Goal: Task Accomplishment & Management: Use online tool/utility

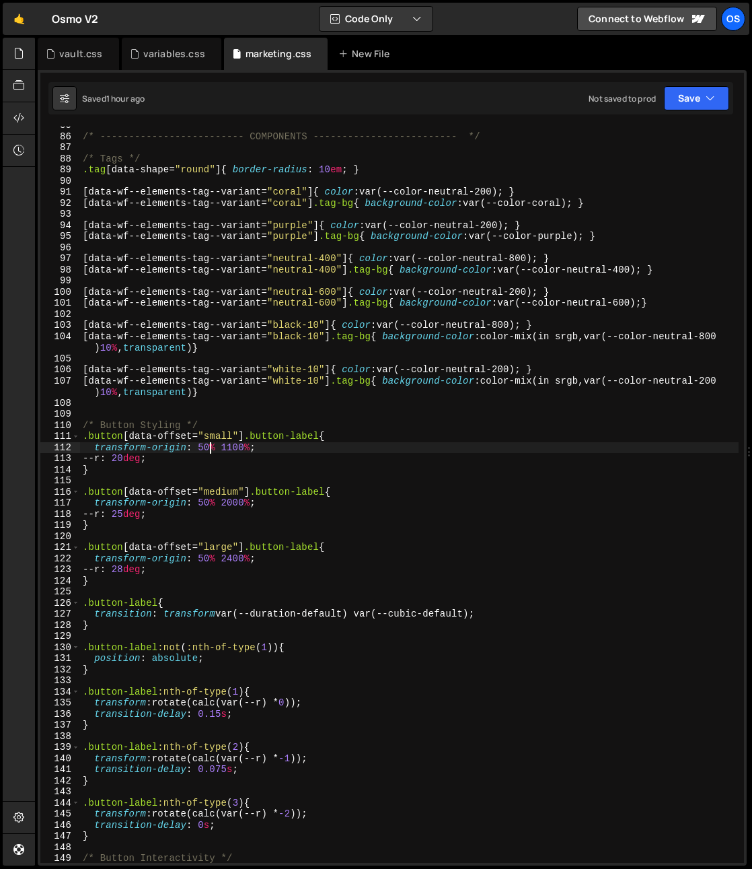
scroll to position [939, 0]
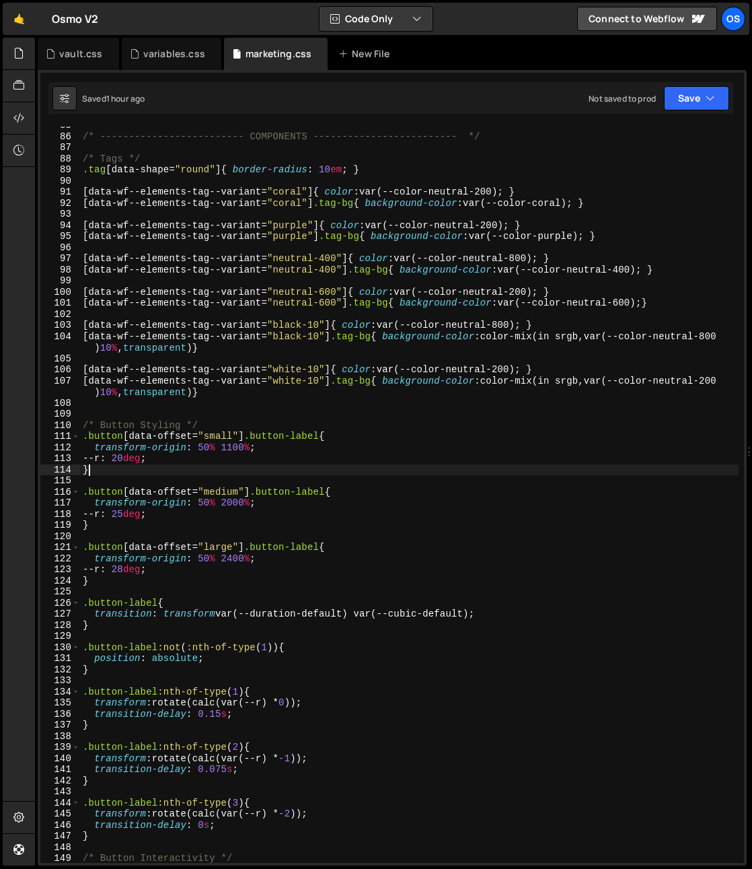
click at [211, 468] on div "/* ------------------------- COMPONENTS ------------------------- */ /* Tags */…" at bounding box center [409, 499] width 659 height 759
click at [180, 454] on div "/* ------------------------- COMPONENTS ------------------------- */ /* Tags */…" at bounding box center [409, 499] width 659 height 759
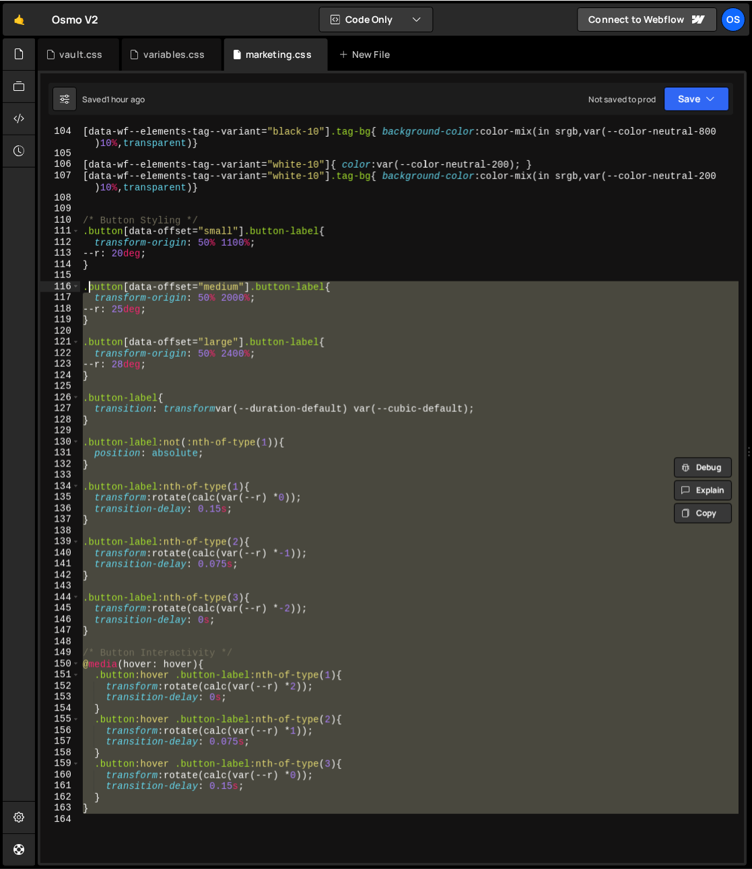
scroll to position [1145, 0]
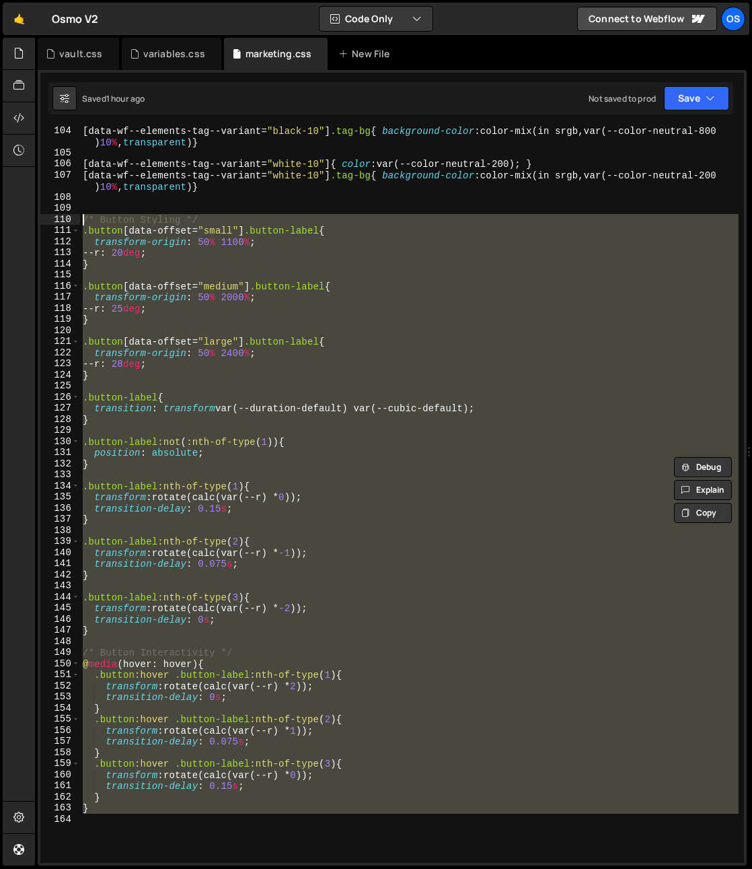
drag, startPoint x: 197, startPoint y: 721, endPoint x: 65, endPoint y: 223, distance: 514.6
click at [65, 223] on div "--r: 20deg; 104 105 106 107 108 109 110 111 112 113 114 115 116 117 118 119 120…" at bounding box center [392, 495] width 704 height 736
type textarea "/* Button Styling */ .button[data-offset="small"] .button-label{"
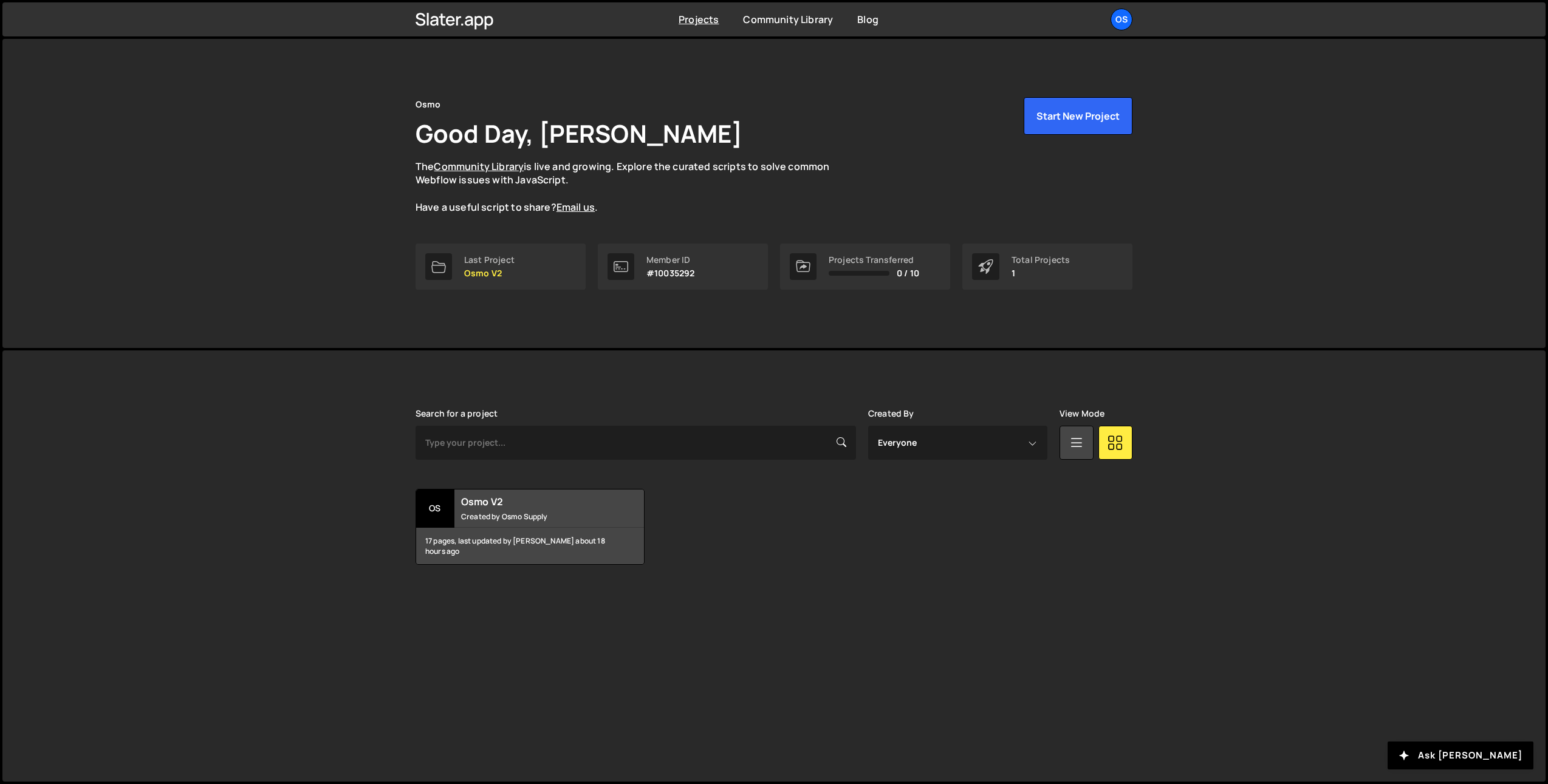
click at [1109, 14] on ul "Os Your current team is Osmo Projects Your Teams Invite team member Account Bil…" at bounding box center [1092, 19] width 79 height 22
click at [1116, 18] on div "Os" at bounding box center [1121, 19] width 22 height 22
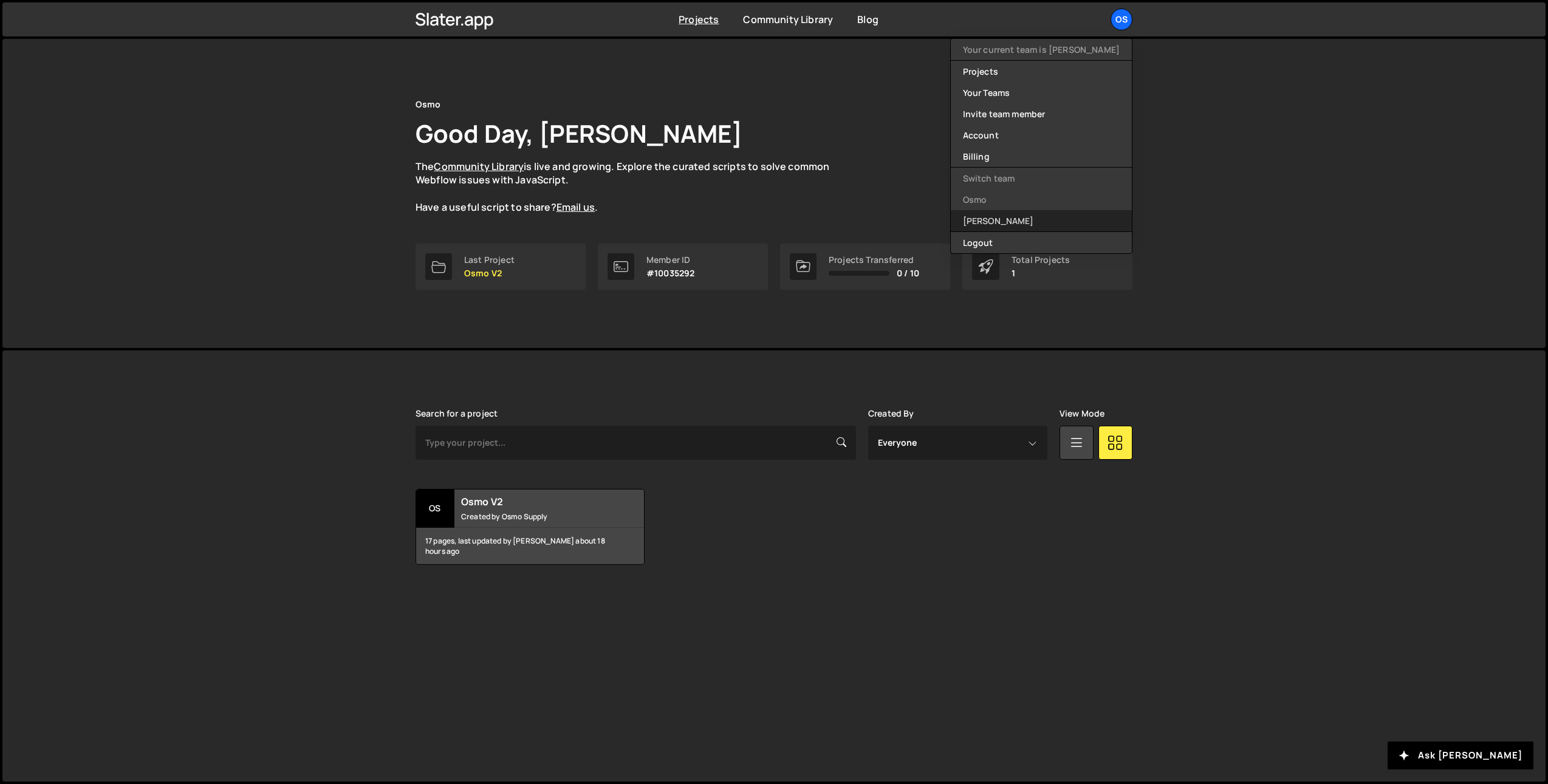
click at [1049, 221] on link "[PERSON_NAME]" at bounding box center [1041, 221] width 181 height 22
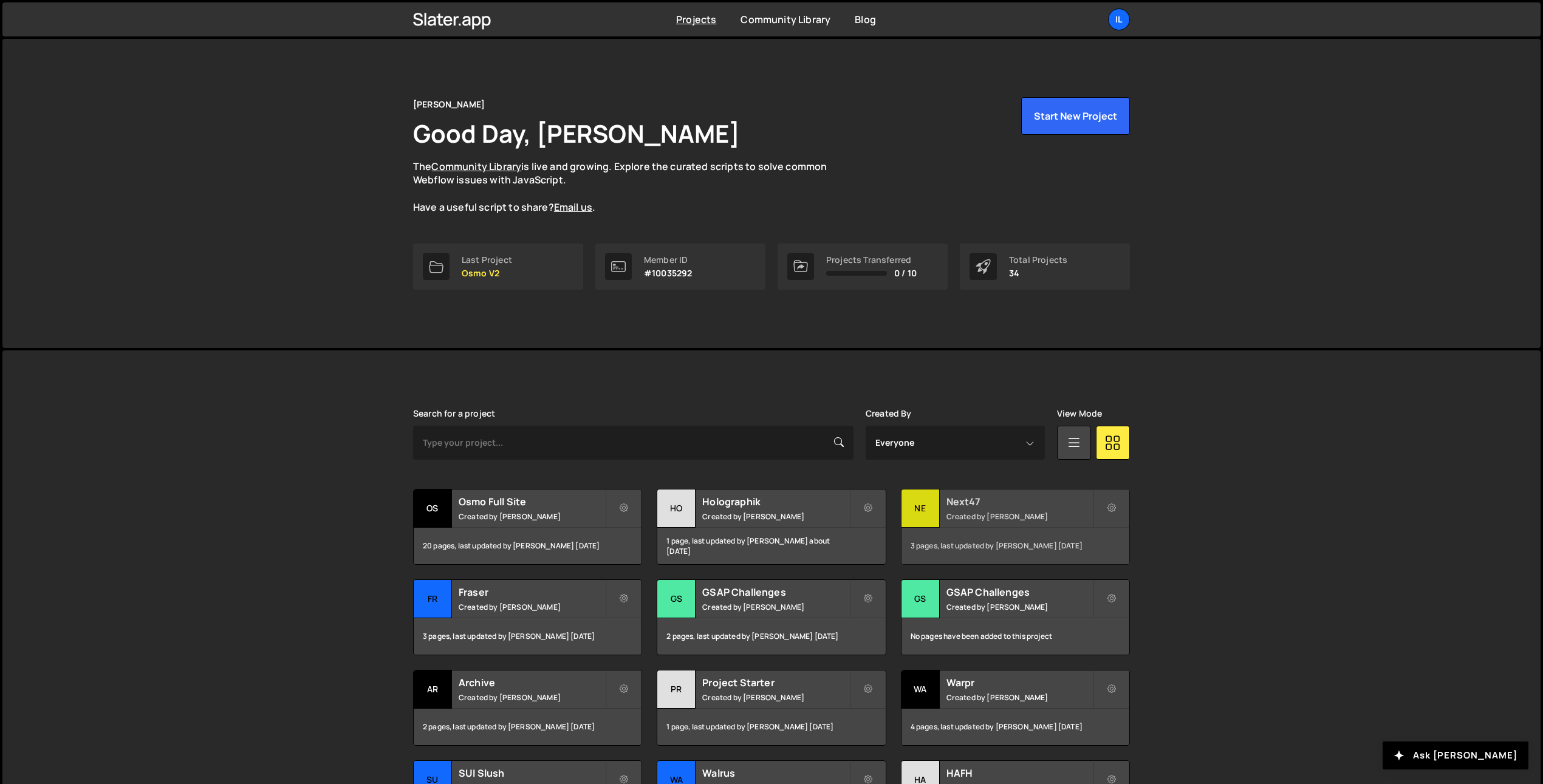
click at [938, 501] on div "Ne" at bounding box center [920, 508] width 38 height 38
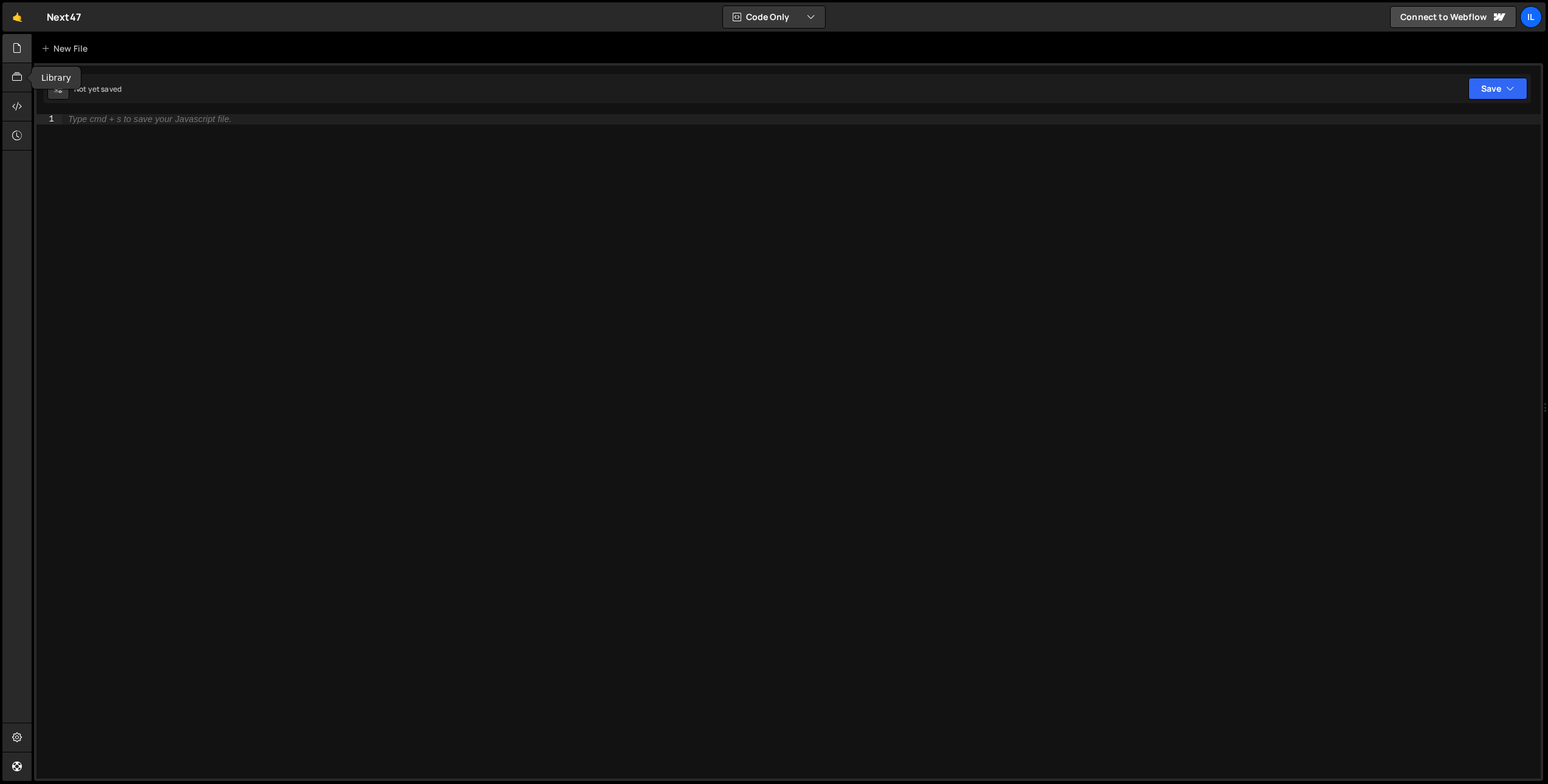
click at [9, 56] on div at bounding box center [17, 49] width 30 height 29
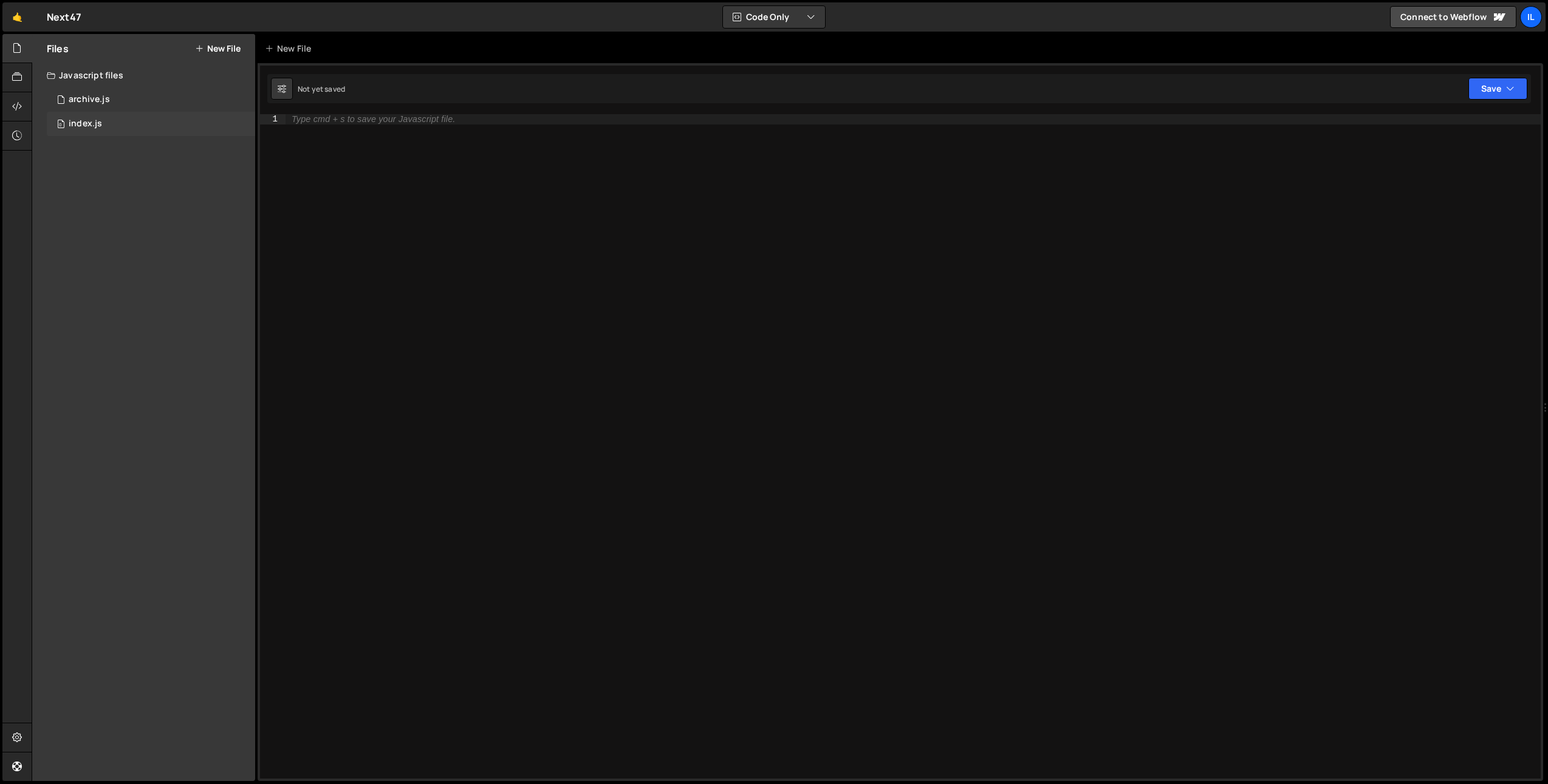
click at [60, 120] on span "0" at bounding box center [60, 125] width 7 height 10
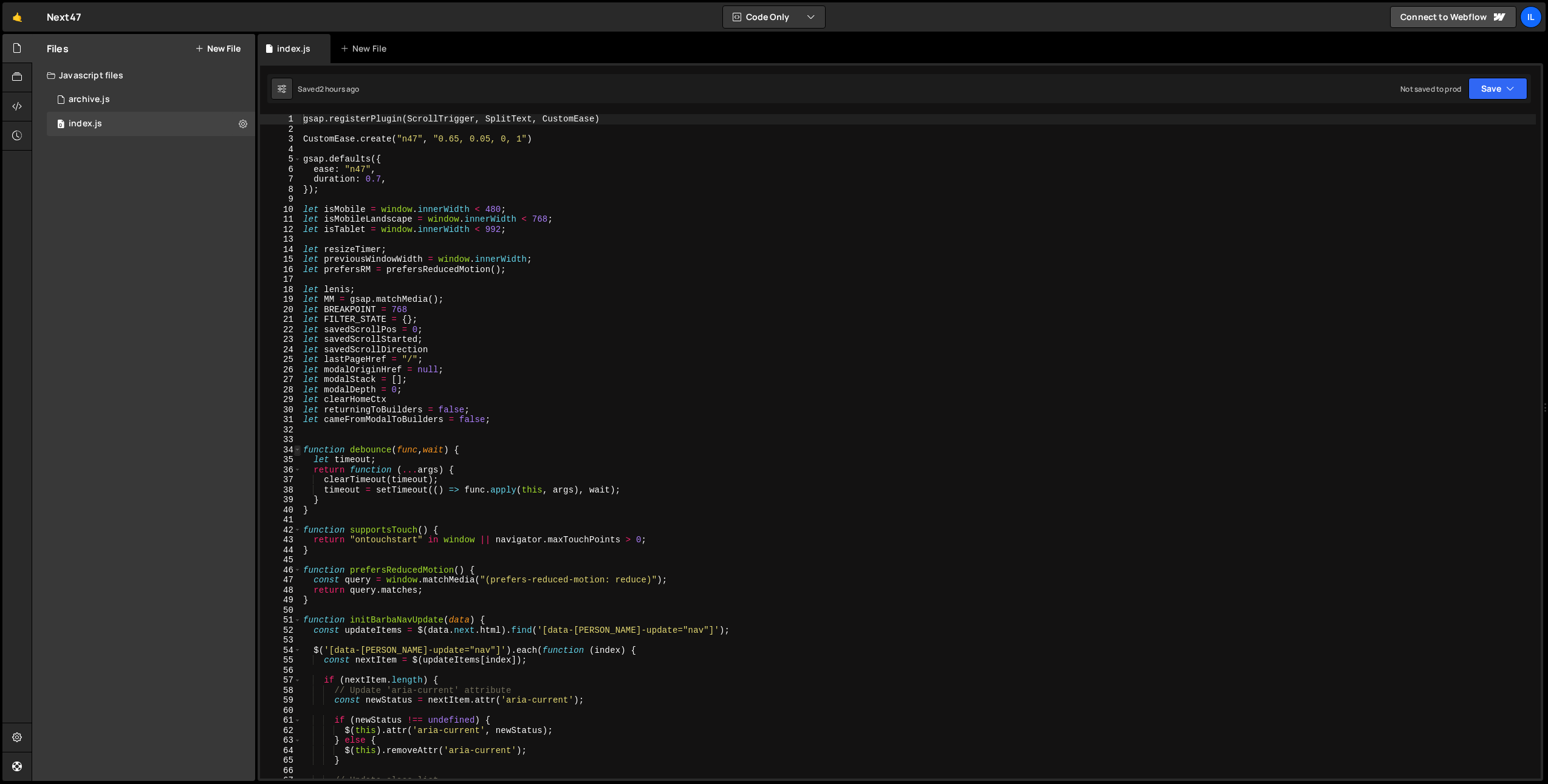
click at [298, 449] on span at bounding box center [297, 449] width 6 height 10
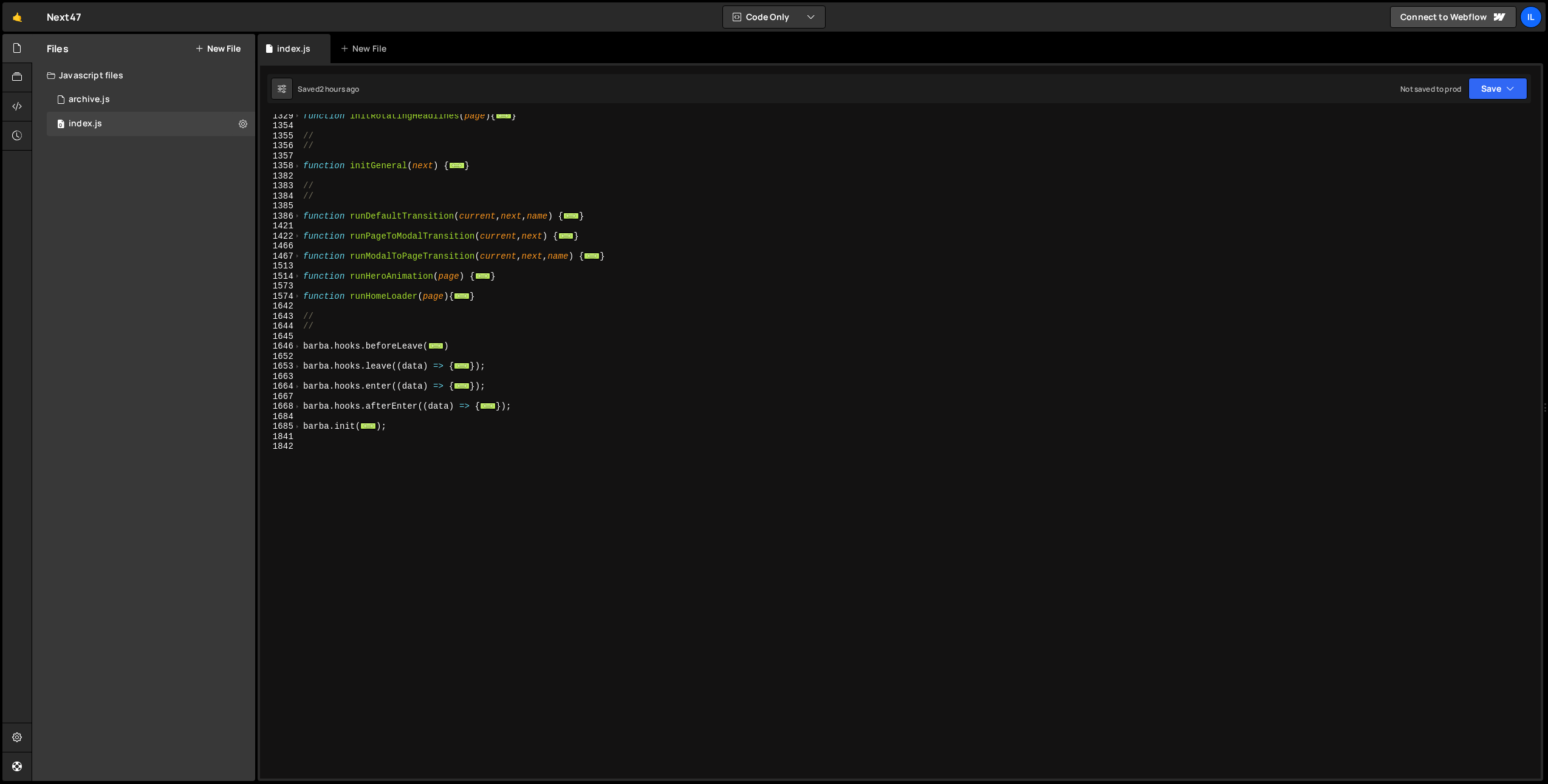
scroll to position [875, 0]
click at [294, 422] on span at bounding box center [297, 426] width 6 height 10
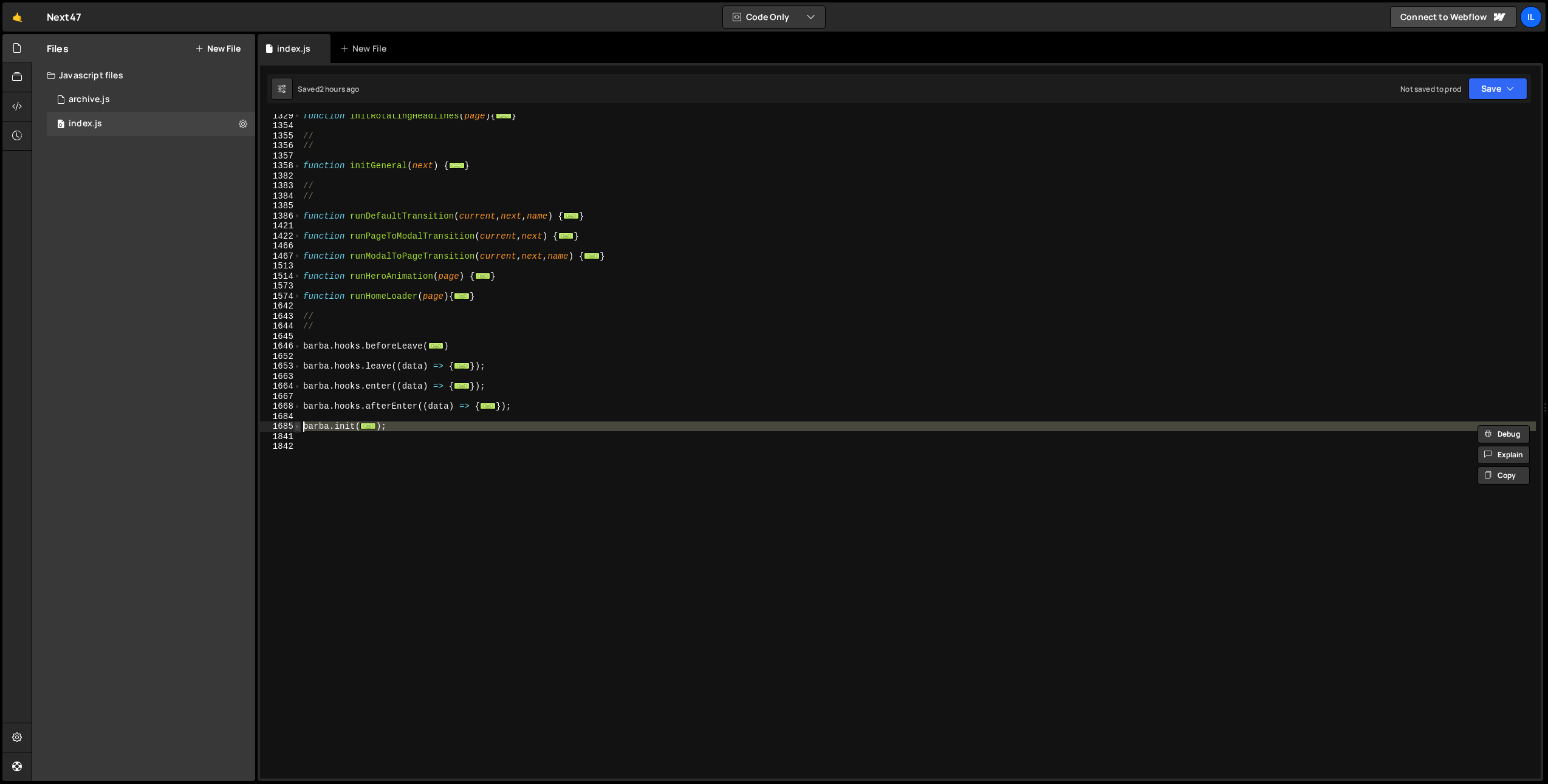
scroll to position [838, 0]
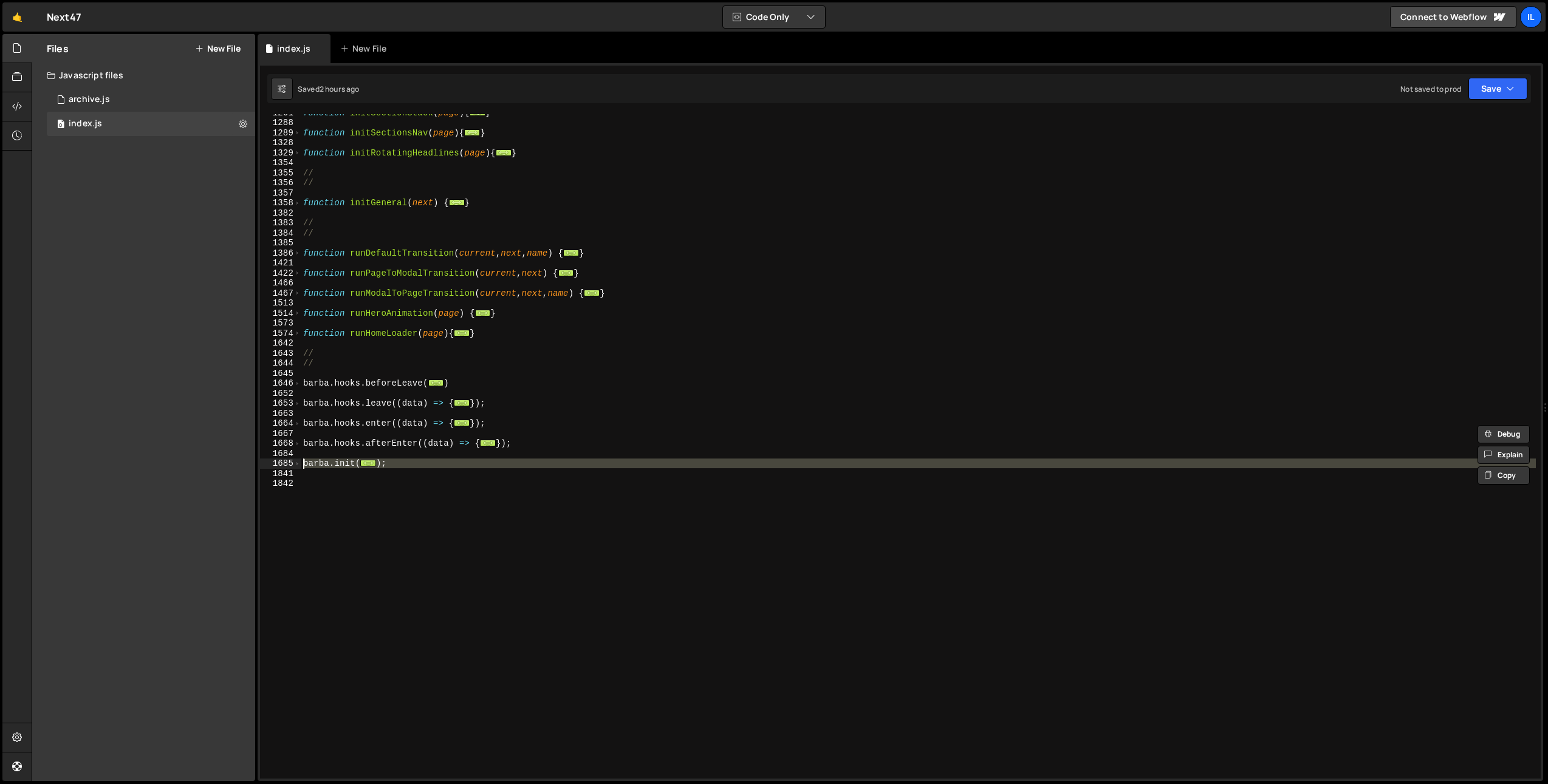
click at [298, 469] on div "1841" at bounding box center [281, 474] width 42 height 10
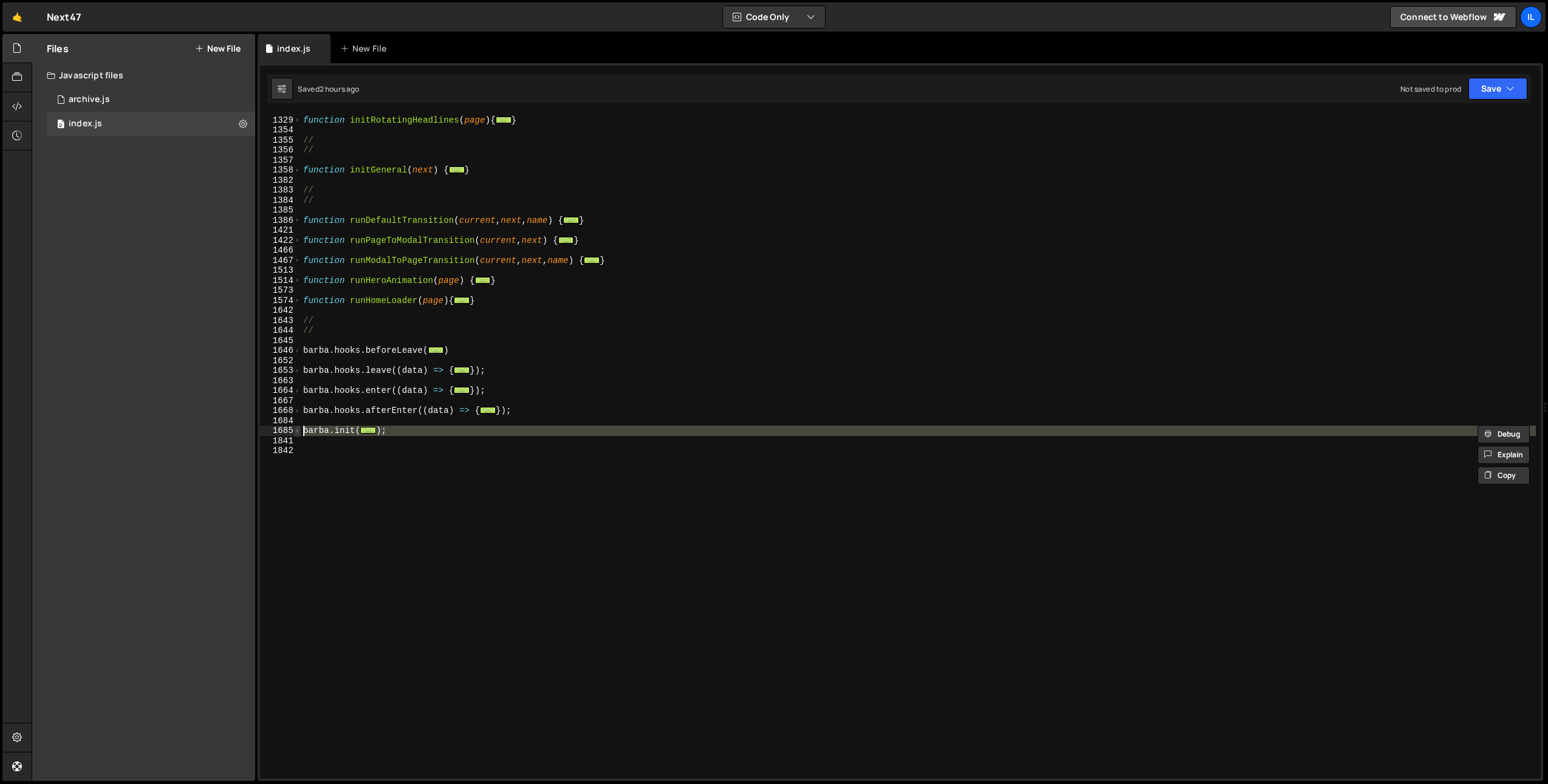
click at [297, 431] on span at bounding box center [297, 430] width 6 height 10
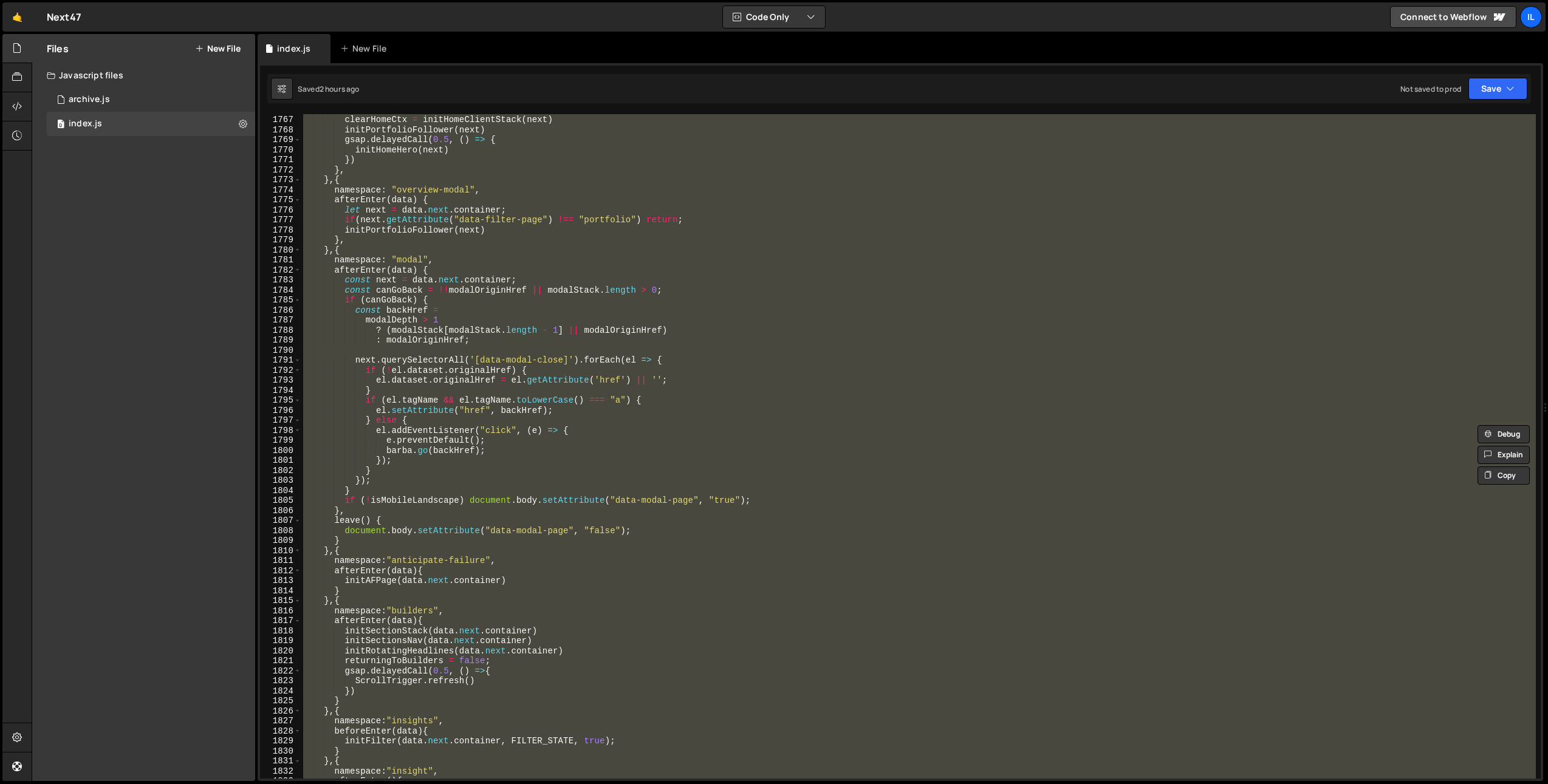
scroll to position [2117, 0]
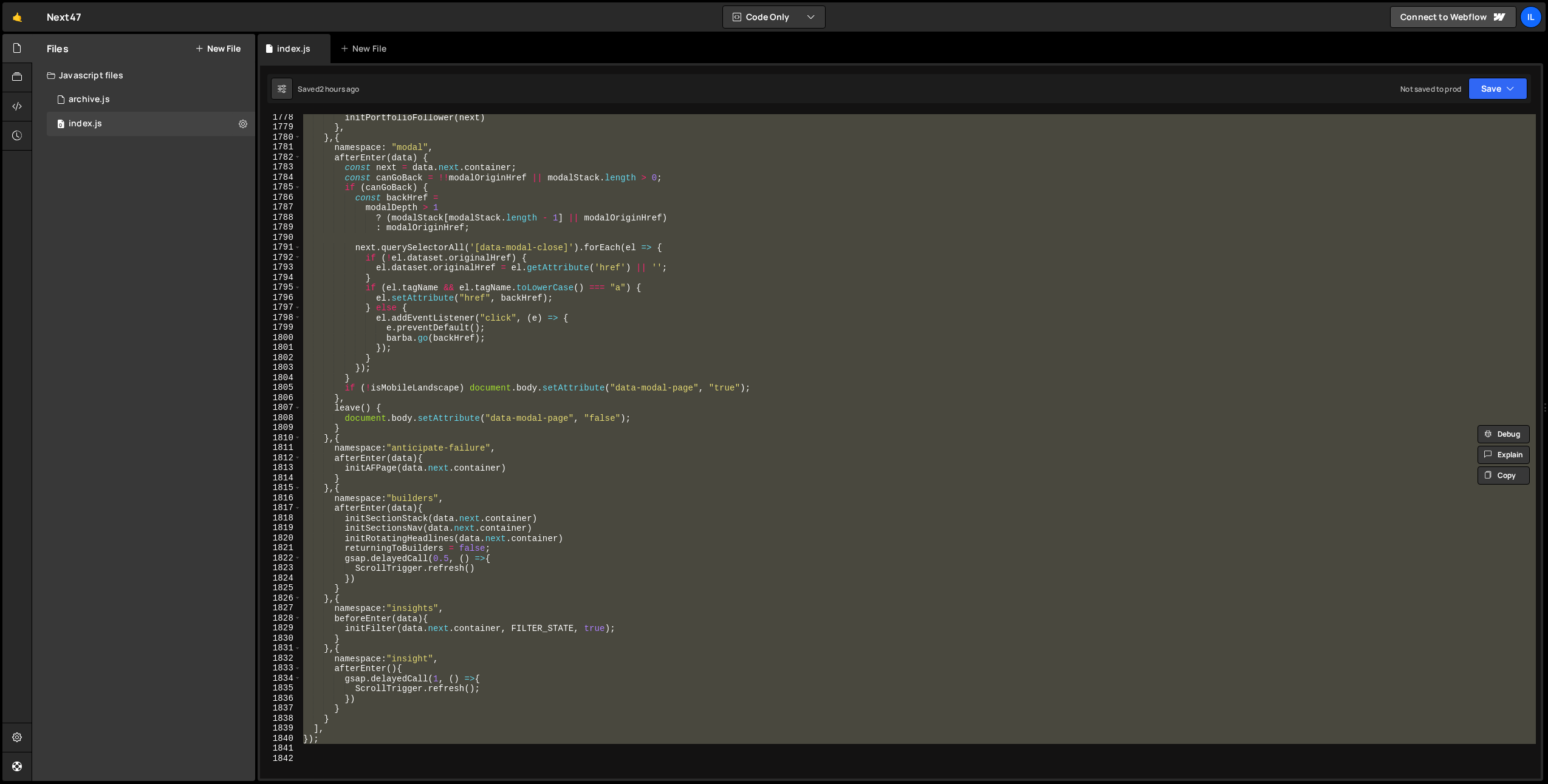
click at [297, 431] on div "1809" at bounding box center [281, 427] width 42 height 10
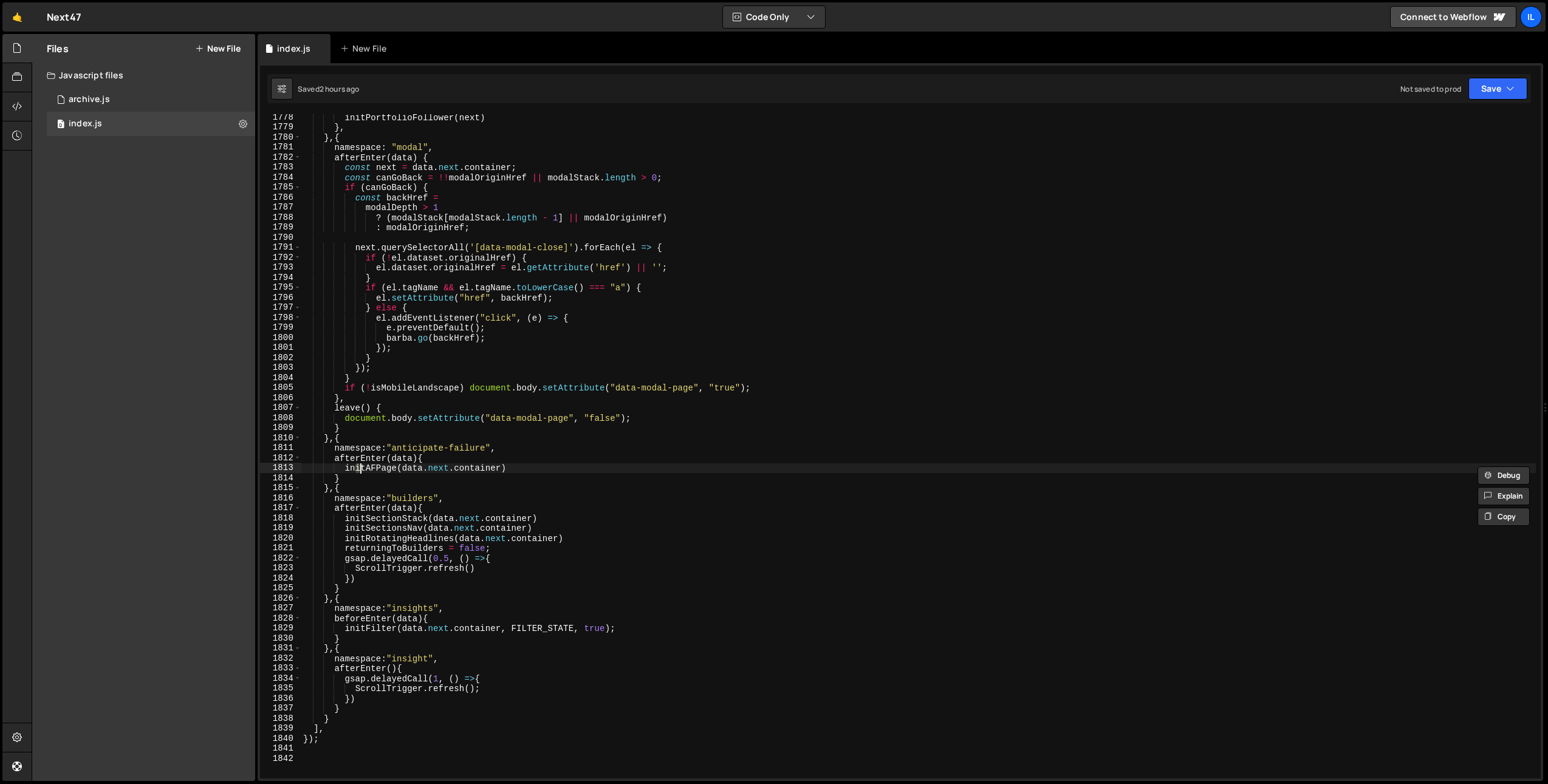
click at [361, 464] on div "initPortfolioFollower ( next ) } , } , { namespace : "modal" , afterEnter ( dat…" at bounding box center [918, 455] width 1235 height 685
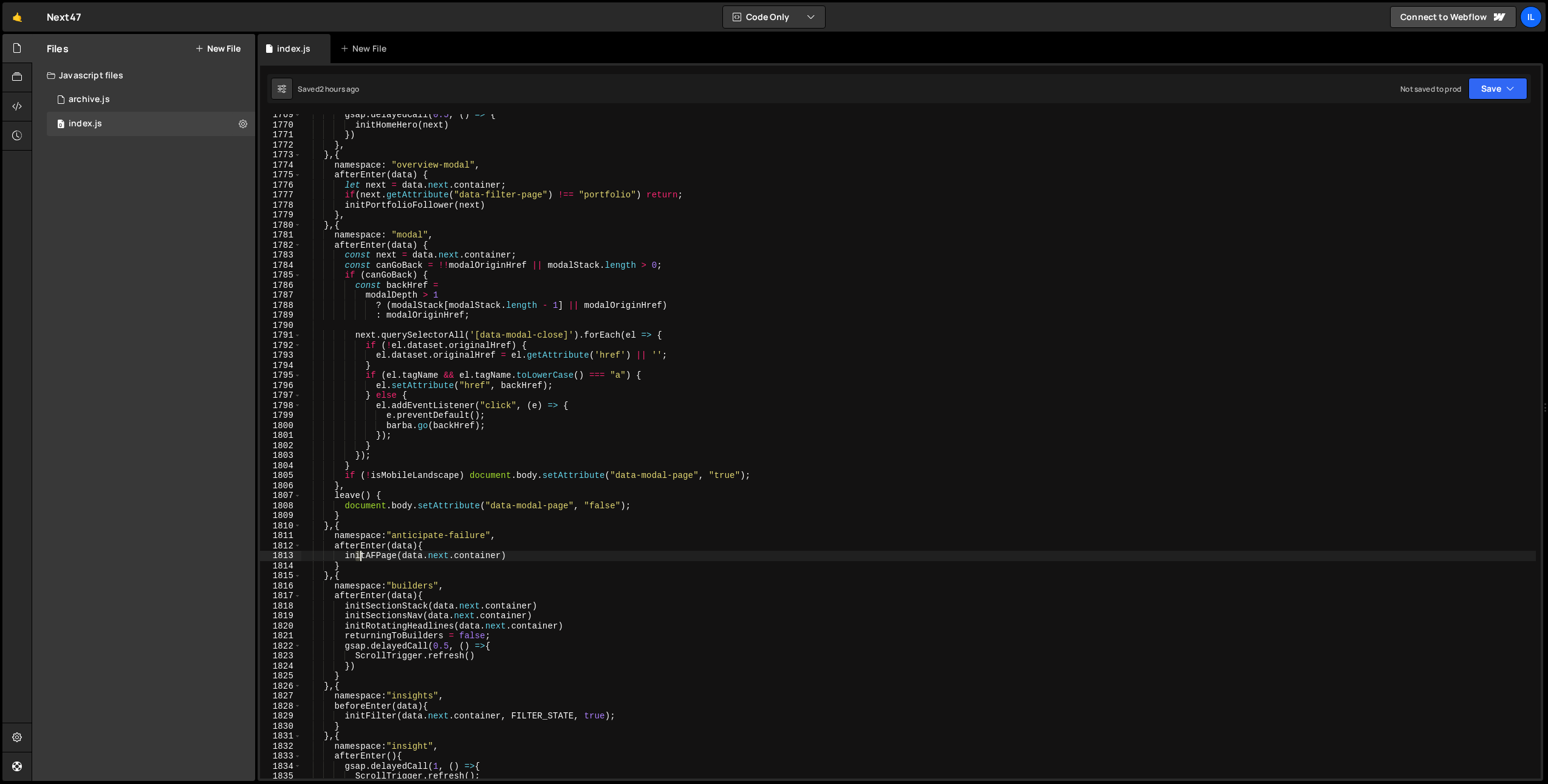
scroll to position [2220, 0]
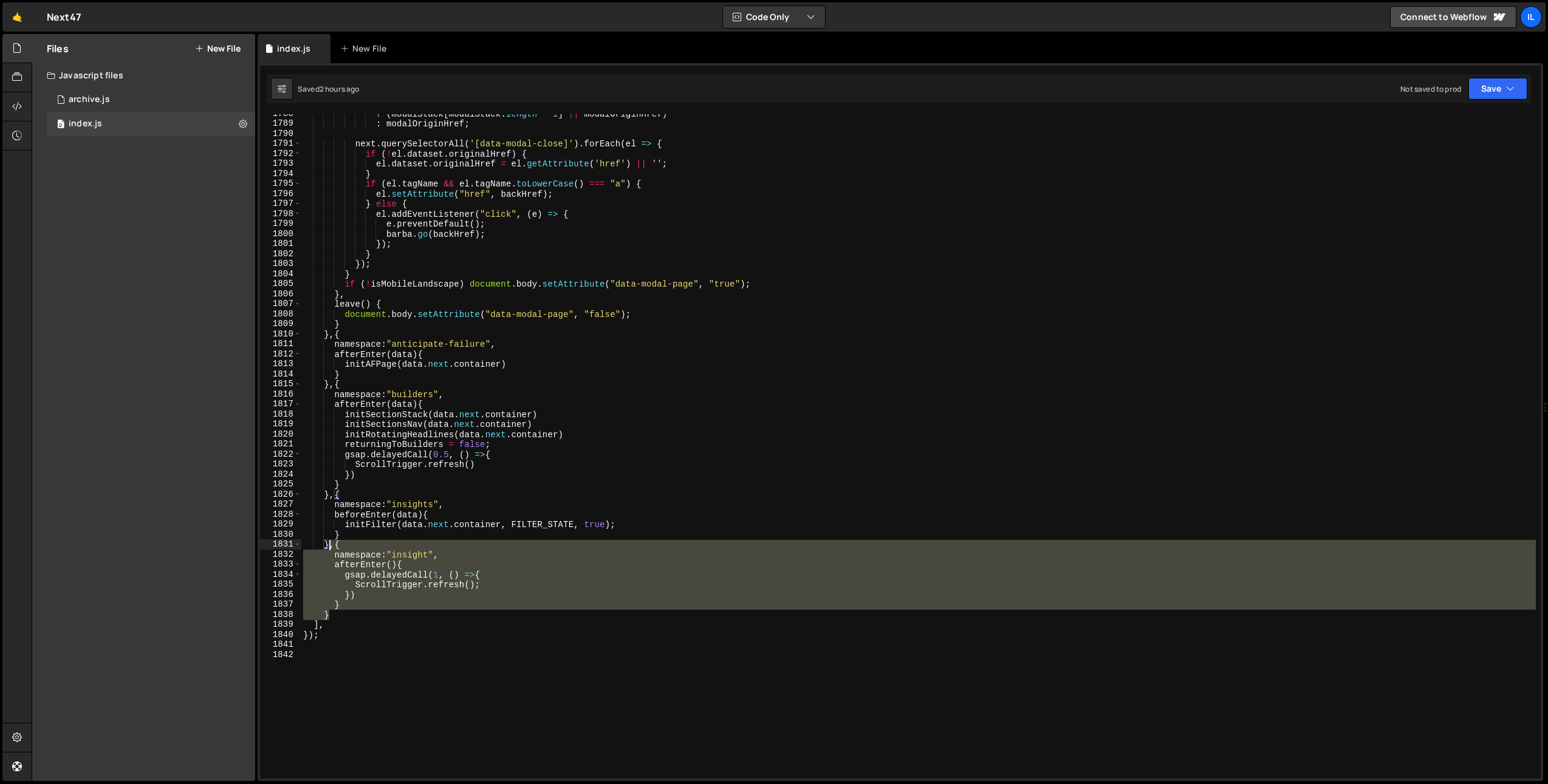
drag, startPoint x: 343, startPoint y: 612, endPoint x: 330, endPoint y: 547, distance: 66.3
click at [330, 547] on div "? ( modalStack [ modalStack . length - 1 ] || modalOriginHref ) : modalOriginHr…" at bounding box center [918, 450] width 1235 height 685
click at [335, 617] on div "? ( modalStack [ modalStack . length - 1 ] || modalOriginHref ) : modalOriginHr…" at bounding box center [918, 447] width 1235 height 664
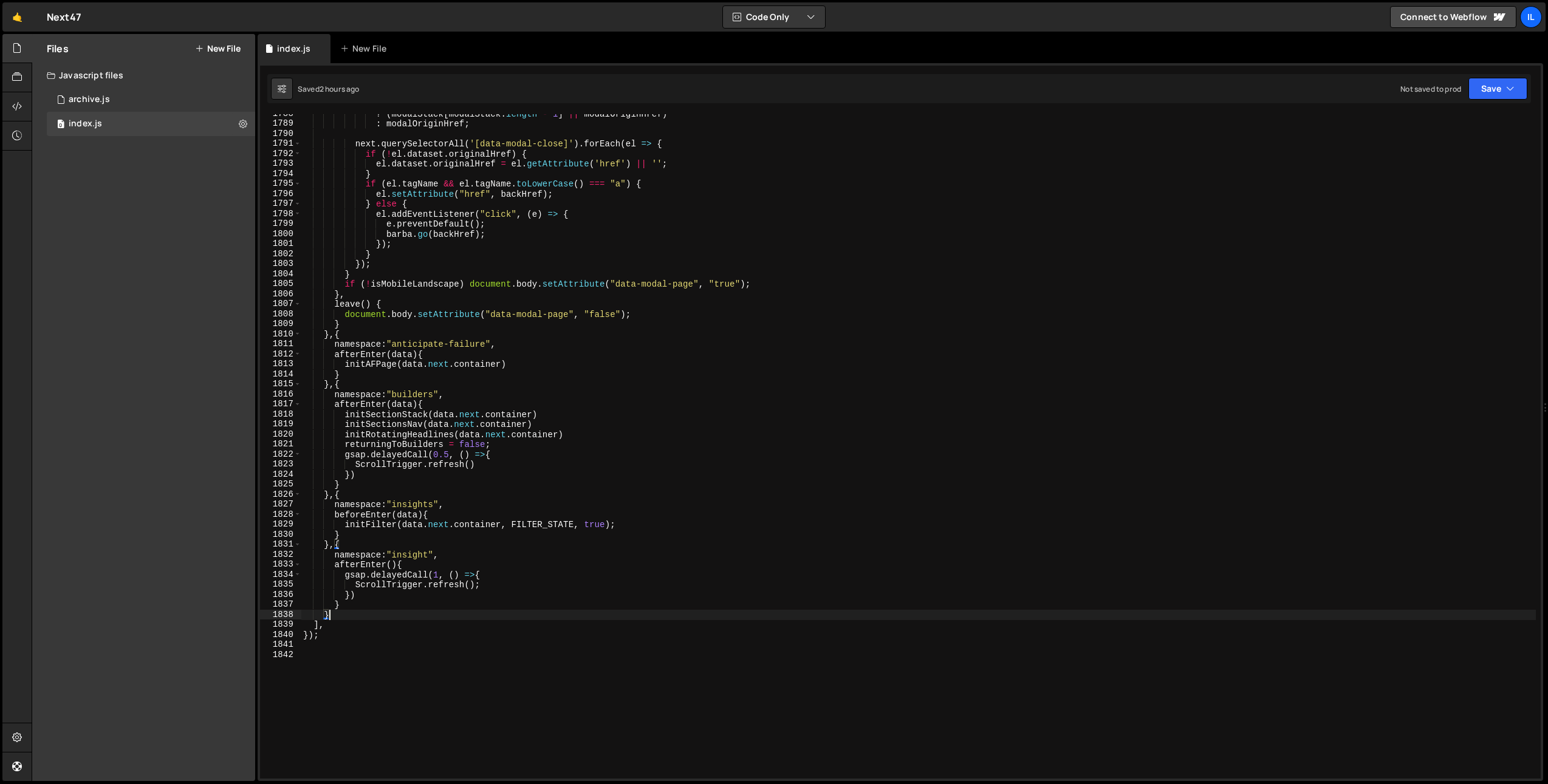
paste textarea "namespace:"insight","
click at [413, 623] on div "? ( modalStack [ modalStack . length - 1 ] || modalOriginHref ) : modalOriginHr…" at bounding box center [918, 450] width 1235 height 685
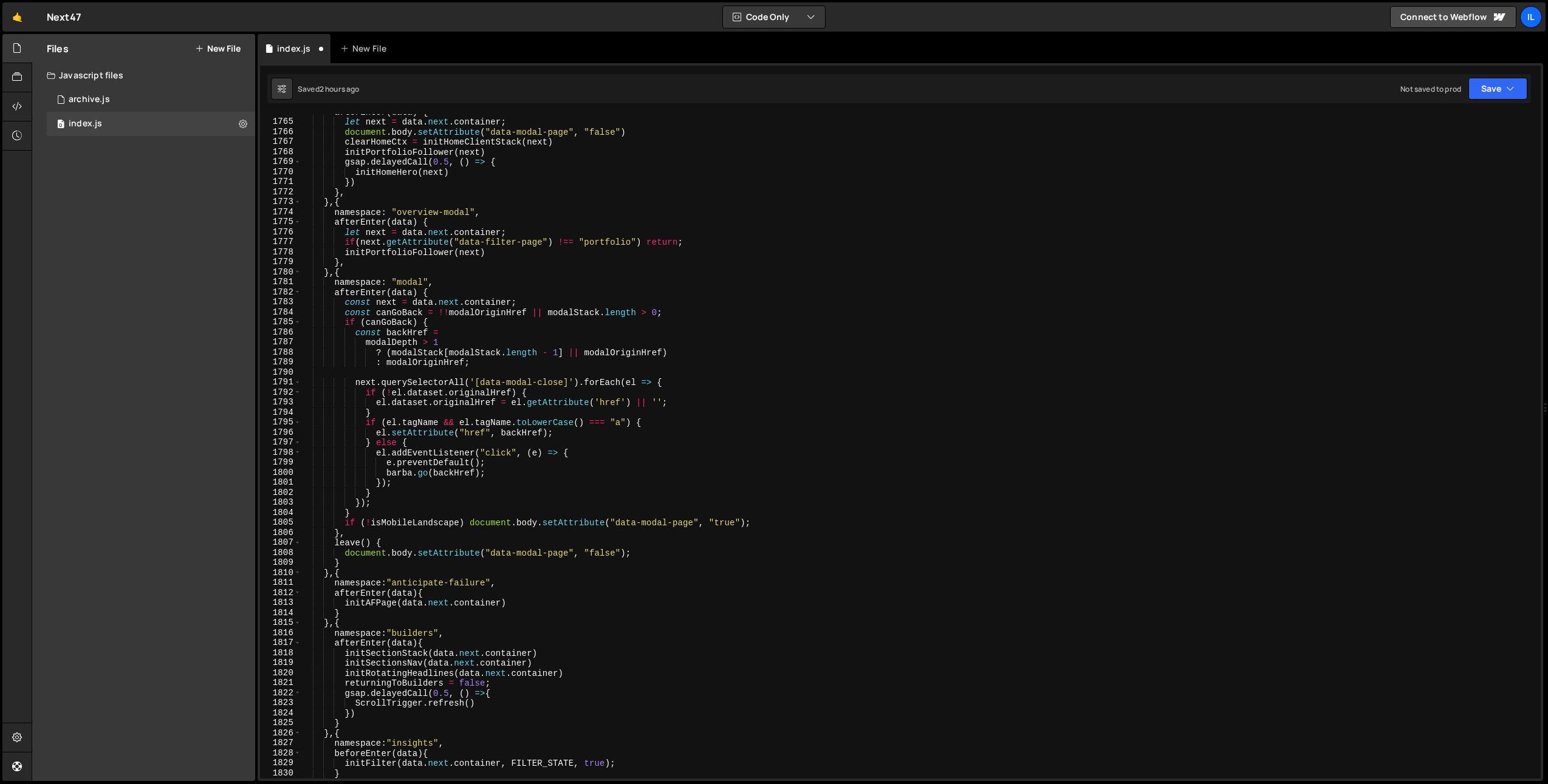
scroll to position [1943, 0]
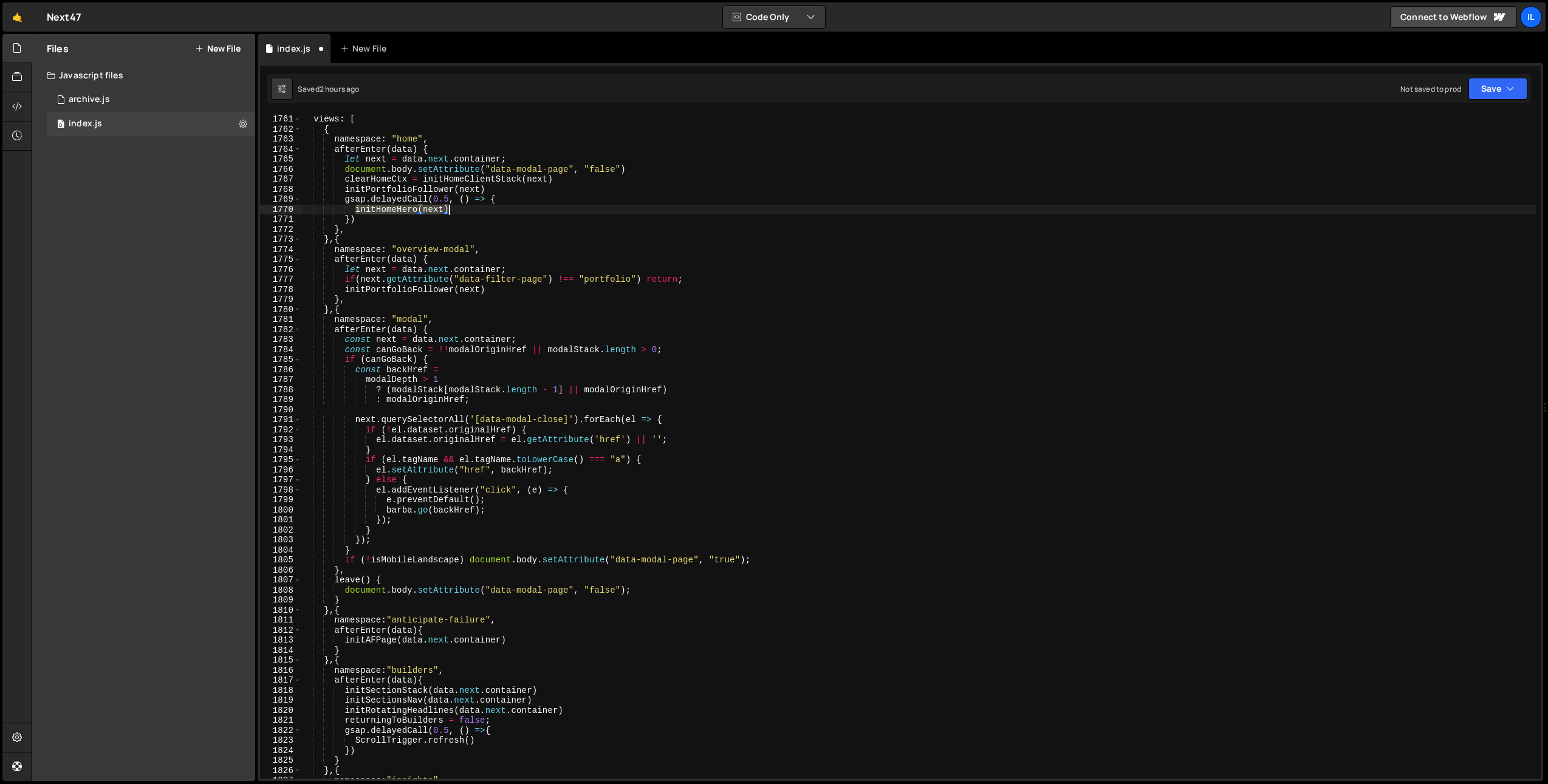
drag, startPoint x: 354, startPoint y: 210, endPoint x: 484, endPoint y: 213, distance: 130.0
click at [484, 213] on div "views : [ { namespace : "home" , afterEnter ( data ) { let next = data . next .…" at bounding box center [918, 457] width 1235 height 685
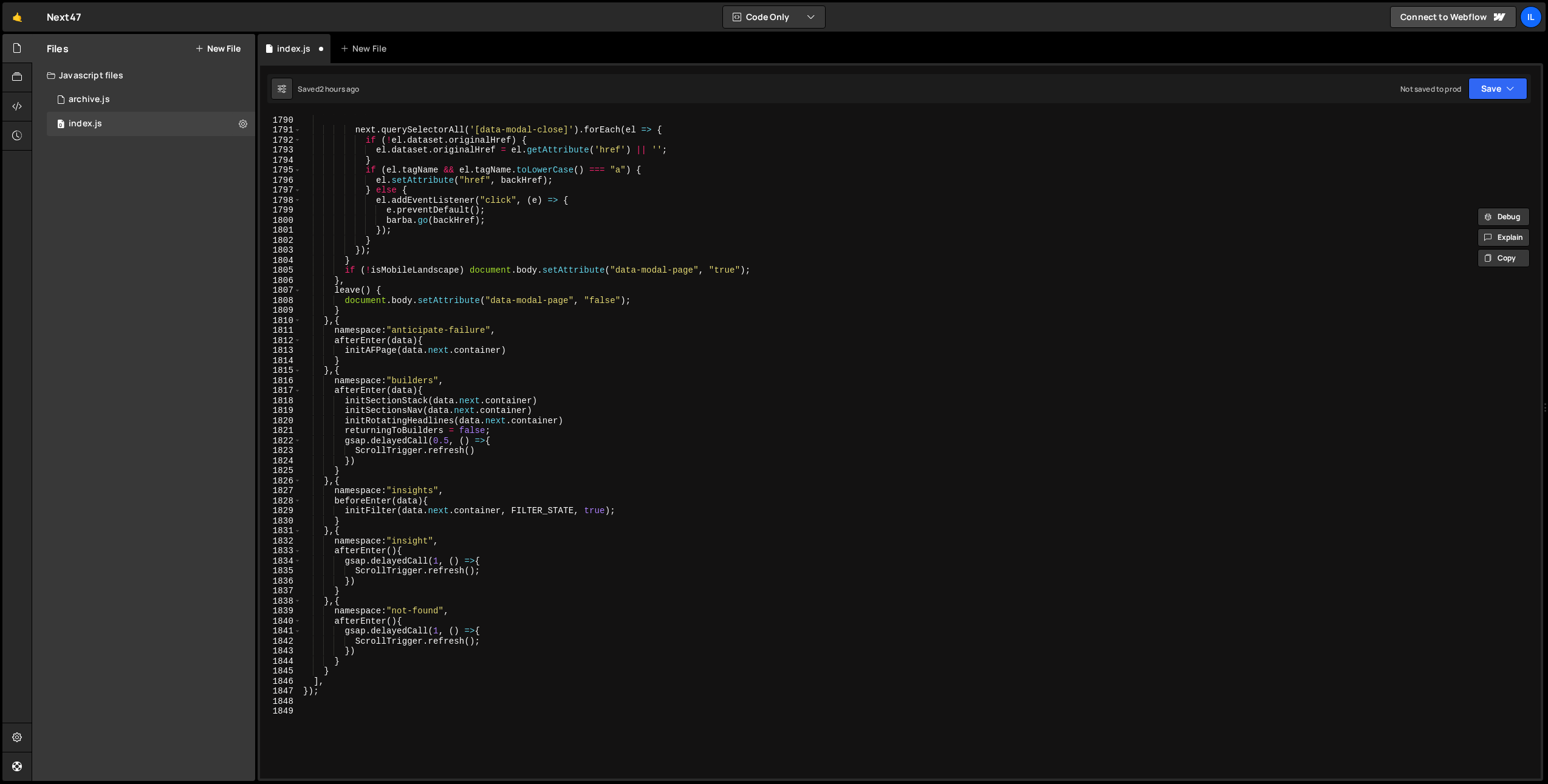
scroll to position [2233, 0]
click at [353, 643] on div ": modalOriginHref ; next . querySelectorAll ( '[data-modal-close]' ) . forEach …" at bounding box center [918, 447] width 1235 height 685
click at [357, 651] on div ": modalOriginHref ; next . querySelectorAll ( '[data-modal-close]' ) . forEach …" at bounding box center [918, 447] width 1235 height 685
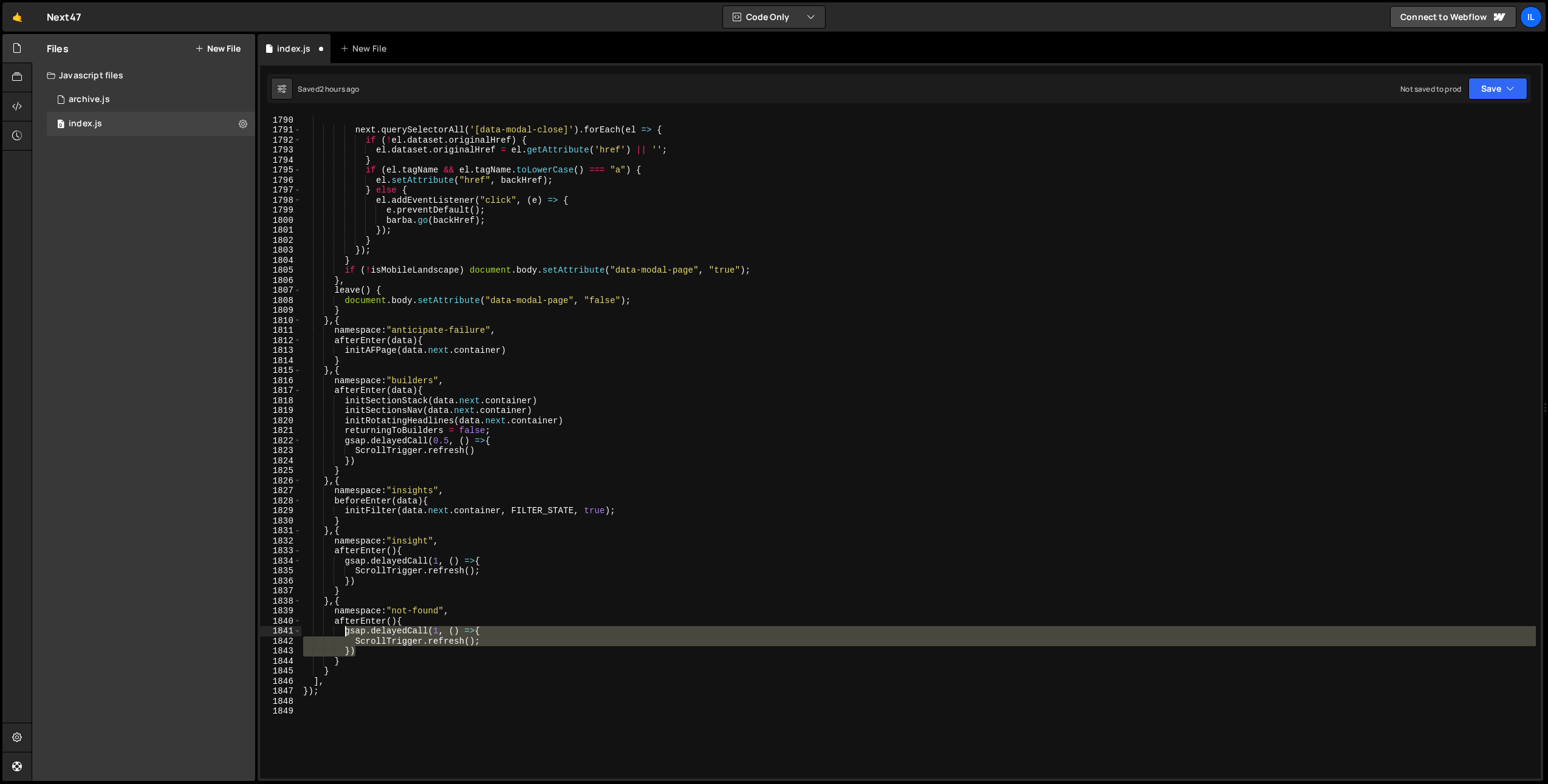
drag, startPoint x: 363, startPoint y: 651, endPoint x: 346, endPoint y: 631, distance: 26.2
click at [346, 631] on div ": modalOriginHref ; next . querySelectorAll ( '[data-modal-close]' ) . forEach …" at bounding box center [918, 447] width 1235 height 685
paste textarea "initHomeHero(next)"
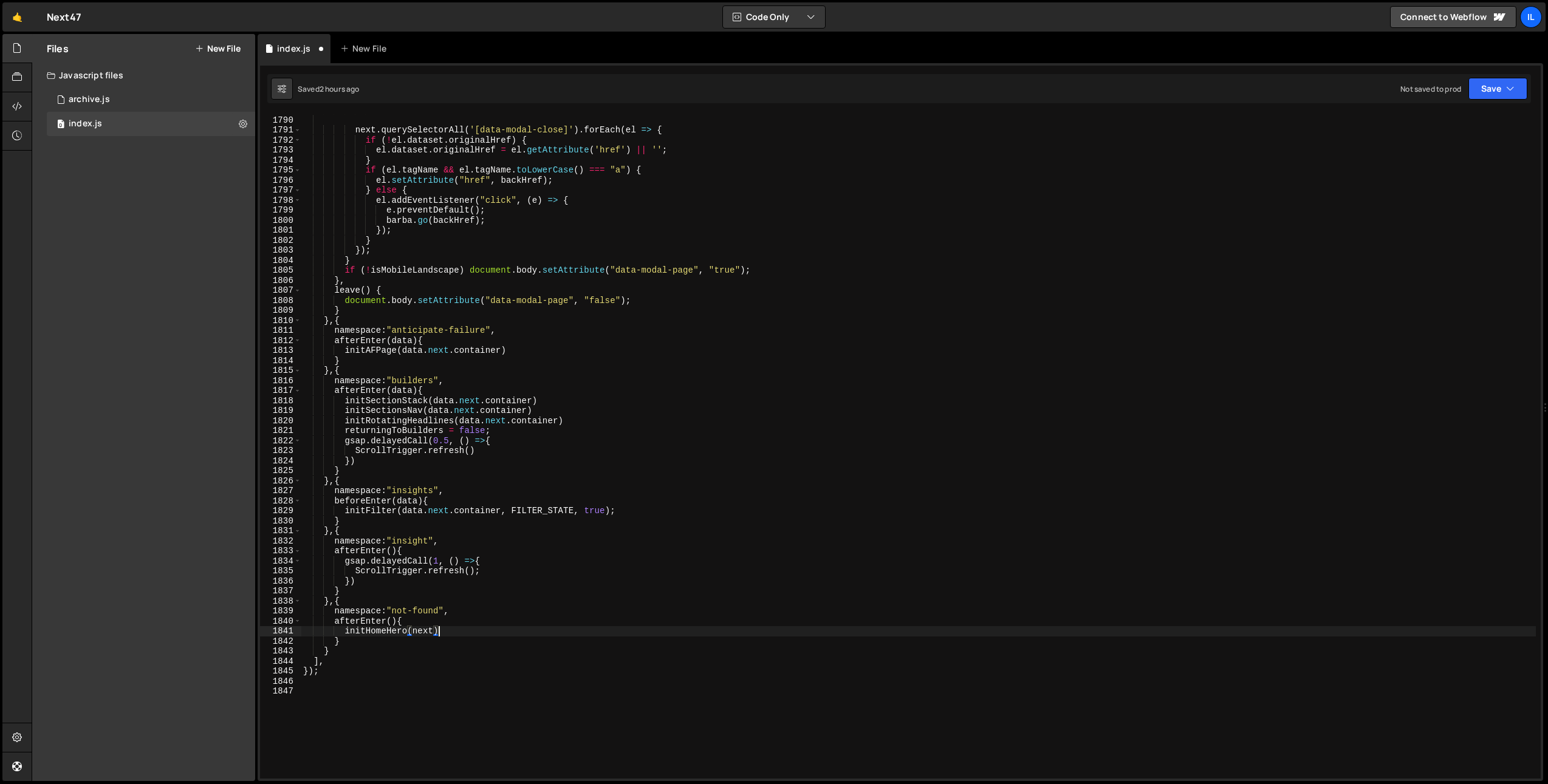
click at [484, 635] on div ": modalOriginHref ; next . querySelectorAll ( '[data-modal-close]' ) . forEach …" at bounding box center [918, 447] width 1235 height 685
click at [457, 629] on div ": modalOriginHref ; next . querySelectorAll ( '[data-modal-close]' ) . forEach …" at bounding box center [918, 447] width 1235 height 685
click at [375, 622] on div ": modalOriginHref ; next . querySelectorAll ( '[data-modal-close]' ) . forEach …" at bounding box center [918, 447] width 1235 height 685
click at [373, 632] on div ": modalOriginHref ; next . querySelectorAll ( '[data-modal-close]' ) . forEach …" at bounding box center [918, 447] width 1235 height 685
click at [542, 628] on div ": modalOriginHref ; next . querySelectorAll ( '[data-modal-close]' ) . forEach …" at bounding box center [918, 447] width 1235 height 685
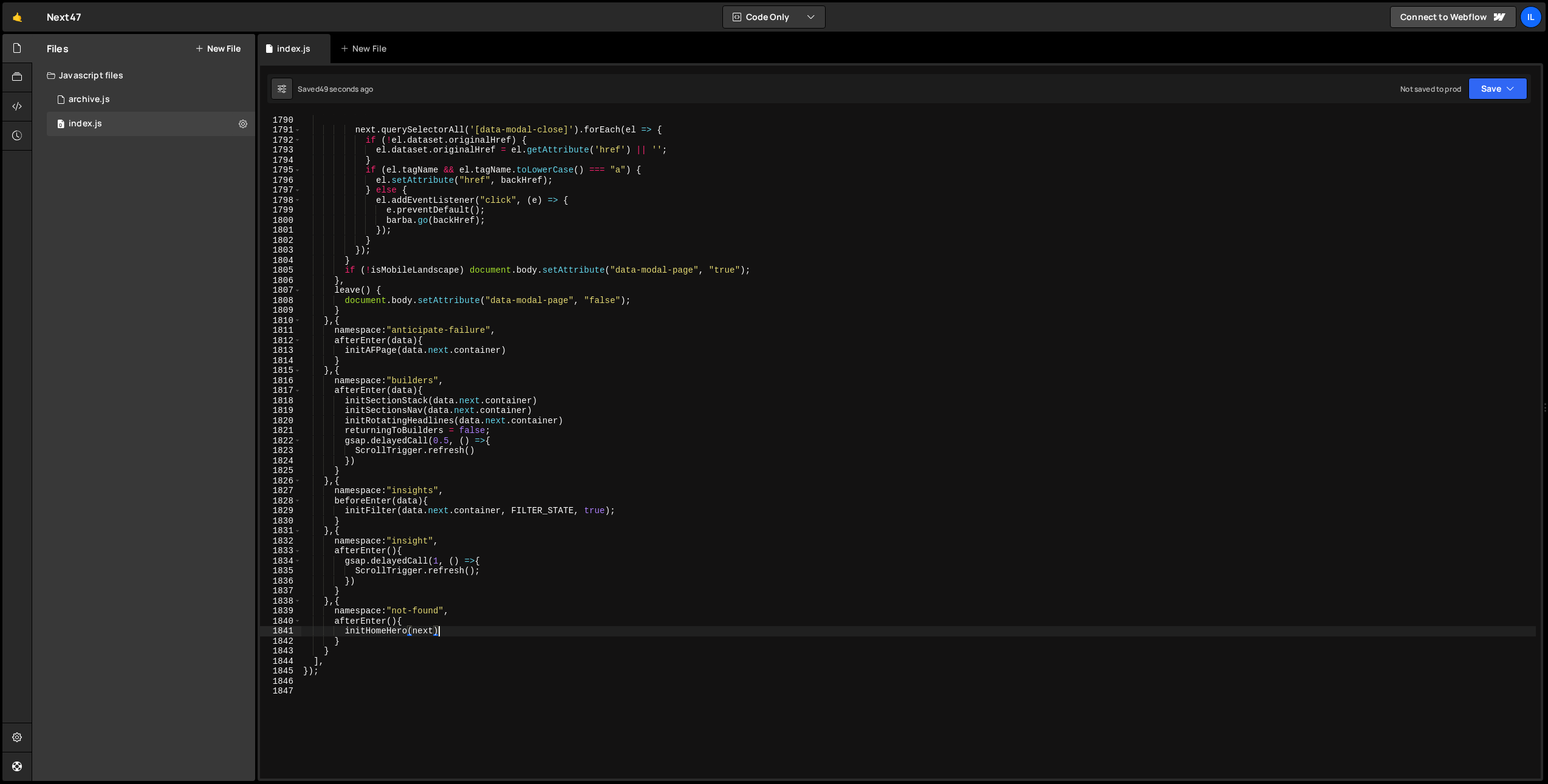
click at [424, 627] on div ": modalOriginHref ; next . querySelectorAll ( '[data-modal-close]' ) . forEach …" at bounding box center [918, 447] width 1235 height 685
click at [394, 622] on div ": modalOriginHref ; next . querySelectorAll ( '[data-modal-close]' ) . forEach …" at bounding box center [918, 447] width 1235 height 685
click at [393, 620] on div ": modalOriginHref ; next . querySelectorAll ( '[data-modal-close]' ) . forEach …" at bounding box center [918, 447] width 1235 height 685
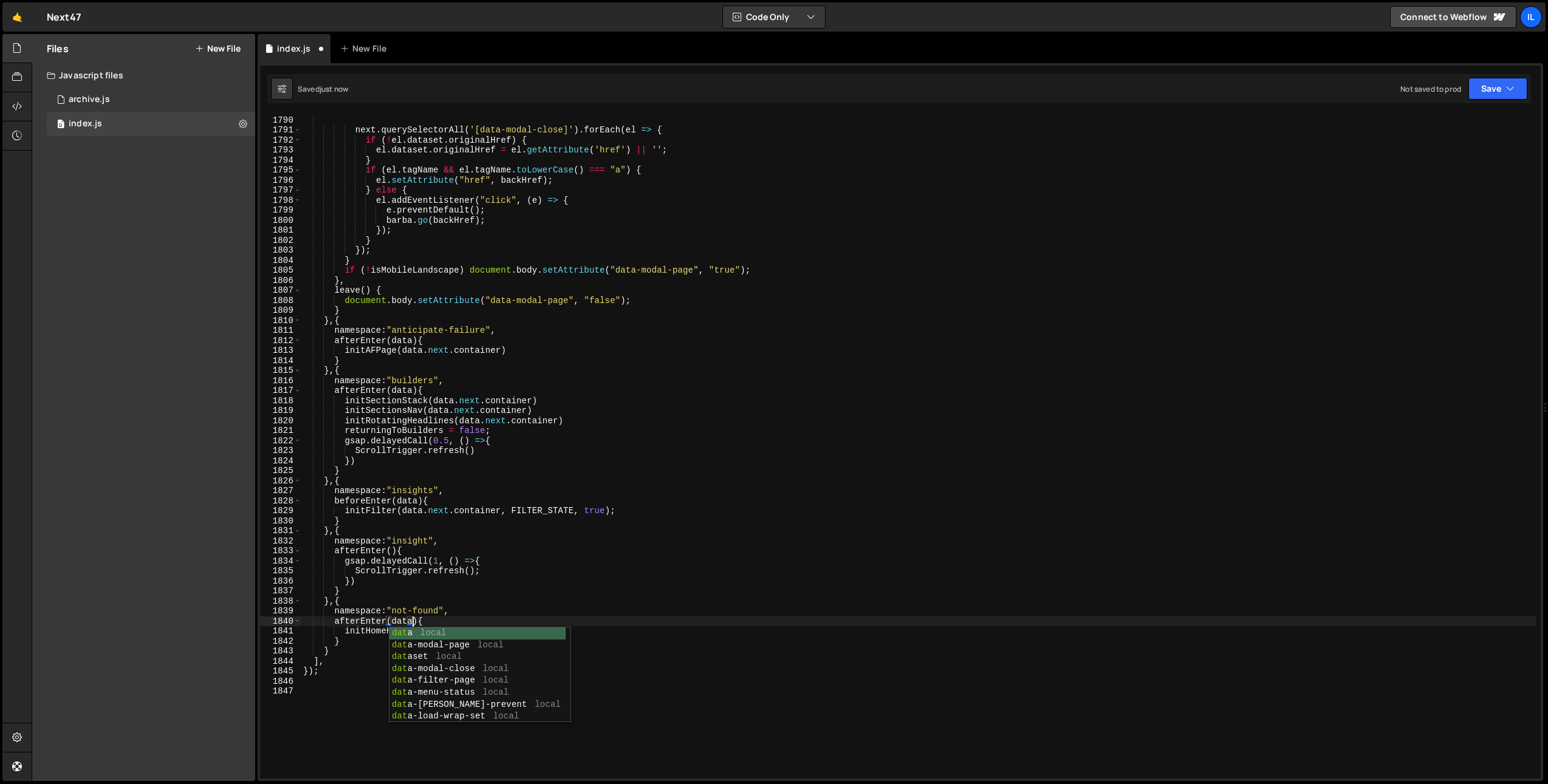
scroll to position [0, 7]
type textarea "afterEnter(data){"
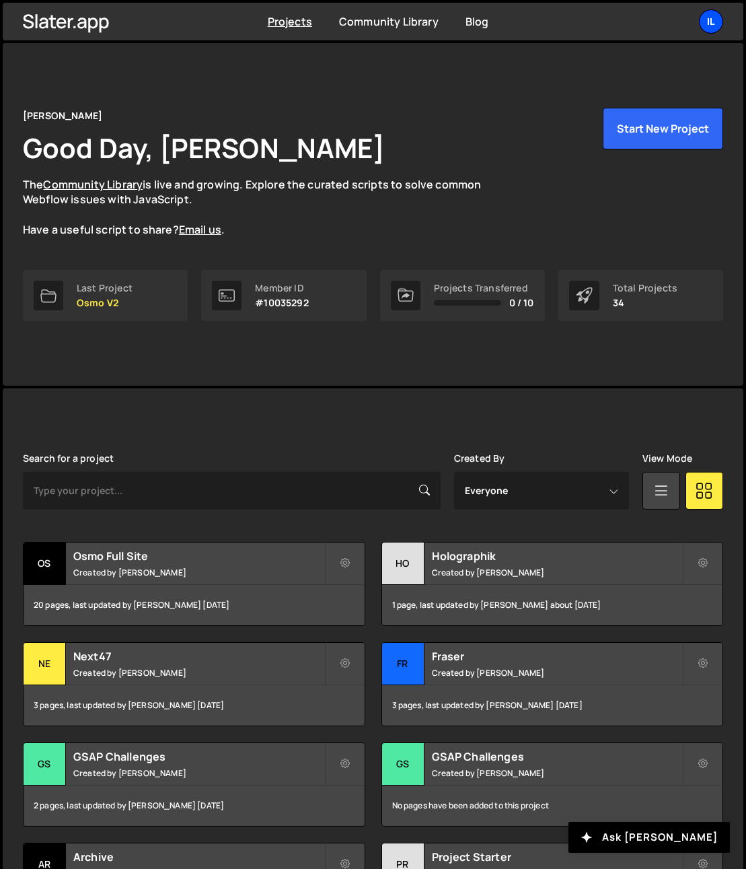
drag, startPoint x: 685, startPoint y: 14, endPoint x: 707, endPoint y: 20, distance: 22.4
click at [686, 14] on ul "Il Your current team is [PERSON_NAME] Projects Your Teams Invite team member Ac…" at bounding box center [679, 21] width 87 height 24
click at [707, 20] on div "Il" at bounding box center [711, 21] width 24 height 24
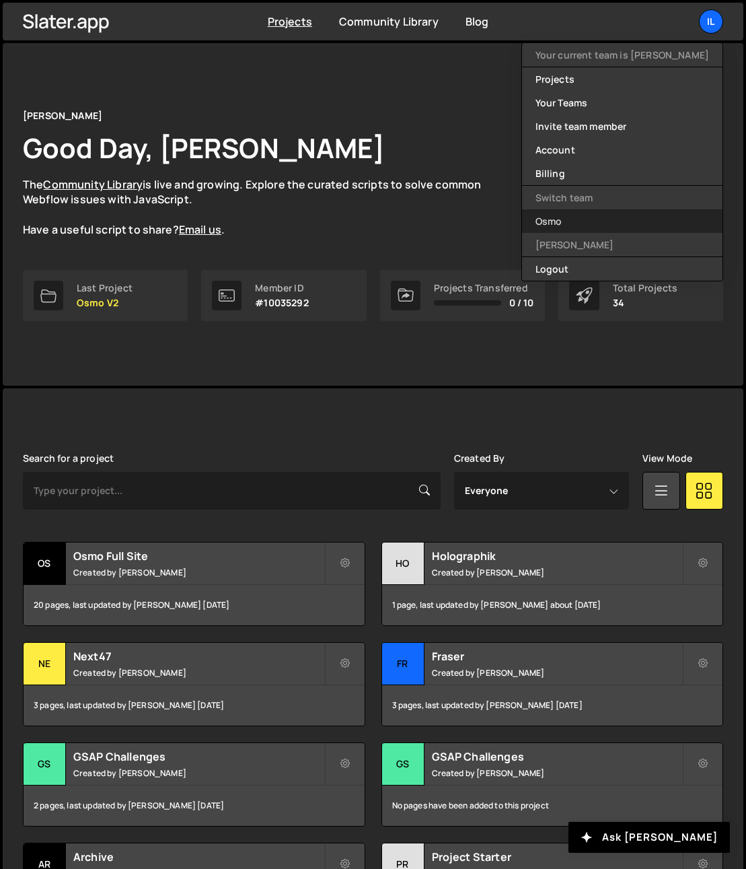
click at [623, 223] on link "Osmo" at bounding box center [622, 221] width 201 height 24
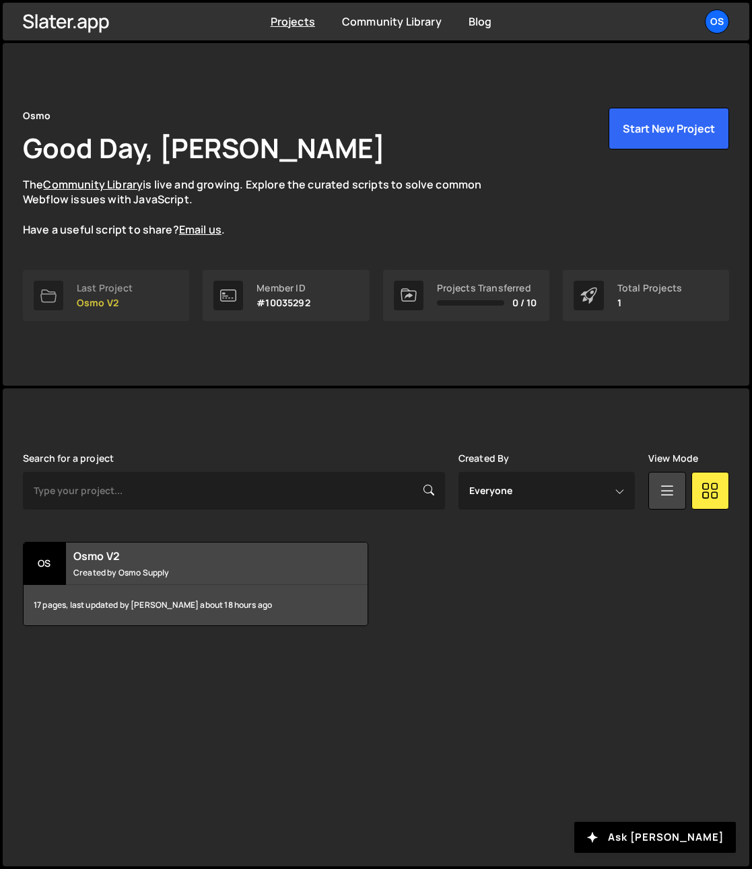
click at [88, 316] on link "Last Project Osmo V2" at bounding box center [106, 295] width 166 height 51
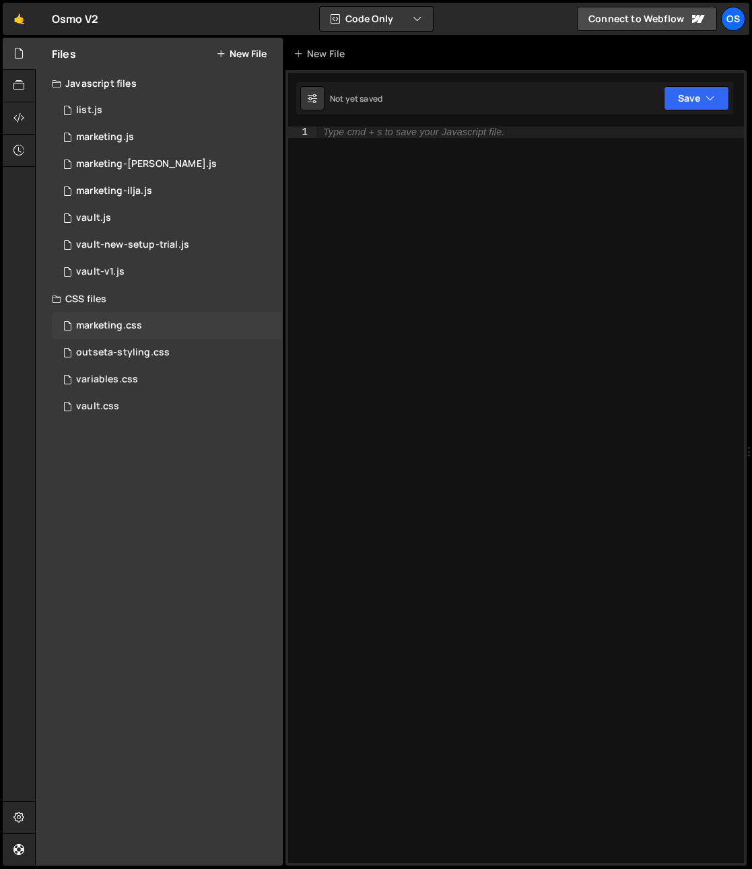
click at [127, 332] on div "marketing.css 0" at bounding box center [167, 325] width 231 height 27
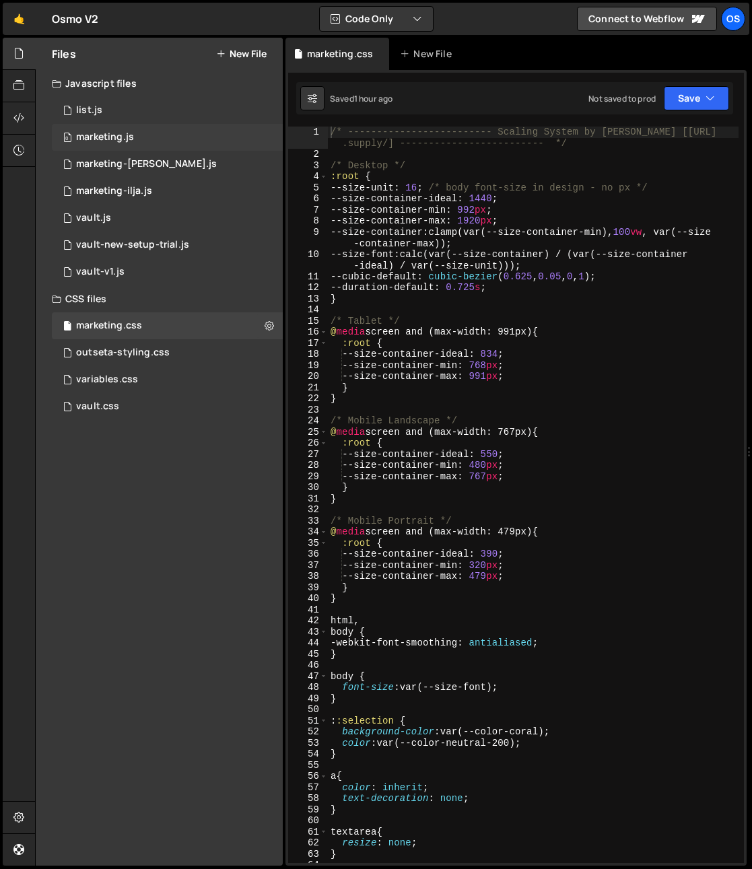
click at [116, 127] on div "0 marketing.js 0" at bounding box center [167, 137] width 231 height 27
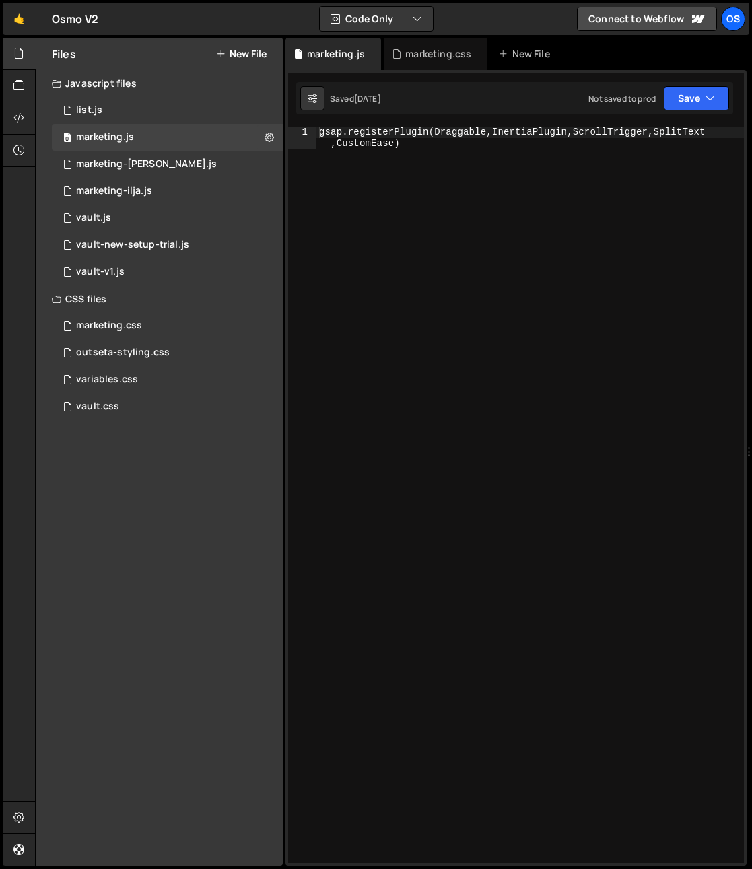
type textarea "gsap.registerPlugin(Draggable,InertiaPlugin,ScrollTrigger,SplitText,CustomEase)"
click at [382, 184] on div "gsap . registerPlugin ( Draggable , InertiaPlugin , ScrollTrigger , SplitText ,…" at bounding box center [529, 517] width 427 height 781
click at [24, 116] on icon at bounding box center [18, 117] width 11 height 15
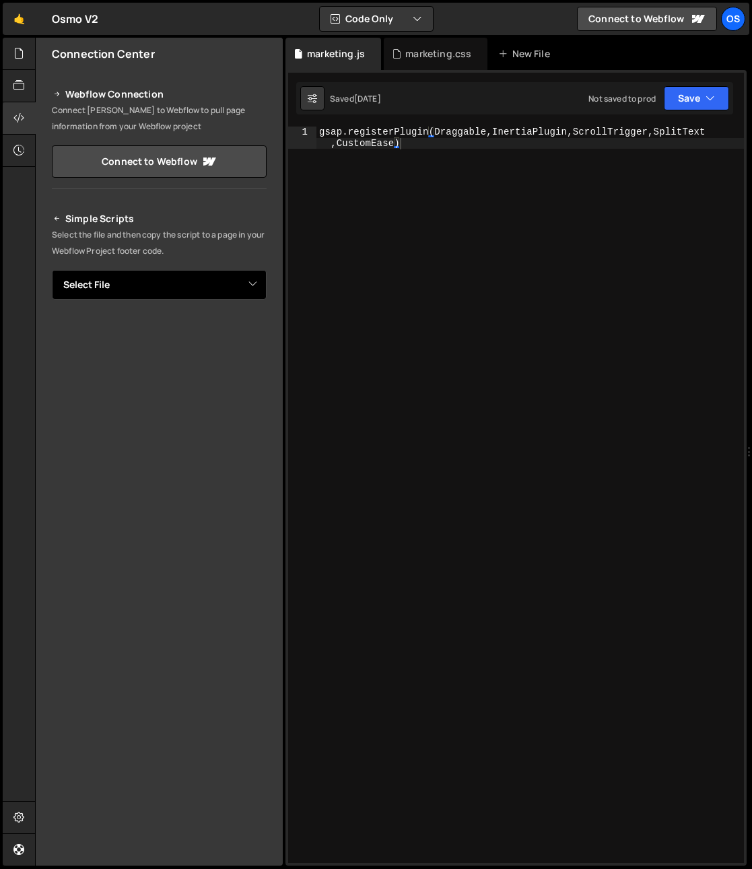
click at [155, 283] on select "Select File list.js marketing.js marketing-[PERSON_NAME].js marketing-ilja.js v…" at bounding box center [159, 285] width 215 height 30
click at [52, 270] on select "Select File list.js marketing.js marketing-[PERSON_NAME].js marketing-ilja.js v…" at bounding box center [159, 285] width 215 height 30
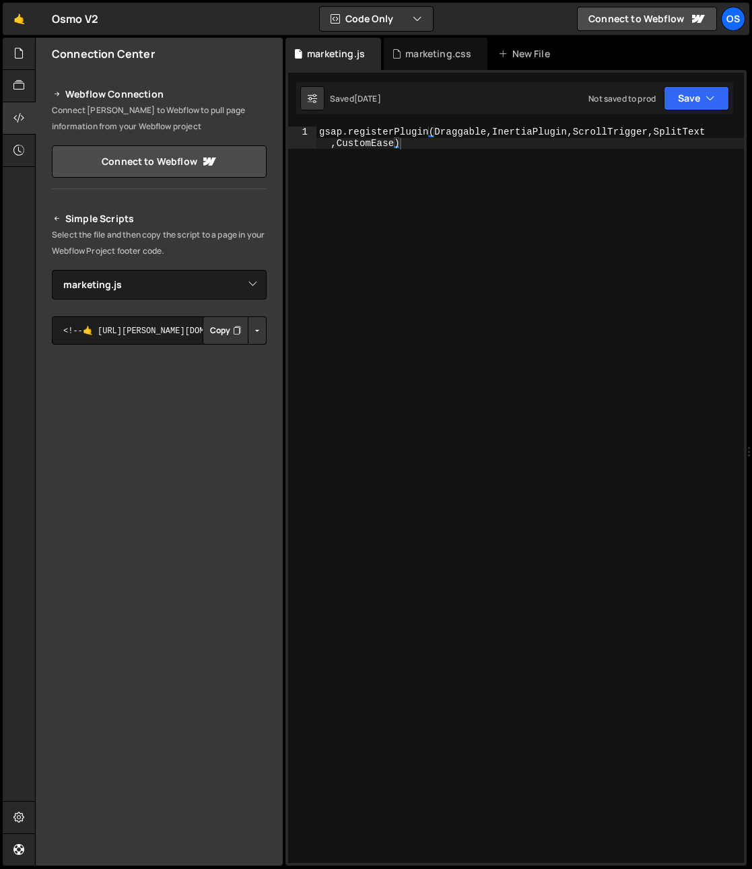
click at [255, 329] on button "Button group with nested dropdown" at bounding box center [257, 330] width 19 height 28
click at [232, 363] on link "Copy Staging Script" at bounding box center [200, 356] width 132 height 19
click at [146, 281] on select "Select File list.js marketing.js marketing-dennis.js marketing-ilja.js vault.js…" at bounding box center [159, 285] width 215 height 30
click at [52, 270] on select "Select File list.js marketing.js marketing-dennis.js marketing-ilja.js vault.js…" at bounding box center [159, 285] width 215 height 30
click at [258, 328] on button "Button group with nested dropdown" at bounding box center [257, 330] width 19 height 28
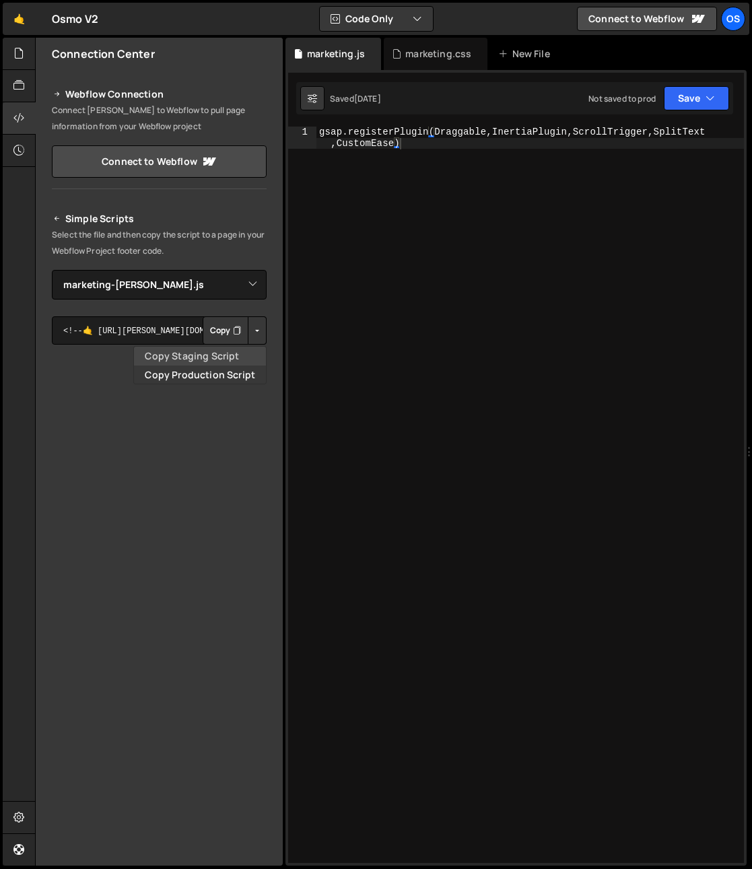
click at [237, 353] on link "Copy Staging Script" at bounding box center [200, 356] width 132 height 19
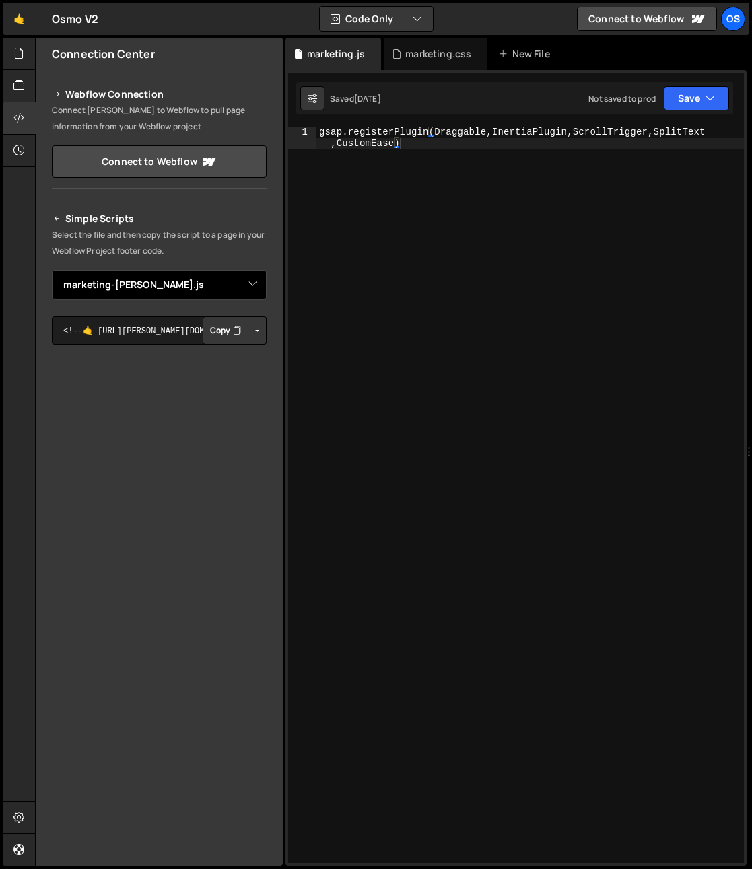
click at [105, 295] on select "Select File list.js marketing.js marketing-dennis.js marketing-ilja.js vault.js…" at bounding box center [159, 285] width 215 height 30
select select "45423"
click at [52, 270] on select "Select File list.js marketing.js marketing-dennis.js marketing-ilja.js vault.js…" at bounding box center [159, 285] width 215 height 30
click at [258, 337] on button "Button group with nested dropdown" at bounding box center [257, 330] width 19 height 28
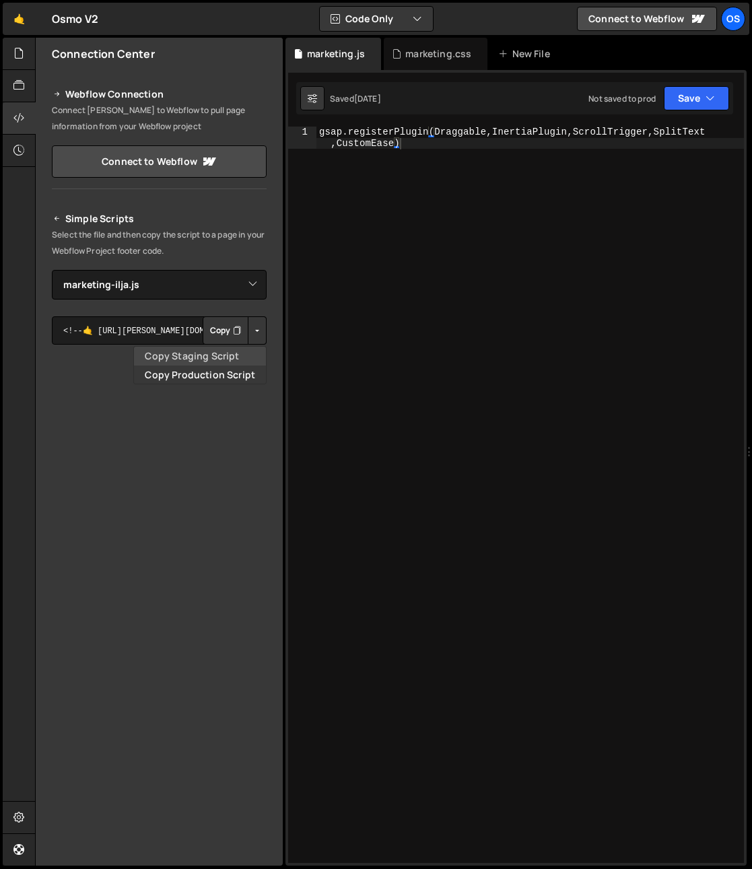
click at [242, 358] on link "Copy Staging Script" at bounding box center [200, 356] width 132 height 19
click at [408, 57] on div "marketing.css" at bounding box center [438, 53] width 66 height 13
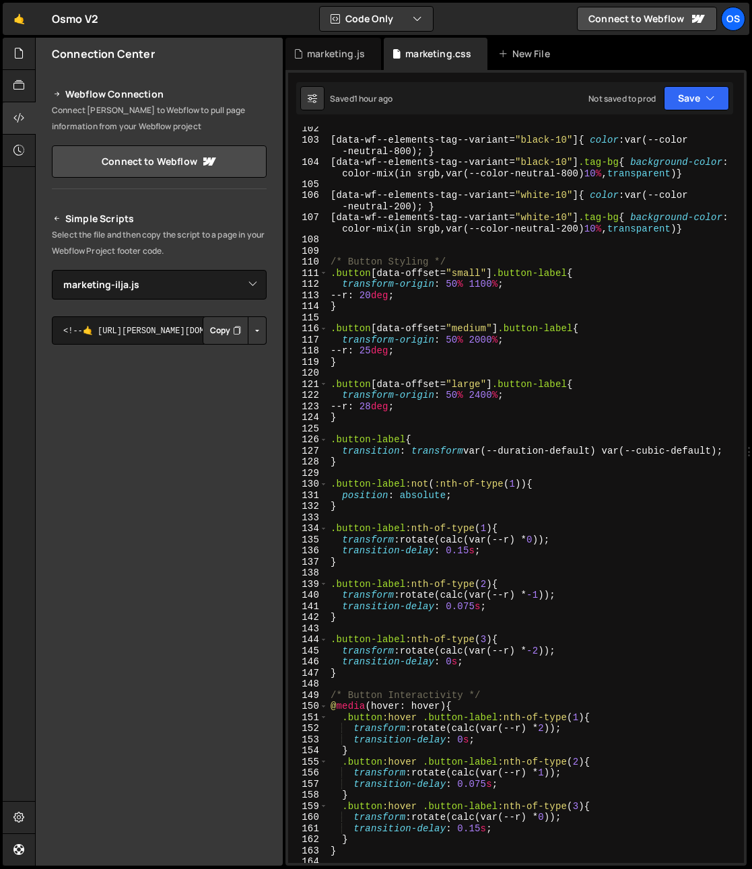
scroll to position [1247, 0]
click at [471, 366] on div "[ data-wf--elements-tag--variant = " black-10 " ] { color : var(--color -neutra…" at bounding box center [533, 502] width 411 height 759
click at [366, 157] on div "[ data-wf--elements-tag--variant = " black-10 " ] { color : var(--color -neutra…" at bounding box center [533, 502] width 411 height 759
type textarea "[data-wf--elements-tag--variant="black-10"] .tag-bg{ background-color: color-mi…"
click at [333, 59] on div "marketing.js" at bounding box center [336, 53] width 58 height 13
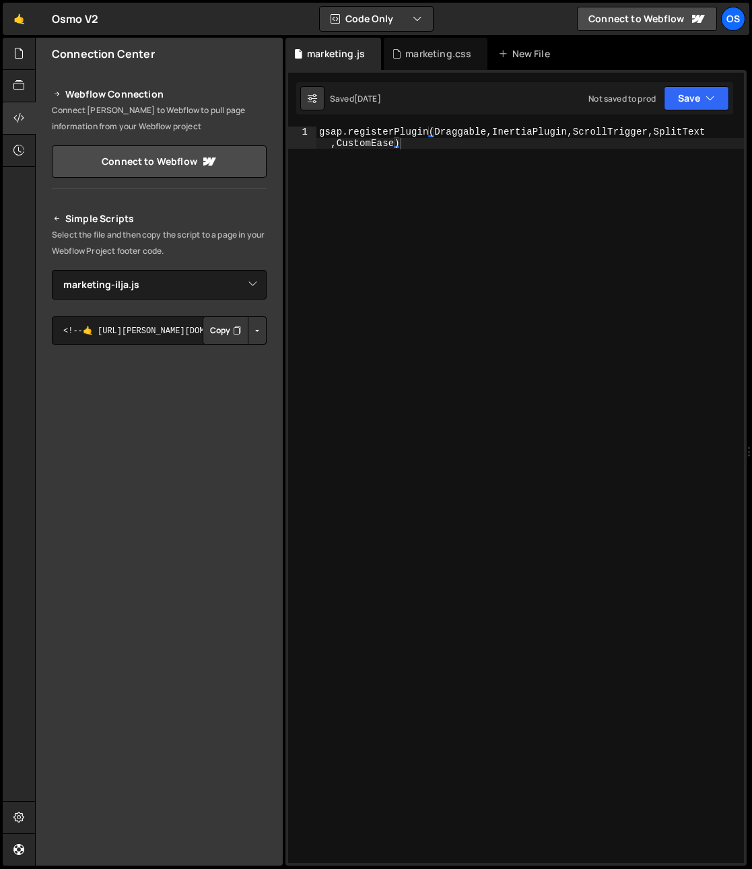
click at [371, 311] on div "gsap . registerPlugin ( Draggable , InertiaPlugin , ScrollTrigger , SplitText ,…" at bounding box center [529, 517] width 427 height 781
click at [12, 52] on div at bounding box center [19, 54] width 33 height 32
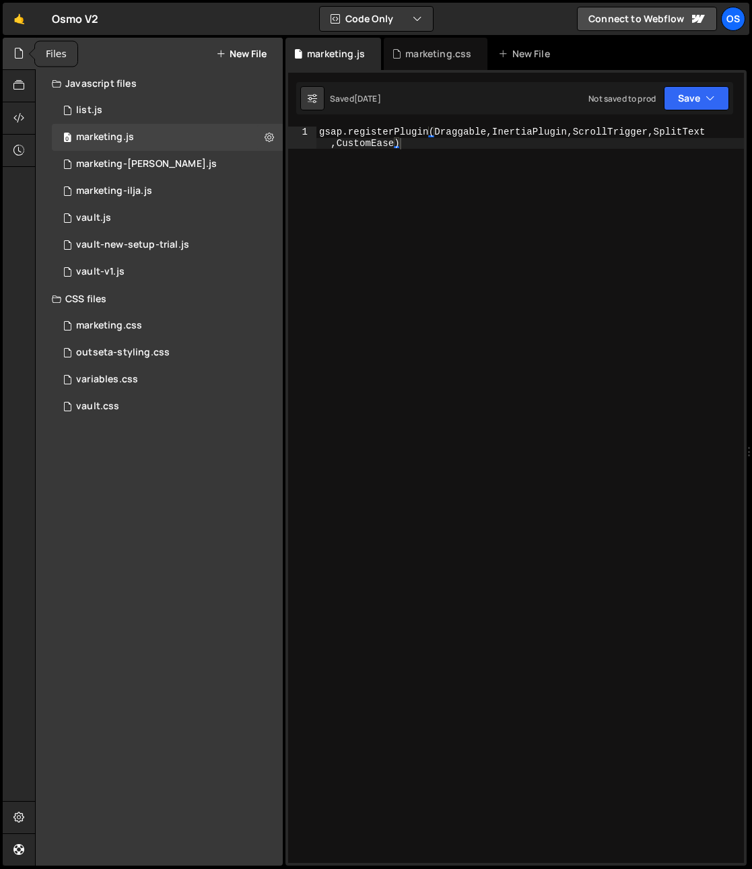
click at [15, 52] on icon at bounding box center [18, 53] width 11 height 15
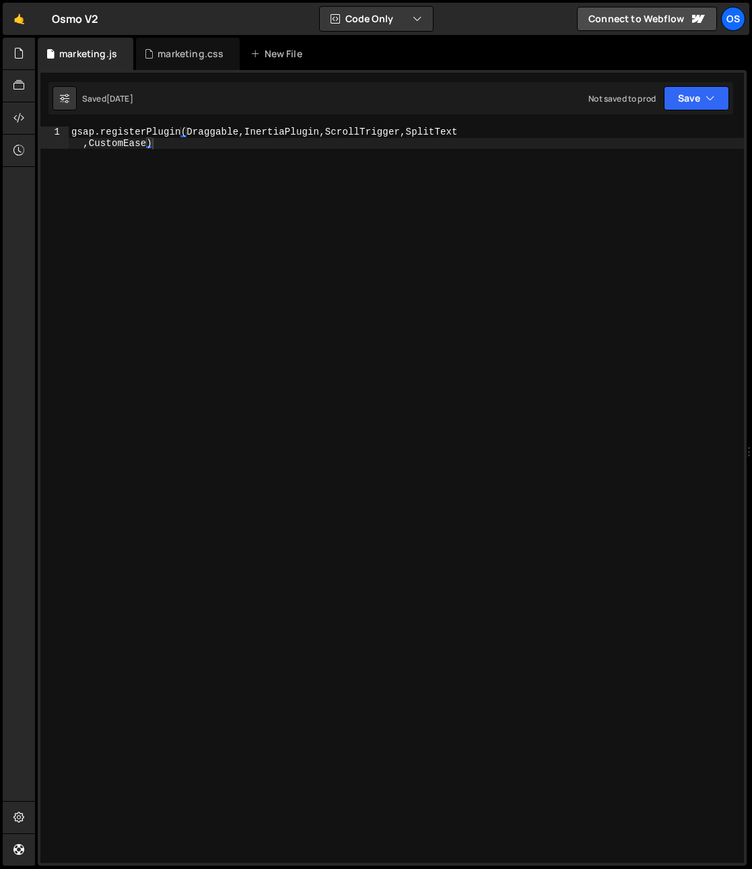
click at [329, 201] on div "gsap . registerPlugin ( Draggable , InertiaPlugin , ScrollTrigger , SplitText ,…" at bounding box center [406, 517] width 675 height 781
click at [209, 198] on div "gsap . registerPlugin ( Draggable , InertiaPlugin , ScrollTrigger , SplitText ,…" at bounding box center [406, 517] width 675 height 781
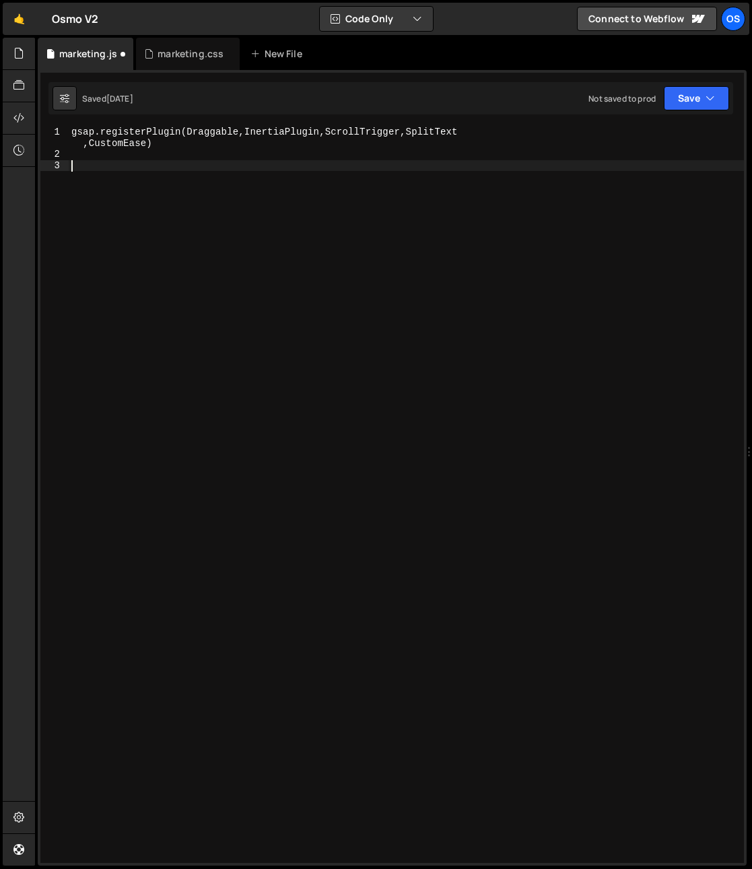
click at [402, 295] on div "gsap . registerPlugin ( Draggable , InertiaPlugin , ScrollTrigger , SplitText ,…" at bounding box center [406, 512] width 675 height 770
paste textarea "}"
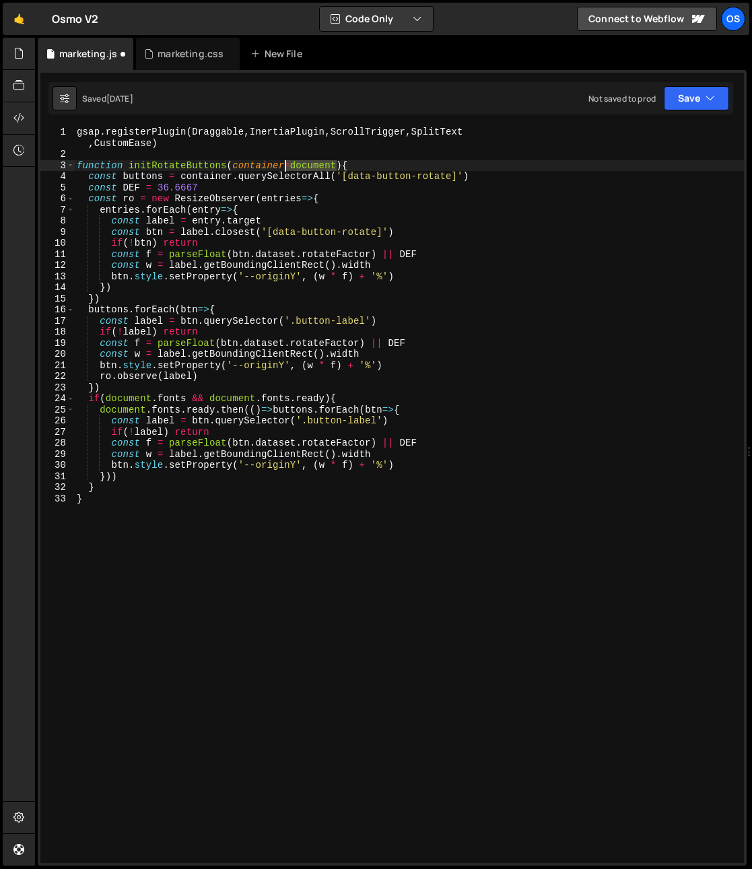
drag, startPoint x: 337, startPoint y: 166, endPoint x: 287, endPoint y: 168, distance: 49.2
click at [287, 168] on div "gsap . registerPlugin ( Draggable , InertiaPlugin , ScrollTrigger , SplitText ,…" at bounding box center [409, 512] width 670 height 770
click at [207, 179] on div "gsap . registerPlugin ( Draggable , InertiaPlugin , ScrollTrigger , SplitText ,…" at bounding box center [409, 512] width 670 height 770
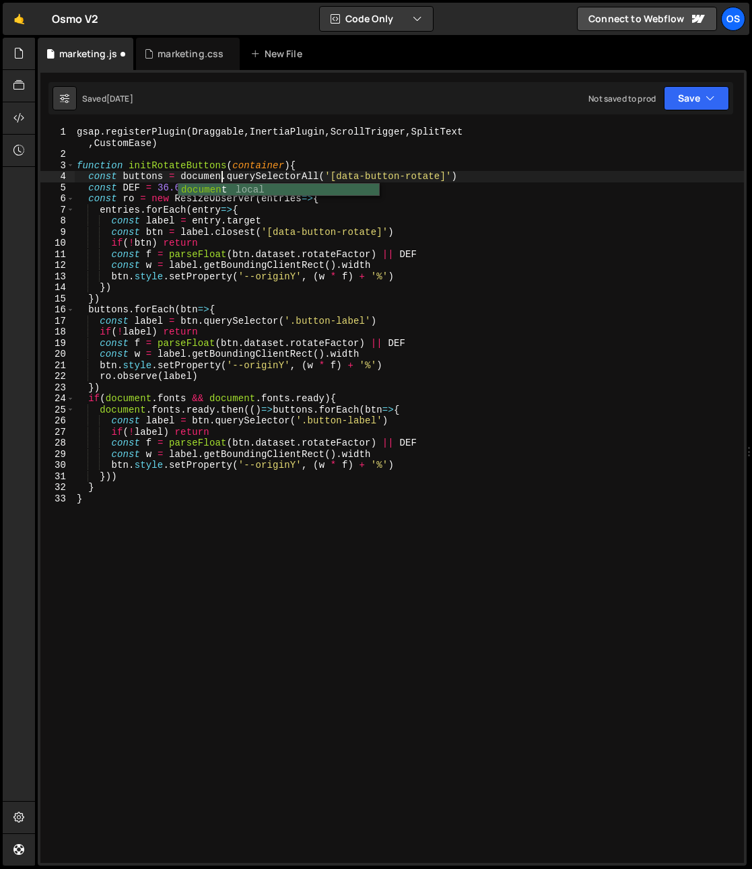
scroll to position [0, 10]
click at [383, 230] on div "gsap . registerPlugin ( Draggable , InertiaPlugin , ScrollTrigger , SplitText ,…" at bounding box center [409, 512] width 670 height 770
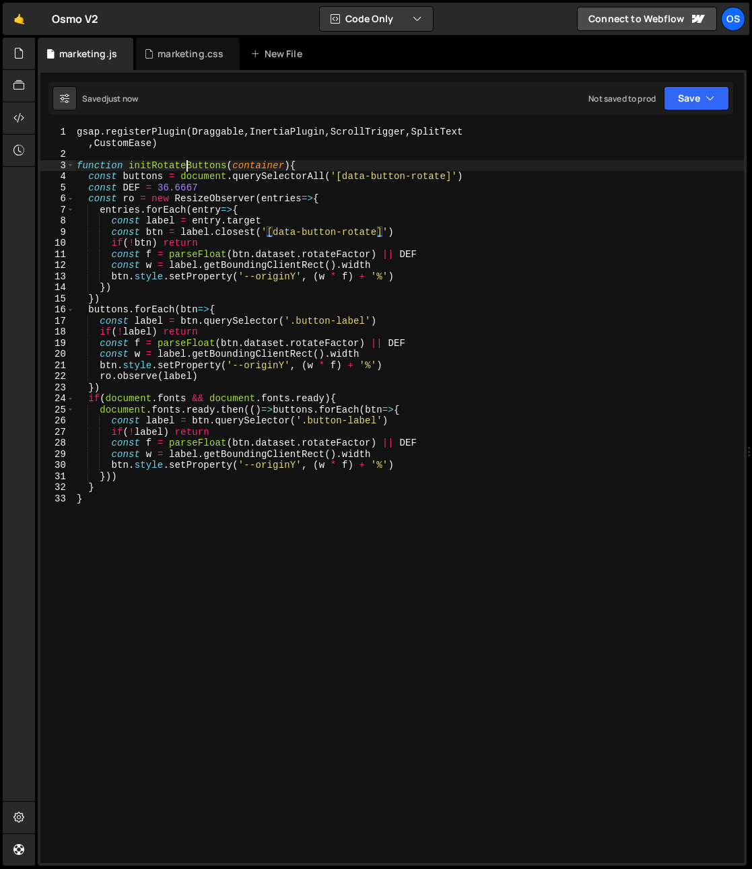
click at [187, 166] on div "gsap . registerPlugin ( Draggable , InertiaPlugin , ScrollTrigger , SplitText ,…" at bounding box center [409, 512] width 670 height 770
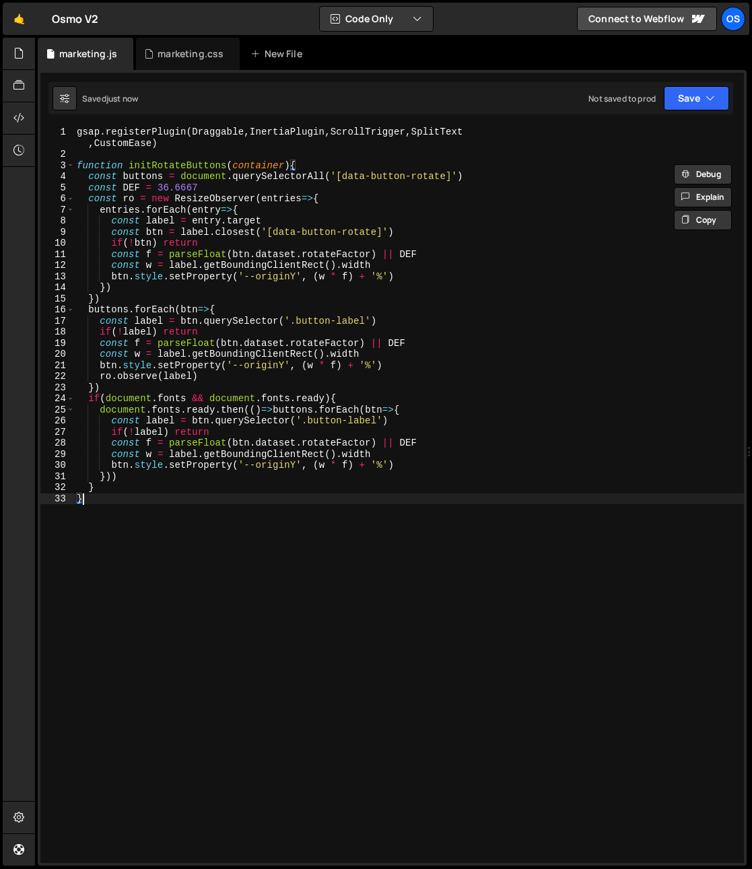
click at [172, 695] on div "gsap . registerPlugin ( Draggable , InertiaPlugin , ScrollTrigger , SplitText ,…" at bounding box center [409, 512] width 670 height 770
type textarea "}"
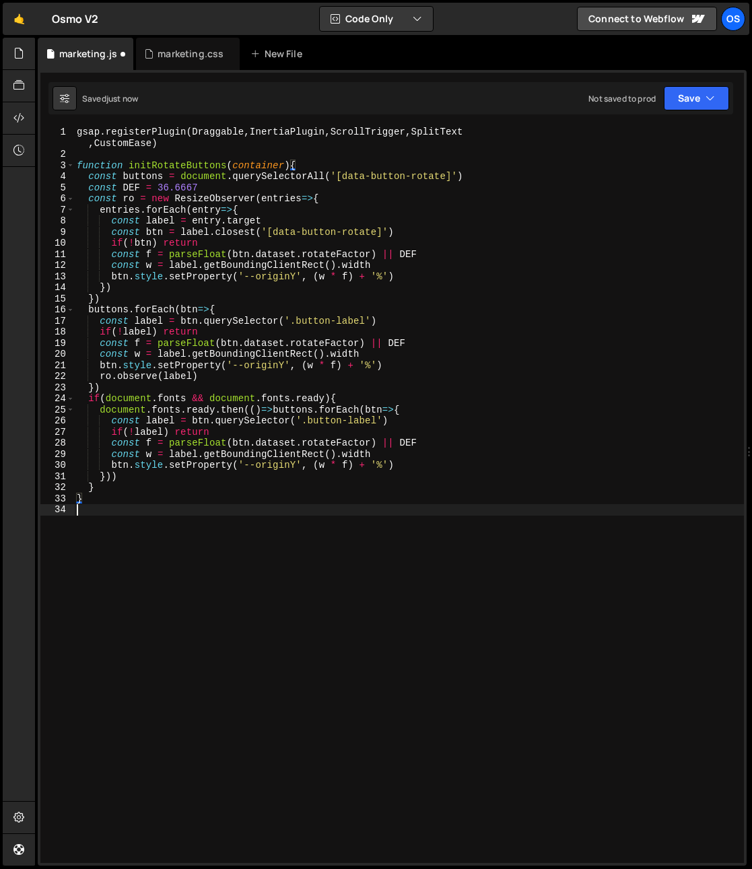
paste textarea "initRotateButtons"
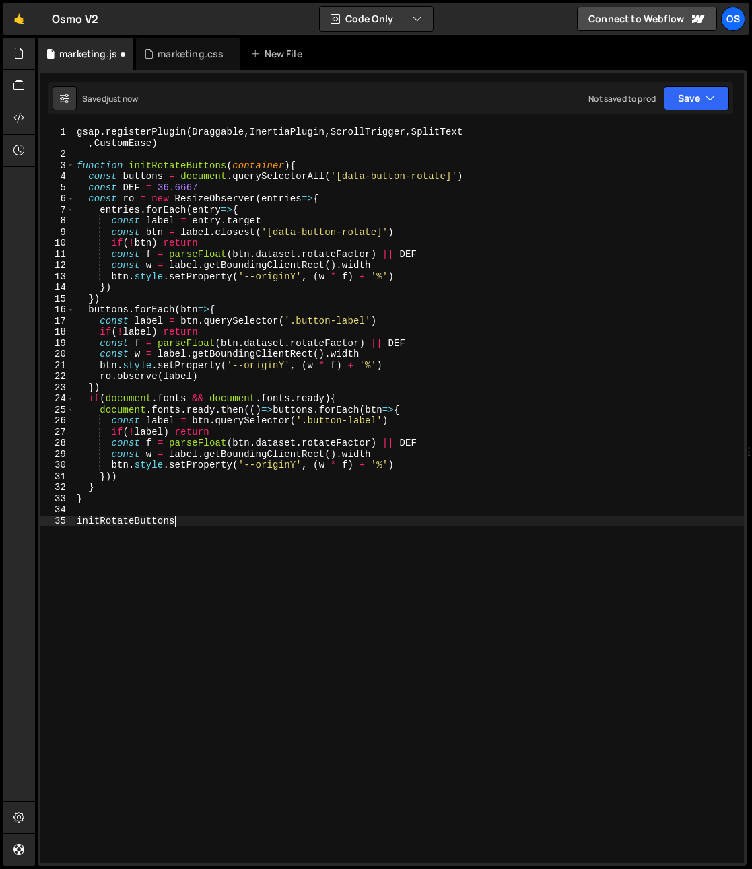
scroll to position [0, 7]
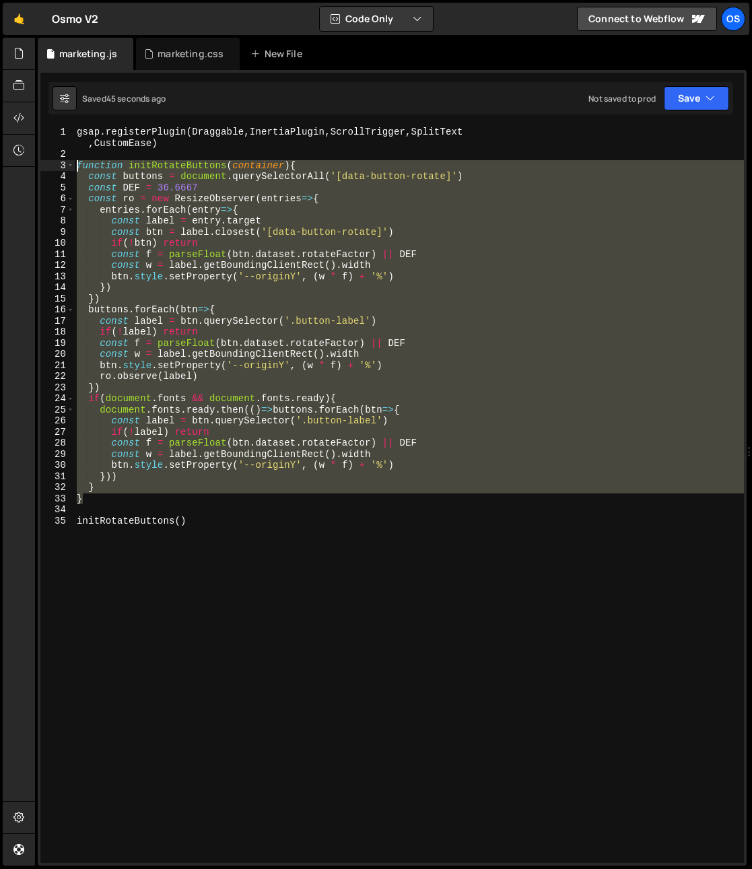
drag, startPoint x: 77, startPoint y: 424, endPoint x: 53, endPoint y: 168, distance: 257.5
click at [53, 168] on div "initRotateButtons() 1 2 3 4 5 6 7 8 9 10 11 12 13 14 15 16 17 18 19 20 21 22 23…" at bounding box center [391, 495] width 703 height 736
paste textarea "}"
type textarea "}"
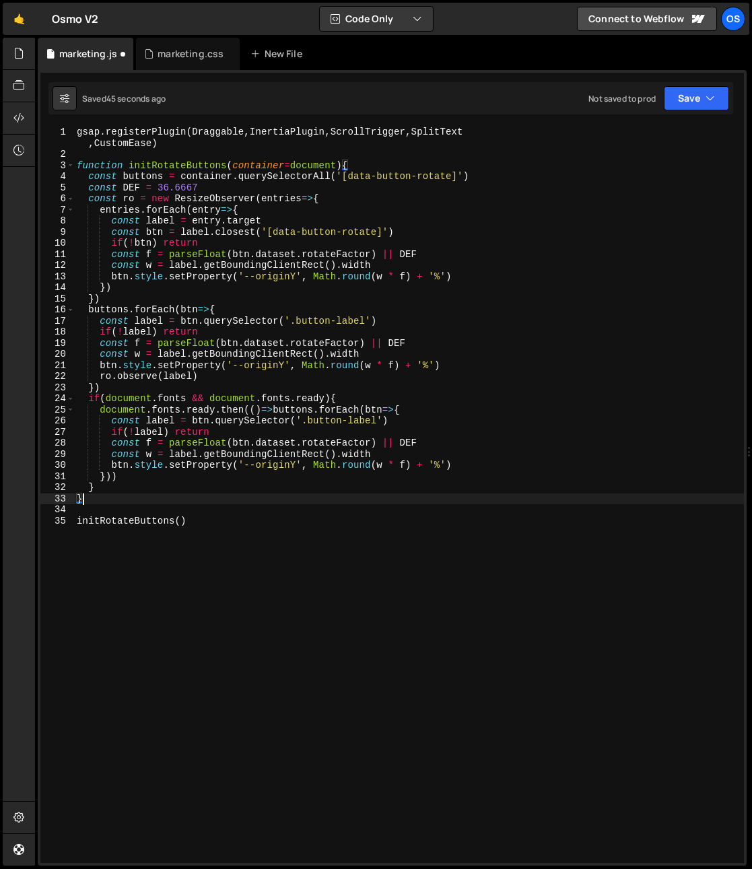
scroll to position [0, 0]
drag, startPoint x: 175, startPoint y: 60, endPoint x: 129, endPoint y: 407, distance: 350.4
click at [175, 60] on div "marketing.css" at bounding box center [190, 53] width 66 height 13
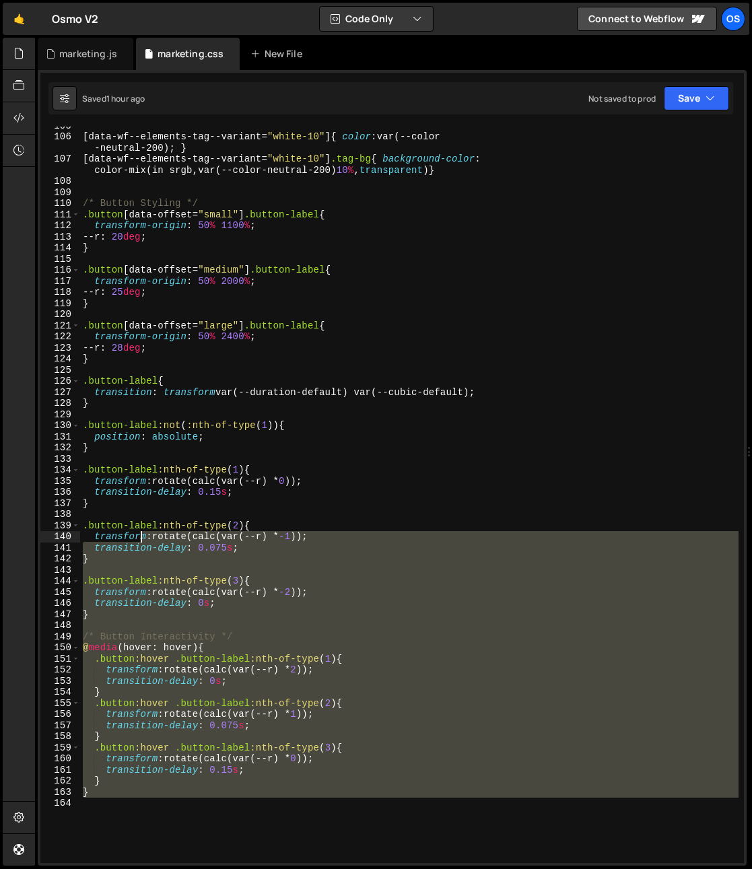
scroll to position [1259, 0]
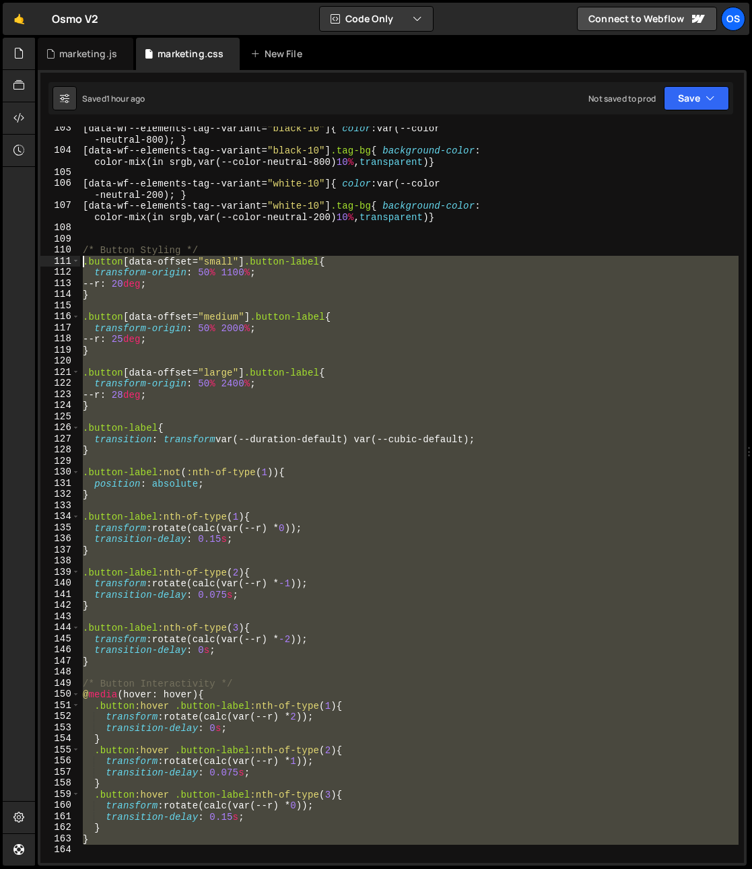
drag, startPoint x: 213, startPoint y: 773, endPoint x: 66, endPoint y: 261, distance: 532.3
click at [66, 261] on div "103 104 105 106 107 108 109 110 111 112 113 114 115 116 117 118 119 120 121 122…" at bounding box center [391, 495] width 703 height 736
paste textarea "}"
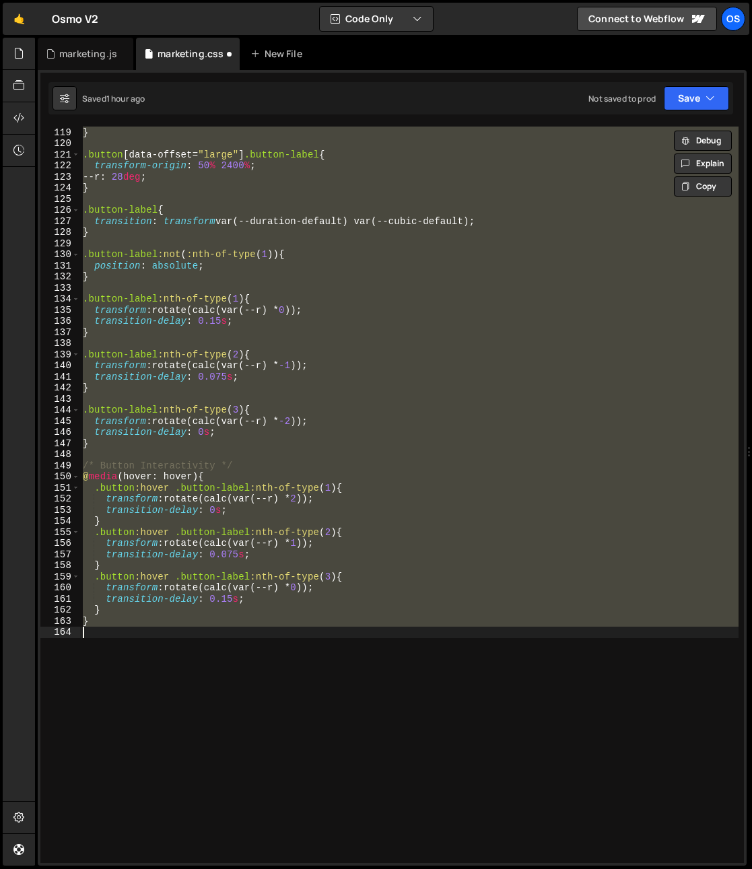
scroll to position [1477, 0]
click at [112, 437] on div "--r : 25 deg ; } .button [ data-offset = " large " ] .button-label { transform-…" at bounding box center [409, 495] width 658 height 736
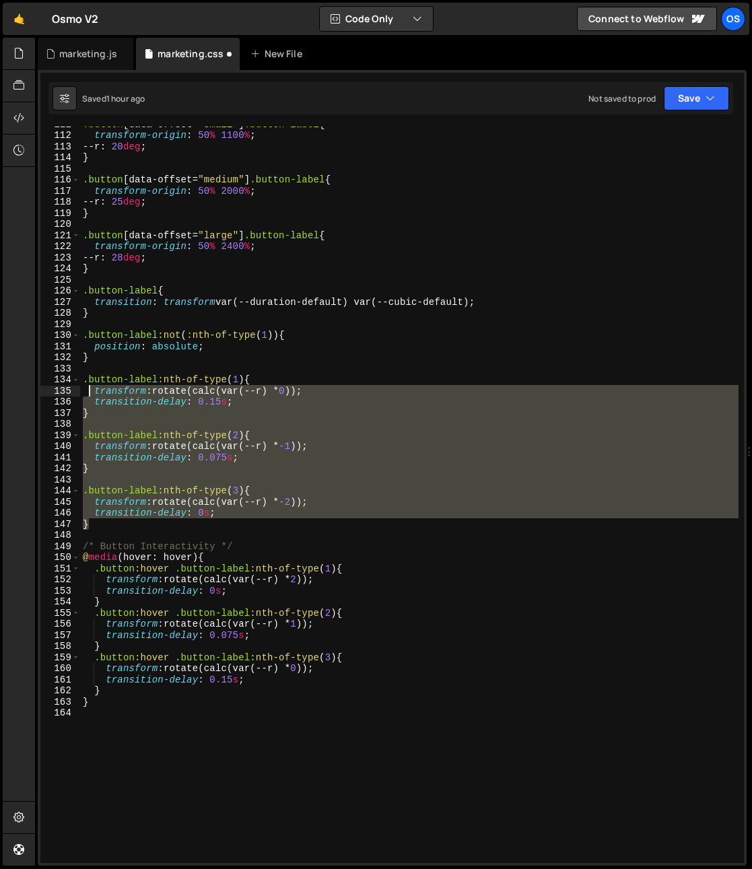
scroll to position [1266, 0]
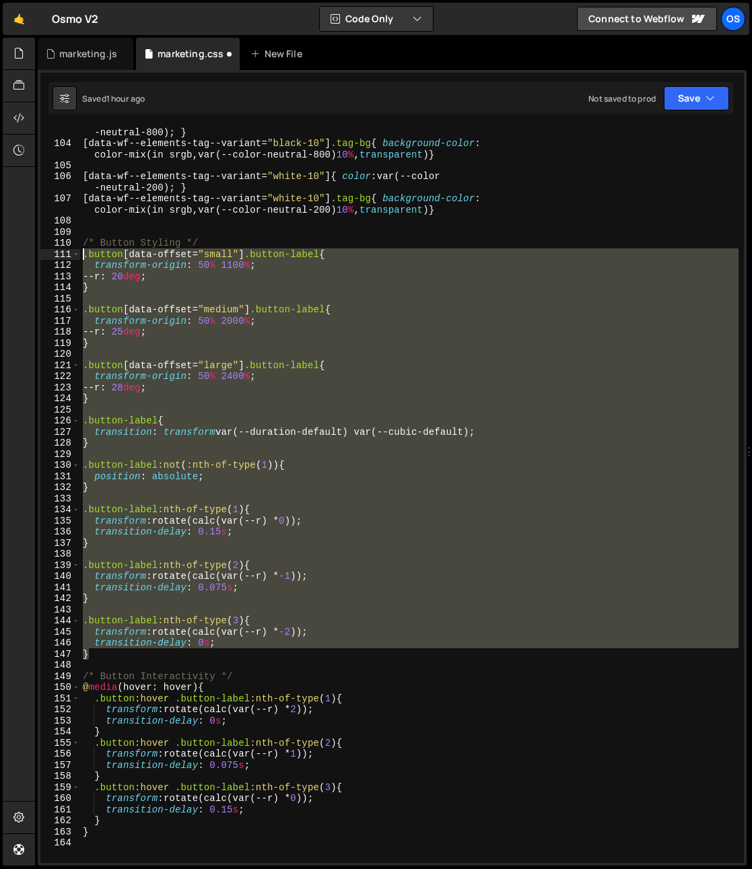
drag, startPoint x: 106, startPoint y: 444, endPoint x: 44, endPoint y: 258, distance: 195.2
click at [44, 258] on div "transition-delay: 0s; 103 104 105 106 107 108 109 110 111 112 113 114 115 116 1…" at bounding box center [391, 495] width 703 height 736
paste textarea "-label:nth-of-type(3){transform:rotate(calc(var(--r) * -2));transition-delay:0}"
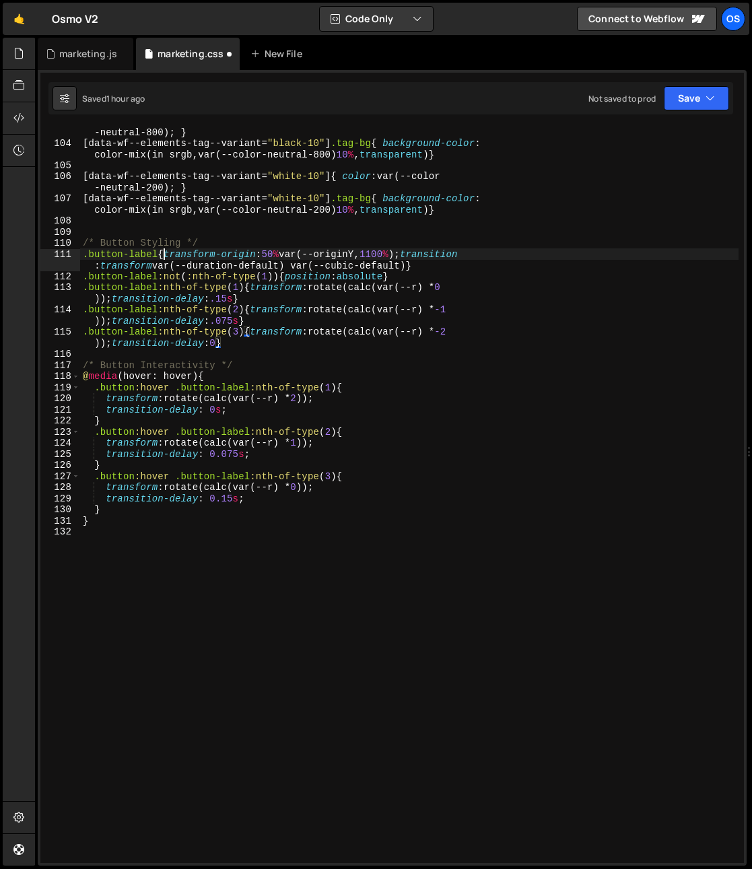
drag, startPoint x: 165, startPoint y: 256, endPoint x: 175, endPoint y: 274, distance: 20.8
click at [164, 256] on div "[ data-wf--elements-tag--variant = " black-10 " ] { color : var(--color -neutra…" at bounding box center [409, 500] width 658 height 770
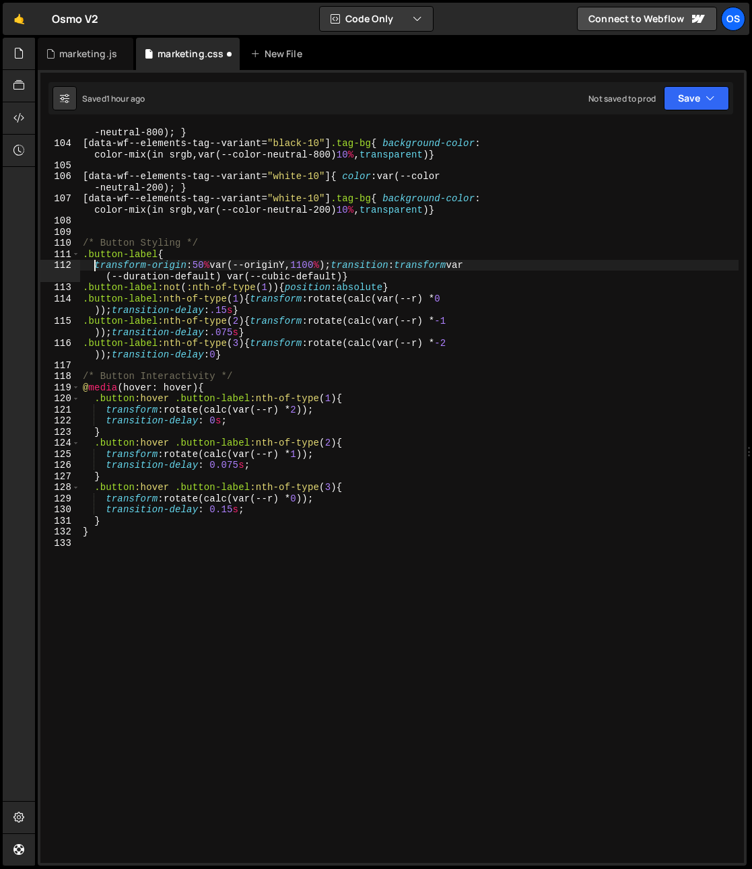
click at [336, 267] on div "[ data-wf--elements-tag--variant = " black-10 " ] { color : var(--color -neutra…" at bounding box center [409, 500] width 658 height 770
type textarea "transition:transform var(--duration-default) var(--cubic-default)}"
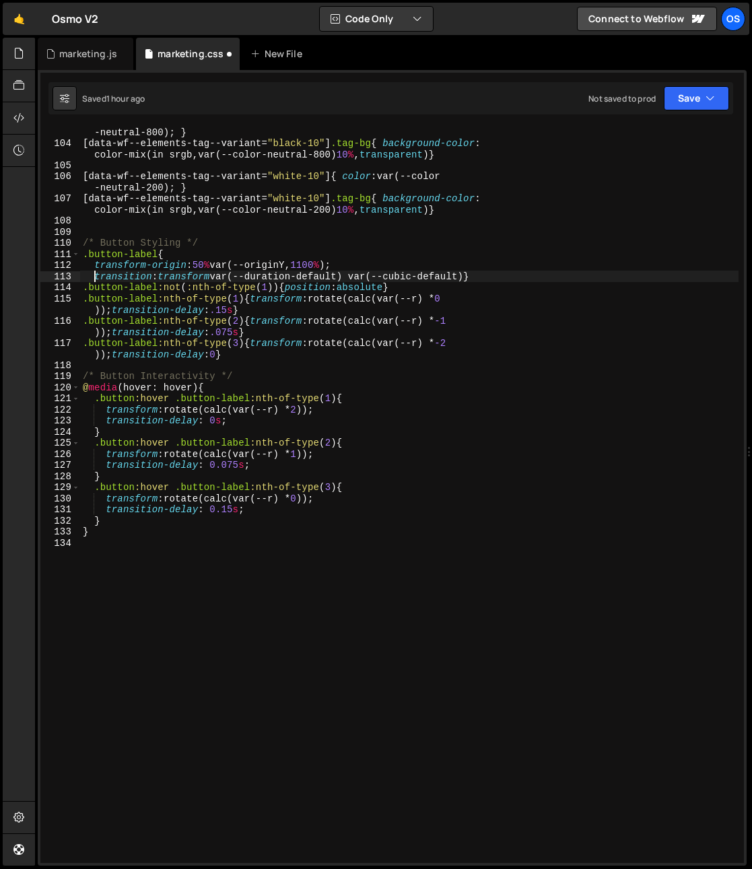
click at [470, 277] on div "[ data-wf--elements-tag--variant = " black-10 " ] { color : var(--color -neutra…" at bounding box center [409, 500] width 658 height 770
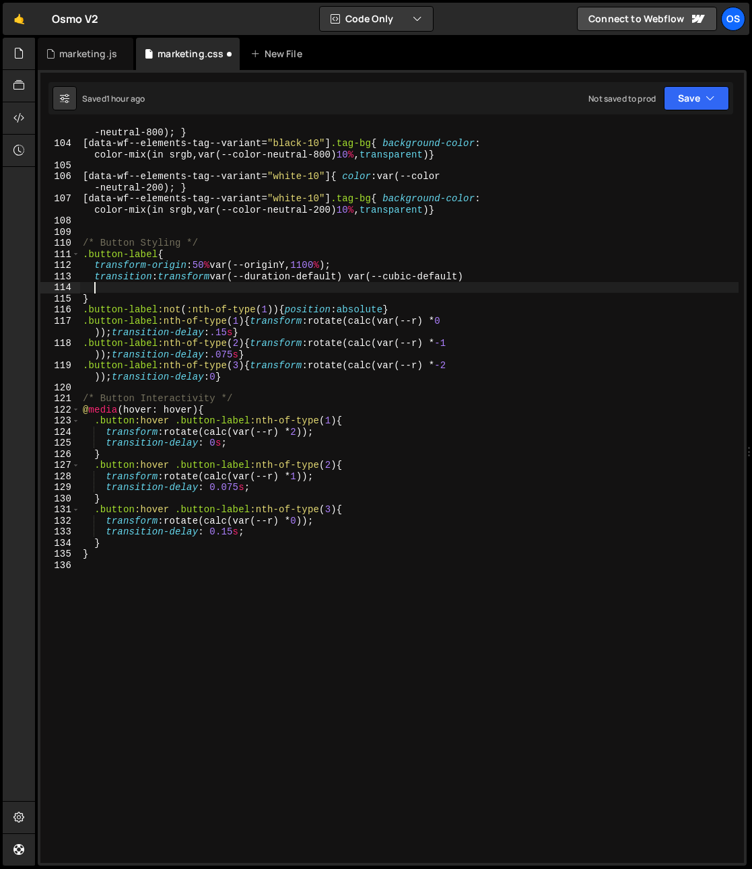
click at [156, 276] on div "[ data-wf--elements-tag--variant = " black-10 " ] { color : var(--color -neutra…" at bounding box center [409, 500] width 658 height 770
click at [193, 267] on div "[ data-wf--elements-tag--variant = " black-10 " ] { color : var(--color -neutra…" at bounding box center [409, 500] width 658 height 770
type textarea "transform-origin: 50% var(--originY,1100%);"
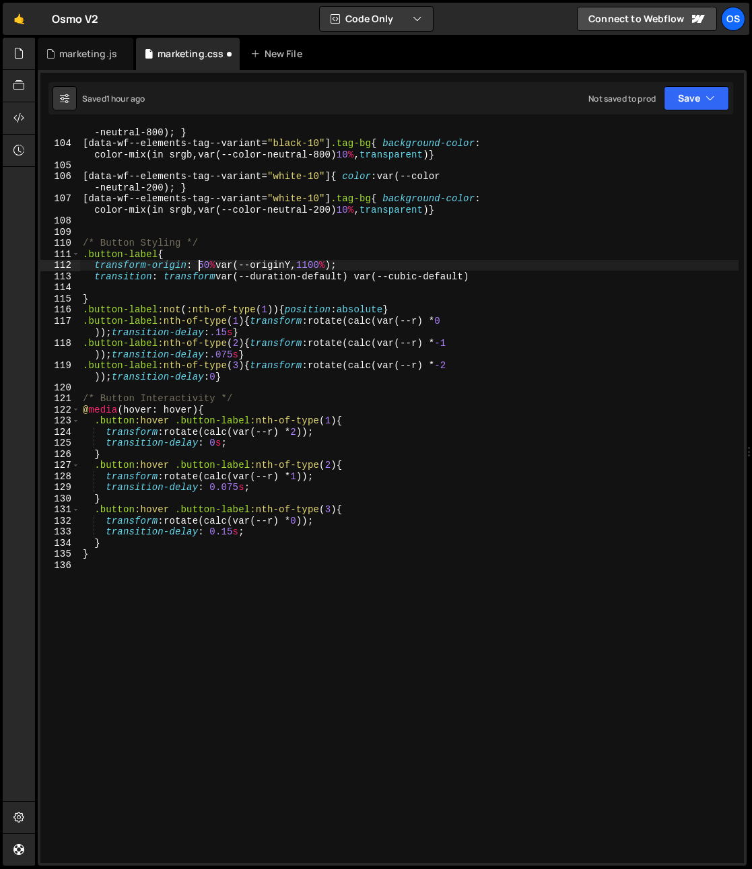
click at [114, 287] on div "[ data-wf--elements-tag--variant = " black-10 " ] { color : var(--color -neutra…" at bounding box center [409, 500] width 658 height 770
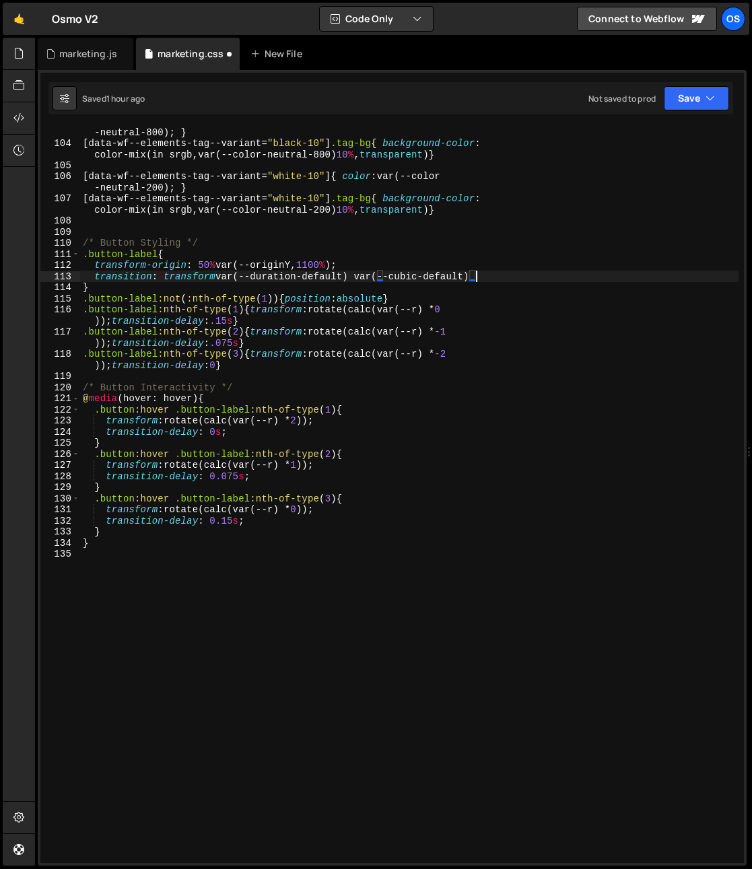
click at [143, 288] on div "[ data-wf--elements-tag--variant = " black-10 " ] { color : var(--color -neutra…" at bounding box center [409, 500] width 658 height 770
type textarea "}"
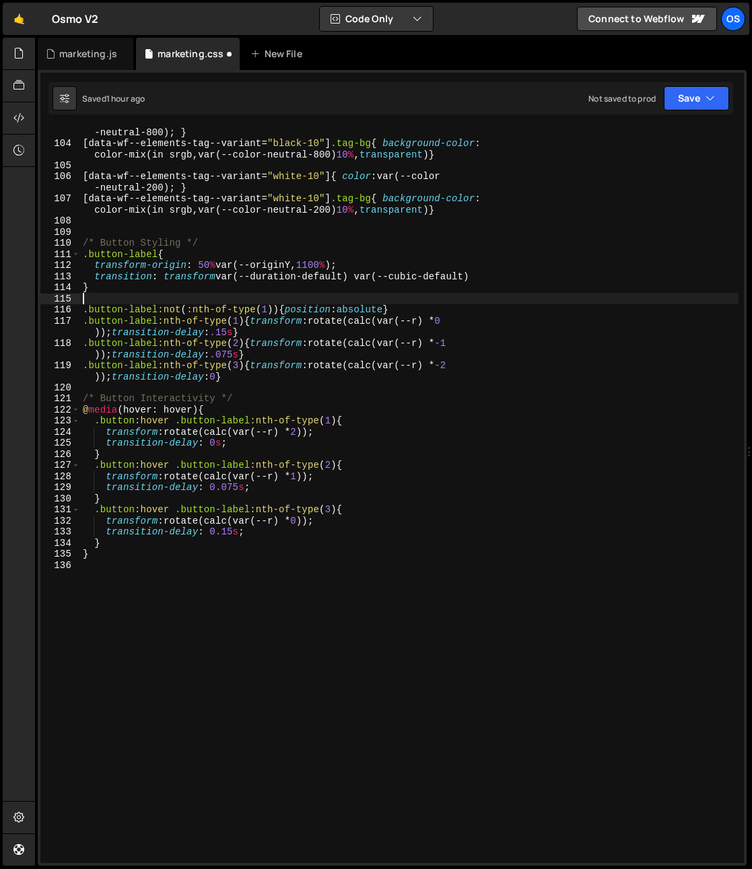
click at [287, 314] on div "[ data-wf--elements-tag--variant = " black-10 " ] { color : var(--color -neutra…" at bounding box center [409, 500] width 658 height 770
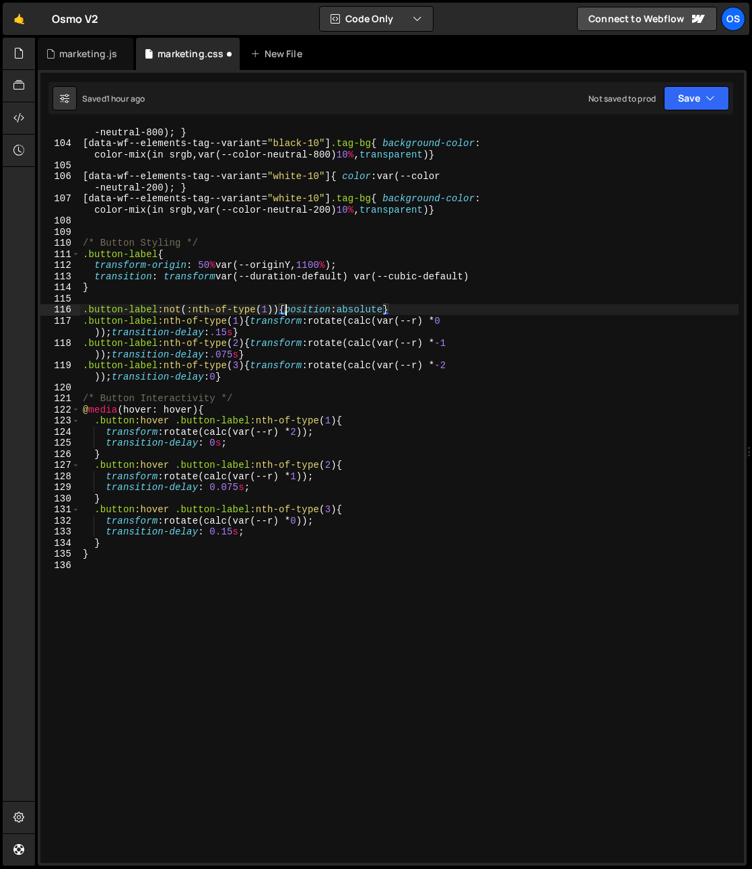
type textarea "position:absolute}"
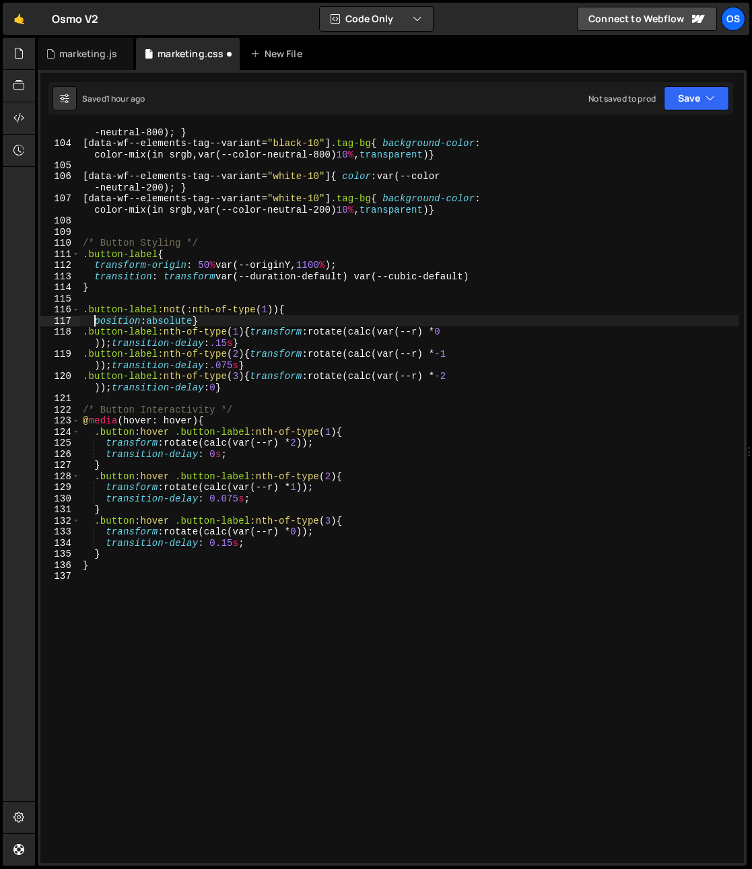
click at [193, 323] on div "[ data-wf--elements-tag--variant = " black-10 " ] { color : var(--color -neutra…" at bounding box center [409, 500] width 658 height 770
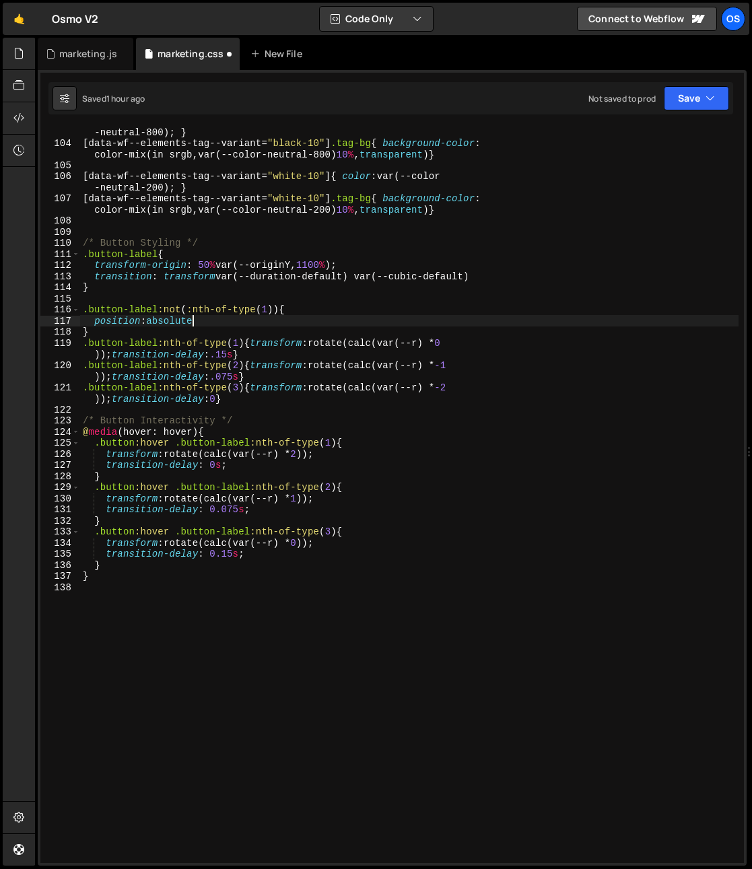
click at [234, 322] on div "[ data-wf--elements-tag--variant = " black-10 " ] { color : var(--color -neutra…" at bounding box center [409, 500] width 658 height 770
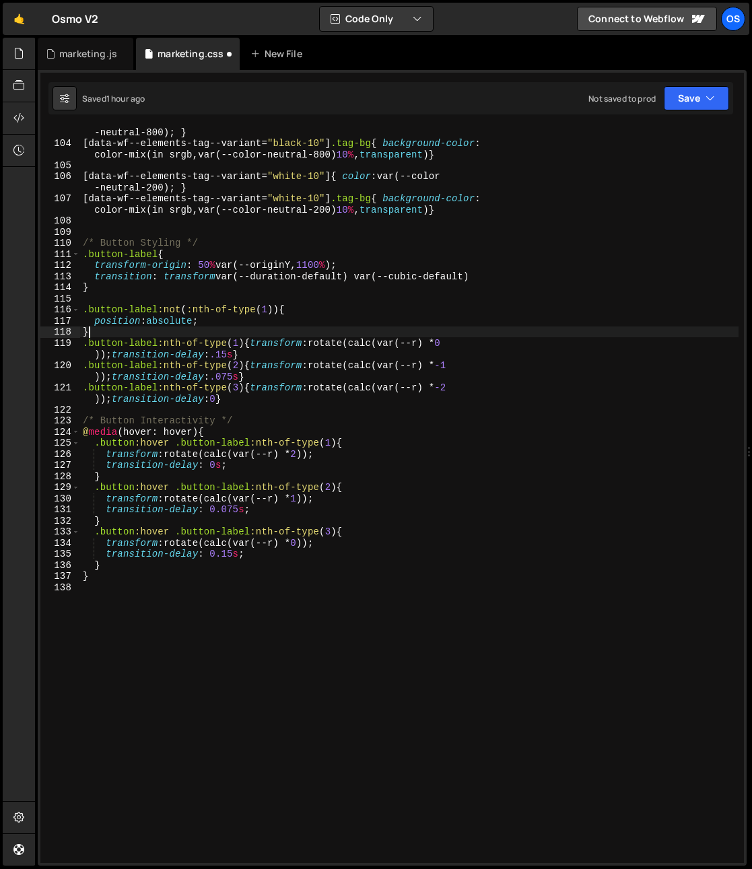
click at [149, 326] on div "[ data-wf--elements-tag--variant = " black-10 " ] { color : var(--color -neutra…" at bounding box center [409, 500] width 658 height 770
click at [147, 321] on div "[ data-wf--elements-tag--variant = " black-10 " ] { color : var(--color -neutra…" at bounding box center [409, 500] width 658 height 770
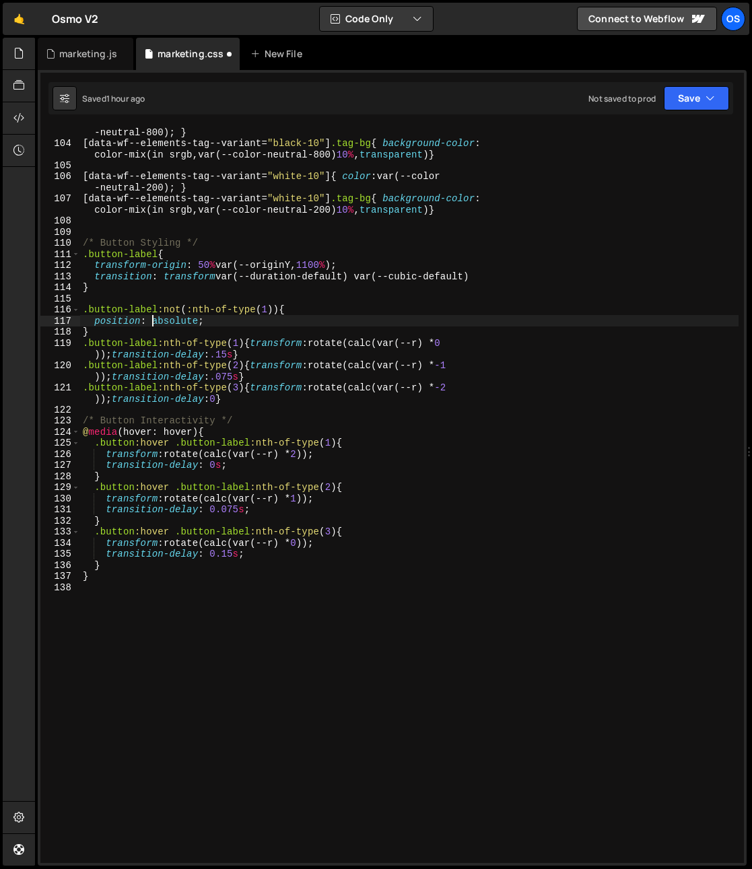
scroll to position [0, 4]
click at [141, 332] on div "[ data-wf--elements-tag--variant = " black-10 " ] { color : var(--color -neutra…" at bounding box center [409, 500] width 658 height 770
type textarea "}"
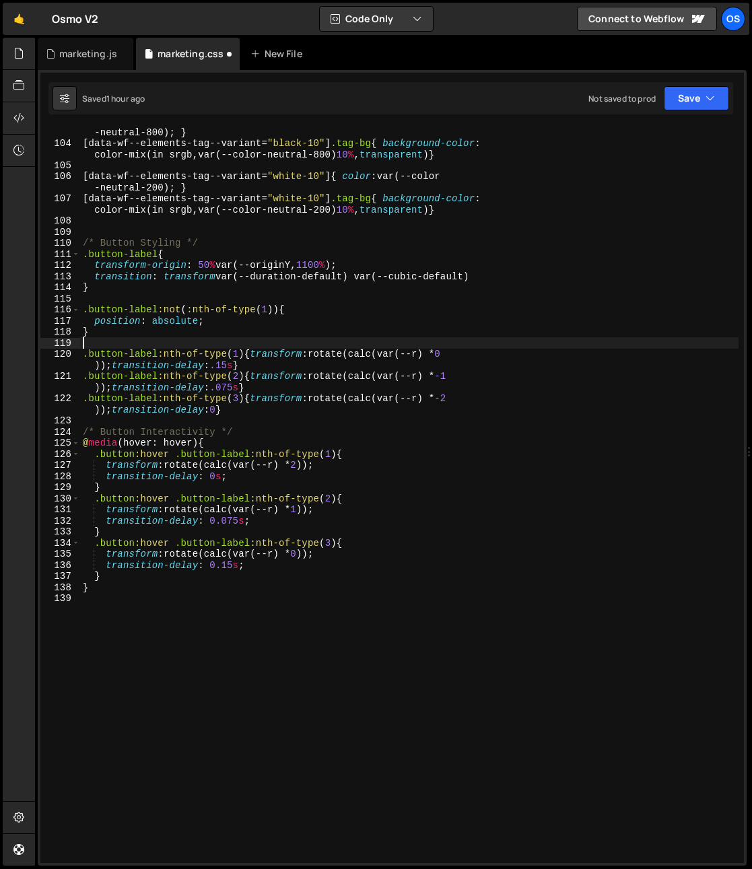
click at [250, 355] on div "[ data-wf--elements-tag--variant = " black-10 " ] { color : var(--color -neutra…" at bounding box center [409, 500] width 658 height 770
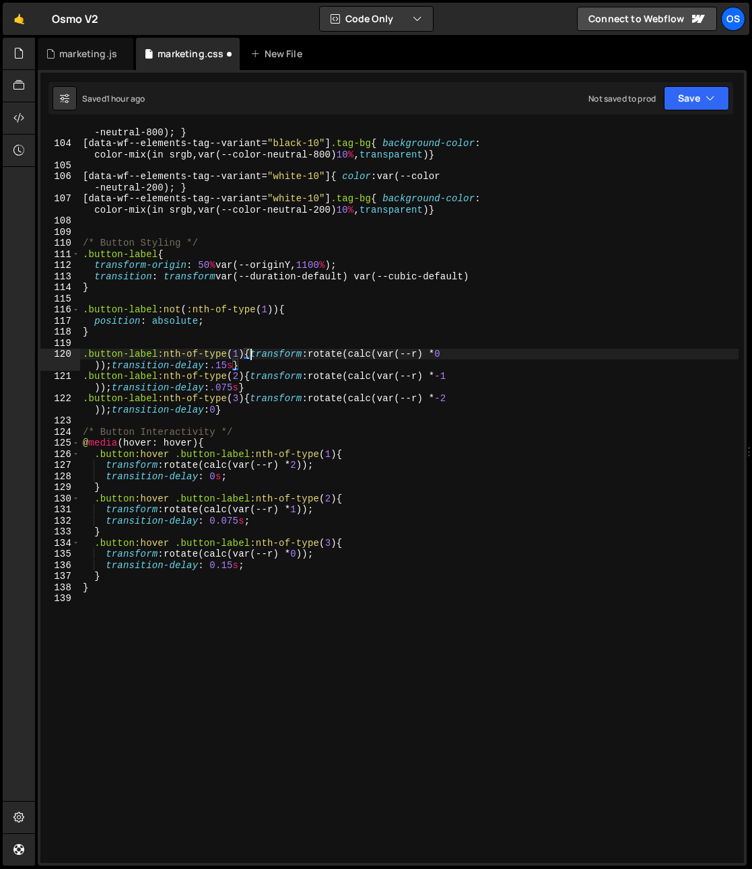
scroll to position [0, 1]
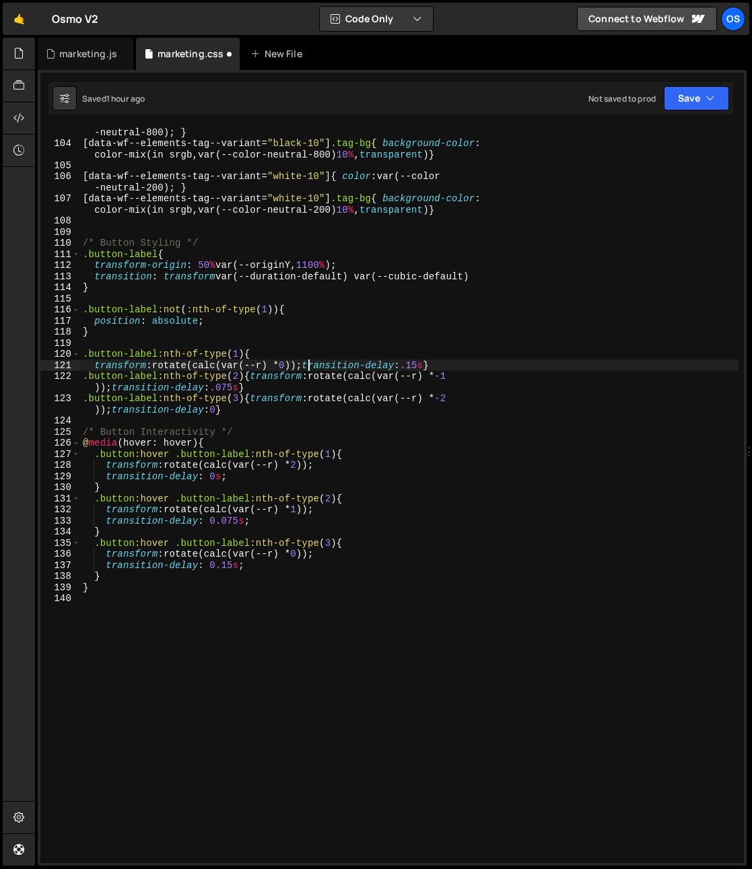
click at [310, 367] on div "[ data-wf--elements-tag--variant = " black-10 " ] { color : var(--color -neutra…" at bounding box center [409, 500] width 658 height 770
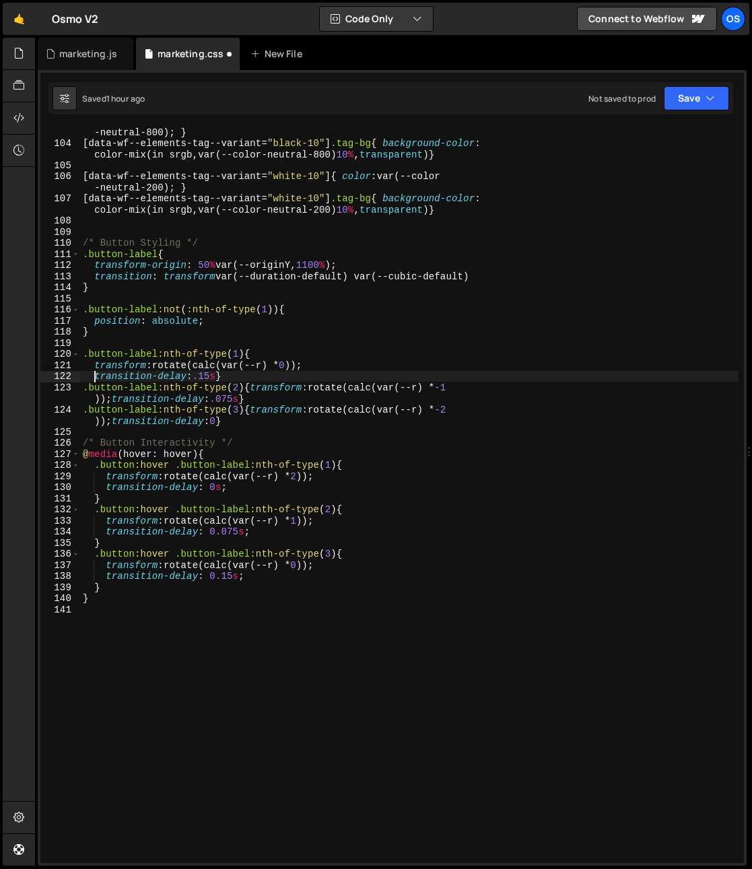
click at [217, 377] on div "[ data-wf--elements-tag--variant = " black-10 " ] { color : var(--color -neutra…" at bounding box center [409, 500] width 658 height 770
type textarea "transition-delay:.15;}"
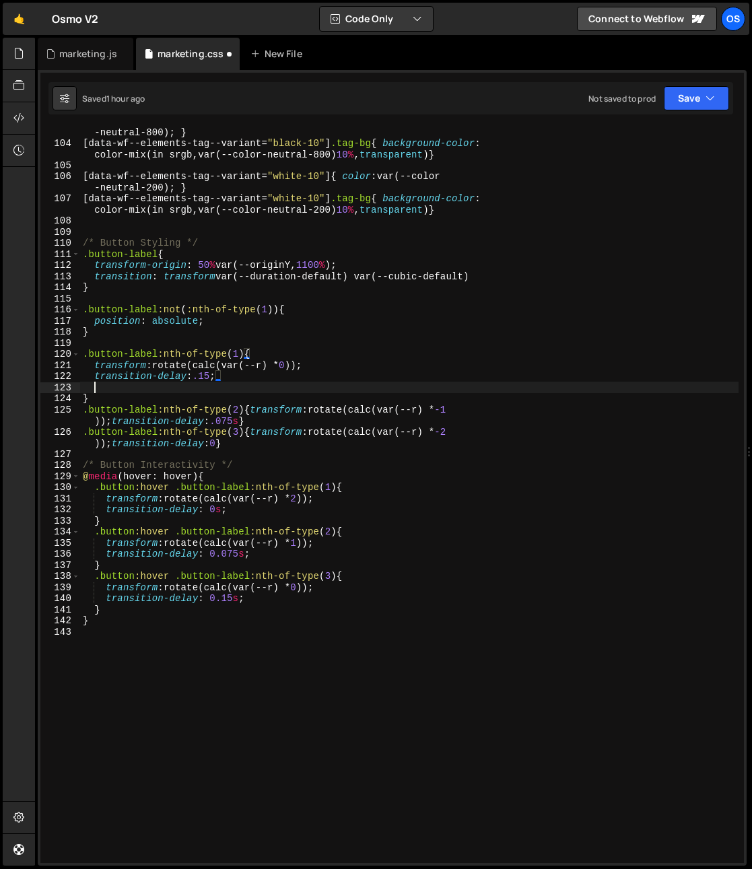
scroll to position [0, 0]
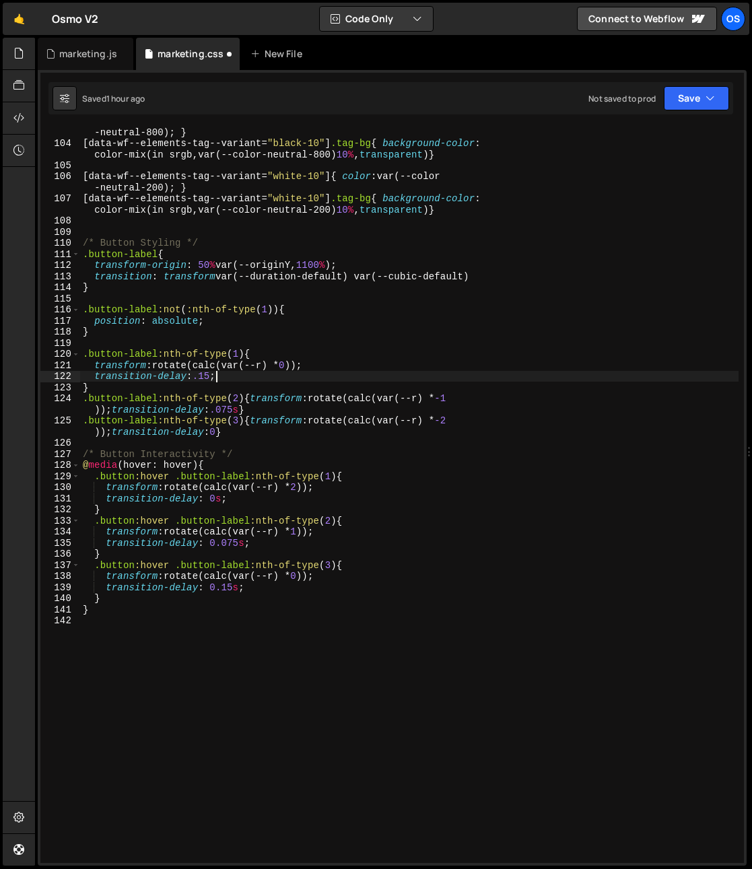
drag, startPoint x: 193, startPoint y: 379, endPoint x: 184, endPoint y: 378, distance: 9.5
click at [193, 379] on div "[ data-wf--elements-tag--variant = " black-10 " ] { color : var(--color -neutra…" at bounding box center [409, 500] width 658 height 770
click at [152, 367] on div "[ data-wf--elements-tag--variant = " black-10 " ] { color : var(--color -neutra…" at bounding box center [409, 500] width 658 height 770
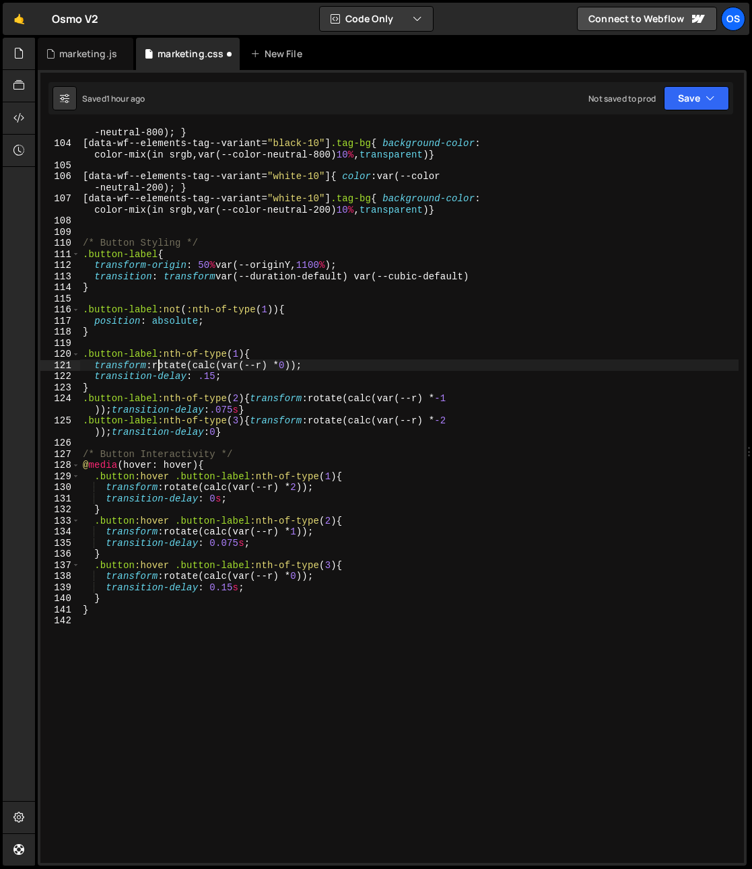
scroll to position [0, 5]
drag, startPoint x: 236, startPoint y: 378, endPoint x: 184, endPoint y: 376, distance: 51.9
click at [236, 378] on div "[ data-wf--elements-tag--variant = " black-10 " ] { color : var(--color -neutra…" at bounding box center [409, 500] width 658 height 770
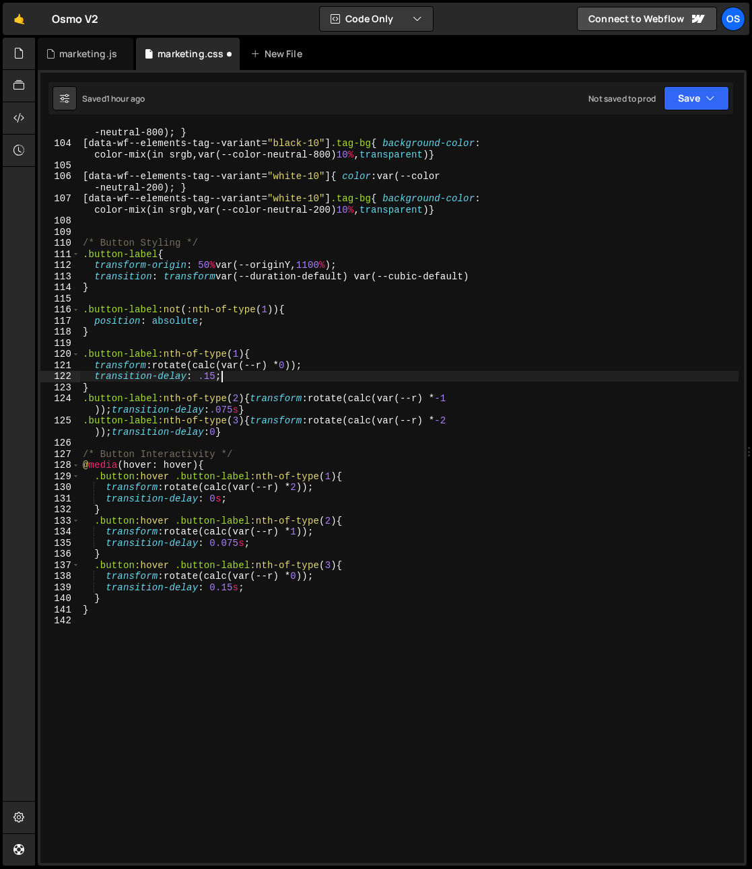
click at [197, 377] on div "[ data-wf--elements-tag--variant = " black-10 " ] { color : var(--color -neutra…" at bounding box center [409, 500] width 658 height 770
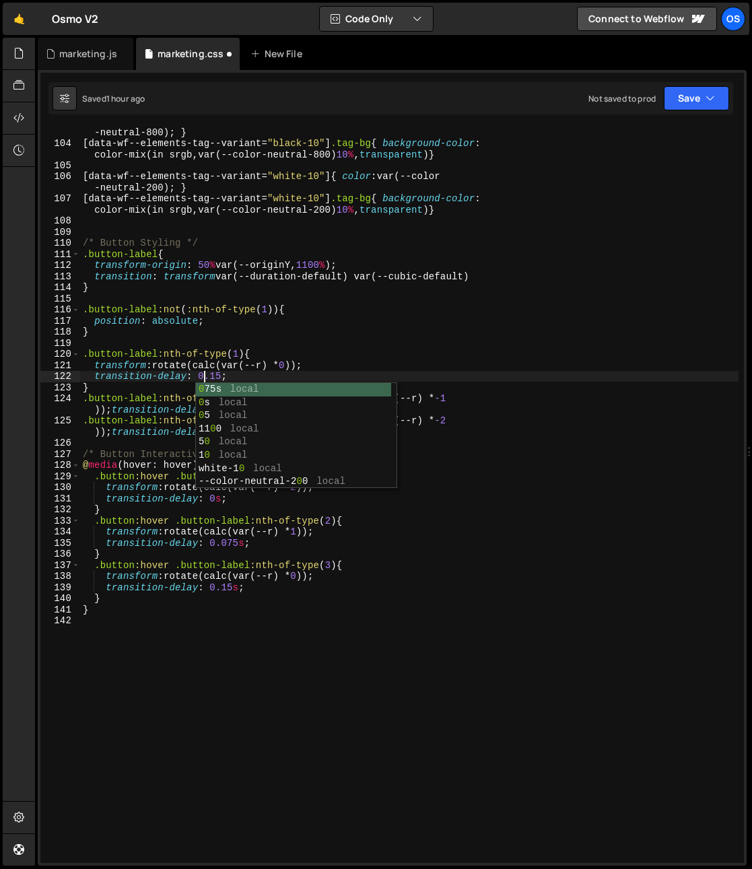
click at [217, 378] on div "[ data-wf--elements-tag--variant = " black-10 " ] { color : var(--color -neutra…" at bounding box center [409, 500] width 658 height 770
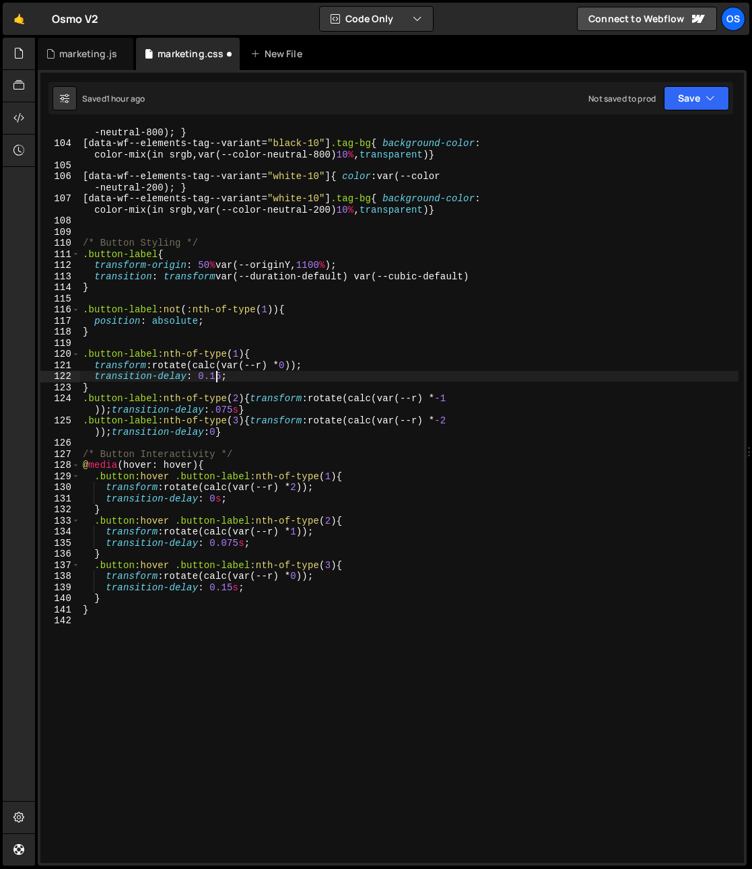
click at [223, 378] on div "[ data-wf--elements-tag--variant = " black-10 " ] { color : var(--color -neutra…" at bounding box center [409, 500] width 658 height 770
click at [250, 381] on div "[ data-wf--elements-tag--variant = " black-10 " ] { color : var(--color -neutra…" at bounding box center [409, 500] width 658 height 770
click at [194, 384] on div "[ data-wf--elements-tag--variant = " black-10 " ] { color : var(--color -neutra…" at bounding box center [409, 500] width 658 height 770
type textarea "}"
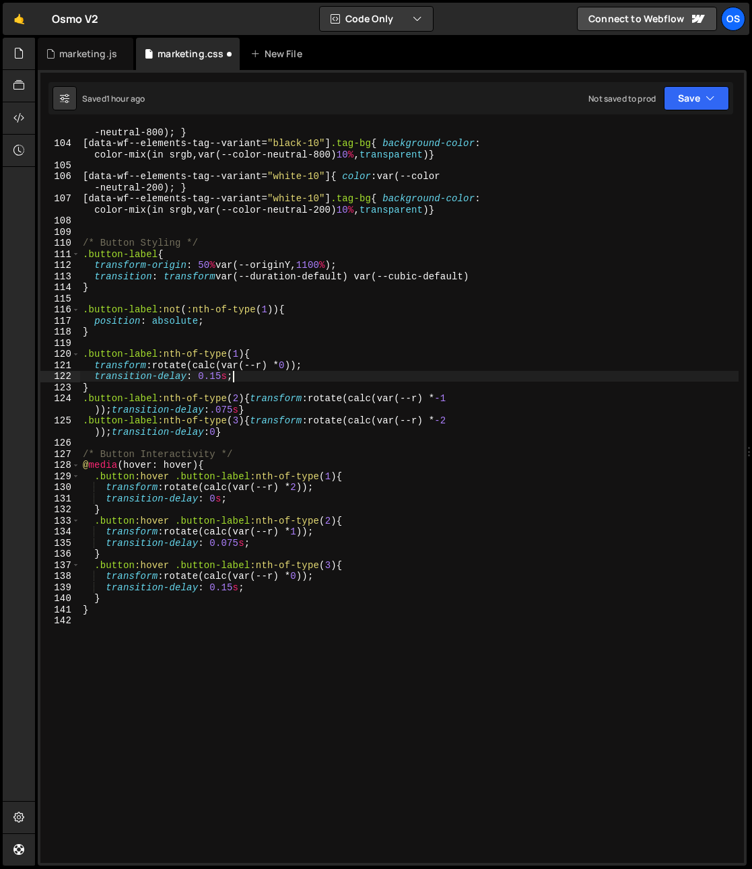
scroll to position [0, 0]
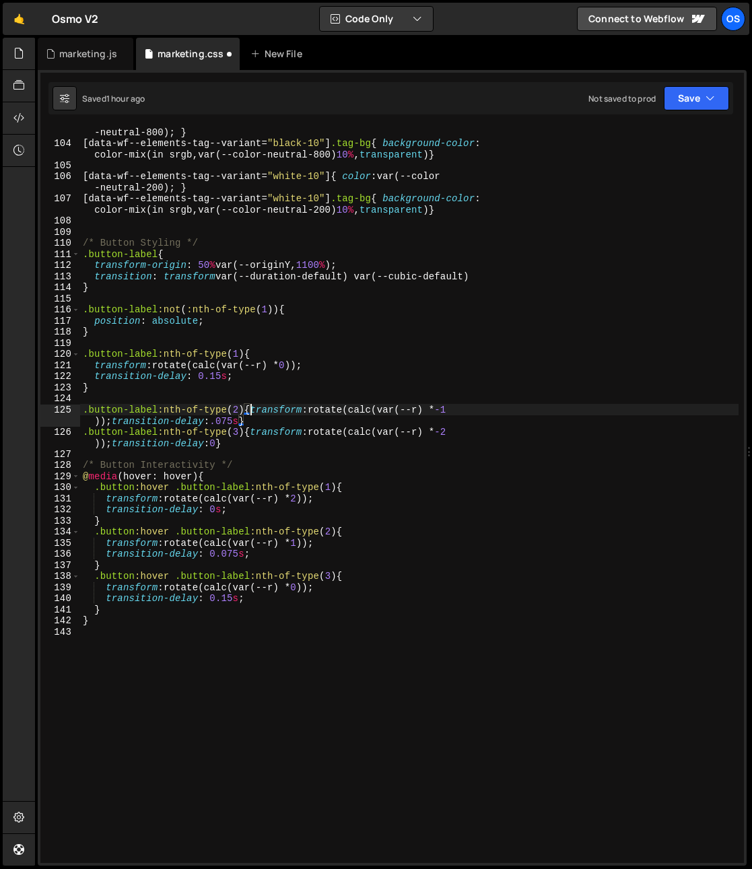
click at [252, 412] on div "[ data-wf--elements-tag--variant = " black-10 " ] { color : var(--color -neutra…" at bounding box center [409, 500] width 658 height 770
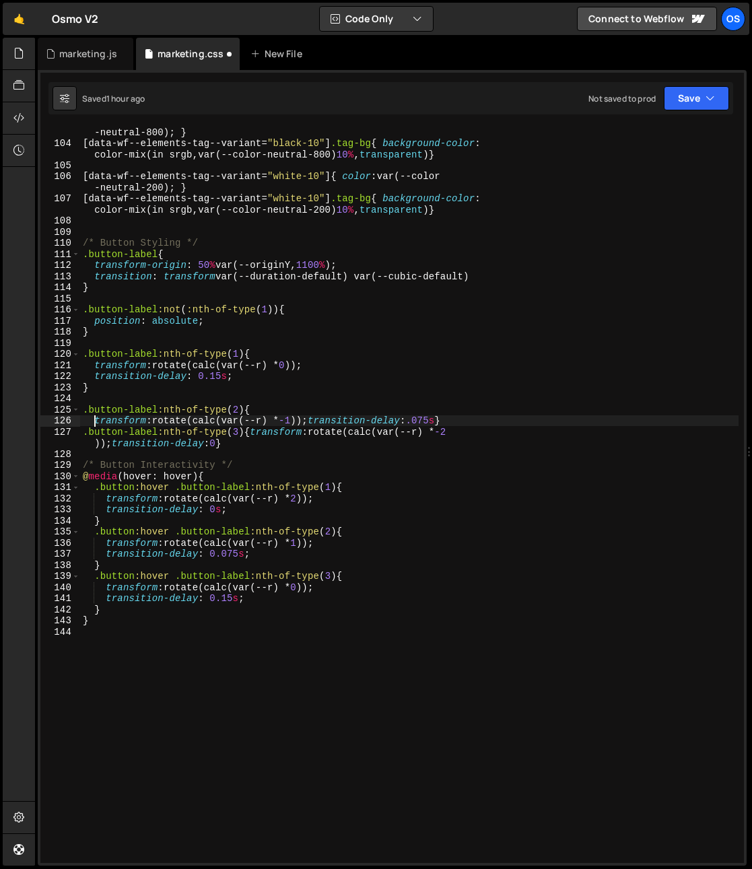
scroll to position [0, 1]
click at [314, 422] on div "[ data-wf--elements-tag--variant = " black-10 " ] { color : var(--color -neutra…" at bounding box center [409, 500] width 658 height 770
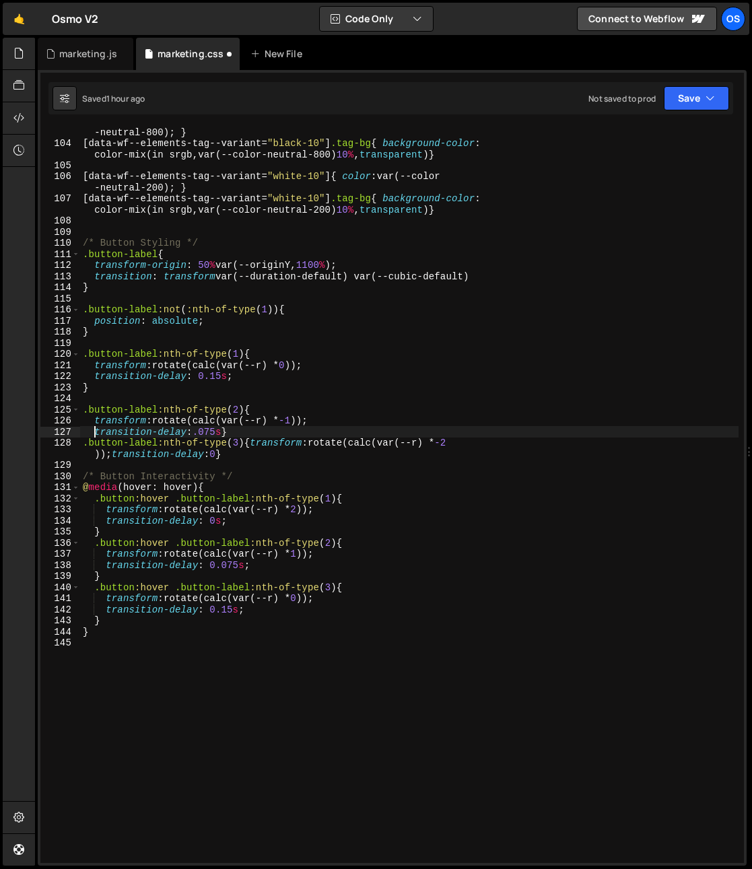
click at [221, 434] on div "[ data-wf--elements-tag--variant = " black-10 " ] { color : var(--color -neutra…" at bounding box center [409, 500] width 658 height 770
type textarea "transition-delay:.075s;}"
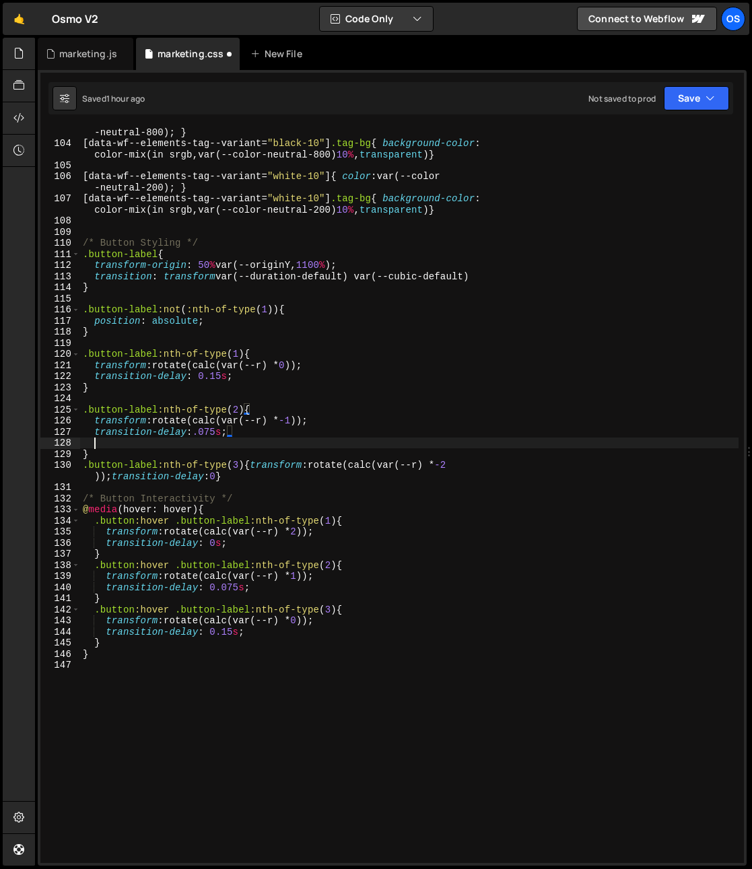
scroll to position [0, 0]
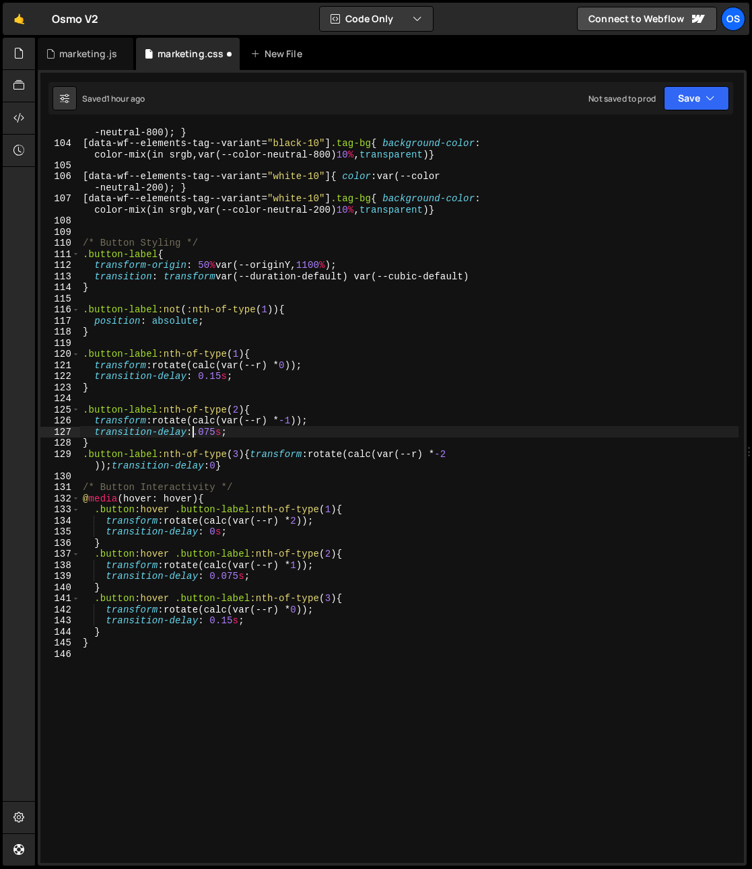
click at [193, 434] on div "[ data-wf--elements-tag--variant = " black-10 " ] { color : var(--color -neutra…" at bounding box center [409, 500] width 658 height 770
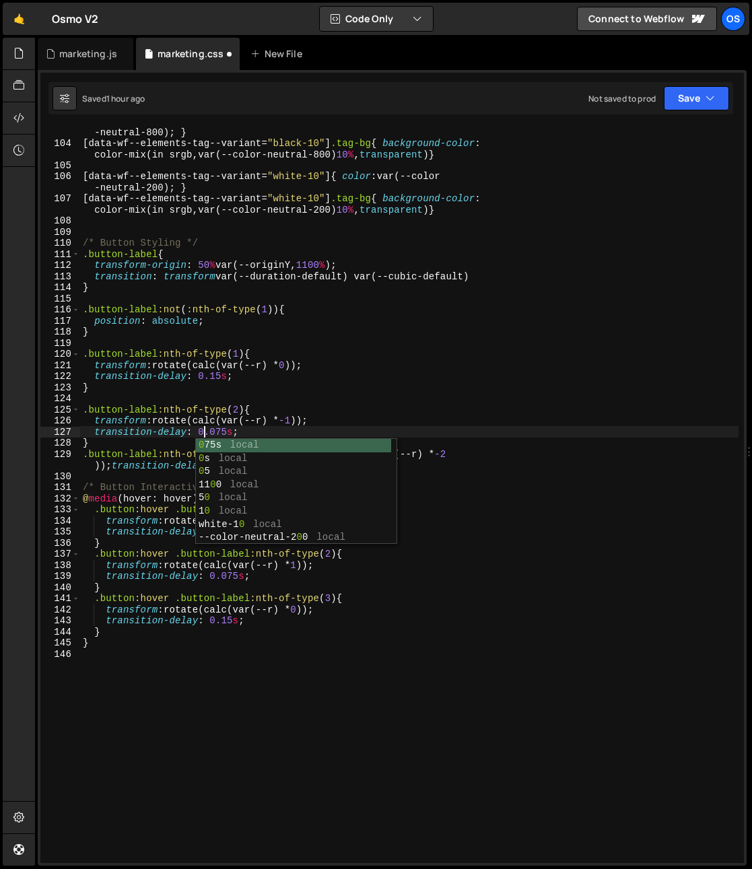
scroll to position [0, 8]
click at [219, 412] on div "[ data-wf--elements-tag--variant = " black-10 " ] { color : var(--color -neutra…" at bounding box center [409, 500] width 658 height 770
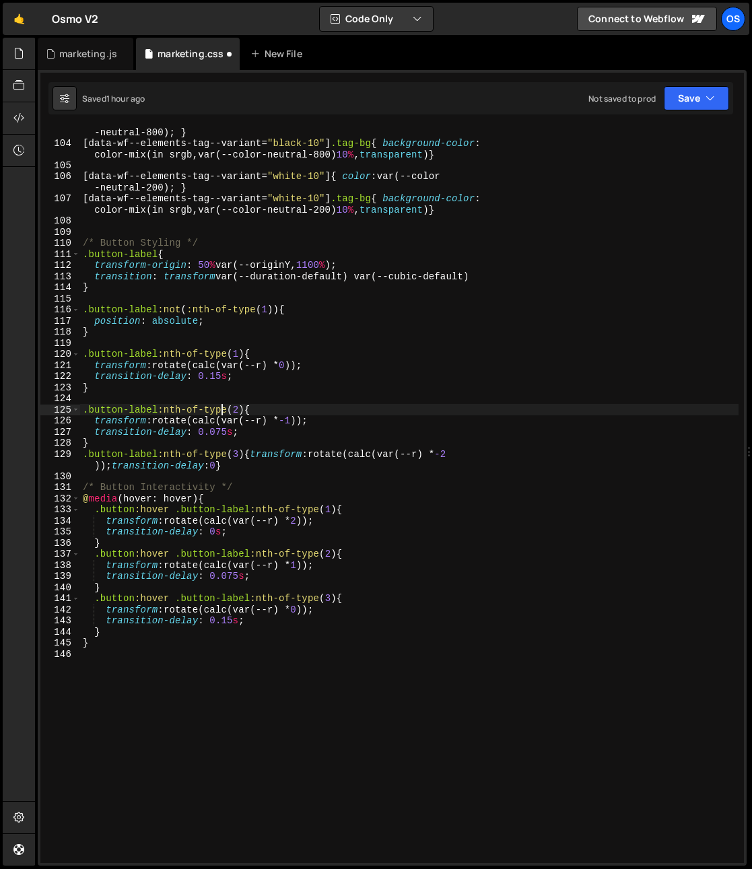
click at [252, 435] on div "[ data-wf--elements-tag--variant = " black-10 " ] { color : var(--color -neutra…" at bounding box center [409, 500] width 658 height 770
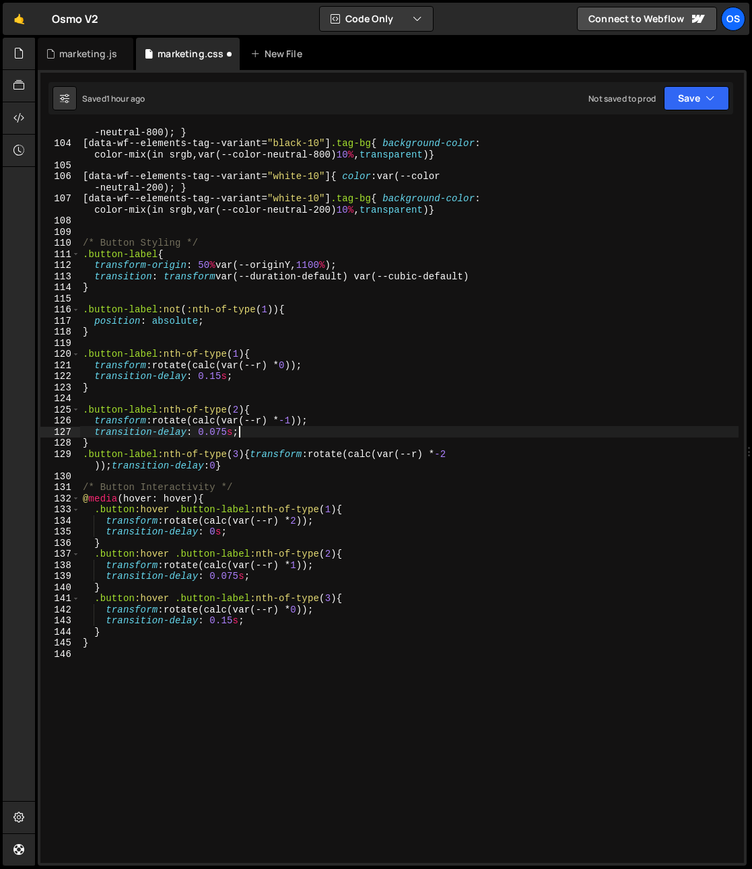
click at [142, 436] on div "[ data-wf--elements-tag--variant = " black-10 " ] { color : var(--color -neutra…" at bounding box center [409, 500] width 658 height 770
click at [136, 443] on div "[ data-wf--elements-tag--variant = " black-10 " ] { color : var(--color -neutra…" at bounding box center [409, 500] width 658 height 770
type textarea "}"
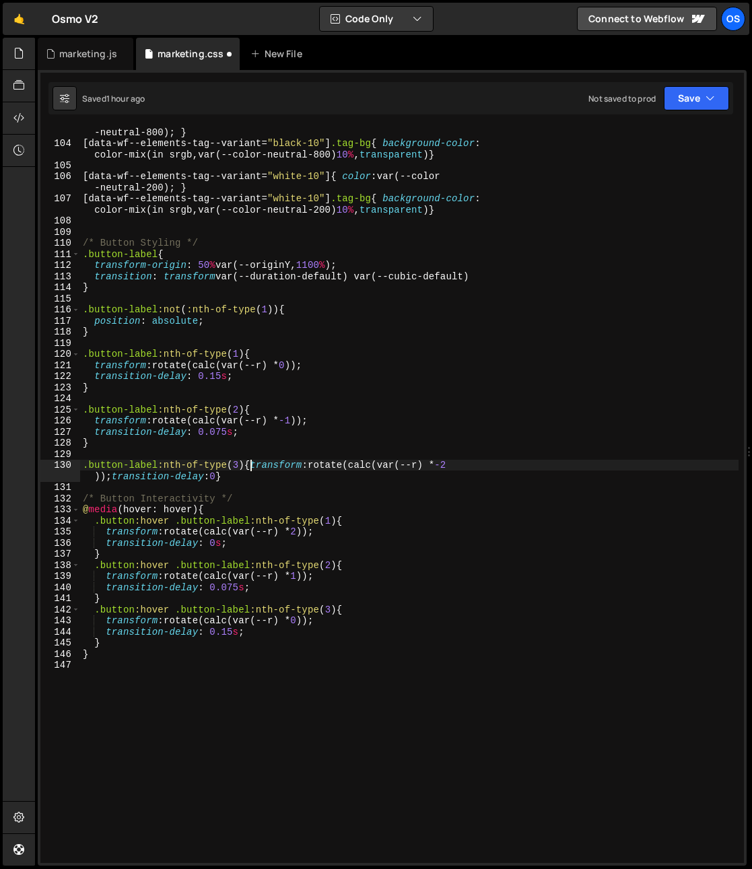
click at [251, 467] on div "[ data-wf--elements-tag--variant = " black-10 " ] { color : var(--color -neutra…" at bounding box center [409, 500] width 658 height 770
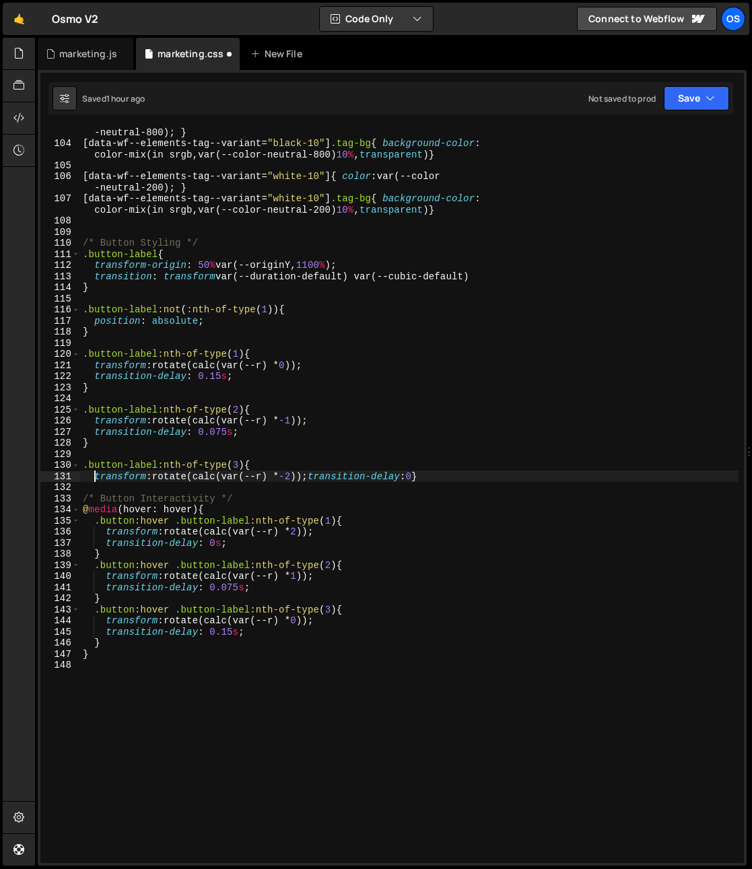
scroll to position [0, 1]
click at [309, 479] on div "[ data-wf--elements-tag--variant = " black-10 " ] { color : var(--color -neutra…" at bounding box center [409, 500] width 658 height 770
type textarea ";transition-delay:0}"
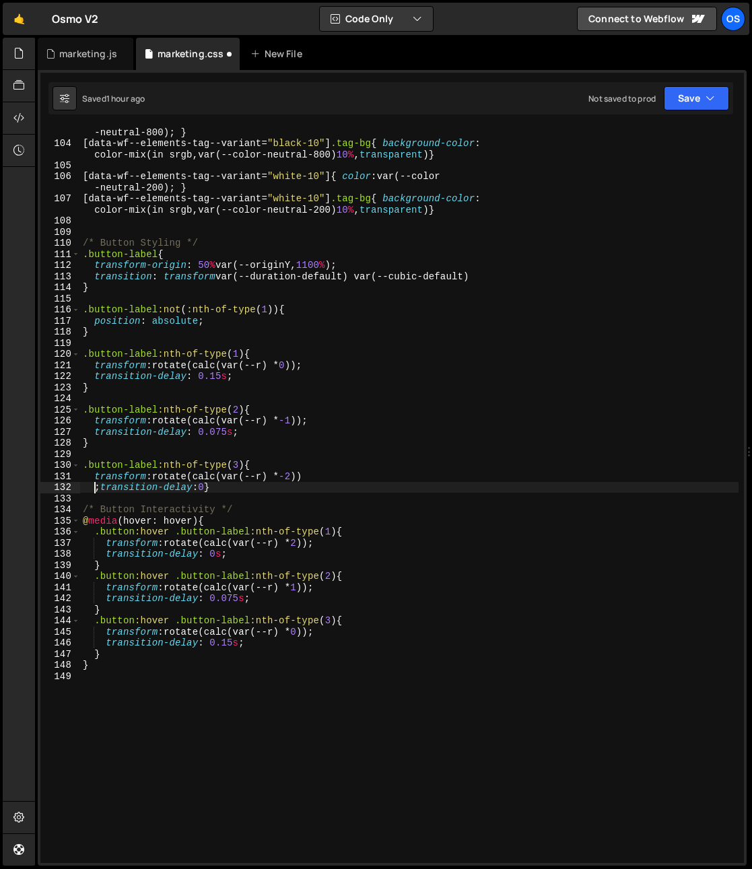
click at [206, 490] on div "[ data-wf--elements-tag--variant = " black-10 " ] { color : var(--color -neutra…" at bounding box center [409, 500] width 658 height 770
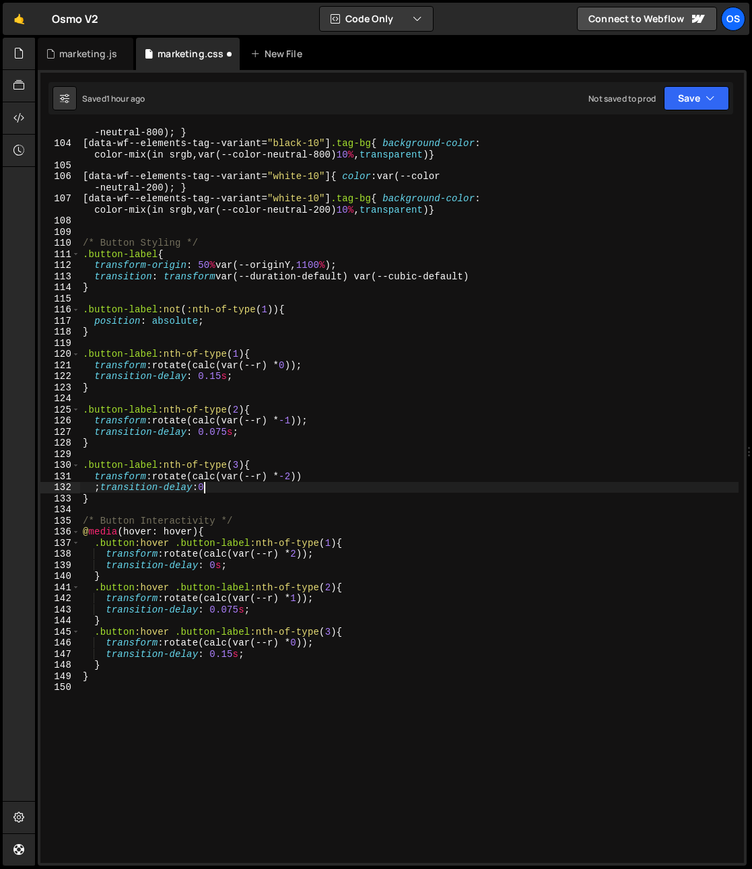
click at [100, 489] on div "[ data-wf--elements-tag--variant = " black-10 " ] { color : var(--color -neutra…" at bounding box center [409, 500] width 658 height 770
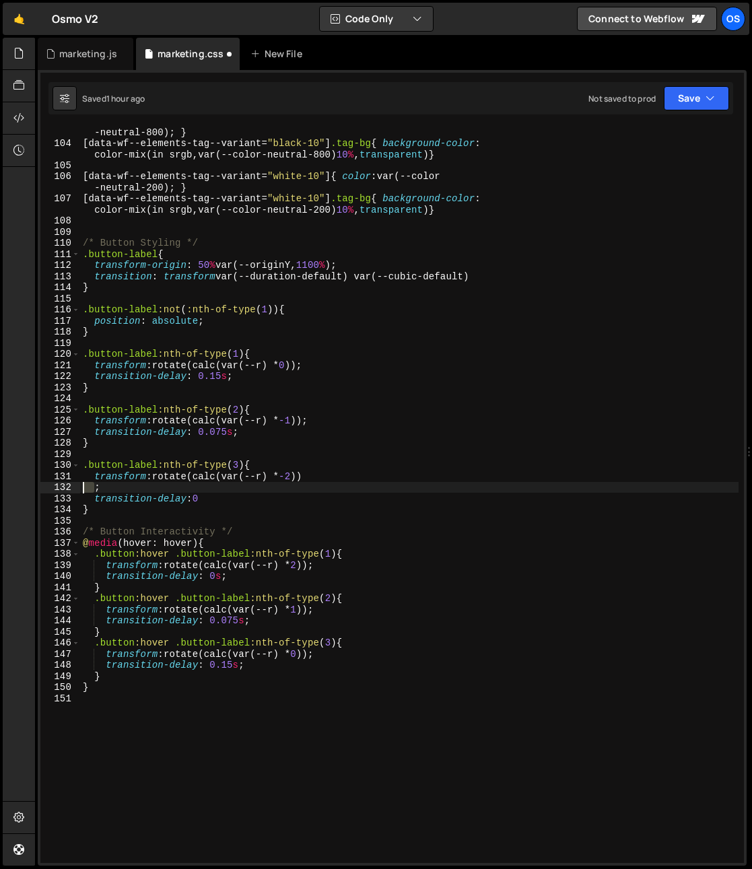
drag, startPoint x: 94, startPoint y: 489, endPoint x: 64, endPoint y: 488, distance: 30.3
click at [65, 489] on div "transition-delay:0 103 104 105 106 107 108 109 110 111 112 113 114 115 116 117 …" at bounding box center [391, 495] width 703 height 736
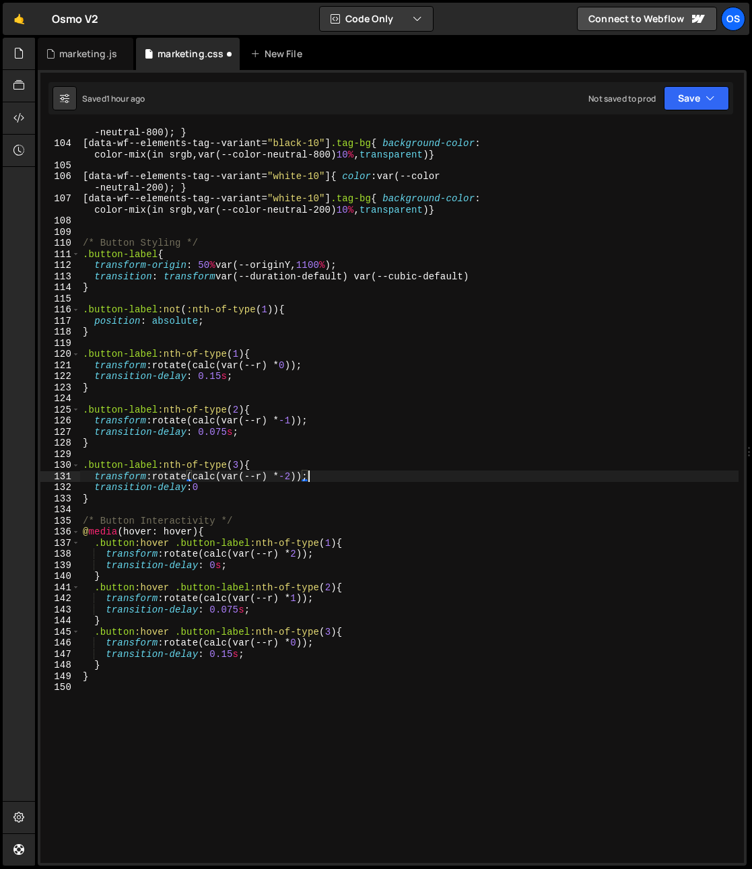
click at [291, 486] on div "[ data-wf--elements-tag--variant = " black-10 " ] { color : var(--color -neutra…" at bounding box center [409, 500] width 658 height 770
click at [256, 499] on div "[ data-wf--elements-tag--variant = " black-10 " ] { color : var(--color -neutra…" at bounding box center [409, 500] width 658 height 770
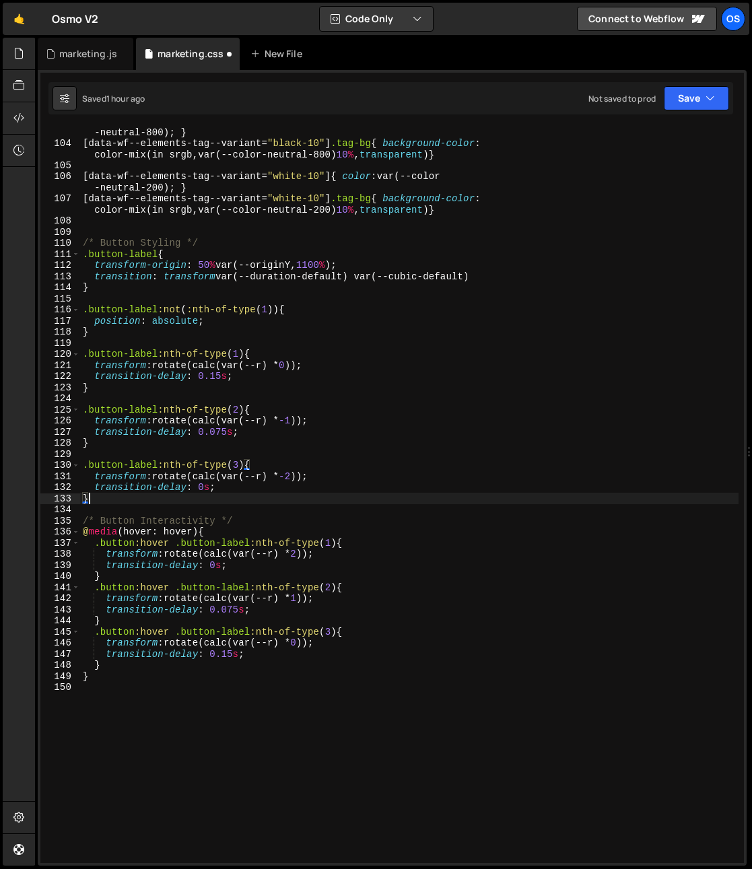
scroll to position [0, 0]
type textarea "}"
click at [250, 507] on div "[ data-wf--elements-tag--variant = " black-10 " ] { color : var(--color -neutra…" at bounding box center [409, 500] width 658 height 770
click at [171, 499] on div "[ data-wf--elements-tag--variant = " black-10 " ] { color : var(--color -neutra…" at bounding box center [409, 500] width 658 height 770
click at [168, 501] on div "[ data-wf--elements-tag--variant = " black-10 " ] { color : var(--color -neutra…" at bounding box center [409, 500] width 658 height 770
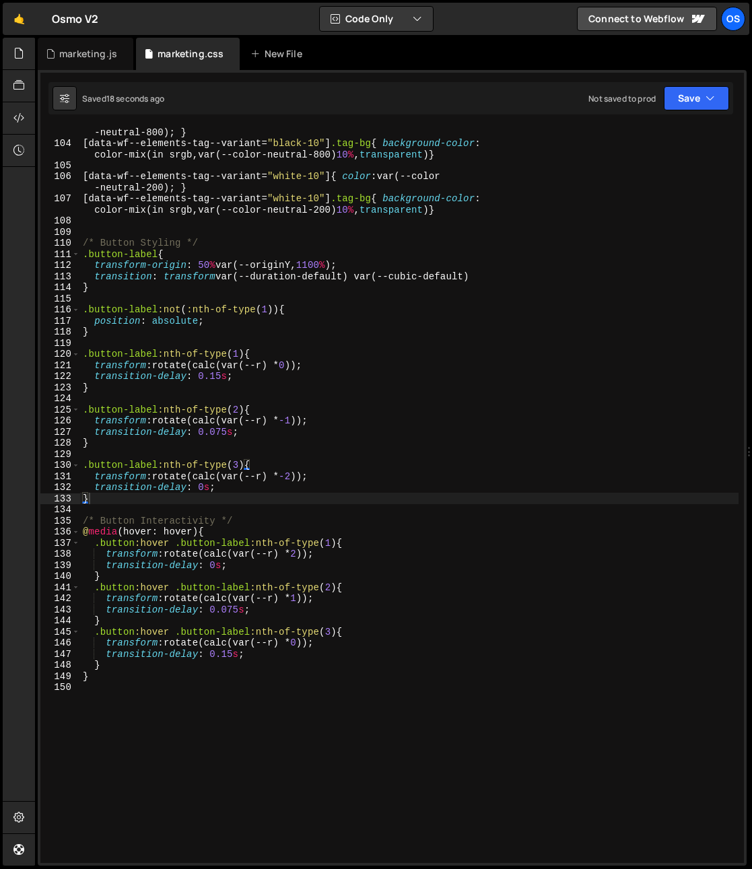
scroll to position [1256, 0]
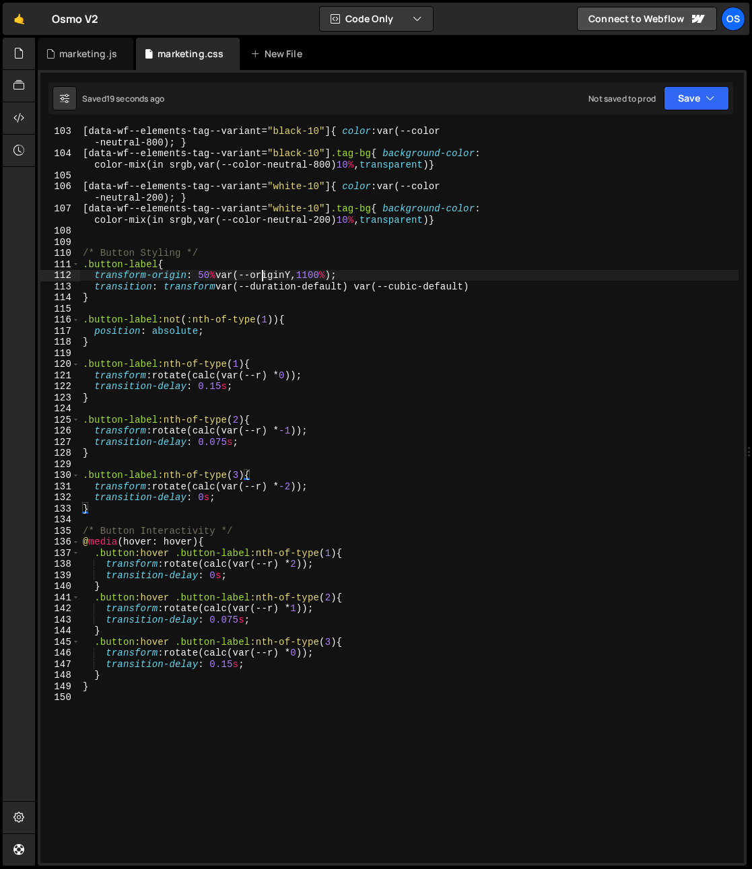
click at [262, 277] on div "[ data-wf--elements-tag--variant = " black-10 " ] { color : var(--color -neutra…" at bounding box center [409, 510] width 658 height 770
type textarea "transform-origin: 50% var(--originY,1100%);"
click at [262, 277] on div "[ data-wf--elements-tag--variant = " black-10 " ] { color : var(--color -neutra…" at bounding box center [409, 510] width 658 height 770
drag, startPoint x: 66, startPoint y: 59, endPoint x: 67, endPoint y: 67, distance: 7.4
click at [66, 59] on div "marketing.js" at bounding box center [88, 53] width 58 height 13
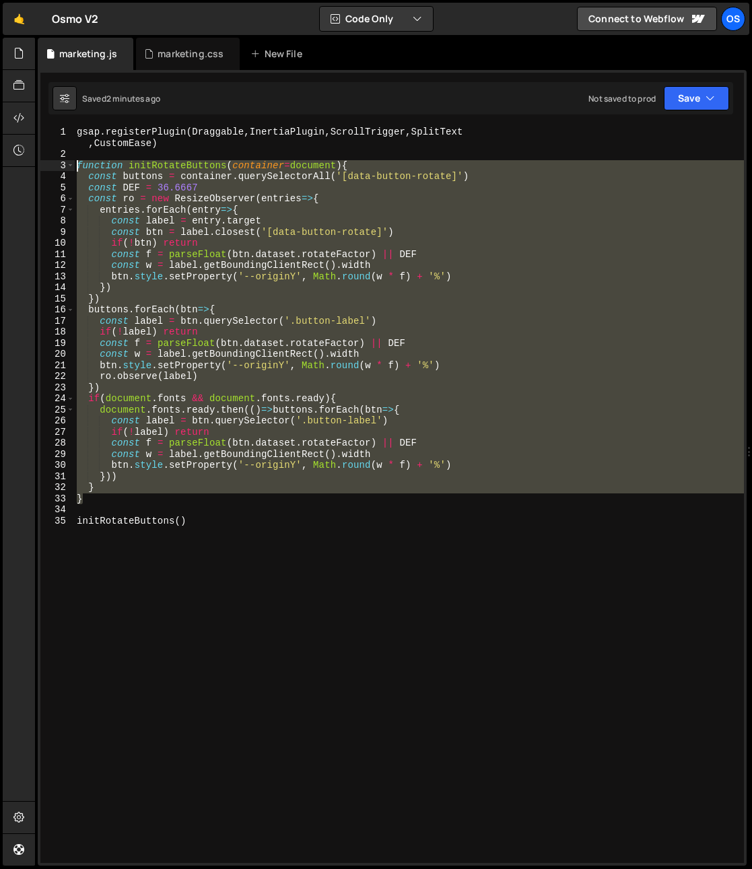
drag, startPoint x: 93, startPoint y: 498, endPoint x: 55, endPoint y: 168, distance: 332.6
click at [55, 168] on div "} 1 2 3 4 5 6 7 8 9 10 11 12 13 14 15 16 17 18 19 20 21 22 23 24 25 26 27 28 29…" at bounding box center [391, 495] width 703 height 736
paste textarea "}"
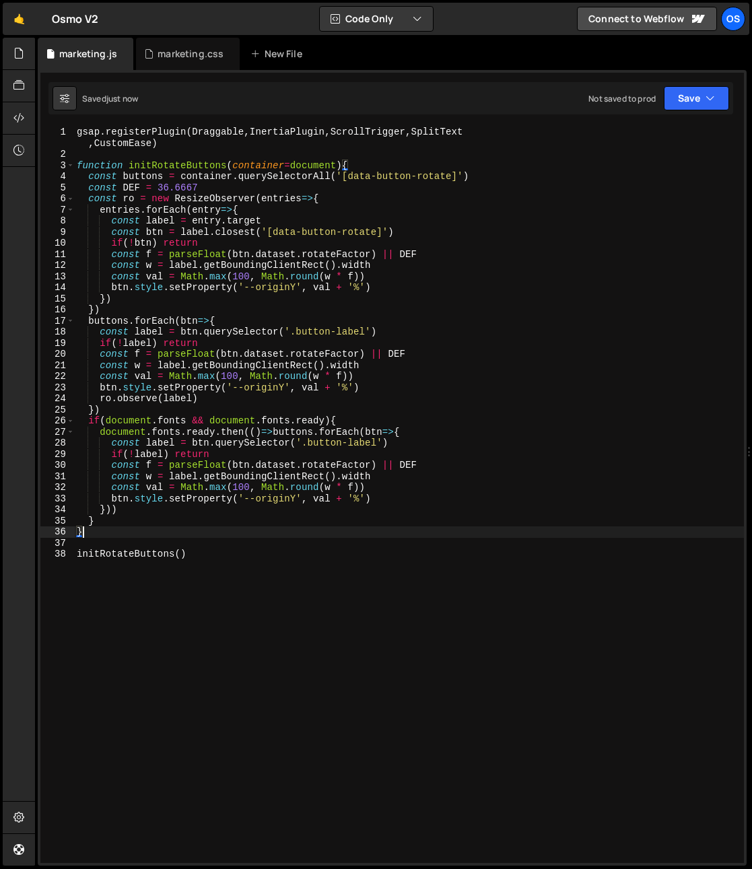
click at [219, 188] on div "gsap . registerPlugin ( Draggable , InertiaPlugin , ScrollTrigger , SplitText ,…" at bounding box center [409, 512] width 670 height 770
type textarea "const DEF = 36.6667"
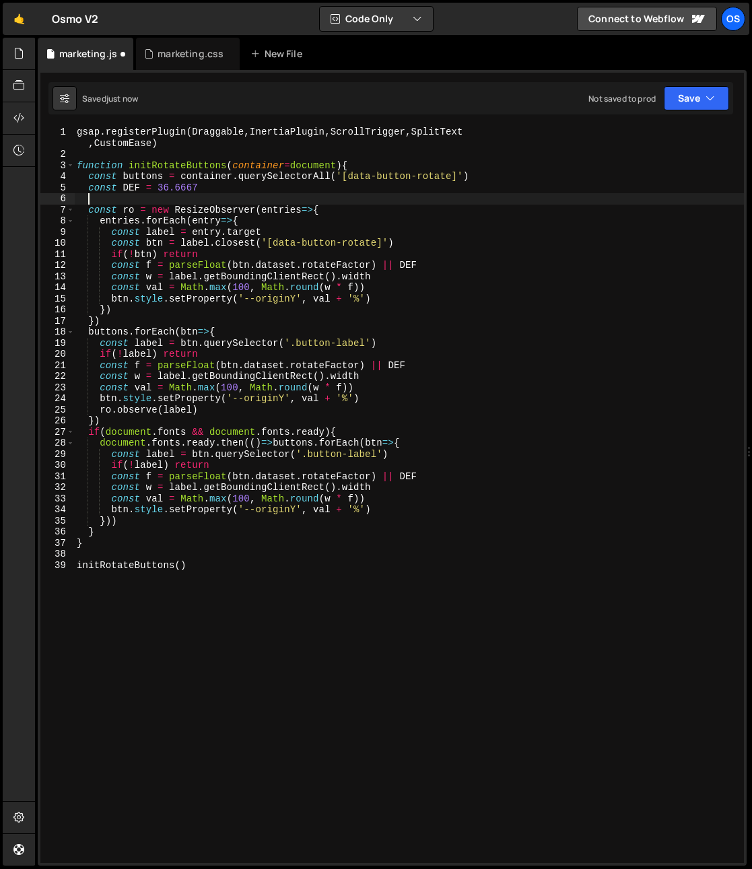
click at [140, 317] on div "gsap . registerPlugin ( Draggable , InertiaPlugin , ScrollTrigger , SplitText ,…" at bounding box center [409, 512] width 670 height 770
type textarea "})"
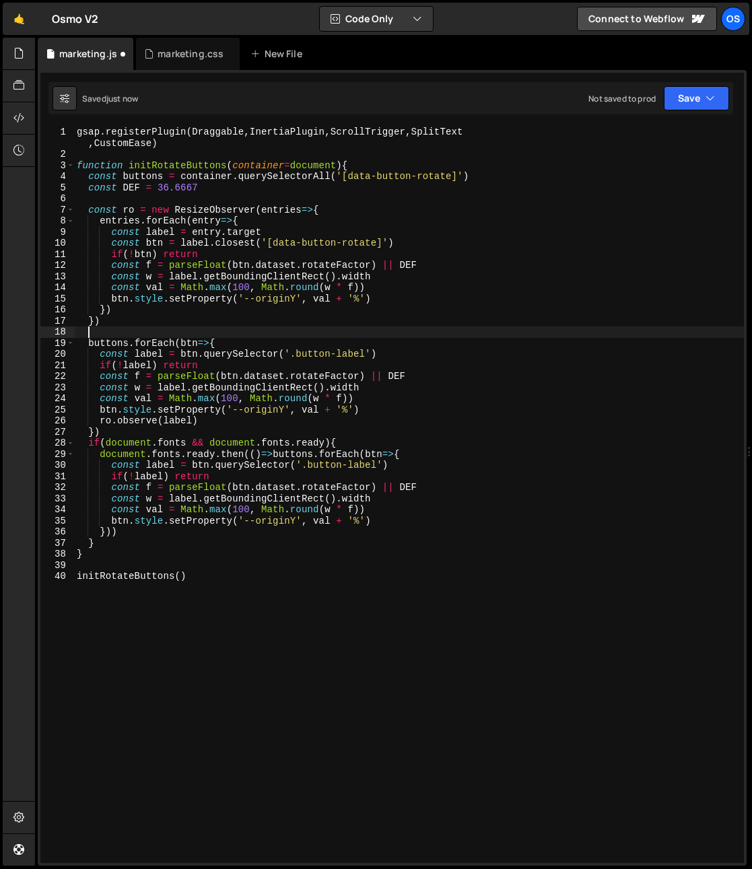
click at [132, 429] on div "gsap . registerPlugin ( Draggable , InertiaPlugin , ScrollTrigger , SplitText ,…" at bounding box center [409, 512] width 670 height 770
type textarea "})"
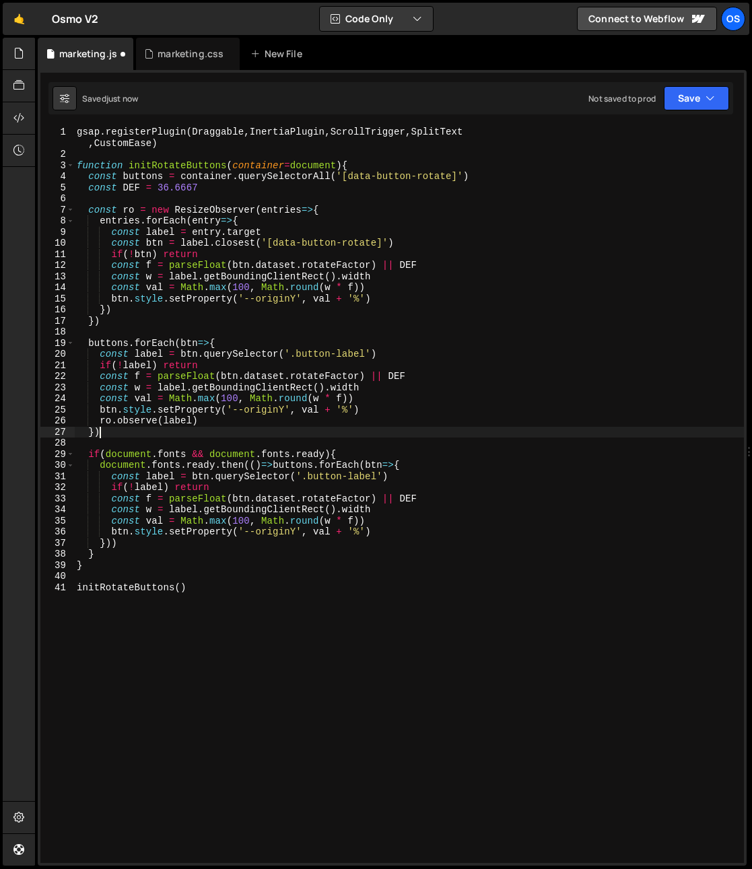
click at [229, 430] on div "gsap . registerPlugin ( Draggable , InertiaPlugin , ScrollTrigger , SplitText ,…" at bounding box center [409, 512] width 670 height 770
click at [347, 454] on div "gsap . registerPlugin ( Draggable , InertiaPlugin , ScrollTrigger , SplitText ,…" at bounding box center [409, 512] width 670 height 770
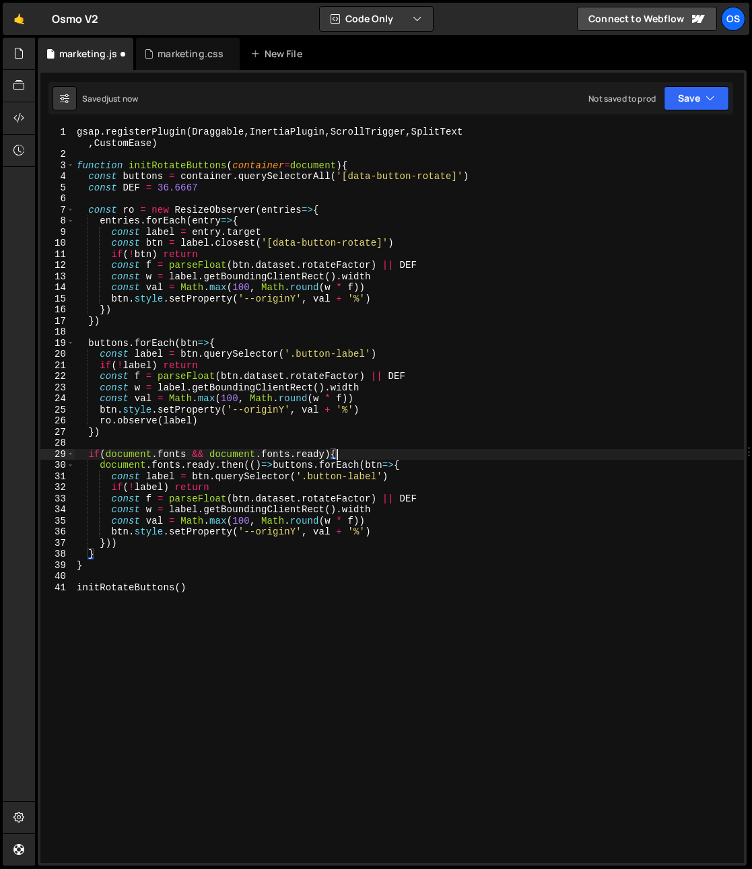
click at [117, 560] on div "gsap . registerPlugin ( Draggable , InertiaPlugin , ScrollTrigger , SplitText ,…" at bounding box center [409, 512] width 670 height 770
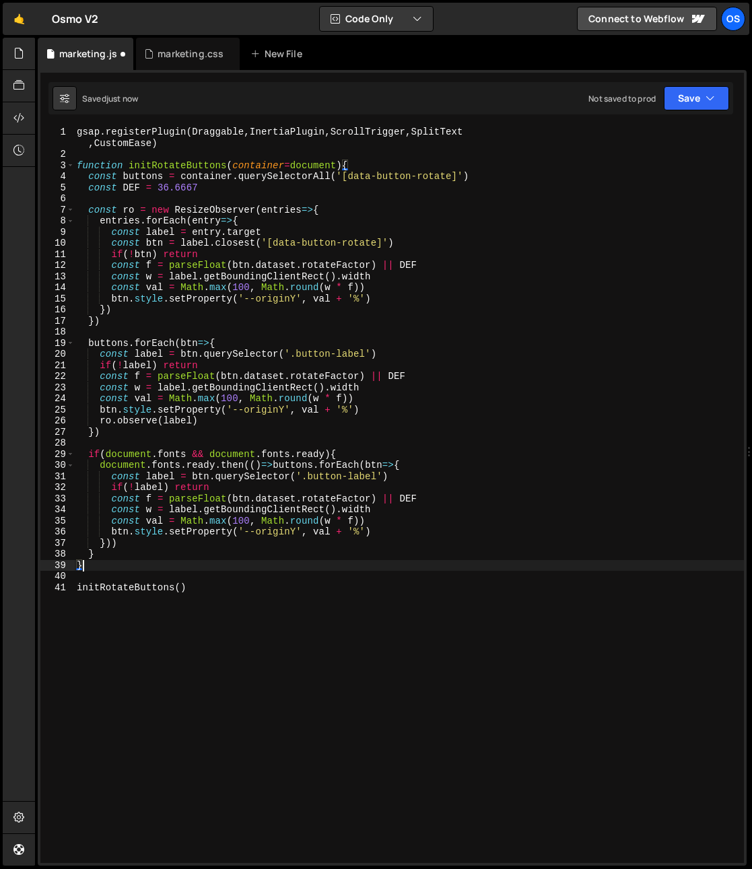
click at [118, 555] on div "gsap . registerPlugin ( Draggable , InertiaPlugin , ScrollTrigger , SplitText ,…" at bounding box center [409, 512] width 670 height 770
type textarea "}"
click at [187, 541] on div "gsap . registerPlugin ( Draggable , InertiaPlugin , ScrollTrigger , SplitText ,…" at bounding box center [409, 512] width 670 height 770
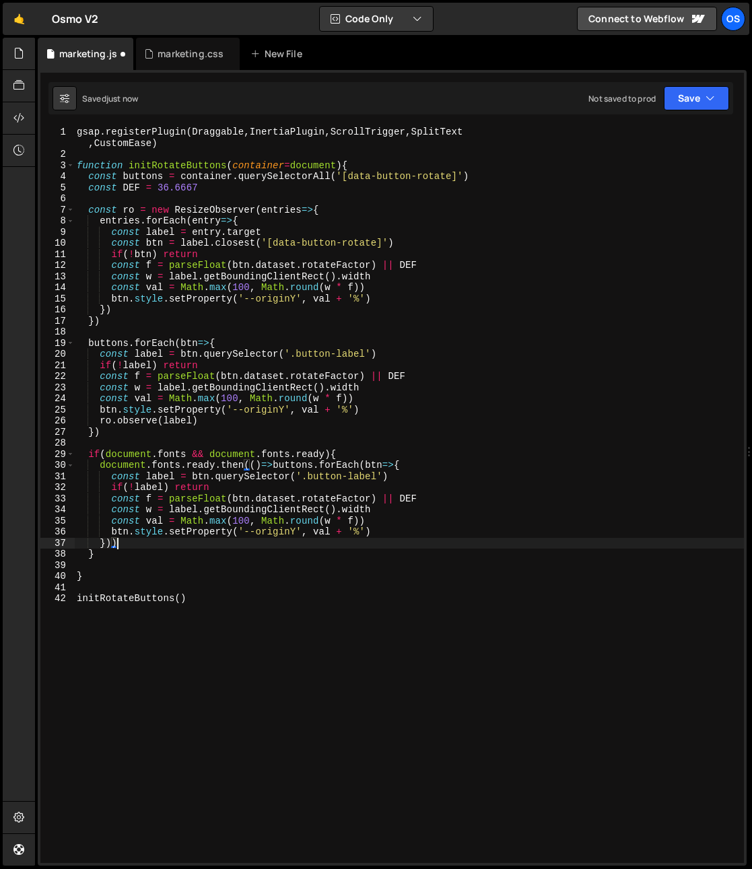
click at [207, 571] on div "gsap . registerPlugin ( Draggable , InertiaPlugin , ScrollTrigger , SplitText ,…" at bounding box center [409, 512] width 670 height 770
type textarea "}"
click at [162, 573] on div "gsap . registerPlugin ( Draggable , InertiaPlugin , ScrollTrigger , SplitText ,…" at bounding box center [409, 512] width 670 height 770
click at [164, 561] on div "gsap . registerPlugin ( Draggable , InertiaPlugin , ScrollTrigger , SplitText ,…" at bounding box center [409, 512] width 670 height 770
click at [250, 489] on div "gsap . registerPlugin ( Draggable , InertiaPlugin , ScrollTrigger , SplitText ,…" at bounding box center [409, 512] width 670 height 770
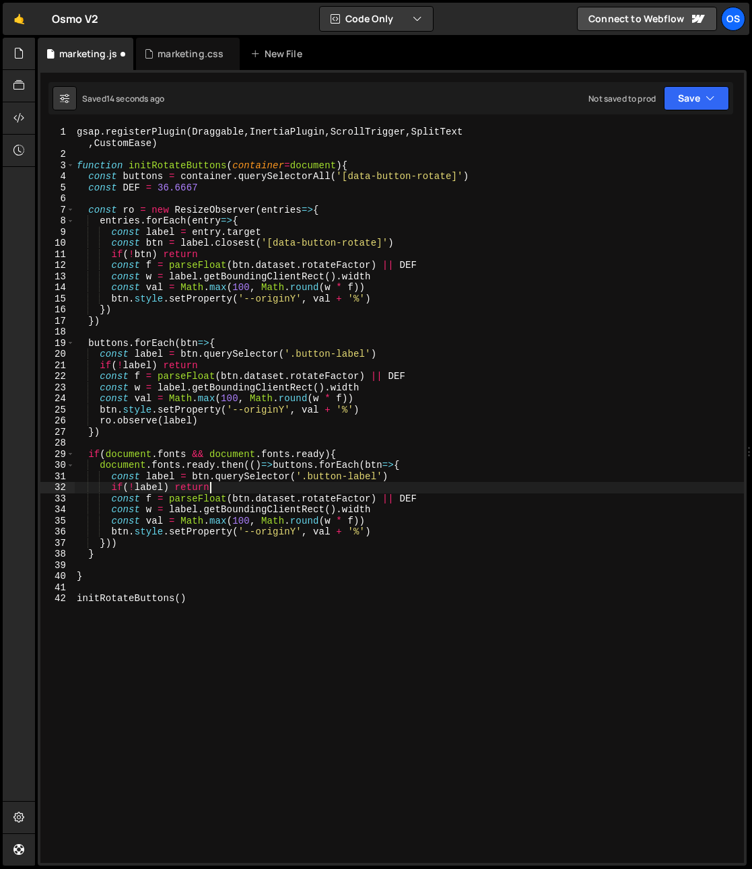
click at [435, 494] on div "gsap . registerPlugin ( Draggable , InertiaPlugin , ScrollTrigger , SplitText ,…" at bounding box center [409, 512] width 670 height 770
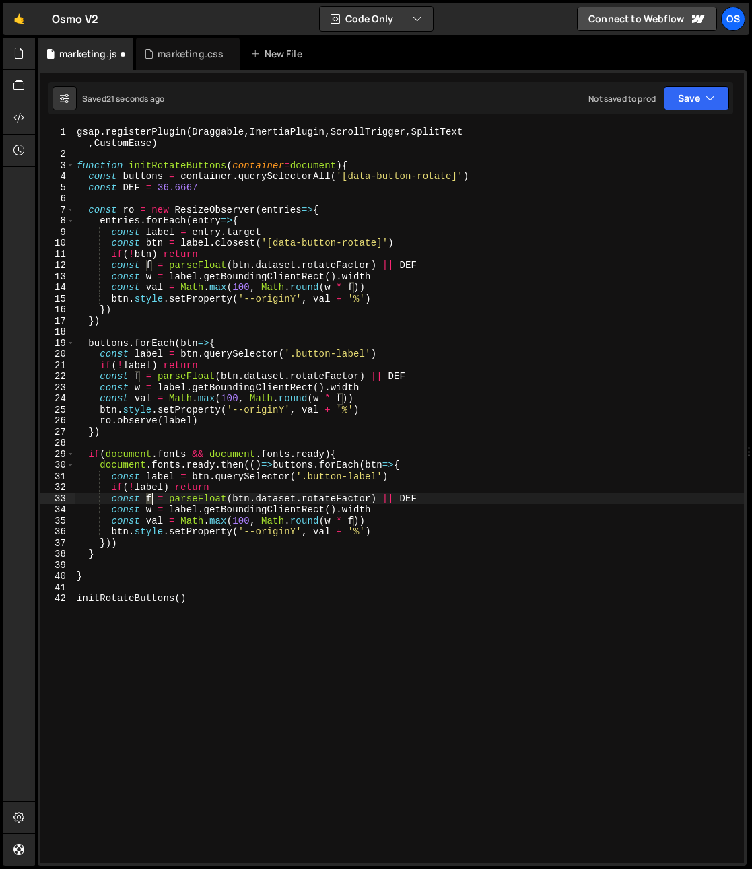
click at [152, 501] on div "gsap . registerPlugin ( Draggable , InertiaPlugin , ScrollTrigger , SplitText ,…" at bounding box center [409, 512] width 670 height 770
click at [159, 486] on div "gsap . registerPlugin ( Draggable , InertiaPlugin , ScrollTrigger , SplitText ,…" at bounding box center [409, 512] width 670 height 770
click at [153, 500] on div "gsap . registerPlugin ( Draggable , InertiaPlugin , ScrollTrigger , SplitText ,…" at bounding box center [409, 512] width 670 height 770
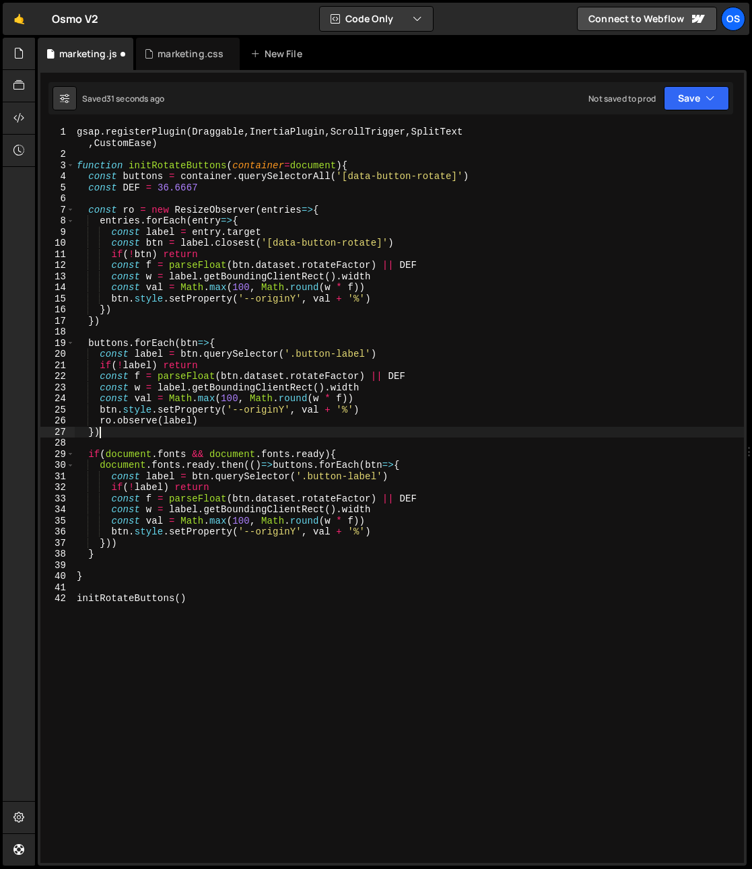
click at [243, 431] on div "gsap . registerPlugin ( Draggable , InertiaPlugin , ScrollTrigger , SplitText ,…" at bounding box center [409, 512] width 670 height 770
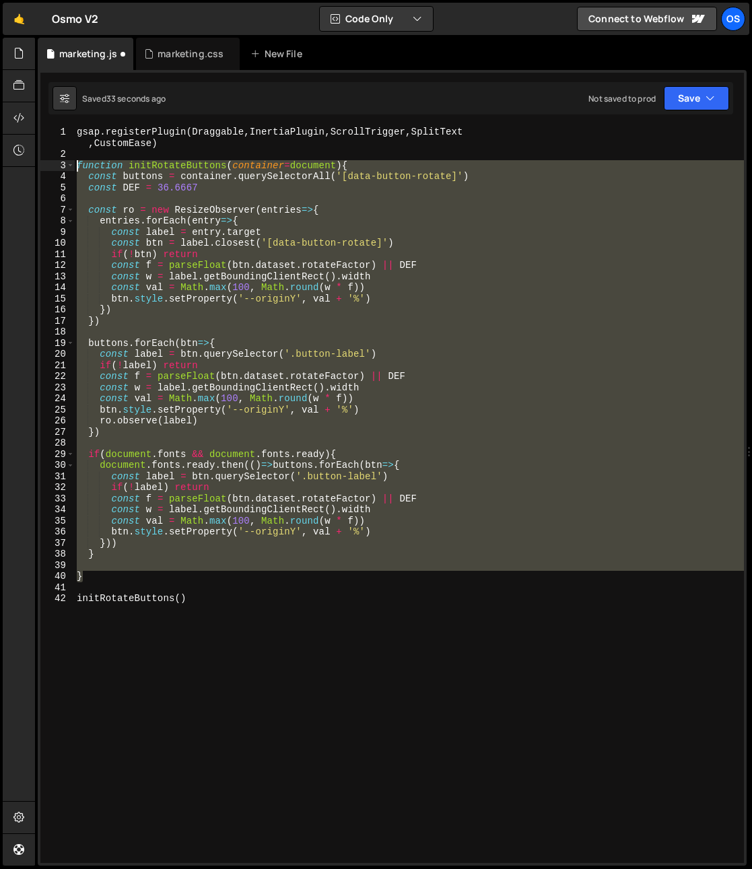
drag, startPoint x: 108, startPoint y: 578, endPoint x: 51, endPoint y: 221, distance: 361.3
click at [48, 160] on div "}) 1 2 3 4 5 6 7 8 9 10 11 12 13 14 15 16 17 18 19 20 21 22 23 24 25 26 27 28 2…" at bounding box center [391, 495] width 703 height 736
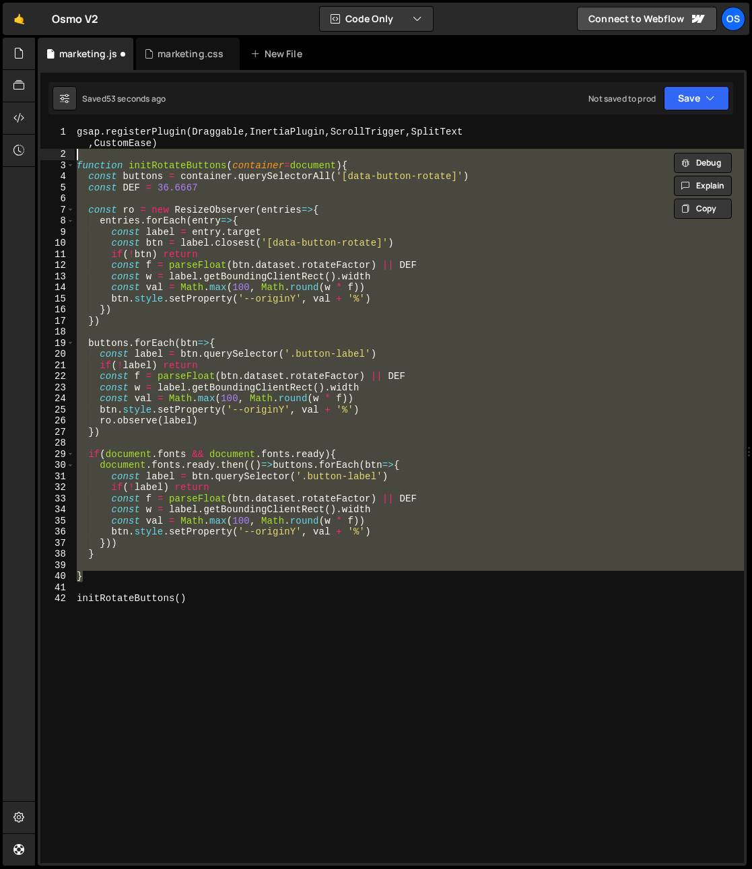
click at [209, 286] on div "gsap . registerPlugin ( Draggable , InertiaPlugin , ScrollTrigger , SplitText ,…" at bounding box center [409, 495] width 670 height 736
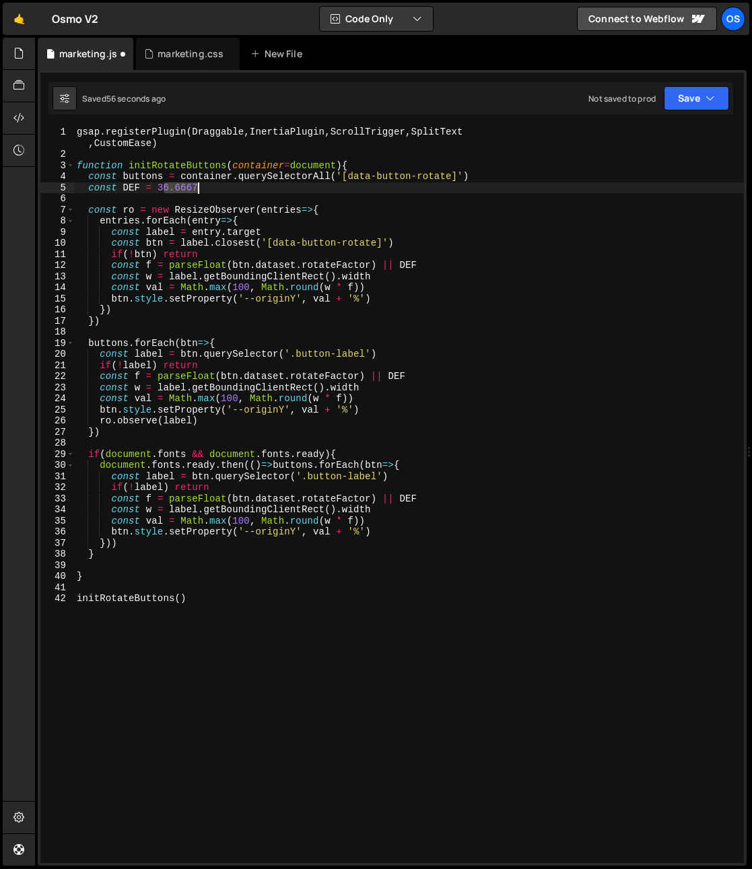
drag, startPoint x: 184, startPoint y: 189, endPoint x: 230, endPoint y: 188, distance: 45.8
click at [230, 188] on div "gsap . registerPlugin ( Draggable , InertiaPlugin , ScrollTrigger , SplitText ,…" at bounding box center [409, 512] width 670 height 770
type textarea "const DEF = 37"
click at [185, 62] on div "marketing.css" at bounding box center [188, 54] width 104 height 32
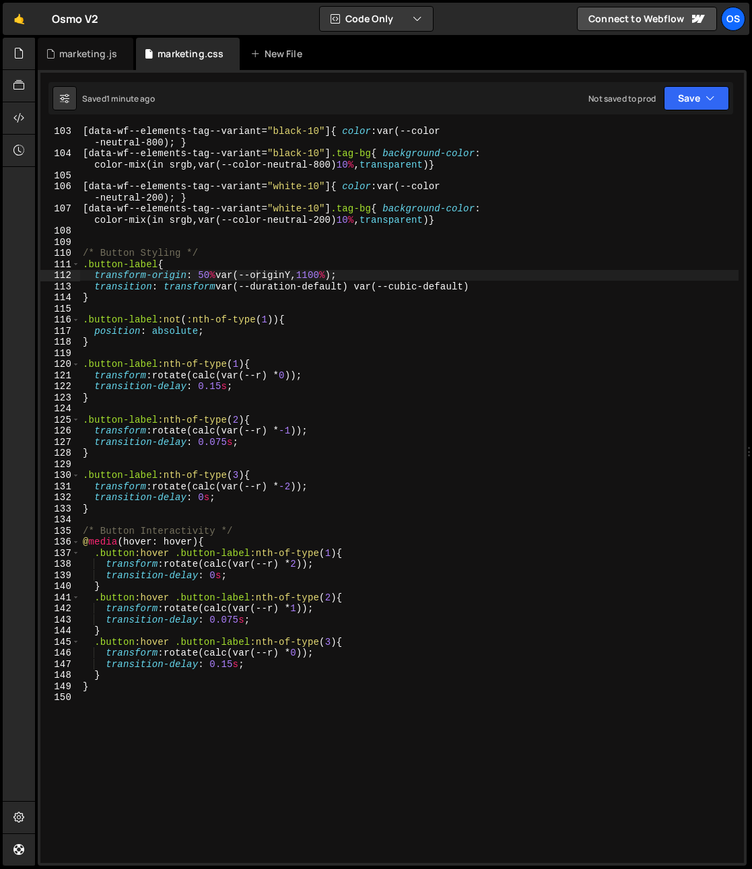
type textarea "transition-delay: 0s;"
click at [271, 499] on div "[ data-wf--elements-tag--variant = " black-10 " ] { color : var(--color -neutra…" at bounding box center [409, 510] width 658 height 770
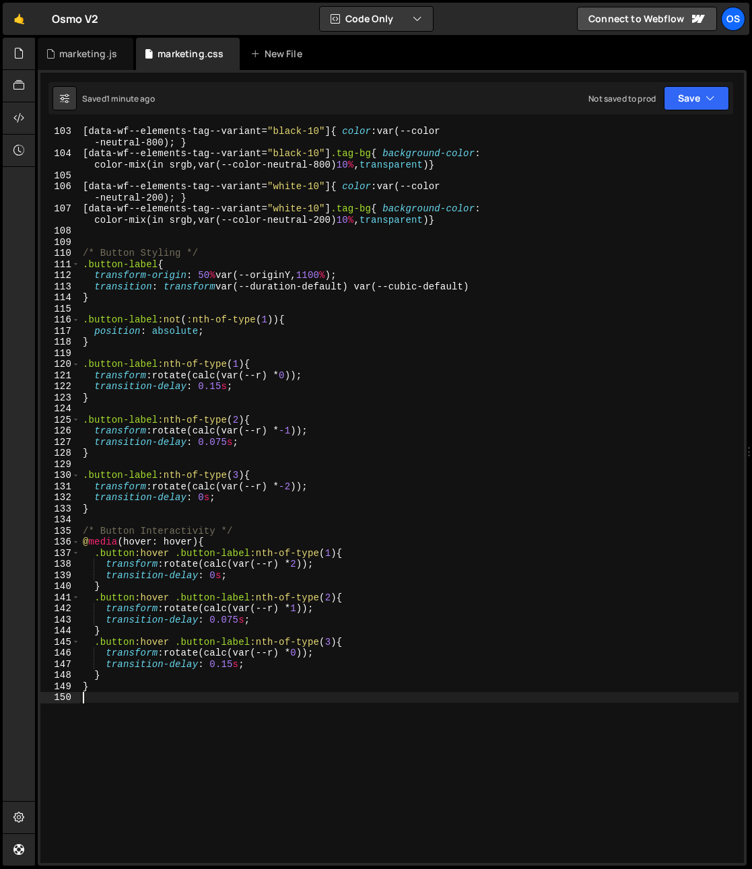
click at [250, 704] on div "[ data-wf--elements-tag--variant = " black-10 " ] { color : var(--color -neutra…" at bounding box center [409, 510] width 658 height 770
click at [215, 650] on div "[ data-wf--elements-tag--variant = " black-10 " ] { color : var(--color -neutra…" at bounding box center [409, 510] width 658 height 770
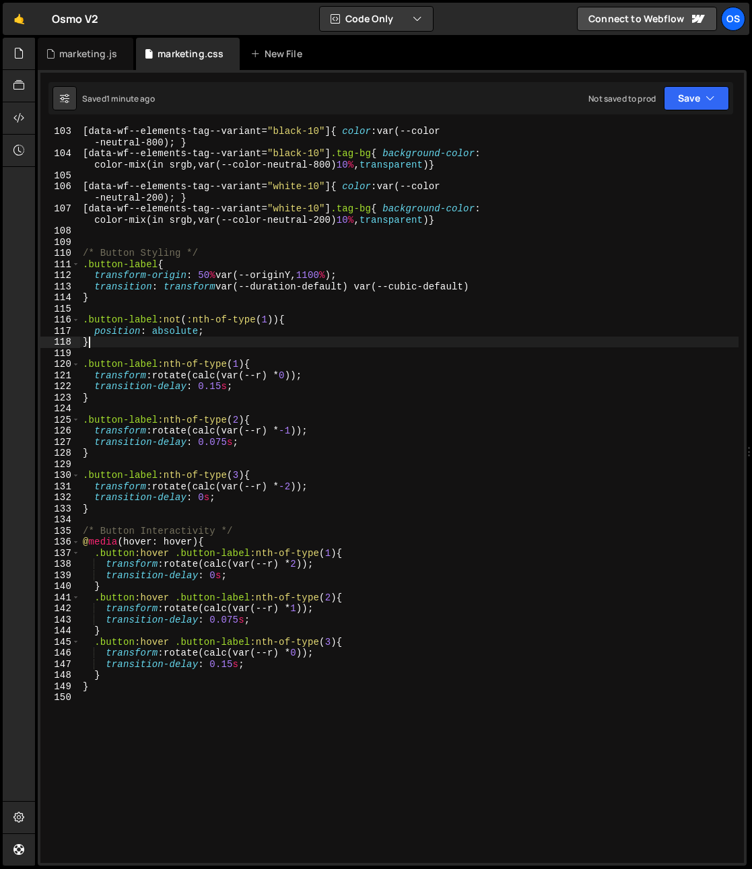
click at [160, 339] on div "[ data-wf--elements-tag--variant = " black-10 " ] { color : var(--color -neutra…" at bounding box center [409, 510] width 658 height 770
click at [244, 285] on div "[ data-wf--elements-tag--variant = " black-10 " ] { color : var(--color -neutra…" at bounding box center [409, 510] width 658 height 770
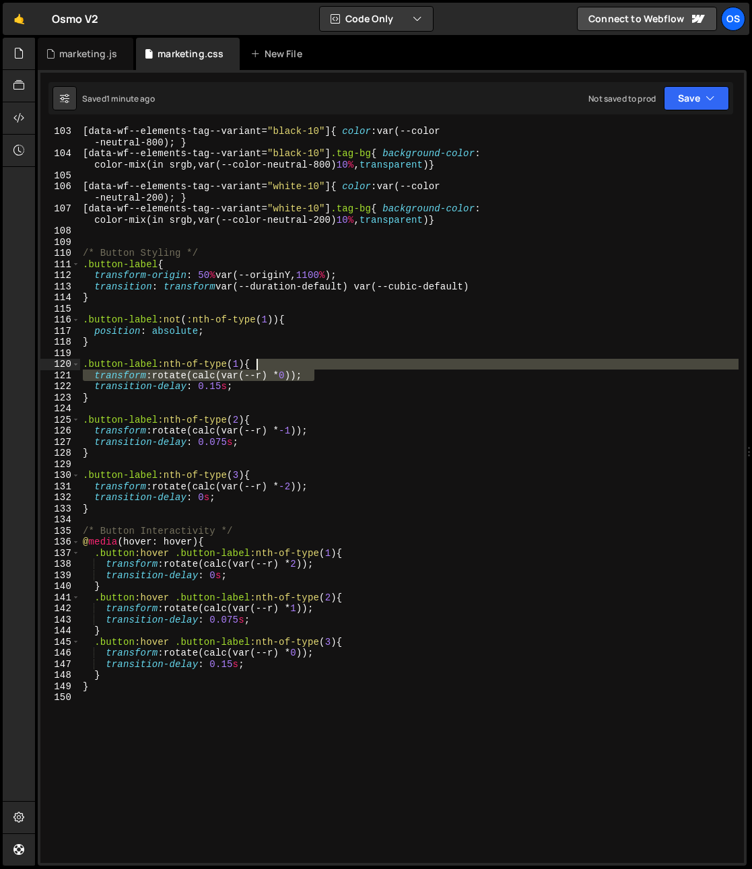
drag, startPoint x: 374, startPoint y: 370, endPoint x: 372, endPoint y: 363, distance: 6.9
click at [372, 363] on div "[ data-wf--elements-tag--variant = " black-10 " ] { color : var(--color -neutra…" at bounding box center [409, 510] width 658 height 770
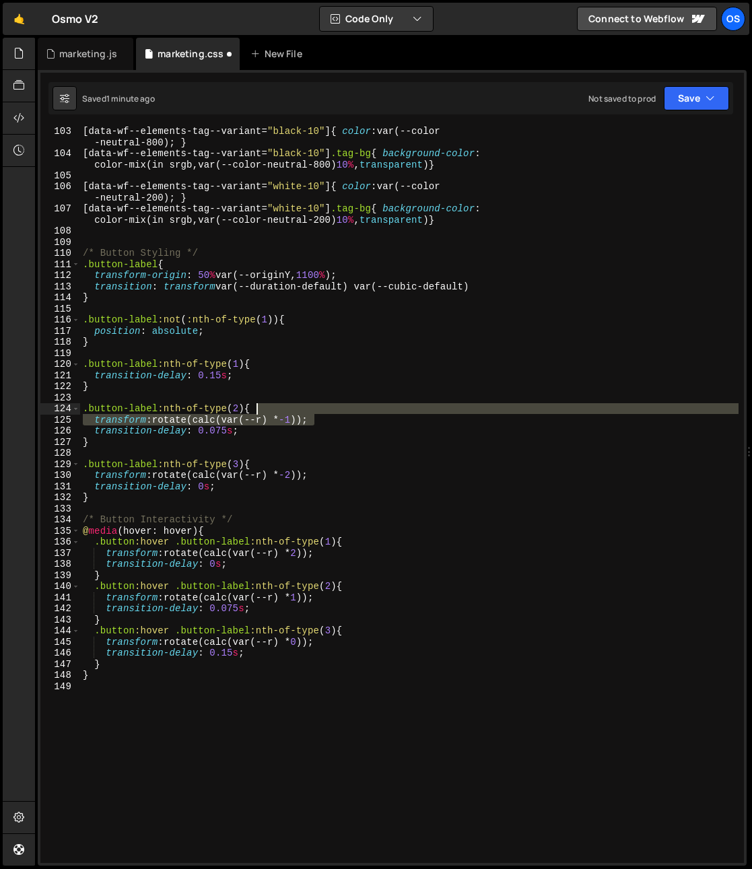
drag, startPoint x: 330, startPoint y: 418, endPoint x: 334, endPoint y: 404, distance: 14.5
click at [334, 404] on div "[ data-wf--elements-tag--variant = " black-10 " ] { color : var(--color -neutra…" at bounding box center [409, 510] width 658 height 770
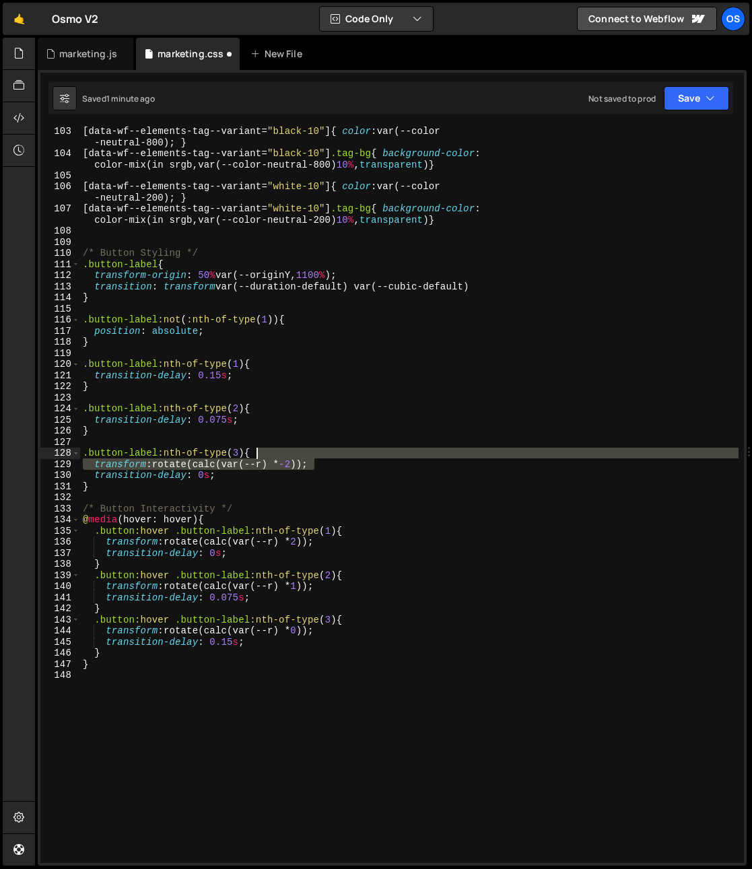
drag, startPoint x: 330, startPoint y: 460, endPoint x: 330, endPoint y: 446, distance: 13.5
click at [330, 446] on div "[ data-wf--elements-tag--variant = " black-10 " ] { color : var(--color -neutra…" at bounding box center [409, 510] width 658 height 770
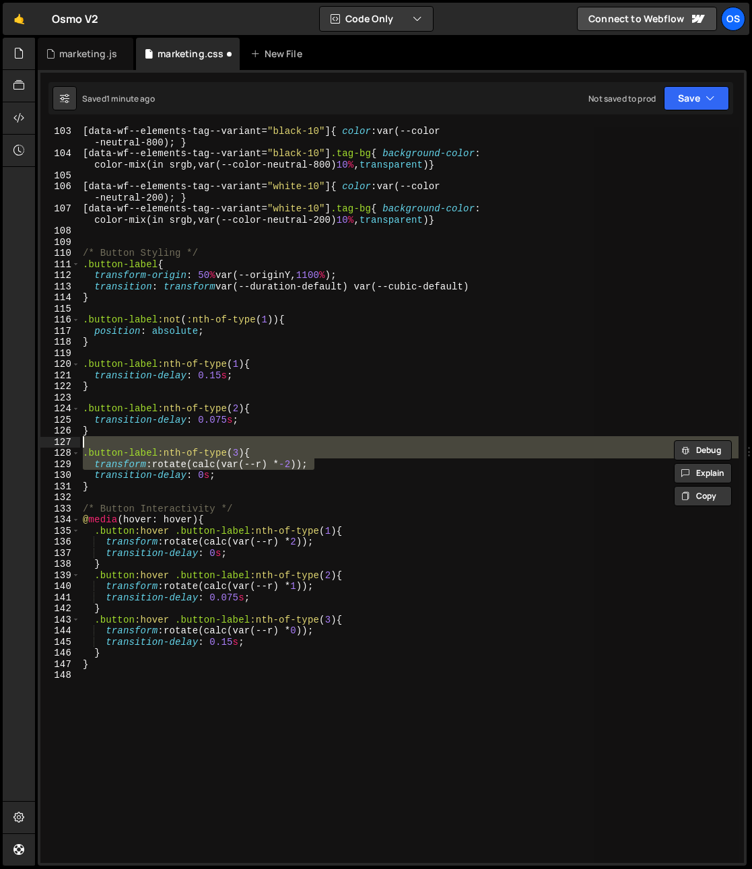
click at [328, 460] on div "[ data-wf--elements-tag--variant = " black-10 " ] { color : var(--color -neutra…" at bounding box center [409, 495] width 658 height 736
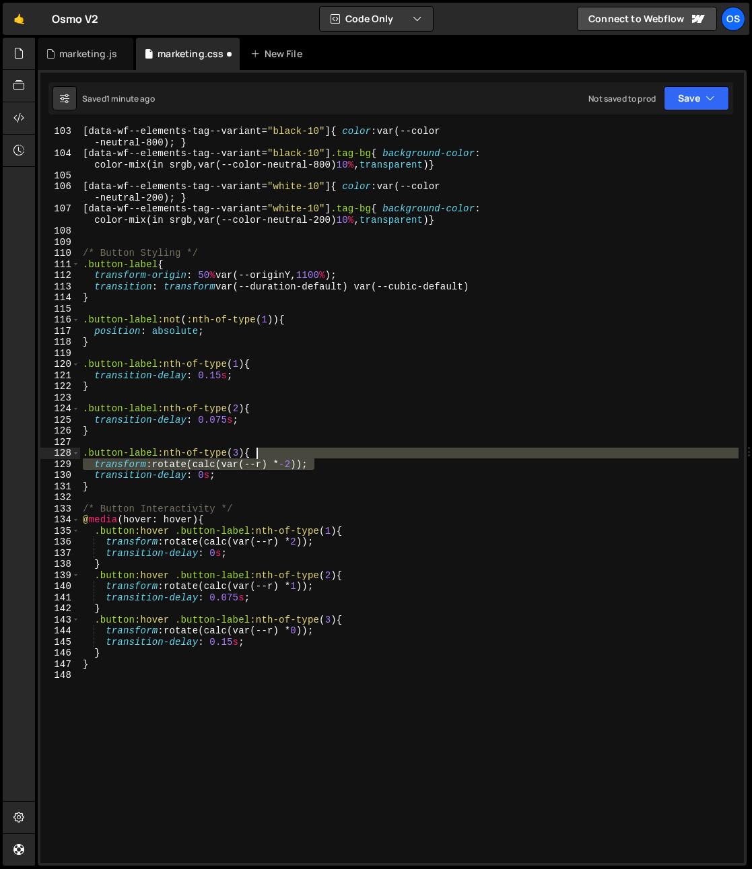
click at [317, 454] on div "[ data-wf--elements-tag--variant = " black-10 " ] { color : var(--color -neutra…" at bounding box center [409, 510] width 658 height 770
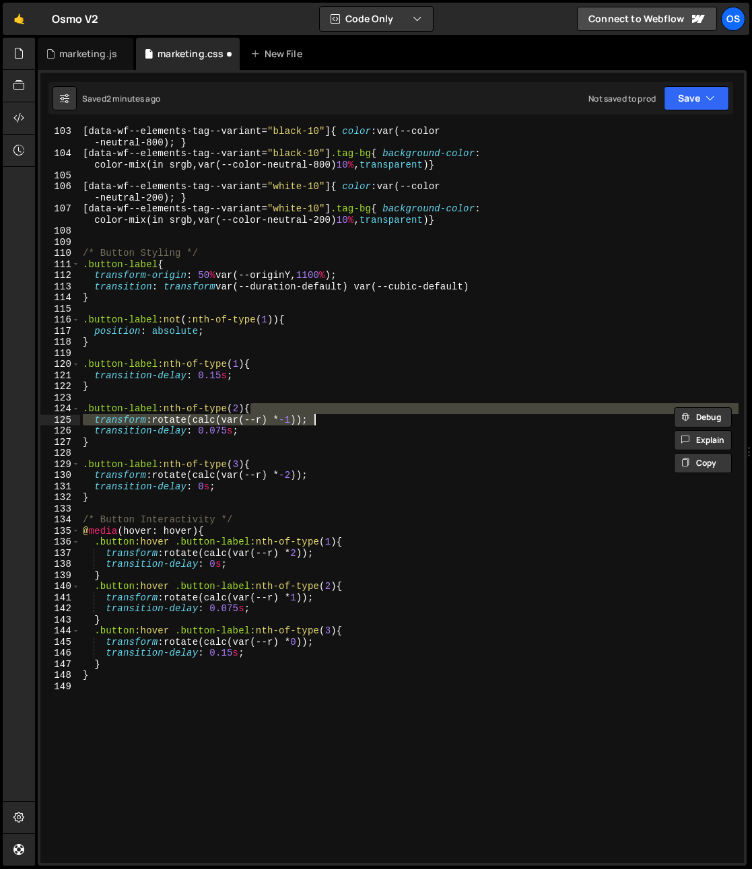
type textarea ".button-label:nth-of-type(1){ transform: rotate(calc(var(--r) * 0));"
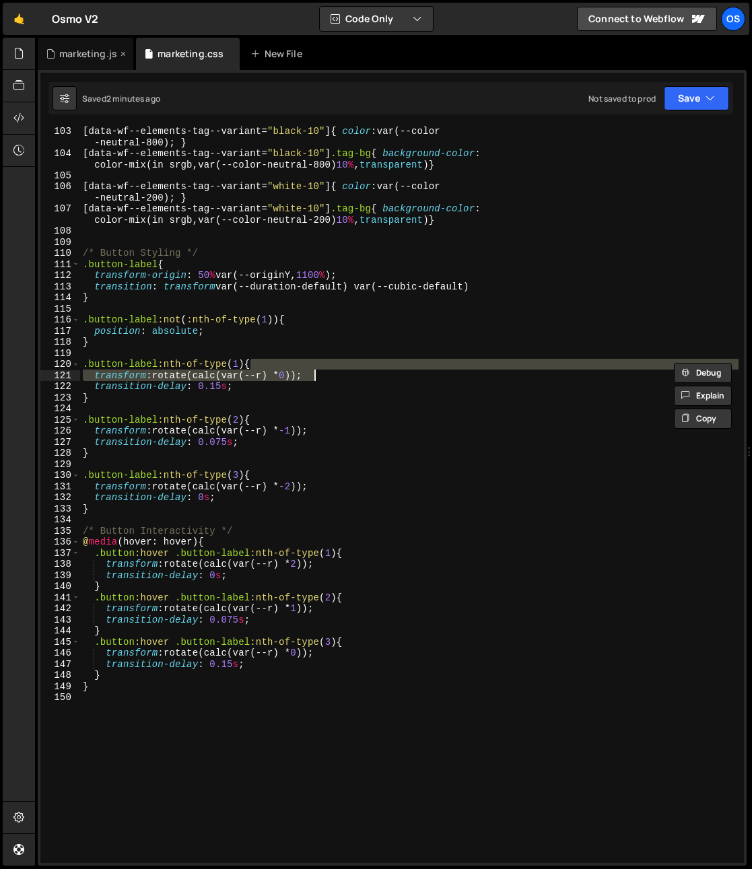
click at [92, 59] on div "marketing.js" at bounding box center [88, 53] width 58 height 13
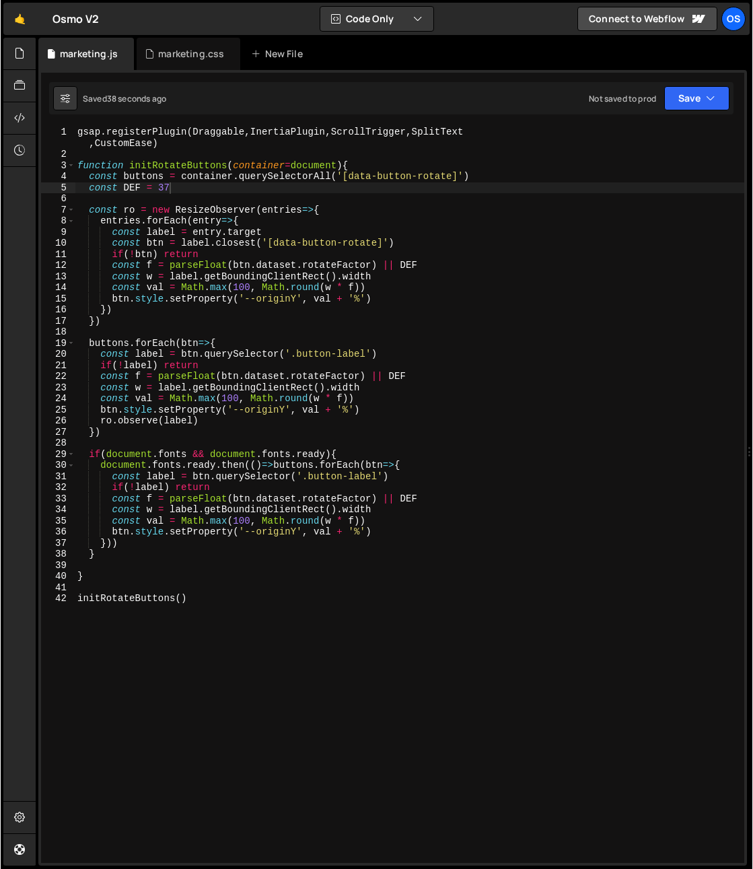
scroll to position [0, 0]
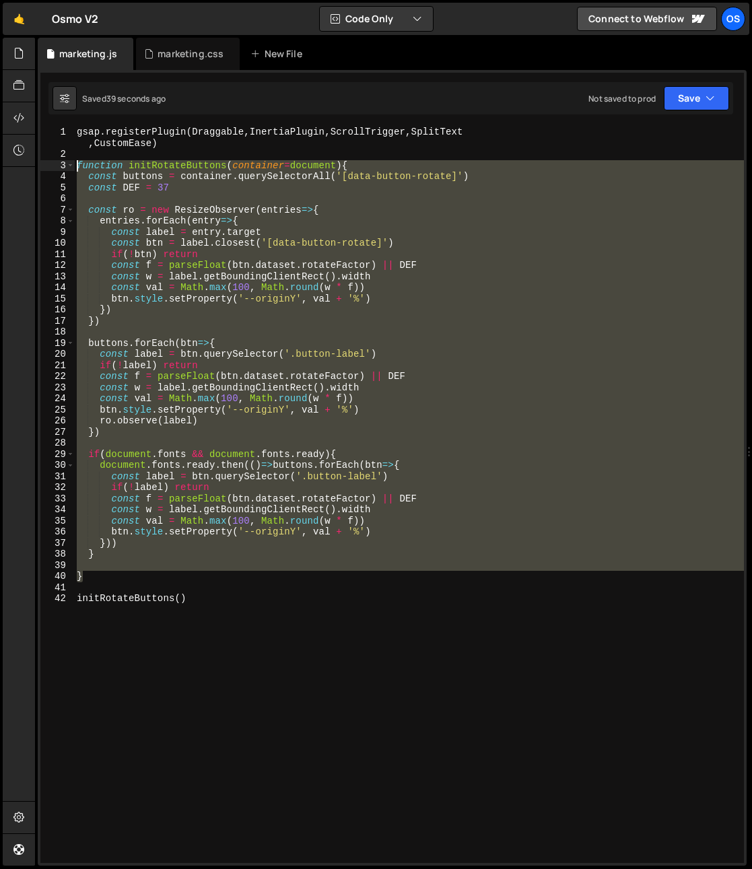
drag, startPoint x: 94, startPoint y: 575, endPoint x: 42, endPoint y: 165, distance: 413.7
click at [42, 165] on div "} 1 2 3 4 5 6 7 8 9 10 11 12 13 14 15 16 17 18 19 20 21 22 23 24 25 26 27 28 29…" at bounding box center [391, 495] width 703 height 736
paste textarea "}"
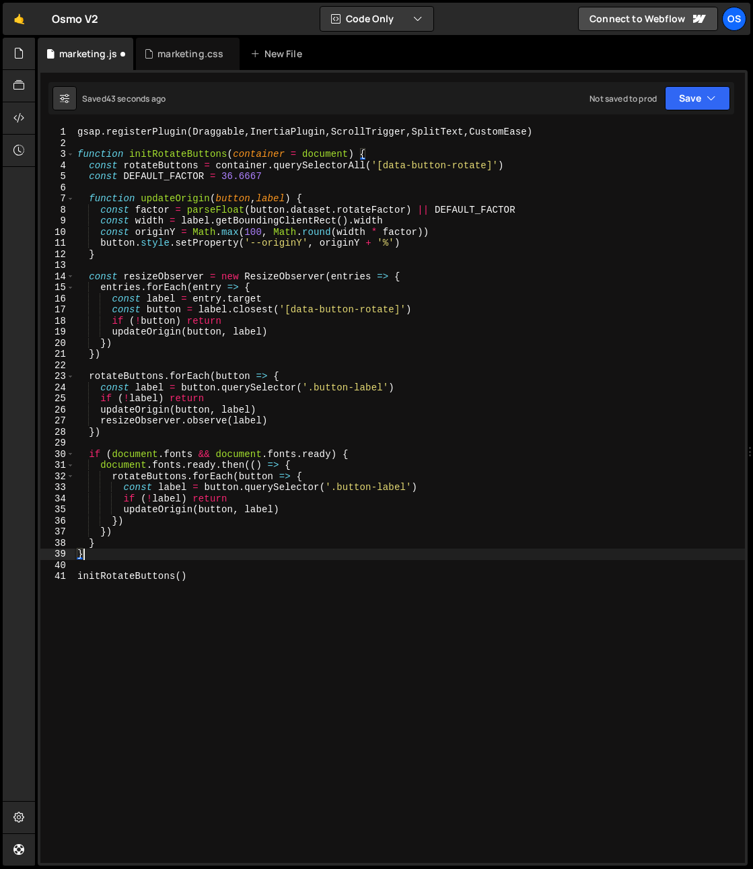
click at [395, 209] on div "gsap . registerPlugin ( Draggable , InertiaPlugin , ScrollTrigger , SplitText ,…" at bounding box center [410, 506] width 670 height 759
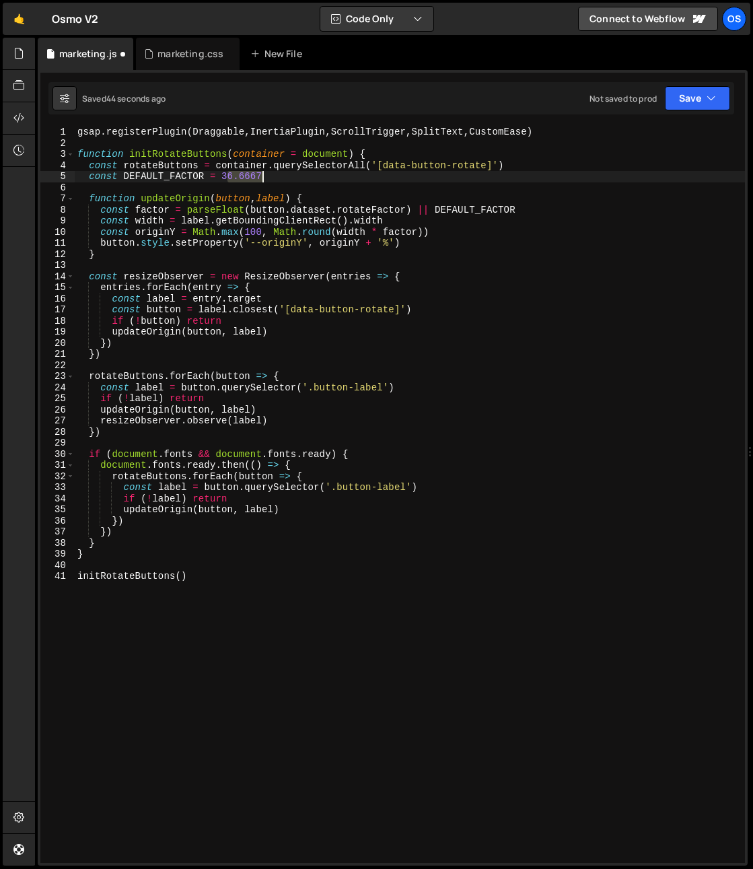
drag, startPoint x: 227, startPoint y: 178, endPoint x: 310, endPoint y: 177, distance: 82.1
click at [310, 178] on div "gsap . registerPlugin ( Draggable , InertiaPlugin , ScrollTrigger , SplitText ,…" at bounding box center [410, 506] width 670 height 759
type textarea "const DEFAULT_FACTOR = 37"
click at [303, 184] on div "gsap . registerPlugin ( Draggable , InertiaPlugin , ScrollTrigger , SplitText ,…" at bounding box center [410, 506] width 670 height 759
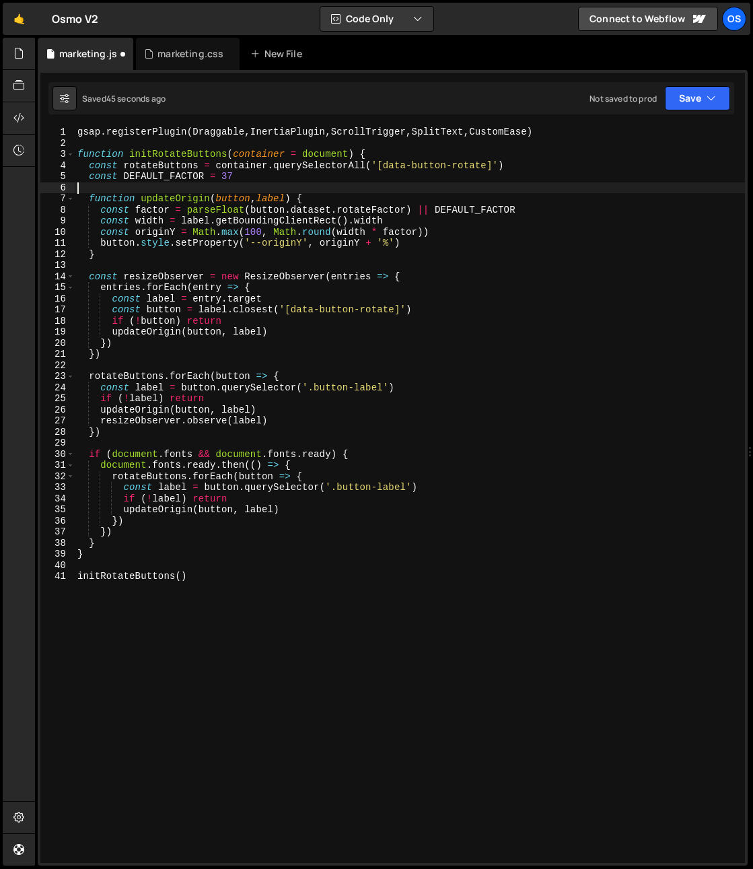
scroll to position [0, 0]
click at [150, 178] on div "gsap . registerPlugin ( Draggable , InertiaPlugin , ScrollTrigger , SplitText ,…" at bounding box center [410, 506] width 670 height 759
type textarea "const DEFAULT_FACTOR = 37"
click at [150, 178] on div "gsap . registerPlugin ( Draggable , InertiaPlugin , ScrollTrigger , SplitText ,…" at bounding box center [410, 506] width 670 height 759
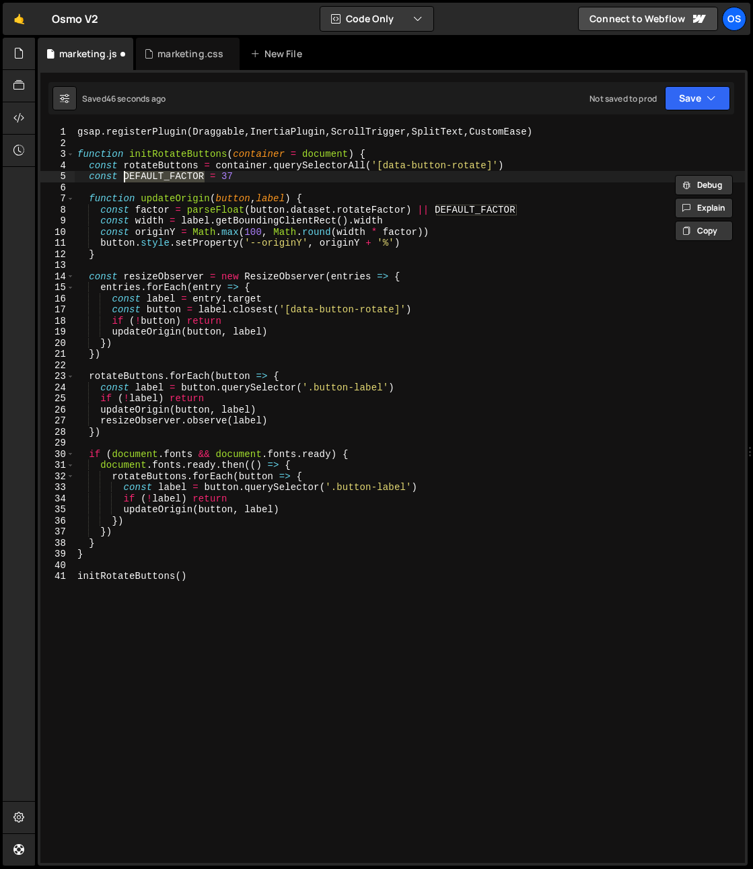
click at [244, 192] on div "gsap . registerPlugin ( Draggable , InertiaPlugin , ScrollTrigger , SplitText ,…" at bounding box center [410, 506] width 670 height 759
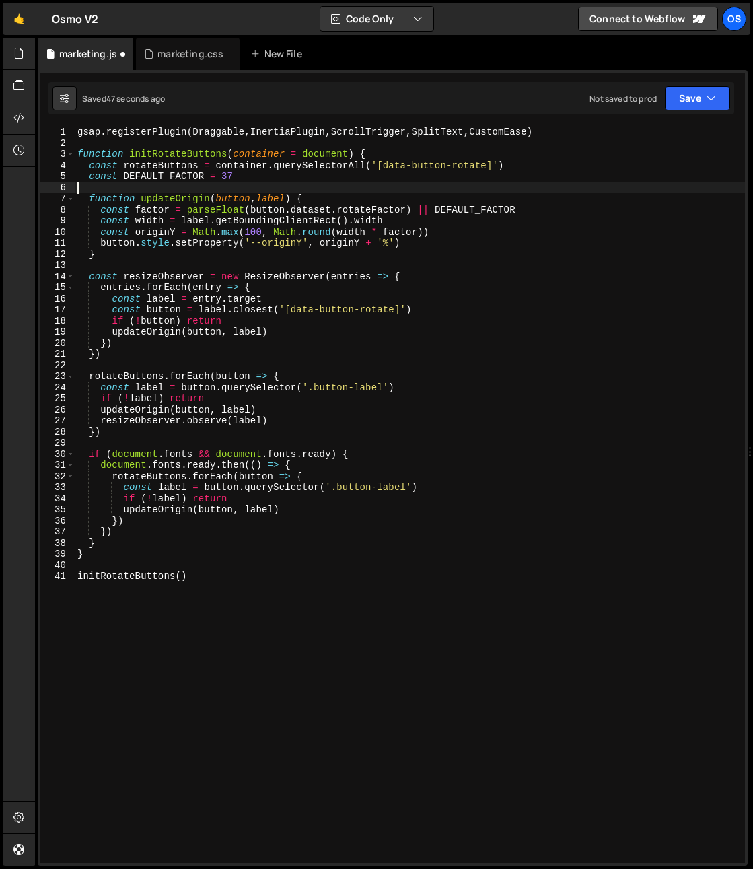
click at [244, 176] on div "gsap . registerPlugin ( Draggable , InertiaPlugin , ScrollTrigger , SplitText ,…" at bounding box center [410, 506] width 670 height 759
click at [324, 178] on div "gsap . registerPlugin ( Draggable , InertiaPlugin , ScrollTrigger , SplitText ,…" at bounding box center [410, 506] width 670 height 759
click at [323, 178] on div "gsap . registerPlugin ( Draggable , InertiaPlugin , ScrollTrigger , SplitText ,…" at bounding box center [410, 506] width 670 height 759
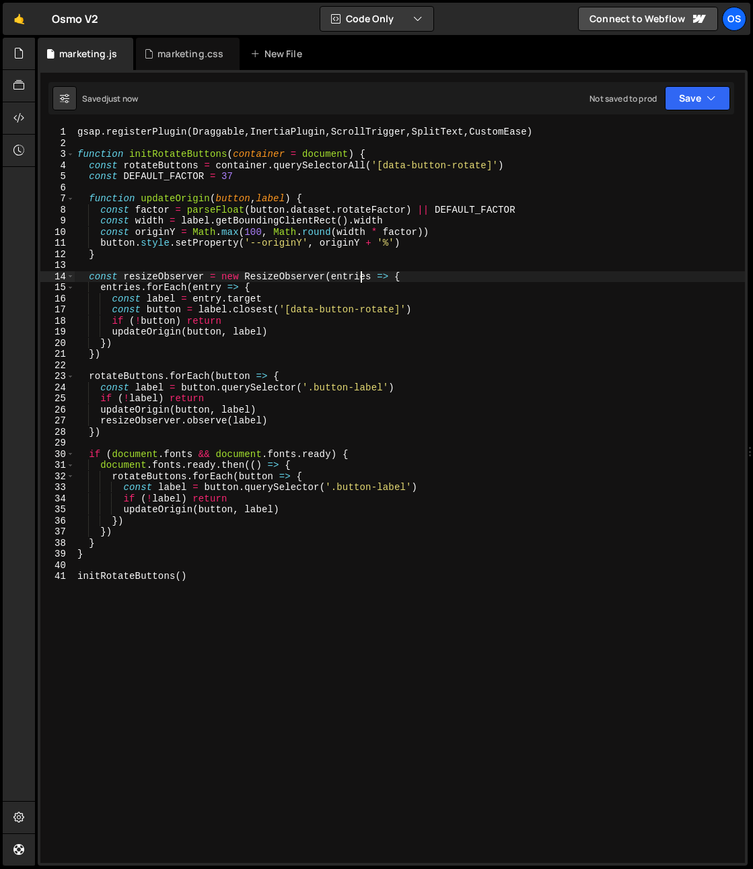
click at [363, 272] on div "gsap . registerPlugin ( Draggable , InertiaPlugin , ScrollTrigger , SplitText ,…" at bounding box center [410, 506] width 670 height 759
type textarea "const resizeObserver = new ResizeObserver(entries => {"
click at [177, 51] on div "marketing.css" at bounding box center [190, 53] width 66 height 13
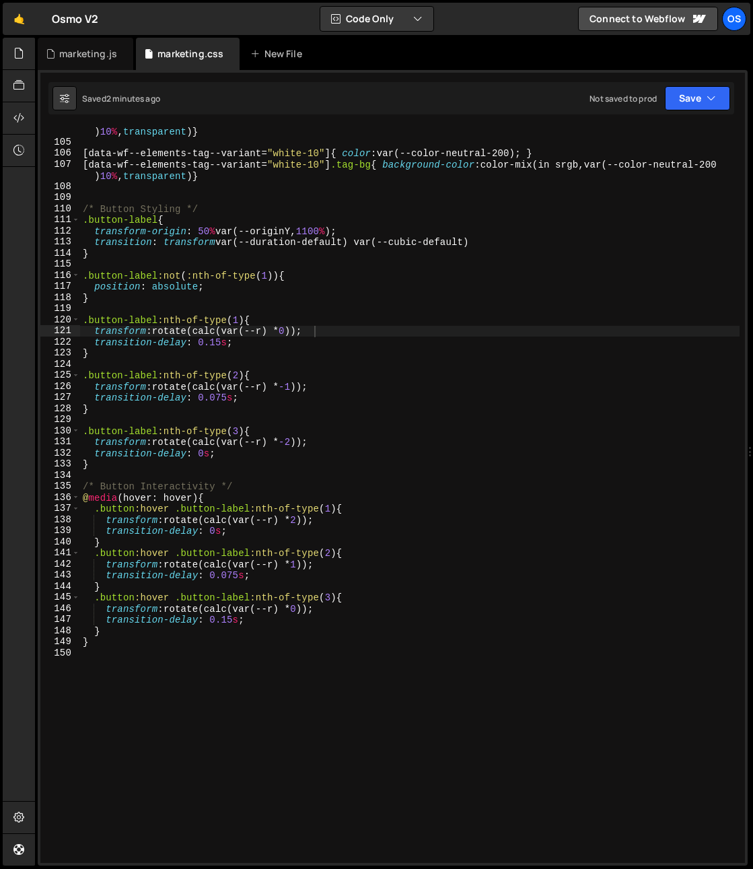
scroll to position [1156, 0]
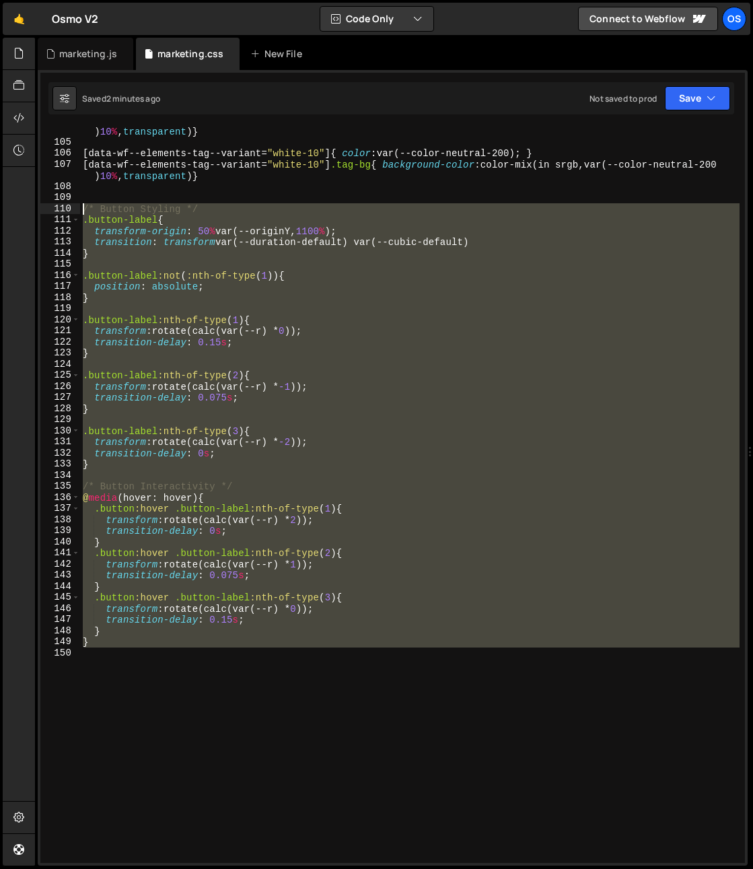
drag, startPoint x: 162, startPoint y: 754, endPoint x: 55, endPoint y: 209, distance: 555.6
click at [55, 209] on div "104 105 106 107 108 109 110 111 112 113 114 115 116 117 118 119 120 121 122 123…" at bounding box center [392, 495] width 705 height 736
click at [192, 274] on div "[ data-wf--elements-tag--variant = " black-10 " ] .tag-bg { background-color : …" at bounding box center [410, 495] width 660 height 736
type textarea ".button-label:not(:nth-of-type(1)){"
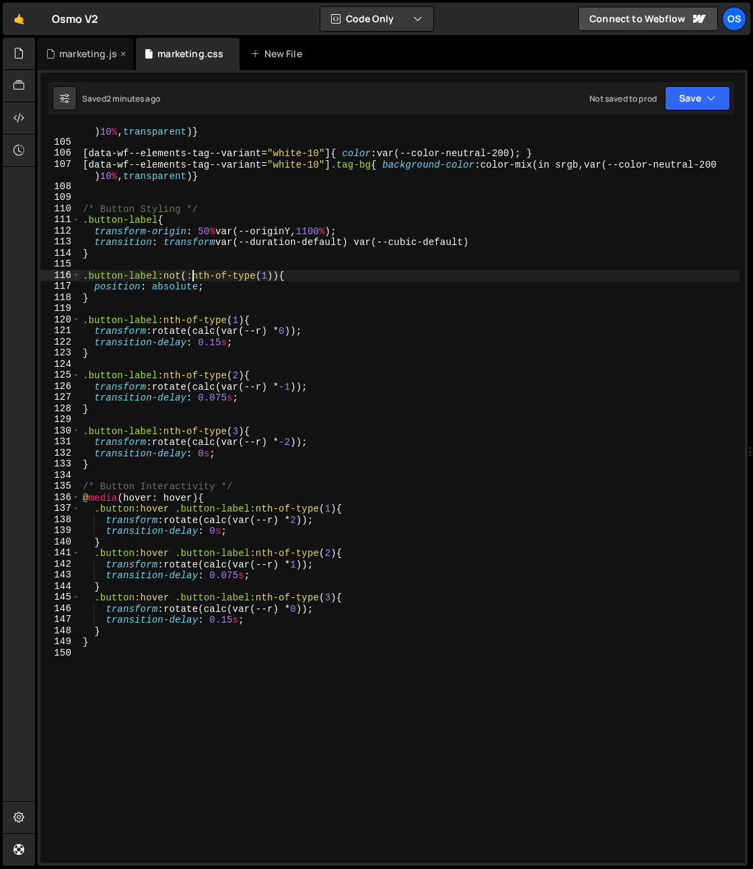
click at [58, 61] on div "marketing.js" at bounding box center [86, 54] width 96 height 32
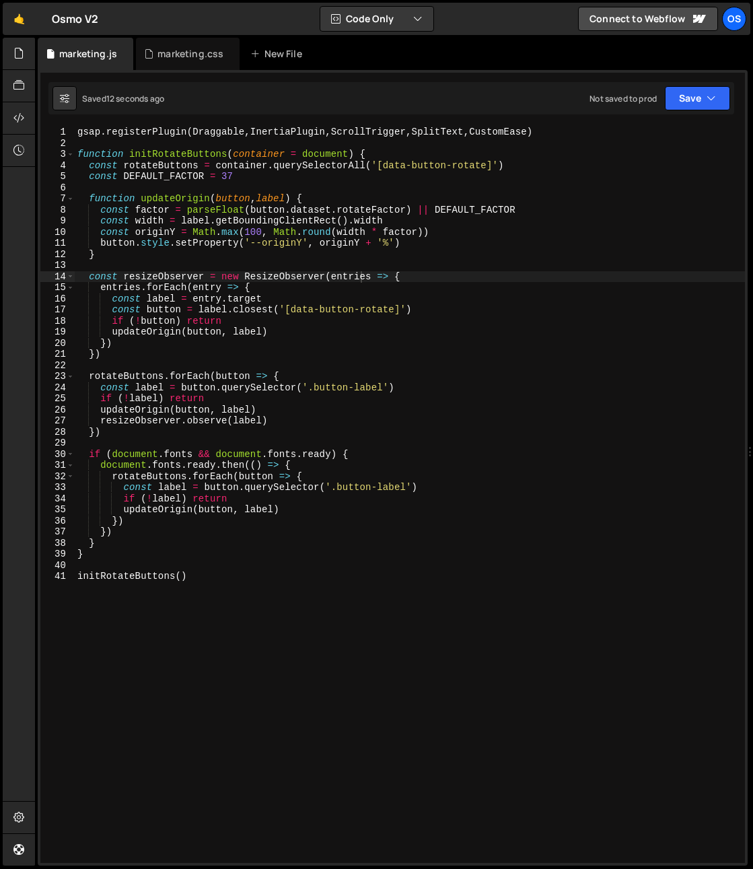
click at [310, 259] on div "gsap . registerPlugin ( Draggable , InertiaPlugin , ScrollTrigger , SplitText ,…" at bounding box center [410, 506] width 670 height 759
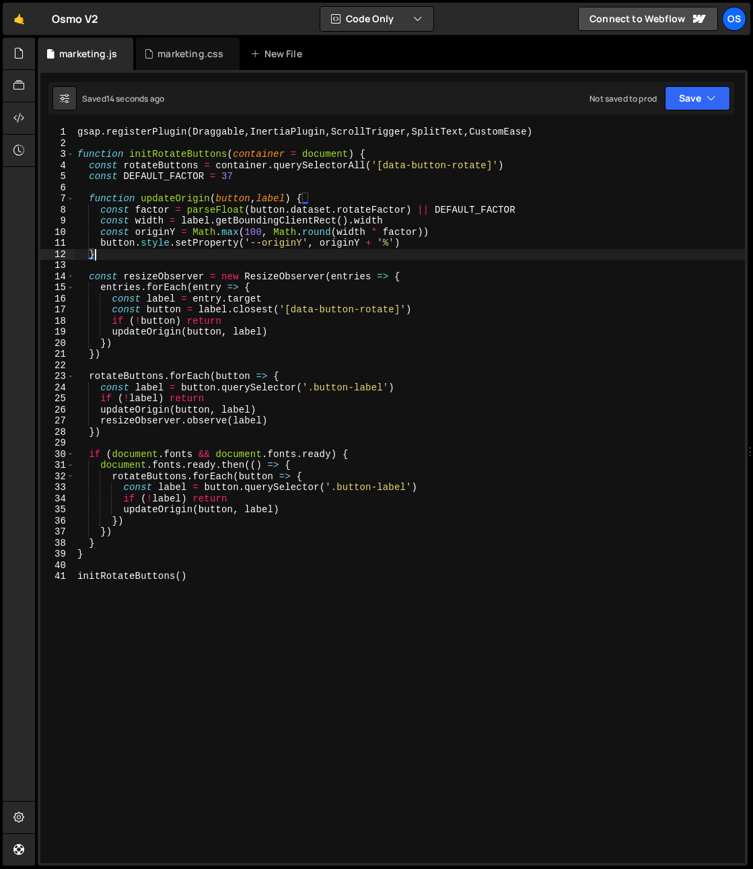
click at [291, 245] on div "gsap . registerPlugin ( Draggable , InertiaPlugin , ScrollTrigger , SplitText ,…" at bounding box center [410, 506] width 670 height 759
click at [291, 246] on div "gsap . registerPlugin ( Draggable , InertiaPlugin , ScrollTrigger , SplitText ,…" at bounding box center [410, 506] width 670 height 759
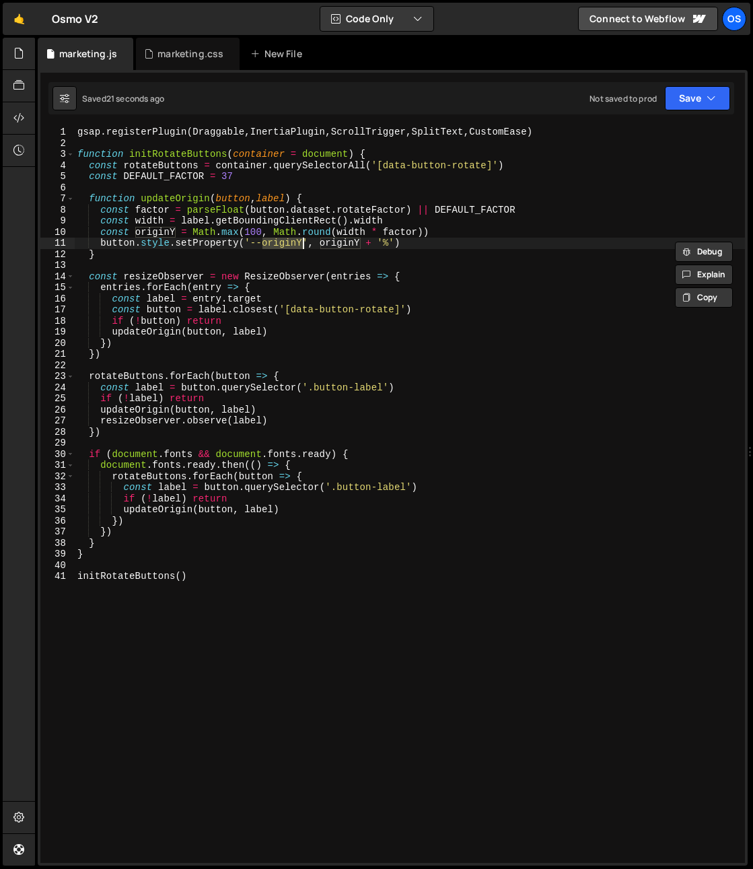
scroll to position [0, 13]
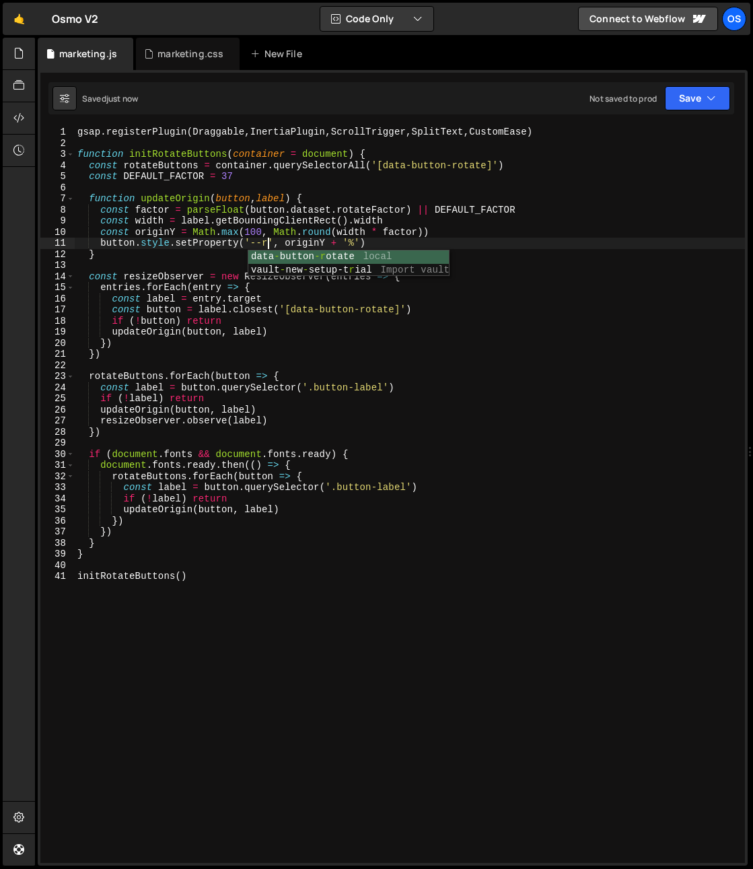
type textarea "button.style.setProperty('--r', originY + '%')"
drag, startPoint x: 162, startPoint y: 54, endPoint x: 170, endPoint y: 98, distance: 45.1
click at [162, 55] on div "marketing.css" at bounding box center [190, 53] width 66 height 13
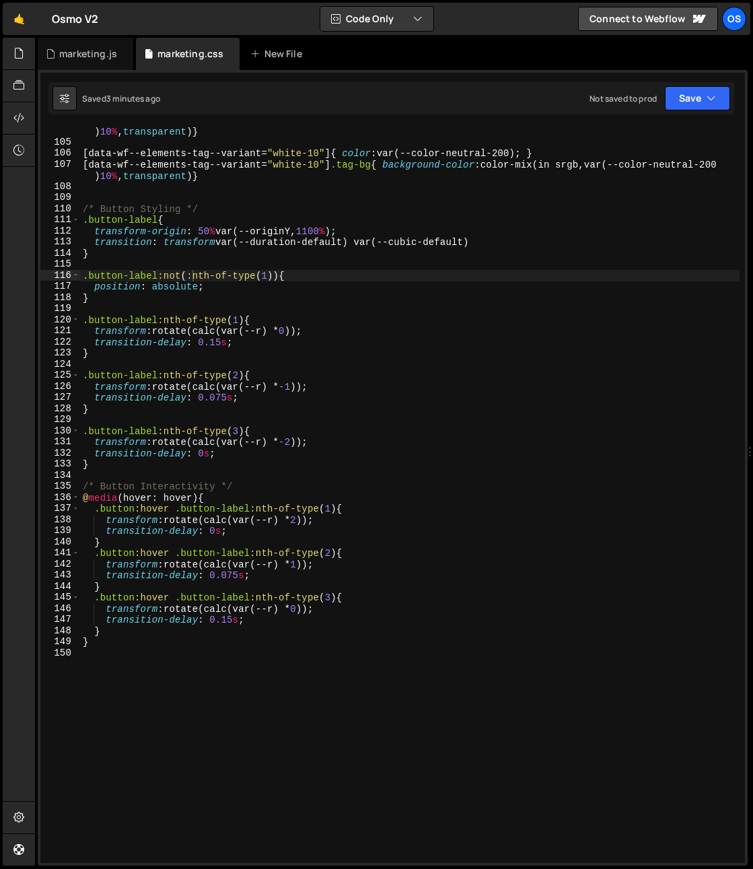
click at [241, 345] on div "[ data-wf--elements-tag--variant = " black-10 " ] .tag-bg { background-color : …" at bounding box center [410, 499] width 660 height 770
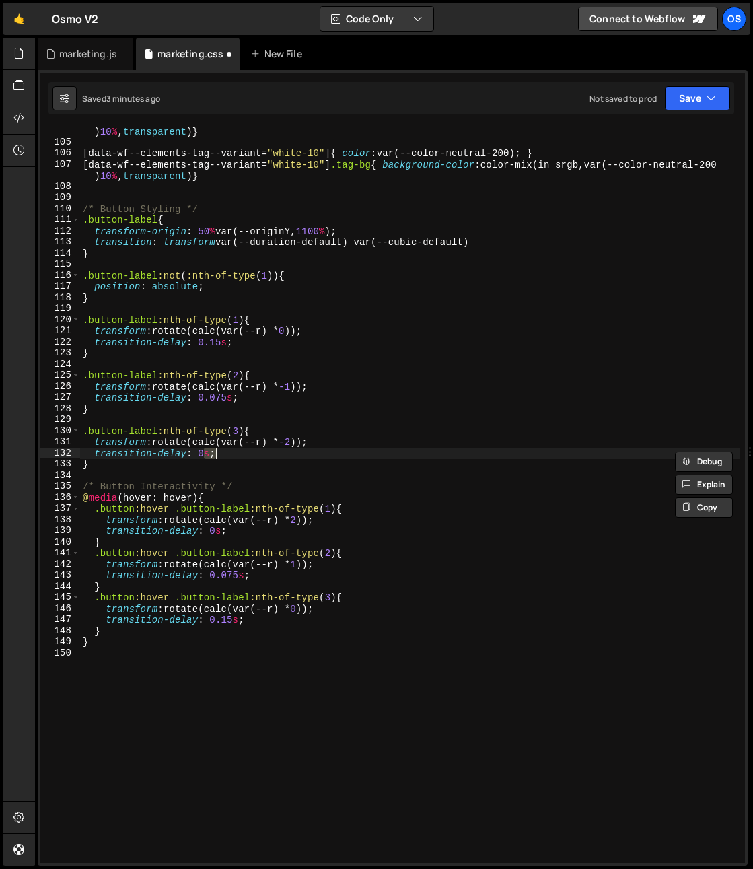
click at [273, 352] on div "[ data-wf--elements-tag--variant = " black-10 " ] .tag-bg { background-color : …" at bounding box center [410, 499] width 660 height 770
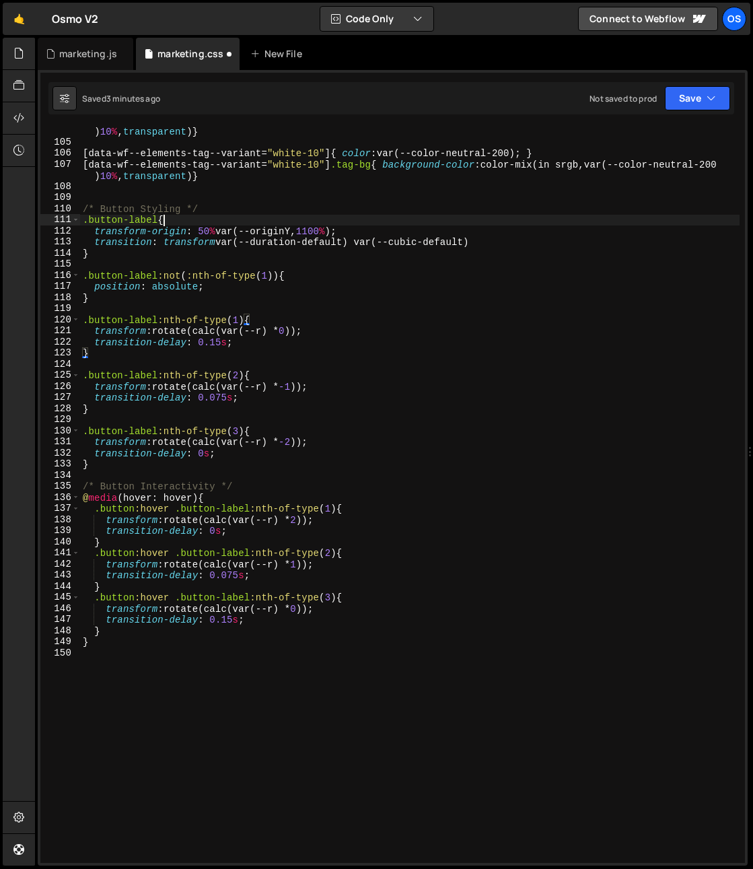
click at [172, 221] on div "[ data-wf--elements-tag--variant = " black-10 " ] .tag-bg { background-color : …" at bounding box center [410, 499] width 660 height 770
click at [206, 206] on div "[ data-wf--elements-tag--variant = " black-10 " ] .tag-bg { background-color : …" at bounding box center [410, 499] width 660 height 770
type textarea "/* Button Styling */"
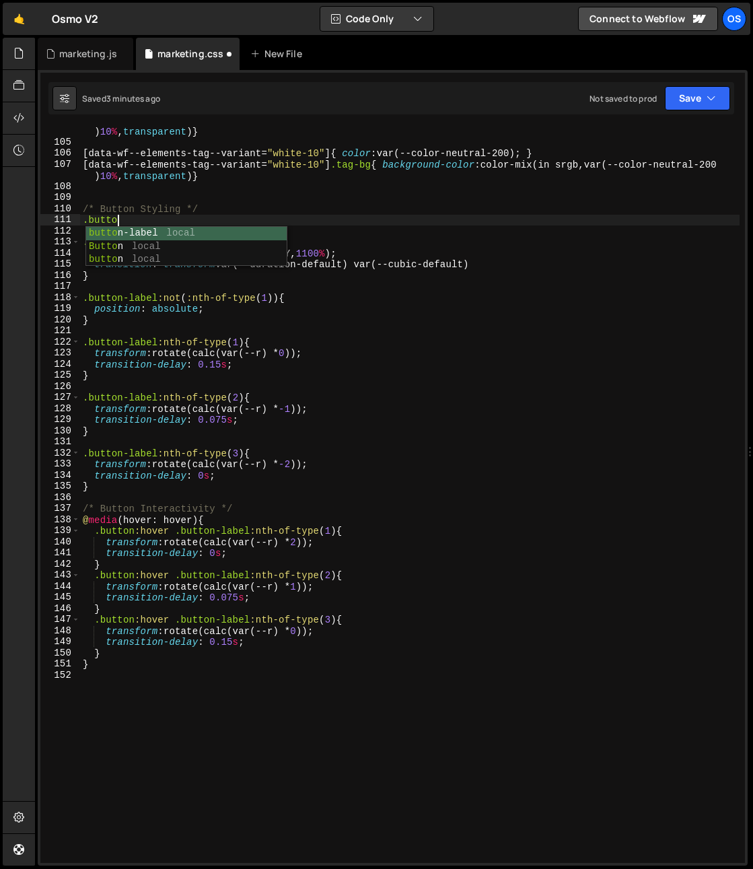
scroll to position [0, 2]
type textarea ".button{"
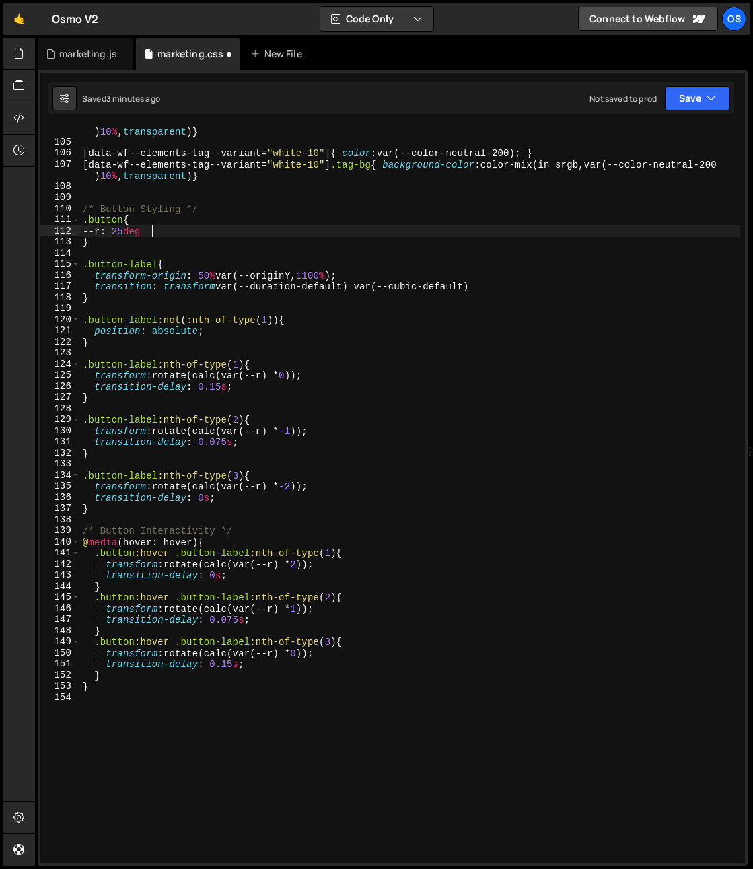
scroll to position [0, 4]
type textarea "--r: 25deg;"
click at [92, 50] on div "marketing.js" at bounding box center [88, 53] width 58 height 13
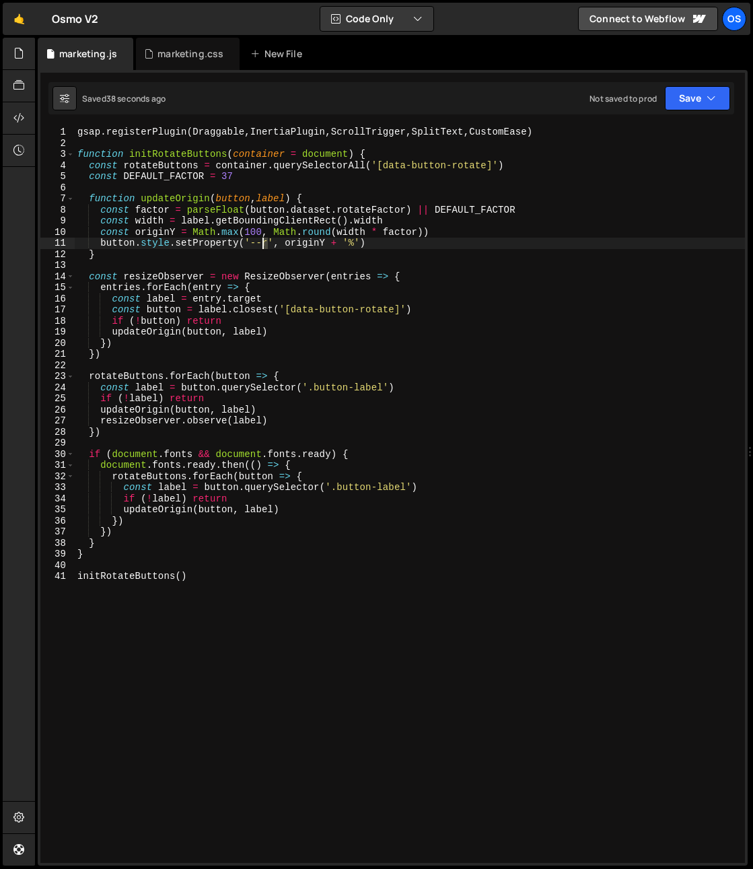
click at [264, 248] on div "gsap . registerPlugin ( Draggable , InertiaPlugin , ScrollTrigger , SplitText ,…" at bounding box center [410, 506] width 670 height 759
type textarea "button.style.setProperty('--originY', originY + '%')"
click at [170, 61] on div "marketing.css" at bounding box center [188, 54] width 104 height 32
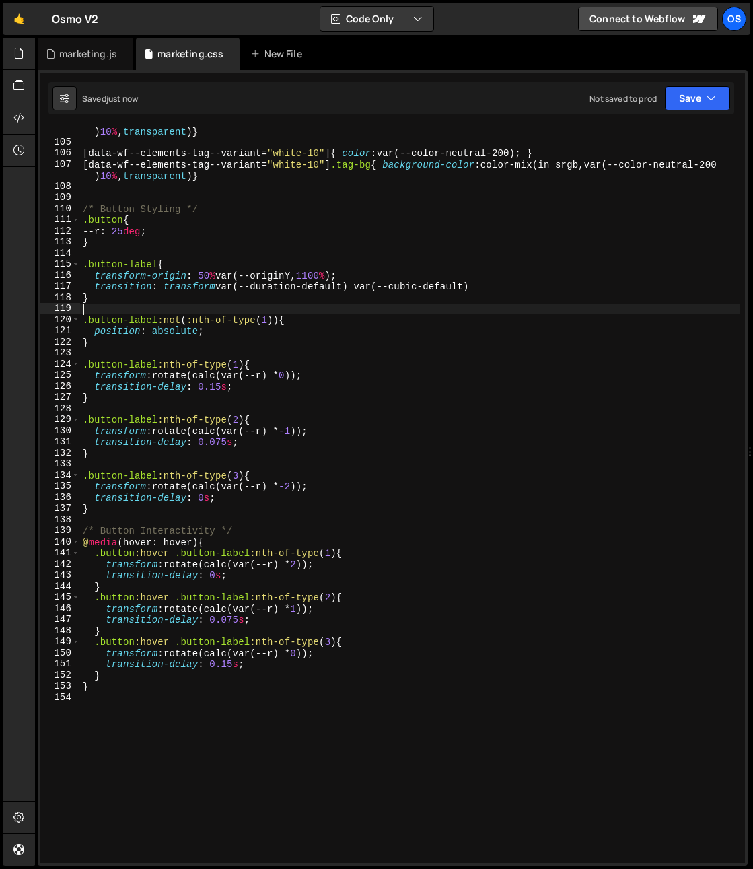
click at [270, 309] on div "[ data-wf--elements-tag--variant = " black-10 " ] .tag-bg { background-color : …" at bounding box center [410, 499] width 660 height 770
click at [236, 313] on div "[ data-wf--elements-tag--variant = " black-10 " ] .tag-bg { background-color : …" at bounding box center [410, 499] width 660 height 770
click at [269, 271] on div "[ data-wf--elements-tag--variant = " black-10 " ] .tag-bg { background-color : …" at bounding box center [410, 499] width 660 height 770
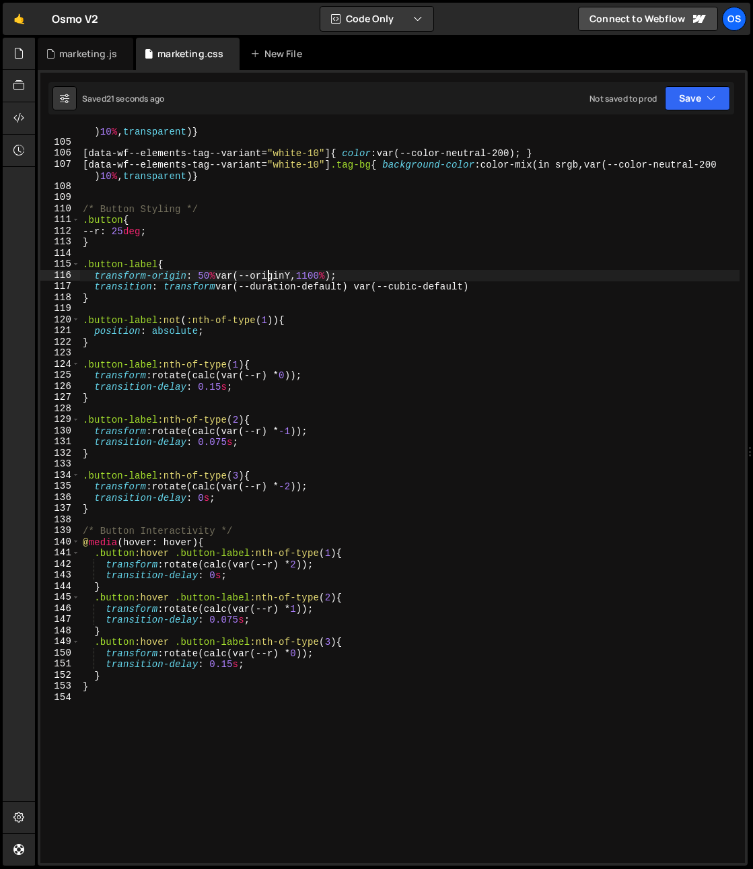
click at [269, 271] on div "[ data-wf--elements-tag--variant = " black-10 " ] .tag-bg { background-color : …" at bounding box center [410, 499] width 660 height 770
click at [270, 274] on div "[ data-wf--elements-tag--variant = " black-10 " ] .tag-bg { background-color : …" at bounding box center [410, 499] width 660 height 770
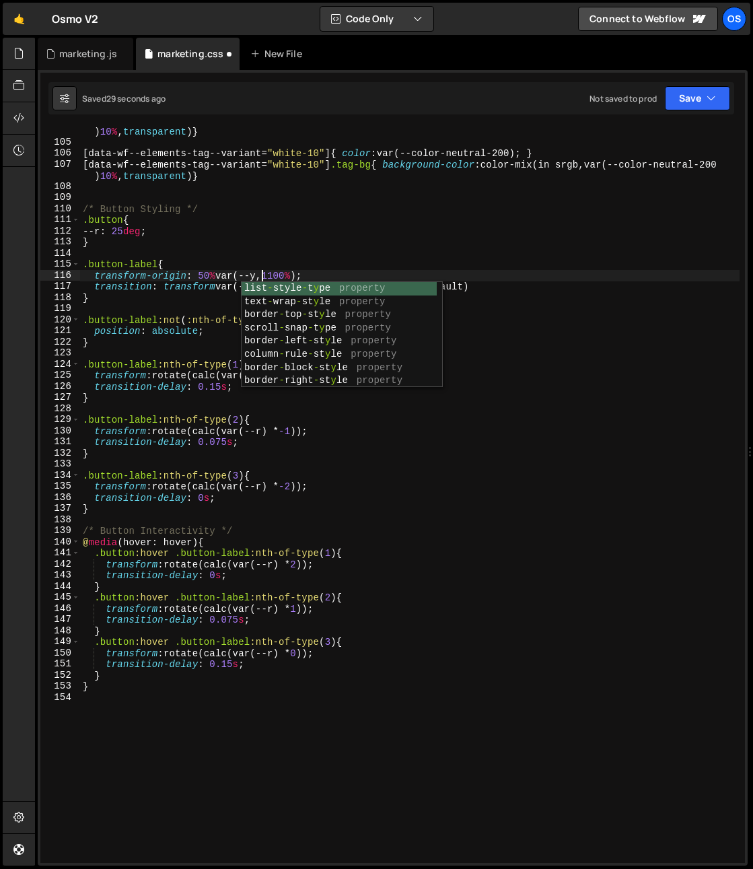
click at [273, 235] on div "[ data-wf--elements-tag--variant = " black-10 " ] .tag-bg { background-color : …" at bounding box center [410, 499] width 660 height 770
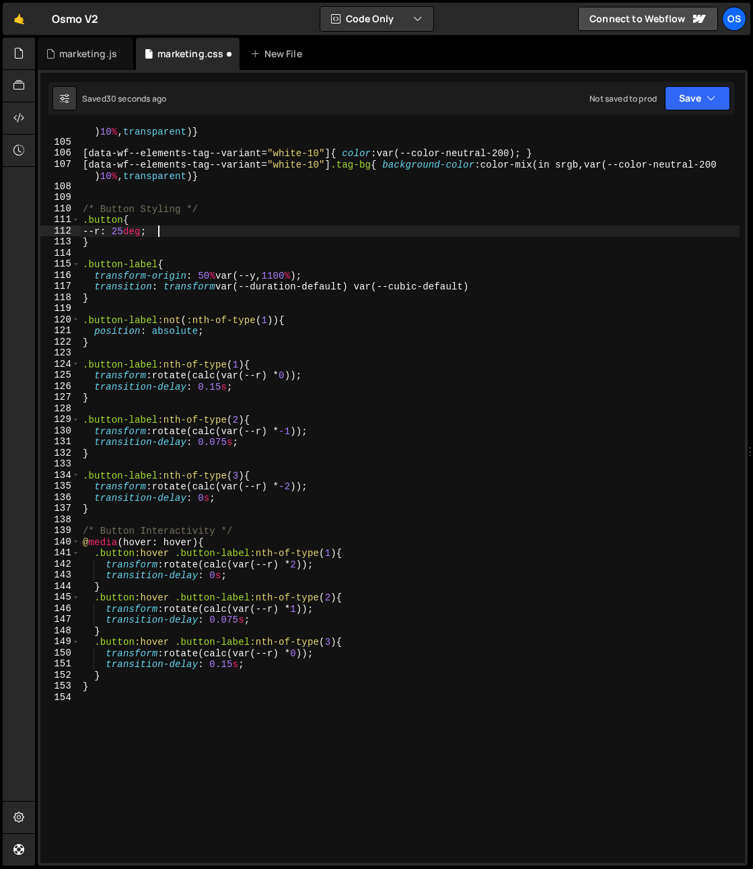
scroll to position [0, 5]
type textarea "--r: 25deg;"
click at [73, 48] on div "marketing.js" at bounding box center [88, 53] width 58 height 13
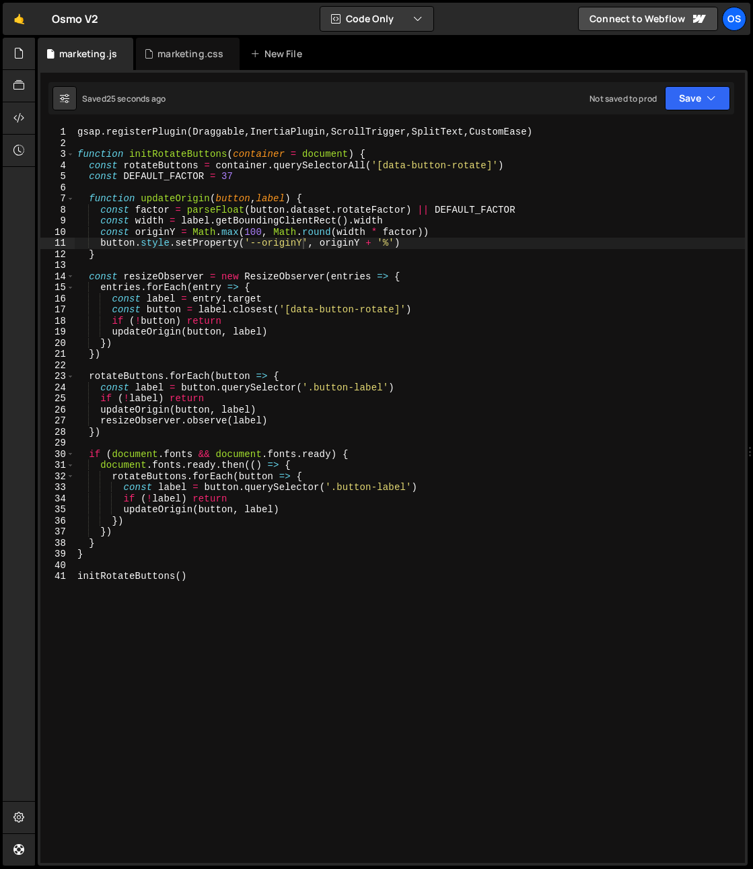
click at [269, 244] on div "gsap . registerPlugin ( Draggable , InertiaPlugin , ScrollTrigger , SplitText ,…" at bounding box center [410, 506] width 670 height 759
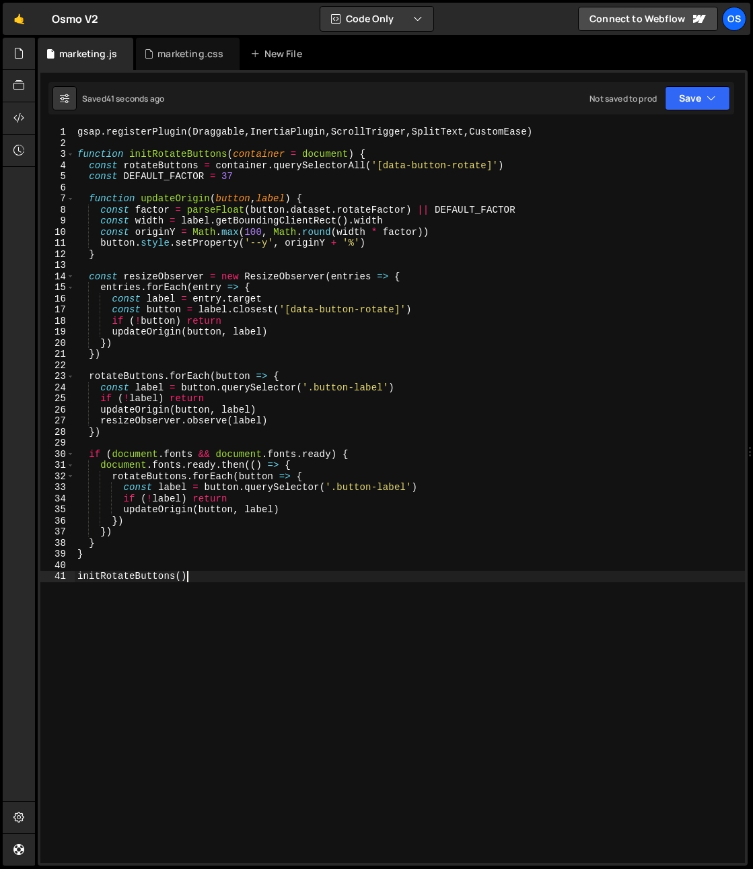
drag, startPoint x: 149, startPoint y: 596, endPoint x: 125, endPoint y: 613, distance: 29.9
click at [149, 596] on div "gsap . registerPlugin ( Draggable , InertiaPlugin , ScrollTrigger , SplitText ,…" at bounding box center [410, 506] width 670 height 759
click at [106, 550] on div "gsap . registerPlugin ( Draggable , InertiaPlugin , ScrollTrigger , SplitText ,…" at bounding box center [410, 506] width 670 height 759
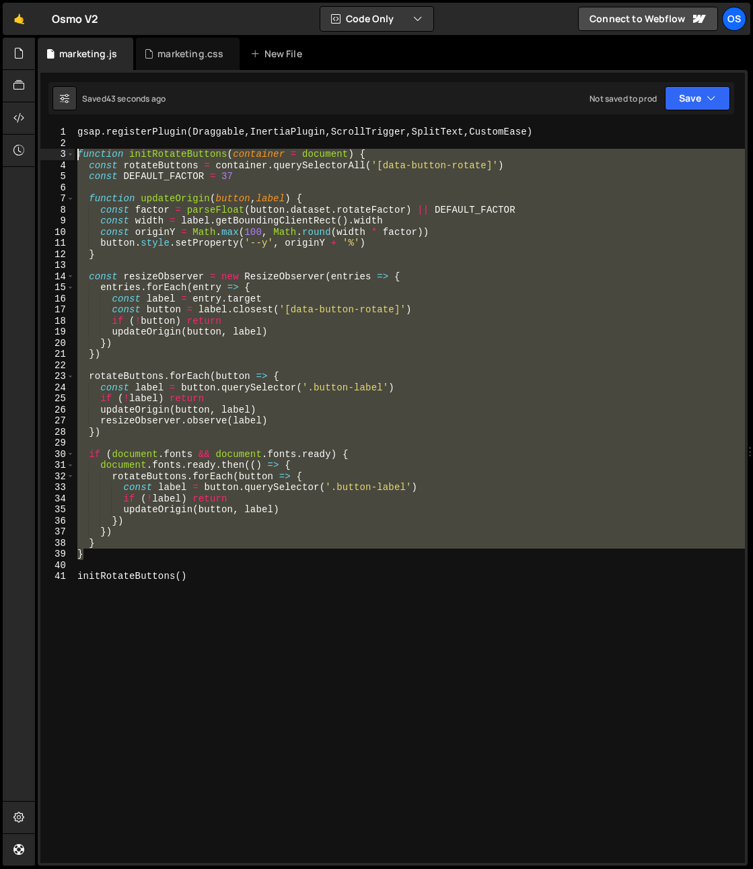
drag, startPoint x: 103, startPoint y: 547, endPoint x: 45, endPoint y: 157, distance: 394.0
click at [45, 157] on div "} 1 2 3 4 5 6 7 8 9 10 11 12 13 14 15 16 17 18 19 20 21 22 23 24 25 26 27 28 29…" at bounding box center [392, 495] width 705 height 736
click at [545, 170] on div "gsap . registerPlugin ( Draggable , InertiaPlugin , ScrollTrigger , SplitText ,…" at bounding box center [410, 506] width 670 height 759
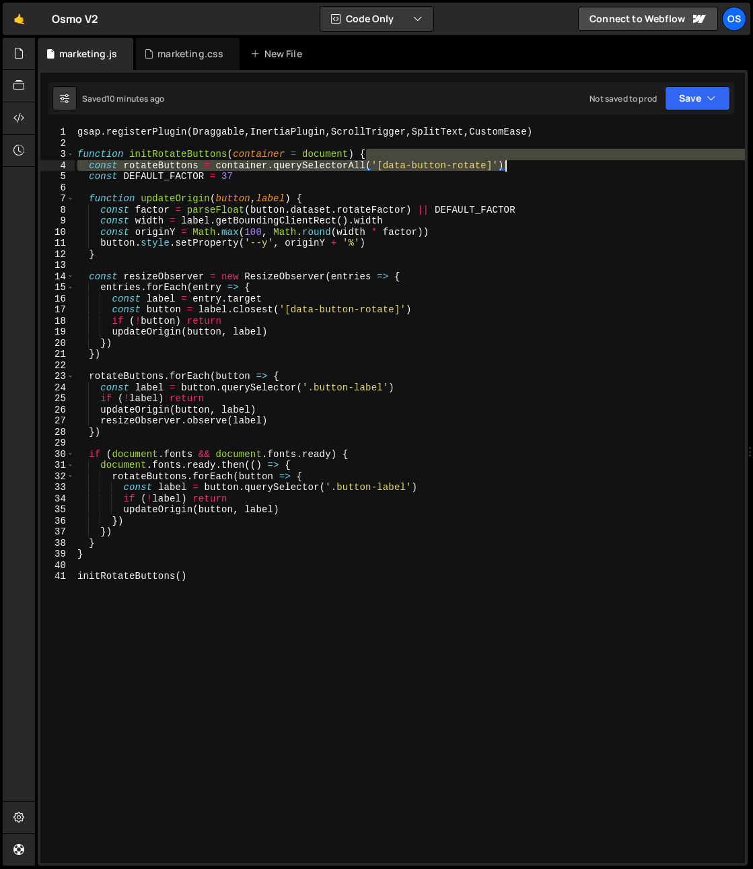
click at [479, 346] on div "gsap . registerPlugin ( Draggable , InertiaPlugin , ScrollTrigger , SplitText ,…" at bounding box center [410, 506] width 670 height 759
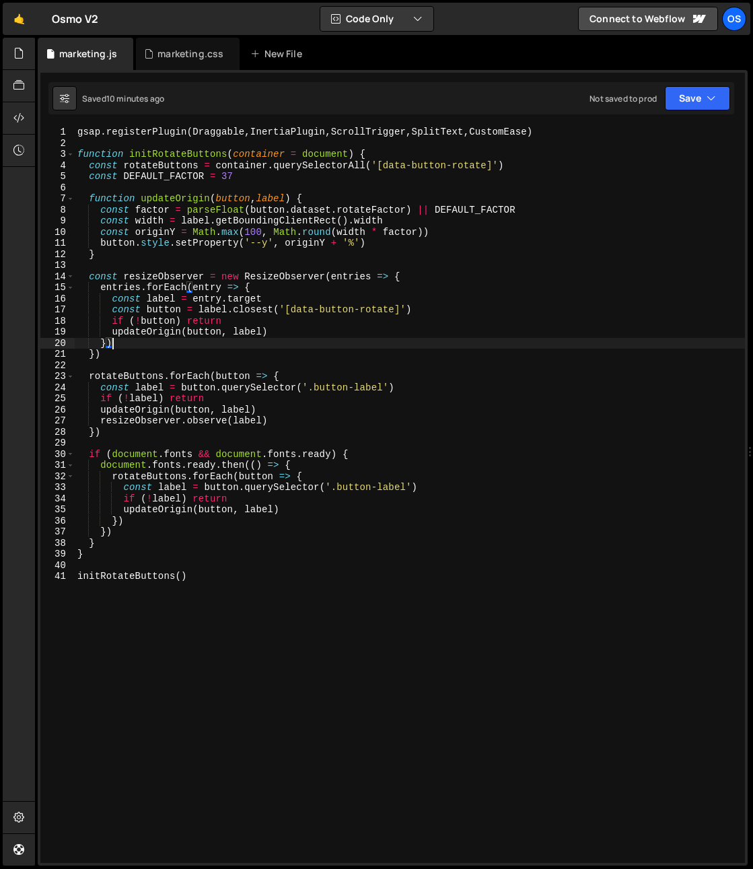
click at [355, 422] on div "gsap . registerPlugin ( Draggable , InertiaPlugin , ScrollTrigger , SplitText ,…" at bounding box center [410, 506] width 670 height 759
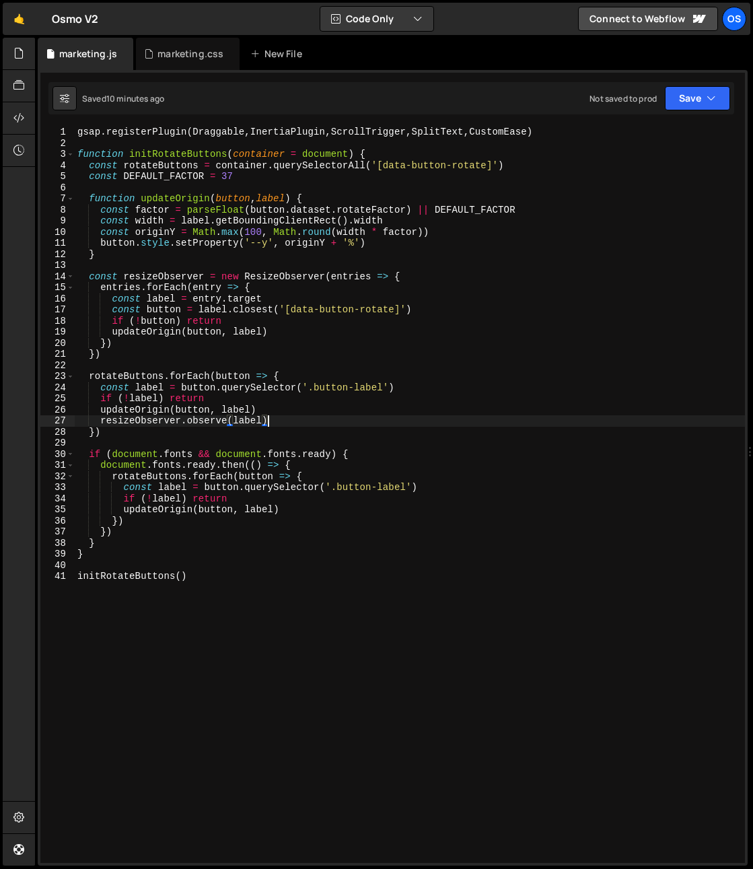
click at [321, 458] on div "gsap . registerPlugin ( Draggable , InertiaPlugin , ScrollTrigger , SplitText ,…" at bounding box center [410, 506] width 670 height 759
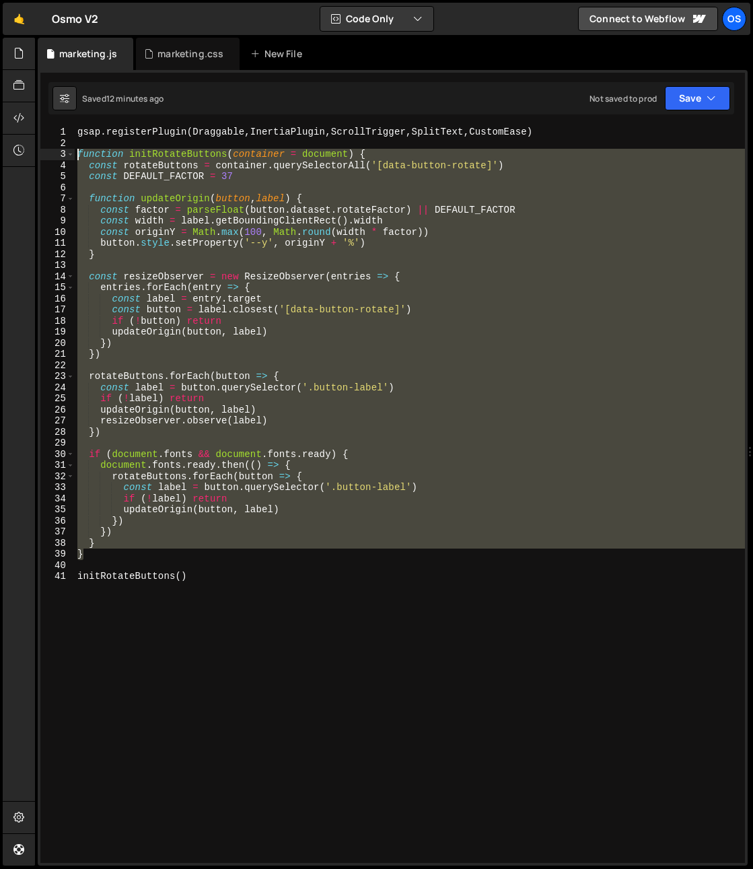
drag, startPoint x: 93, startPoint y: 556, endPoint x: 84, endPoint y: 188, distance: 367.6
click at [61, 157] on div "if (document.fonts && document.fonts.ready) { 1 2 3 4 5 6 7 8 9 10 11 12 13 14 …" at bounding box center [392, 495] width 705 height 736
paste textarea "}"
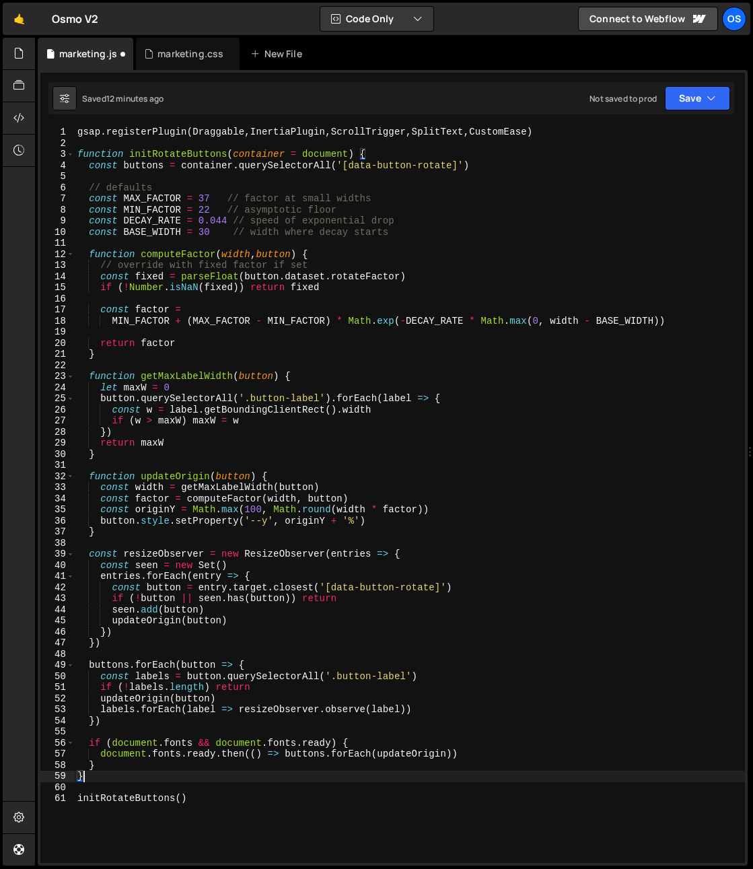
click at [156, 187] on div "gsap . registerPlugin ( Draggable , InertiaPlugin , ScrollTrigger , SplitText ,…" at bounding box center [410, 506] width 670 height 759
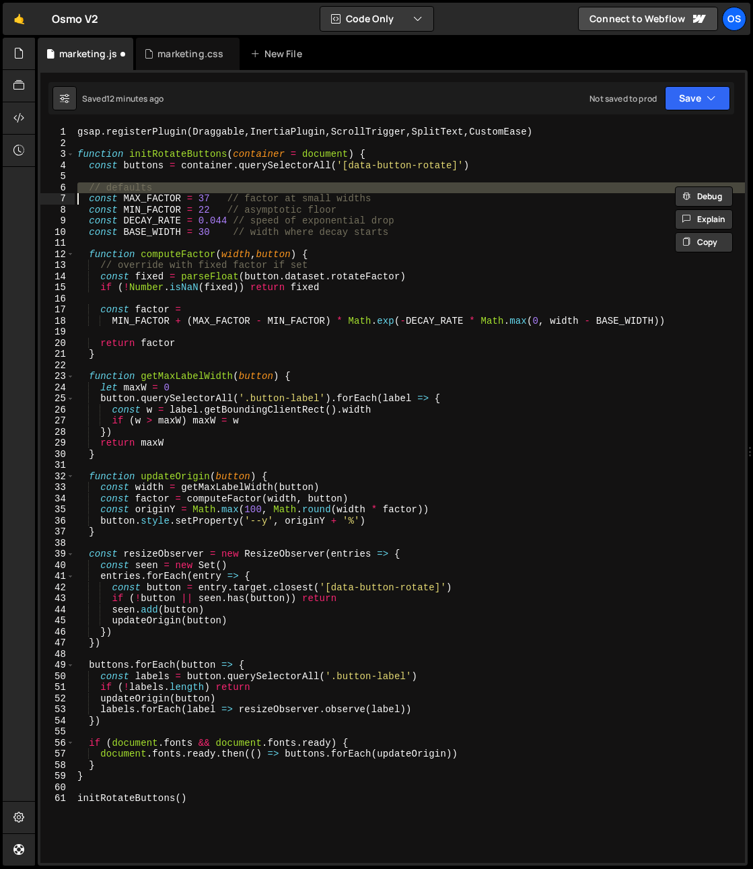
click at [156, 187] on div "gsap . registerPlugin ( Draggable , InertiaPlugin , ScrollTrigger , SplitText ,…" at bounding box center [410, 506] width 670 height 759
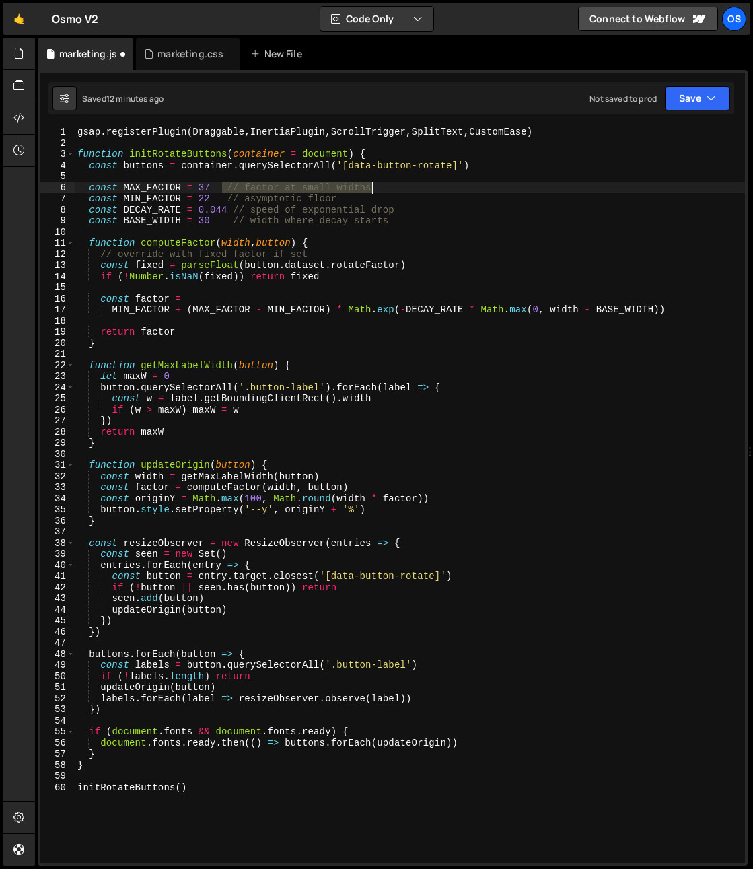
drag, startPoint x: 227, startPoint y: 186, endPoint x: 391, endPoint y: 186, distance: 164.2
click at [391, 186] on div "gsap . registerPlugin ( Draggable , InertiaPlugin , ScrollTrigger , SplitText ,…" at bounding box center [410, 506] width 670 height 759
drag, startPoint x: 308, startPoint y: 195, endPoint x: 236, endPoint y: 200, distance: 72.2
click at [219, 195] on div "gsap . registerPlugin ( Draggable , InertiaPlugin , ScrollTrigger , SplitText ,…" at bounding box center [410, 506] width 670 height 759
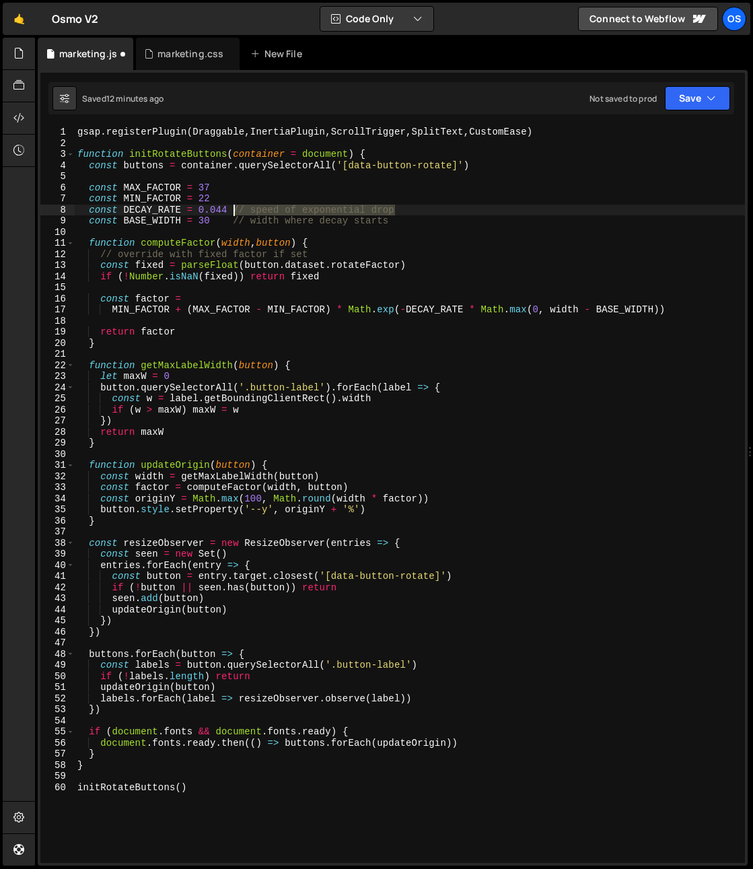
drag, startPoint x: 344, startPoint y: 205, endPoint x: 234, endPoint y: 207, distance: 109.7
click at [234, 207] on div "gsap . registerPlugin ( Draggable , InertiaPlugin , ScrollTrigger , SplitText ,…" at bounding box center [410, 506] width 670 height 759
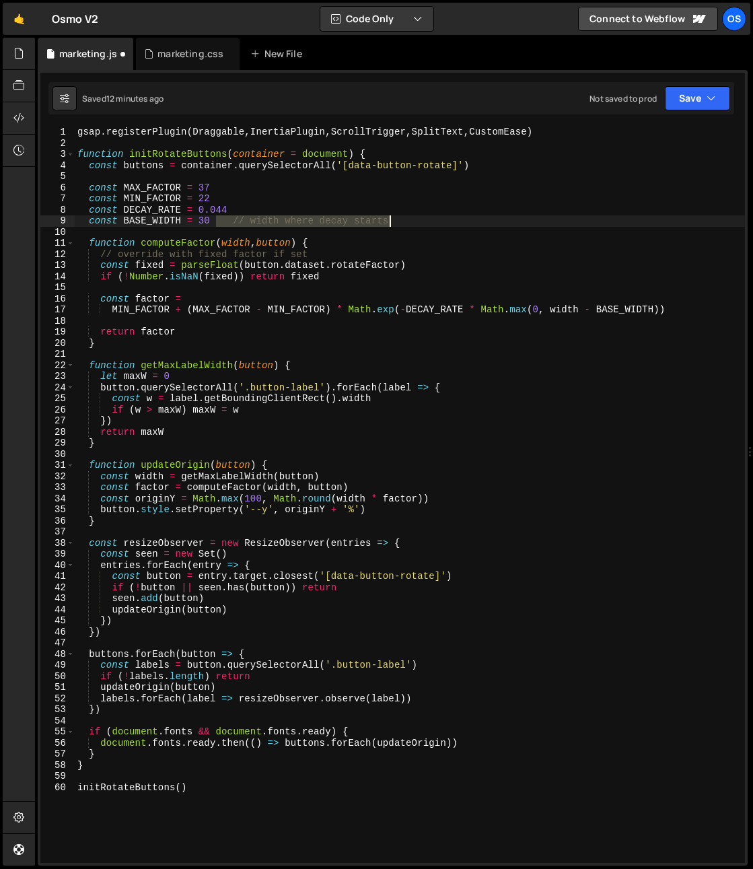
drag, startPoint x: 237, startPoint y: 222, endPoint x: 431, endPoint y: 222, distance: 194.5
click at [431, 222] on div "gsap . registerPlugin ( Draggable , InertiaPlugin , ScrollTrigger , SplitText ,…" at bounding box center [410, 506] width 670 height 759
click at [133, 256] on div "gsap . registerPlugin ( Draggable , InertiaPlugin , ScrollTrigger , SplitText ,…" at bounding box center [410, 506] width 670 height 759
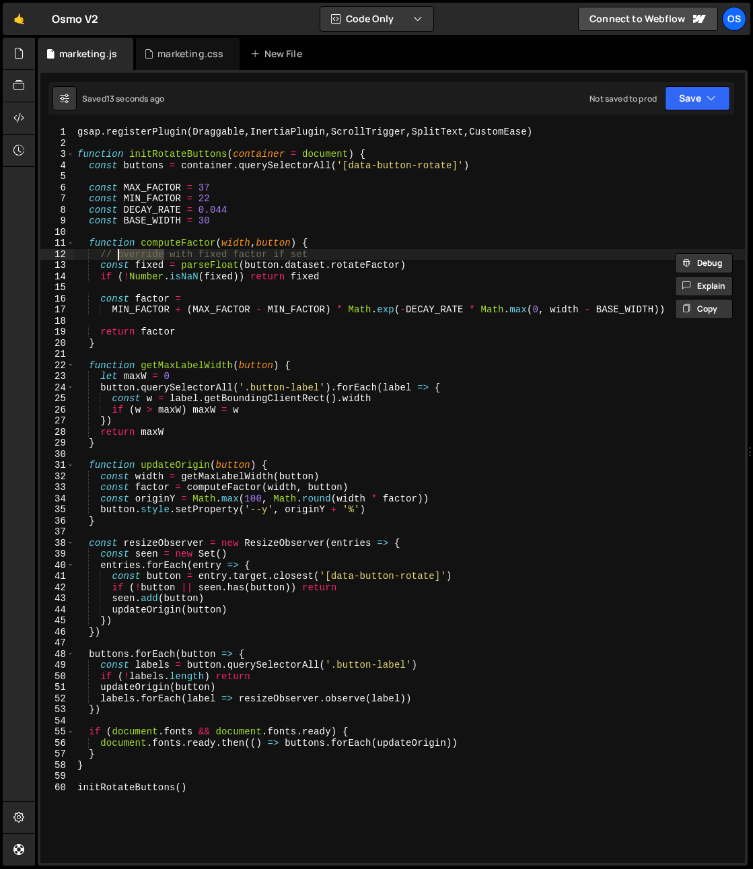
click at [133, 256] on div "gsap . registerPlugin ( Draggable , InertiaPlugin , ScrollTrigger , SplitText ,…" at bounding box center [410, 506] width 670 height 759
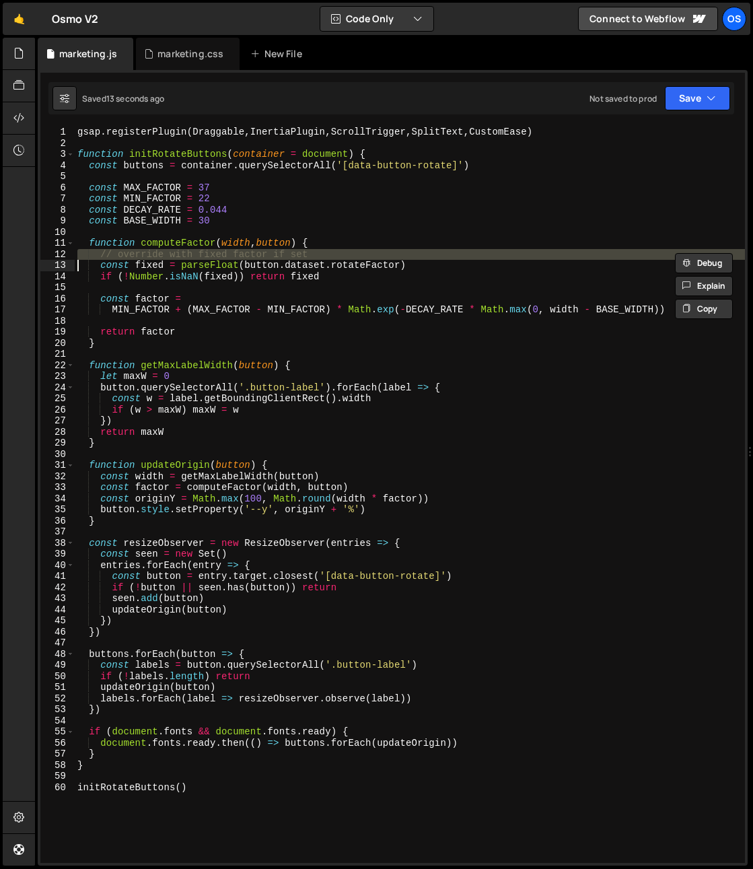
type textarea "const fixed = parseFloat(button.dataset.rotateFactor)"
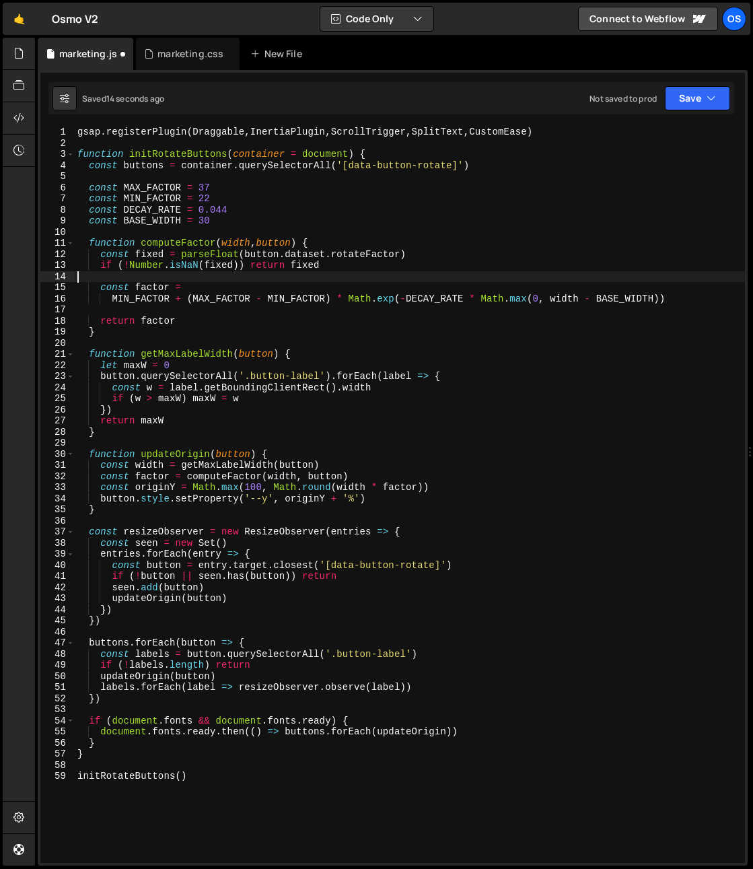
click at [221, 277] on div "gsap . registerPlugin ( Draggable , InertiaPlugin , ScrollTrigger , SplitText ,…" at bounding box center [410, 506] width 670 height 759
click at [137, 203] on div "gsap . registerPlugin ( Draggable , InertiaPlugin , ScrollTrigger , SplitText ,…" at bounding box center [410, 506] width 670 height 759
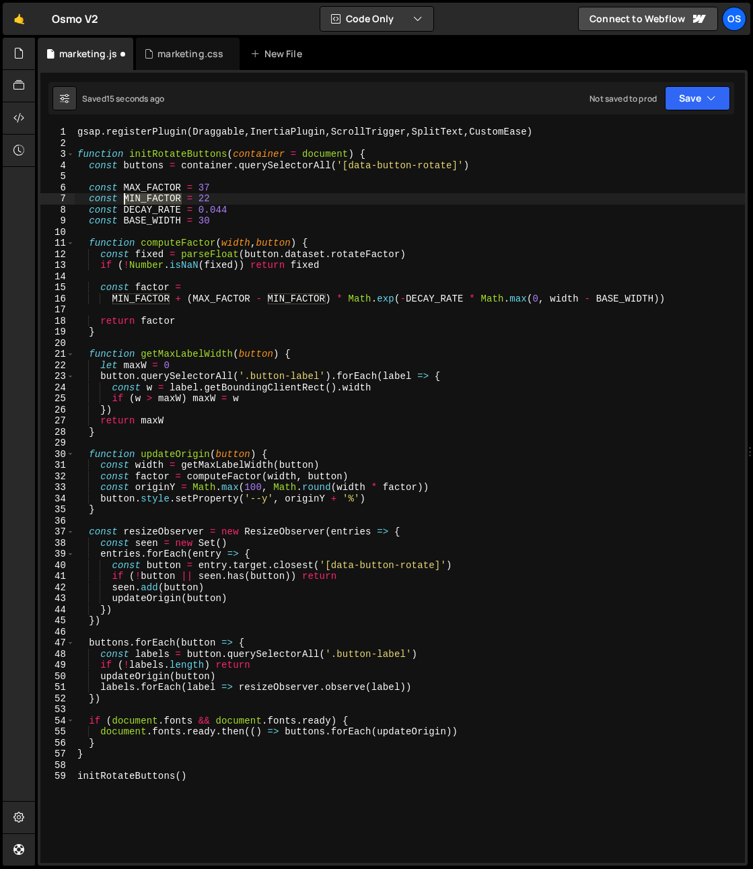
click at [137, 203] on div "gsap . registerPlugin ( Draggable , InertiaPlugin , ScrollTrigger , SplitText ,…" at bounding box center [410, 506] width 670 height 759
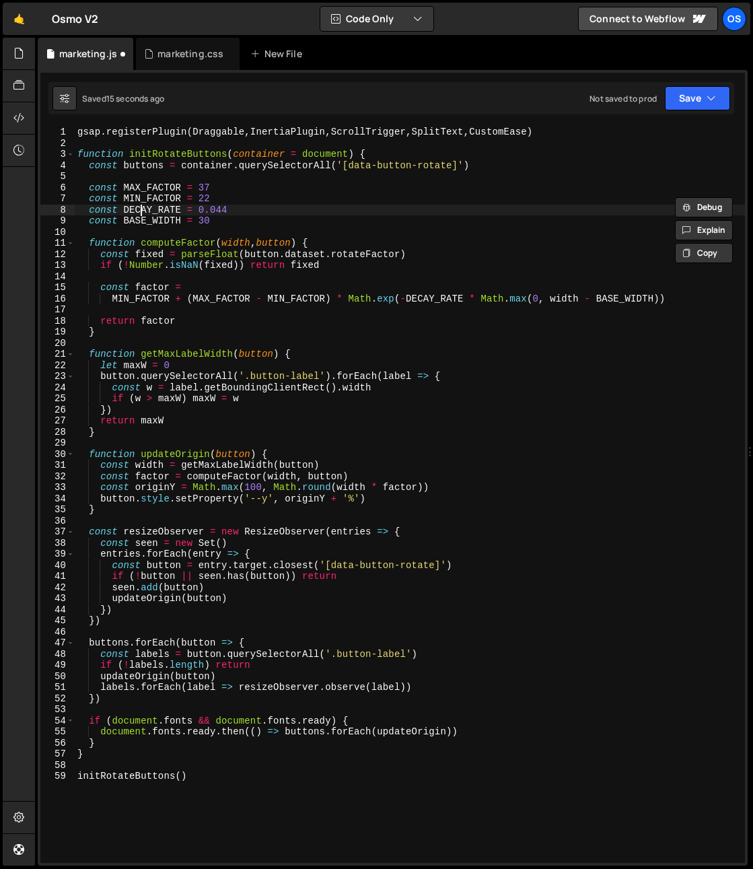
click at [141, 215] on div "gsap . registerPlugin ( Draggable , InertiaPlugin , ScrollTrigger , SplitText ,…" at bounding box center [410, 506] width 670 height 759
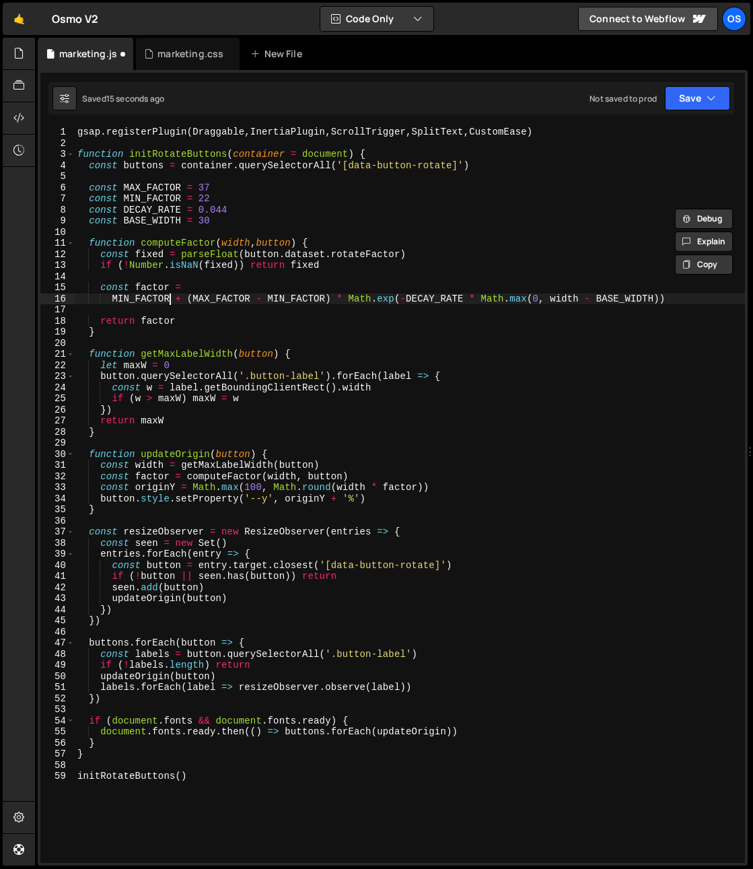
click at [169, 295] on div "gsap . registerPlugin ( Draggable , InertiaPlugin , ScrollTrigger , SplitText ,…" at bounding box center [410, 506] width 670 height 759
click at [199, 367] on div "gsap . registerPlugin ( Draggable , InertiaPlugin , ScrollTrigger , SplitText ,…" at bounding box center [410, 506] width 670 height 759
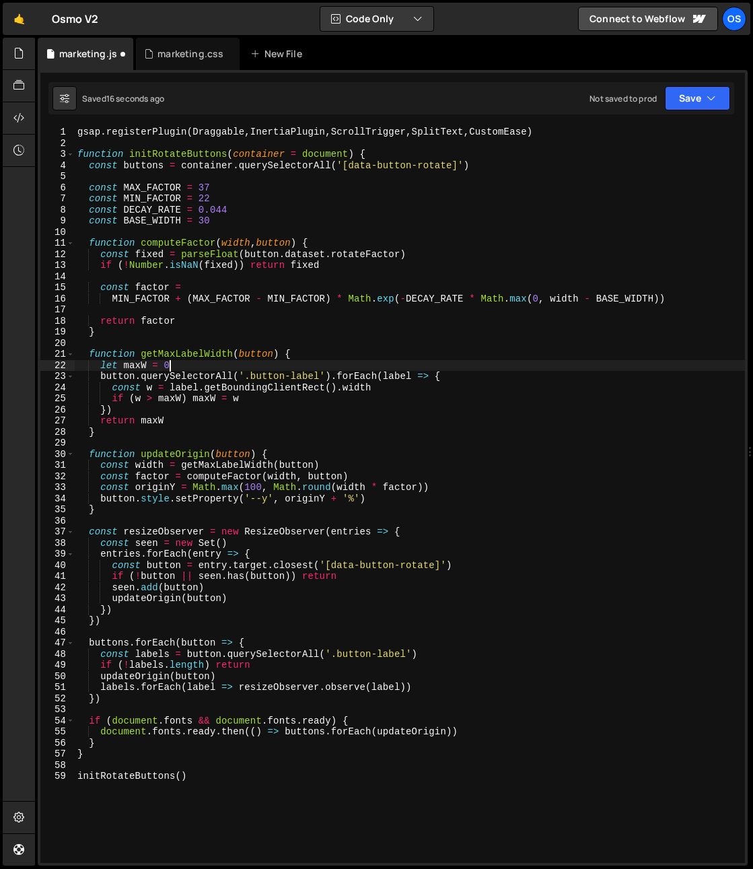
click at [199, 429] on div "gsap . registerPlugin ( Draggable , InertiaPlugin , ScrollTrigger , SplitText ,…" at bounding box center [410, 506] width 670 height 759
type textarea "}"
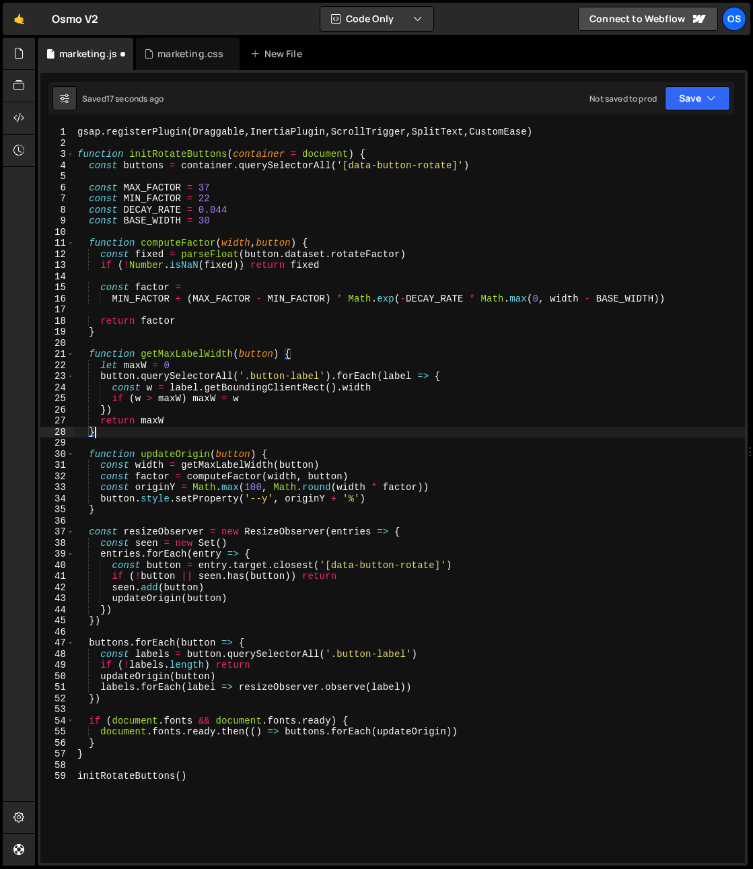
click at [199, 432] on div "gsap . registerPlugin ( Draggable , InertiaPlugin , ScrollTrigger , SplitText ,…" at bounding box center [410, 506] width 670 height 759
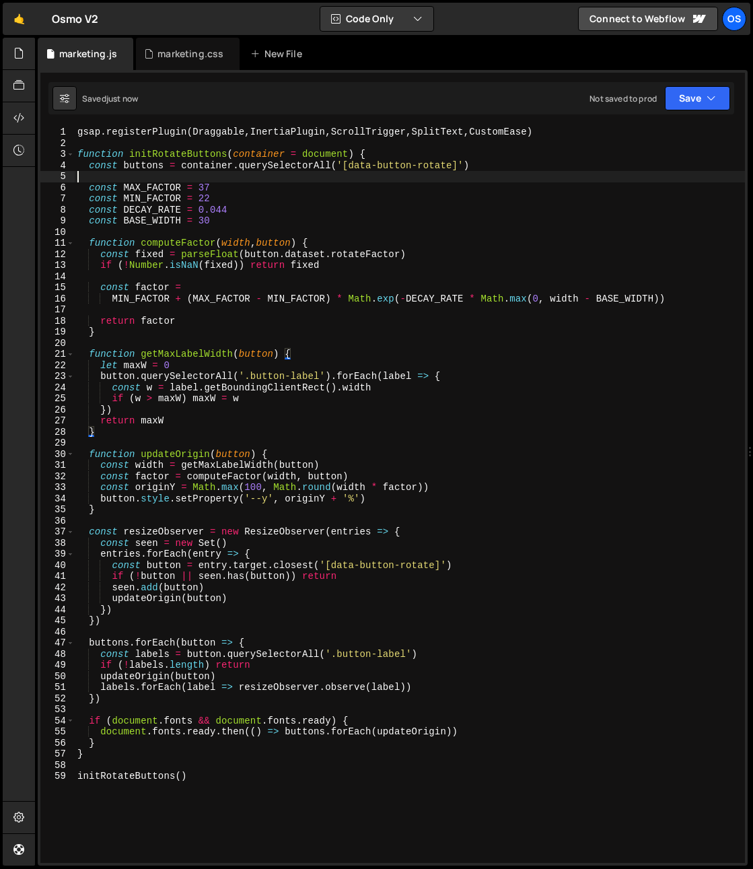
click at [281, 173] on div "gsap . registerPlugin ( Draggable , InertiaPlugin , ScrollTrigger , SplitText ,…" at bounding box center [410, 506] width 670 height 759
click at [208, 168] on div "gsap . registerPlugin ( Draggable , InertiaPlugin , ScrollTrigger , SplitText ,…" at bounding box center [410, 506] width 670 height 759
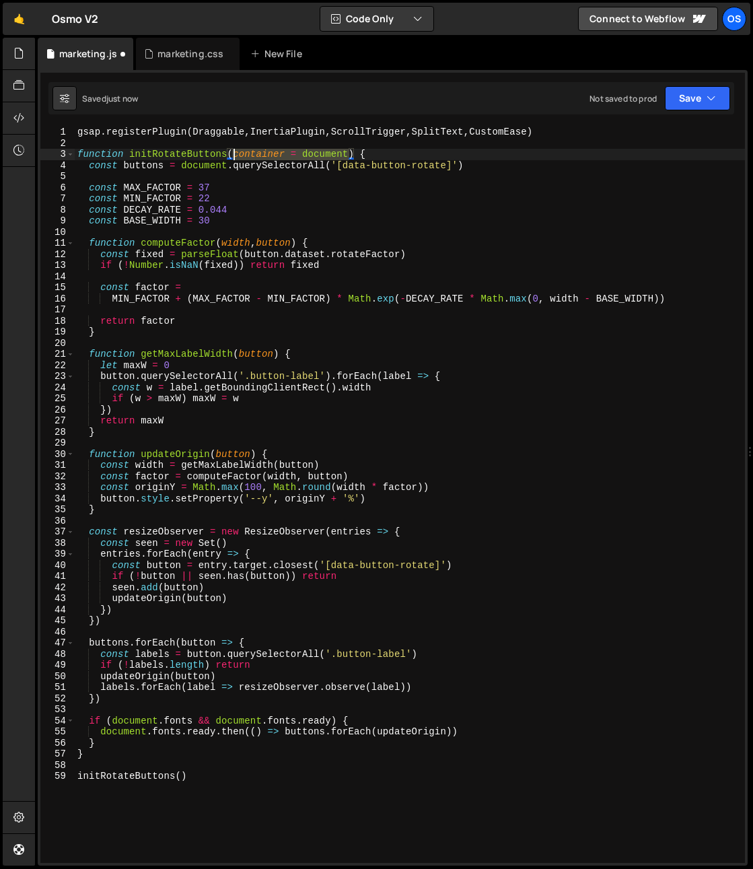
drag, startPoint x: 347, startPoint y: 155, endPoint x: 236, endPoint y: 159, distance: 111.1
click at [235, 157] on div "gsap . registerPlugin ( Draggable , InertiaPlugin , ScrollTrigger , SplitText ,…" at bounding box center [410, 506] width 670 height 759
click at [475, 402] on div "gsap . registerPlugin ( Draggable , InertiaPlugin , ScrollTrigger , SplitText ,…" at bounding box center [410, 506] width 670 height 759
type textarea "if (w > maxW) maxW = w"
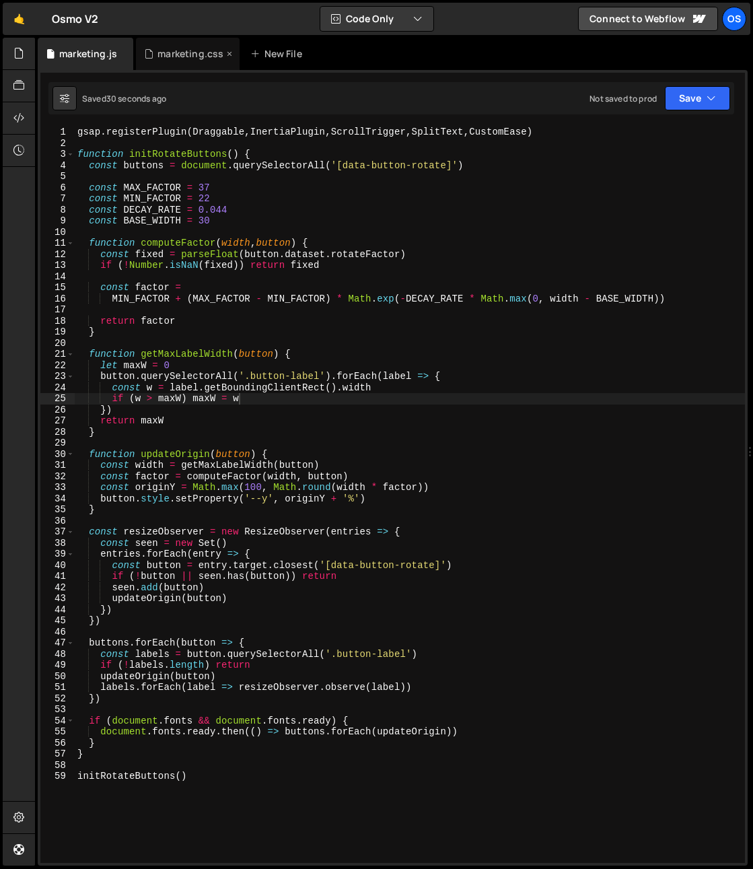
click at [182, 59] on div "marketing.css" at bounding box center [190, 53] width 66 height 13
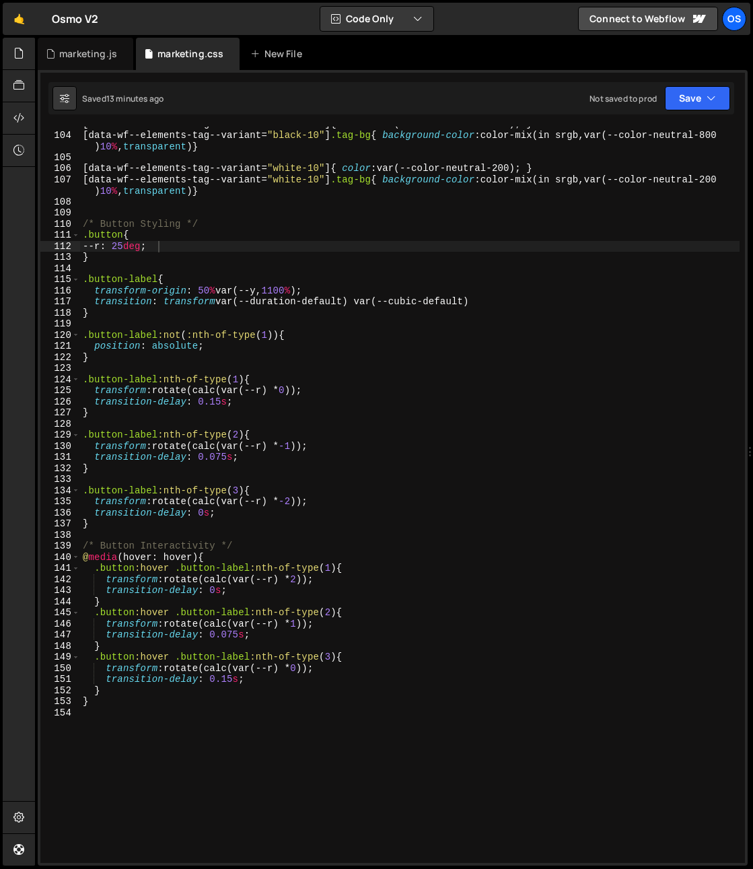
scroll to position [1064, 0]
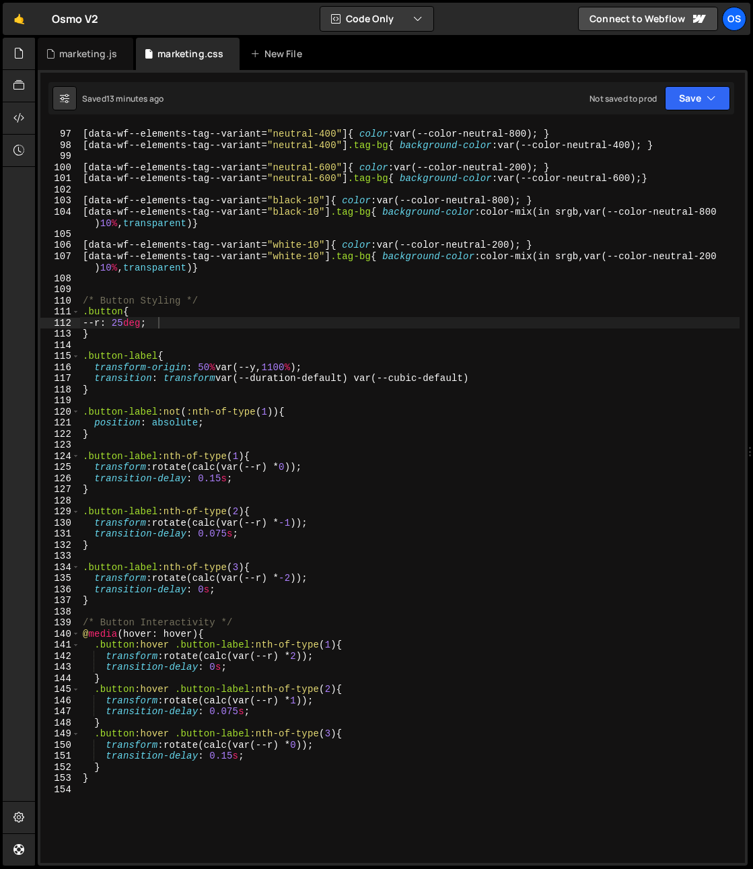
type textarea "transform-origin: 50% var(--y,1100%);"
click at [158, 362] on div "[ data-wf--elements-tag--variant = " neutral-400 " ] { color : var(--color-neut…" at bounding box center [410, 496] width 660 height 759
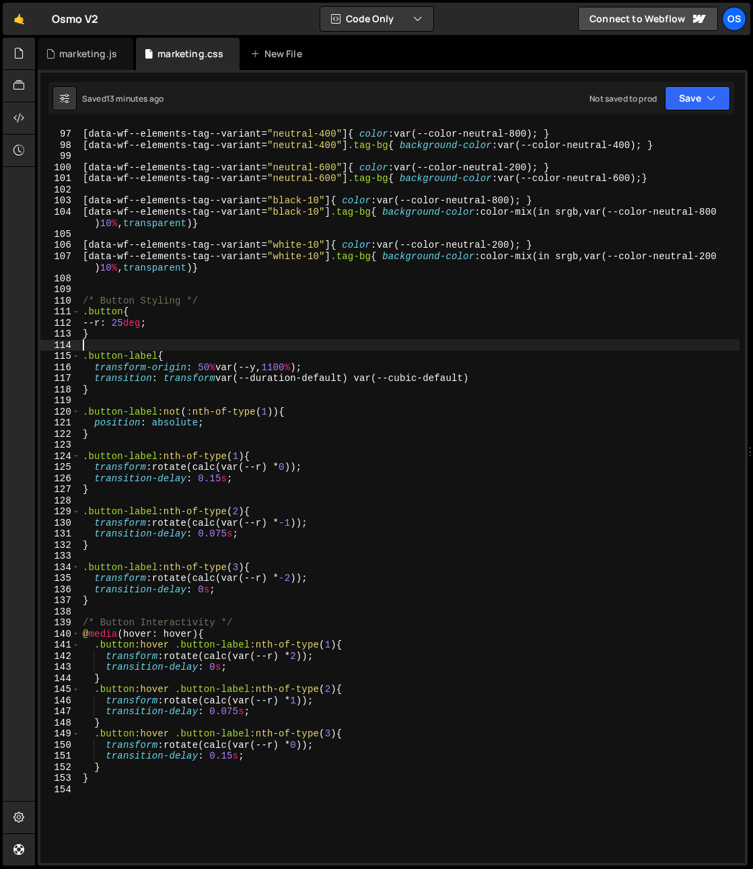
click at [140, 342] on div "[ data-wf--elements-tag--variant = " neutral-400 " ] { color : var(--color-neut…" at bounding box center [410, 496] width 660 height 759
click at [215, 306] on div "[ data-wf--elements-tag--variant = " neutral-400 " ] { color : var(--color-neut…" at bounding box center [410, 496] width 660 height 759
type textarea "/* Button Styling */"
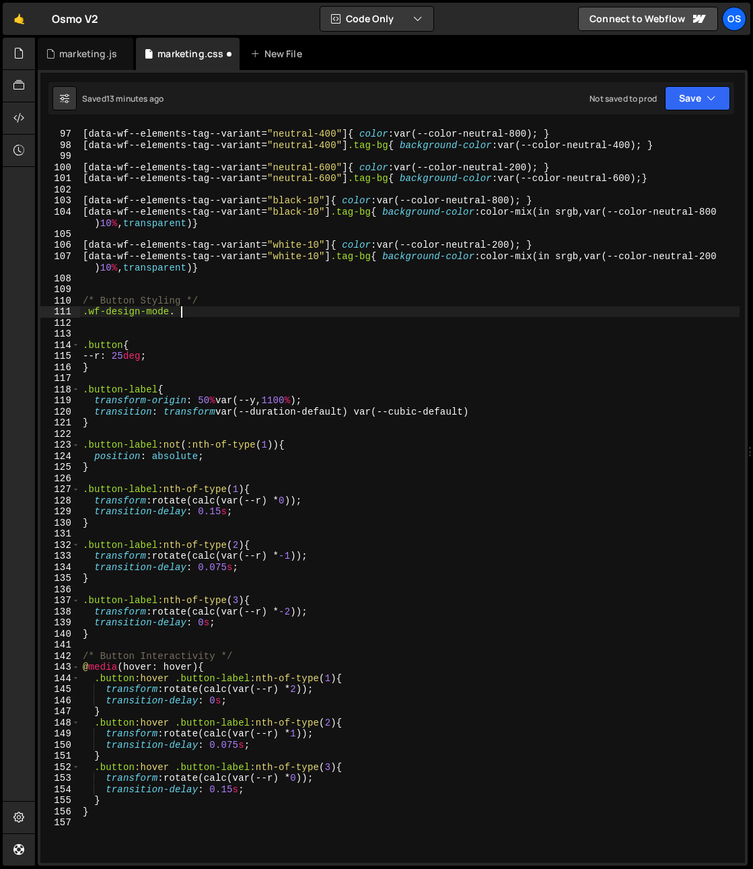
scroll to position [0, 6]
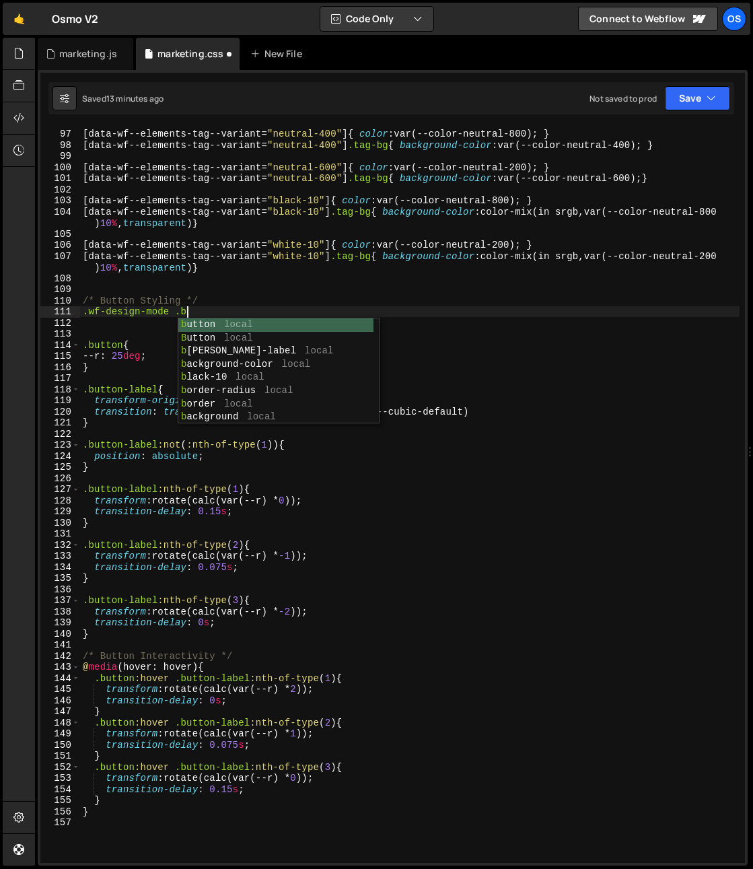
click at [157, 567] on div "[ data-wf--elements-tag--variant = " neutral-400 " ] { color : var(--color-neut…" at bounding box center [410, 496] width 660 height 759
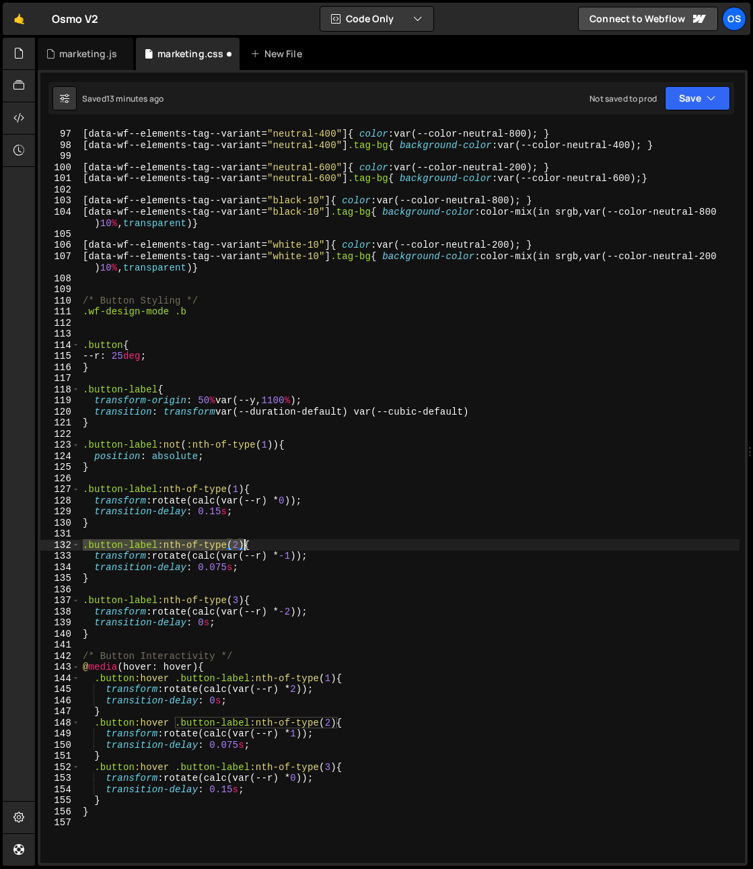
drag, startPoint x: 83, startPoint y: 545, endPoint x: 243, endPoint y: 547, distance: 160.2
click at [243, 547] on div "[ data-wf--elements-tag--variant = " neutral-400 " ] { color : var(--color-neut…" at bounding box center [410, 496] width 660 height 759
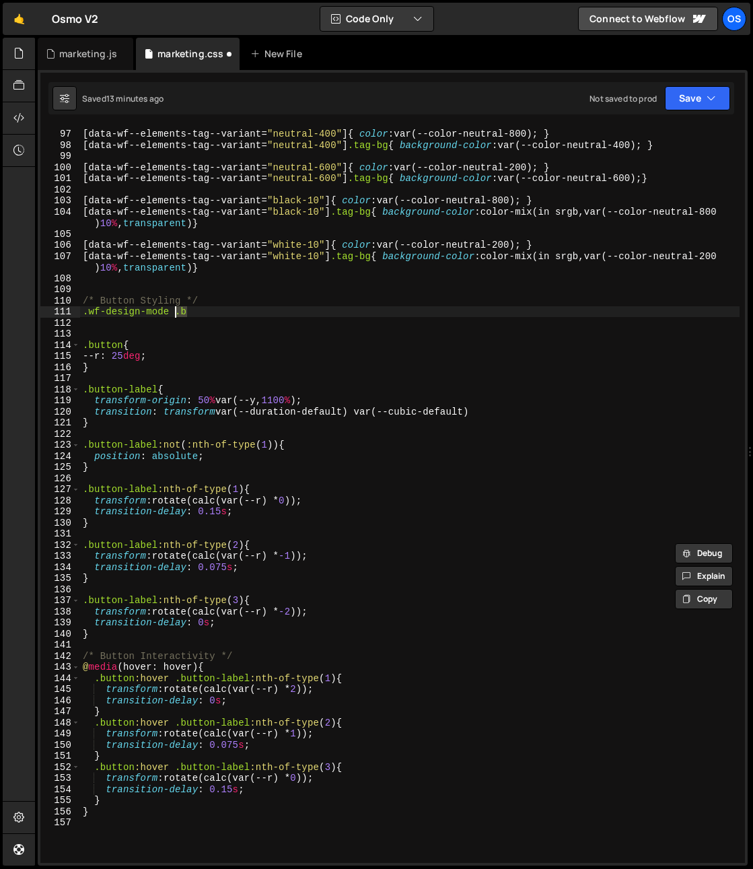
drag, startPoint x: 200, startPoint y: 309, endPoint x: 188, endPoint y: 332, distance: 25.9
click at [178, 310] on div "[ data-wf--elements-tag--variant = " neutral-400 " ] { color : var(--color-neut…" at bounding box center [410, 496] width 660 height 759
paste textarea "utton-label:nth-of-type(2)"
type textarea ".wf-design-mode .button-label:nth-of-type(2)"
click at [282, 321] on div "[ data-wf--elements-tag--variant = " neutral-400 " ] { color : var(--color-neut…" at bounding box center [410, 496] width 660 height 759
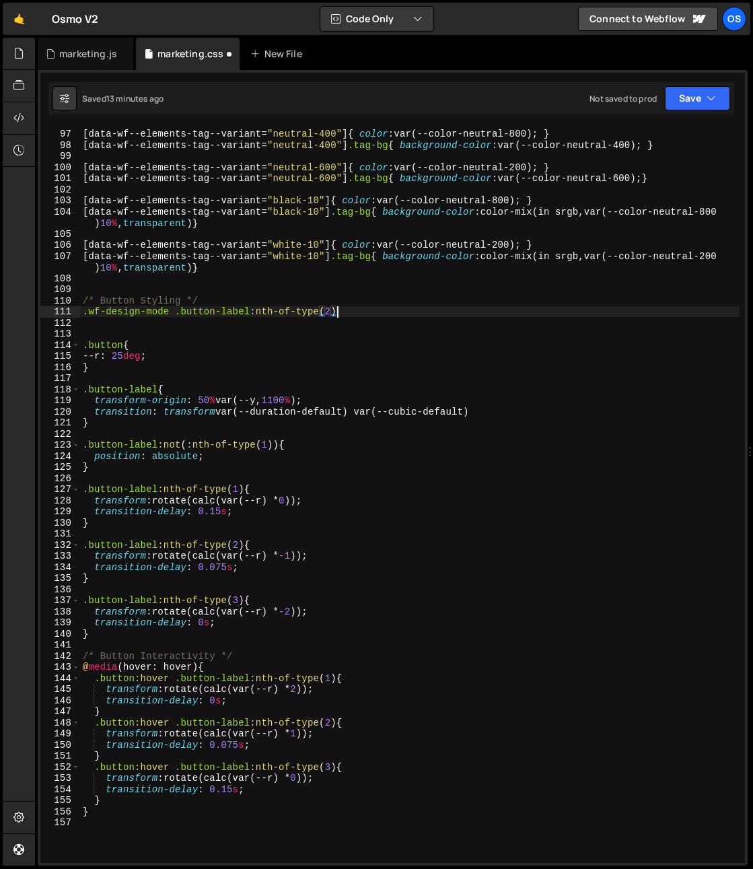
scroll to position [0, 0]
drag, startPoint x: 330, startPoint y: 314, endPoint x: 324, endPoint y: 339, distance: 26.3
click at [328, 314] on div "[ data-wf--elements-tag--variant = " neutral-400 " ] { color : var(--color-neut…" at bounding box center [410, 496] width 660 height 759
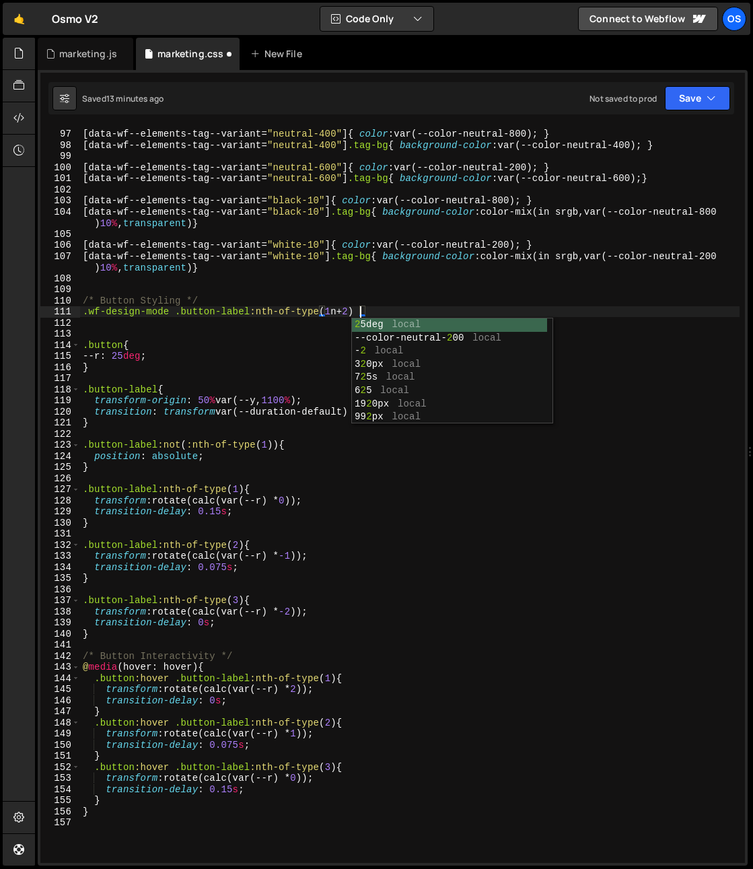
click at [379, 306] on div "[ data-wf--elements-tag--variant = " neutral-400 " ] { color : var(--color-neut…" at bounding box center [410, 496] width 660 height 759
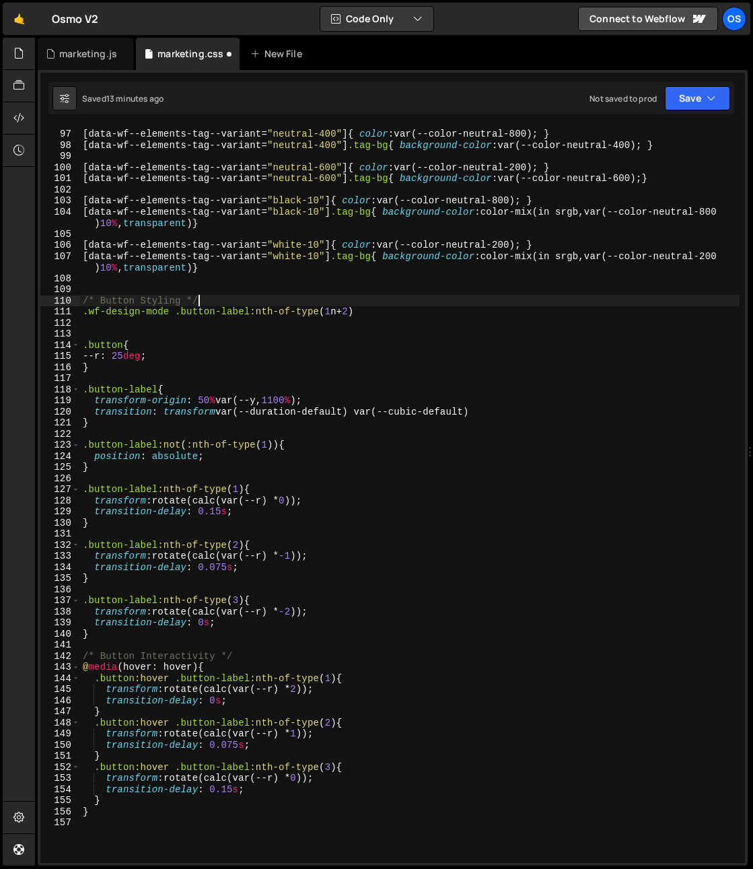
scroll to position [0, 7]
click at [379, 310] on div "[ data-wf--elements-tag--variant = " neutral-400 " ] { color : var(--color-neut…" at bounding box center [410, 496] width 660 height 759
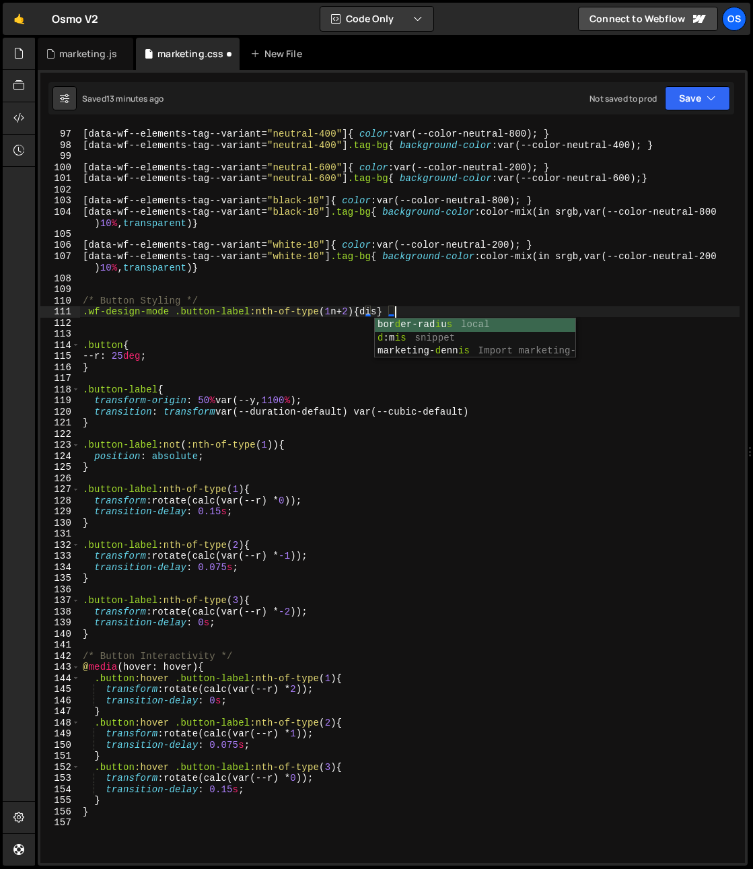
scroll to position [0, 22]
type textarea ".wf-design-mode .button-label:nth-of-type(1n + 2){ display: none;}"
click at [155, 323] on div "[ data-wf--elements-tag--variant = " neutral-400 " ] { color : var(--color-neut…" at bounding box center [410, 496] width 660 height 759
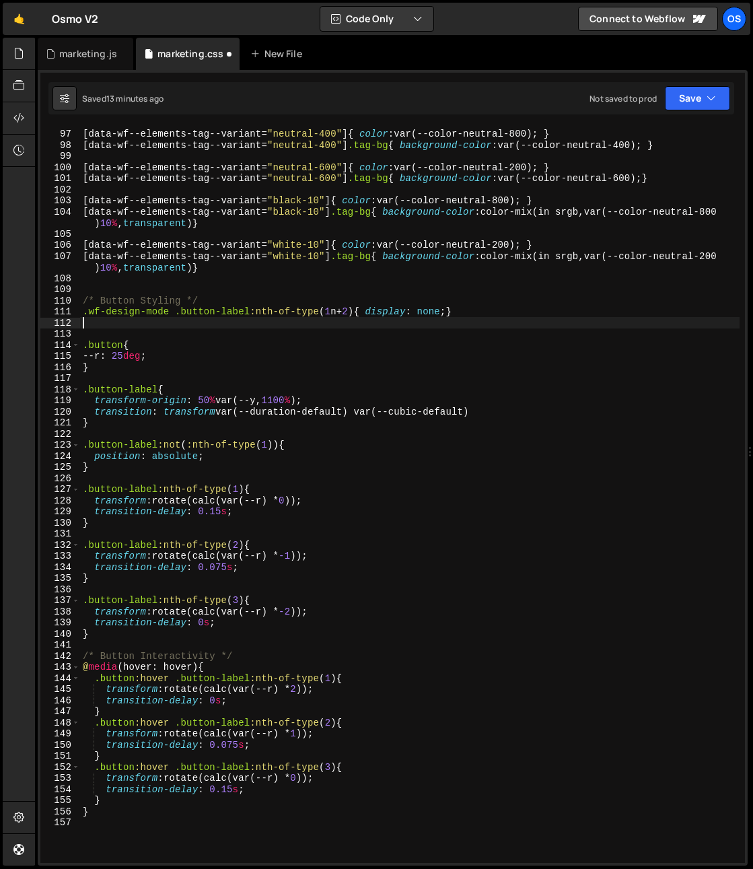
scroll to position [0, 0]
click at [379, 312] on div "[ data-wf--elements-tag--variant = " neutral-400 " ] { color : var(--color-neut…" at bounding box center [410, 496] width 660 height 759
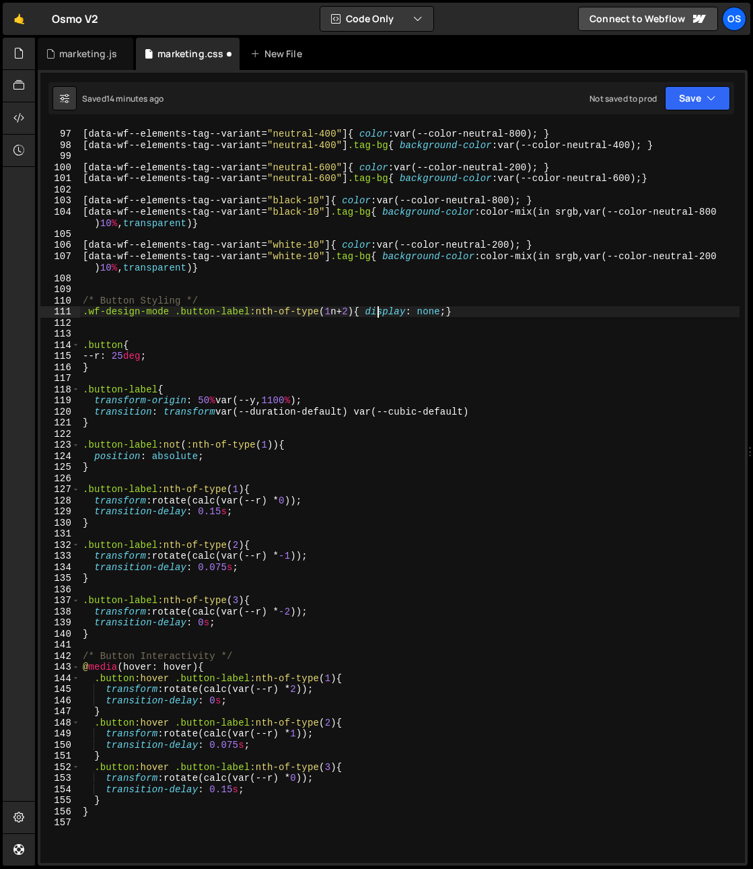
type textarea "display: none;}"
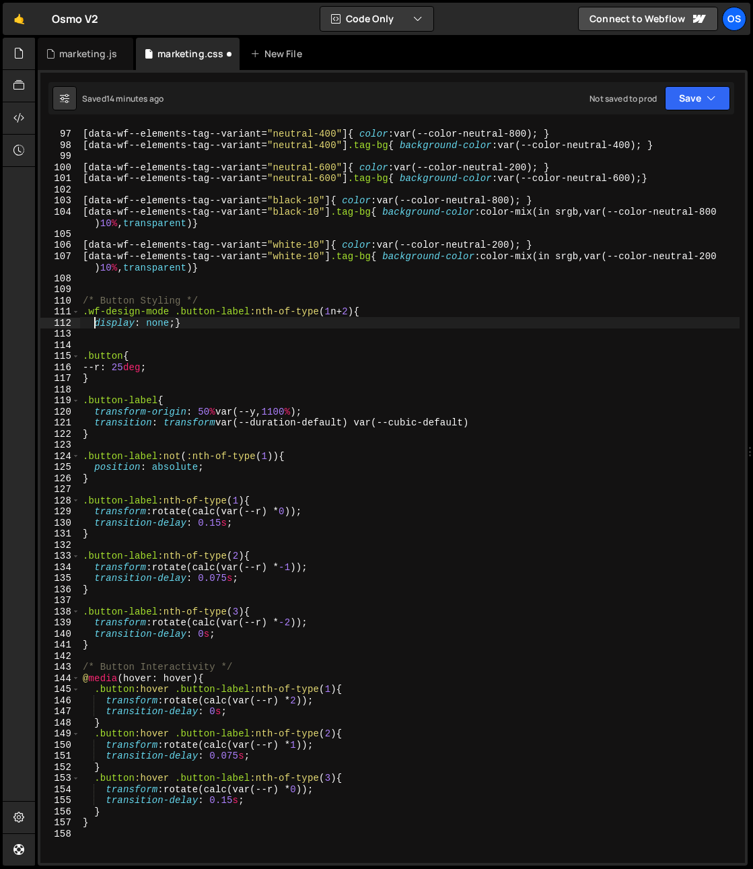
click at [173, 324] on div "[ data-wf--elements-tag--variant = " neutral-400 " ] { color : var(--color-neut…" at bounding box center [410, 496] width 660 height 759
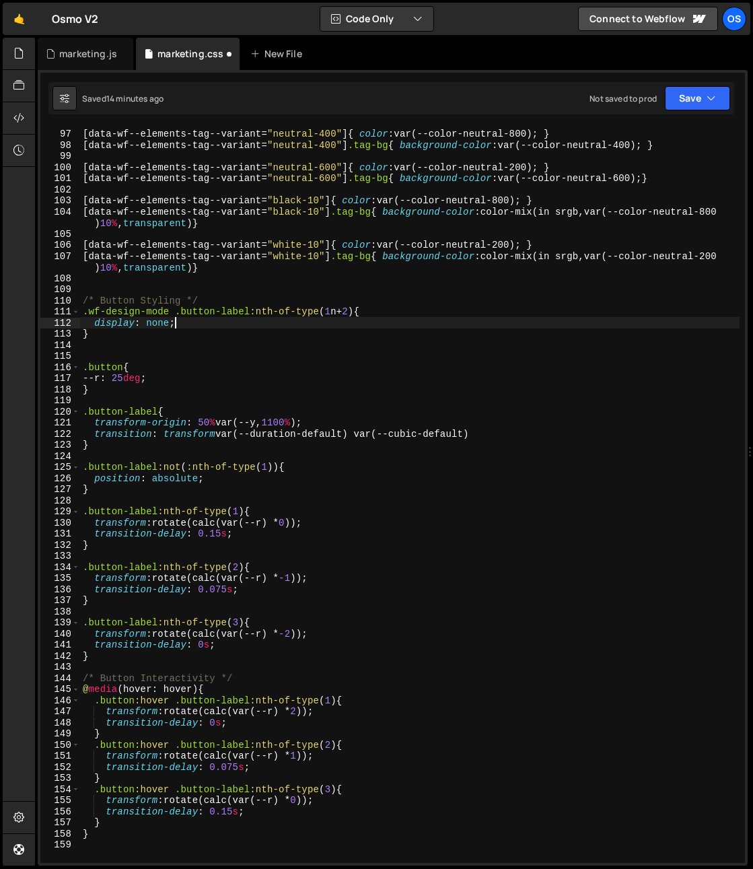
click at [122, 338] on div "[ data-wf--elements-tag--variant = " neutral-400 " ] { color : var(--color-neut…" at bounding box center [410, 496] width 660 height 759
type textarea "}"
click at [123, 346] on div "[ data-wf--elements-tag--variant = " neutral-400 " ] { color : var(--color-neut…" at bounding box center [410, 496] width 660 height 759
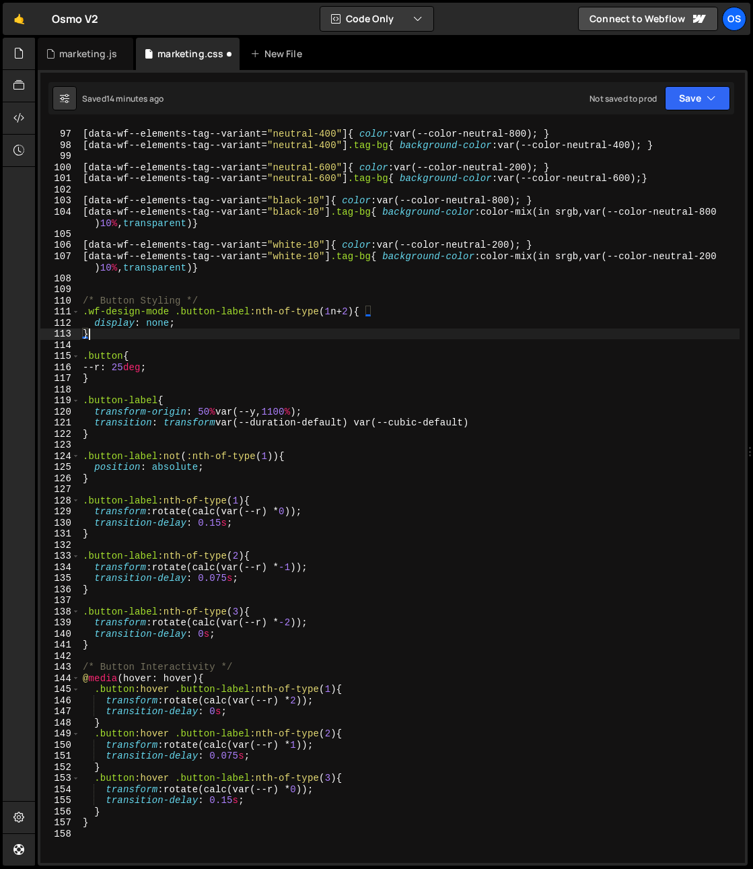
click at [137, 338] on div "[ data-wf--elements-tag--variant = " neutral-400 " ] { color : var(--color-neut…" at bounding box center [410, 496] width 660 height 759
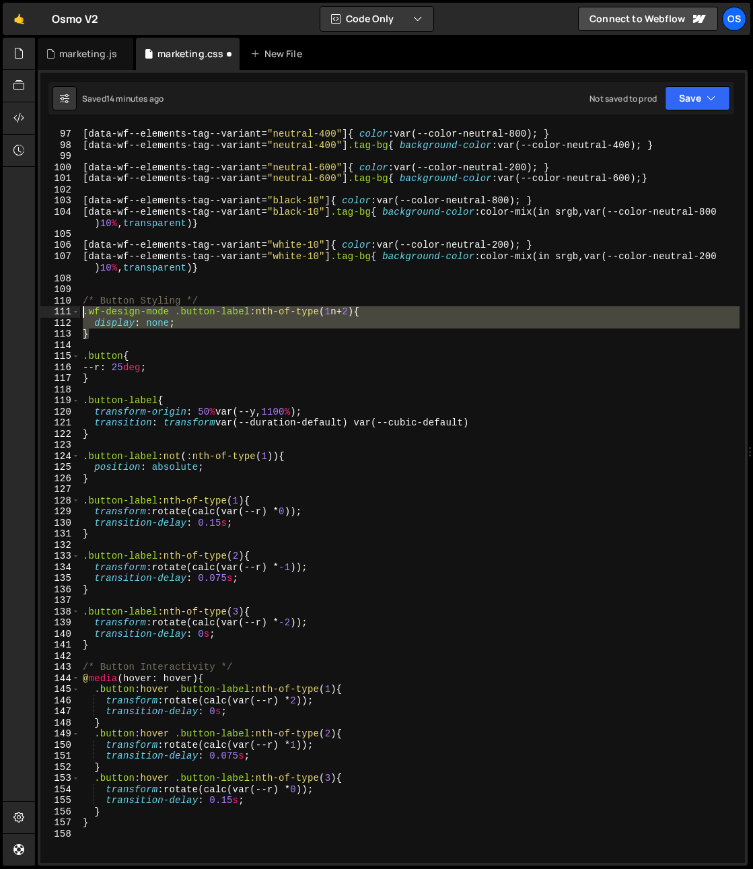
drag, startPoint x: 100, startPoint y: 339, endPoint x: 67, endPoint y: 317, distance: 40.0
click at [67, 317] on div "} 96 97 98 99 100 101 102 103 104 105 106 107 108 109 110 111 112 113 114 115 1…" at bounding box center [392, 495] width 705 height 736
type textarea ".wf-design-mode .button-label:nth-of-type(1n + 2){ display: none;"
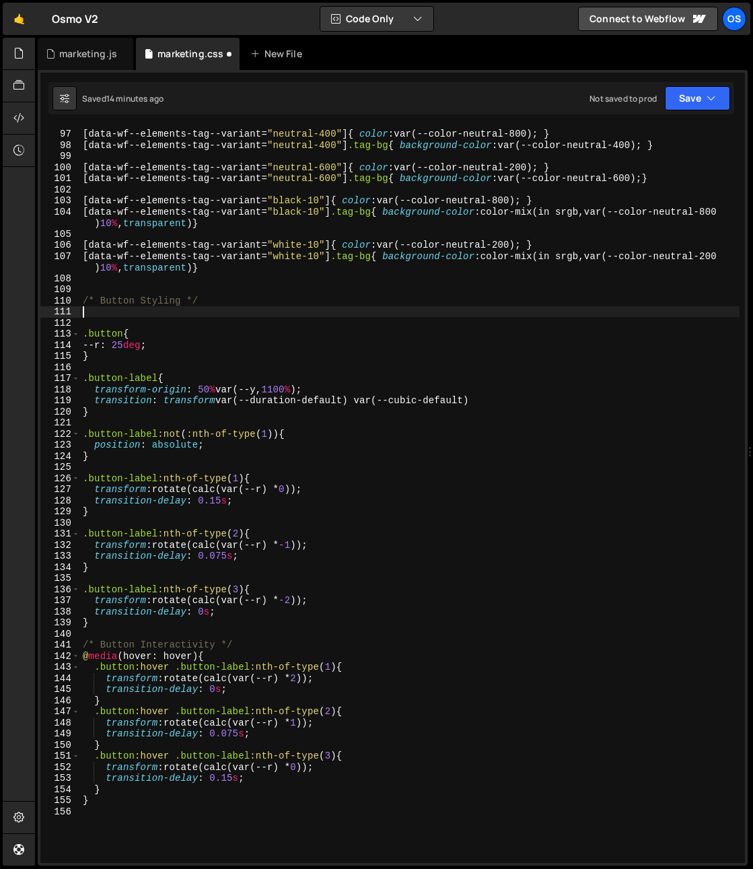
type textarea "/* Button Styling */"
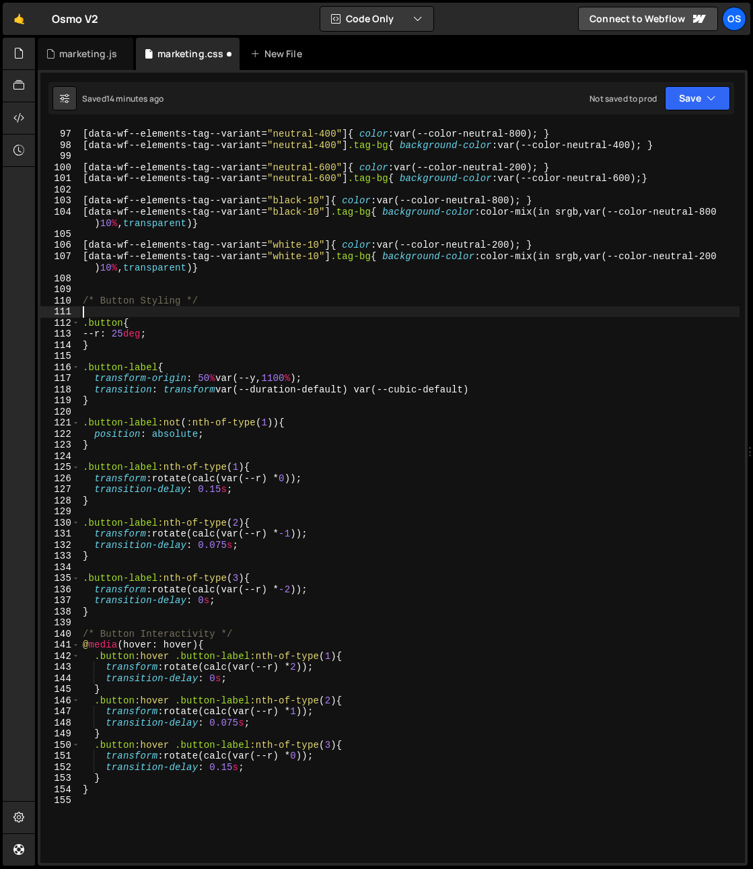
click at [91, 316] on div "[ data-wf--elements-tag--variant = " neutral-400 " ] { color : var(--color-neut…" at bounding box center [410, 496] width 660 height 759
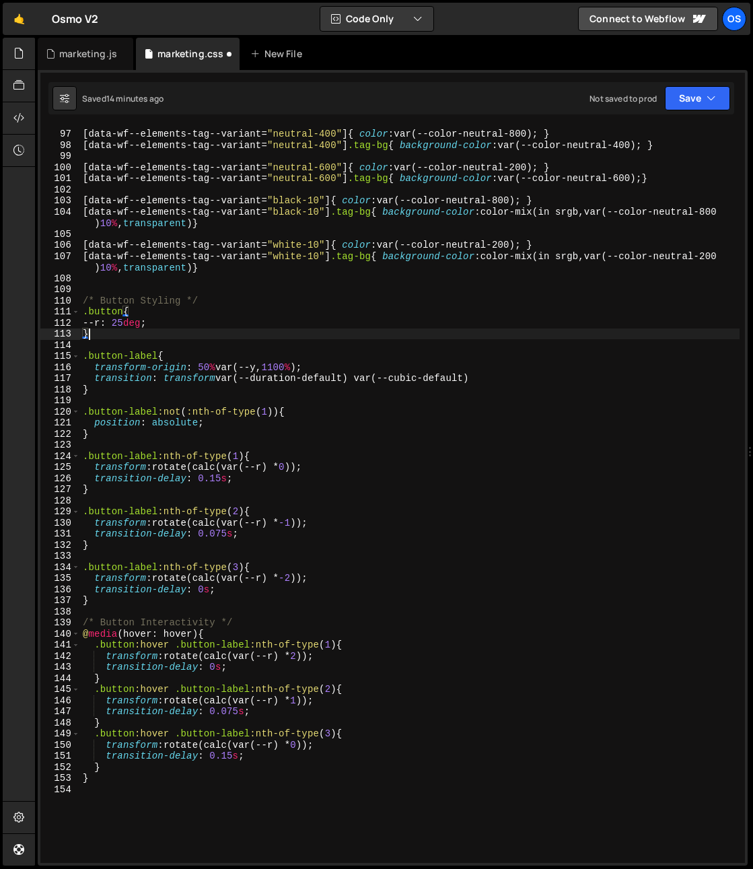
click at [102, 335] on div "[ data-wf--elements-tag--variant = " neutral-400 " ] { color : var(--color-neut…" at bounding box center [410, 496] width 660 height 759
type textarea "}"
click at [95, 389] on div "[ data-wf--elements-tag--variant = " neutral-400 " ] { color : var(--color-neut…" at bounding box center [410, 496] width 660 height 759
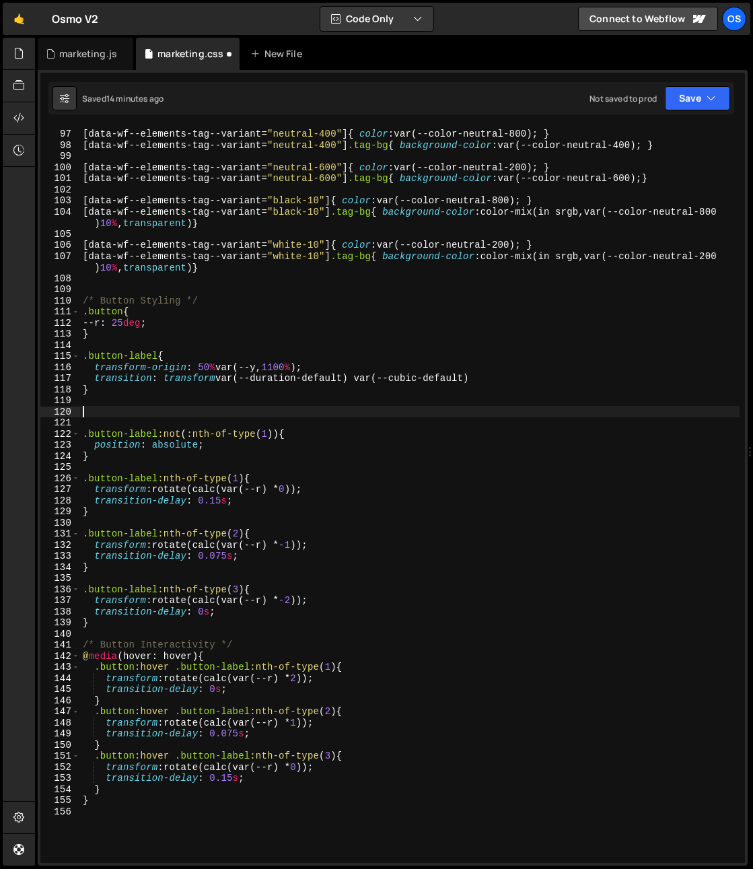
paste textarea "}"
type textarea "}"
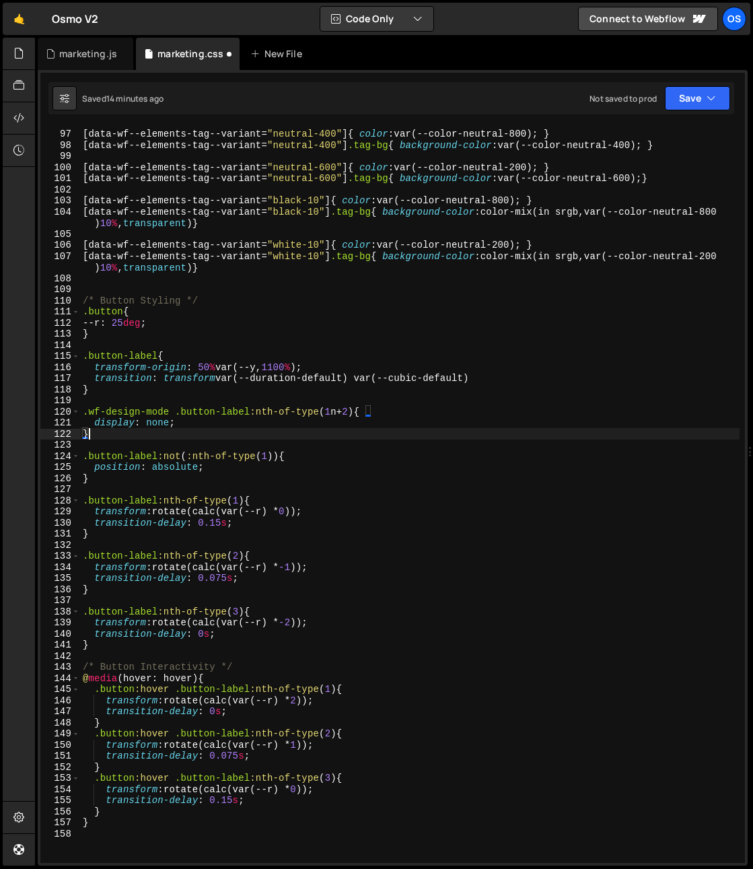
click at [108, 397] on div "[ data-wf--elements-tag--variant = " neutral-400 " ] { color : var(--color-neut…" at bounding box center [410, 496] width 660 height 759
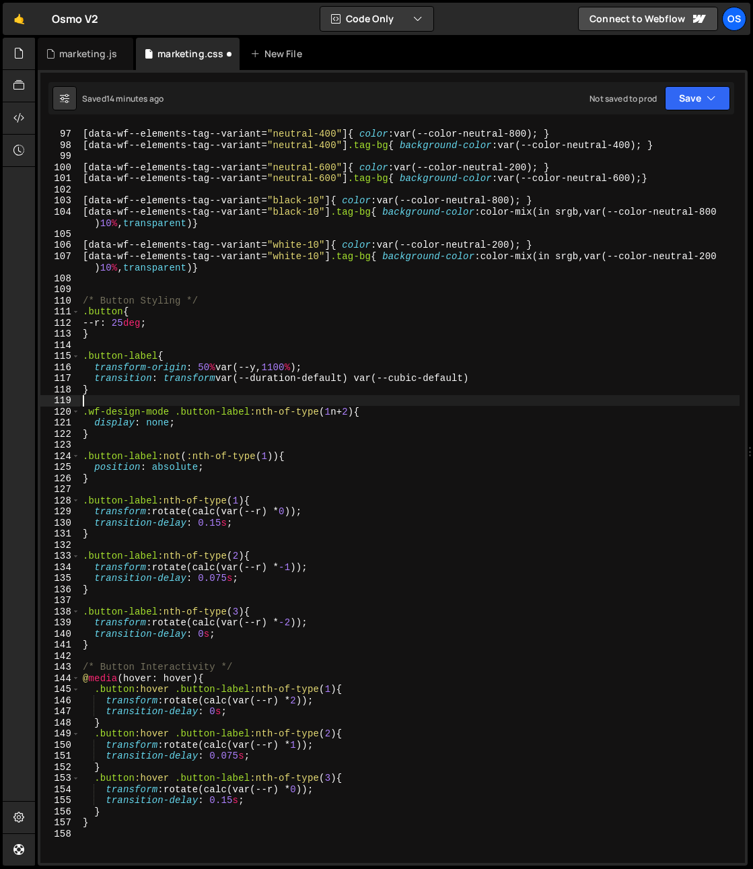
click at [106, 345] on div "[ data-wf--elements-tag--variant = " neutral-400 " ] { color : var(--color-neut…" at bounding box center [410, 496] width 660 height 759
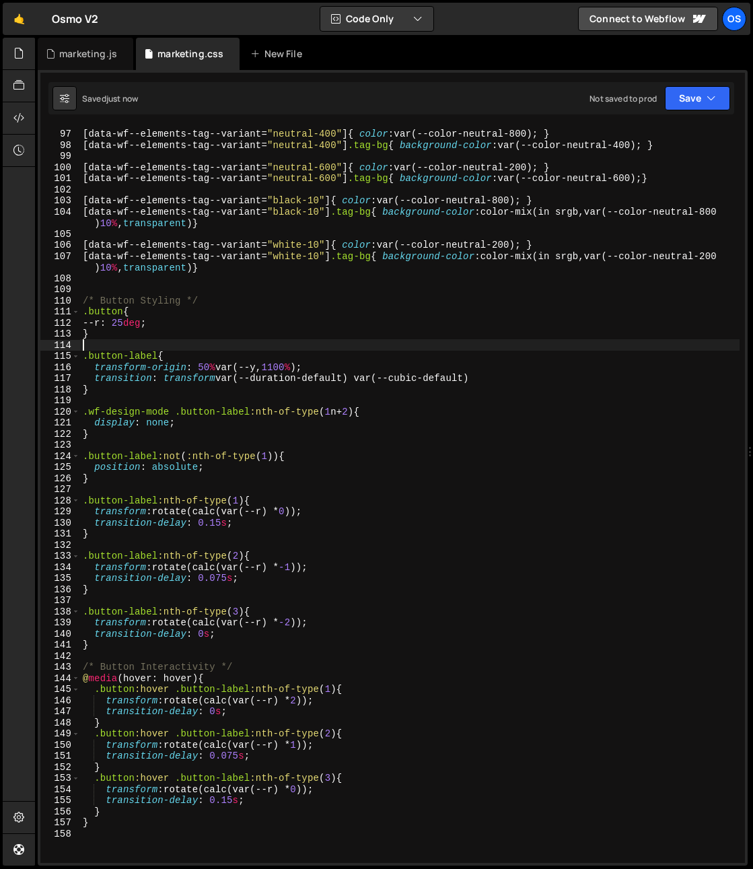
click at [127, 335] on div "[ data-wf--elements-tag--variant = " neutral-400 " ] { color : var(--color-neut…" at bounding box center [410, 496] width 660 height 759
type textarea "}"
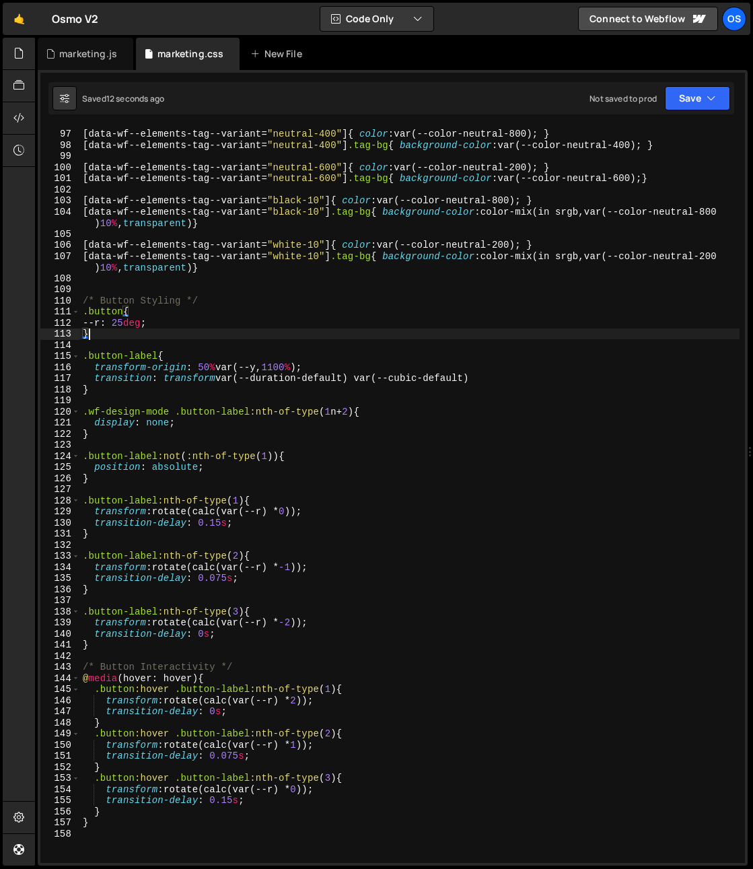
click at [121, 402] on div "[ data-wf--elements-tag--variant = " neutral-400 " ] { color : var(--color-neut…" at bounding box center [410, 496] width 660 height 759
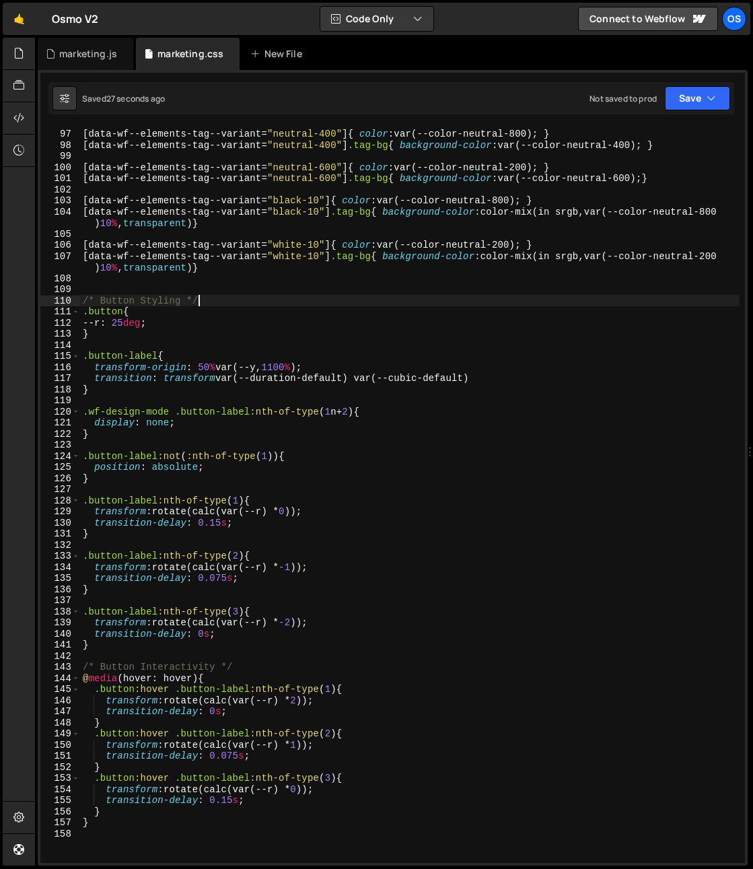
click at [225, 295] on div "[ data-wf--elements-tag--variant = " neutral-400 " ] { color : var(--color-neut…" at bounding box center [410, 496] width 660 height 759
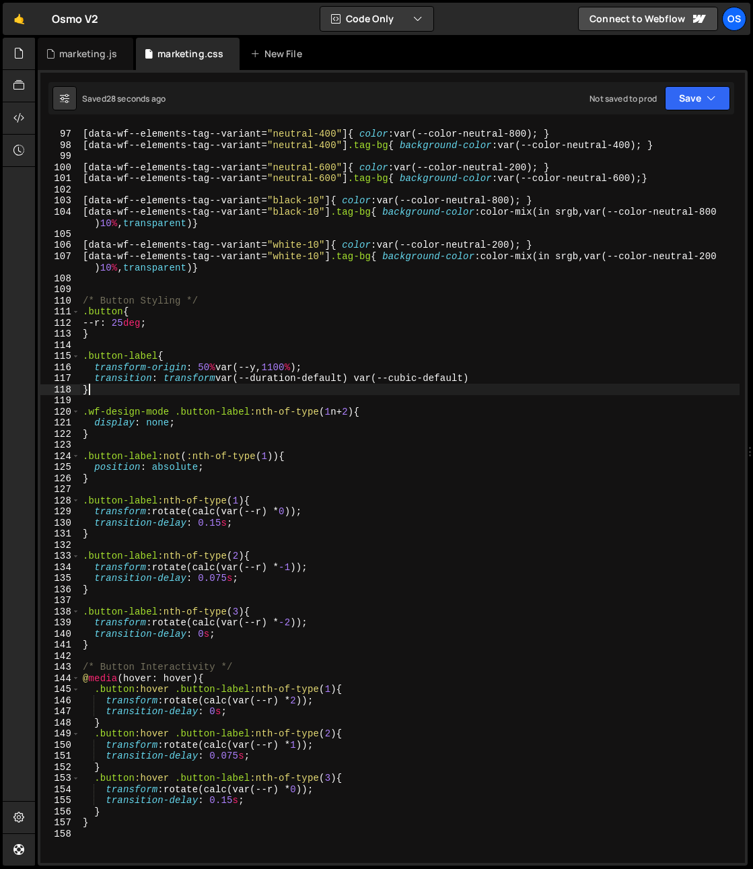
click at [143, 388] on div "[ data-wf--elements-tag--variant = " neutral-400 " ] { color : var(--color-neut…" at bounding box center [410, 496] width 660 height 759
click at [219, 376] on div "[ data-wf--elements-tag--variant = " neutral-400 " ] { color : var(--color-neut…" at bounding box center [410, 496] width 660 height 759
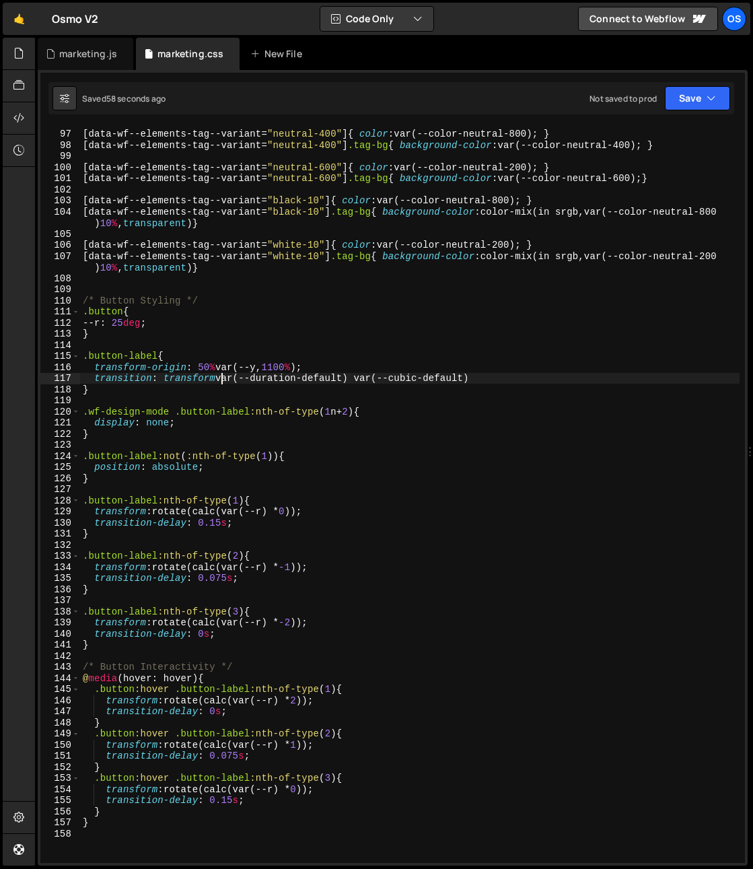
click at [257, 390] on div "[ data-wf--elements-tag--variant = " neutral-400 " ] { color : var(--color-neut…" at bounding box center [410, 496] width 660 height 759
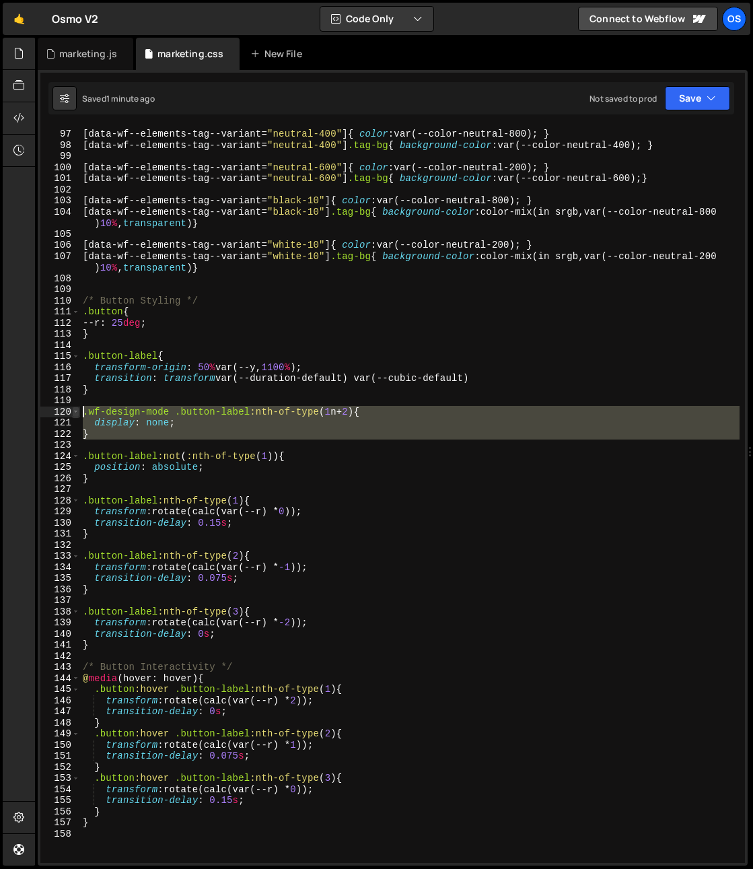
drag, startPoint x: 102, startPoint y: 442, endPoint x: 72, endPoint y: 415, distance: 40.0
click at [72, 415] on div "} 96 97 98 99 100 101 102 103 104 105 106 107 108 109 110 111 112 113 114 115 1…" at bounding box center [392, 495] width 705 height 736
click at [150, 365] on div "[ data-wf--elements-tag--variant = " neutral-400 " ] { color : var(--color-neut…" at bounding box center [410, 496] width 660 height 759
type textarea "transform-origin: 50% var(--y,1100%);"
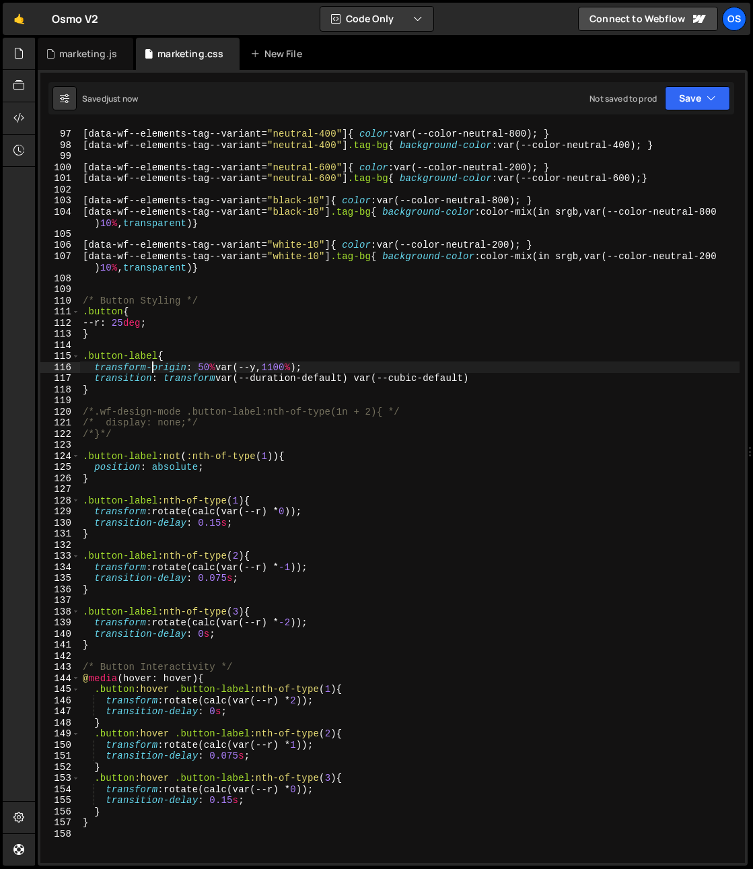
click at [191, 442] on div "[ data-wf--elements-tag--variant = " neutral-400 " ] { color : var(--color-neut…" at bounding box center [410, 496] width 660 height 759
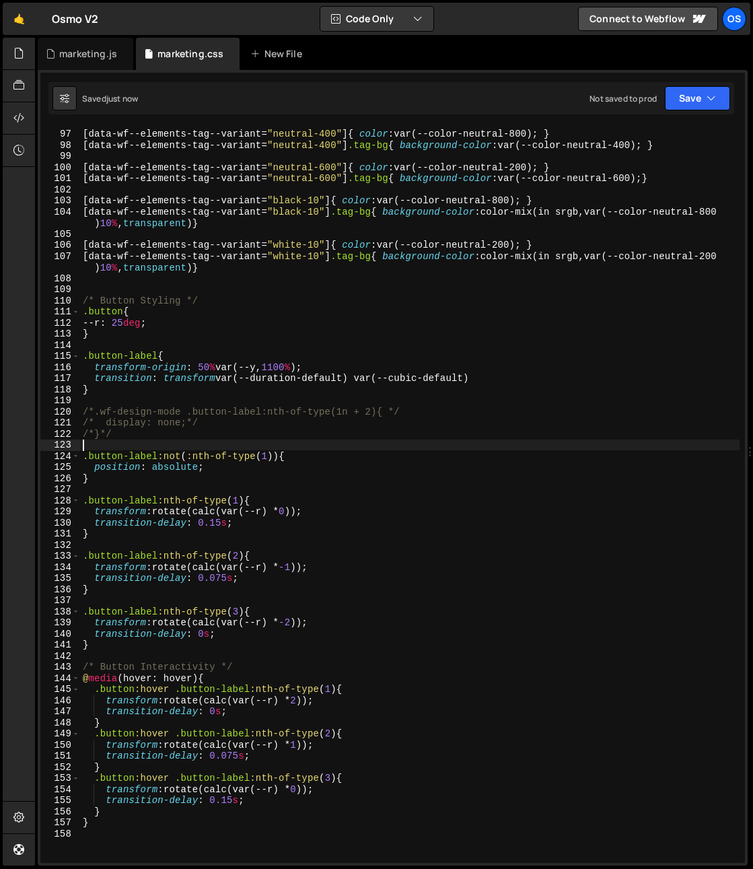
click at [145, 433] on div "[ data-wf--elements-tag--variant = " neutral-400 " ] { color : var(--color-neut…" at bounding box center [410, 496] width 660 height 759
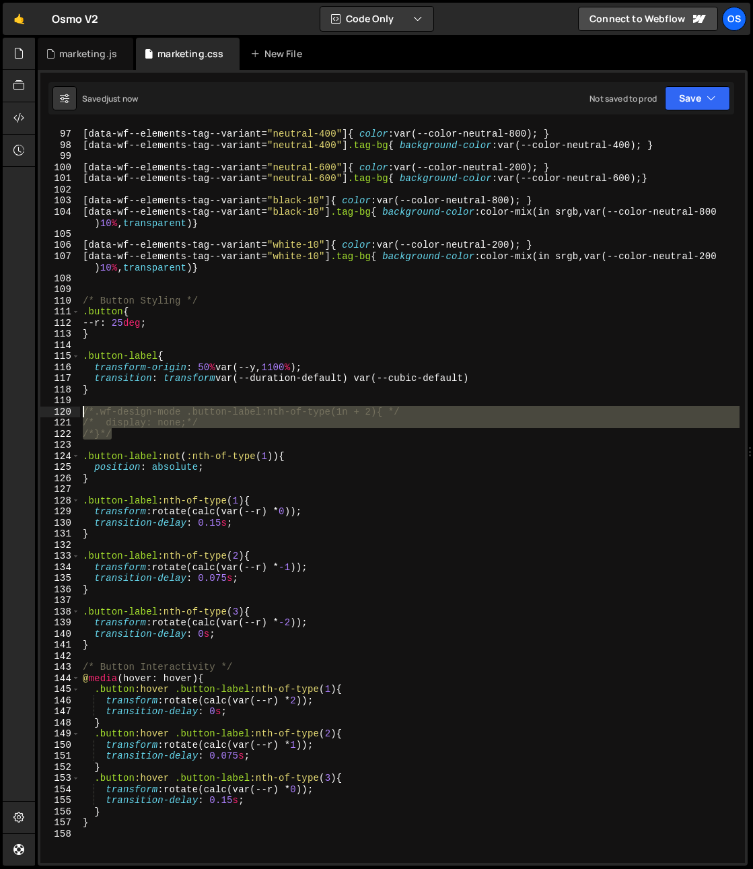
drag, startPoint x: 85, startPoint y: 427, endPoint x: 54, endPoint y: 415, distance: 33.9
click at [54, 415] on div "/*}*/ 96 97 98 99 100 101 102 103 104 105 106 107 108 109 110 111 112 113 114 1…" at bounding box center [392, 495] width 705 height 736
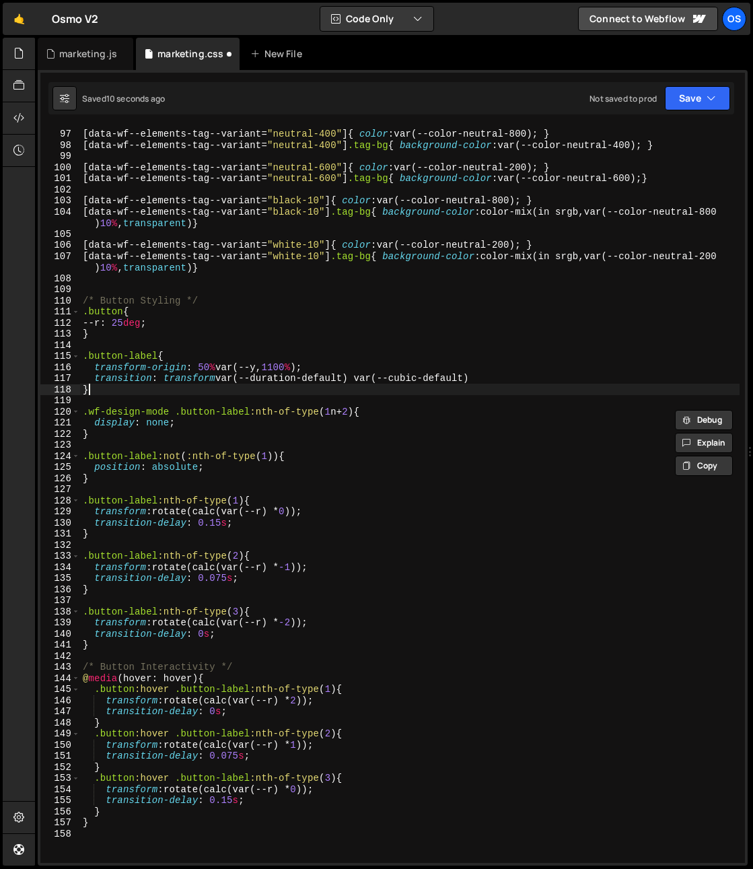
click at [306, 394] on div "[ data-wf--elements-tag--variant = " neutral-400 " ] { color : var(--color-neut…" at bounding box center [410, 496] width 660 height 759
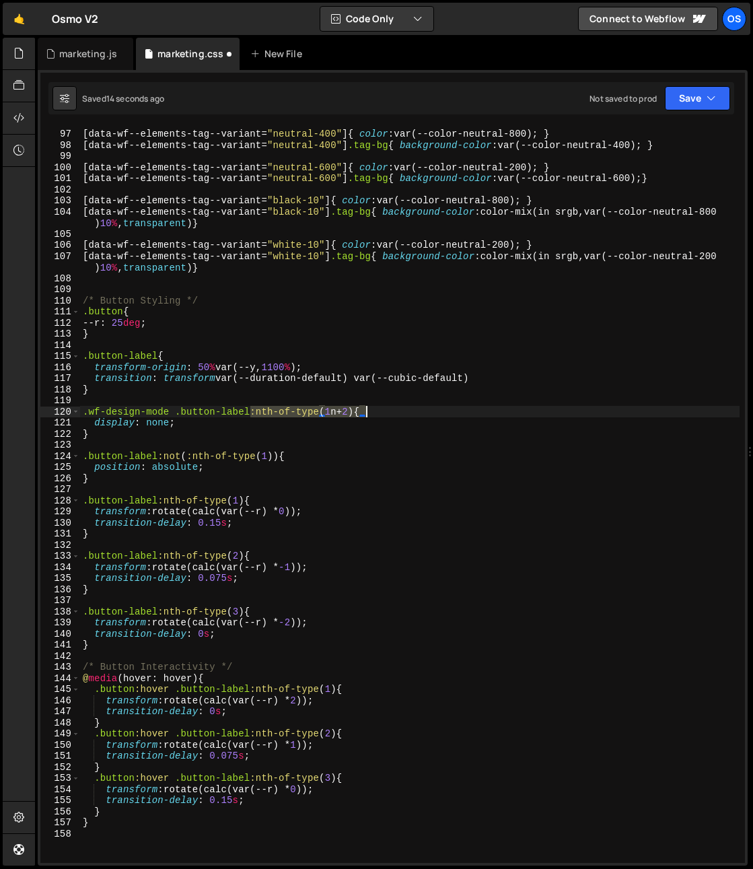
drag, startPoint x: 252, startPoint y: 415, endPoint x: 366, endPoint y: 412, distance: 114.5
click at [366, 412] on div "[ data-wf--elements-tag--variant = " neutral-400 " ] { color : var(--color-neut…" at bounding box center [410, 496] width 660 height 759
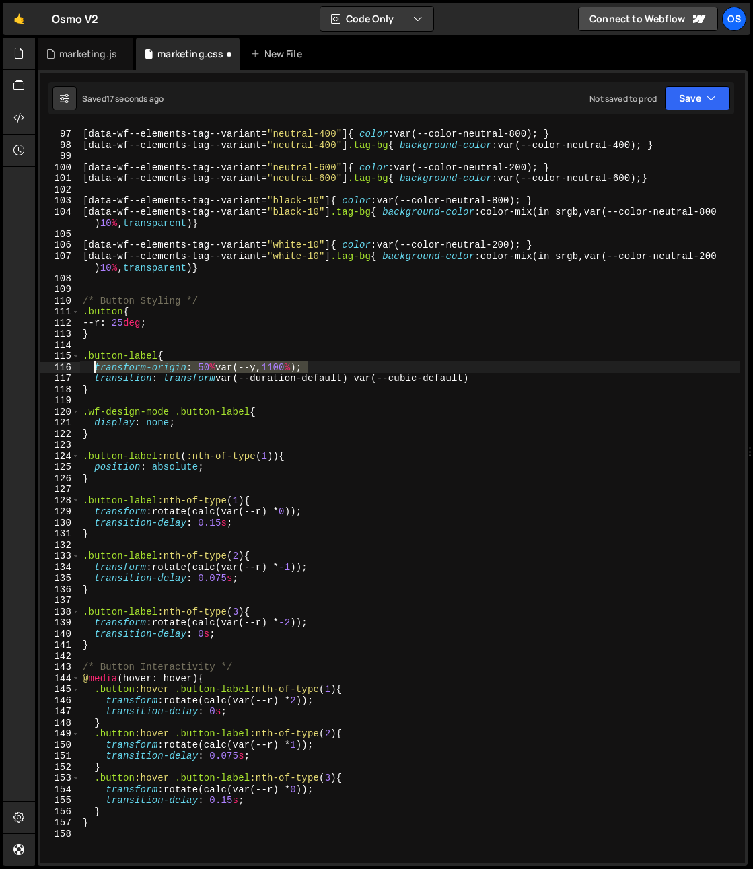
drag, startPoint x: 322, startPoint y: 367, endPoint x: 92, endPoint y: 370, distance: 230.9
click at [92, 370] on div "[ data-wf--elements-tag--variant = " neutral-400 " ] { color : var(--color-neut…" at bounding box center [410, 496] width 660 height 759
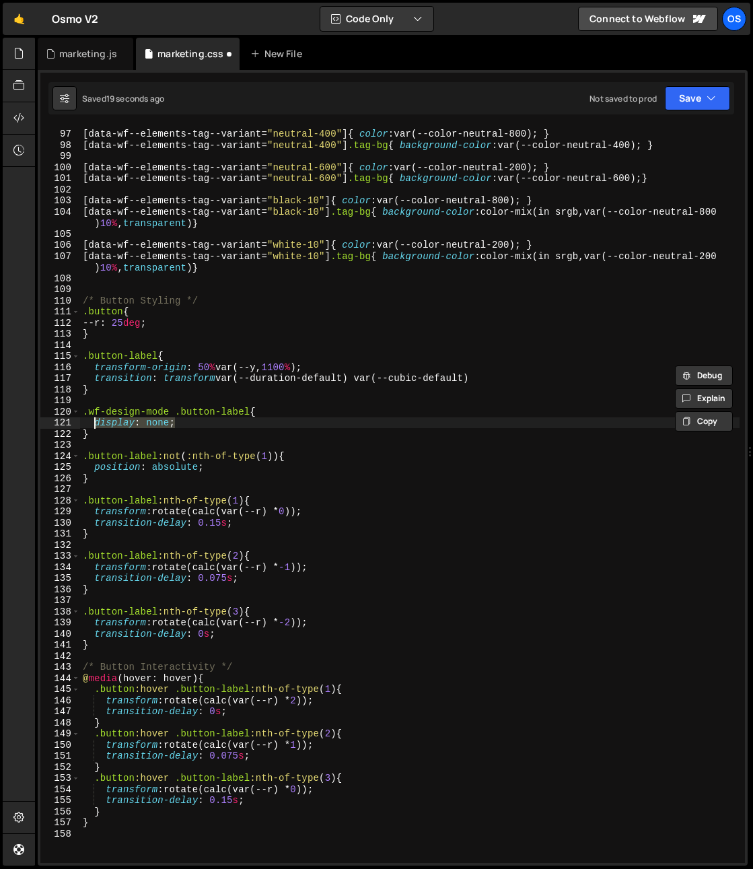
drag, startPoint x: 188, startPoint y: 423, endPoint x: 98, endPoint y: 425, distance: 89.5
click at [96, 423] on div "[ data-wf--elements-tag--variant = " neutral-400 " ] { color : var(--color-neut…" at bounding box center [410, 496] width 660 height 759
paste textarea "transform-origin: 50% var(--y,1100%)"
click at [250, 422] on div "[ data-wf--elements-tag--variant = " neutral-400 " ] { color : var(--color-neut…" at bounding box center [410, 496] width 660 height 759
drag, startPoint x: 243, startPoint y: 425, endPoint x: 267, endPoint y: 425, distance: 23.6
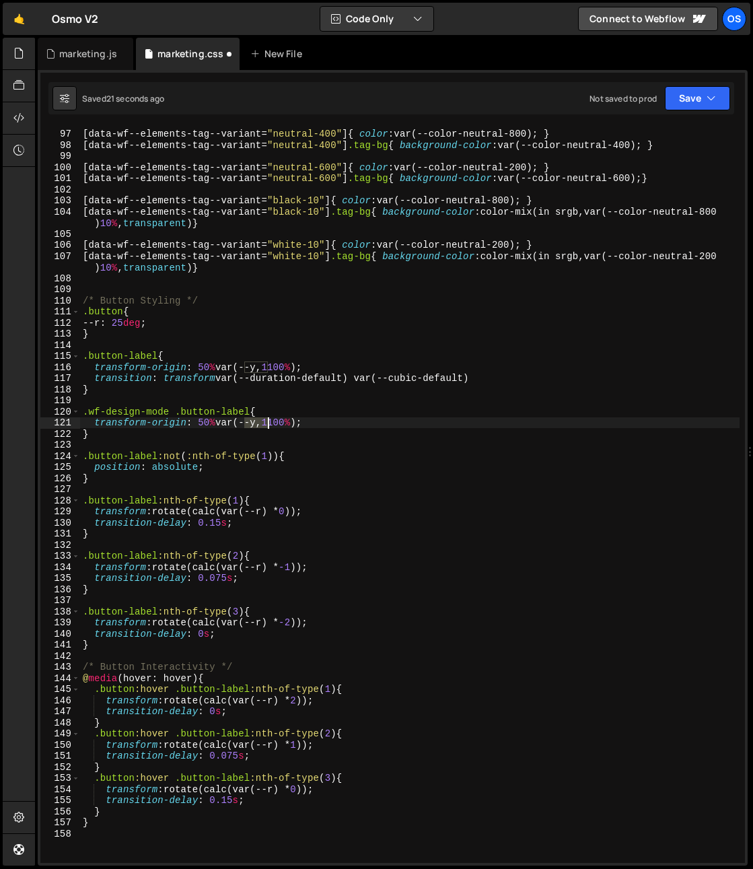
click at [267, 425] on div "[ data-wf--elements-tag--variant = " neutral-400 " ] { color : var(--color-neut…" at bounding box center [410, 496] width 660 height 759
click at [254, 418] on div "[ data-wf--elements-tag--variant = " neutral-400 " ] { color : var(--color-neut…" at bounding box center [410, 496] width 660 height 759
type textarea "transform-origin: 50% var(1800%);"
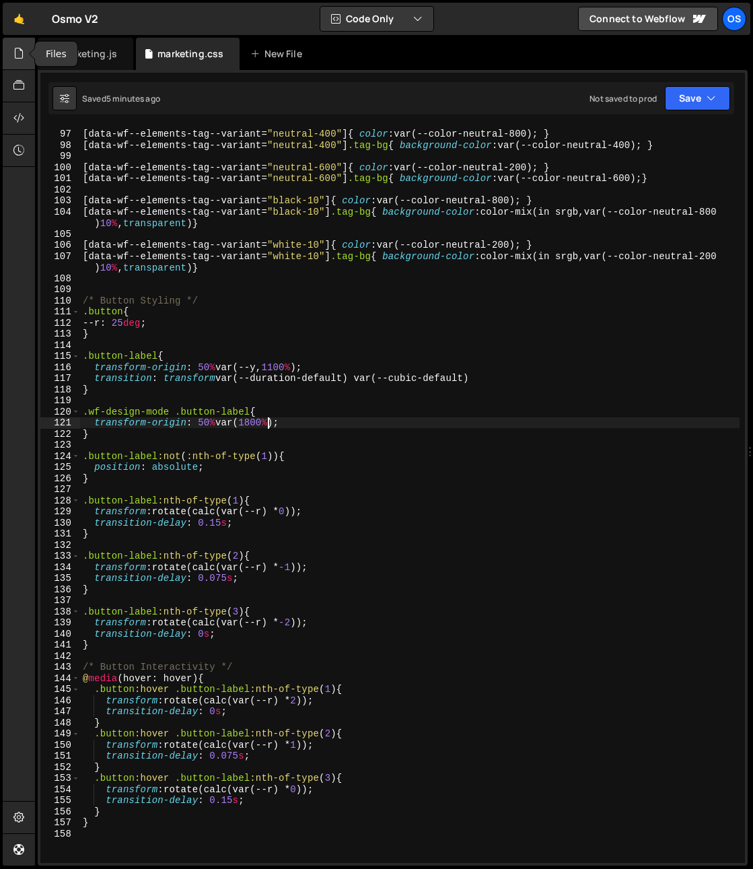
click at [24, 51] on div at bounding box center [19, 54] width 33 height 32
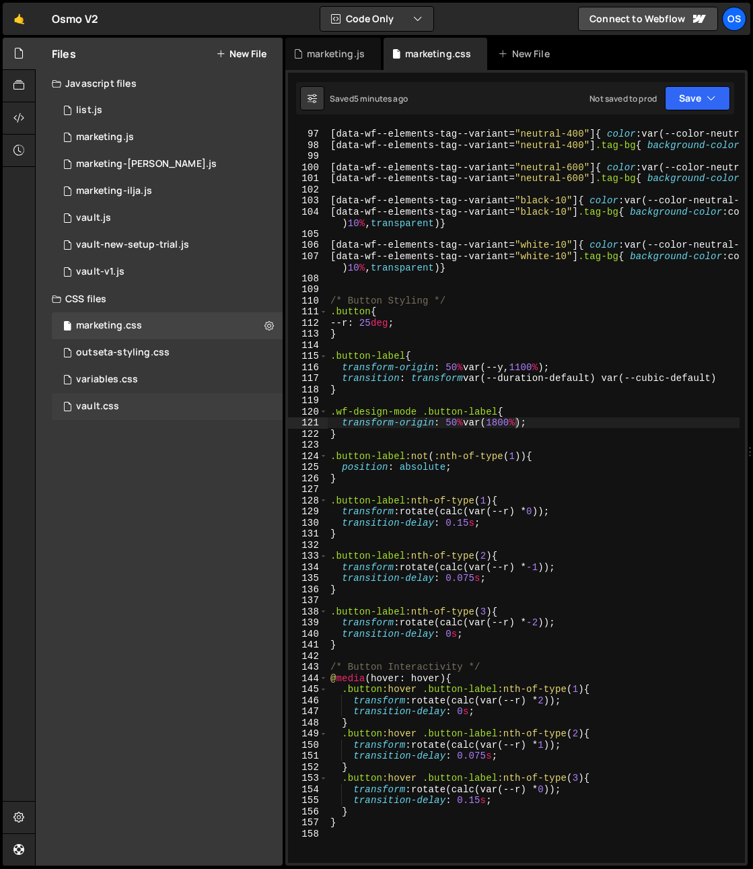
click at [125, 411] on div "vault.css 0" at bounding box center [167, 406] width 231 height 27
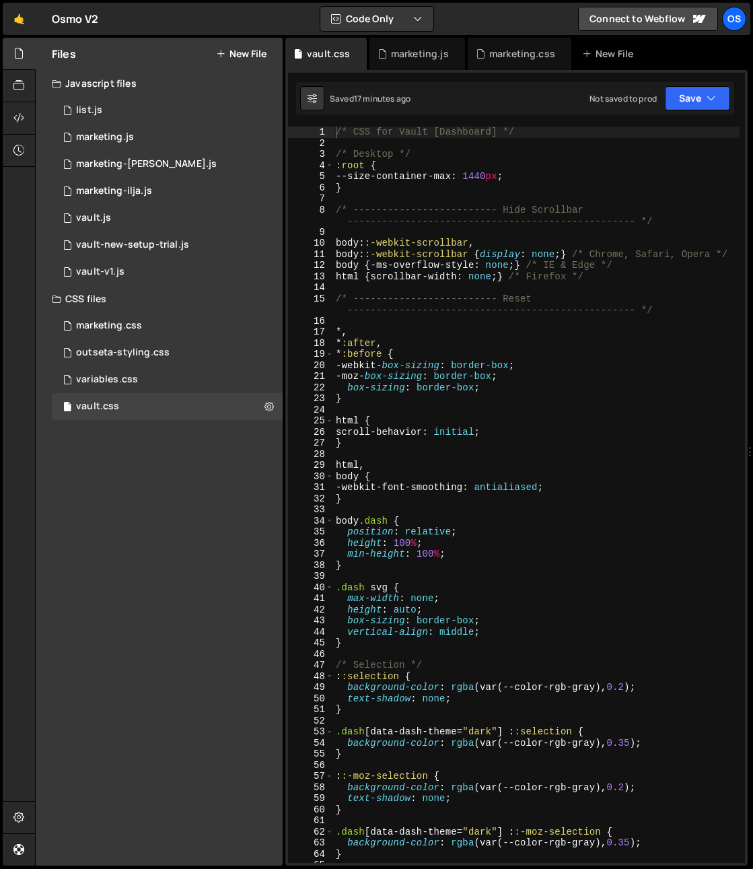
type textarea "*:after,"
click at [573, 343] on div "/* CSS for Vault [Dashboard] */ /* Desktop */ :root { --size-container-max : 14…" at bounding box center [536, 512] width 407 height 770
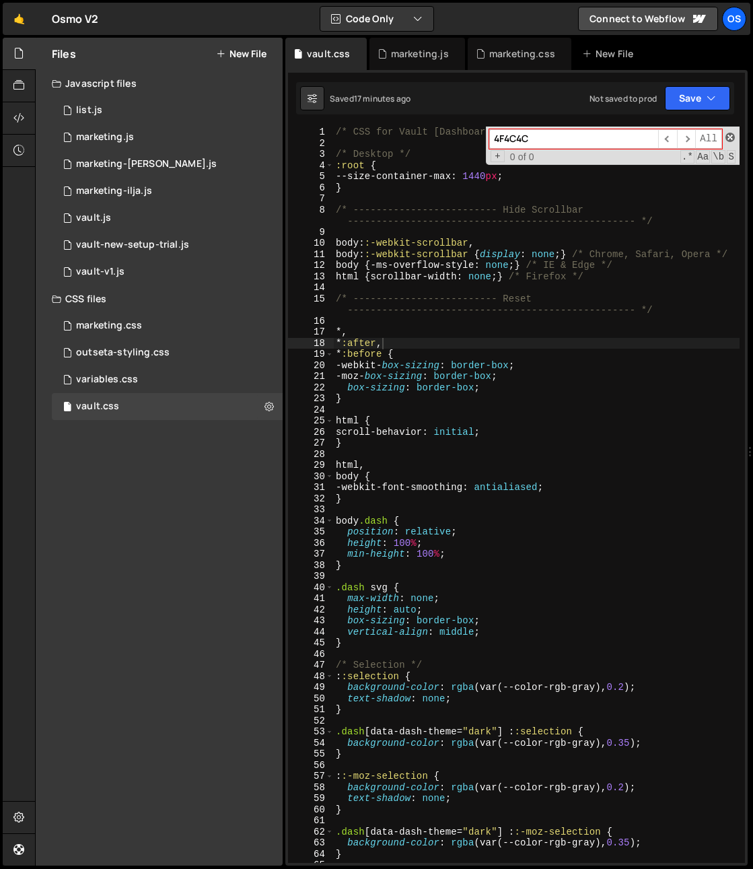
type input "4F4C4C"
click at [731, 135] on span at bounding box center [730, 137] width 9 height 9
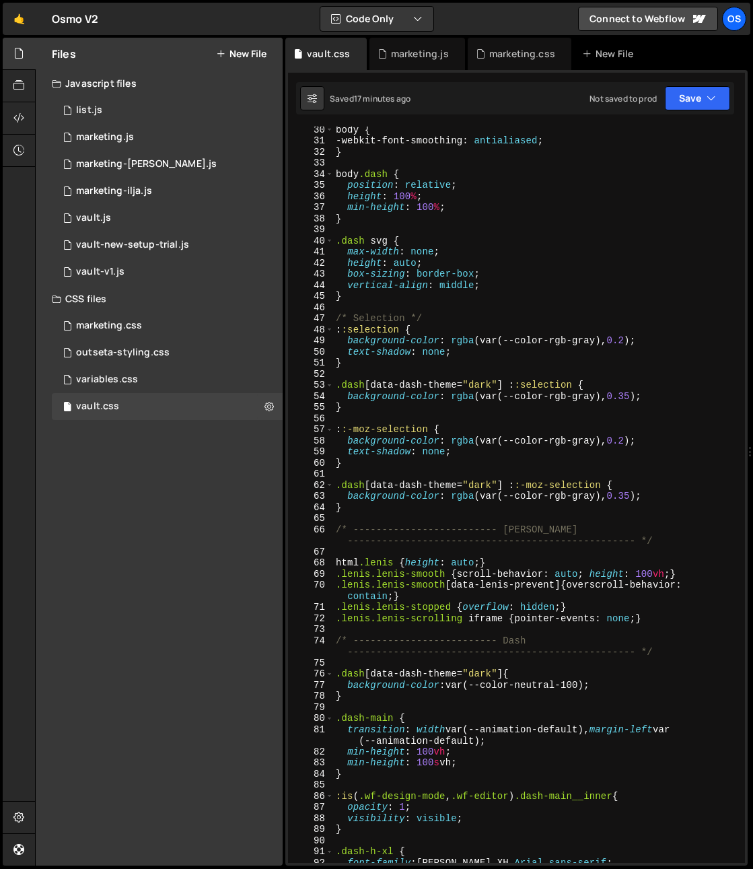
scroll to position [392, 0]
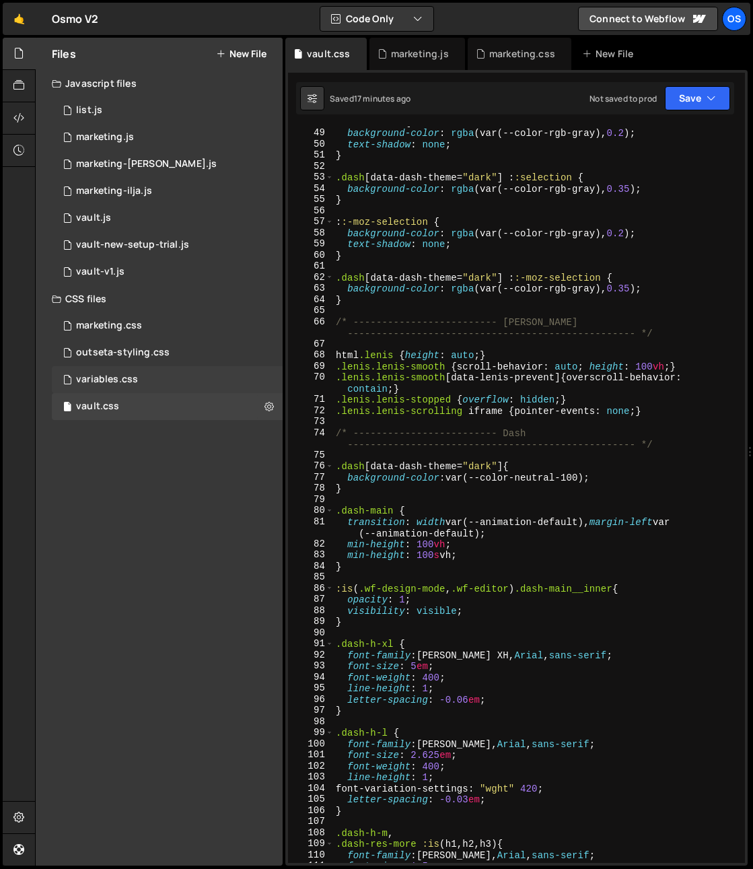
click at [179, 387] on div "variables.css 0" at bounding box center [167, 379] width 231 height 27
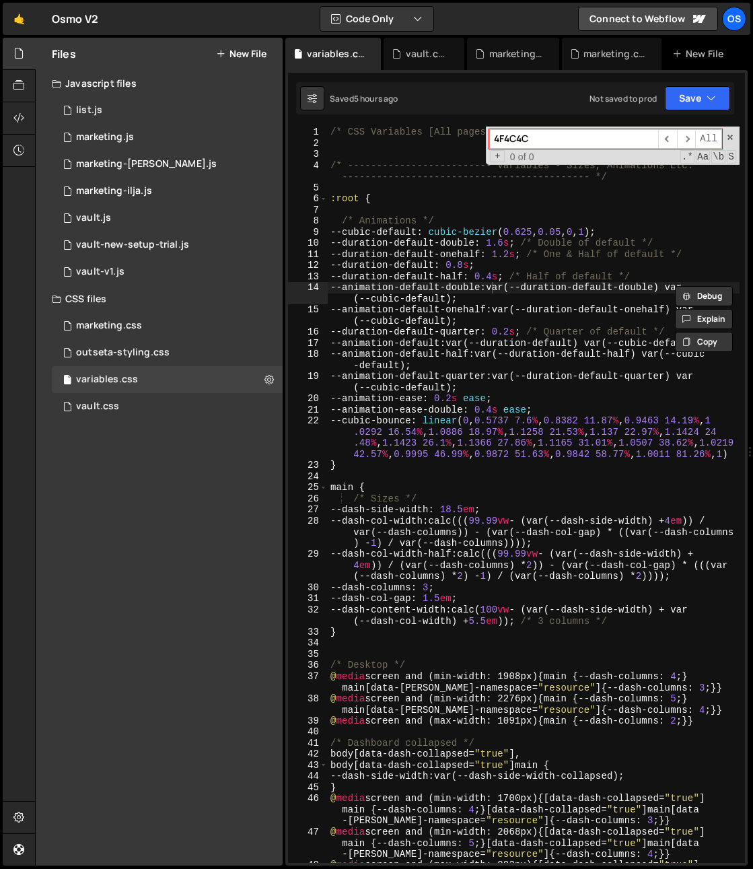
scroll to position [0, 0]
type input "4F4C4C"
click at [728, 137] on span at bounding box center [730, 137] width 9 height 9
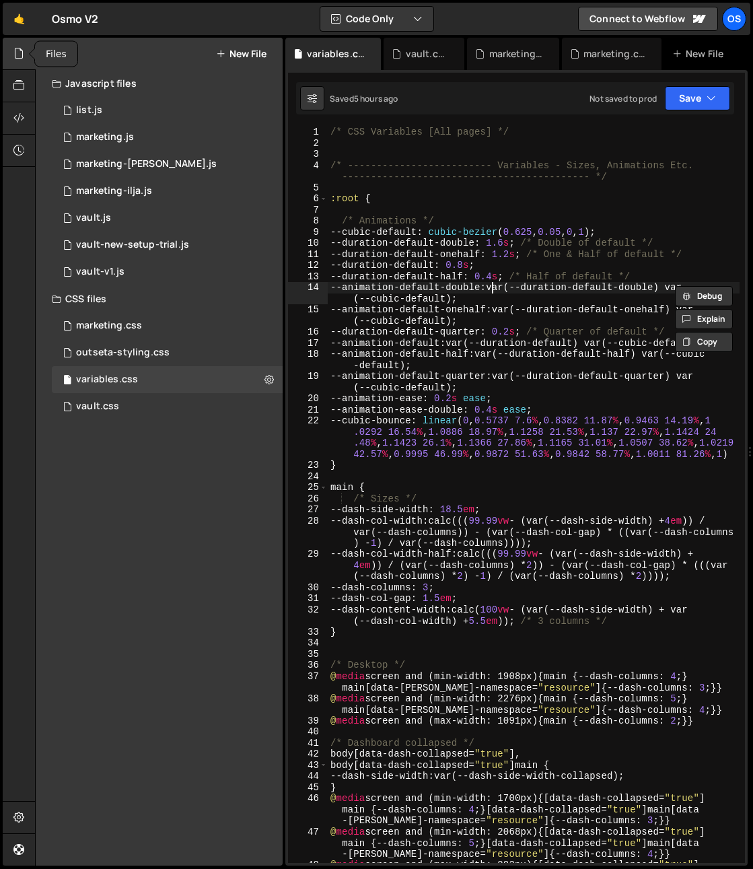
click at [10, 57] on div at bounding box center [19, 54] width 33 height 32
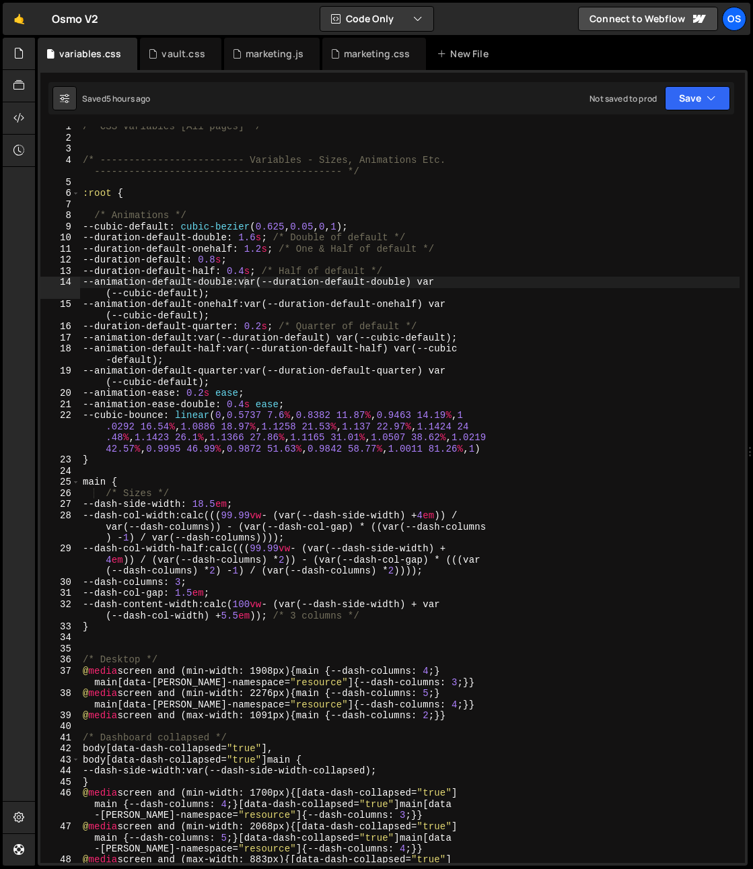
scroll to position [35, 0]
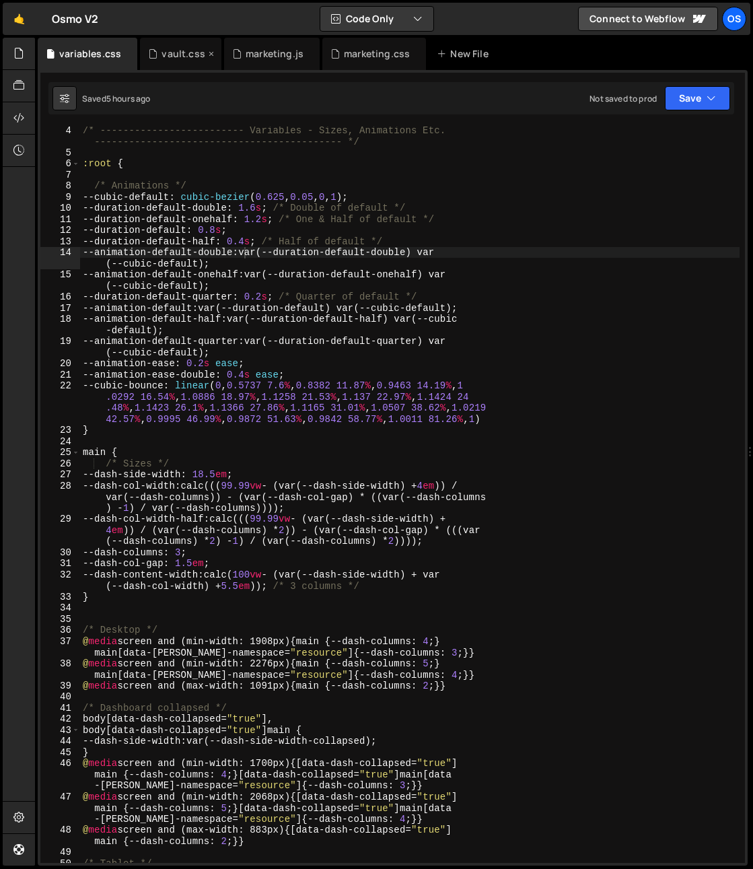
click at [210, 54] on icon at bounding box center [211, 53] width 9 height 13
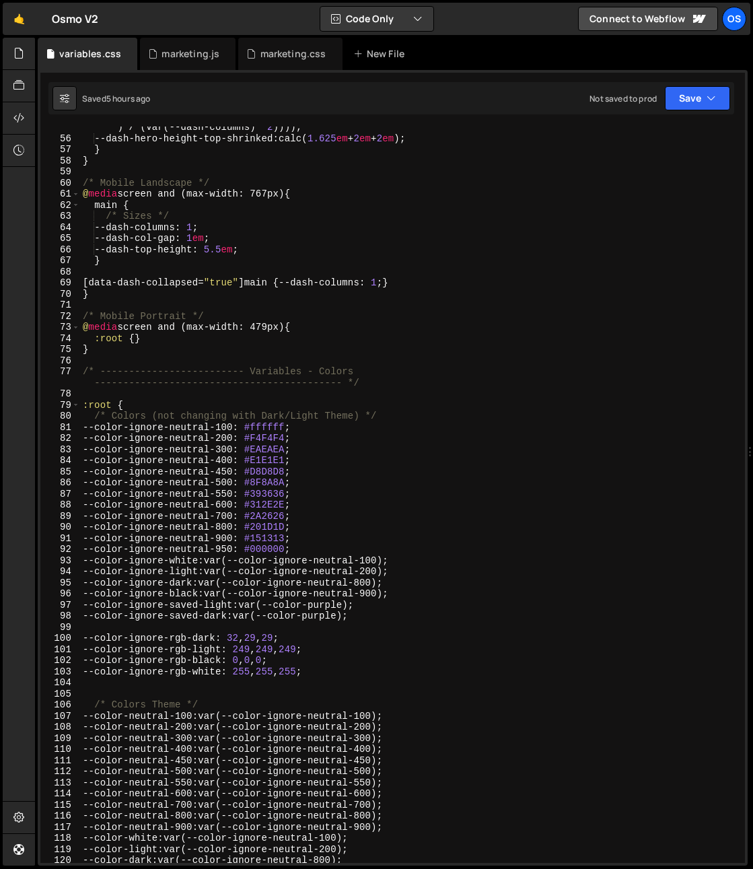
scroll to position [1069, 0]
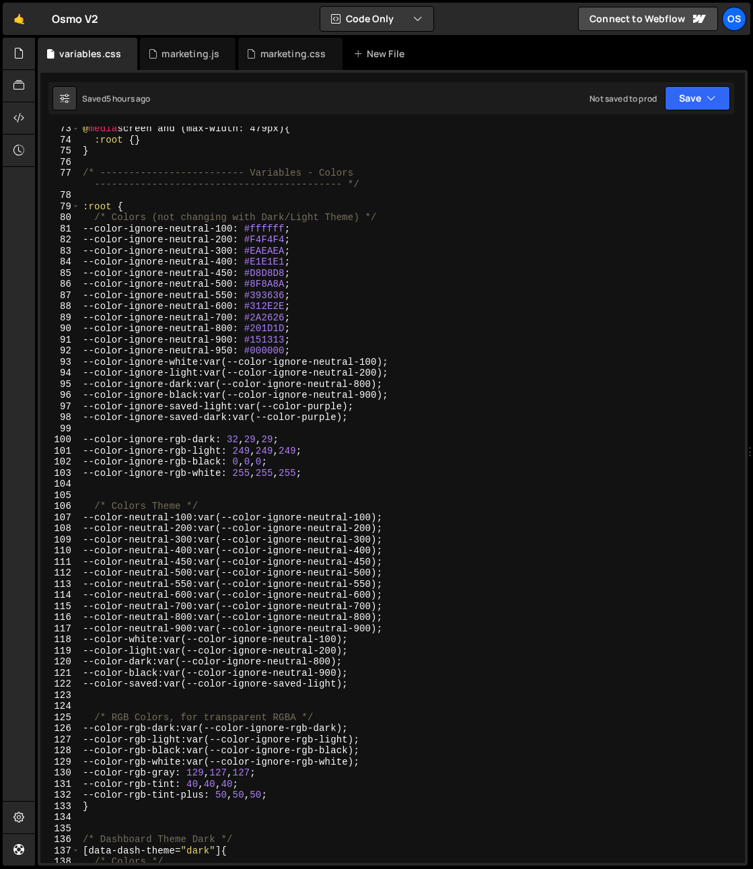
click at [394, 288] on div "@ media screen and (max-width: 479px) { :root { } } /* ------------------------…" at bounding box center [410, 502] width 660 height 759
paste textarea "4F4C4C"
type textarea "--color-ignore-neutral-500: #8F8A8A;"
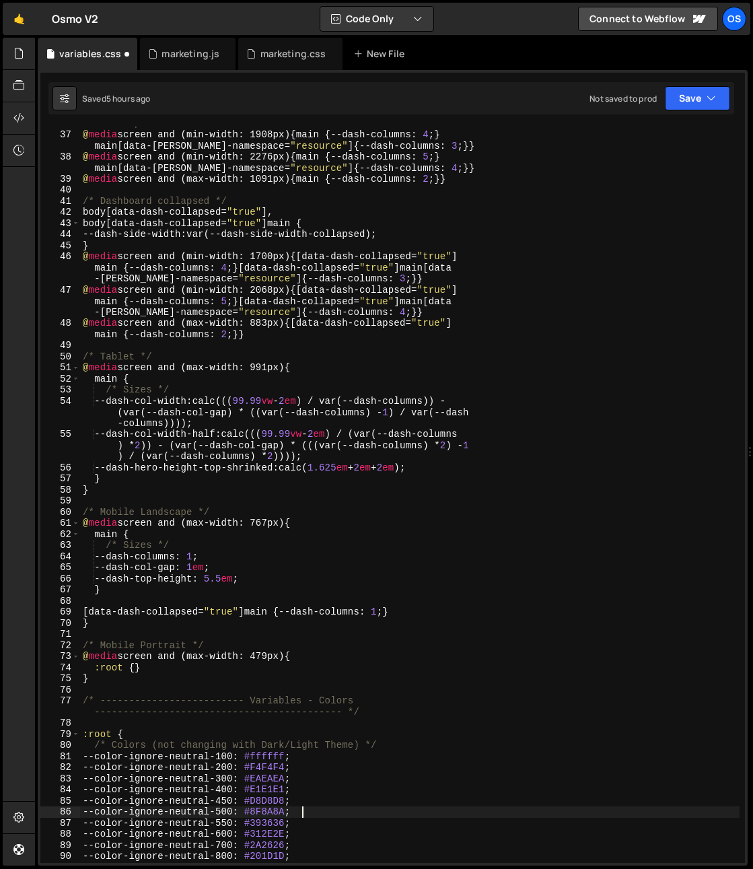
scroll to position [0, 0]
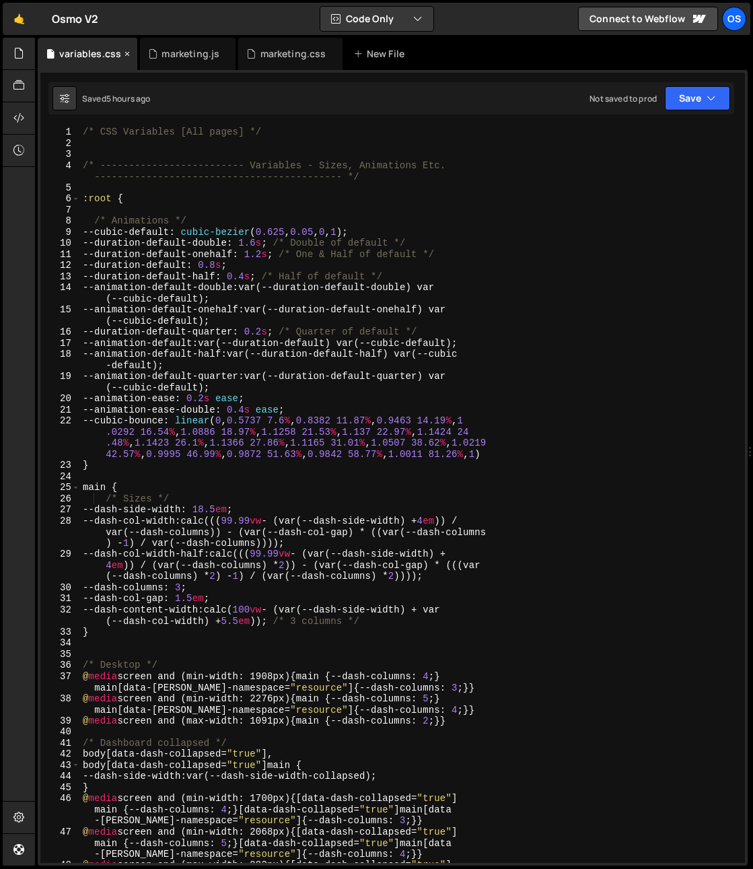
click at [122, 51] on icon at bounding box center [126, 53] width 9 height 13
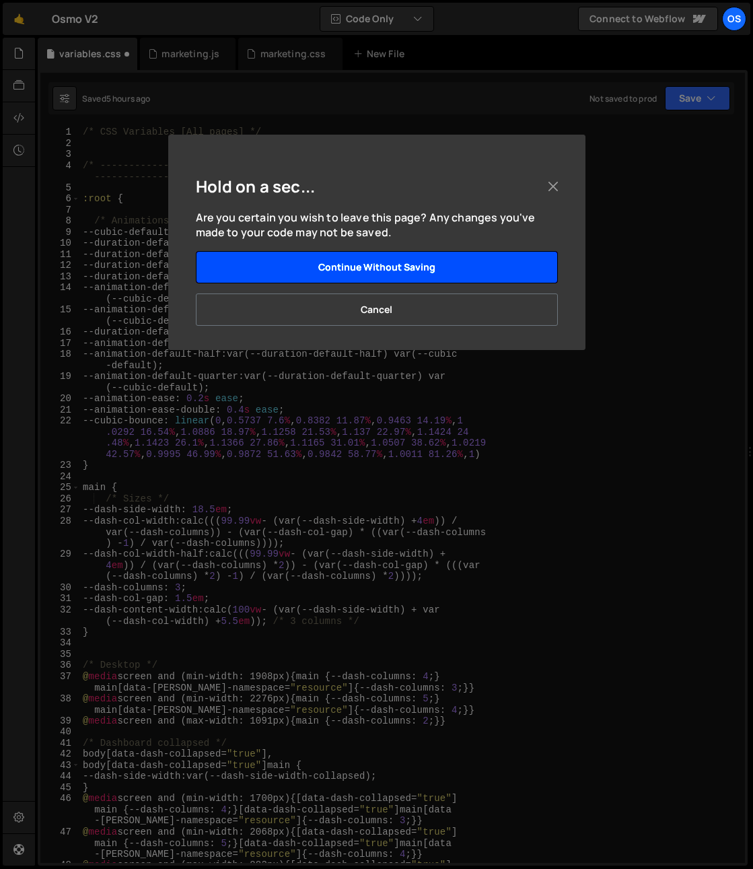
click at [360, 268] on button "Continue without saving" at bounding box center [377, 267] width 362 height 32
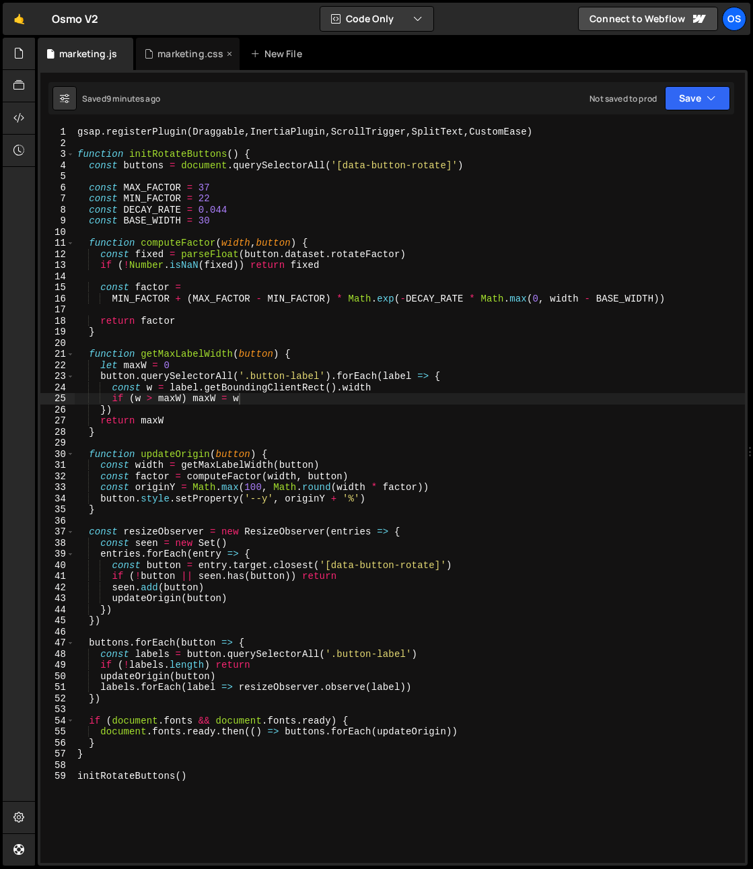
click at [177, 59] on div "marketing.css" at bounding box center [190, 53] width 66 height 13
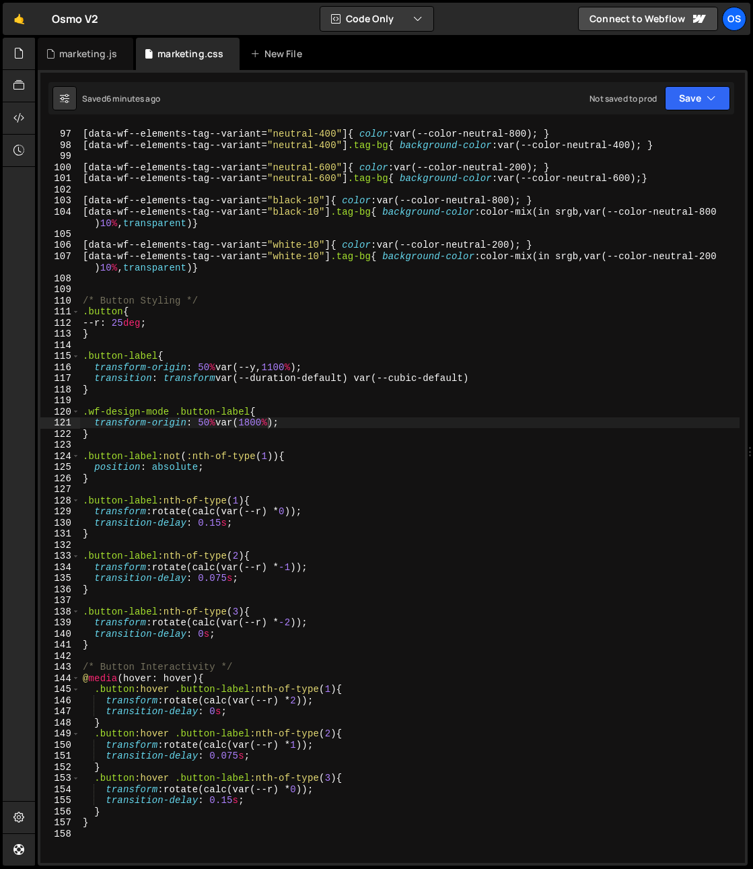
click at [227, 265] on div "[ data-wf--elements-tag--variant = " neutral-400 " ] { color : var(--color-neut…" at bounding box center [410, 496] width 660 height 759
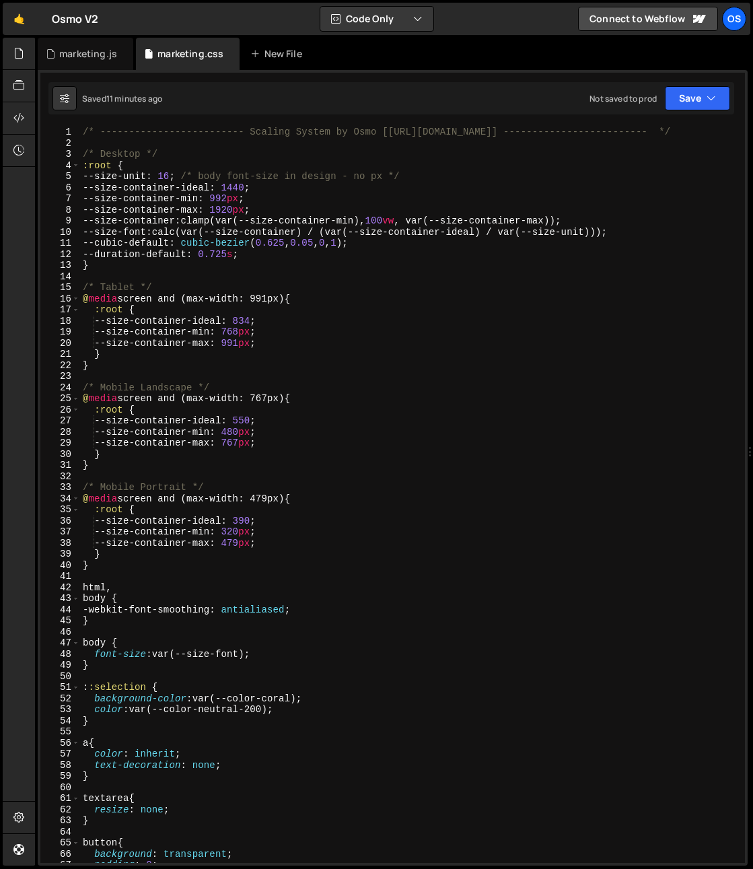
drag, startPoint x: 328, startPoint y: 427, endPoint x: 310, endPoint y: 416, distance: 20.9
click at [322, 425] on div "/* ------------------------- Scaling System by Osmo [https://osmo.supply/] ----…" at bounding box center [410, 506] width 660 height 759
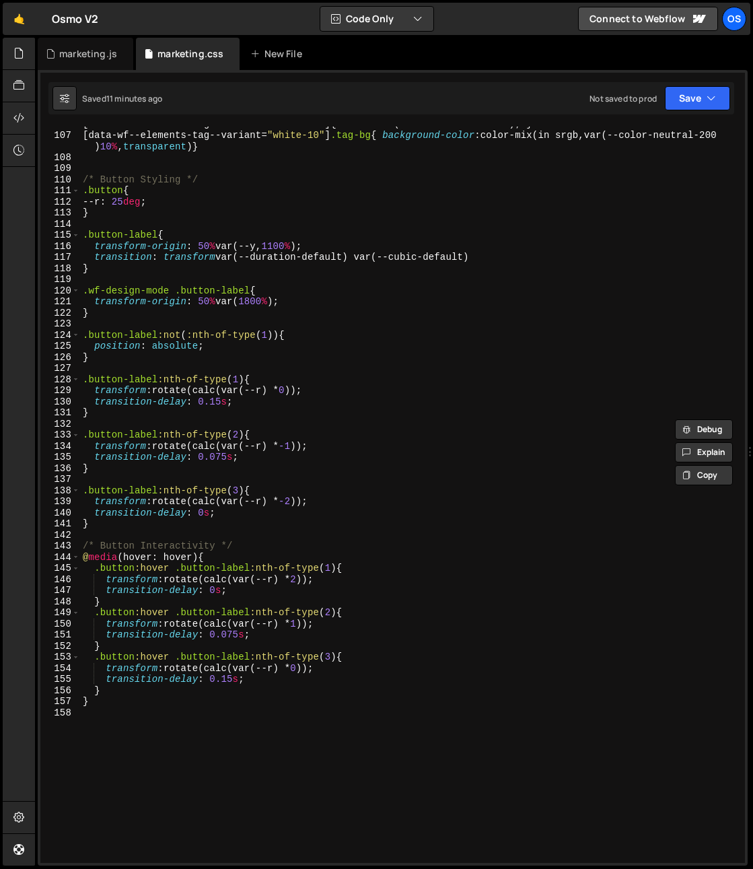
scroll to position [1102, 0]
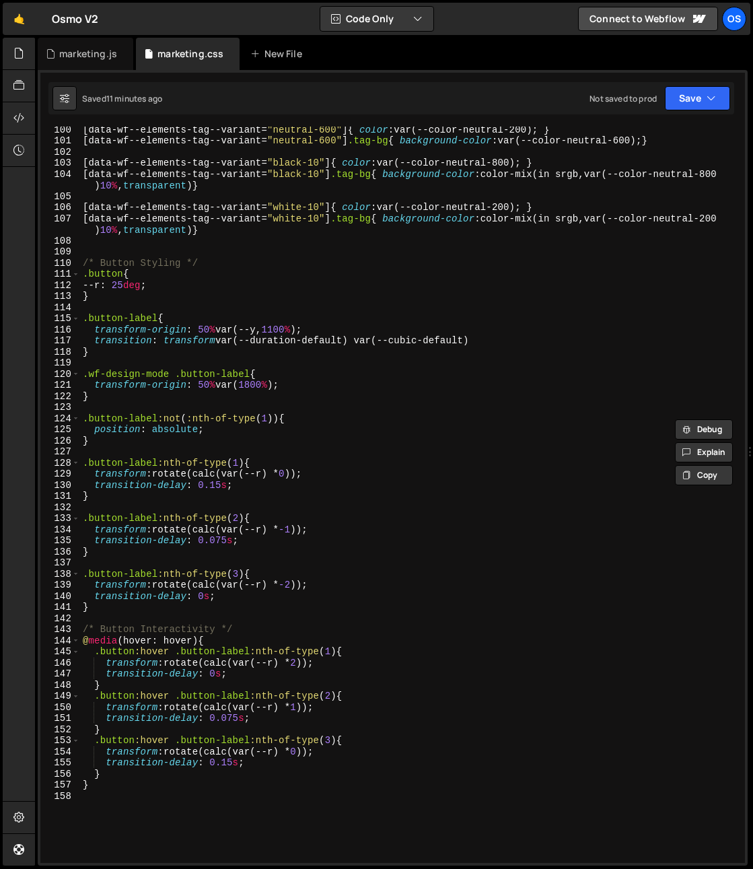
click at [216, 270] on div "[ data-wf--elements-tag--variant = " neutral-600 " ] { color : var(--color-neut…" at bounding box center [410, 503] width 660 height 759
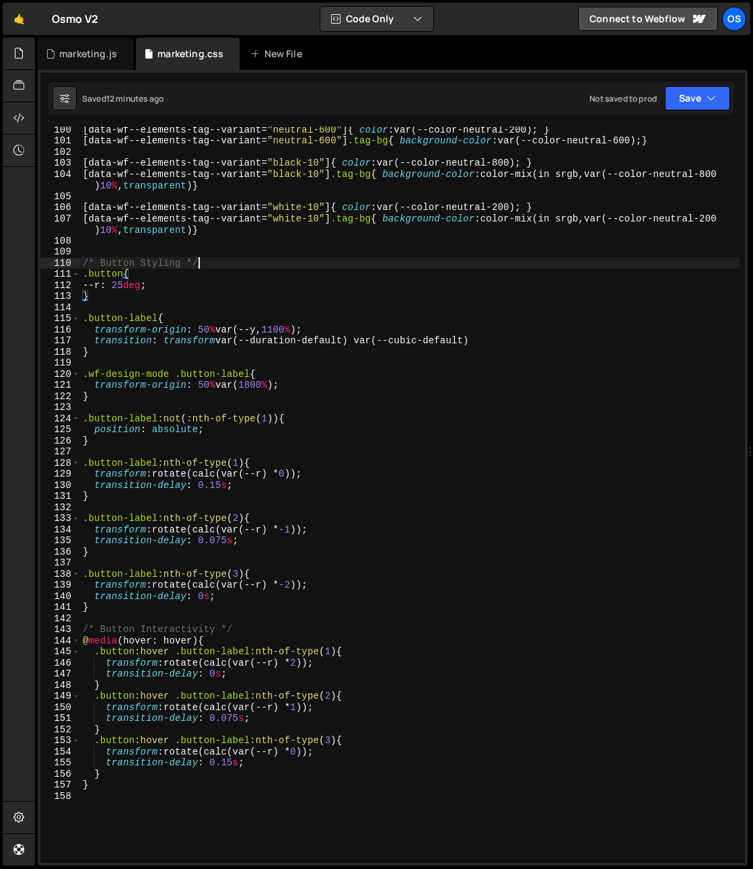
click at [217, 264] on div "[ data-wf--elements-tag--variant = " neutral-600 " ] { color : var(--color-neut…" at bounding box center [410, 503] width 660 height 759
type textarea "/* Button Styling */"
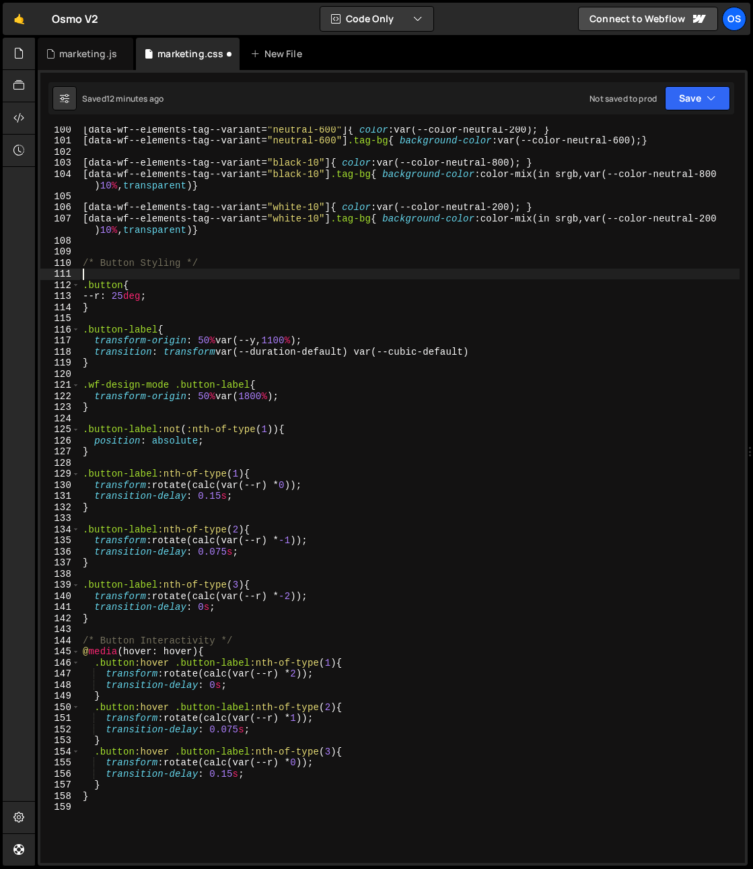
paste textarea "[data-wf--elements-button-link--variant="coral"]"
type textarea "[data-wf--elements-button-link--variant="coral"]"
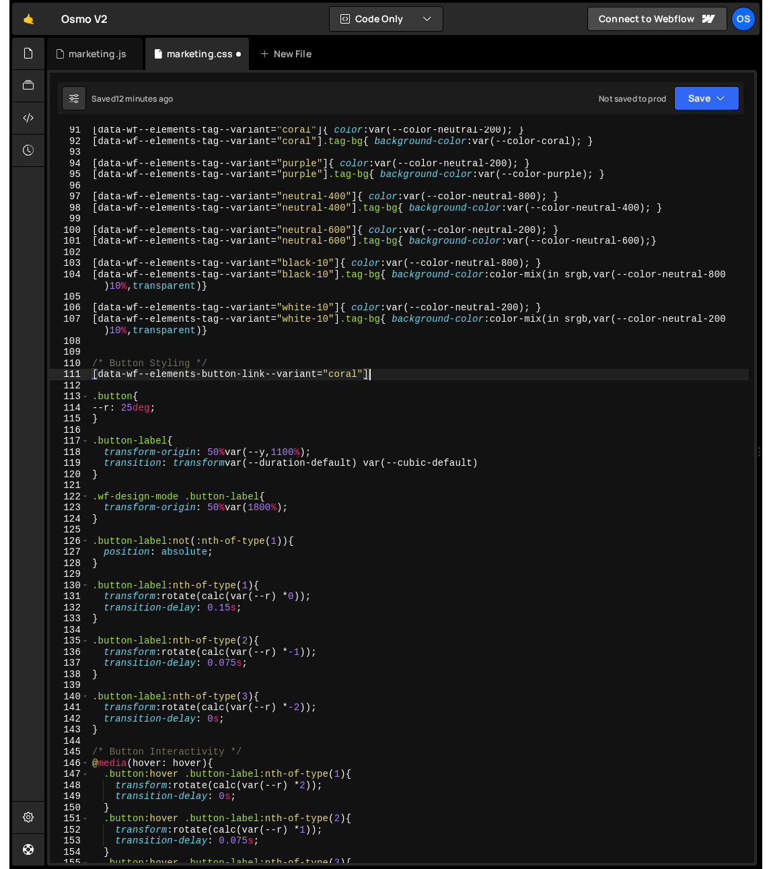
scroll to position [943, 0]
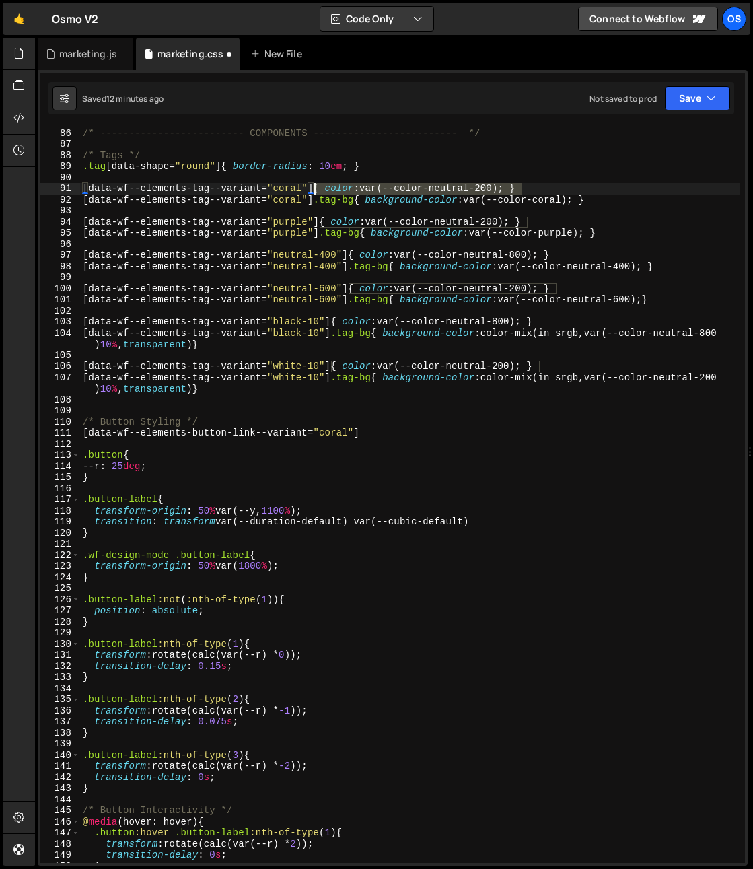
drag, startPoint x: 539, startPoint y: 184, endPoint x: 316, endPoint y: 190, distance: 222.9
click at [316, 190] on div "/* ------------------------- COMPONENTS ------------------------- */ /* Tags */…" at bounding box center [410, 495] width 660 height 759
type textarea "[data-wf--elements-tag--variant="coral"]{ color: var(--color-neutral-200); }"
click at [400, 440] on div "/* ------------------------- COMPONENTS ------------------------- */ /* Tags */…" at bounding box center [410, 495] width 660 height 759
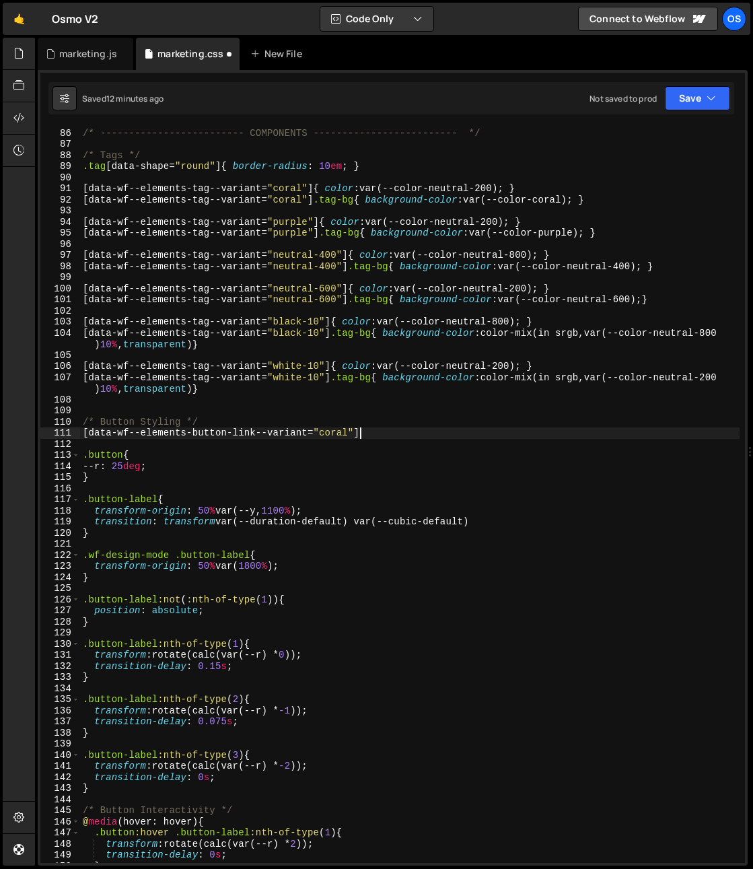
click at [400, 432] on div "/* ------------------------- COMPONENTS ------------------------- */ /* Tags */…" at bounding box center [410, 495] width 660 height 759
paste textarea "{ color: var(--color-neutral-200); }"
type textarea "[data-wf--elements-button-link--variant="coral"]{ color: var(--color-neutral-20…"
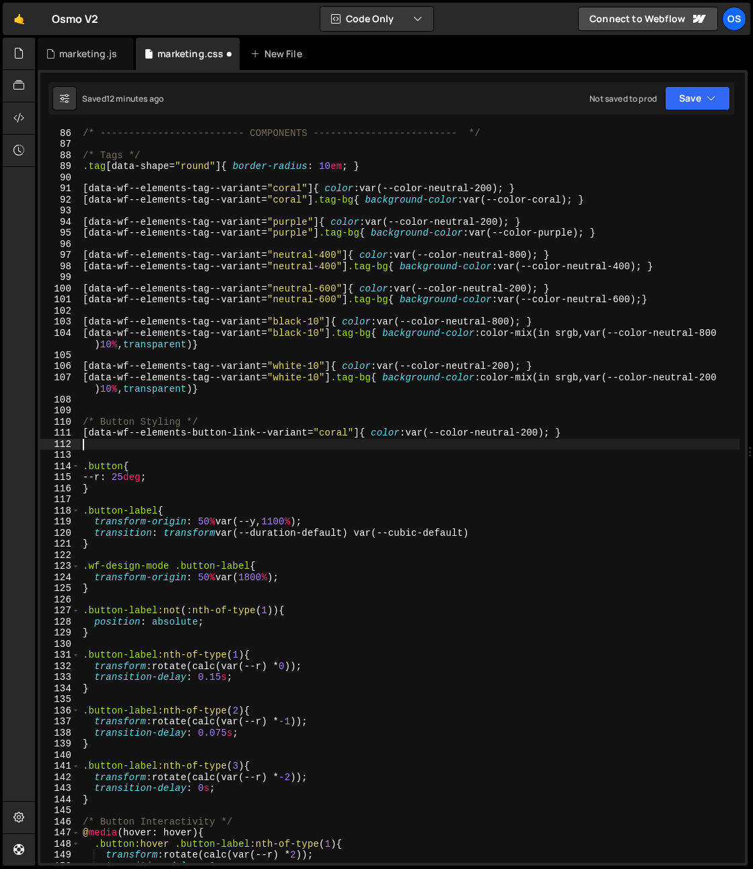
click at [613, 200] on div "/* ------------------------- COMPONENTS ------------------------- */ /* Tags */…" at bounding box center [410, 495] width 660 height 759
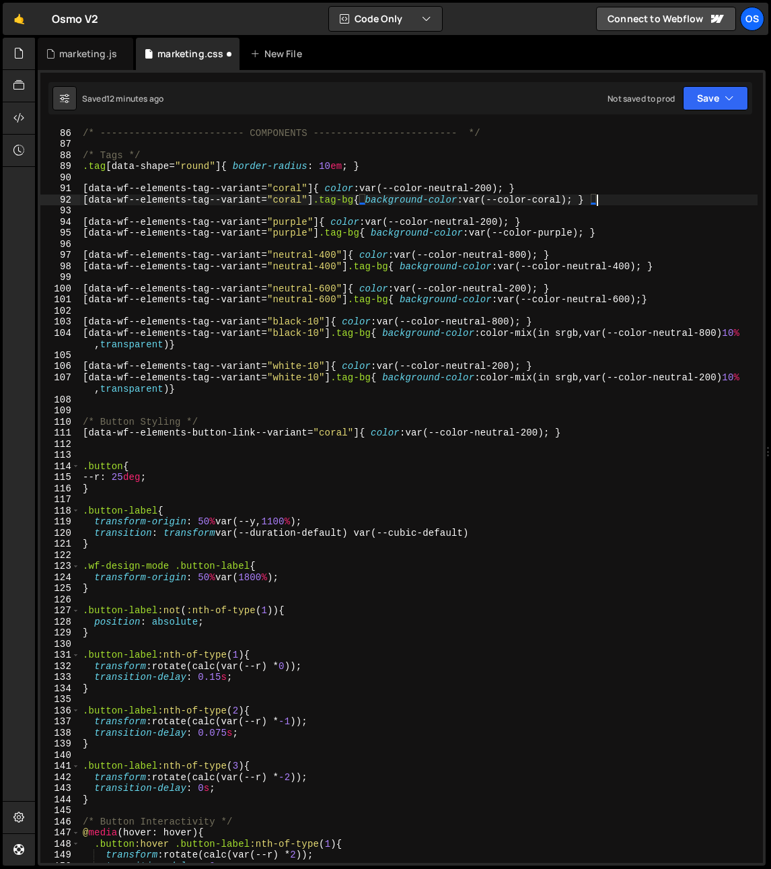
click at [419, 302] on div "/* ------------------------- COMPONENTS ------------------------- */ /* Tags */…" at bounding box center [419, 495] width 678 height 759
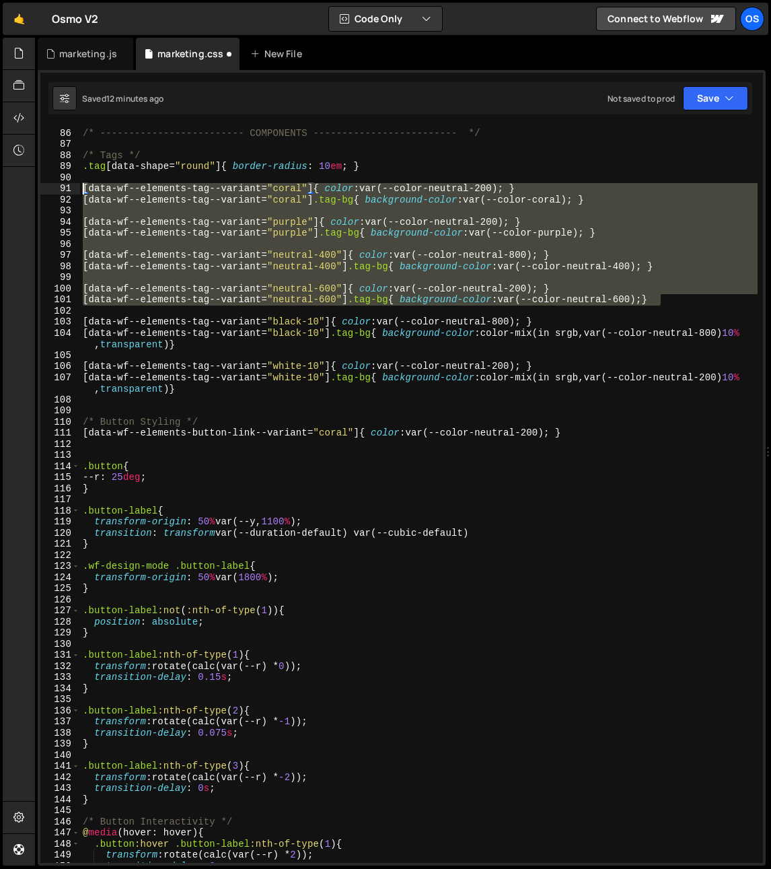
drag, startPoint x: 646, startPoint y: 296, endPoint x: -31, endPoint y: 189, distance: 685.5
click at [0, 189] on html "Projects Community Library Blog Os Your current team is Osmo Projects Your Team…" at bounding box center [385, 434] width 771 height 869
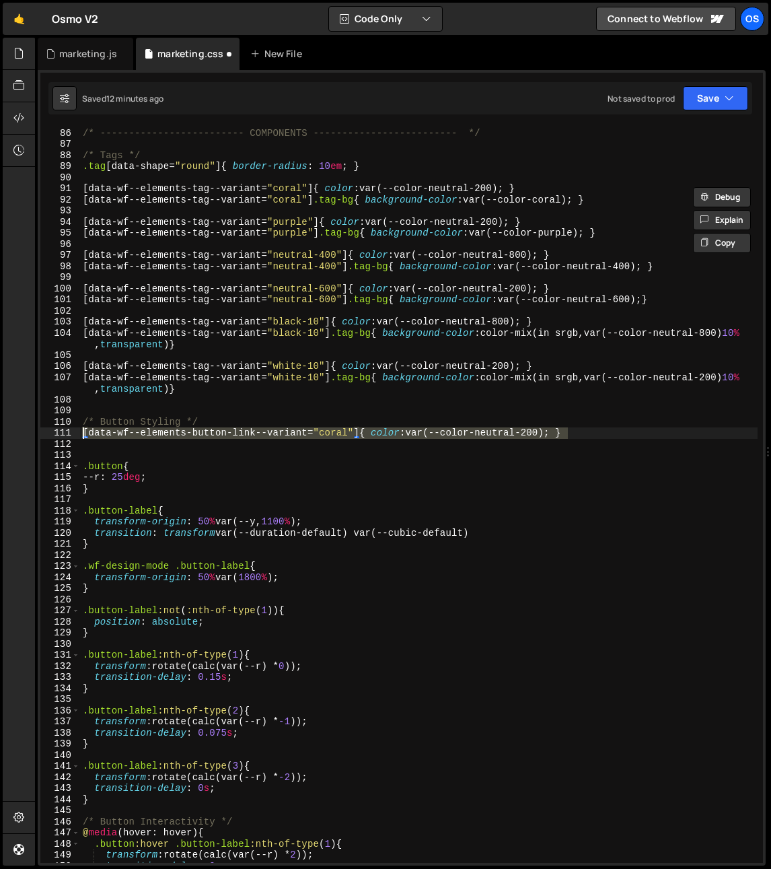
drag, startPoint x: 584, startPoint y: 433, endPoint x: 32, endPoint y: 429, distance: 552.6
click at [32, 429] on div "Hold on a sec... Are you certain you wish to leave this page? Any changes you'v…" at bounding box center [385, 434] width 771 height 869
paste textarea "tag--variant="neutral-600"] .tag-bg{ background-color: var(--color-neutral-600);"
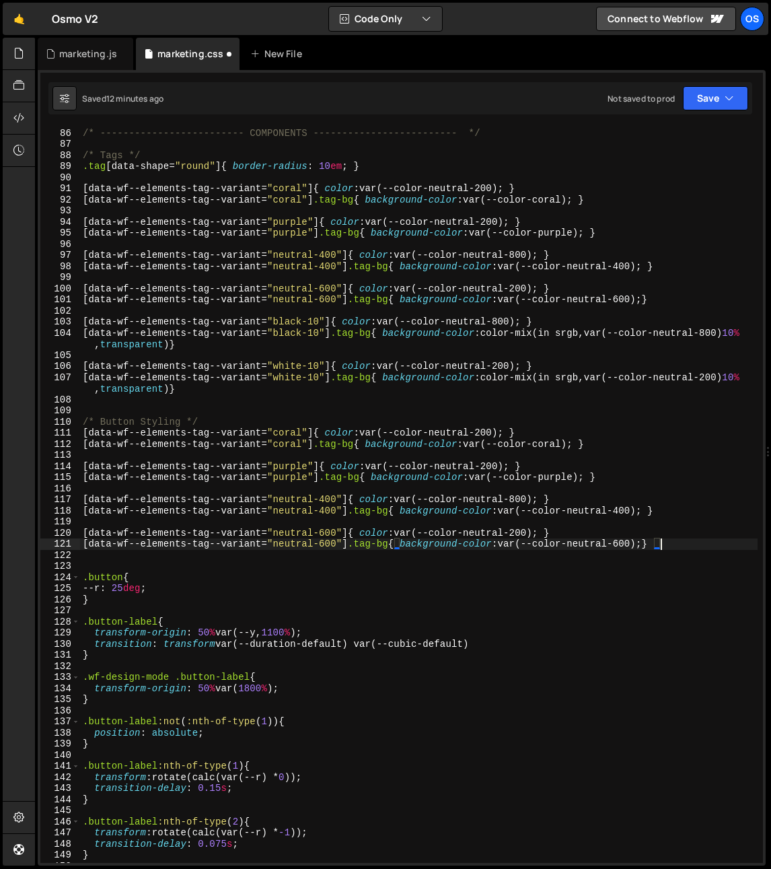
click at [200, 429] on div "/* ------------------------- COMPONENTS ------------------------- */ /* Tags */…" at bounding box center [419, 495] width 678 height 759
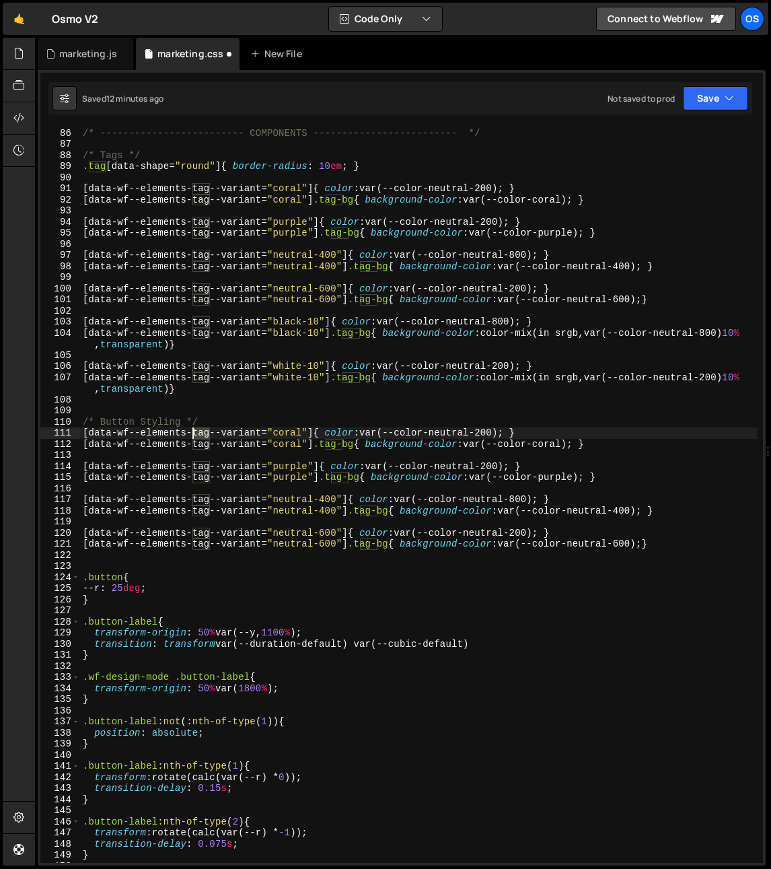
click at [200, 429] on div "/* ------------------------- COMPONENTS ------------------------- */ /* Tags */…" at bounding box center [419, 495] width 678 height 759
drag, startPoint x: 192, startPoint y: 431, endPoint x: 255, endPoint y: 431, distance: 62.6
click at [255, 431] on div "/* ------------------------- COMPONENTS ------------------------- */ /* Tags */…" at bounding box center [419, 495] width 678 height 759
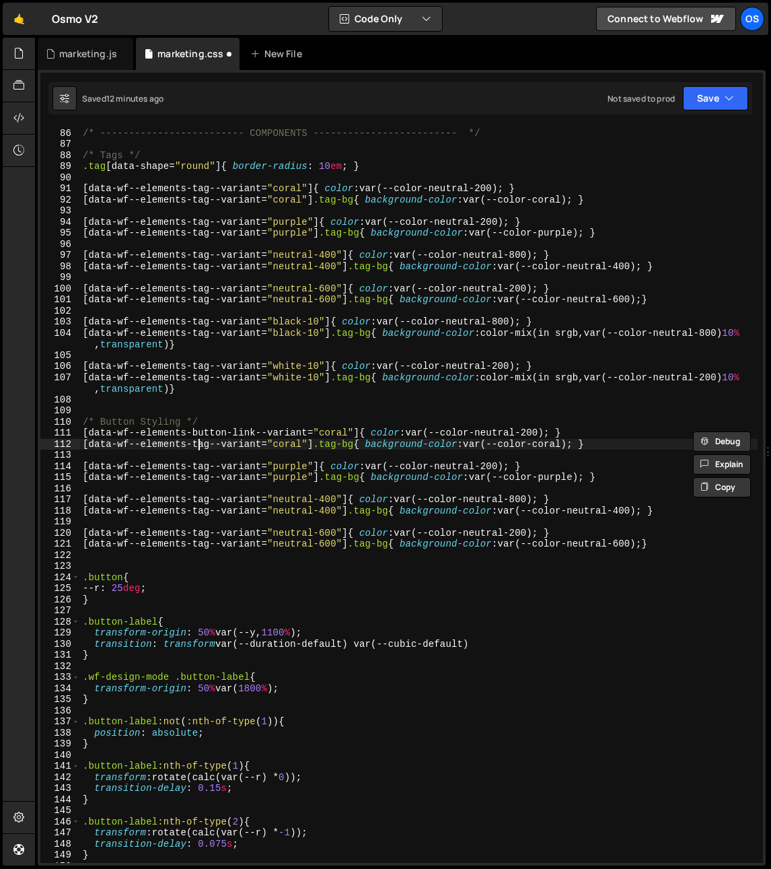
click at [201, 442] on div "/* ------------------------- COMPONENTS ------------------------- */ /* Tags */…" at bounding box center [419, 495] width 678 height 759
click at [201, 443] on div "/* ------------------------- COMPONENTS ------------------------- */ /* Tags */…" at bounding box center [419, 495] width 678 height 759
paste textarea "button-link"
click at [201, 462] on div "/* ------------------------- COMPONENTS ------------------------- */ /* Tags */…" at bounding box center [419, 495] width 678 height 759
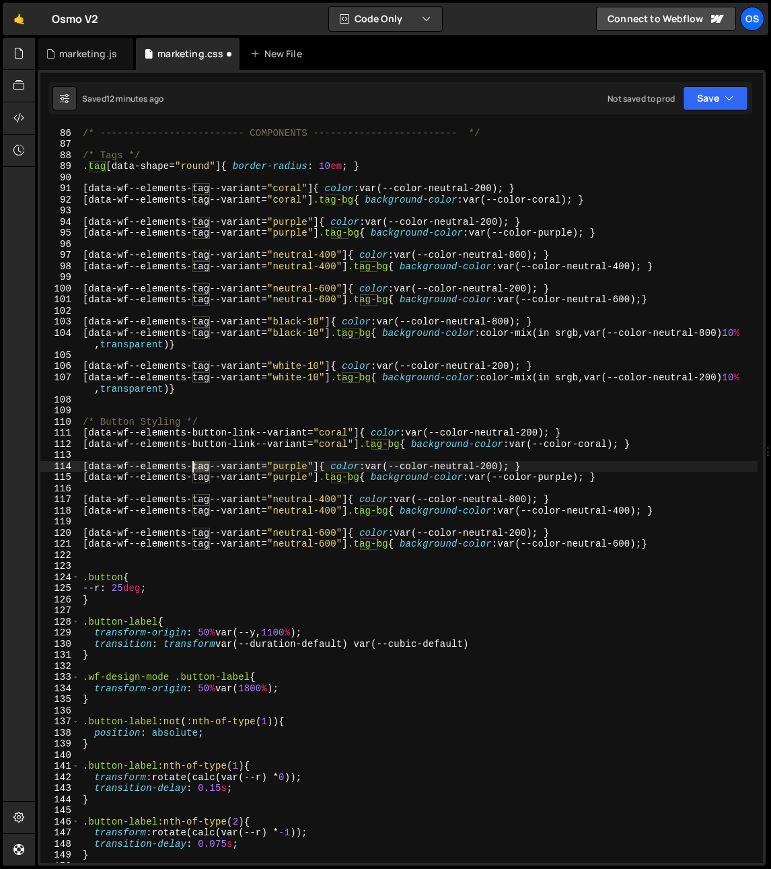
click at [201, 463] on div "/* ------------------------- COMPONENTS ------------------------- */ /* Tags */…" at bounding box center [419, 495] width 678 height 759
paste textarea "button-link"
click at [201, 478] on div "/* ------------------------- COMPONENTS ------------------------- */ /* Tags */…" at bounding box center [419, 495] width 678 height 759
paste textarea "button-link"
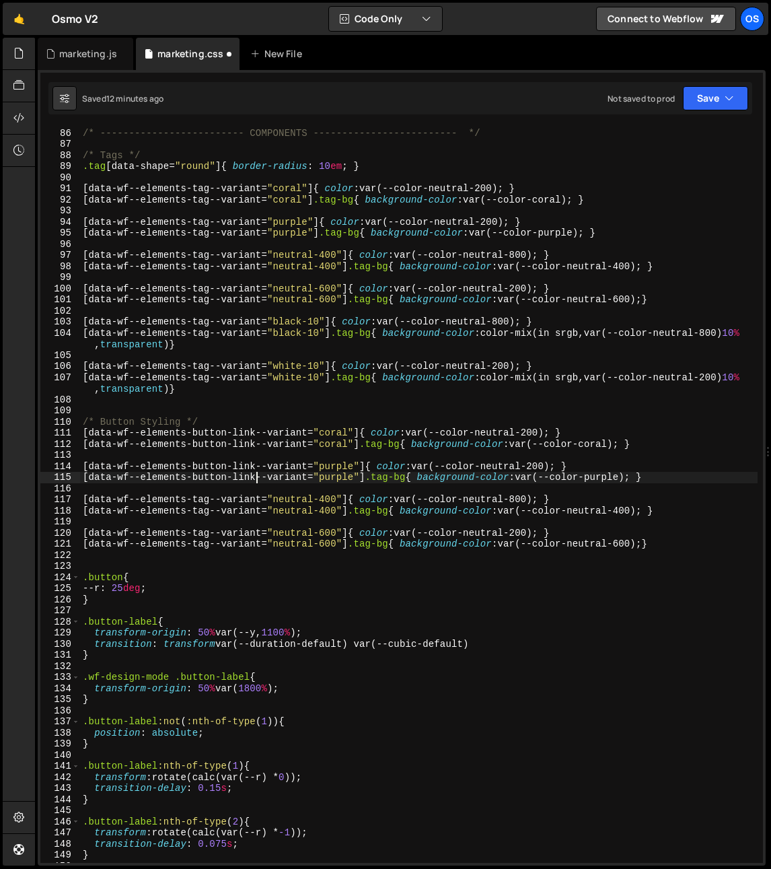
click at [199, 499] on div "/* ------------------------- COMPONENTS ------------------------- */ /* Tags */…" at bounding box center [419, 495] width 678 height 759
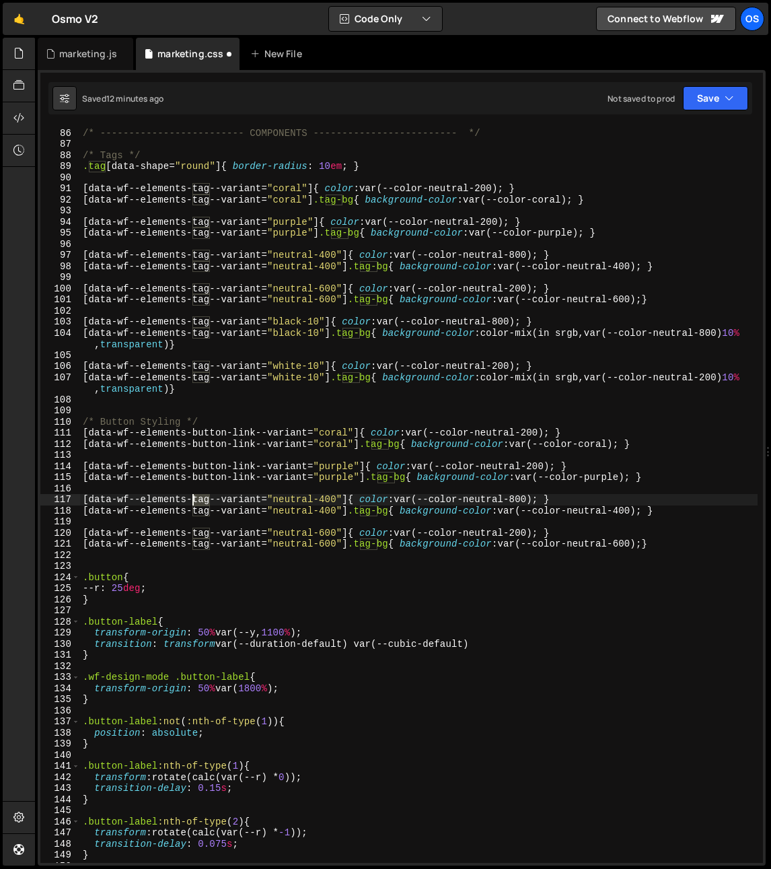
paste textarea "button-link"
click at [201, 510] on div "/* ------------------------- COMPONENTS ------------------------- */ /* Tags */…" at bounding box center [419, 495] width 678 height 759
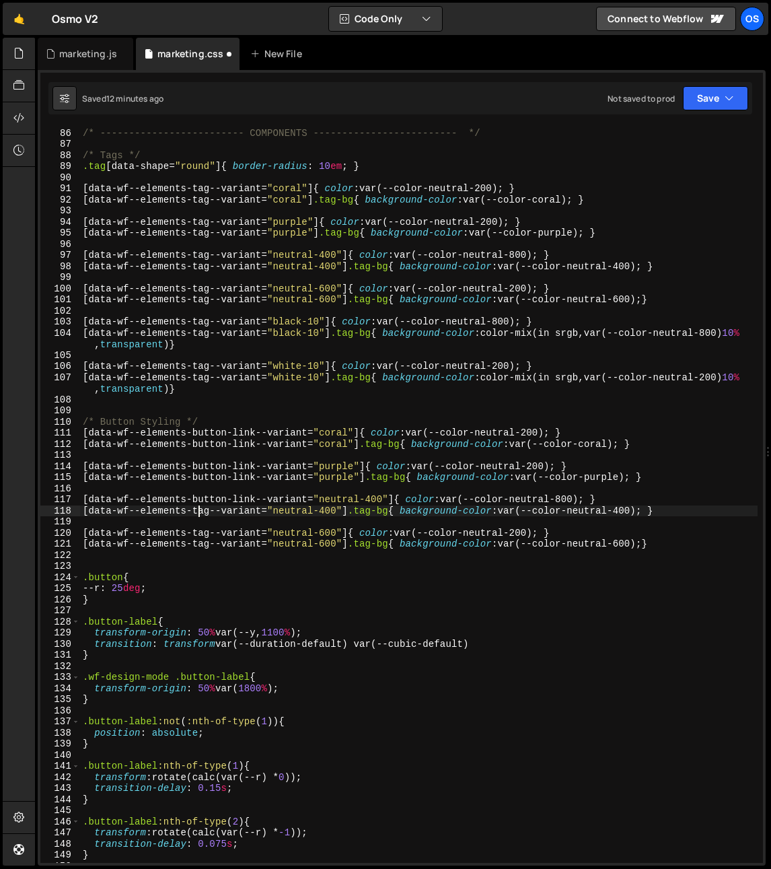
click at [201, 510] on div "/* ------------------------- COMPONENTS ------------------------- */ /* Tags */…" at bounding box center [419, 495] width 678 height 759
paste textarea "button-link"
click at [201, 532] on div "/* ------------------------- COMPONENTS ------------------------- */ /* Tags */…" at bounding box center [419, 495] width 678 height 759
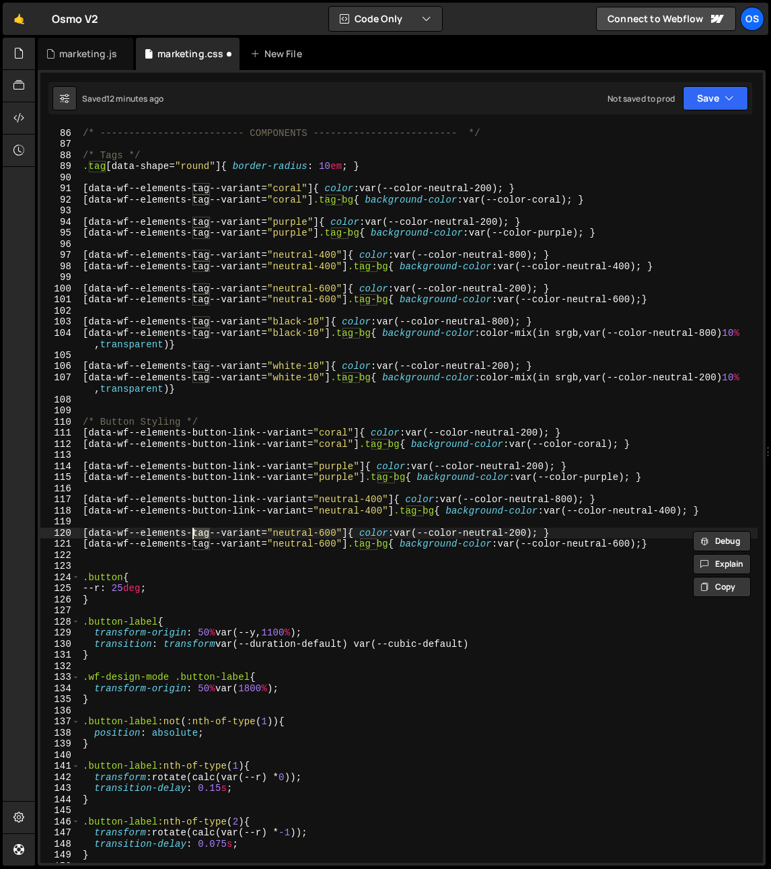
paste textarea "button-link"
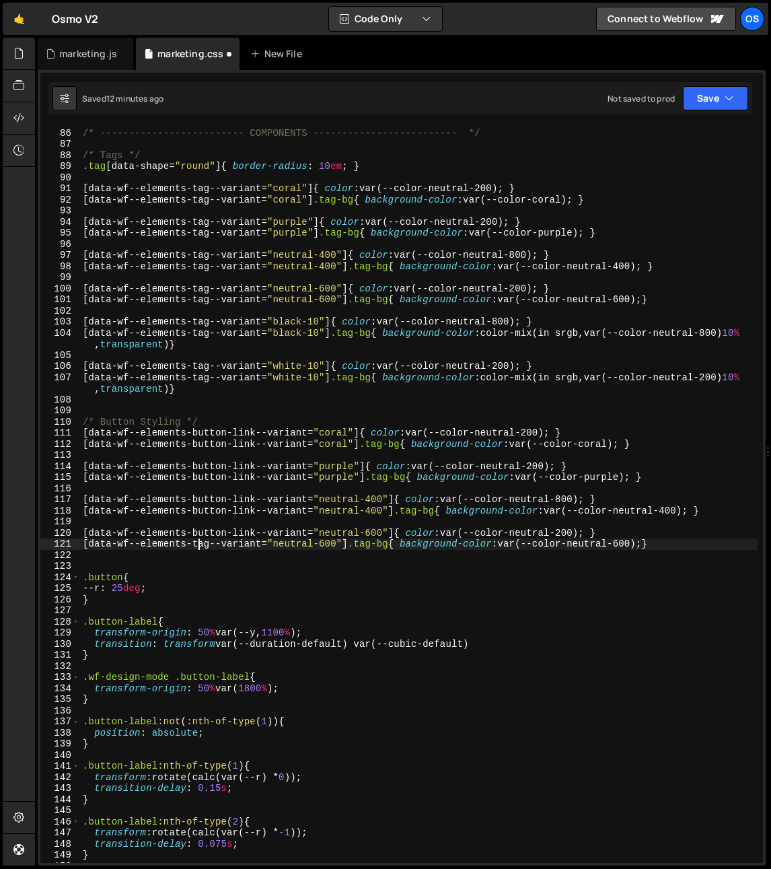
click at [199, 545] on div "/* ------------------------- COMPONENTS ------------------------- */ /* Tags */…" at bounding box center [419, 495] width 678 height 759
paste textarea "button-link"
drag, startPoint x: 402, startPoint y: 548, endPoint x: 422, endPoint y: 543, distance: 20.1
click at [402, 548] on div "/* ------------------------- COMPONENTS ------------------------- */ /* Tags */…" at bounding box center [419, 495] width 678 height 759
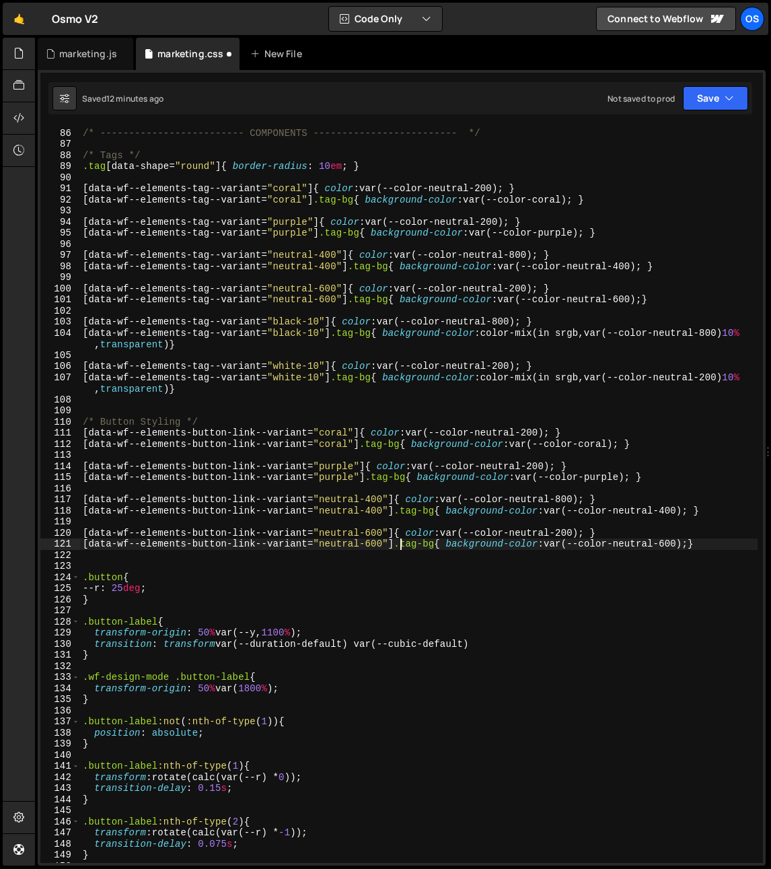
click at [411, 546] on div "/* ------------------------- COMPONENTS ------------------------- */ /* Tags */…" at bounding box center [419, 495] width 678 height 759
click at [411, 547] on div "/* ------------------------- COMPONENTS ------------------------- */ /* Tags */…" at bounding box center [419, 495] width 678 height 759
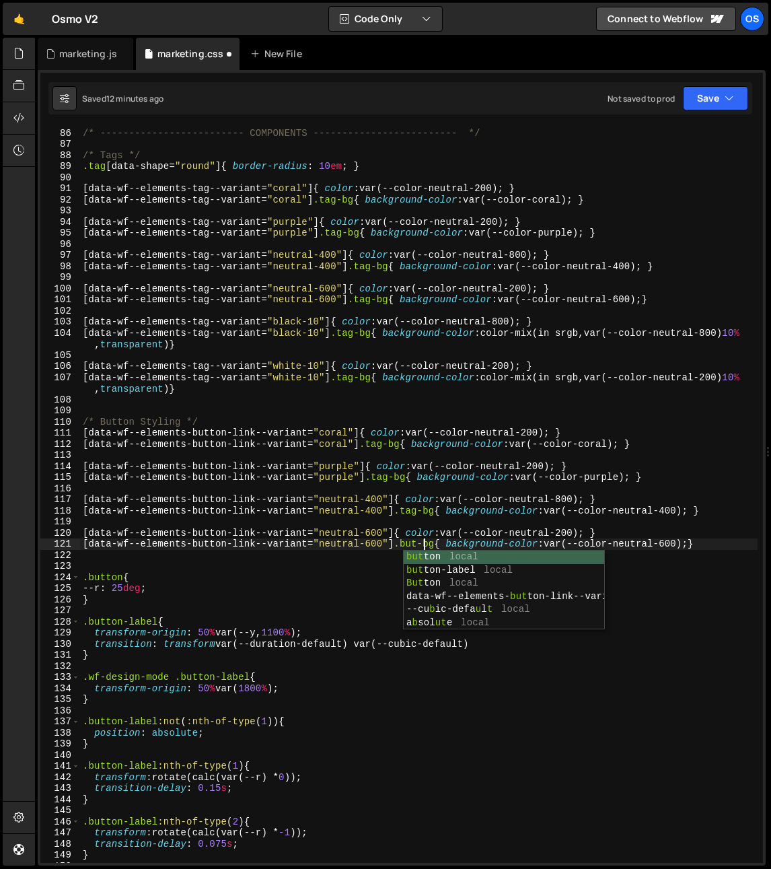
scroll to position [0, 25]
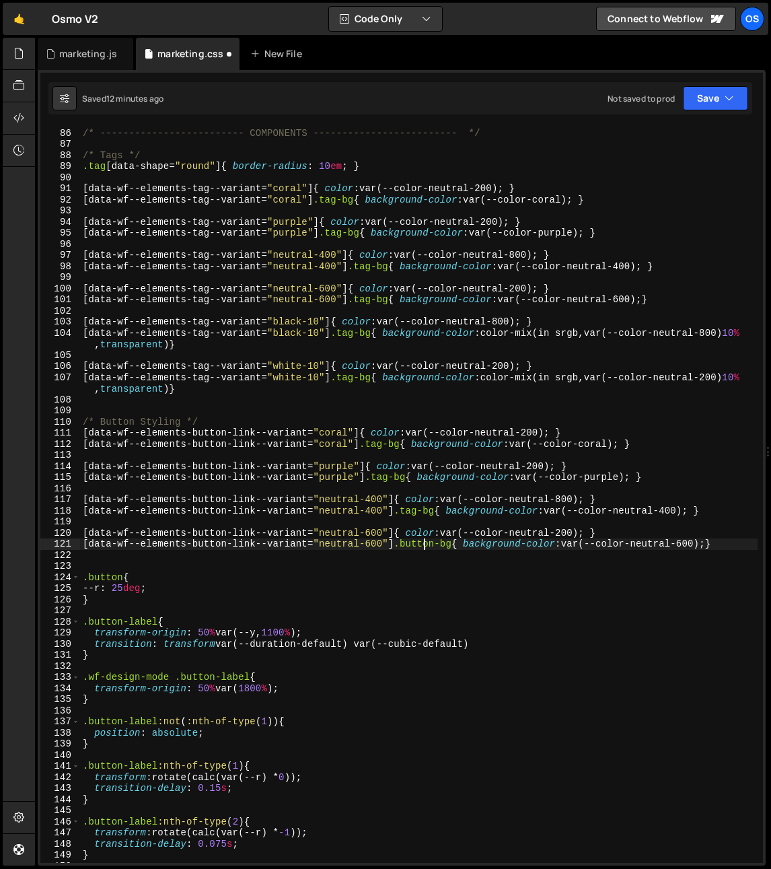
click at [425, 542] on div "/* ------------------------- COMPONENTS ------------------------- */ /* Tags */…" at bounding box center [419, 495] width 678 height 759
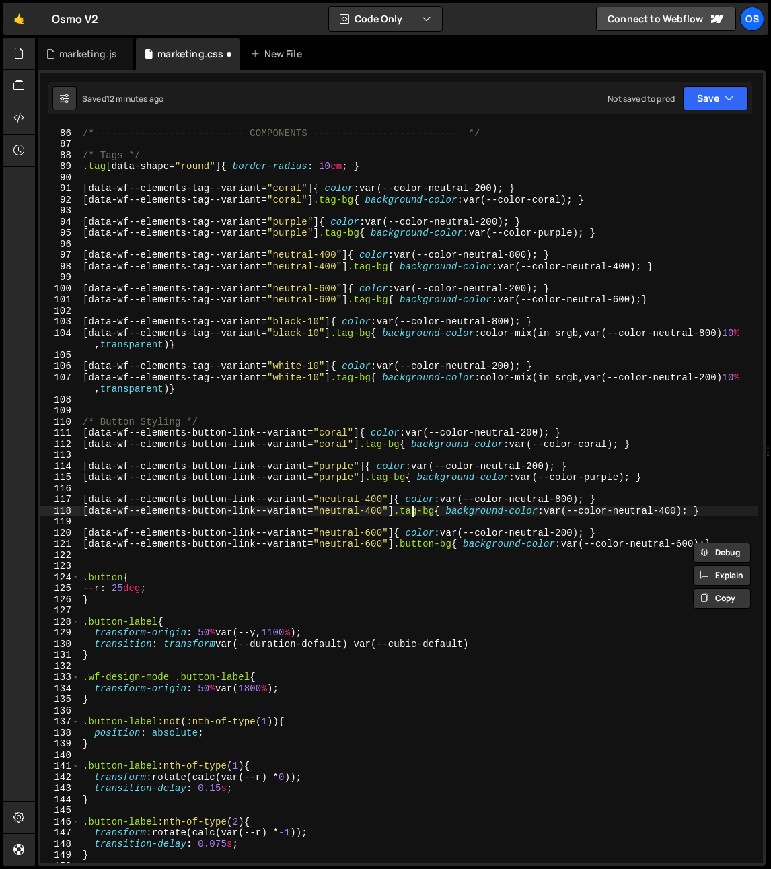
click at [415, 512] on div "/* ------------------------- COMPONENTS ------------------------- */ /* Tags */…" at bounding box center [419, 495] width 678 height 759
paste textarea "button"
click at [386, 479] on div "/* ------------------------- COMPONENTS ------------------------- */ /* Tags */…" at bounding box center [419, 495] width 678 height 759
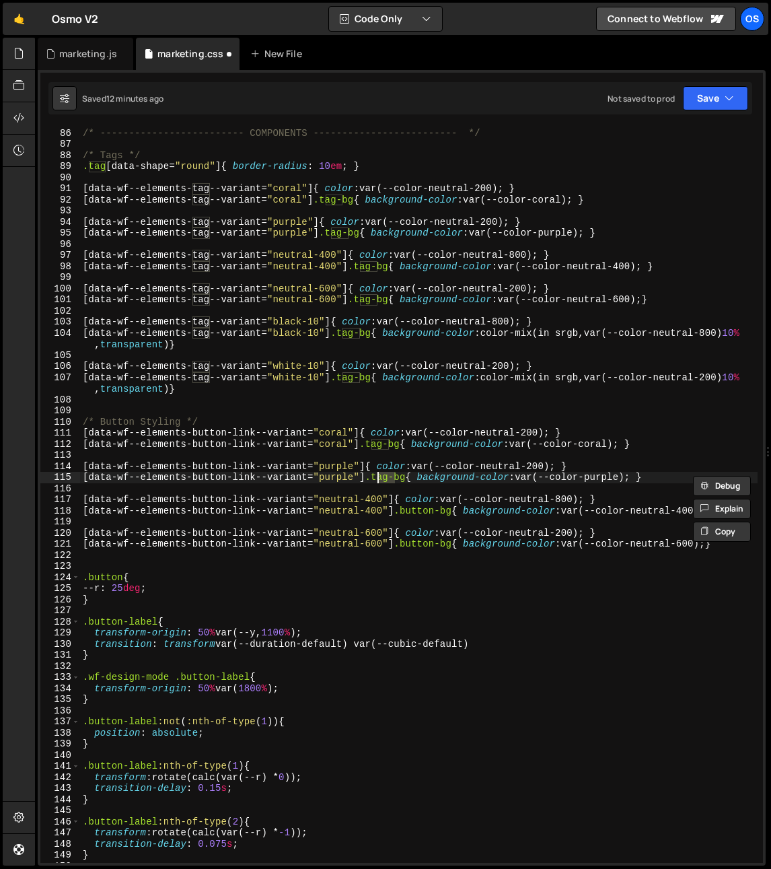
paste textarea "button"
click at [380, 445] on div "/* ------------------------- COMPONENTS ------------------------- */ /* Tags */…" at bounding box center [419, 495] width 678 height 759
click at [380, 446] on div "/* ------------------------- COMPONENTS ------------------------- */ /* Tags */…" at bounding box center [419, 495] width 678 height 759
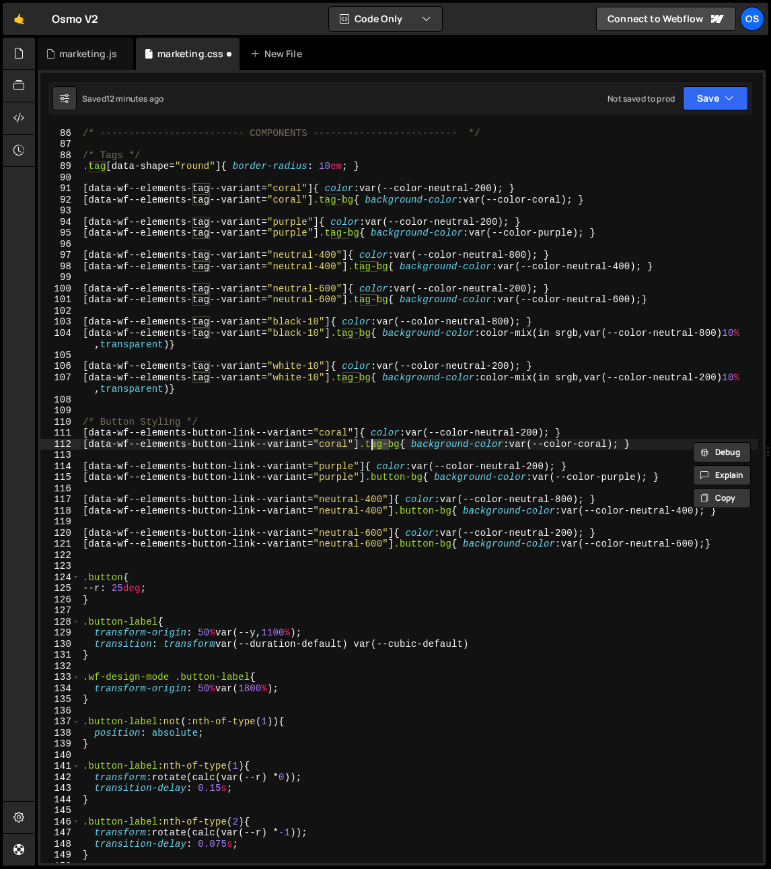
paste textarea "button"
click at [413, 475] on div "/* ------------------------- COMPONENTS ------------------------- */ /* Tags */…" at bounding box center [419, 495] width 678 height 759
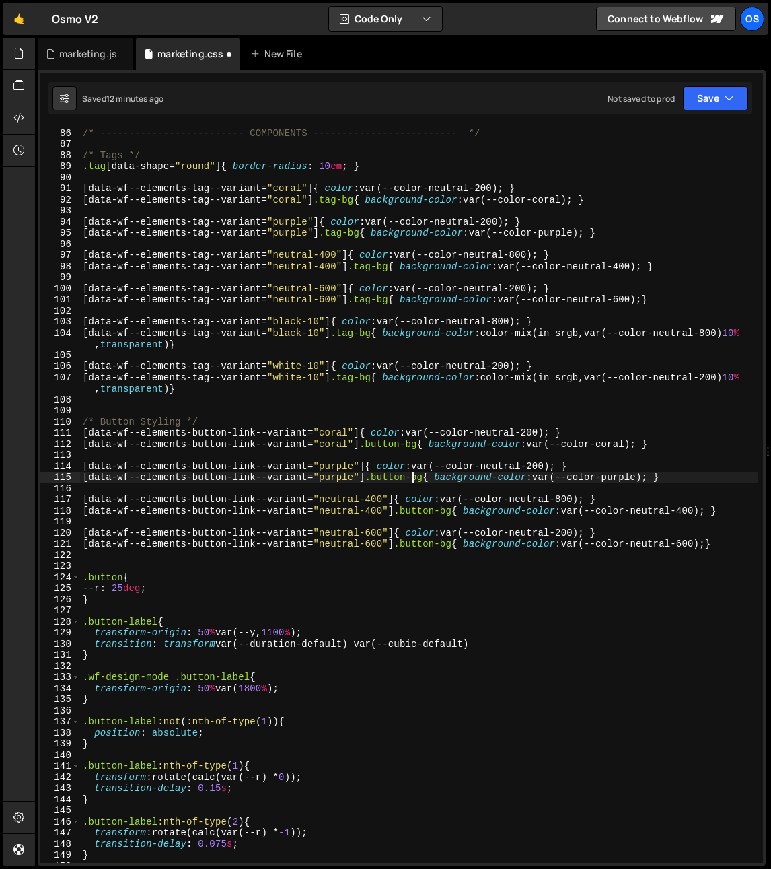
click at [540, 432] on div "/* ------------------------- COMPONENTS ------------------------- */ /* Tags */…" at bounding box center [419, 495] width 678 height 759
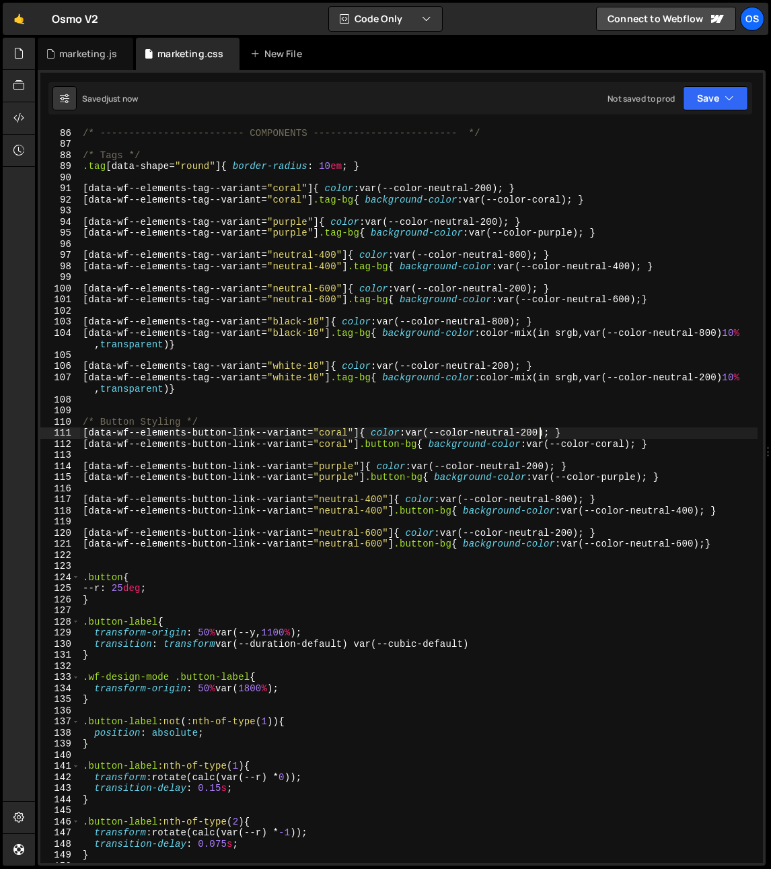
click at [393, 423] on div "/* ------------------------- COMPONENTS ------------------------- */ /* Tags */…" at bounding box center [419, 495] width 678 height 759
click at [337, 465] on div "/* ------------------------- COMPONENTS ------------------------- */ /* Tags */…" at bounding box center [419, 495] width 678 height 759
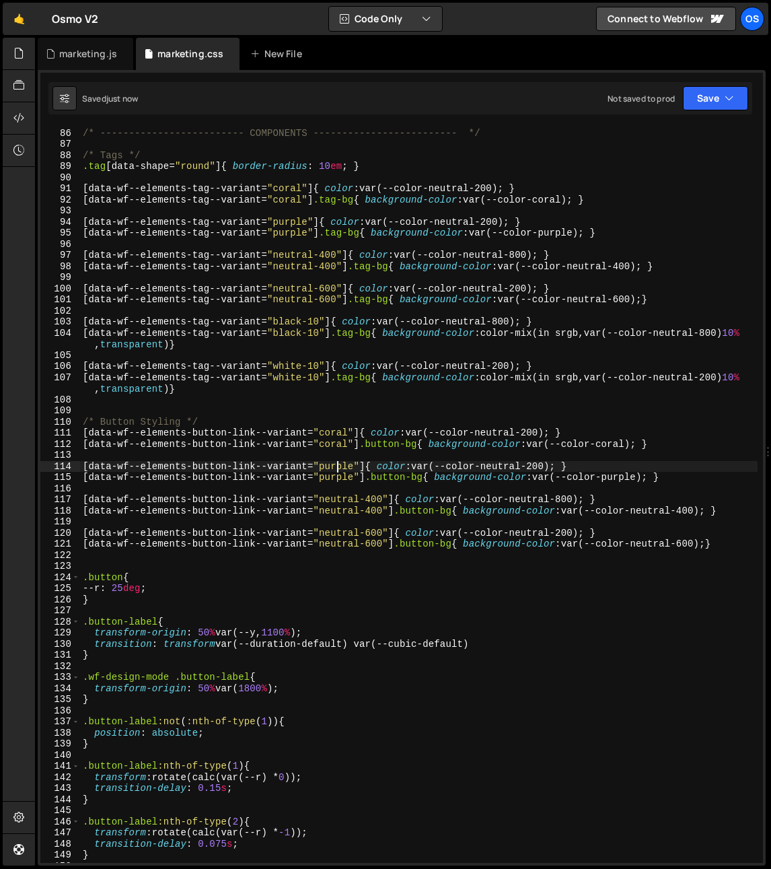
click at [337, 465] on div "/* ------------------------- COMPONENTS ------------------------- */ /* Tags */…" at bounding box center [419, 495] width 678 height 759
click at [343, 494] on div "/* ------------------------- COMPONENTS ------------------------- */ /* Tags */…" at bounding box center [419, 495] width 678 height 759
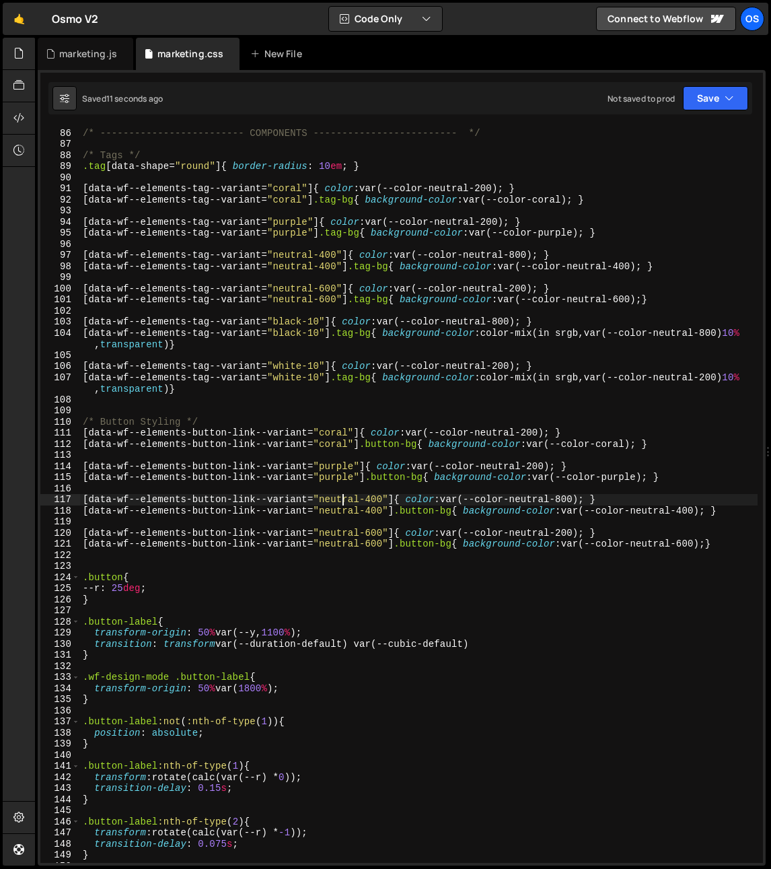
click at [452, 539] on div "/* ------------------------- COMPONENTS ------------------------- */ /* Tags */…" at bounding box center [419, 495] width 678 height 759
type textarea "[data-wf--elements-button-link--variant="neutral-600"] .button-bg{ background-c…"
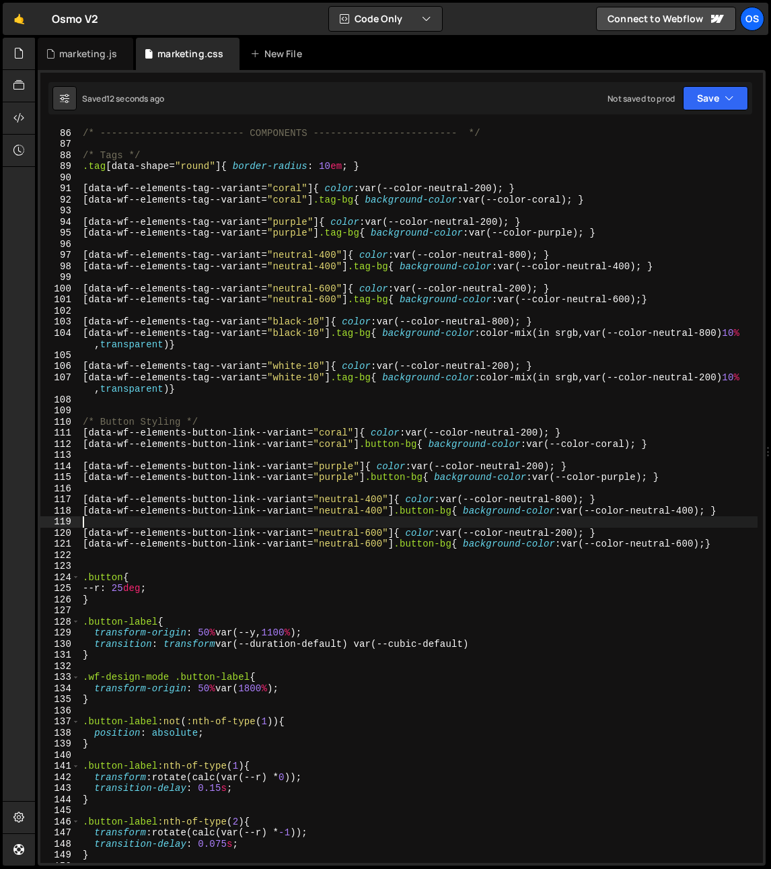
click at [406, 520] on div "/* ------------------------- COMPONENTS ------------------------- */ /* Tags */…" at bounding box center [419, 495] width 678 height 759
click at [295, 455] on div "/* ------------------------- COMPONENTS ------------------------- */ /* Tags */…" at bounding box center [419, 495] width 678 height 759
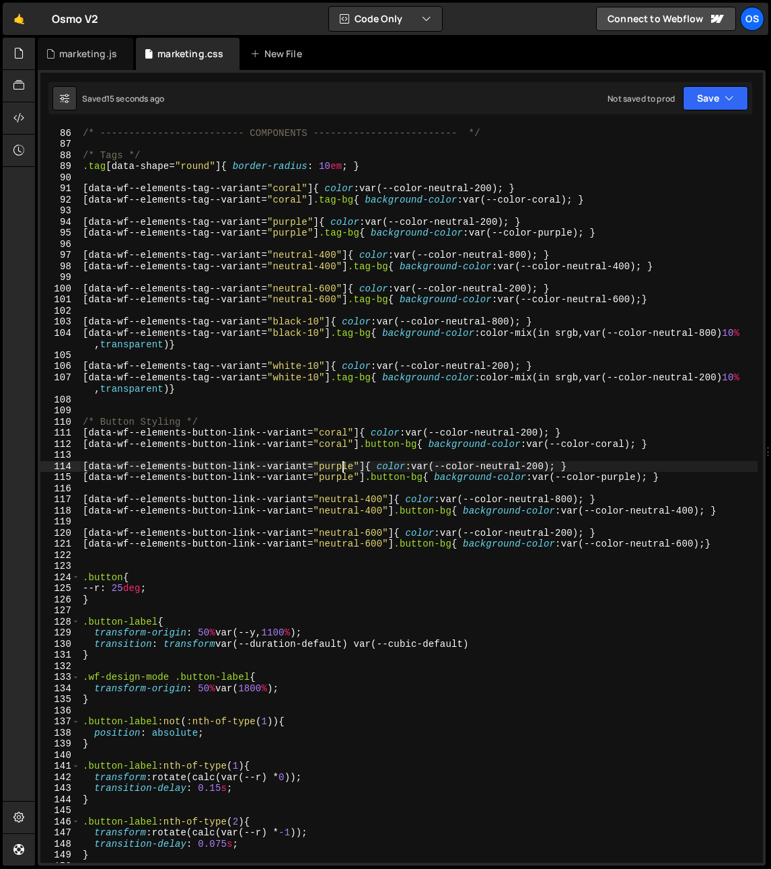
click at [343, 464] on div "/* ------------------------- COMPONENTS ------------------------- */ /* Tags */…" at bounding box center [419, 495] width 678 height 759
click at [395, 510] on div "/* ------------------------- COMPONENTS ------------------------- */ /* Tags */…" at bounding box center [419, 495] width 678 height 759
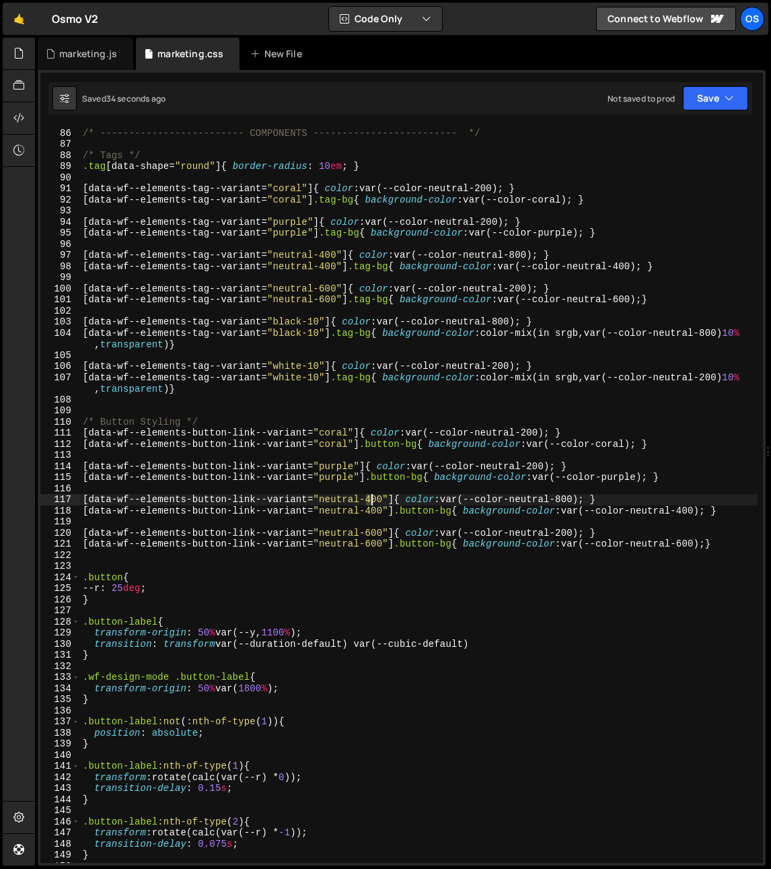
click at [370, 501] on div "/* ------------------------- COMPONENTS ------------------------- */ /* Tags */…" at bounding box center [419, 495] width 678 height 759
click at [369, 509] on div "--color- neutral-2 00 local" at bounding box center [417, 526] width 201 height 40
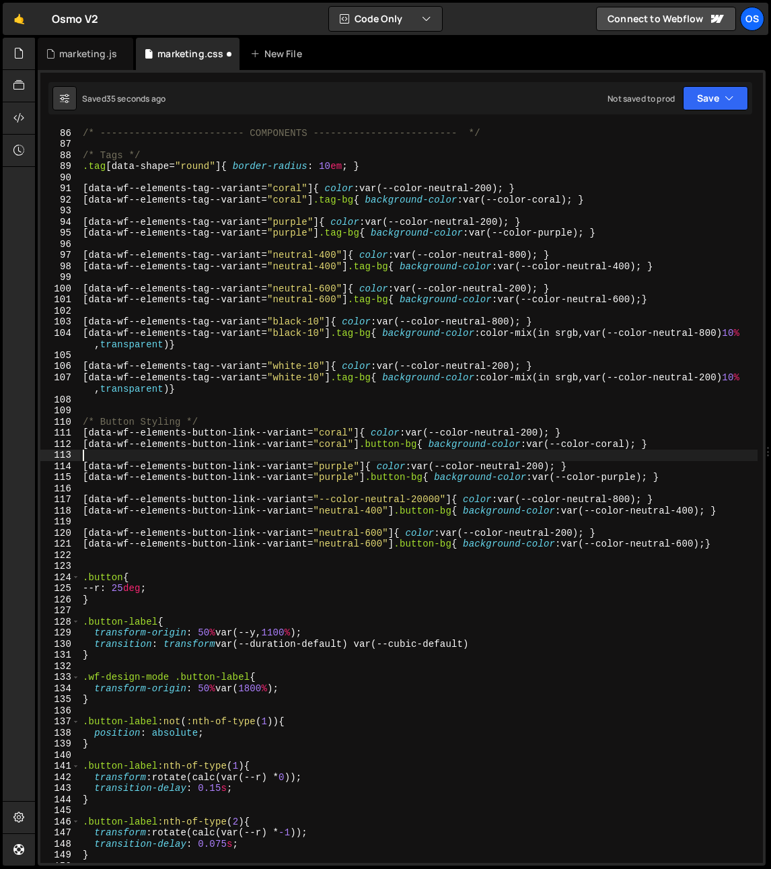
drag, startPoint x: 370, startPoint y: 460, endPoint x: 367, endPoint y: 505, distance: 45.2
click at [370, 463] on div "/* ------------------------- COMPONENTS ------------------------- */ /* Tags */…" at bounding box center [419, 495] width 678 height 759
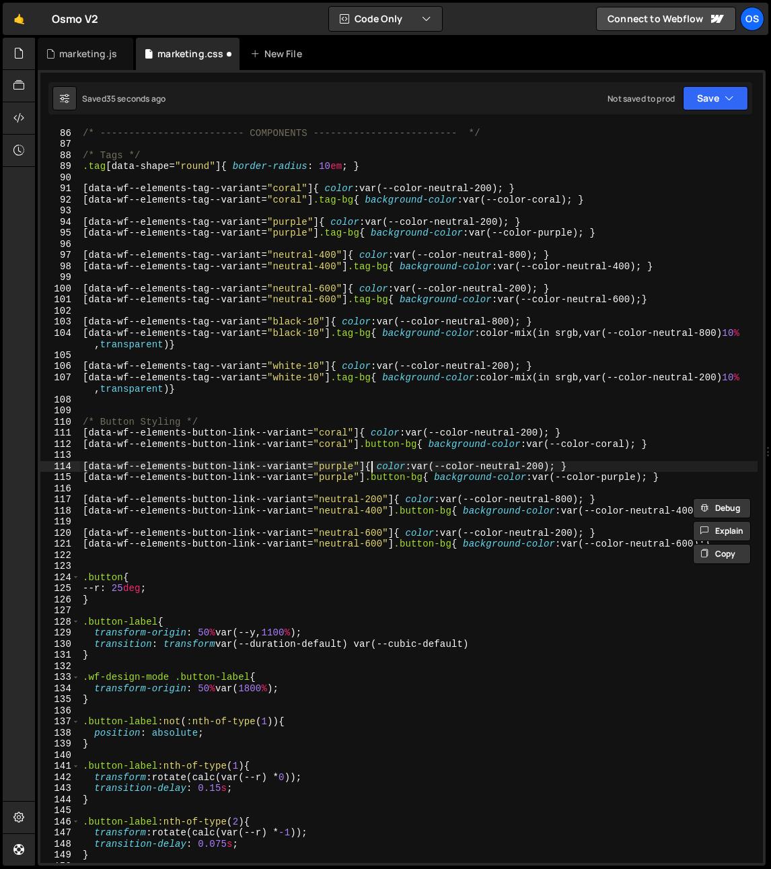
click at [371, 464] on div "/* ------------------------- COMPONENTS ------------------------- */ /* Tags */…" at bounding box center [419, 495] width 678 height 759
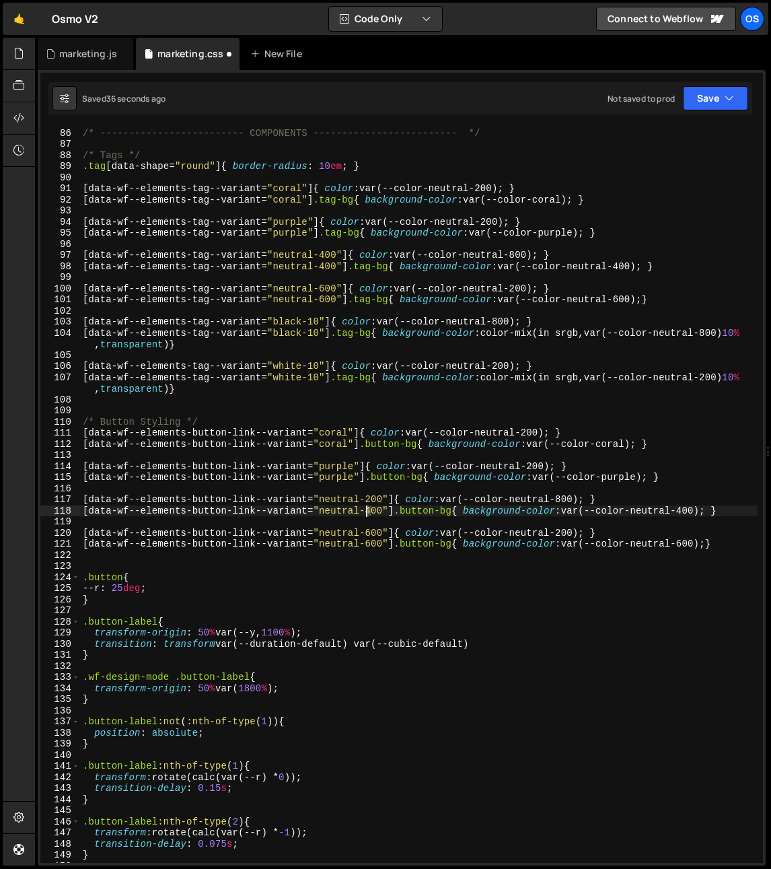
click at [367, 511] on div "/* ------------------------- COMPONENTS ------------------------- */ /* Tags */…" at bounding box center [419, 495] width 678 height 759
click at [427, 448] on div "/* ------------------------- COMPONENTS ------------------------- */ /* Tags */…" at bounding box center [419, 495] width 678 height 759
click at [691, 512] on div "/* ------------------------- COMPONENTS ------------------------- */ /* Tags */…" at bounding box center [419, 495] width 678 height 759
type textarea "[data-wf--elements-button-link--variant="neutral-200"] .button-bg{ background-c…"
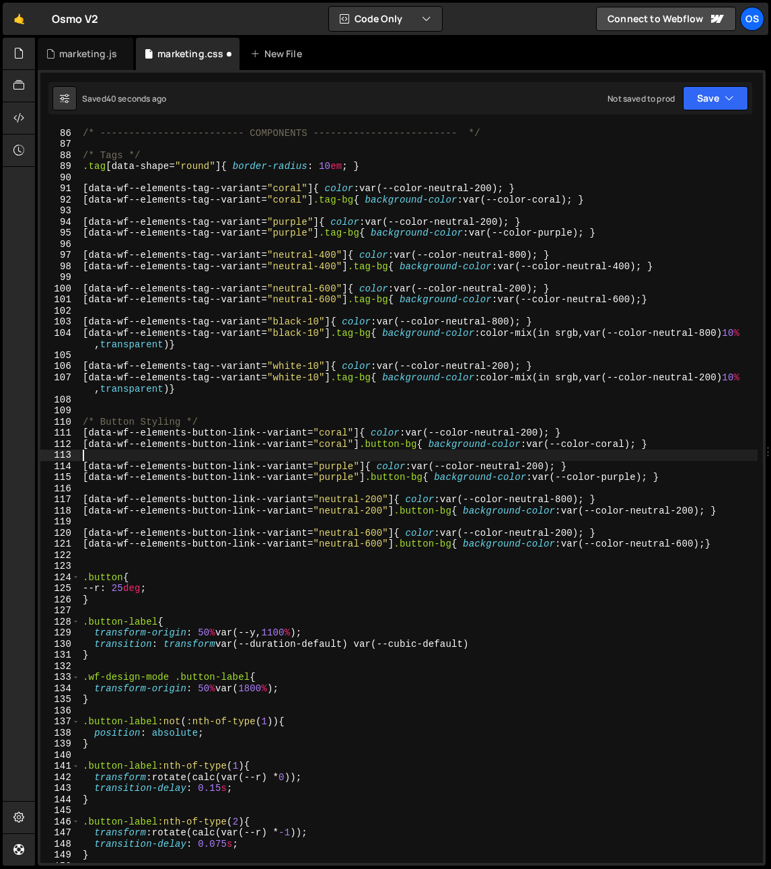
click at [593, 456] on div "/* ------------------------- COMPONENTS ------------------------- */ /* Tags */…" at bounding box center [419, 495] width 678 height 759
drag, startPoint x: 370, startPoint y: 535, endPoint x: 378, endPoint y: 534, distance: 7.5
click at [370, 535] on div "/* ------------------------- COMPONENTS ------------------------- */ /* Tags */…" at bounding box center [419, 495] width 678 height 759
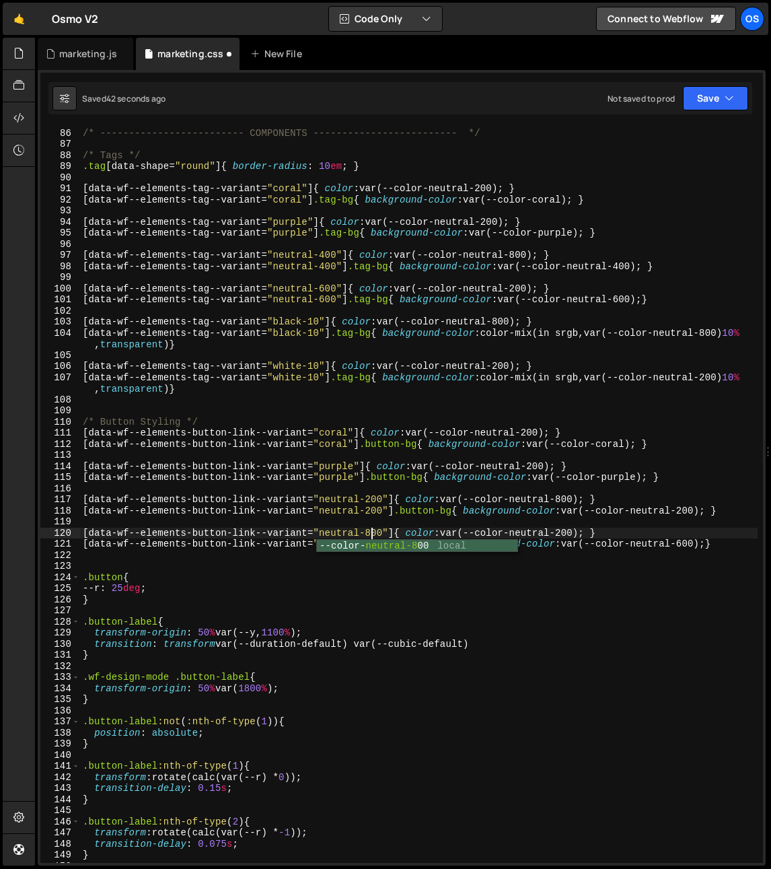
scroll to position [0, 20]
click at [433, 450] on div "/* ------------------------- COMPONENTS ------------------------- */ /* Tags */…" at bounding box center [419, 495] width 678 height 759
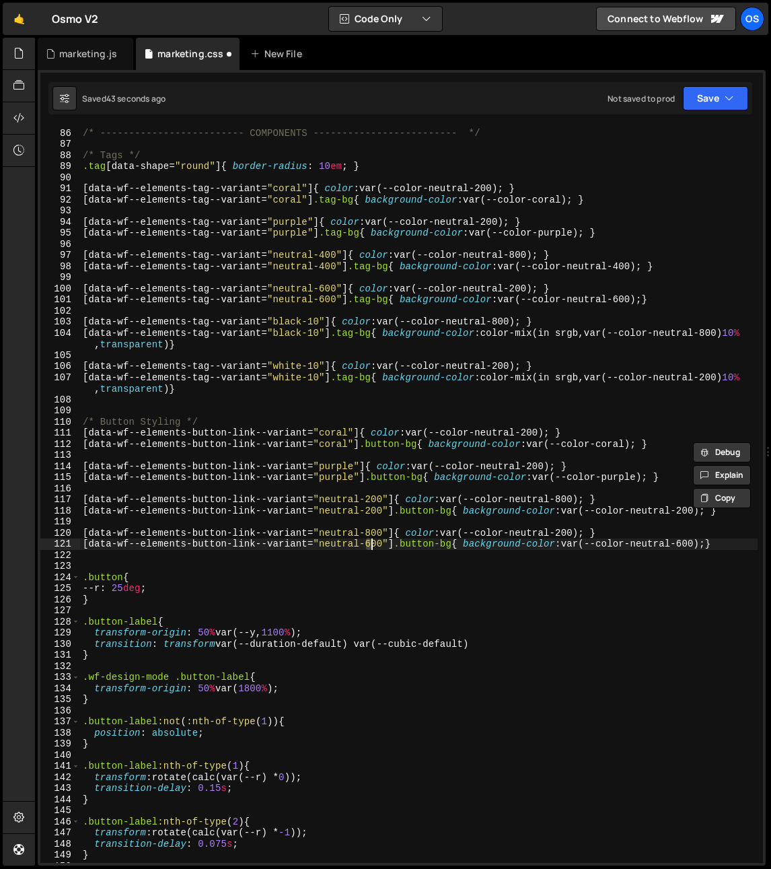
click at [372, 546] on div "/* ------------------------- COMPONENTS ------------------------- */ /* Tags */…" at bounding box center [419, 495] width 678 height 759
type textarea "[data-wf--elements-button-link--variant="neutral-800"] .button-bg{ background-c…"
click at [665, 522] on div "/* ------------------------- COMPONENTS ------------------------- */ /* Tags */…" at bounding box center [419, 495] width 678 height 759
click at [690, 547] on div "/* ------------------------- COMPONENTS ------------------------- */ /* Tags */…" at bounding box center [419, 495] width 678 height 759
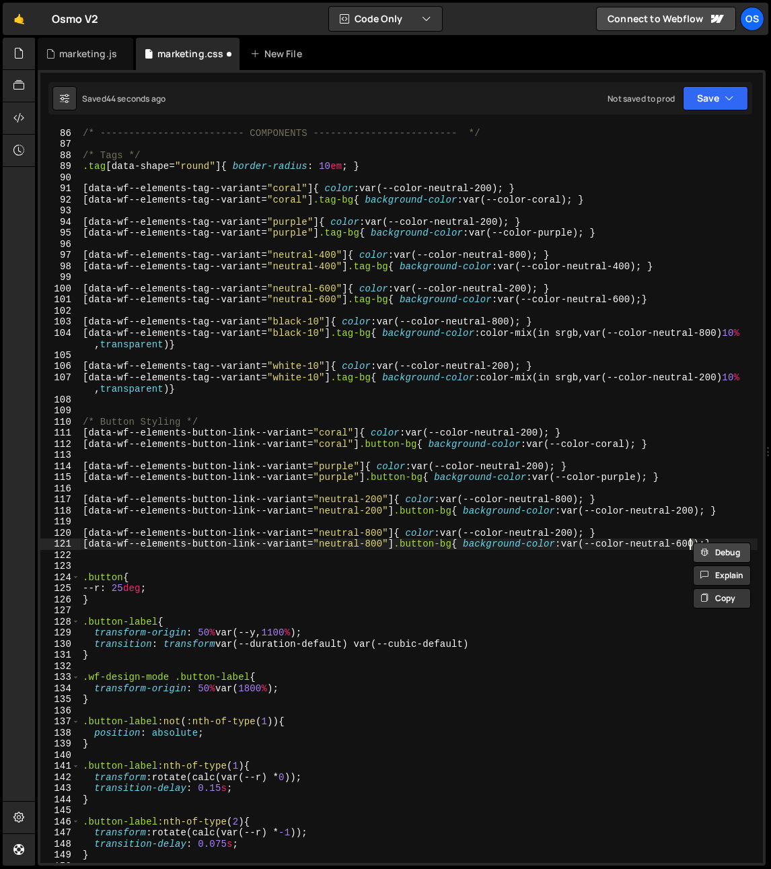
type textarea "[data-wf--elements-button-link--variant="neutral-800"] .button-bg{ background-c…"
click at [641, 485] on div "/* ------------------------- COMPONENTS ------------------------- */ /* Tags */…" at bounding box center [419, 495] width 678 height 759
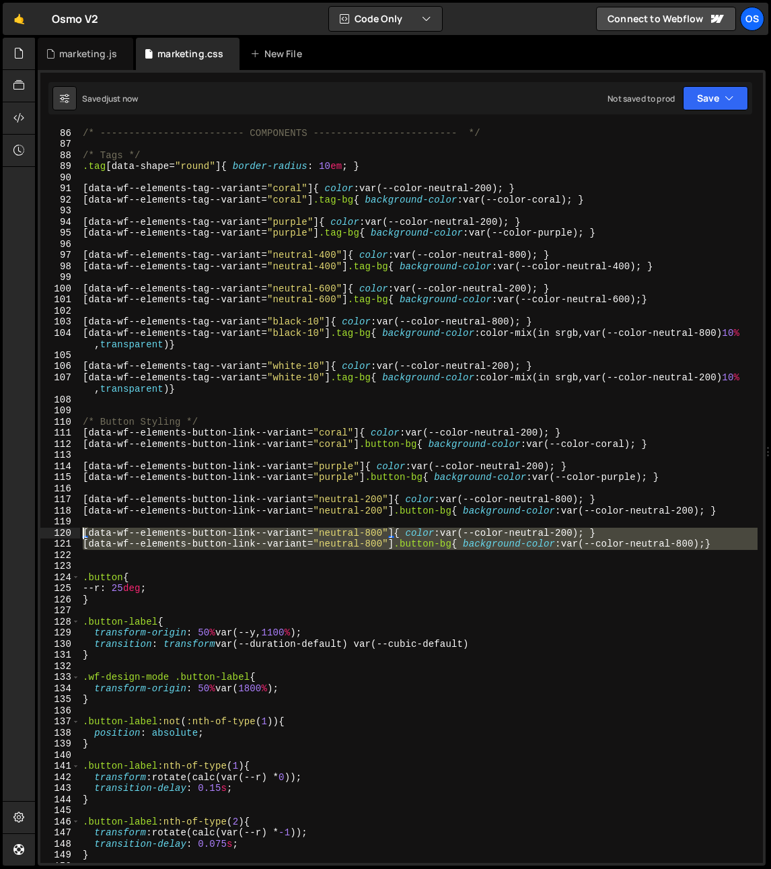
drag, startPoint x: 85, startPoint y: 555, endPoint x: 74, endPoint y: 535, distance: 22.6
click at [74, 535] on div "85 86 87 88 89 90 91 92 93 94 95 96 97 98 99 100 101 102 103 104 105 106 107 10…" at bounding box center [401, 495] width 723 height 736
type textarea "[data-wf--elements-button-link--variant="neutral-800"]{ color: var(--color-neut…"
click at [90, 559] on div "/* ------------------------- COMPONENTS ------------------------- */ /* Tags */…" at bounding box center [419, 495] width 678 height 736
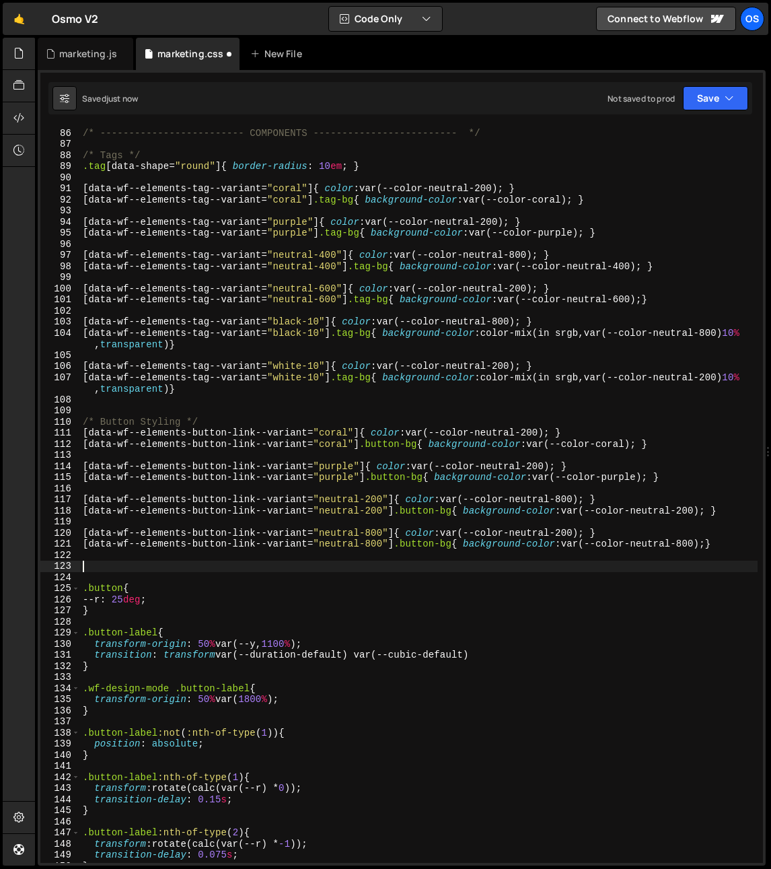
paste textarea "[data-wf--elements-button-link--variant="neutral-800"] .button-bg{ background-c…"
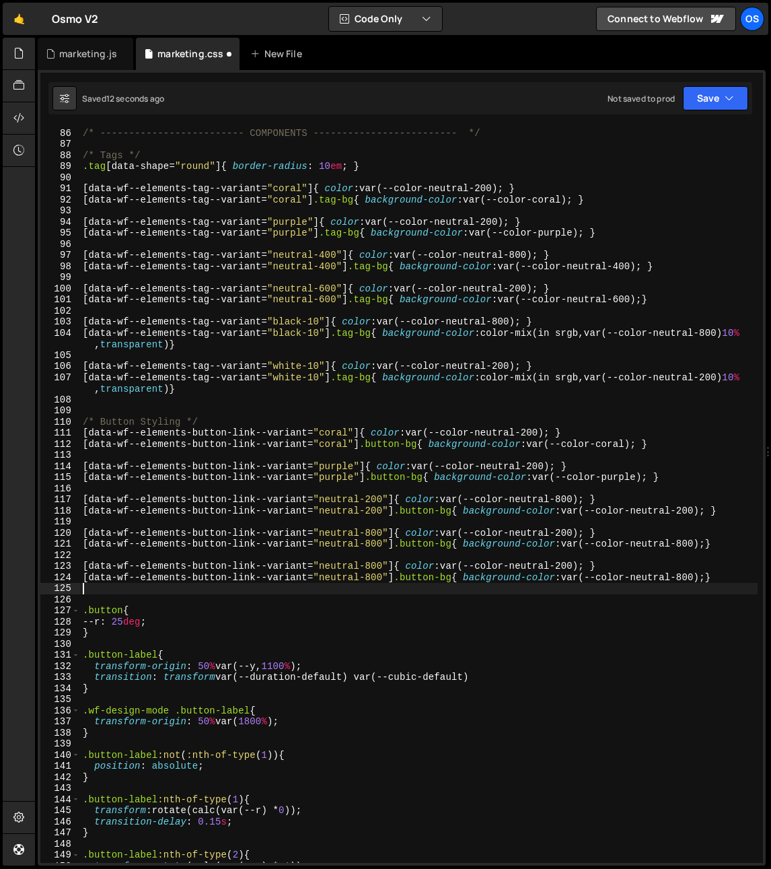
click at [657, 579] on div "/* ------------------------- COMPONENTS ------------------------- */ /* Tags */…" at bounding box center [419, 495] width 678 height 759
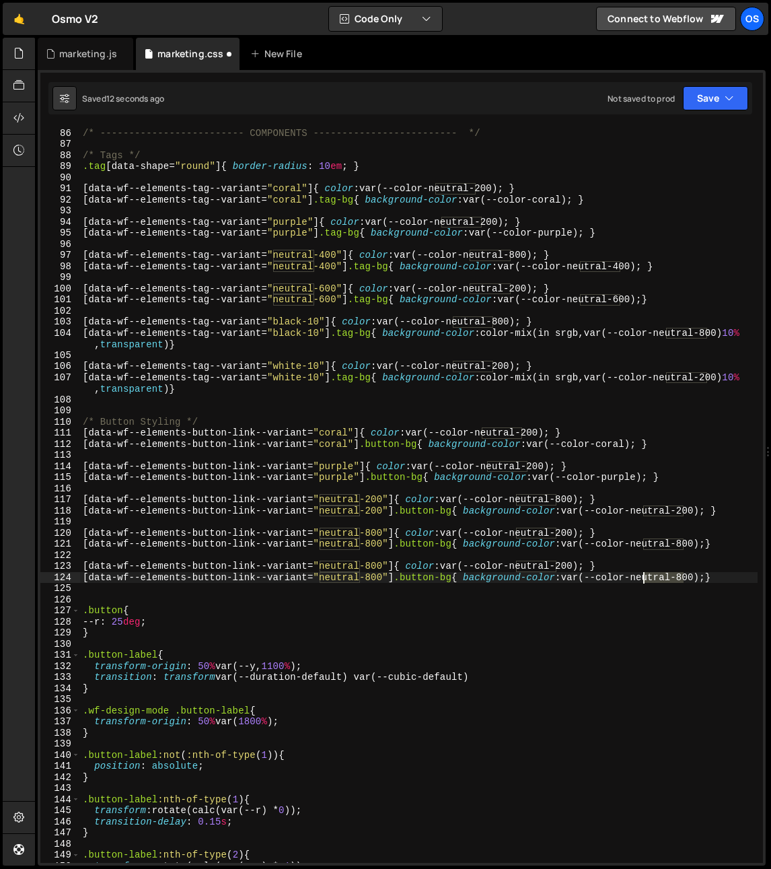
click at [657, 579] on div "/* ------------------------- COMPONENTS ------------------------- */ /* Tags */…" at bounding box center [419, 495] width 678 height 759
click at [673, 580] on div "/* ------------------------- COMPONENTS ------------------------- */ /* Tags */…" at bounding box center [419, 495] width 678 height 759
drag, startPoint x: 643, startPoint y: 547, endPoint x: 675, endPoint y: 547, distance: 31.6
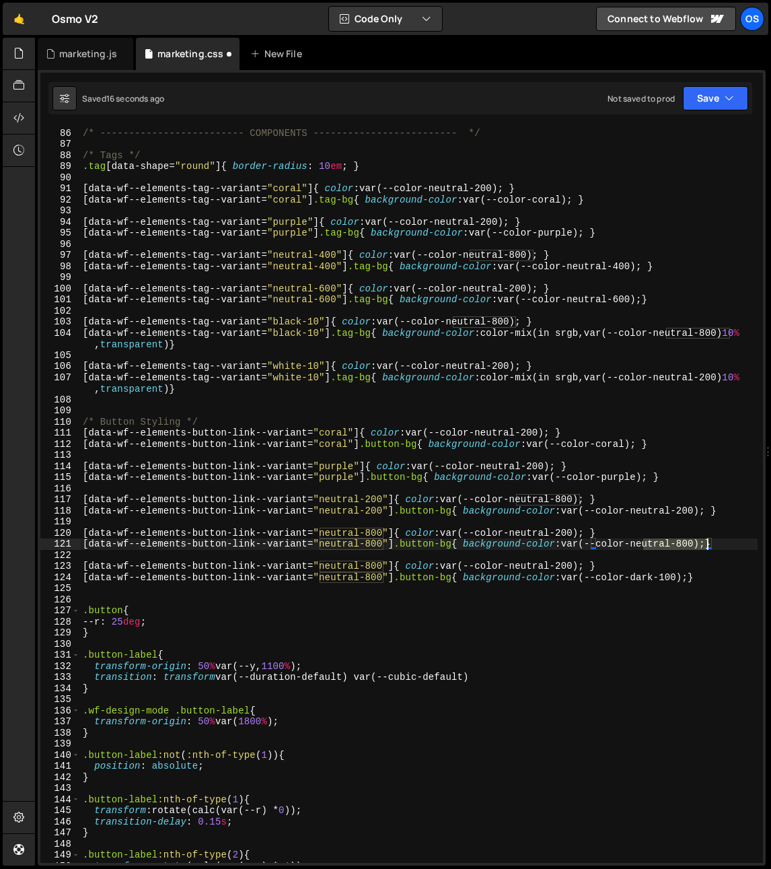
click at [707, 548] on div "/* ------------------------- COMPONENTS ------------------------- */ /* Tags */…" at bounding box center [419, 495] width 678 height 759
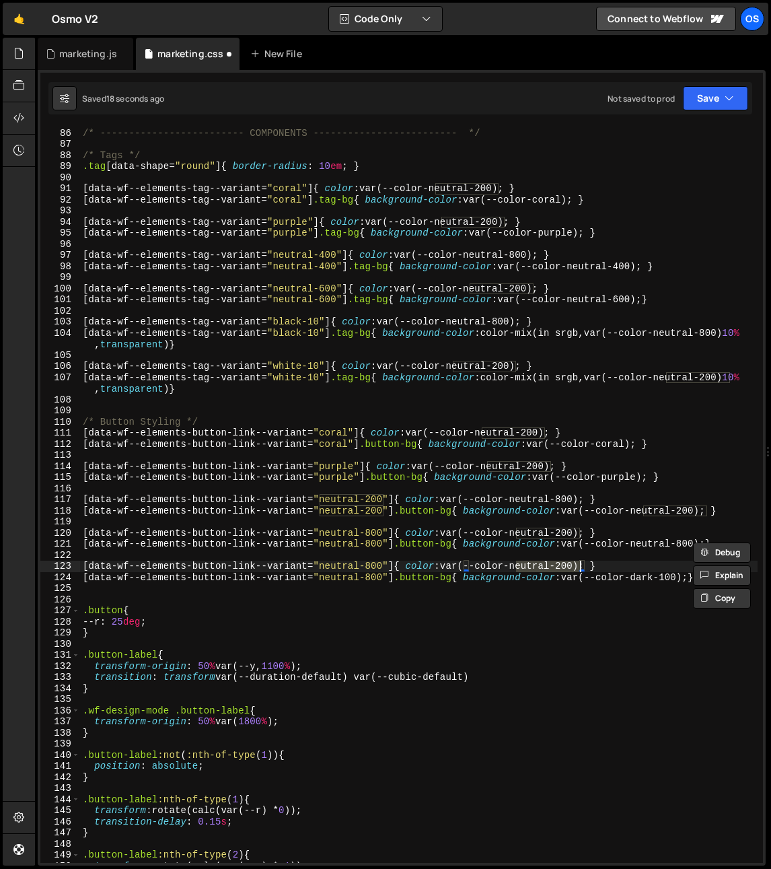
drag, startPoint x: 517, startPoint y: 569, endPoint x: 579, endPoint y: 569, distance: 62.6
click at [579, 569] on div "/* ------------------------- COMPONENTS ------------------------- */ /* Tags */…" at bounding box center [419, 495] width 678 height 759
paste textarea "8"
click at [339, 563] on div "/* ------------------------- COMPONENTS ------------------------- */ /* Tags */…" at bounding box center [419, 495] width 678 height 759
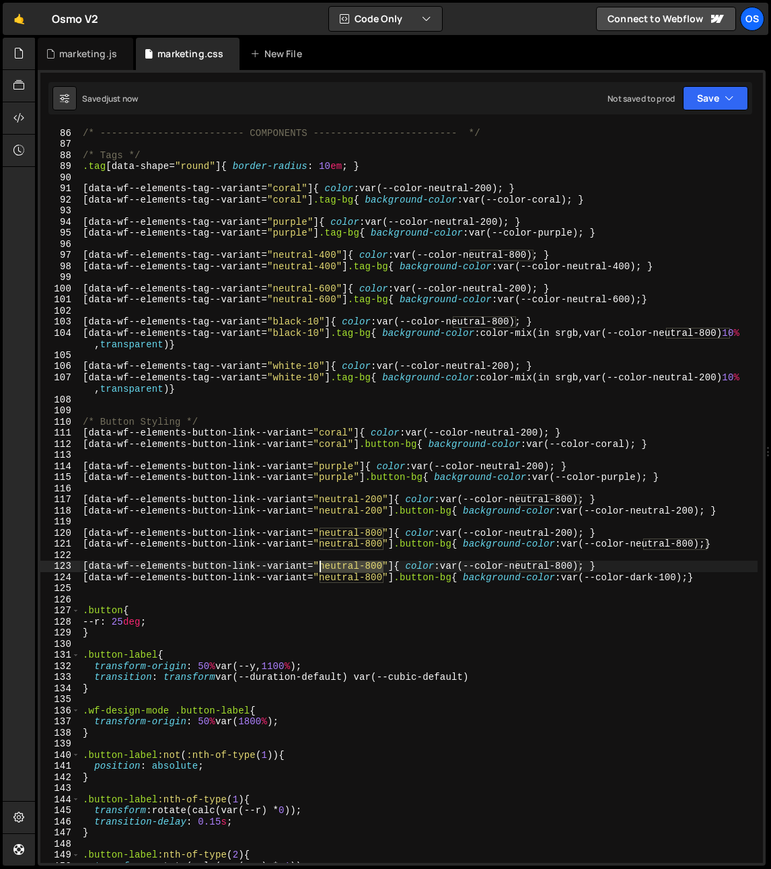
drag, startPoint x: 383, startPoint y: 565, endPoint x: 319, endPoint y: 567, distance: 64.0
click at [319, 567] on div "/* ------------------------- COMPONENTS ------------------------- */ /* Tags */…" at bounding box center [419, 495] width 678 height 759
drag, startPoint x: 338, startPoint y: 567, endPoint x: 355, endPoint y: 572, distance: 17.7
click at [367, 567] on div "/* ------------------------- COMPONENTS ------------------------- */ /* Tags */…" at bounding box center [419, 495] width 678 height 759
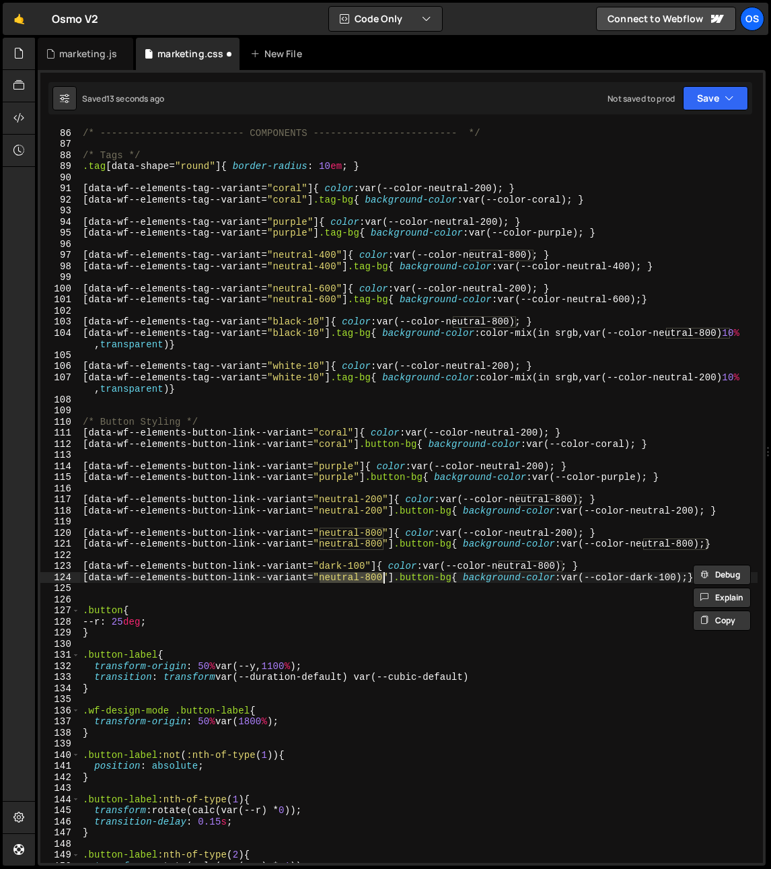
drag, startPoint x: 319, startPoint y: 579, endPoint x: 384, endPoint y: 582, distance: 64.6
click at [384, 582] on div "/* ------------------------- COMPONENTS ------------------------- */ /* Tags */…" at bounding box center [419, 495] width 678 height 759
paste textarea "dark-1"
click at [292, 570] on div "/* ------------------------- COMPONENTS ------------------------- */ /* Tags */…" at bounding box center [419, 495] width 678 height 759
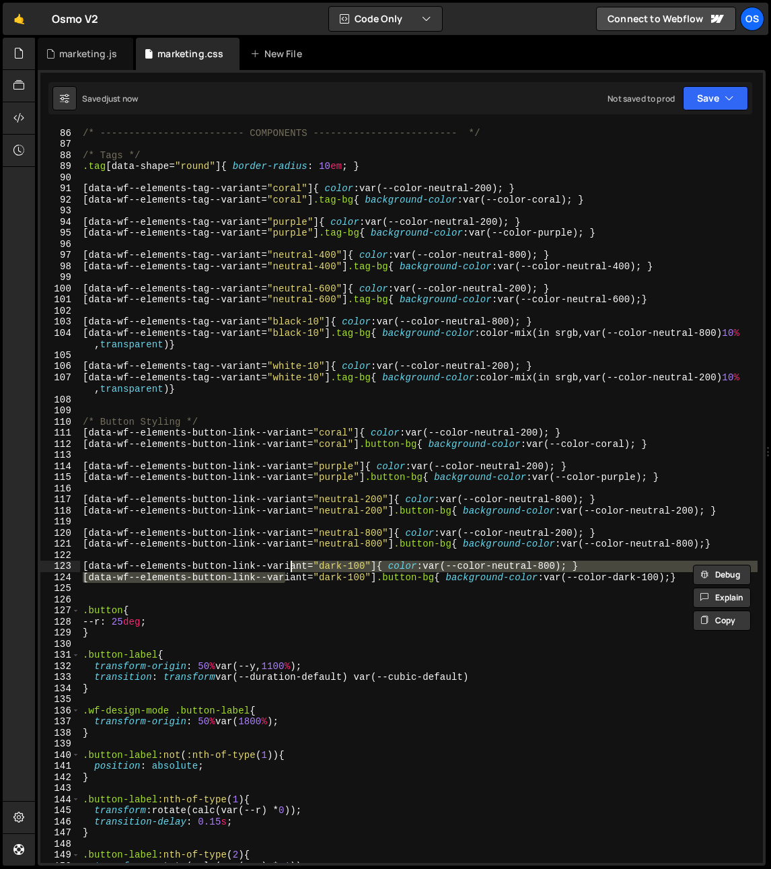
click at [543, 569] on div "/* ------------------------- COMPONENTS ------------------------- */ /* Tags */…" at bounding box center [419, 495] width 678 height 736
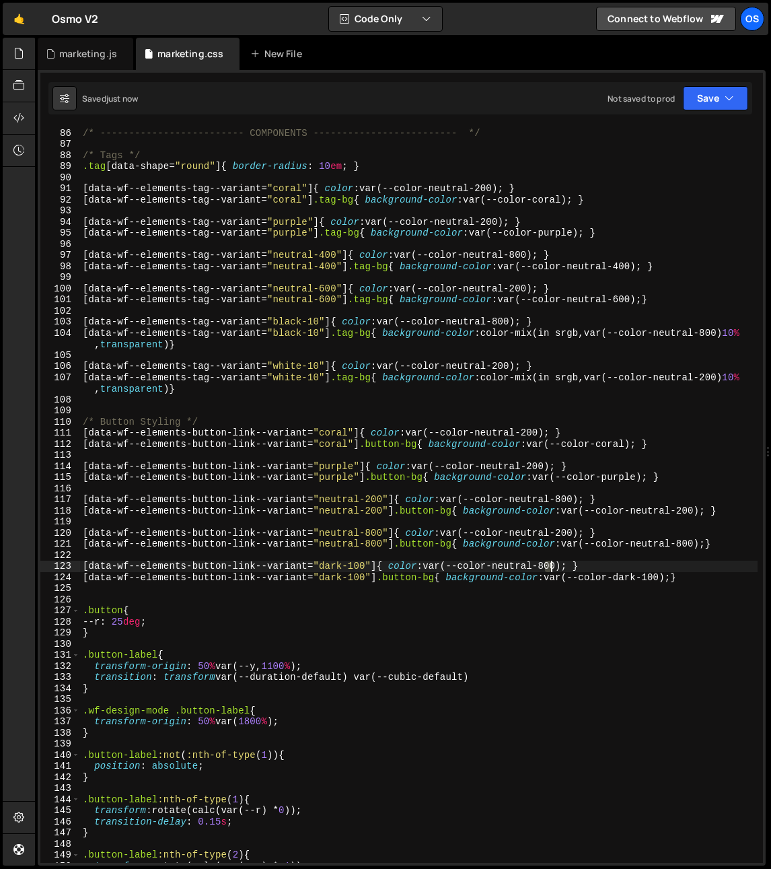
click at [550, 567] on div "/* ------------------------- COMPONENTS ------------------------- */ /* Tags */…" at bounding box center [419, 495] width 678 height 759
type textarea "[data-wf--elements-button-link--variant="dark-100"]{ color: var(--color-neutral…"
click at [229, 357] on div "/* ------------------------- COMPONENTS ------------------------- */ /* Tags */…" at bounding box center [419, 495] width 678 height 759
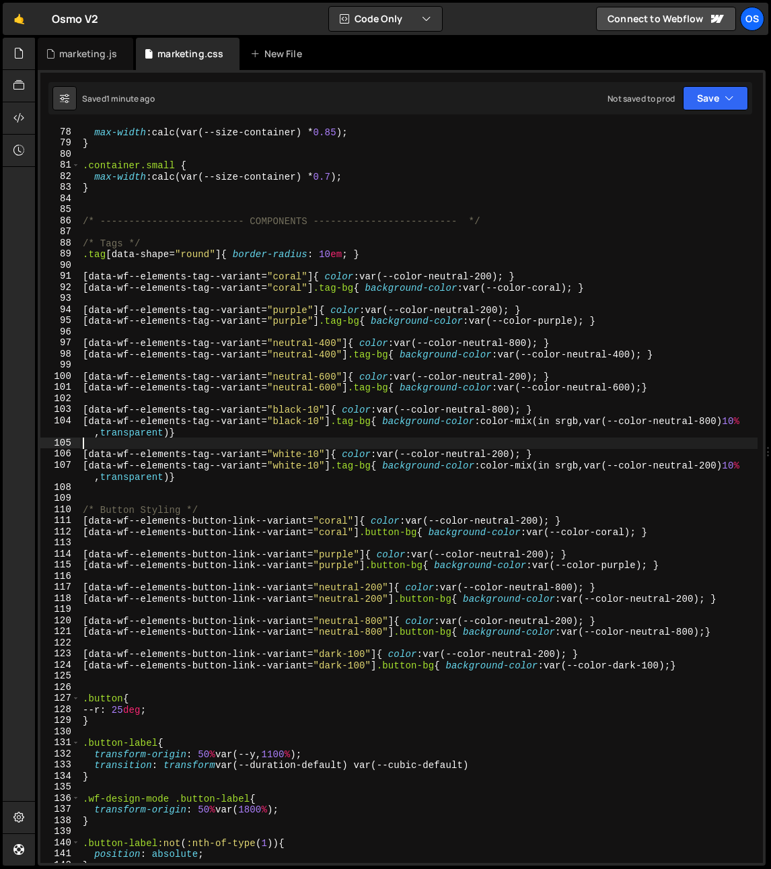
scroll to position [855, 0]
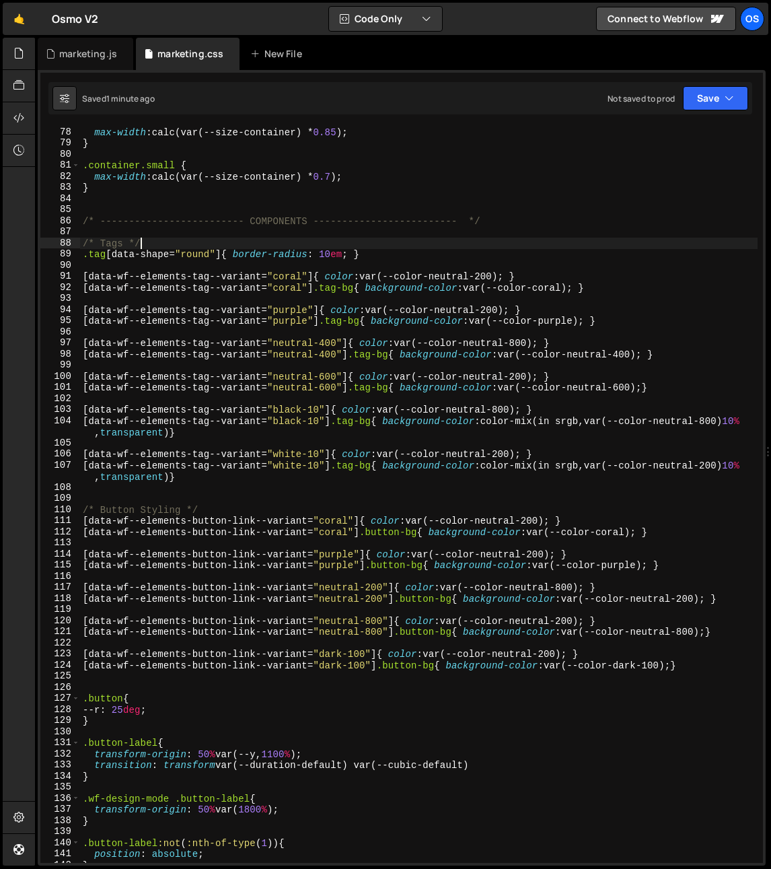
click at [176, 243] on div "max-width : calc(var(--size-container) * 0.85 ) ; } .container.small { max-widt…" at bounding box center [419, 506] width 678 height 759
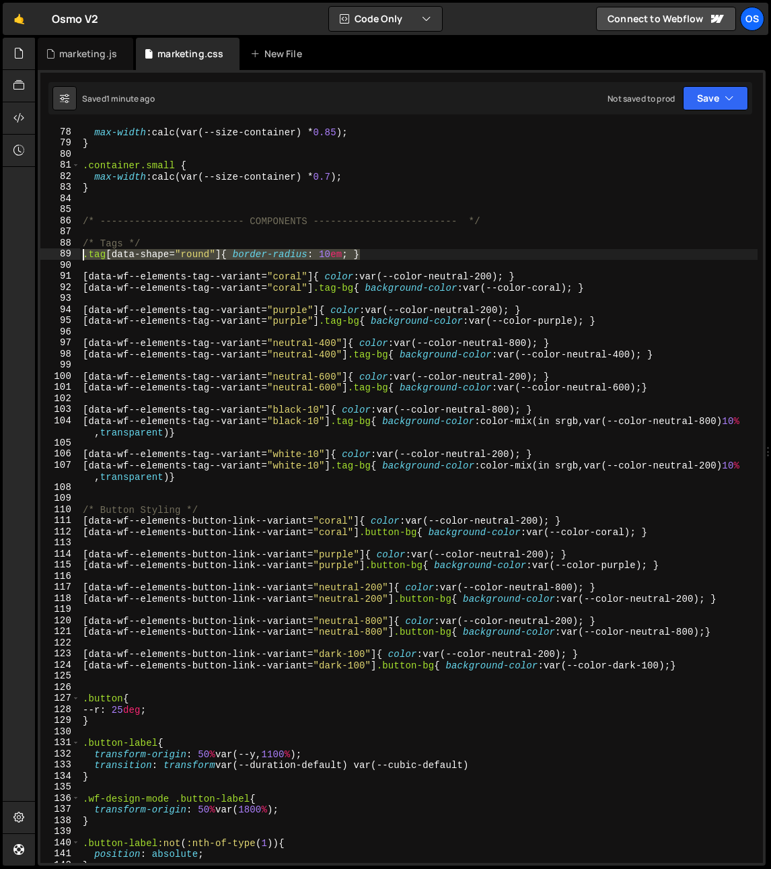
drag, startPoint x: 371, startPoint y: 254, endPoint x: 39, endPoint y: 248, distance: 331.9
click at [39, 248] on div "1 Type cmd + s to save your Javascript file. הההההההההההההההההההההההההההההההההה…" at bounding box center [402, 468] width 728 height 796
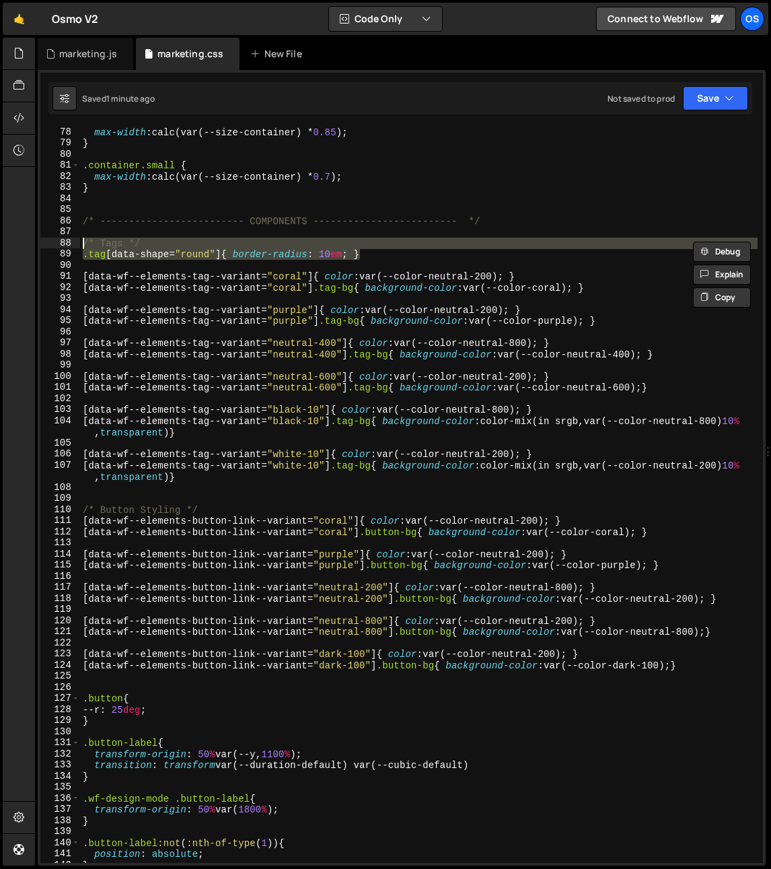
click at [308, 249] on div "max-width : calc(var(--size-container) * 0.85 ) ; } .container.small { max-widt…" at bounding box center [419, 495] width 678 height 736
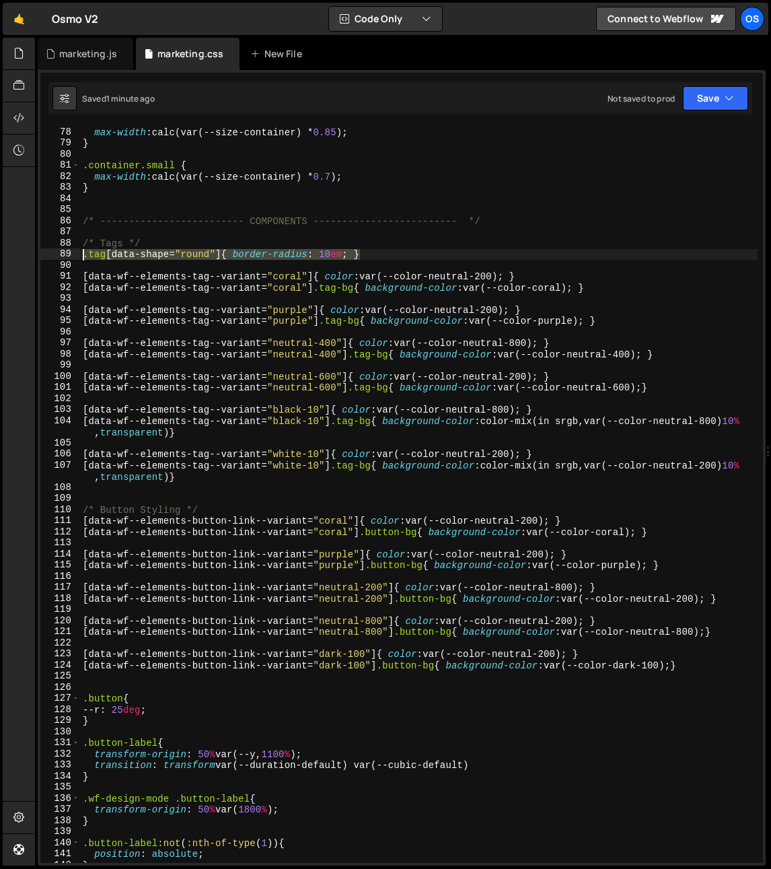
drag, startPoint x: 367, startPoint y: 254, endPoint x: -14, endPoint y: 254, distance: 381.6
click at [0, 254] on html "Projects Community Library Blog Os Your current team is Osmo Projects Your Team…" at bounding box center [385, 434] width 771 height 869
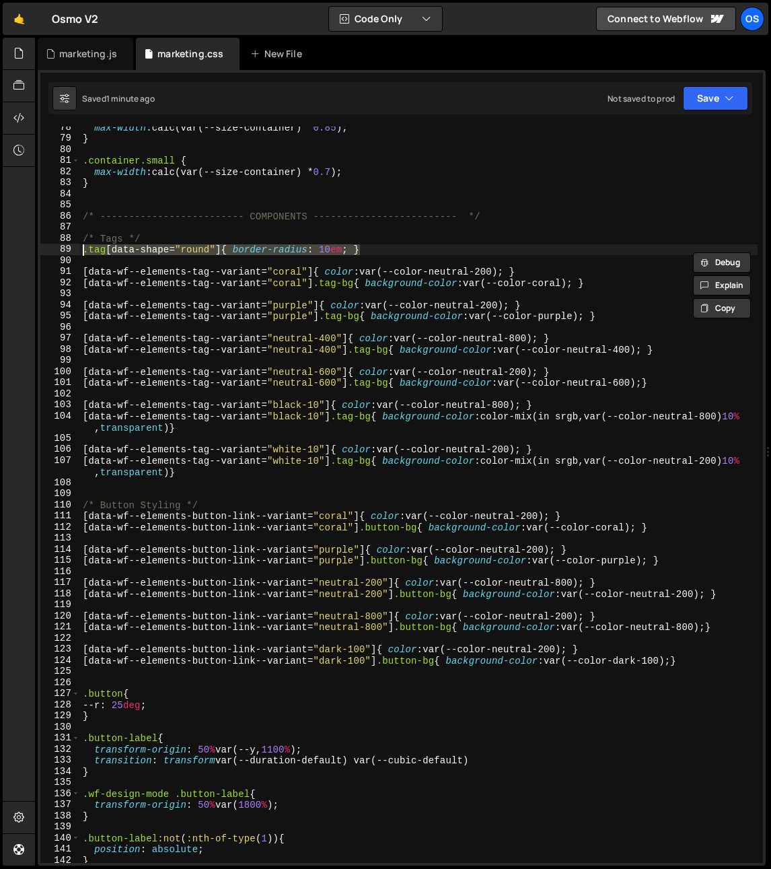
click at [227, 504] on div "max-width : calc(var(--size-container) * 0.85 ) ; } .container.small { max-widt…" at bounding box center [419, 501] width 678 height 759
type textarea "/* Button Styling */"
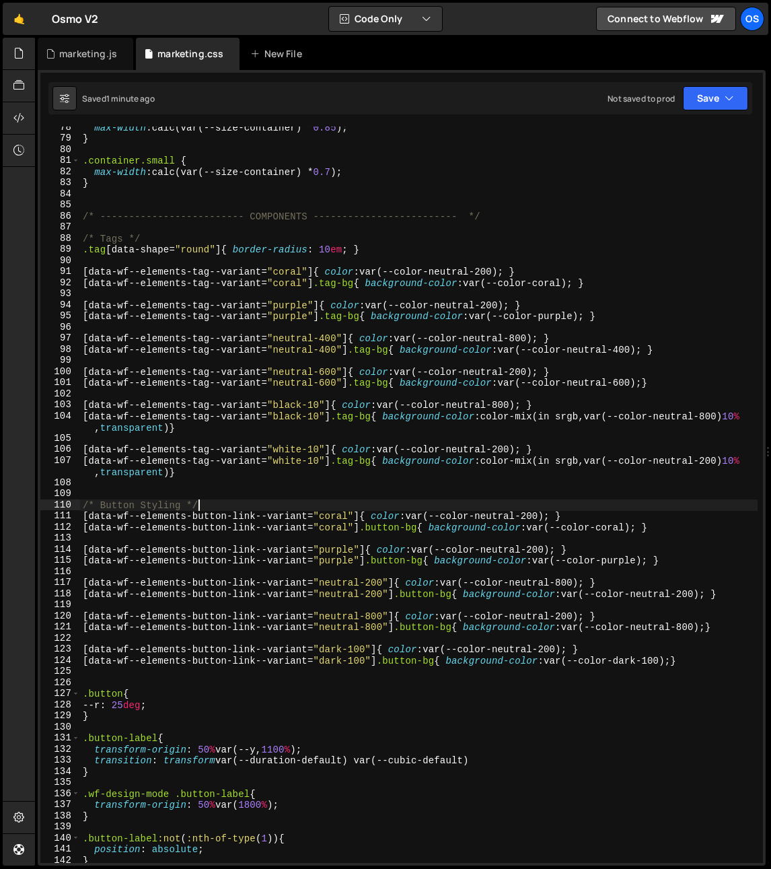
paste textarea ".tag[data-shape="round"]{ border-radius: 10em; }"
type textarea ".tag[data-shape="round"]{ border-radius: 10em; }"
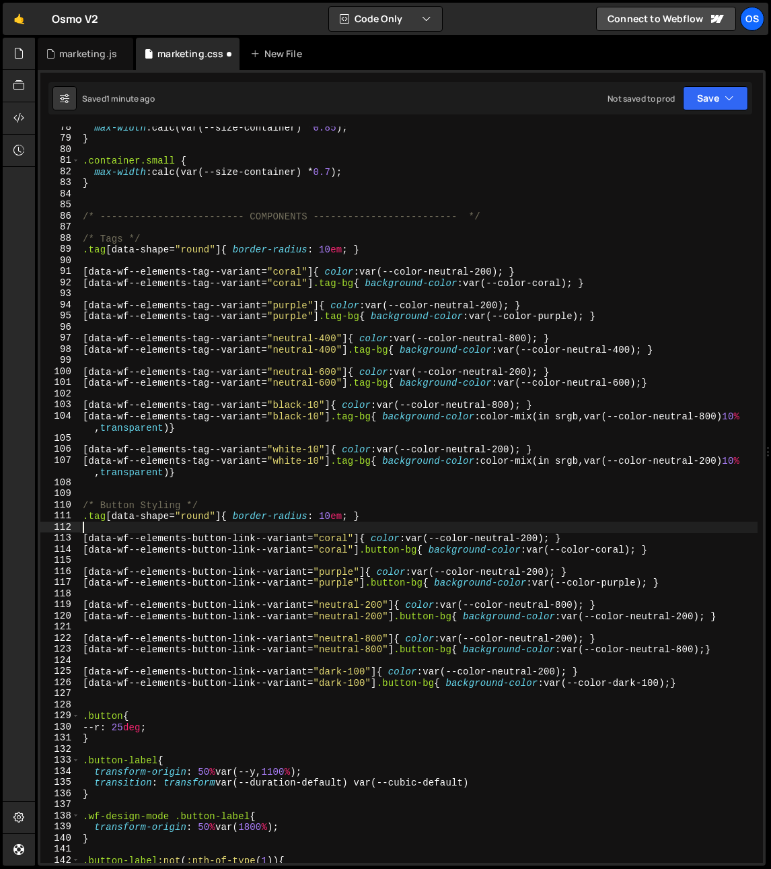
click at [96, 523] on div "max-width : calc(var(--size-container) * 0.85 ) ; } .container.small { max-widt…" at bounding box center [419, 501] width 678 height 759
click at [97, 514] on div "max-width : calc(var(--size-container) * 0.85 ) ; } .container.small { max-widt…" at bounding box center [419, 501] width 678 height 759
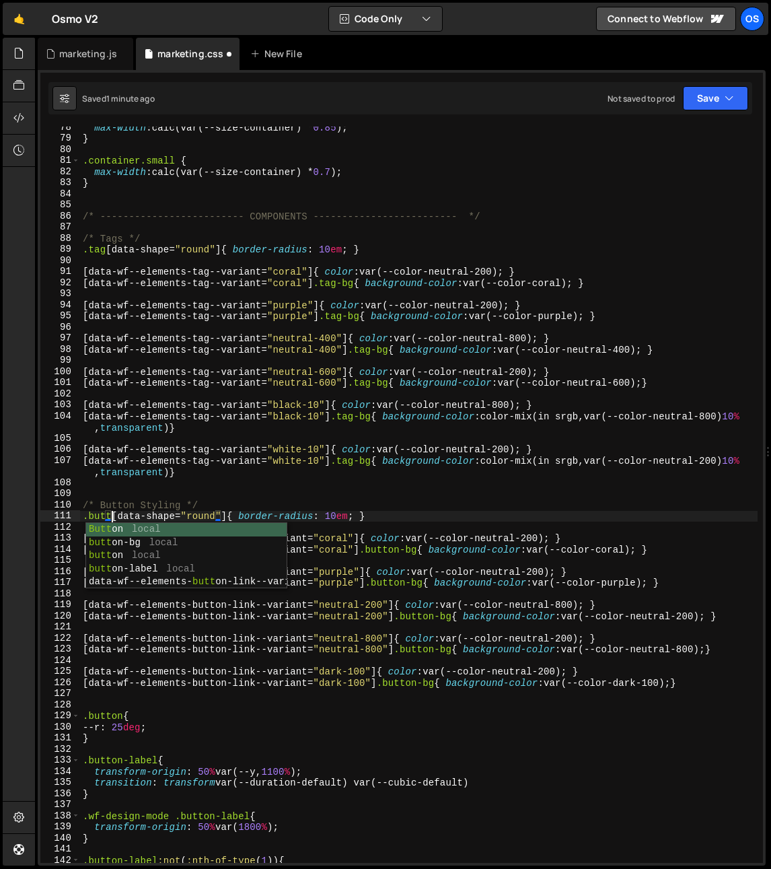
scroll to position [0, 2]
type textarea ".button[data-shape="round"]{ border-radius: 10em; }"
click at [291, 435] on div "max-width : calc(var(--size-container) * 0.85 ) ; } .container.small { max-widt…" at bounding box center [419, 501] width 678 height 759
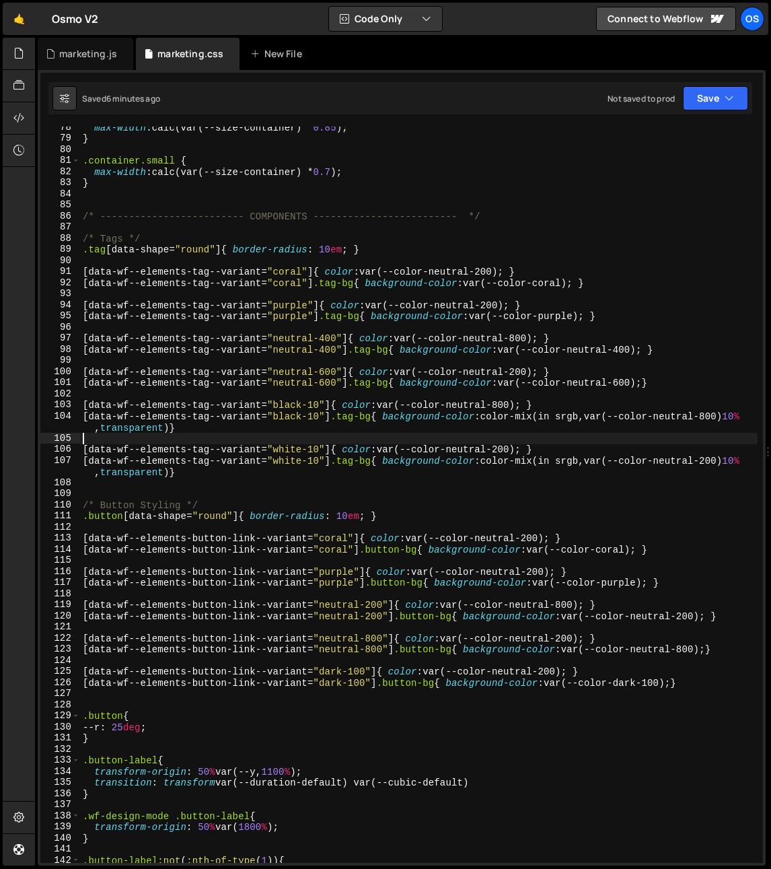
scroll to position [0, 0]
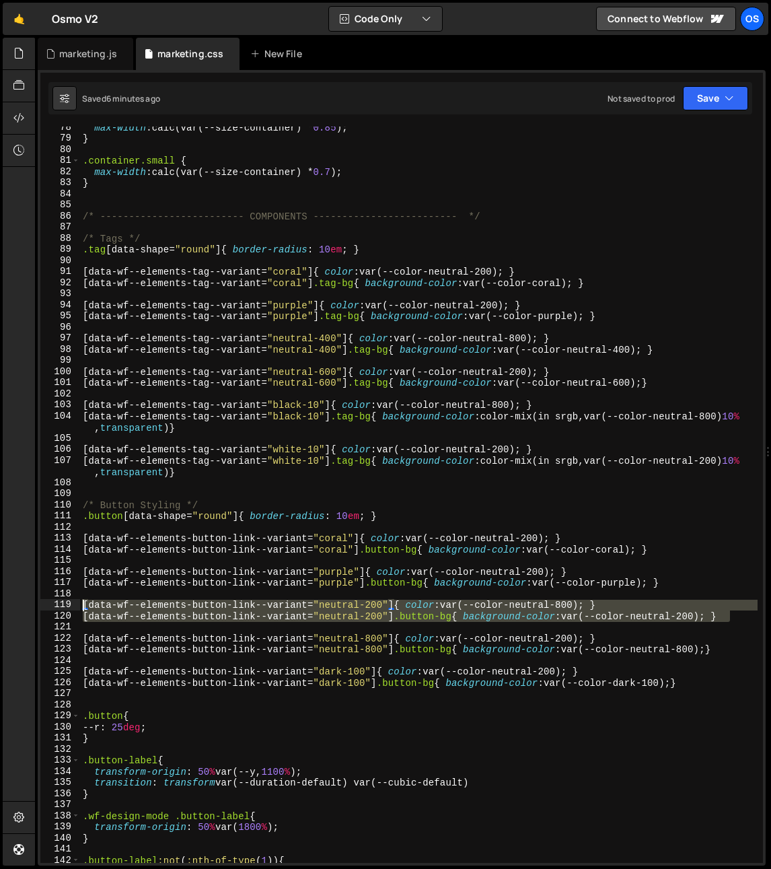
drag, startPoint x: 734, startPoint y: 616, endPoint x: 36, endPoint y: 600, distance: 698.1
click at [36, 600] on div "Files New File Javascript files 0 list.js 0 0 marketing.js 0 0 marketing-dennis…" at bounding box center [403, 452] width 736 height 829
click at [718, 566] on div "max-width : calc(var(--size-container) * 0.85 ) ; } .container.small { max-widt…" at bounding box center [419, 501] width 678 height 759
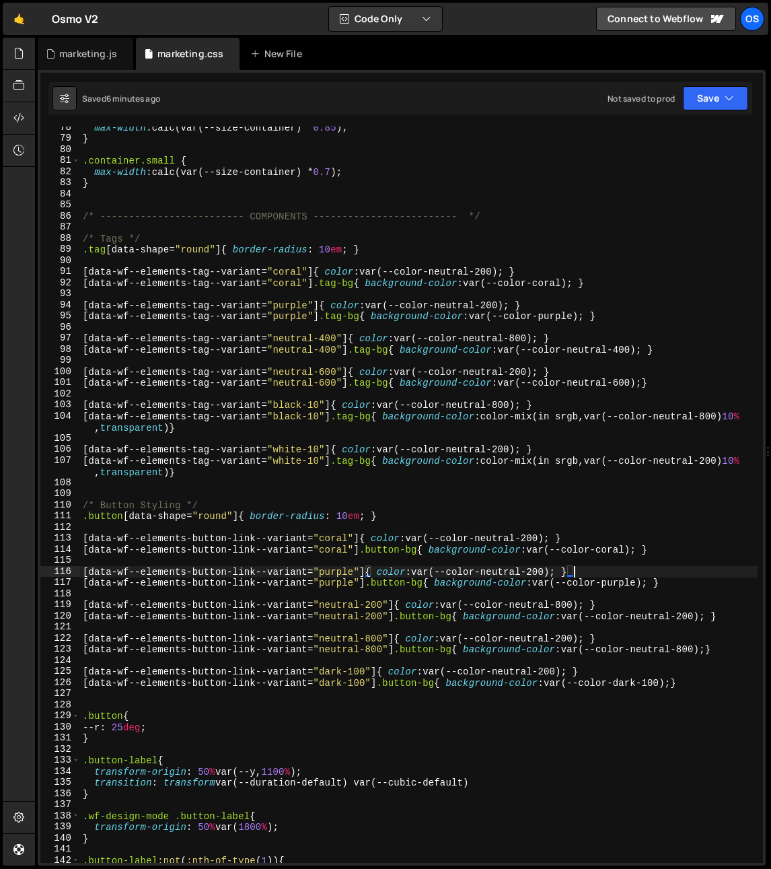
click at [738, 612] on div "max-width : calc(var(--size-container) * 0.85 ) ; } .container.small { max-widt…" at bounding box center [419, 501] width 678 height 759
type textarea "[data-wf--elements-button-link--variant="neutral-200"] .button-bg{ background-c…"
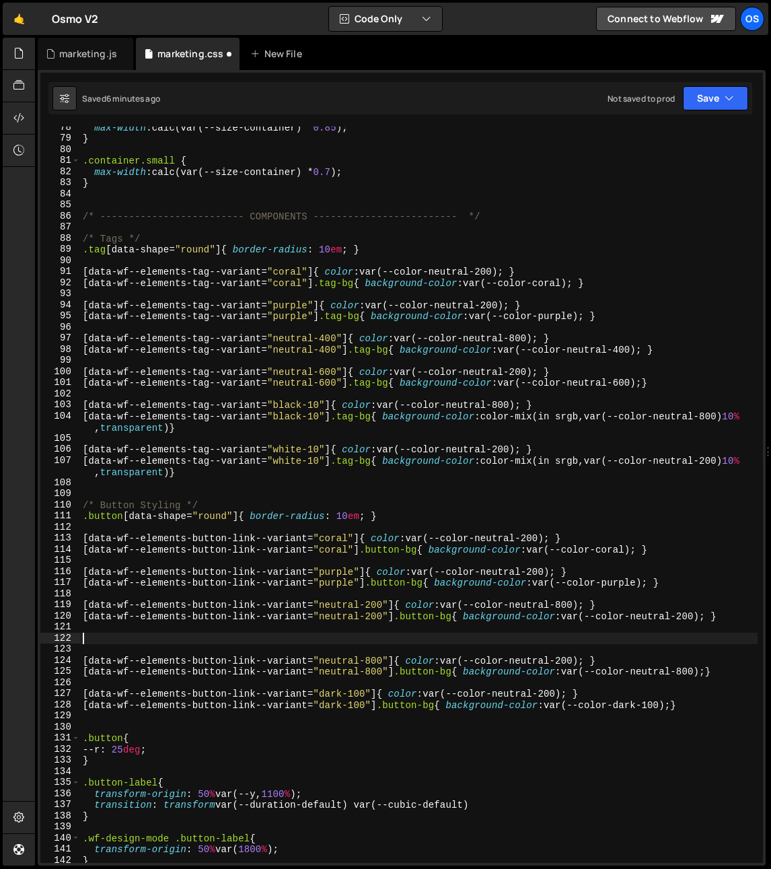
paste textarea "[data-wf--elements-button-link--variant="neutral-200"] .button-bg{ background-c…"
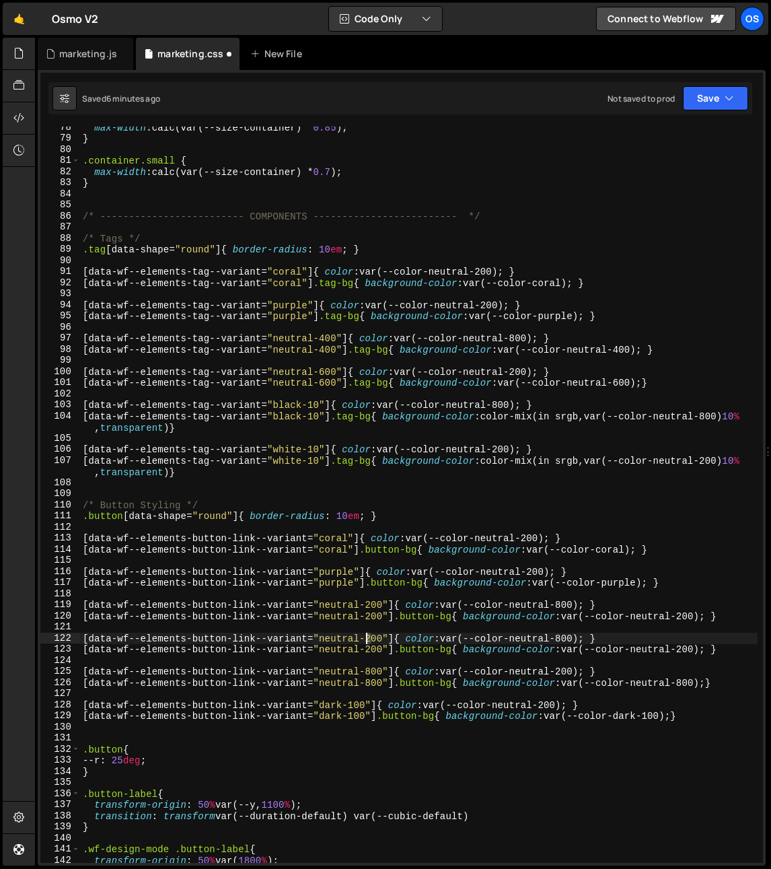
click at [365, 641] on div "max-width : calc(var(--size-container) * 0.85 ) ; } .container.small { max-widt…" at bounding box center [419, 501] width 678 height 759
type textarea "[data-wf--elements-button-link--variant="neutral-300"]{ color: var(--color-neut…"
drag, startPoint x: 382, startPoint y: 559, endPoint x: 376, endPoint y: 606, distance: 48.2
click at [382, 561] on div "max-width : calc(var(--size-container) * 0.85 ) ; } .container.small { max-widt…" at bounding box center [419, 501] width 678 height 759
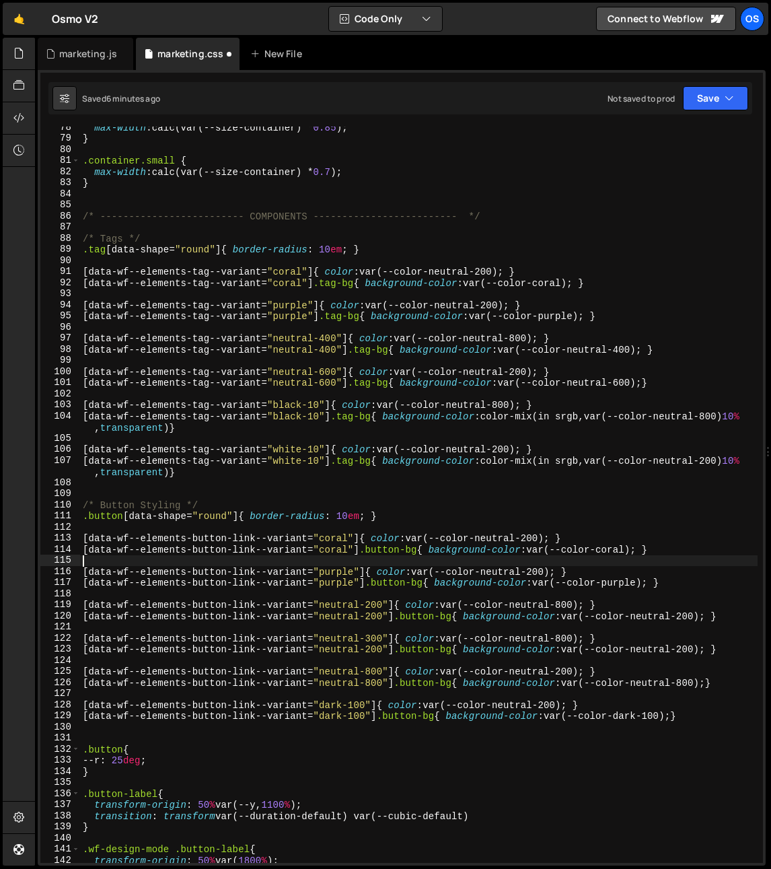
scroll to position [0, 0]
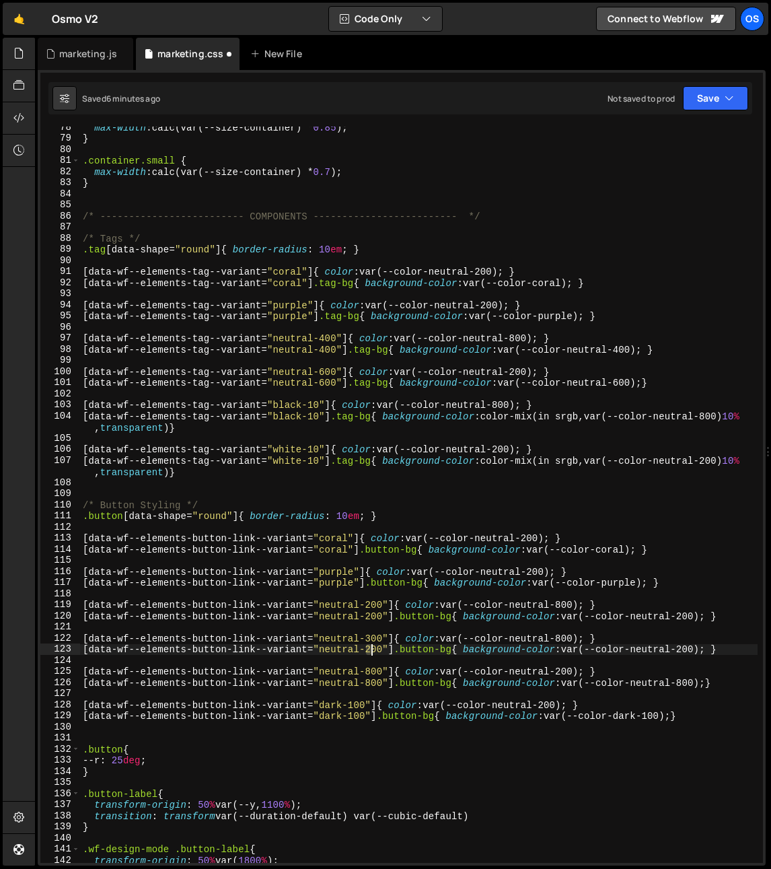
click at [372, 647] on div "max-width : calc(var(--size-container) * 0.85 ) ; } .container.small { max-widt…" at bounding box center [419, 501] width 678 height 759
type textarea "[data-wf--elements-button-link--variant="neutral-300"] .button-bg{ background-c…"
click at [435, 588] on div "max-width : calc(var(--size-container) * 0.85 ) ; } .container.small { max-widt…" at bounding box center [419, 501] width 678 height 759
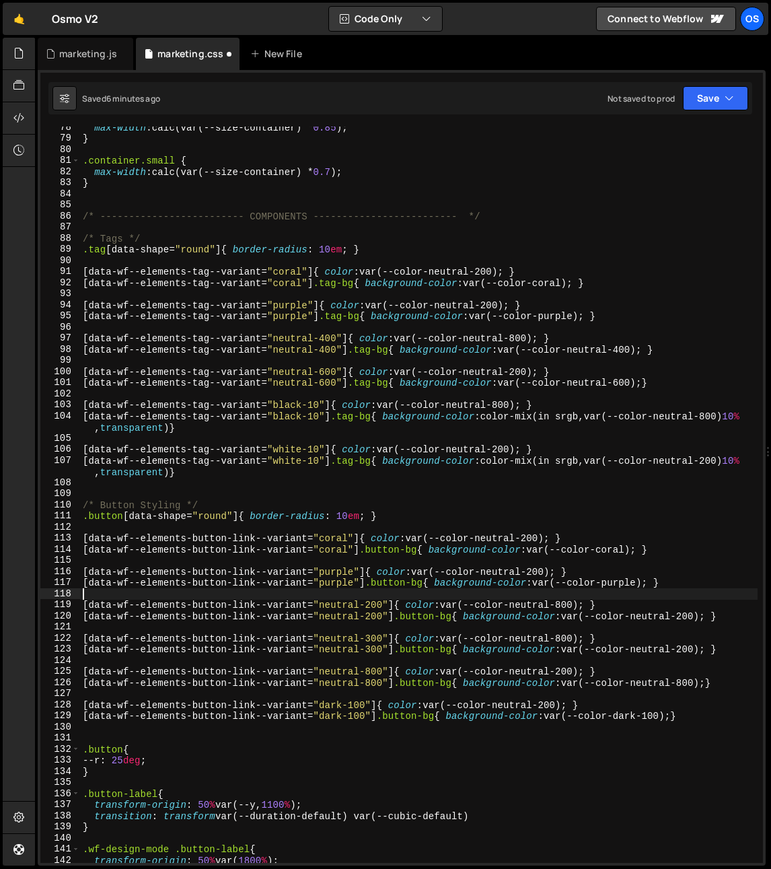
scroll to position [0, 0]
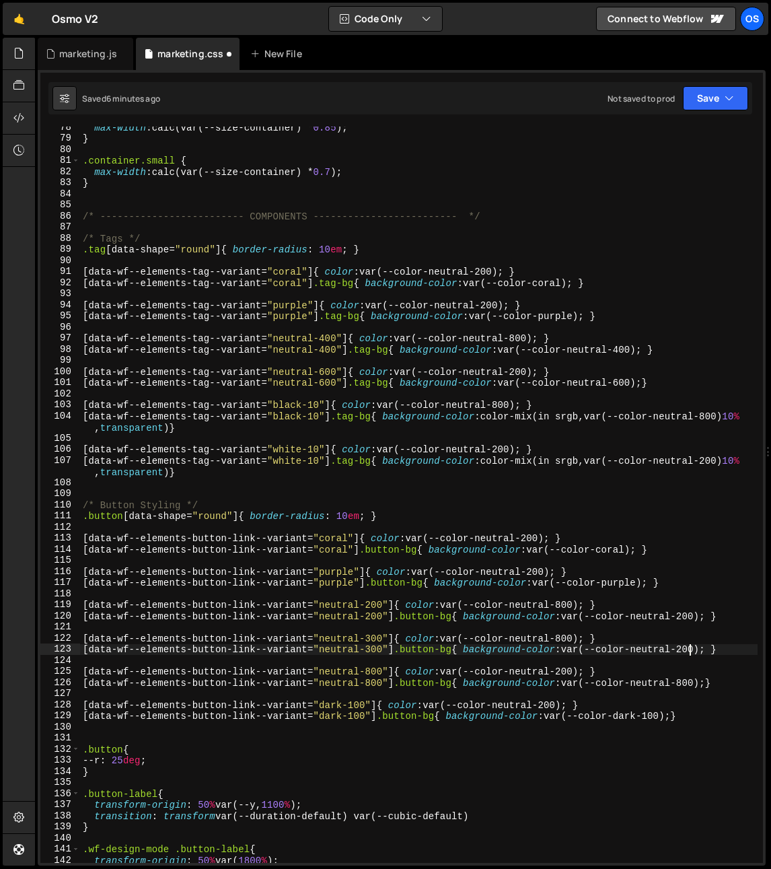
click at [694, 651] on div "max-width : calc(var(--size-container) * 0.85 ) ; } .container.small { max-widt…" at bounding box center [419, 501] width 678 height 759
type textarea "[data-wf--elements-button-link--variant="neutral-300"] .button-bg{ background-c…"
click at [684, 596] on div "max-width : calc(var(--size-container) * 0.85 ) ; } .container.small { max-widt…" at bounding box center [419, 501] width 678 height 759
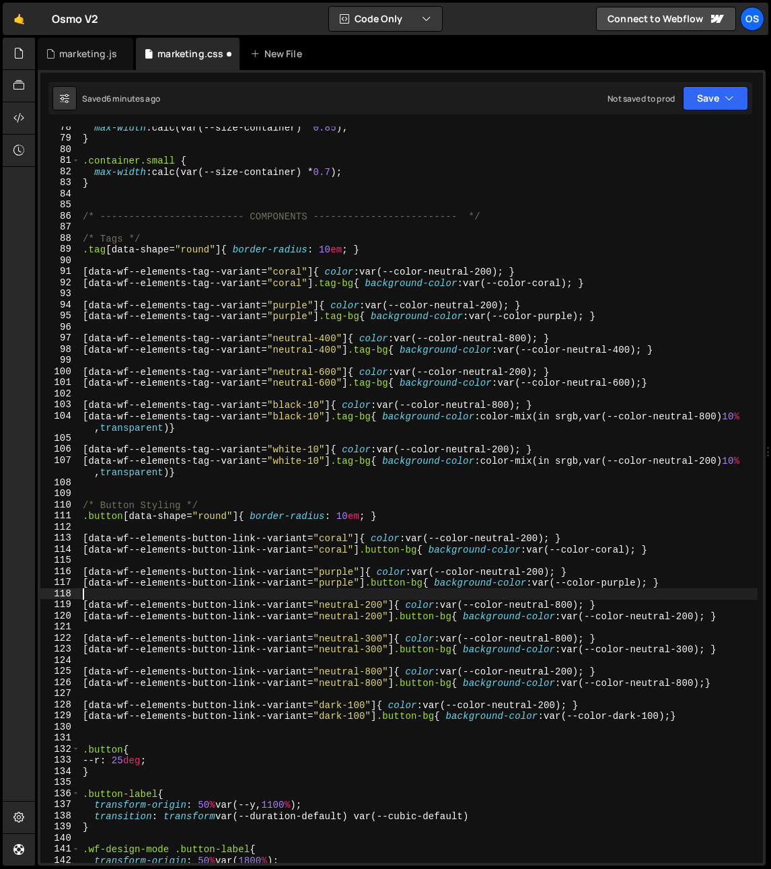
scroll to position [0, 0]
click at [674, 639] on div "max-width : calc(var(--size-container) * 0.85 ) ; } .container.small { max-widt…" at bounding box center [419, 501] width 678 height 759
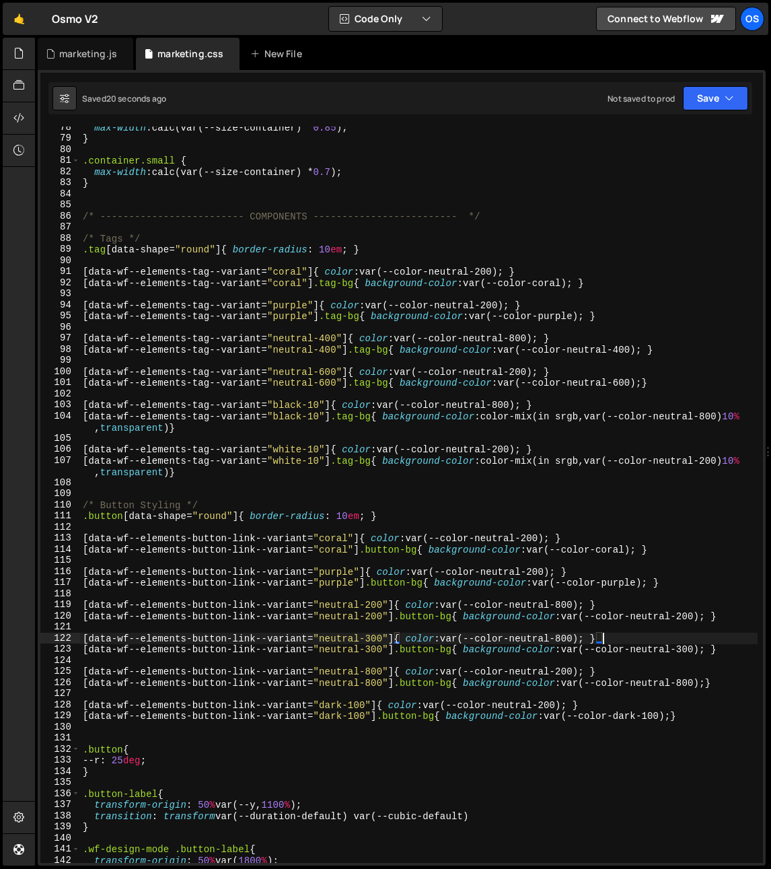
click at [455, 470] on div "max-width : calc(var(--size-container) * 0.85 ) ; } .container.small { max-widt…" at bounding box center [419, 501] width 678 height 759
click at [409, 640] on div "max-width : calc(var(--size-container) * 0.85 ) ; } .container.small { max-widt…" at bounding box center [419, 501] width 678 height 759
click at [363, 584] on div "max-width : calc(var(--size-container) * 0.85 ) ; } .container.small { max-widt…" at bounding box center [419, 501] width 678 height 759
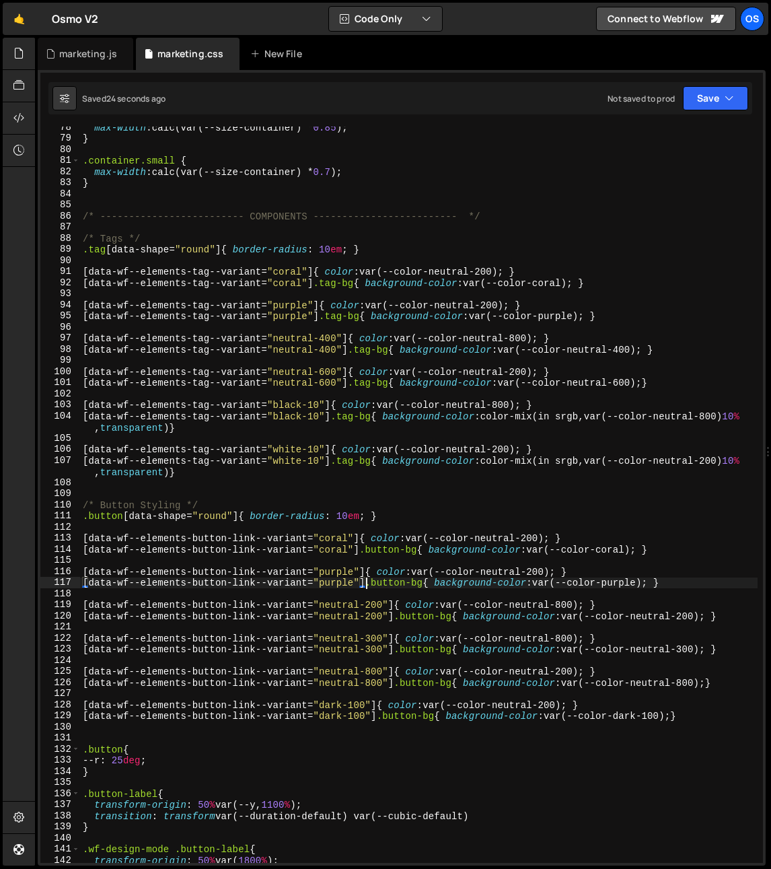
click at [239, 638] on div "max-width : calc(var(--size-container) * 0.85 ) ; } .container.small { max-widt…" at bounding box center [419, 501] width 678 height 759
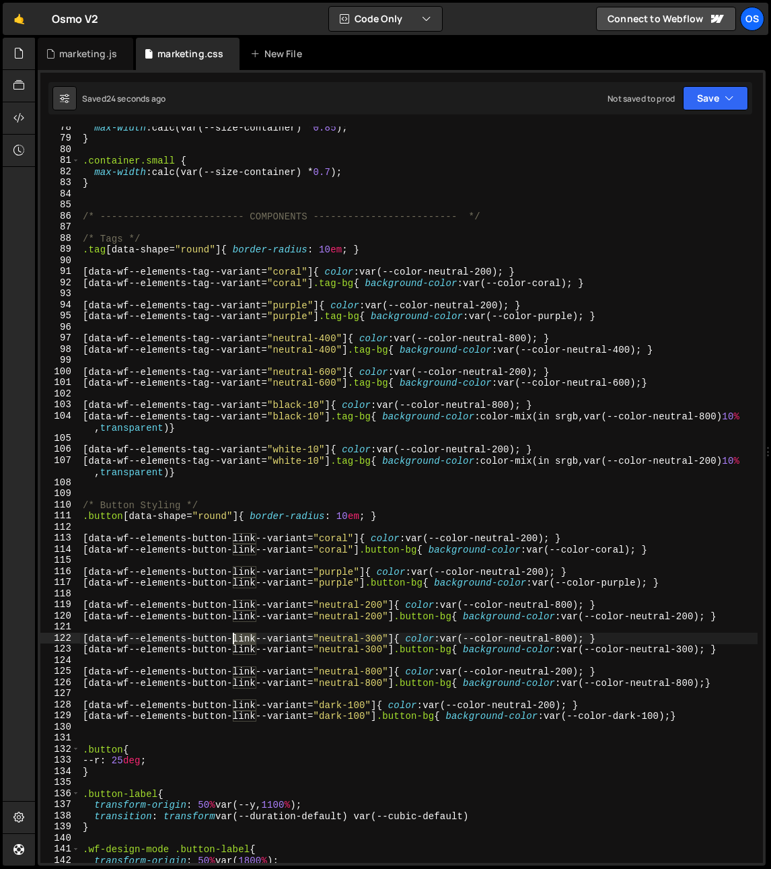
click at [239, 638] on div "max-width : calc(var(--size-container) * 0.85 ) ; } .container.small { max-widt…" at bounding box center [419, 501] width 678 height 759
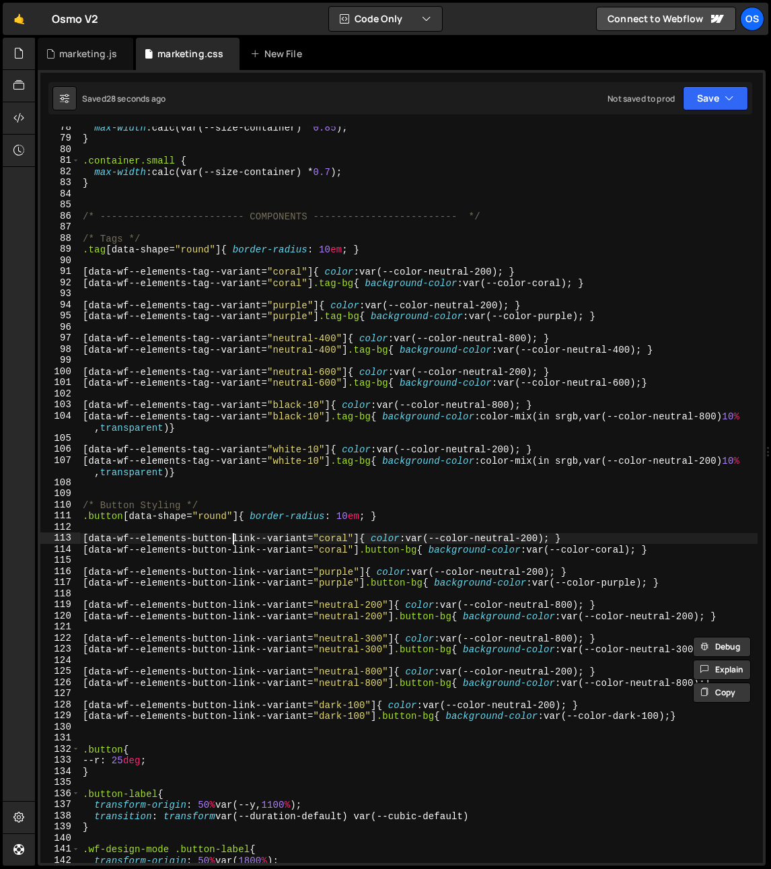
click at [236, 535] on div "max-width : calc(var(--size-container) * 0.85 ) ; } .container.small { max-widt…" at bounding box center [419, 501] width 678 height 759
click at [240, 536] on div "max-width : calc(var(--size-container) * 0.85 ) ; } .container.small { max-widt…" at bounding box center [419, 501] width 678 height 759
click at [241, 547] on div "max-width : calc(var(--size-container) * 0.85 ) ; } .container.small { max-widt…" at bounding box center [419, 501] width 678 height 759
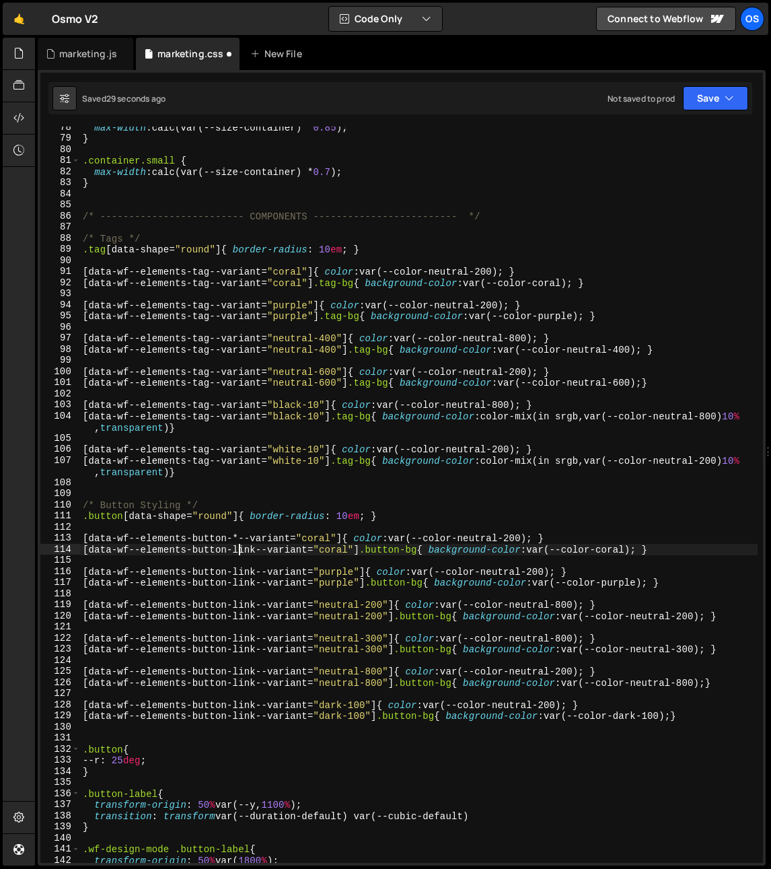
click at [241, 547] on div "max-width : calc(var(--size-container) * 0.85 ) ; } .container.small { max-widt…" at bounding box center [419, 501] width 678 height 759
click at [274, 477] on div "max-width : calc(var(--size-container) * 0.85 ) ; } .container.small { max-widt…" at bounding box center [419, 501] width 678 height 759
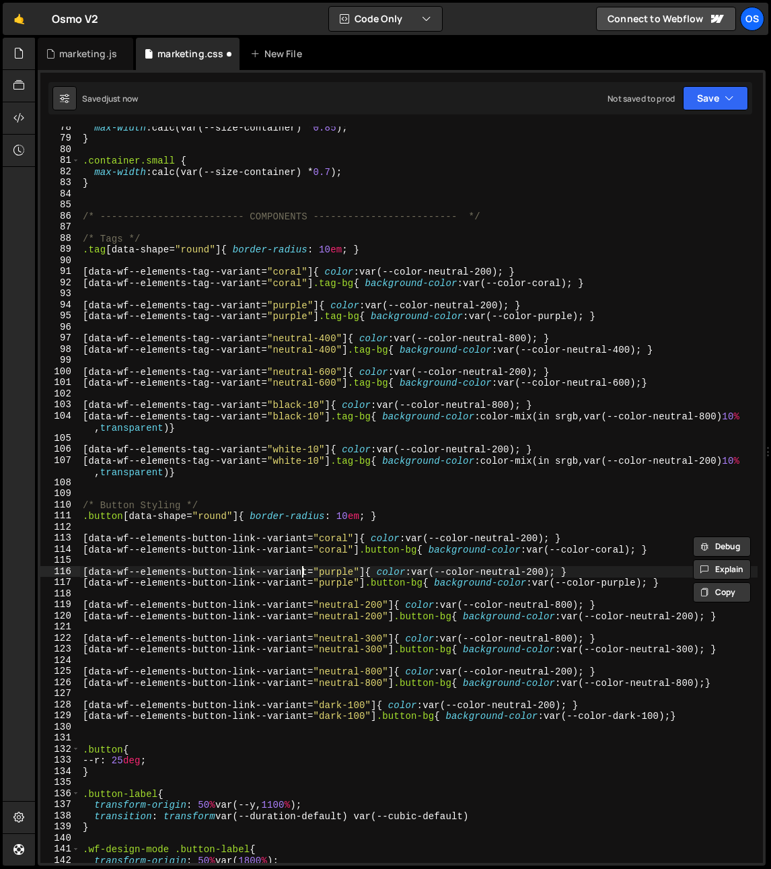
click at [304, 567] on div "max-width : calc(var(--size-container) * 0.85 ) ; } .container.small { max-widt…" at bounding box center [419, 501] width 678 height 759
type textarea "[data-wf--elements-button-link--variant="purple"]{ color: var(--color-neutral-2…"
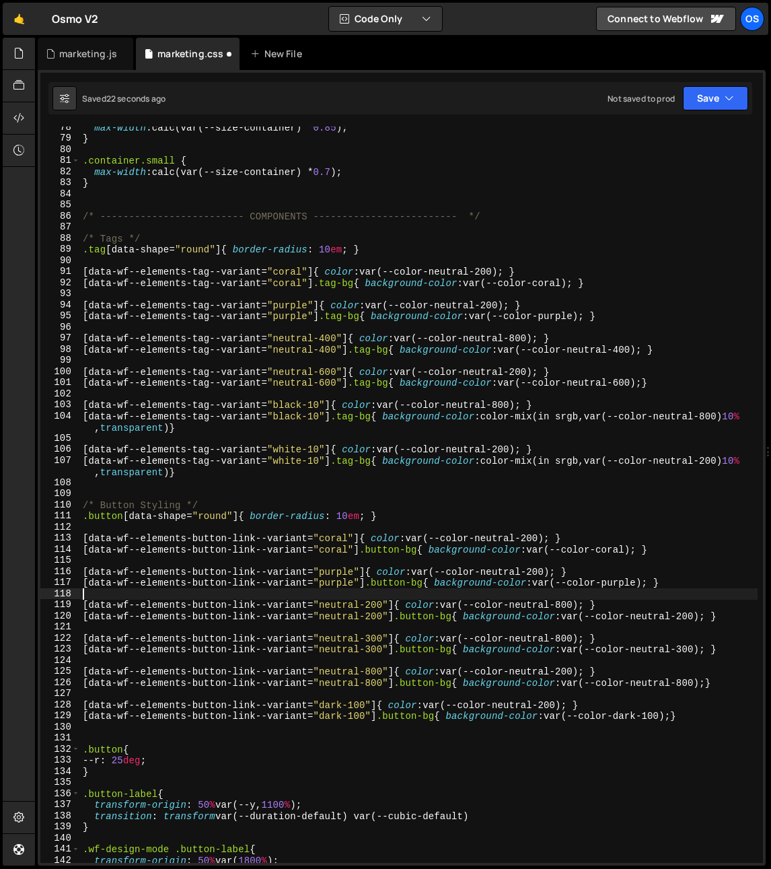
click at [386, 599] on div "max-width : calc(var(--size-container) * 0.85 ) ; } .container.small { max-widt…" at bounding box center [419, 501] width 678 height 759
paste textarea "[data-wf--elements-button-button-tag--variant="coral"]"
type textarea "[data-wf--elements-button-button-tag--variant="coral"]"
click at [151, 738] on div "max-width : calc(var(--size-container) * 0.85 ) ; } .container.small { max-widt…" at bounding box center [419, 501] width 678 height 759
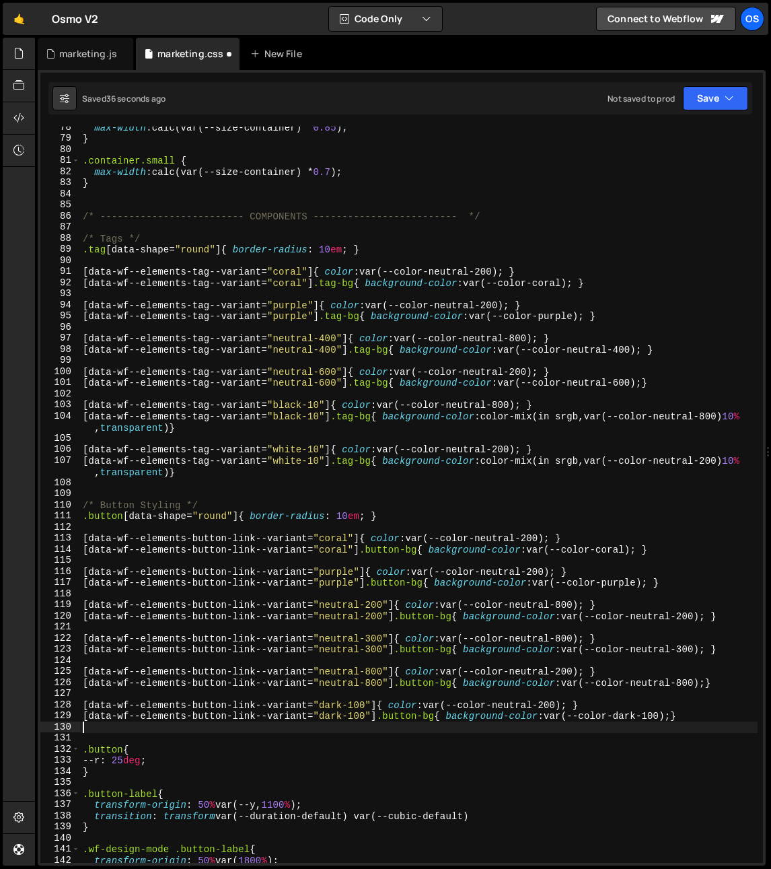
click at [145, 732] on div "max-width : calc(var(--size-container) * 0.85 ) ; } .container.small { max-widt…" at bounding box center [419, 501] width 678 height 759
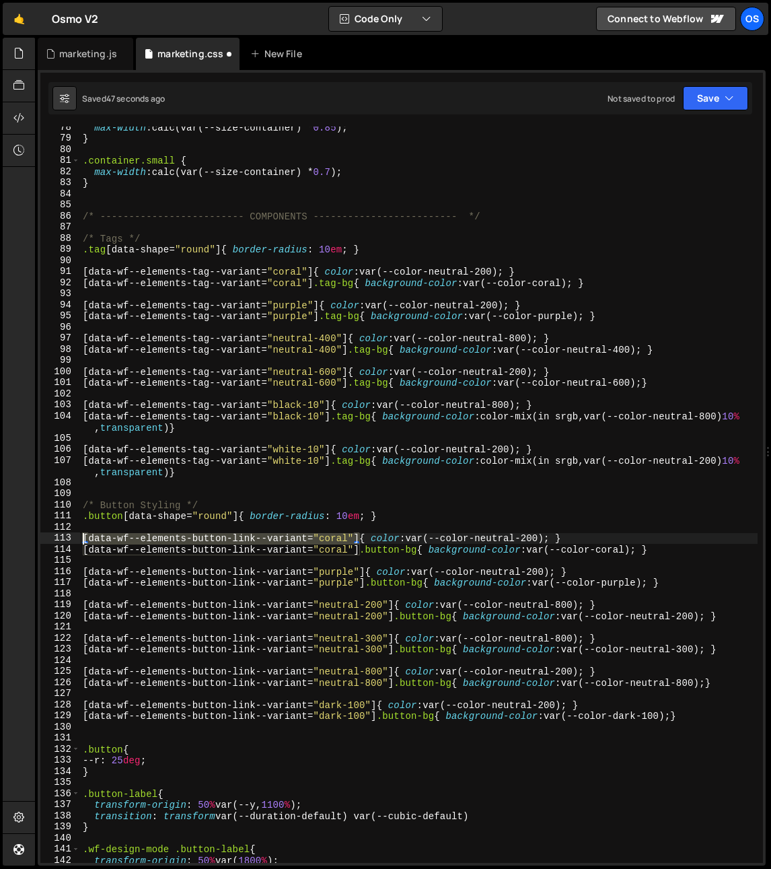
drag, startPoint x: 361, startPoint y: 539, endPoint x: 44, endPoint y: 542, distance: 316.4
click at [44, 542] on div "78 79 80 81 82 83 84 85 86 87 88 89 90 91 92 93 94 95 96 97 98 99 100 101 102 1…" at bounding box center [401, 495] width 723 height 736
type textarea "[data-wf--elements-button-link--variant="coral"]{ color: var(--color-neutral-20…"
click at [359, 594] on div "max-width : calc(var(--size-container) * 0.85 ) ; } .container.small { max-widt…" at bounding box center [419, 501] width 678 height 759
drag, startPoint x: 360, startPoint y: 540, endPoint x: 48, endPoint y: 541, distance: 311.6
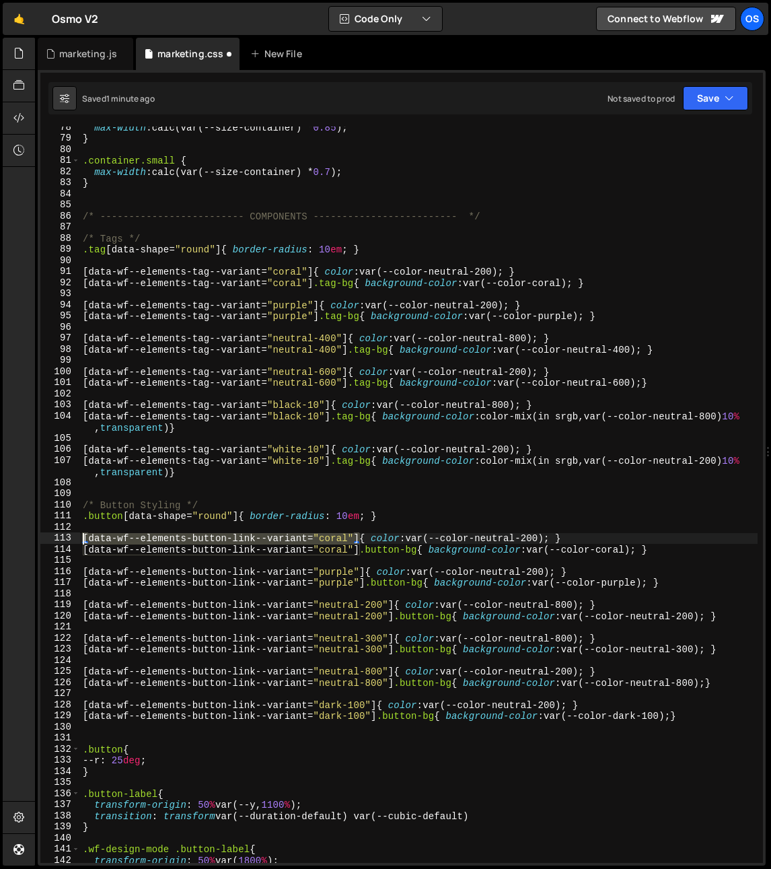
click at [48, 541] on div "78 79 80 81 82 83 84 85 86 87 88 89 90 91 92 93 94 95 96 97 98 99 100 101 102 1…" at bounding box center [401, 495] width 723 height 736
paste textarea "*[data-wf--elements-button-"
type textarea "[data-wf--elements-button-link--variant="coral"]{ color: var(--color-neutral-20…"
click at [353, 561] on div "max-width : calc(var(--size-container) * 0.85 ) ; } .container.small { max-widt…" at bounding box center [419, 501] width 678 height 759
drag, startPoint x: 347, startPoint y: 538, endPoint x: 63, endPoint y: 536, distance: 284.0
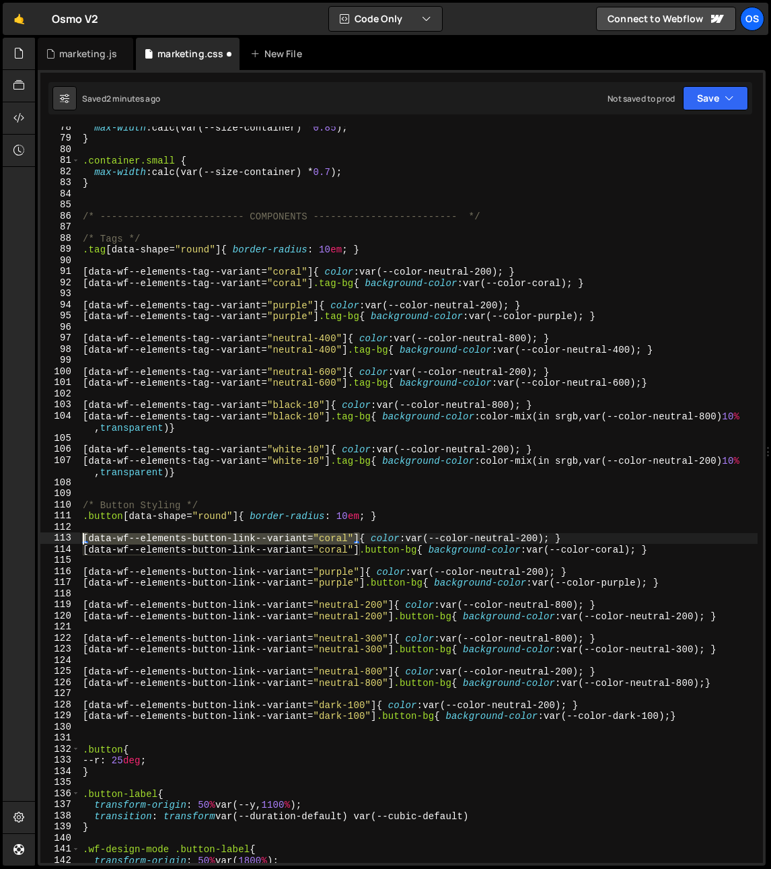
click at [63, 536] on div "78 79 80 81 82 83 84 85 86 87 88 89 90 91 92 93 94 95 96 97 98 99 100 101 102 1…" at bounding box center [401, 495] width 723 height 736
paste textarea "*[data-wf--elements-button-"
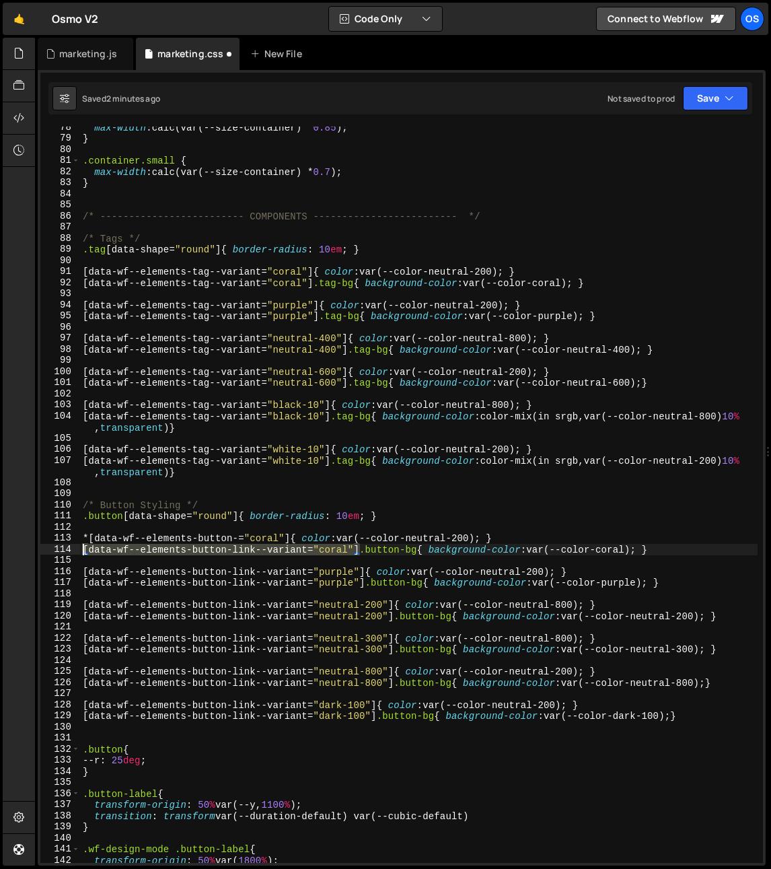
drag, startPoint x: 359, startPoint y: 551, endPoint x: 51, endPoint y: 549, distance: 308.3
click at [51, 549] on div "*[data-wf--elements-button-="coral"]{ color: var(--color-neutral-200); } 78 79 …" at bounding box center [401, 495] width 723 height 736
paste textarea "*[data-wf--elements-button-"
click at [419, 509] on div "max-width : calc(var(--size-container) * 0.85 ) ; } .container.small { max-widt…" at bounding box center [419, 501] width 678 height 759
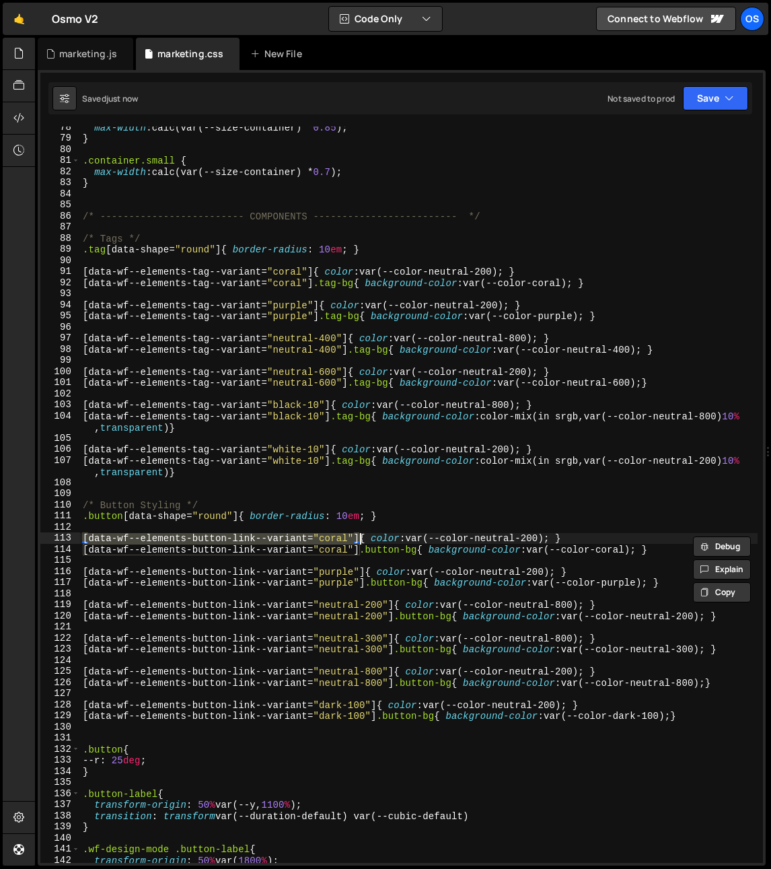
click at [403, 578] on div "max-width : calc(var(--size-container) * 0.85 ) ; } .container.small { max-widt…" at bounding box center [419, 501] width 678 height 759
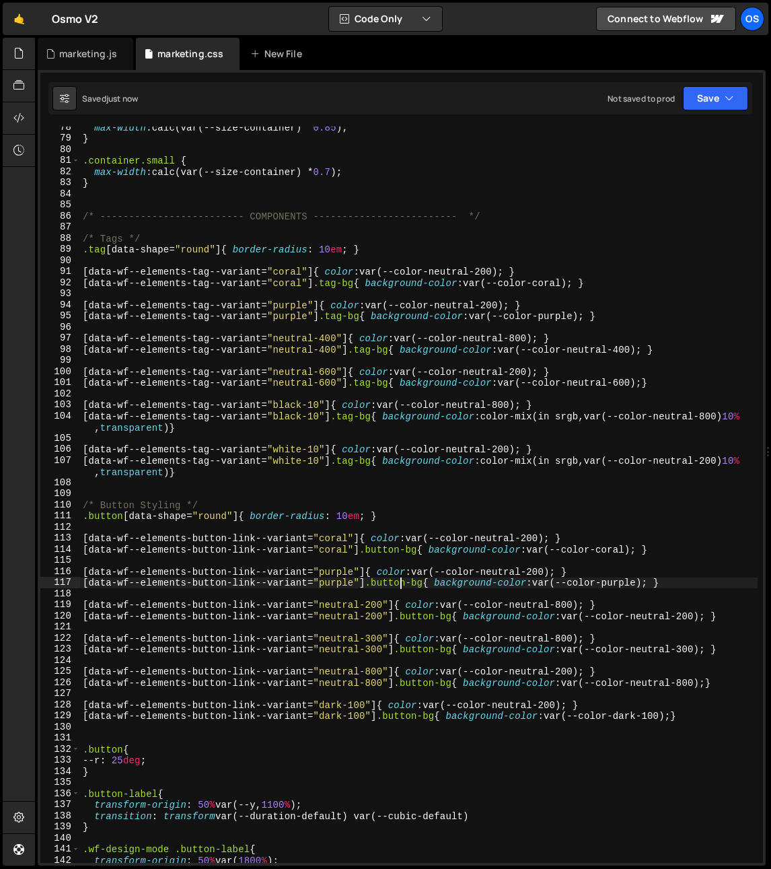
click at [364, 540] on div "max-width : calc(var(--size-container) * 0.85 ) ; } .container.small { max-widt…" at bounding box center [419, 501] width 678 height 759
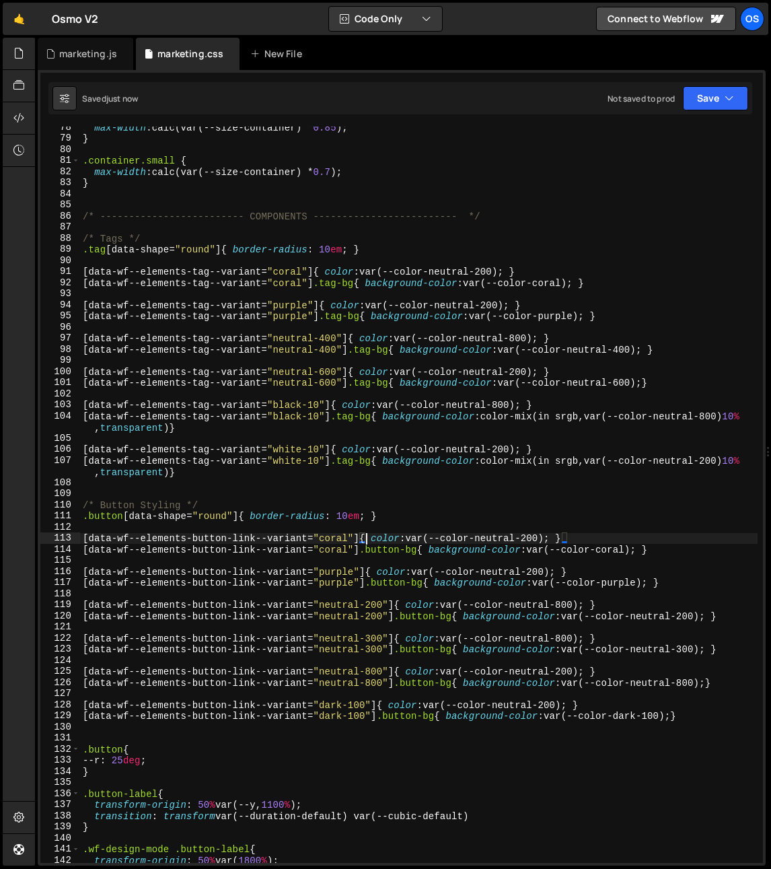
click at [361, 541] on div "max-width : calc(var(--size-container) * 0.85 ) ; } .container.small { max-widt…" at bounding box center [419, 501] width 678 height 759
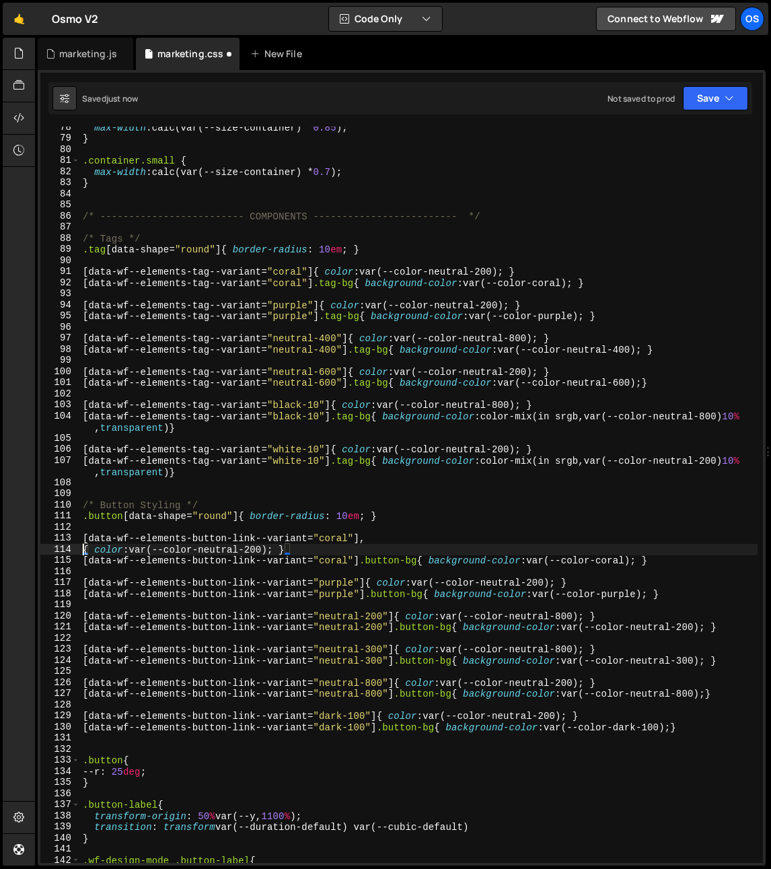
paste textarea "*[data-wf--elements-button-="coral"]"
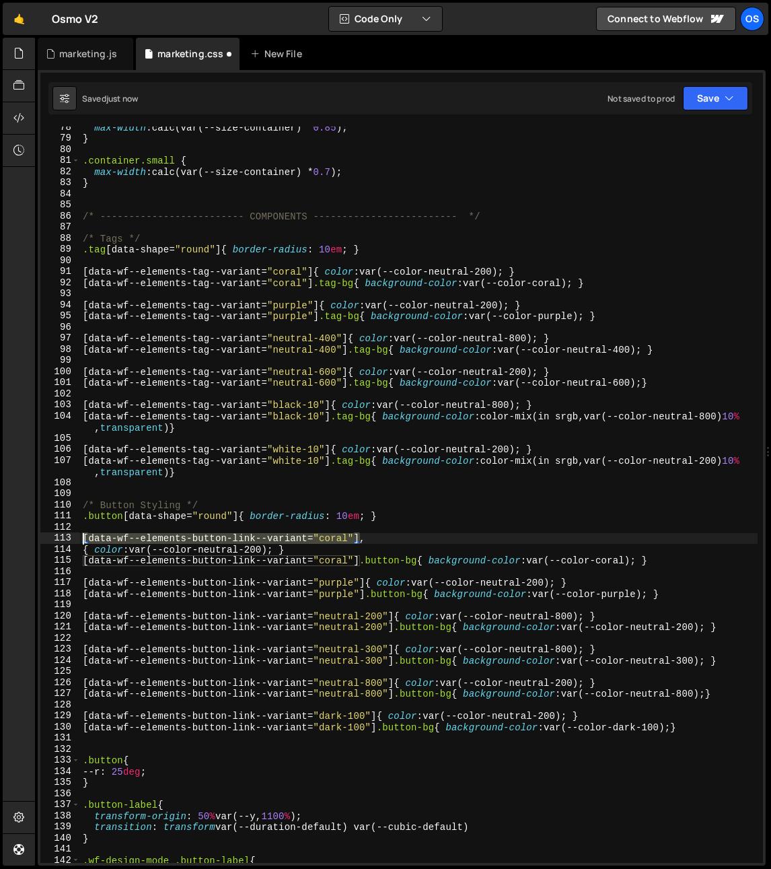
drag, startPoint x: 361, startPoint y: 536, endPoint x: 40, endPoint y: 537, distance: 321.0
click at [40, 537] on div "{ color: var(--color-neutral-200); } 78 79 80 81 82 83 84 85 86 87 88 89 90 91 …" at bounding box center [401, 495] width 723 height 736
click at [83, 550] on div "max-width : calc(var(--size-container) * 0.85 ) ; } .container.small { max-widt…" at bounding box center [419, 501] width 678 height 759
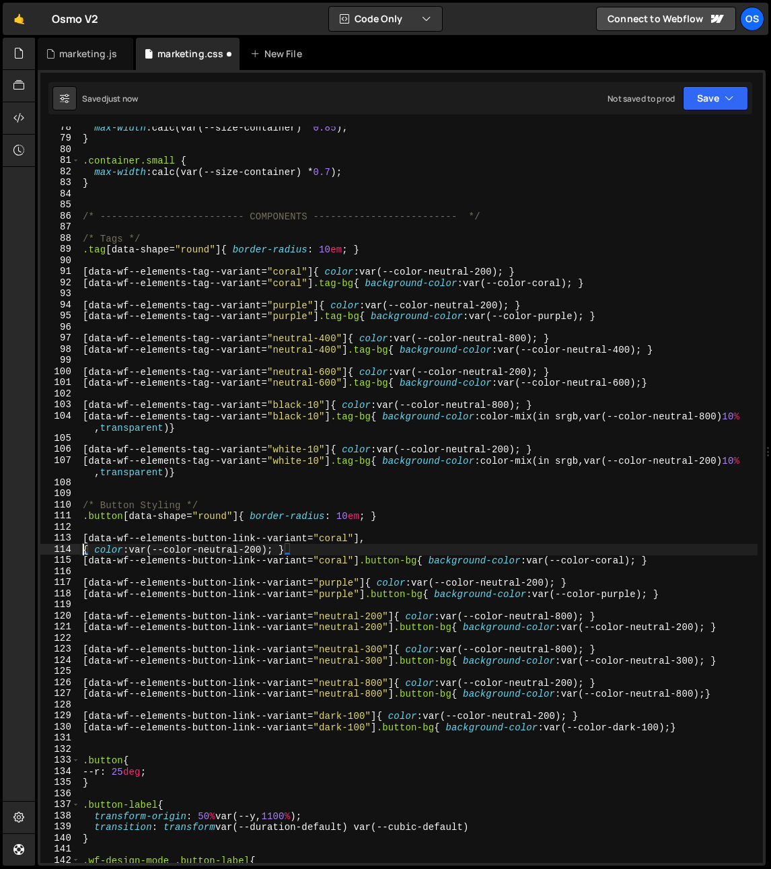
paste textarea "[data-wf--elements-button-link--variant="coral"]"
click at [236, 549] on div "max-width : calc(var(--size-container) * 0.85 ) ; } .container.small { max-widt…" at bounding box center [419, 501] width 678 height 759
click at [326, 540] on div "max-width : calc(var(--size-container) * 0.85 ) ; } .container.small { max-widt…" at bounding box center [419, 501] width 678 height 759
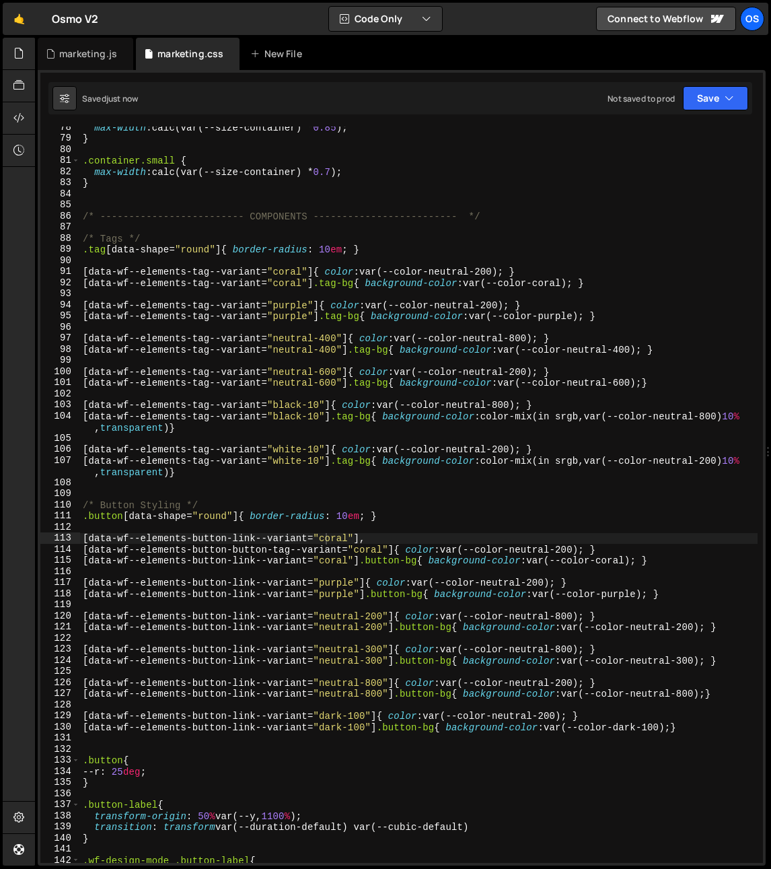
drag, startPoint x: 345, startPoint y: 610, endPoint x: 351, endPoint y: 602, distance: 10.3
click at [345, 609] on div "max-width : calc(var(--size-container) * 0.85 ) ; } .container.small { max-widt…" at bounding box center [419, 501] width 678 height 759
type textarea "[data-wf--elements-button-link--variant="neutral-200"]{ color: var(--color-neut…"
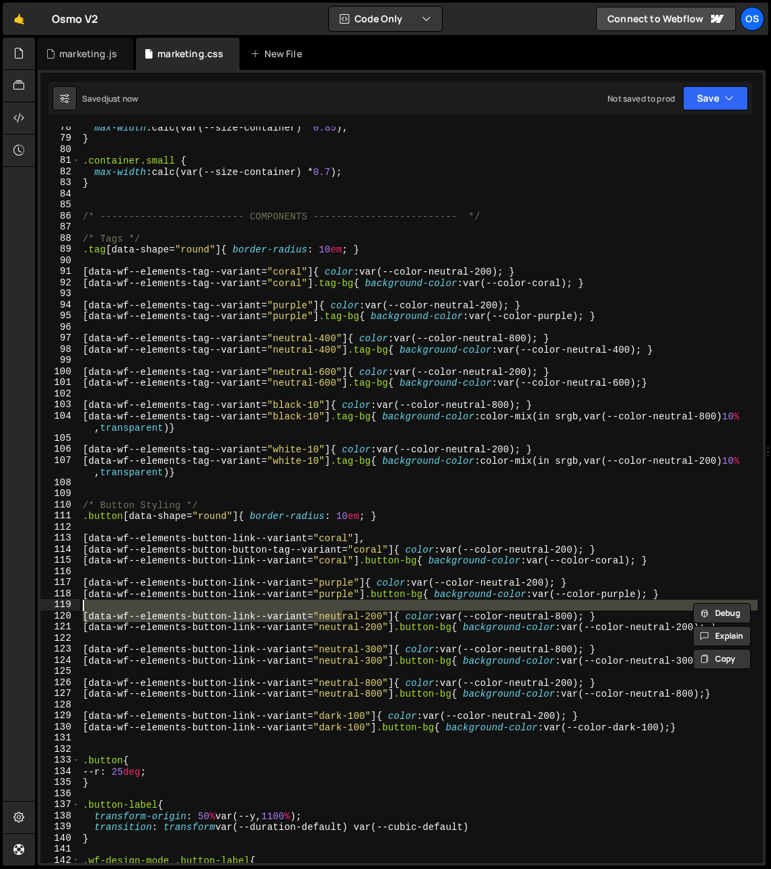
click at [367, 573] on div "max-width : calc(var(--size-container) * 0.85 ) ; } .container.small { max-widt…" at bounding box center [419, 501] width 678 height 759
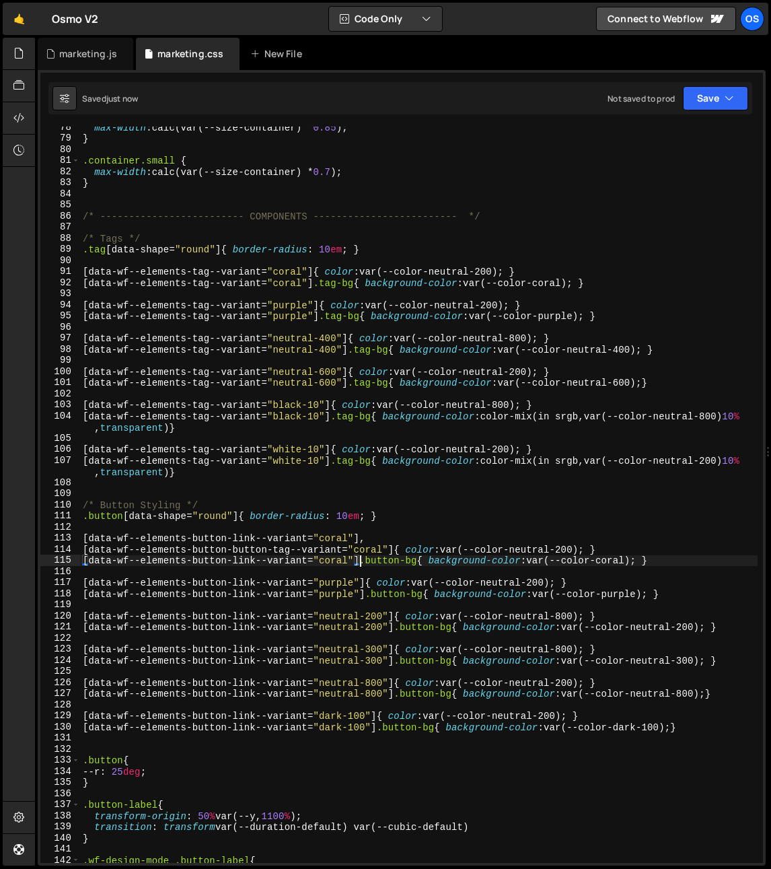
click at [358, 562] on div "max-width : calc(var(--size-container) * 0.85 ) ; } .container.small { max-widt…" at bounding box center [419, 501] width 678 height 759
drag, startPoint x: 394, startPoint y: 551, endPoint x: 65, endPoint y: 546, distance: 329.2
click at [65, 546] on div "[data-wf--elements-button-link--variant="coral"] .button-bg{ background-color: …" at bounding box center [401, 495] width 723 height 736
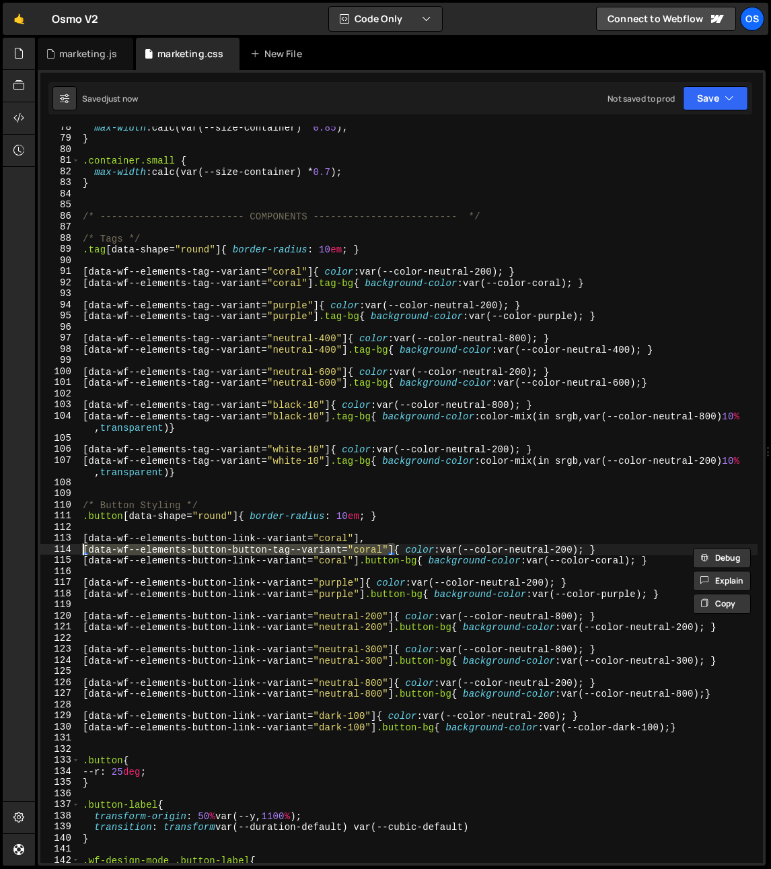
click at [425, 563] on div "max-width : calc(var(--size-container) * 0.85 ) ; } .container.small { max-widt…" at bounding box center [419, 501] width 678 height 759
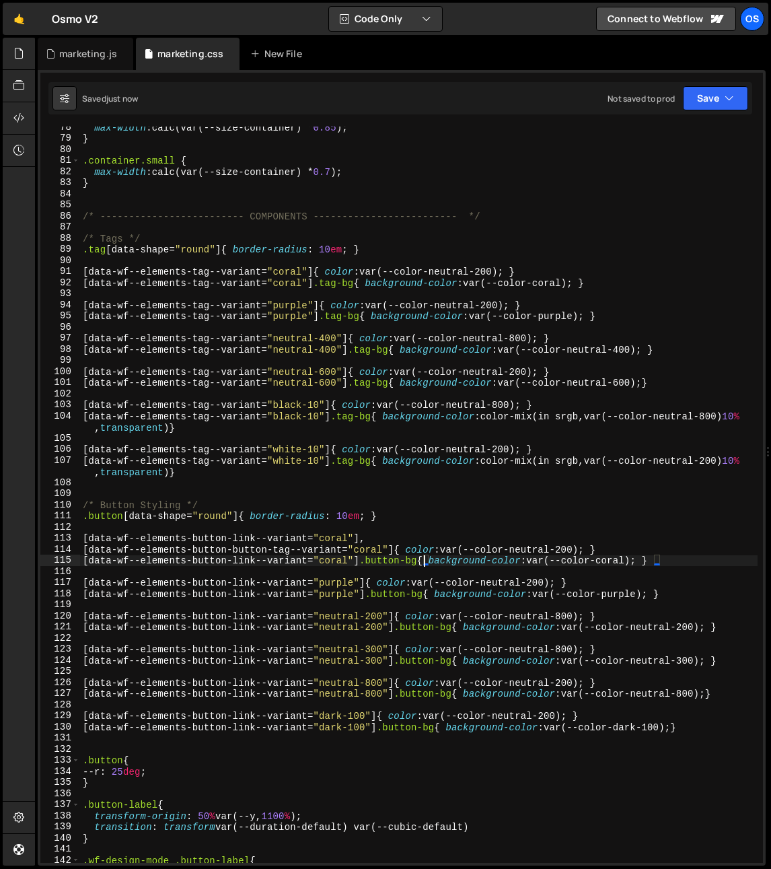
scroll to position [0, 1]
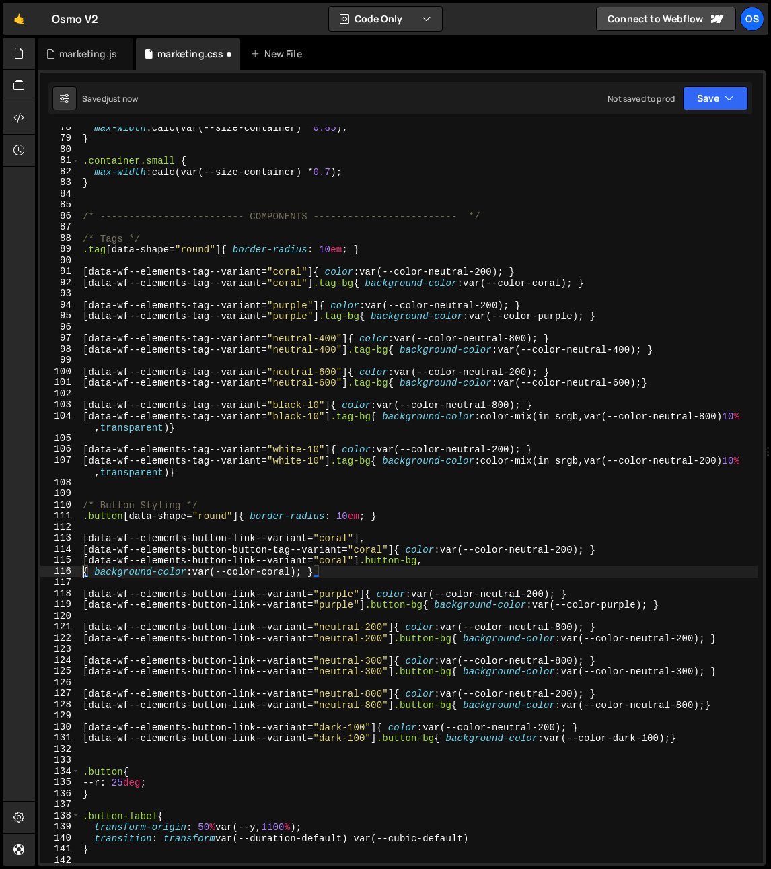
paste textarea "[data-wf--elements-button-button-tag--variant="coral"]"
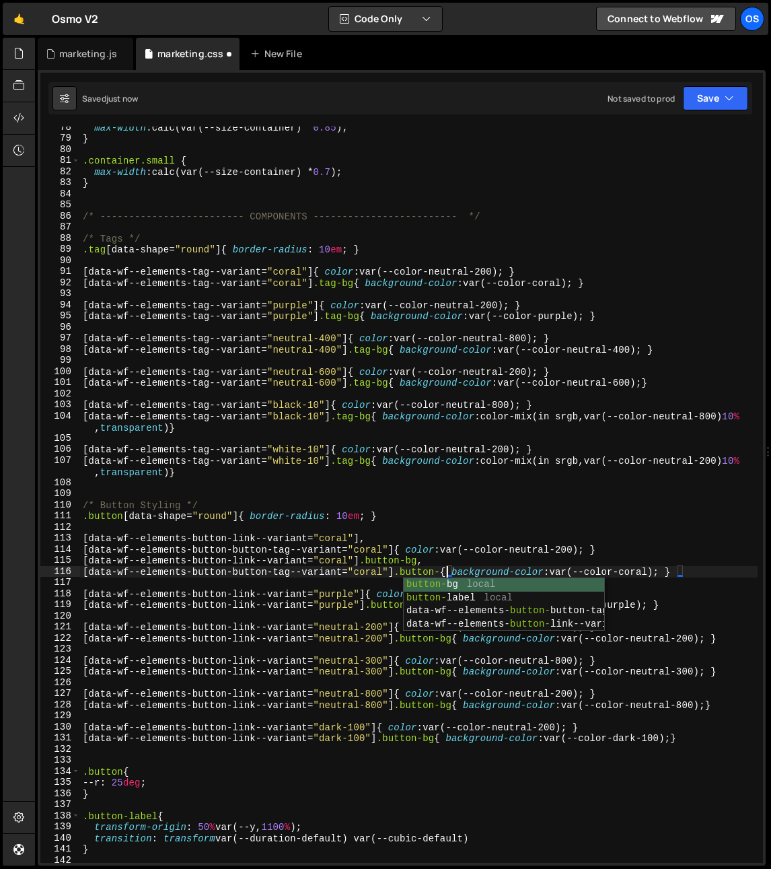
type textarea "[data-wf--elements-button-button-tag--variant="coral"] .button-bg{ background-c…"
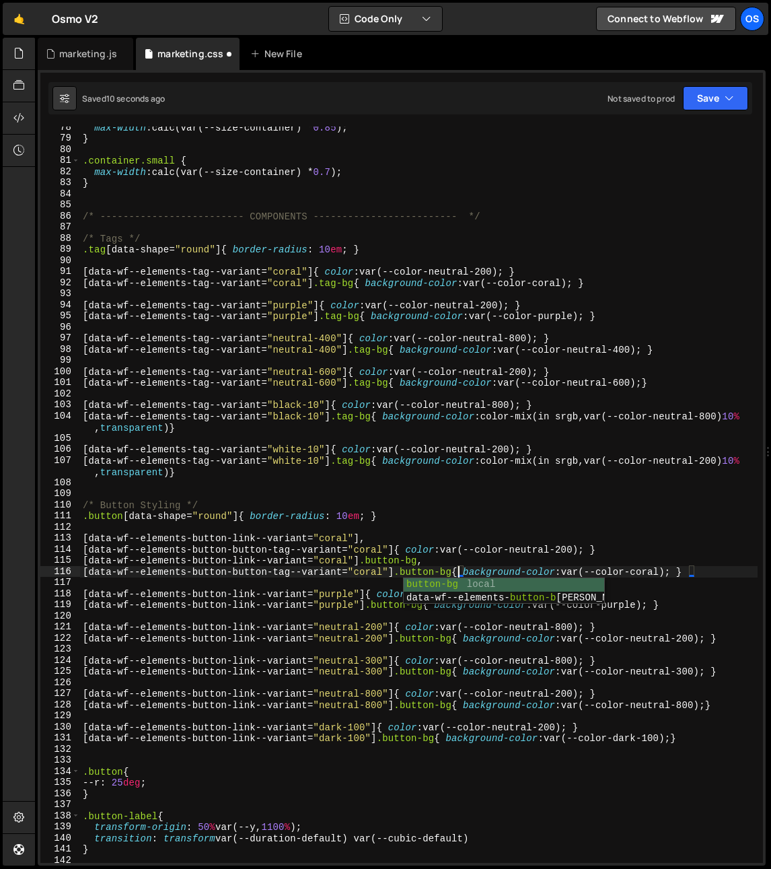
click at [518, 531] on div "max-width : calc(var(--size-container) * 0.85 ) ; } .container.small { max-widt…" at bounding box center [419, 501] width 678 height 759
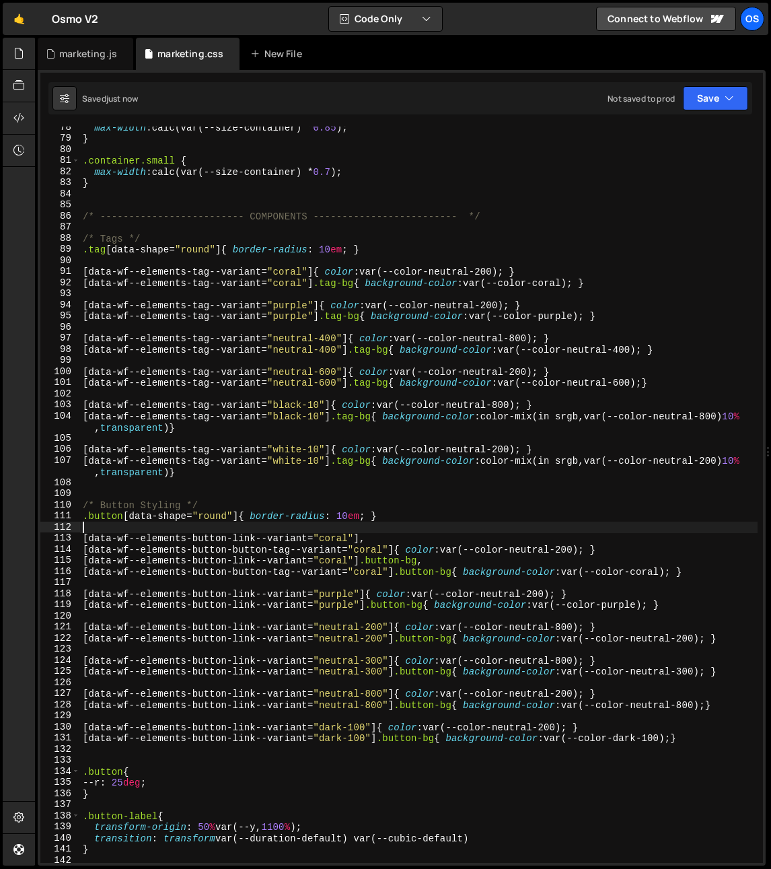
click at [429, 438] on div "max-width : calc(var(--size-container) * 0.85 ) ; } .container.small { max-widt…" at bounding box center [419, 501] width 678 height 759
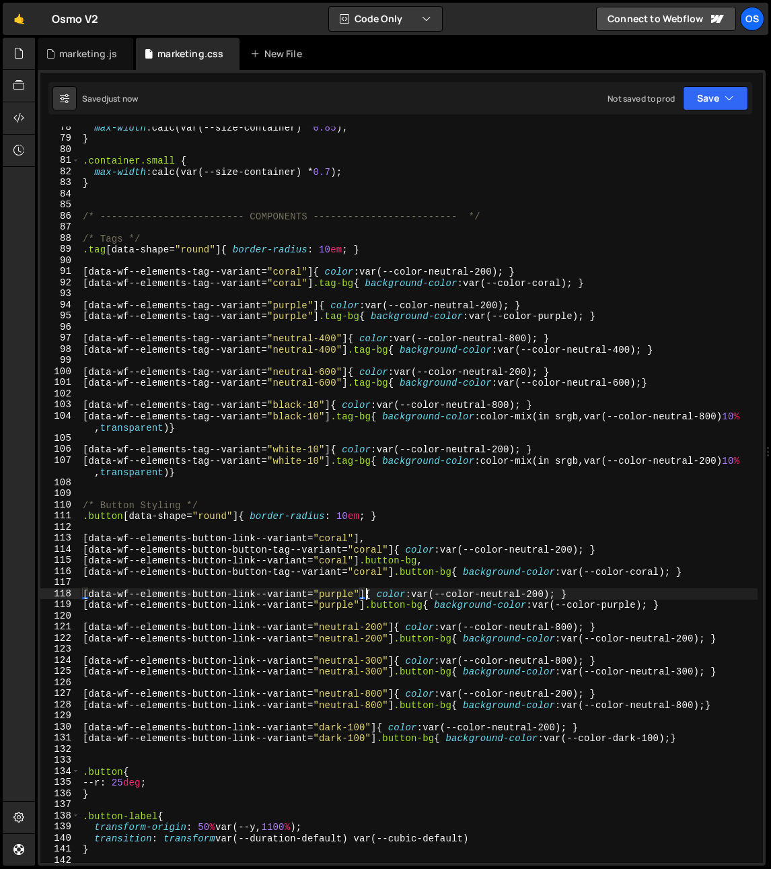
click at [365, 594] on div "max-width : calc(var(--size-container) * 0.85 ) ; } .container.small { max-widt…" at bounding box center [419, 501] width 678 height 759
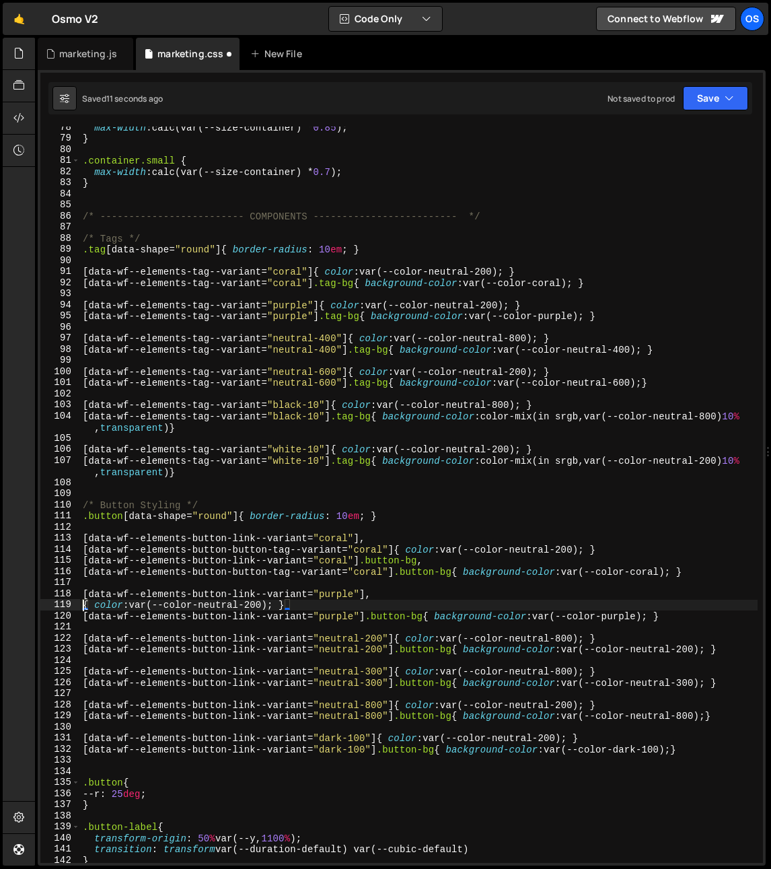
scroll to position [0, 1]
drag, startPoint x: 365, startPoint y: 593, endPoint x: 76, endPoint y: 602, distance: 289.5
click at [61, 590] on div "{ color: var(--color-neutral-200); } 78 79 80 81 82 83 84 85 86 87 88 89 90 91 …" at bounding box center [401, 495] width 723 height 736
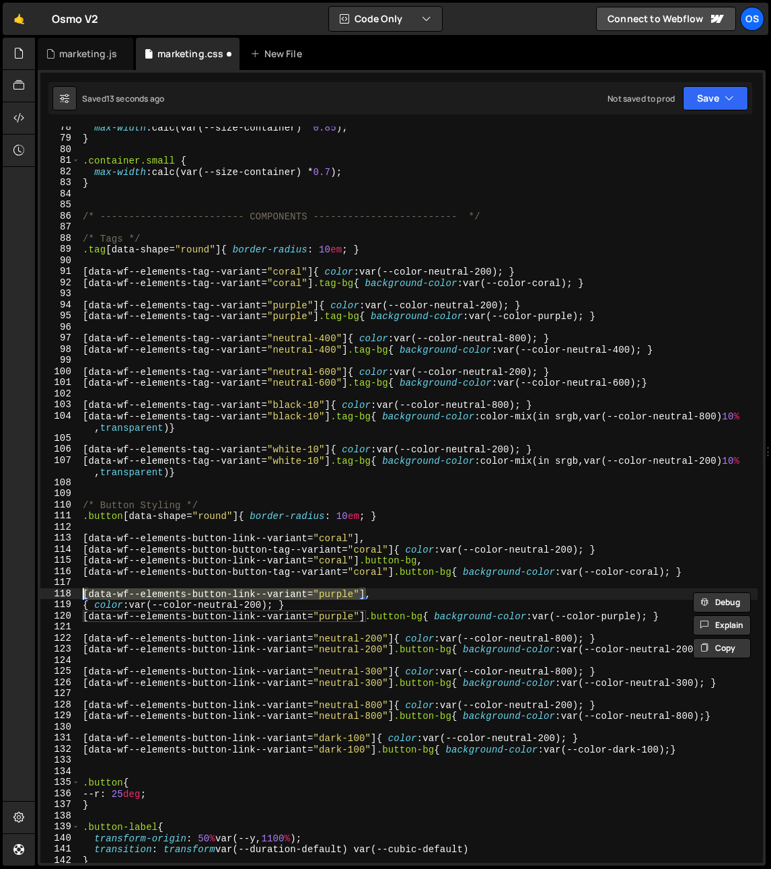
click at [83, 604] on div "max-width : calc(var(--size-container) * 0.85 ) ; } .container.small { max-widt…" at bounding box center [419, 501] width 678 height 759
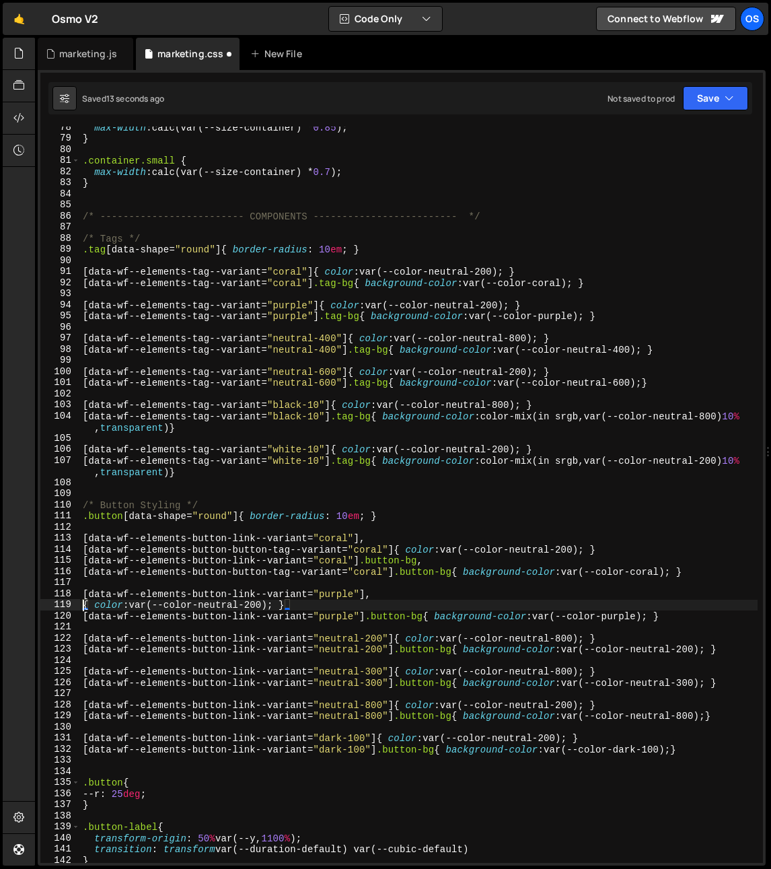
paste textarea "[data-wf--elements-button-link--variant="purple"]"
click at [430, 619] on div "max-width : calc(var(--size-container) * 0.85 ) ; } .container.small { max-widt…" at bounding box center [419, 501] width 678 height 759
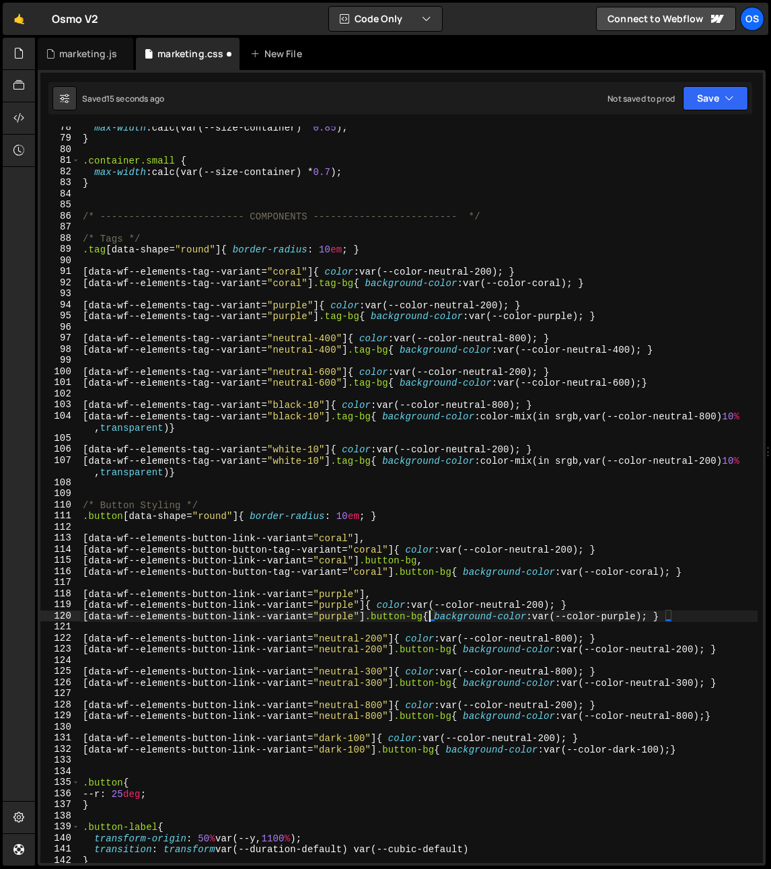
scroll to position [0, 24]
drag, startPoint x: 429, startPoint y: 619, endPoint x: 81, endPoint y: 615, distance: 348.7
click at [81, 615] on div "max-width : calc(var(--size-container) * 0.85 ) ; } .container.small { max-widt…" at bounding box center [419, 501] width 678 height 759
click at [437, 619] on div "max-width : calc(var(--size-container) * 0.85 ) ; } .container.small { max-widt…" at bounding box center [419, 501] width 678 height 759
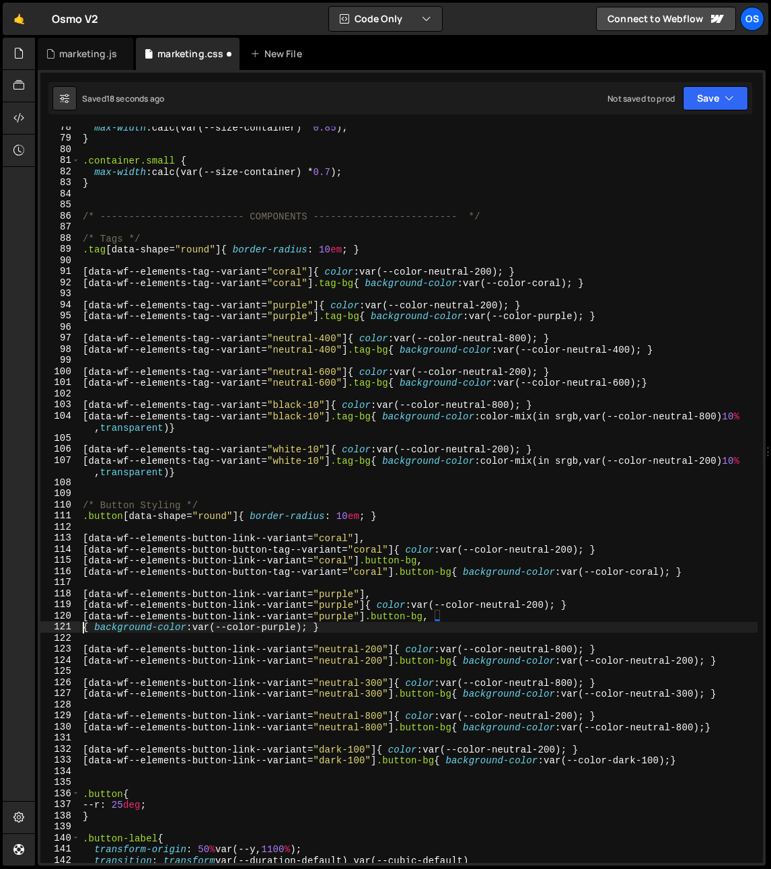
scroll to position [0, 1]
paste textarea "[data-wf--elements-button-link--variant="purple"] .button-bg"
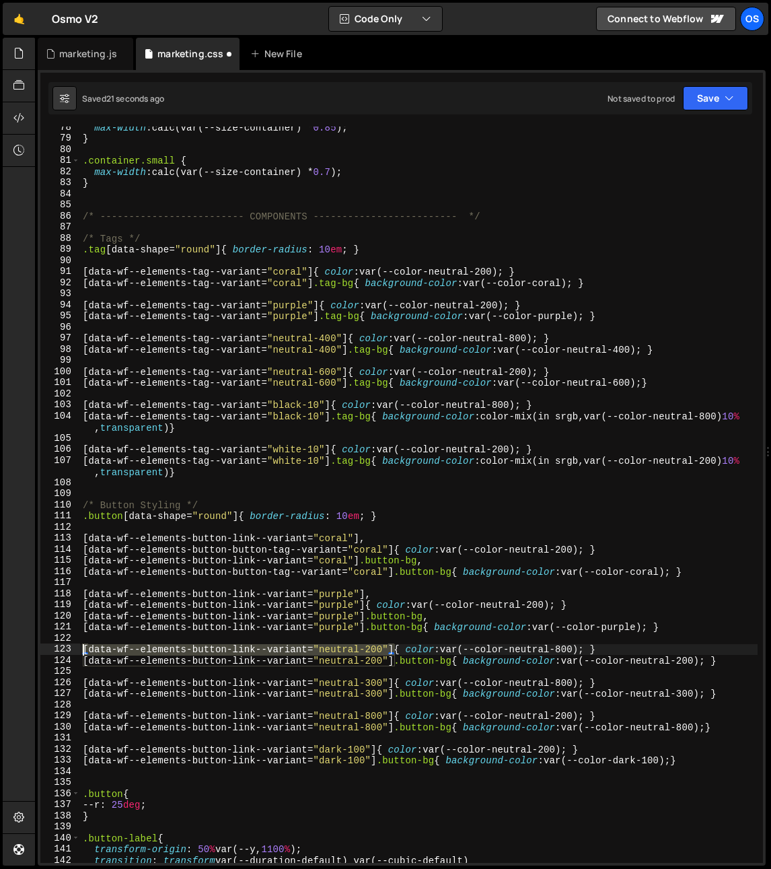
drag, startPoint x: 394, startPoint y: 651, endPoint x: 36, endPoint y: 647, distance: 358.1
click at [36, 647] on div "Files New File Javascript files 0 list.js 0 0 marketing.js 0 0 marketing-dennis…" at bounding box center [403, 452] width 736 height 829
click at [399, 646] on div "max-width : calc(var(--size-container) * 0.85 ) ; } .container.small { max-widt…" at bounding box center [419, 501] width 678 height 759
click at [395, 650] on div "max-width : calc(var(--size-container) * 0.85 ) ; } .container.small { max-widt…" at bounding box center [419, 501] width 678 height 759
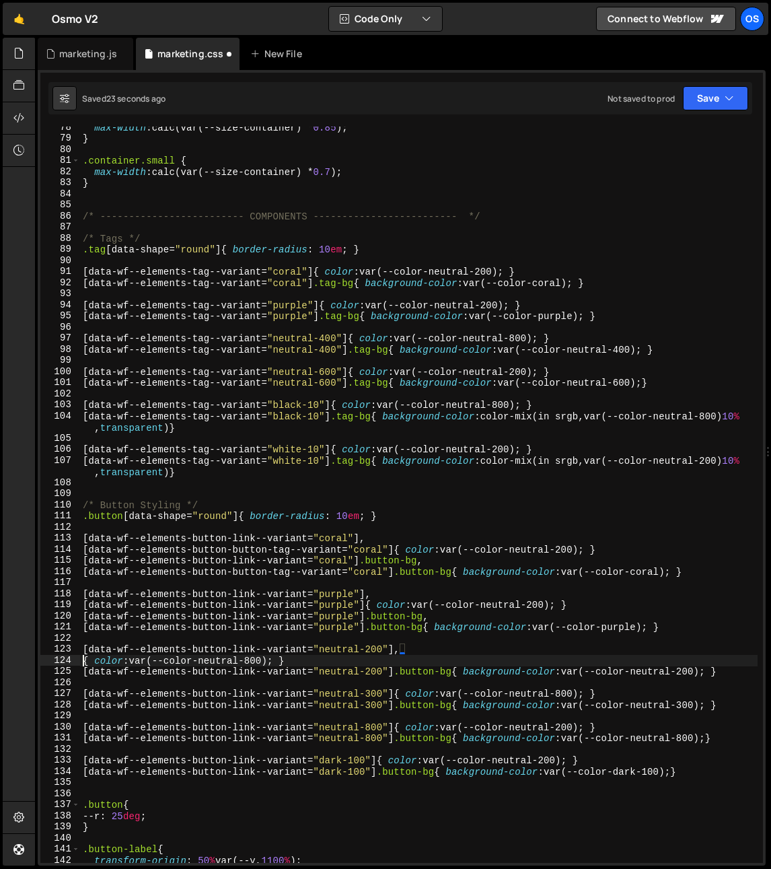
paste textarea "[data-wf--elements-button-link--variant="neutral-200"]"
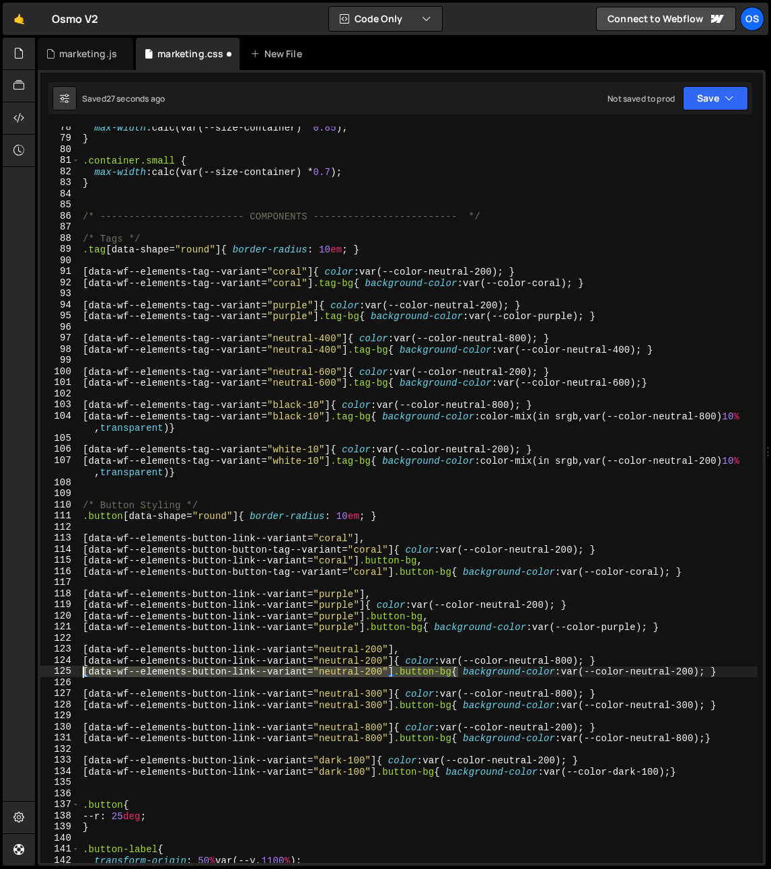
drag, startPoint x: 445, startPoint y: 673, endPoint x: 38, endPoint y: 674, distance: 407.2
click at [22, 670] on div "Hold on a sec... Are you certain you wish to leave this page? Any changes you'v…" at bounding box center [385, 434] width 771 height 869
drag, startPoint x: 454, startPoint y: 674, endPoint x: 456, endPoint y: 681, distance: 7.0
click at [454, 674] on div "max-width : calc(var(--size-container) * 0.85 ) ; } .container.small { max-widt…" at bounding box center [419, 495] width 678 height 736
click at [459, 673] on div "max-width : calc(var(--size-container) * 0.85 ) ; } .container.small { max-widt…" at bounding box center [419, 501] width 678 height 759
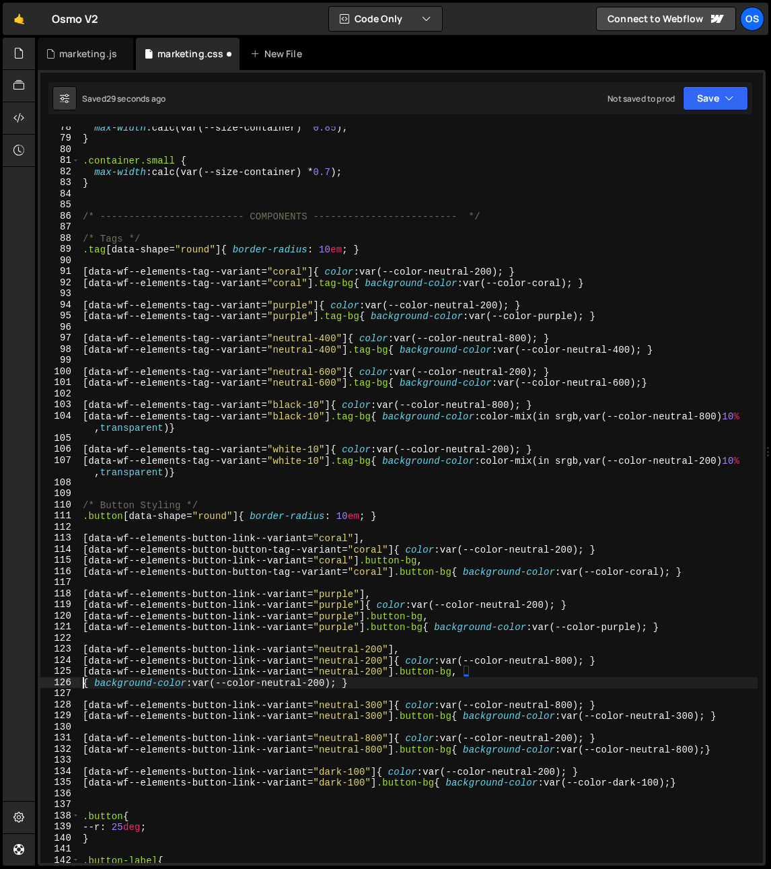
paste textarea "[data-wf--elements-button-link--variant="neutral-200"] .button-bg"
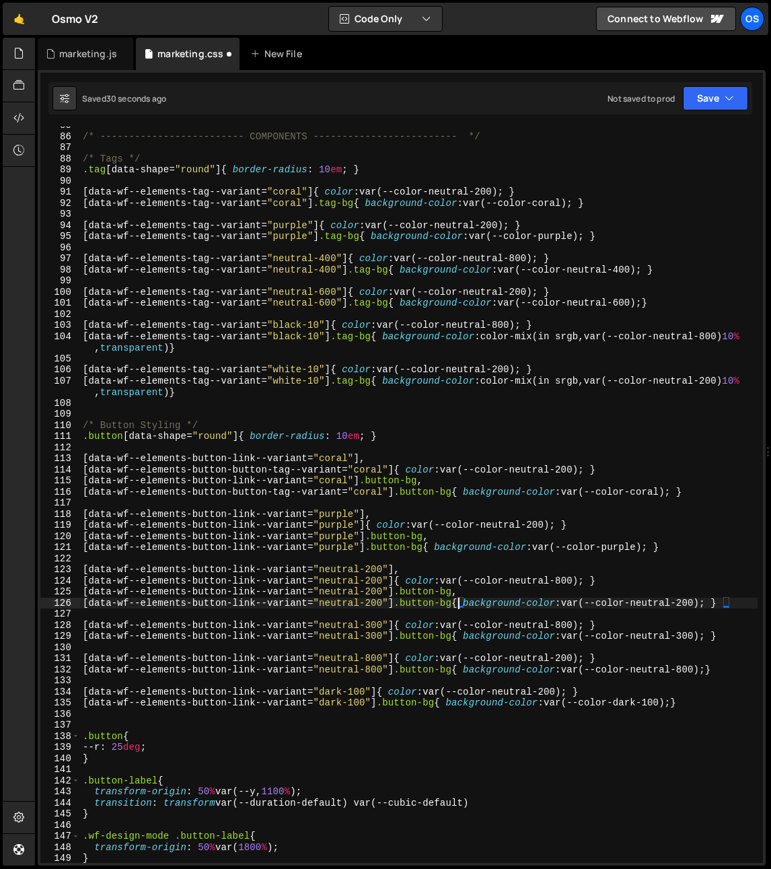
scroll to position [940, 0]
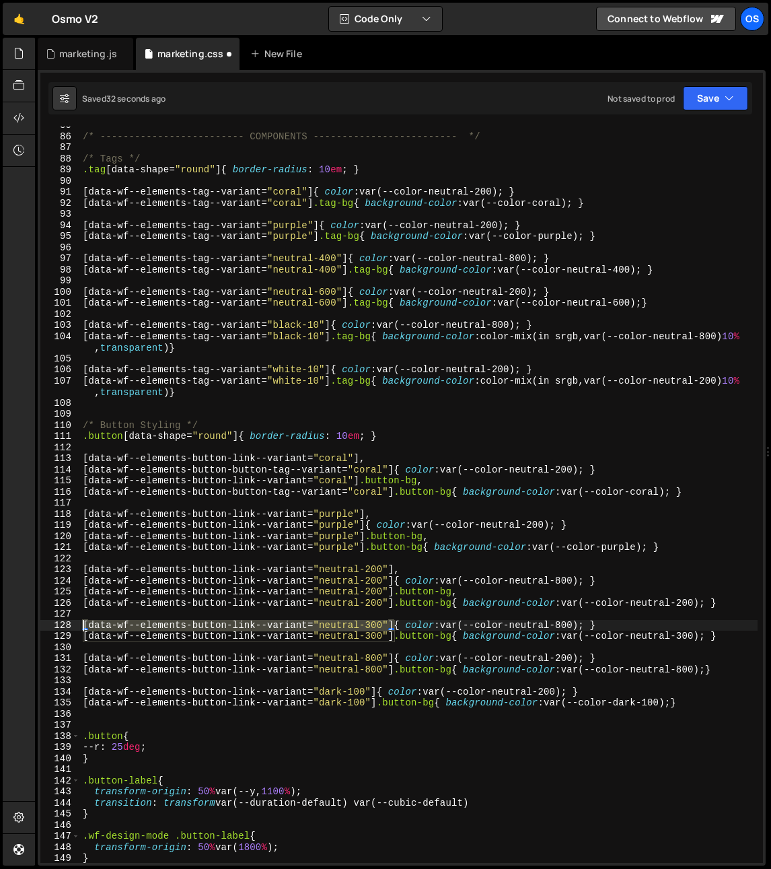
drag, startPoint x: 394, startPoint y: 625, endPoint x: 5, endPoint y: 621, distance: 389.7
click at [5, 621] on div "Hold on a sec... Are you certain you wish to leave this page? Any changes you'v…" at bounding box center [385, 434] width 771 height 869
click at [389, 625] on div "/* ------------------------- COMPONENTS ------------------------- */ /* Tags */…" at bounding box center [419, 495] width 678 height 736
click at [394, 629] on div "/* ------------------------- COMPONENTS ------------------------- */ /* Tags */…" at bounding box center [419, 499] width 678 height 759
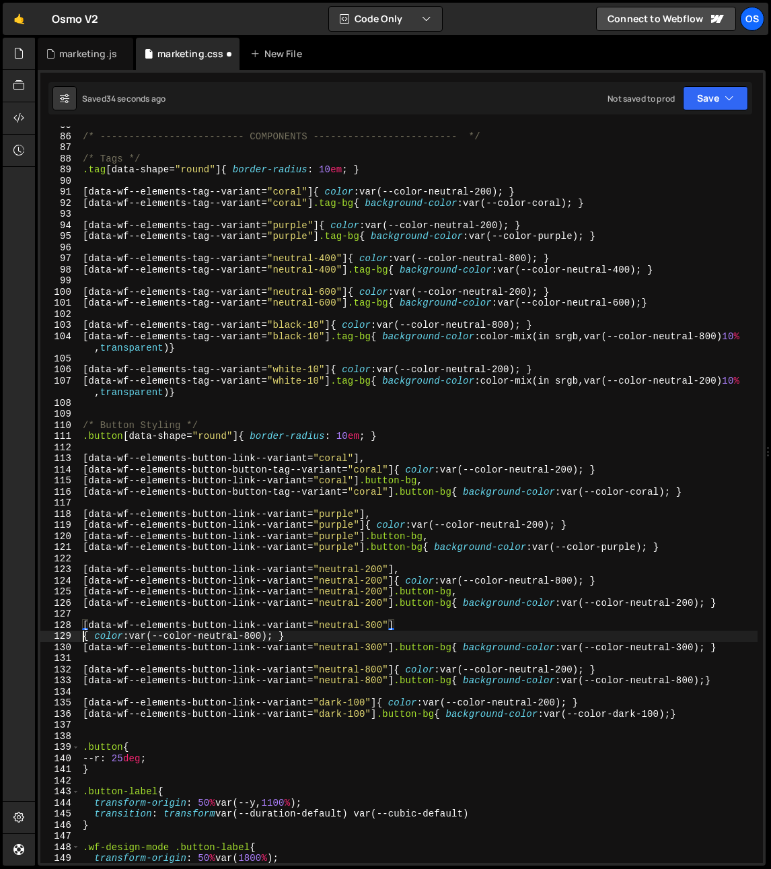
paste textarea "[data-wf--elements-button-link--variant="neutral-300"]"
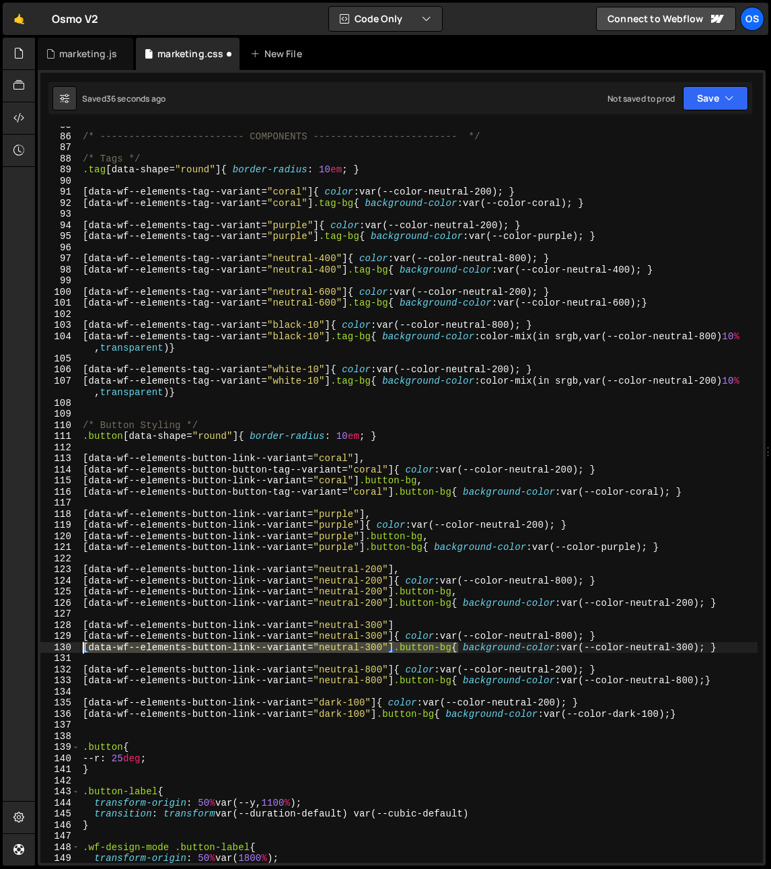
drag, startPoint x: 440, startPoint y: 649, endPoint x: -87, endPoint y: 649, distance: 527.7
click at [0, 649] on html "Projects Community Library Blog Os Your current team is Osmo Projects Your Team…" at bounding box center [385, 434] width 771 height 869
click at [459, 650] on div "/* ------------------------- COMPONENTS ------------------------- */ /* Tags */…" at bounding box center [419, 495] width 678 height 736
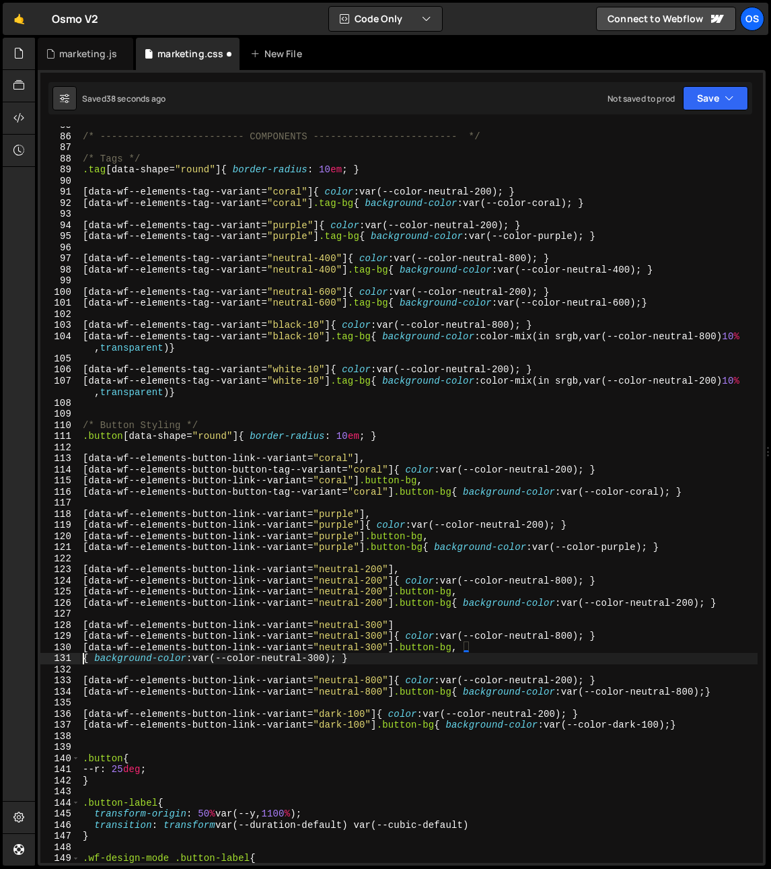
scroll to position [0, 1]
paste textarea "[data-wf--elements-button-link--variant="neutral-300"] .button-bg"
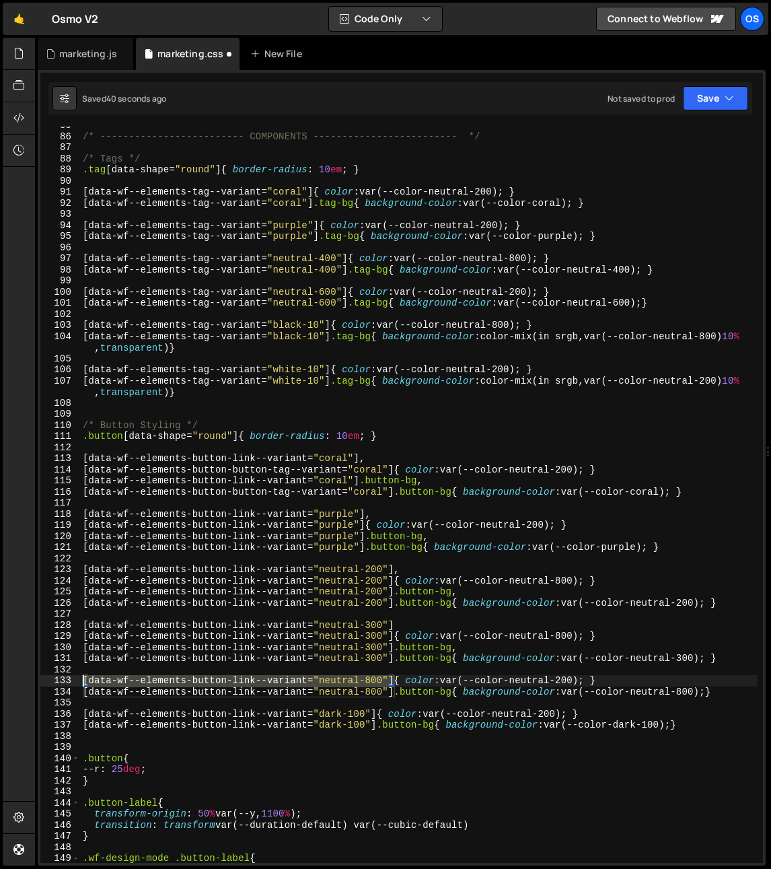
drag, startPoint x: 395, startPoint y: 682, endPoint x: -91, endPoint y: 680, distance: 485.9
click at [0, 680] on html "Projects Community Library Blog Os Your current team is Osmo Projects Your Team…" at bounding box center [385, 434] width 771 height 869
paste textarea "[data-wf--elements-button-link--variant="neutral-800"]"
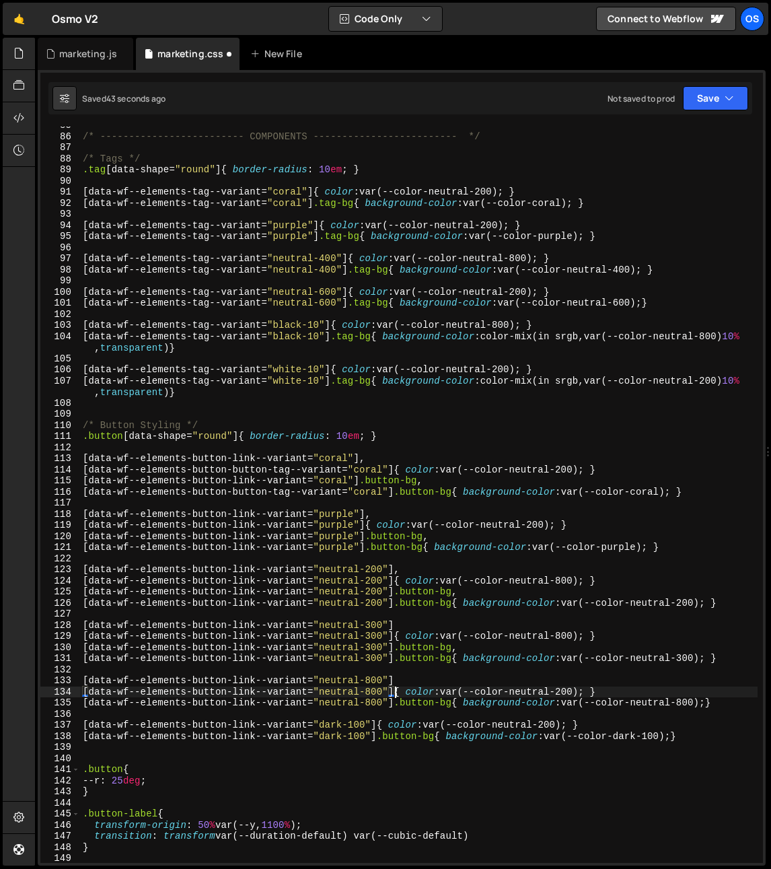
click at [405, 684] on div "/* ------------------------- COMPONENTS ------------------------- */ /* Tags */…" at bounding box center [419, 499] width 678 height 759
click at [427, 625] on div "/* ------------------------- COMPONENTS ------------------------- */ /* Tags */…" at bounding box center [419, 499] width 678 height 759
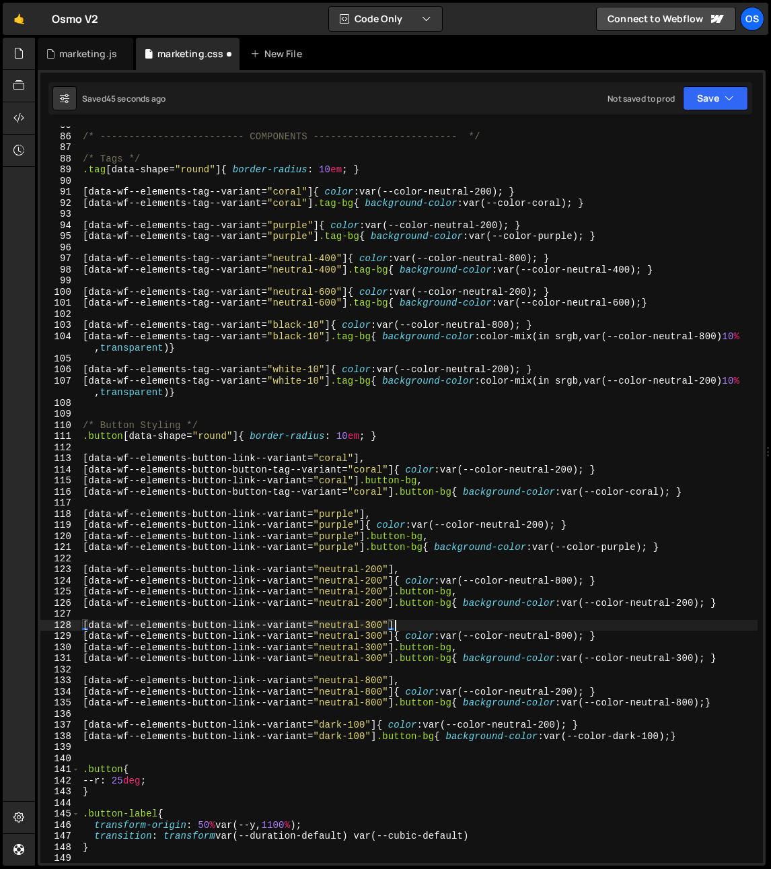
type textarea "[data-wf--elements-button-link--variant="neutral-300"],"
click at [470, 717] on div "/* ------------------------- COMPONENTS ------------------------- */ /* Tags */…" at bounding box center [419, 499] width 678 height 759
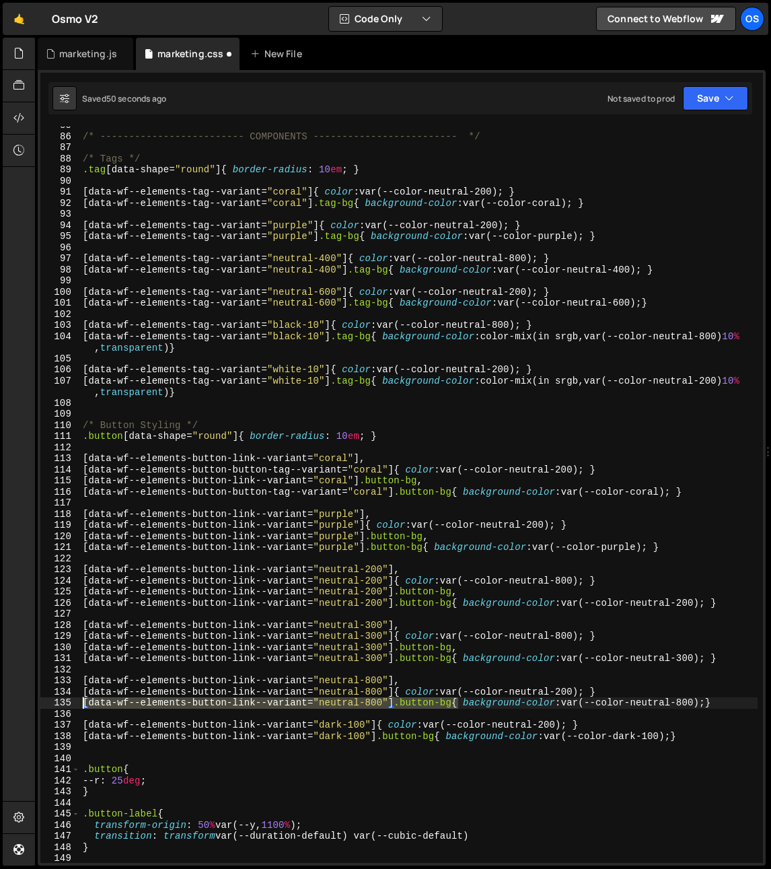
drag, startPoint x: 459, startPoint y: 705, endPoint x: -89, endPoint y: 703, distance: 547.9
click at [0, 703] on html "Projects Community Library Blog Os Your current team is Osmo Projects Your Team…" at bounding box center [385, 434] width 771 height 869
paste textarea "[data-wf--elements-button-link--variant="neutral-800"] .button-bg"
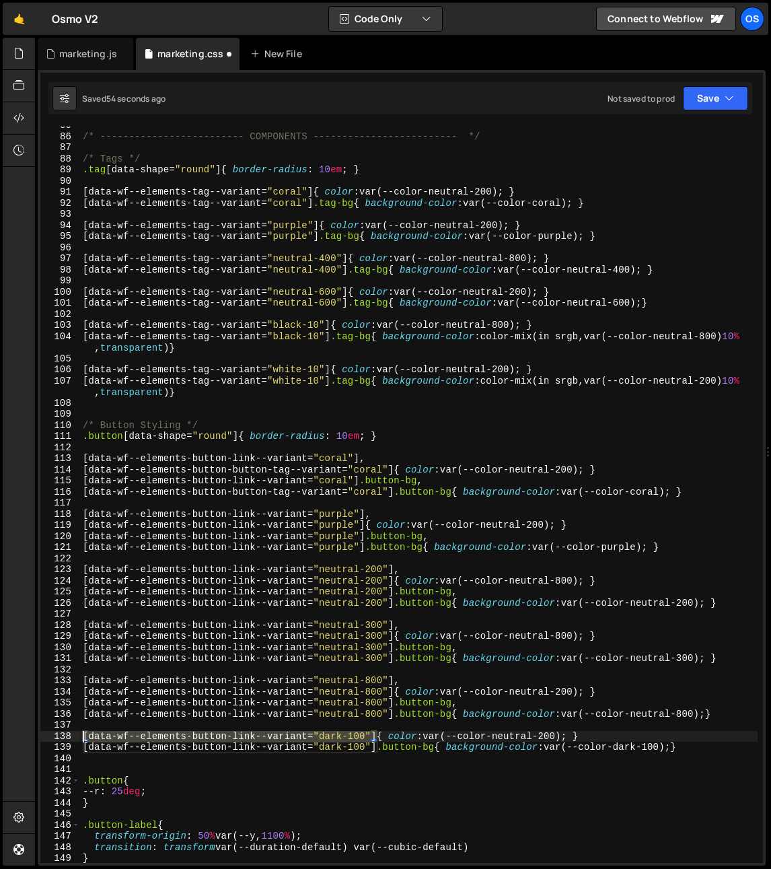
drag, startPoint x: 380, startPoint y: 737, endPoint x: -9, endPoint y: 739, distance: 388.4
click at [0, 739] on html "Projects Community Library Blog Os Your current team is Osmo Projects Your Team…" at bounding box center [385, 434] width 771 height 869
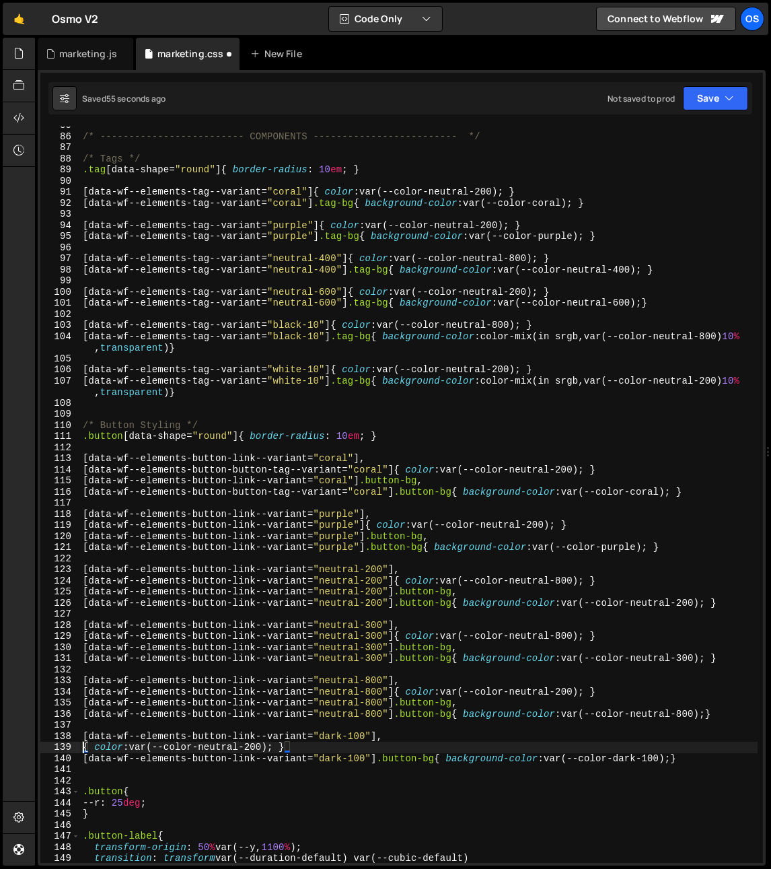
paste textarea "[data-wf--elements-button-link--variant="dark-100"]"
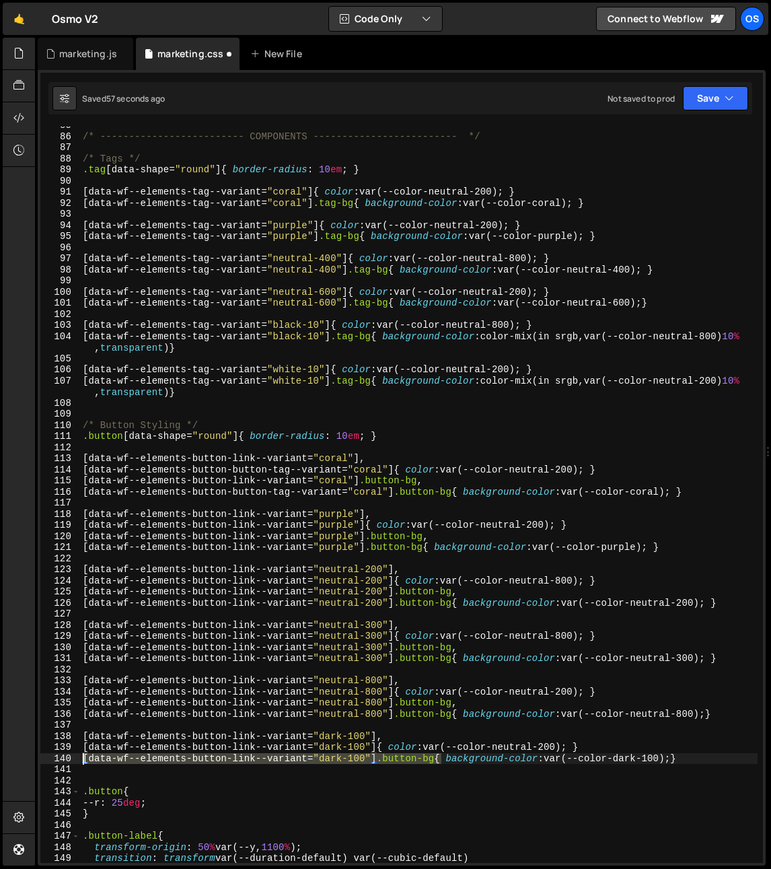
drag, startPoint x: 441, startPoint y: 759, endPoint x: -151, endPoint y: 755, distance: 591.6
click at [0, 755] on html "Projects Community Library Blog Os Your current team is Osmo Projects Your Team…" at bounding box center [385, 434] width 771 height 869
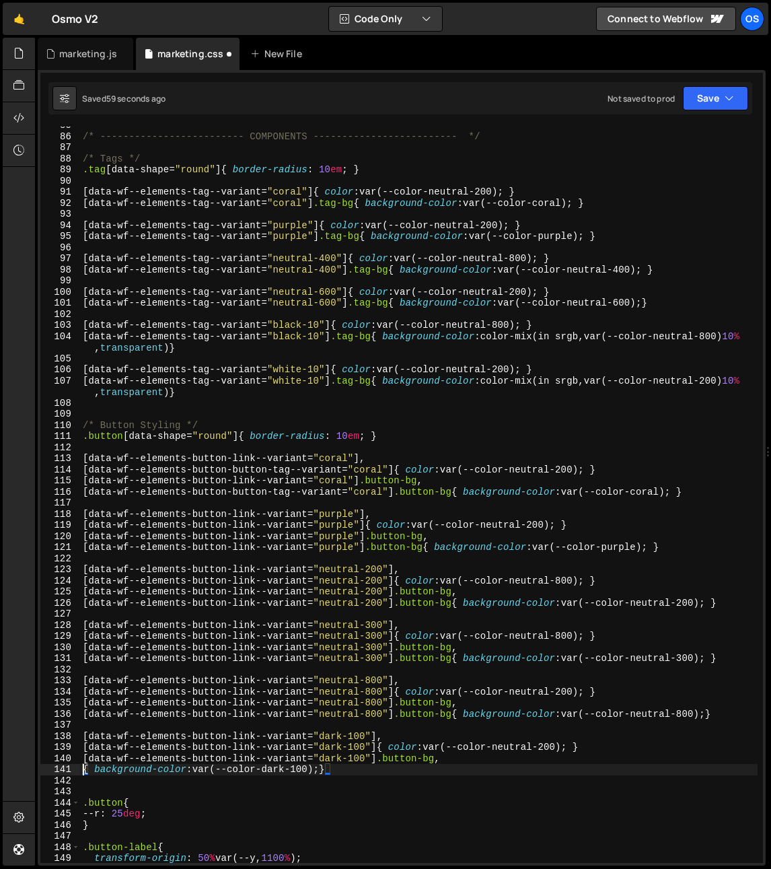
paste textarea "[data-wf--elements-button-link--variant="dark-100"] .button-bg"
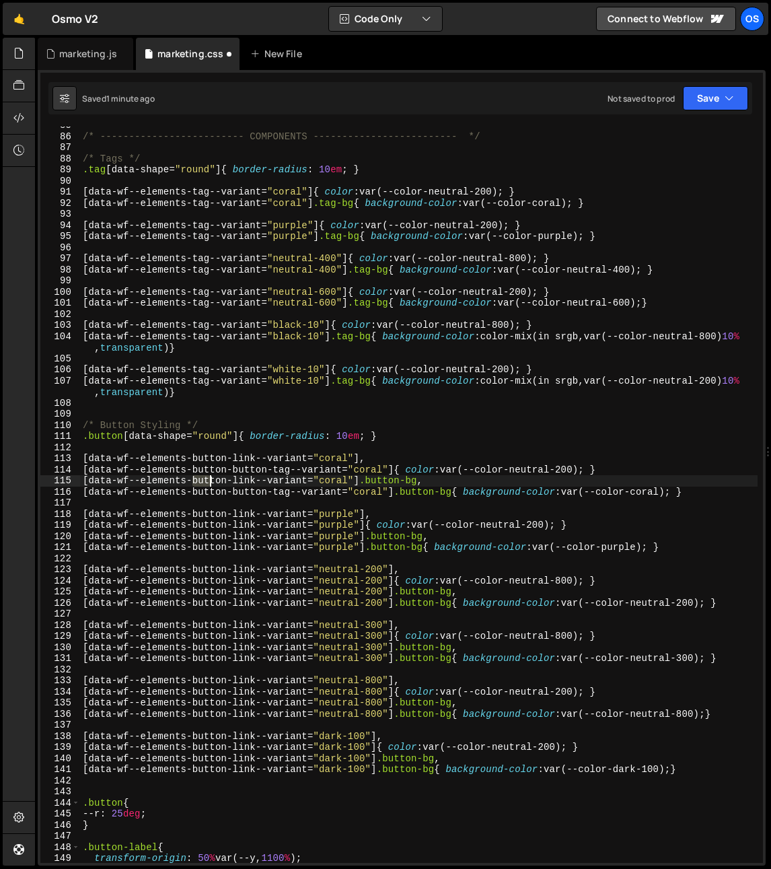
drag, startPoint x: 191, startPoint y: 481, endPoint x: 207, endPoint y: 481, distance: 16.2
click at [207, 481] on div "/* ------------------------- COMPONENTS ------------------------- */ /* Tags */…" at bounding box center [419, 499] width 678 height 759
type textarea "[data-wf--elements-button-link--variant="coral"] .button-bg,"
click at [258, 499] on div "/* ------------------------- COMPONENTS ------------------------- */ /* Tags */…" at bounding box center [419, 499] width 678 height 759
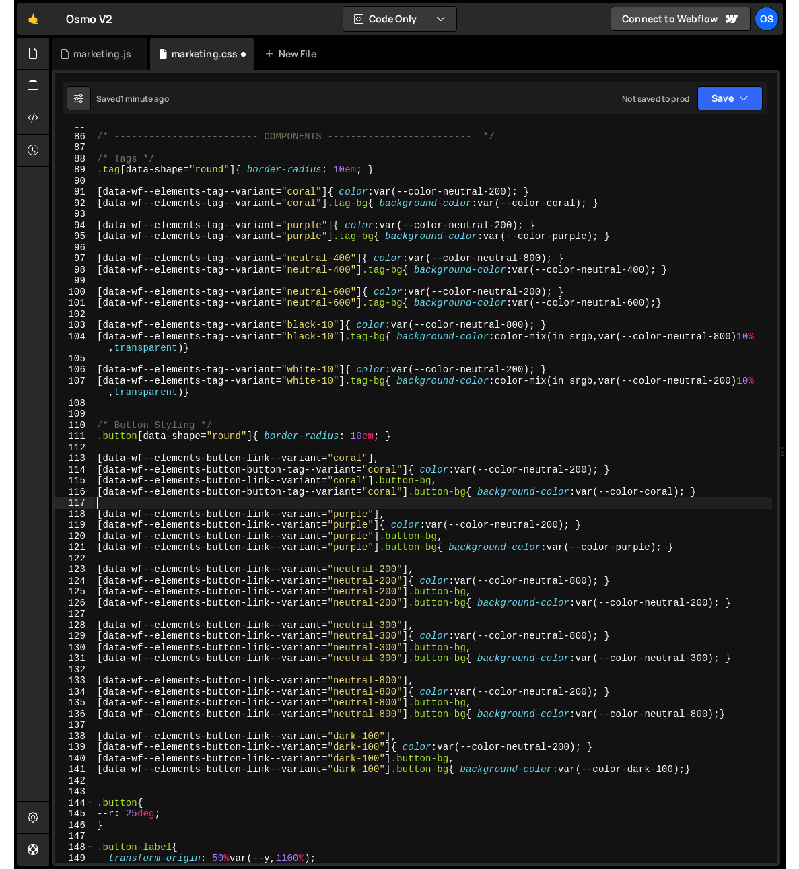
scroll to position [0, 0]
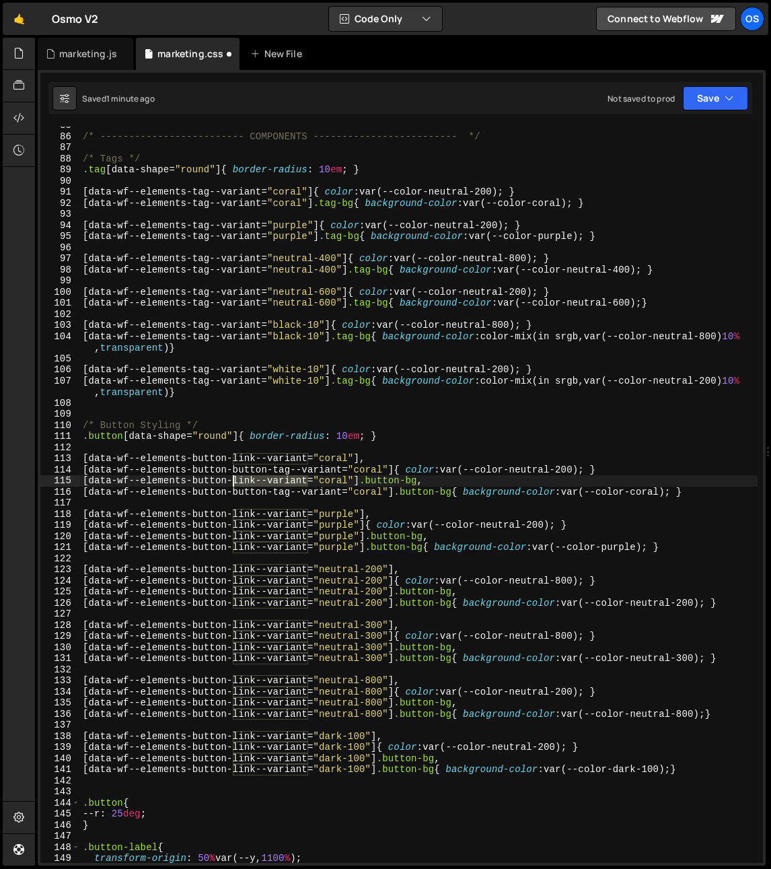
drag, startPoint x: 308, startPoint y: 483, endPoint x: 234, endPoint y: 482, distance: 74.0
click at [234, 482] on div "/* ------------------------- COMPONENTS ------------------------- */ /* Tags */…" at bounding box center [419, 499] width 678 height 759
type textarea "[data-wf--elements-button-link--variant="coral"] .button-bg,"
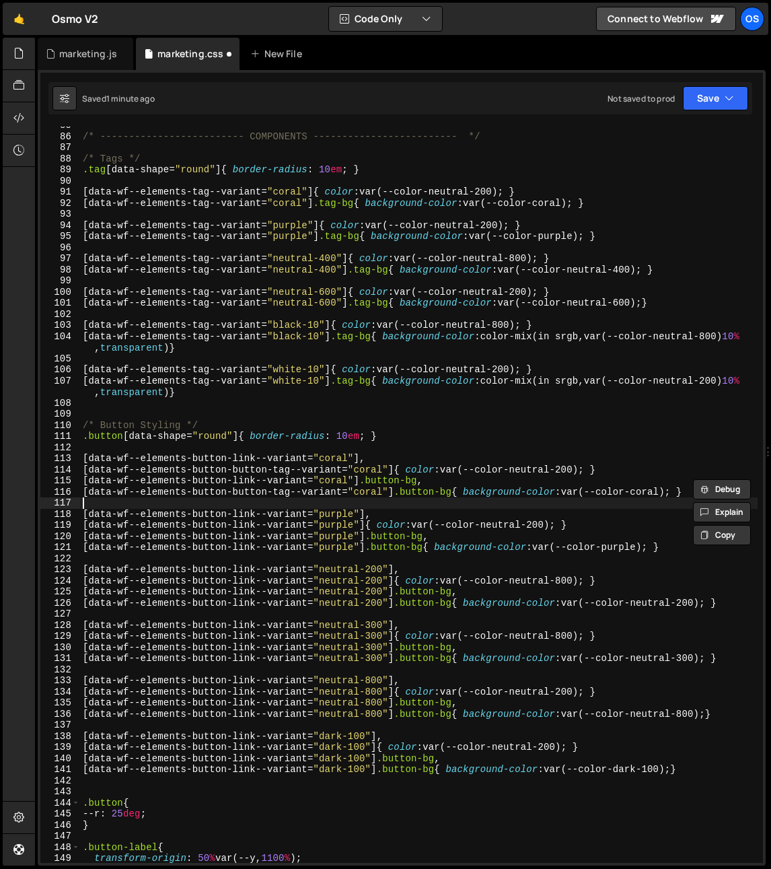
click at [265, 508] on div "/* ------------------------- COMPONENTS ------------------------- */ /* Tags */…" at bounding box center [419, 499] width 678 height 759
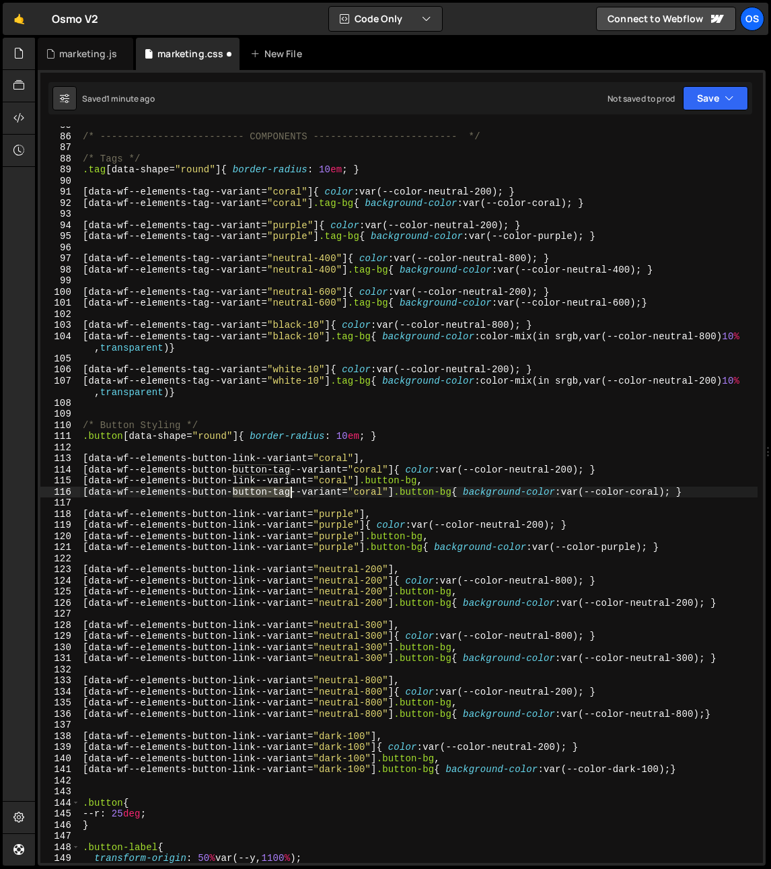
drag, startPoint x: 232, startPoint y: 493, endPoint x: 290, endPoint y: 495, distance: 58.6
click at [290, 495] on div "/* ------------------------- COMPONENTS ------------------------- */ /* Tags */…" at bounding box center [419, 499] width 678 height 759
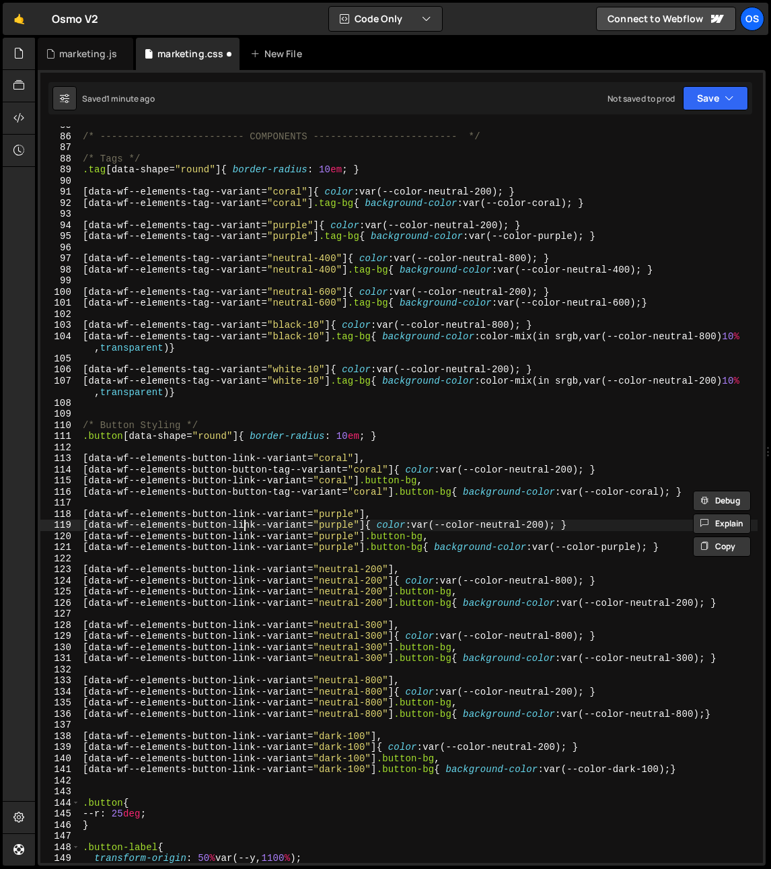
click at [246, 523] on div "/* ------------------------- COMPONENTS ------------------------- */ /* Tags */…" at bounding box center [419, 499] width 678 height 759
paste textarea "button-tag"
click at [242, 551] on div "/* ------------------------- COMPONENTS ------------------------- */ /* Tags */…" at bounding box center [419, 499] width 678 height 759
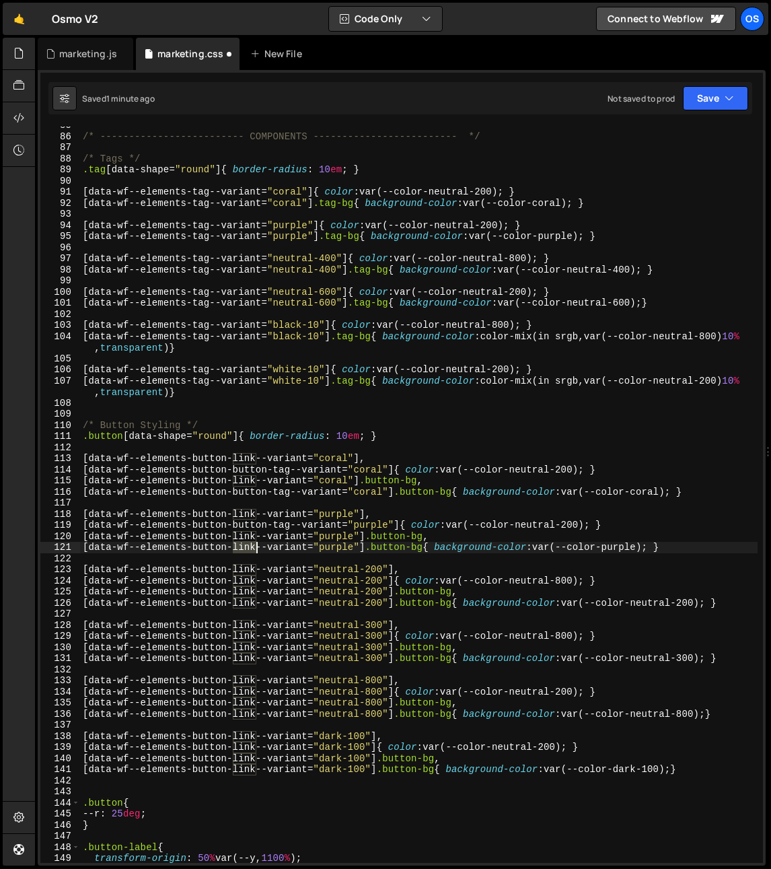
click at [242, 551] on div "/* ------------------------- COMPONENTS ------------------------- */ /* Tags */…" at bounding box center [419, 499] width 678 height 759
paste textarea "button-tag"
click at [242, 592] on div "/* ------------------------- COMPONENTS ------------------------- */ /* Tags */…" at bounding box center [419, 499] width 678 height 759
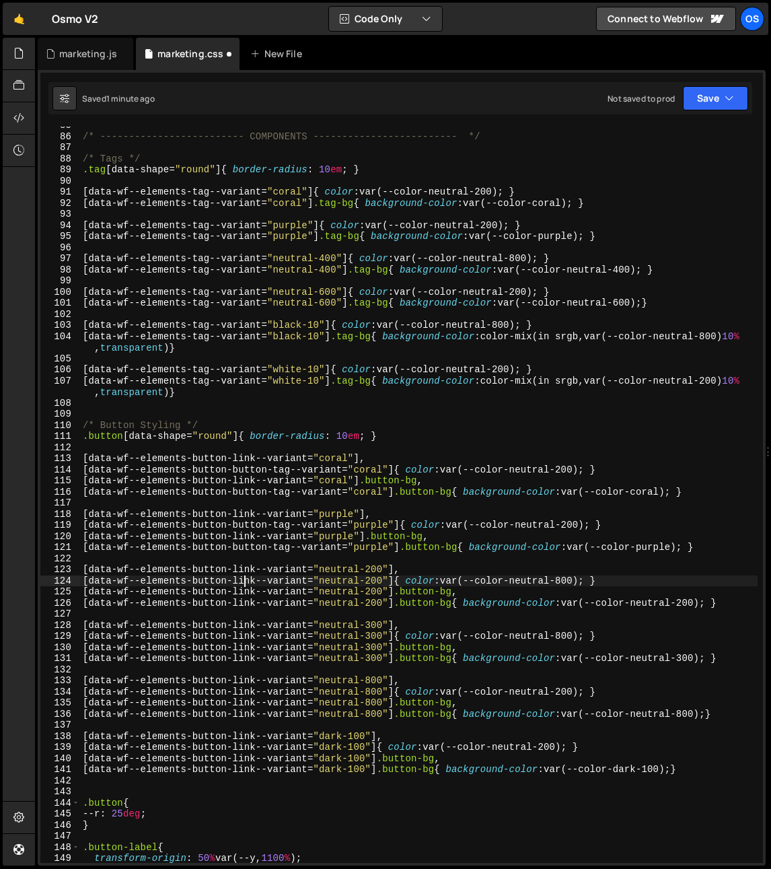
click at [242, 584] on div "/* ------------------------- COMPONENTS ------------------------- */ /* Tags */…" at bounding box center [419, 499] width 678 height 759
paste textarea "button-tag"
click at [242, 601] on div "/* ------------------------- COMPONENTS ------------------------- */ /* Tags */…" at bounding box center [419, 499] width 678 height 759
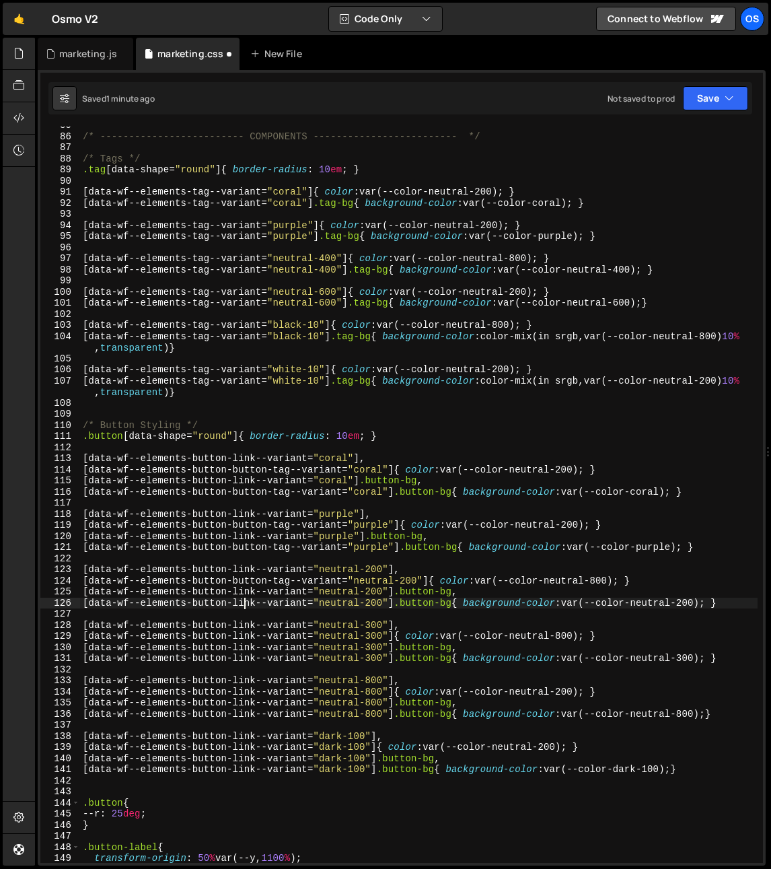
click at [242, 601] on div "/* ------------------------- COMPONENTS ------------------------- */ /* Tags */…" at bounding box center [419, 499] width 678 height 759
paste textarea "button-tag"
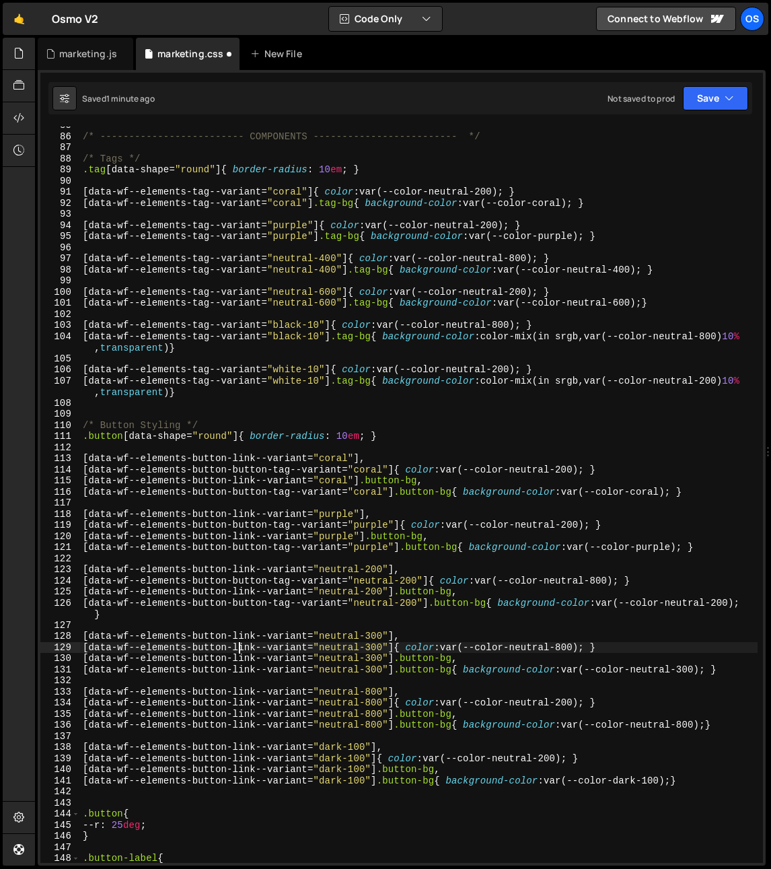
click at [239, 650] on div "/* ------------------------- COMPONENTS ------------------------- */ /* Tags */…" at bounding box center [419, 499] width 678 height 759
paste textarea "button-tag"
click at [245, 670] on div "/* ------------------------- COMPONENTS ------------------------- */ /* Tags */…" at bounding box center [419, 499] width 678 height 759
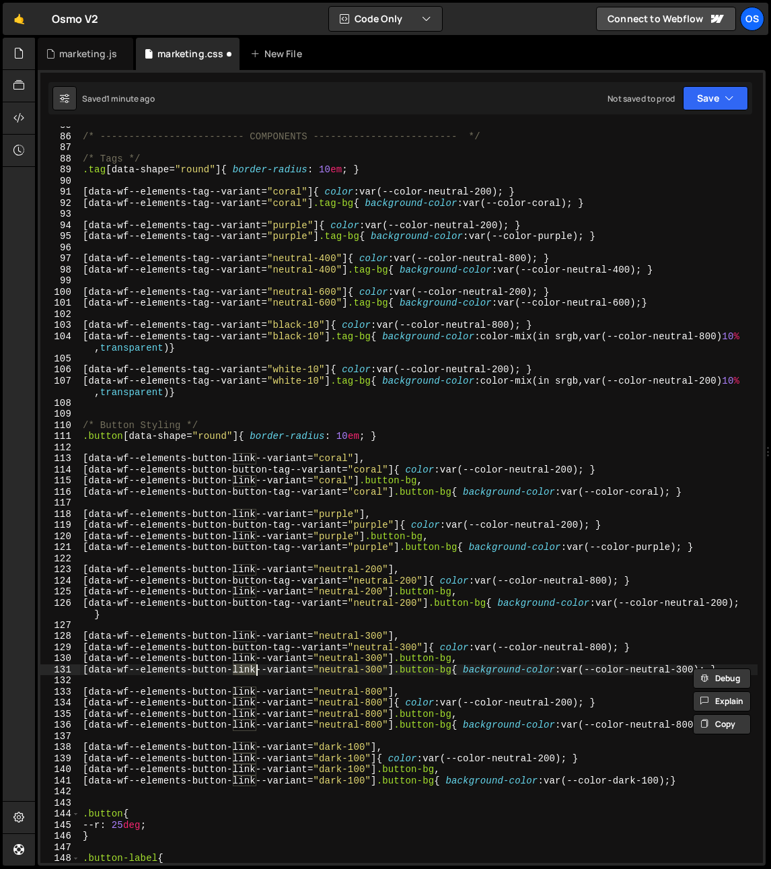
paste textarea "button-tag"
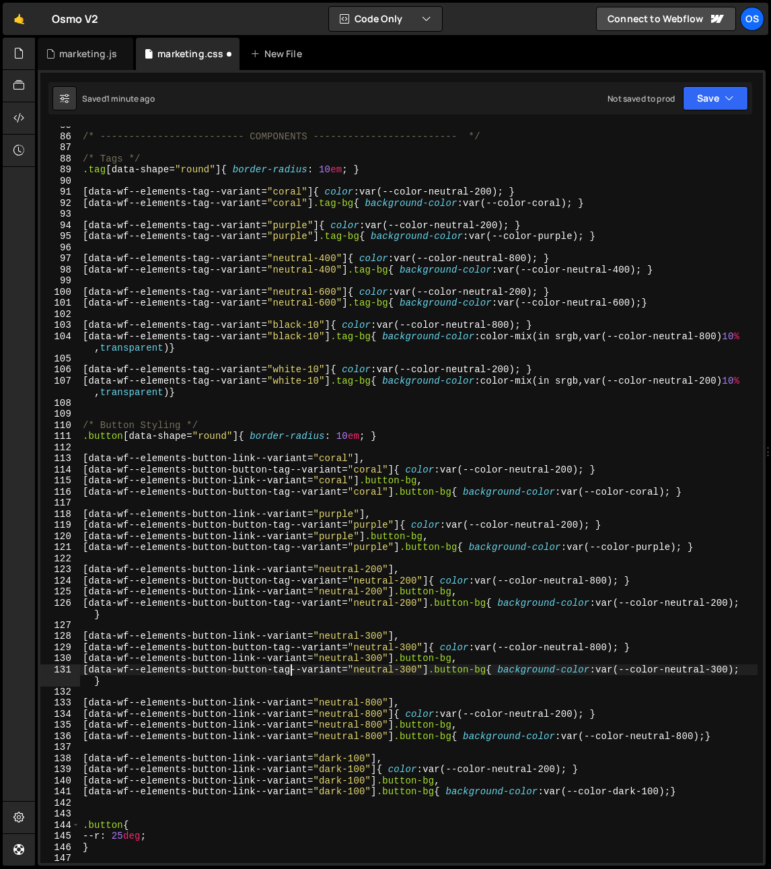
click at [244, 709] on div "/* ------------------------- COMPONENTS ------------------------- */ /* Tags */…" at bounding box center [419, 499] width 678 height 759
paste textarea "button-tag"
click at [243, 736] on div "/* ------------------------- COMPONENTS ------------------------- */ /* Tags */…" at bounding box center [419, 499] width 678 height 759
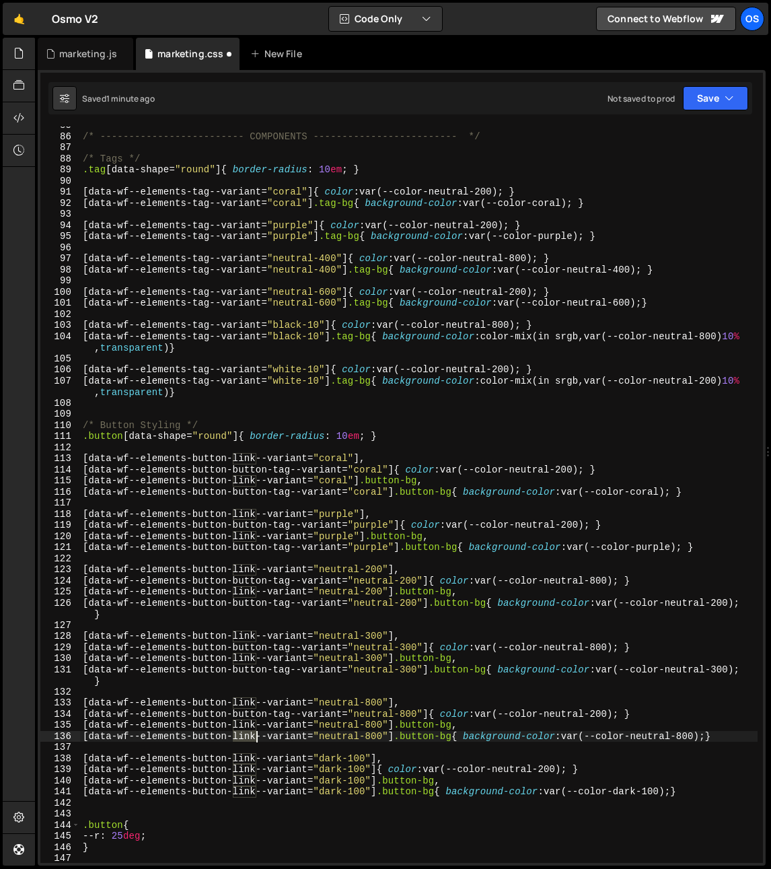
click at [243, 736] on div "/* ------------------------- COMPONENTS ------------------------- */ /* Tags */…" at bounding box center [419, 499] width 678 height 759
paste textarea "button-tag"
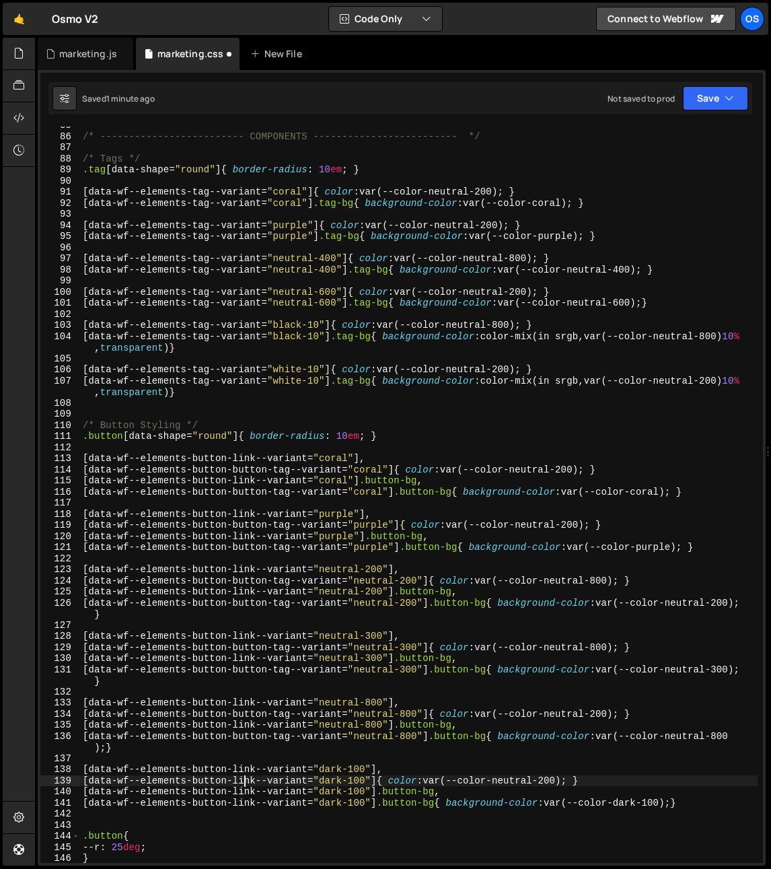
click at [244, 777] on div "/* ------------------------- COMPONENTS ------------------------- */ /* Tags */…" at bounding box center [419, 499] width 678 height 759
paste textarea "button-tag"
click at [246, 799] on div "/* ------------------------- COMPONENTS ------------------------- */ /* Tags */…" at bounding box center [419, 499] width 678 height 759
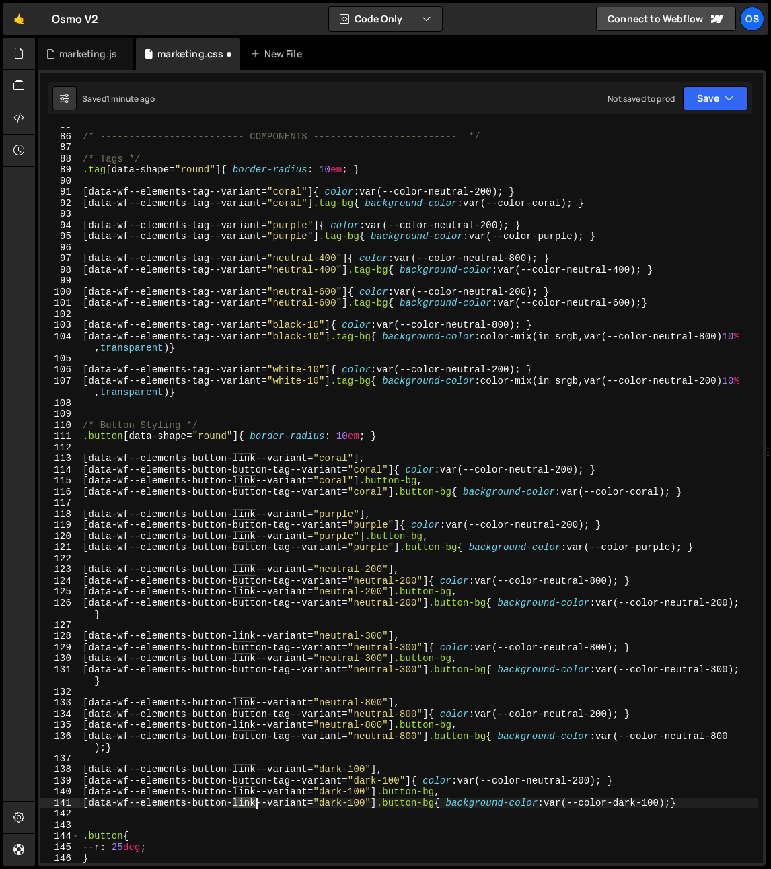
click at [246, 799] on div "/* ------------------------- COMPONENTS ------------------------- */ /* Tags */…" at bounding box center [419, 499] width 678 height 759
paste textarea "button-tag"
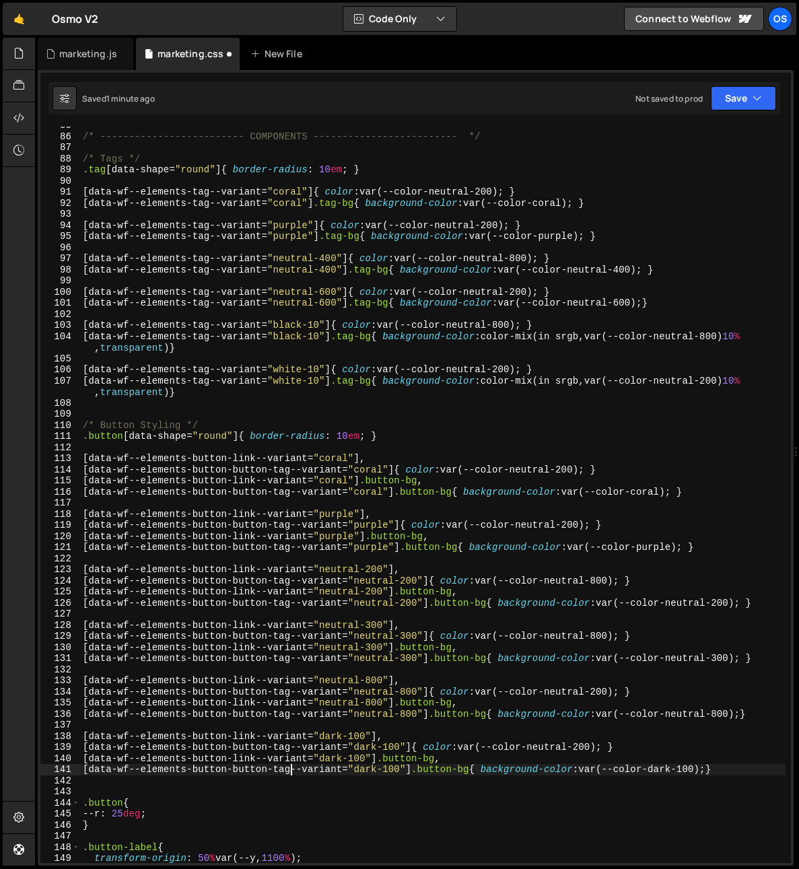
click at [351, 592] on div "/* ------------------------- COMPONENTS ------------------------- */ /* Tags */…" at bounding box center [432, 499] width 705 height 759
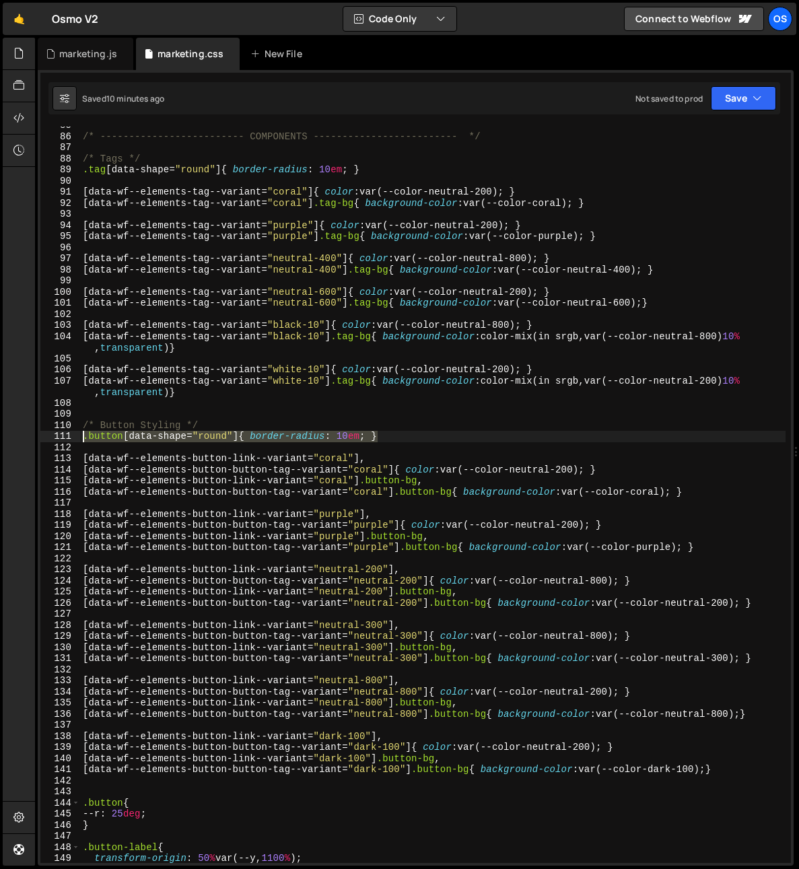
drag, startPoint x: 392, startPoint y: 435, endPoint x: 46, endPoint y: 439, distance: 346.0
click at [46, 439] on div "[data-wf--elements-button-link--variant="neutral-200"] .button-bg, 85 86 87 88 …" at bounding box center [415, 495] width 750 height 736
type textarea ".button[data-shape="round"]{ border-radius: 10em; }"
click at [385, 435] on div "/* ------------------------- COMPONENTS ------------------------- */ /* Tags */…" at bounding box center [432, 495] width 705 height 736
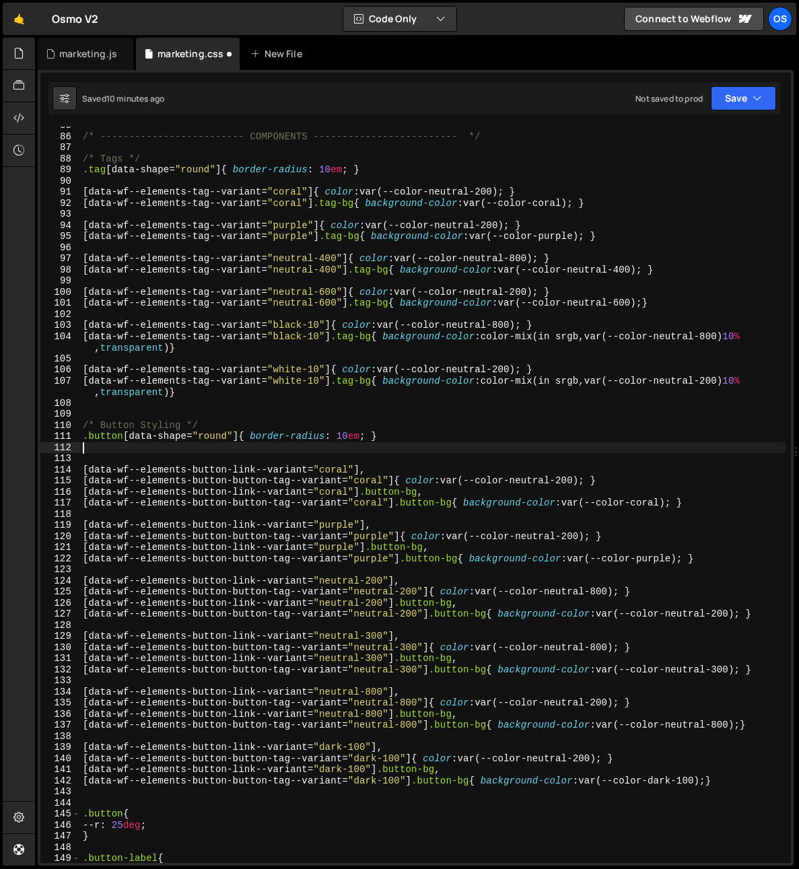
paste textarea ".button[data-shape="round"]{ border-radius: 10em; }"
click at [177, 449] on div "/* ------------------------- COMPONENTS ------------------------- */ /* Tags */…" at bounding box center [432, 499] width 705 height 759
click at [202, 448] on div "/* ------------------------- COMPONENTS ------------------------- */ /* Tags */…" at bounding box center [432, 499] width 705 height 759
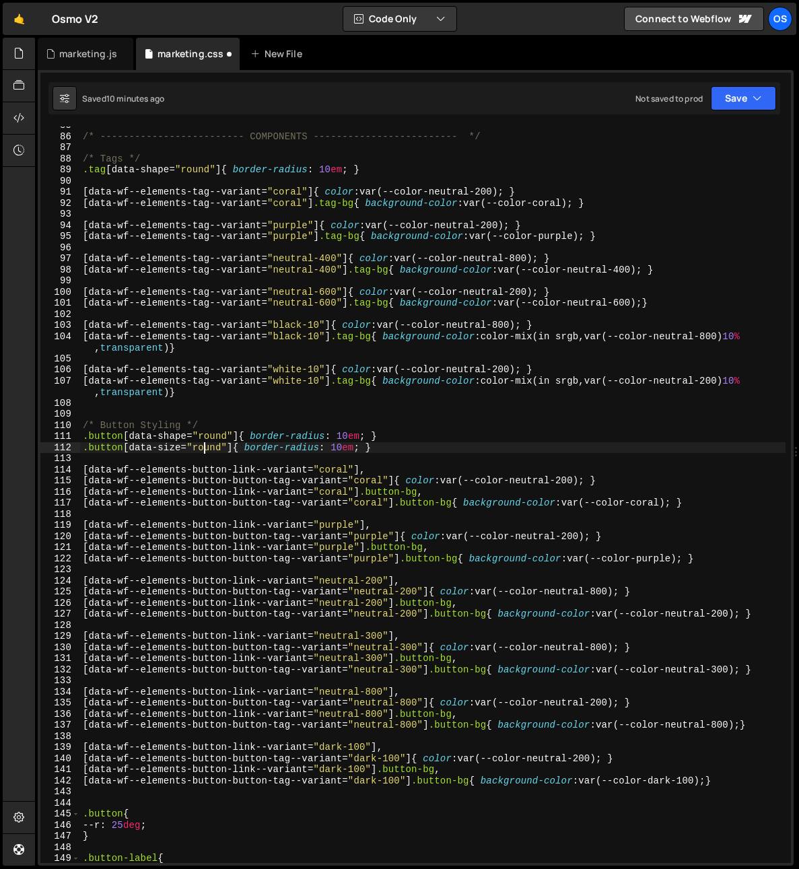
click at [202, 448] on div "/* ------------------------- COMPONENTS ------------------------- */ /* Tags */…" at bounding box center [432, 499] width 705 height 759
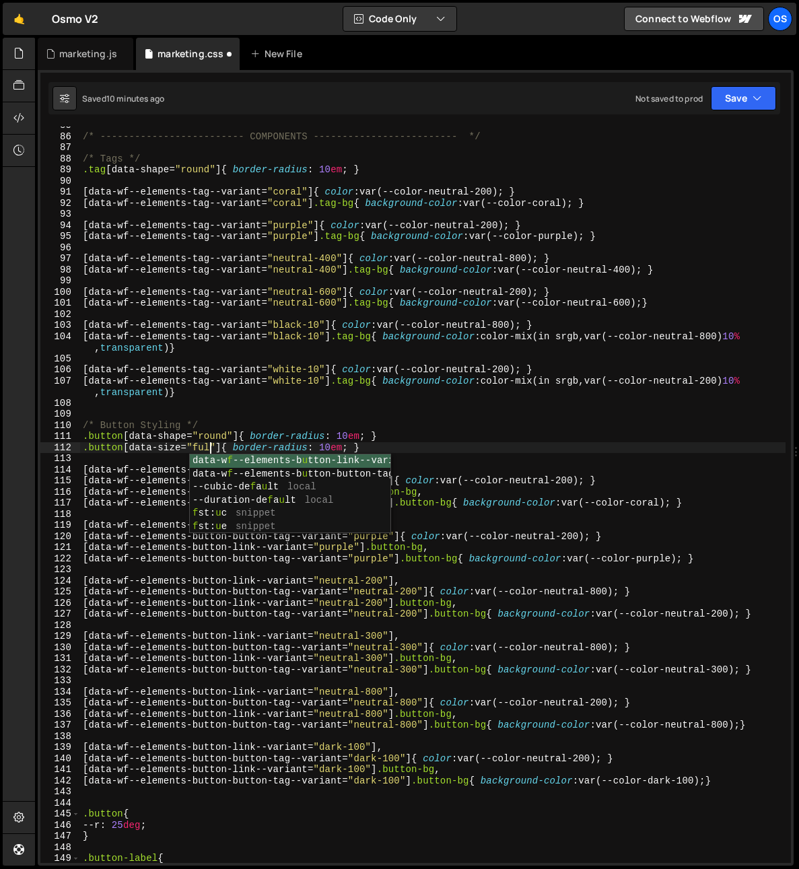
scroll to position [0, 9]
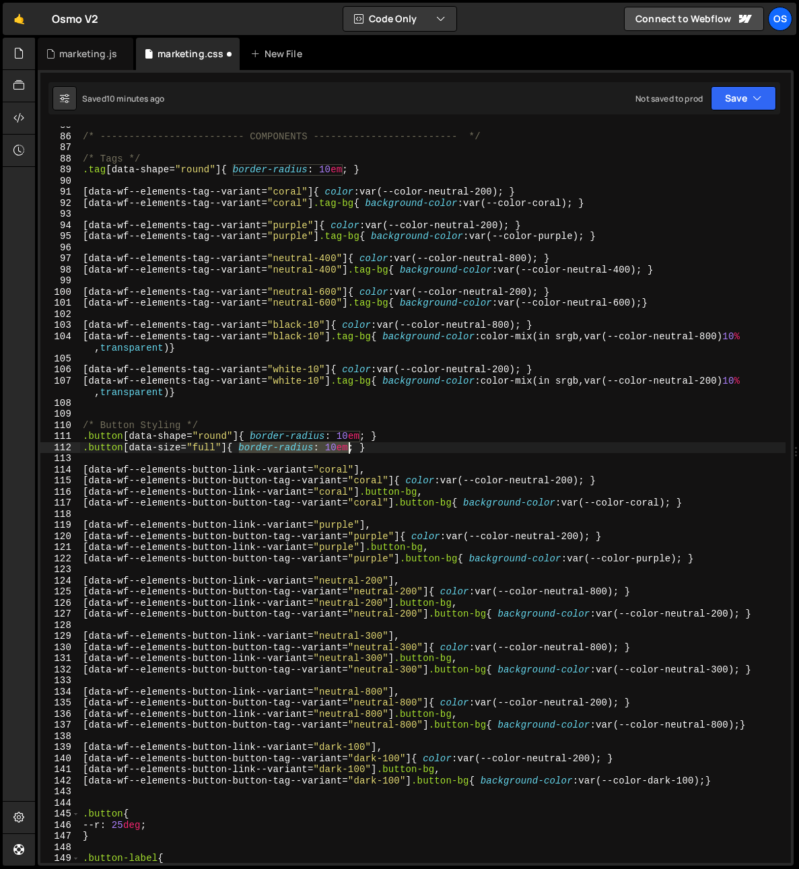
drag, startPoint x: 239, startPoint y: 448, endPoint x: 349, endPoint y: 448, distance: 110.4
click at [349, 448] on div "/* ------------------------- COMPONENTS ------------------------- */ /* Tags */…" at bounding box center [432, 499] width 705 height 759
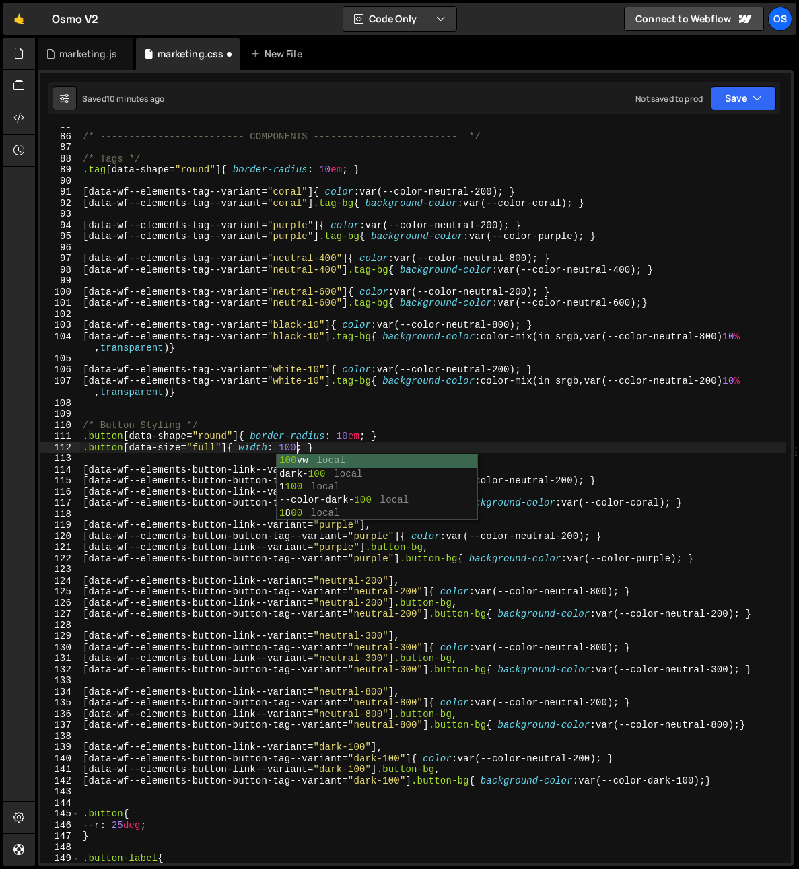
scroll to position [0, 15]
click at [182, 446] on div "/* ------------------------- COMPONENTS ------------------------- */ /* Tags */…" at bounding box center [432, 499] width 705 height 759
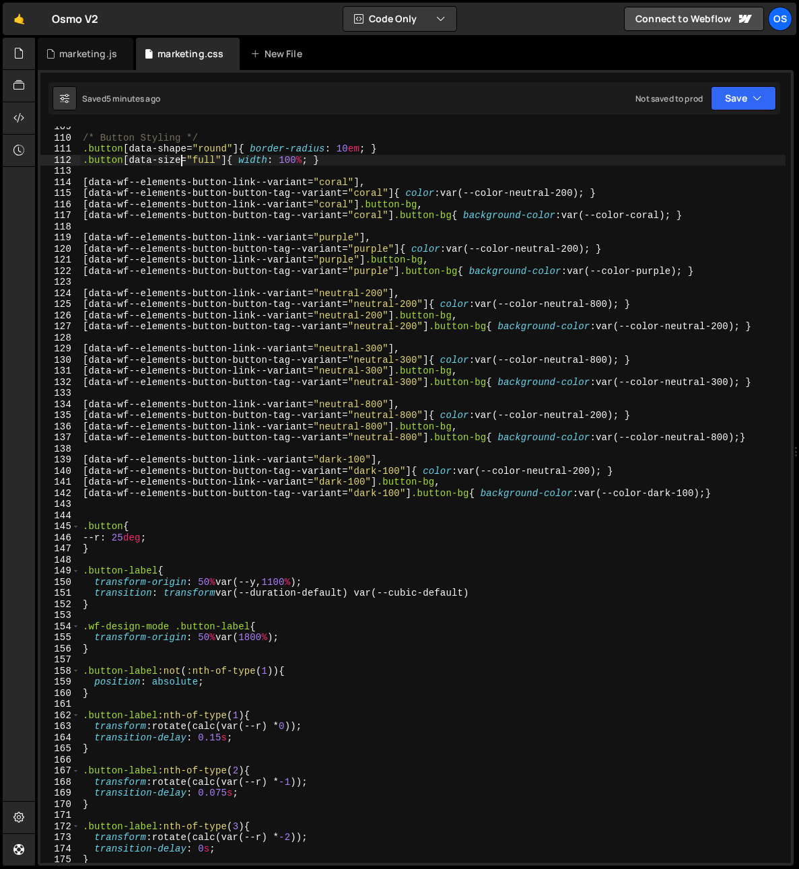
scroll to position [1226, 0]
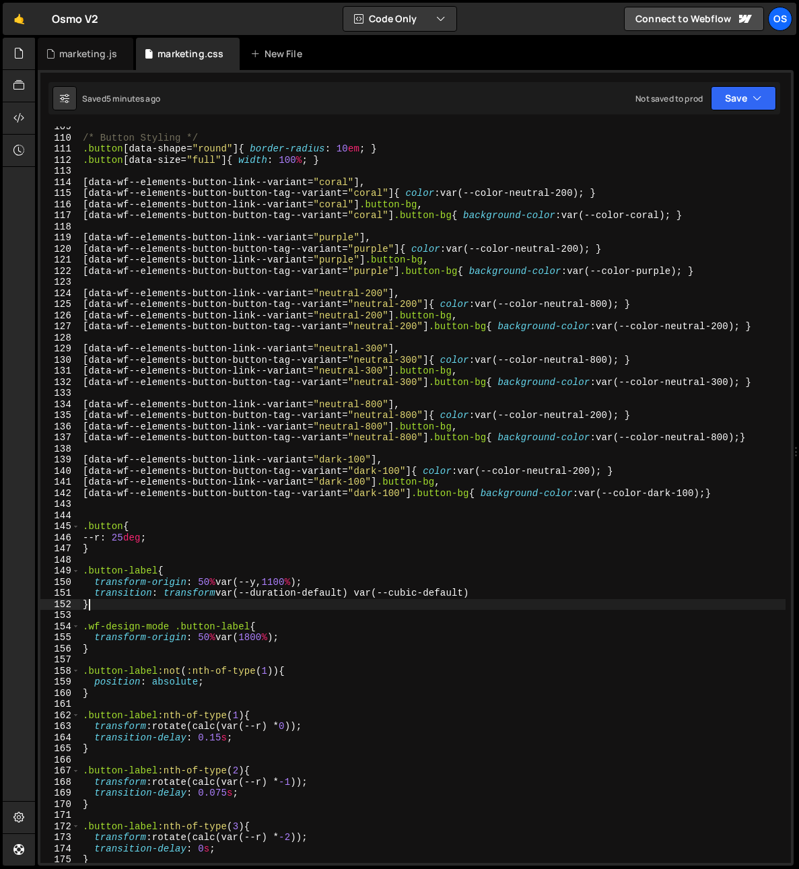
click at [135, 604] on div "/* Button Styling */ .button [ data-shape = " round " ] { border-radius : 10 em…" at bounding box center [432, 500] width 705 height 759
type textarea "}"
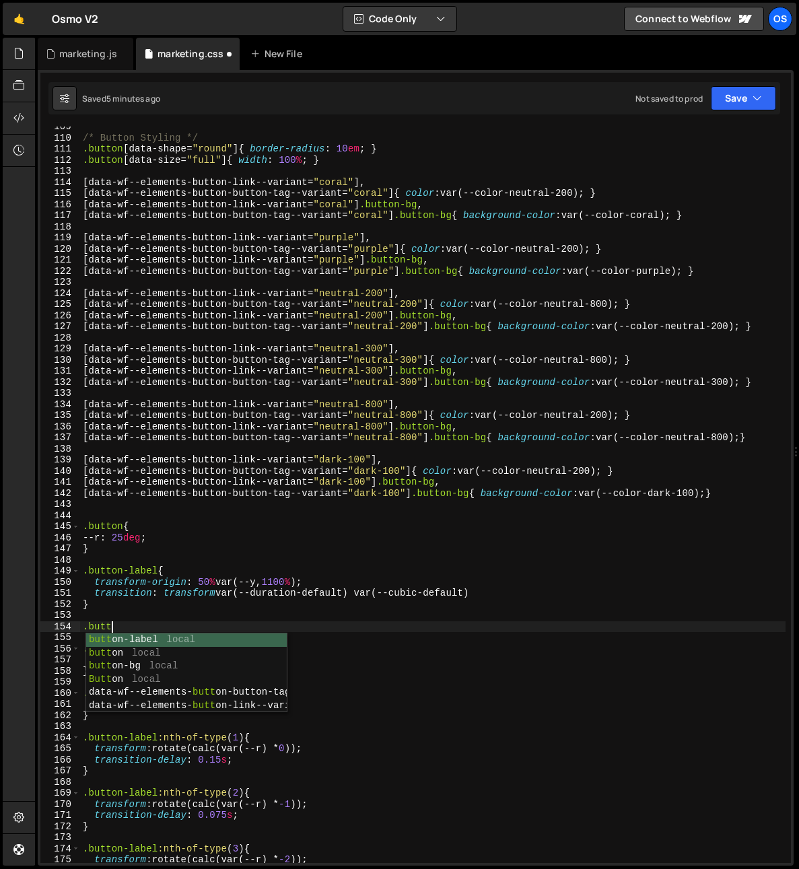
scroll to position [0, 2]
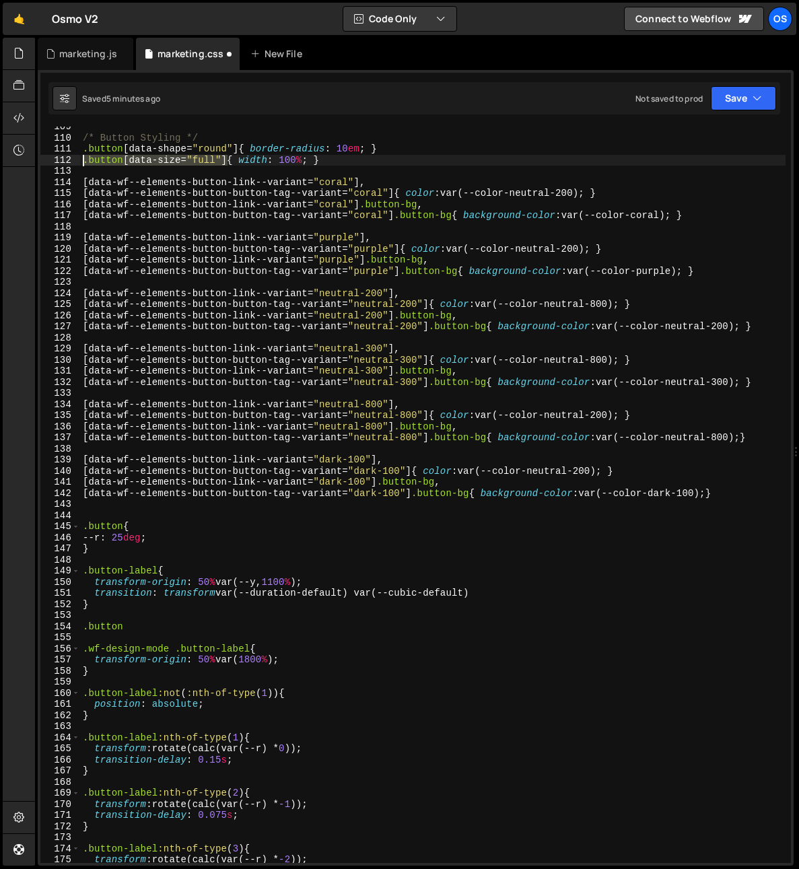
drag, startPoint x: 224, startPoint y: 162, endPoint x: 36, endPoint y: 161, distance: 187.8
click at [36, 161] on div "Files New File Javascript files 0 list.js 0 0 marketing.js 0 0 marketing-dennis…" at bounding box center [417, 452] width 764 height 829
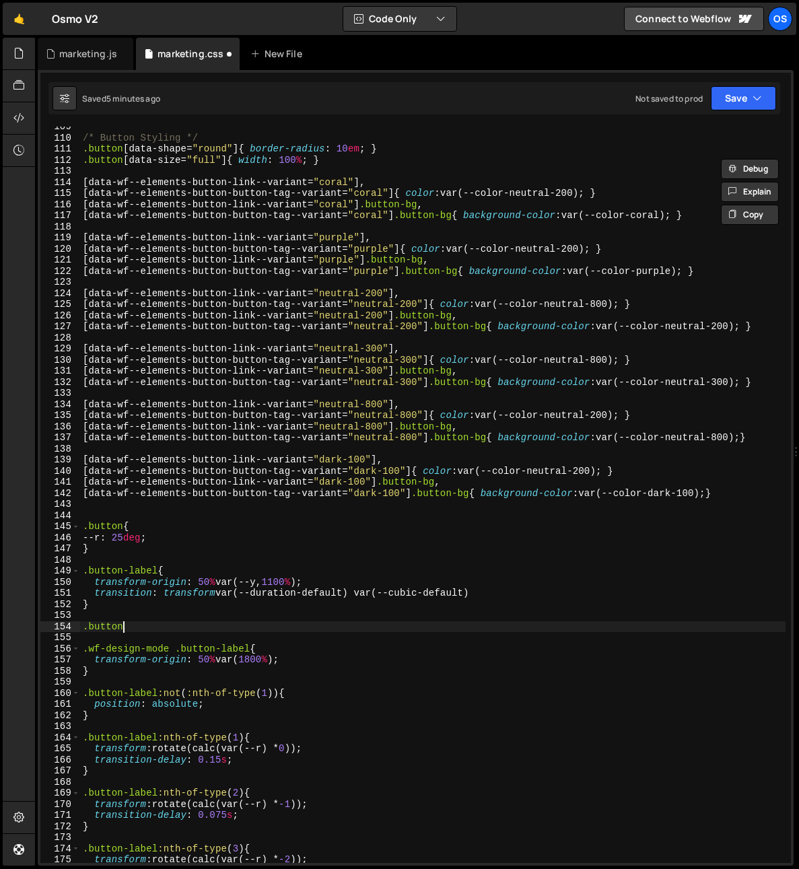
drag, startPoint x: 123, startPoint y: 628, endPoint x: 23, endPoint y: 631, distance: 100.3
click at [22, 631] on div "Hold on a sec... Are you certain you wish to leave this page? Any changes you'v…" at bounding box center [399, 434] width 799 height 869
paste textarea "[data-size="full"]"
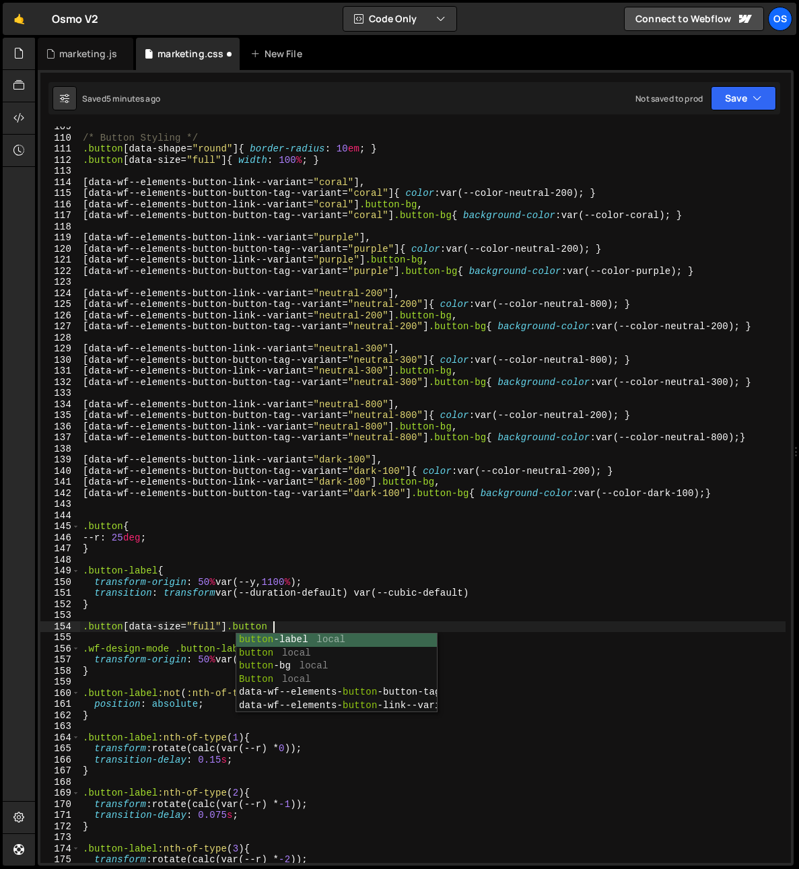
scroll to position [0, 13]
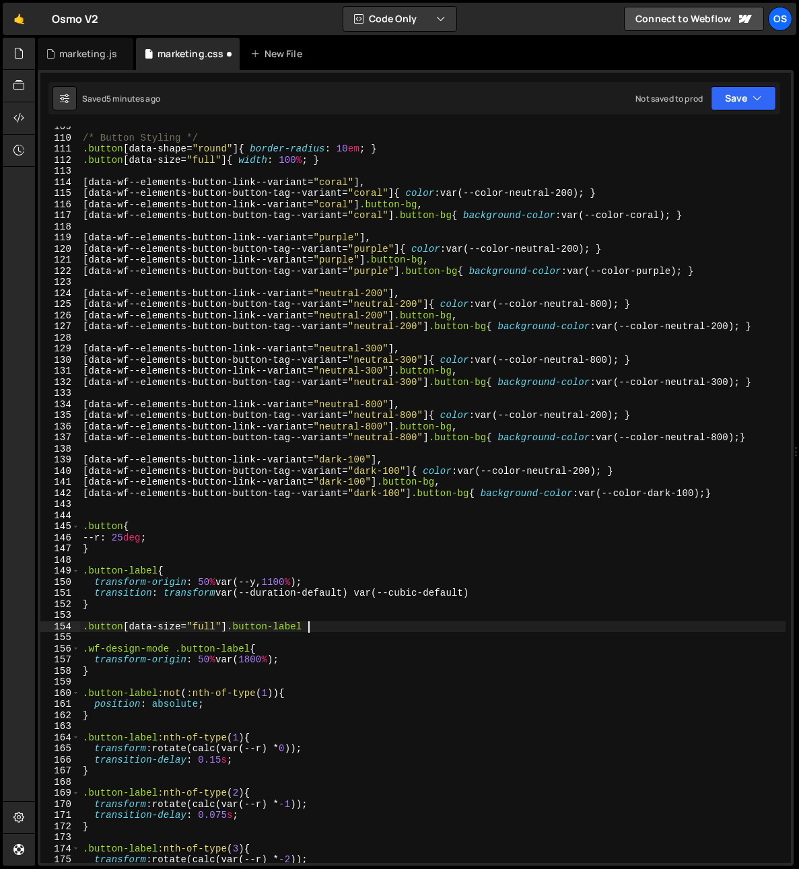
type textarea ".button[data-size="full"] .button-label{}"
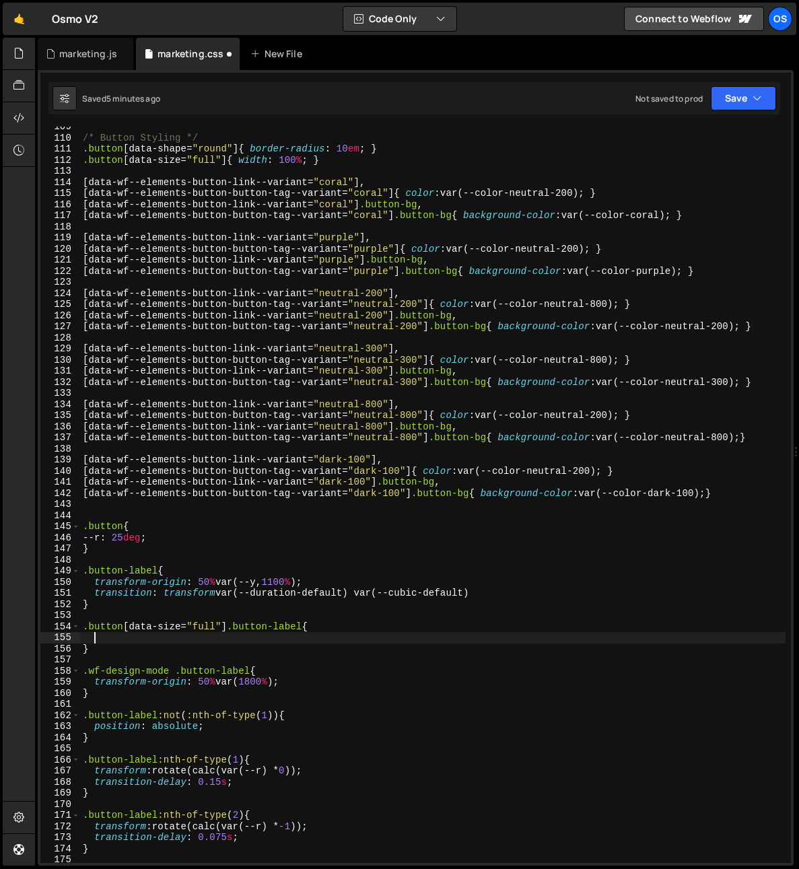
scroll to position [0, 0]
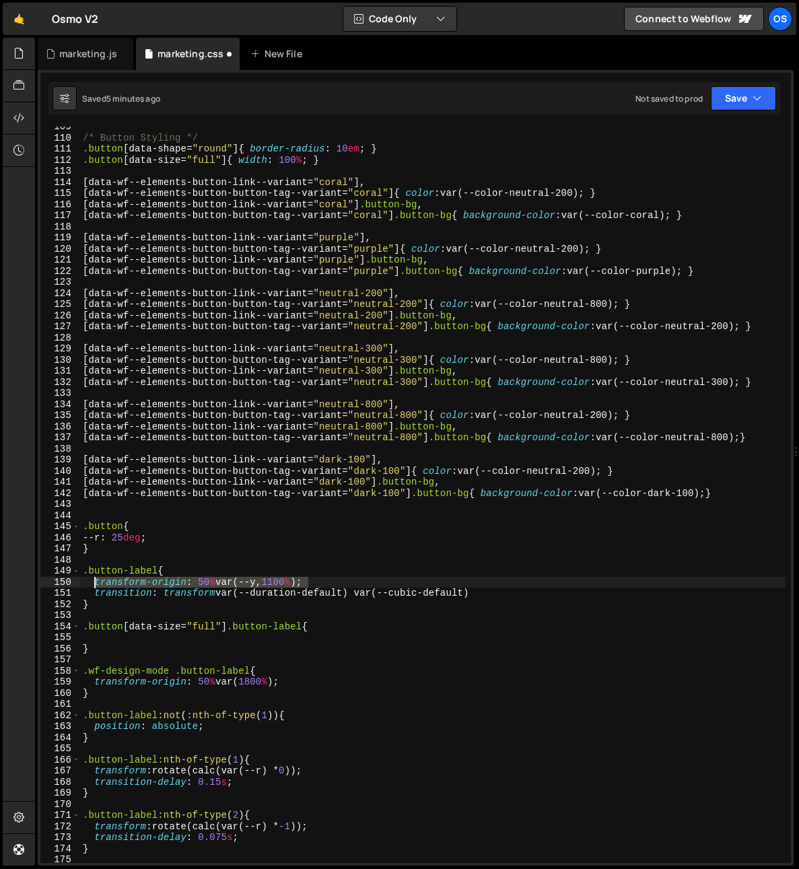
drag, startPoint x: 330, startPoint y: 579, endPoint x: 93, endPoint y: 598, distance: 238.3
click at [96, 584] on div "/* Button Styling */ .button [ data-shape = " round " ] { border-radius : 10 em…" at bounding box center [432, 500] width 705 height 759
type textarea "transform-origin: 50% var(--y,1100%);"
click at [107, 640] on div "/* Button Styling */ .button [ data-shape = " round " ] { border-radius : 10 em…" at bounding box center [432, 500] width 705 height 759
paste textarea "transform-origin: 50% var(--y,1100%);"
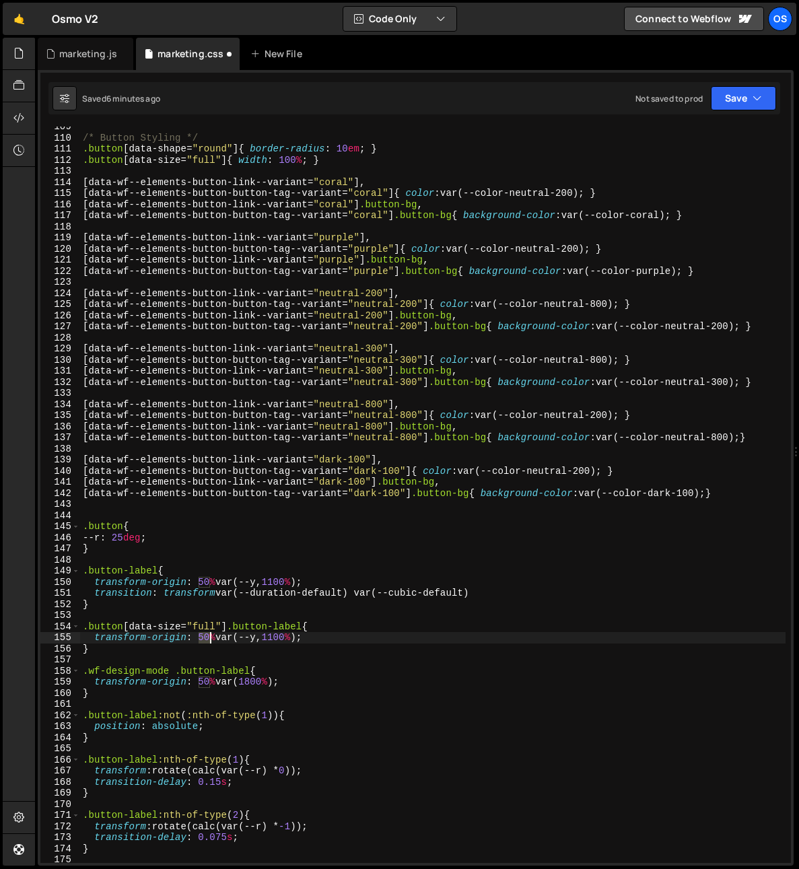
drag, startPoint x: 200, startPoint y: 641, endPoint x: 207, endPoint y: 640, distance: 7.4
click at [207, 640] on div "/* Button Styling */ .button [ data-shape = " round " ] { border-radius : 10 em…" at bounding box center [432, 500] width 705 height 759
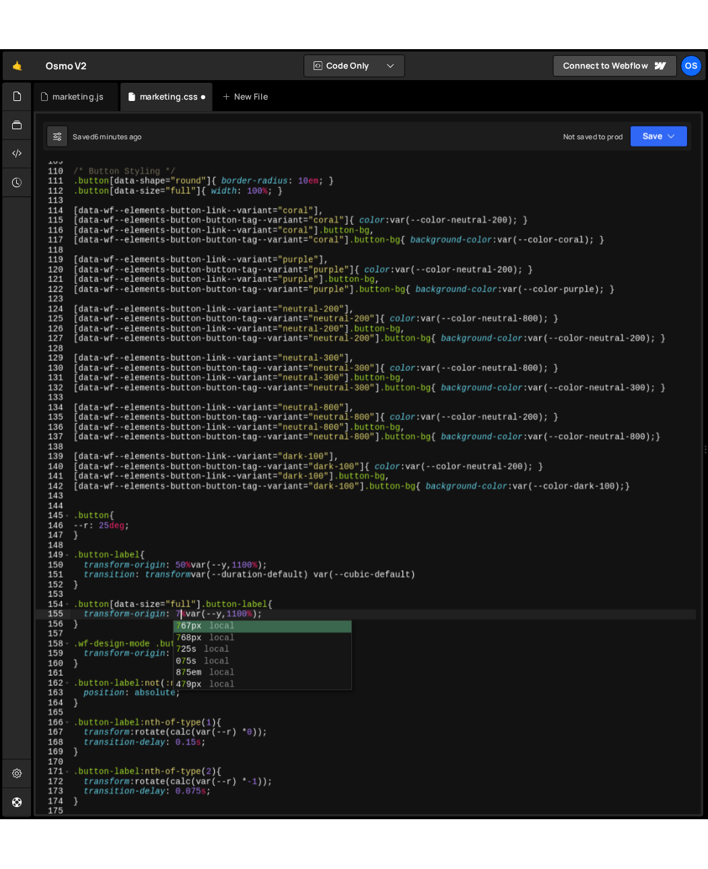
scroll to position [0, 8]
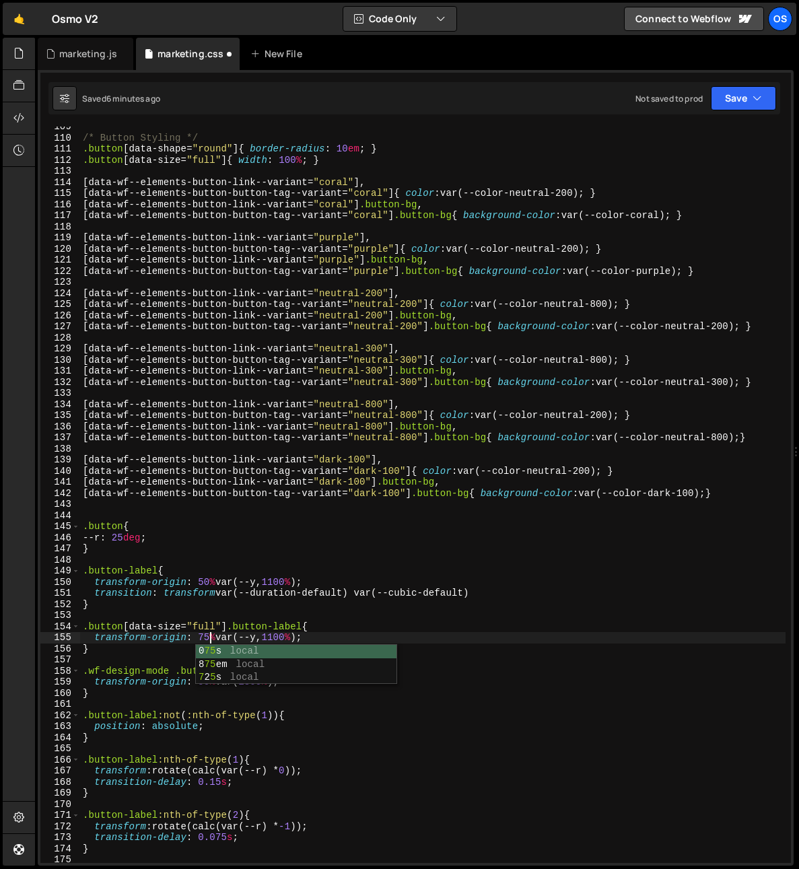
type textarea "transform-origin: 75% var(--y,1100%);"
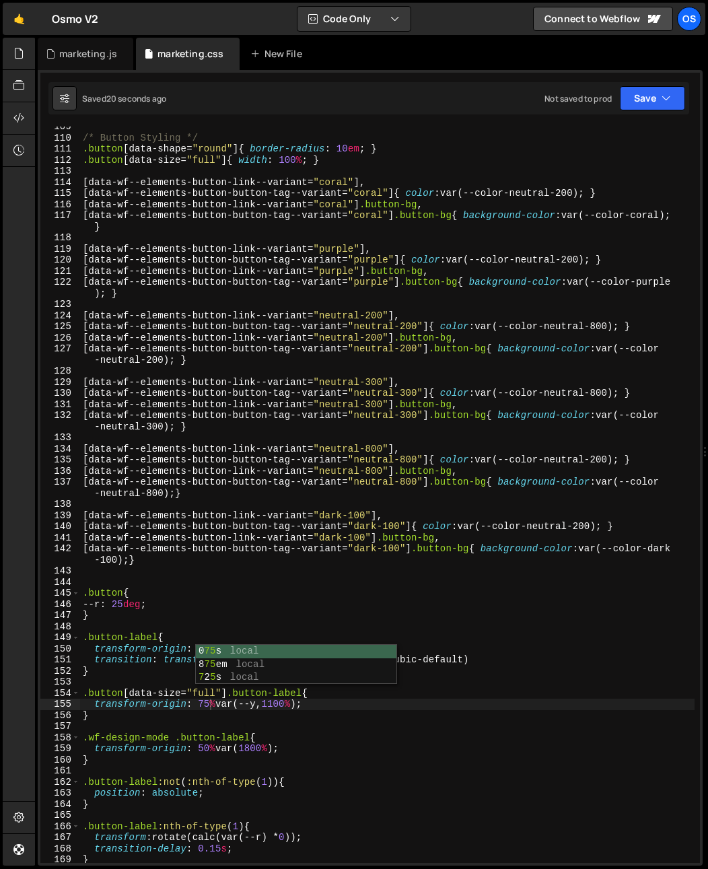
click at [222, 629] on div "/* Button Styling */ .button [ data-shape = " round " ] { border-radius : 10 em…" at bounding box center [387, 500] width 614 height 759
drag, startPoint x: 199, startPoint y: 703, endPoint x: 208, endPoint y: 705, distance: 9.0
click at [208, 705] on div "/* Button Styling */ .button [ data-shape = " round " ] { border-radius : 10 em…" at bounding box center [387, 500] width 614 height 759
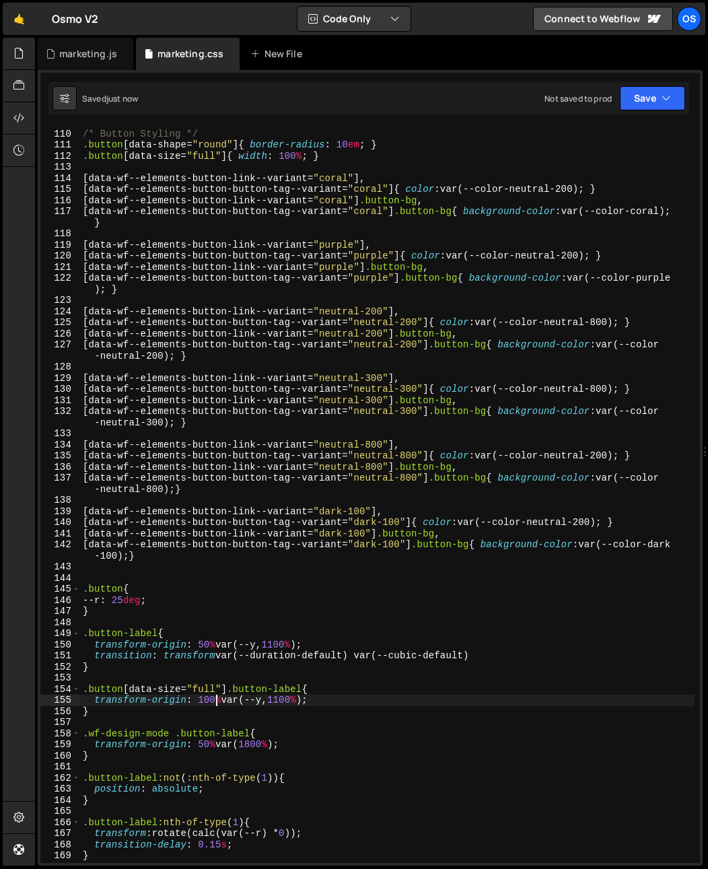
scroll to position [1236, 0]
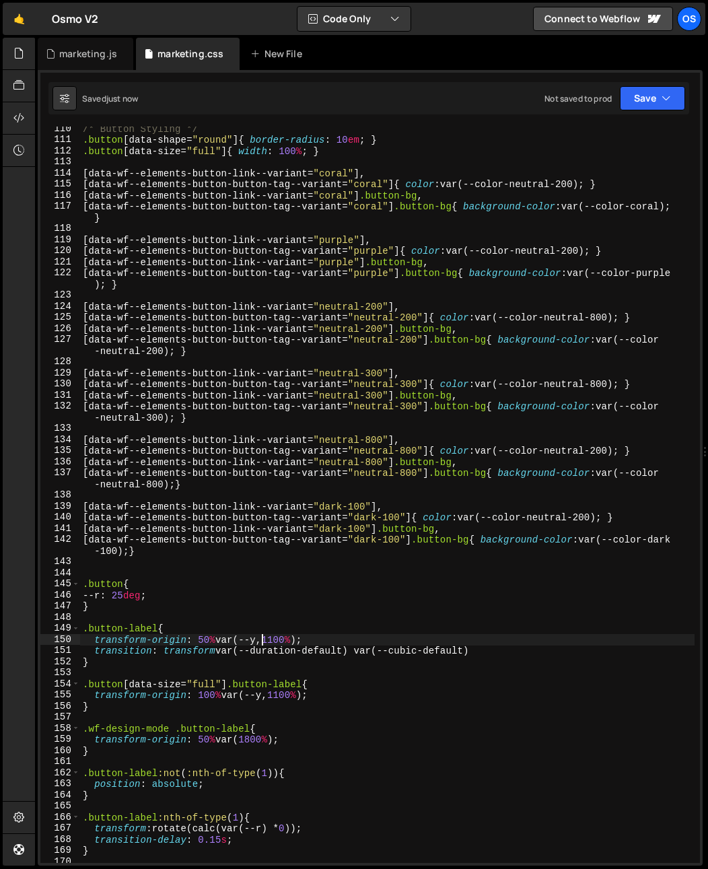
click at [263, 637] on div "/* Button Styling */ .button [ data-shape = " round " ] { border-radius : 10 em…" at bounding box center [387, 502] width 614 height 759
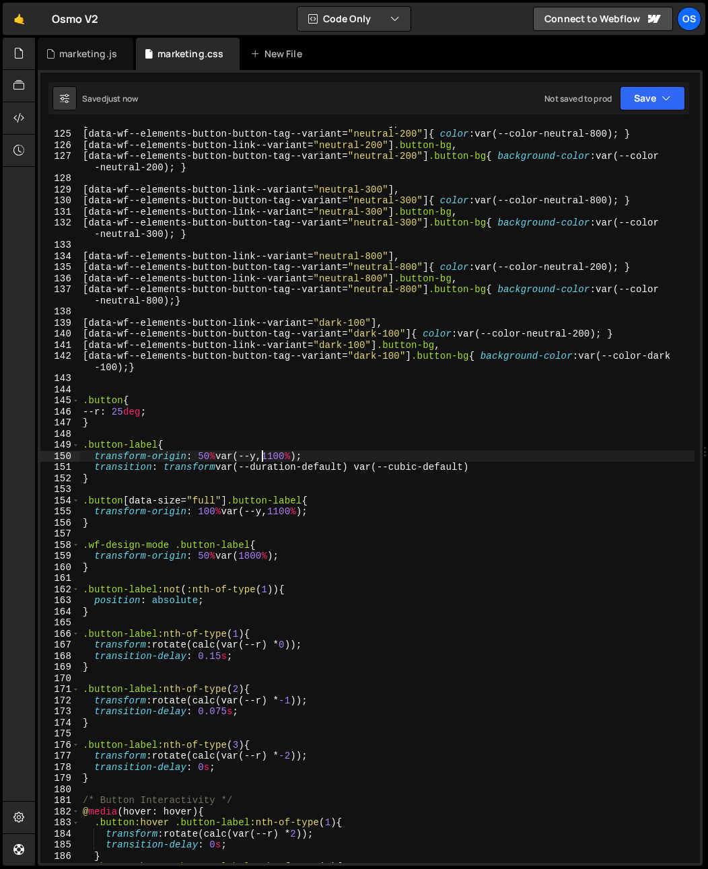
scroll to position [1591, 0]
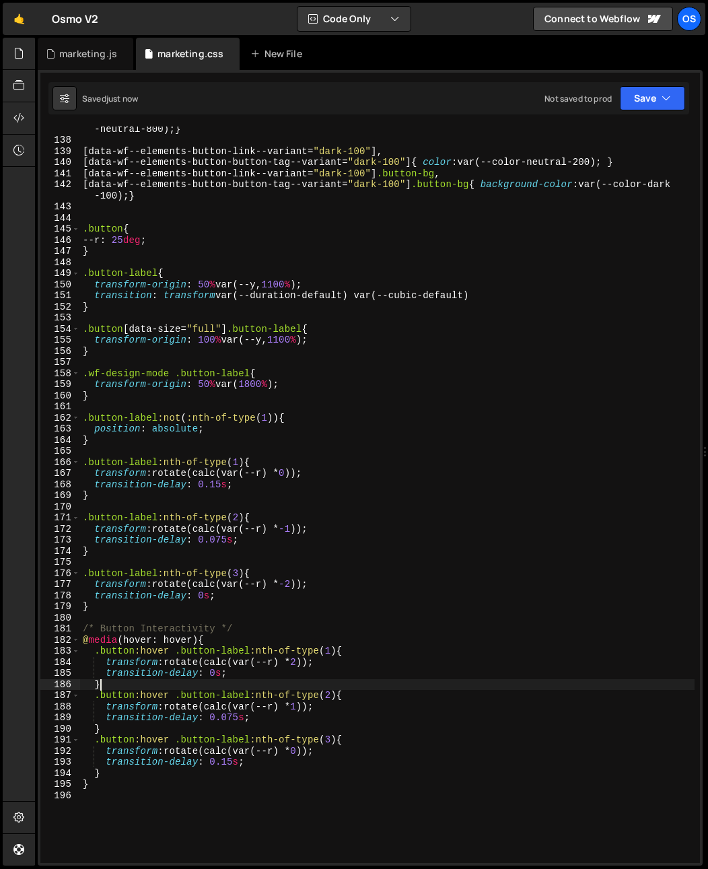
click at [141, 679] on div "[ data-wf--elements-button-button-tag--variant = " neutral-800 " ] .button-bg {…" at bounding box center [387, 497] width 614 height 770
click at [192, 399] on div "[ data-wf--elements-button-button-tag--variant = " neutral-800 " ] .button-bg {…" at bounding box center [387, 497] width 614 height 770
type textarea "}"
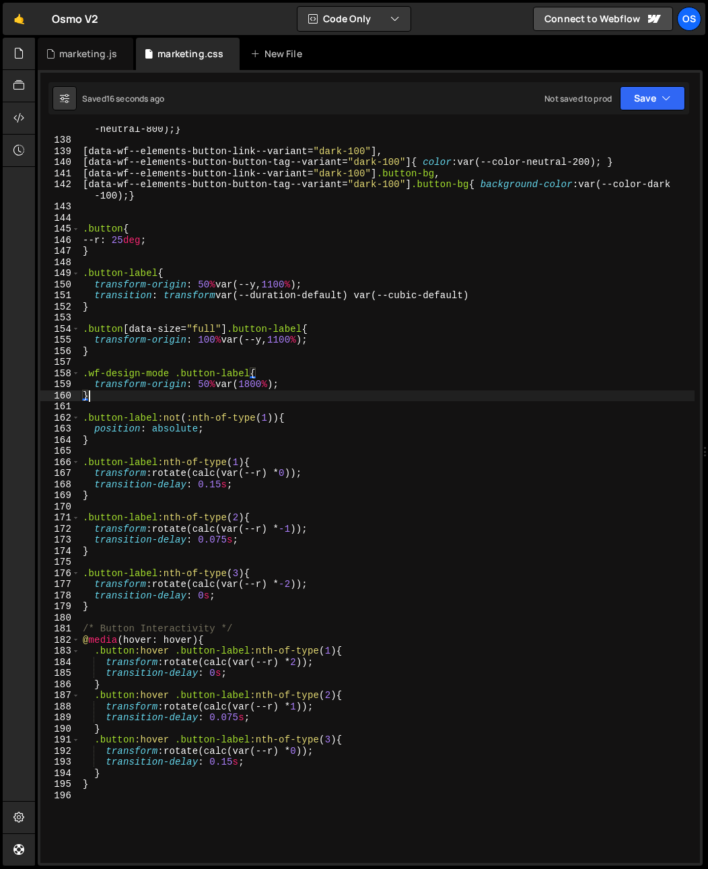
scroll to position [0, 0]
click at [186, 412] on div "[ data-wf--elements-button-button-tag--variant = " neutral-800 " ] .button-bg {…" at bounding box center [387, 497] width 614 height 770
drag, startPoint x: 245, startPoint y: 387, endPoint x: 265, endPoint y: 403, distance: 25.9
click at [245, 387] on div "[ data-wf--elements-button-button-tag--variant = " neutral-800 " ] .button-bg {…" at bounding box center [387, 497] width 614 height 770
click at [257, 386] on div "[ data-wf--elements-button-button-tag--variant = " neutral-800 " ] .button-bg {…" at bounding box center [387, 497] width 614 height 770
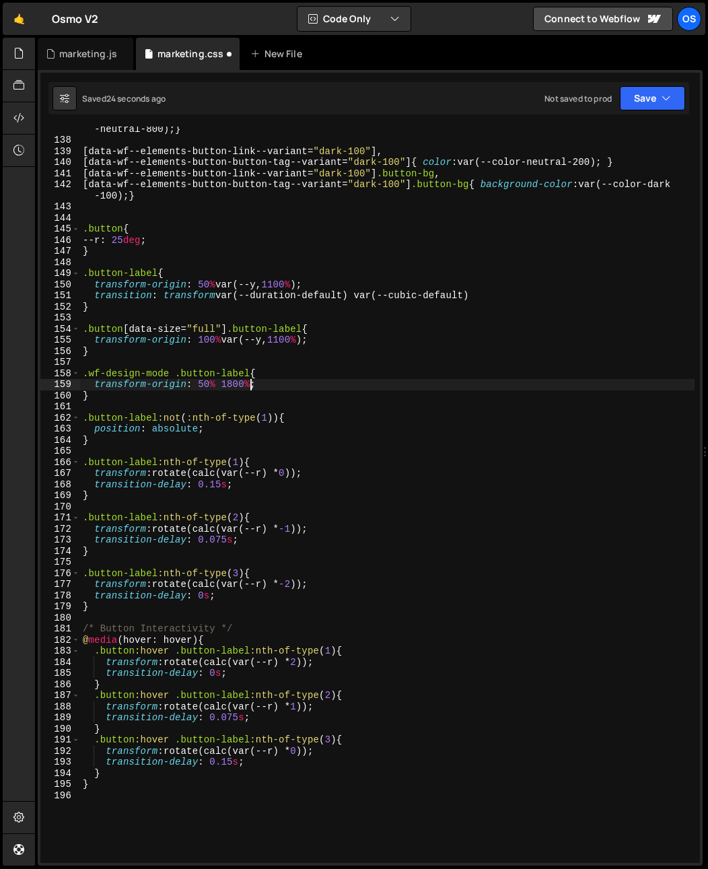
type textarea "transform-origin: 50% 1800%;"
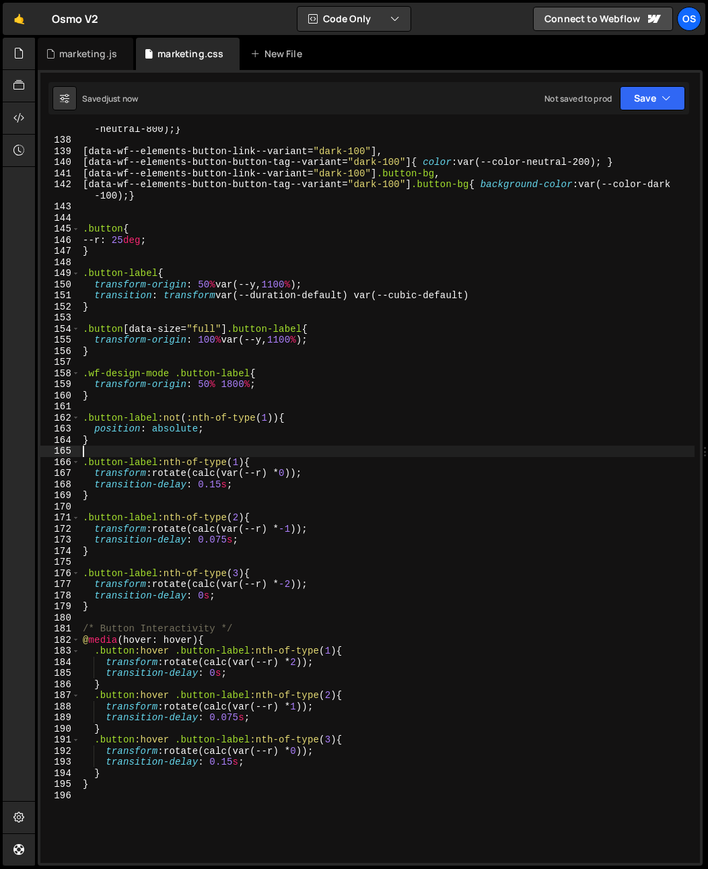
click at [423, 455] on div "[ data-wf--elements-button-button-tag--variant = " neutral-800 " ] .button-bg {…" at bounding box center [387, 497] width 614 height 770
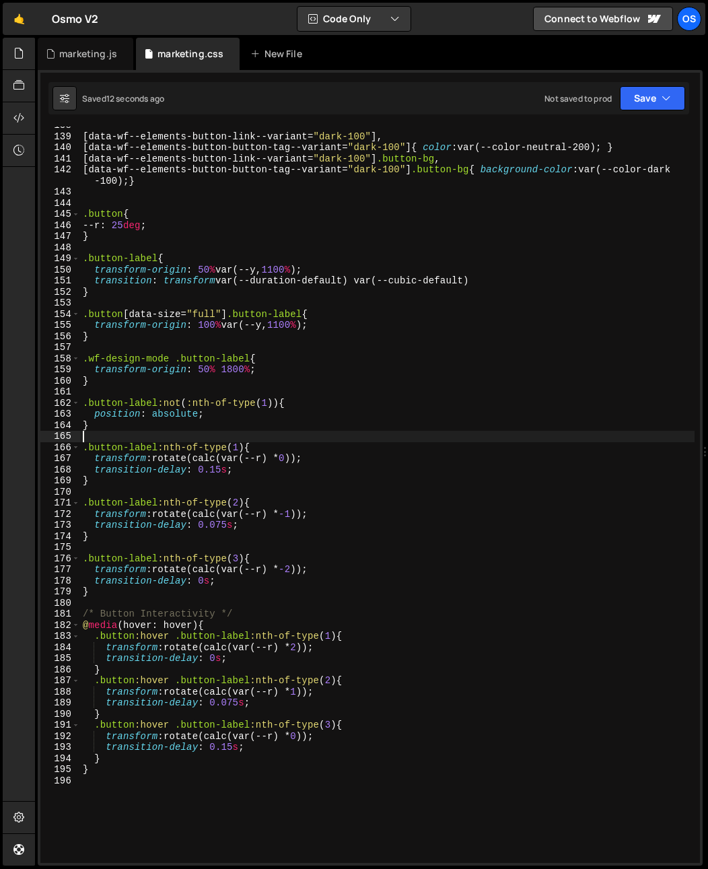
click at [201, 322] on div "[ data-wf--elements-button-link--variant = " dark-100 " ], [ data-wf--elements-…" at bounding box center [387, 499] width 614 height 759
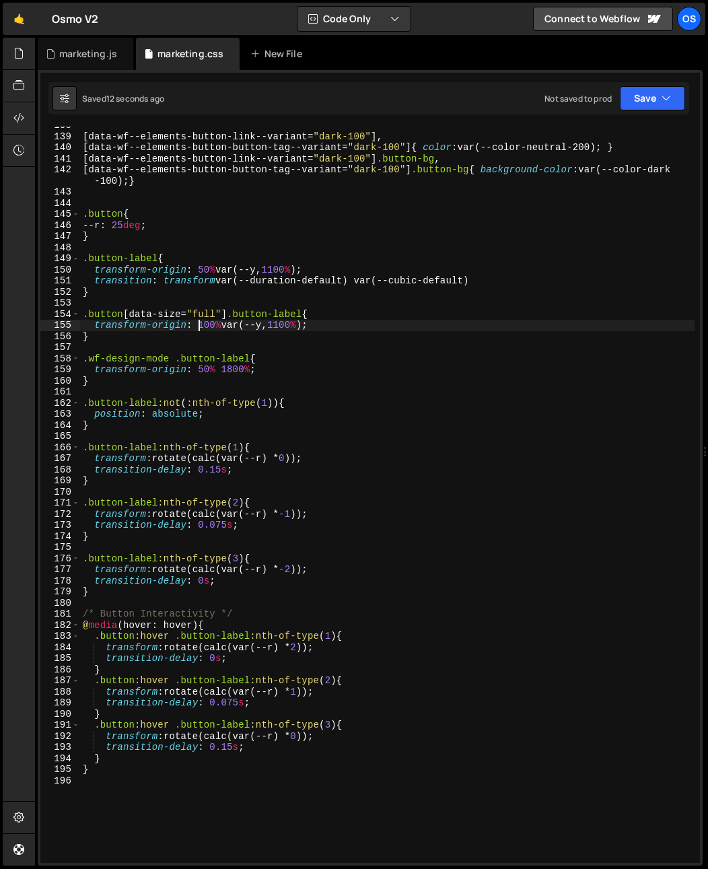
click at [201, 322] on div "[ data-wf--elements-button-link--variant = " dark-100 " ], [ data-wf--elements-…" at bounding box center [387, 499] width 614 height 759
click at [276, 357] on div "[ data-wf--elements-button-link--variant = " dark-100 " ], [ data-wf--elements-…" at bounding box center [387, 499] width 614 height 759
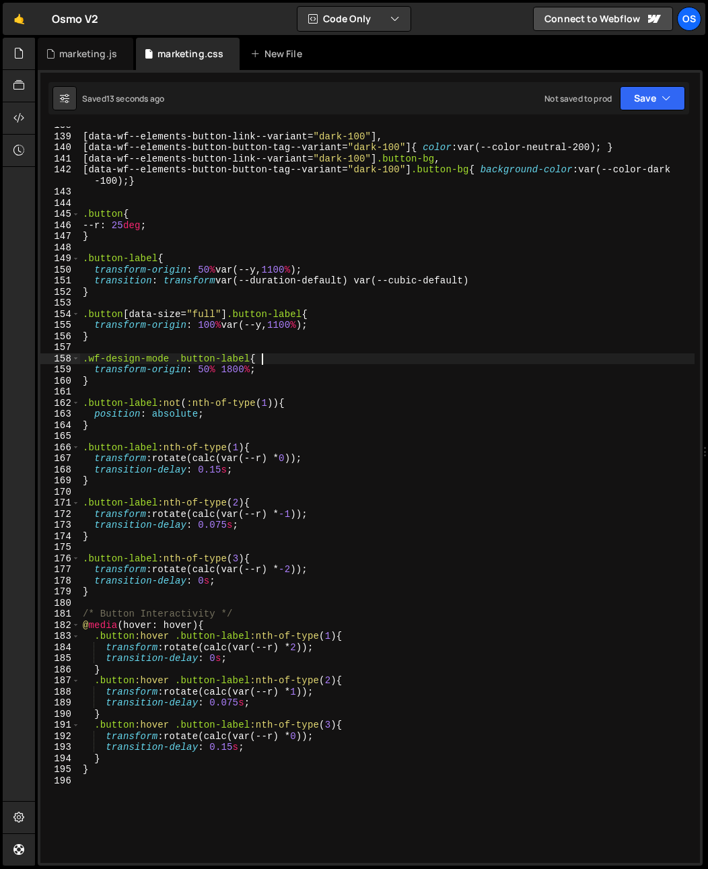
click at [206, 270] on div "[ data-wf--elements-button-link--variant = " dark-100 " ], [ data-wf--elements-…" at bounding box center [387, 499] width 614 height 759
type textarea "transform-origin: 50% var(--y,1100%);"
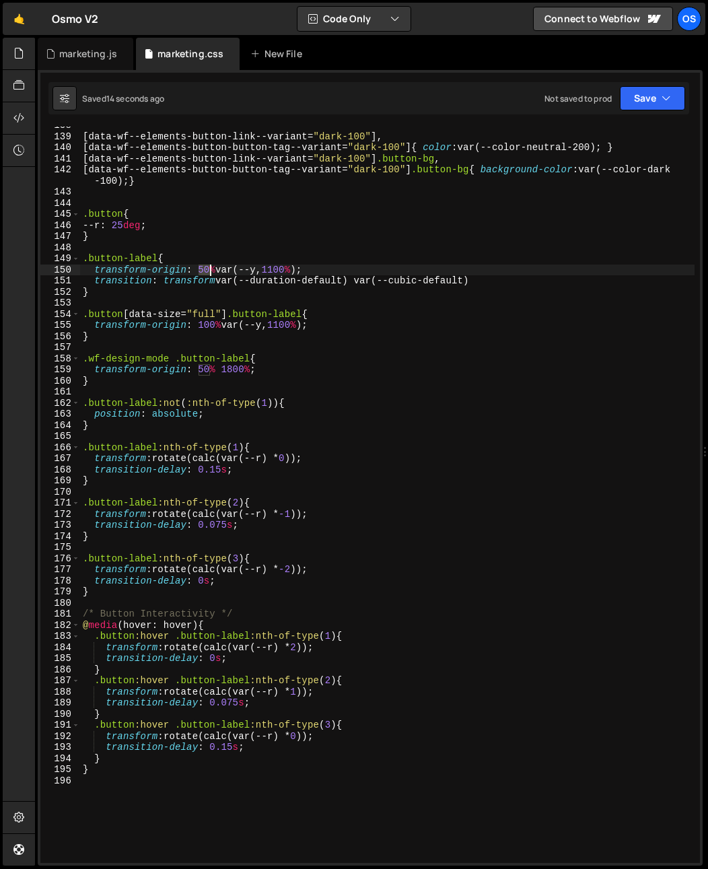
click at [206, 270] on div "[ data-wf--elements-button-link--variant = " dark-100 " ], [ data-wf--elements-…" at bounding box center [387, 499] width 614 height 759
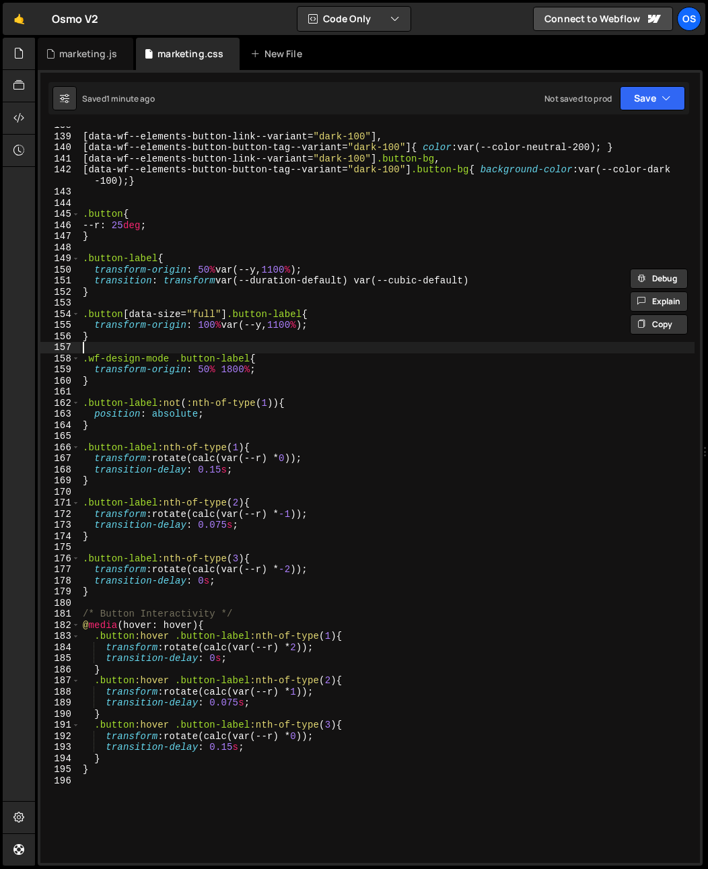
click at [162, 345] on div "[ data-wf--elements-button-link--variant = " dark-100 " ], [ data-wf--elements-…" at bounding box center [387, 499] width 614 height 759
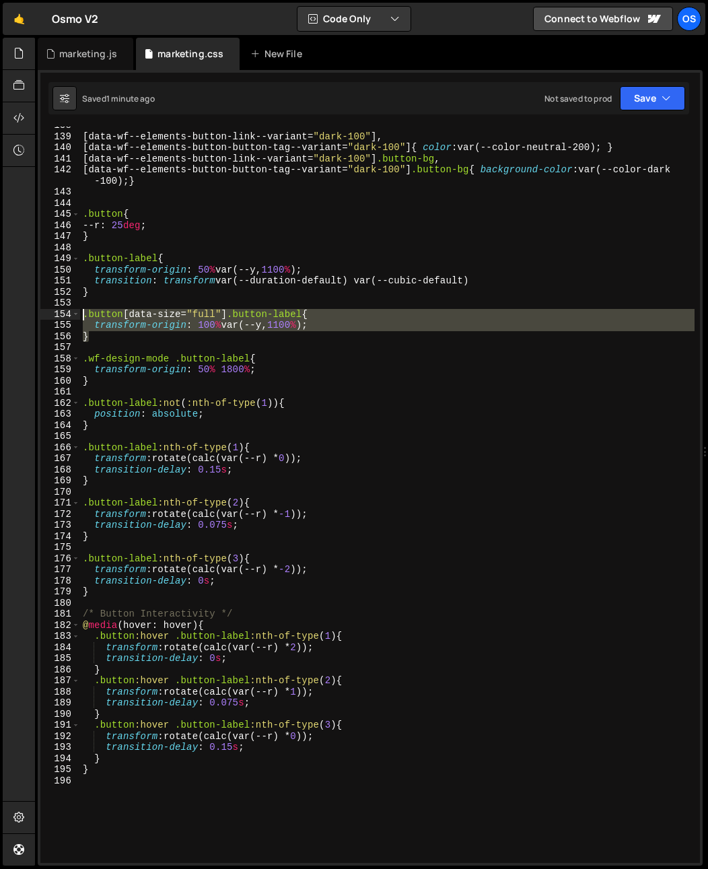
drag, startPoint x: 116, startPoint y: 335, endPoint x: 67, endPoint y: 314, distance: 52.8
click at [67, 314] on div "138 139 140 141 142 143 144 145 146 147 148 149 150 151 152 153 154 155 156 157…" at bounding box center [370, 495] width 660 height 736
type textarea "/*.button[data-size="full"] .button-label{*/ /* transform-origin: 100% var(--y,…"
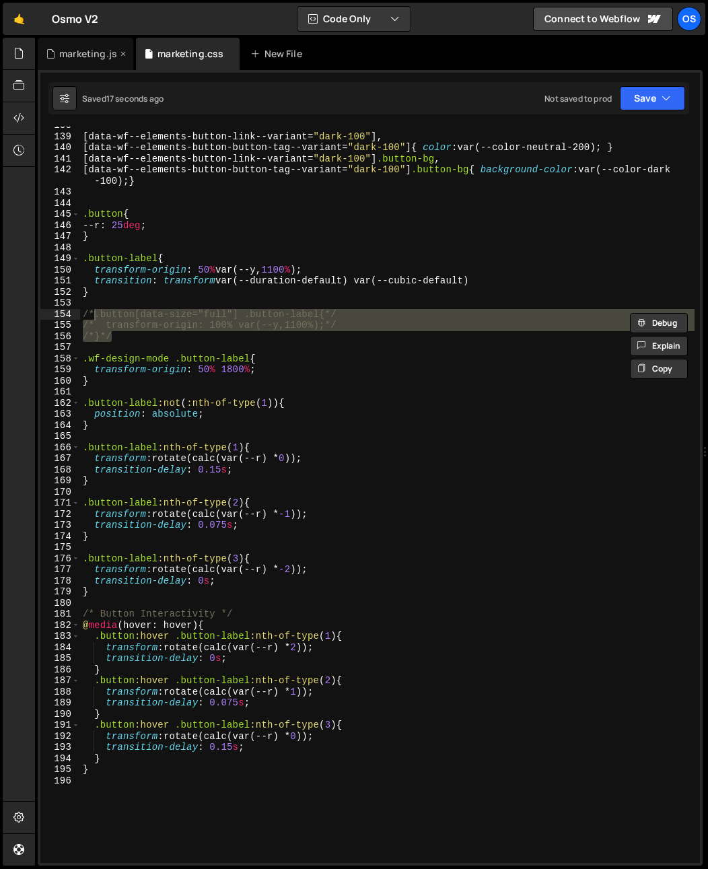
click at [85, 57] on div "marketing.js" at bounding box center [88, 53] width 58 height 13
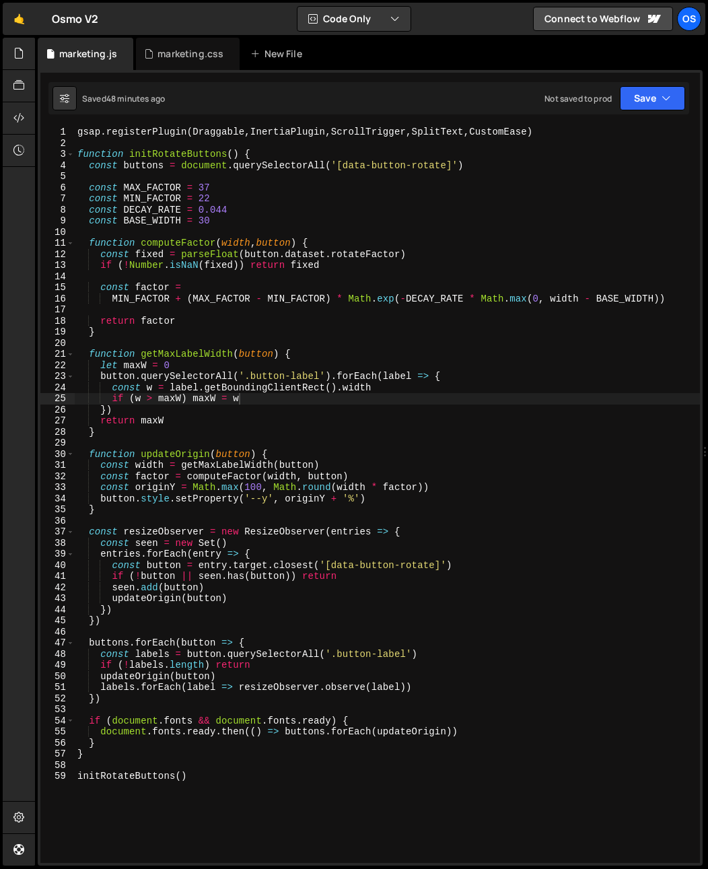
type textarea "}"
click at [223, 431] on div "gsap . registerPlugin ( Draggable , InertiaPlugin , ScrollTrigger , SplitText ,…" at bounding box center [410, 506] width 670 height 759
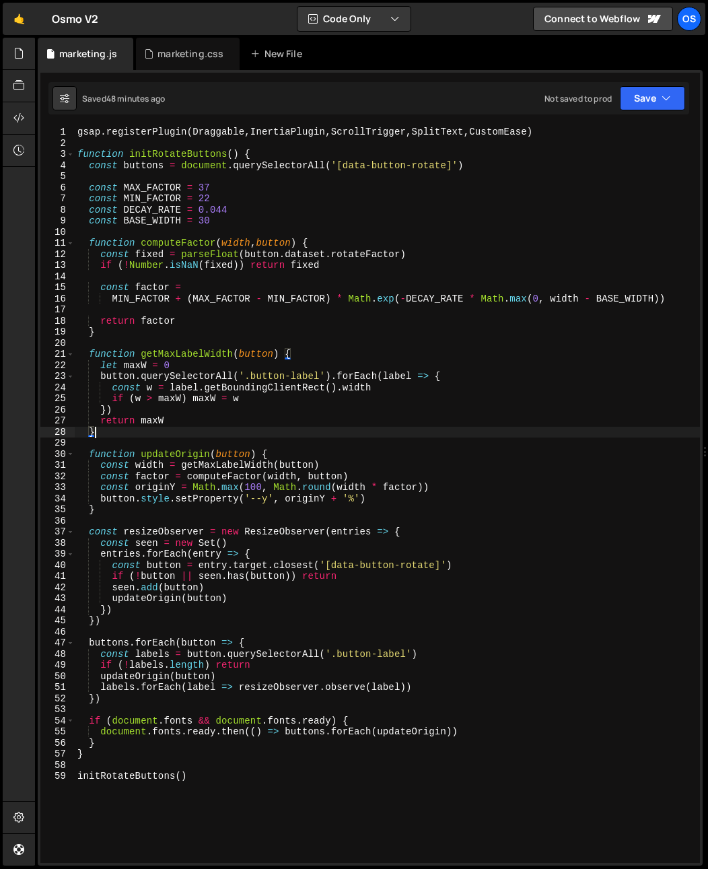
click at [178, 339] on div "gsap . registerPlugin ( Draggable , InertiaPlugin , ScrollTrigger , SplitText ,…" at bounding box center [387, 506] width 625 height 759
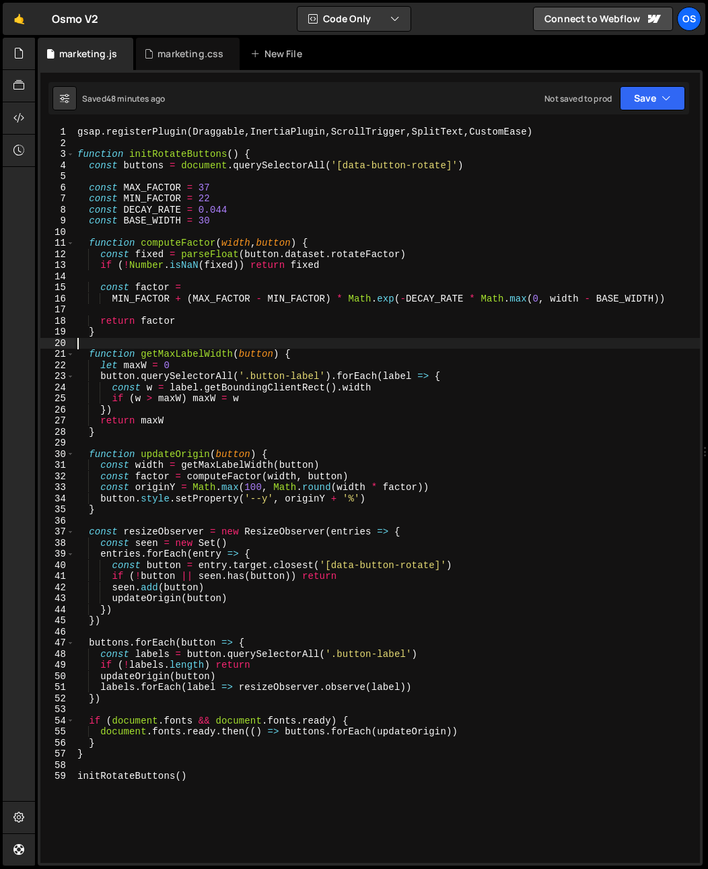
scroll to position [0, 0]
click at [158, 186] on div "gsap . registerPlugin ( Draggable , InertiaPlugin , ScrollTrigger , SplitText ,…" at bounding box center [387, 506] width 625 height 759
type textarea "const MAX_FACTOR = 37"
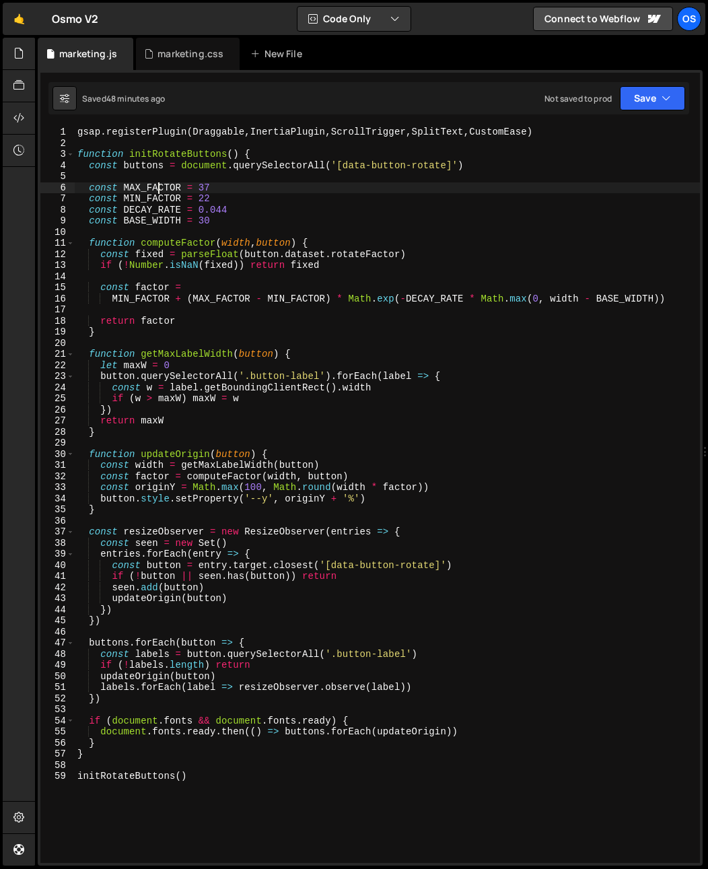
click at [158, 186] on div "gsap . registerPlugin ( Draggable , InertiaPlugin , ScrollTrigger , SplitText ,…" at bounding box center [387, 506] width 625 height 759
click at [199, 236] on div "gsap . registerPlugin ( Draggable , InertiaPlugin , ScrollTrigger , SplitText ,…" at bounding box center [387, 506] width 625 height 759
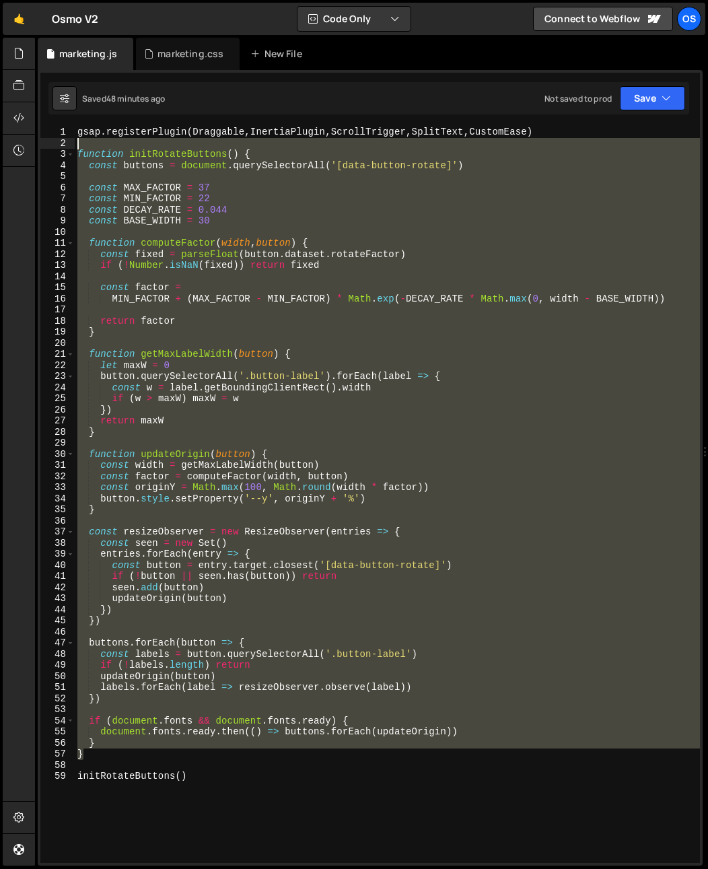
drag, startPoint x: 94, startPoint y: 756, endPoint x: 259, endPoint y: 229, distance: 552.2
click at [33, 146] on div "Hold on a sec... Are you certain you wish to leave this page? Any changes you'v…" at bounding box center [354, 434] width 708 height 869
click at [337, 258] on div "gsap . registerPlugin ( Draggable , InertiaPlugin , ScrollTrigger , SplitText ,…" at bounding box center [387, 495] width 625 height 736
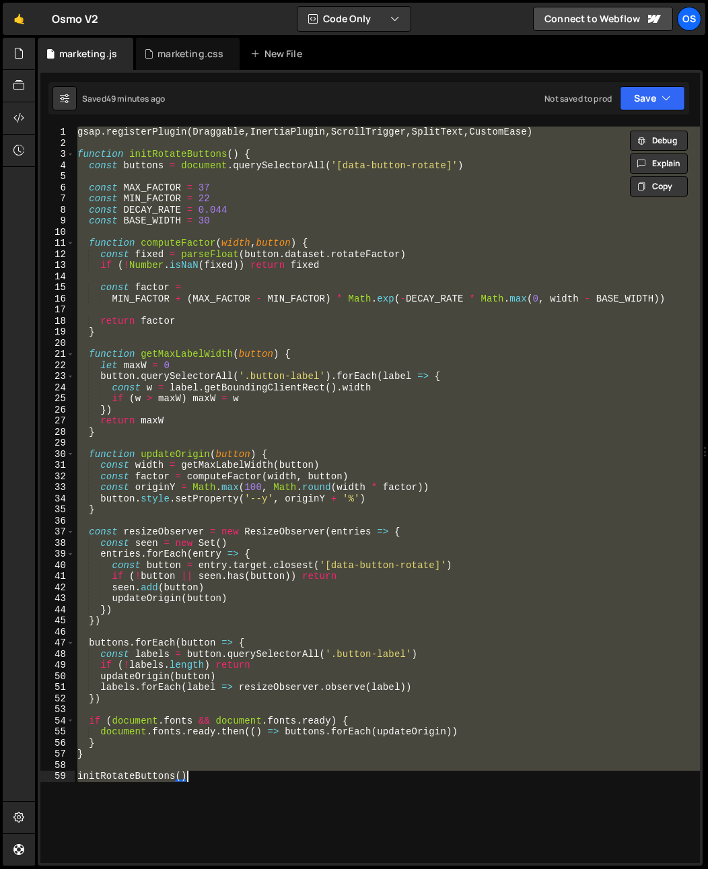
click at [454, 403] on div "gsap . registerPlugin ( Draggable , InertiaPlugin , ScrollTrigger , SplitText ,…" at bounding box center [387, 495] width 625 height 736
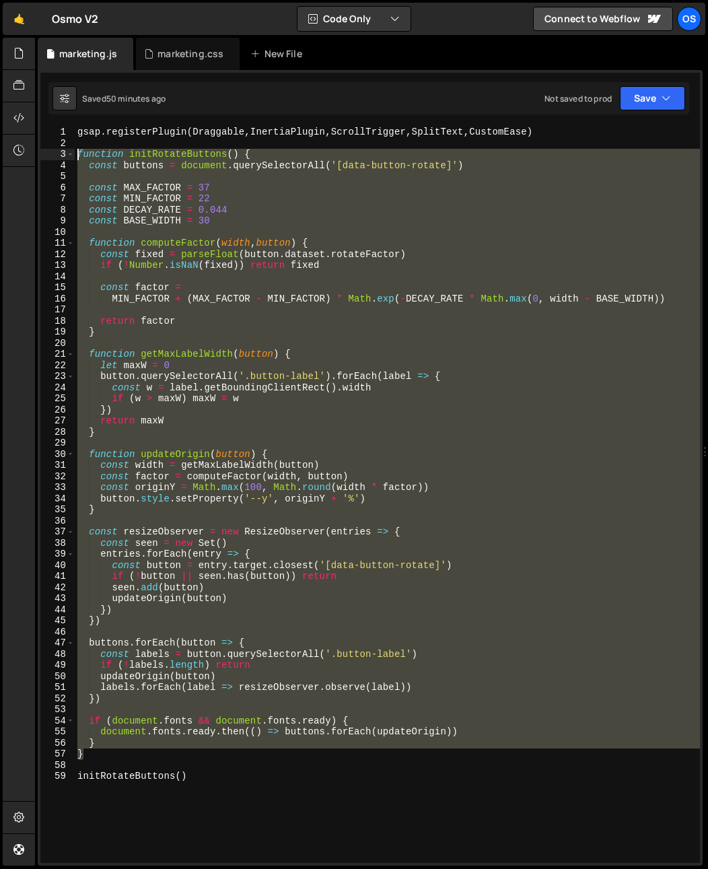
drag, startPoint x: 92, startPoint y: 752, endPoint x: 40, endPoint y: 155, distance: 598.6
click at [40, 155] on div "if (w > maxW) maxW = w 1 2 3 4 5 6 7 8 9 10 11 12 13 14 15 16 17 18 19 20 21 22…" at bounding box center [370, 495] width 660 height 736
type textarea "function initRotateButtons() { const buttons = document.querySelectorAll('[data…"
paste textarea
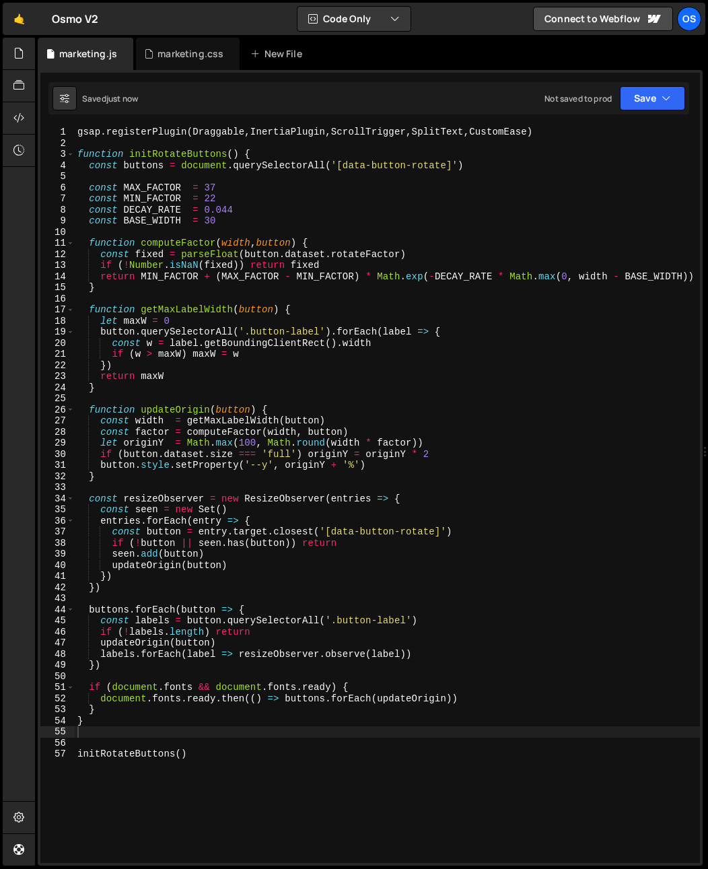
click at [162, 304] on div "gsap . registerPlugin ( Draggable , InertiaPlugin , ScrollTrigger , SplitText ,…" at bounding box center [387, 506] width 625 height 759
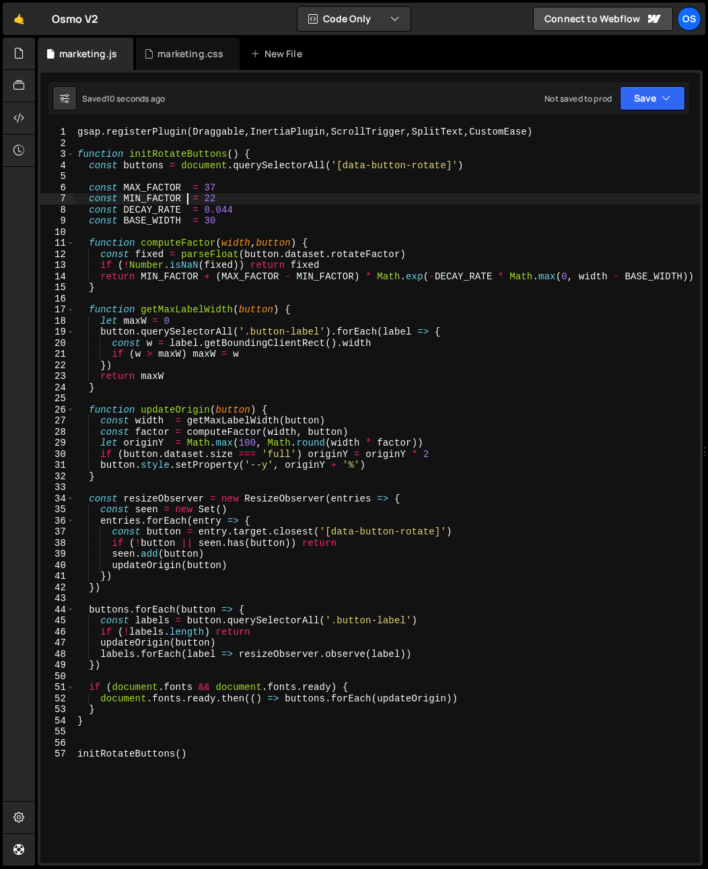
click at [185, 198] on div "gsap . registerPlugin ( Draggable , InertiaPlugin , ScrollTrigger , SplitText ,…" at bounding box center [387, 506] width 625 height 759
click at [188, 221] on div "gsap . registerPlugin ( Draggable , InertiaPlugin , ScrollTrigger , SplitText ,…" at bounding box center [387, 506] width 625 height 759
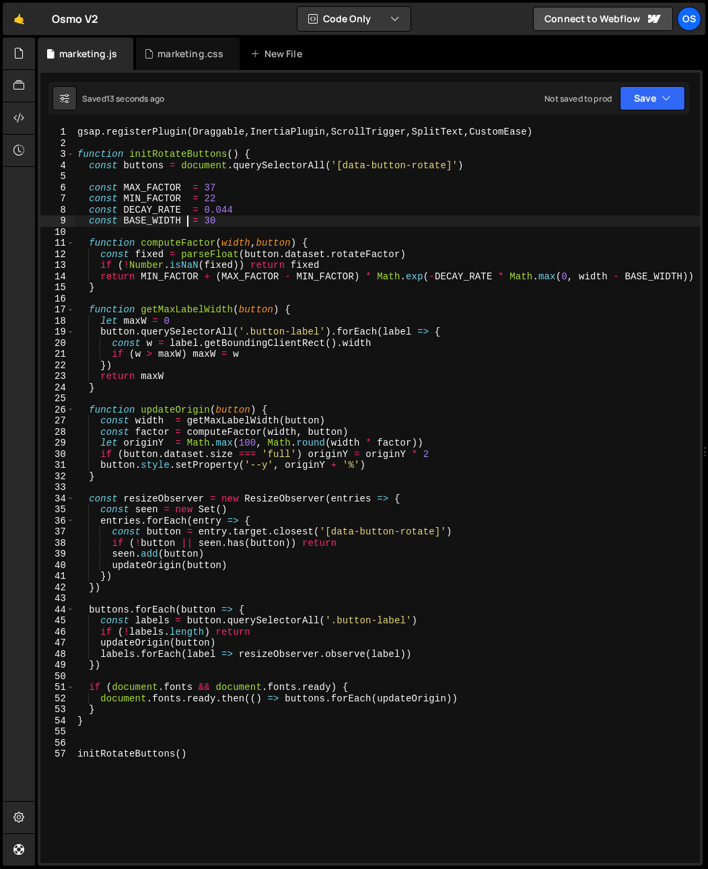
click at [191, 211] on div "gsap . registerPlugin ( Draggable , InertiaPlugin , ScrollTrigger , SplitText ,…" at bounding box center [387, 506] width 625 height 759
click at [191, 221] on div "gsap . registerPlugin ( Draggable , InertiaPlugin , ScrollTrigger , SplitText ,…" at bounding box center [387, 506] width 625 height 759
click at [192, 203] on div "gsap . registerPlugin ( Draggable , InertiaPlugin , ScrollTrigger , SplitText ,…" at bounding box center [387, 506] width 625 height 759
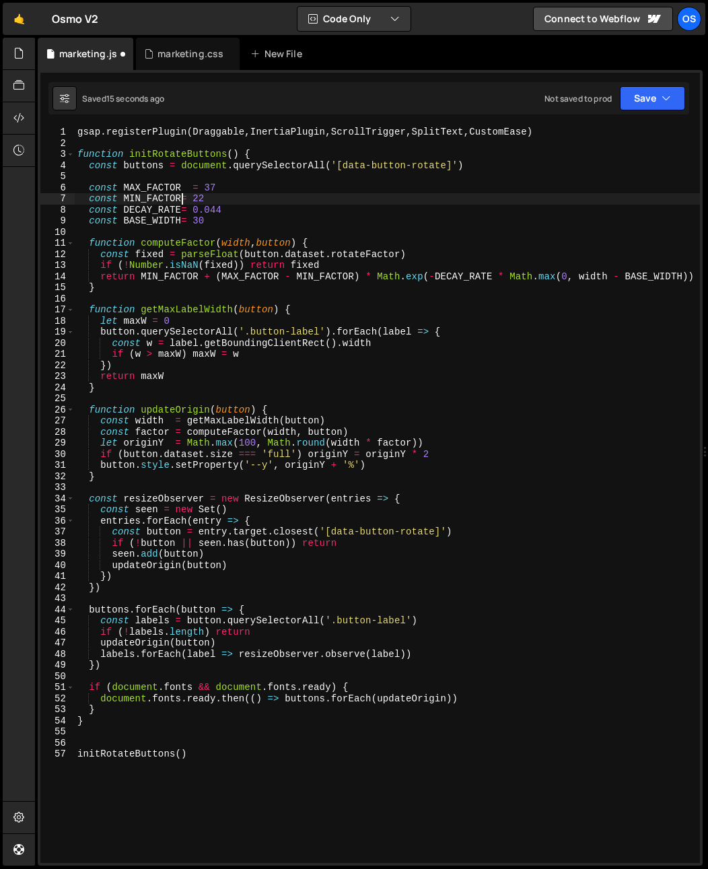
click at [192, 190] on div "gsap . registerPlugin ( Draggable , InertiaPlugin , ScrollTrigger , SplitText ,…" at bounding box center [387, 506] width 625 height 759
click at [181, 199] on div "gsap . registerPlugin ( Draggable , InertiaPlugin , ScrollTrigger , SplitText ,…" at bounding box center [387, 506] width 625 height 759
click at [180, 209] on div "gsap . registerPlugin ( Draggable , InertiaPlugin , ScrollTrigger , SplitText ,…" at bounding box center [387, 506] width 625 height 759
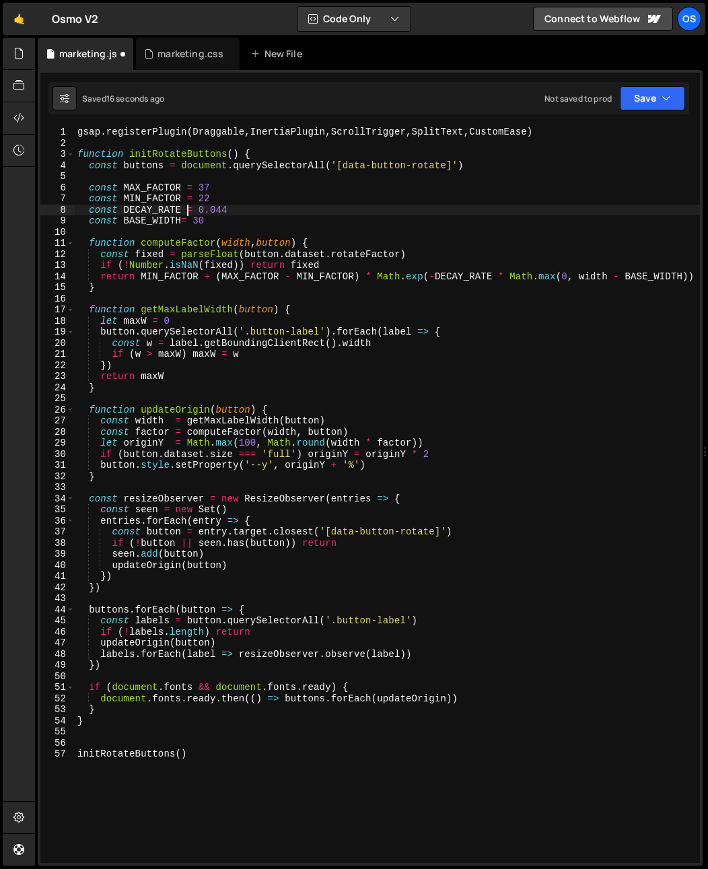
click at [180, 220] on div "gsap . registerPlugin ( Draggable , InertiaPlugin , ScrollTrigger , SplitText ,…" at bounding box center [387, 506] width 625 height 759
type textarea "const BASE_WIDTH = 30"
click at [254, 231] on div "gsap . registerPlugin ( Draggable , InertiaPlugin , ScrollTrigger , SplitText ,…" at bounding box center [387, 506] width 625 height 759
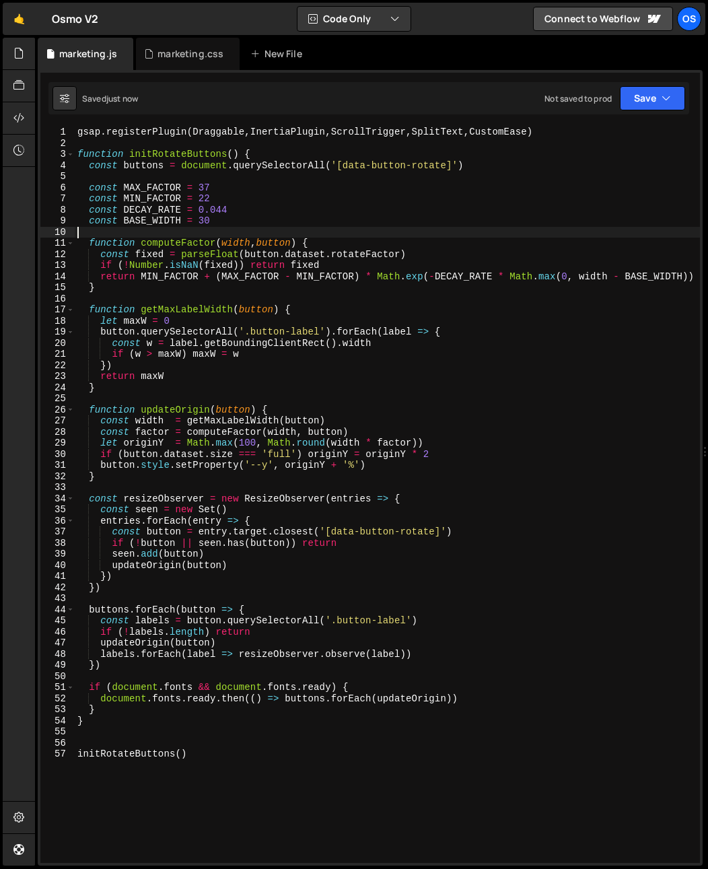
click at [237, 213] on div "gsap . registerPlugin ( Draggable , InertiaPlugin , ScrollTrigger , SplitText ,…" at bounding box center [387, 506] width 625 height 759
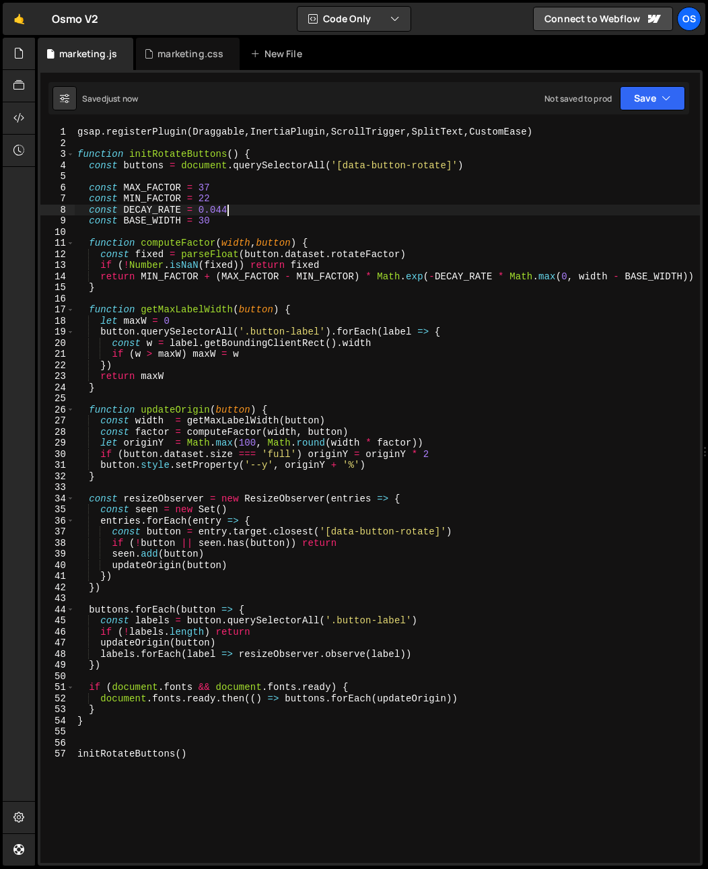
click at [201, 430] on div "gsap . registerPlugin ( Draggable , InertiaPlugin , ScrollTrigger , SplitText ,…" at bounding box center [387, 506] width 625 height 759
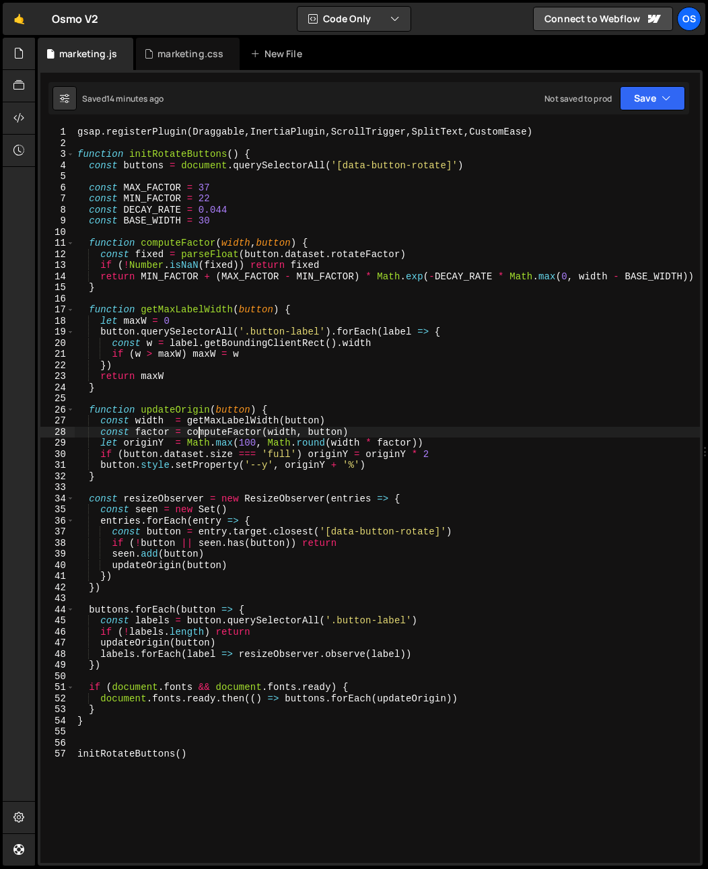
click at [238, 392] on div "gsap . registerPlugin ( Draggable , InertiaPlugin , ScrollTrigger , SplitText ,…" at bounding box center [387, 506] width 625 height 759
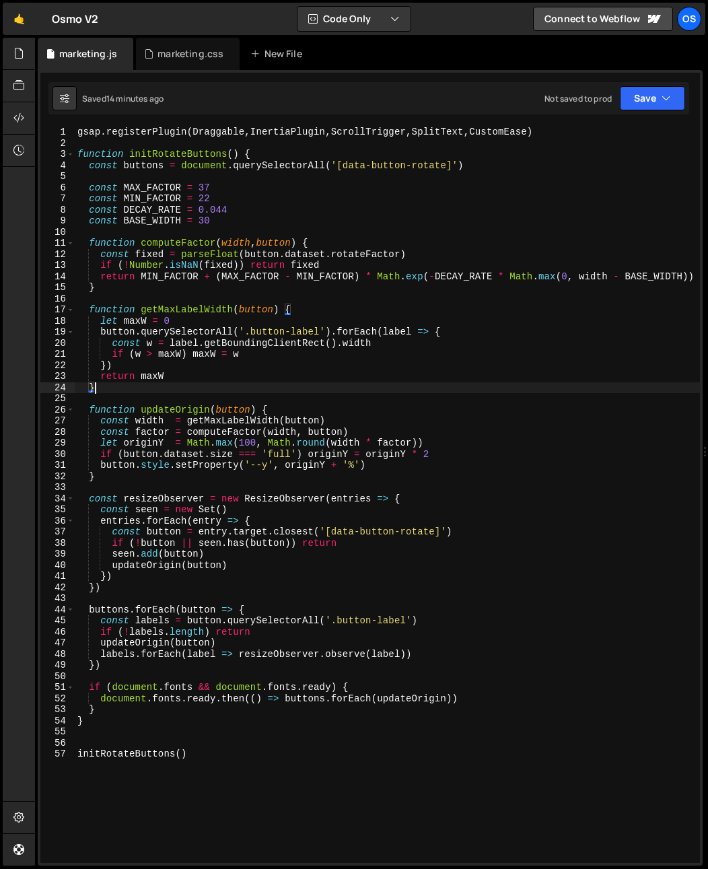
type textarea "}"
click at [159, 59] on div "marketing.css" at bounding box center [190, 53] width 66 height 13
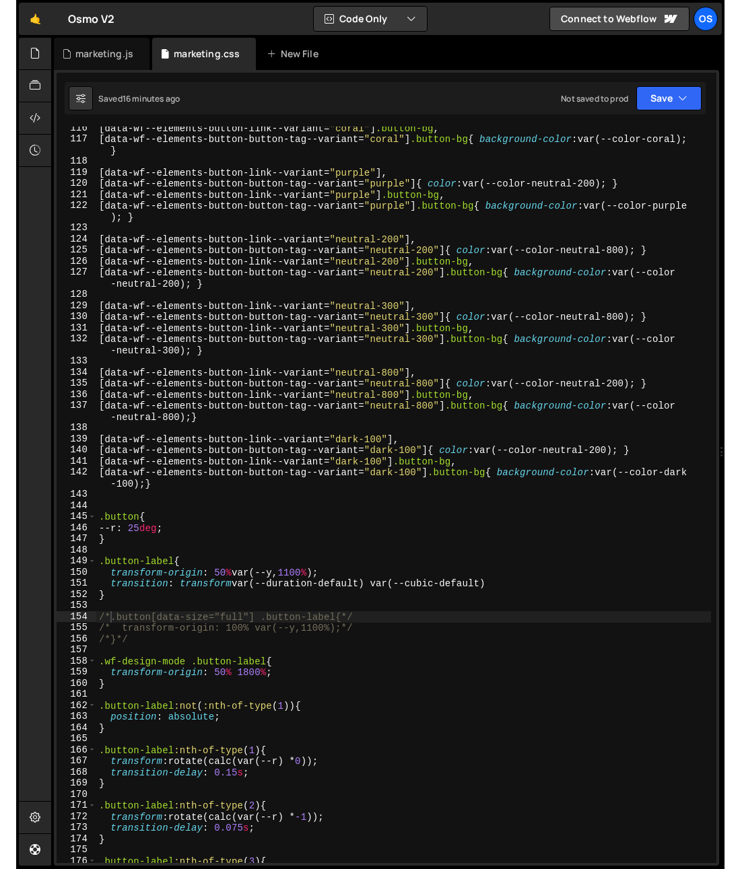
scroll to position [1293, 0]
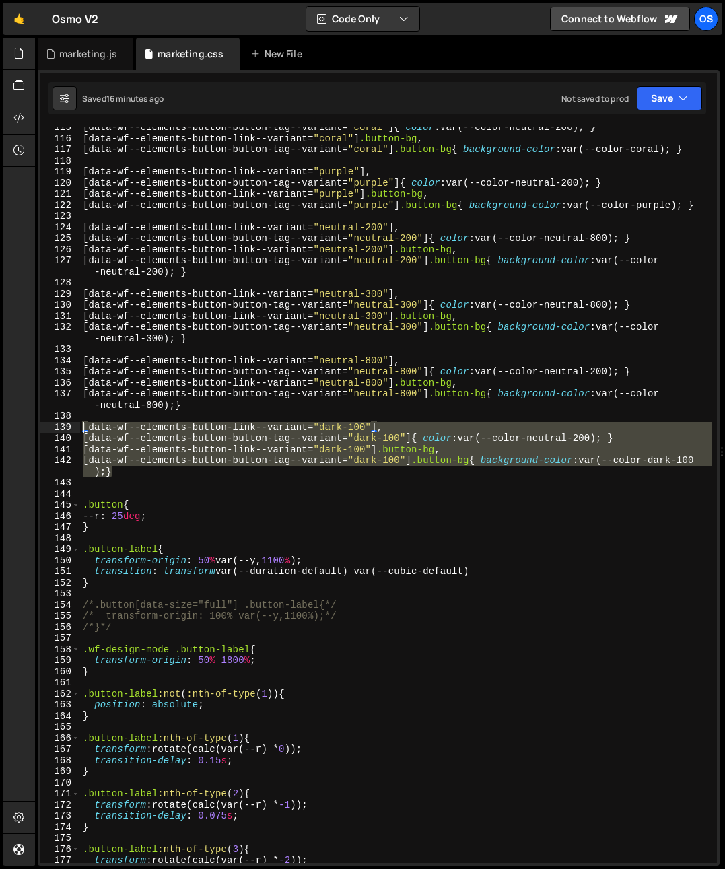
drag, startPoint x: 129, startPoint y: 471, endPoint x: 48, endPoint y: 429, distance: 91.2
click at [48, 429] on div "[data-wf--elements-button-button-tag--variant="dark-100"] .button-bg{ backgroun…" at bounding box center [378, 495] width 676 height 736
click at [133, 477] on div "[ data-wf--elements-button-button-tag--variant = " coral " ] { color : var(--co…" at bounding box center [395, 495] width 631 height 736
type textarea "[data-wf--elements-button-button-tag--variant="dark-100"] .button-bg{ backgroun…"
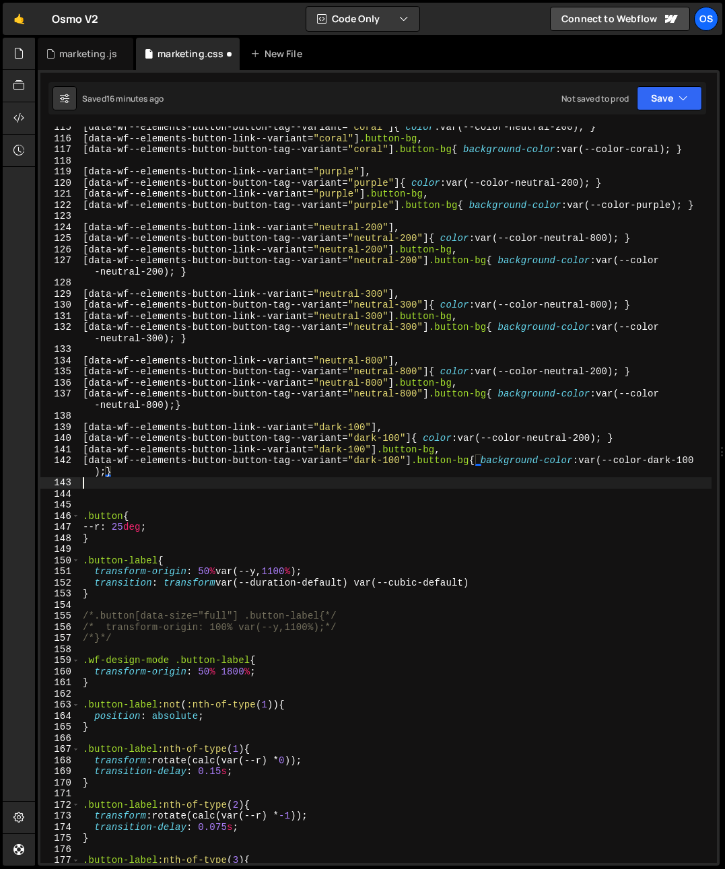
paste textarea "[data-wf--elements-button-button-tag--variant="dark-100"] .button-bg{ backgroun…"
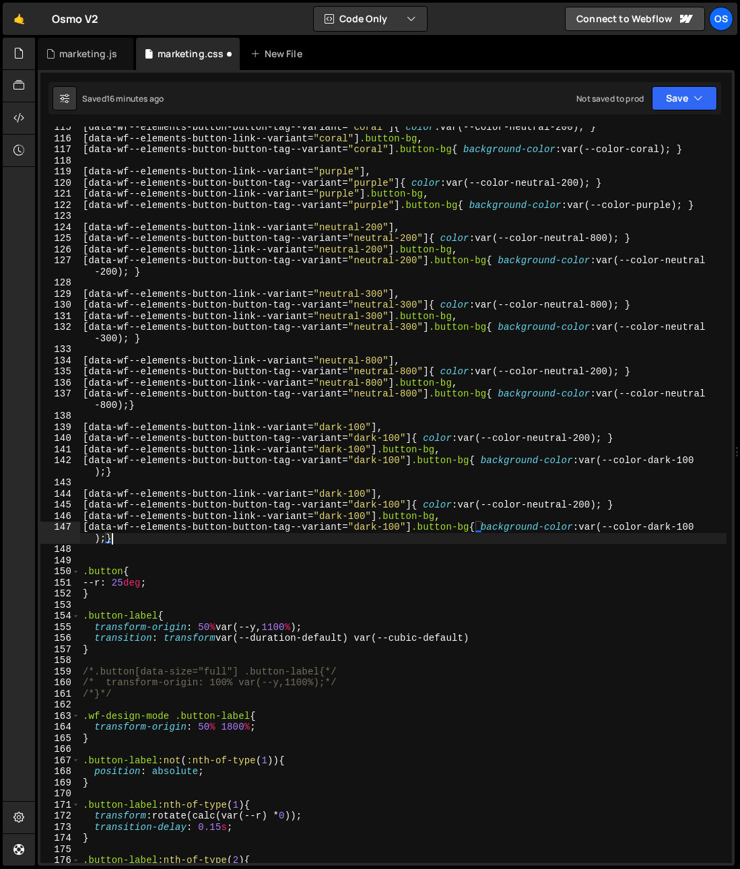
click at [357, 491] on div "[ data-wf--elements-button-button-tag--variant = " coral " ] { color : var(--co…" at bounding box center [403, 501] width 646 height 759
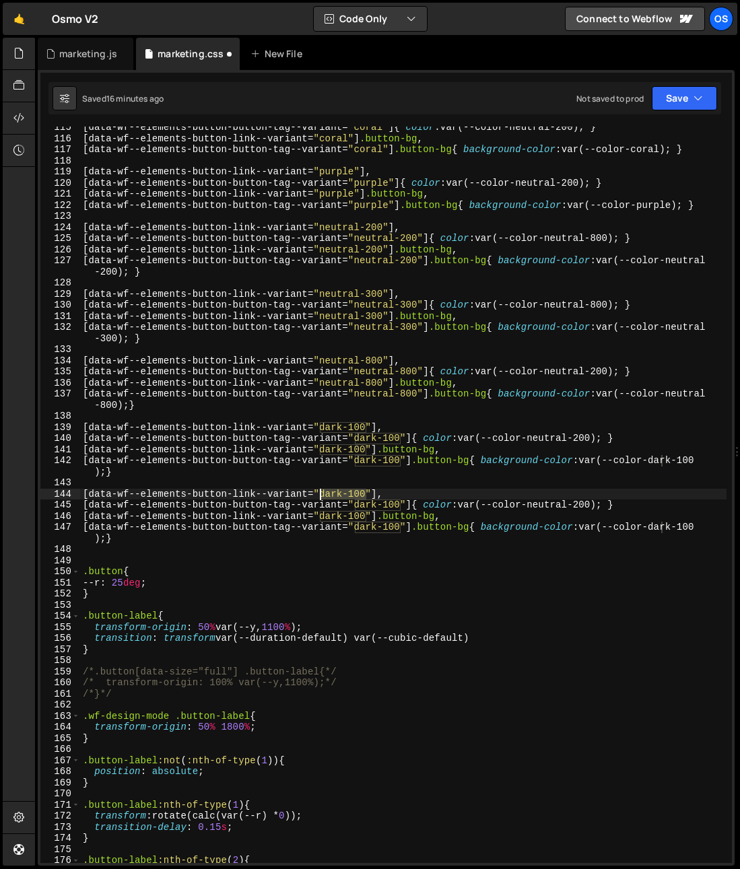
drag, startPoint x: 365, startPoint y: 496, endPoint x: 318, endPoint y: 498, distance: 47.2
click at [318, 498] on div "[ data-wf--elements-button-button-tag--variant = " coral " ] { color : var(--co…" at bounding box center [403, 501] width 646 height 759
drag, startPoint x: 396, startPoint y: 493, endPoint x: 322, endPoint y: 495, distance: 74.1
click at [322, 495] on div "[ data-wf--elements-button-button-tag--variant = " coral " ] { color : var(--co…" at bounding box center [403, 501] width 646 height 759
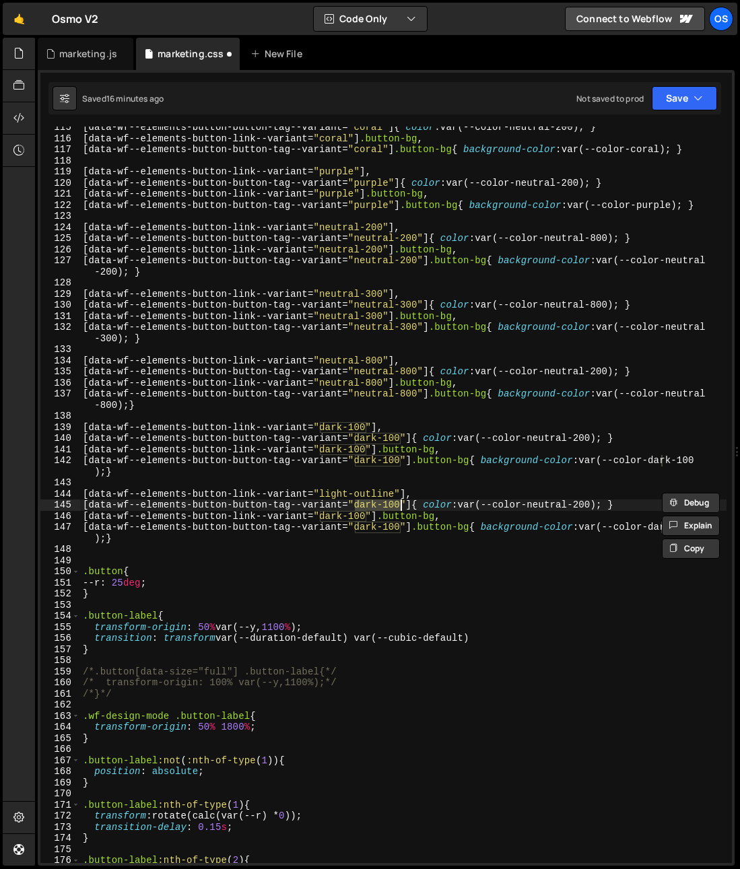
drag, startPoint x: 352, startPoint y: 505, endPoint x: 402, endPoint y: 507, distance: 50.5
click at [402, 507] on div "[ data-wf--elements-button-button-tag--variant = " coral " ] { color : var(--co…" at bounding box center [403, 501] width 646 height 759
paste textarea "light-outline"
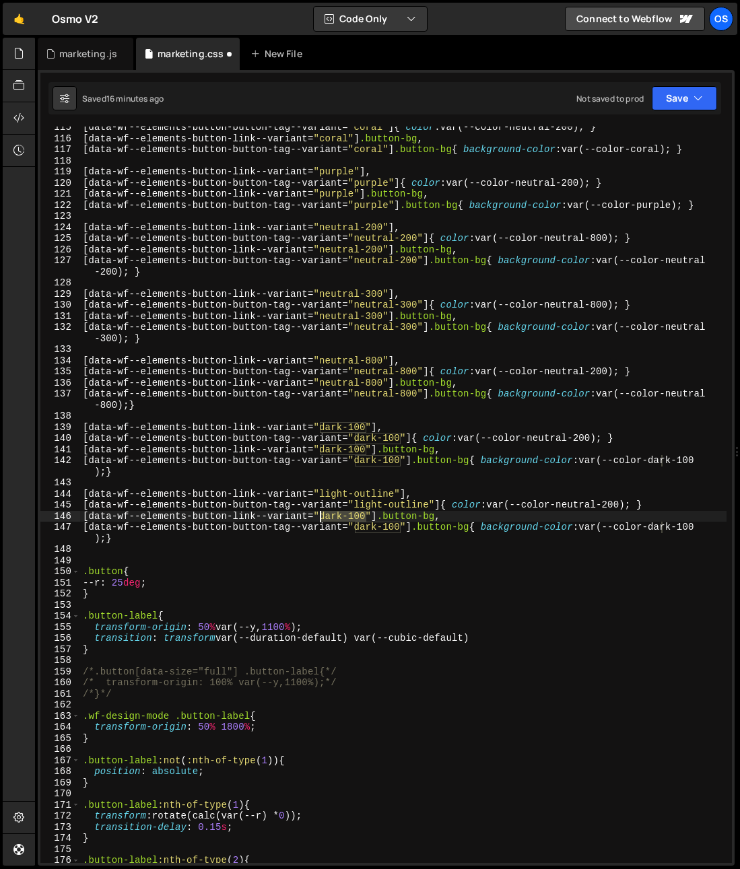
drag, startPoint x: 366, startPoint y: 520, endPoint x: 322, endPoint y: 521, distance: 44.4
click at [322, 521] on div "[ data-wf--elements-button-button-tag--variant = " coral " ] { color : var(--co…" at bounding box center [403, 501] width 646 height 759
paste textarea "light-outline"
drag, startPoint x: 387, startPoint y: 529, endPoint x: 353, endPoint y: 531, distance: 33.7
click at [353, 531] on div "[ data-wf--elements-button-button-tag--variant = " coral " ] { color : var(--co…" at bounding box center [403, 501] width 646 height 759
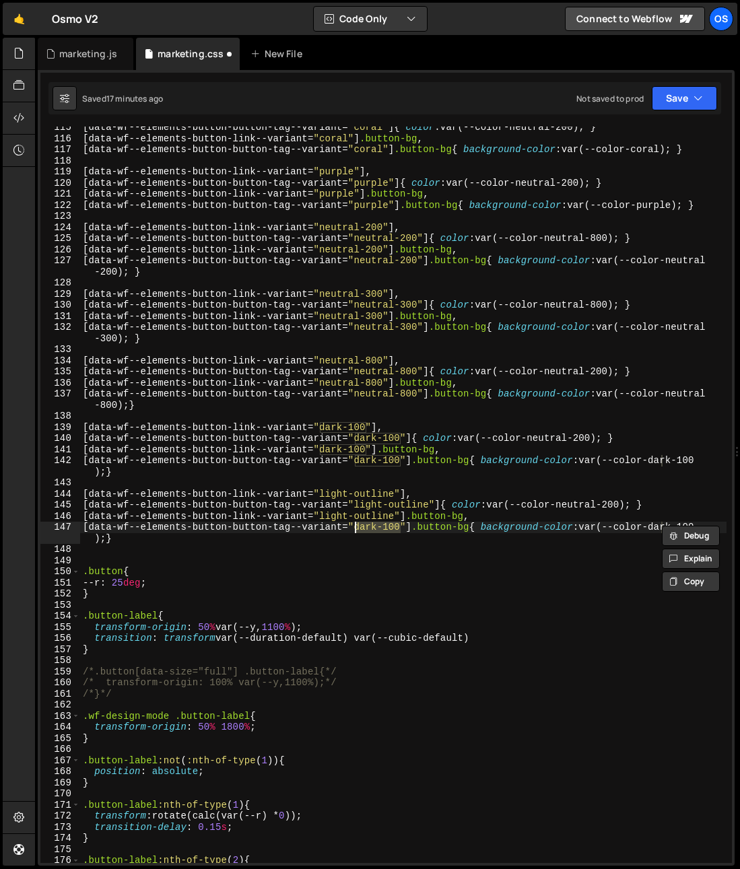
paste textarea "light-outline"
click at [546, 470] on div "[ data-wf--elements-button-button-tag--variant = " coral " ] { color : var(--co…" at bounding box center [403, 501] width 646 height 759
type textarea "[data-wf--elements-button-button-tag--variant="dark-100"] .button-bg{ backgroun…"
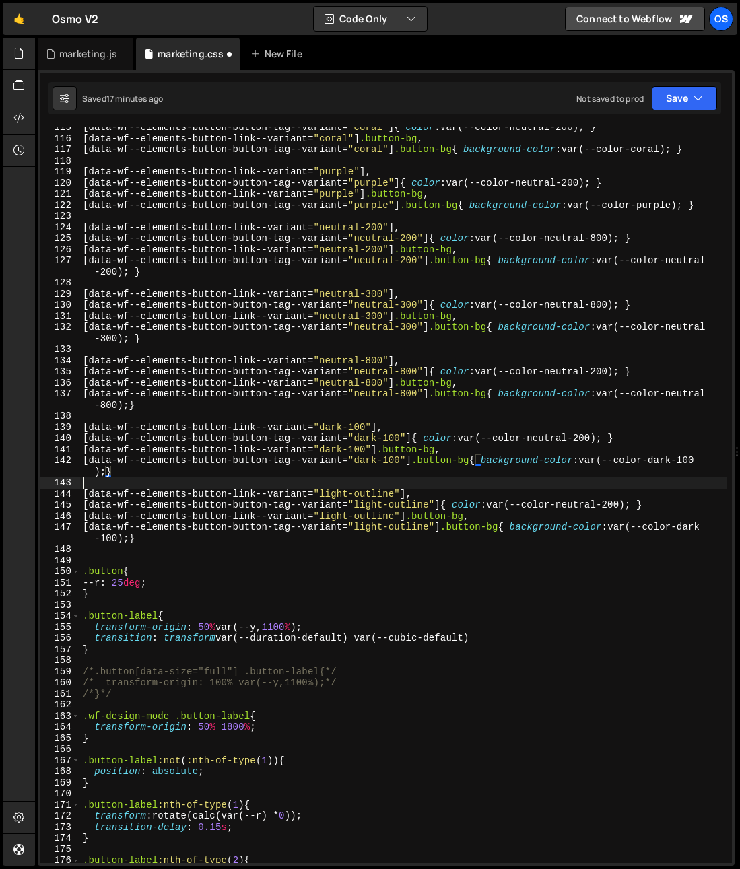
click at [613, 488] on div "[ data-wf--elements-button-button-tag--variant = " coral " ] { color : var(--co…" at bounding box center [403, 501] width 646 height 759
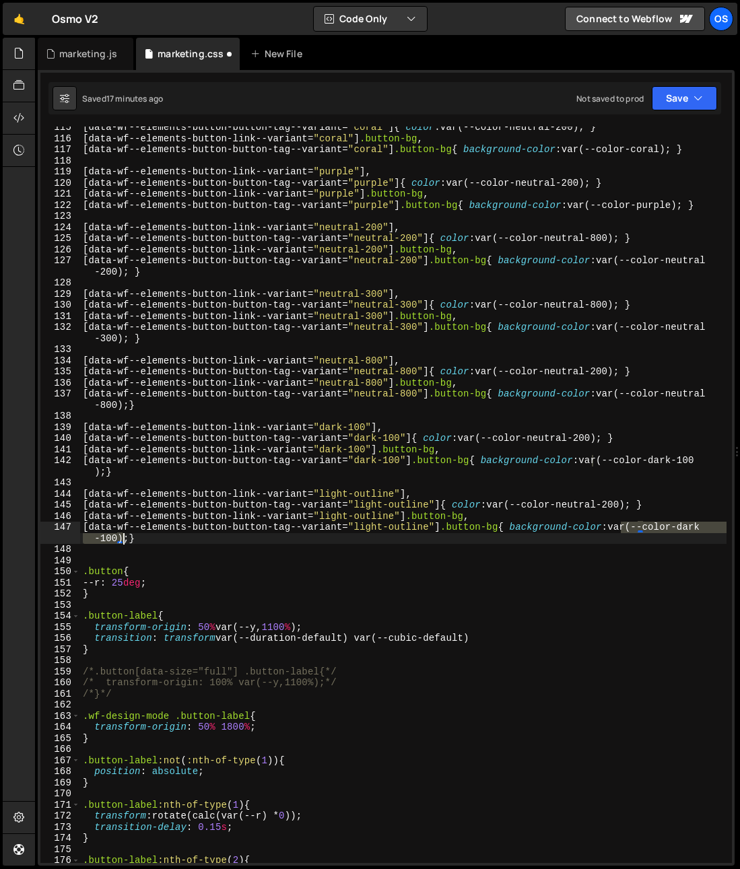
drag, startPoint x: 620, startPoint y: 530, endPoint x: 122, endPoint y: 541, distance: 498.2
click at [122, 541] on div "[ data-wf--elements-button-button-tag--variant = " coral " ] { color : var(--co…" at bounding box center [403, 501] width 646 height 759
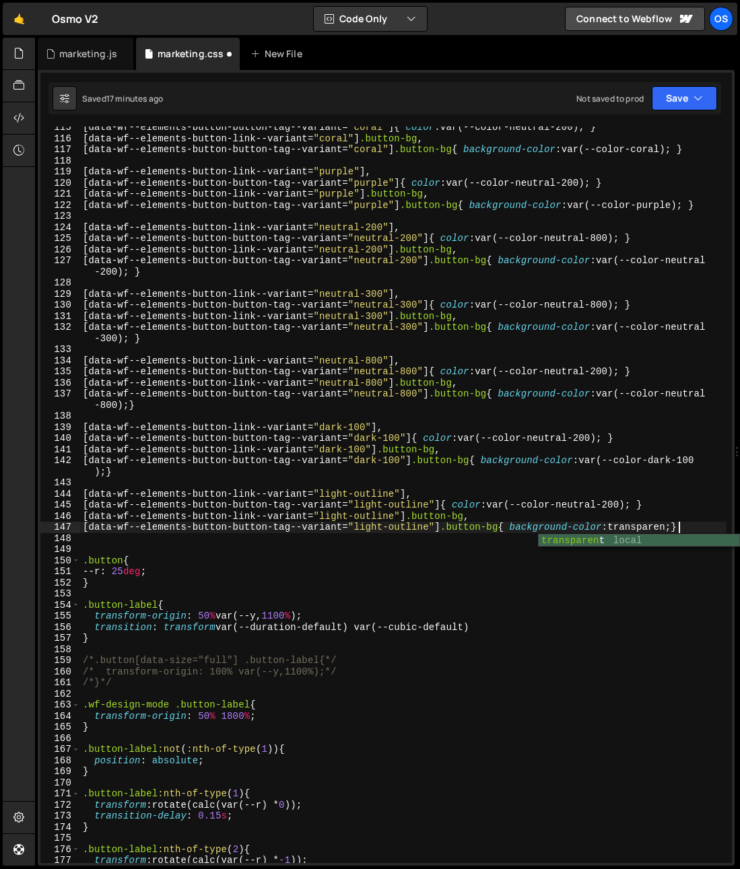
scroll to position [0, 42]
drag, startPoint x: 639, startPoint y: 505, endPoint x: 645, endPoint y: 527, distance: 22.4
click at [639, 506] on div "[ data-wf--elements-button-button-tag--variant = " coral " ] { color : var(--co…" at bounding box center [403, 501] width 646 height 759
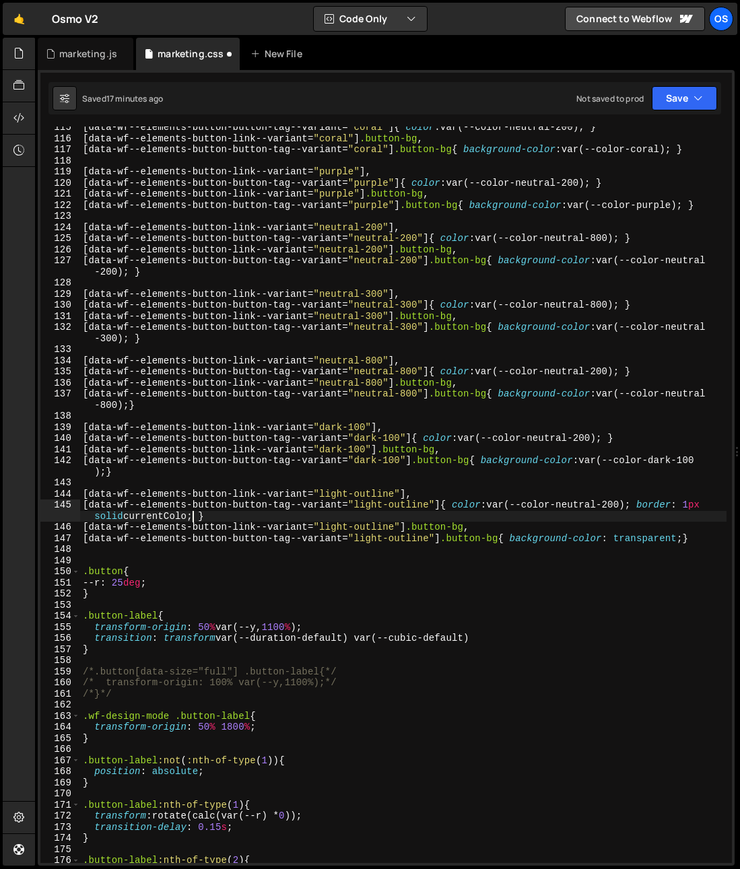
scroll to position [0, 51]
click at [102, 312] on div "[ data-wf--elements-button-button-tag--variant = " coral " ] { color : var(--co…" at bounding box center [403, 501] width 646 height 759
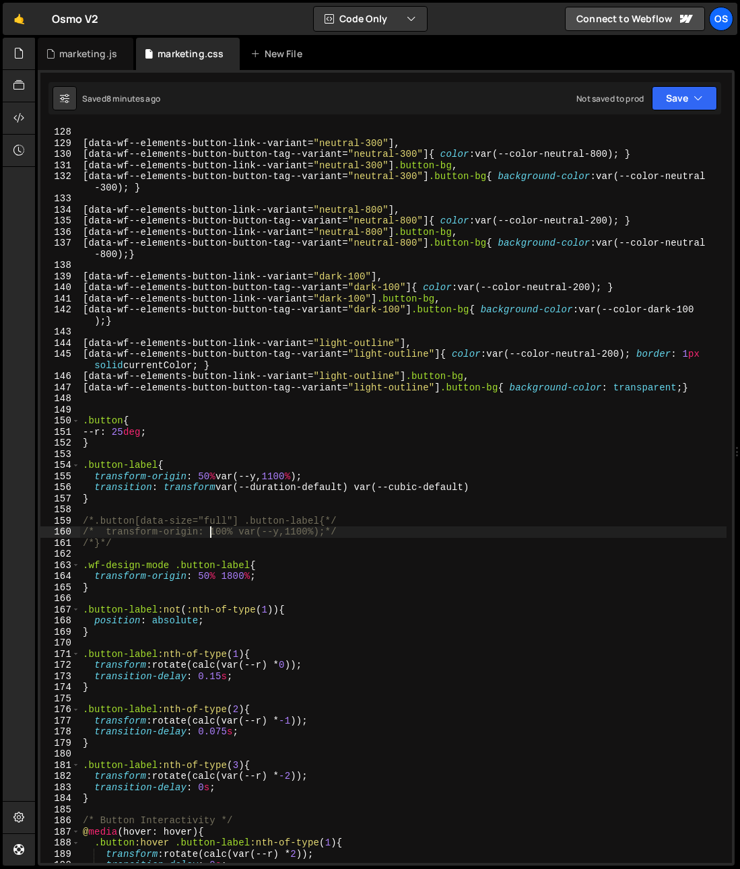
click at [210, 534] on div "[ data-wf--elements-button-link--variant = " neutral-300 " ], [ data-wf--elemen…" at bounding box center [403, 506] width 646 height 759
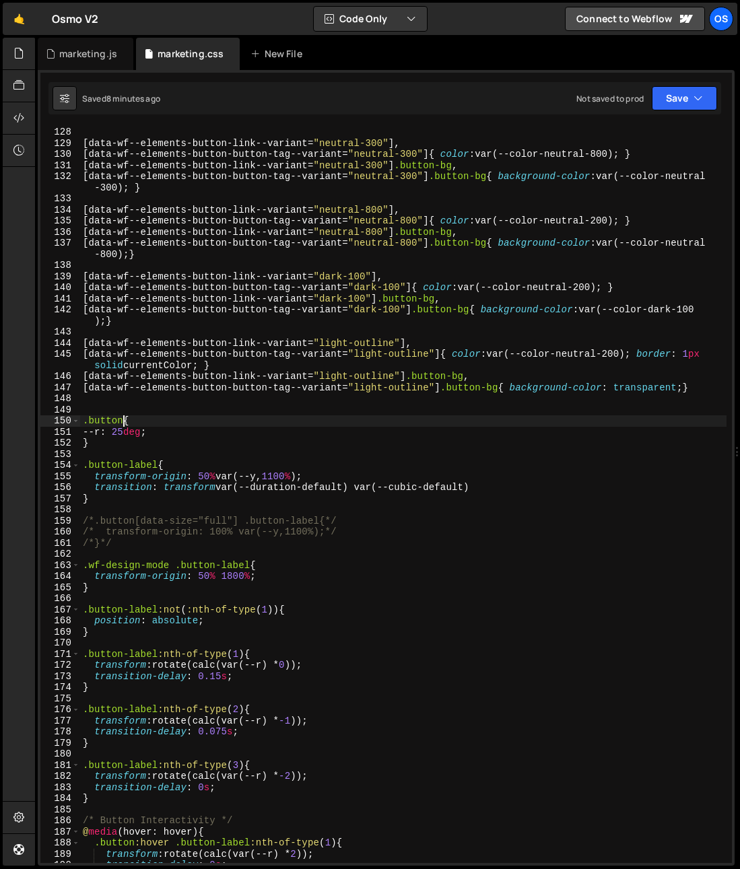
click at [125, 419] on div "[ data-wf--elements-button-link--variant = " neutral-300 " ], [ data-wf--elemen…" at bounding box center [403, 506] width 646 height 759
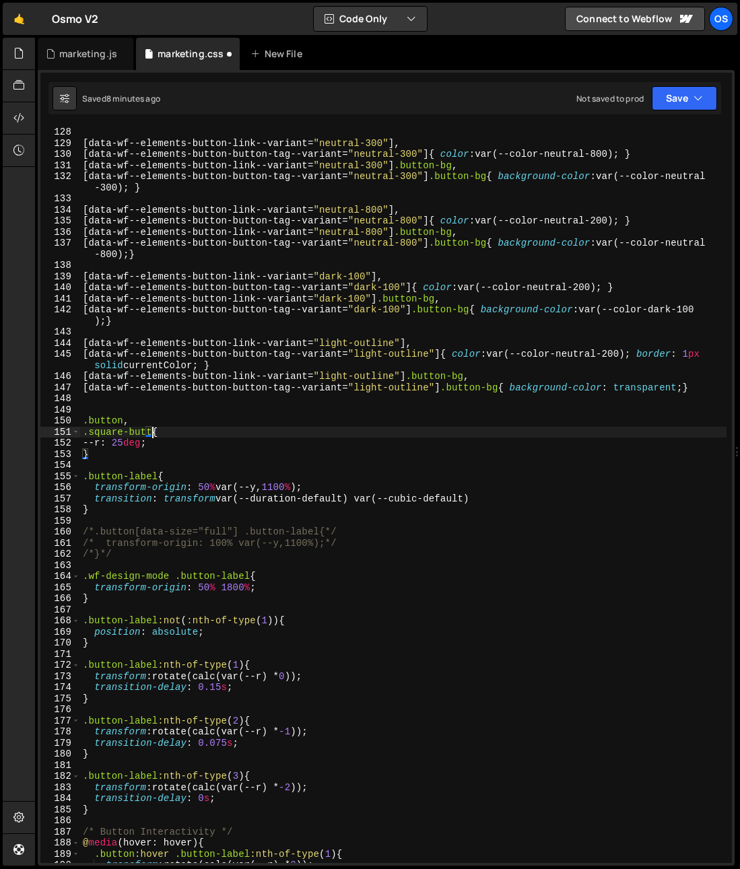
scroll to position [0, 5]
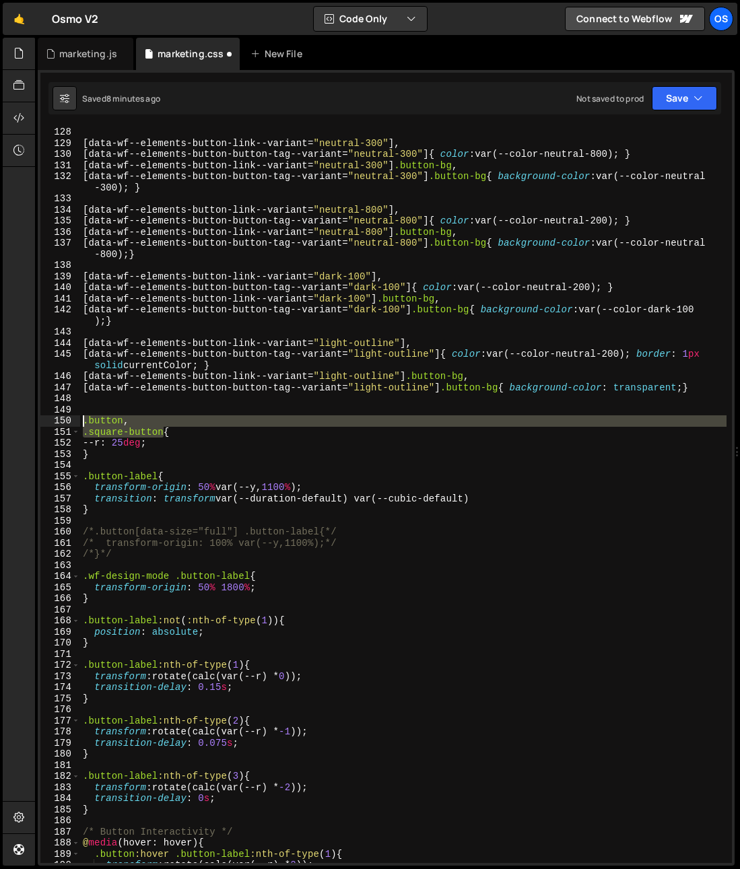
drag, startPoint x: 164, startPoint y: 432, endPoint x: 81, endPoint y: 425, distance: 83.1
click at [81, 425] on div "[ data-wf--elements-button-link--variant = " neutral-300 " ], [ data-wf--elemen…" at bounding box center [403, 506] width 646 height 759
click at [220, 440] on div "[ data-wf--elements-button-link--variant = " neutral-300 " ], [ data-wf--elemen…" at bounding box center [403, 506] width 646 height 759
drag, startPoint x: 164, startPoint y: 434, endPoint x: 123, endPoint y: 423, distance: 42.4
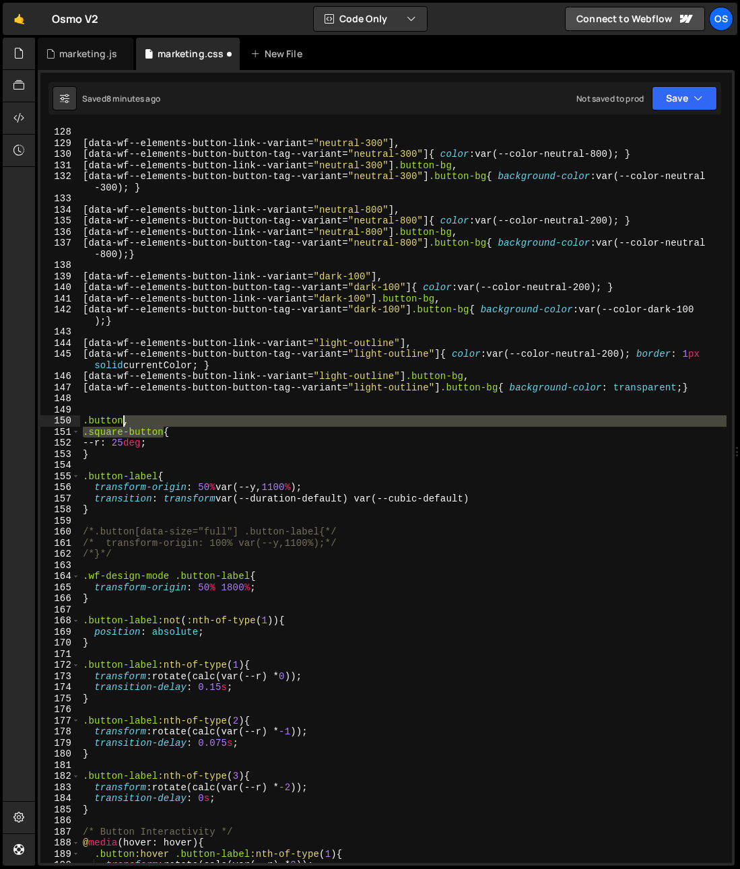
click at [123, 423] on div "[ data-wf--elements-button-link--variant = " neutral-300 " ], [ data-wf--elemen…" at bounding box center [403, 506] width 646 height 759
type textarea ".button, .square-button{"
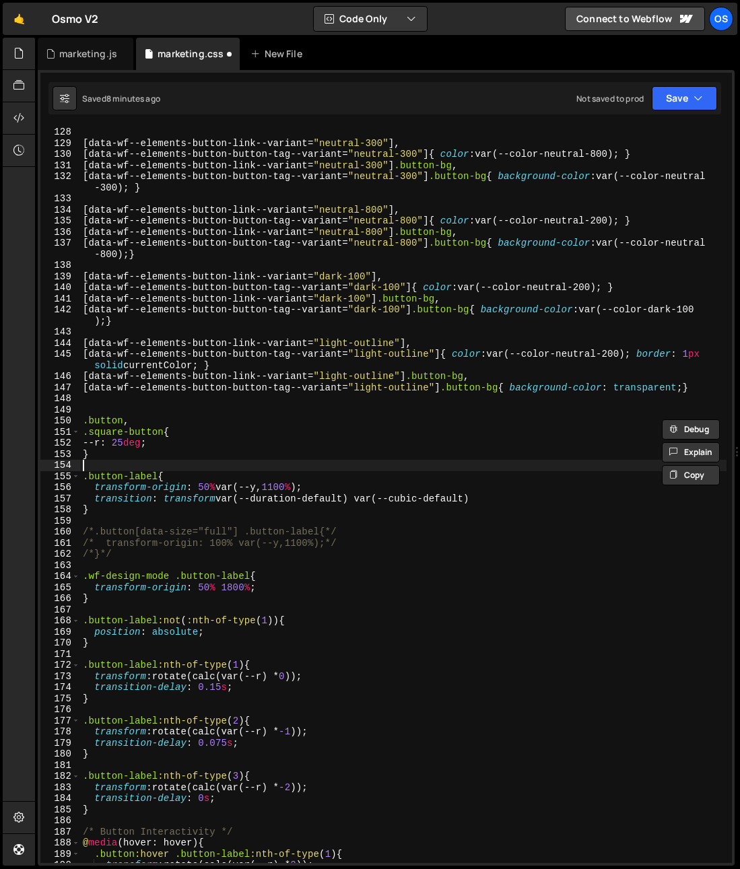
click at [201, 460] on div "[ data-wf--elements-button-link--variant = " neutral-300 " ], [ data-wf--elemen…" at bounding box center [403, 506] width 646 height 759
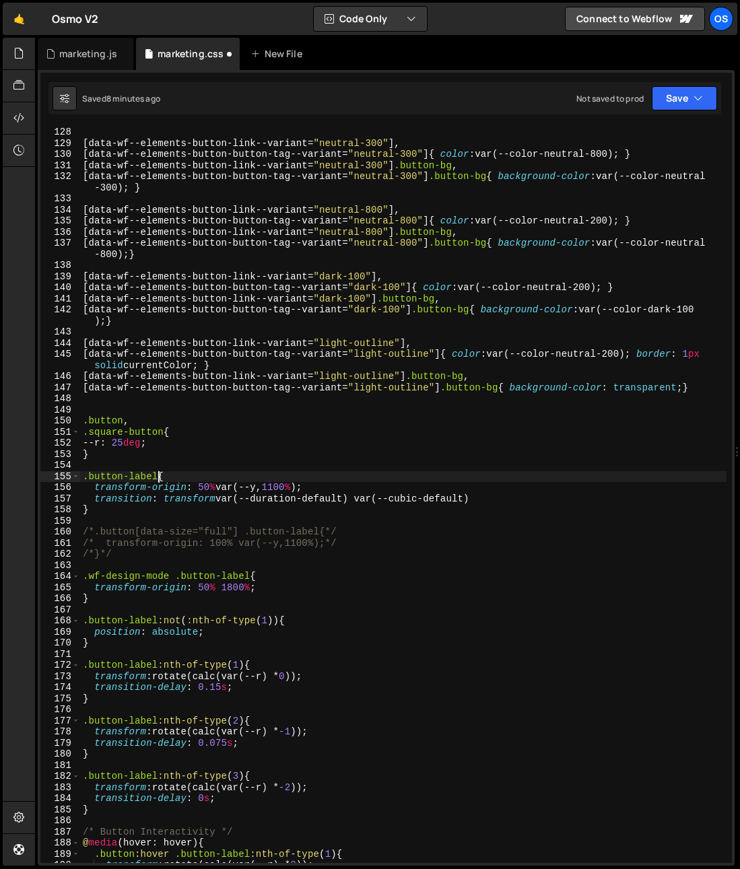
click at [159, 476] on div "[ data-wf--elements-button-link--variant = " neutral-300 " ], [ data-wf--elemen…" at bounding box center [403, 506] width 646 height 759
paste textarea "square-button"
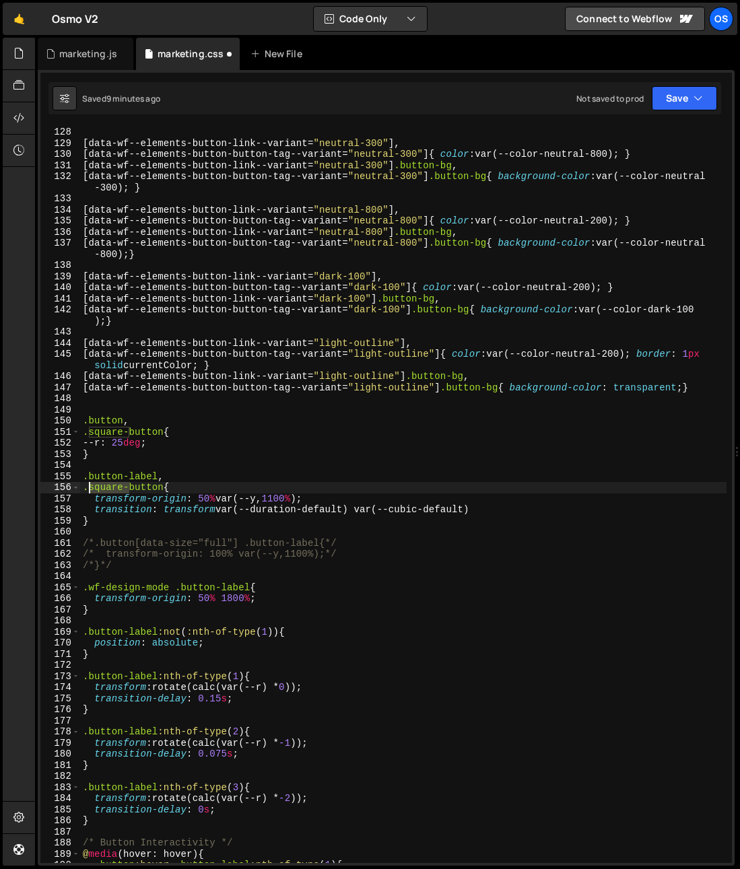
drag, startPoint x: 127, startPoint y: 488, endPoint x: 86, endPoint y: 488, distance: 40.4
click at [86, 488] on div "[ data-wf--elements-button-link--variant = " neutral-300 " ], [ data-wf--elemen…" at bounding box center [403, 506] width 646 height 759
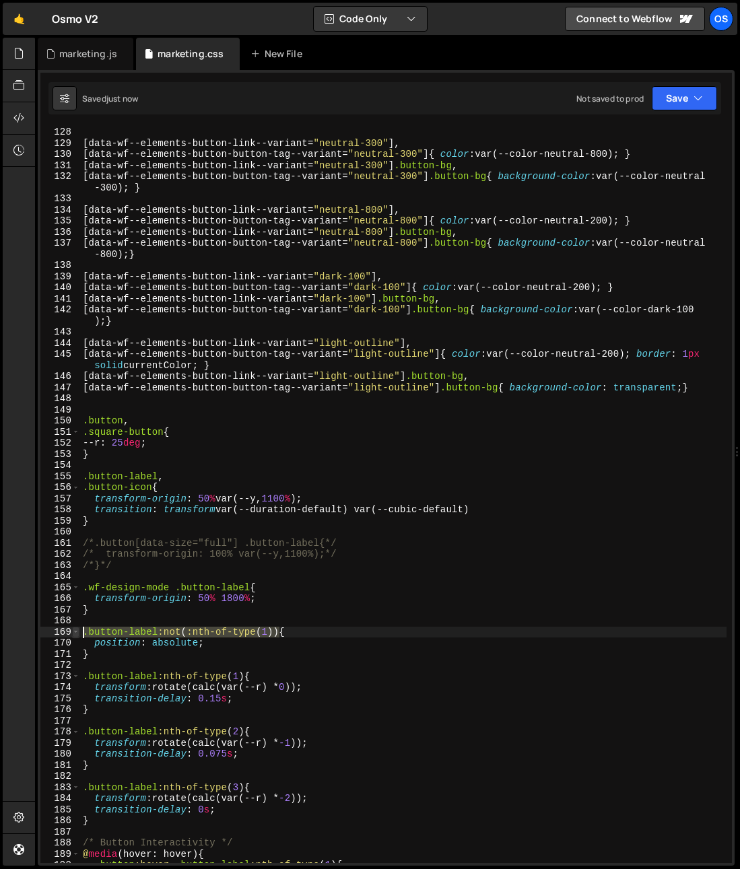
drag, startPoint x: 279, startPoint y: 631, endPoint x: 76, endPoint y: 635, distance: 203.3
click at [76, 635] on div ".button-icon{ 128 129 130 131 132 133 134 135 136 137 138 139 140 141 142 143 1…" at bounding box center [385, 495] width 691 height 736
click at [279, 647] on div "[ data-wf--elements-button-link--variant = " neutral-300 " ], [ data-wf--elemen…" at bounding box center [403, 506] width 646 height 759
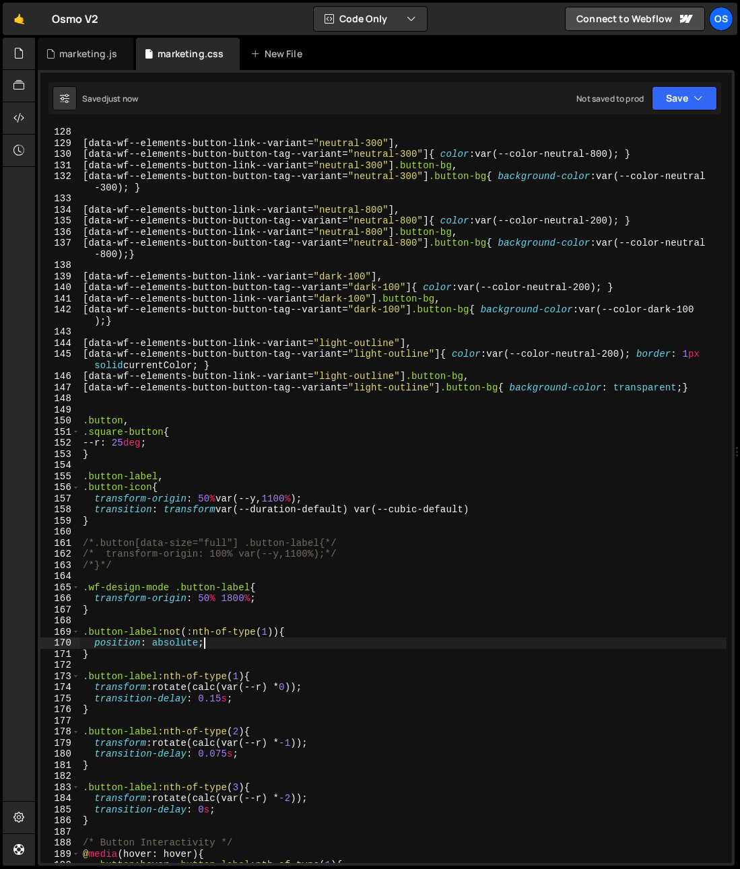
click at [278, 633] on div "[ data-wf--elements-button-link--variant = " neutral-300 " ], [ data-wf--elemen…" at bounding box center [403, 506] width 646 height 759
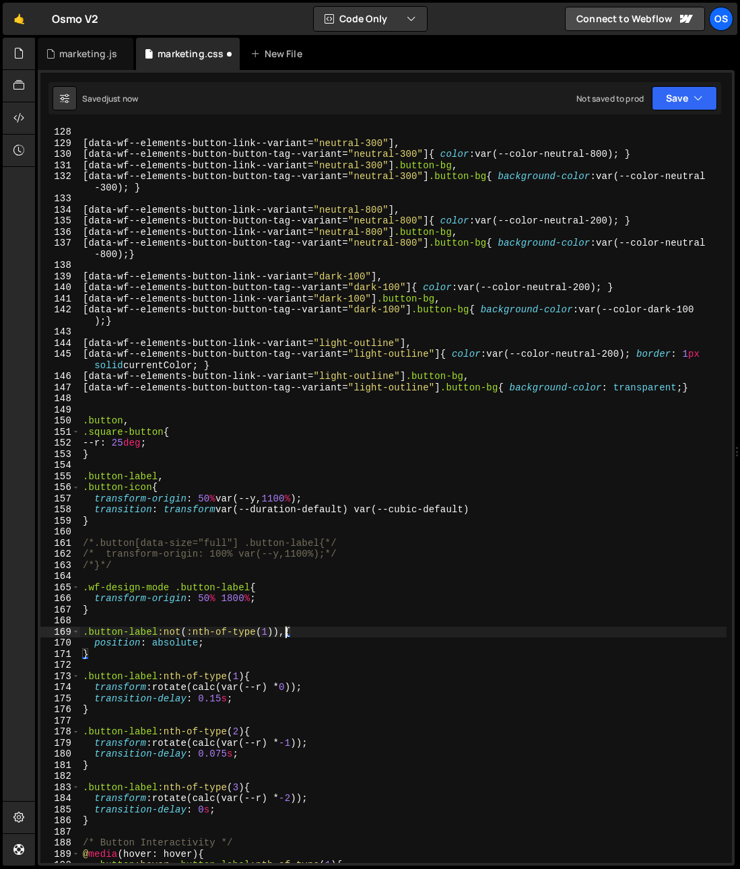
scroll to position [0, 0]
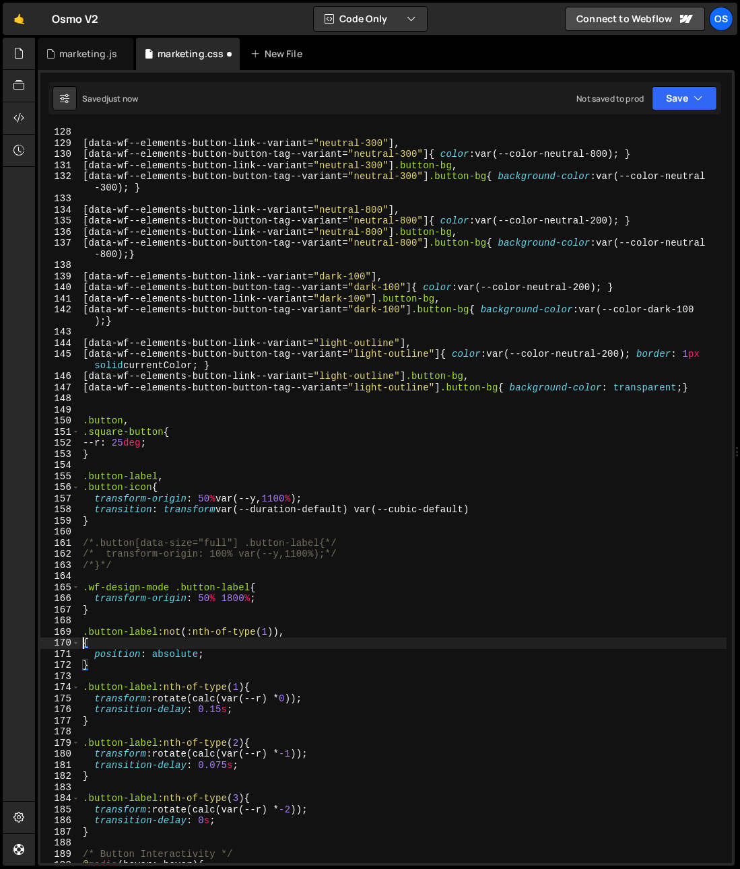
paste textarea ".button-label:not(:nth-of-type(1))"
click at [140, 643] on div "[ data-wf--elements-button-link--variant = " neutral-300 " ], [ data-wf--elemen…" at bounding box center [403, 506] width 646 height 759
click at [221, 647] on div "[ data-wf--elements-button-link--variant = " neutral-300 " ], [ data-wf--elemen…" at bounding box center [403, 506] width 646 height 759
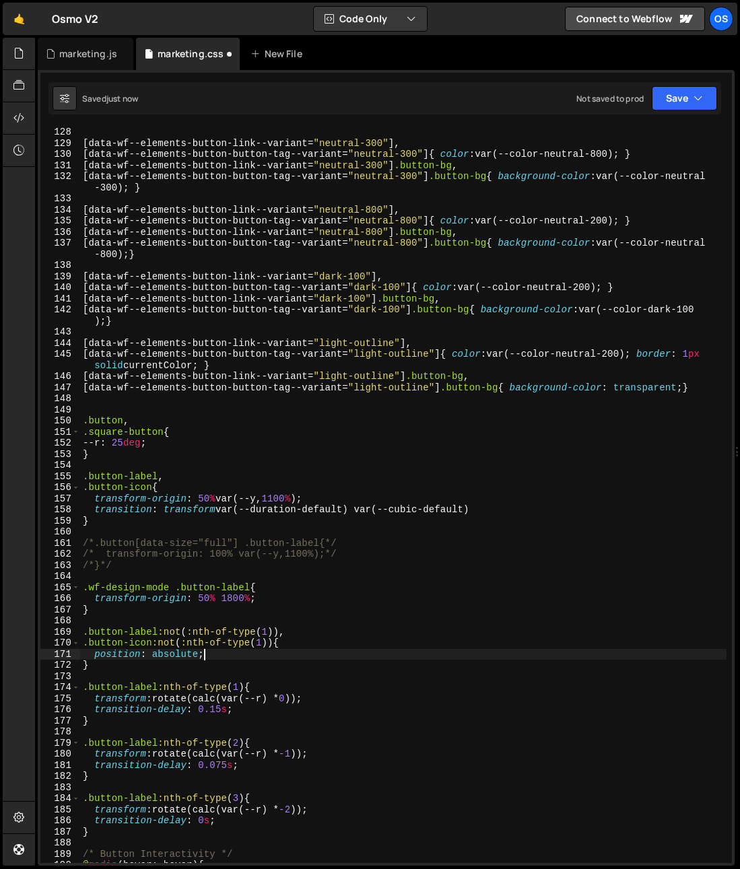
click at [269, 653] on div "[ data-wf--elements-button-link--variant = " neutral-300 " ], [ data-wf--elemen…" at bounding box center [403, 506] width 646 height 759
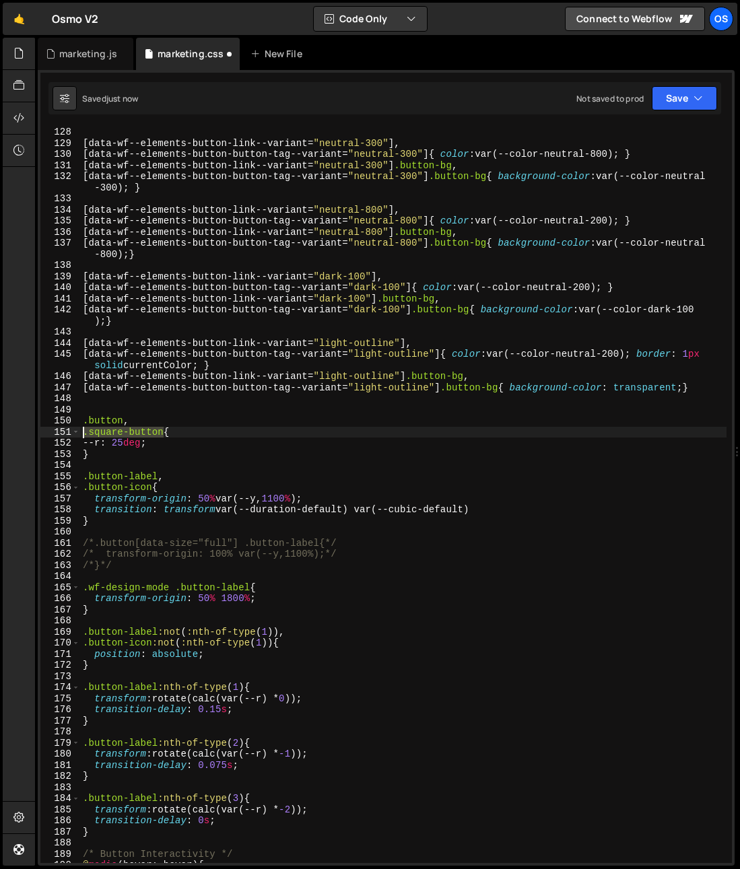
drag, startPoint x: 162, startPoint y: 434, endPoint x: 69, endPoint y: 431, distance: 92.9
click at [69, 431] on div "position: absolute; 128 129 130 131 132 133 134 135 136 137 138 139 140 141 142…" at bounding box center [385, 495] width 691 height 736
click at [83, 646] on div "[ data-wf--elements-button-link--variant = " neutral-300 " ], [ data-wf--elemen…" at bounding box center [403, 506] width 646 height 759
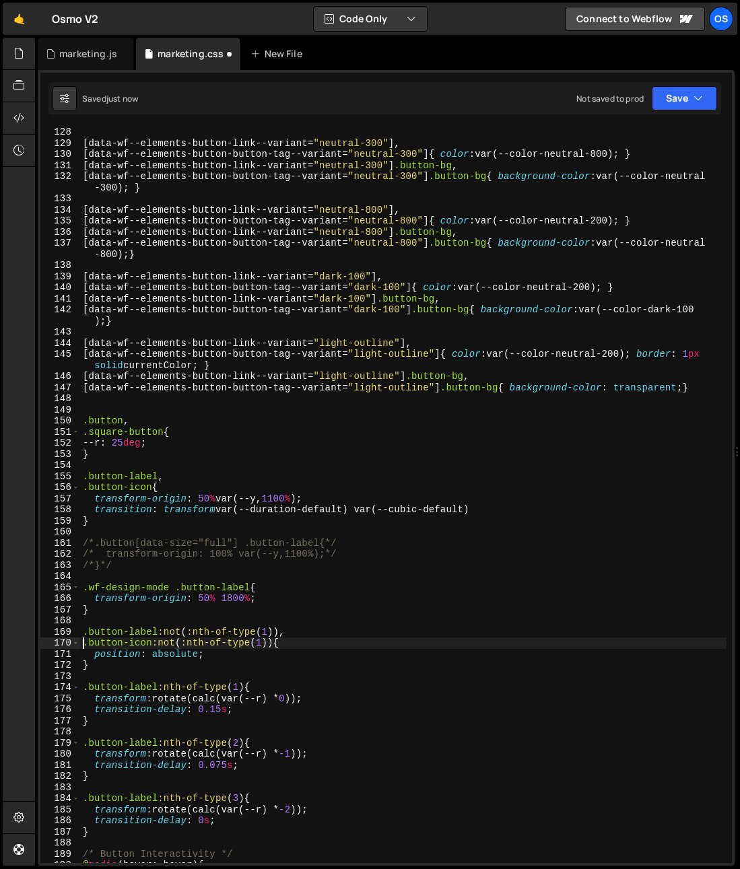
paste textarea ".square-button"
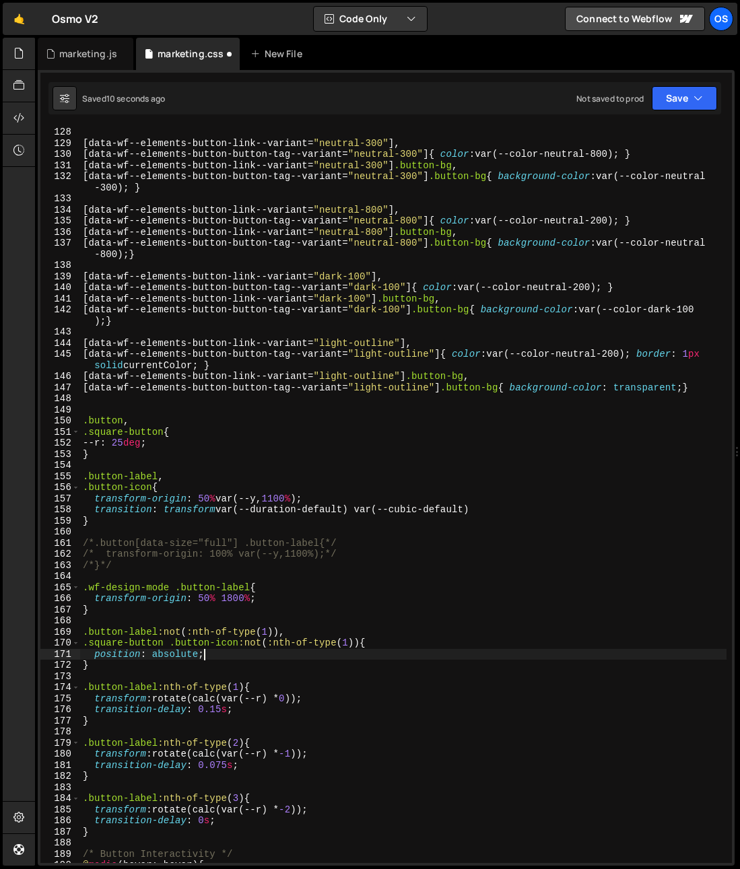
click at [352, 658] on div "[ data-wf--elements-button-link--variant = " neutral-300 " ], [ data-wf--elemen…" at bounding box center [403, 506] width 646 height 759
click at [219, 662] on div "[ data-wf--elements-button-link--variant = " neutral-300 " ], [ data-wf--elemen…" at bounding box center [403, 506] width 646 height 759
click at [285, 549] on div "[ data-wf--elements-button-link--variant = " neutral-300 " ], [ data-wf--elemen…" at bounding box center [403, 506] width 646 height 759
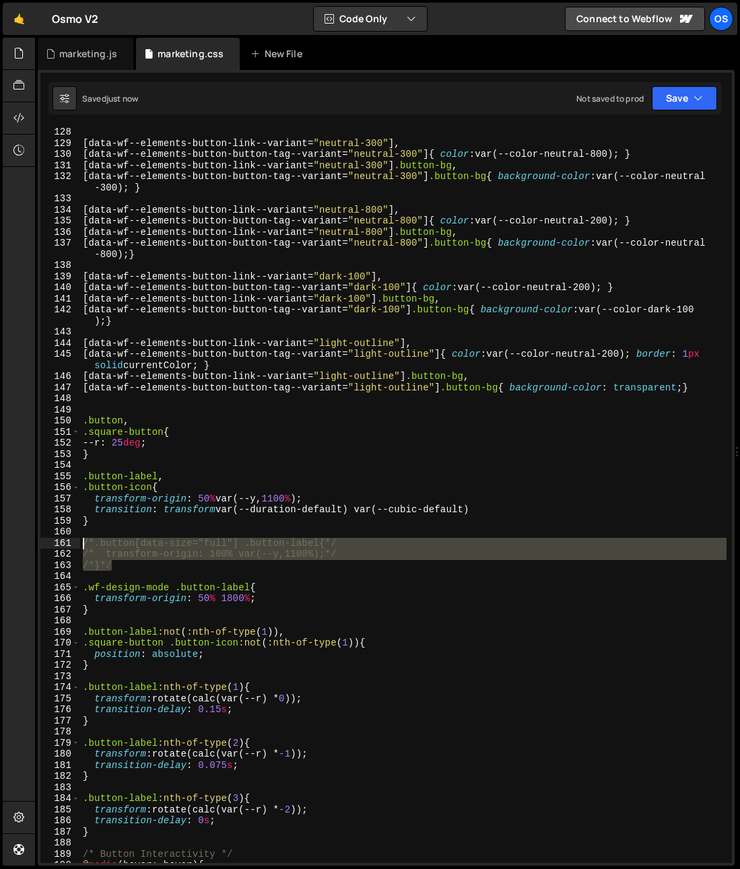
drag, startPoint x: 127, startPoint y: 570, endPoint x: 59, endPoint y: 538, distance: 75.9
click at [59, 538] on div "/* transform-origin: 100% var(--y,1100%);*/ 128 129 130 131 132 133 134 135 136…" at bounding box center [385, 495] width 691 height 736
type textarea "/*.button[data-size="full"] .button-label{*/ /* transform-origin: 100% var(--y,…"
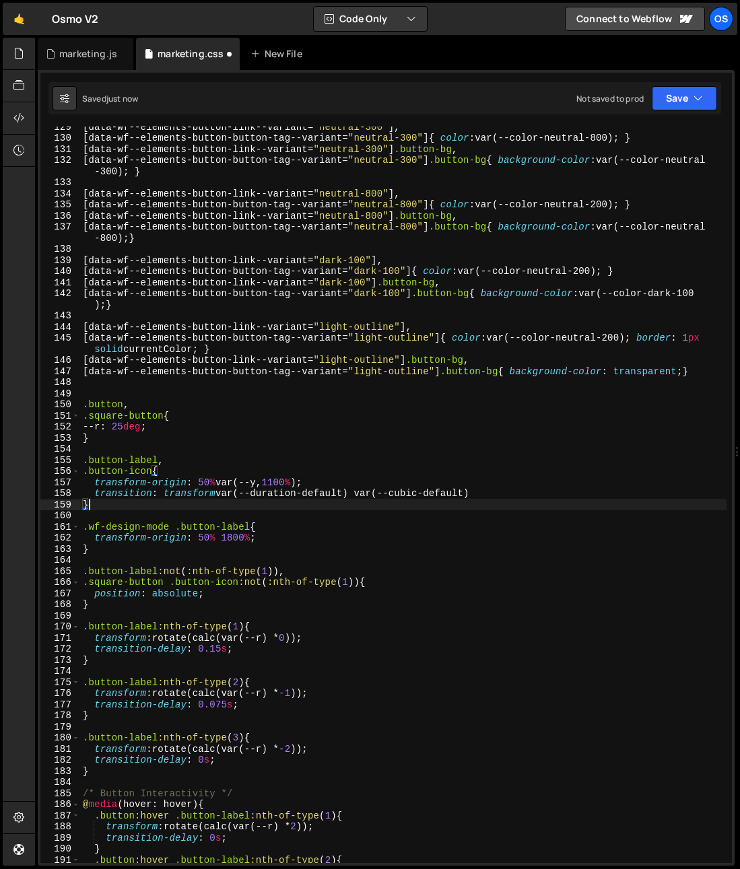
scroll to position [1460, 0]
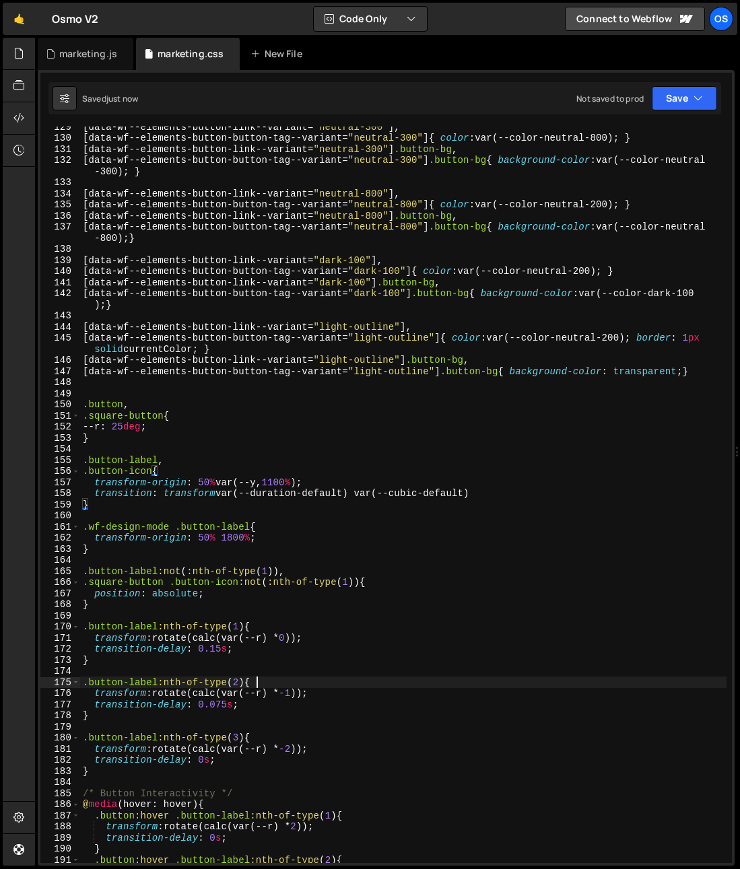
click at [276, 686] on div "[ data-wf--elements-button-link--variant = " neutral-300 " ], [ data-wf--elemen…" at bounding box center [403, 500] width 646 height 759
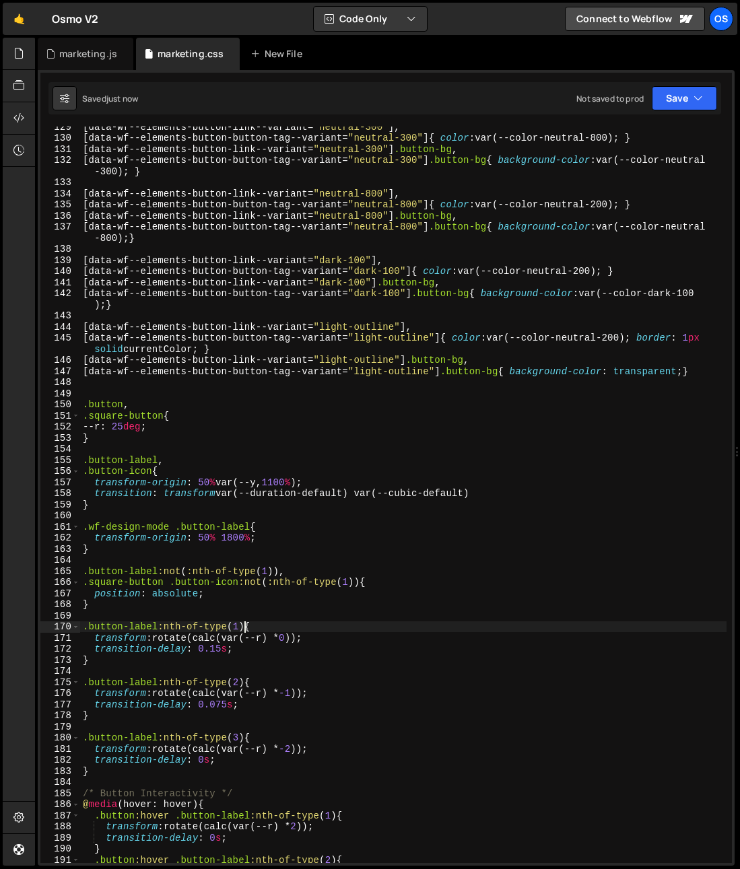
click at [244, 625] on div "[ data-wf--elements-button-link--variant = " neutral-300 " ], [ data-wf--elemen…" at bounding box center [403, 500] width 646 height 759
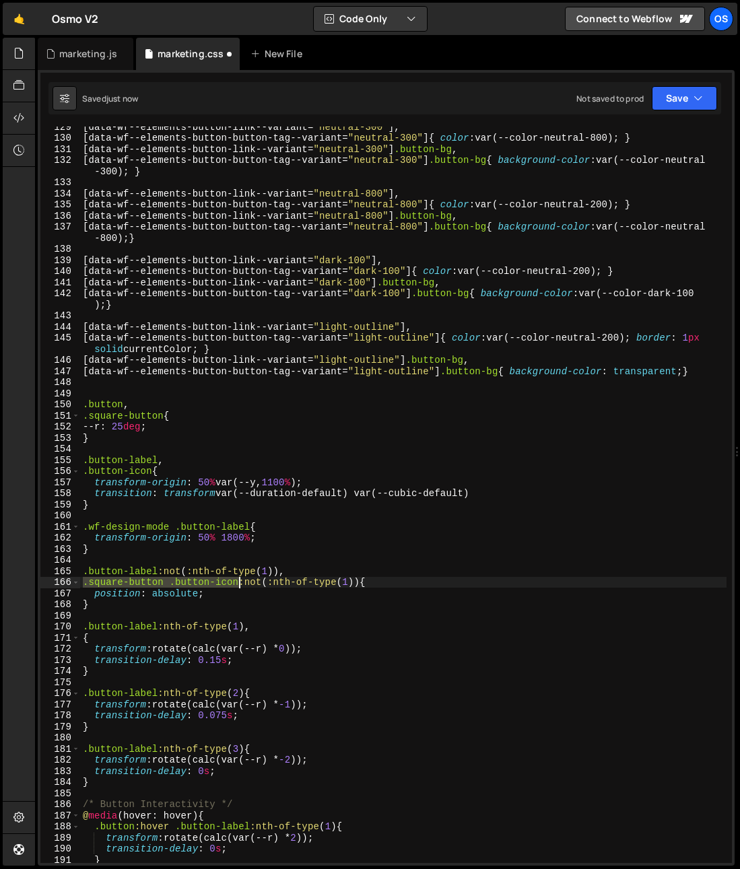
drag, startPoint x: 94, startPoint y: 586, endPoint x: 238, endPoint y: 587, distance: 144.0
click at [238, 587] on div "[ data-wf--elements-button-link--variant = " neutral-300 " ], [ data-wf--elemen…" at bounding box center [403, 500] width 646 height 759
click at [258, 629] on div "[ data-wf--elements-button-link--variant = " neutral-300 " ], [ data-wf--elemen…" at bounding box center [403, 500] width 646 height 759
type textarea ".button-label:nth-of-type(1),"
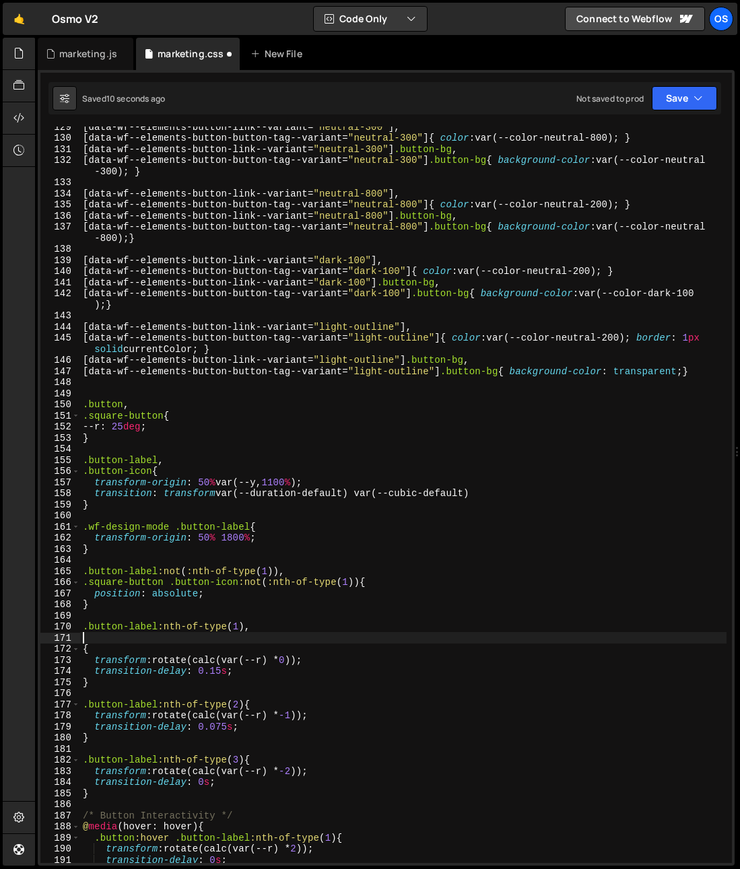
paste textarea ".square-button .button-icon"
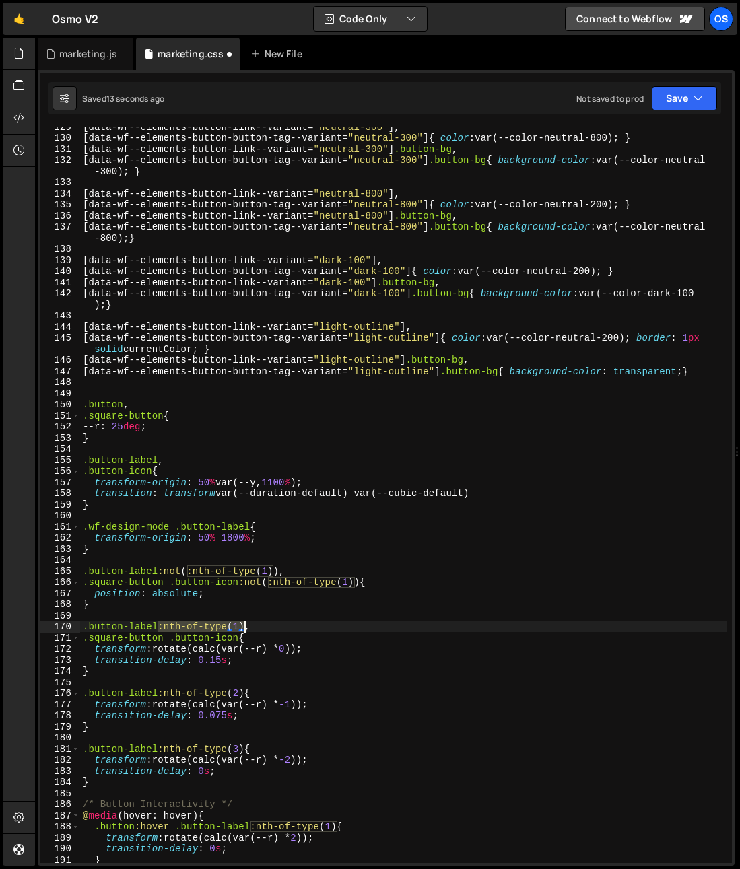
drag, startPoint x: 158, startPoint y: 628, endPoint x: 242, endPoint y: 625, distance: 84.2
click at [242, 625] on div "[ data-wf--elements-button-link--variant = " neutral-300 " ], [ data-wf--elemen…" at bounding box center [403, 500] width 646 height 759
click at [240, 635] on div "[ data-wf--elements-button-link--variant = " neutral-300 " ], [ data-wf--elemen…" at bounding box center [403, 500] width 646 height 759
paste textarea ":nth-of-type(1)"
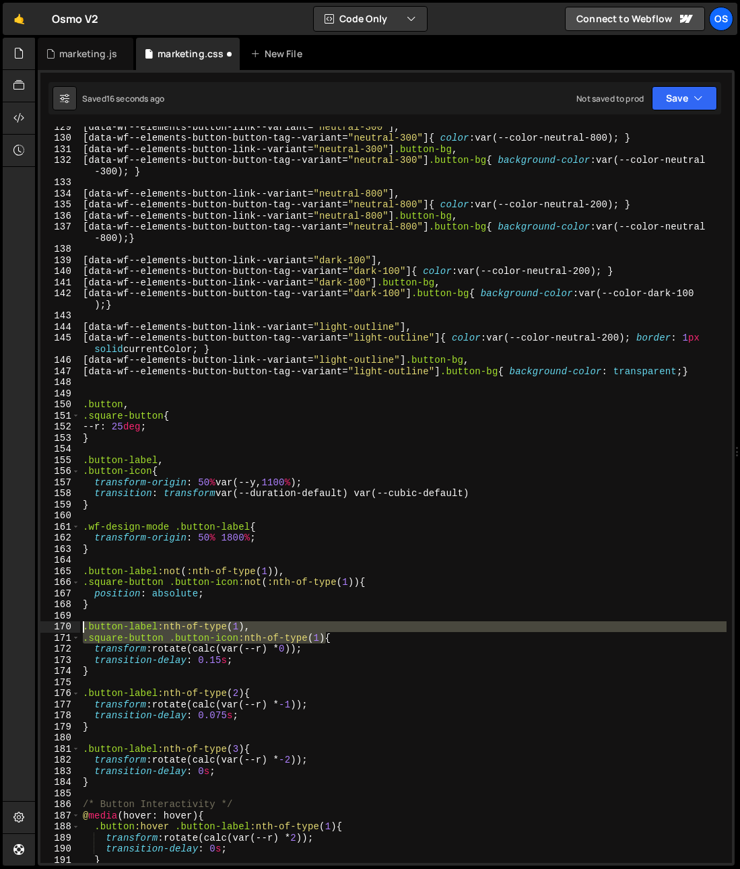
drag, startPoint x: 325, startPoint y: 637, endPoint x: 79, endPoint y: 625, distance: 246.0
click at [79, 625] on div ".square-button .button-icon:nth-of-type(1){ 129 130 131 132 133 134 135 136 137…" at bounding box center [385, 495] width 691 height 736
drag, startPoint x: 328, startPoint y: 641, endPoint x: -17, endPoint y: 625, distance: 345.7
click at [0, 625] on html "Projects Community Library Blog Os Your current team is Osmo Projects Your Team…" at bounding box center [370, 434] width 740 height 869
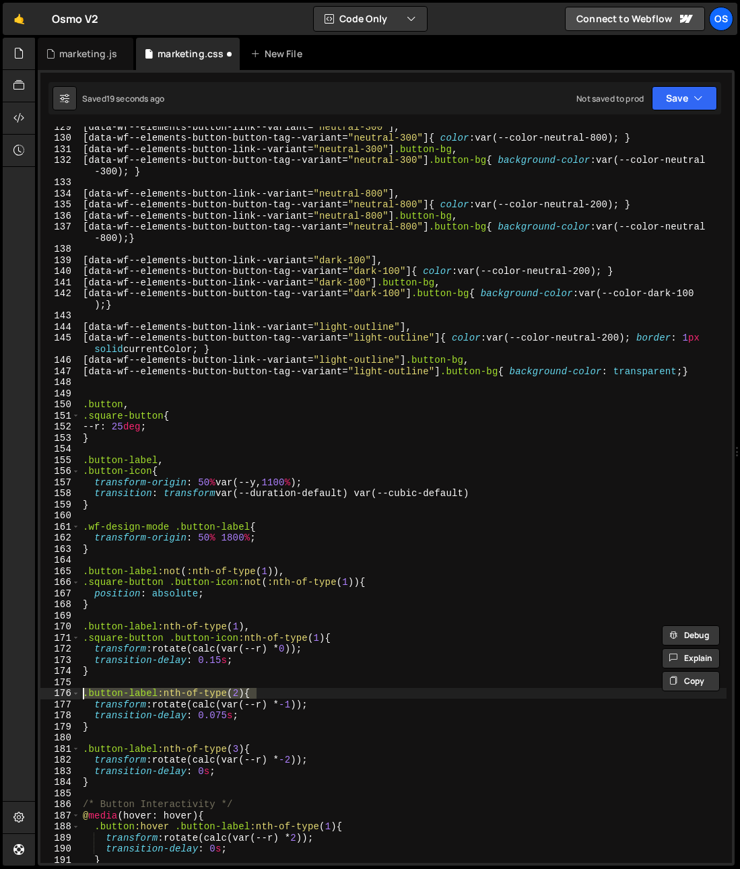
drag, startPoint x: 213, startPoint y: 693, endPoint x: 62, endPoint y: 697, distance: 150.8
click at [60, 694] on div ".button-label:nth-of-type(1), .square-button .button-icon:nth-of-type(1){ 129 1…" at bounding box center [385, 495] width 691 height 736
paste textarea "square-button .button-icon:nth-of-type(1"
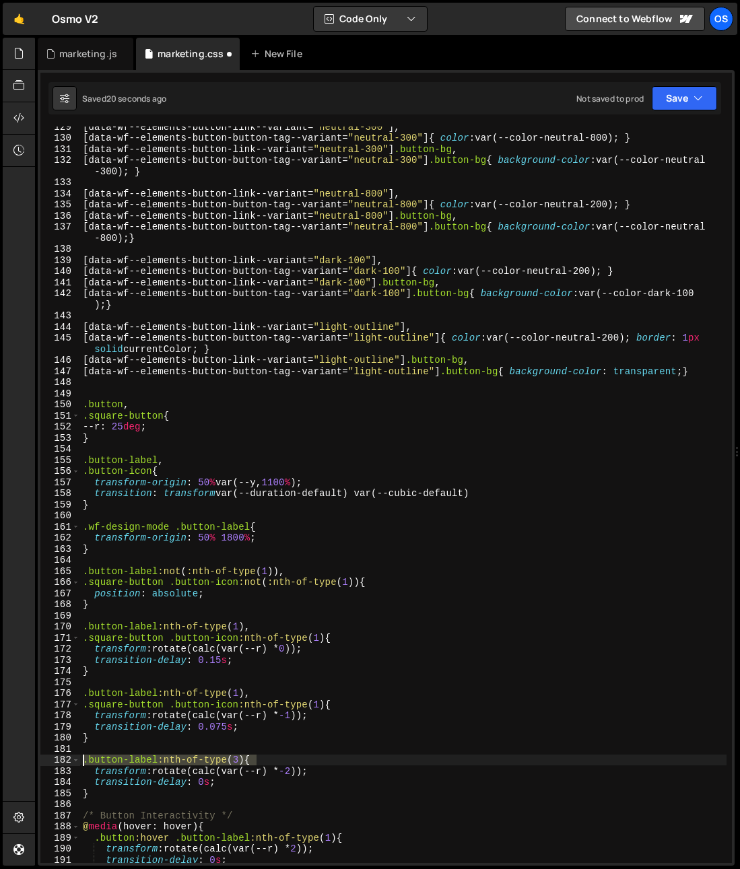
drag, startPoint x: 256, startPoint y: 756, endPoint x: 39, endPoint y: 757, distance: 217.4
click at [39, 757] on div "1 Type cmd + s to save your Javascript file. הההההההההההההההההההההההההההההההההה…" at bounding box center [386, 468] width 697 height 796
paste textarea "square-button .button-icon:nth-of-type(1"
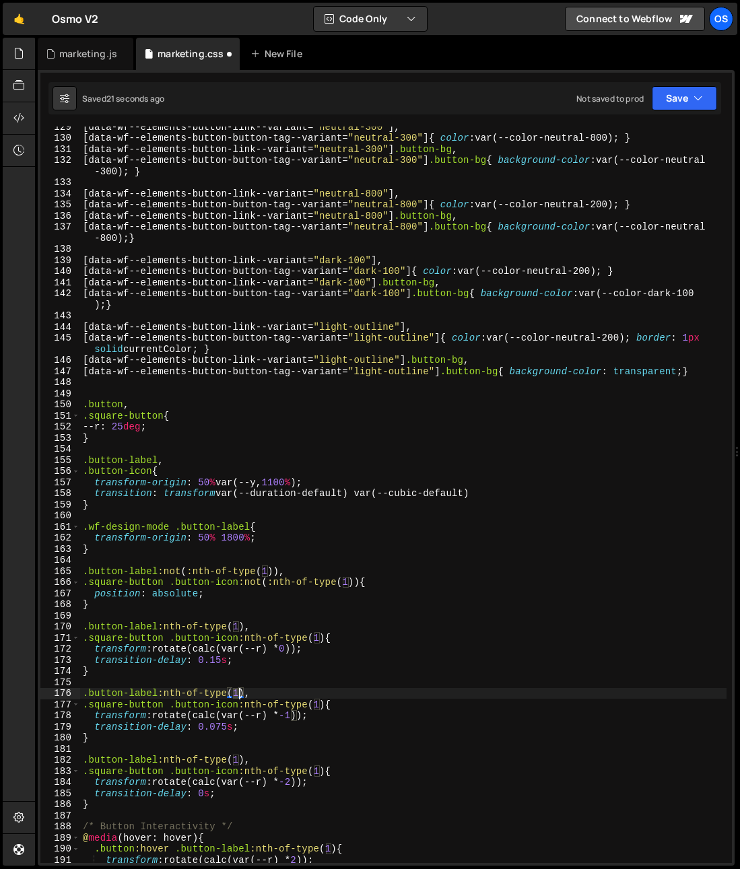
click at [238, 696] on div "[ data-wf--elements-button-link--variant = " neutral-300 " ], [ data-wf--elemen…" at bounding box center [403, 500] width 646 height 759
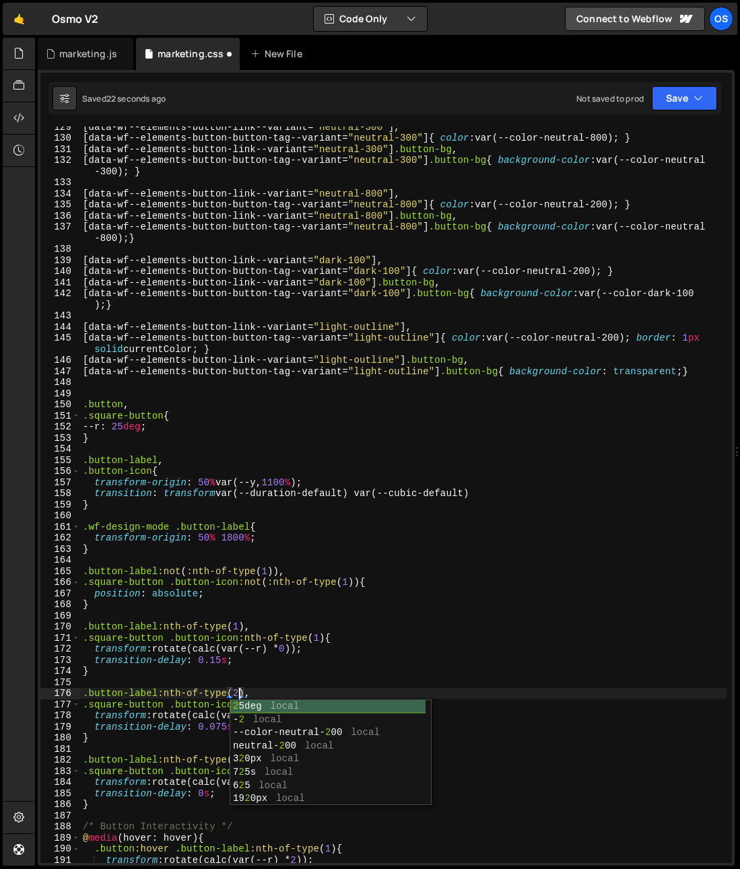
drag, startPoint x: 324, startPoint y: 676, endPoint x: 316, endPoint y: 699, distance: 24.7
click at [324, 676] on div "[ data-wf--elements-button-link--variant = " neutral-300 " ], [ data-wf--elemen…" at bounding box center [403, 500] width 646 height 759
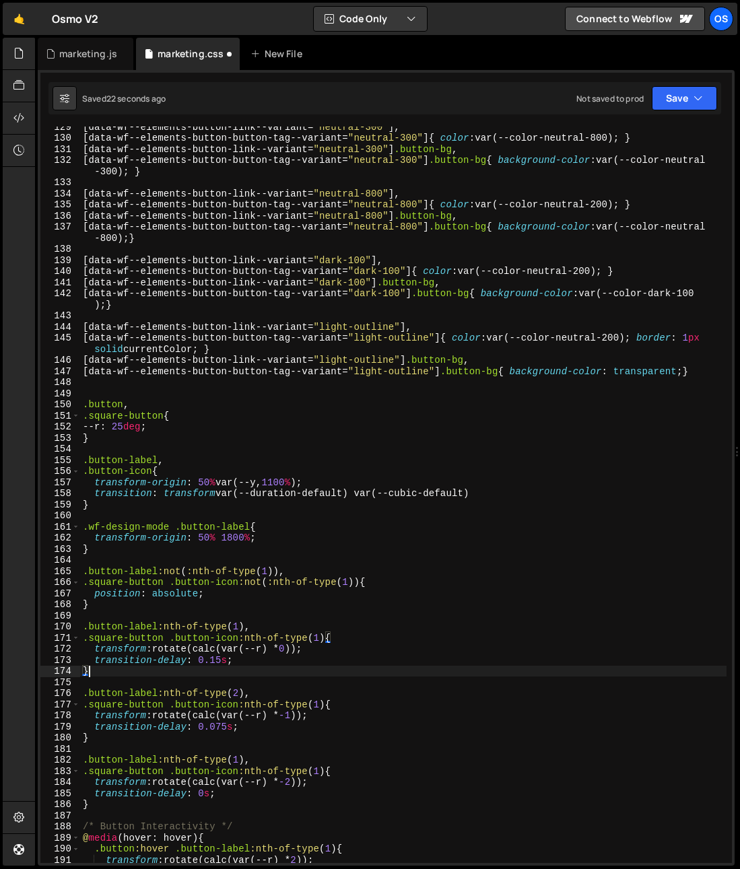
scroll to position [0, 0]
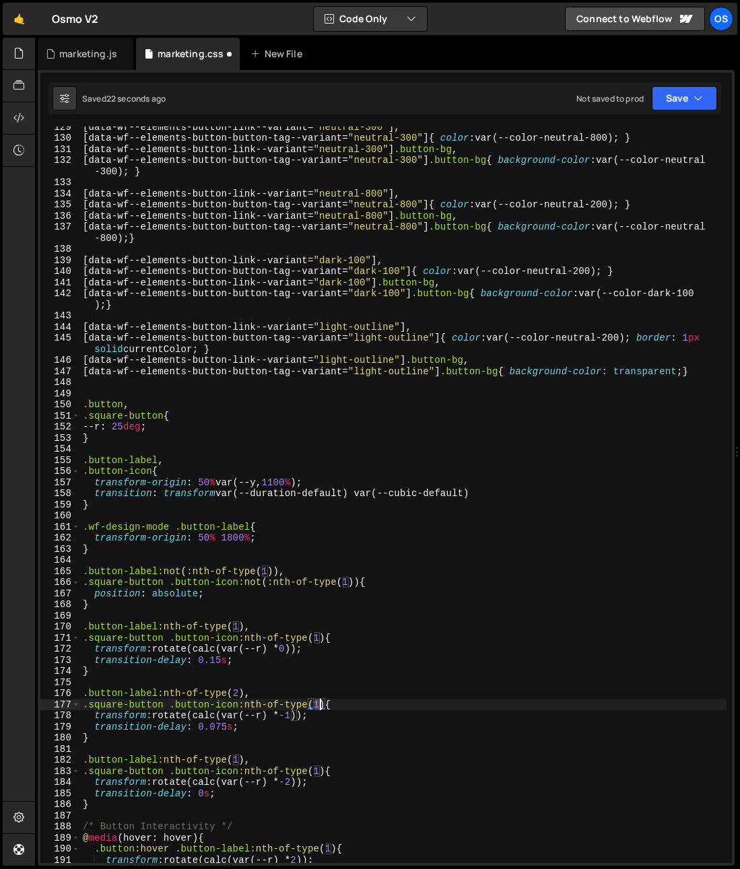
click at [318, 707] on div "[ data-wf--elements-button-link--variant = " neutral-300 " ], [ data-wf--elemen…" at bounding box center [403, 500] width 646 height 759
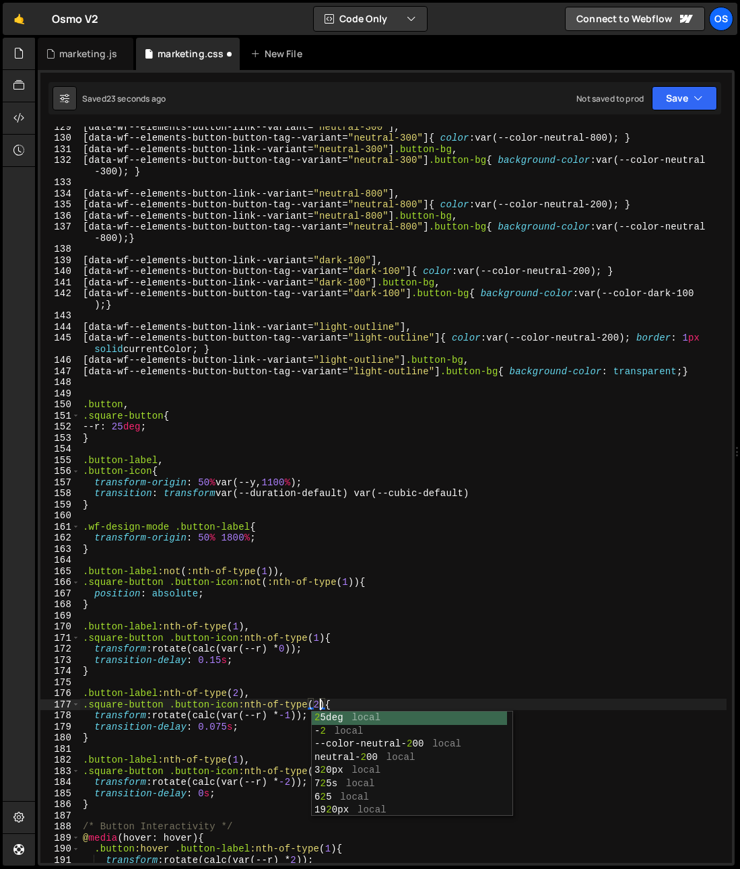
click at [215, 717] on div "[ data-wf--elements-button-link--variant = " neutral-300 " ], [ data-wf--elemen…" at bounding box center [403, 500] width 646 height 759
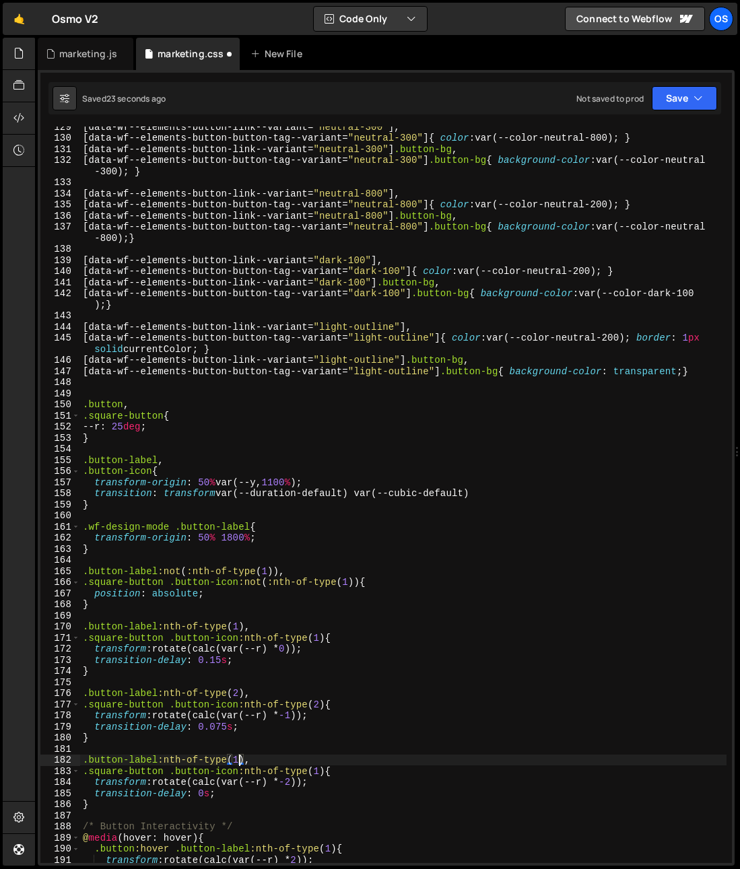
drag, startPoint x: 240, startPoint y: 765, endPoint x: 252, endPoint y: 762, distance: 11.9
click at [236, 763] on div "[ data-wf--elements-button-link--variant = " neutral-300 " ], [ data-wf--elemen…" at bounding box center [403, 500] width 646 height 759
click at [320, 774] on div "[ data-wf--elements-button-link--variant = " neutral-300 " ], [ data-wf--elemen…" at bounding box center [403, 500] width 646 height 759
click at [313, 774] on div "[ data-wf--elements-button-link--variant = " neutral-300 " ], [ data-wf--elemen…" at bounding box center [403, 500] width 646 height 759
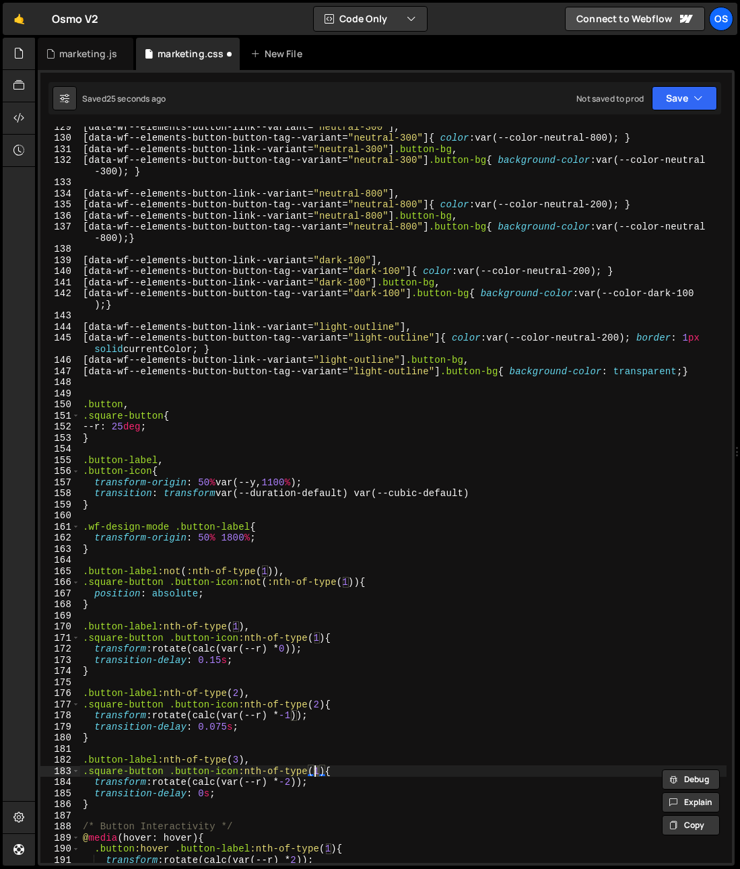
scroll to position [0, 16]
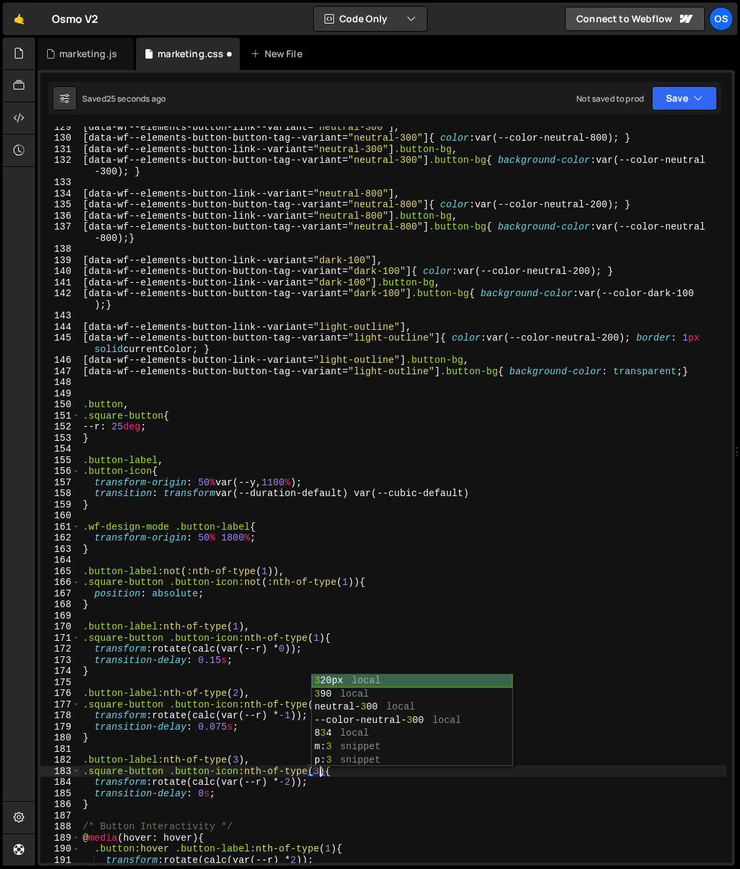
click at [338, 684] on div "3 20px local 3 90 local neutral- 3 00 local --color-neutral- 3 00 local 8 3 4 l…" at bounding box center [412, 733] width 201 height 118
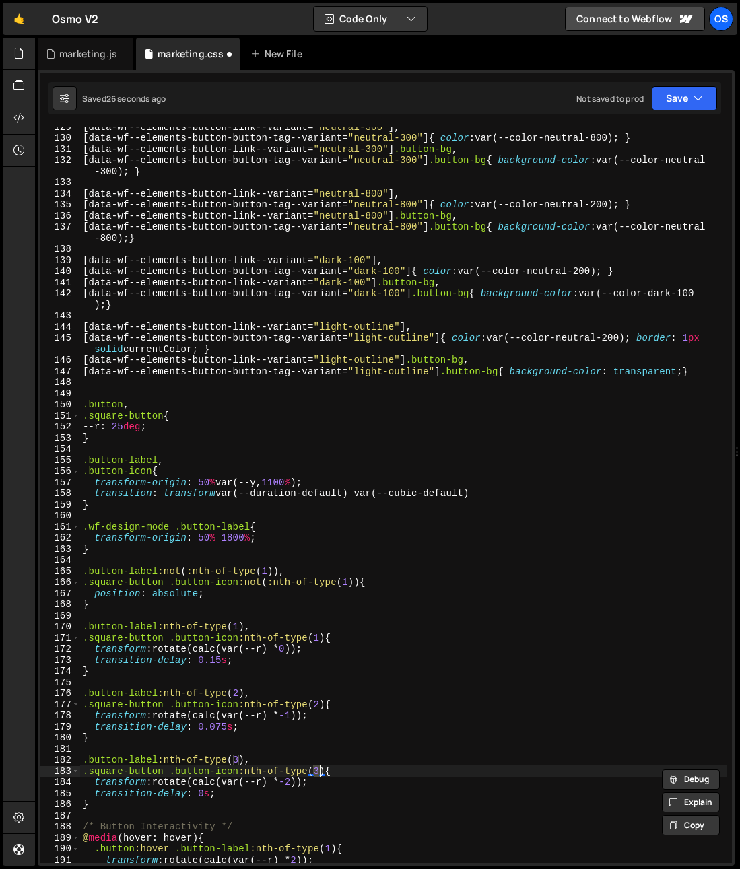
click at [399, 661] on div "[ data-wf--elements-button-link--variant = " neutral-300 " ], [ data-wf--elemen…" at bounding box center [403, 500] width 646 height 759
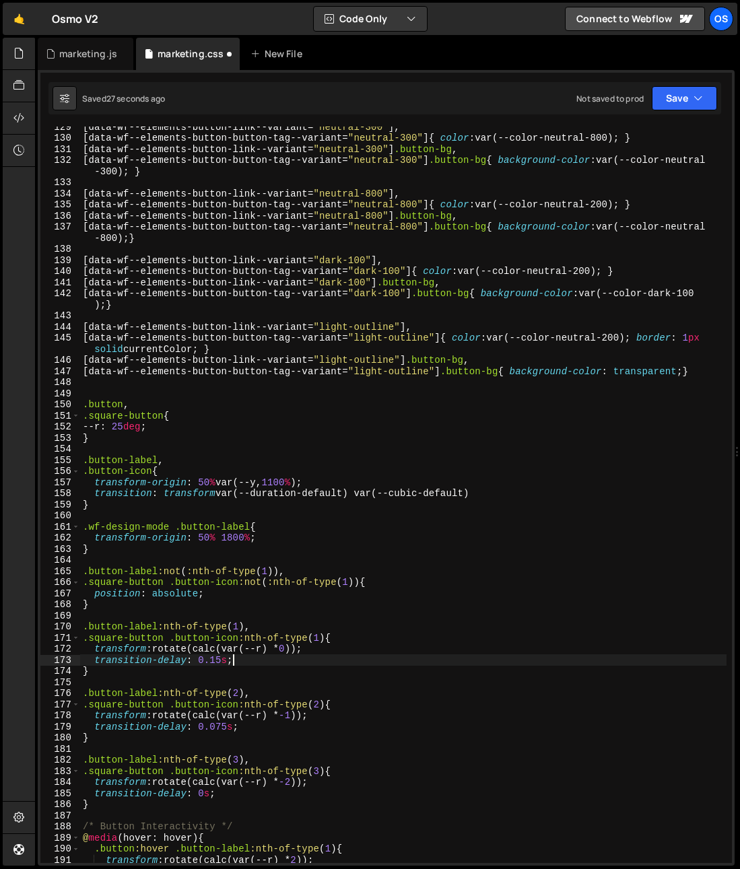
scroll to position [1642, 0]
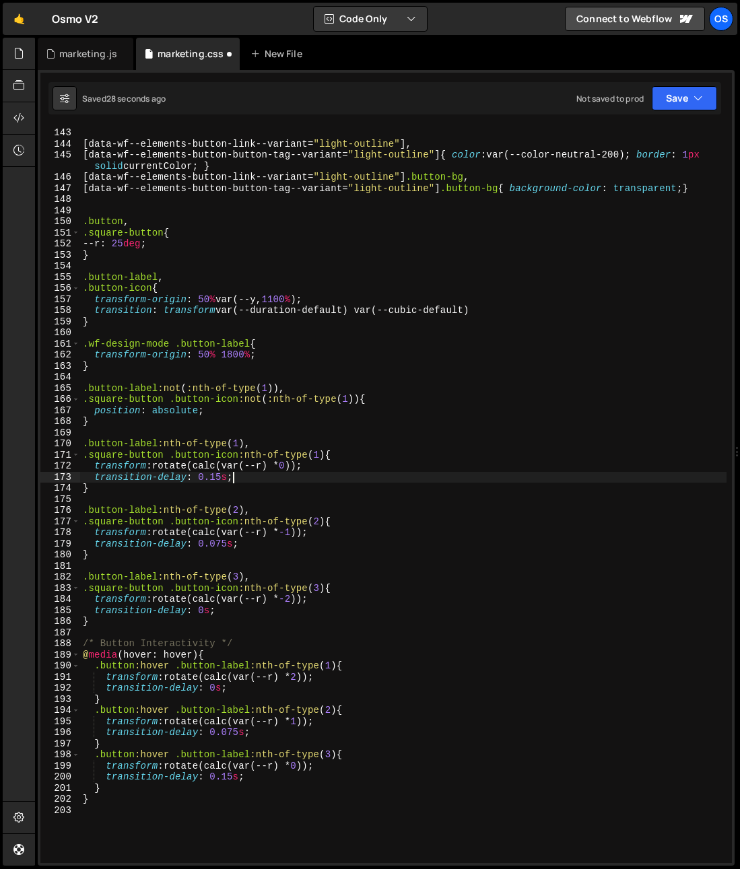
click at [258, 587] on div "[ data-wf--elements-button-button-tag--variant = " dark-100 " ] .button-bg { ba…" at bounding box center [403, 490] width 646 height 770
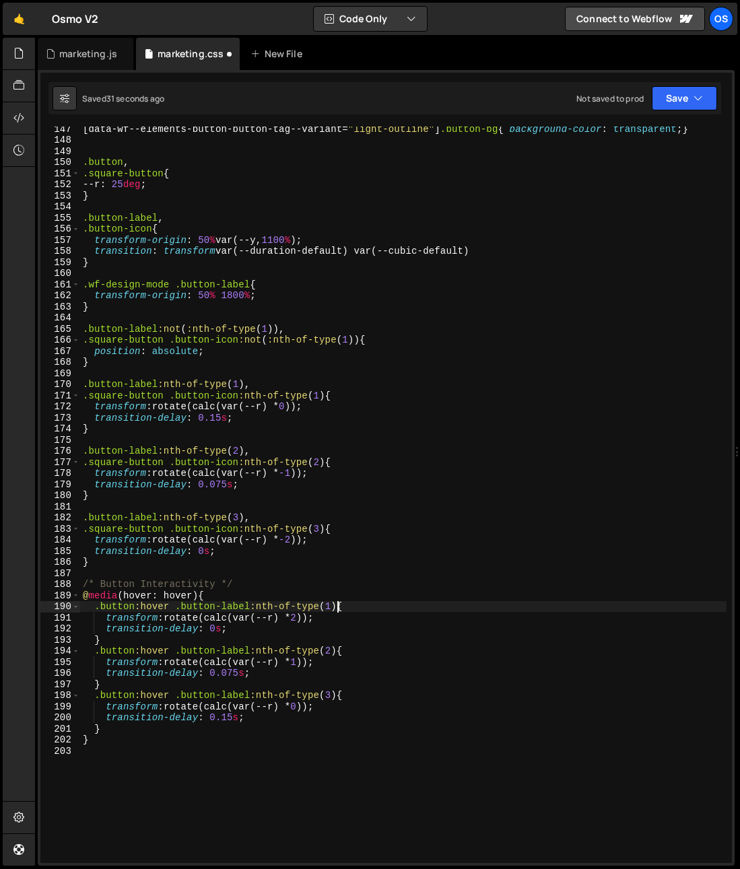
click at [338, 609] on div "[ data-wf--elements-button-button-tag--variant = " light-outline " ] .button-bg…" at bounding box center [403, 502] width 646 height 759
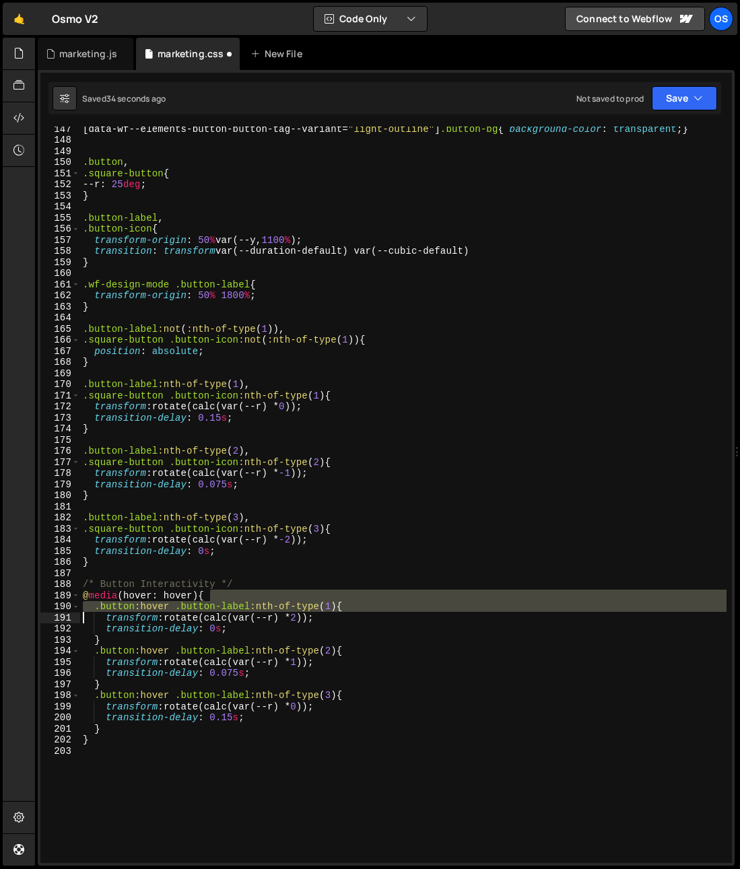
drag, startPoint x: 243, startPoint y: 603, endPoint x: 68, endPoint y: 618, distance: 175.6
click at [54, 615] on div ".button:hover .button-label:nth-of-type(1){ 147 148 149 150 151 152 153 154 155…" at bounding box center [385, 495] width 691 height 736
click at [221, 612] on div "[ data-wf--elements-button-button-tag--variant = " light-outline " ] .button-bg…" at bounding box center [403, 495] width 646 height 736
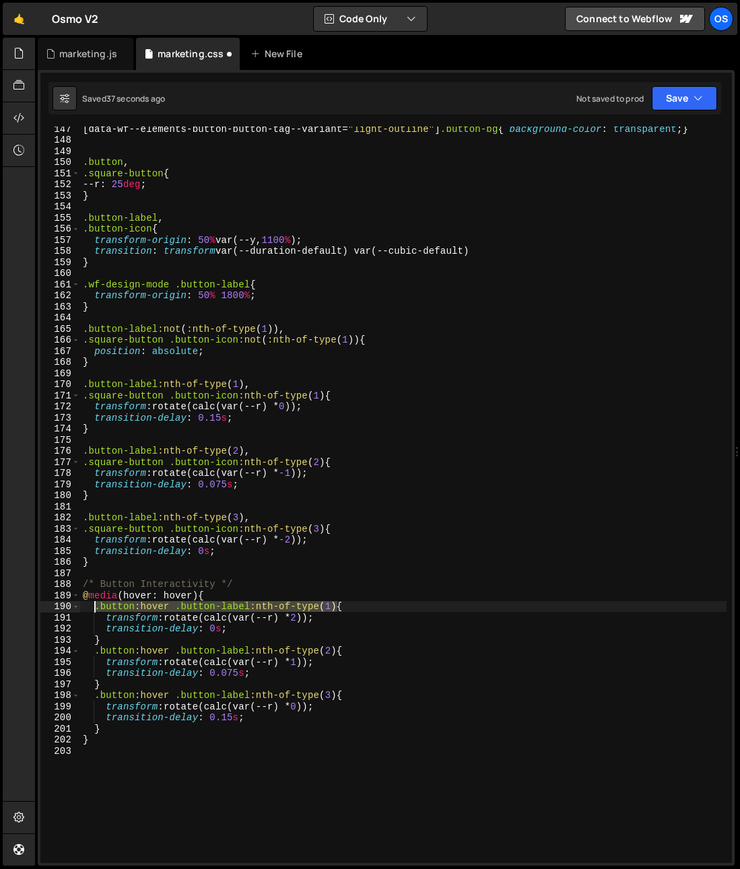
drag, startPoint x: 335, startPoint y: 606, endPoint x: 96, endPoint y: 610, distance: 239.0
click at [96, 610] on div "[ data-wf--elements-button-button-tag--variant = " light-outline " ] .button-bg…" at bounding box center [403, 502] width 646 height 759
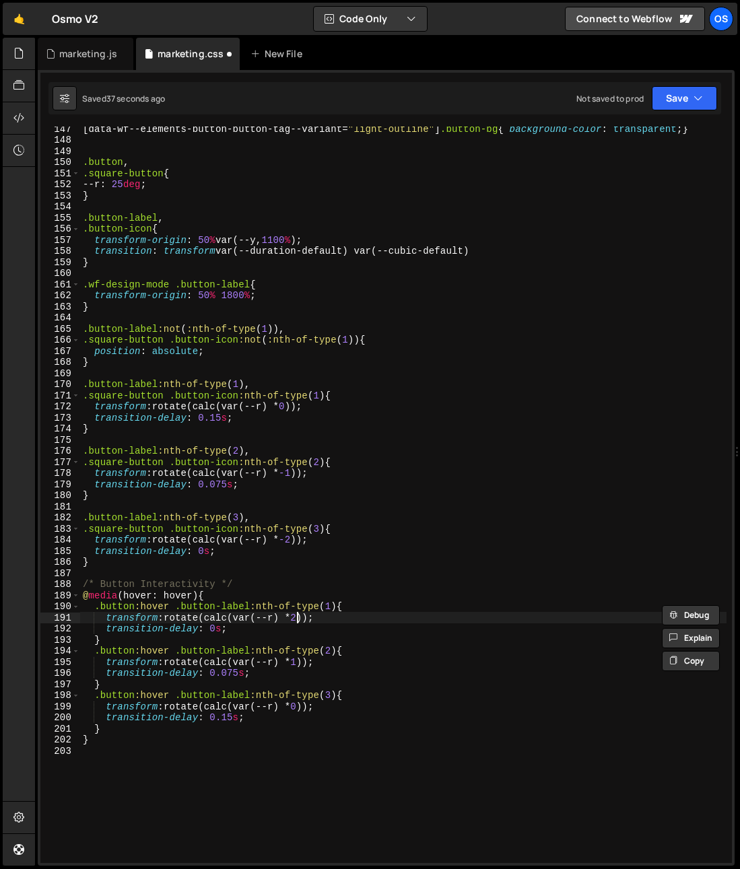
click at [294, 621] on div "[ data-wf--elements-button-button-tag--variant = " light-outline " ] .button-bg…" at bounding box center [403, 502] width 646 height 759
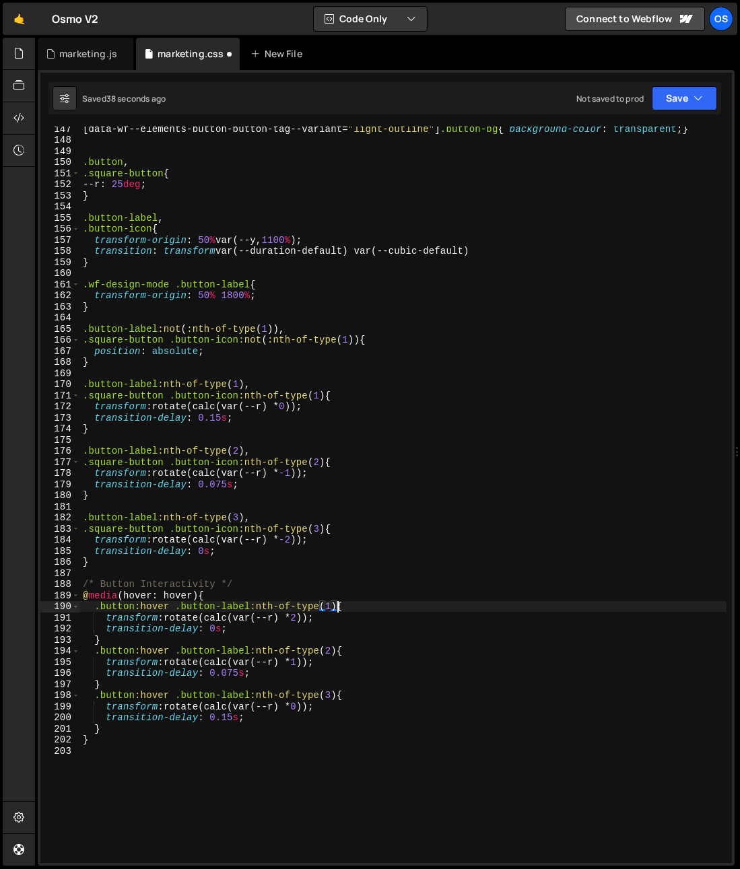
click at [338, 608] on div "[ data-wf--elements-button-button-tag--variant = " light-outline " ] .button-bg…" at bounding box center [403, 502] width 646 height 759
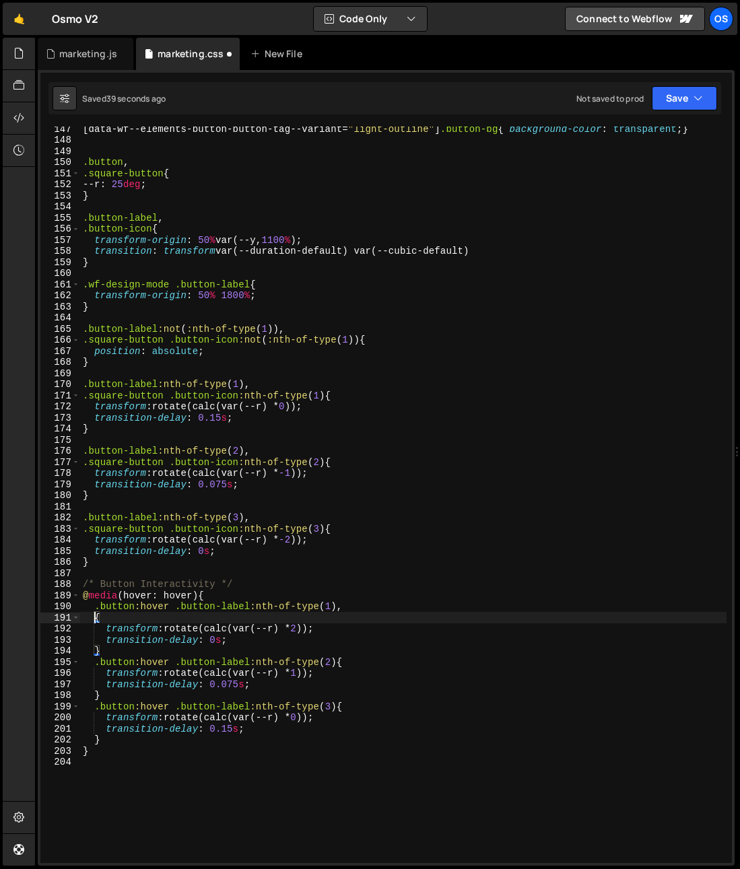
paste textarea ".button:hover .button-label:nth-of-type(1)"
click at [108, 619] on div "[ data-wf--elements-button-button-tag--variant = " light-outline " ] .button-bg…" at bounding box center [403, 502] width 646 height 759
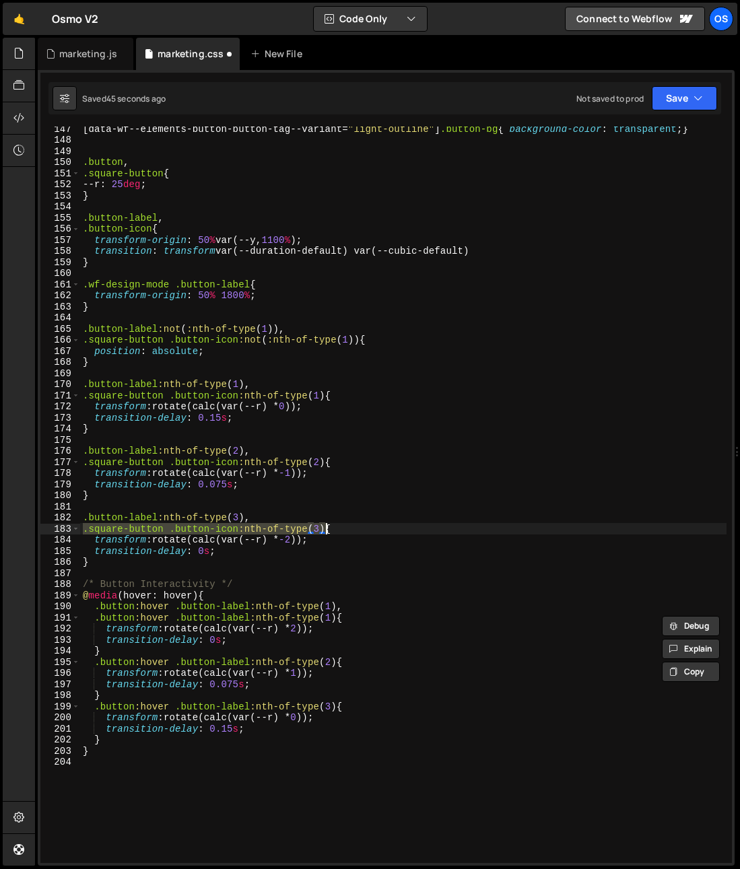
drag, startPoint x: 83, startPoint y: 531, endPoint x: 324, endPoint y: 532, distance: 241.0
click at [324, 532] on div "[ data-wf--elements-button-button-tag--variant = " light-outline " ] .button-bg…" at bounding box center [403, 502] width 646 height 759
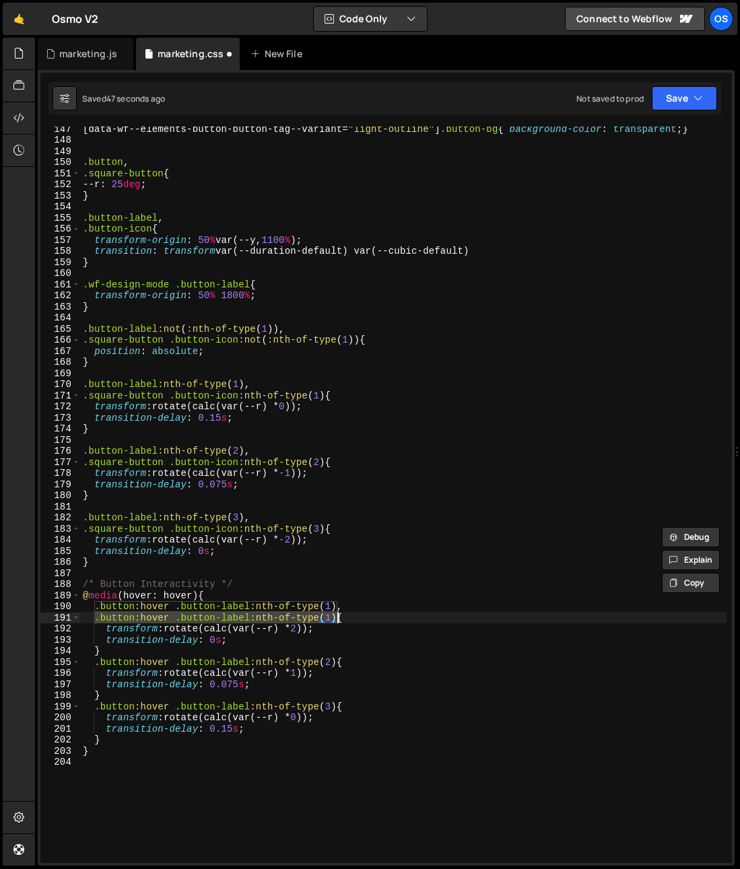
drag, startPoint x: 95, startPoint y: 621, endPoint x: 334, endPoint y: 621, distance: 238.9
click at [337, 621] on div "[ data-wf--elements-button-button-tag--variant = " light-outline " ] .button-bg…" at bounding box center [403, 502] width 646 height 759
paste textarea "square-button .button-icon:nth-of-type(3"
click at [176, 617] on div "[ data-wf--elements-button-button-tag--variant = " light-outline " ] .button-bg…" at bounding box center [403, 502] width 646 height 759
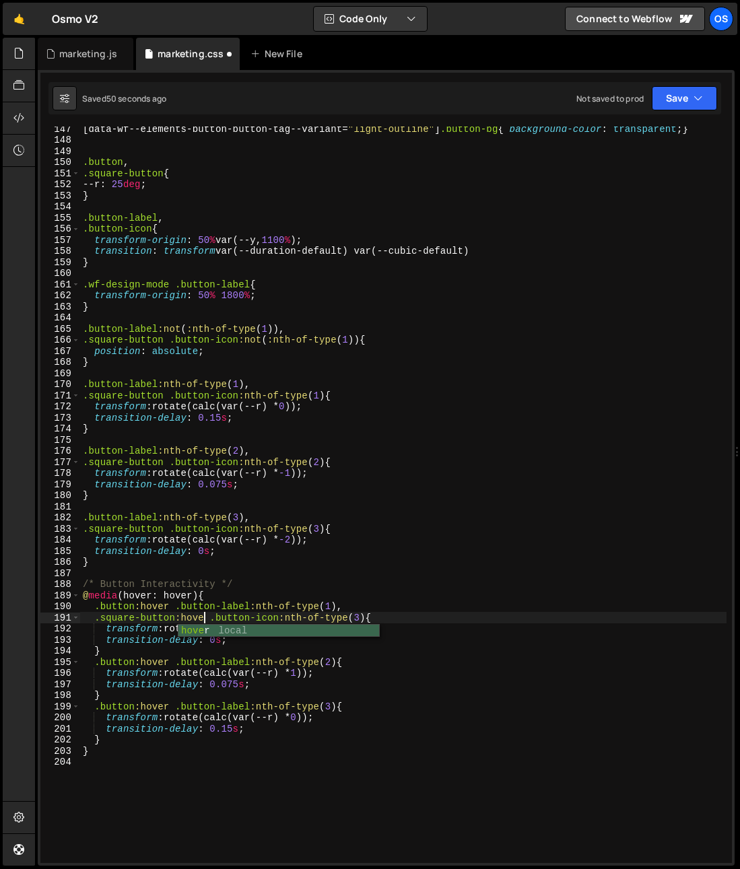
scroll to position [0, 8]
click at [365, 620] on div "[ data-wf--elements-button-button-tag--variant = " light-outline " ] .button-bg…" at bounding box center [403, 502] width 646 height 759
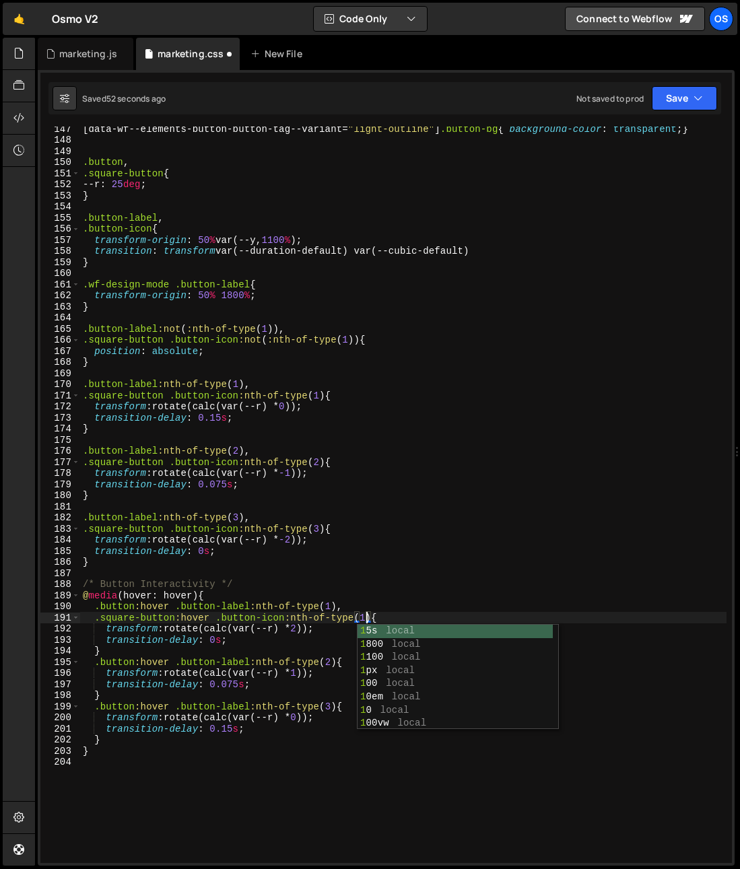
drag, startPoint x: 374, startPoint y: 593, endPoint x: 373, endPoint y: 623, distance: 29.6
click at [374, 595] on div "[ data-wf--elements-button-button-tag--variant = " light-outline " ] .button-bg…" at bounding box center [403, 502] width 646 height 759
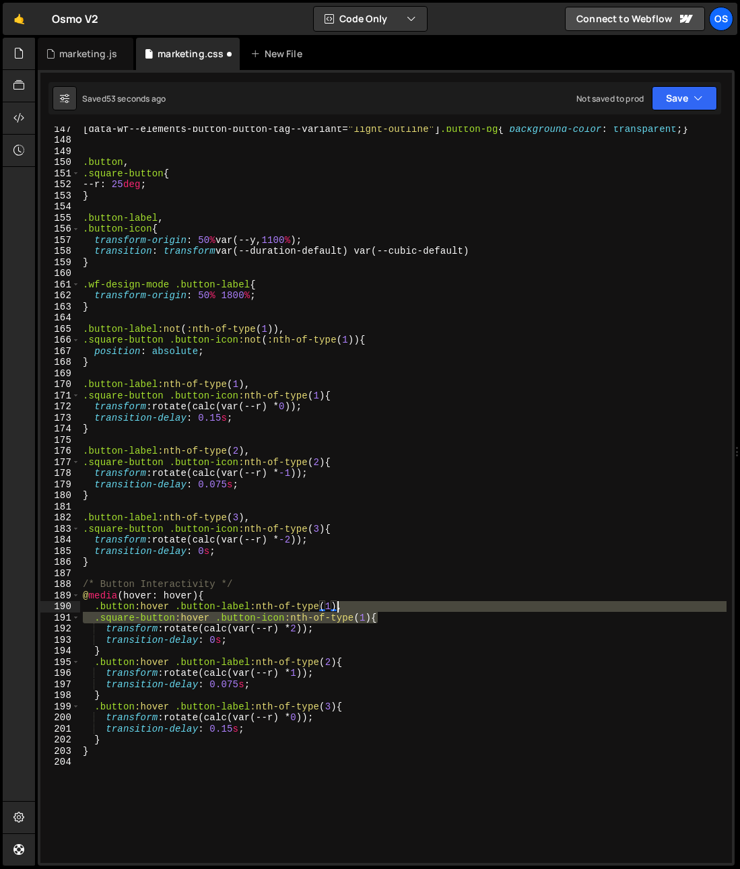
drag, startPoint x: 380, startPoint y: 614, endPoint x: 338, endPoint y: 610, distance: 41.9
click at [338, 610] on div "[ data-wf--elements-button-button-tag--variant = " light-outline " ] .button-bg…" at bounding box center [403, 502] width 646 height 759
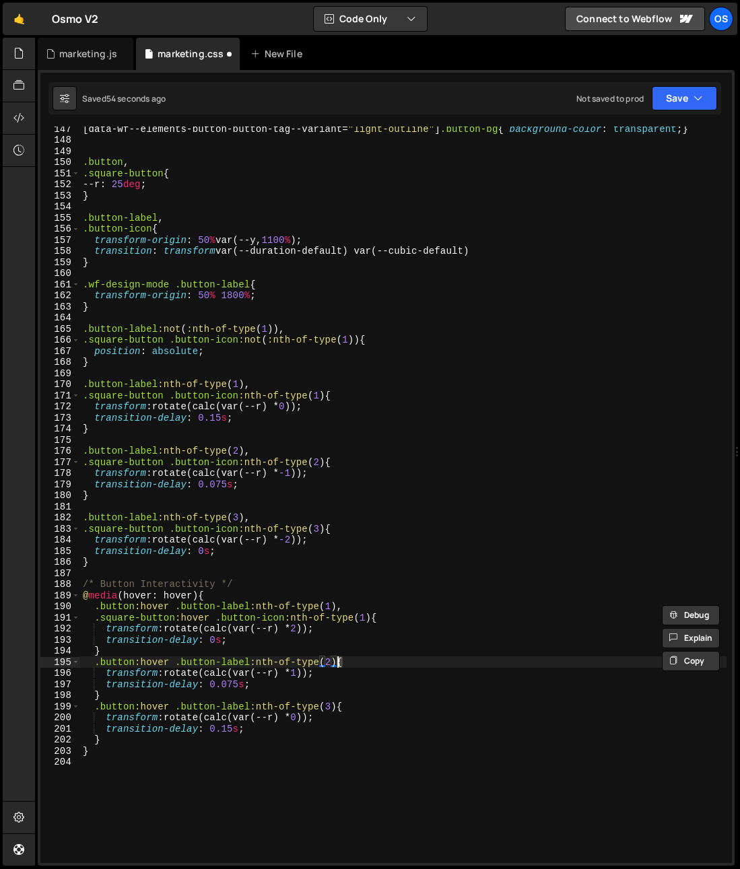
click at [338, 666] on div "[ data-wf--elements-button-button-tag--variant = " light-outline " ] .button-bg…" at bounding box center [403, 502] width 646 height 759
paste textarea "square-button:hover .button-icon:nth-of-type(1"
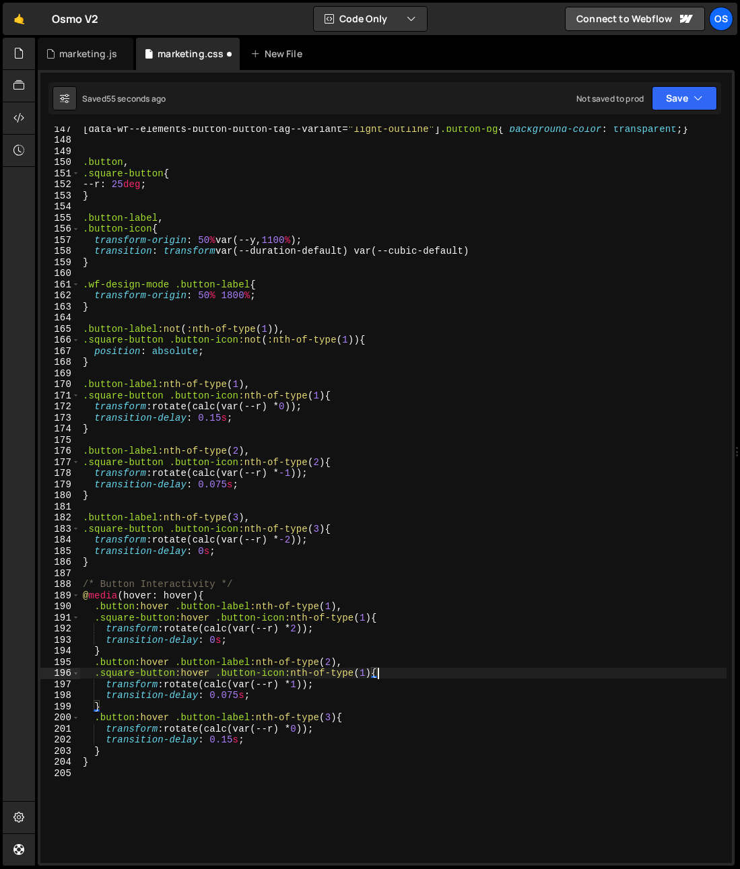
drag, startPoint x: 339, startPoint y: 717, endPoint x: 347, endPoint y: 717, distance: 8.1
click at [347, 717] on div "[ data-wf--elements-button-button-tag--variant = " light-outline " ] .button-bg…" at bounding box center [403, 502] width 646 height 759
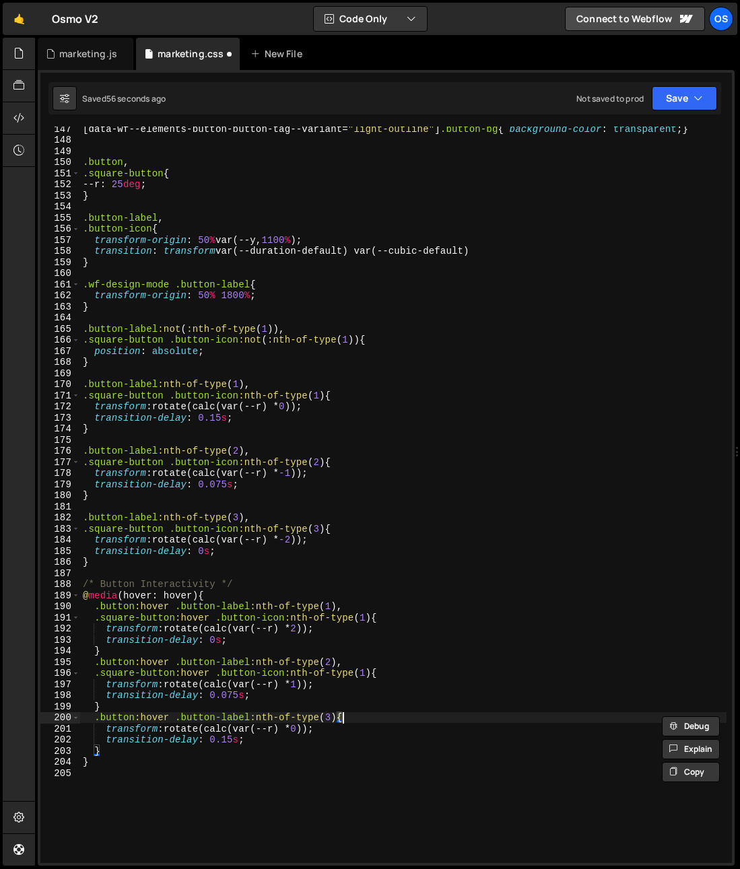
paste textarea "square-button:hover .button-icon:nth-of-type(1"
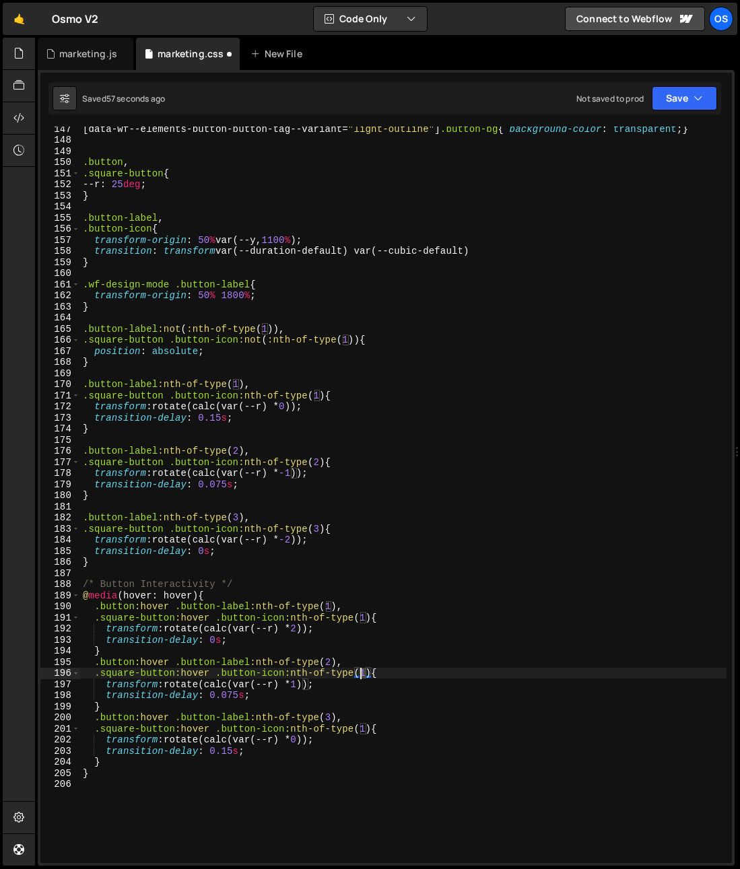
click at [363, 676] on div "[ data-wf--elements-button-button-tag--variant = " light-outline " ] .button-bg…" at bounding box center [403, 502] width 646 height 759
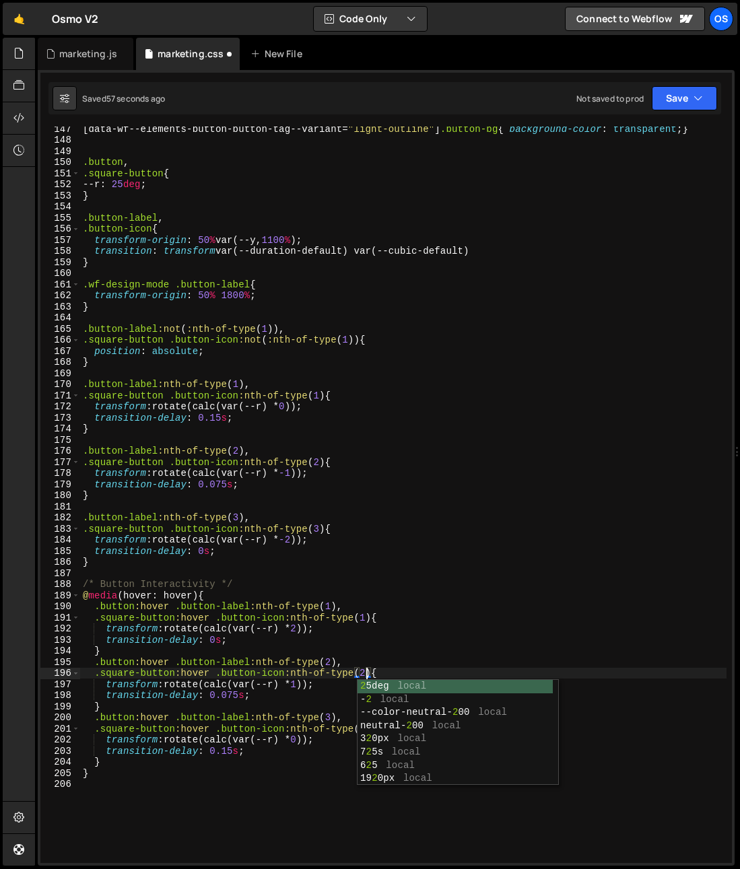
click at [334, 699] on div "[ data-wf--elements-button-button-tag--variant = " light-outline " ] .button-bg…" at bounding box center [403, 502] width 646 height 759
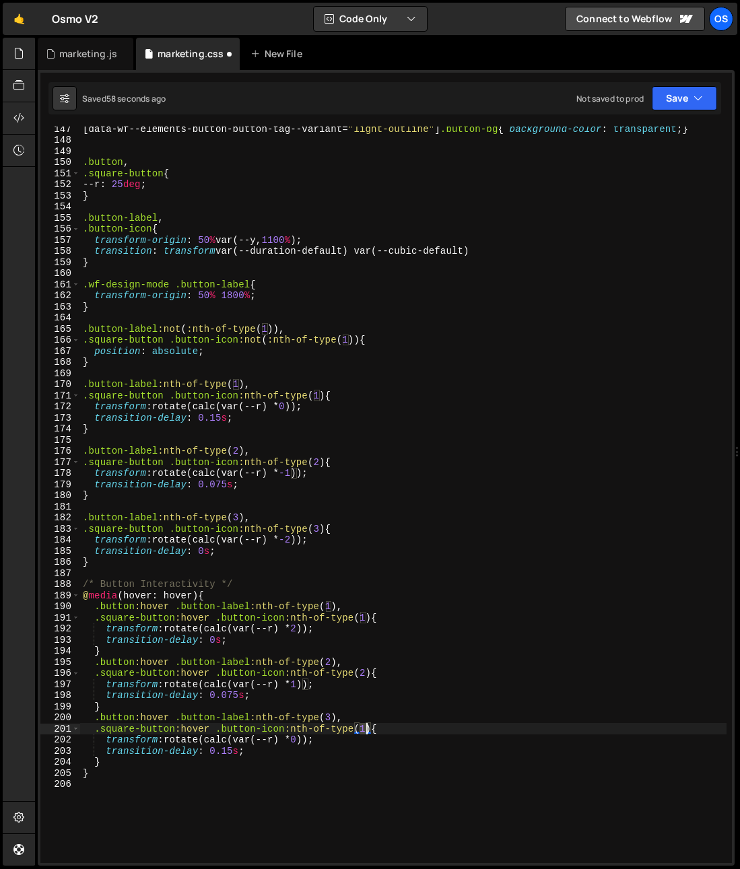
click at [366, 728] on div "[ data-wf--elements-button-button-tag--variant = " light-outline " ] .button-bg…" at bounding box center [403, 502] width 646 height 759
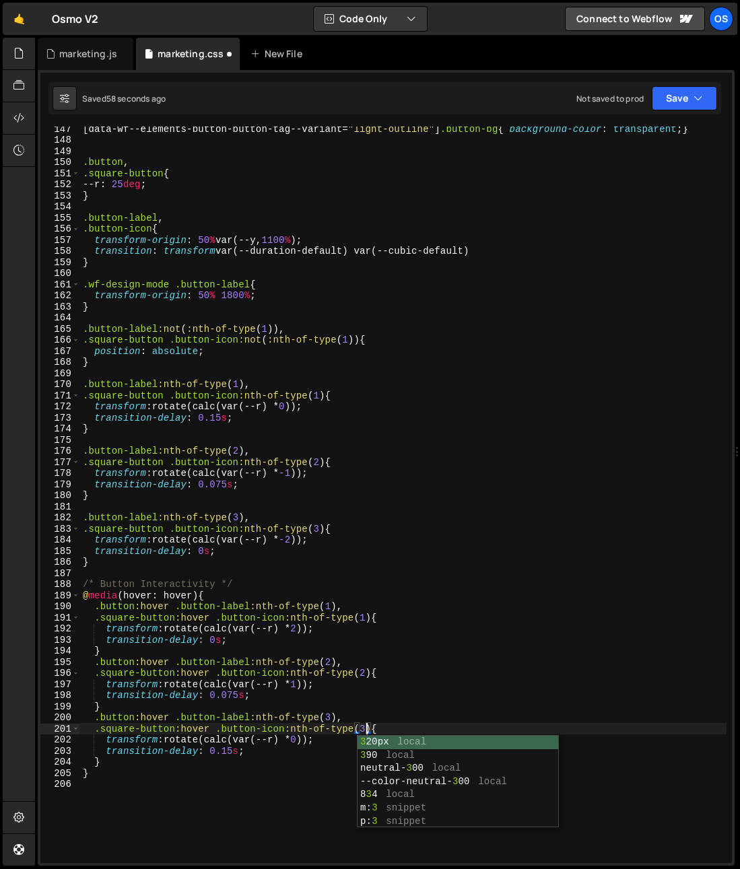
click at [394, 658] on div "[ data-wf--elements-button-button-tag--variant = " light-outline " ] .button-bg…" at bounding box center [403, 502] width 646 height 759
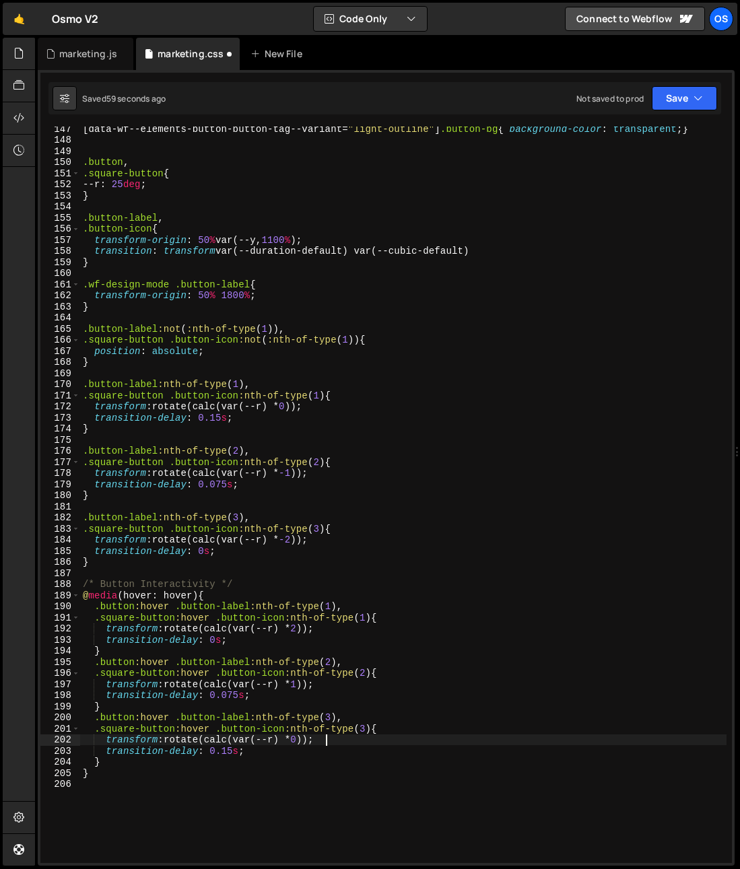
drag, startPoint x: 345, startPoint y: 739, endPoint x: 351, endPoint y: 752, distance: 14.5
click at [345, 740] on div "[ data-wf--elements-button-button-tag--variant = " light-outline " ] .button-bg…" at bounding box center [403, 502] width 646 height 759
click at [403, 743] on div "[ data-wf--elements-button-button-tag--variant = " light-outline " ] .button-bg…" at bounding box center [403, 502] width 646 height 759
click at [400, 735] on div "[ data-wf--elements-button-button-tag--variant = " light-outline " ] .button-bg…" at bounding box center [403, 502] width 646 height 759
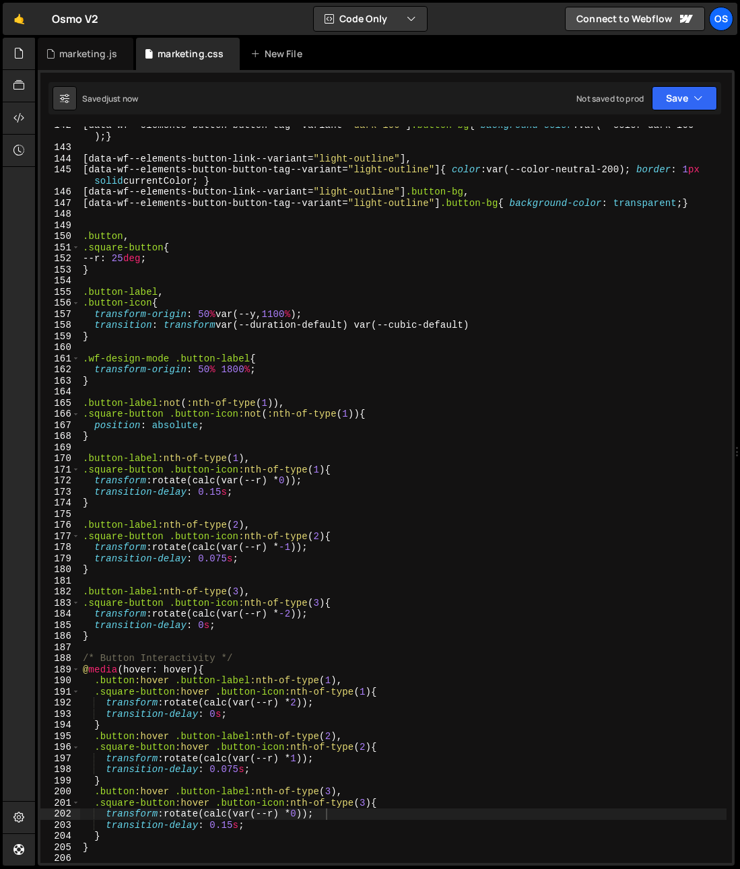
scroll to position [1570, 0]
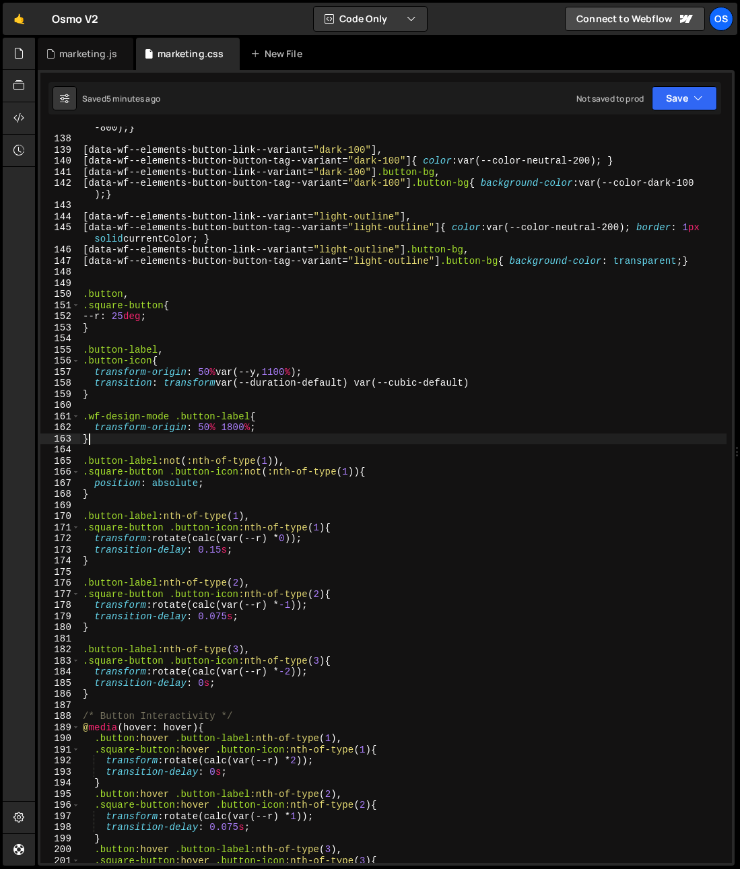
click at [433, 437] on div "[ data-wf--elements-button-button-tag--variant = " neutral-800 " ] .button-bg {…" at bounding box center [403, 496] width 646 height 770
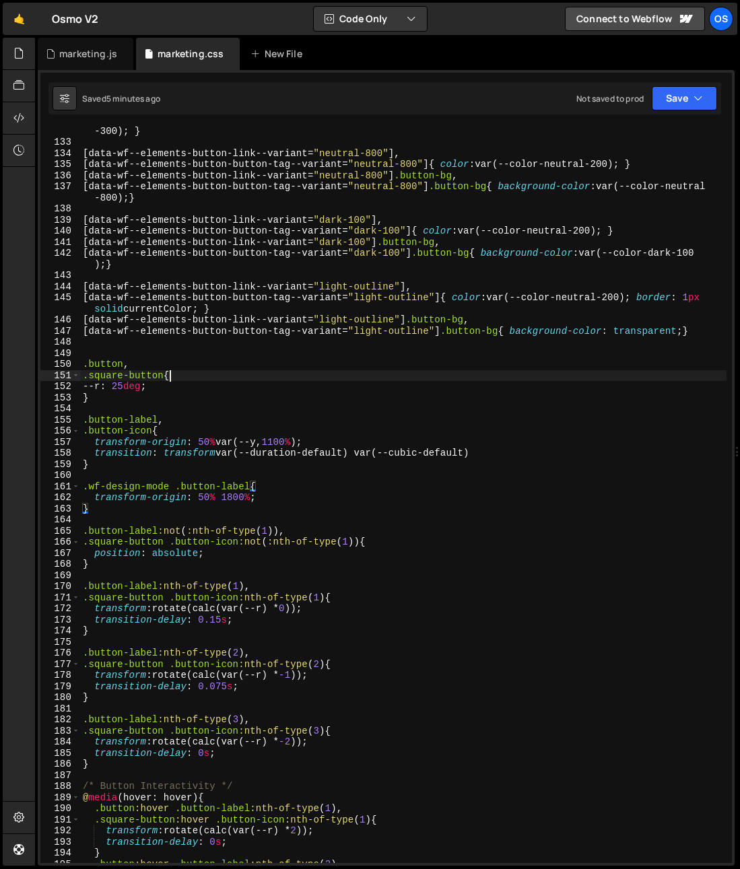
click at [229, 379] on div "[ data-wf--elements-button-button-tag--variant = " neutral-300 " ] .button-bg {…" at bounding box center [403, 499] width 646 height 770
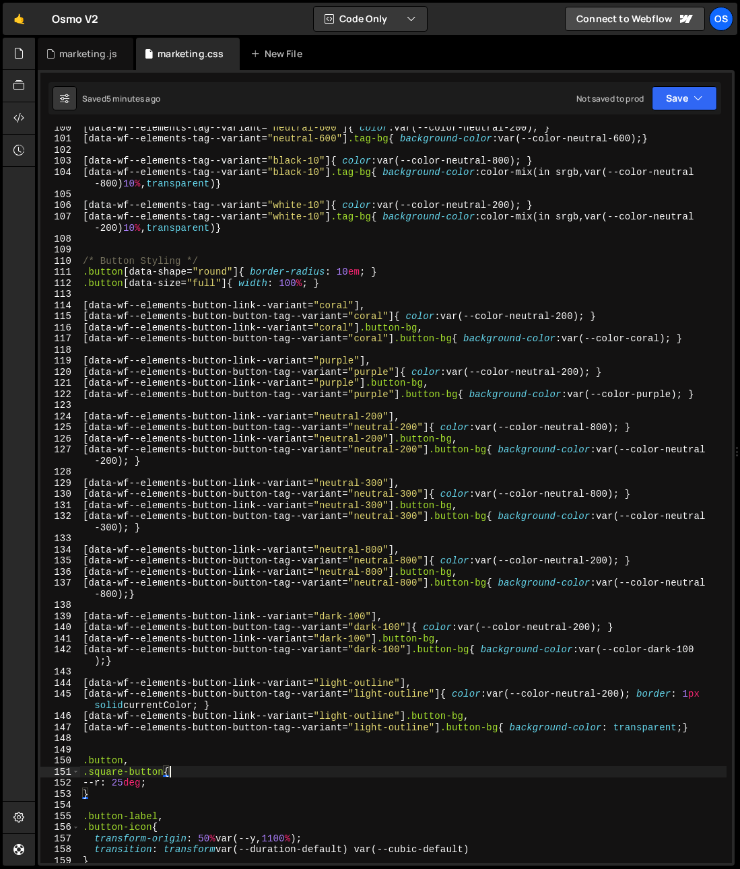
scroll to position [1093, 0]
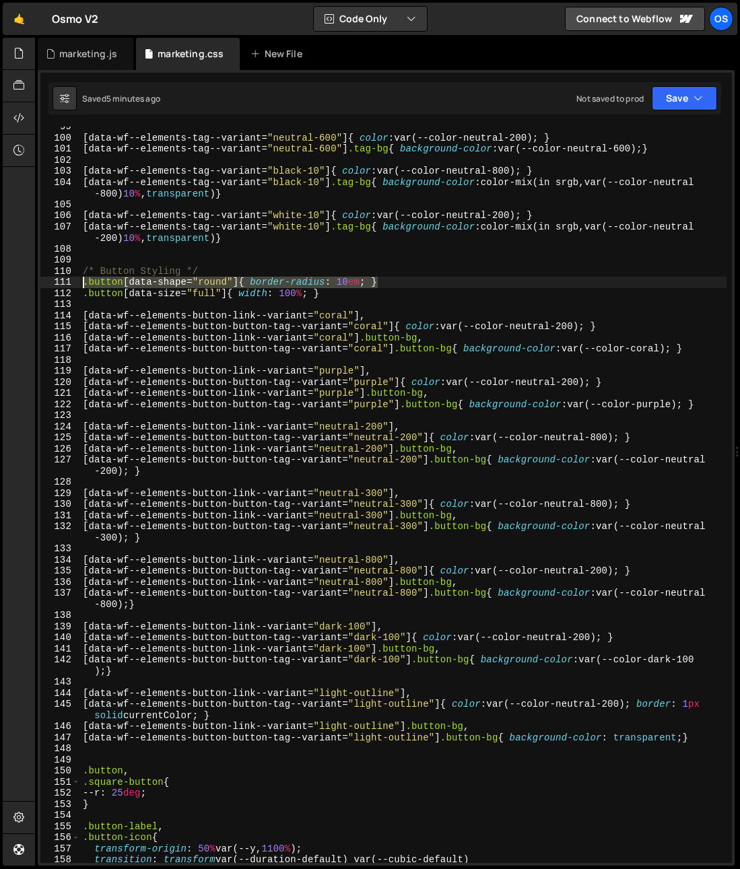
drag, startPoint x: 384, startPoint y: 285, endPoint x: 59, endPoint y: 284, distance: 325.1
click at [59, 284] on div ".square-button{ 99 100 101 102 103 104 105 106 107 108 109 110 111 112 113 114 …" at bounding box center [385, 495] width 691 height 736
click at [533, 279] on div "[ data-wf--elements-tag--variant = " neutral-600 " ] { color : var(--color-neut…" at bounding box center [403, 495] width 646 height 736
click at [420, 281] on div "[ data-wf--elements-tag--variant = " neutral-600 " ] { color : var(--color-neut…" at bounding box center [403, 500] width 646 height 759
click at [238, 278] on div "[ data-wf--elements-tag--variant = " neutral-600 " ] { color : var(--color-neut…" at bounding box center [403, 500] width 646 height 759
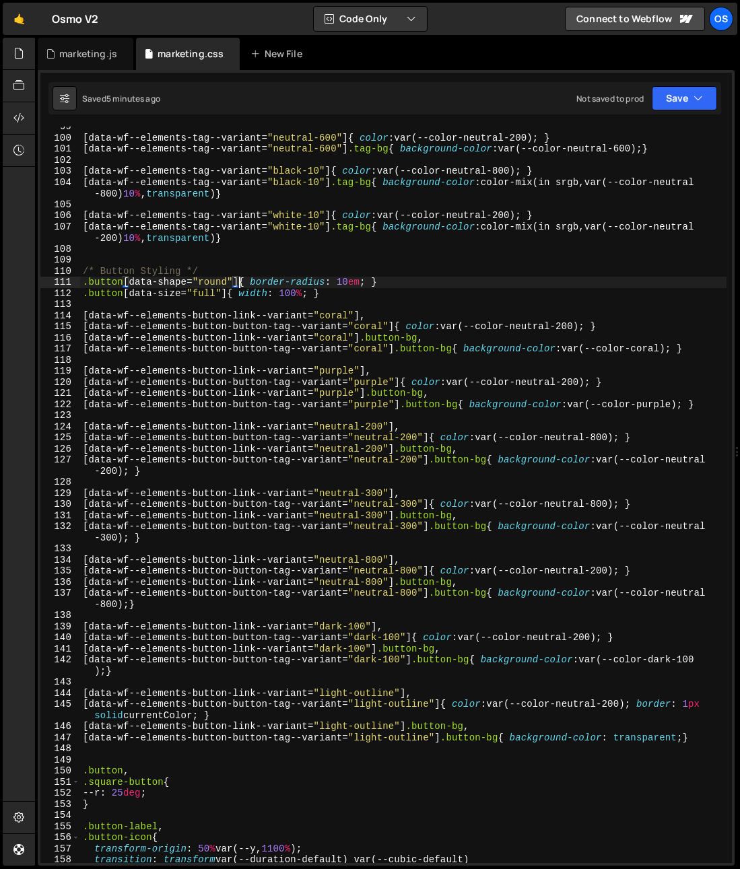
scroll to position [0, 11]
drag, startPoint x: 88, startPoint y: 282, endPoint x: 88, endPoint y: 304, distance: 21.5
click at [88, 283] on div "[ data-wf--elements-tag--variant = " neutral-600 " ] { color : var(--color-neut…" at bounding box center [403, 500] width 646 height 759
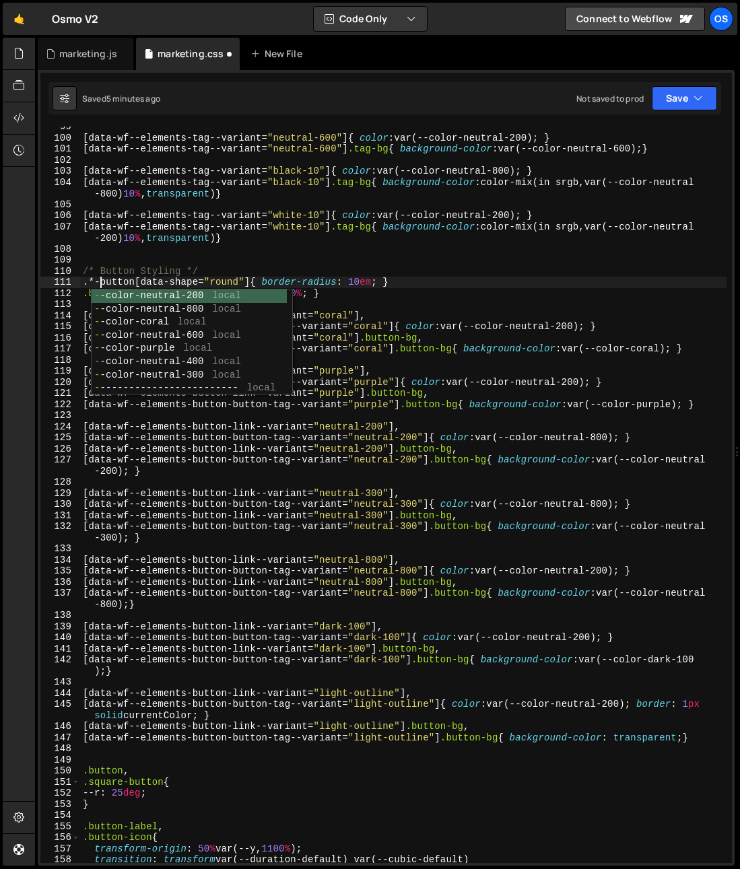
type textarea ".*-button[data-shape="round"]{ border-radius: 10em; }"
click at [131, 244] on div "[ data-wf--elements-tag--variant = " neutral-600 " ] { color : var(--color-neut…" at bounding box center [403, 500] width 646 height 759
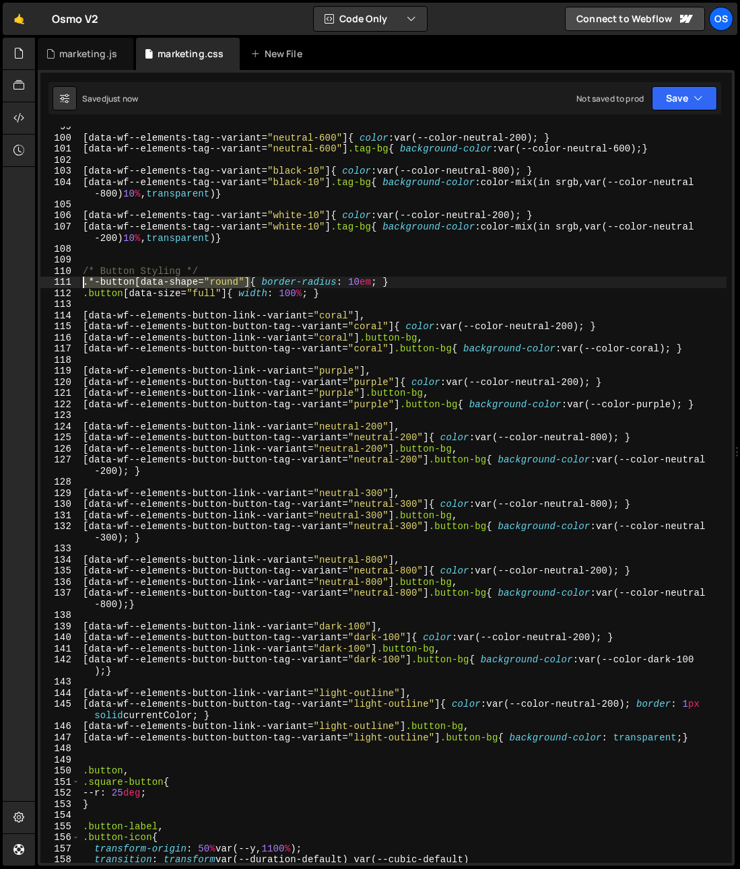
drag, startPoint x: 250, startPoint y: 283, endPoint x: 57, endPoint y: 279, distance: 192.5
click at [57, 279] on div "99 100 101 102 103 104 105 106 107 108 109 110 111 112 113 114 115 116 117 118 …" at bounding box center [385, 495] width 691 height 736
click at [139, 288] on div "[ data-wf--elements-tag--variant = " neutral-600 " ] { color : var(--color-neut…" at bounding box center [403, 500] width 646 height 759
click at [236, 280] on div "[ data-wf--elements-tag--variant = " neutral-600 " ] { color : var(--color-neut…" at bounding box center [403, 500] width 646 height 759
drag, startPoint x: 240, startPoint y: 283, endPoint x: 79, endPoint y: 281, distance: 160.9
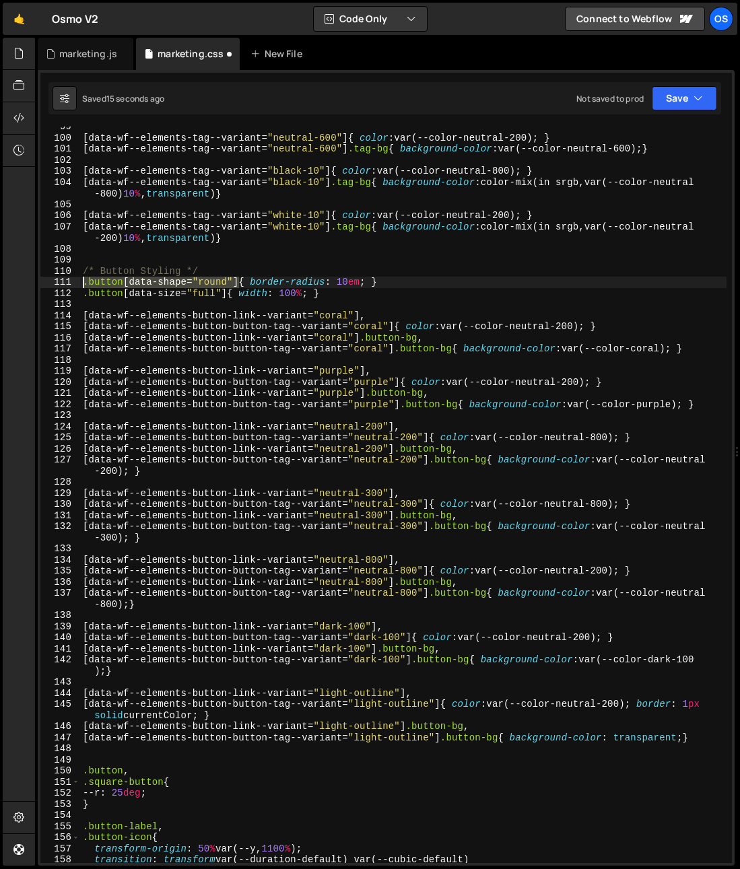
click at [79, 281] on div ".button[data-shape="round"]{ border-radius: 10em; } 99 100 101 102 103 104 105 …" at bounding box center [385, 495] width 691 height 736
click at [238, 284] on div "[ data-wf--elements-tag--variant = " neutral-600 " ] { color : var(--color-neut…" at bounding box center [403, 495] width 646 height 736
paste textarea ".button[data-shape="round"]"
click at [248, 283] on div "[ data-wf--elements-tag--variant = " neutral-600 " ] { color : var(--color-neut…" at bounding box center [403, 500] width 646 height 759
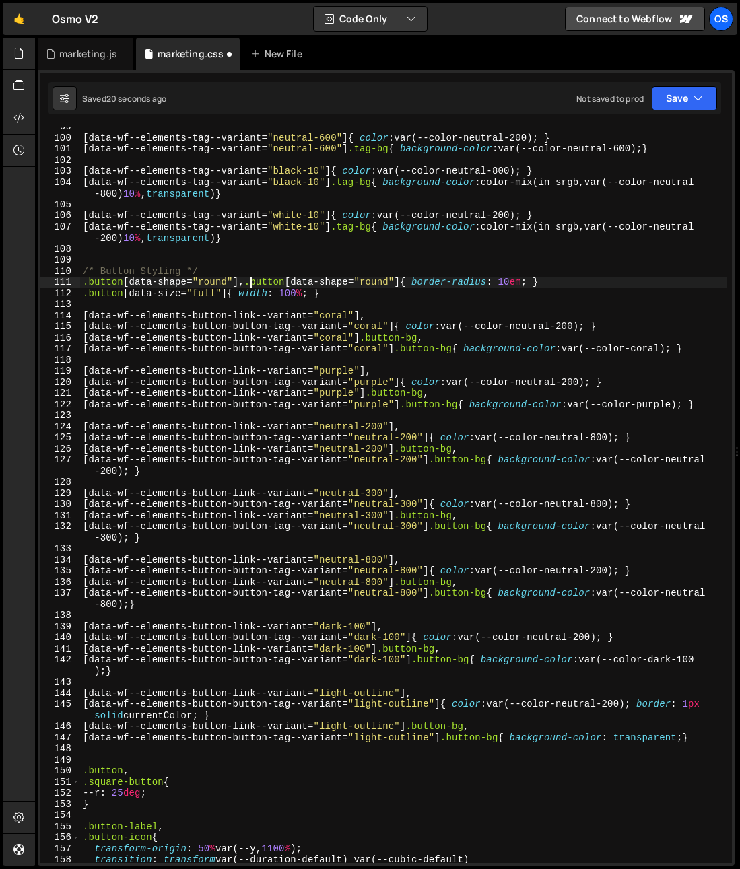
click at [244, 283] on div "[ data-wf--elements-tag--variant = " neutral-600 " ] { color : var(--color-neut…" at bounding box center [403, 500] width 646 height 759
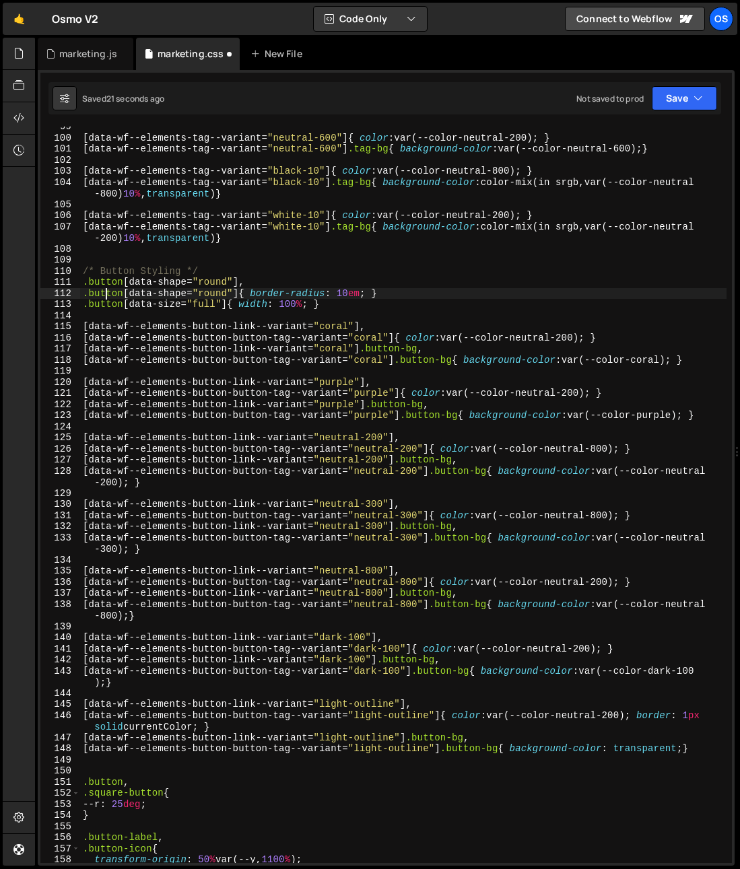
click at [106, 291] on div "[ data-wf--elements-tag--variant = " neutral-600 " ] { color : var(--color-neut…" at bounding box center [403, 500] width 646 height 759
click at [90, 296] on div "[ data-wf--elements-tag--variant = " neutral-600 " ] { color : var(--color-neut…" at bounding box center [403, 500] width 646 height 759
type textarea ".square-button[data-shape="round"]{ border-radius: 10em; }"
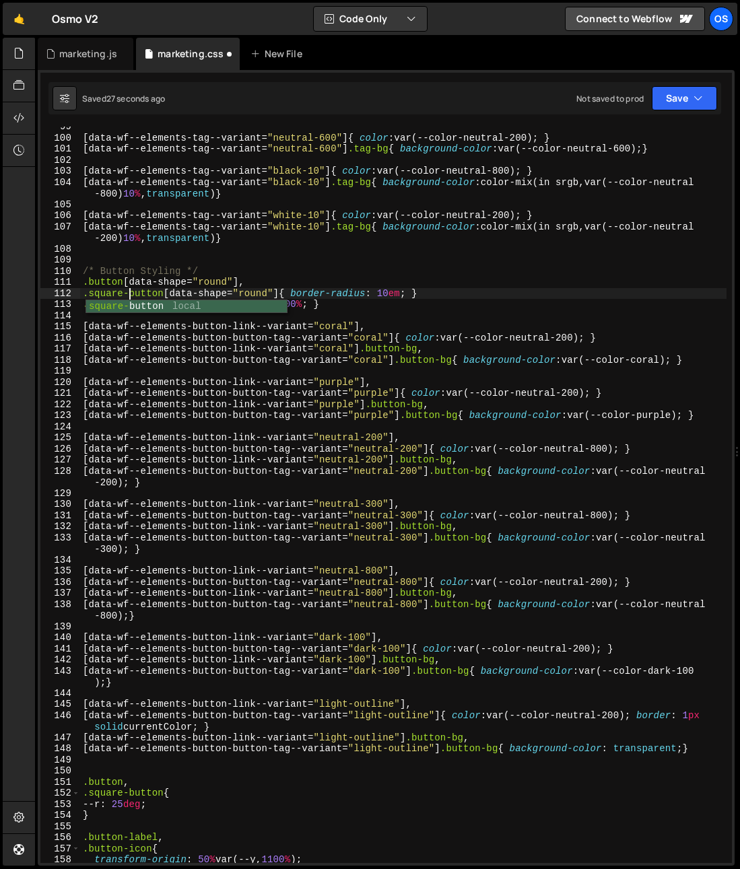
click at [444, 297] on div "[ data-wf--elements-tag--variant = " neutral-600 " ] { color : var(--color-neut…" at bounding box center [403, 500] width 646 height 759
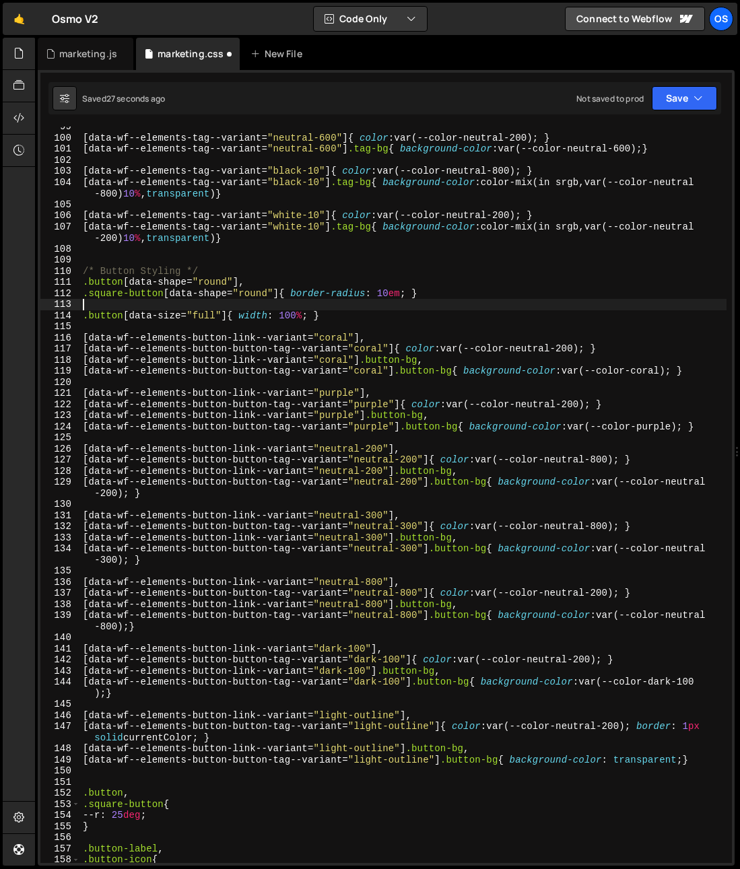
scroll to position [0, 0]
click at [52, 345] on div "117" at bounding box center [60, 348] width 40 height 11
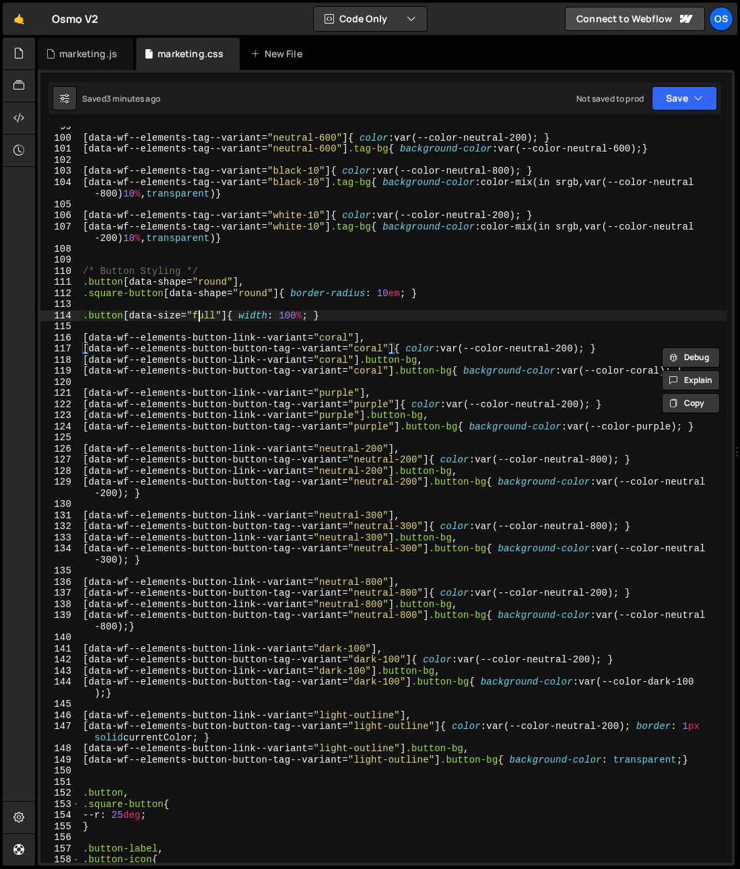
click at [195, 314] on div "[ data-wf--elements-tag--variant = " neutral-600 " ] { color : var(--color-neut…" at bounding box center [403, 500] width 646 height 759
type textarea ".button[data-size="full"]{ width: 100%; }"
click at [341, 320] on div "[ data-wf--elements-tag--variant = " neutral-600 " ] { color : var(--color-neut…" at bounding box center [403, 500] width 646 height 759
click at [378, 316] on div "[ data-wf--elements-tag--variant = " neutral-600 " ] { color : var(--color-neut…" at bounding box center [403, 500] width 646 height 759
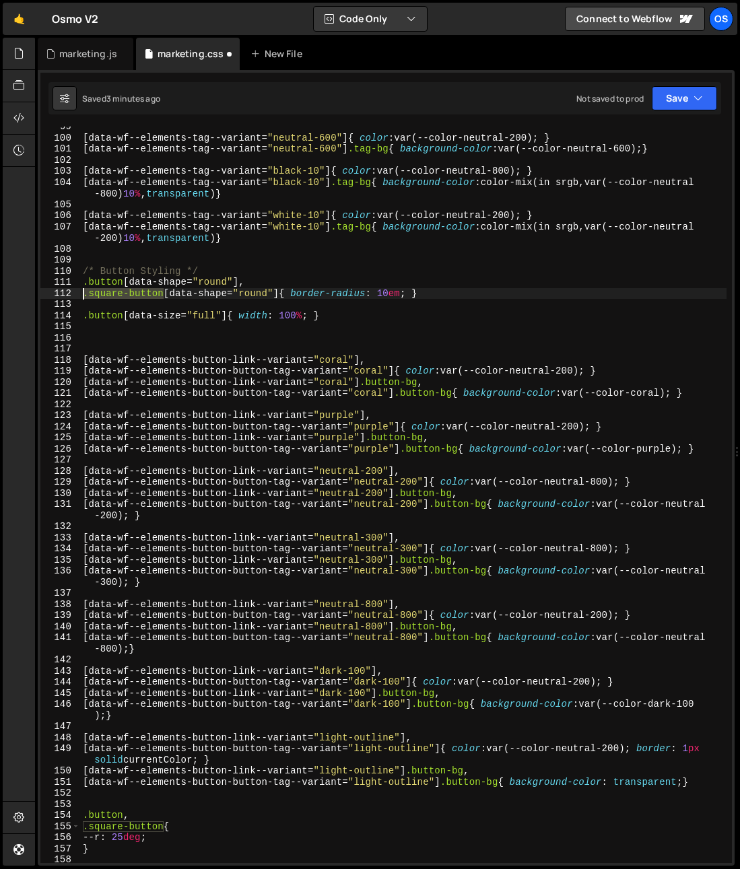
drag, startPoint x: 157, startPoint y: 295, endPoint x: 28, endPoint y: 295, distance: 128.6
click at [28, 295] on div "Hold on a sec... Are you certain you wish to leave this page? Any changes you'v…" at bounding box center [370, 434] width 740 height 869
type textarea ".square-button[data-shape="round"]{ border-radius: 10em; }"
click at [93, 337] on div "[ data-wf--elements-tag--variant = " neutral-600 " ] { color : var(--color-neut…" at bounding box center [403, 500] width 646 height 759
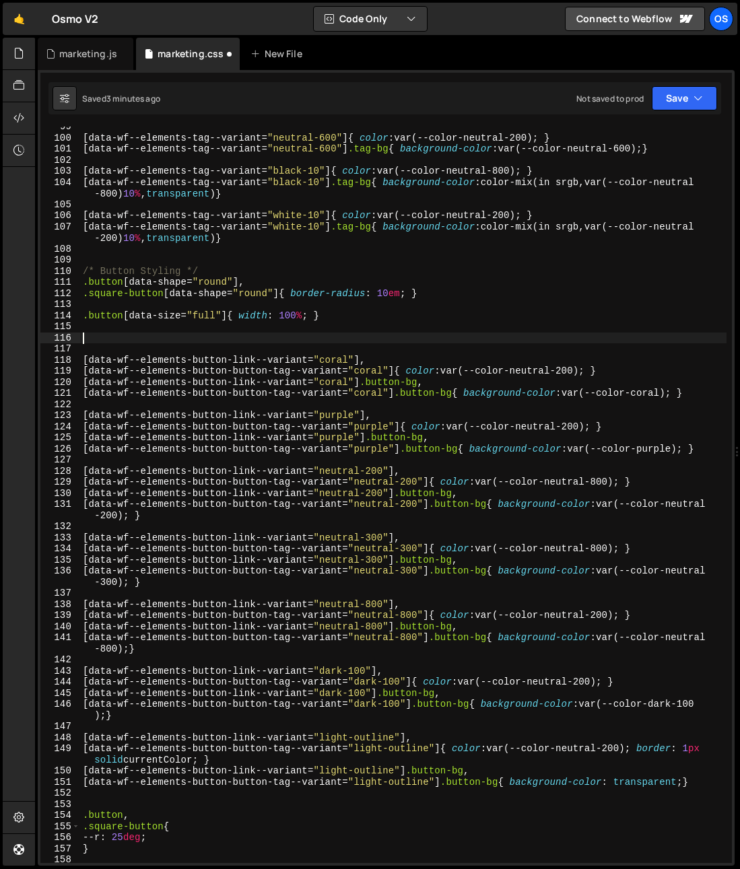
paste textarea ".square-button"
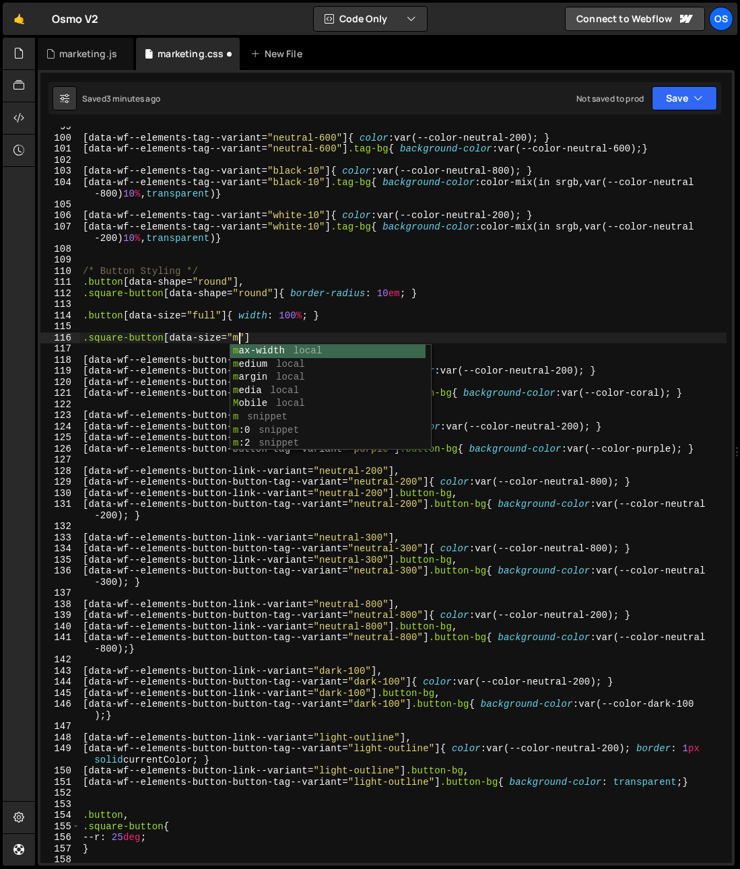
scroll to position [0, 10]
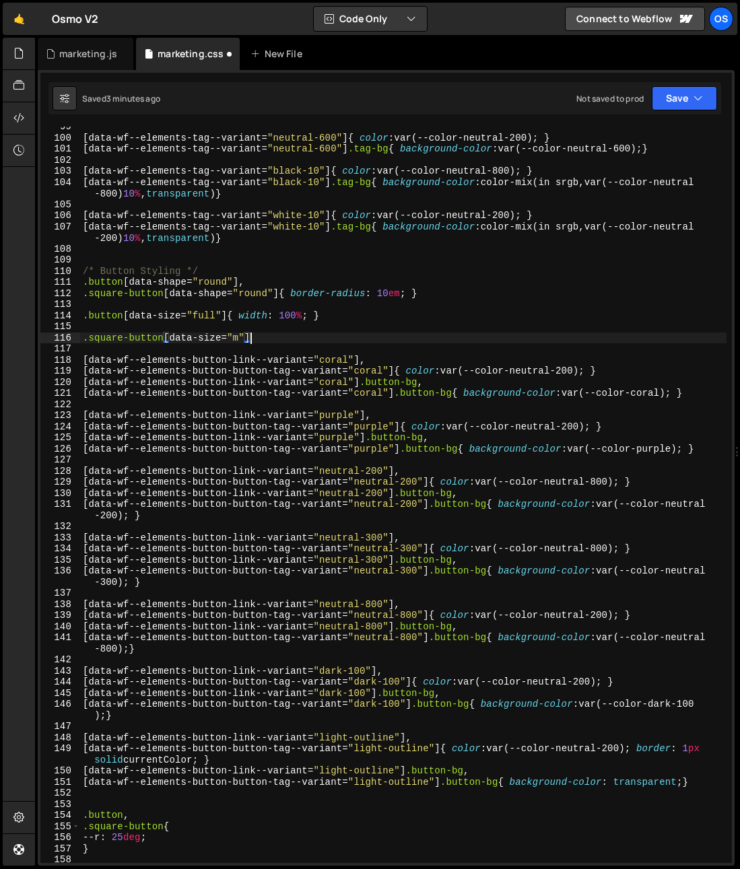
type textarea ".square-button[data-size="m"]{"
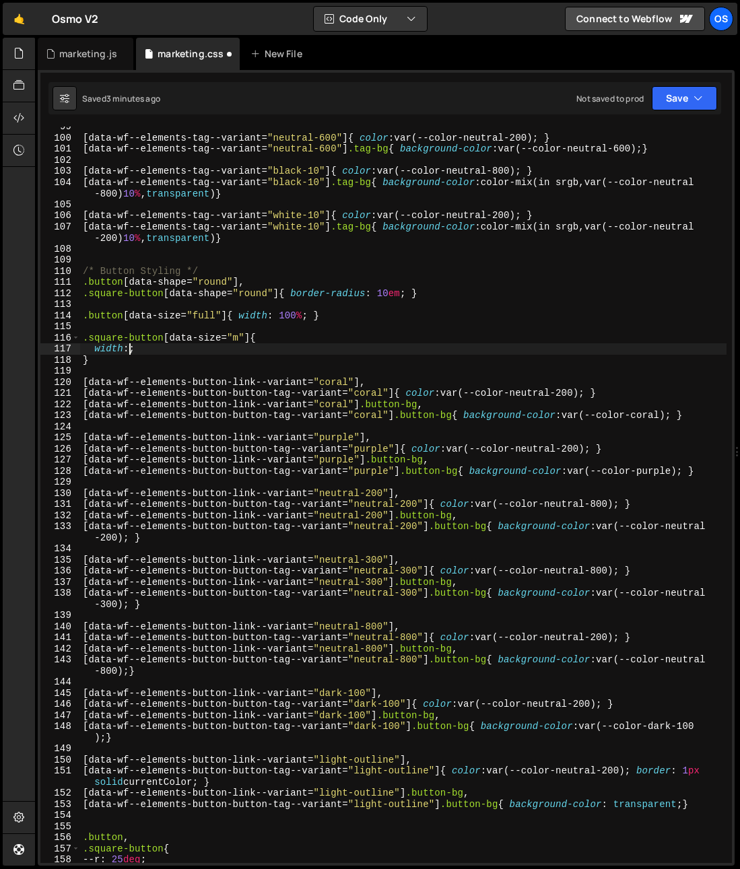
scroll to position [0, 3]
click at [187, 351] on div "[ data-wf--elements-tag--variant = " neutral-600 " ] { color : var(--color-neut…" at bounding box center [403, 500] width 646 height 759
click at [128, 351] on div "[ data-wf--elements-tag--variant = " neutral-600 " ] { color : var(--color-neut…" at bounding box center [403, 500] width 646 height 759
click at [133, 351] on div "[ data-wf--elements-tag--variant = " neutral-600 " ] { color : var(--color-neut…" at bounding box center [403, 500] width 646 height 759
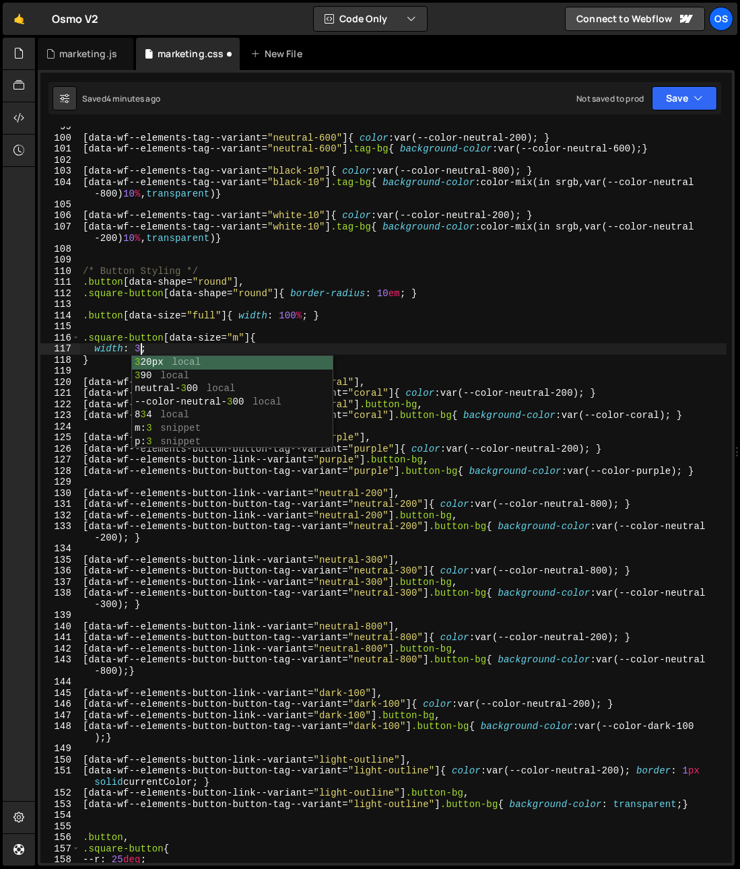
type textarea "width: 3em;"
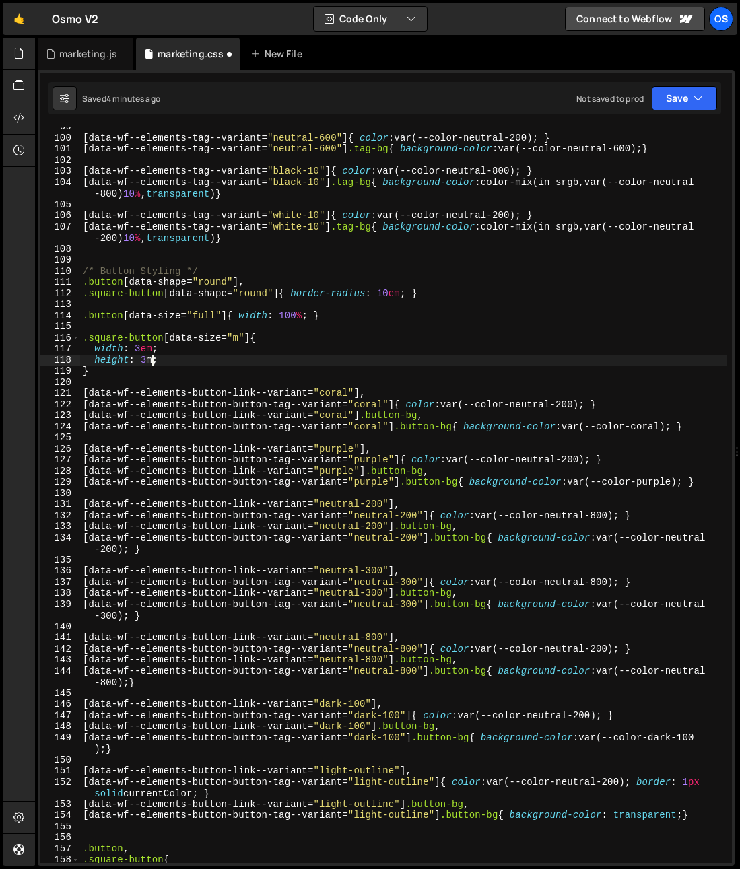
scroll to position [0, 5]
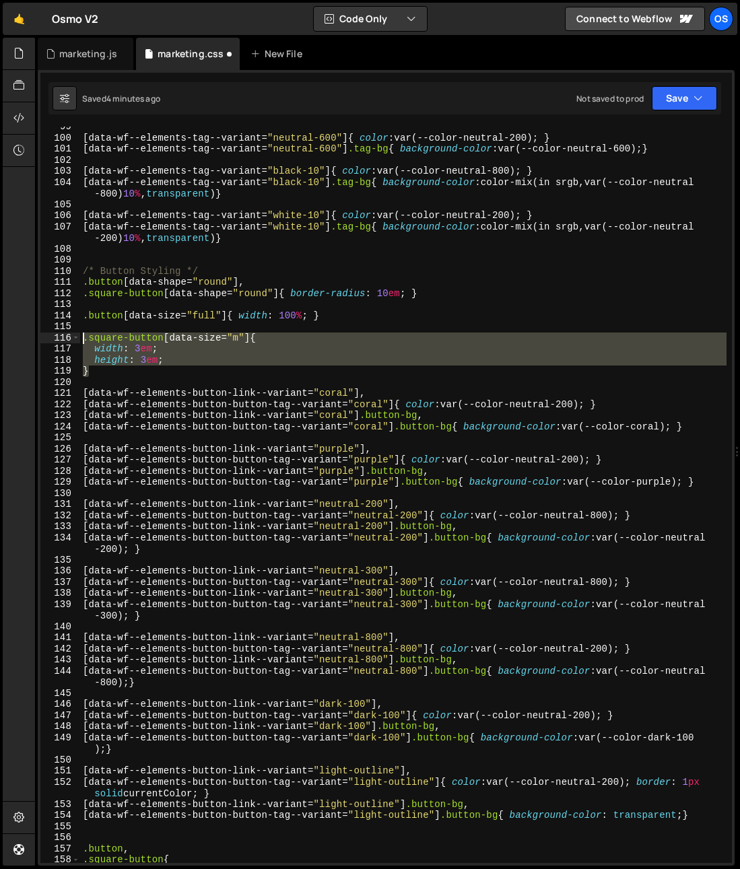
drag, startPoint x: 122, startPoint y: 372, endPoint x: 69, endPoint y: 341, distance: 60.6
click at [69, 341] on div "height: 3em; 99 100 101 102 103 104 105 106 107 108 109 110 111 112 113 114 115…" at bounding box center [385, 495] width 691 height 736
click at [90, 374] on div "[ data-wf--elements-tag--variant = " neutral-600 " ] { color : var(--color-neut…" at bounding box center [403, 495] width 646 height 736
type textarea "}"
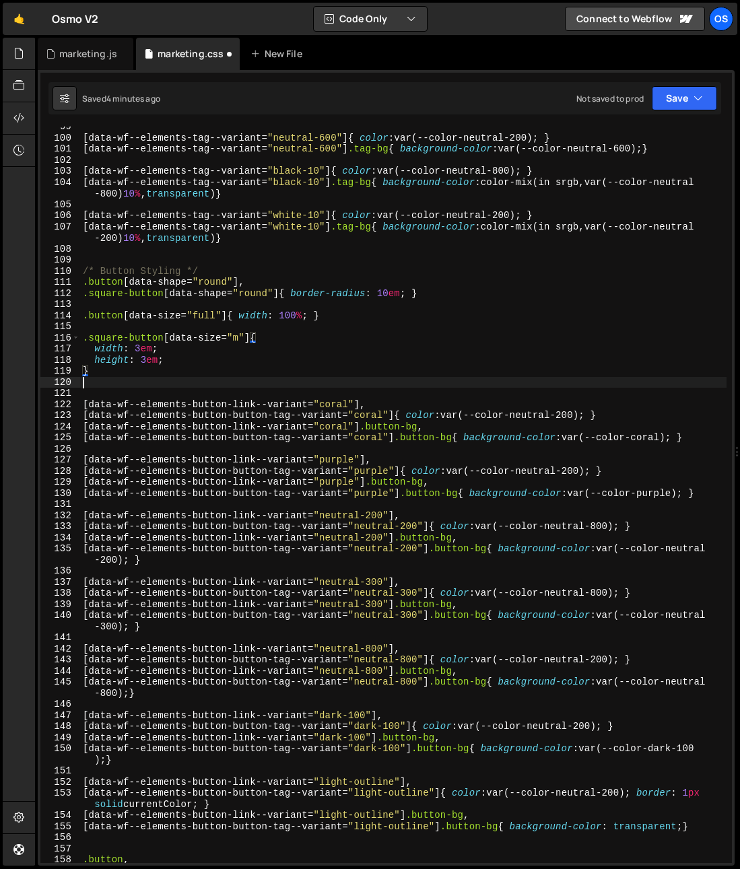
paste textarea "}"
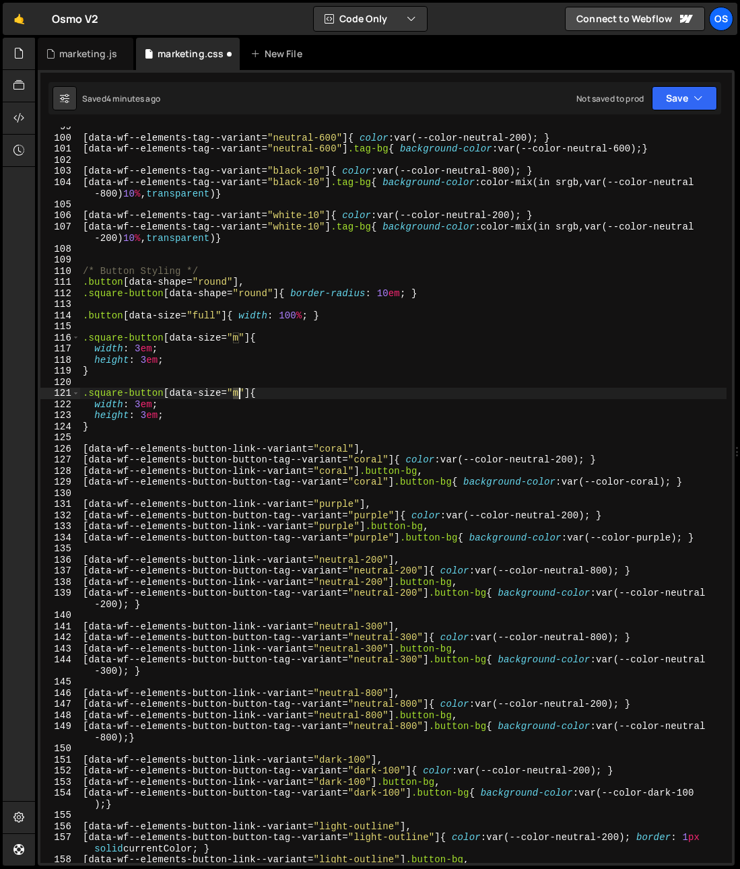
click at [240, 395] on div "[ data-wf--elements-tag--variant = " neutral-600 " ] { color : var(--color-neut…" at bounding box center [403, 500] width 646 height 759
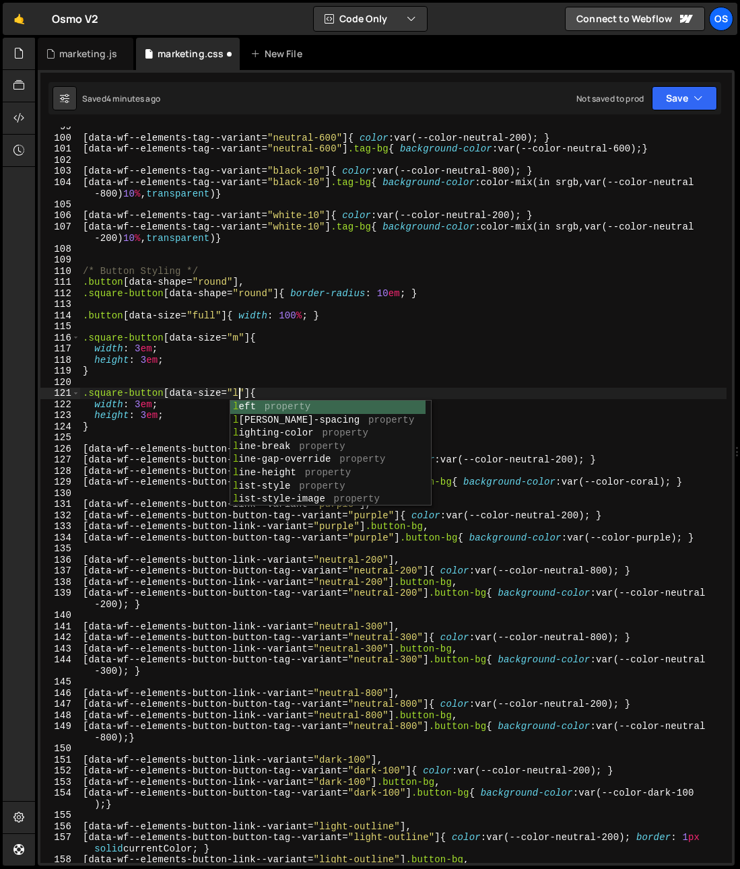
click at [178, 415] on div "[ data-wf--elements-tag--variant = " neutral-600 " ] { color : var(--color-neut…" at bounding box center [403, 500] width 646 height 759
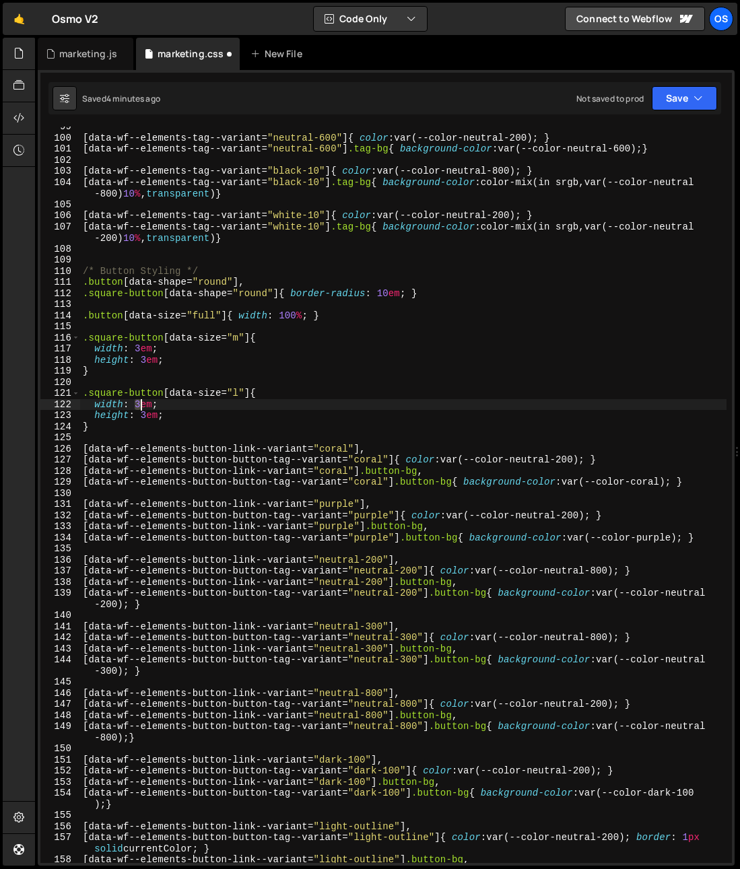
click at [139, 405] on div "[ data-wf--elements-tag--variant = " neutral-600 " ] { color : var(--color-neut…" at bounding box center [403, 500] width 646 height 759
click at [137, 408] on div "[ data-wf--elements-tag--variant = " neutral-600 " ] { color : var(--color-neut…" at bounding box center [403, 495] width 646 height 736
click at [141, 408] on div "[ data-wf--elements-tag--variant = " neutral-600 " ] { color : var(--color-neut…" at bounding box center [403, 500] width 646 height 759
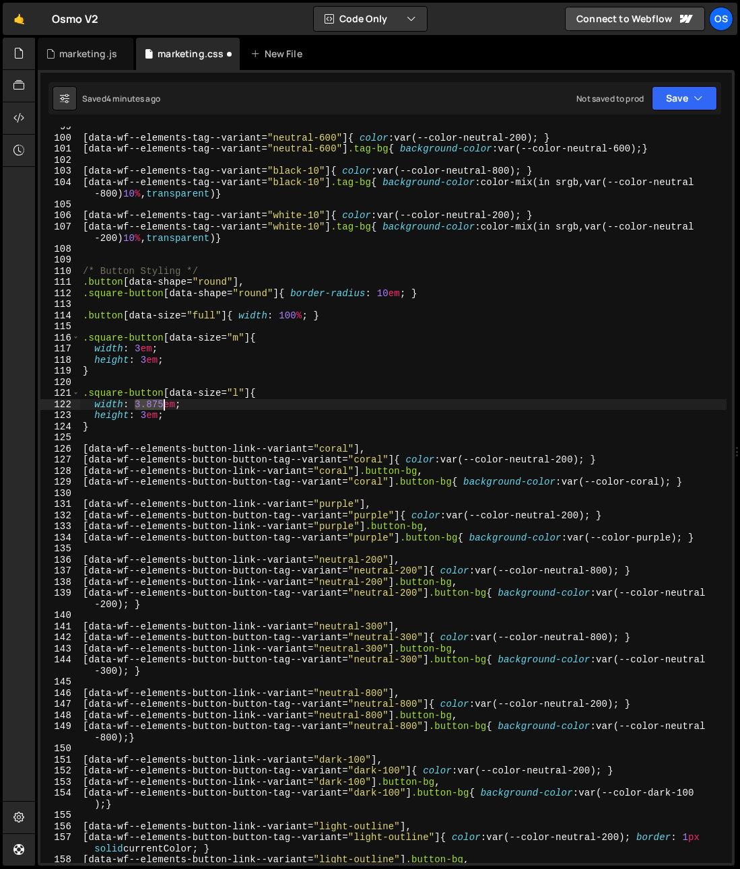
drag, startPoint x: 136, startPoint y: 406, endPoint x: 162, endPoint y: 406, distance: 26.2
click at [162, 406] on div "[ data-wf--elements-tag--variant = " neutral-600 " ] { color : var(--color-neut…" at bounding box center [403, 500] width 646 height 759
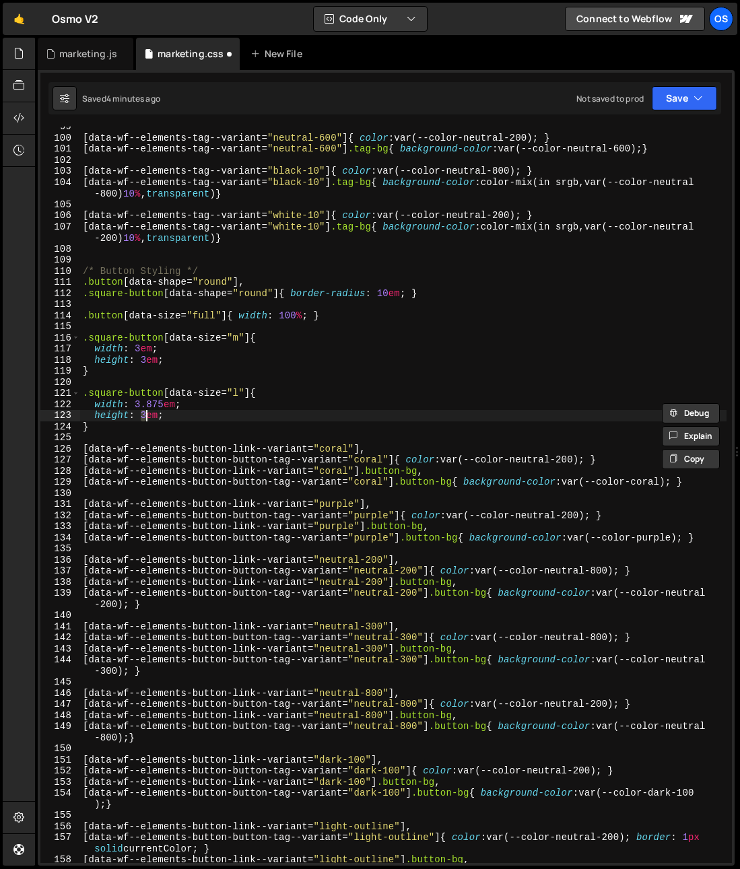
click at [145, 415] on div "[ data-wf--elements-tag--variant = " neutral-600 " ] { color : var(--color-neut…" at bounding box center [403, 500] width 646 height 759
paste textarea ".875"
type textarea "height: 3.875em;"
click at [215, 417] on div "[ data-wf--elements-tag--variant = " neutral-600 " ] { color : var(--color-neut…" at bounding box center [403, 500] width 646 height 759
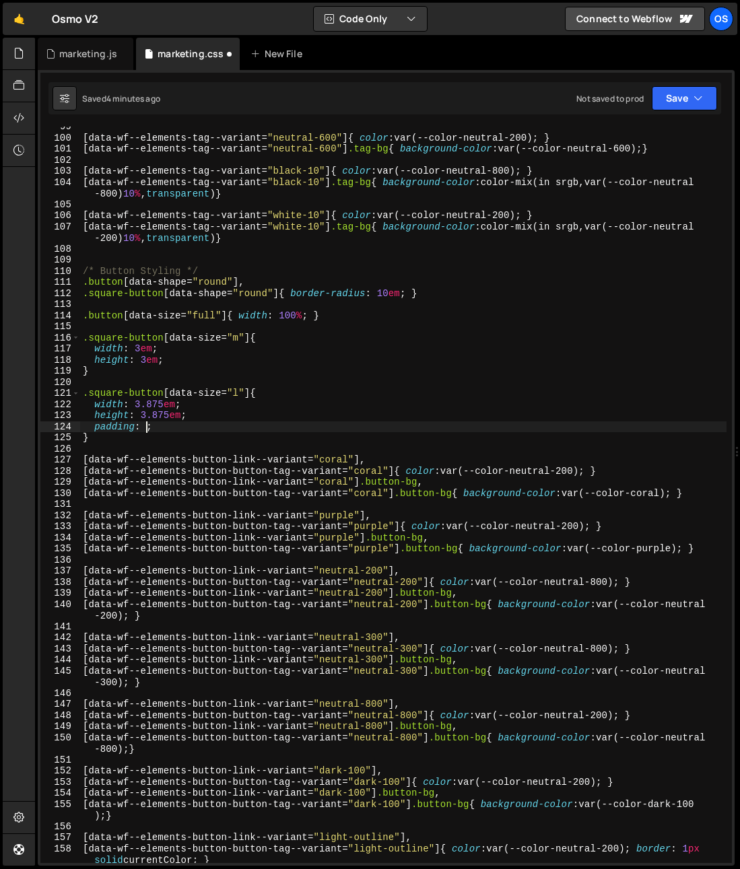
scroll to position [0, 3]
click at [141, 429] on div "[ data-wf--elements-tag--variant = " neutral-600 " ] { color : var(--color-neut…" at bounding box center [403, 500] width 646 height 759
drag, startPoint x: 147, startPoint y: 427, endPoint x: 150, endPoint y: 447, distance: 19.8
click at [147, 427] on div "[ data-wf--elements-tag--variant = " neutral-600 " ] { color : var(--color-neut…" at bounding box center [403, 500] width 646 height 759
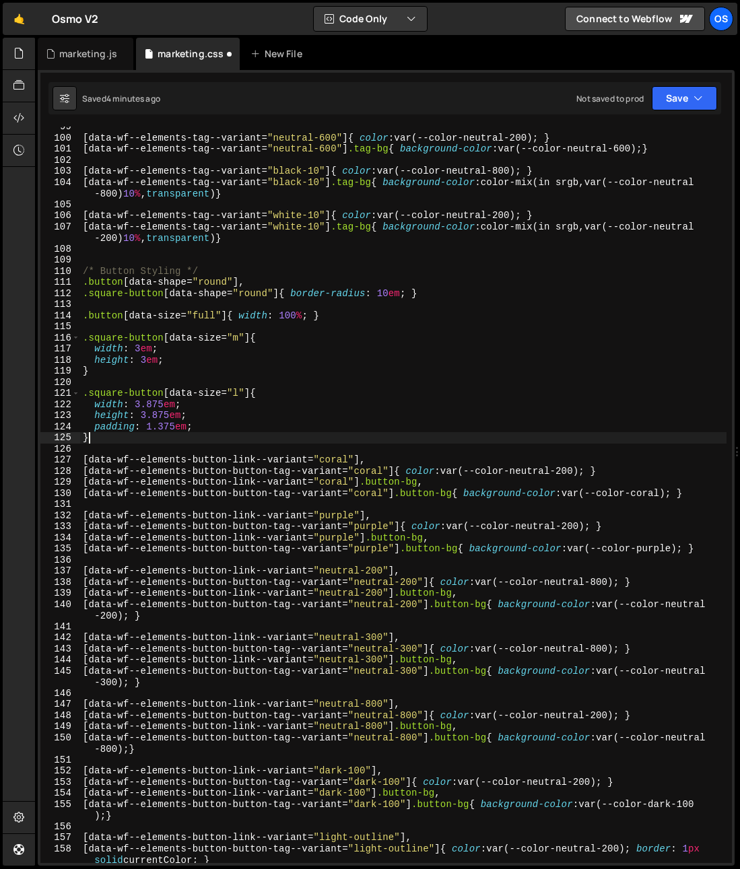
click at [254, 434] on div "[ data-wf--elements-tag--variant = " neutral-600 " ] { color : var(--color-neut…" at bounding box center [403, 500] width 646 height 759
click at [388, 298] on div "[ data-wf--elements-tag--variant = " neutral-600 " ] { color : var(--color-neut…" at bounding box center [403, 500] width 646 height 759
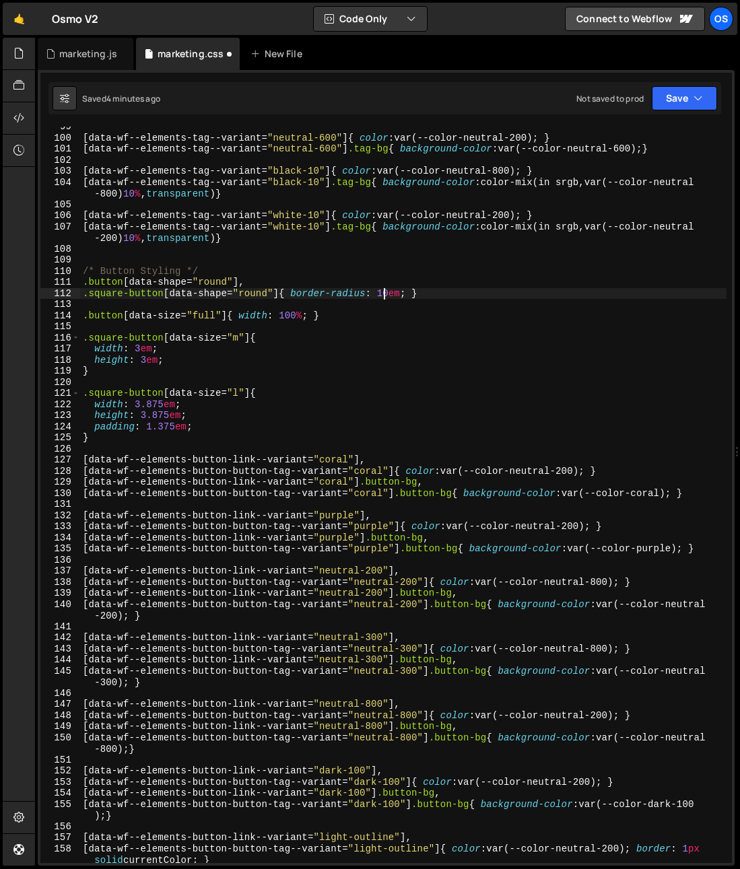
click at [385, 295] on div "[ data-wf--elements-tag--variant = " neutral-600 " ] { color : var(--color-neut…" at bounding box center [403, 500] width 646 height 759
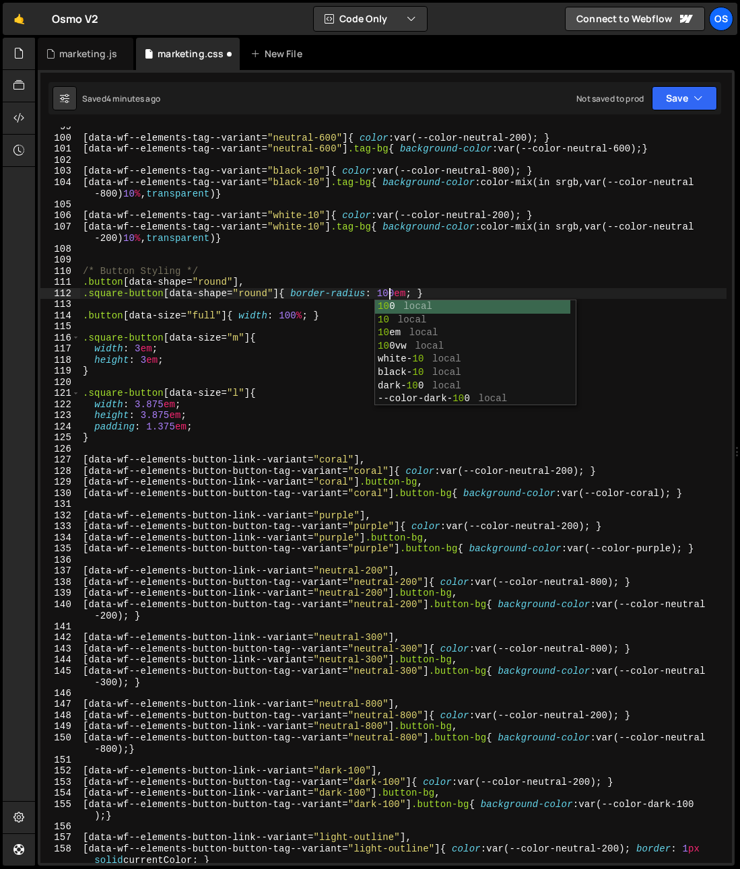
click at [287, 291] on div "[ data-wf--elements-tag--variant = " neutral-600 " ] { color : var(--color-neut…" at bounding box center [403, 500] width 646 height 759
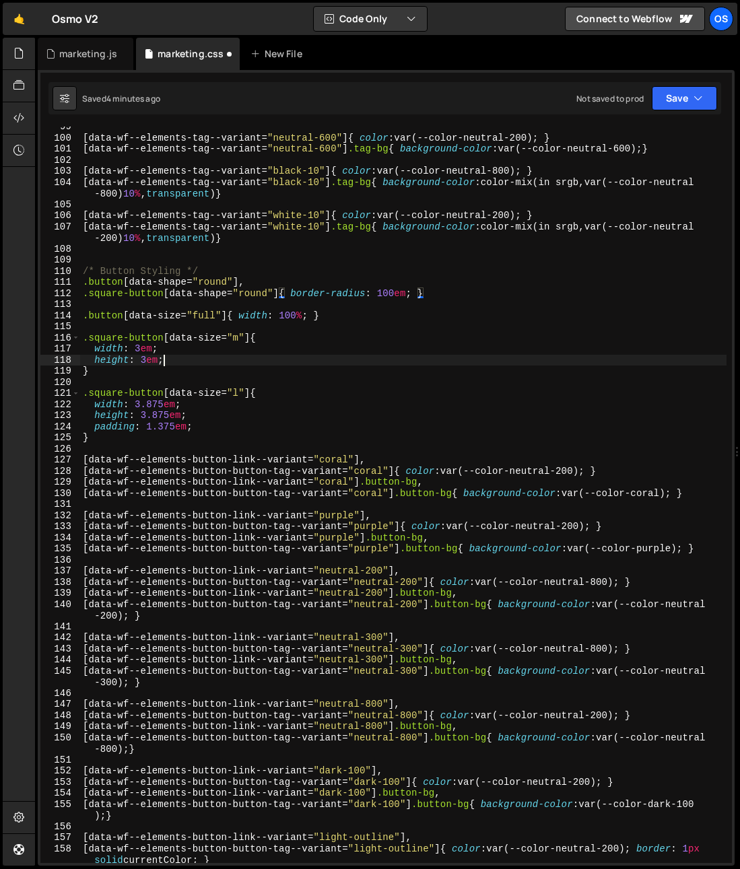
click at [339, 357] on div "[ data-wf--elements-tag--variant = " neutral-600 " ] { color : var(--color-neut…" at bounding box center [403, 500] width 646 height 759
click at [337, 351] on div "[ data-wf--elements-tag--variant = " neutral-600 " ] { color : var(--color-neut…" at bounding box center [403, 500] width 646 height 759
click at [335, 353] on div "[ data-wf--elements-tag--variant = " neutral-600 " ] { color : var(--color-neut…" at bounding box center [403, 500] width 646 height 759
type textarea "width: 3em;"
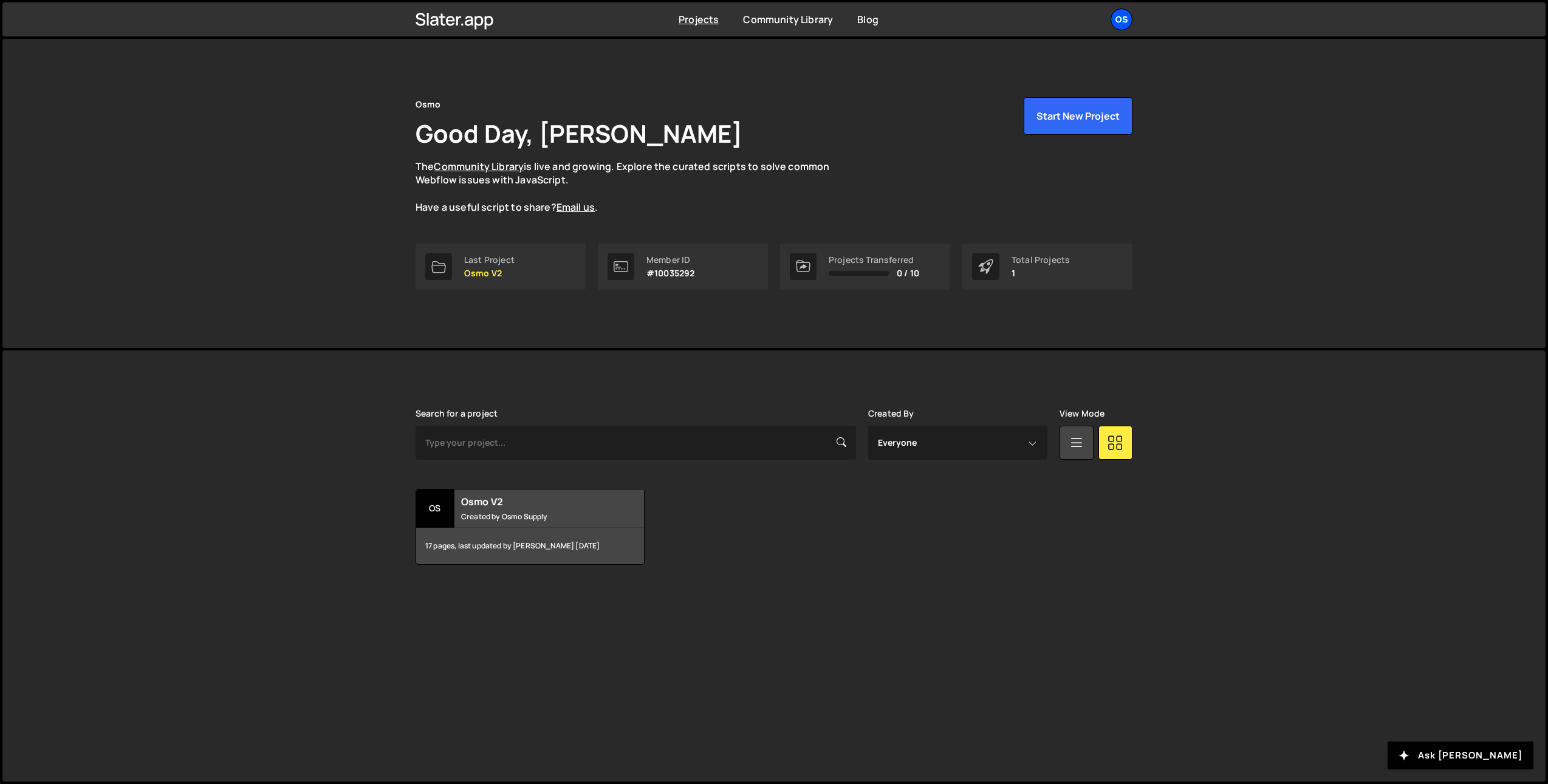
click at [1118, 15] on div "Os" at bounding box center [1121, 19] width 22 height 22
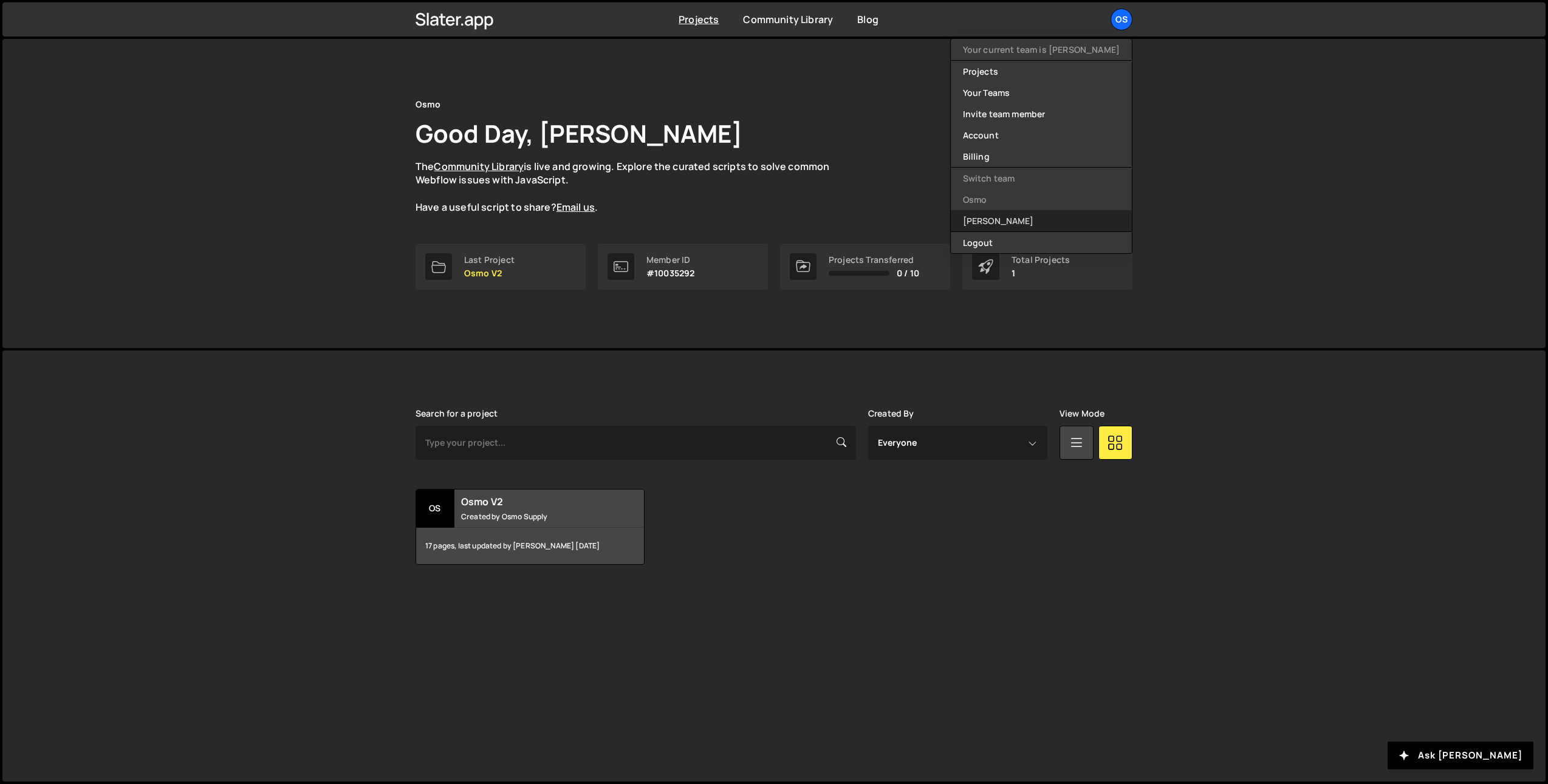
click at [1052, 221] on link "[PERSON_NAME]" at bounding box center [1041, 221] width 181 height 22
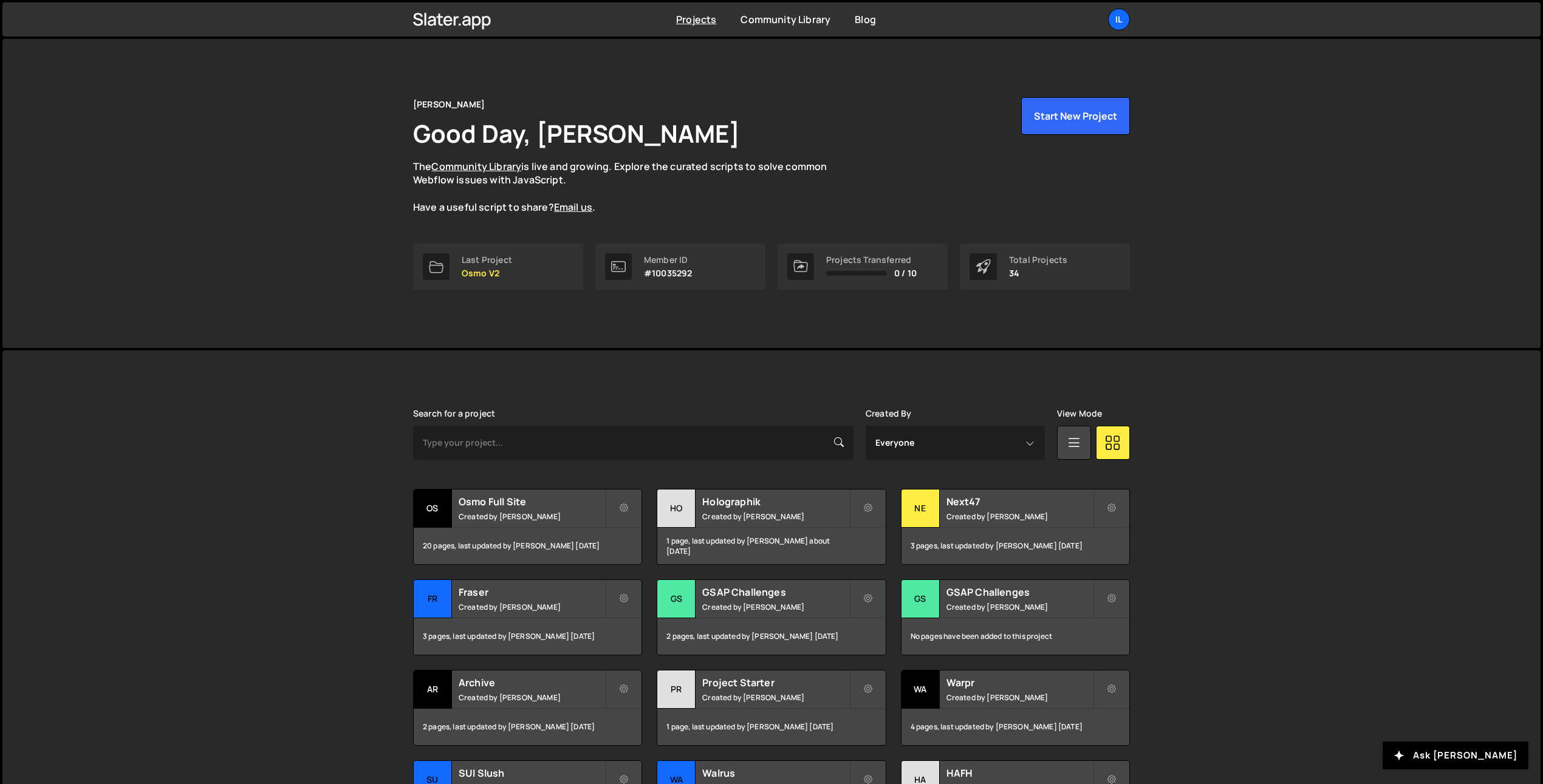
click at [925, 486] on div "Search for a project Created By Everyone [EMAIL_ADDRESS][DOMAIN_NAME] [PERSON_N…" at bounding box center [772, 641] width 716 height 464
click at [938, 519] on div "Ne" at bounding box center [920, 508] width 38 height 38
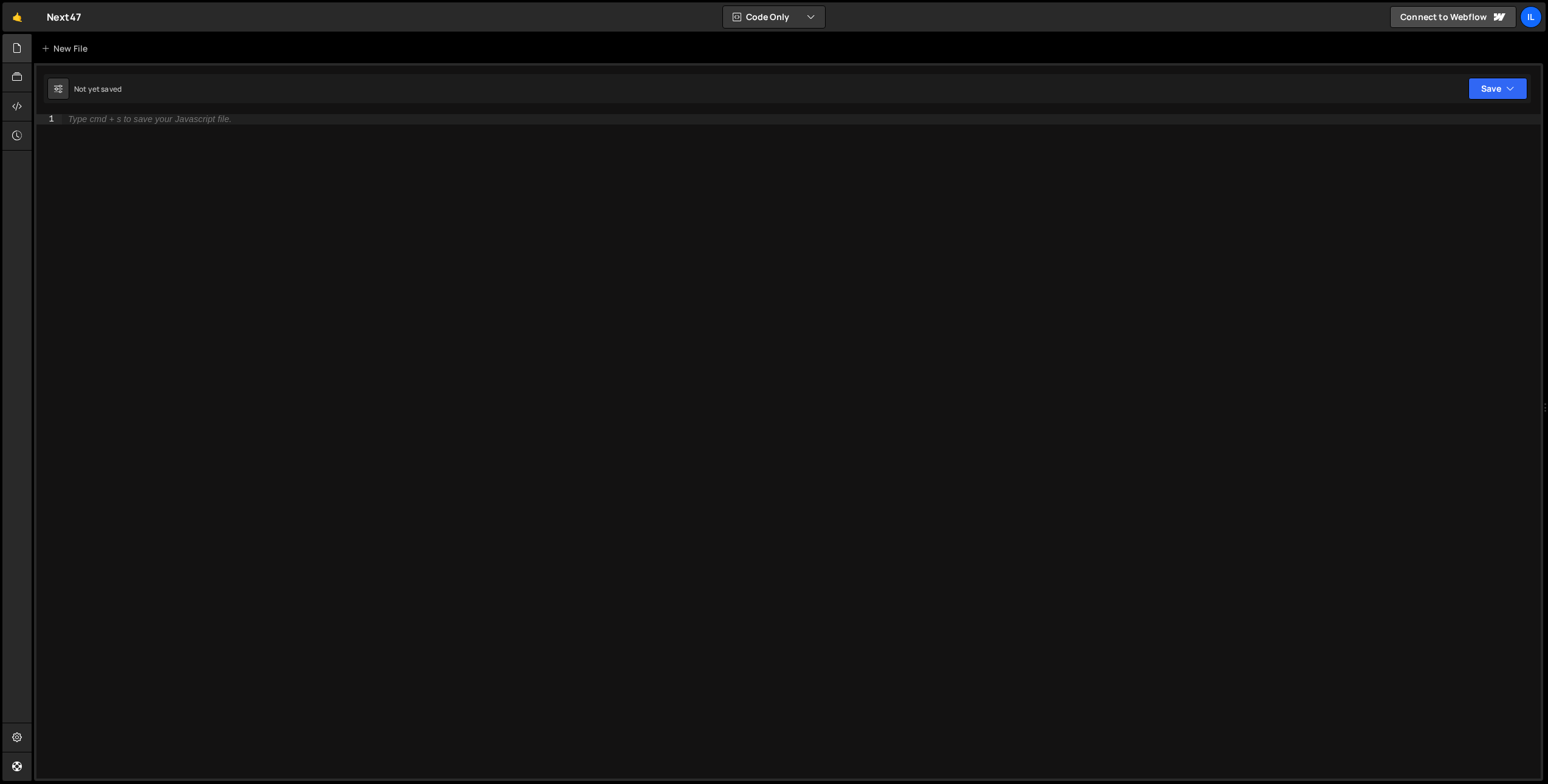
click at [14, 51] on icon at bounding box center [16, 48] width 10 height 14
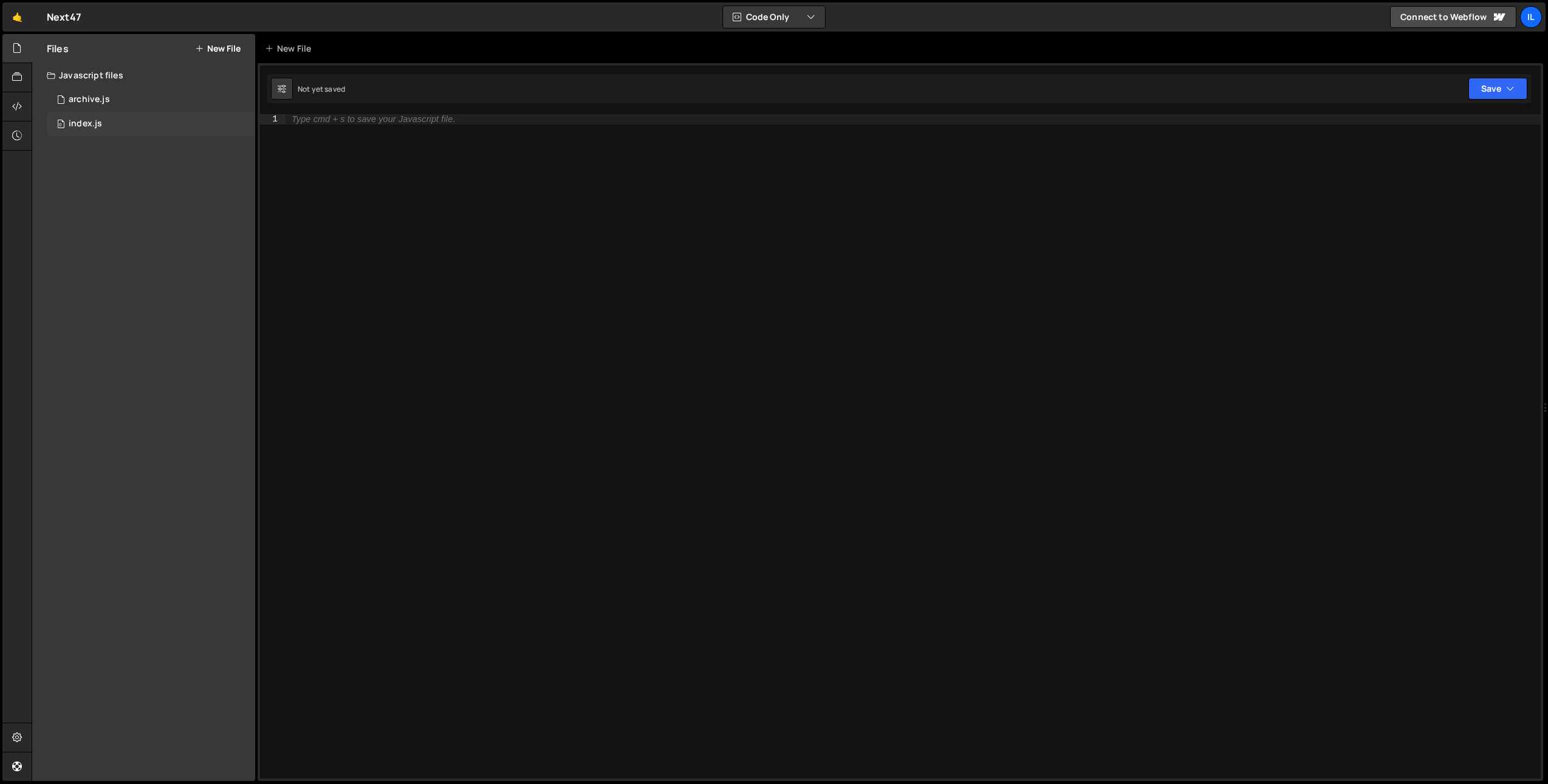
click at [70, 123] on div "index.js" at bounding box center [85, 124] width 33 height 11
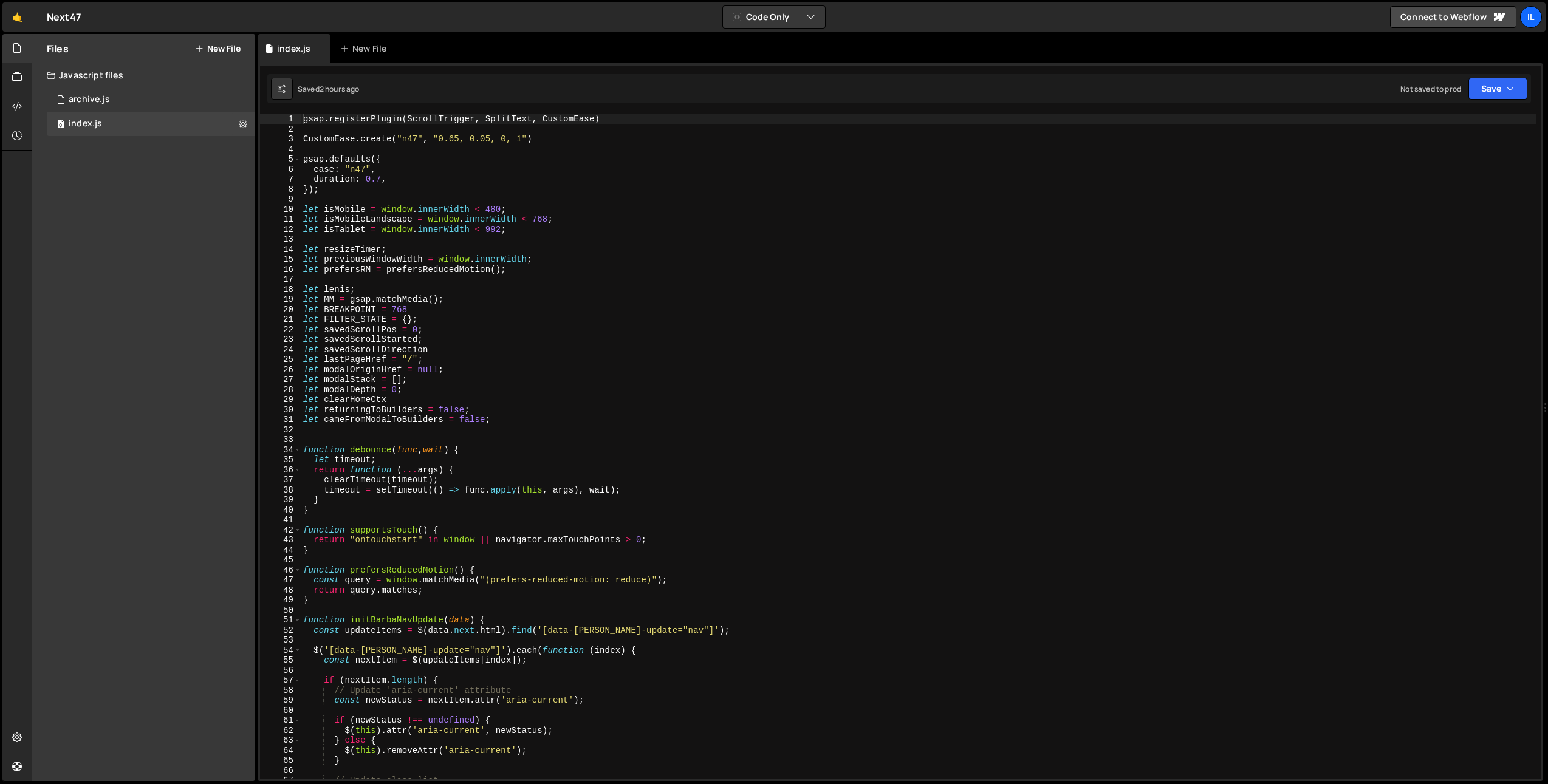
type textarea "gsap.registerPlugin(ScrollTrigger, SplitText, CustomEase)"
click at [296, 447] on span at bounding box center [297, 449] width 6 height 10
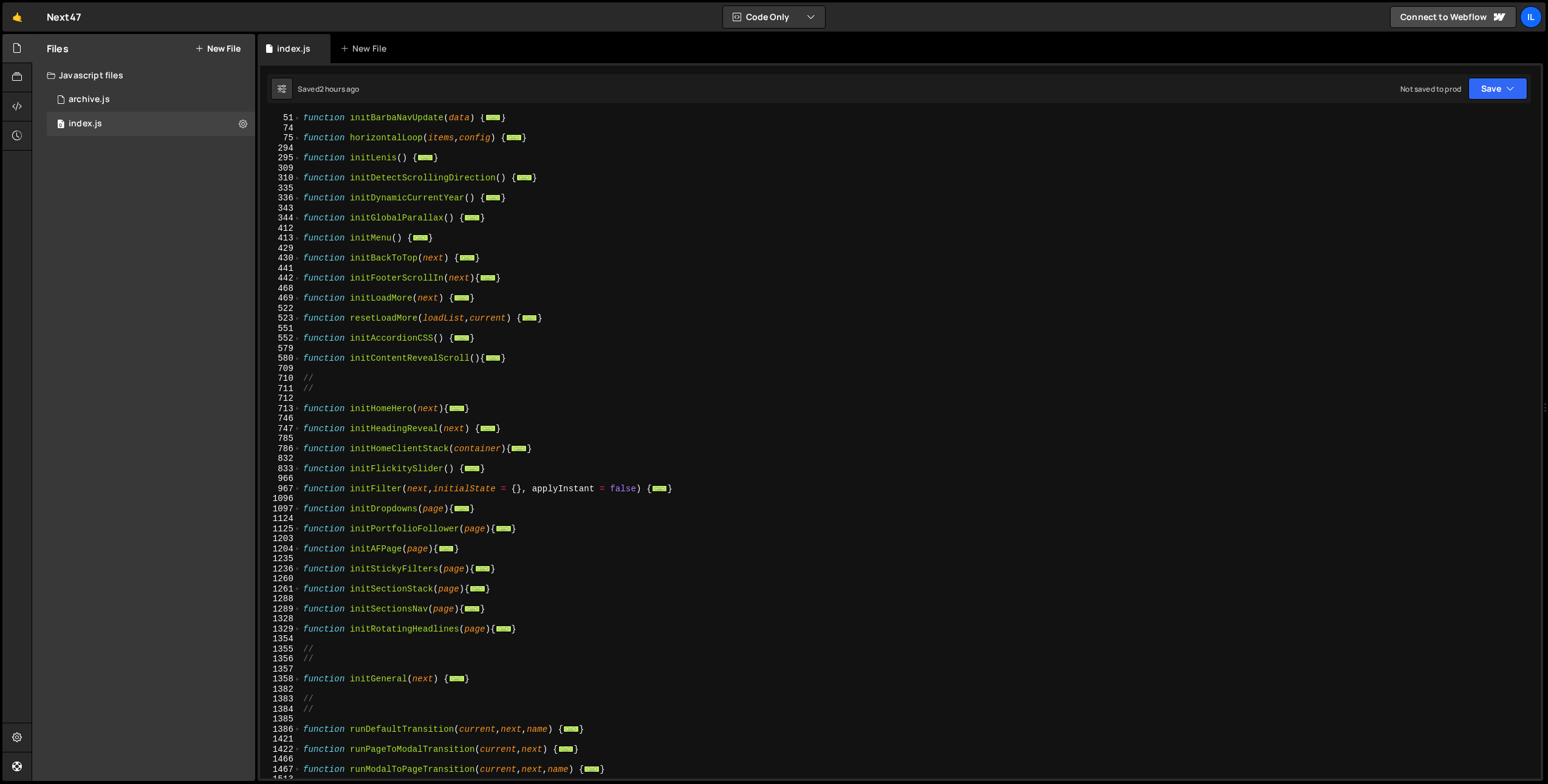
scroll to position [362, 0]
click at [300, 527] on span at bounding box center [297, 529] width 6 height 10
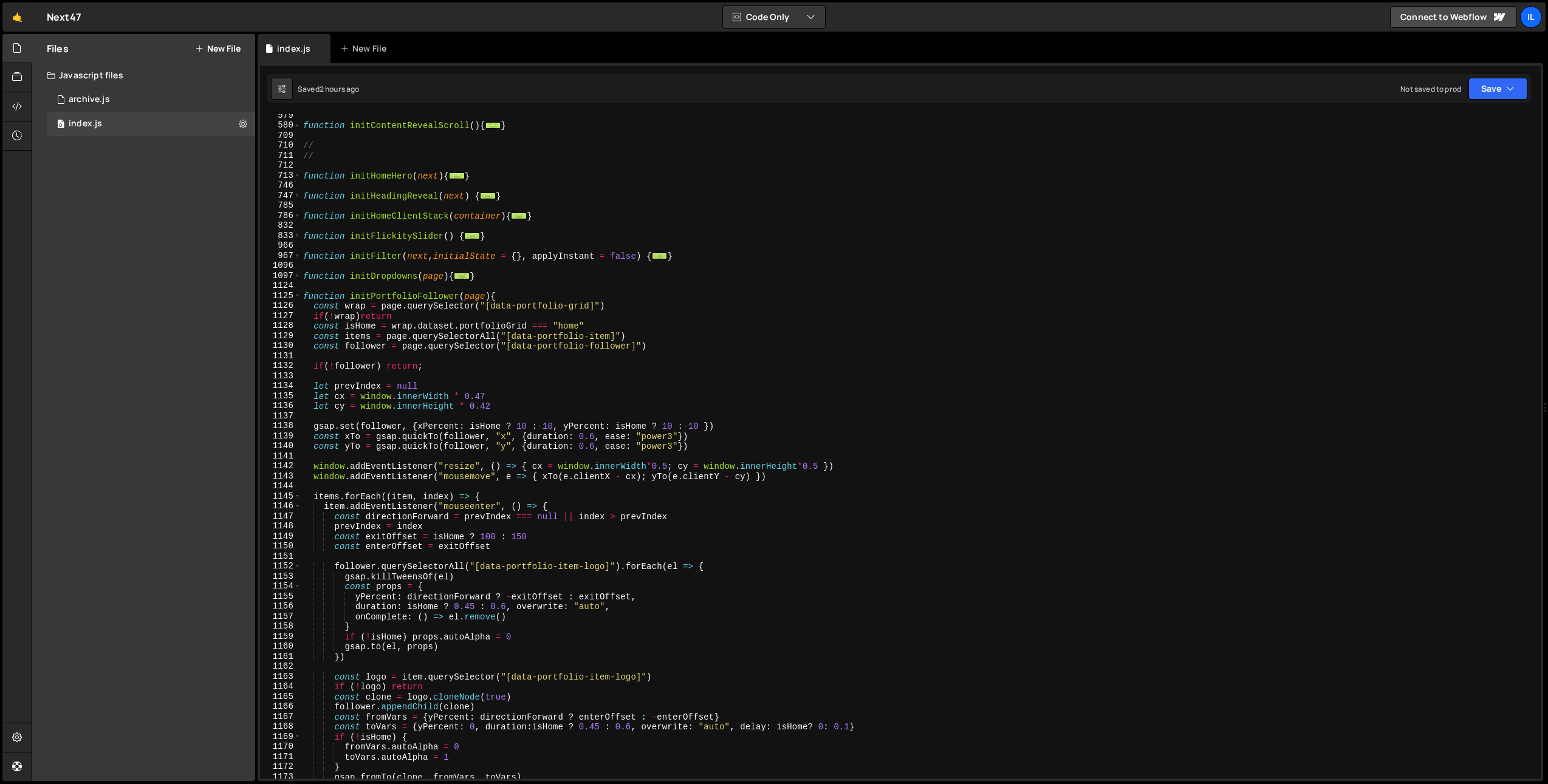
scroll to position [683, 0]
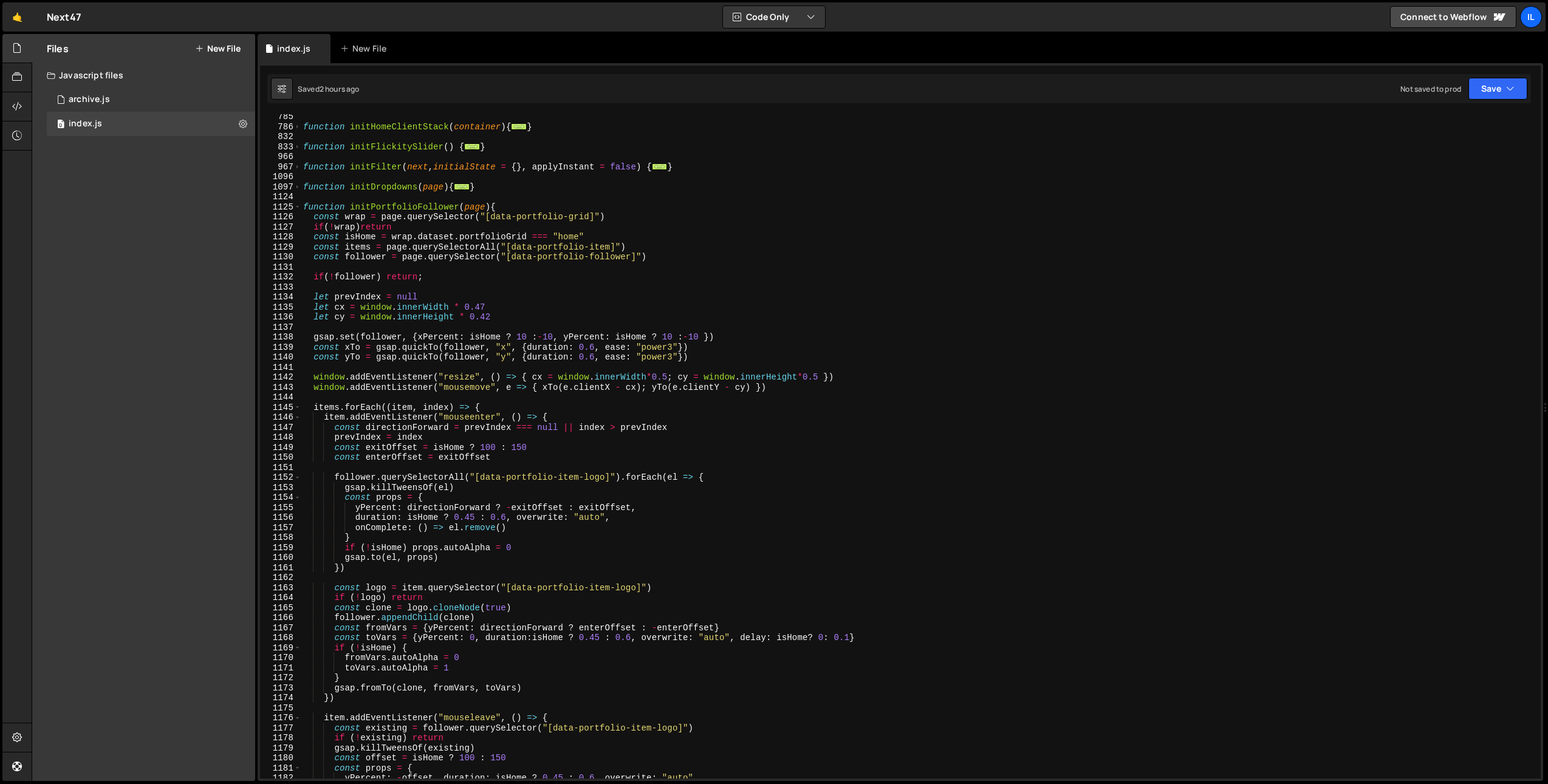
click at [443, 399] on div "function initHomeClientStack ( container ) { ... } function initFlickitySlider …" at bounding box center [918, 454] width 1235 height 685
drag, startPoint x: 481, startPoint y: 308, endPoint x: 489, endPoint y: 308, distance: 8.0
click at [489, 308] on div "function initHomeClientStack ( container ) { ... } function initFlickitySlider …" at bounding box center [918, 454] width 1235 height 685
click at [492, 318] on div "function initHomeClientStack ( container ) { ... } function initFlickitySlider …" at bounding box center [918, 454] width 1235 height 685
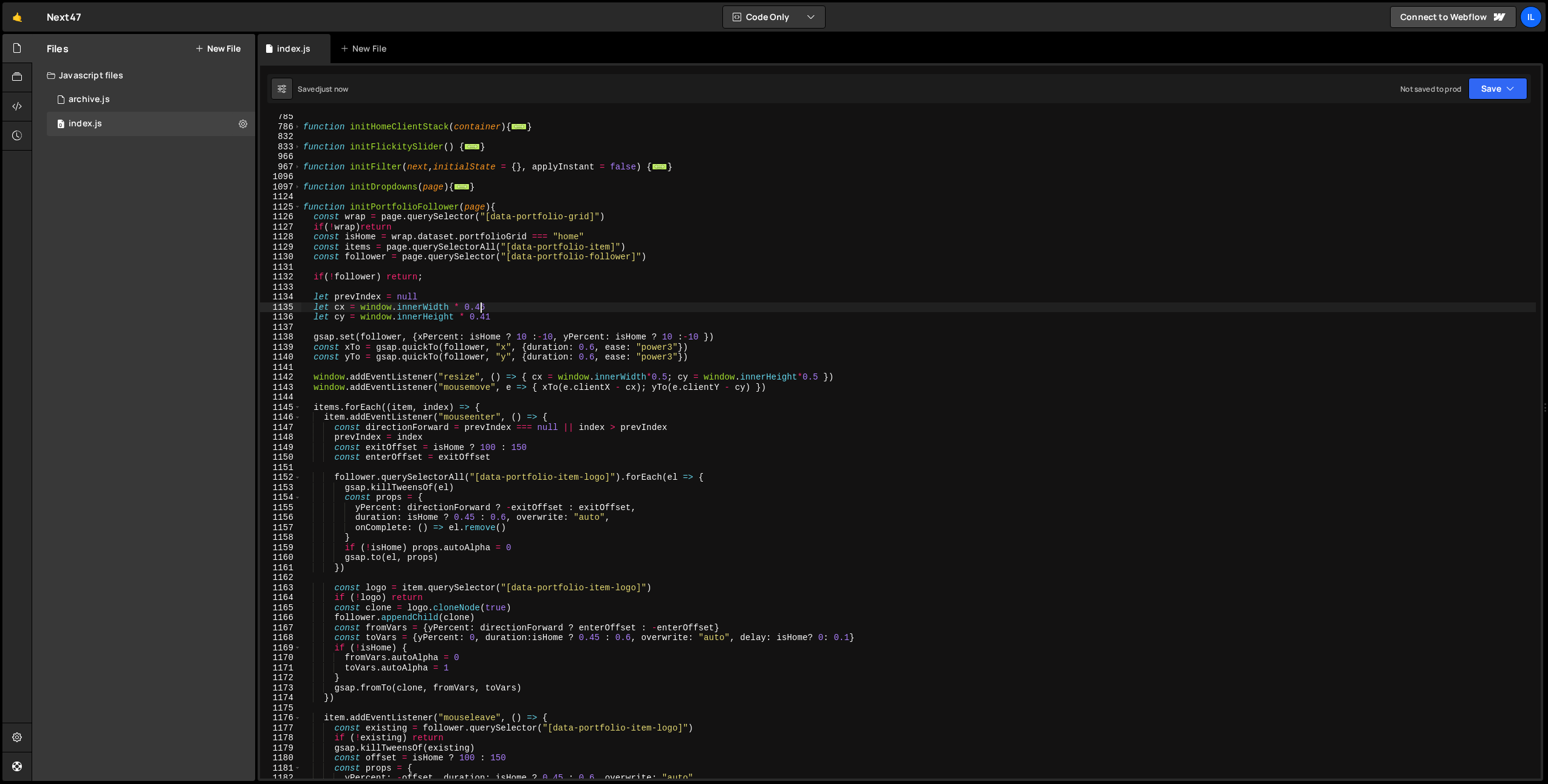
drag, startPoint x: 480, startPoint y: 308, endPoint x: 488, endPoint y: 309, distance: 8.1
click at [488, 309] on div "function initHomeClientStack ( container ) { ... } function initFlickitySlider …" at bounding box center [918, 454] width 1235 height 685
click at [488, 318] on div "function initHomeClientStack ( container ) { ... } function initFlickitySlider …" at bounding box center [918, 454] width 1235 height 685
click at [494, 308] on div "function initHomeClientStack ( container ) { ... } function initFlickitySlider …" at bounding box center [918, 454] width 1235 height 685
click at [297, 209] on span at bounding box center [297, 207] width 6 height 10
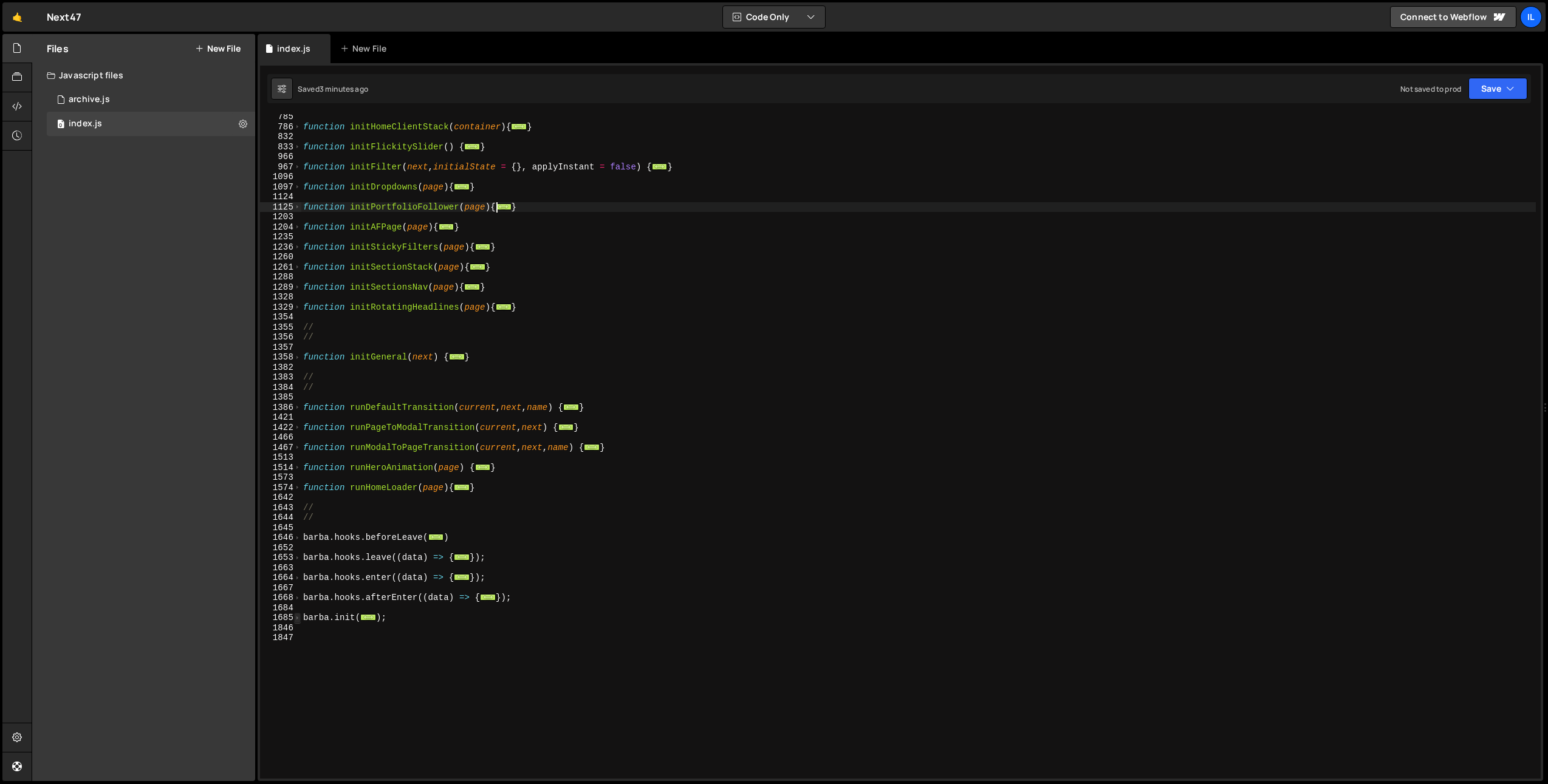
click at [295, 617] on span at bounding box center [297, 617] width 6 height 10
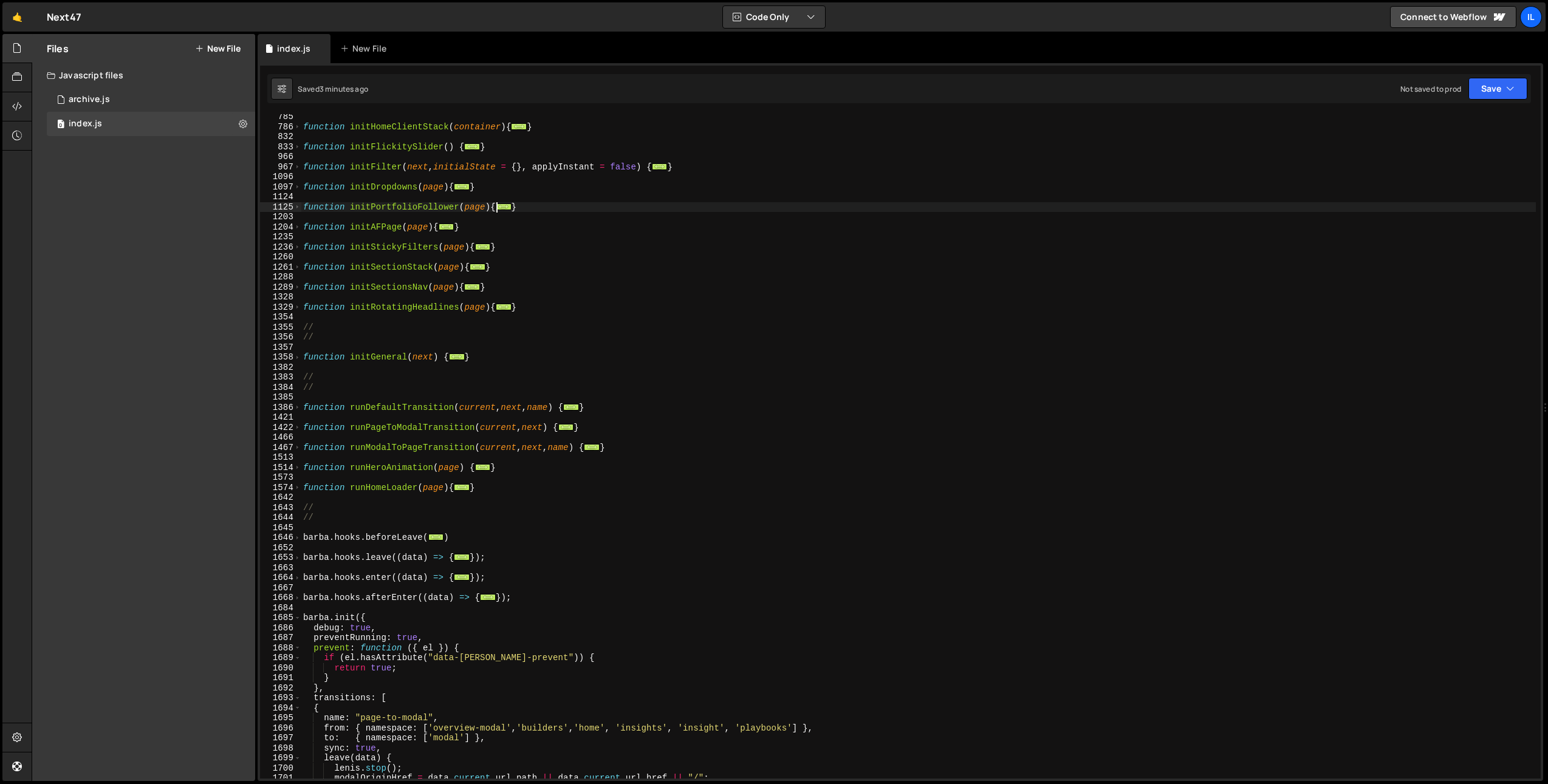
click at [361, 632] on div "function initHomeClientStack ( container ) { ... } function initFlickitySlider …" at bounding box center [918, 454] width 1235 height 685
click at [495, 540] on div "function initHomeClientStack ( container ) { ... } function initFlickitySlider …" at bounding box center [918, 454] width 1235 height 685
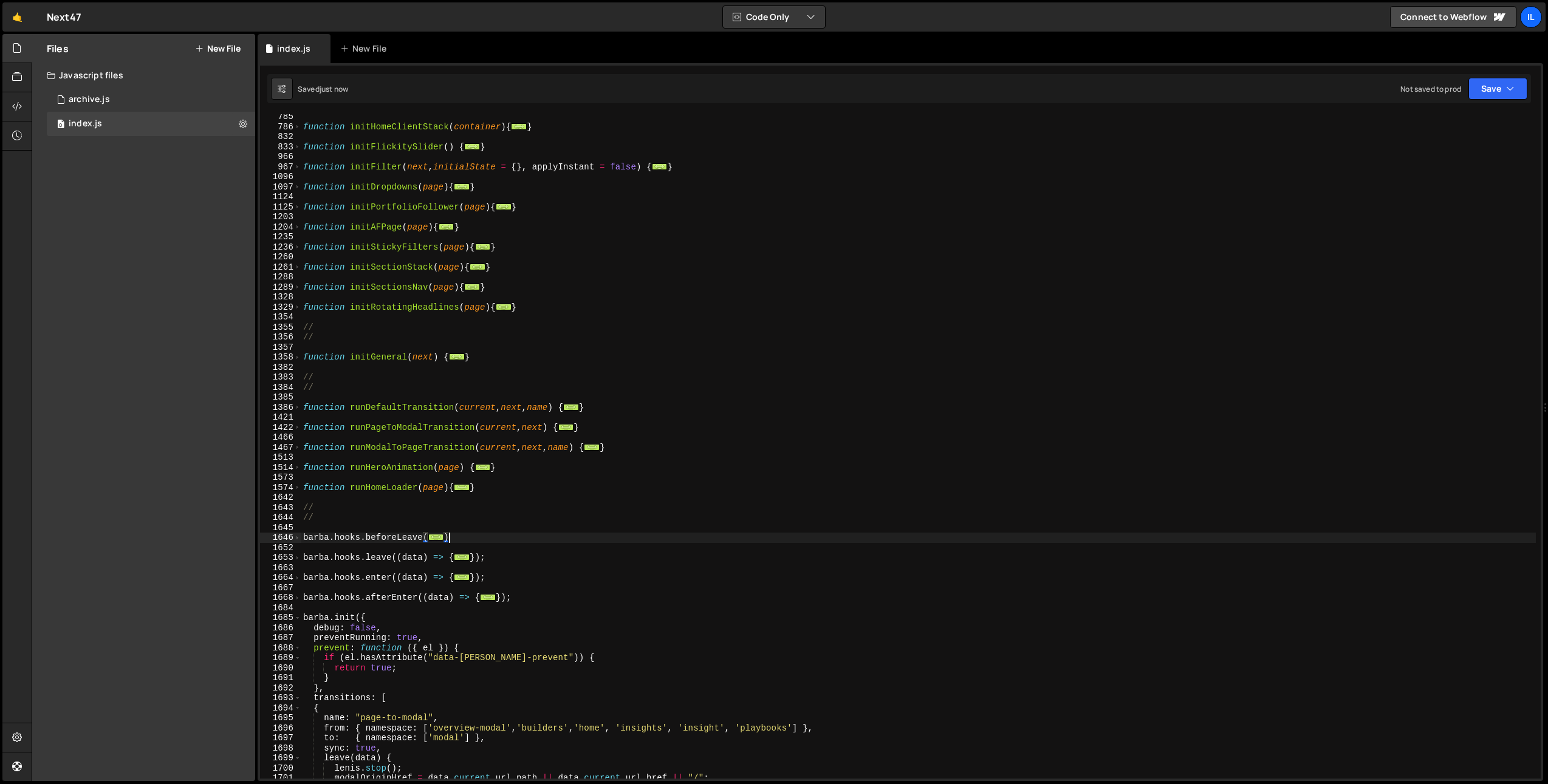
type textarea "})"
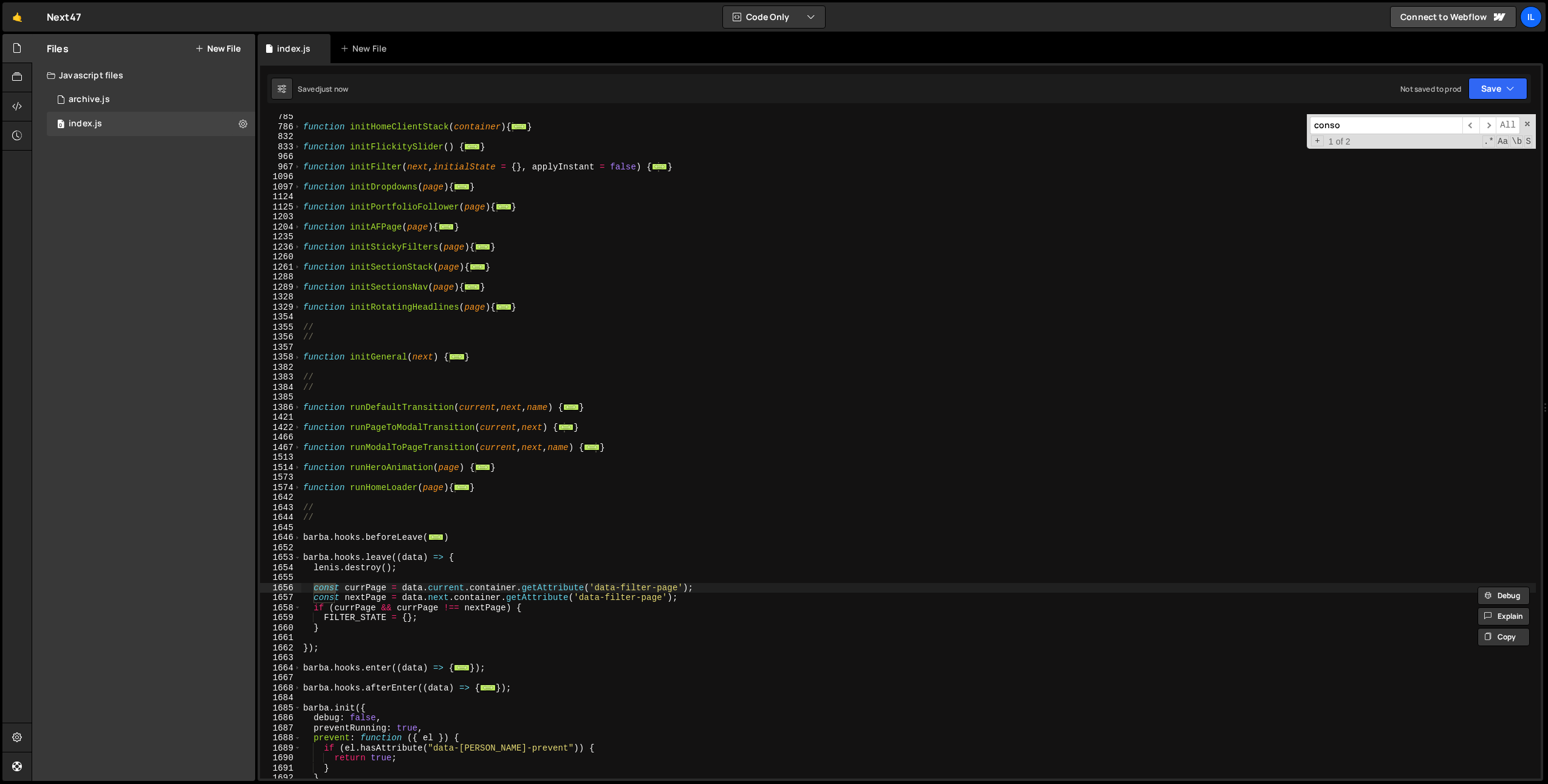
scroll to position [1711, 0]
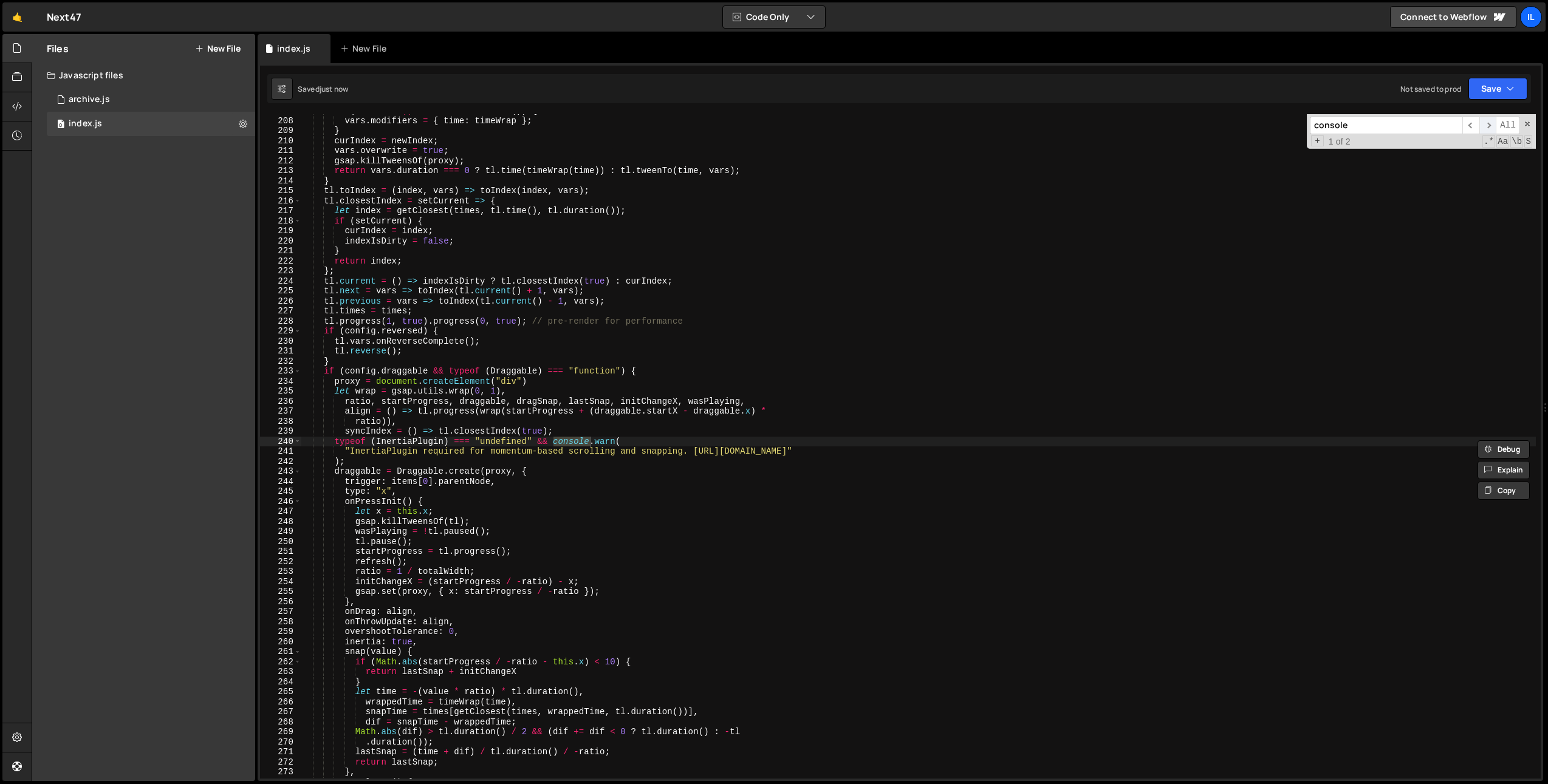
type input "console"
click at [1491, 126] on span "​" at bounding box center [1488, 125] width 17 height 18
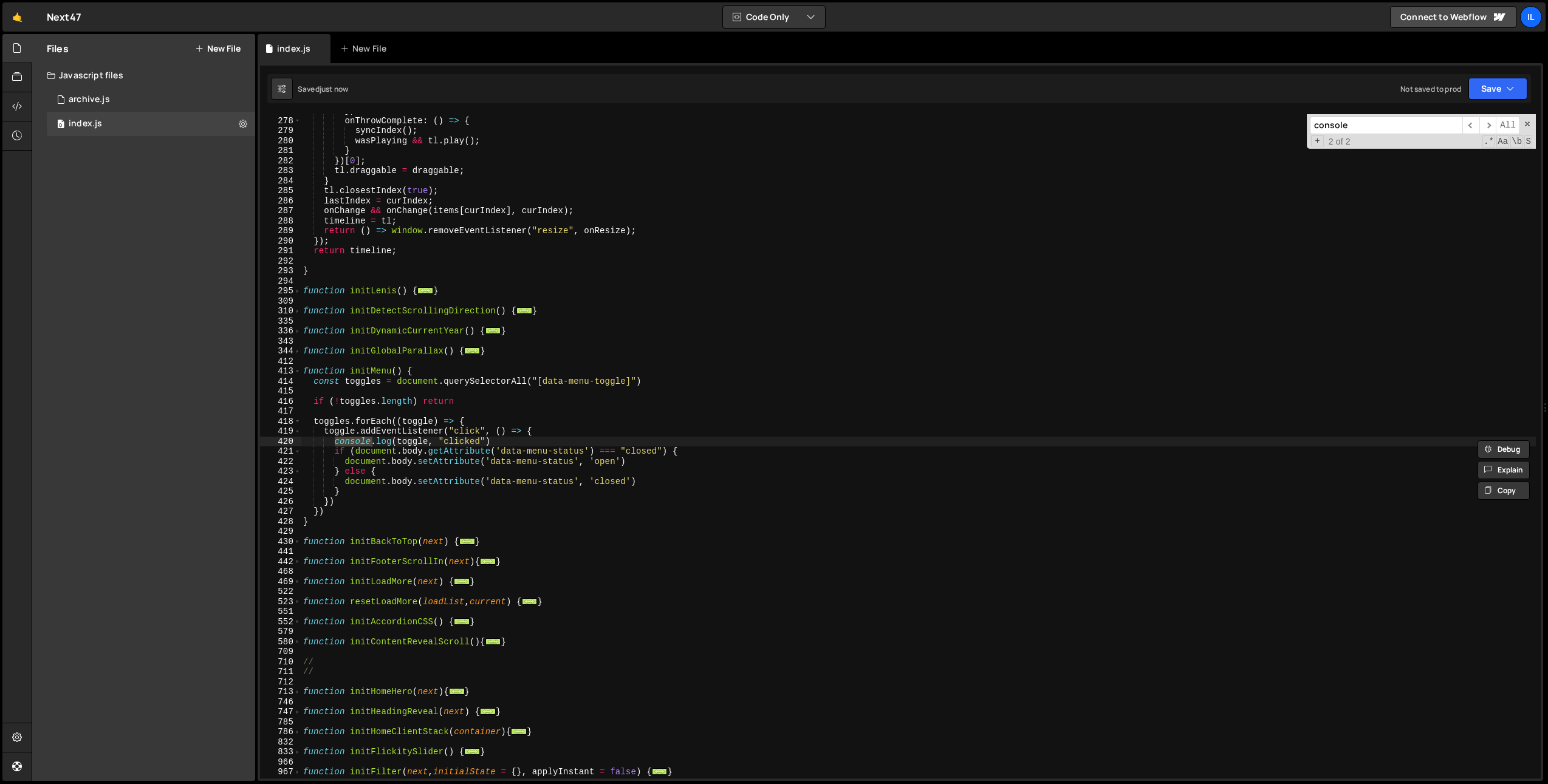
click at [338, 453] on div "} , onThrowComplete : ( ) => { syncIndex ( ) ; wasPlaying && tl . play ( ) ; } …" at bounding box center [918, 447] width 1235 height 685
click at [334, 445] on div "} , onThrowComplete : ( ) => { syncIndex ( ) ; wasPlaying && tl . play ( ) ; } …" at bounding box center [918, 447] width 1235 height 685
click at [301, 370] on div "} , onThrowComplete : ( ) => { syncIndex ( ) ; wasPlaying && tl . play ( ) ; } …" at bounding box center [918, 447] width 1235 height 685
type textarea "function initMenu() {"
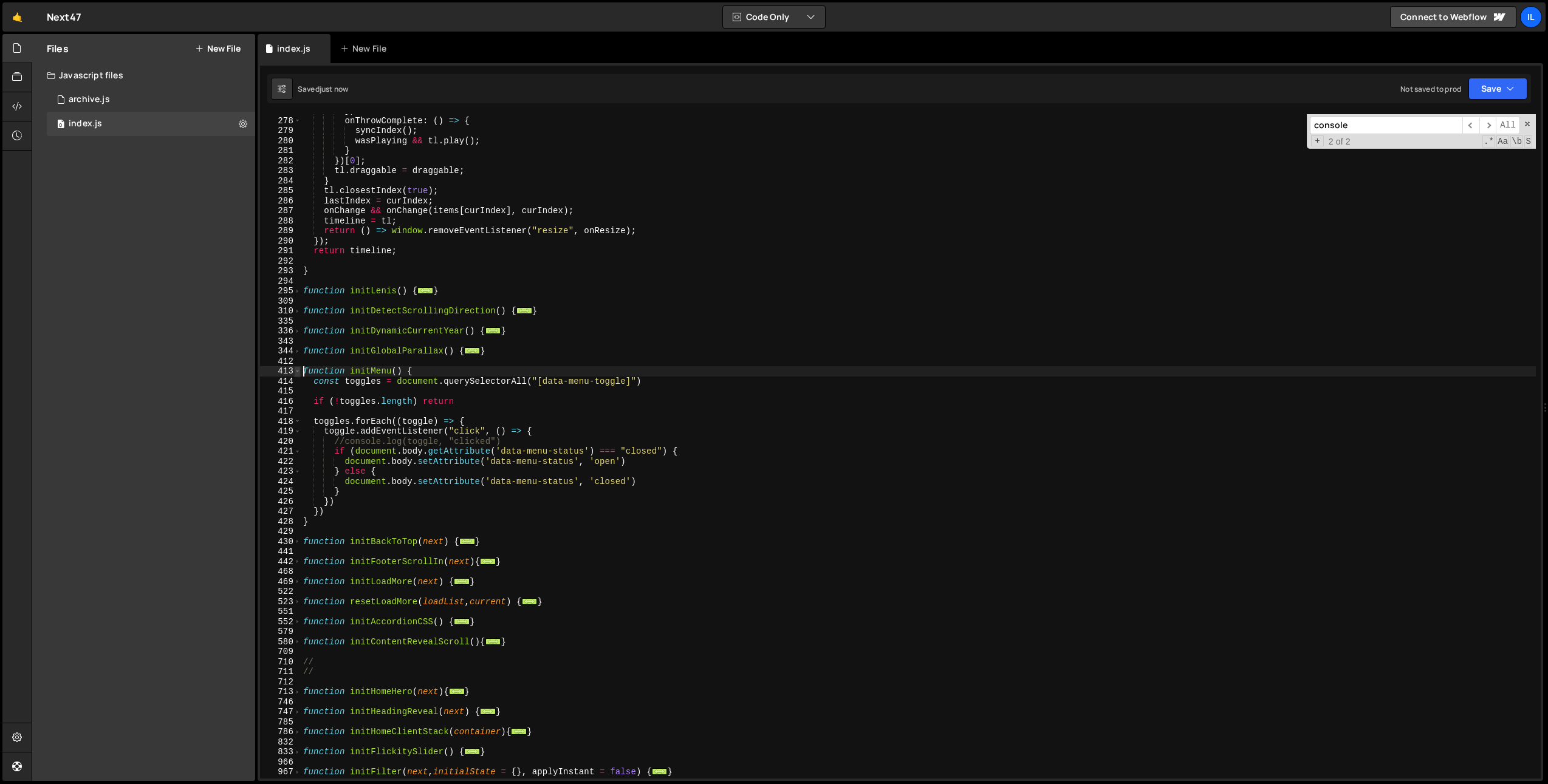
click at [300, 372] on span at bounding box center [297, 371] width 6 height 10
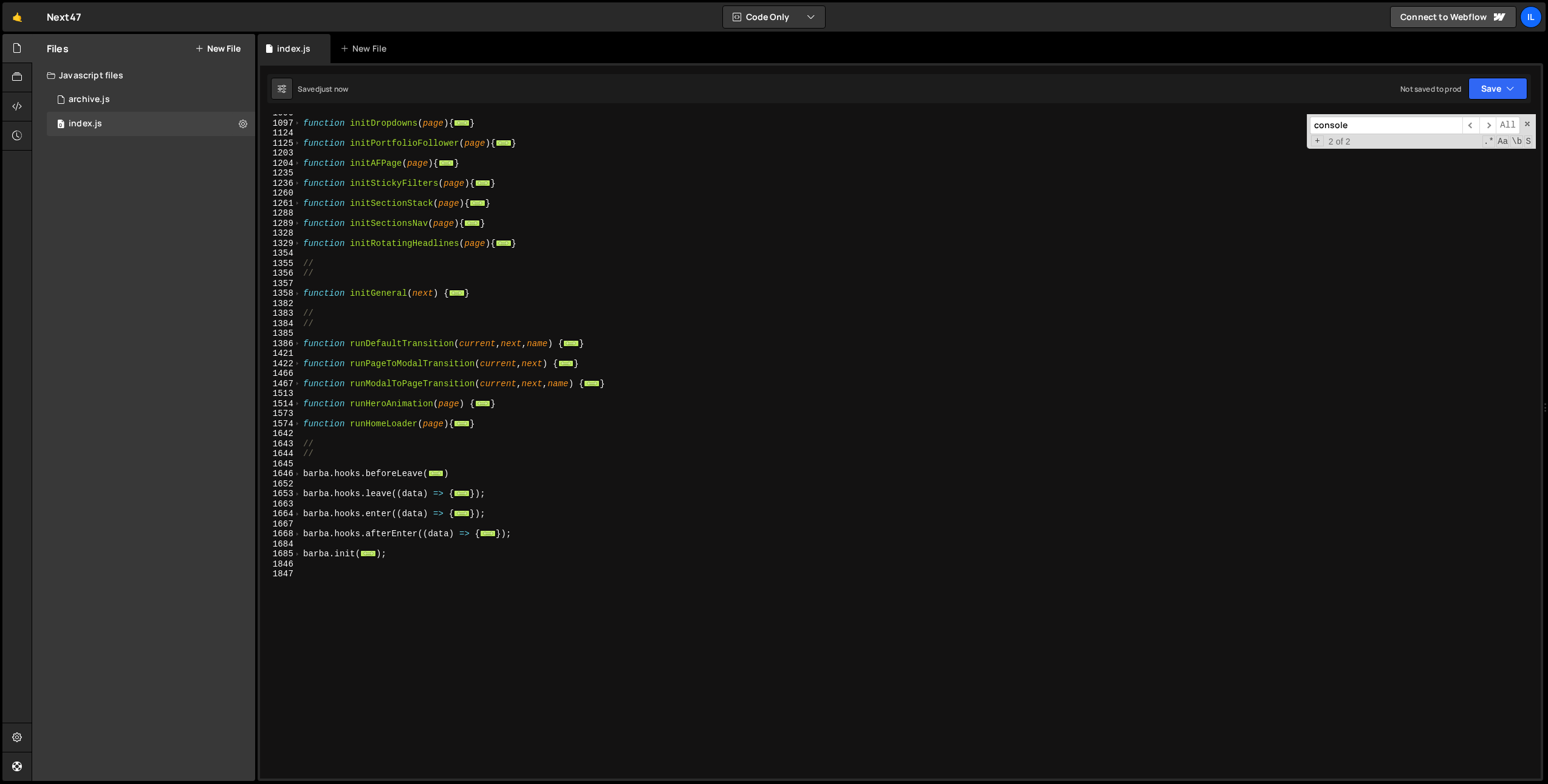
scroll to position [710, 0]
click at [388, 376] on div "function initDropdowns ( page ) { ... } function initPortfolioFollower ( page )…" at bounding box center [918, 450] width 1235 height 685
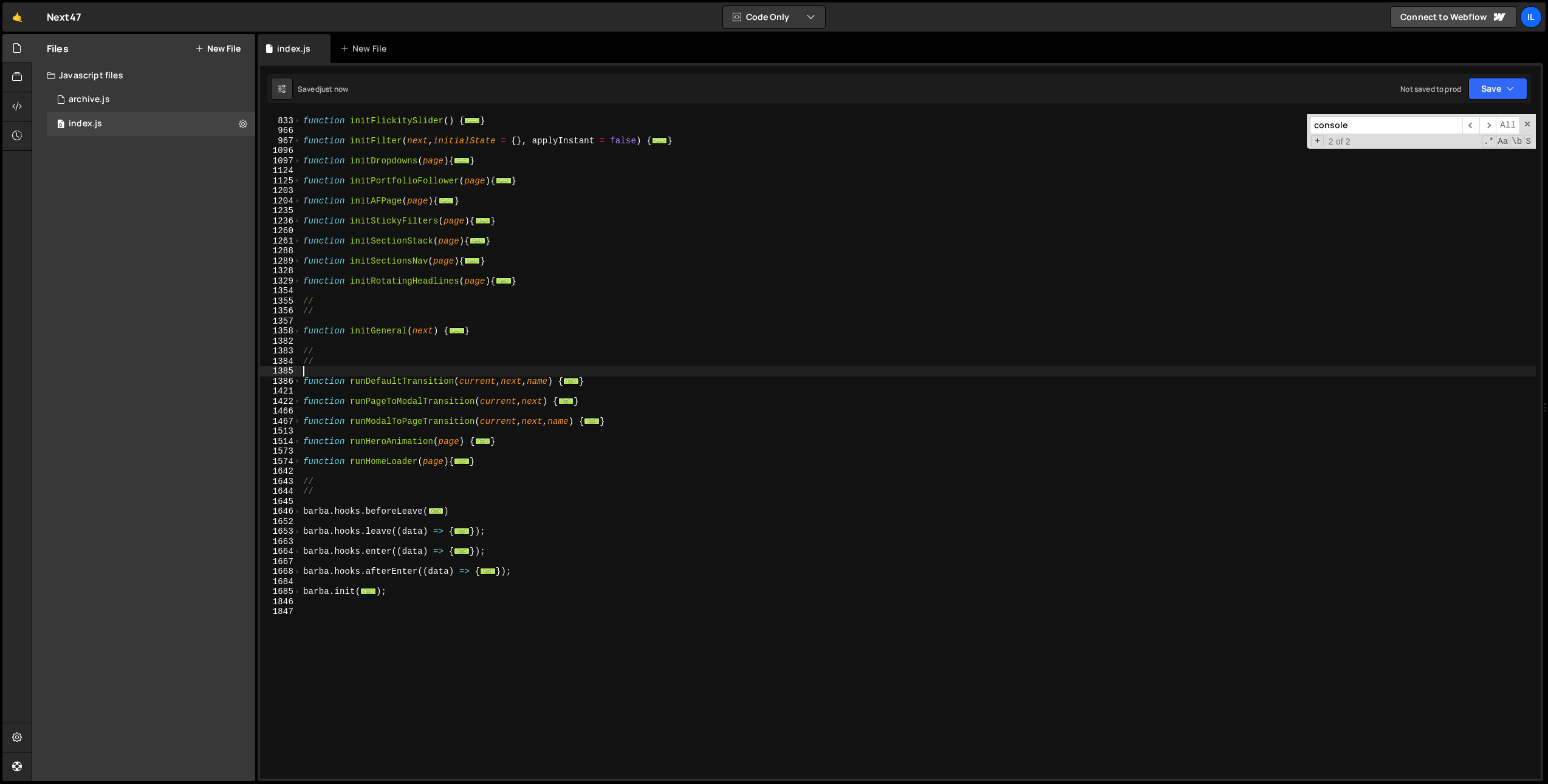
scroll to position [0, 0]
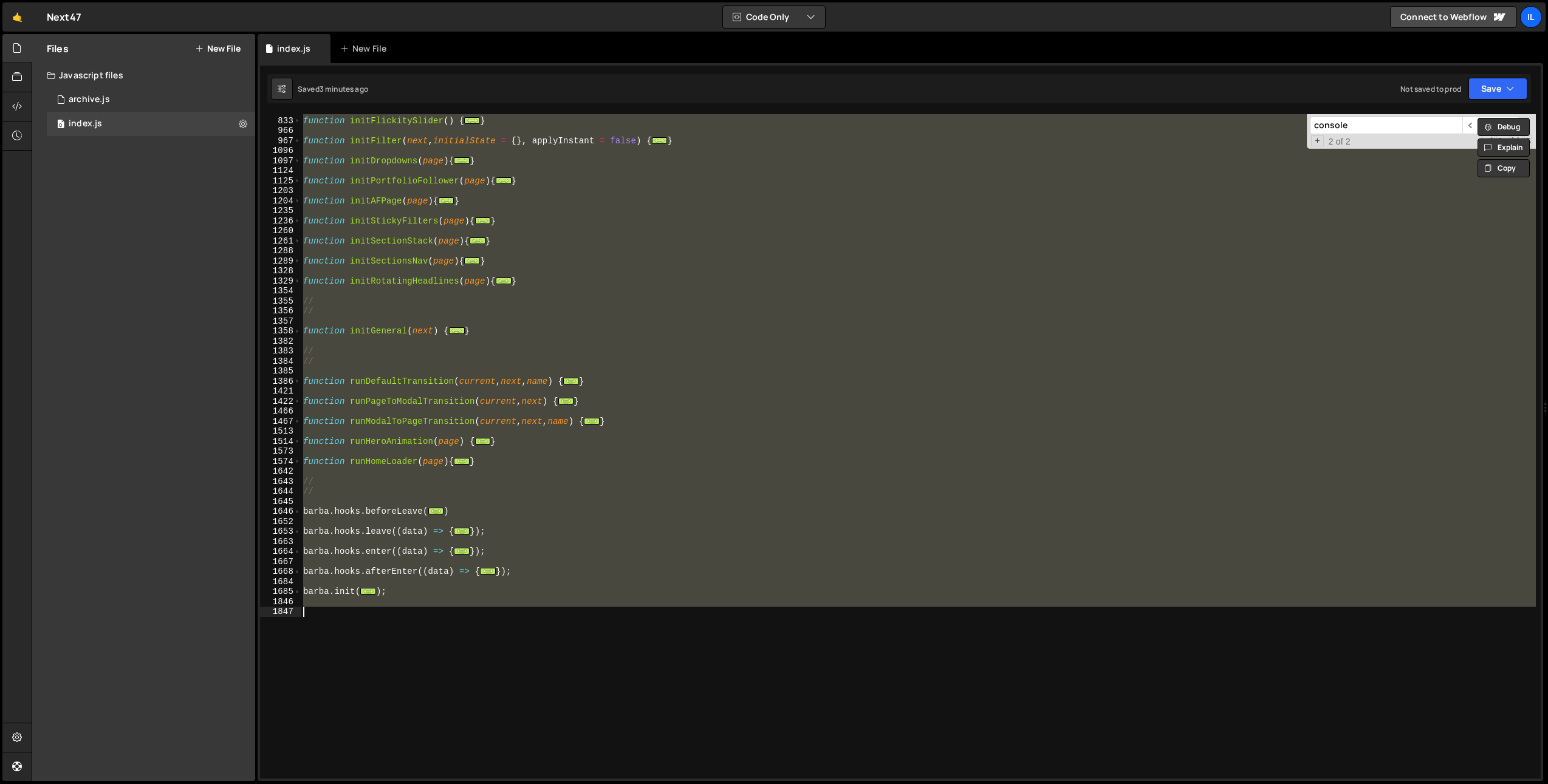
click at [607, 255] on div "function initFlickitySlider ( ) { ... } function initFilter ( next , initialSta…" at bounding box center [918, 447] width 1235 height 685
type textarea "function initSectionsNav(page){"
click at [185, 170] on div "Files New File Javascript files 0 archive.js 0 0 index.js 0 CSS files Copy shar…" at bounding box center [144, 408] width 223 height 747
click at [218, 50] on button "New File" at bounding box center [218, 48] width 45 height 10
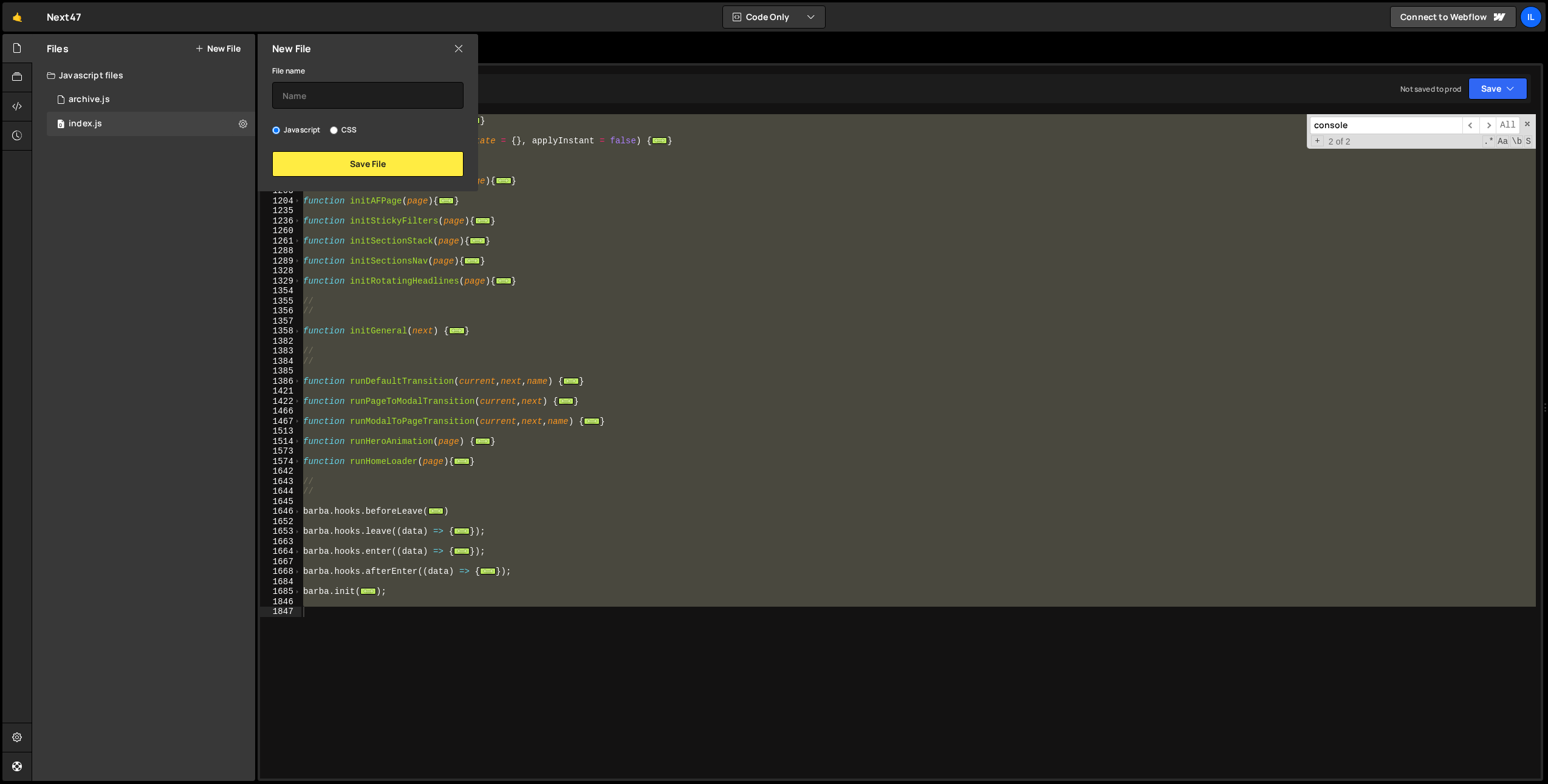
click at [313, 109] on div "File name Javascript CSS Save File" at bounding box center [367, 120] width 220 height 114
click at [315, 97] on input "text" at bounding box center [368, 96] width 191 height 27
type input "index@1.0.min"
click at [349, 166] on button "Save File" at bounding box center [368, 164] width 191 height 25
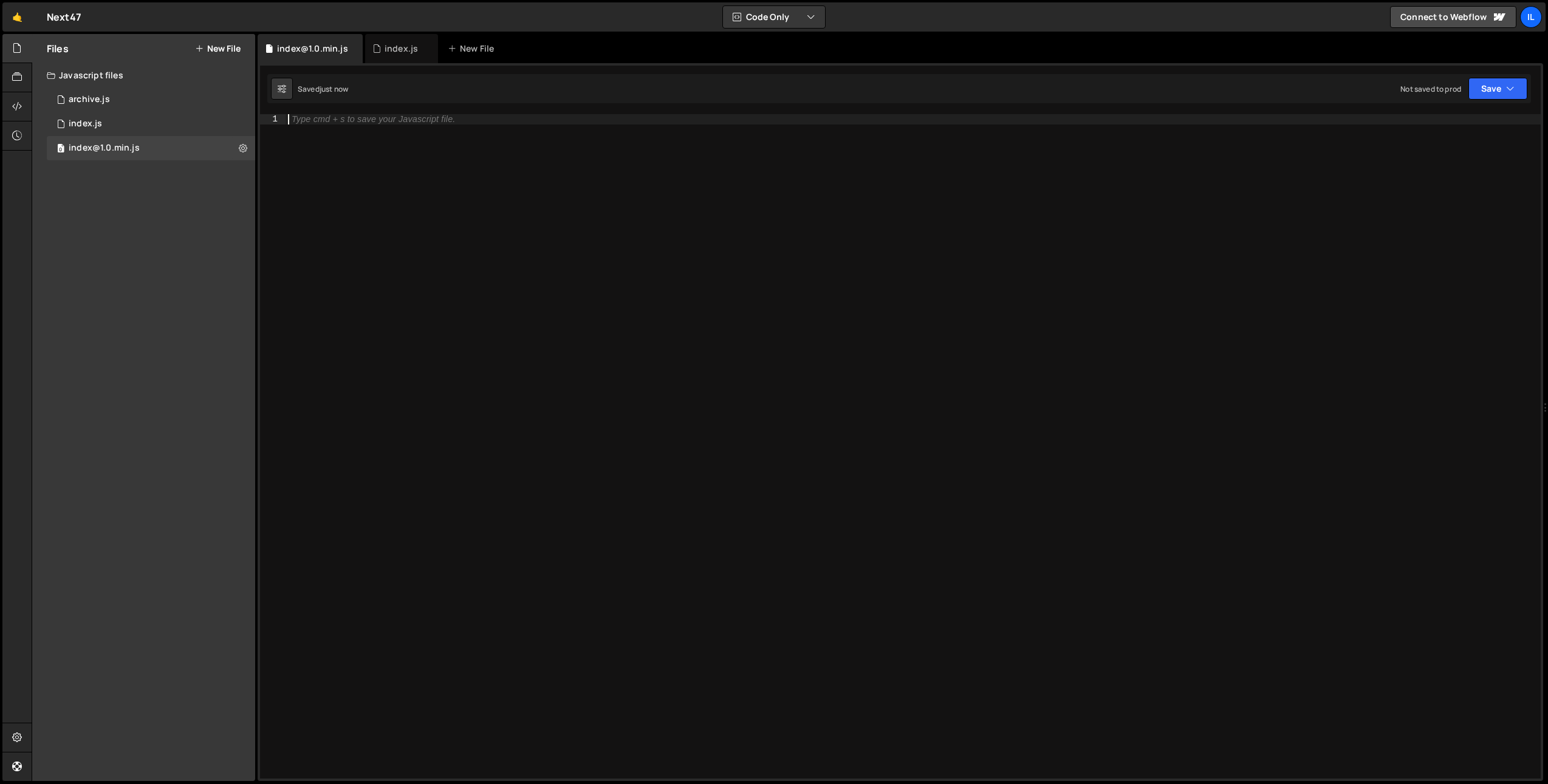
click at [414, 162] on div "Type cmd + s to save your Javascript file." at bounding box center [913, 457] width 1256 height 685
paste textarea
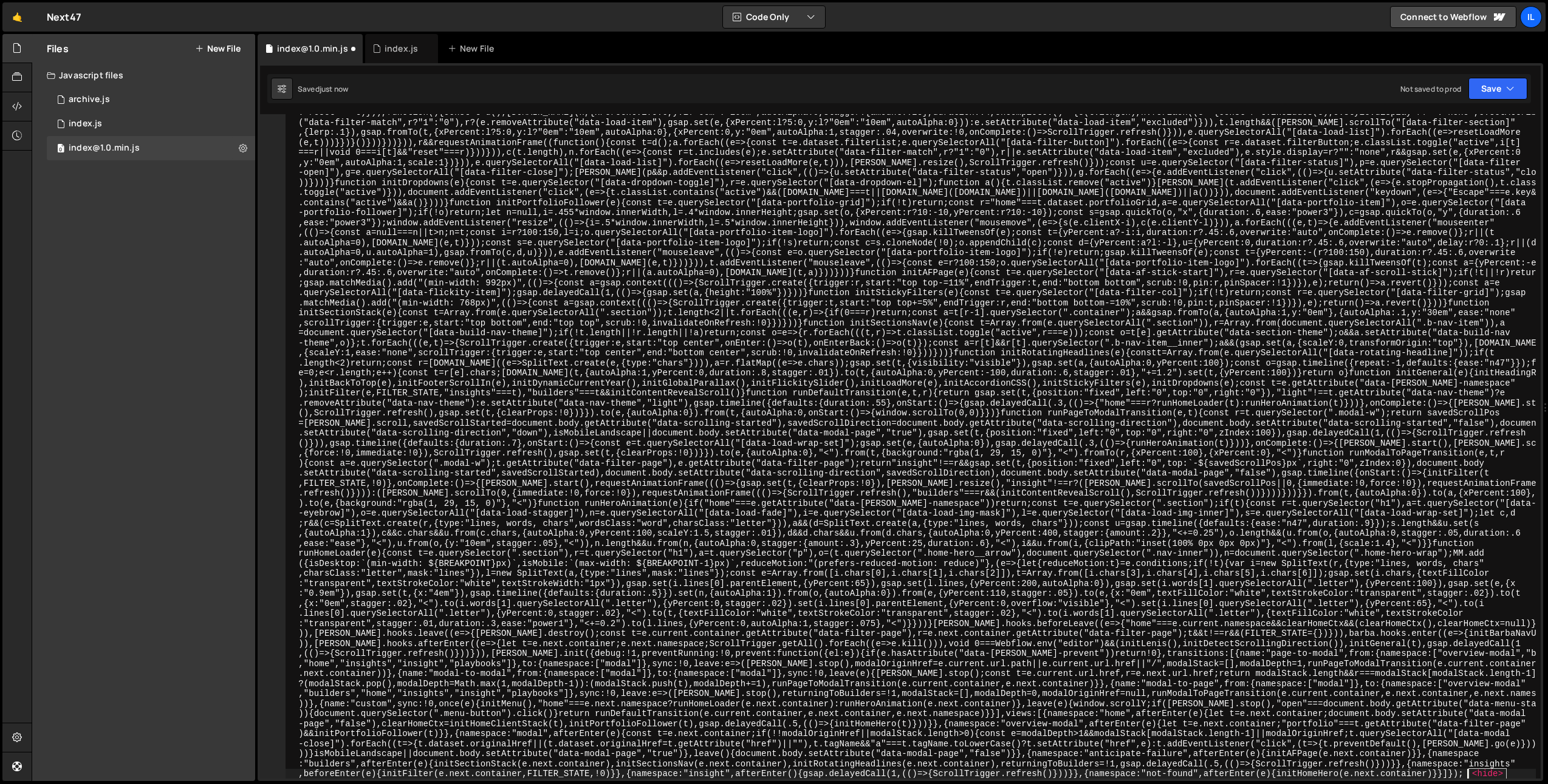
scroll to position [728, 0]
click at [1497, 96] on button "Save" at bounding box center [1497, 88] width 59 height 22
click at [1478, 164] on div "Not saved to prod" at bounding box center [1457, 171] width 126 height 14
click at [1509, 85] on icon "button" at bounding box center [1509, 88] width 8 height 12
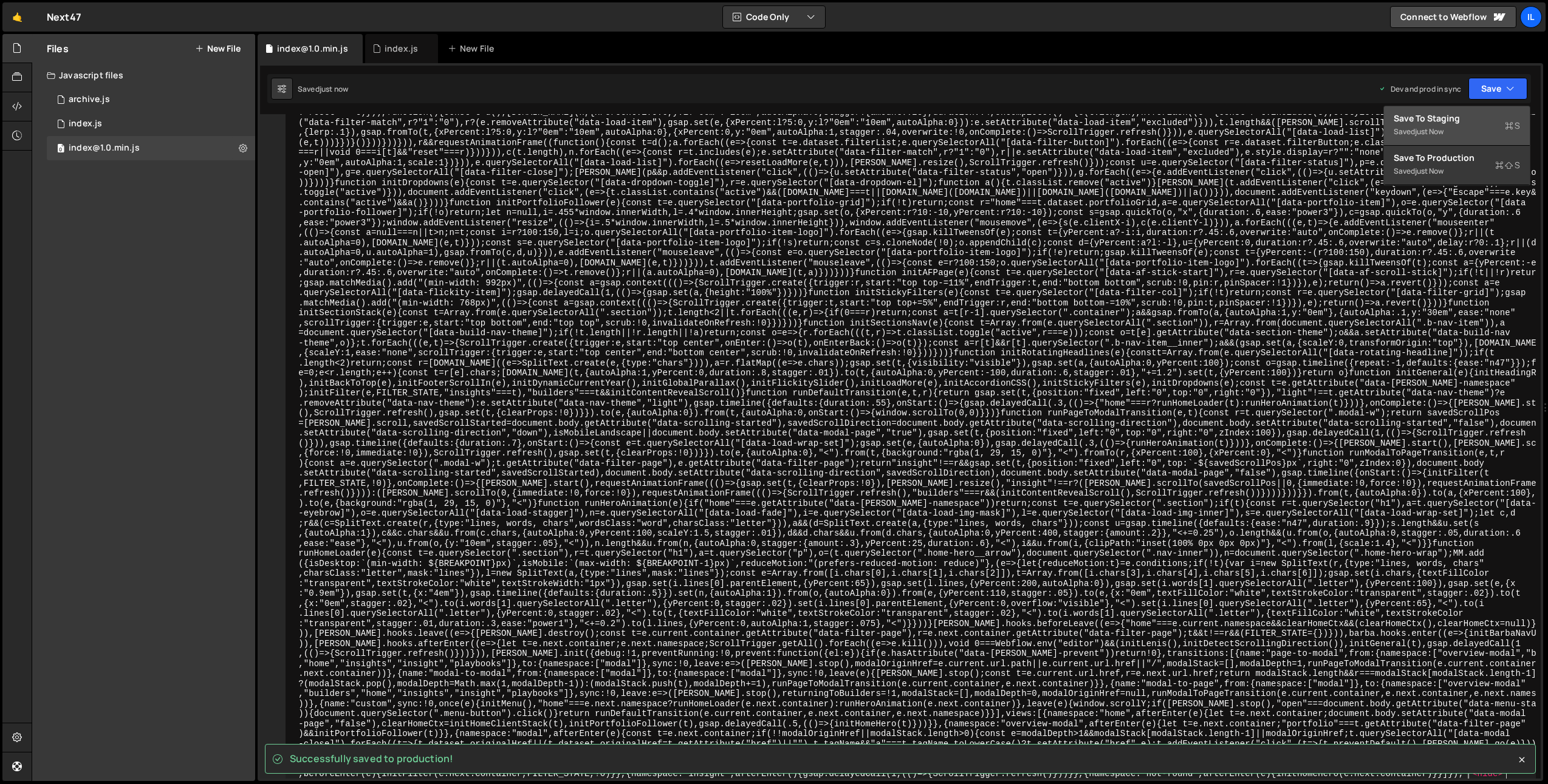
click at [1502, 115] on div "Save to Staging S" at bounding box center [1457, 118] width 126 height 12
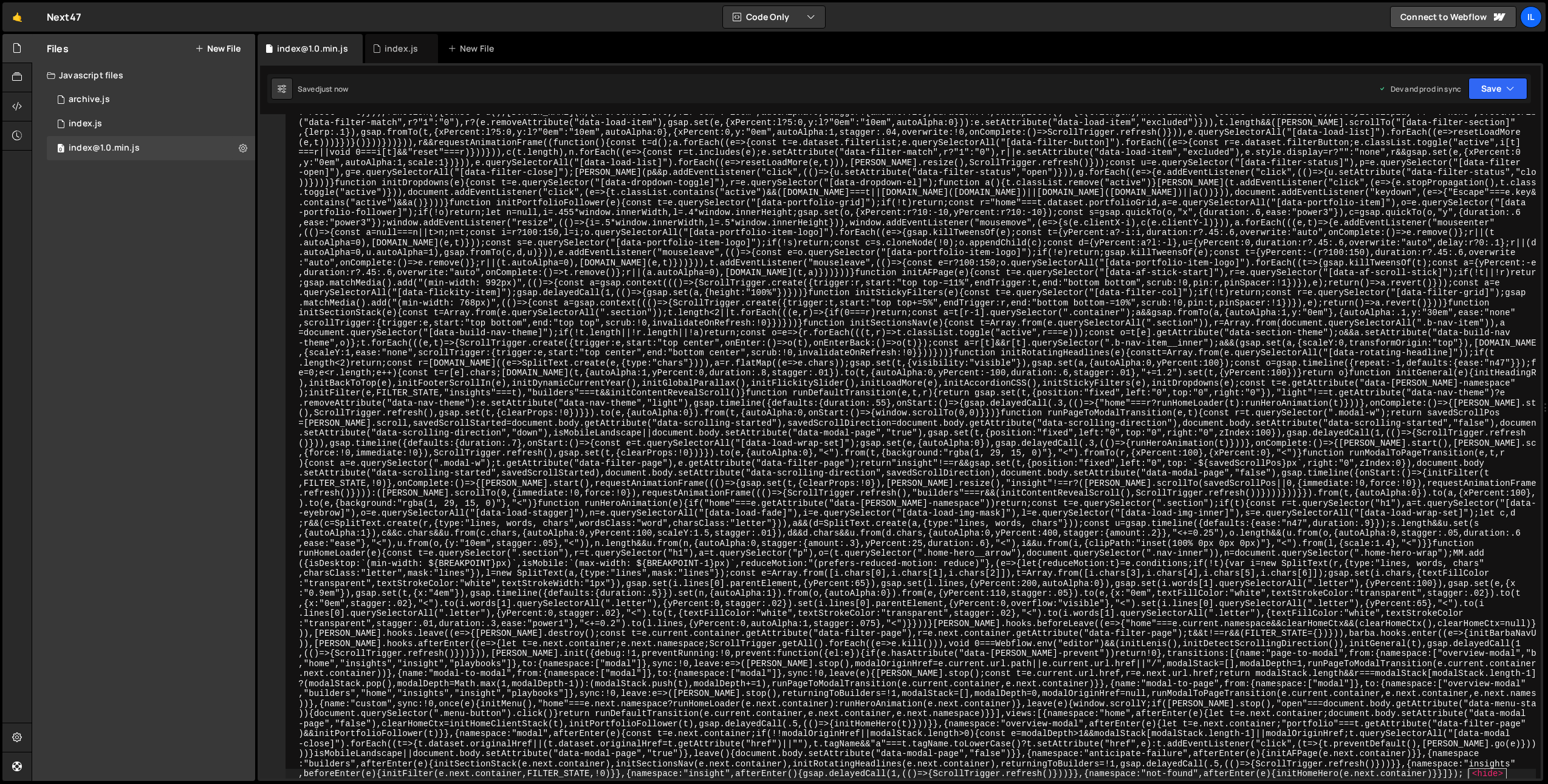
click at [14, 92] on div "Connections" at bounding box center [17, 92] width 29 height 116
click at [17, 106] on icon at bounding box center [16, 106] width 10 height 14
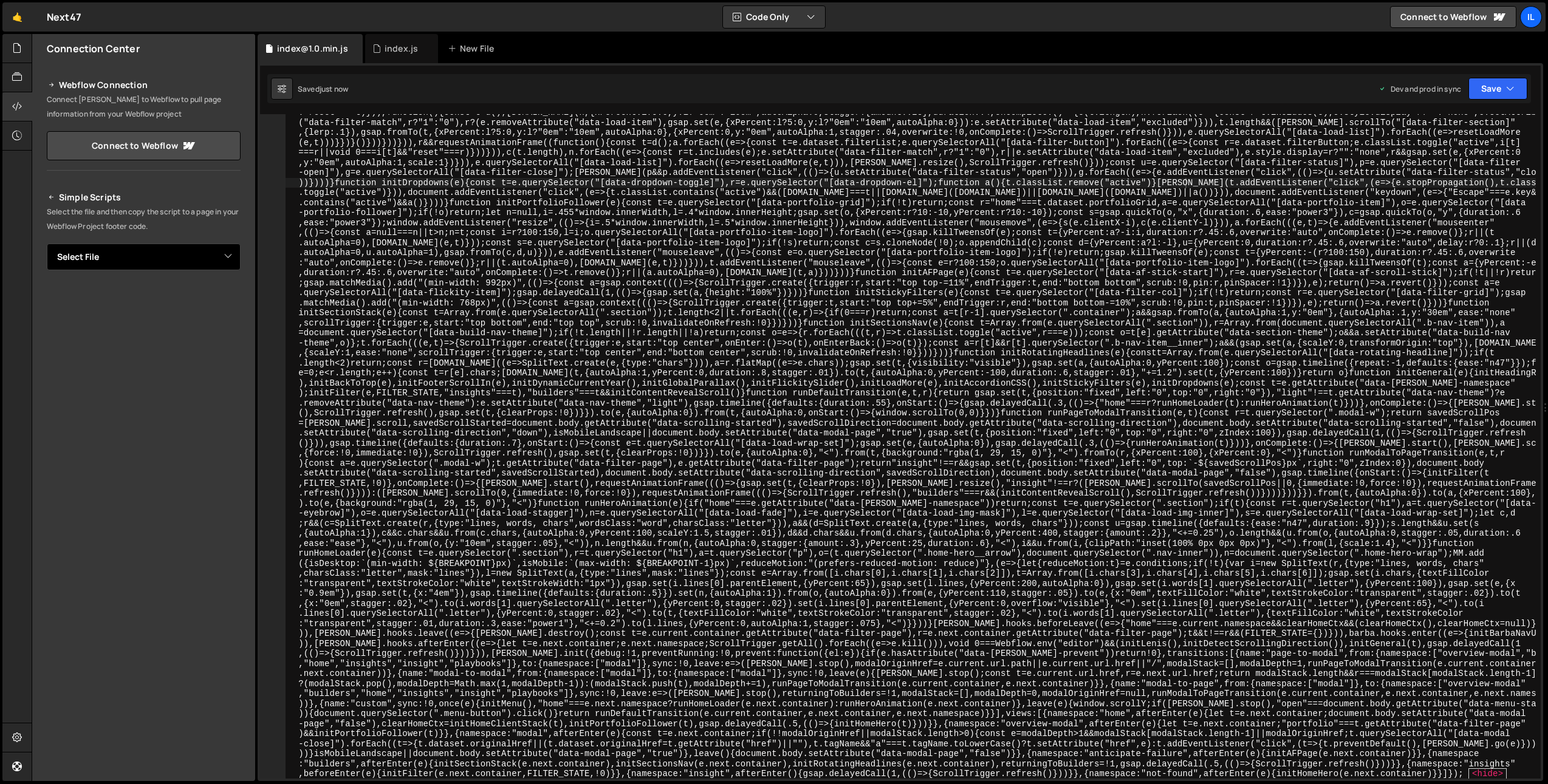
click at [144, 244] on select "Select File archive.js index.js index@1.0.min.js" at bounding box center [144, 257] width 194 height 27
select select "45500"
click at [47, 244] on select "Select File archive.js index.js index@1.0.min.js" at bounding box center [144, 257] width 194 height 27
click at [231, 295] on button "Button group with nested dropdown" at bounding box center [232, 298] width 17 height 25
click at [203, 335] on link "Copy Production js" at bounding box center [190, 337] width 101 height 17
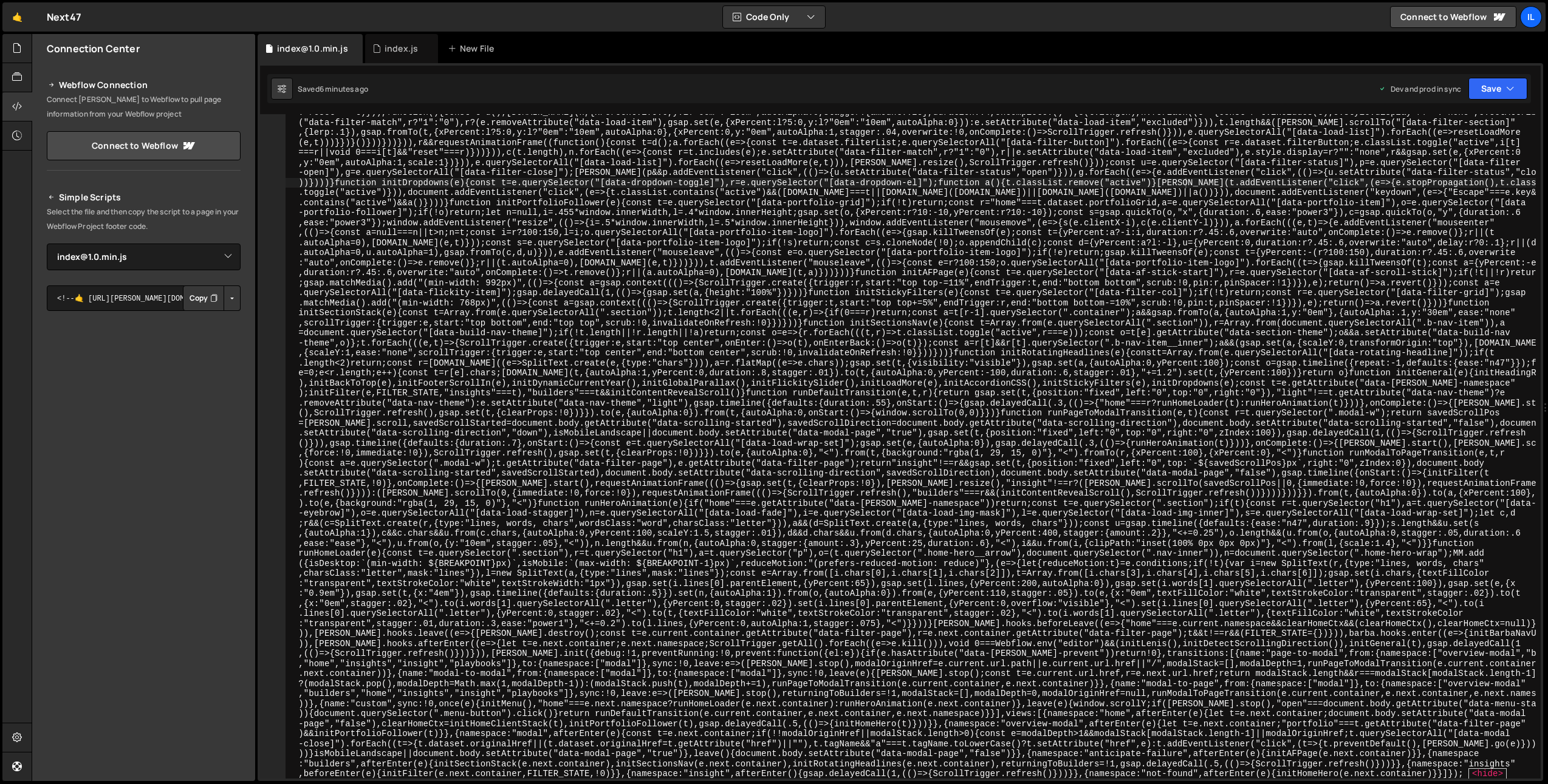
click at [392, 56] on div "index.js" at bounding box center [402, 49] width 73 height 29
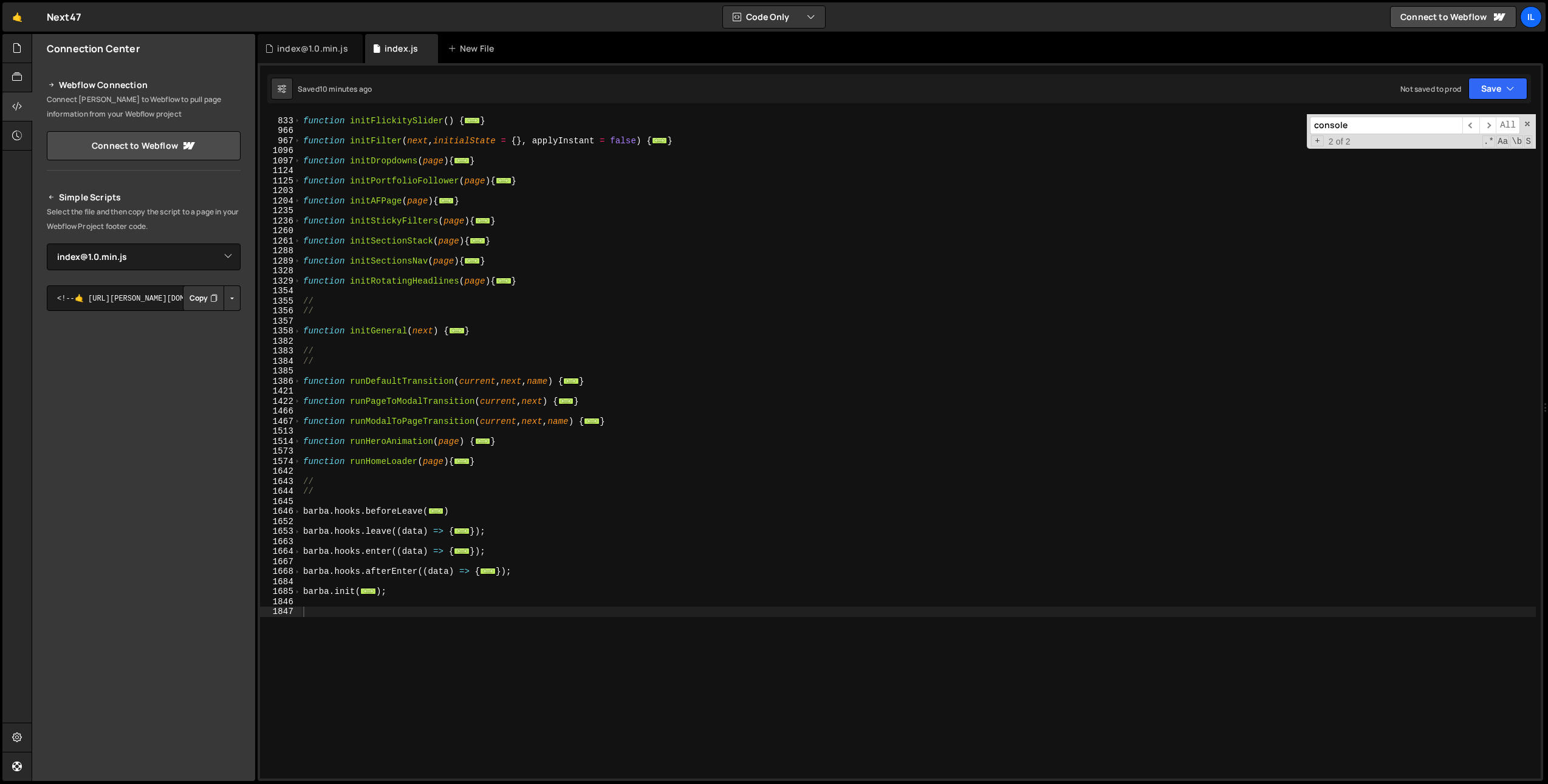
type textarea "function initSectionStack(page){"
click at [456, 236] on div "function initFlickitySlider ( ) { ... } function initFilter ( next , initialSta…" at bounding box center [918, 447] width 1235 height 685
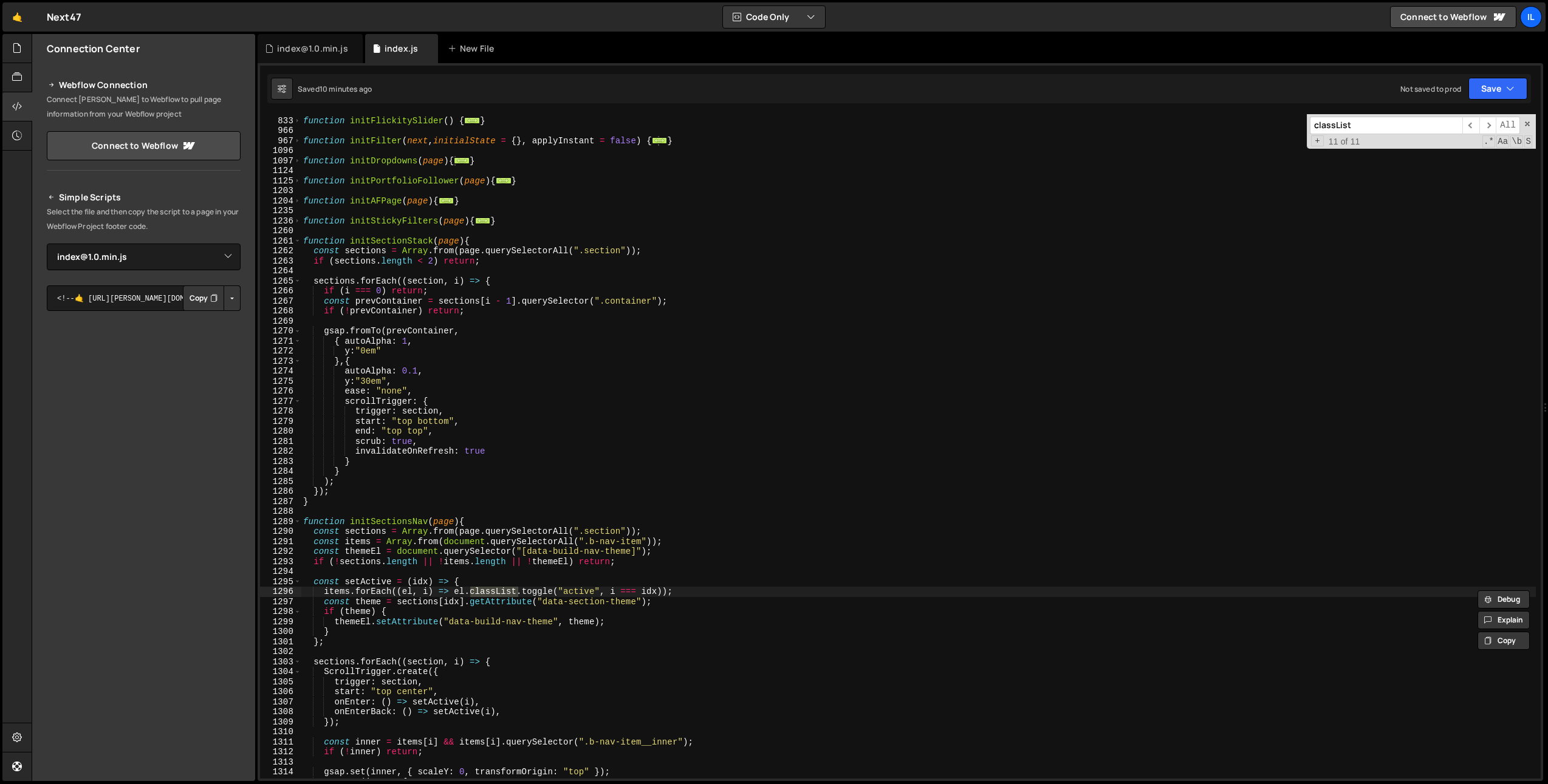
type input "classList"
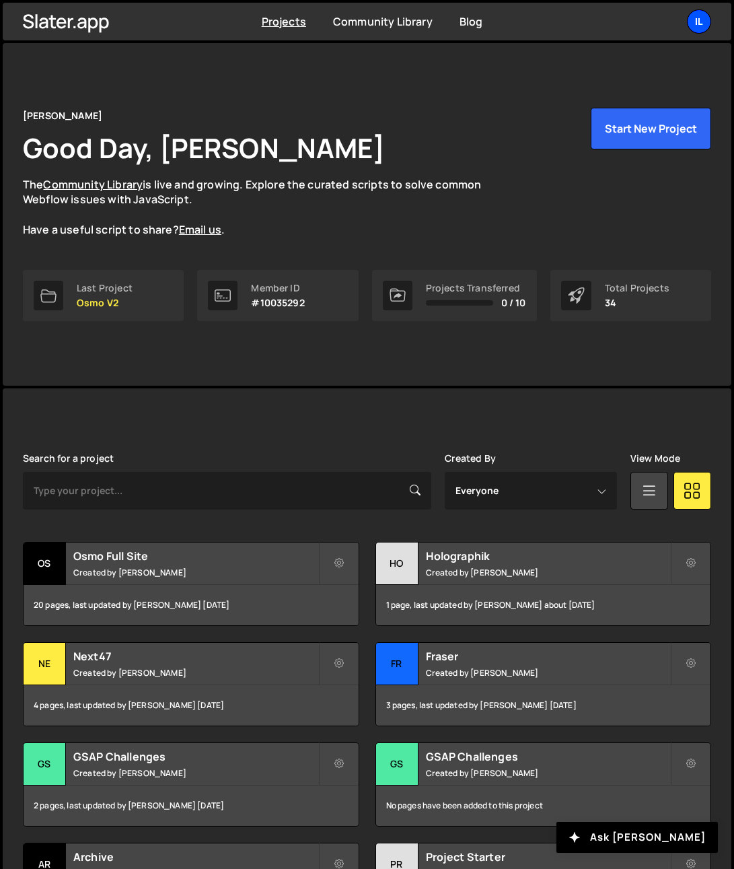
click at [704, 23] on div "Il" at bounding box center [699, 21] width 24 height 24
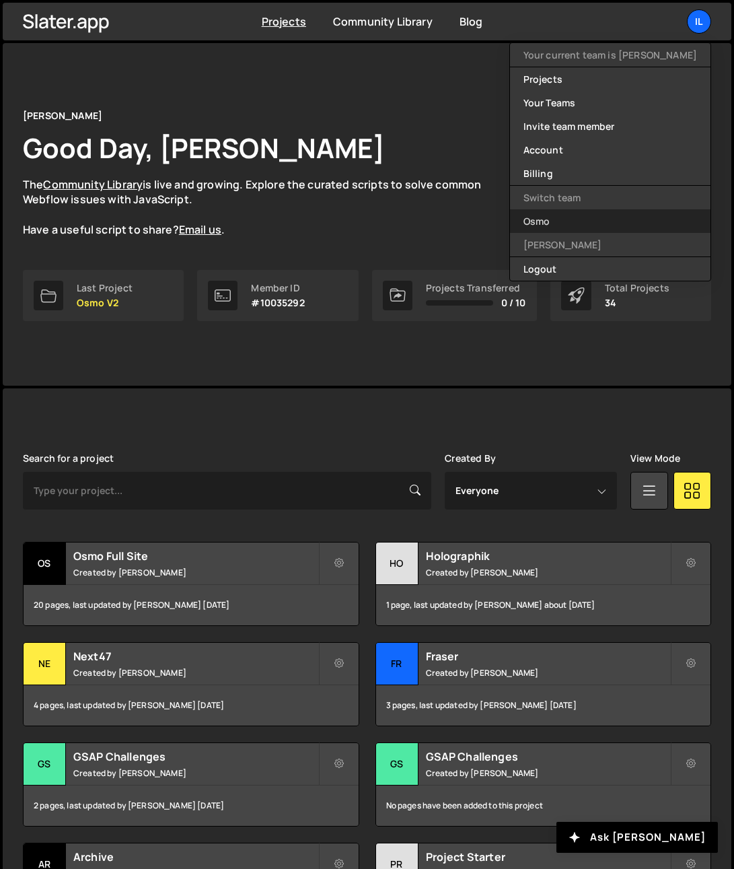
click at [600, 220] on link "Osmo" at bounding box center [610, 221] width 201 height 24
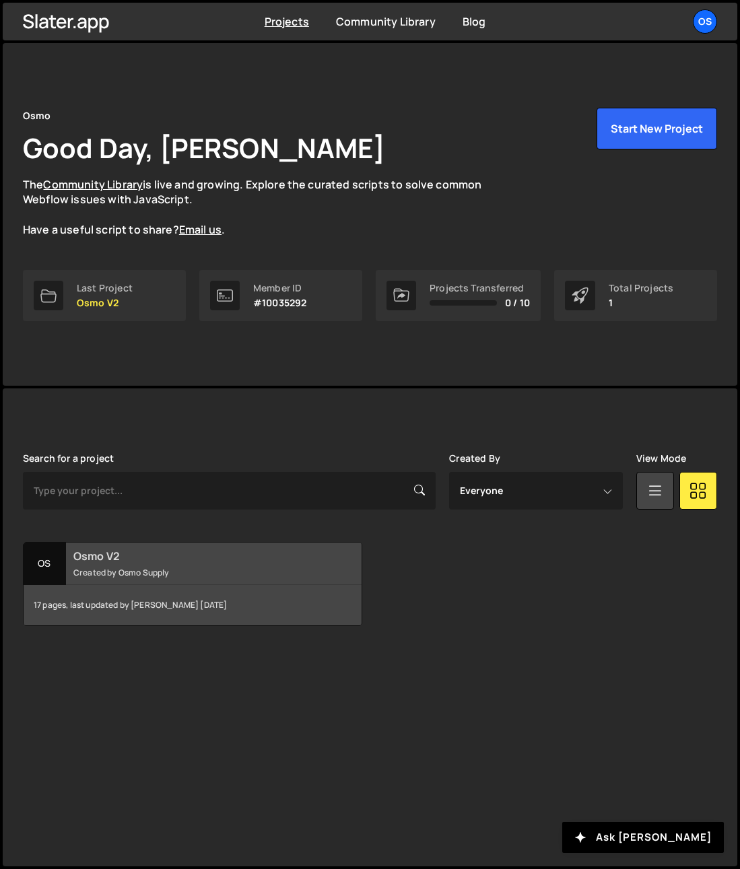
click at [142, 571] on small "Created by Osmo Supply" at bounding box center [197, 572] width 248 height 11
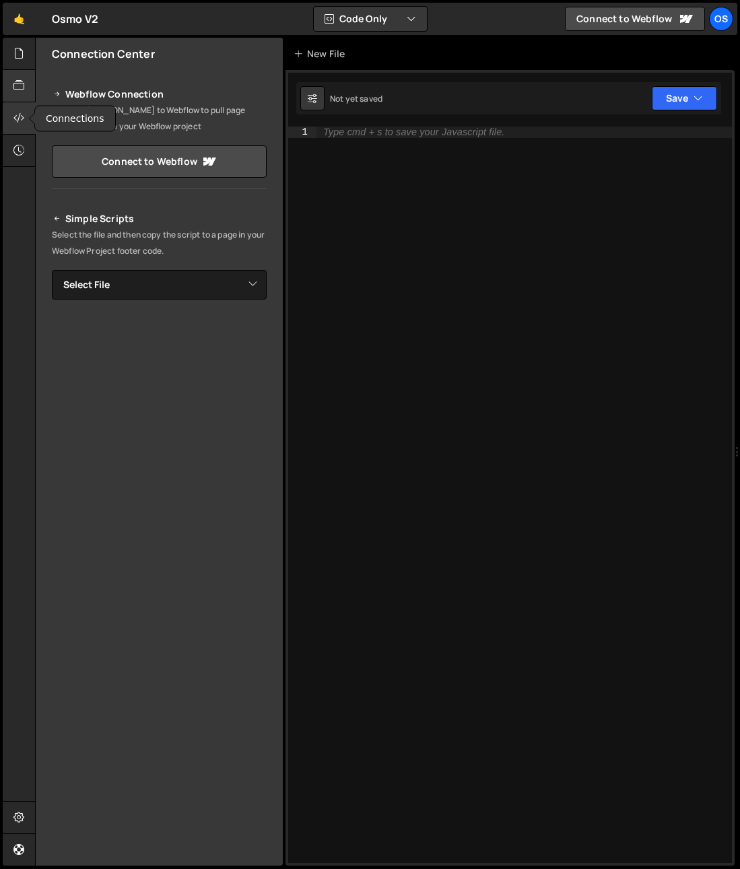
drag, startPoint x: 17, startPoint y: 123, endPoint x: 14, endPoint y: 82, distance: 41.1
click at [17, 122] on icon at bounding box center [18, 117] width 11 height 15
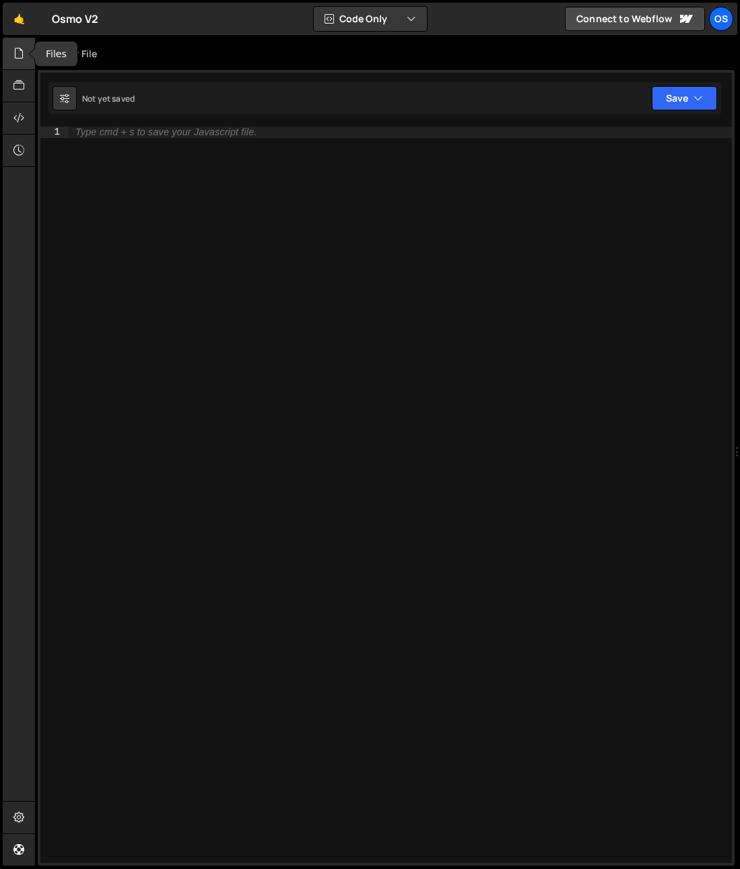
click at [23, 48] on icon at bounding box center [18, 53] width 11 height 15
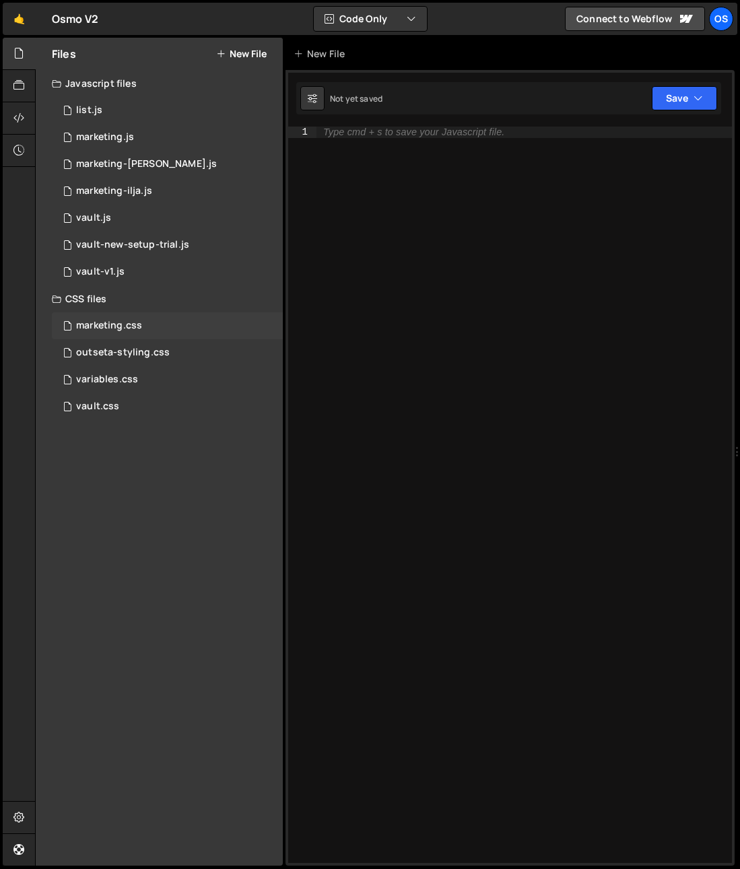
click at [114, 321] on div "marketing.css" at bounding box center [109, 326] width 66 height 12
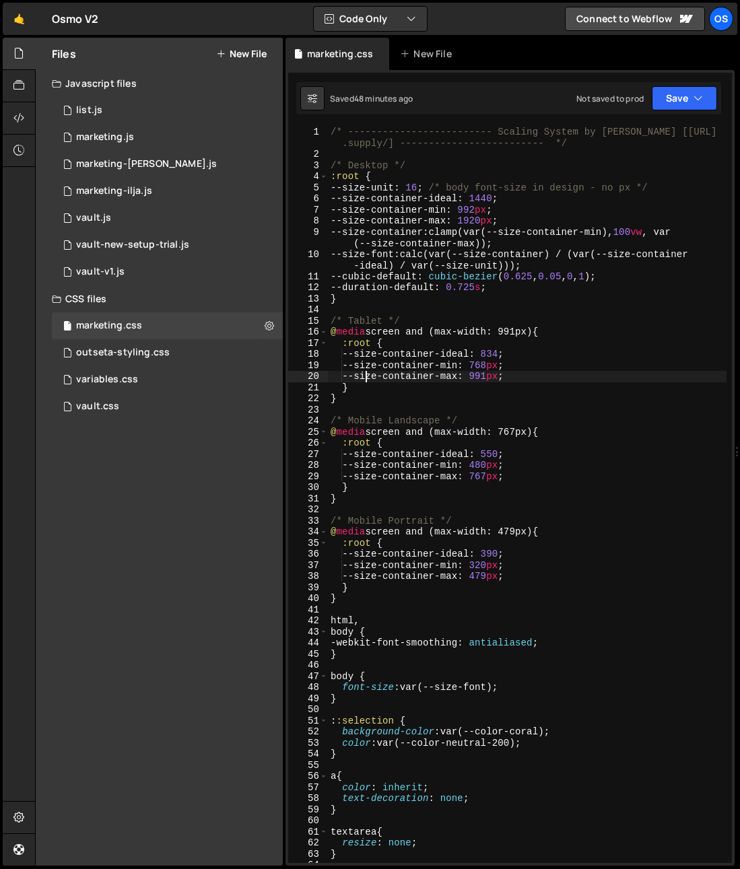
click at [363, 382] on div "/* ------------------------- Scaling System by [PERSON_NAME] [[URL] .supply/] -…" at bounding box center [527, 512] width 398 height 770
click at [122, 335] on div "marketing.css 0" at bounding box center [167, 325] width 231 height 27
click at [18, 51] on icon at bounding box center [18, 53] width 11 height 15
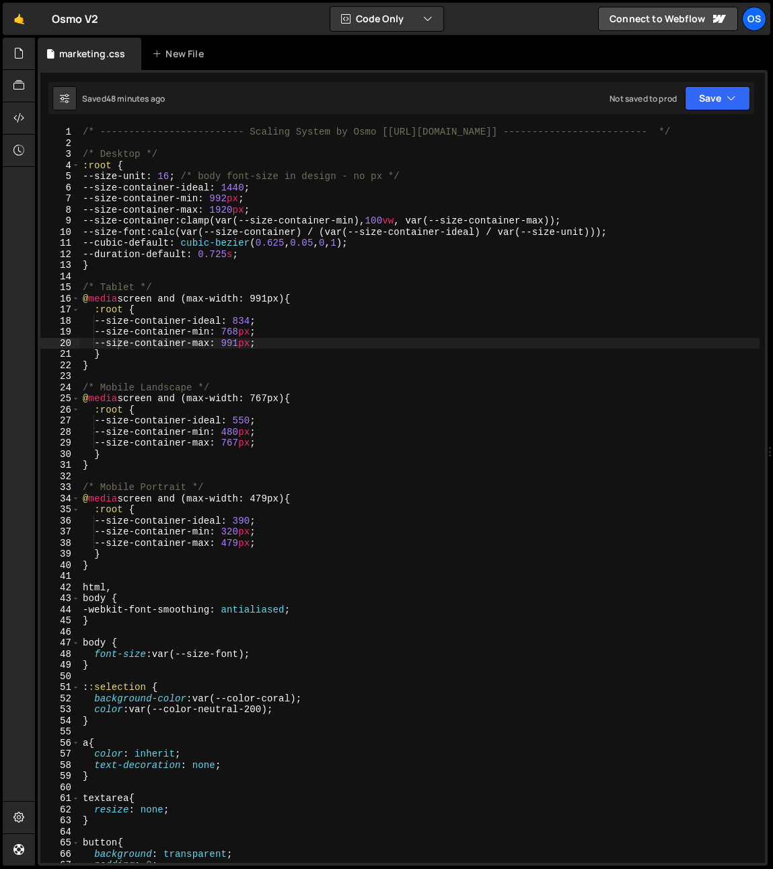
type textarea "}"
click at [290, 357] on div "/* ------------------------- Scaling System by Osmo [[URL][DOMAIN_NAME]] ------…" at bounding box center [420, 506] width 680 height 759
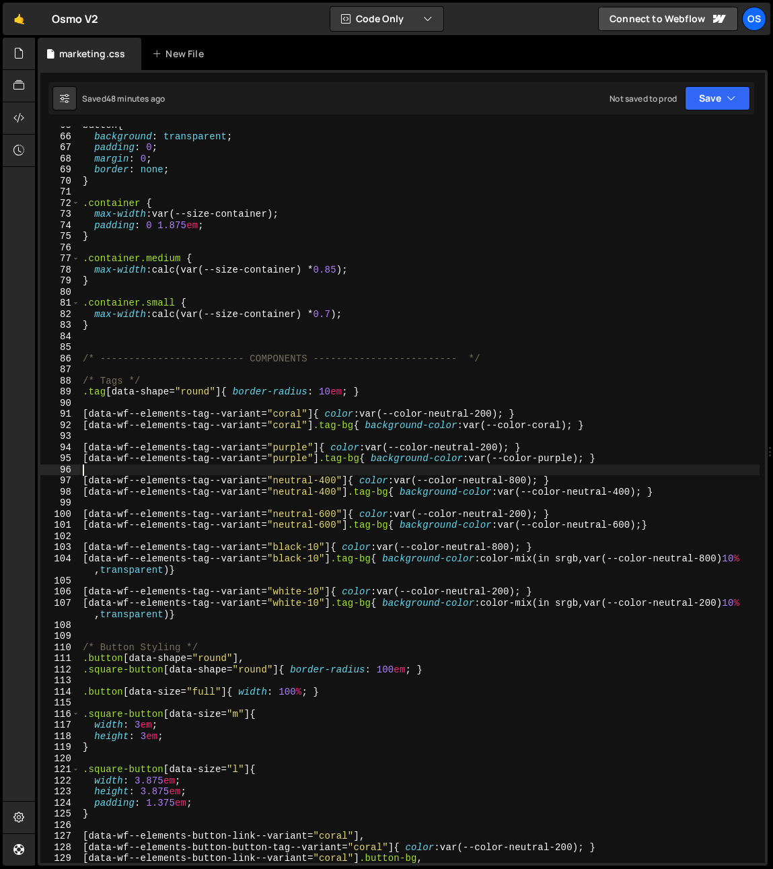
click at [226, 475] on div "button { background : transparent ; padding : 0 ; margin : 0 ; border : none ; …" at bounding box center [420, 499] width 680 height 759
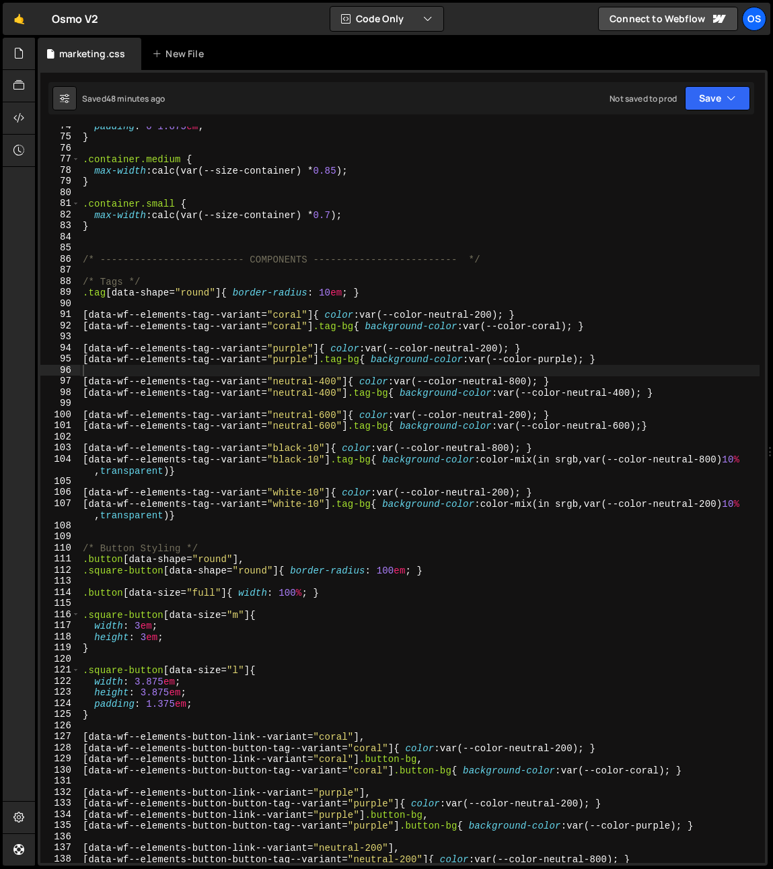
click at [200, 335] on div "padding : 0 1.875 em ; } .container.medium { max-width : calc(var(--size-contai…" at bounding box center [420, 499] width 680 height 759
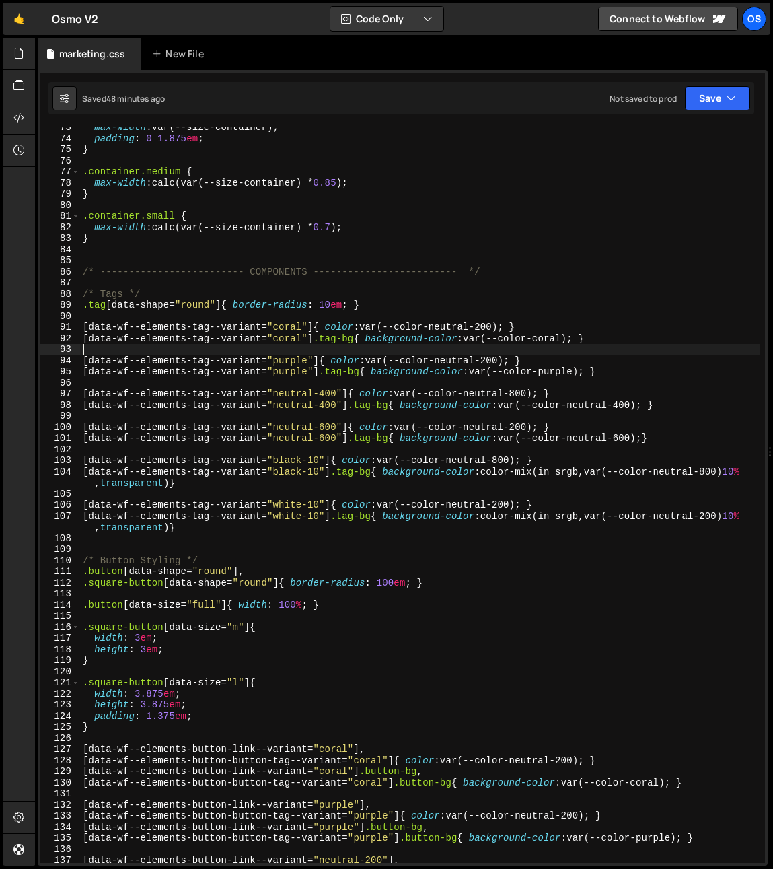
scroll to position [804, 0]
click at [340, 406] on div "max-width : var(--size-container) ; padding : 0 1.875 em ; } .container.medium …" at bounding box center [420, 501] width 680 height 759
type textarea "[data-wf--elements-tag--variant="neutral-400"] .tag-bg{ background-color: var(-…"
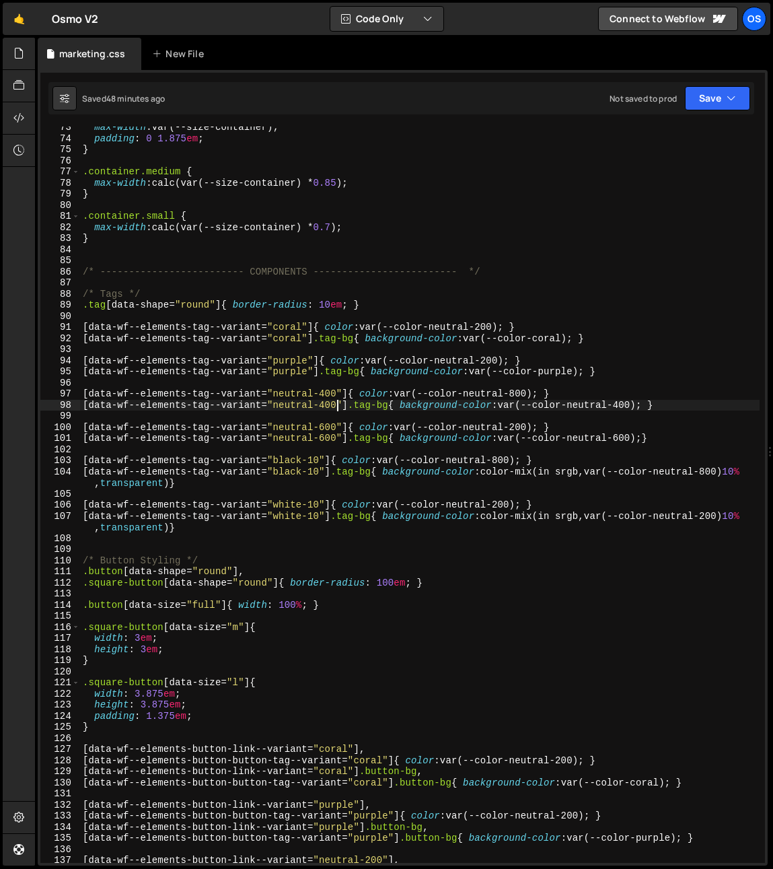
drag, startPoint x: 390, startPoint y: 345, endPoint x: 422, endPoint y: 348, distance: 31.8
click at [390, 345] on div "max-width : var(--size-container) ; padding : 0 1.875 em ; } .container.medium …" at bounding box center [420, 501] width 680 height 759
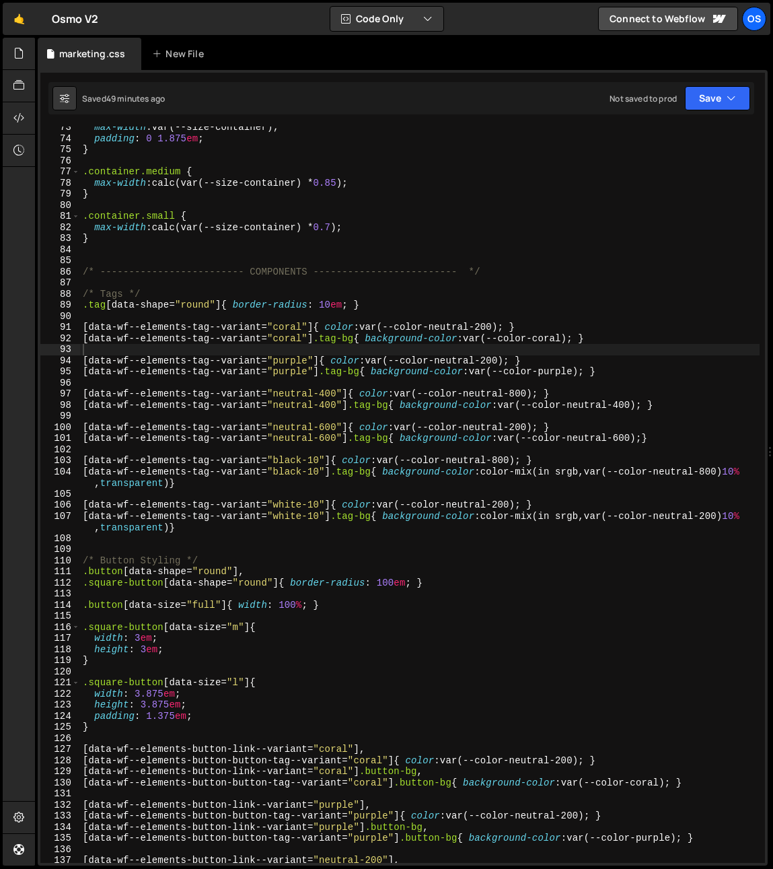
click at [262, 397] on div "max-width : var(--size-container) ; padding : 0 1.875 em ; } .container.medium …" at bounding box center [420, 501] width 680 height 759
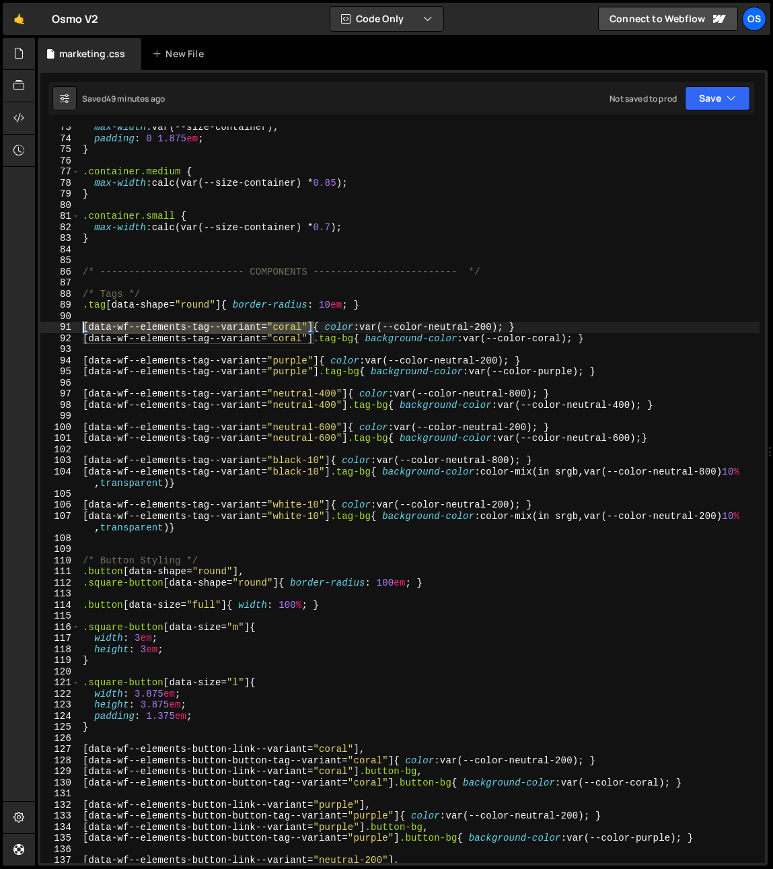
drag, startPoint x: 311, startPoint y: 328, endPoint x: 19, endPoint y: 332, distance: 292.1
click at [19, 332] on div "Hold on a sec... Are you certain you wish to leave this page? Any changes you'v…" at bounding box center [386, 434] width 773 height 869
click at [316, 328] on div "max-width : var(--size-container) ; padding : 0 1.875 em ; } .container.medium …" at bounding box center [420, 495] width 680 height 736
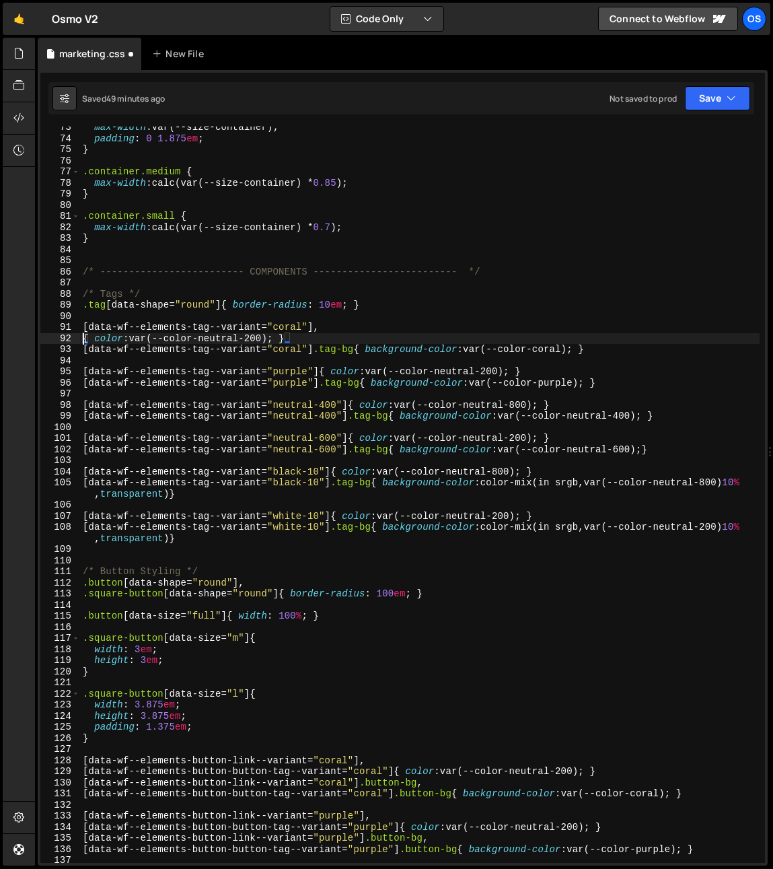
paste textarea "[data-wf--elements-tag--variant="coral"]"
click at [211, 339] on div "max-width : var(--size-container) ; padding : 0 1.875 em ; } .container.medium …" at bounding box center [420, 501] width 680 height 759
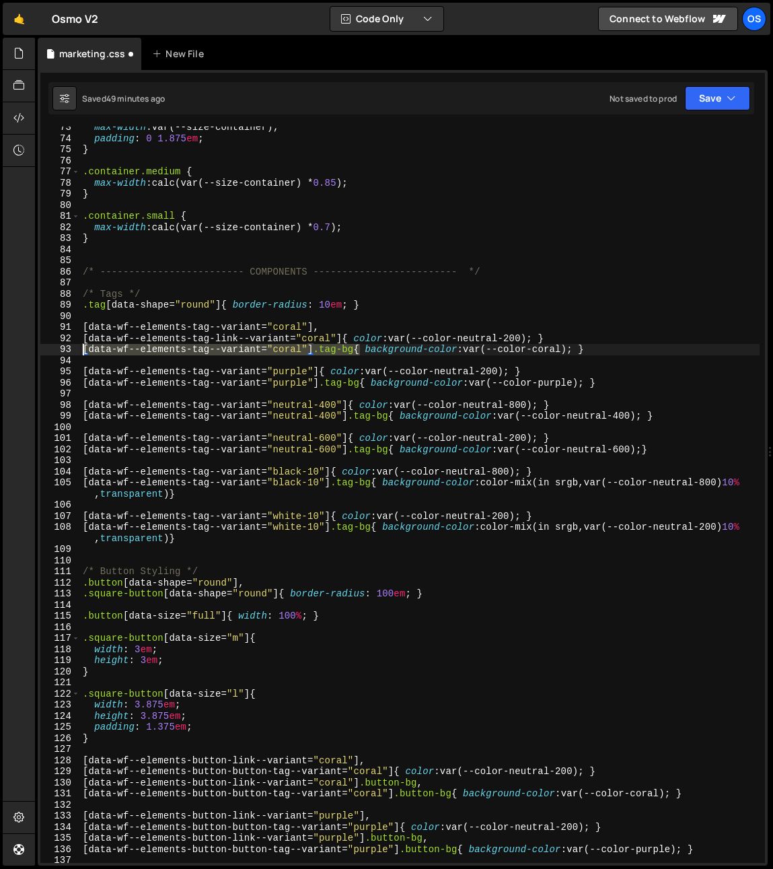
drag, startPoint x: 358, startPoint y: 350, endPoint x: 20, endPoint y: 353, distance: 338.6
click at [20, 353] on div "Hold on a sec... Are you certain you wish to leave this page? Any changes you'v…" at bounding box center [386, 434] width 773 height 869
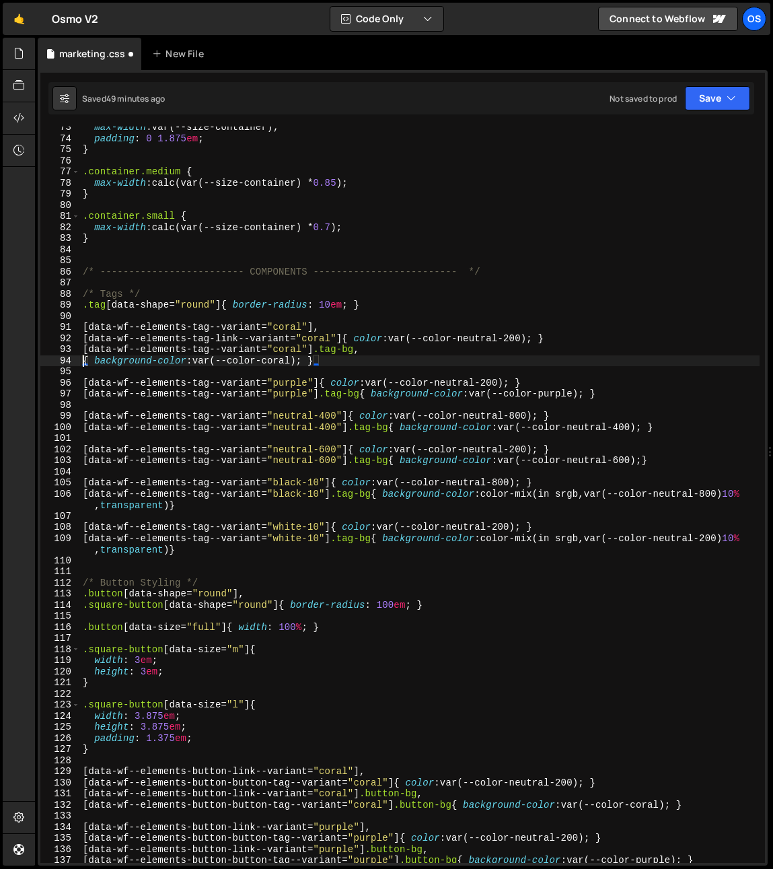
paste textarea "[data-wf--elements-tag--variant="coral"] .tag-bg"
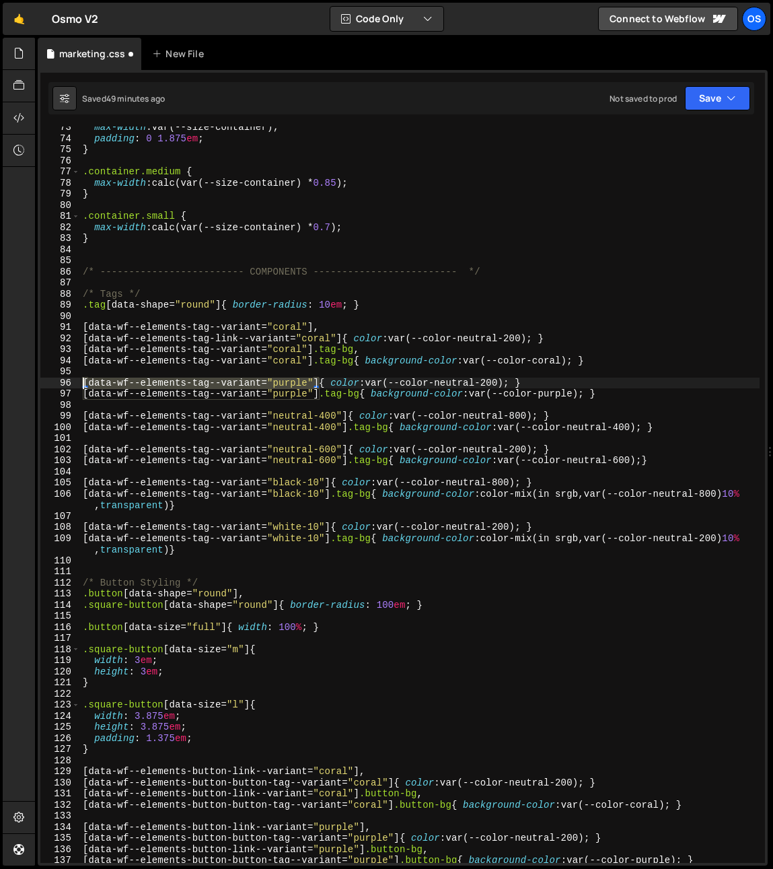
drag, startPoint x: 320, startPoint y: 384, endPoint x: 63, endPoint y: 381, distance: 257.8
click at [63, 381] on div "[data-wf--elements-tag--variant="coral"] .tag-bg{ background-color: var(--color…" at bounding box center [402, 495] width 725 height 736
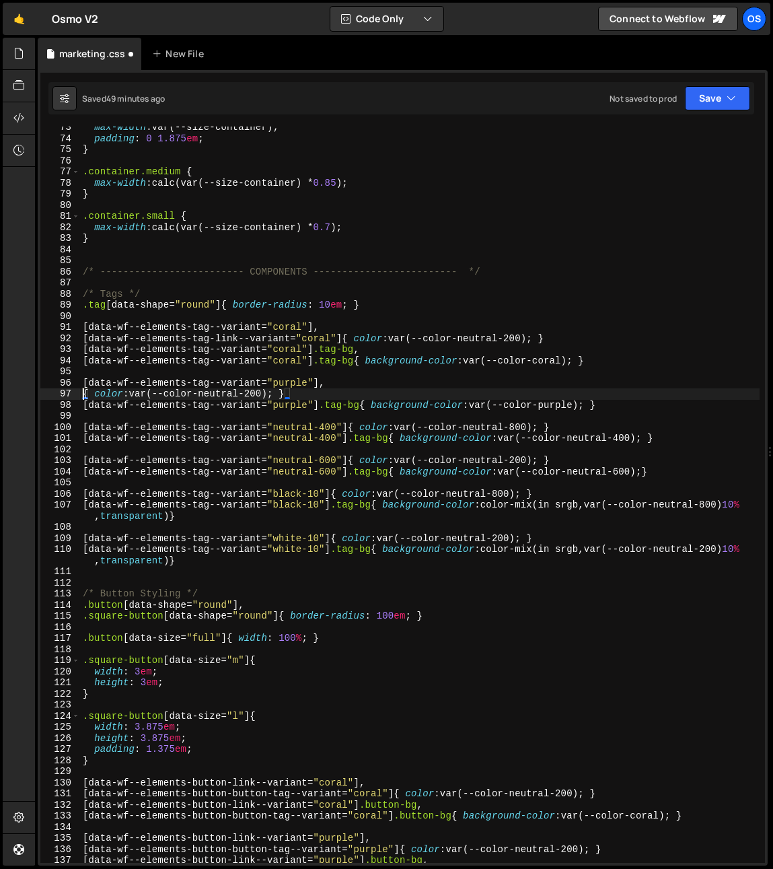
paste textarea "[data-wf--elements-tag--variant="purple"]"
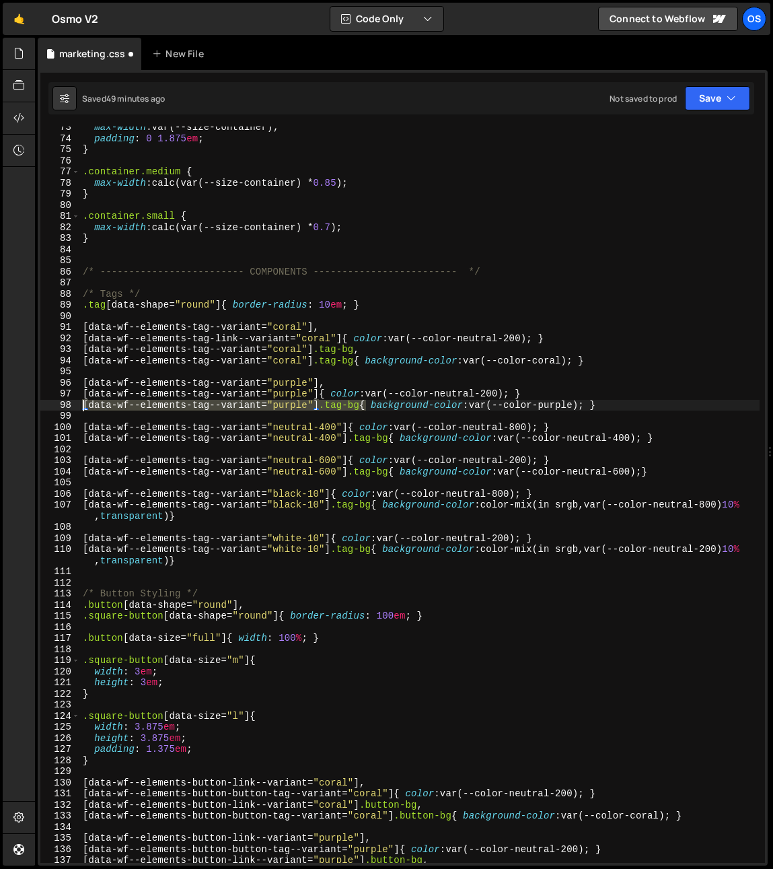
drag, startPoint x: 368, startPoint y: 405, endPoint x: 69, endPoint y: 402, distance: 299.5
click at [69, 402] on div "[data-wf--elements-tag--variant="purple"]{ color: var(--color-neutral-200); } 7…" at bounding box center [402, 495] width 725 height 736
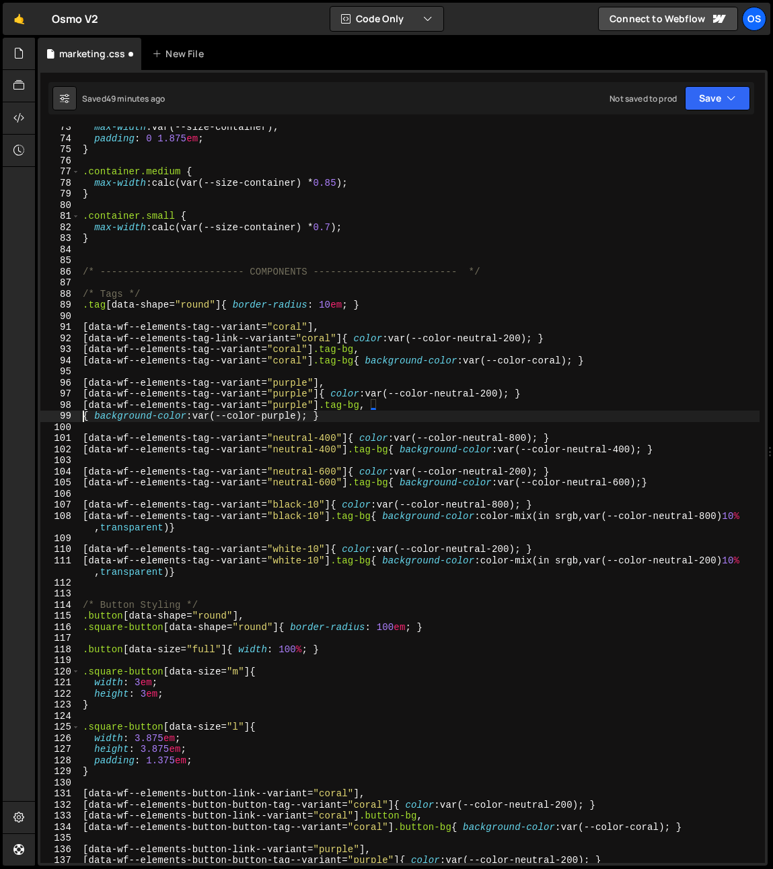
paste textarea "[data-wf--elements-tag--variant="purple"] .tag-bg"
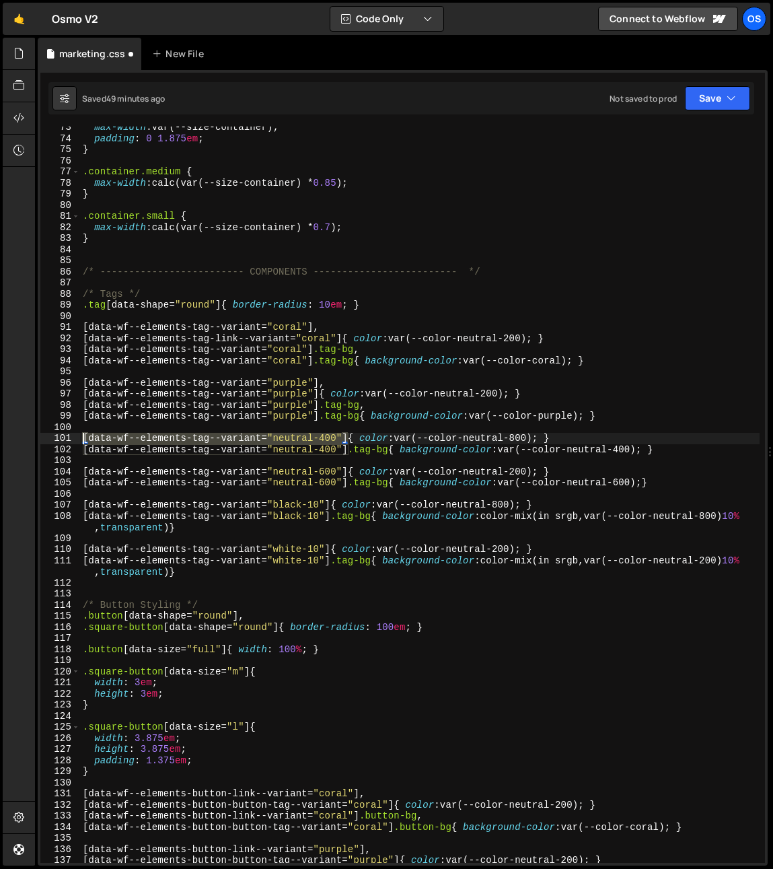
drag, startPoint x: 348, startPoint y: 435, endPoint x: -24, endPoint y: 434, distance: 371.5
click at [0, 434] on html "Projects [GEOGRAPHIC_DATA] Blog Os Your current team is [PERSON_NAME] Projects …" at bounding box center [386, 434] width 773 height 869
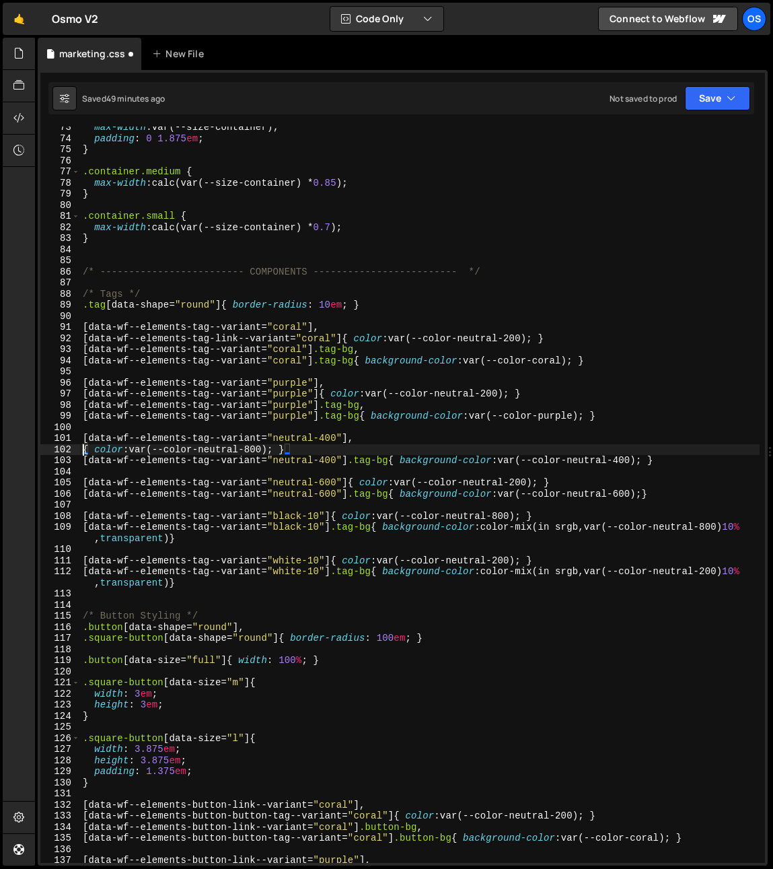
paste textarea "[data-wf--elements-tag--variant="neutral-400"]"
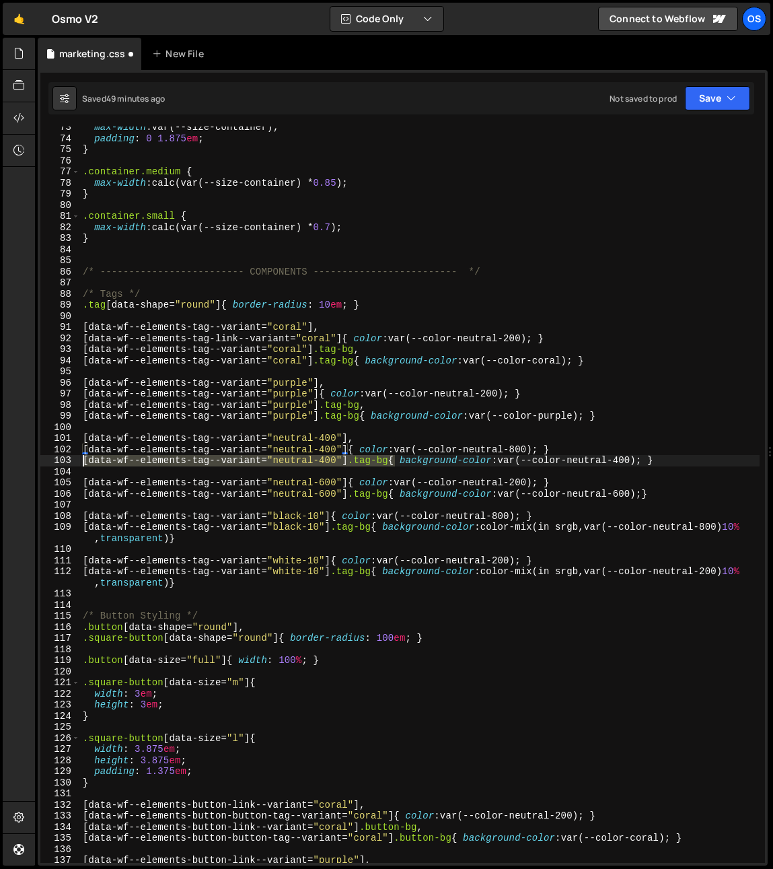
drag, startPoint x: 394, startPoint y: 462, endPoint x: 58, endPoint y: 459, distance: 336.5
click at [58, 459] on div "[data-wf--elements-tag--variant="neutral-400"]{ color: var(--color-neutral-800)…" at bounding box center [402, 495] width 725 height 736
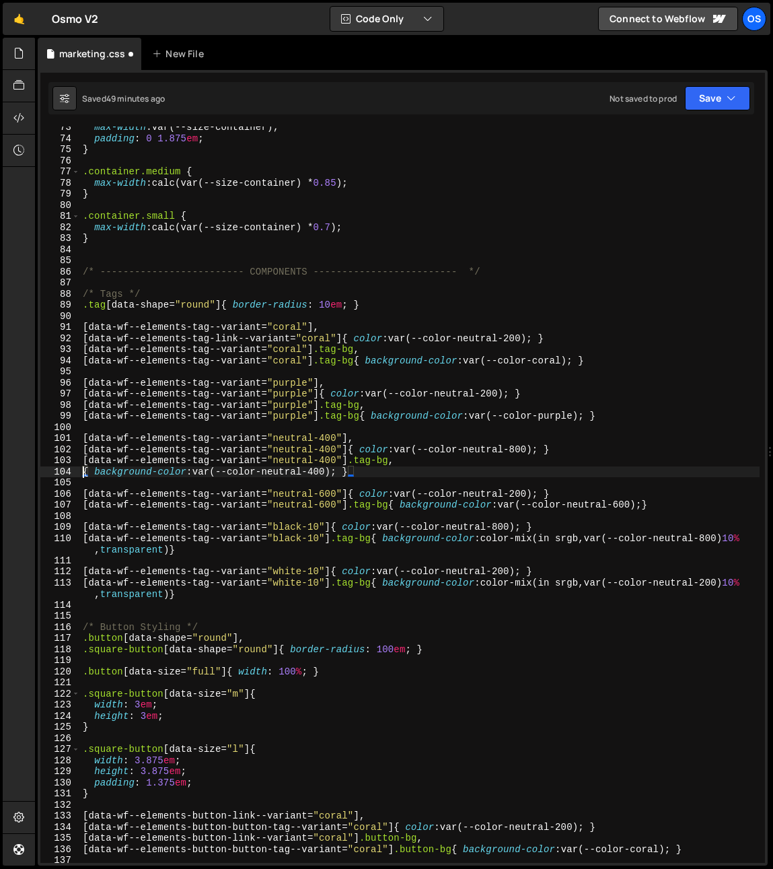
paste textarea "[data-wf--elements-tag--variant="neutral-400"] .tag-bg"
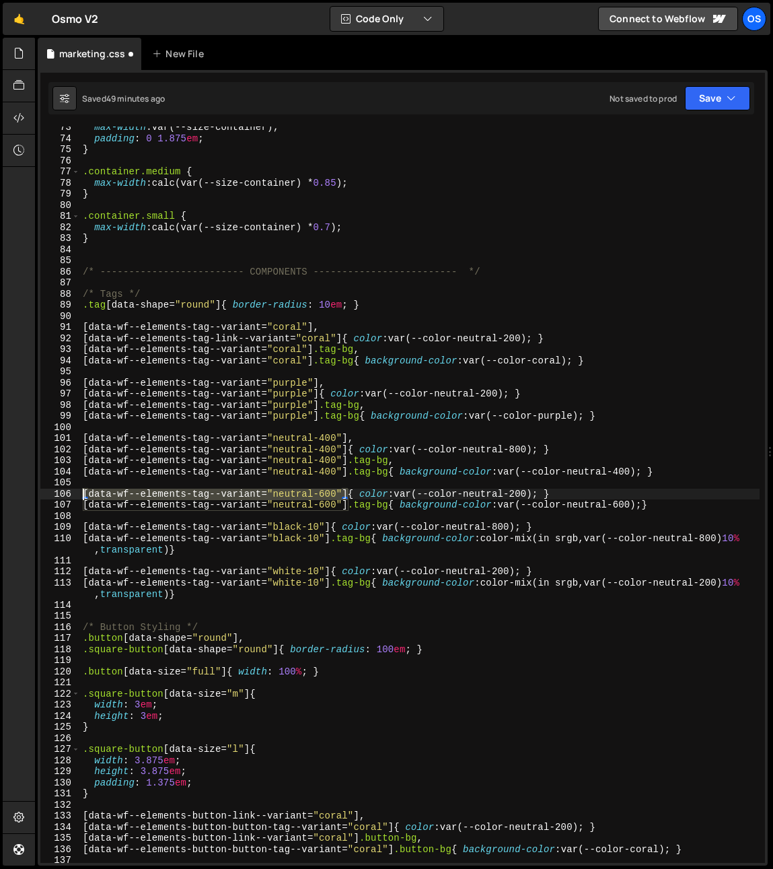
drag, startPoint x: 350, startPoint y: 493, endPoint x: 19, endPoint y: 491, distance: 331.2
click at [19, 491] on div "Hold on a sec... Are you certain you wish to leave this page? Any changes you'v…" at bounding box center [386, 434] width 773 height 869
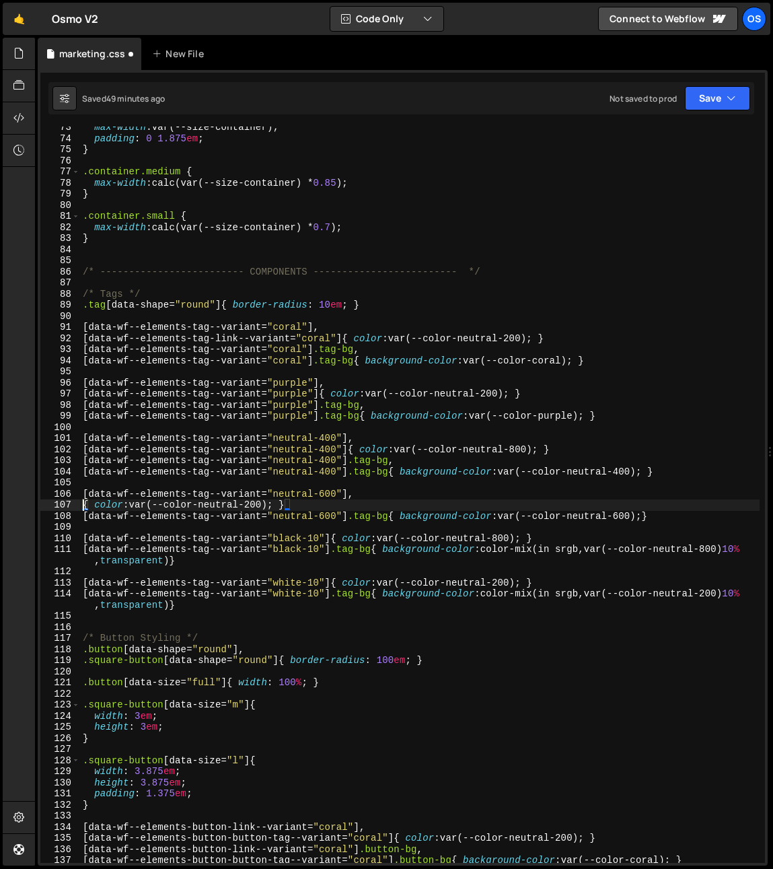
paste textarea "[data-wf--elements-tag--variant="neutral-600"]"
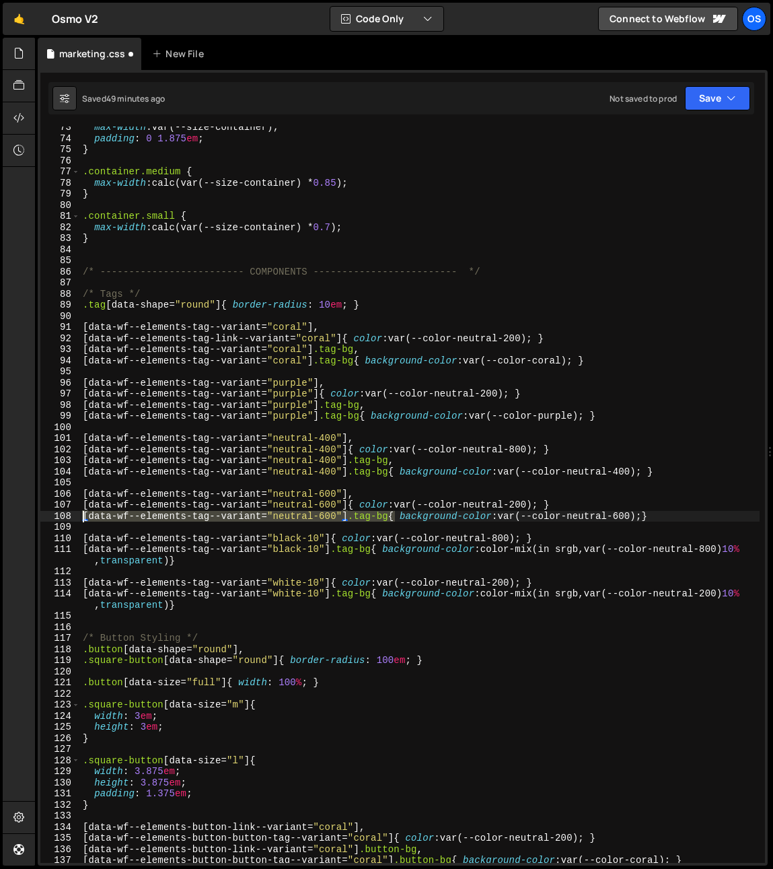
drag, startPoint x: 396, startPoint y: 517, endPoint x: 58, endPoint y: 514, distance: 338.6
click at [58, 514] on div "[data-wf--elements-tag--variant="neutral-600"]{ color: var(--color-neutral-200)…" at bounding box center [402, 495] width 725 height 736
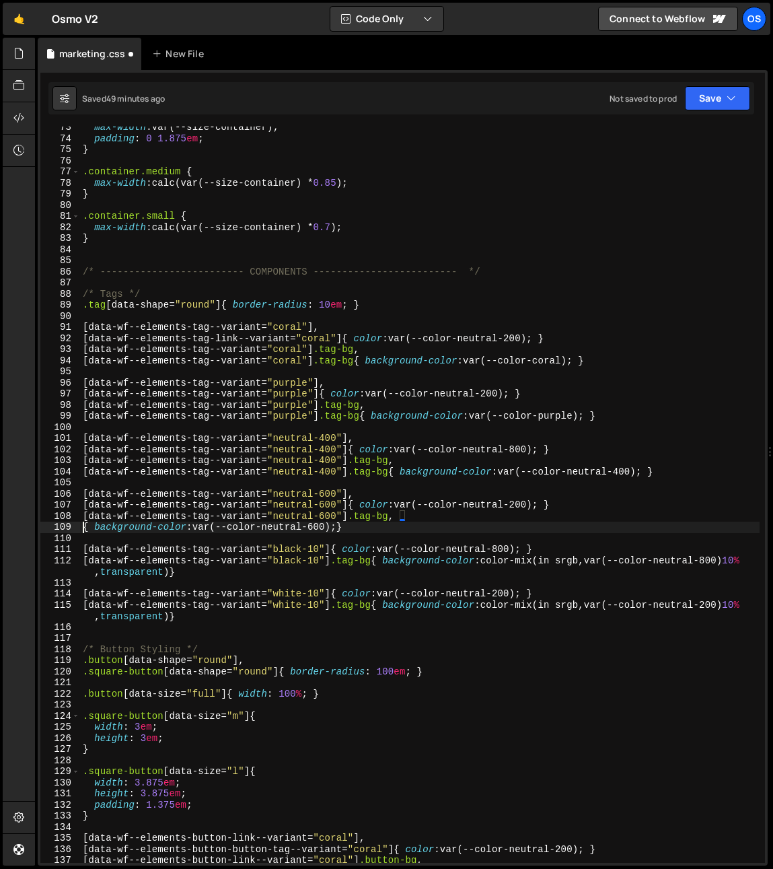
paste textarea "[data-wf--elements-tag--variant="neutral-600"] .tag-bg"
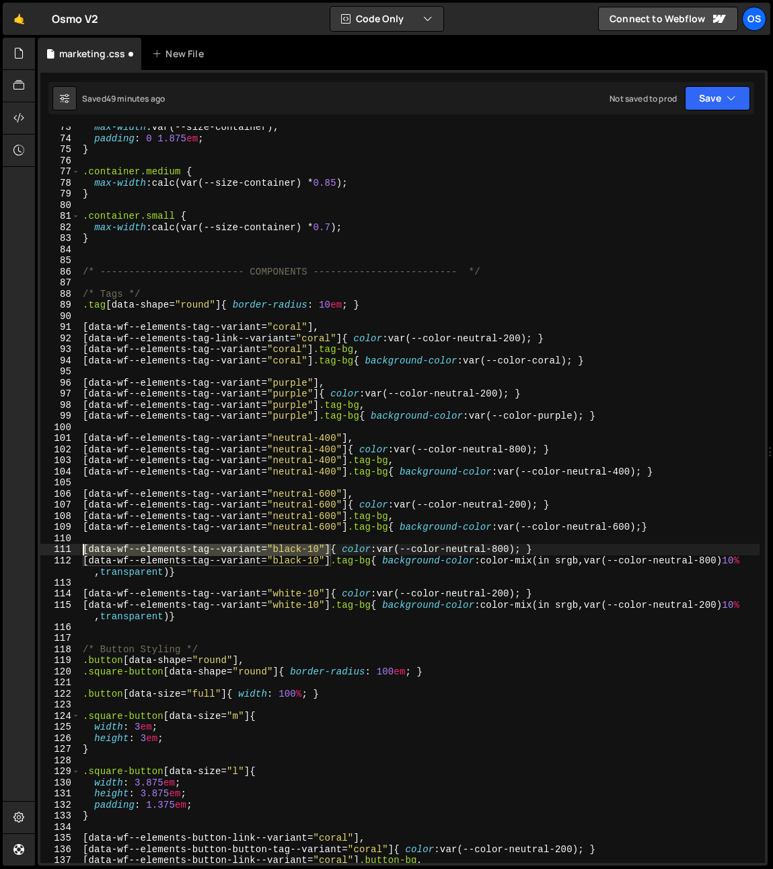
drag, startPoint x: 330, startPoint y: 551, endPoint x: 22, endPoint y: 549, distance: 308.3
click at [22, 549] on div "Hold on a sec... Are you certain you wish to leave this page? Any changes you'v…" at bounding box center [386, 434] width 773 height 869
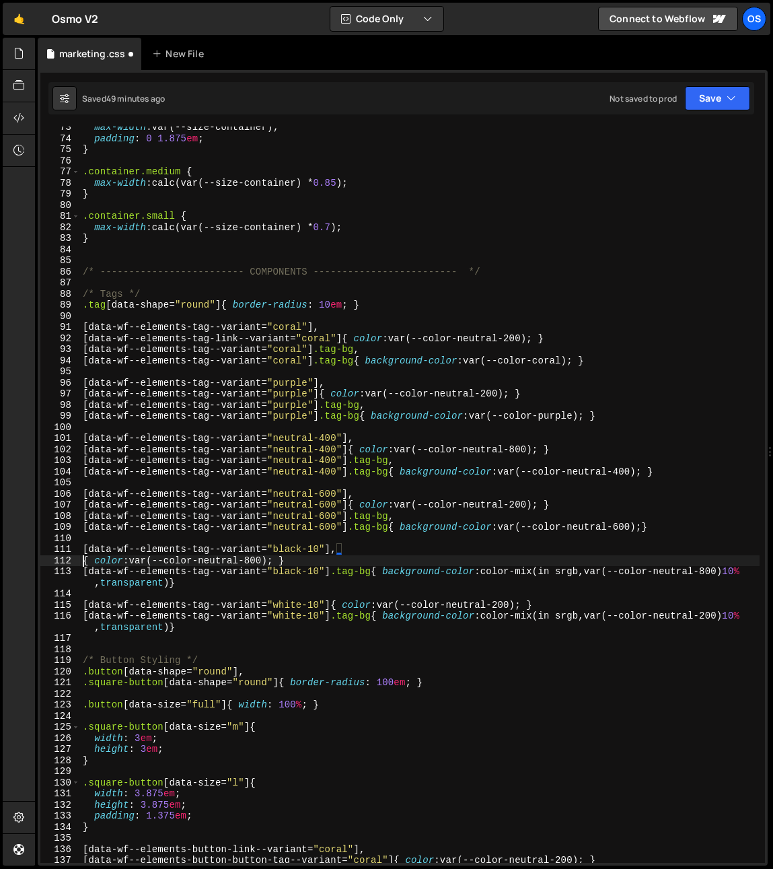
paste textarea "[data-wf--elements-tag--variant="black-10"]"
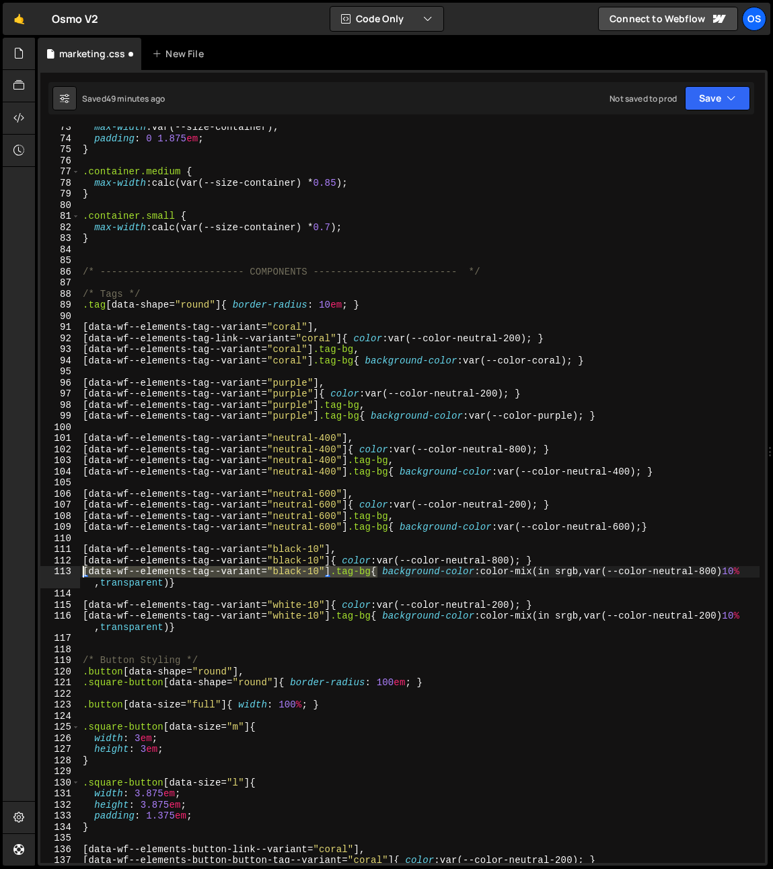
drag, startPoint x: 377, startPoint y: 575, endPoint x: 72, endPoint y: 570, distance: 304.9
click at [72, 570] on div "[data-wf--elements-tag--variant="black-10"]{ color: var(--color-neutral-800); }…" at bounding box center [402, 495] width 725 height 736
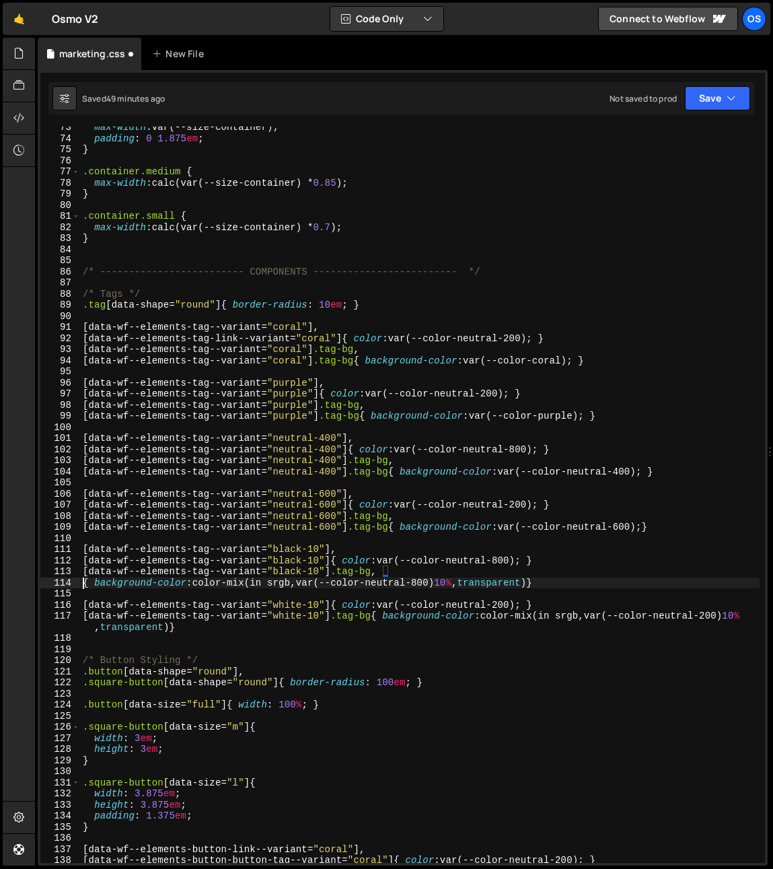
paste textarea "[data-wf--elements-tag--variant="black-10"] .tag-bg"
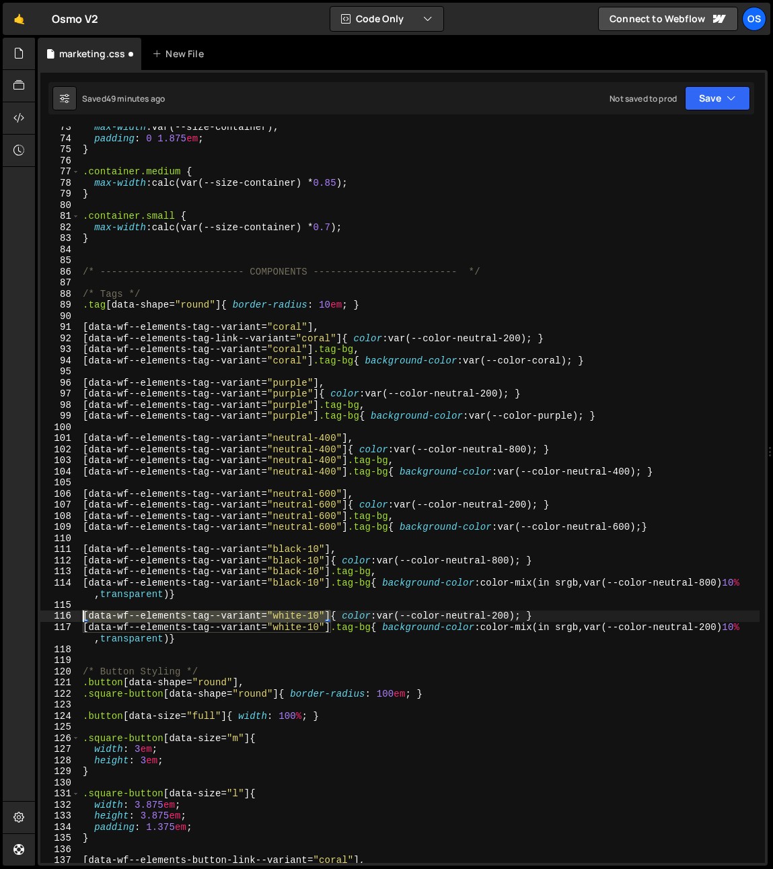
drag, startPoint x: 331, startPoint y: 617, endPoint x: -13, endPoint y: 614, distance: 344.6
click at [0, 614] on html "Projects [GEOGRAPHIC_DATA] Blog Os Your current team is [PERSON_NAME] Projects …" at bounding box center [386, 434] width 773 height 869
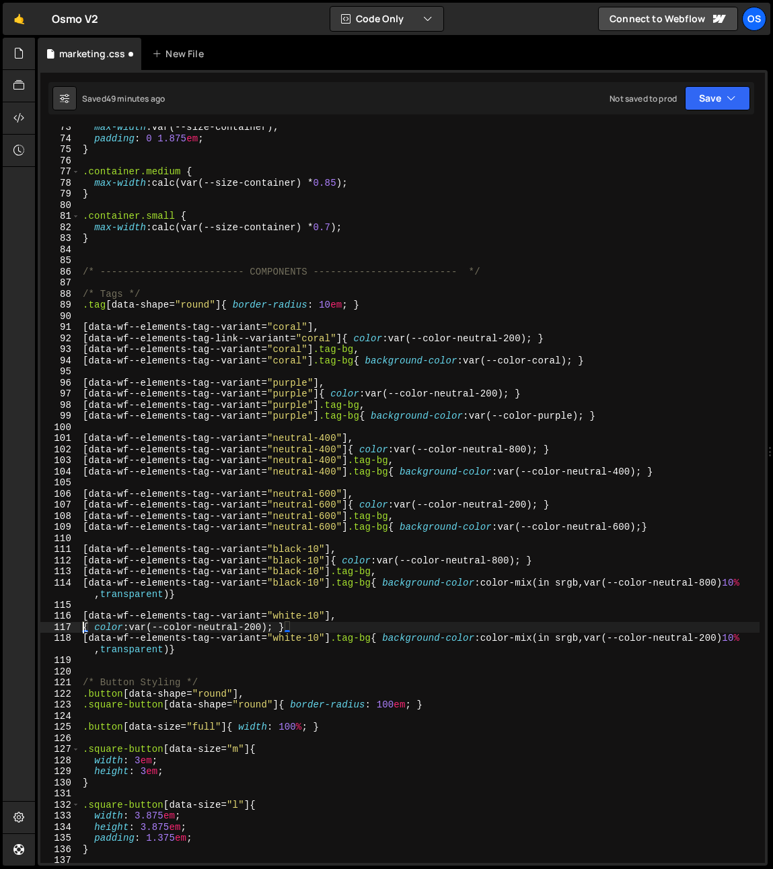
paste textarea "[data-wf--elements-tag--variant="white-10"]"
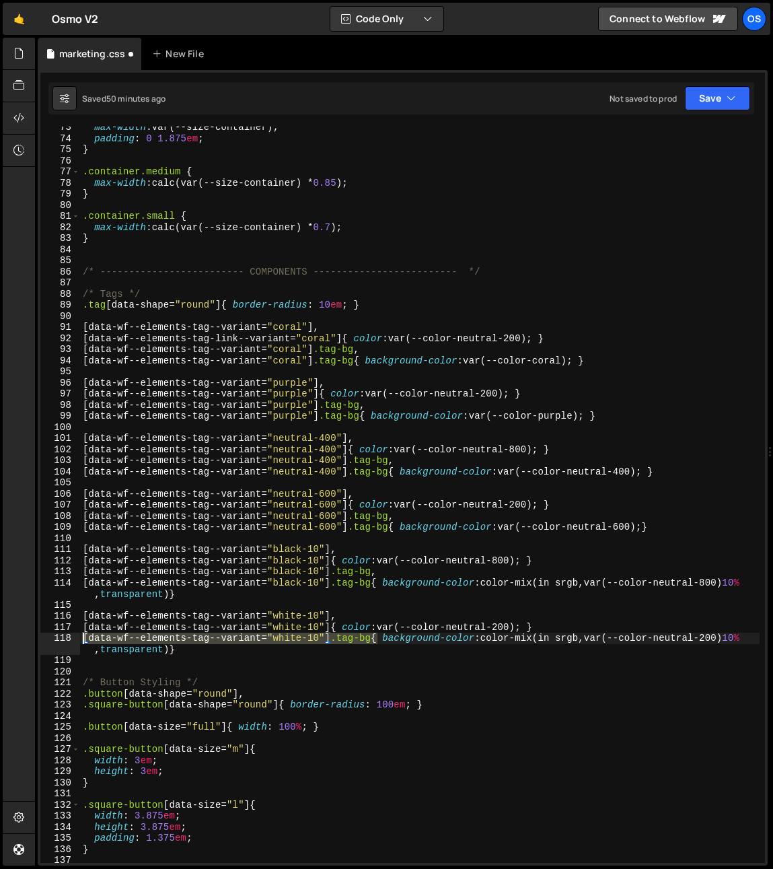
drag, startPoint x: 378, startPoint y: 641, endPoint x: -32, endPoint y: 640, distance: 409.9
click at [0, 640] on html "Projects [GEOGRAPHIC_DATA] Blog Os Your current team is [PERSON_NAME] Projects …" at bounding box center [386, 434] width 773 height 869
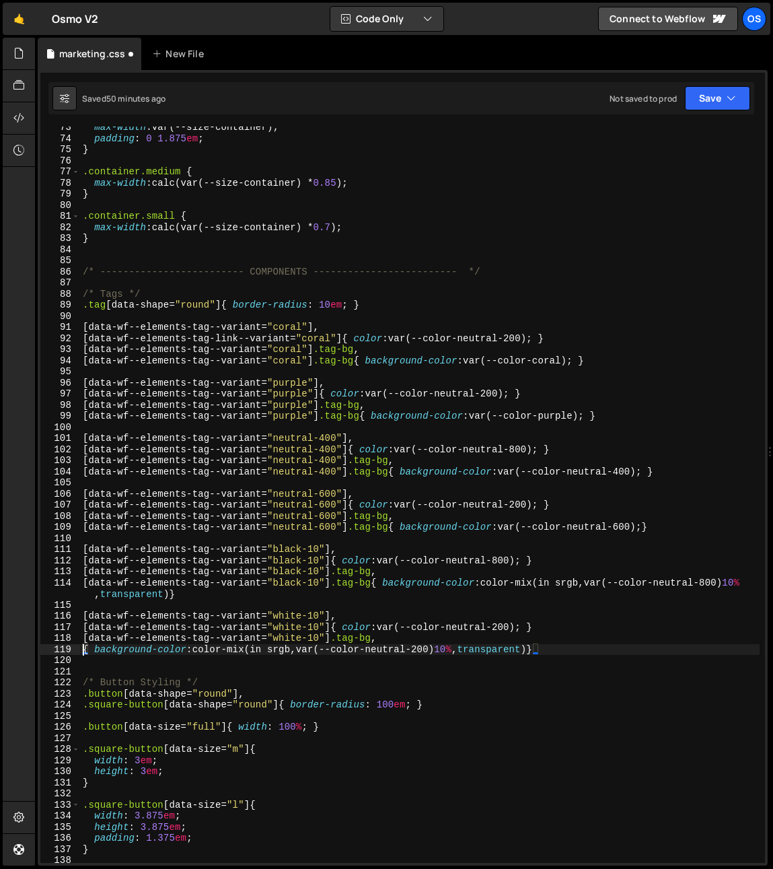
paste textarea "[data-wf--elements-tag--variant="white-10"] .tag-bg"
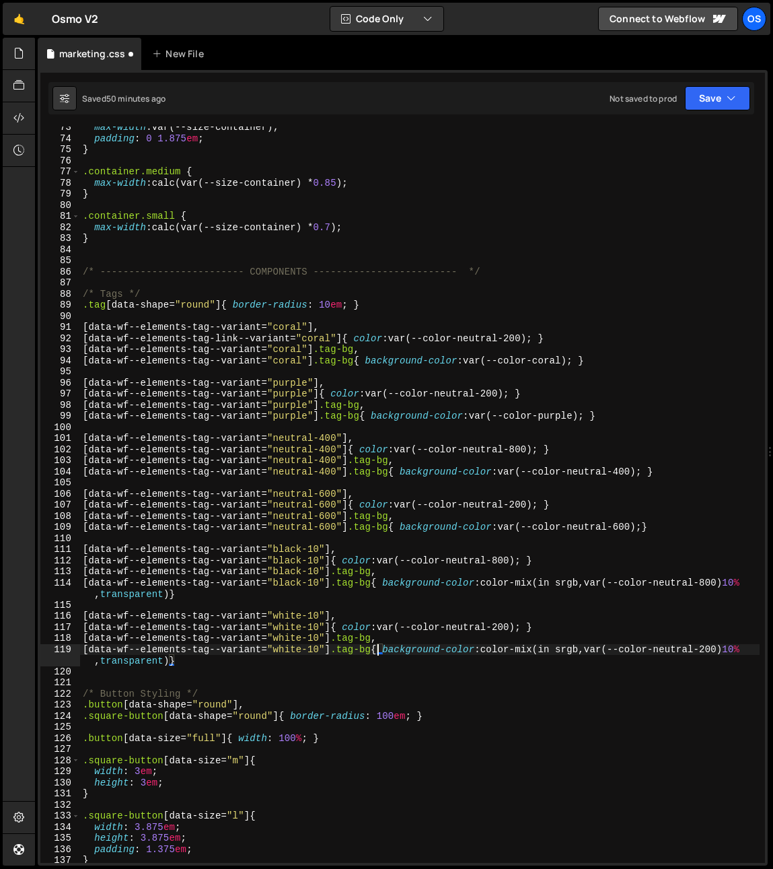
click at [330, 652] on div "max-width : var(--size-container) ; padding : 0 1.875 em ; } .container.medium …" at bounding box center [420, 501] width 680 height 759
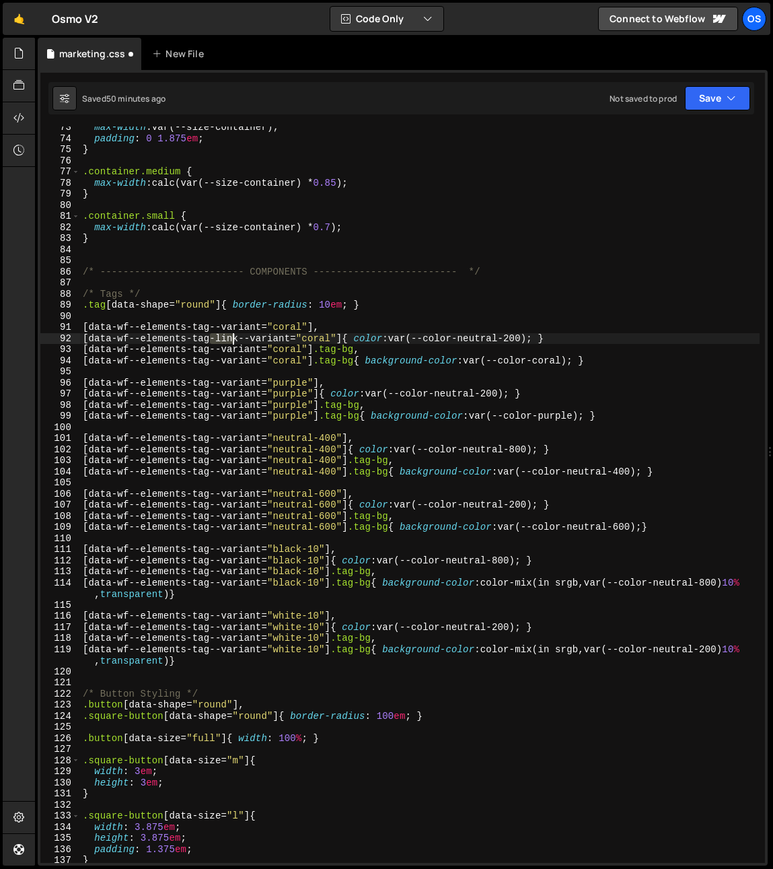
drag, startPoint x: 211, startPoint y: 340, endPoint x: 236, endPoint y: 341, distance: 24.3
click at [236, 341] on div "max-width : var(--size-container) ; padding : 0 1.875 em ; } .container.medium …" at bounding box center [420, 501] width 680 height 759
drag, startPoint x: 195, startPoint y: 340, endPoint x: 238, endPoint y: 342, distance: 43.8
click at [238, 342] on div "max-width : var(--size-container) ; padding : 0 1.875 em ; } .container.medium …" at bounding box center [420, 501] width 680 height 759
click at [204, 361] on div "max-width : var(--size-container) ; padding : 0 1.875 em ; } .container.medium …" at bounding box center [420, 501] width 680 height 759
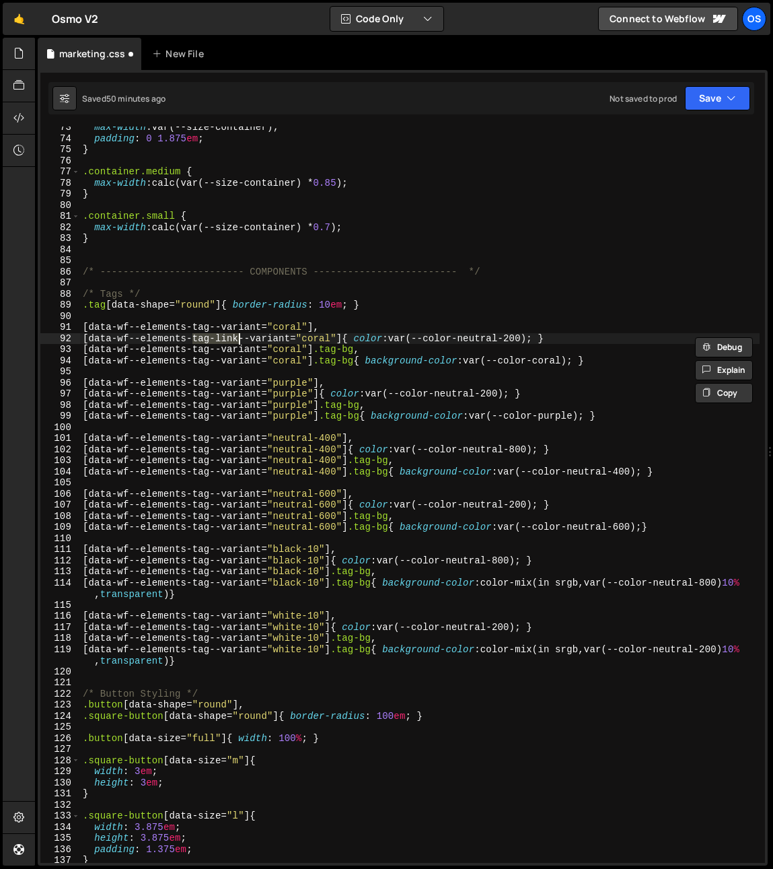
click at [204, 361] on div "max-width : var(--size-container) ; padding : 0 1.875 em ; } .container.medium …" at bounding box center [420, 501] width 680 height 759
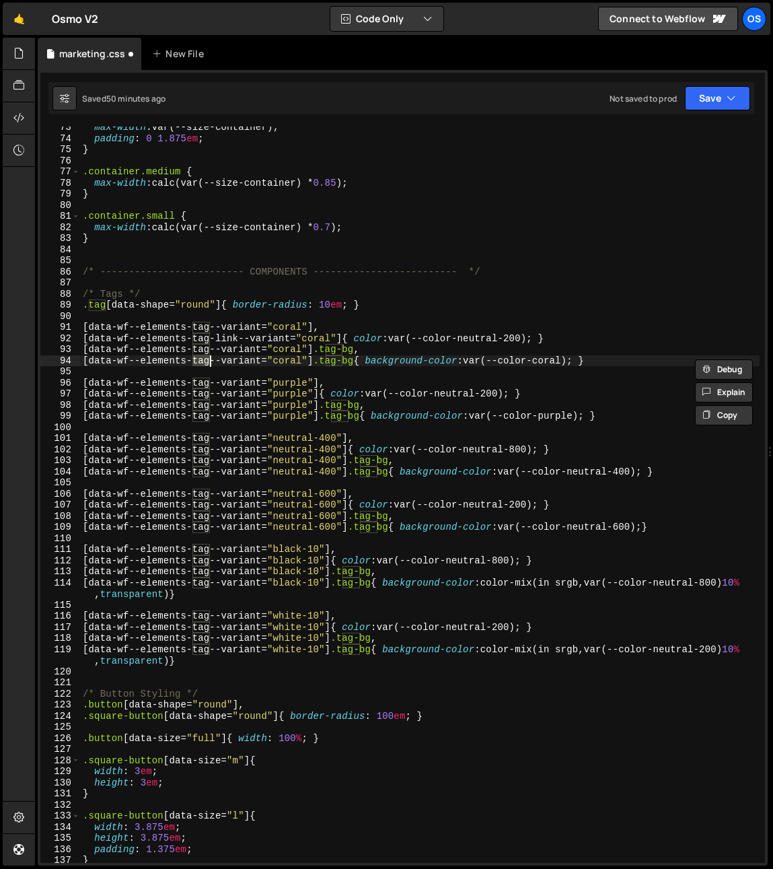
paste textarea "link-"
click at [197, 390] on div "max-width : var(--size-container) ; padding : 0 1.875 em ; } .container.medium …" at bounding box center [420, 501] width 680 height 759
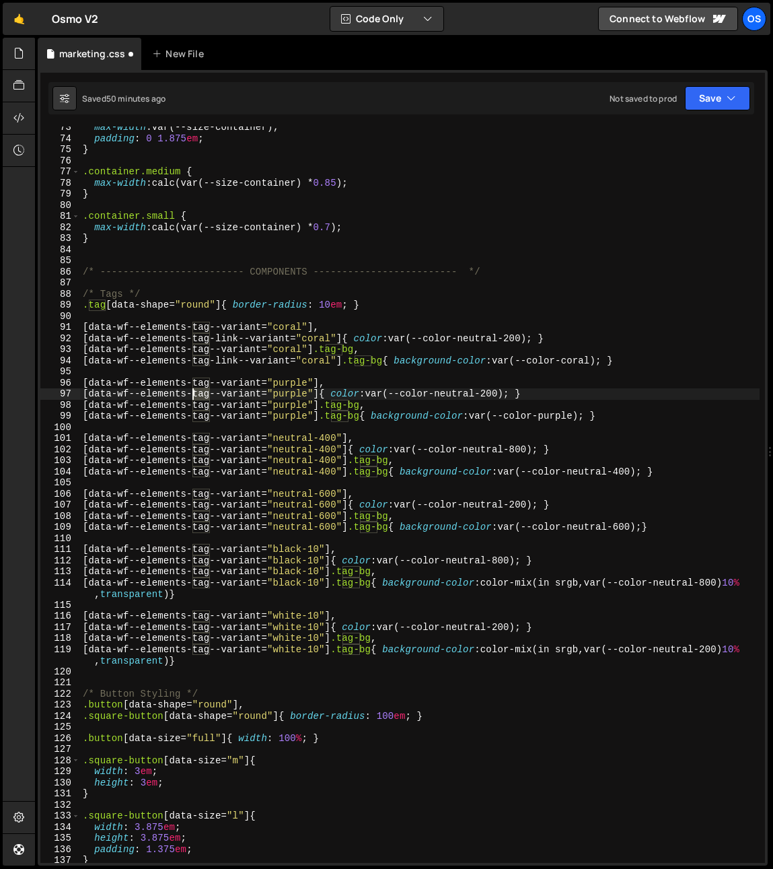
click at [197, 390] on div "max-width : var(--size-container) ; padding : 0 1.875 em ; } .container.medium …" at bounding box center [420, 501] width 680 height 759
paste textarea "link-"
click at [201, 415] on div "max-width : var(--size-container) ; padding : 0 1.875 em ; } .container.medium …" at bounding box center [420, 501] width 680 height 759
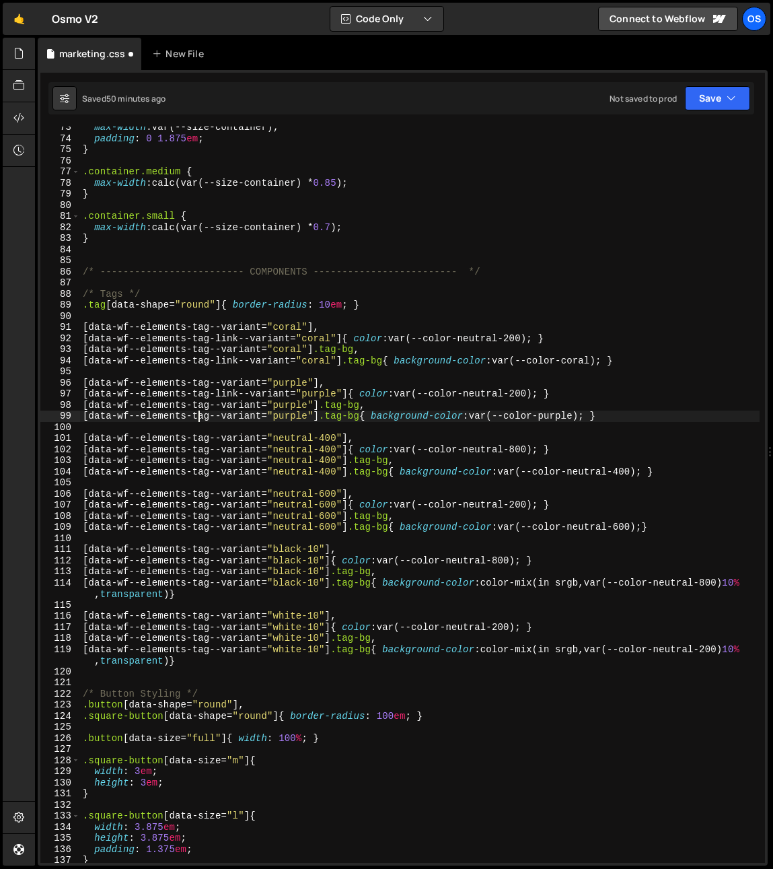
click at [201, 415] on div "max-width : var(--size-container) ; padding : 0 1.875 em ; } .container.medium …" at bounding box center [420, 501] width 680 height 759
paste textarea "link-"
click at [201, 456] on div "max-width : var(--size-container) ; padding : 0 1.875 em ; } .container.medium …" at bounding box center [420, 501] width 680 height 759
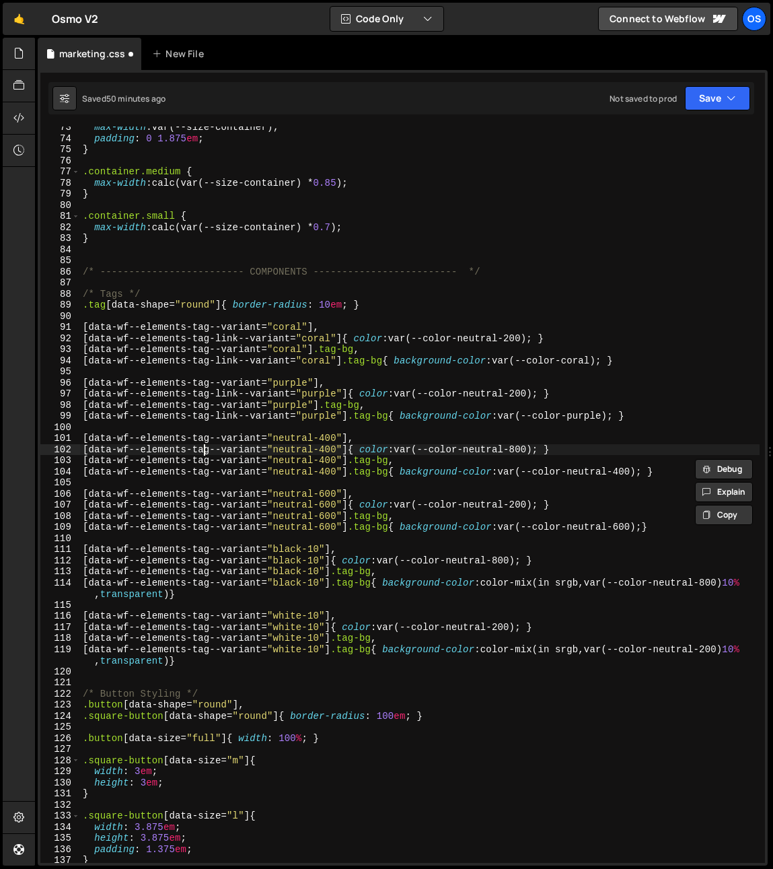
click at [202, 449] on div "max-width : var(--size-container) ; padding : 0 1.875 em ; } .container.medium …" at bounding box center [420, 501] width 680 height 759
paste textarea "link-"
click at [199, 469] on div "max-width : var(--size-container) ; padding : 0 1.875 em ; } .container.medium …" at bounding box center [420, 501] width 680 height 759
click at [199, 470] on div "max-width : var(--size-container) ; padding : 0 1.875 em ; } .container.medium …" at bounding box center [420, 501] width 680 height 759
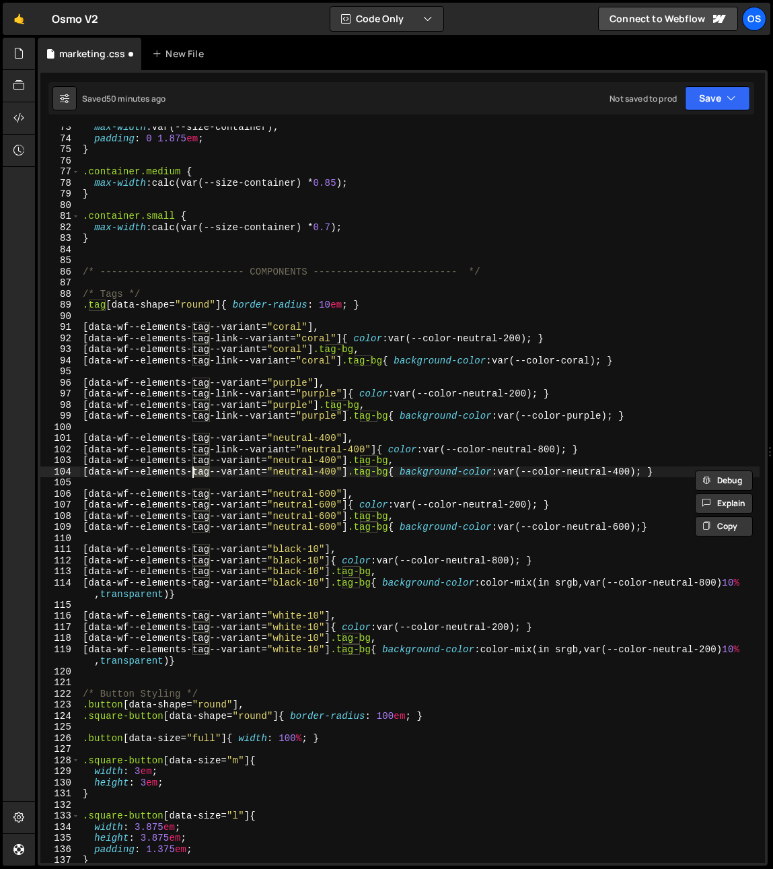
paste textarea "link-"
click at [200, 503] on div "max-width : var(--size-container) ; padding : 0 1.875 em ; } .container.medium …" at bounding box center [420, 501] width 680 height 759
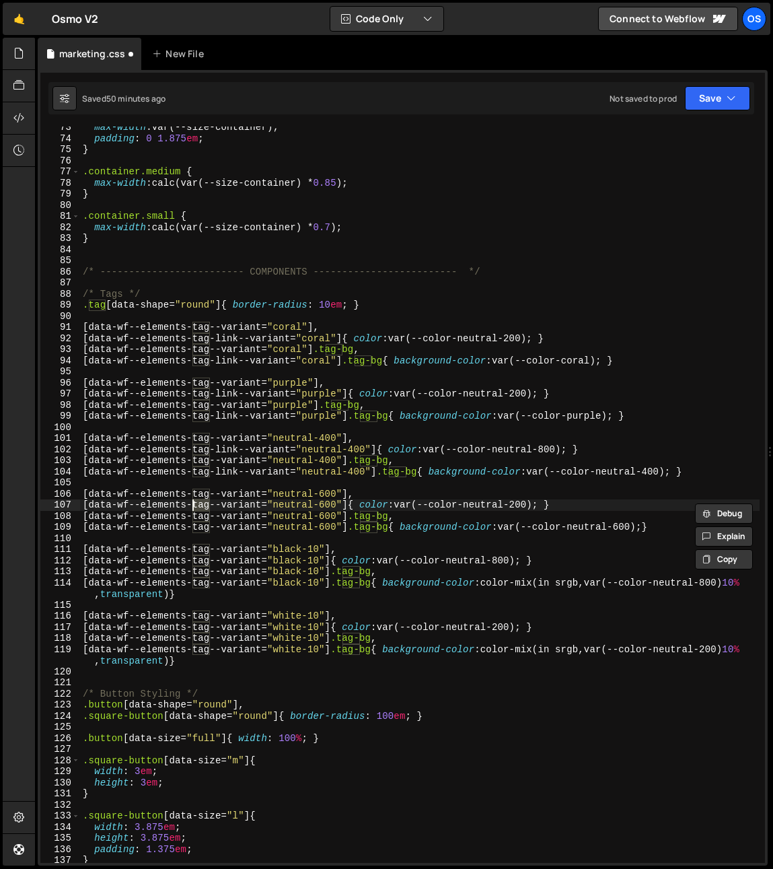
paste textarea "link-"
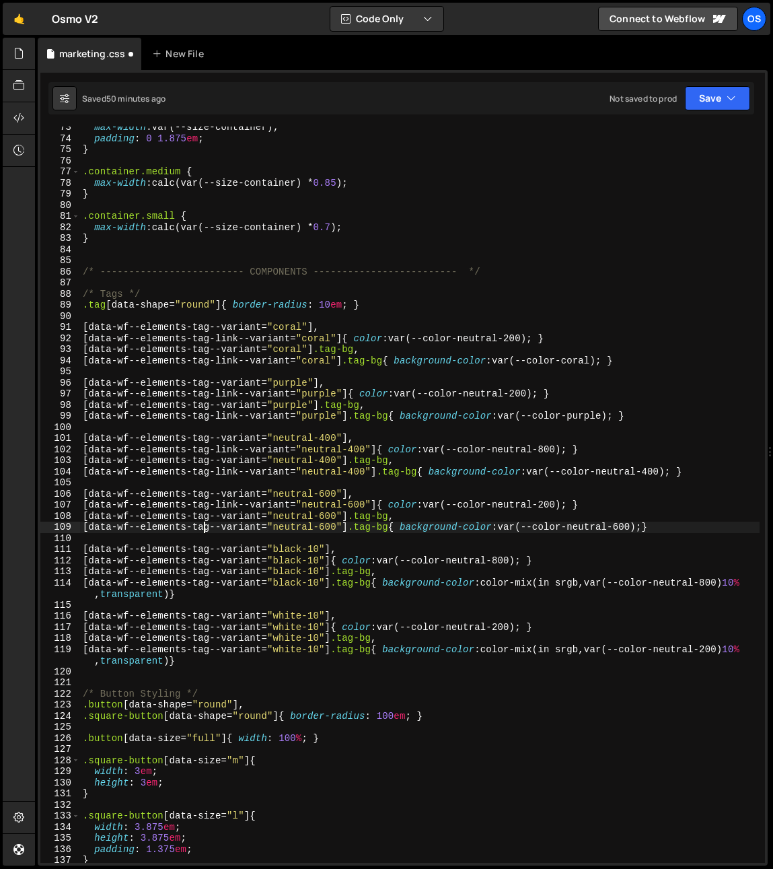
click at [202, 526] on div "max-width : var(--size-container) ; padding : 0 1.875 em ; } .container.medium …" at bounding box center [420, 501] width 680 height 759
paste textarea "link-"
click at [200, 560] on div "max-width : var(--size-container) ; padding : 0 1.875 em ; } .container.medium …" at bounding box center [420, 501] width 680 height 759
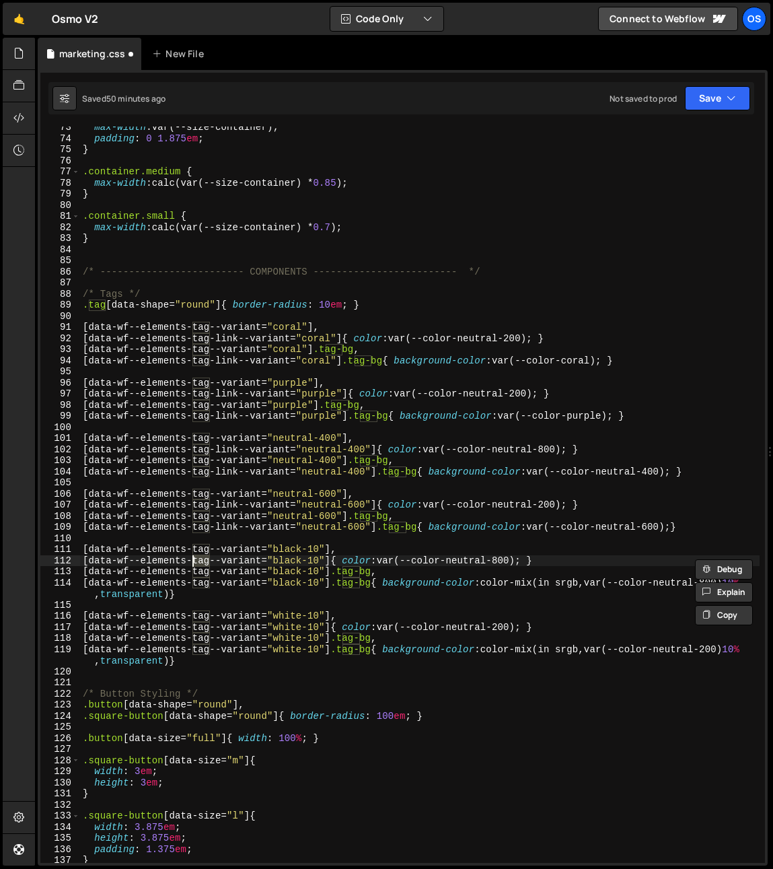
paste textarea "link-"
click at [197, 588] on div "max-width : var(--size-container) ; padding : 0 1.875 em ; } .container.medium …" at bounding box center [420, 501] width 680 height 759
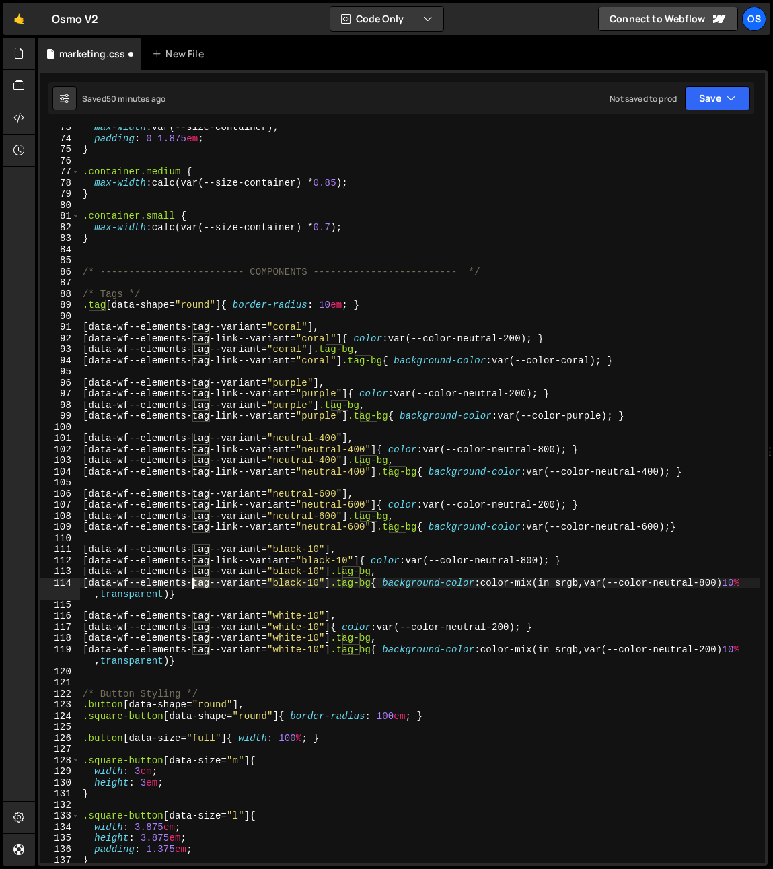
click at [197, 588] on div "max-width : var(--size-container) ; padding : 0 1.875 em ; } .container.medium …" at bounding box center [420, 501] width 680 height 759
paste textarea "link-"
click at [199, 627] on div "max-width : var(--size-container) ; padding : 0 1.875 em ; } .container.medium …" at bounding box center [420, 501] width 680 height 759
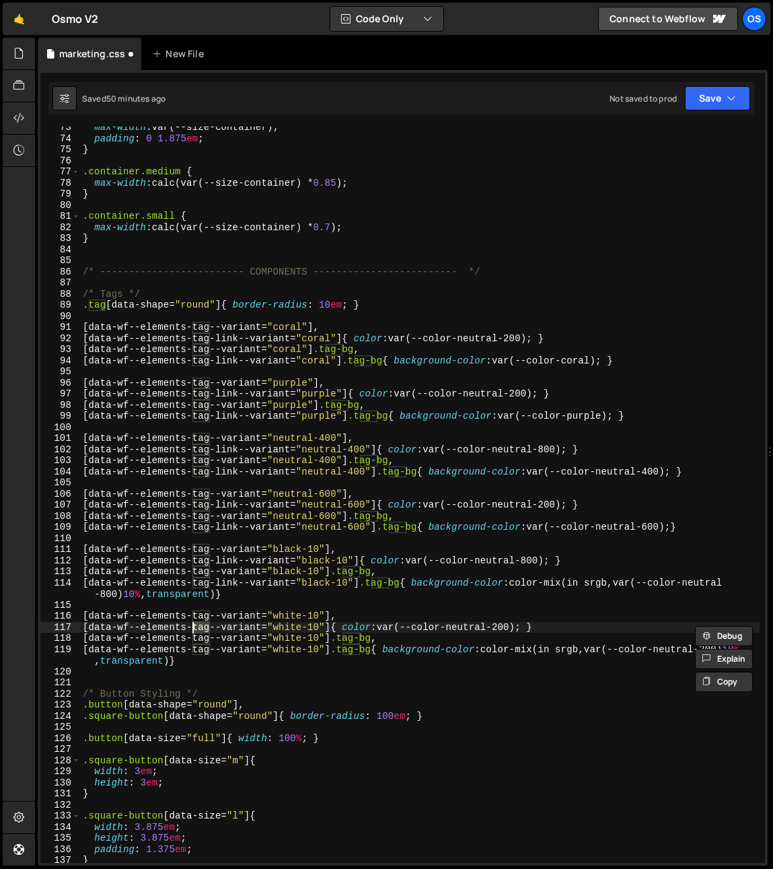
paste textarea "link-"
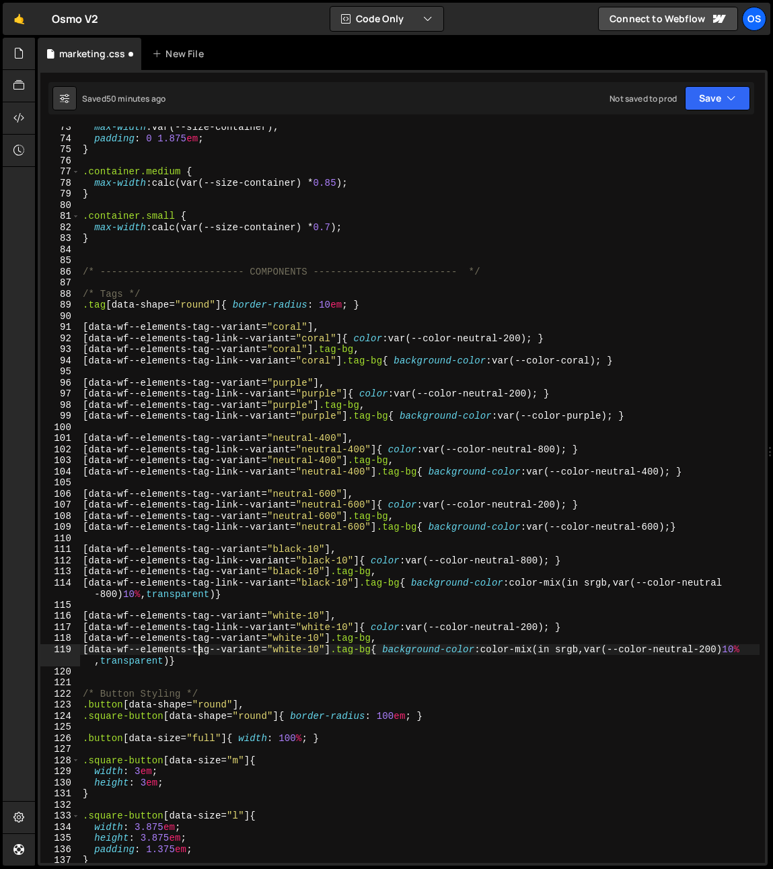
click at [201, 647] on div "max-width : var(--size-container) ; padding : 0 1.875 em ; } .container.medium …" at bounding box center [420, 501] width 680 height 759
paste textarea "link-"
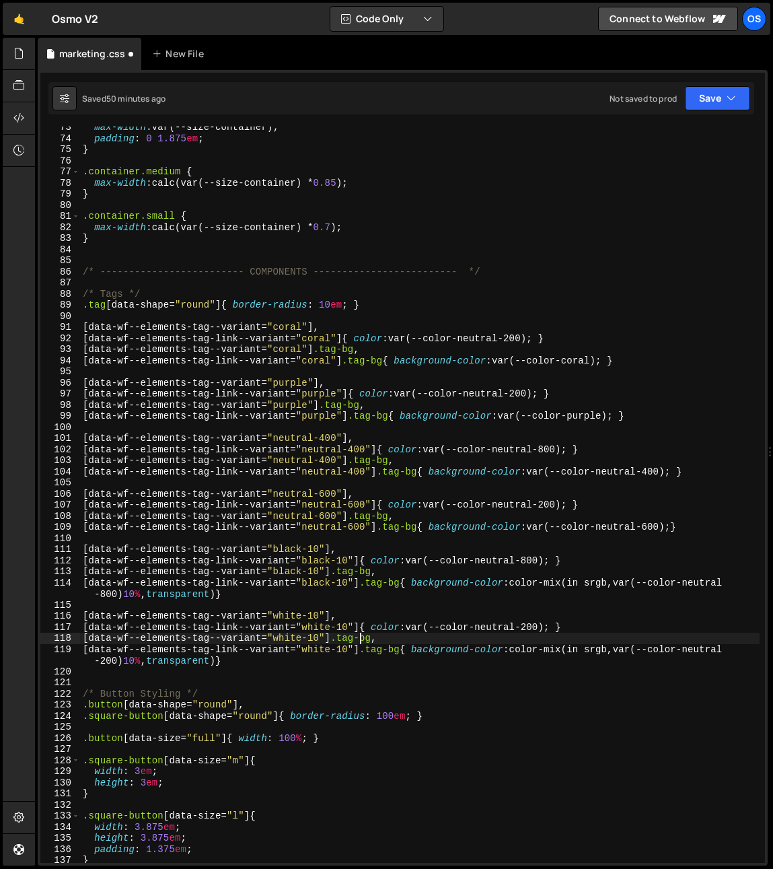
click at [363, 641] on div "max-width : var(--size-container) ; padding : 0 1.875 em ; } .container.medium …" at bounding box center [420, 501] width 680 height 759
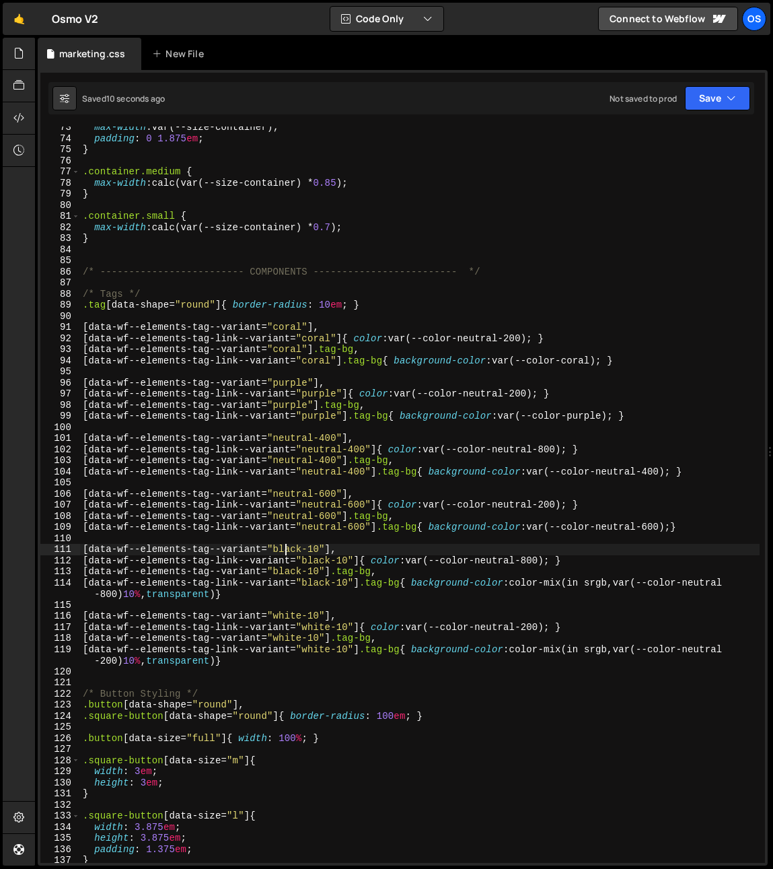
click at [287, 553] on div "max-width : var(--size-container) ; padding : 0 1.875 em ; } .container.medium …" at bounding box center [420, 501] width 680 height 759
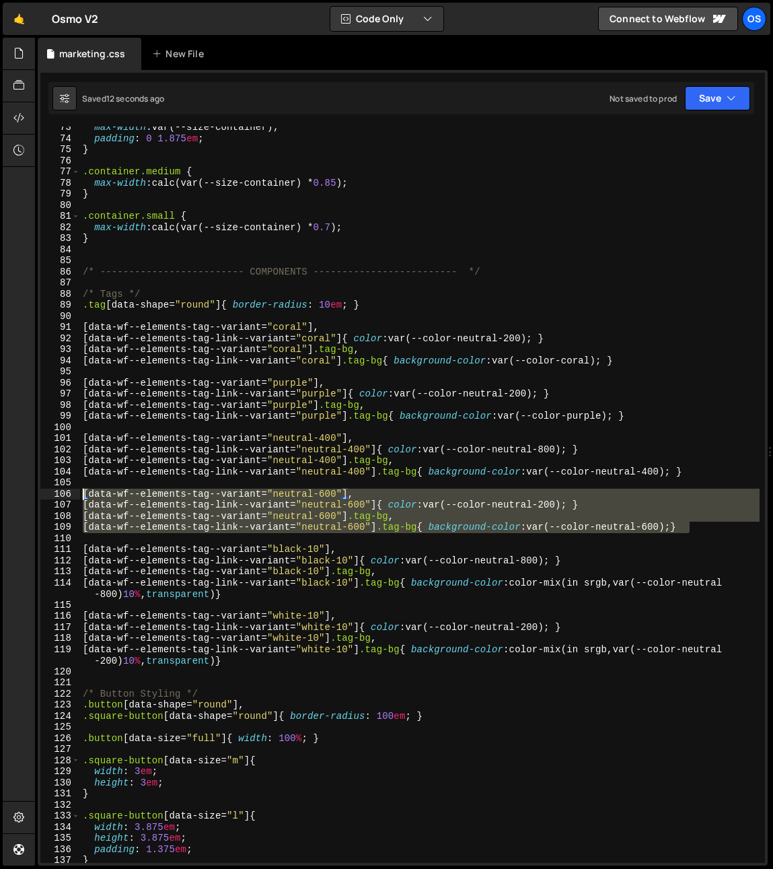
drag, startPoint x: 706, startPoint y: 527, endPoint x: 13, endPoint y: 497, distance: 693.2
click at [13, 497] on div "Hold on a sec... Are you certain you wish to leave this page? Any changes you'v…" at bounding box center [386, 434] width 773 height 869
click at [644, 530] on div "max-width : var(--size-container) ; padding : 0 1.875 em ; } .container.medium …" at bounding box center [420, 495] width 680 height 736
type textarea "[data-wf--elements-tag-link--variant="neutral-600"] .tag-bg{ background-color: …"
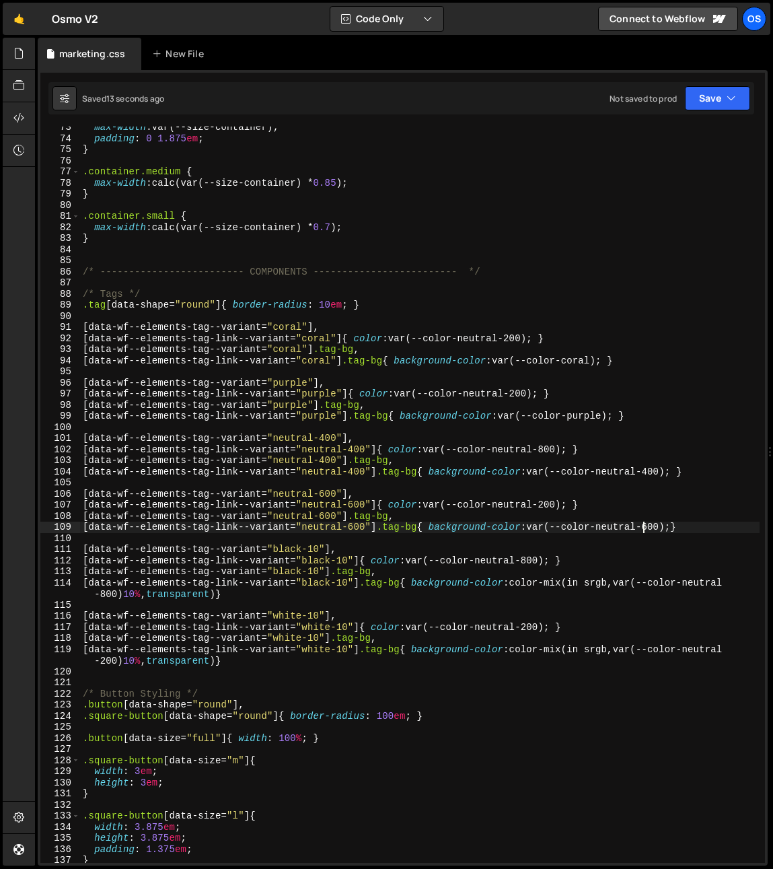
click at [705, 527] on div "max-width : var(--size-container) ; padding : 0 1.875 em ; } .container.medium …" at bounding box center [420, 501] width 680 height 759
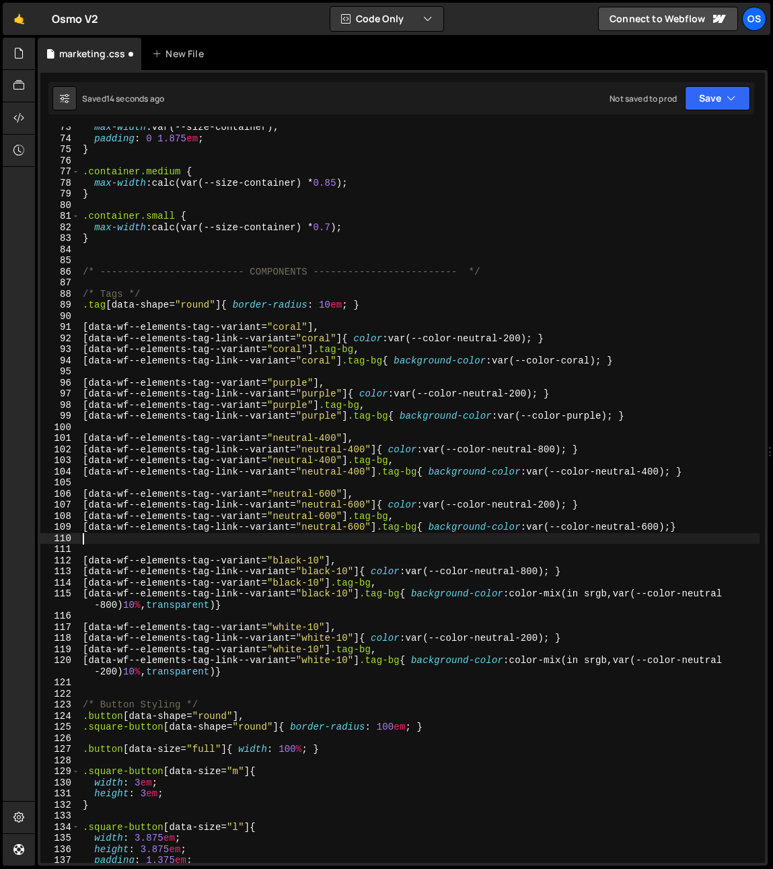
scroll to position [0, 0]
paste textarea "[data-wf--elements-tag-link--variant="neutral-600"] .tag-bg{ background-color: …"
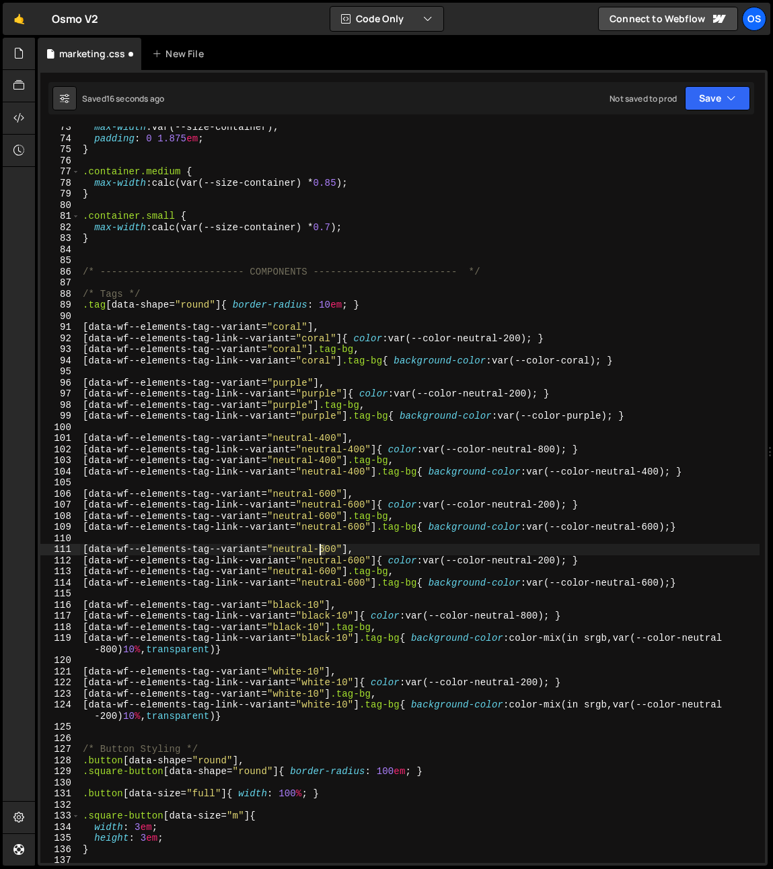
click at [318, 550] on div "max-width : var(--size-container) ; padding : 0 1.875 em ; } .container.medium …" at bounding box center [420, 501] width 680 height 759
type textarea "[data-wf--elements-tag--variant="neutral-800"],"
click at [350, 533] on div "max-width : var(--size-container) ; padding : 0 1.875 em ; } .container.medium …" at bounding box center [420, 501] width 680 height 759
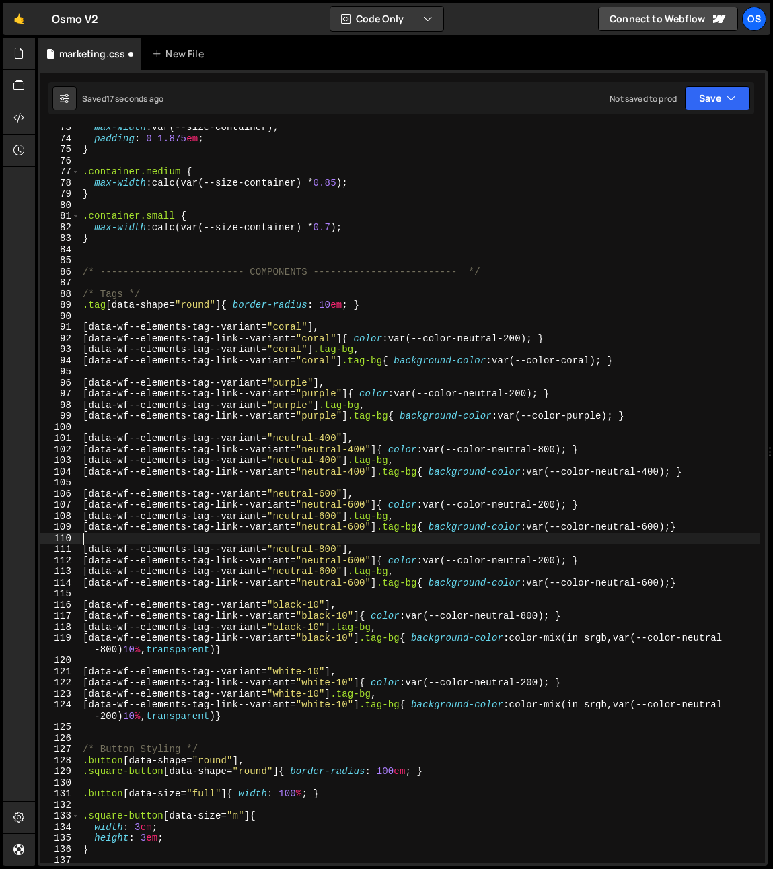
scroll to position [0, 0]
click at [353, 561] on div "max-width : var(--size-container) ; padding : 0 1.875 em ; } .container.medium …" at bounding box center [420, 501] width 680 height 759
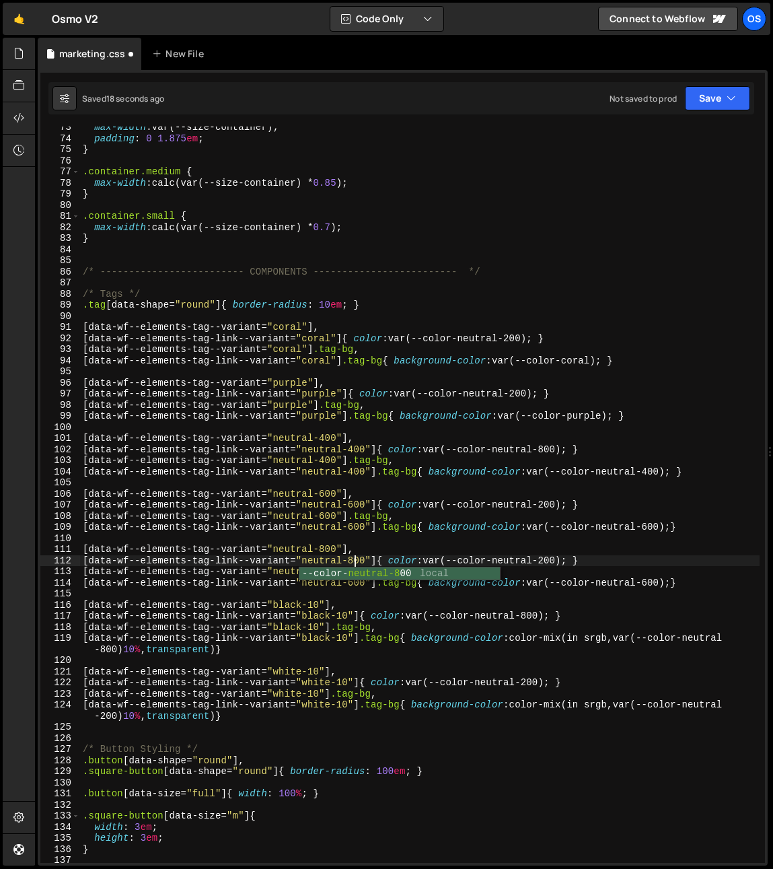
drag, startPoint x: 328, startPoint y: 547, endPoint x: 327, endPoint y: 571, distance: 23.6
click at [328, 553] on div "max-width : var(--size-container) ; padding : 0 1.875 em ; } .container.medium …" at bounding box center [420, 501] width 680 height 759
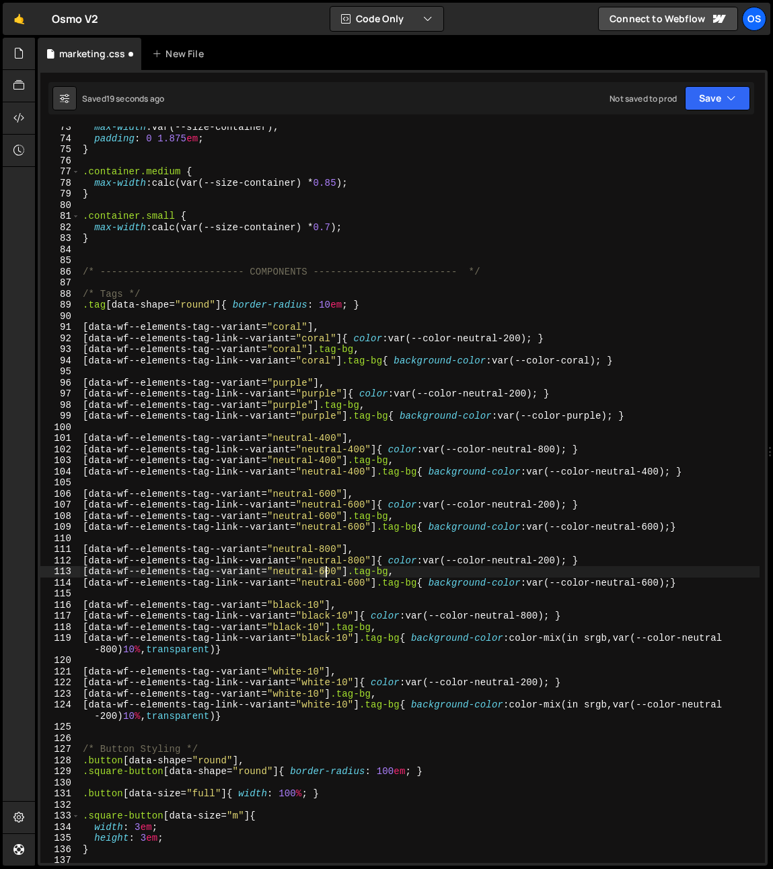
click at [325, 574] on div "max-width : var(--size-container) ; padding : 0 1.875 em ; } .container.medium …" at bounding box center [420, 501] width 680 height 759
click at [361, 523] on div "max-width : var(--size-container) ; padding : 0 1.875 em ; } .container.medium …" at bounding box center [420, 501] width 680 height 759
drag, startPoint x: 350, startPoint y: 585, endPoint x: 357, endPoint y: 586, distance: 6.8
click at [357, 586] on div "max-width : var(--size-container) ; padding : 0 1.875 em ; } .container.medium …" at bounding box center [420, 501] width 680 height 759
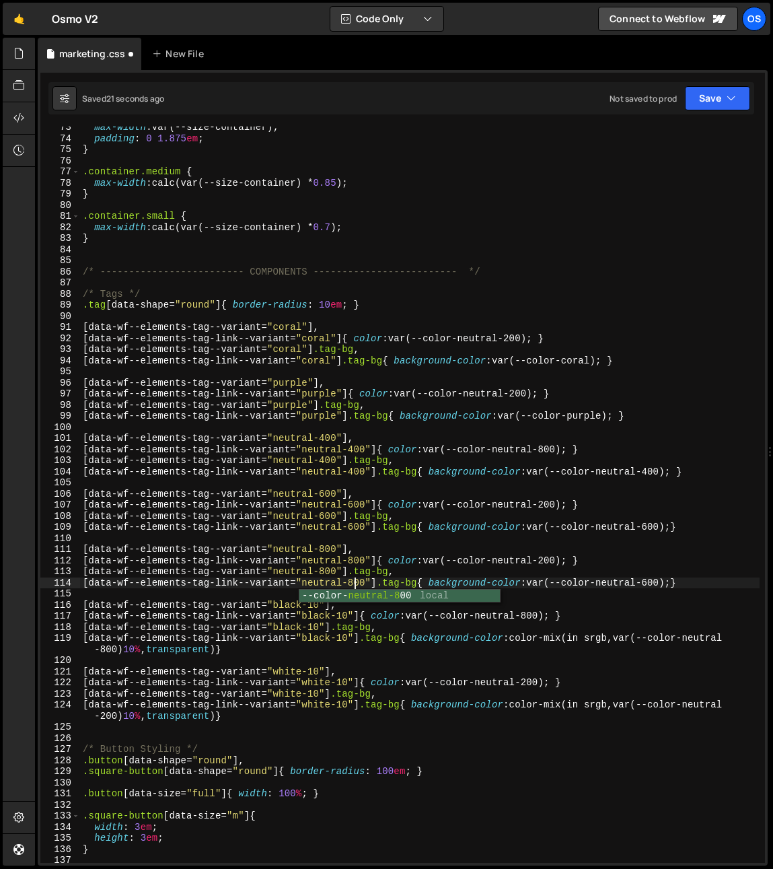
drag, startPoint x: 435, startPoint y: 493, endPoint x: 452, endPoint y: 517, distance: 28.9
click at [435, 495] on div "max-width : var(--size-container) ; padding : 0 1.875 em ; } .container.medium …" at bounding box center [420, 501] width 680 height 759
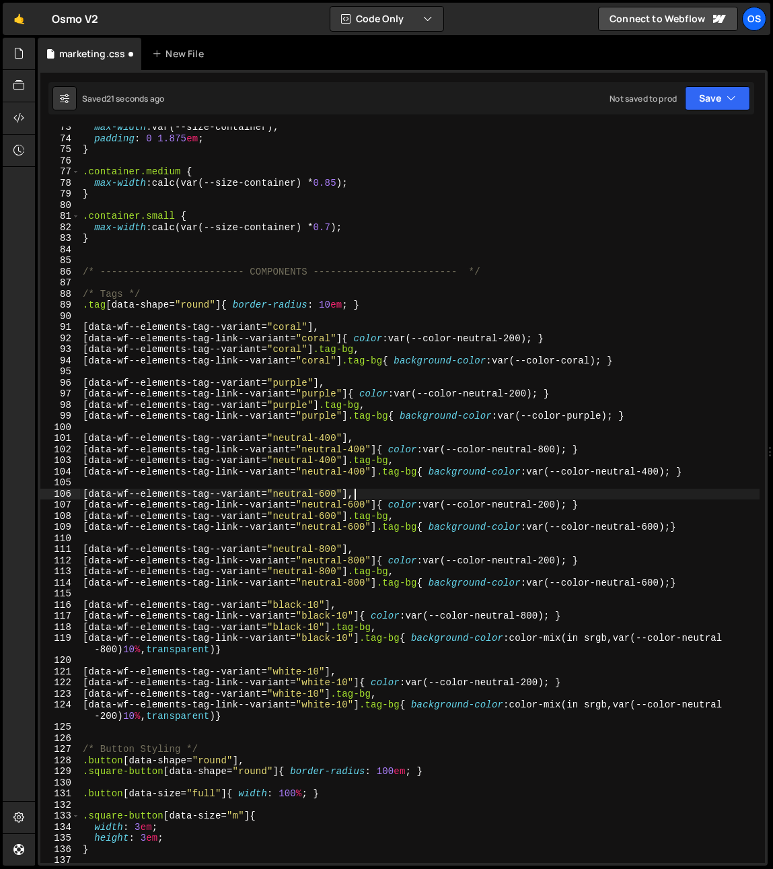
scroll to position [0, 18]
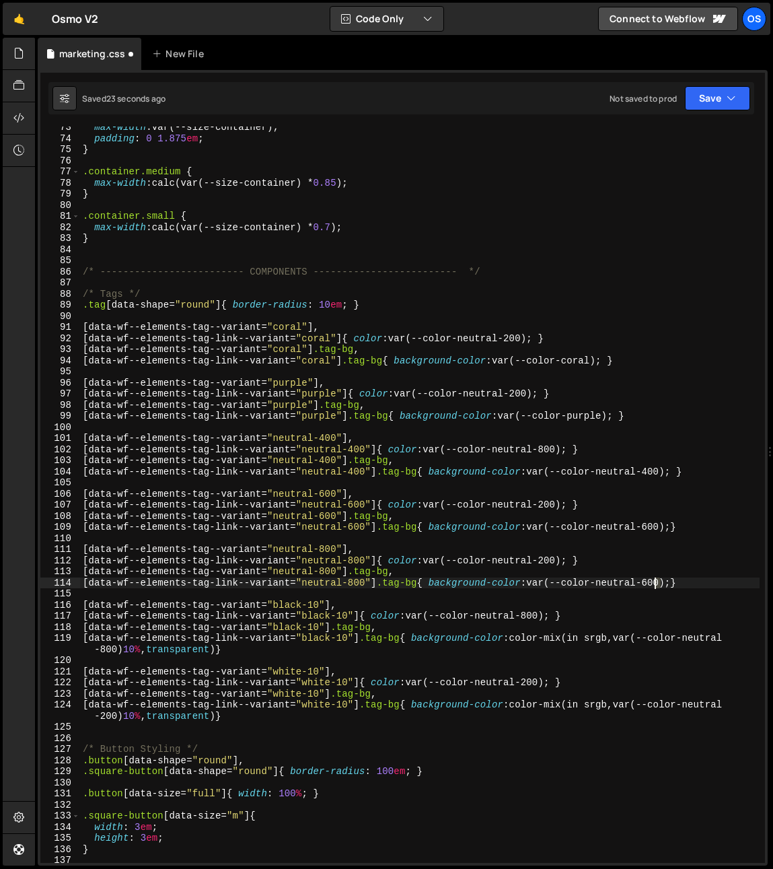
click at [656, 585] on div "max-width : var(--size-container) ; padding : 0 1.875 em ; } .container.medium …" at bounding box center [420, 501] width 680 height 759
click at [599, 521] on div "max-width : var(--size-container) ; padding : 0 1.875 em ; } .container.medium …" at bounding box center [420, 501] width 680 height 759
click at [462, 573] on div "max-width : var(--size-container) ; padding : 0 1.875 em ; } .container.medium …" at bounding box center [420, 501] width 680 height 759
click at [326, 624] on div "max-width : var(--size-container) ; padding : 0 1.875 em ; } .container.medium …" at bounding box center [420, 501] width 680 height 759
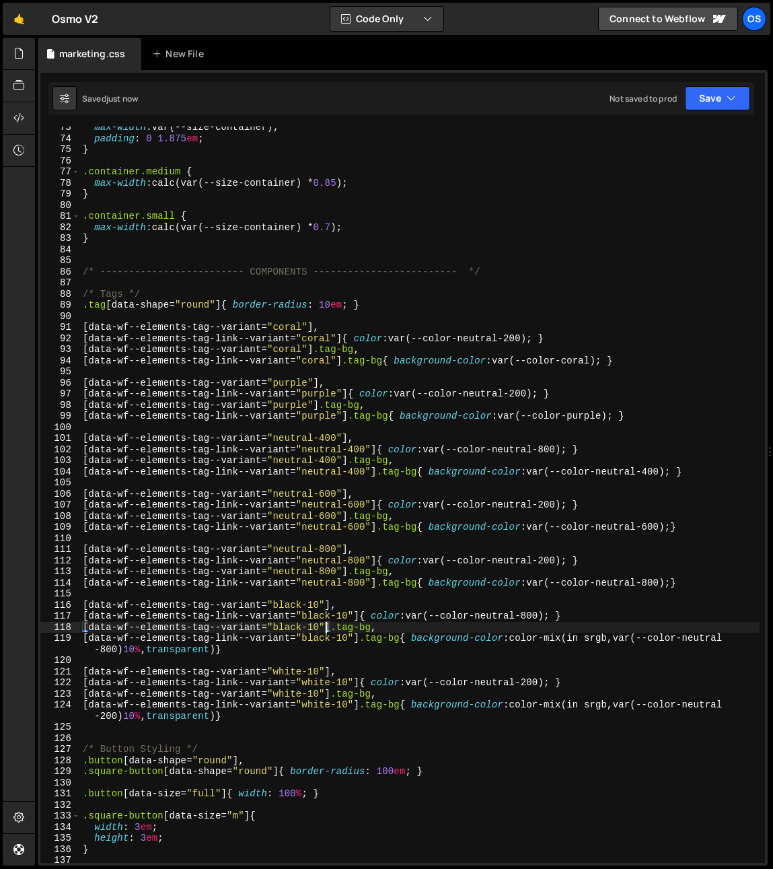
scroll to position [0, 20]
click at [348, 358] on div "max-width : var(--size-container) ; padding : 0 1.875 em ; } .container.medium …" at bounding box center [420, 501] width 680 height 759
type textarea "[data-wf--elements-tag-link--variant="coral"] .tag-bg{ background-color: var(--…"
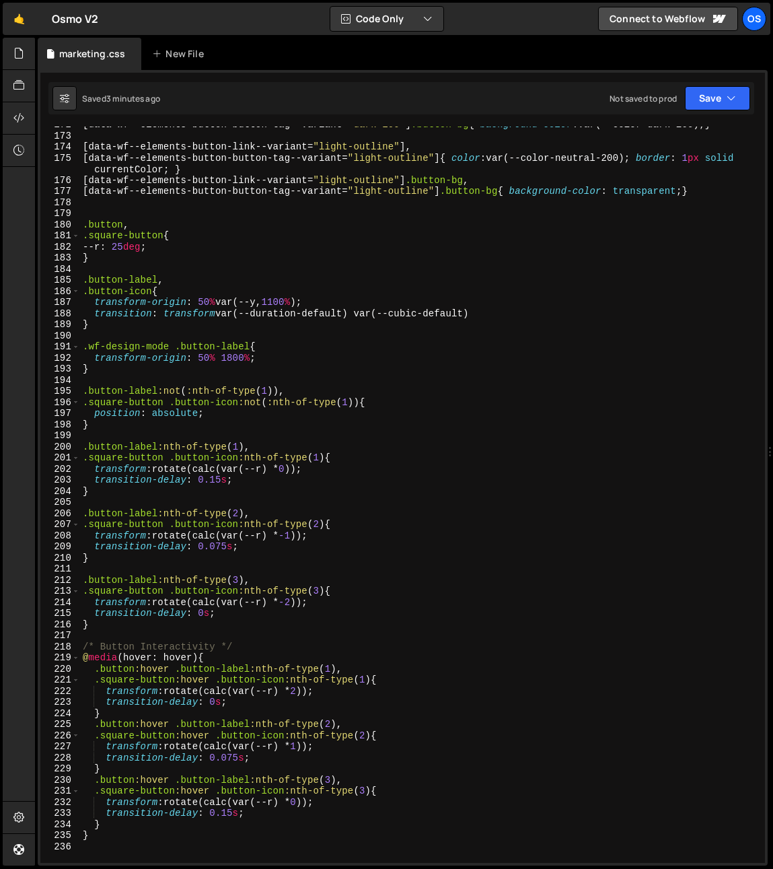
scroll to position [2216, 0]
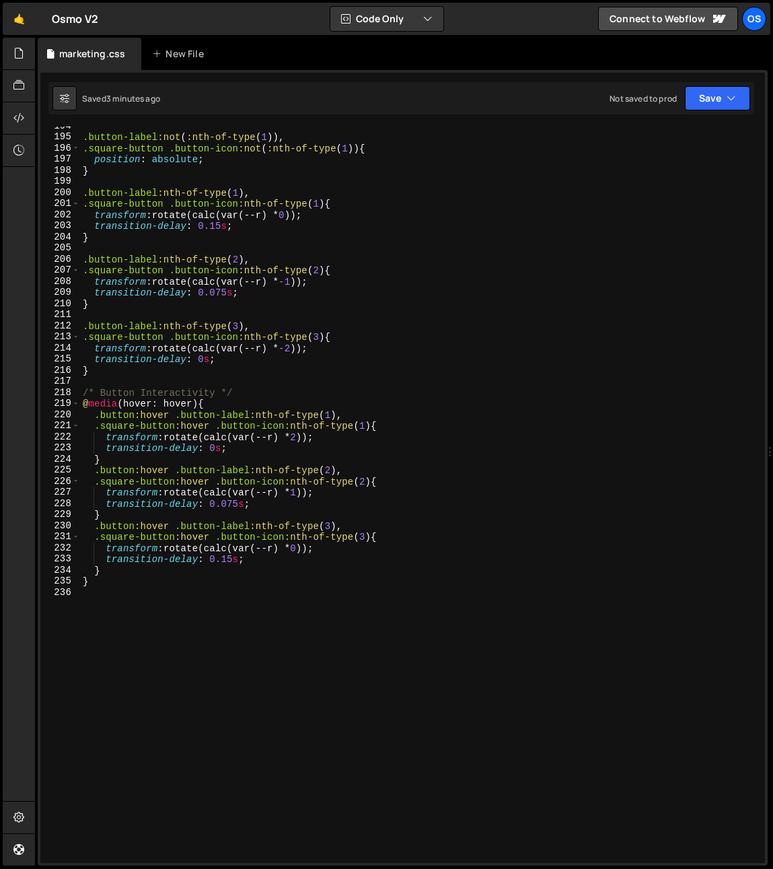
click at [195, 716] on div ".button-label :not ( :nth-of-type ( 1 )), .square-button .button-icon :not ( :n…" at bounding box center [420, 499] width 680 height 759
paste textarea "}"
type textarea "}"
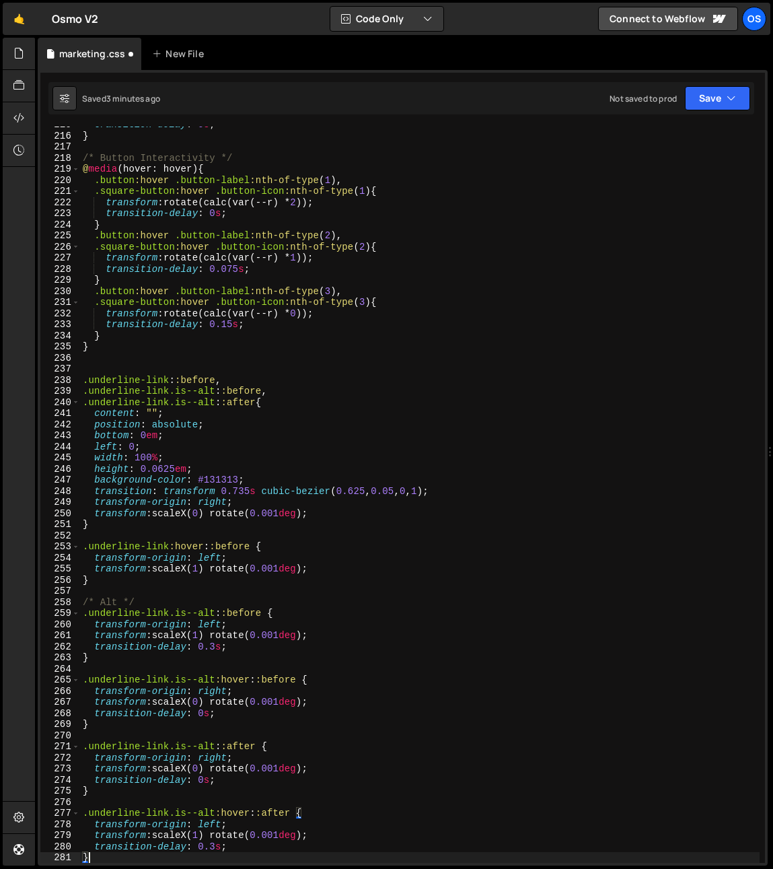
click at [164, 367] on div "transition-delay : 0 s ; } /* Button Interactivity */ @ media (hover: hover) { …" at bounding box center [420, 498] width 680 height 759
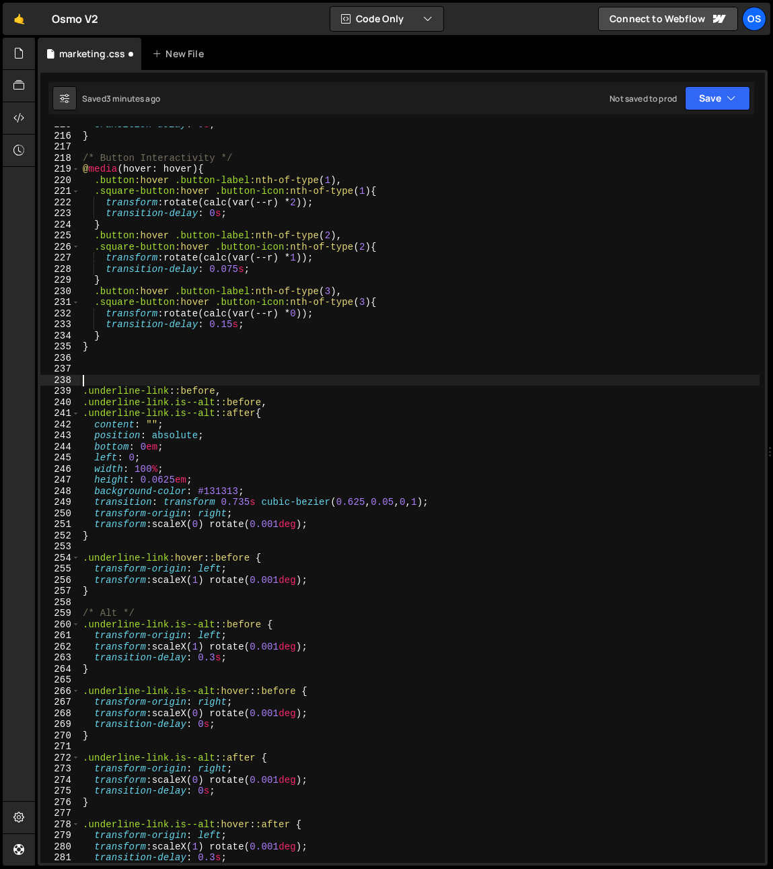
scroll to position [2389, 0]
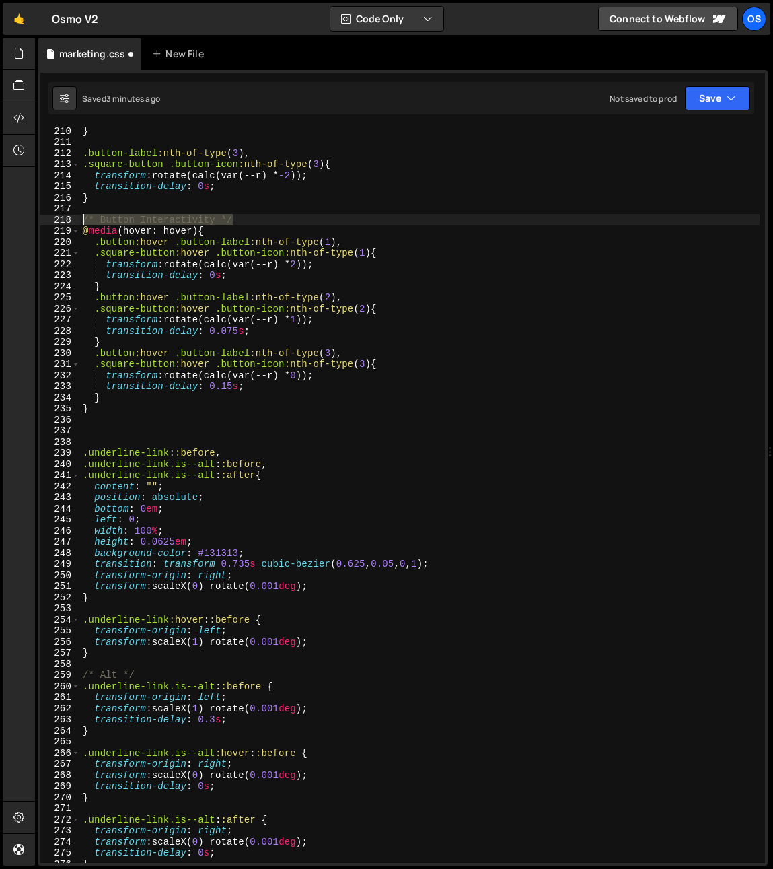
drag, startPoint x: 235, startPoint y: 220, endPoint x: 56, endPoint y: 218, distance: 179.0
click at [56, 219] on div "210 211 212 213 214 215 216 217 218 219 220 221 222 223 224 225 226 227 228 229…" at bounding box center [402, 495] width 725 height 736
type textarea "/* Button Interactivity */"
click at [94, 439] on div "} .button-label :nth-of-type ( 3 ), .square-button .button-icon :nth-of-type ( …" at bounding box center [420, 504] width 680 height 759
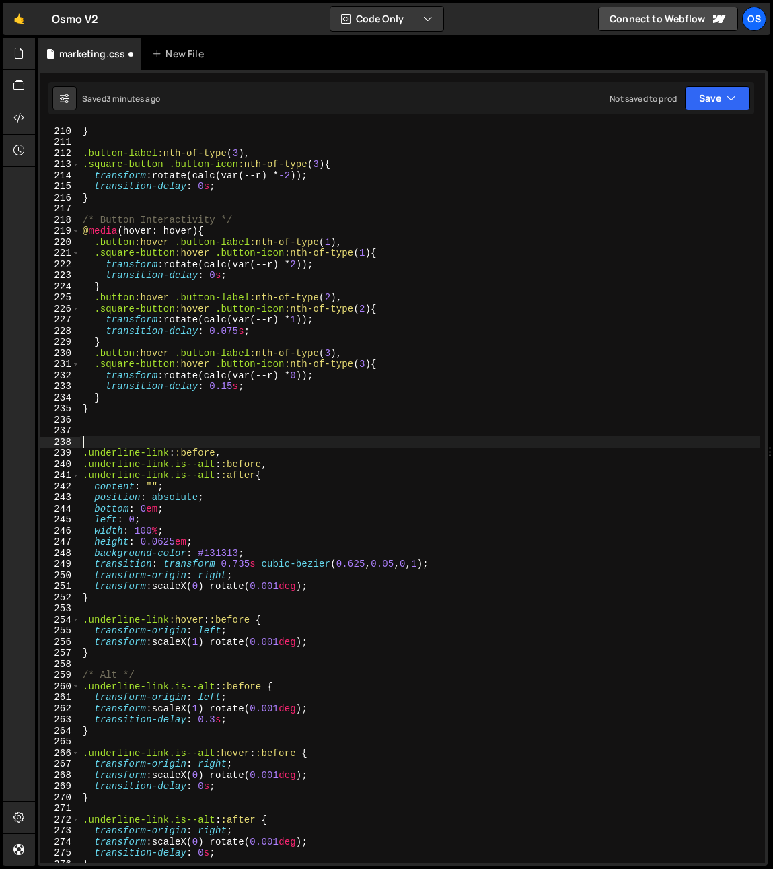
paste textarea "/* Button Interactivity */"
click at [169, 442] on div "} .button-label :nth-of-type ( 3 ), .square-button .button-icon :nth-of-type ( …" at bounding box center [420, 504] width 680 height 759
drag, startPoint x: 218, startPoint y: 443, endPoint x: 103, endPoint y: 445, distance: 115.1
click at [103, 445] on div "} .button-label :nth-of-type ( 3 ), .square-button .button-icon :nth-of-type ( …" at bounding box center [420, 504] width 680 height 759
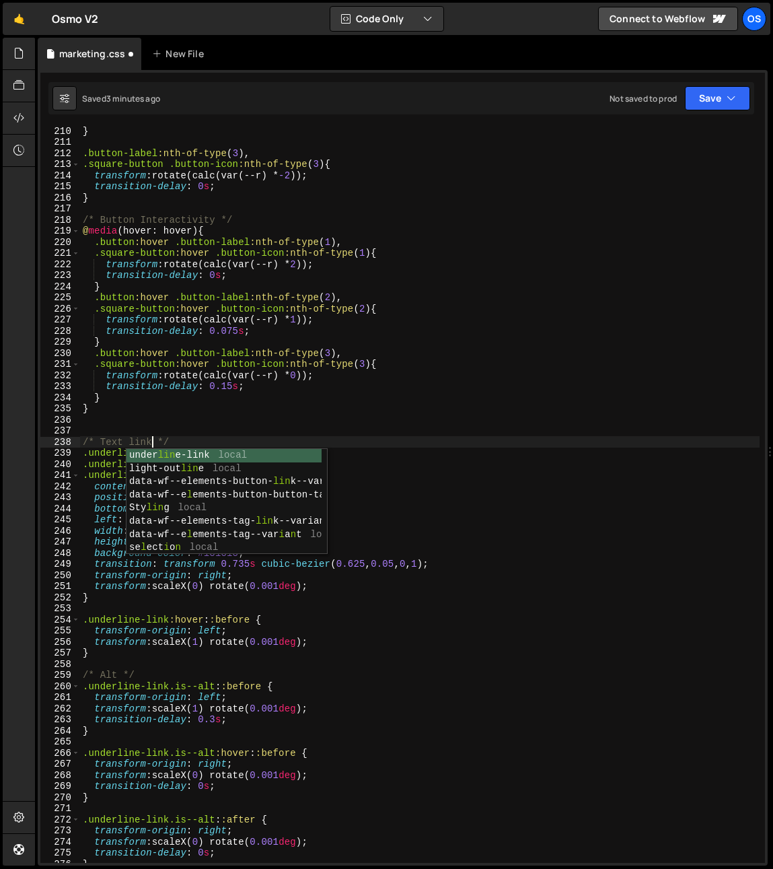
scroll to position [0, 5]
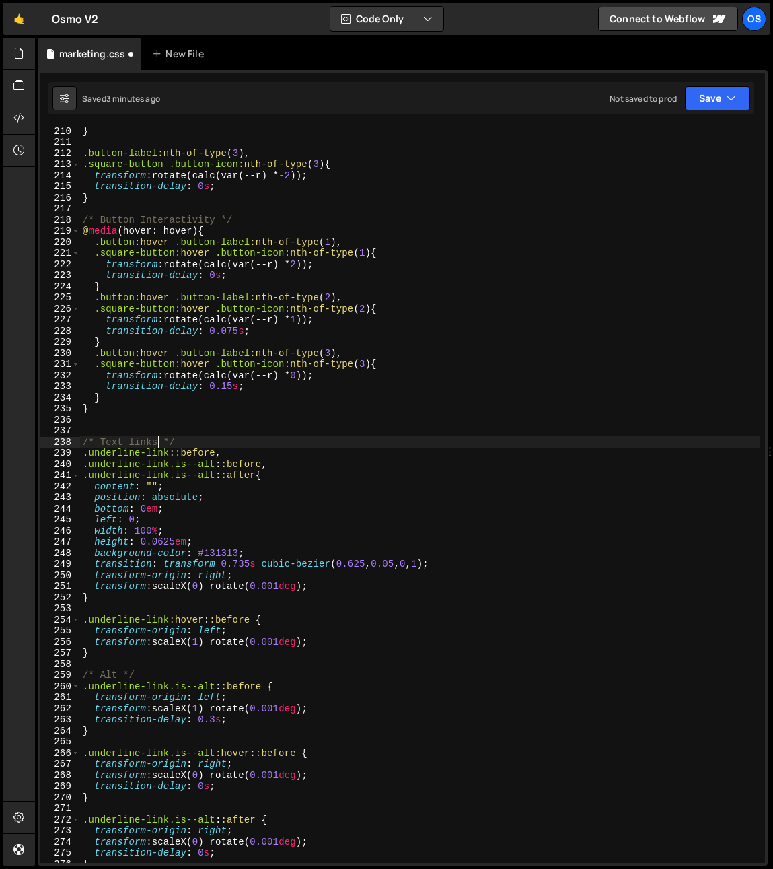
click at [347, 369] on div "} .button-label :nth-of-type ( 3 ), .square-button .button-icon :nth-of-type ( …" at bounding box center [420, 504] width 680 height 759
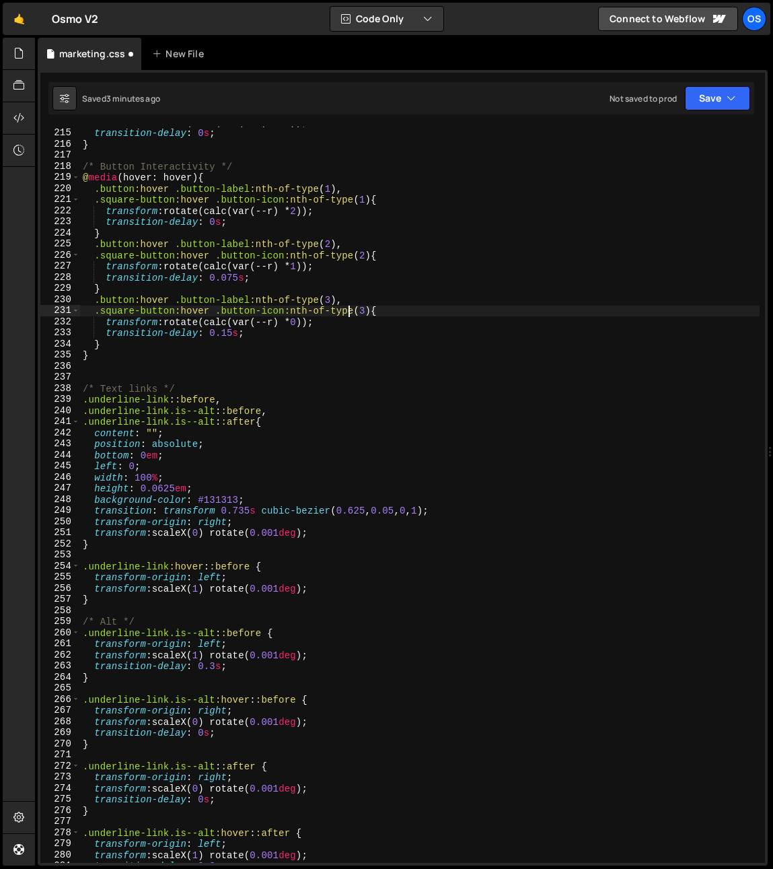
scroll to position [2426, 0]
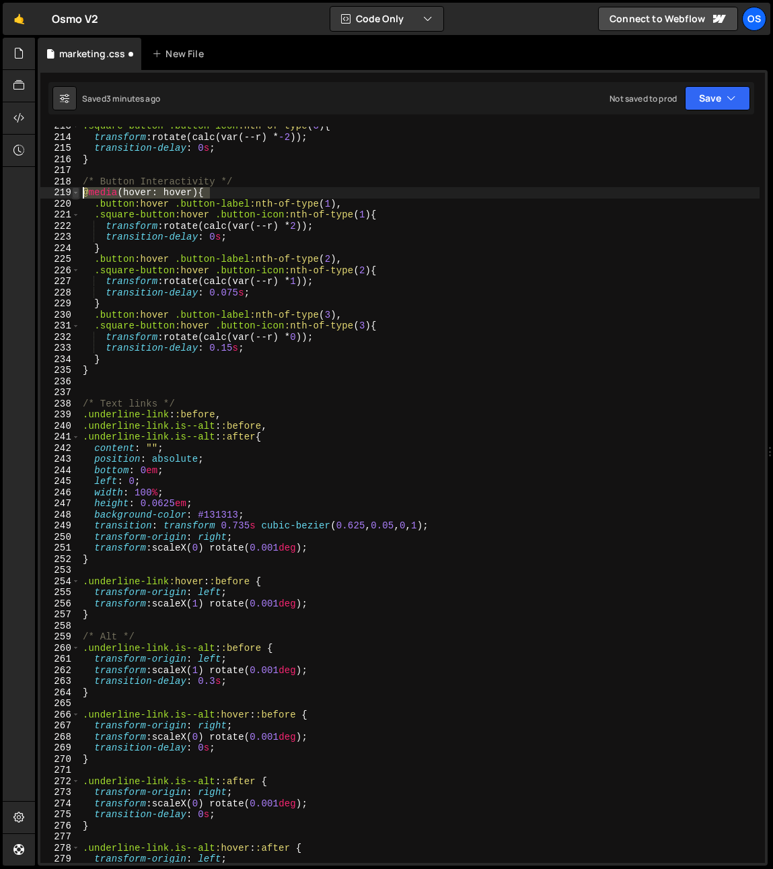
drag, startPoint x: 217, startPoint y: 190, endPoint x: 72, endPoint y: 191, distance: 144.7
click at [72, 191] on div ".square-button:hover .button-icon:nth-of-type(3){ 213 214 215 216 217 218 219 2…" at bounding box center [402, 495] width 725 height 736
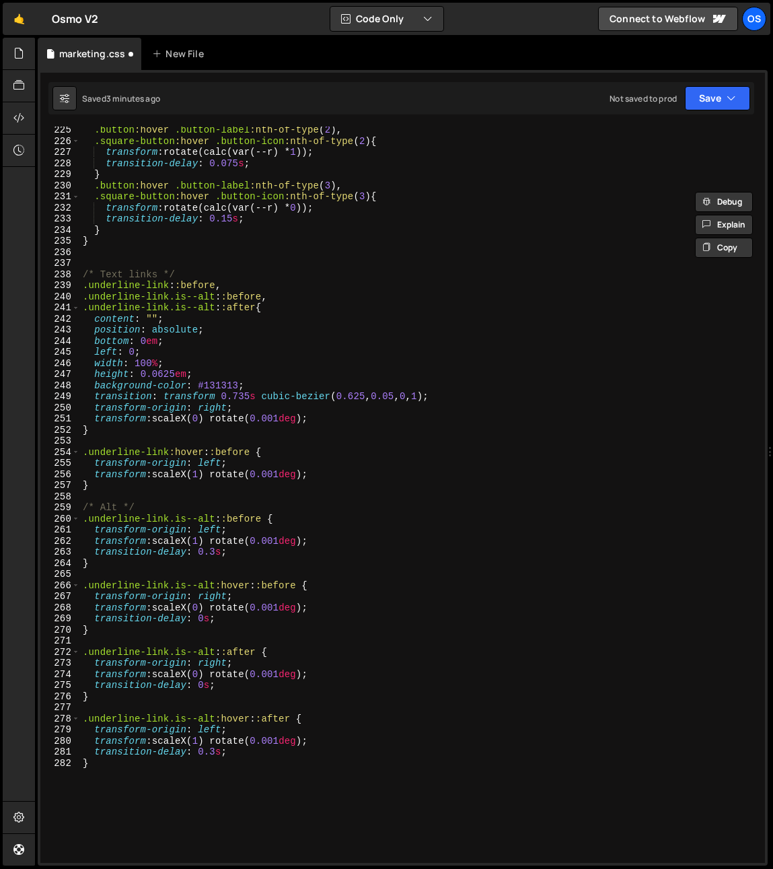
scroll to position [2556, 0]
click at [185, 795] on div ".button :hover .button-label :nth-of-type ( 2 ), .square-button :hover .button-…" at bounding box center [420, 504] width 680 height 759
type textarea "}"
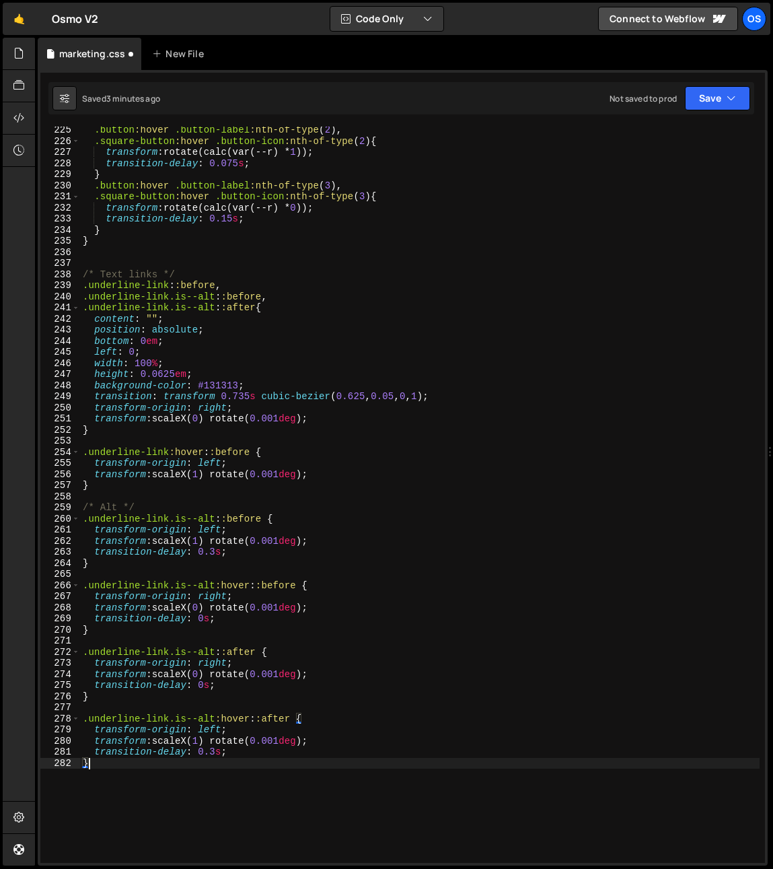
scroll to position [0, 0]
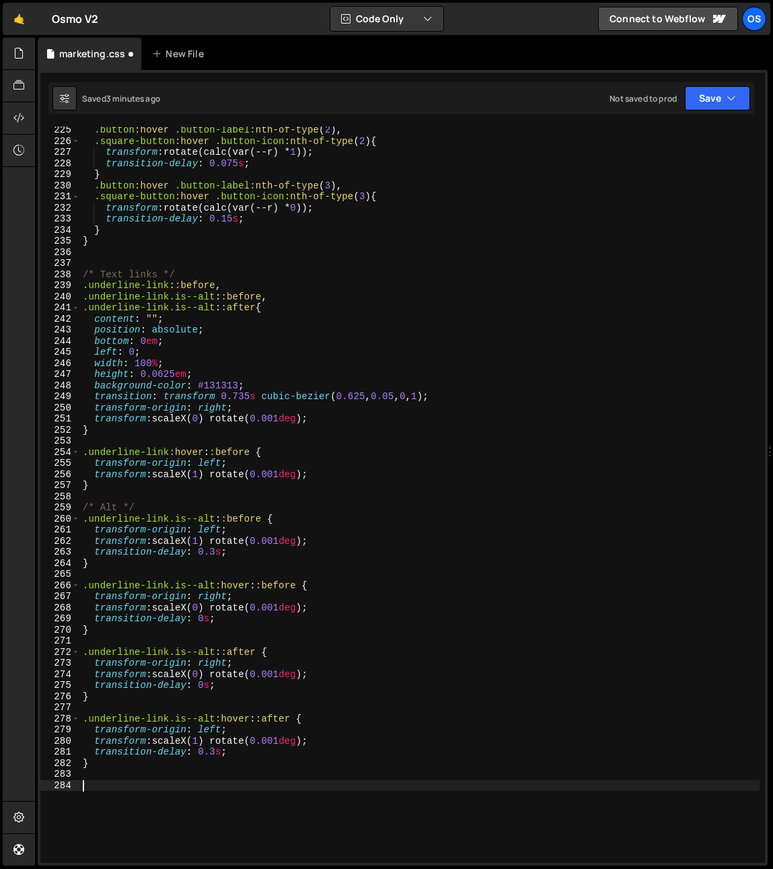
paste textarea "@media (hover: hover){"
type textarea "@media (hover: hover){}"
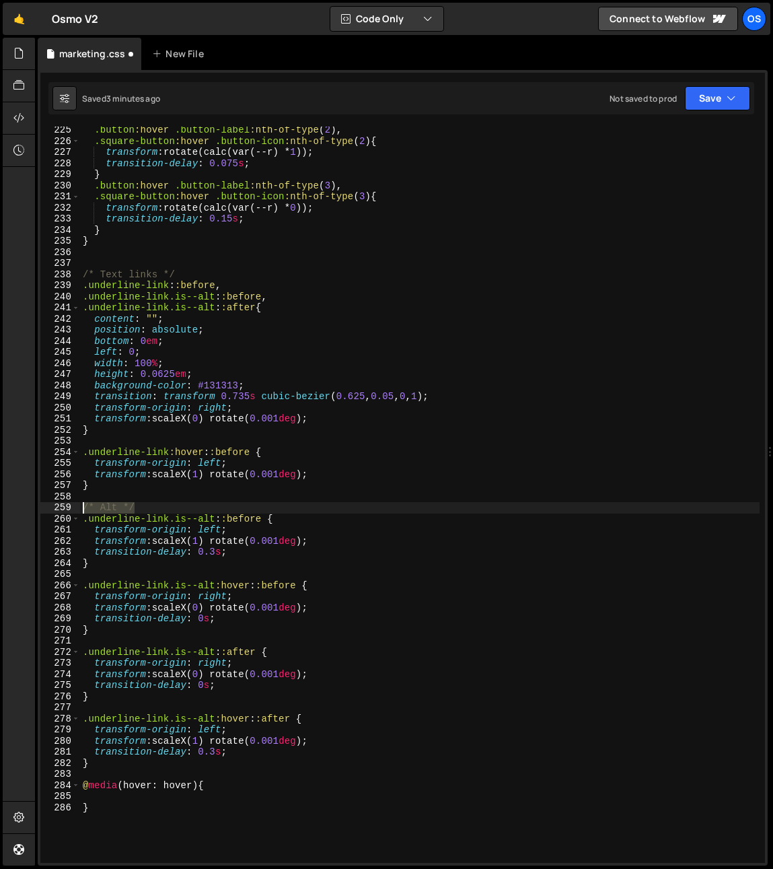
drag, startPoint x: 160, startPoint y: 513, endPoint x: 54, endPoint y: 505, distance: 106.0
click at [54, 505] on div "225 226 227 228 229 230 231 232 233 234 235 236 237 238 239 240 241 242 243 244…" at bounding box center [402, 495] width 725 height 736
type textarea "/* Alt */"
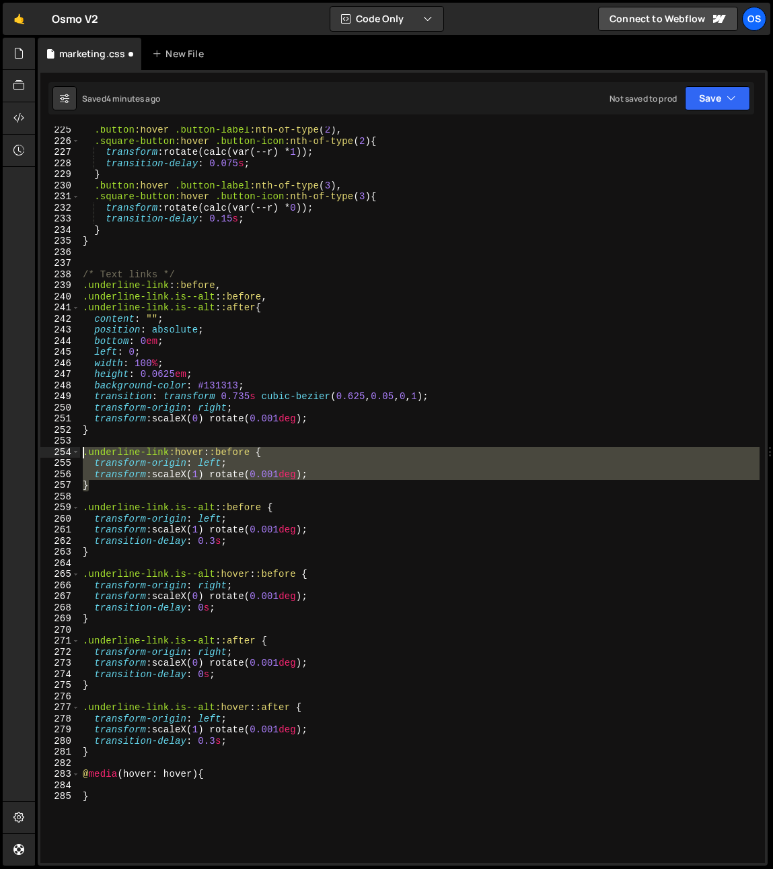
drag, startPoint x: 92, startPoint y: 481, endPoint x: 67, endPoint y: 452, distance: 38.7
click at [67, 452] on div "225 226 227 228 229 230 231 232 233 234 235 236 237 238 239 240 241 242 243 244…" at bounding box center [402, 495] width 725 height 736
type textarea ".underline-link:hover::before { transform-origin: left;"
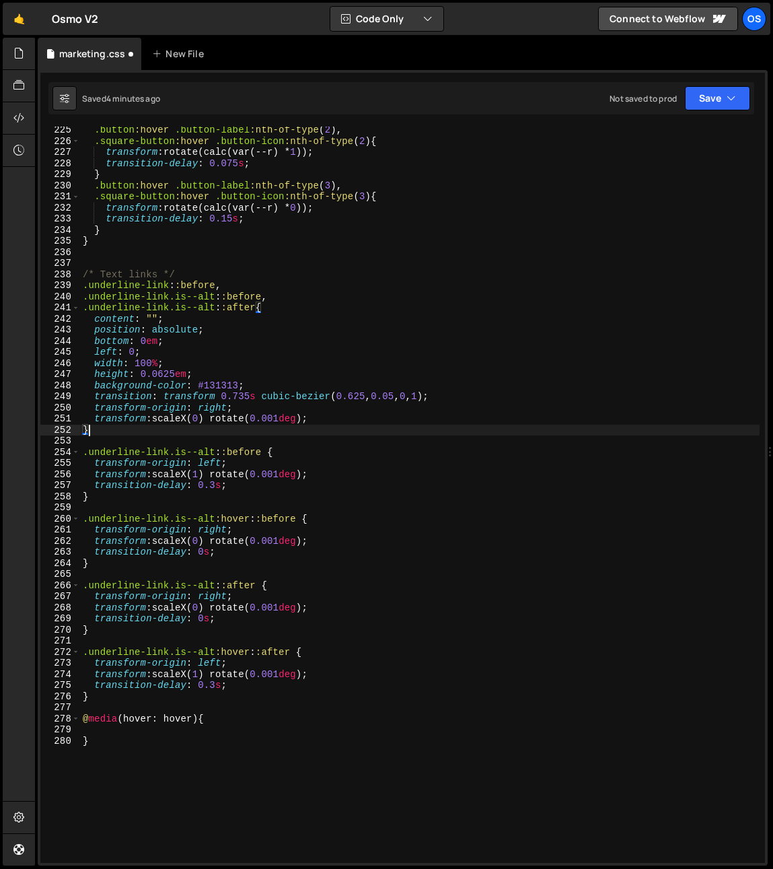
type textarea "}"
click at [77, 731] on div "279" at bounding box center [60, 729] width 40 height 11
click at [83, 729] on div ".button :hover .button-label :nth-of-type ( 2 ), .square-button :hover .button-…" at bounding box center [420, 504] width 680 height 759
paste textarea "}"
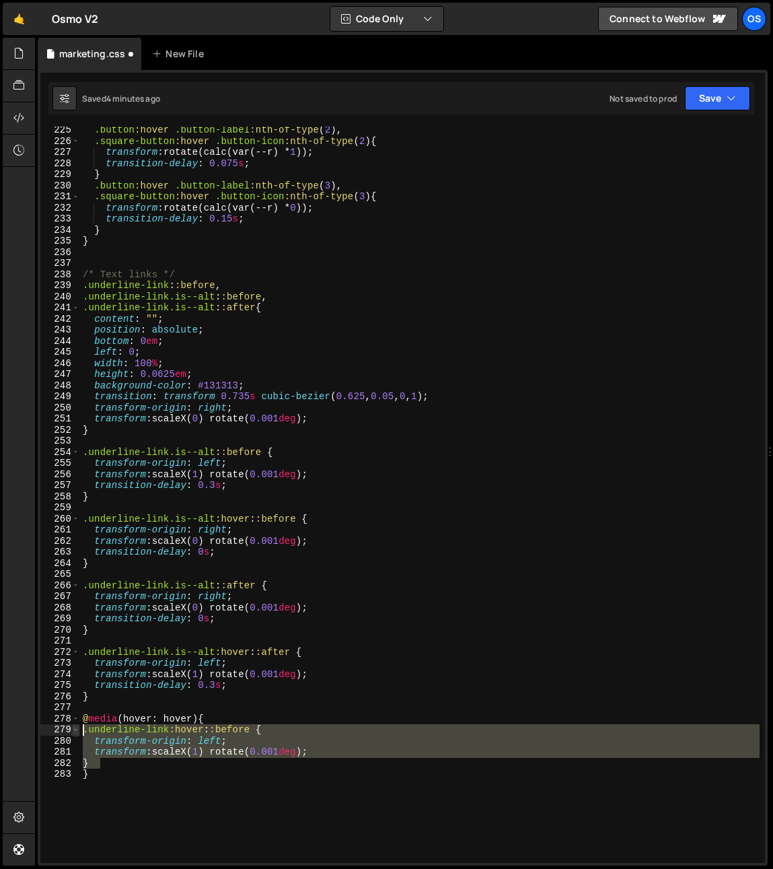
drag, startPoint x: 87, startPoint y: 755, endPoint x: 71, endPoint y: 732, distance: 28.6
click at [71, 732] on div "} 225 226 227 228 229 230 231 232 233 234 235 236 237 238 239 240 241 242 243 2…" at bounding box center [402, 495] width 725 height 736
click at [174, 778] on div ".button :hover .button-label :nth-of-type ( 2 ), .square-button :hover .button-…" at bounding box center [420, 504] width 680 height 759
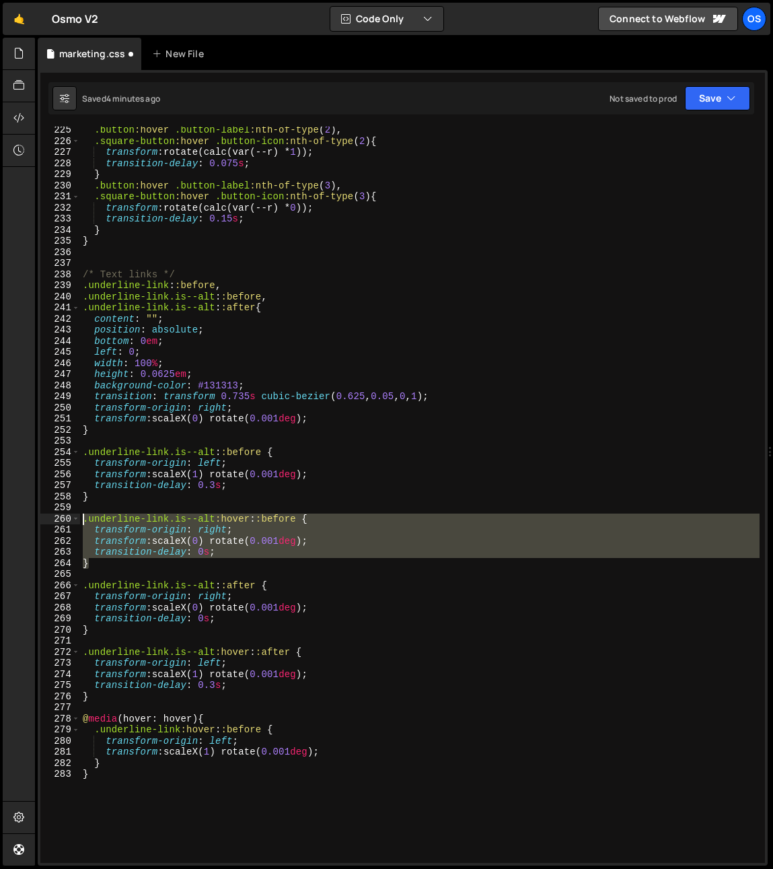
drag, startPoint x: 100, startPoint y: 560, endPoint x: 46, endPoint y: 522, distance: 65.6
click at [46, 522] on div "} 225 226 227 228 229 230 231 232 233 234 235 236 237 238 239 240 241 242 243 2…" at bounding box center [402, 495] width 725 height 736
type textarea ".underline-link.is--alt:hover::before { transform-origin: right;"
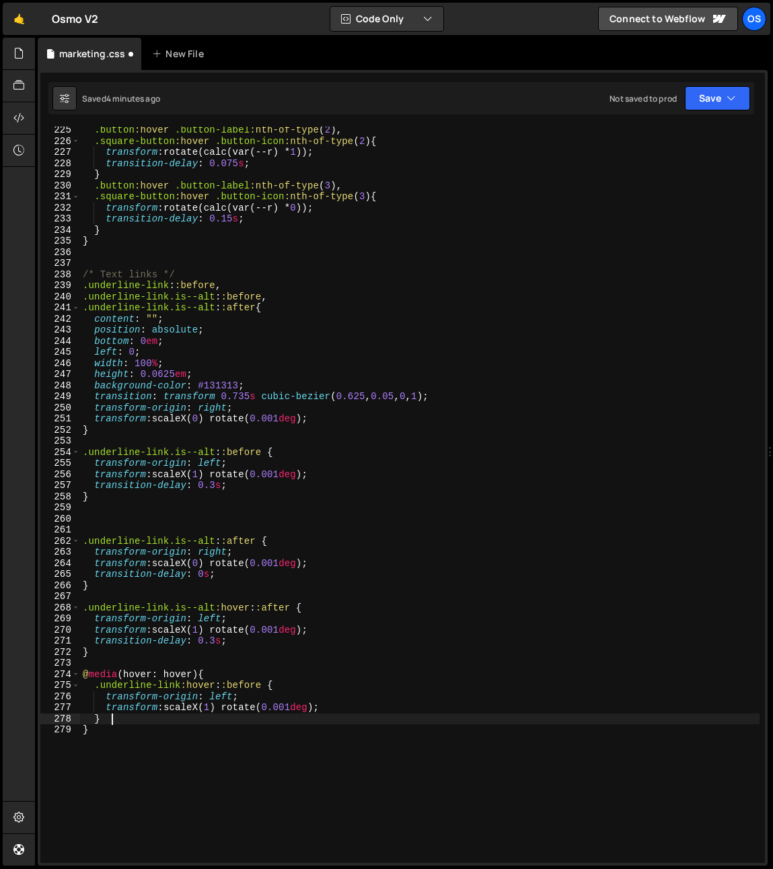
click at [134, 723] on div ".button :hover .button-label :nth-of-type ( 2 ), .square-button :hover .button-…" at bounding box center [420, 504] width 680 height 759
type textarea "}"
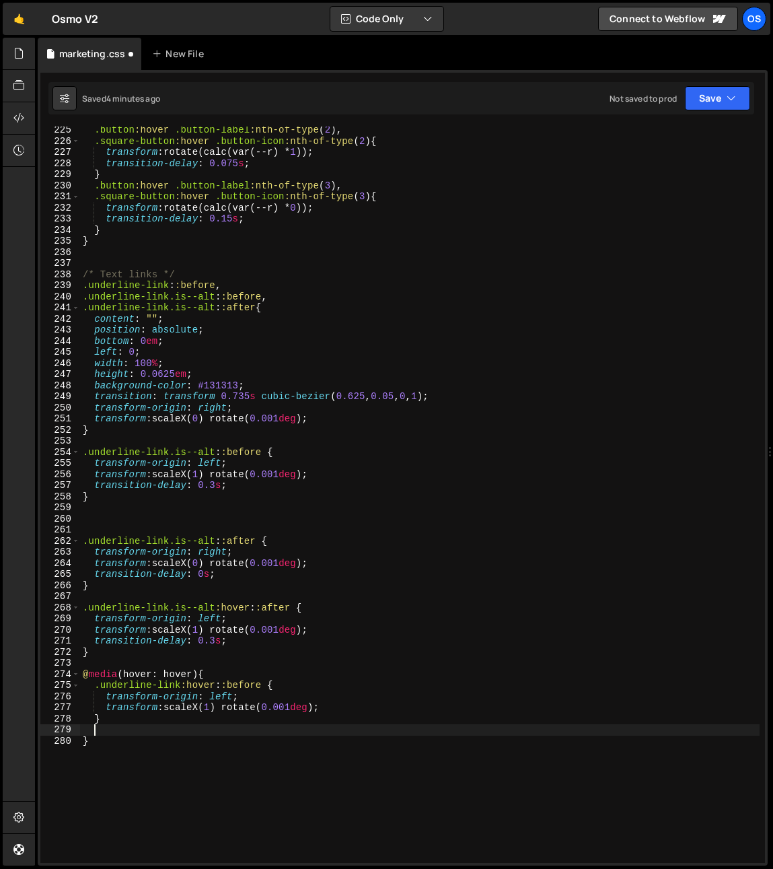
paste textarea "}"
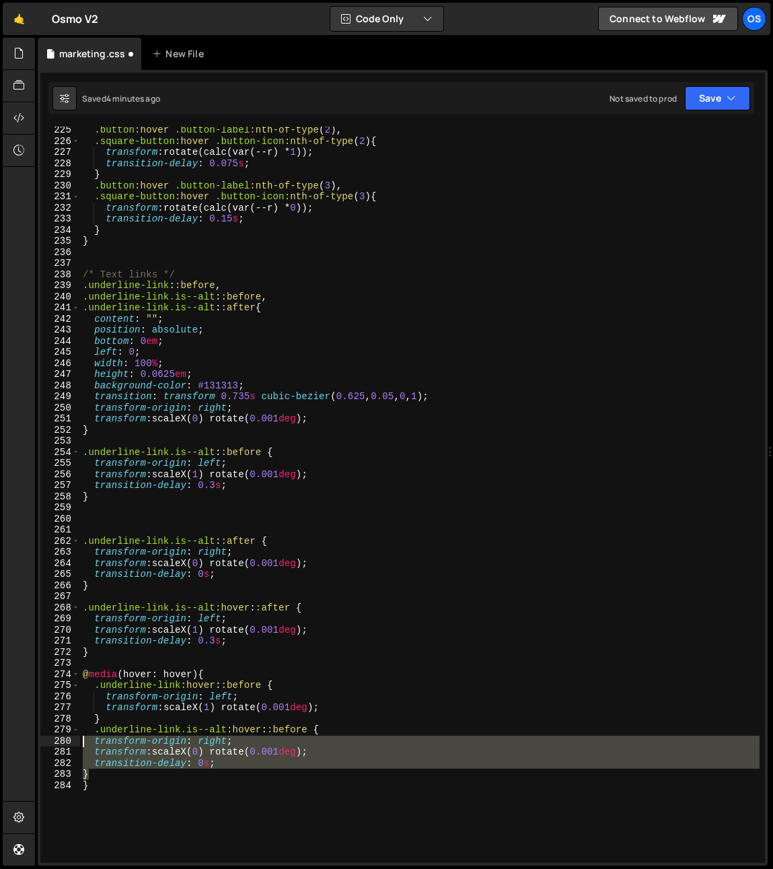
drag, startPoint x: 96, startPoint y: 771, endPoint x: 69, endPoint y: 743, distance: 39.0
click at [69, 743] on div "transform-origin: right; transform: scaleX(0) rotate(0.001deg); 225 226 227 228…" at bounding box center [402, 495] width 725 height 736
click at [190, 781] on div ".button :hover .button-label :nth-of-type ( 2 ), .square-button :hover .button-…" at bounding box center [420, 504] width 680 height 759
type textarea "}"
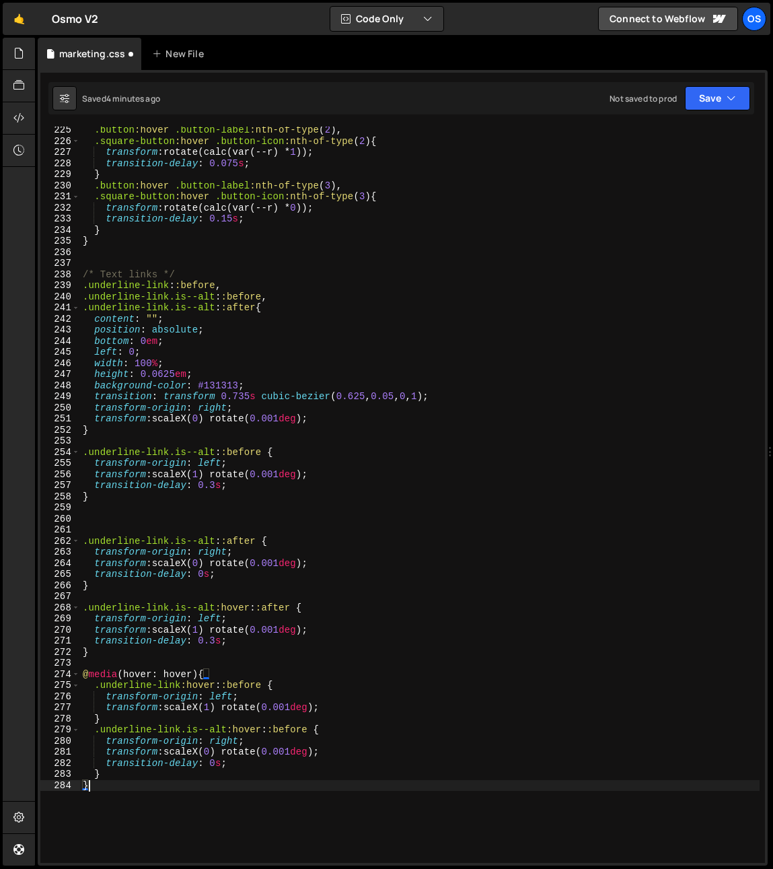
click at [155, 532] on div ".button :hover .button-label :nth-of-type ( 2 ), .square-button :hover .button-…" at bounding box center [420, 504] width 680 height 759
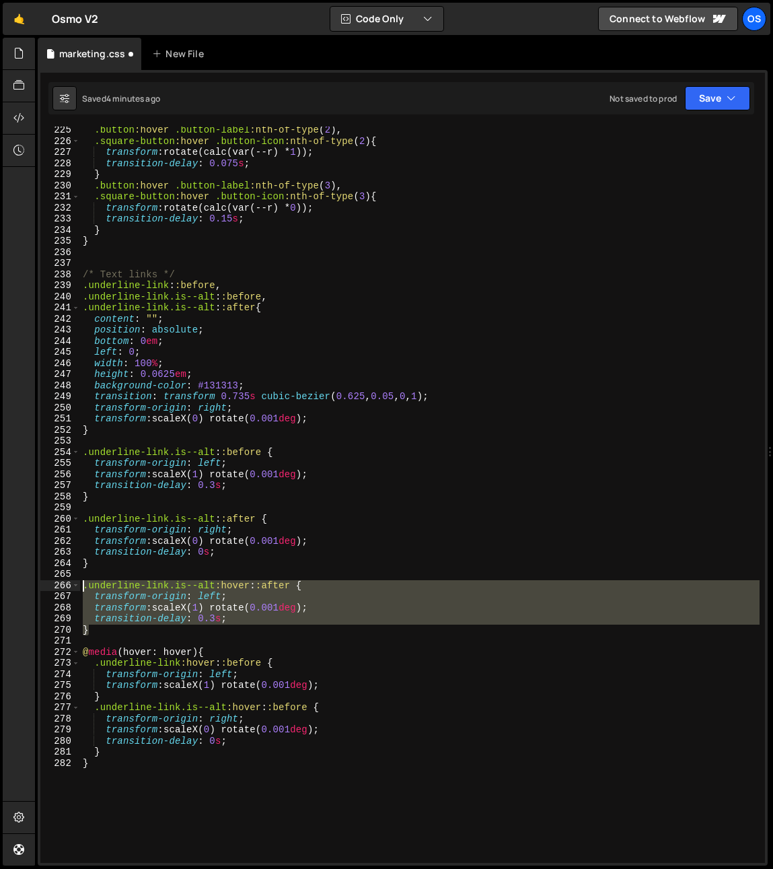
drag, startPoint x: 84, startPoint y: 608, endPoint x: 79, endPoint y: 586, distance: 23.4
click at [79, 586] on div "225 226 227 228 229 230 231 232 233 234 235 236 237 238 239 240 241 242 243 244…" at bounding box center [402, 495] width 725 height 736
type textarea ".underline-link.is--alt:hover::after { transform-origin: left;"
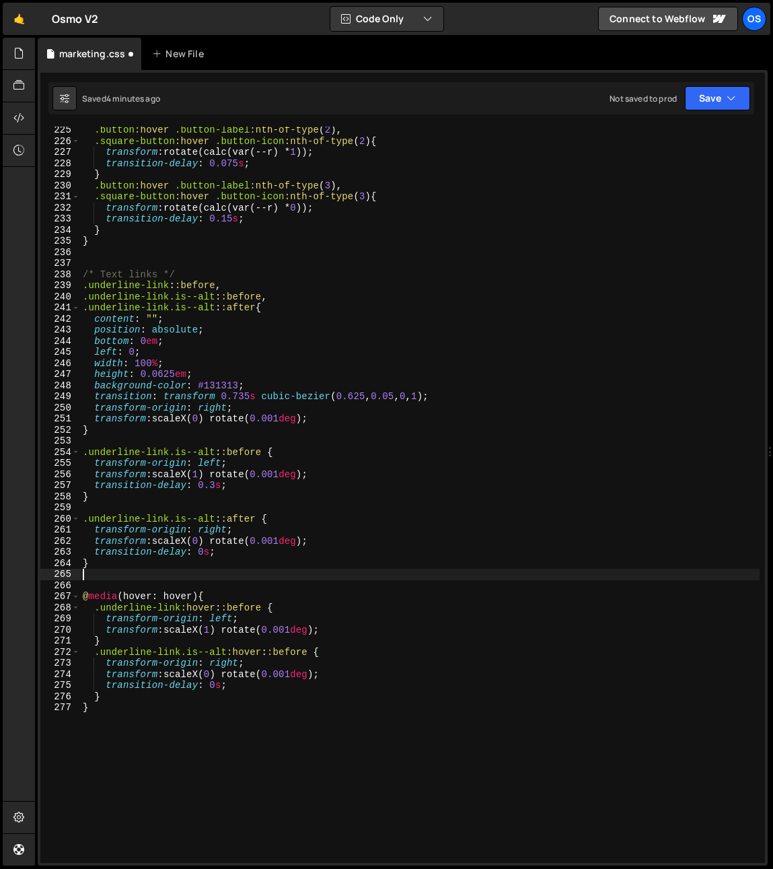
type textarea "}"
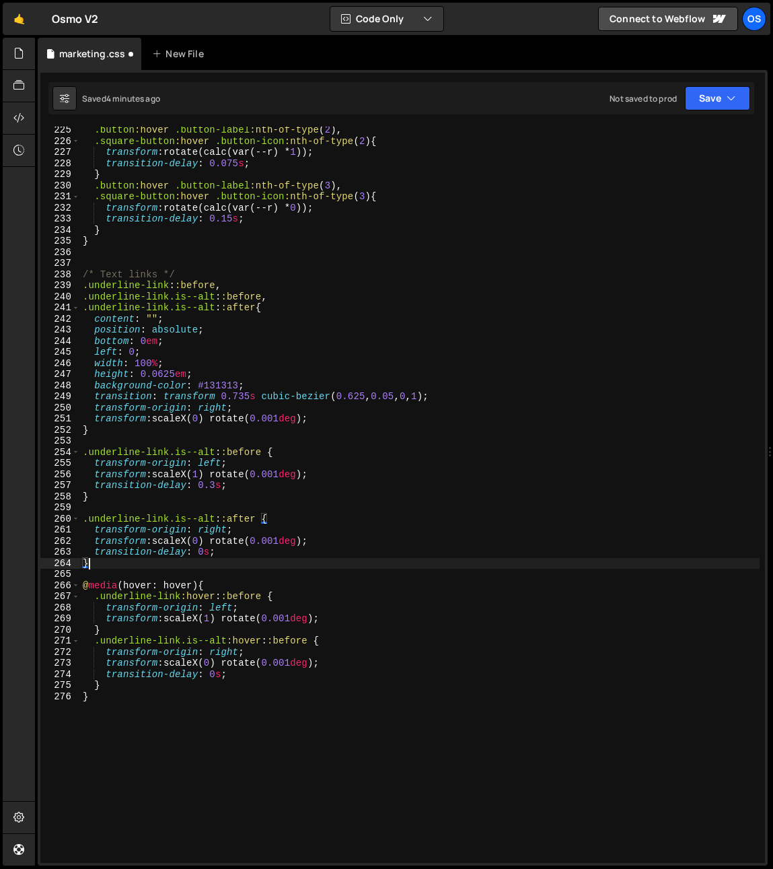
click at [115, 691] on div ".button :hover .button-label :nth-of-type ( 2 ), .square-button :hover .button-…" at bounding box center [420, 504] width 680 height 759
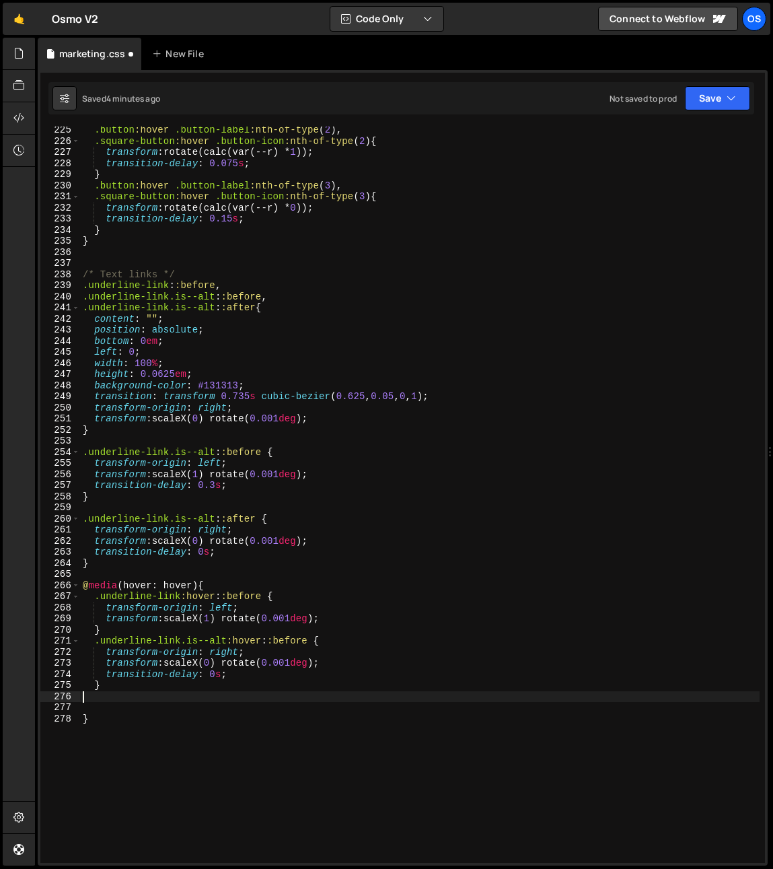
paste textarea "}"
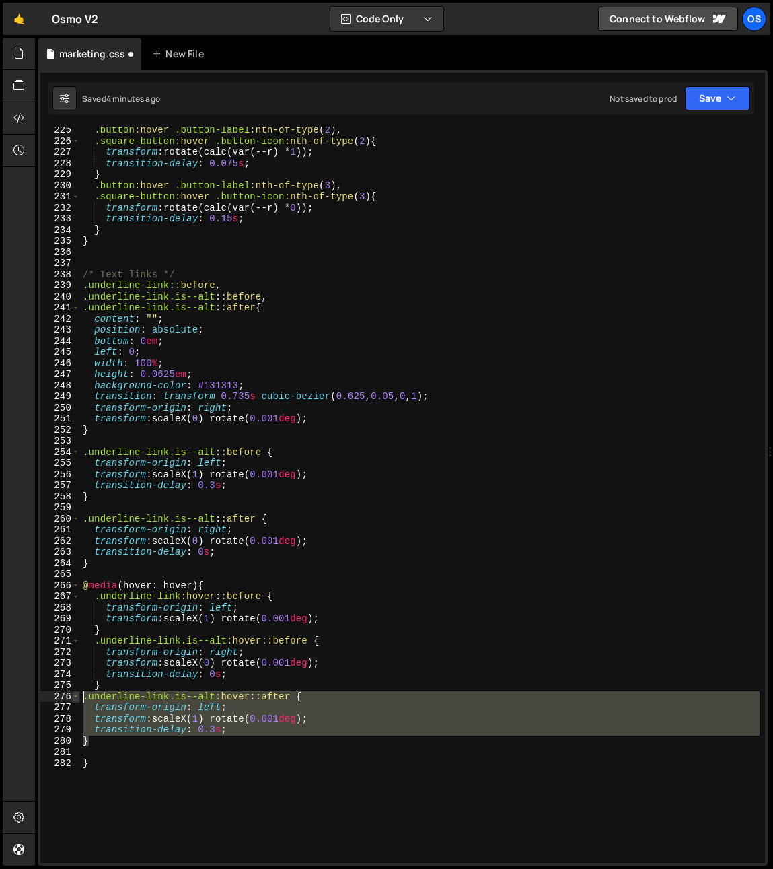
drag, startPoint x: 80, startPoint y: 715, endPoint x: 73, endPoint y: 697, distance: 19.6
click at [73, 697] on div "} 225 226 227 228 229 230 231 232 233 234 235 236 237 238 239 240 241 242 243 2…" at bounding box center [402, 495] width 725 height 736
type textarea ".underline-link.is--alt:hover::after { transform-origin: left;"
click at [130, 752] on div ".button :hover .button-label :nth-of-type ( 2 ), .square-button :hover .button-…" at bounding box center [420, 504] width 680 height 759
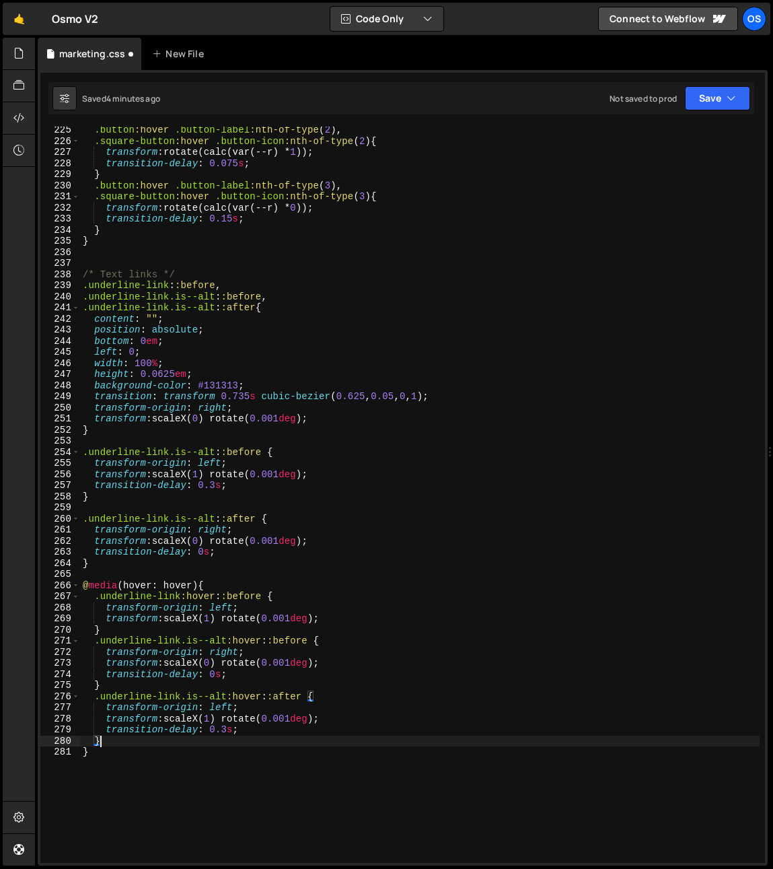
click at [205, 765] on div ".button :hover .button-label :nth-of-type ( 2 ), .square-button :hover .button-…" at bounding box center [420, 504] width 680 height 759
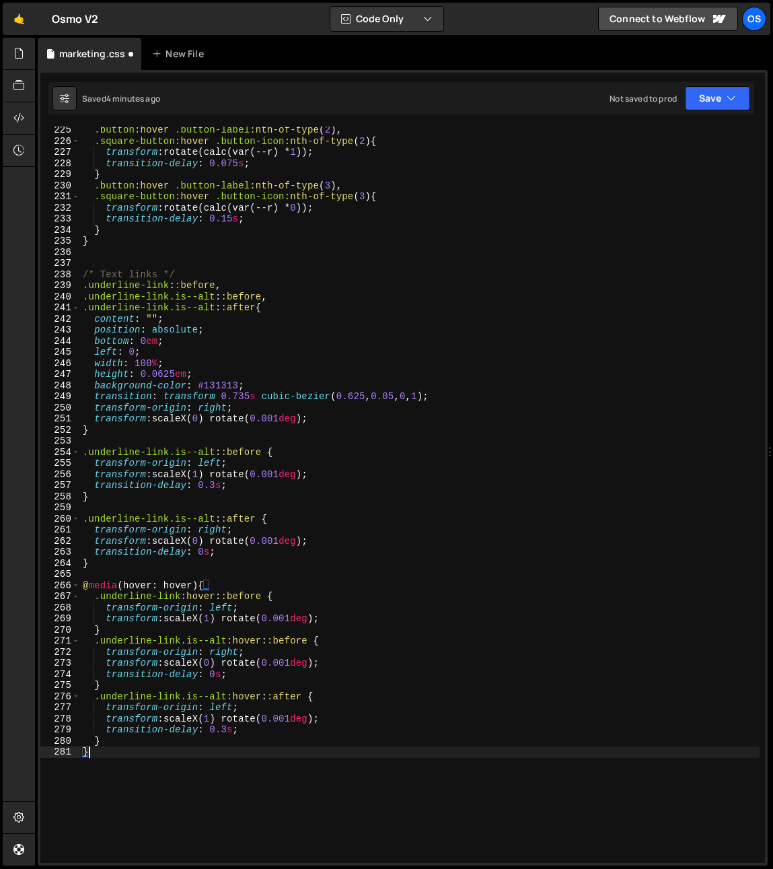
click at [273, 776] on div ".button :hover .button-label :nth-of-type ( 2 ), .square-button :hover .button-…" at bounding box center [420, 504] width 680 height 759
click at [237, 380] on div ".button :hover .button-label :nth-of-type ( 2 ), .square-button :hover .button-…" at bounding box center [420, 504] width 680 height 759
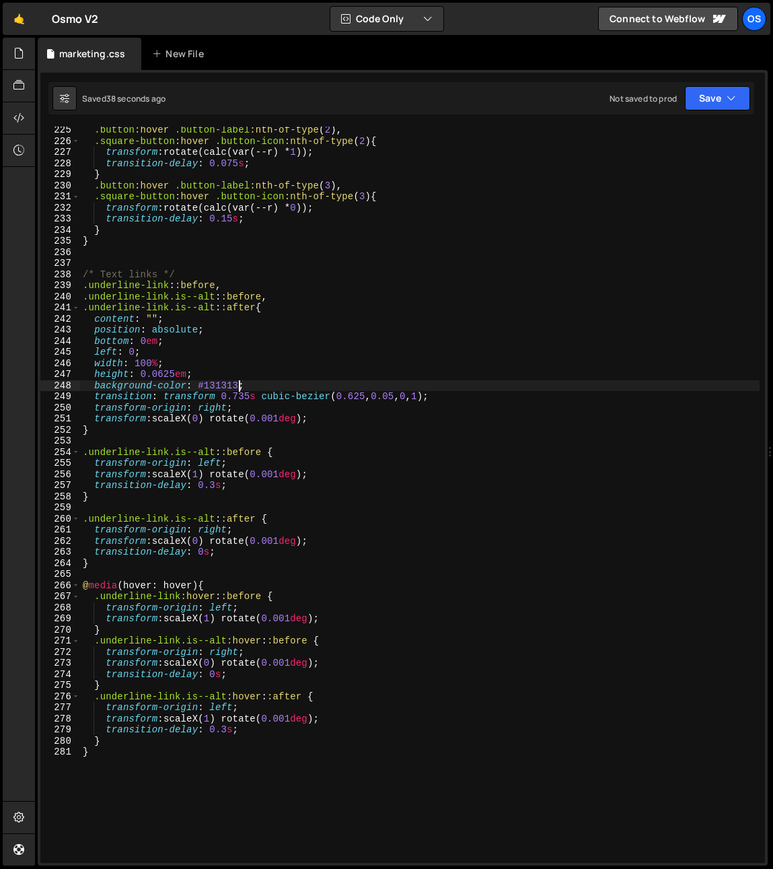
click at [237, 380] on div ".button :hover .button-label :nth-of-type ( 2 ), .square-button :hover .button-…" at bounding box center [420, 504] width 680 height 759
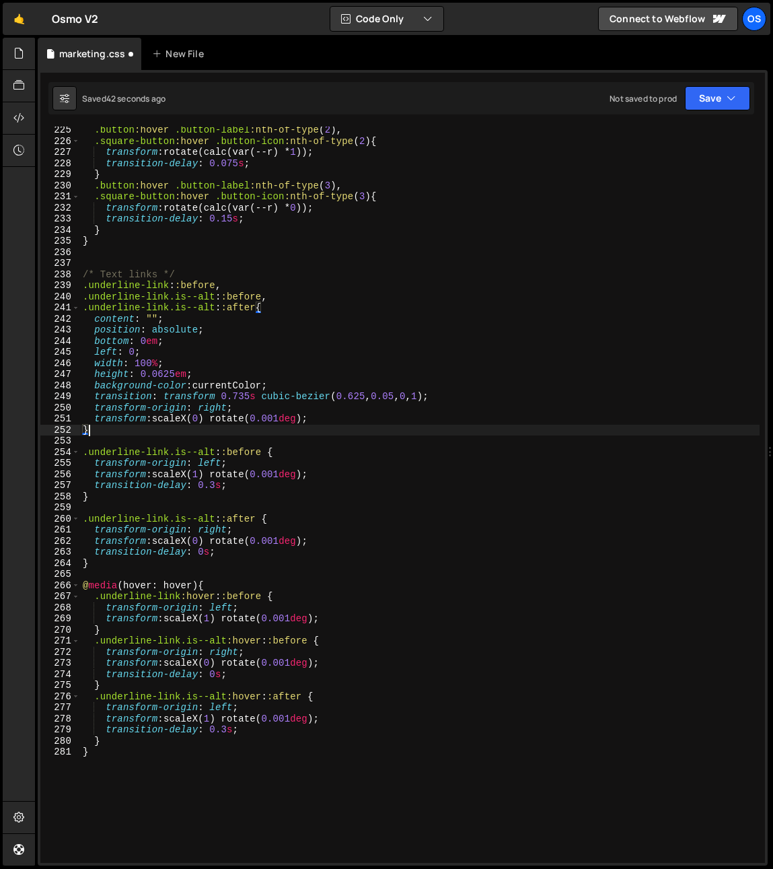
click at [389, 433] on div ".button :hover .button-label :nth-of-type ( 2 ), .square-button :hover .button-…" at bounding box center [420, 504] width 680 height 759
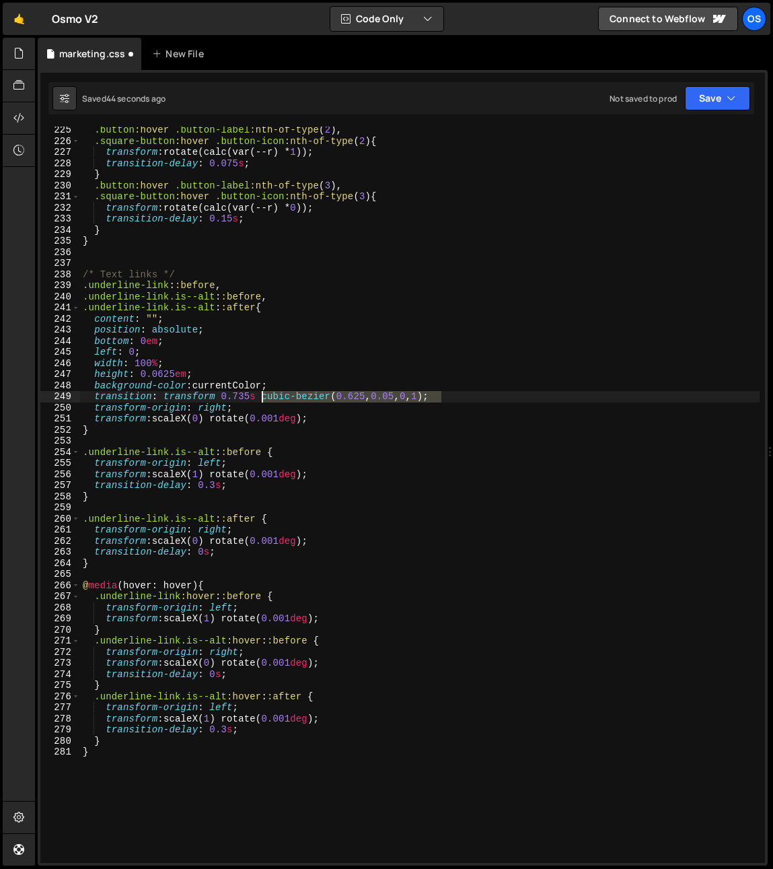
drag, startPoint x: 443, startPoint y: 398, endPoint x: 264, endPoint y: 399, distance: 179.0
click at [264, 398] on div ".button :hover .button-label :nth-of-type ( 2 ), .square-button :hover .button-…" at bounding box center [420, 504] width 680 height 759
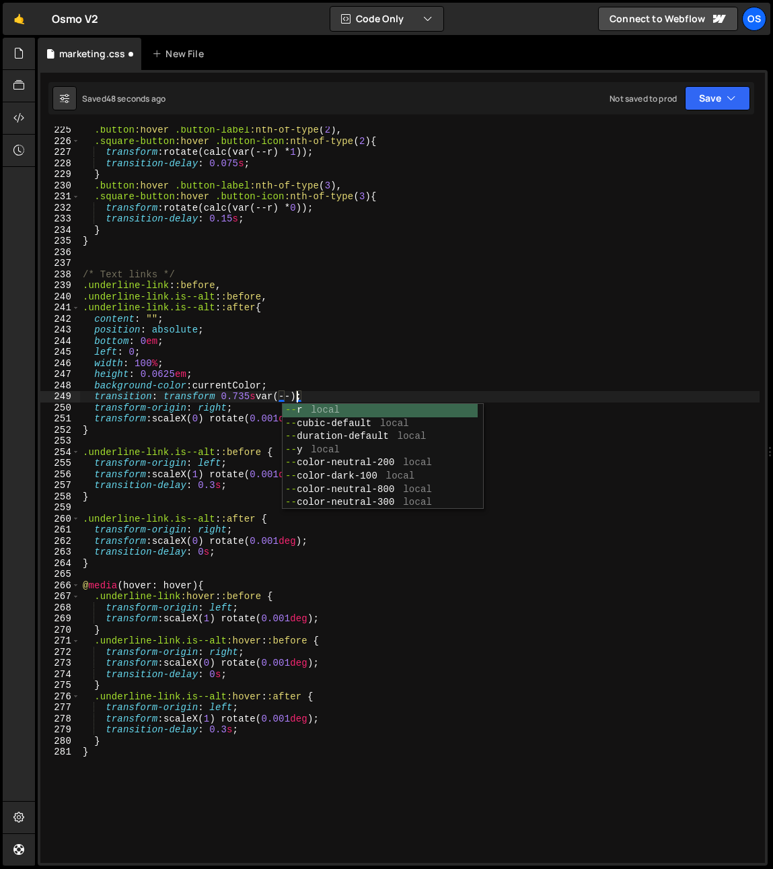
scroll to position [0, 15]
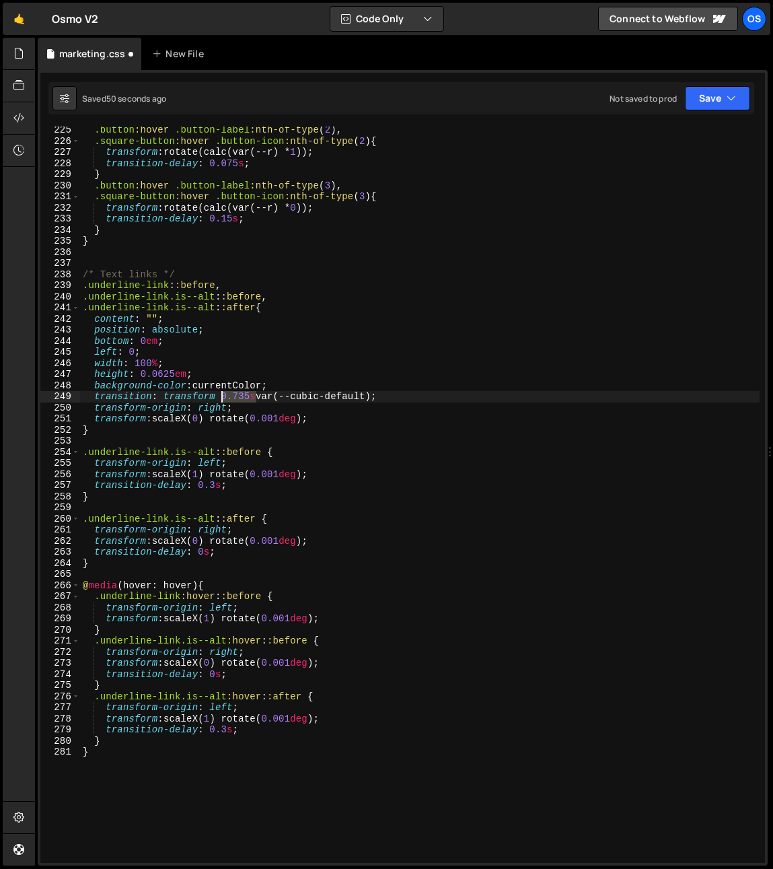
drag, startPoint x: 255, startPoint y: 400, endPoint x: 221, endPoint y: 398, distance: 33.7
click at [221, 398] on div ".button :hover .button-label :nth-of-type ( 2 ), .square-button :hover .button-…" at bounding box center [420, 504] width 680 height 759
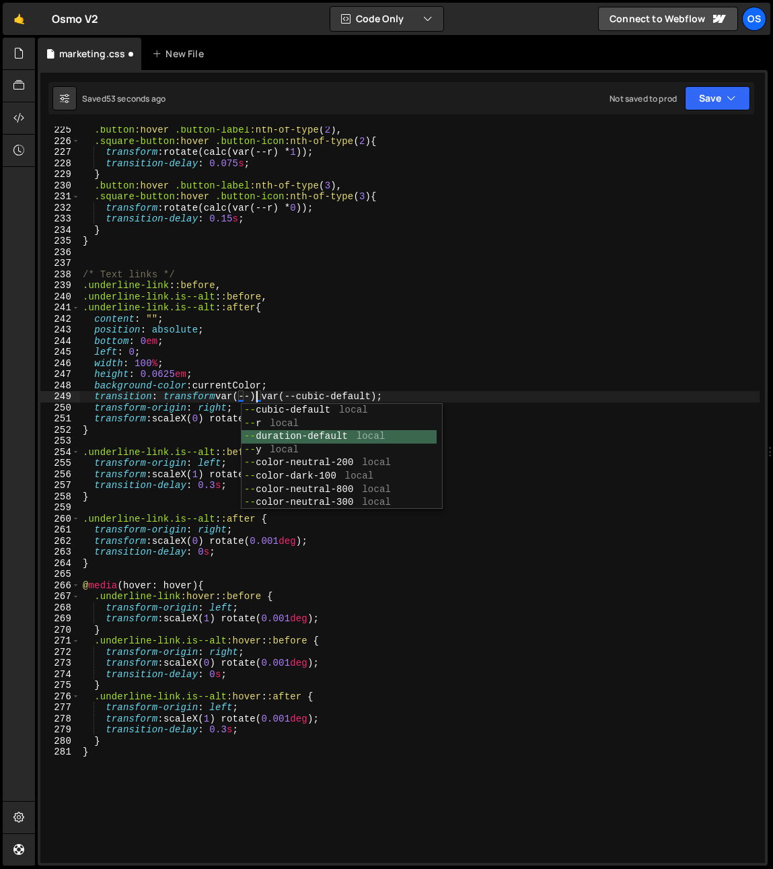
type textarea "transition: transform var(--duration-default) var(--cubic-default);"
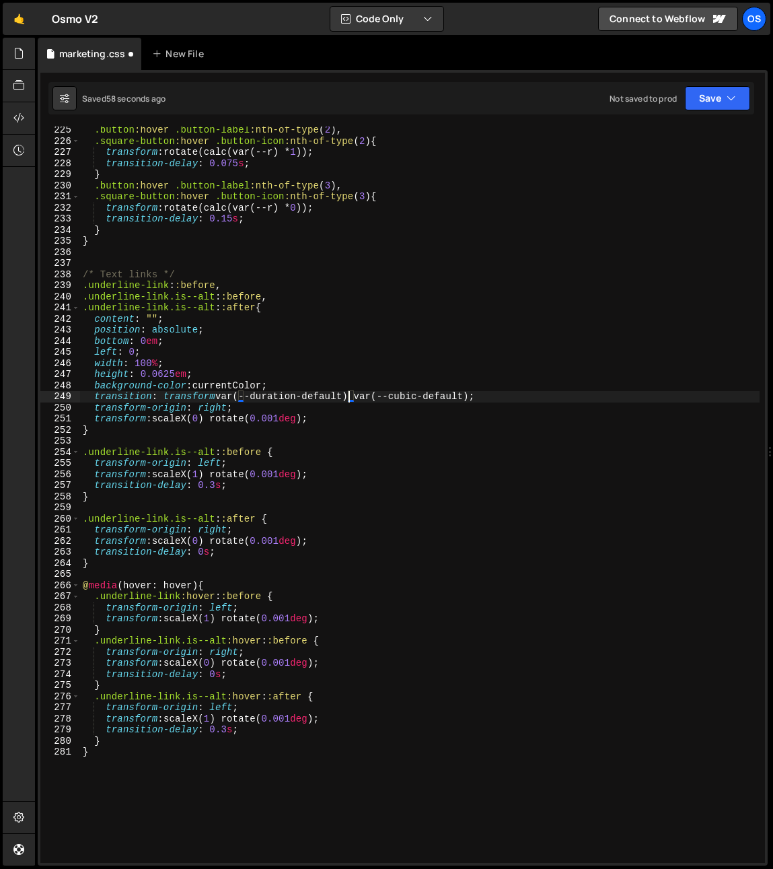
click at [353, 439] on div ".button :hover .button-label :nth-of-type ( 2 ), .square-button :hover .button-…" at bounding box center [420, 504] width 680 height 759
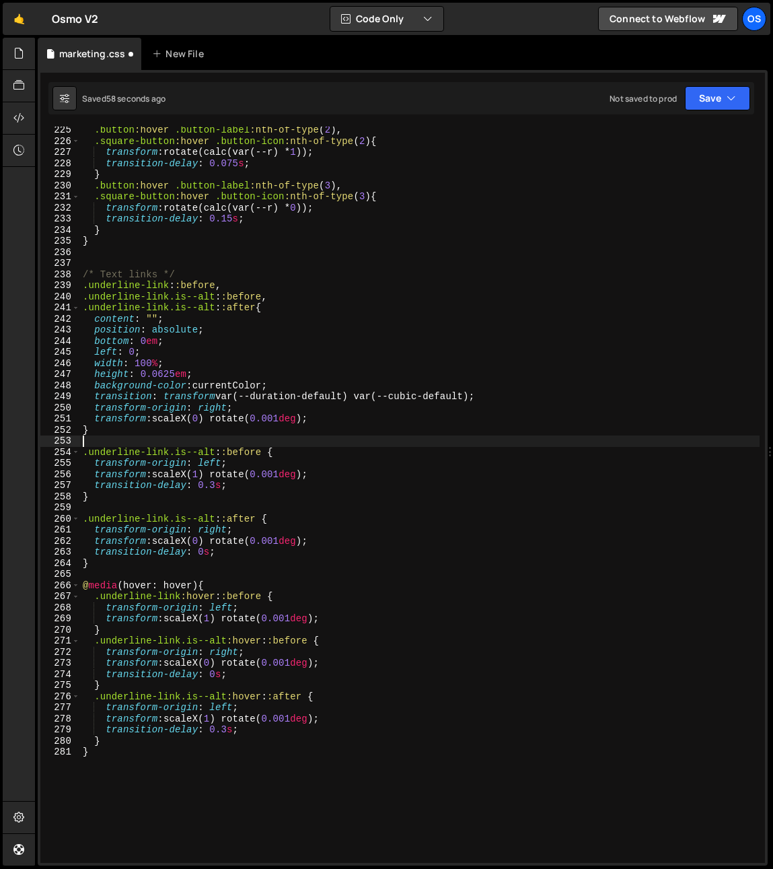
scroll to position [0, 0]
click at [474, 394] on div ".button :hover .button-label :nth-of-type ( 2 ), .square-button :hover .button-…" at bounding box center [420, 504] width 680 height 759
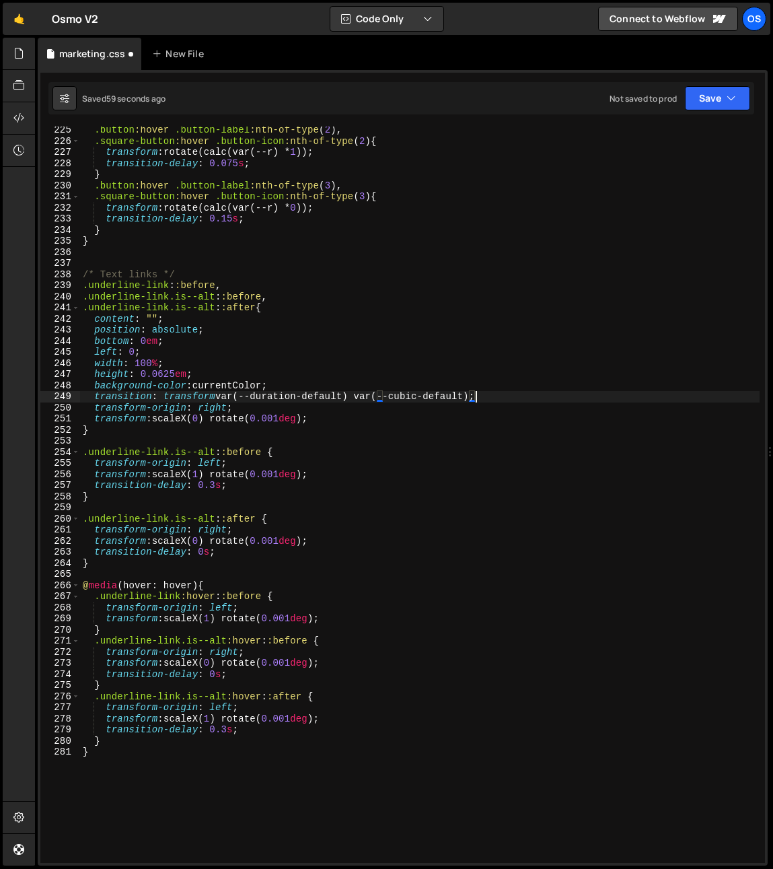
click at [378, 400] on div ".button :hover .button-label :nth-of-type ( 2 ), .square-button :hover .button-…" at bounding box center [420, 504] width 680 height 759
click at [308, 526] on div ".button :hover .button-label :nth-of-type ( 2 ), .square-button :hover .button-…" at bounding box center [420, 504] width 680 height 759
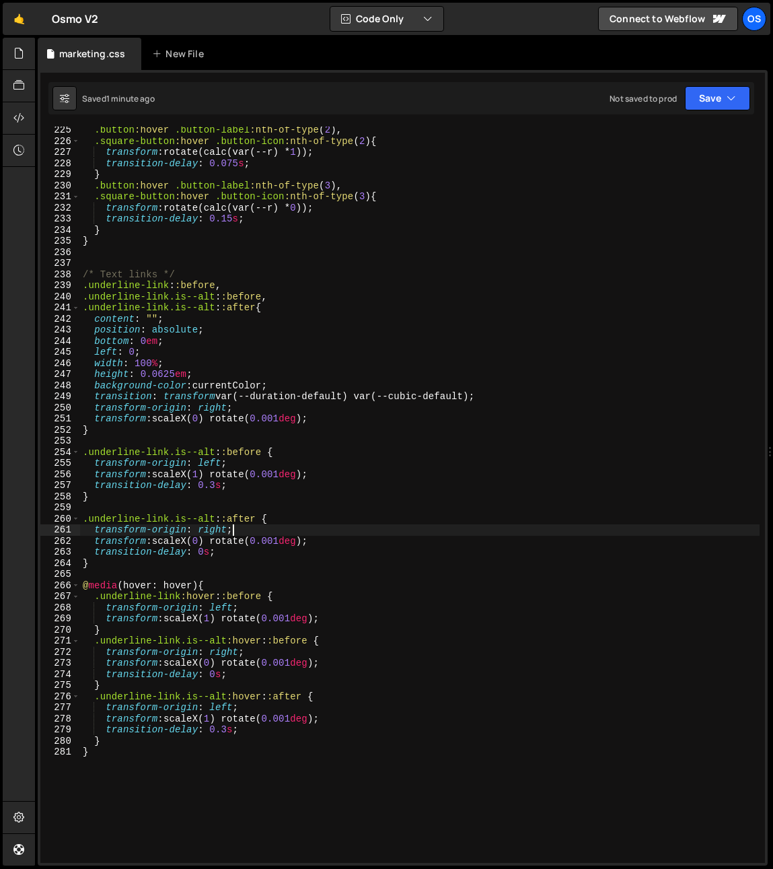
click at [304, 502] on div ".button :hover .button-label :nth-of-type ( 2 ), .square-button :hover .button-…" at bounding box center [420, 504] width 680 height 759
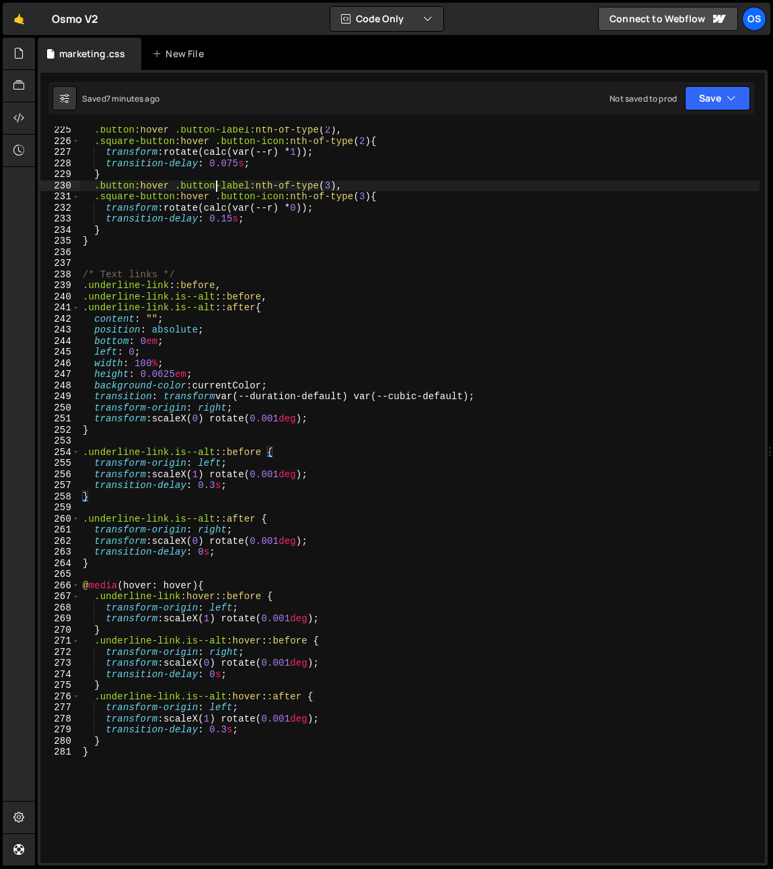
click at [215, 188] on div ".button :hover .button-label :nth-of-type ( 2 ), .square-button :hover .button-…" at bounding box center [420, 504] width 680 height 759
click at [232, 293] on div ".button :hover .button-label :nth-of-type ( 2 ), .square-button :hover .button-…" at bounding box center [420, 504] width 680 height 759
type textarea "} }"
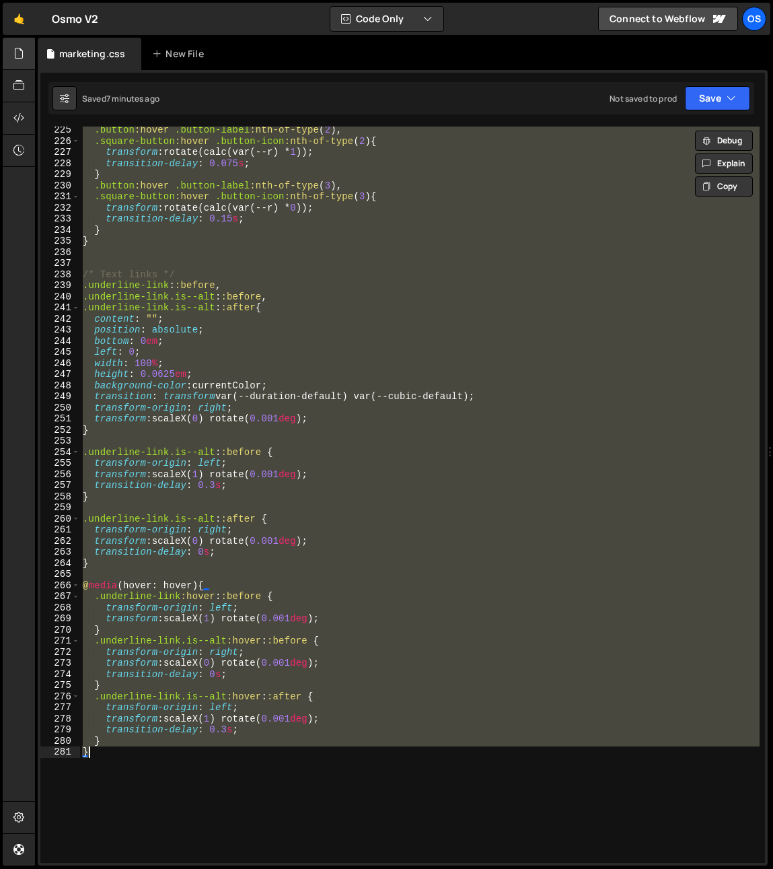
click at [25, 43] on div at bounding box center [19, 54] width 33 height 32
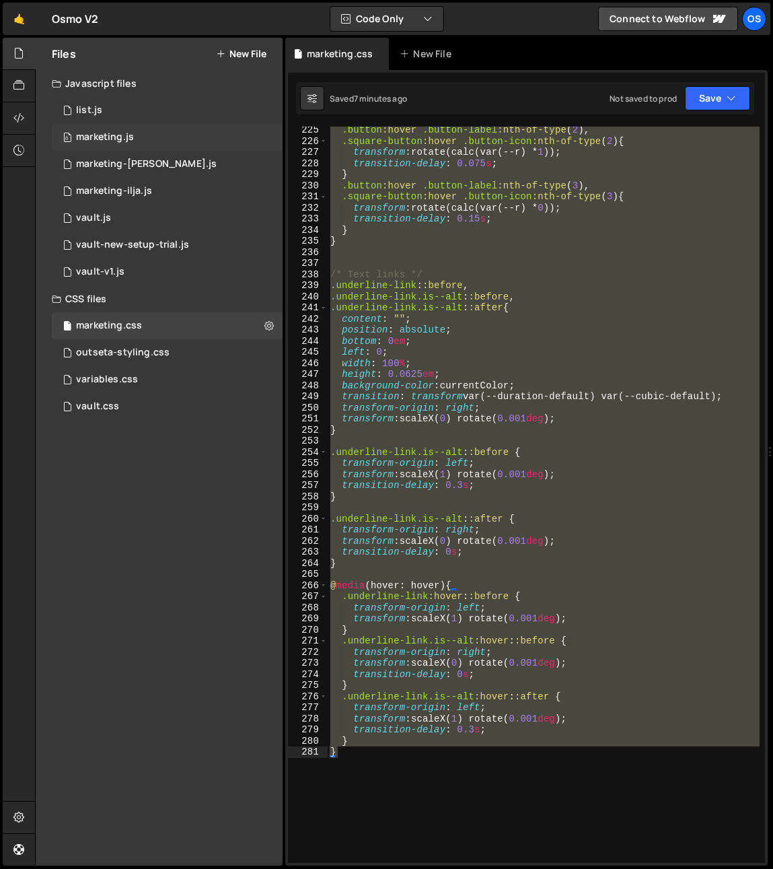
click at [91, 144] on div "0 marketing.js 0" at bounding box center [167, 137] width 231 height 27
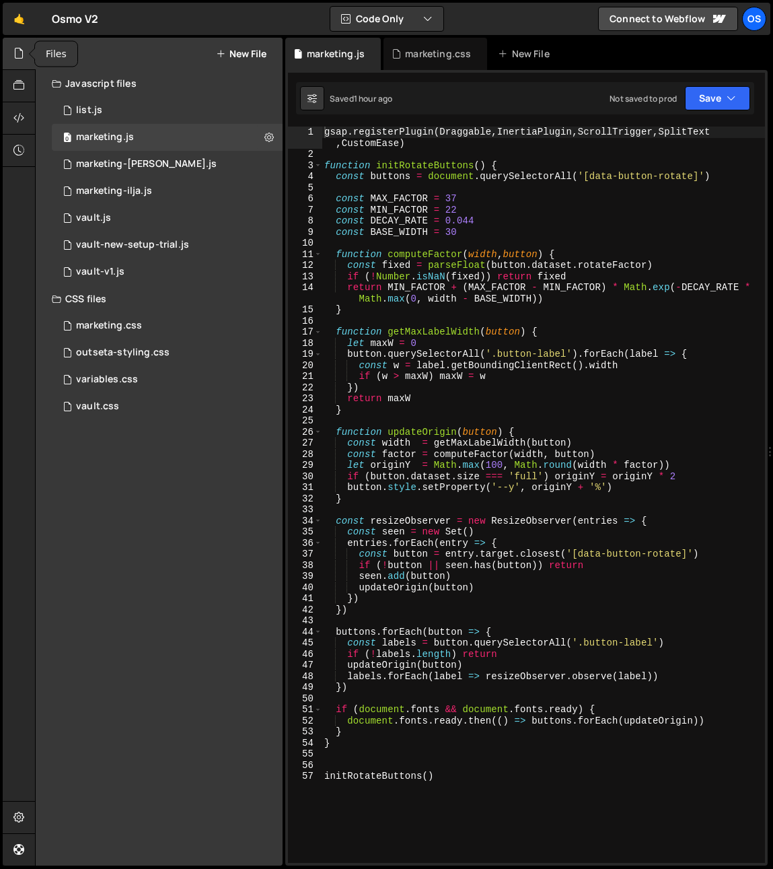
click at [20, 44] on div at bounding box center [19, 54] width 33 height 32
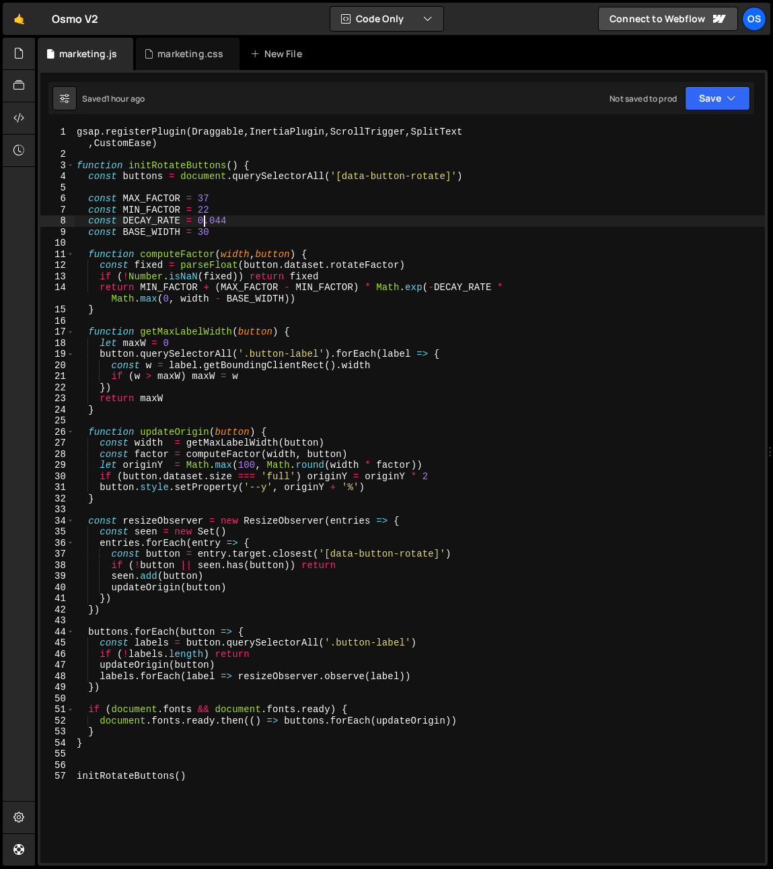
click at [201, 217] on div "gsap . registerPlugin ( Draggable , InertiaPlugin , ScrollTrigger , SplitText ,…" at bounding box center [419, 512] width 691 height 770
click at [190, 428] on div "gsap . registerPlugin ( Draggable , InertiaPlugin , ScrollTrigger , SplitText ,…" at bounding box center [419, 512] width 691 height 770
type textarea "function updateOrigin(button) {"
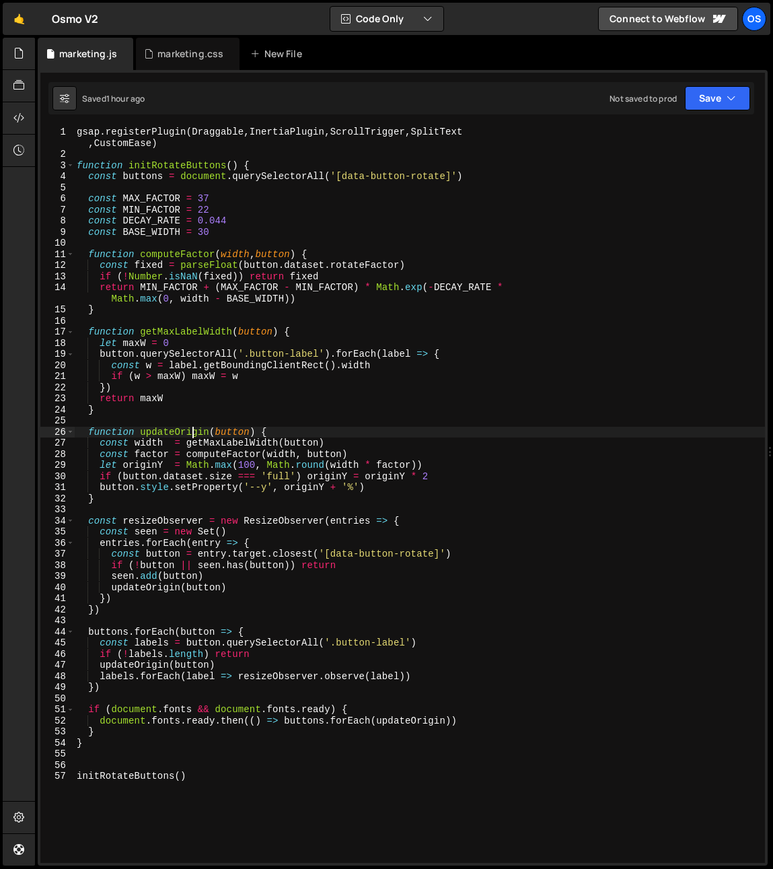
click at [188, 425] on div "gsap . registerPlugin ( Draggable , InertiaPlugin , ScrollTrigger , SplitText ,…" at bounding box center [419, 512] width 691 height 770
click at [739, 22] on div "Os" at bounding box center [754, 19] width 24 height 24
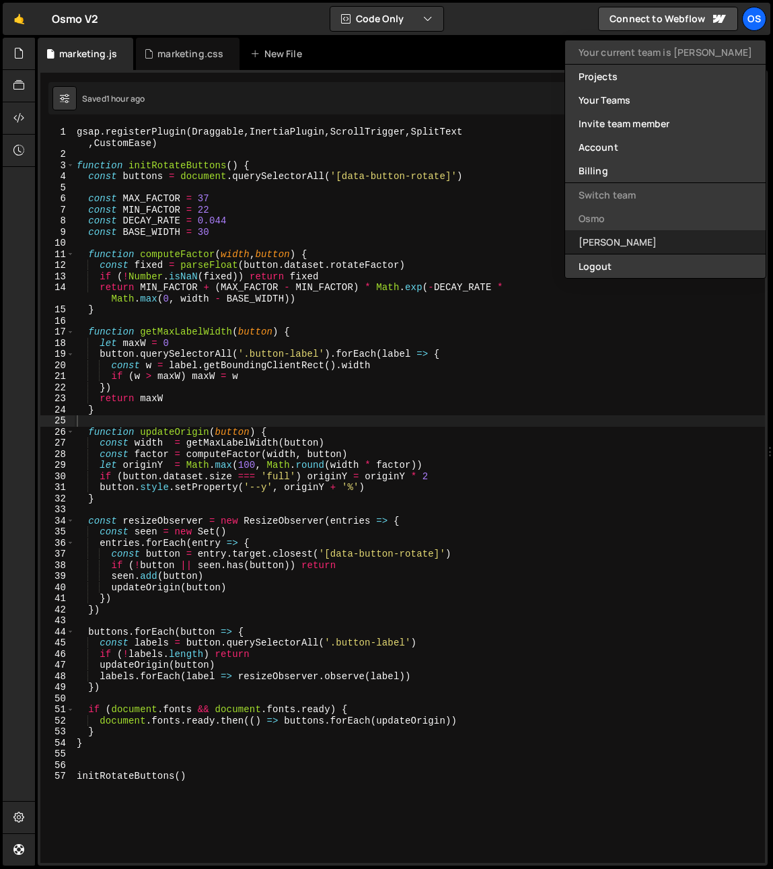
click at [645, 241] on link "[PERSON_NAME]" at bounding box center [665, 242] width 201 height 24
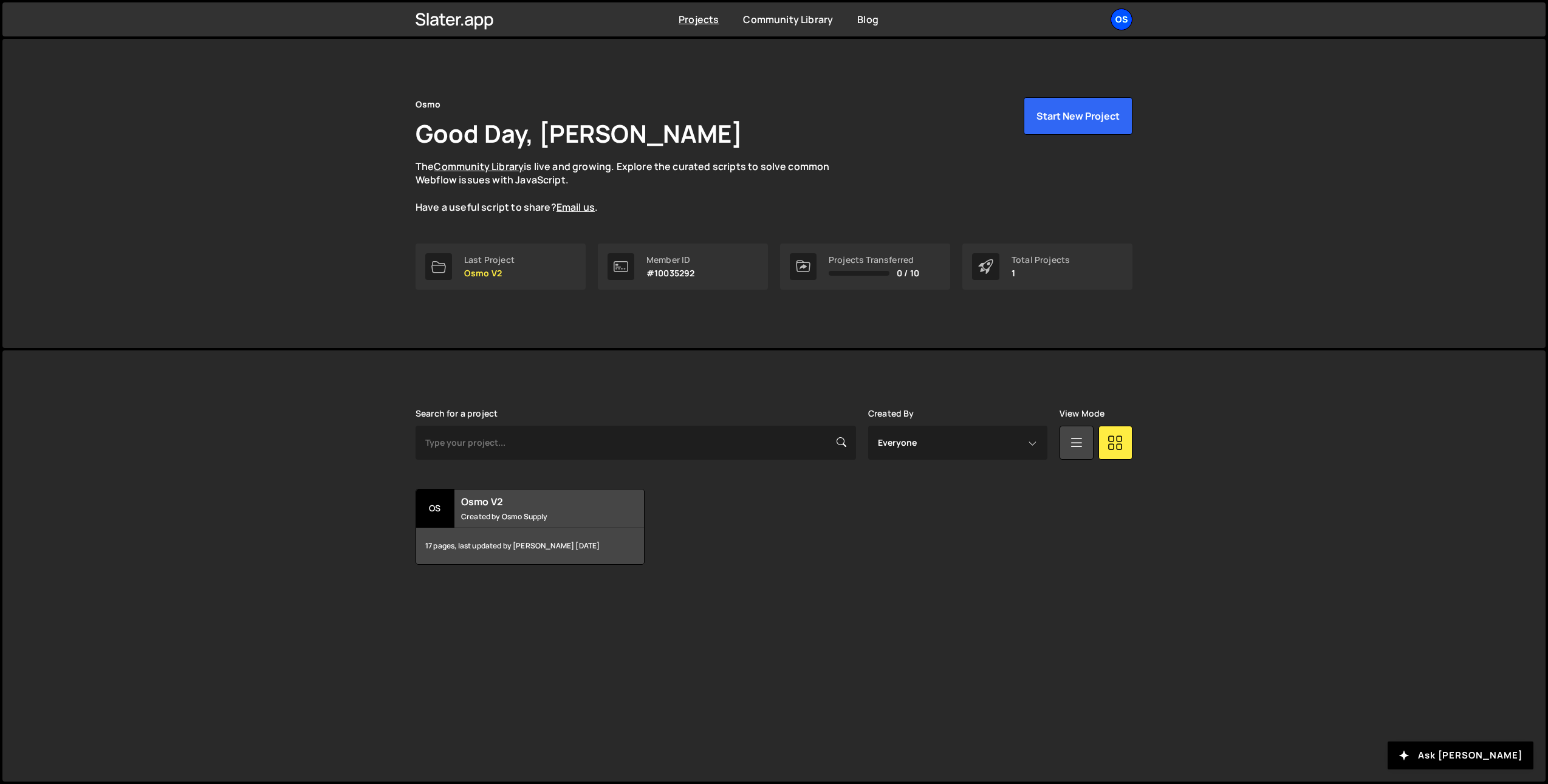
click at [1114, 20] on div "Os" at bounding box center [1121, 19] width 22 height 22
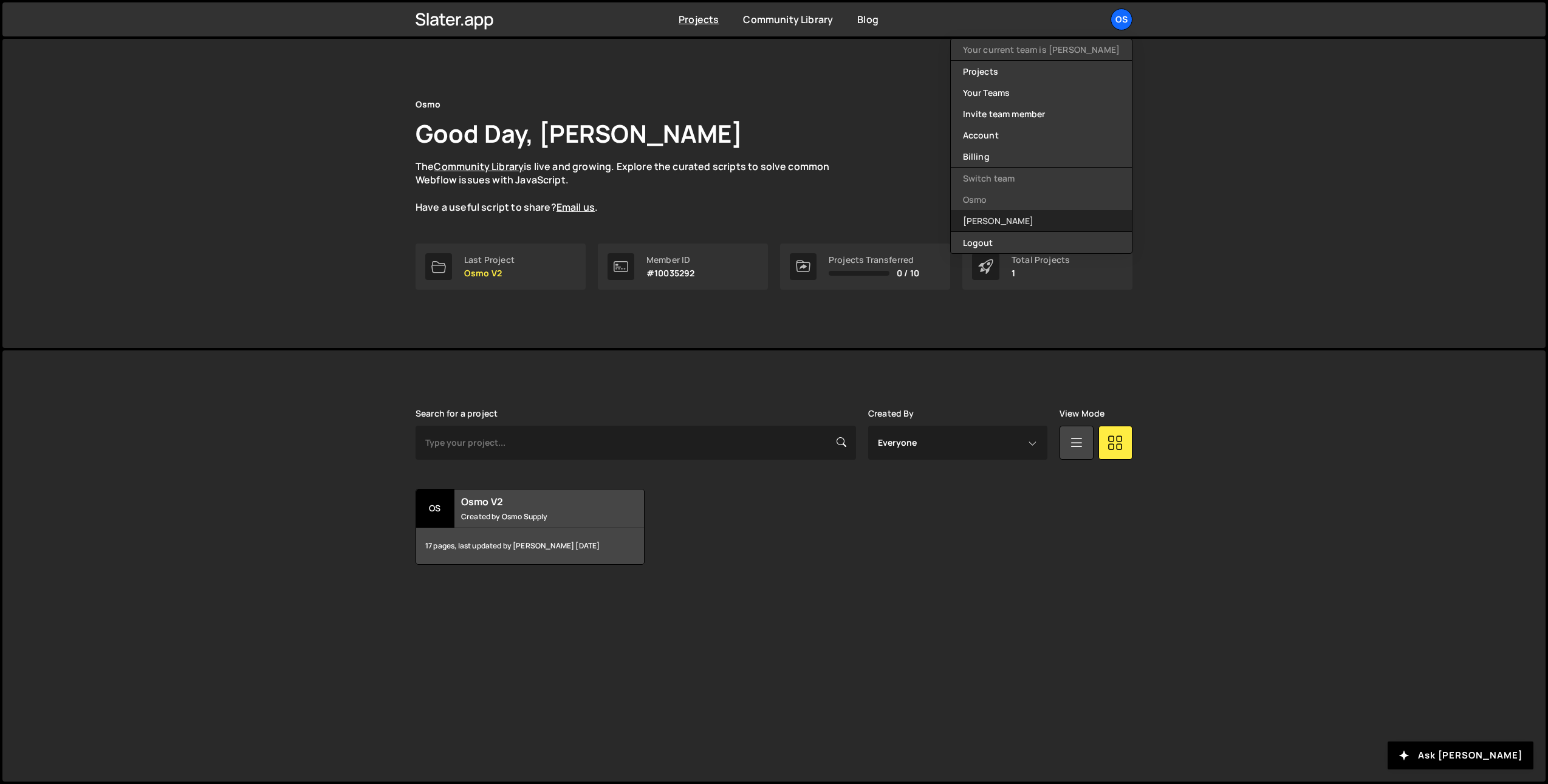
click at [1028, 222] on link "[PERSON_NAME]" at bounding box center [1041, 221] width 181 height 22
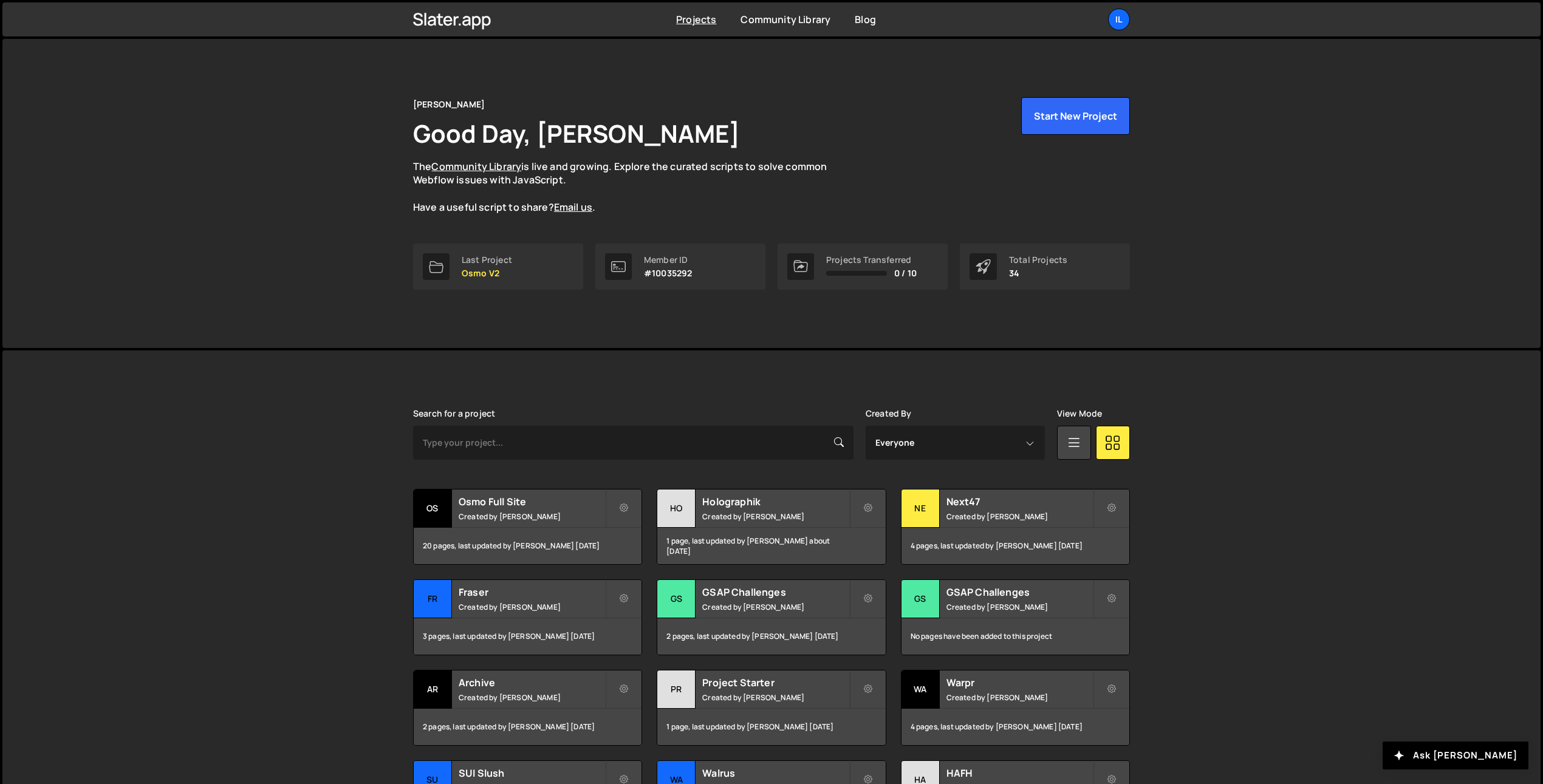
scroll to position [133, 0]
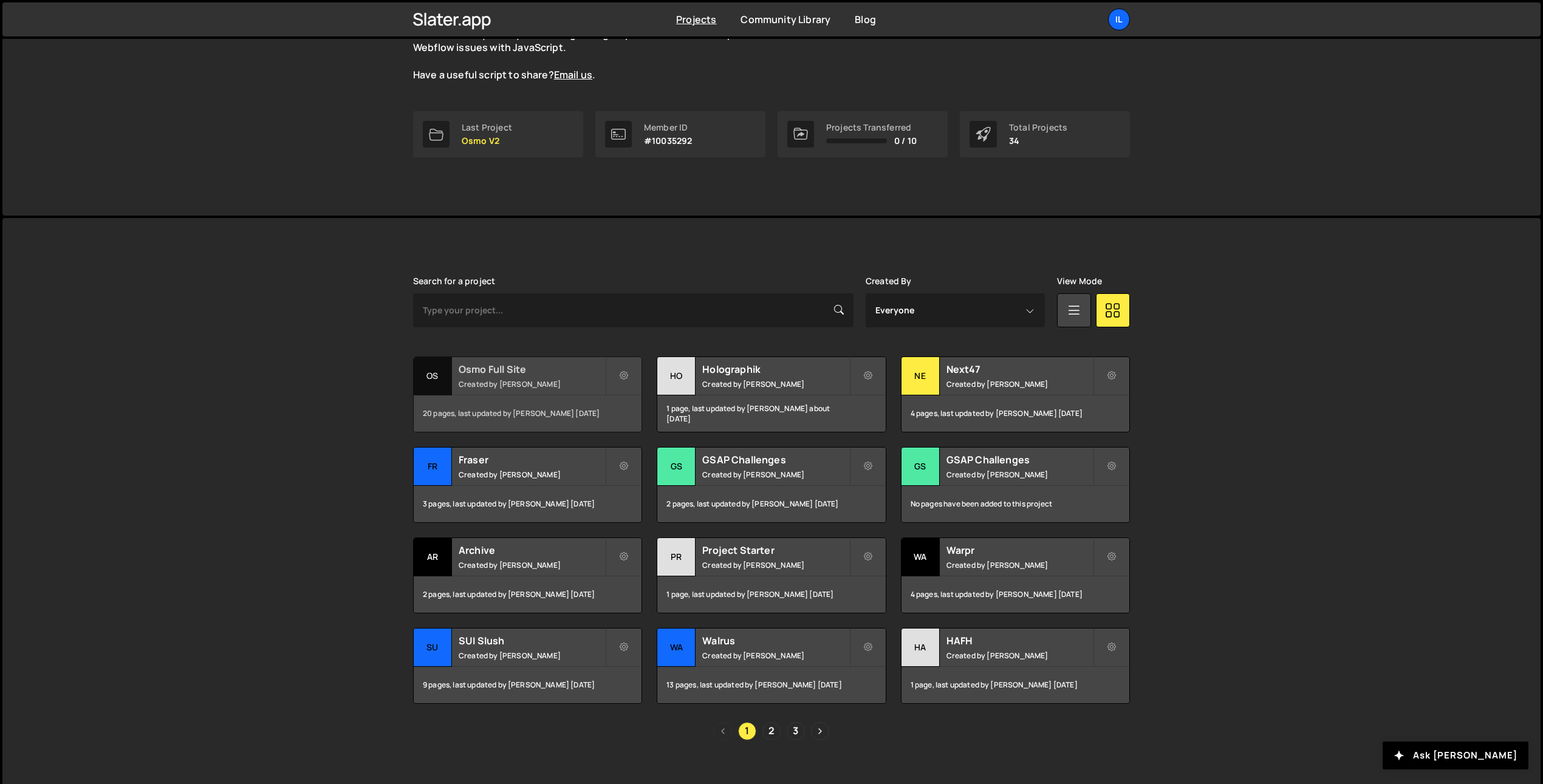
click at [494, 358] on div "Osmo Full Site Created by [PERSON_NAME]" at bounding box center [527, 376] width 227 height 38
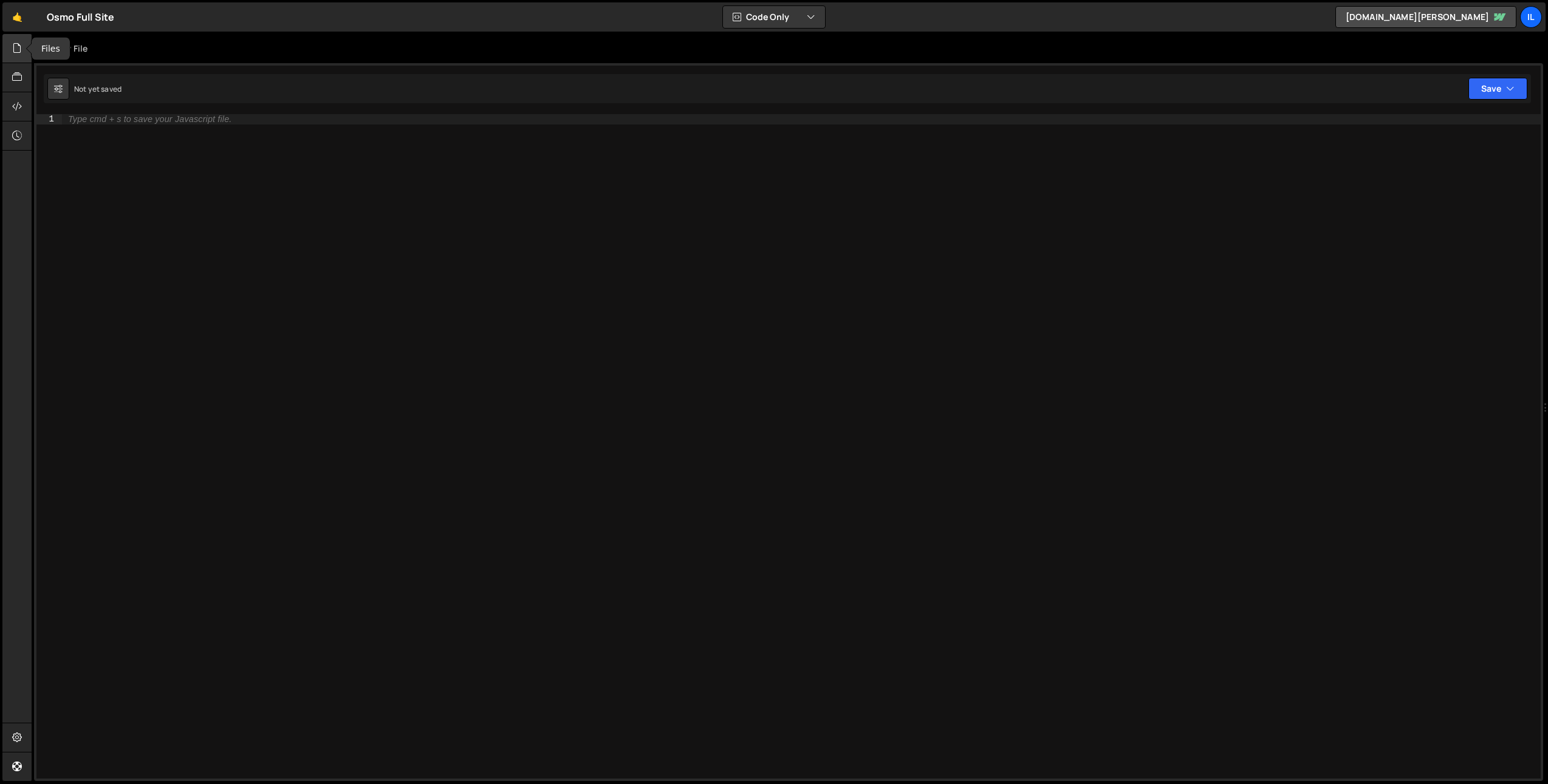
click at [22, 51] on icon at bounding box center [16, 48] width 10 height 14
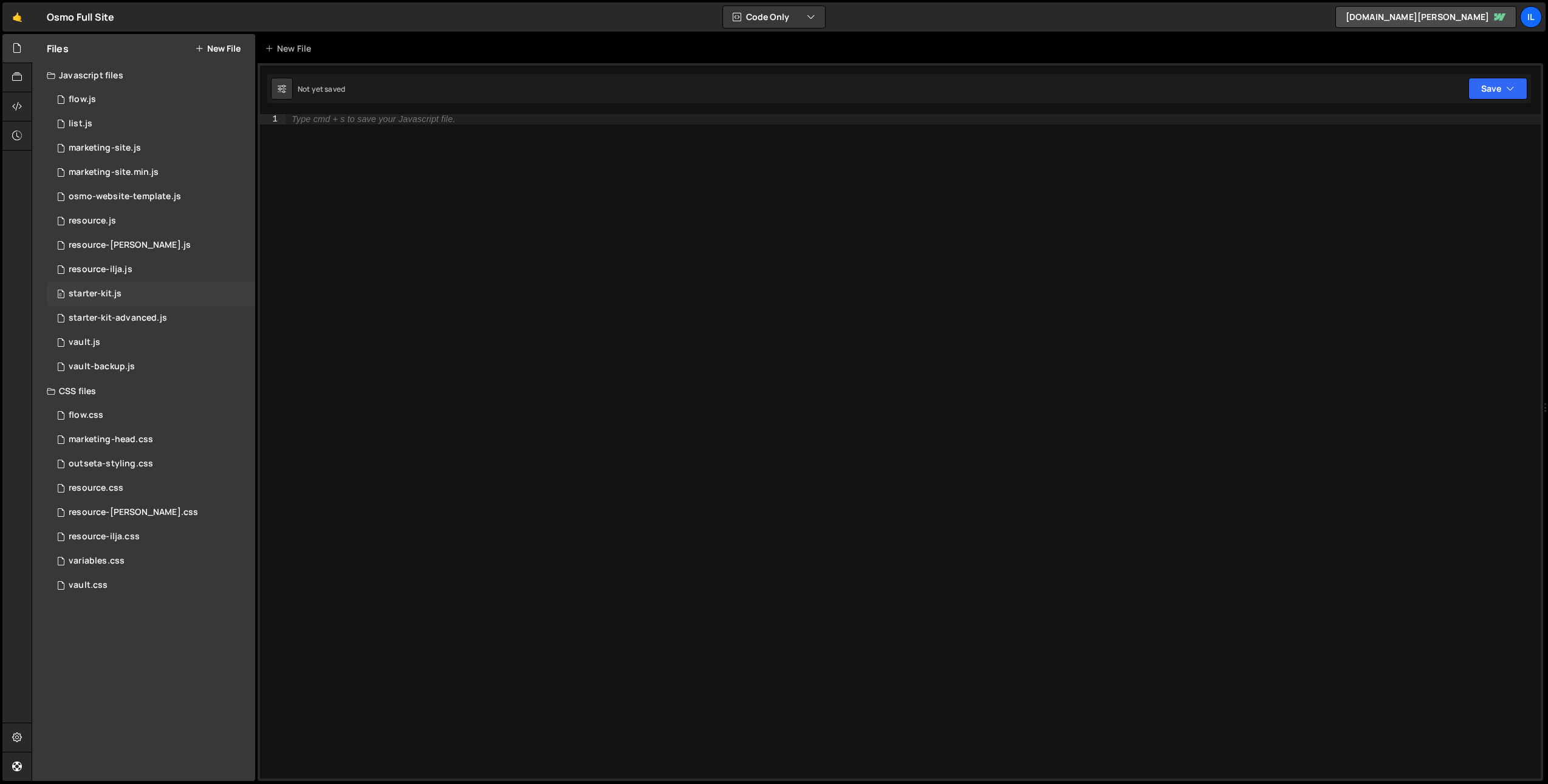
click at [131, 293] on div "0 starter-kit.js 0" at bounding box center [151, 293] width 209 height 24
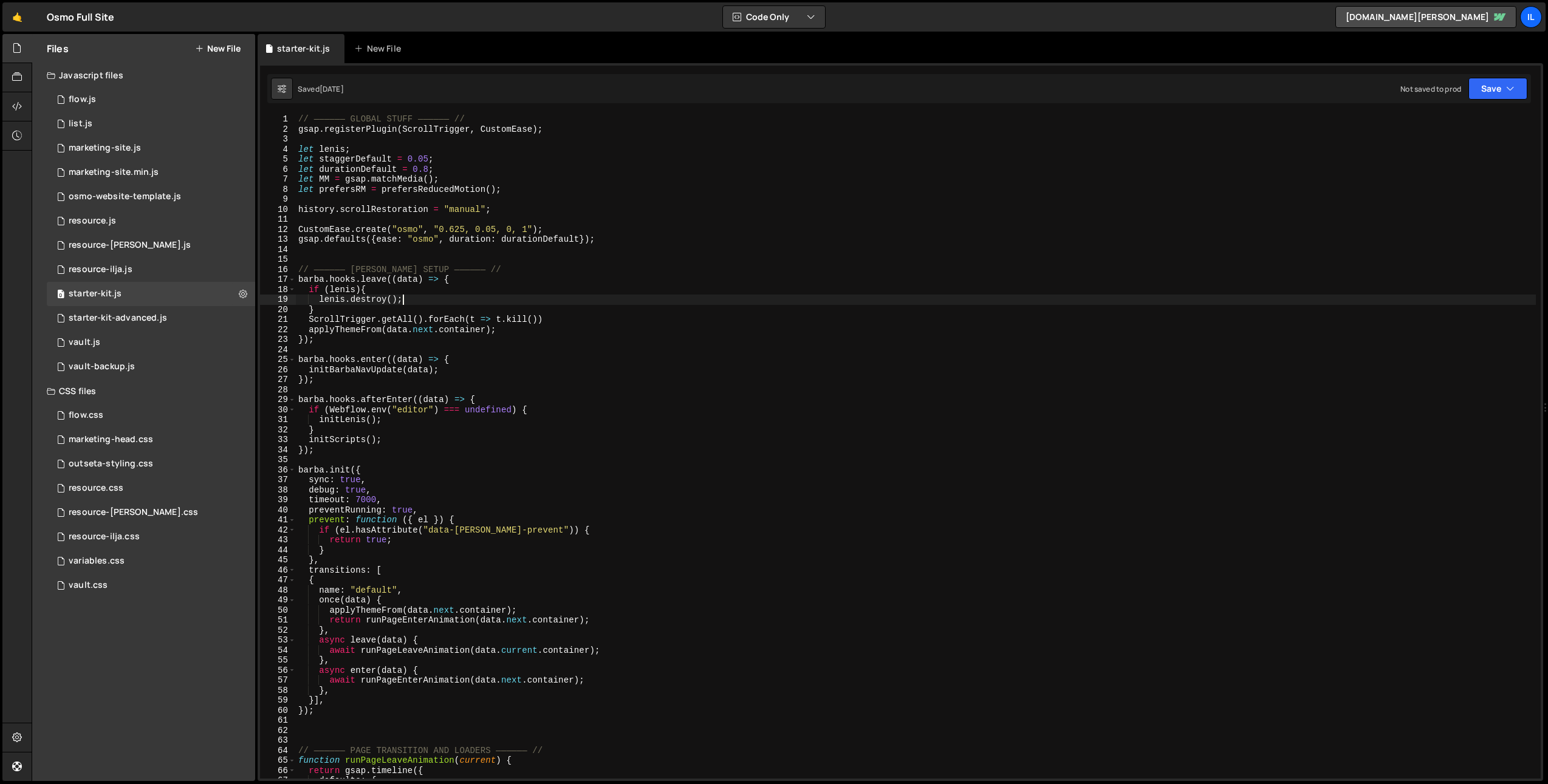
click at [743, 303] on div "// —————— GLOBAL STUFF —————— // gsap . registerPlugin ( ScrollTrigger , Custom…" at bounding box center [916, 457] width 1240 height 685
type textarea "console.log("yea"); }"
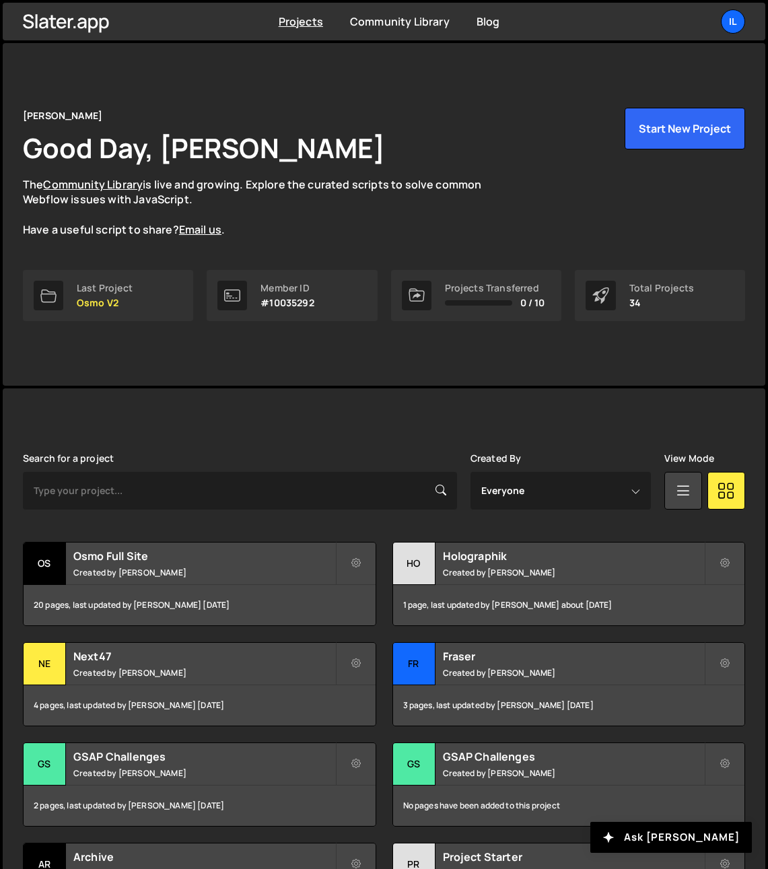
click at [732, 17] on div "Il" at bounding box center [733, 21] width 24 height 24
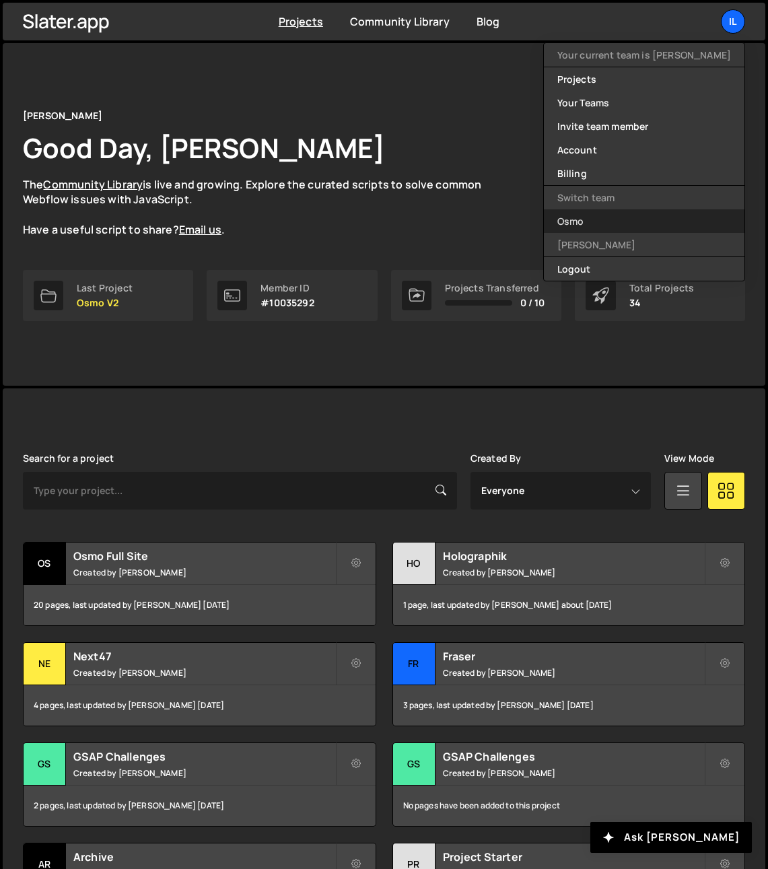
click at [639, 227] on link "Osmo" at bounding box center [644, 221] width 201 height 24
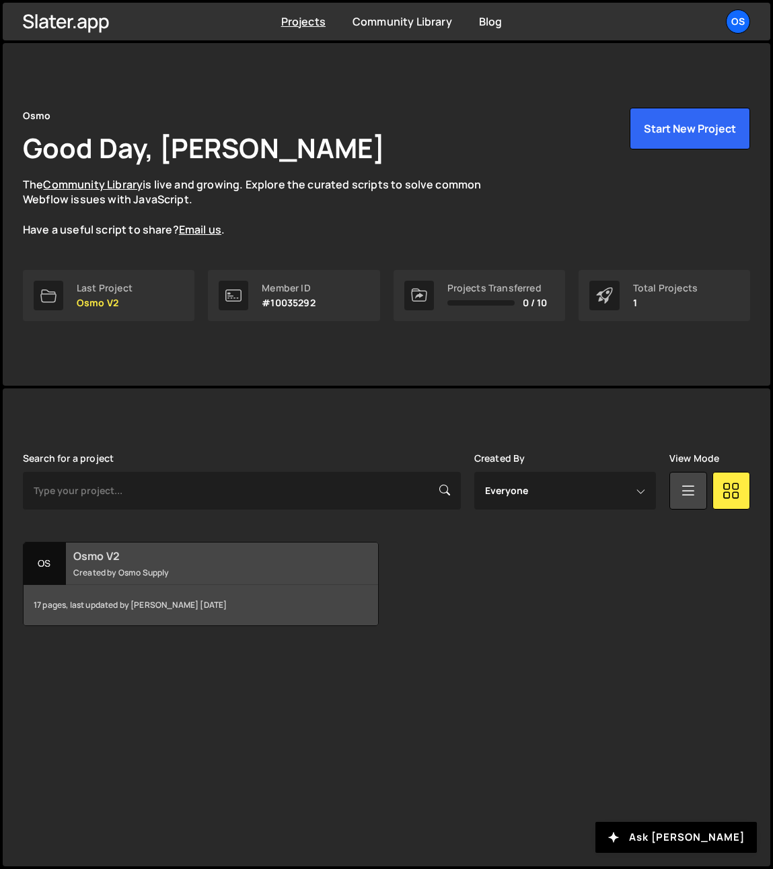
click at [194, 571] on small "Created by Osmo Supply" at bounding box center [205, 572] width 265 height 11
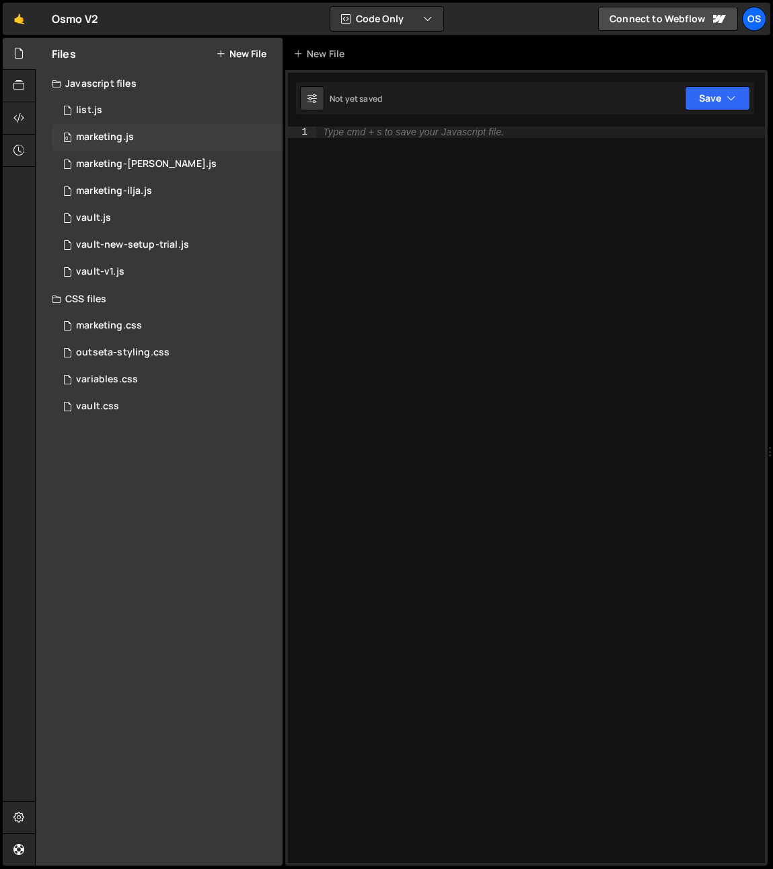
click at [143, 135] on div "0 marketing.js 0" at bounding box center [167, 137] width 231 height 27
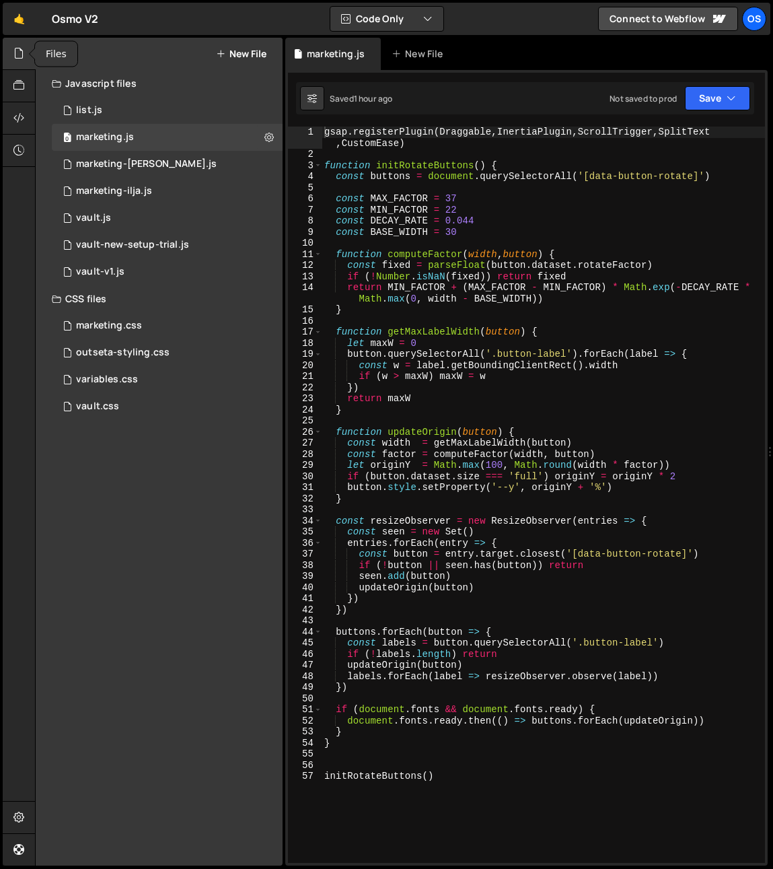
click at [22, 42] on div at bounding box center [19, 54] width 33 height 32
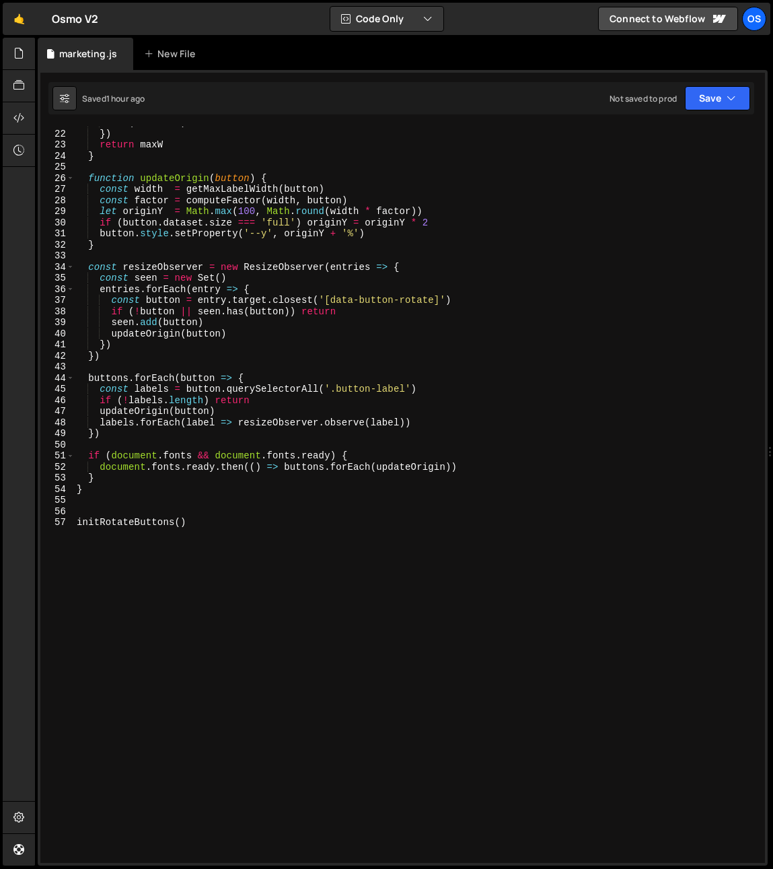
scroll to position [259, 0]
type textarea "initRotateButtons()"
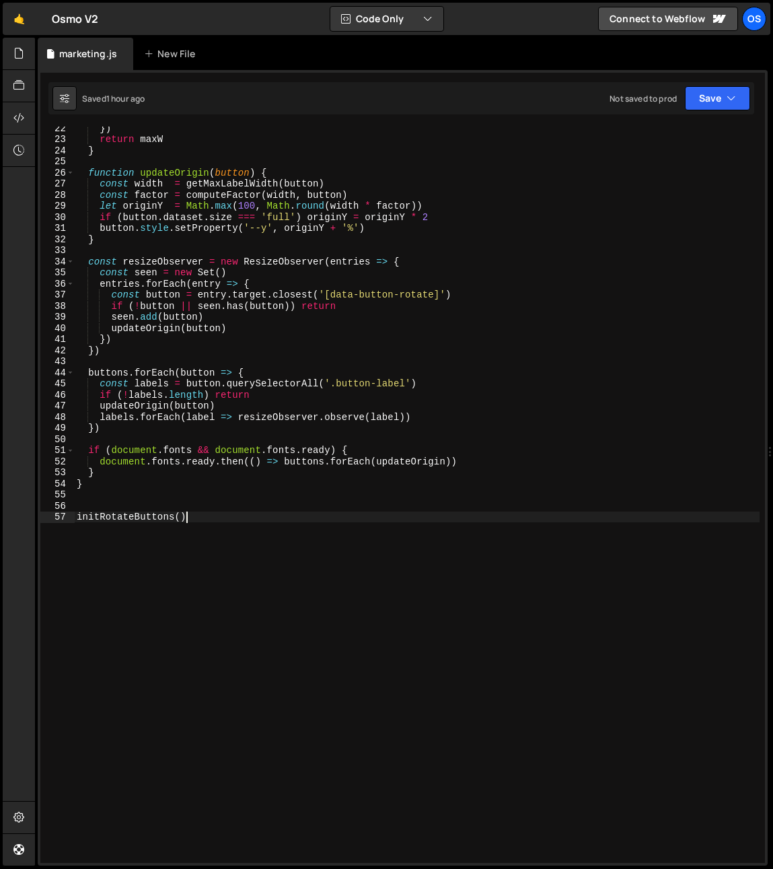
click at [292, 709] on div "}) return maxW } function updateOrigin ( button ) { const width = getMaxLabelWi…" at bounding box center [417, 501] width 686 height 759
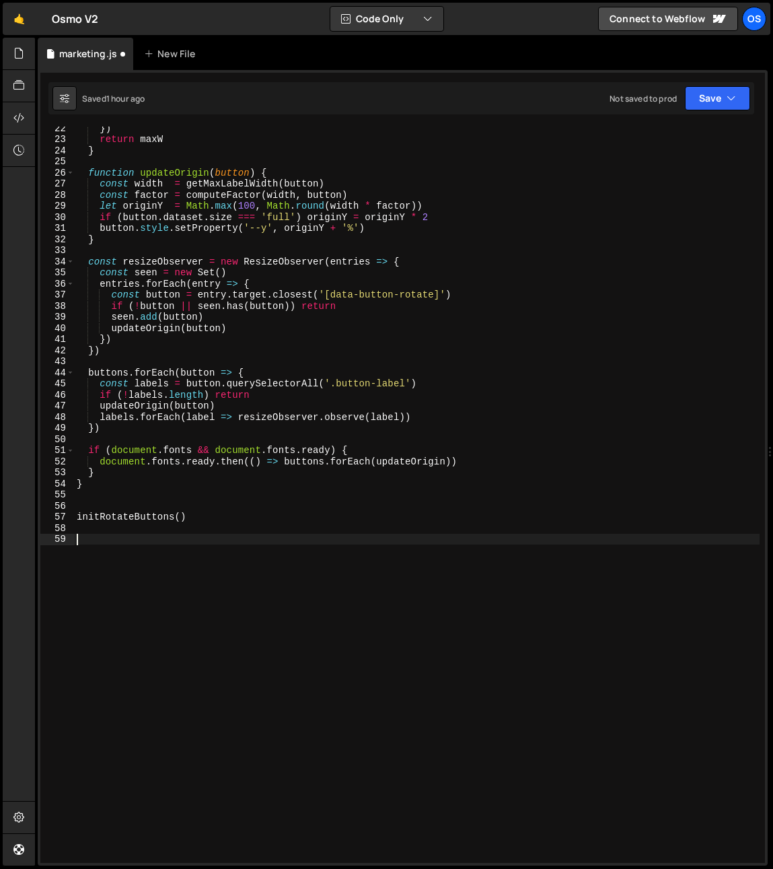
paste textarea "}"
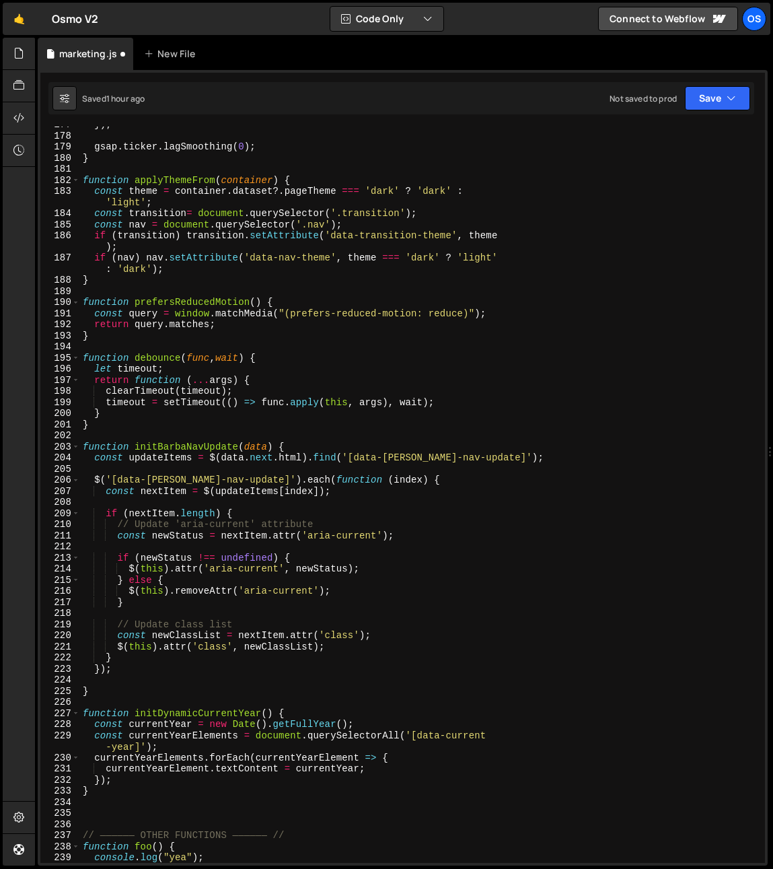
scroll to position [2006, 0]
click at [75, 445] on span at bounding box center [75, 447] width 7 height 11
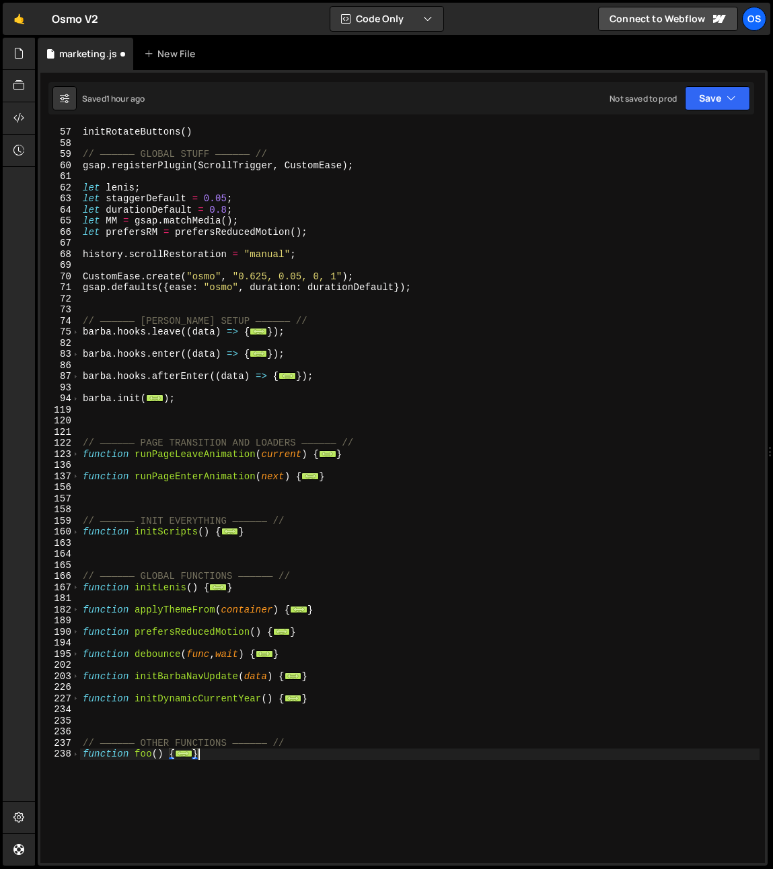
scroll to position [13, 0]
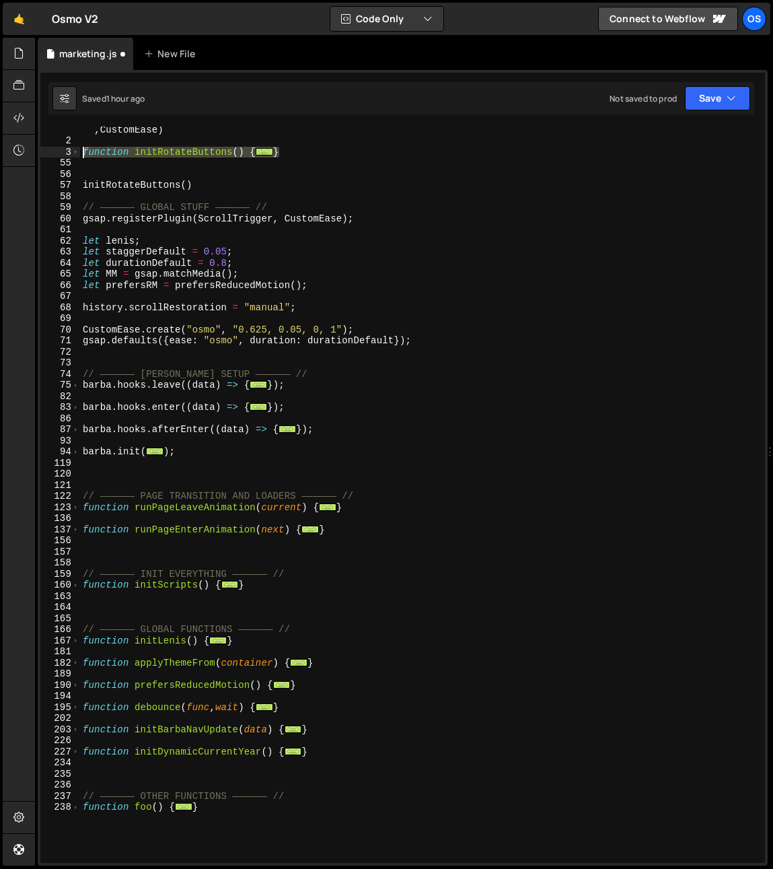
drag, startPoint x: 291, startPoint y: 150, endPoint x: 65, endPoint y: 155, distance: 225.5
click at [65, 155] on div "} 1 2 3 55 56 57 58 59 60 61 62 63 64 65 66 67 68 69 70 71 72 73 74 75 82 83 86…" at bounding box center [402, 495] width 725 height 736
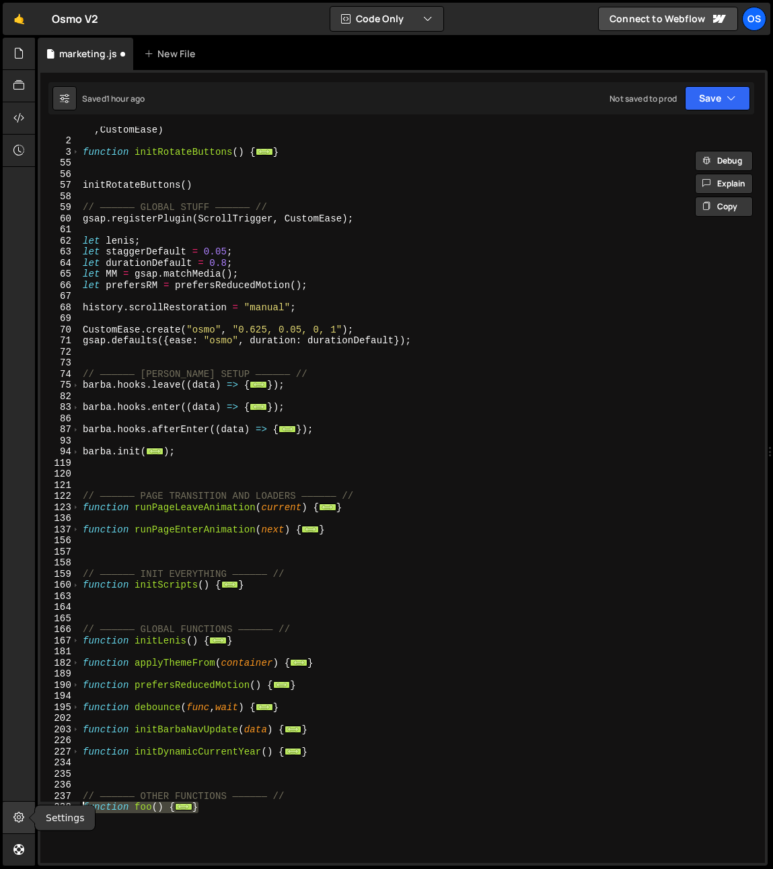
drag, startPoint x: 212, startPoint y: 806, endPoint x: 34, endPoint y: 804, distance: 178.4
click at [34, 804] on div "Hold on a sec... Are you certain you wish to leave this page? Any changes you'v…" at bounding box center [386, 434] width 773 height 869
paste textarea "}"
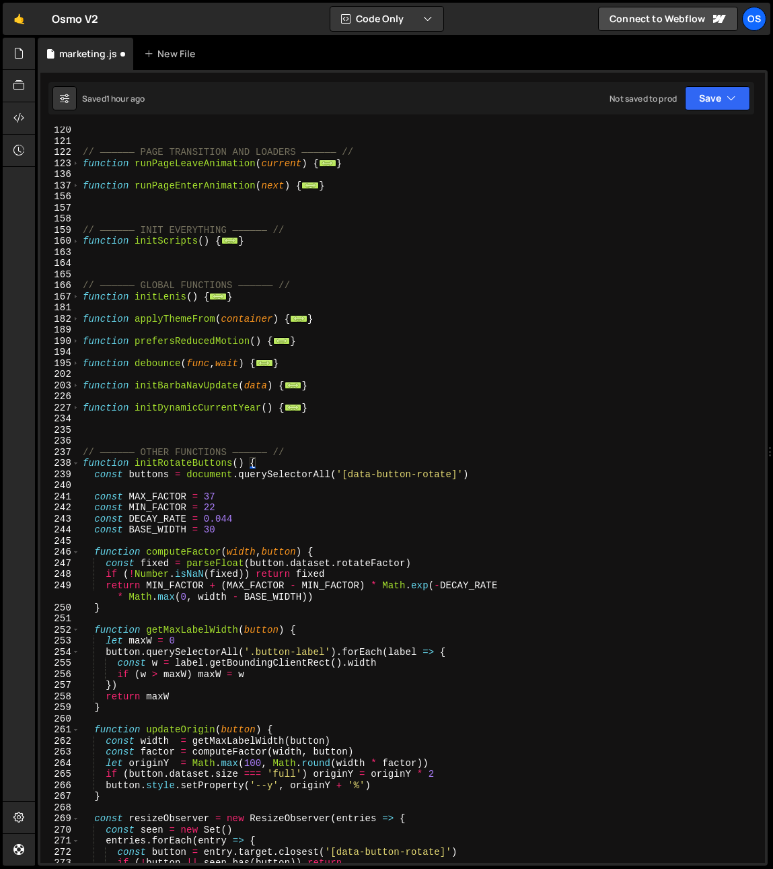
click at [75, 458] on span at bounding box center [75, 463] width 7 height 11
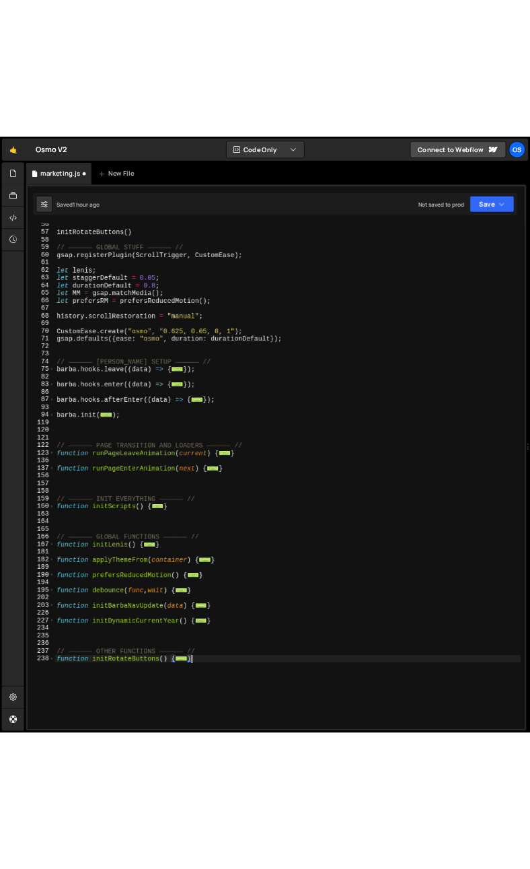
scroll to position [0, 0]
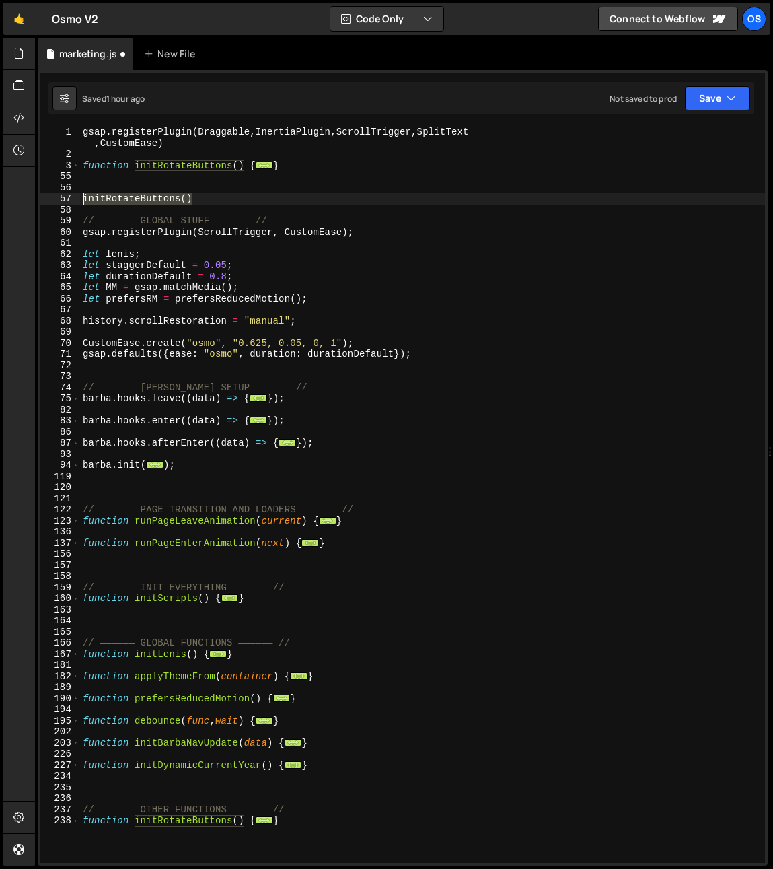
drag, startPoint x: 219, startPoint y: 198, endPoint x: 46, endPoint y: 197, distance: 172.3
click at [46, 197] on div "} 1 2 3 55 56 57 58 59 60 61 62 63 64 65 66 67 68 69 70 71 72 73 74 75 82 83 86…" at bounding box center [402, 495] width 725 height 736
type textarea "initRotateButtons()"
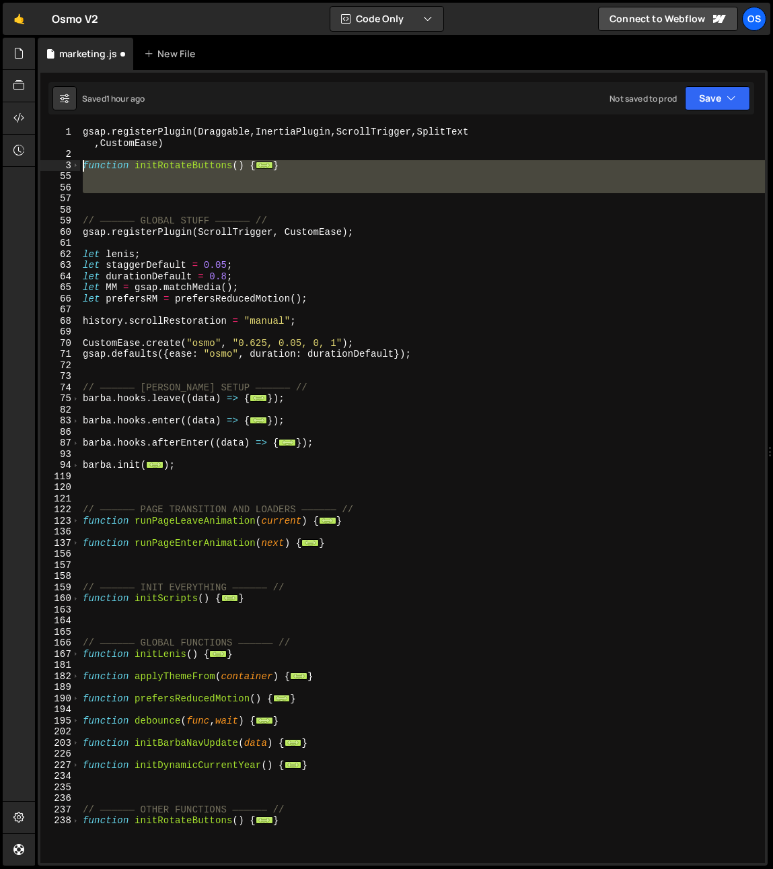
drag, startPoint x: 124, startPoint y: 193, endPoint x: 81, endPoint y: 168, distance: 49.2
click at [81, 168] on div "gsap . registerPlugin ( Draggable , InertiaPlugin , ScrollTrigger , SplitText ,…" at bounding box center [422, 512] width 685 height 770
type textarea "function initRotateButtons() { const buttons = document.querySelectorAll('[data…"
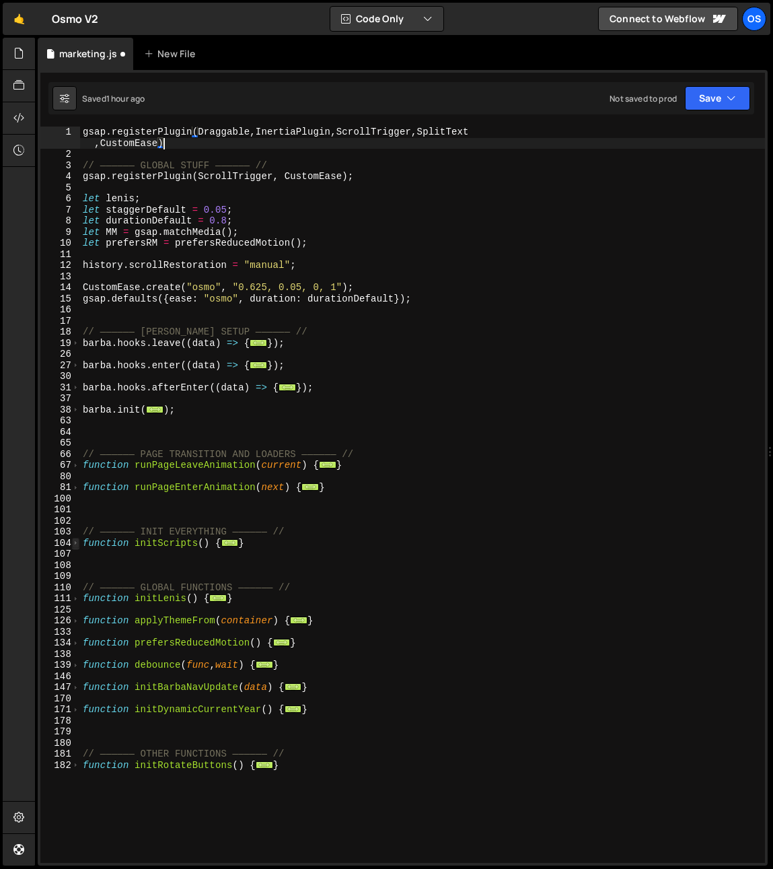
click at [78, 544] on span at bounding box center [75, 543] width 7 height 11
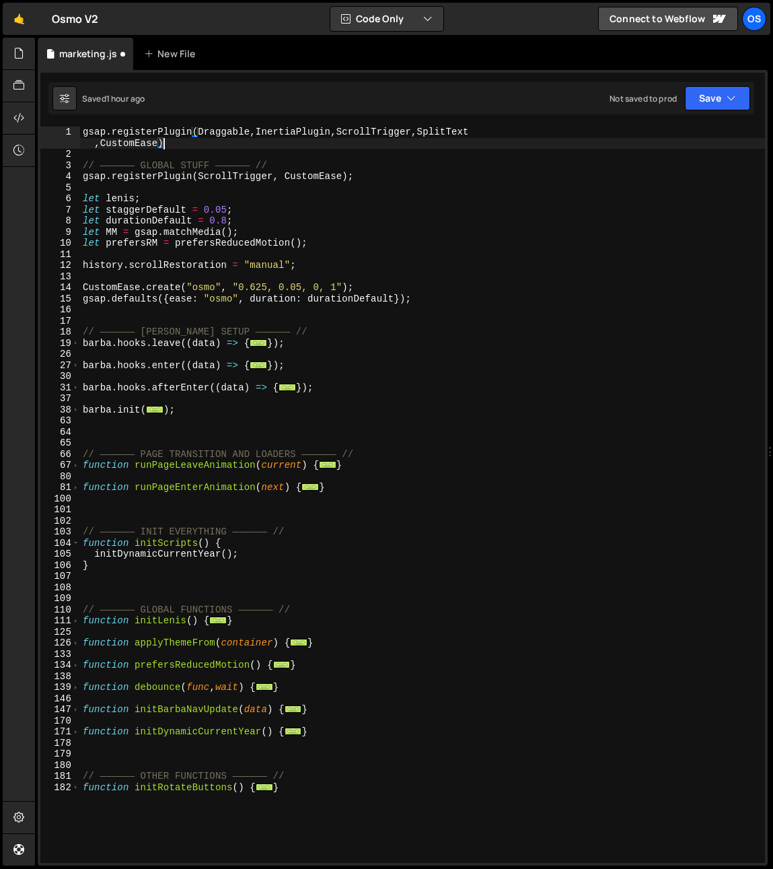
click at [254, 557] on div "gsap . registerPlugin ( Draggable , InertiaPlugin , ScrollTrigger , SplitText ,…" at bounding box center [422, 512] width 685 height 770
type textarea "initDynamicCurrentYear();"
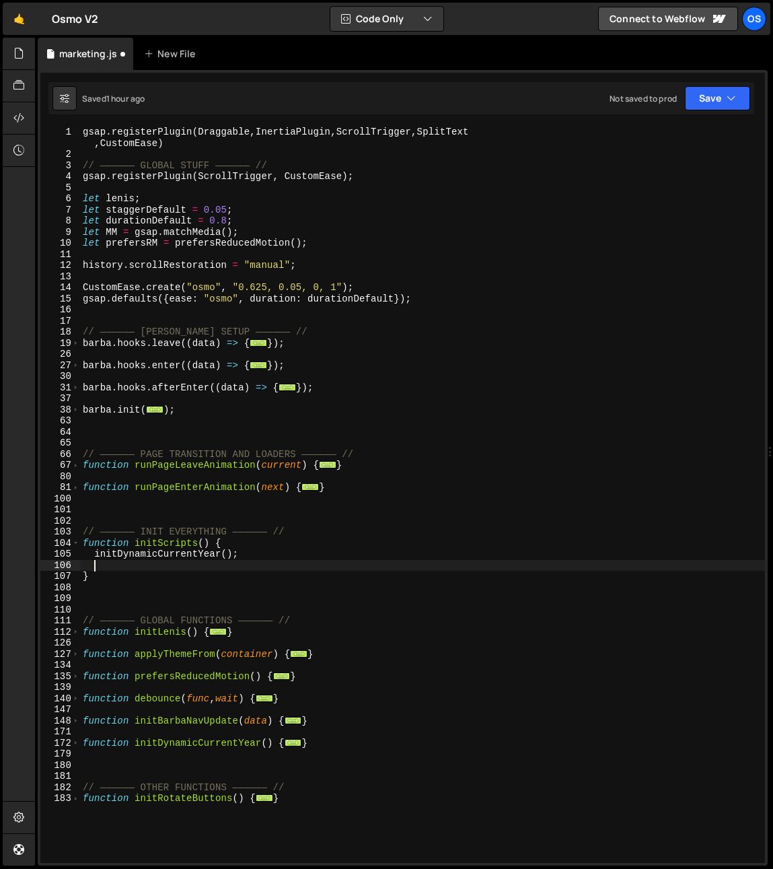
paste textarea "initRotateButtons()"
type textarea "initRotateButtons()"
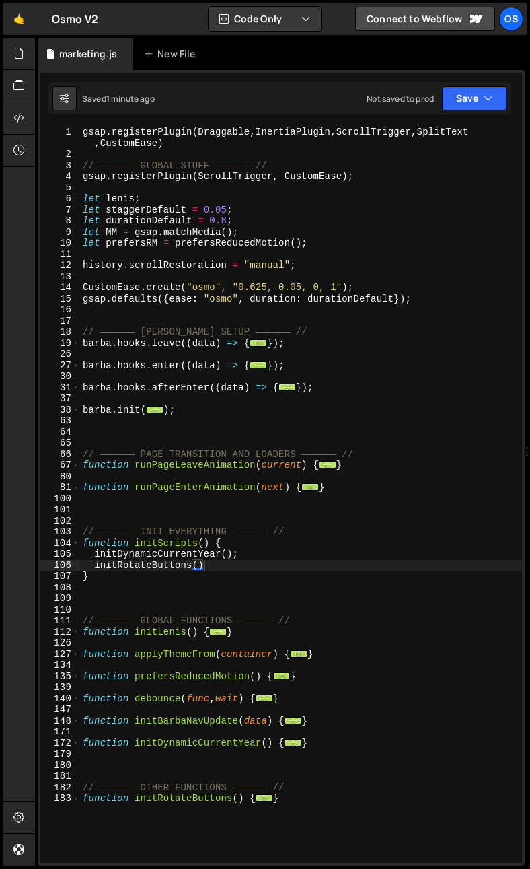
click at [105, 436] on div "gsap . registerPlugin ( Draggable , InertiaPlugin , ScrollTrigger , SplitText ,…" at bounding box center [301, 512] width 442 height 770
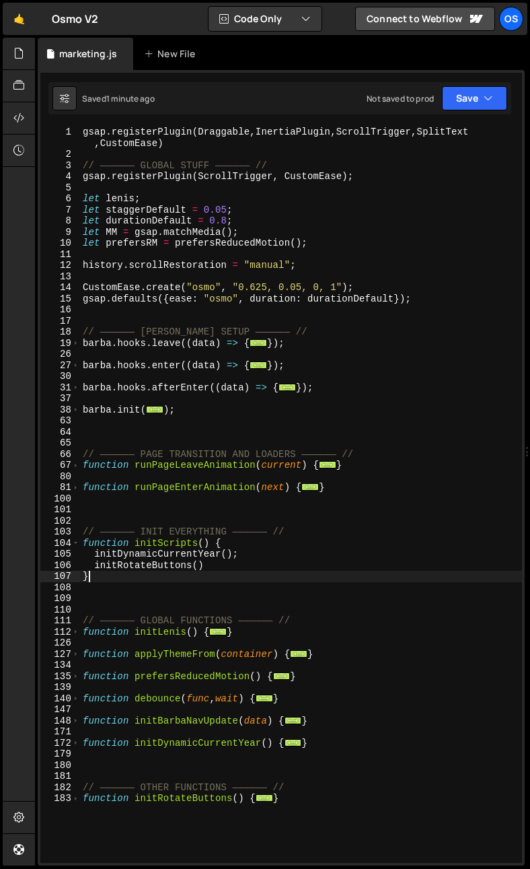
click at [207, 573] on div "gsap . registerPlugin ( Draggable , InertiaPlugin , ScrollTrigger , SplitText ,…" at bounding box center [301, 512] width 442 height 770
type textarea "}"
click at [74, 485] on span at bounding box center [75, 487] width 7 height 11
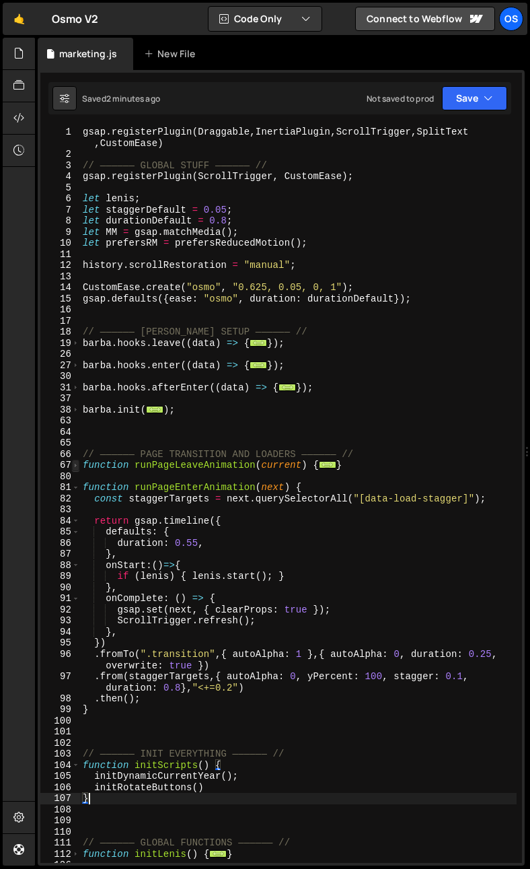
click at [75, 461] on span at bounding box center [75, 465] width 7 height 11
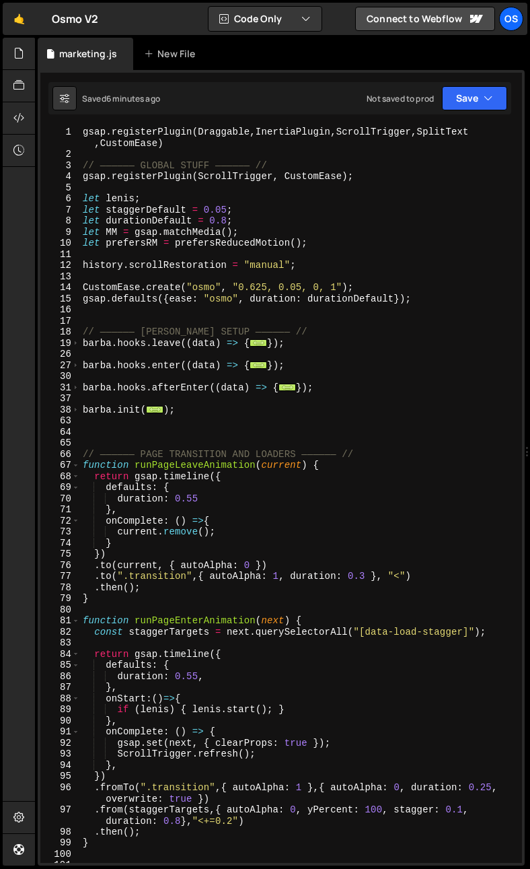
click at [180, 439] on div "gsap . registerPlugin ( Draggable , InertiaPlugin , ScrollTrigger , SplitText ,…" at bounding box center [298, 512] width 437 height 770
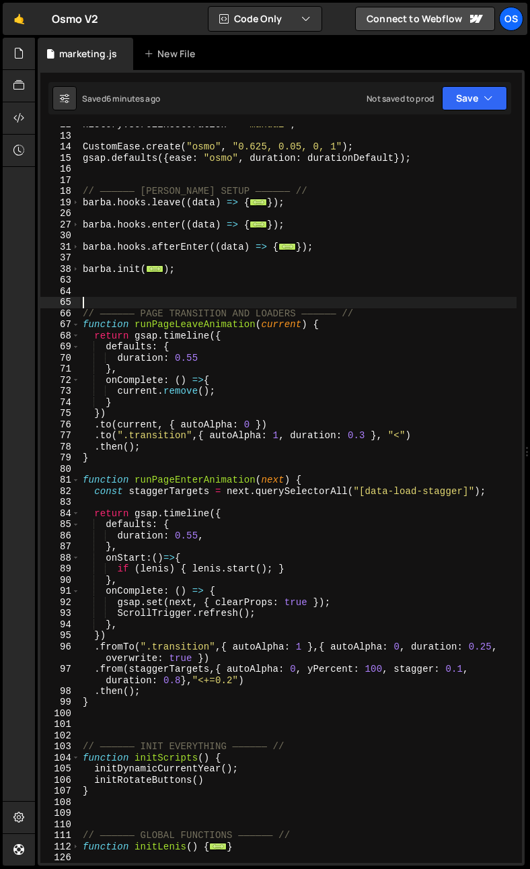
scroll to position [182, 0]
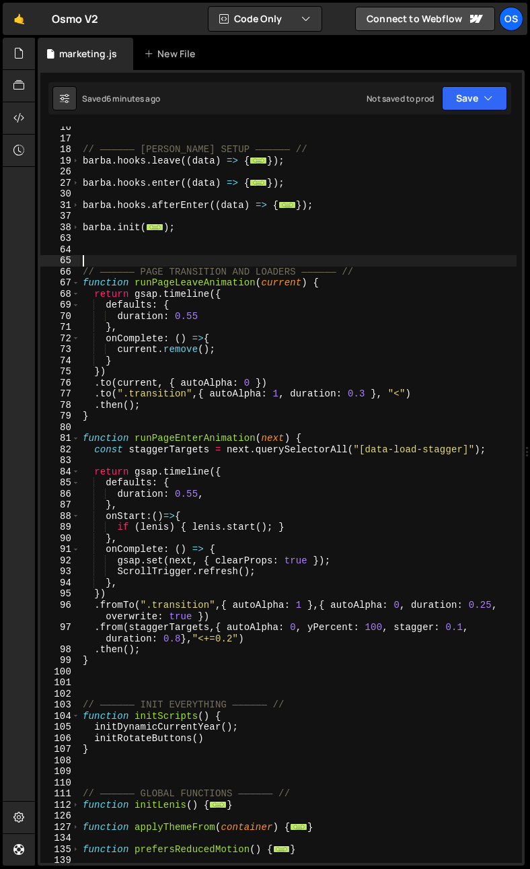
click at [125, 405] on div "// —————— [PERSON_NAME] SETUP —————— // [PERSON_NAME] . hooks . leave (( data )…" at bounding box center [298, 501] width 437 height 759
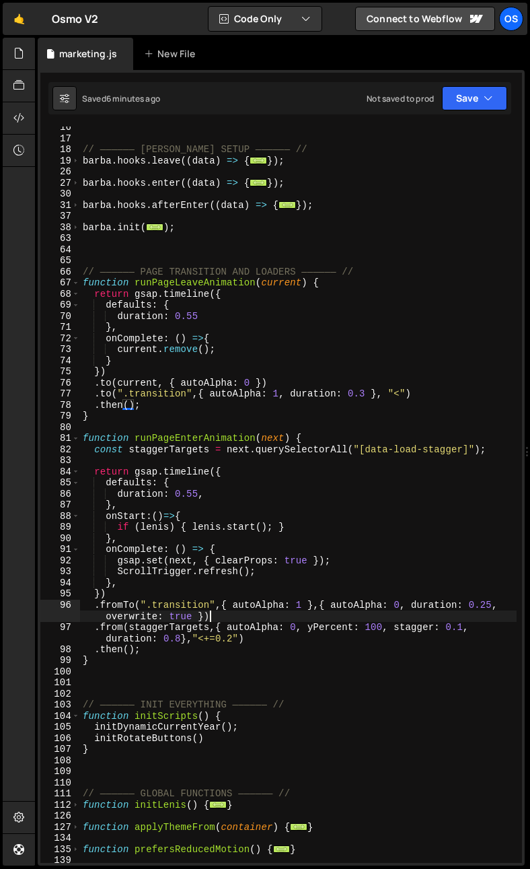
click at [219, 617] on div "// —————— [PERSON_NAME] SETUP —————— // [PERSON_NAME] . hooks . leave (( data )…" at bounding box center [298, 501] width 437 height 759
type textarea ".fromTo(".transition",{ autoAlpha: 1 },{ autoAlpha: 0, duration: 0.25, overwrit…"
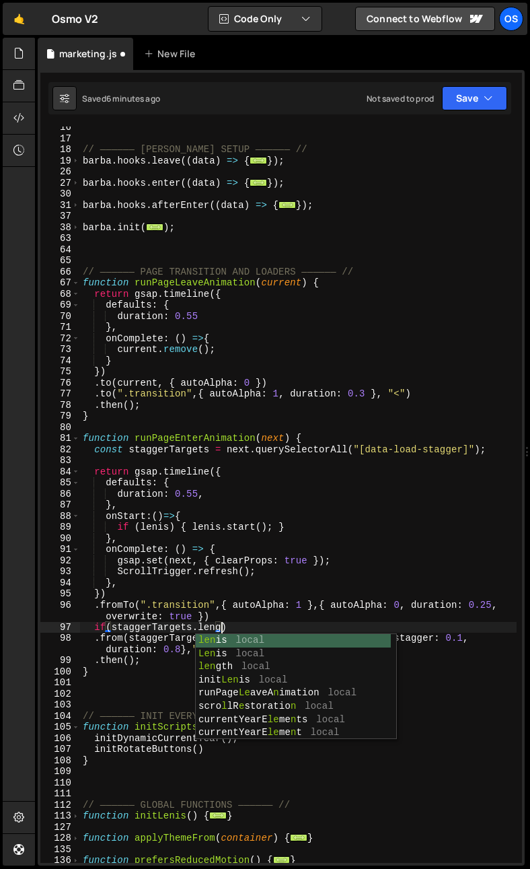
scroll to position [0, 9]
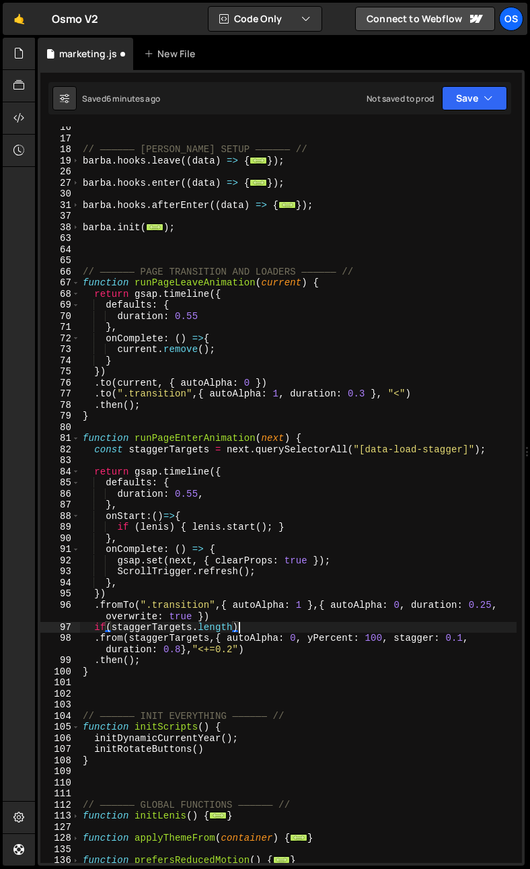
type textarea "if(staggerTargets.length){"
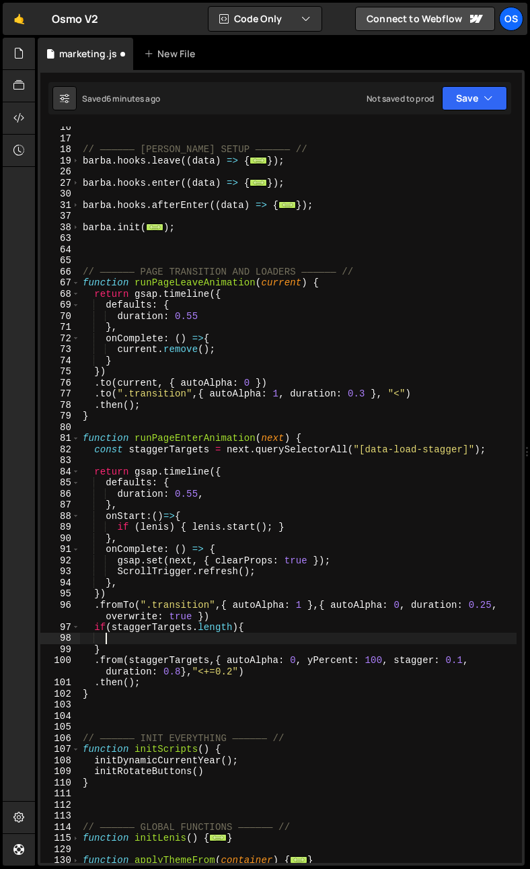
scroll to position [0, 1]
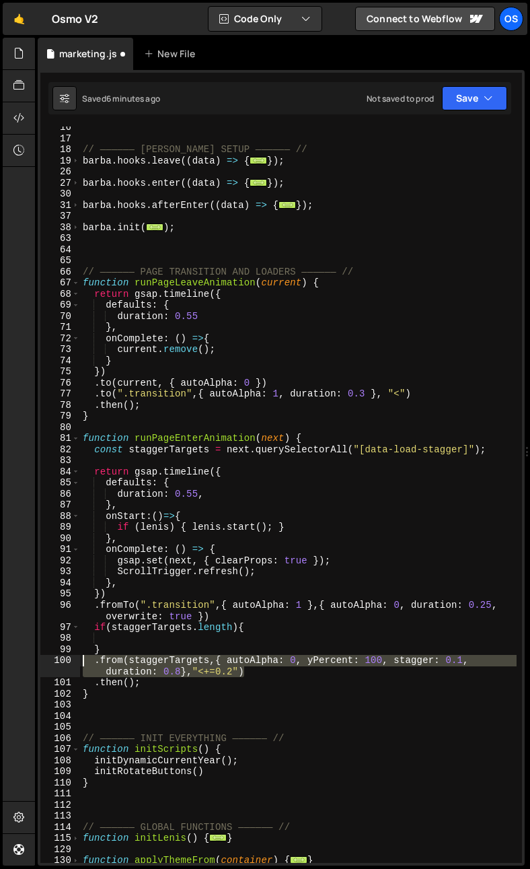
drag, startPoint x: 129, startPoint y: 658, endPoint x: 25, endPoint y: 657, distance: 103.7
click at [25, 657] on div "Hold on a sec... Are you certain you wish to leave this page? Any changes you'v…" at bounding box center [265, 434] width 530 height 869
type textarea ".from(staggerTargets,{ autoAlpha: 0, yPercent: 100, stagger: 0.1, duration: 0.8…"
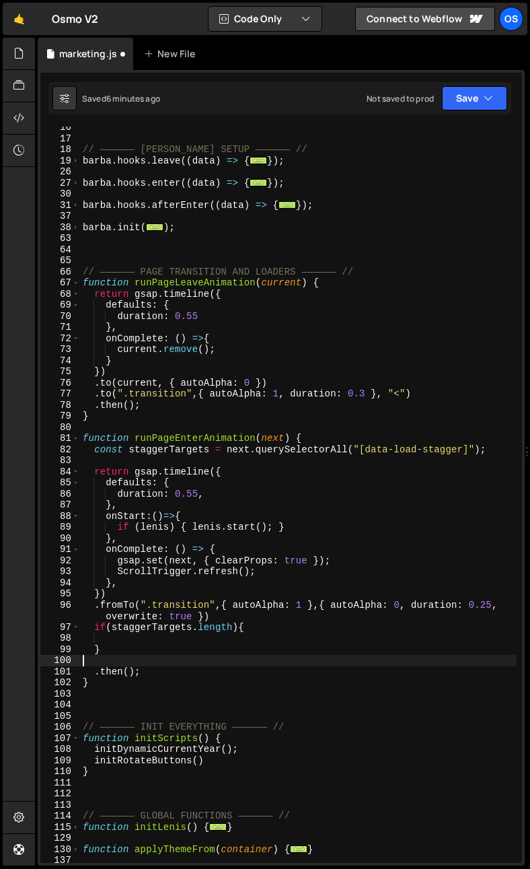
click at [78, 639] on div "98" at bounding box center [60, 638] width 40 height 11
click at [79, 638] on div "98" at bounding box center [60, 638] width 40 height 11
click at [80, 638] on div "// —————— [PERSON_NAME] SETUP —————— // [PERSON_NAME] . hooks . leave (( data )…" at bounding box center [298, 501] width 437 height 759
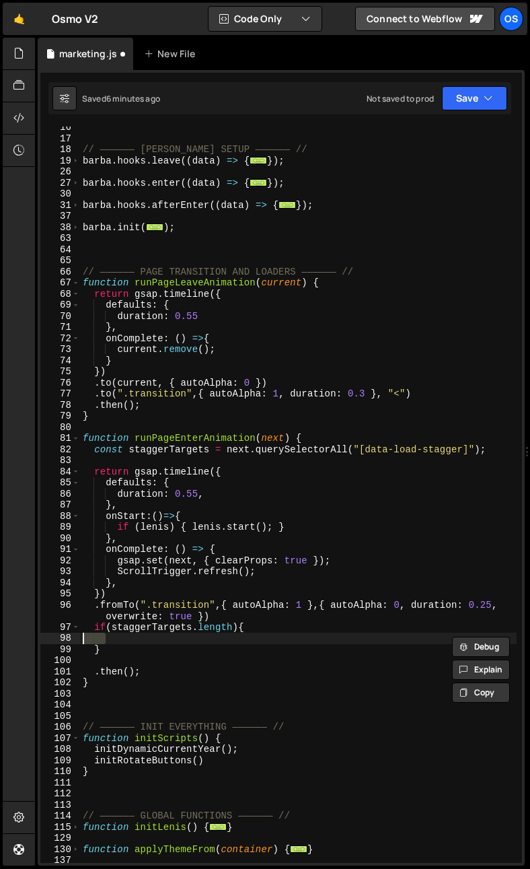
paste textarea ".from(staggerTargets,{ autoAlpha: 0, yPercent: 100, stagger: 0.1, duration: 0.8…"
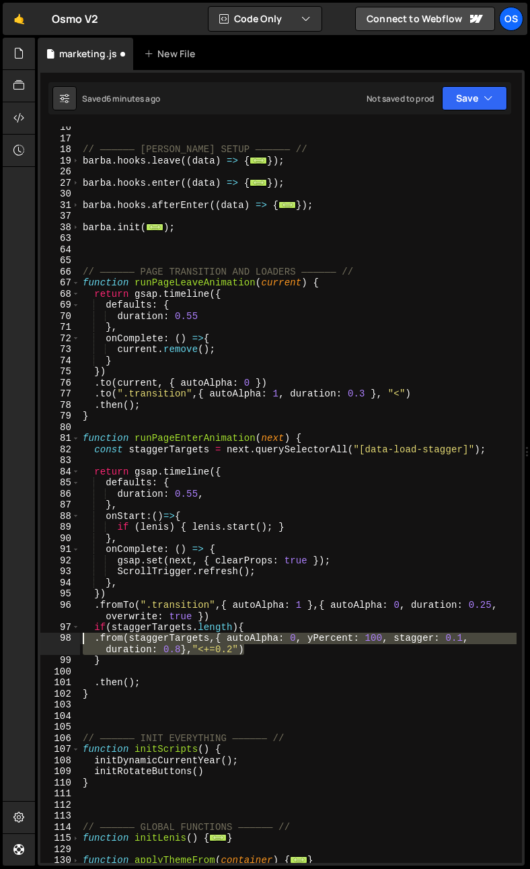
drag, startPoint x: 5, startPoint y: 637, endPoint x: -11, endPoint y: 635, distance: 16.3
click at [0, 635] on html "Projects [GEOGRAPHIC_DATA] Blog Os Your current team is [PERSON_NAME] Projects …" at bounding box center [265, 434] width 530 height 869
click at [147, 650] on div "// —————— [PERSON_NAME] SETUP —————— // [PERSON_NAME] . hooks . leave (( data )…" at bounding box center [298, 495] width 437 height 736
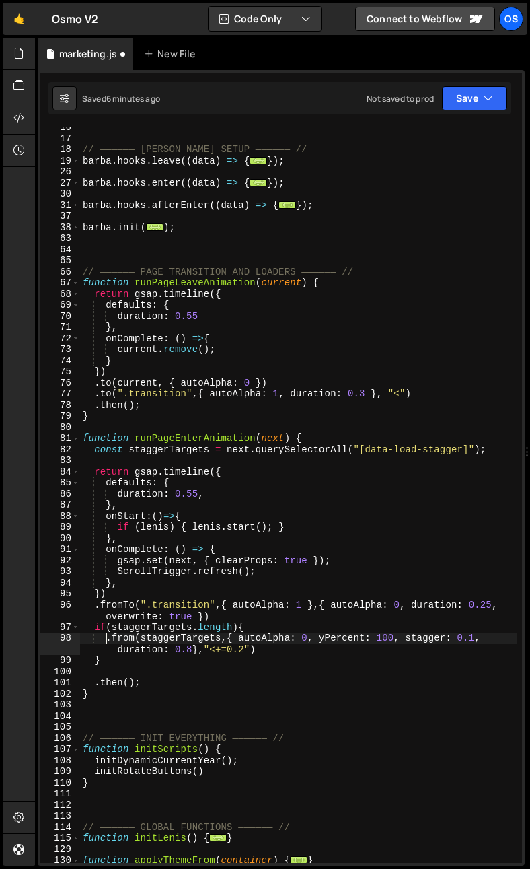
click at [104, 639] on div "// —————— [PERSON_NAME] SETUP —————— // [PERSON_NAME] . hooks . leave (( data )…" at bounding box center [298, 501] width 437 height 759
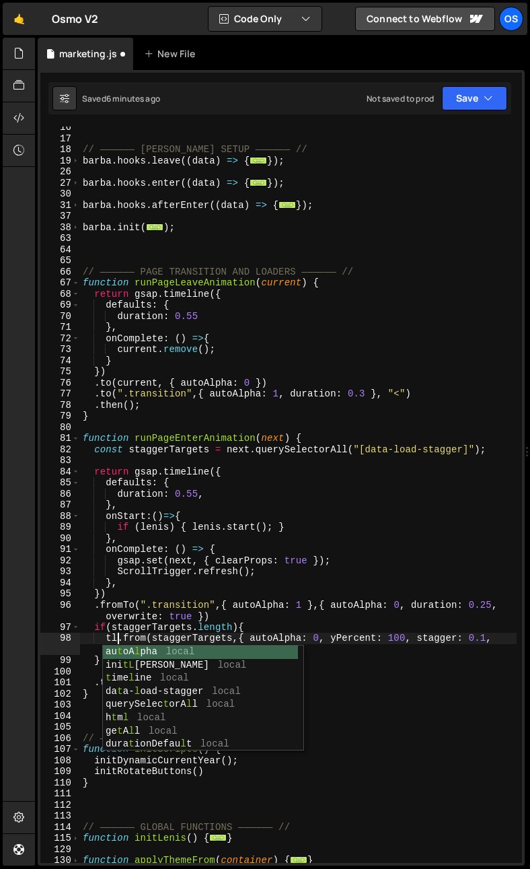
click at [147, 577] on div "// —————— [PERSON_NAME] SETUP —————— // [PERSON_NAME] . hooks . leave (( data )…" at bounding box center [298, 501] width 437 height 759
type textarea "ScrollTrigger.refresh();"
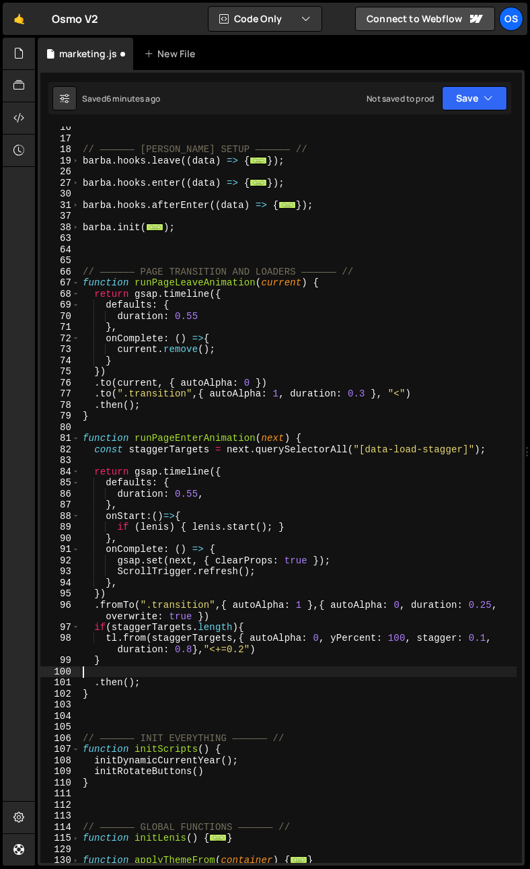
click at [135, 674] on div "// —————— [PERSON_NAME] SETUP —————— // [PERSON_NAME] . hooks . leave (( data )…" at bounding box center [298, 501] width 437 height 759
type textarea "}"
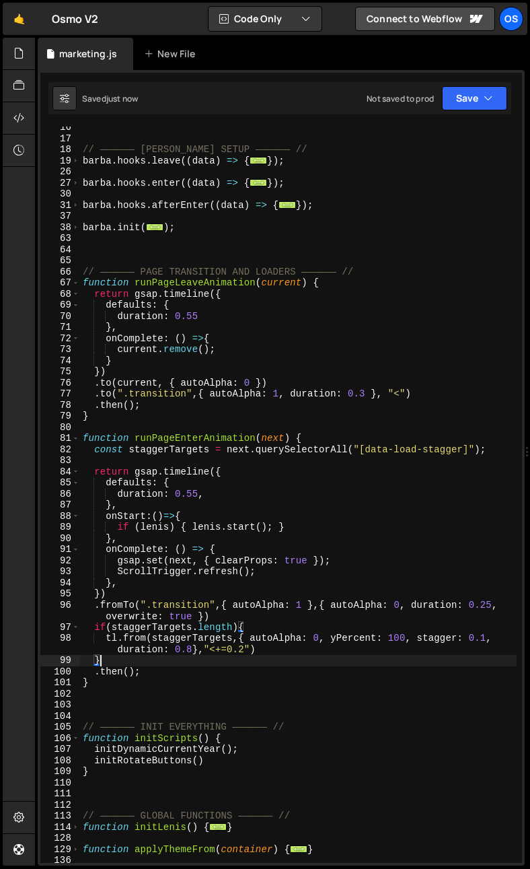
click at [122, 630] on div "// —————— [PERSON_NAME] SETUP —————— // [PERSON_NAME] . hooks . leave (( data )…" at bounding box center [298, 501] width 437 height 759
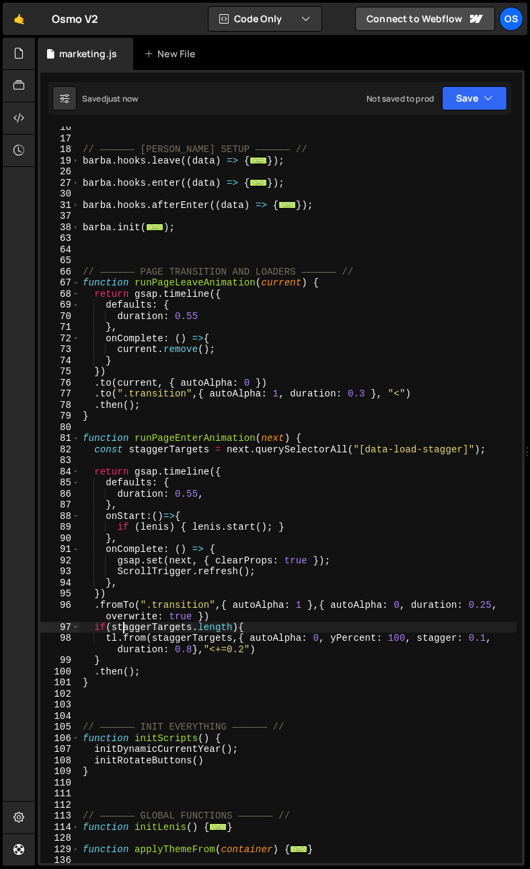
click at [125, 652] on div "// —————— [PERSON_NAME] SETUP —————— // [PERSON_NAME] . hooks . leave (( data )…" at bounding box center [298, 501] width 437 height 759
type textarea "tl.from(staggerTargets,{ autoAlpha: 0, yPercent: 100, stagger: 0.1, duration: 0…"
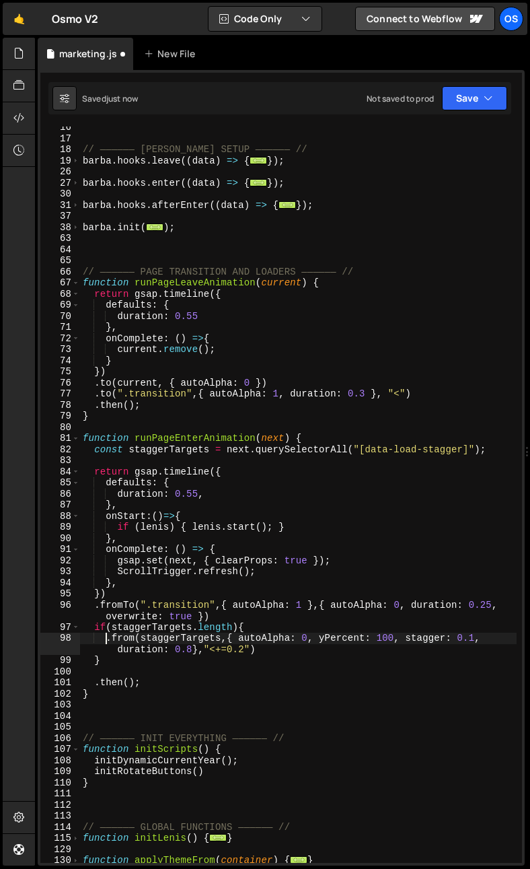
type textarea ".from(staggerTargets,{ autoAlpha: 0, yPercent: 100, stagger: 0.1, duration: 0.8…"
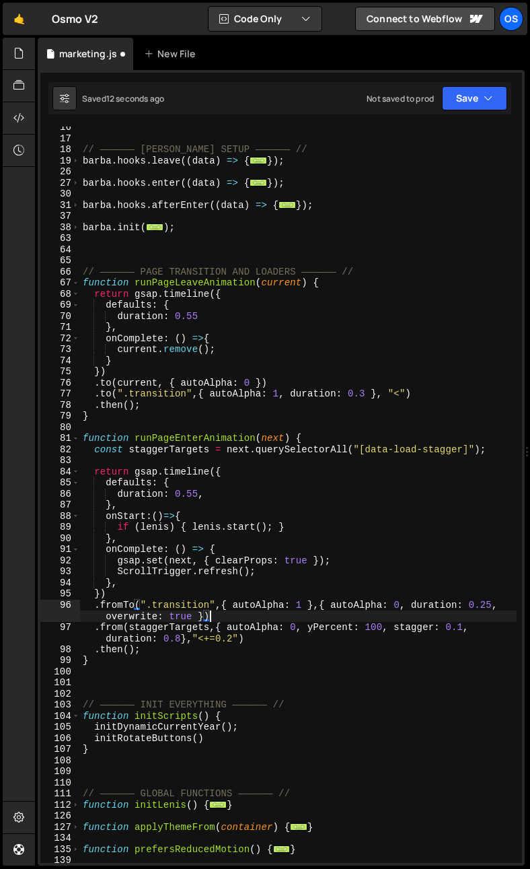
click at [127, 628] on div "// —————— BARBA SETUP —————— // barba . hooks . leave (( data ) => { ... }) ; b…" at bounding box center [298, 501] width 437 height 759
click at [211, 656] on div "// —————— BARBA SETUP —————— // barba . hooks . leave (( data ) => { ... }) ; b…" at bounding box center [298, 501] width 437 height 759
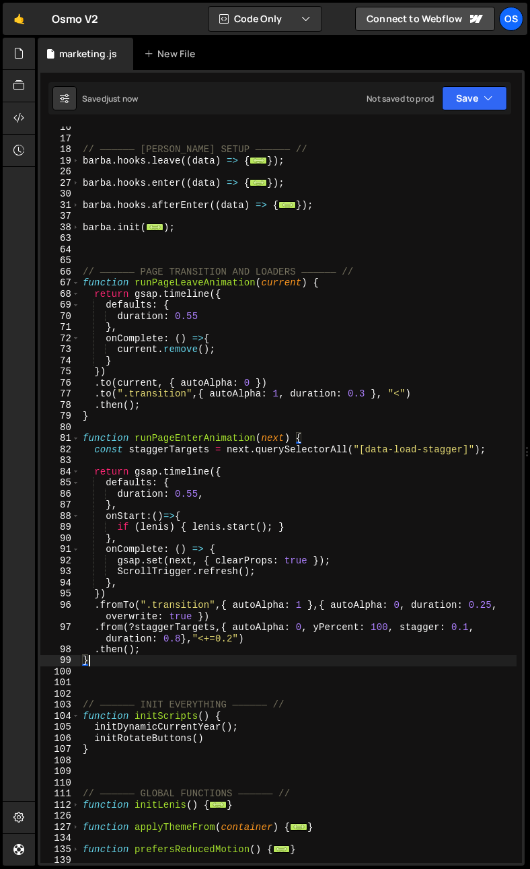
scroll to position [0, 0]
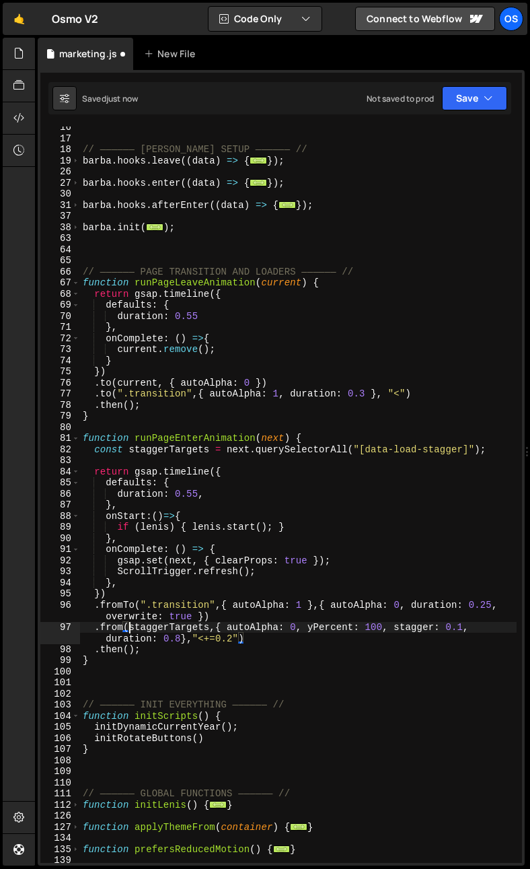
drag, startPoint x: 205, startPoint y: 625, endPoint x: 211, endPoint y: 636, distance: 13.3
click at [205, 625] on div "// —————— BARBA SETUP —————— // barba . hooks . leave (( data ) => { ... }) ; b…" at bounding box center [298, 501] width 437 height 759
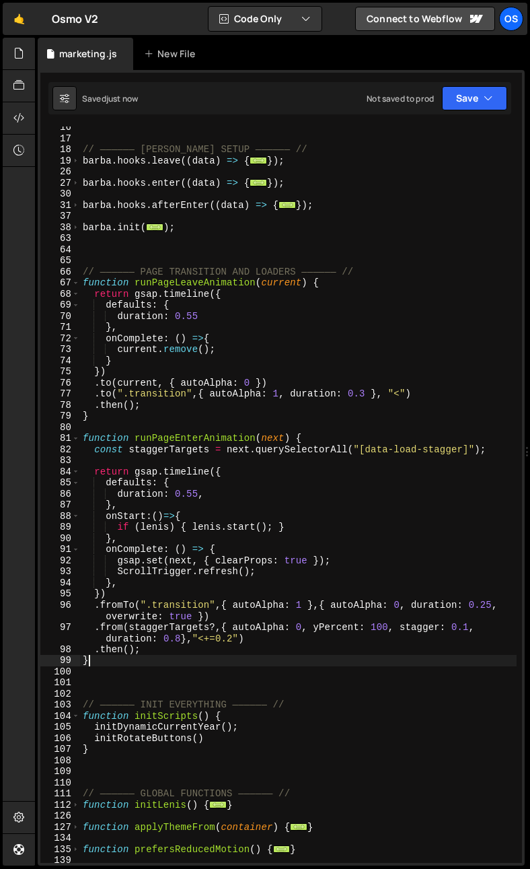
click at [312, 663] on div "// —————— BARBA SETUP —————— // barba . hooks . leave (( data ) => { ... }) ; b…" at bounding box center [298, 501] width 437 height 759
click at [230, 635] on div "// —————— BARBA SETUP —————— // barba . hooks . leave (( data ) => { ... }) ; b…" at bounding box center [298, 501] width 437 height 759
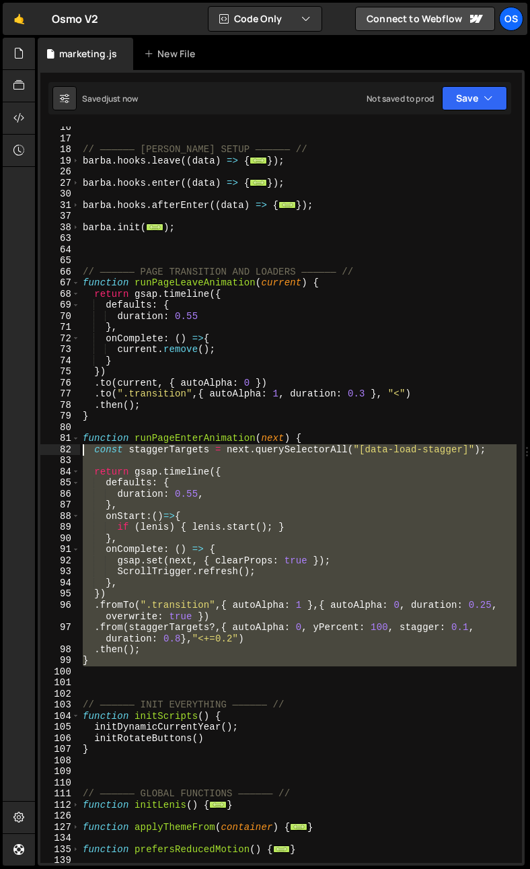
drag, startPoint x: 122, startPoint y: 667, endPoint x: 47, endPoint y: 439, distance: 240.3
click at [47, 439] on div ".from(staggerTargets?,{ autoAlpha: 0, yPercent: 100, stagger: 0.1, duration: 0.…" at bounding box center [281, 495] width 482 height 736
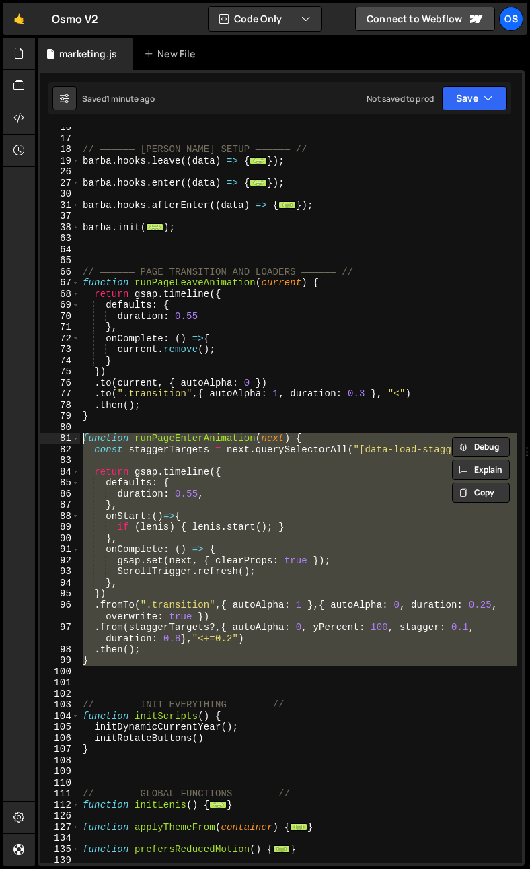
click at [174, 627] on div "// —————— BARBA SETUP —————— // barba . hooks . leave (( data ) => { ... }) ; b…" at bounding box center [298, 495] width 437 height 736
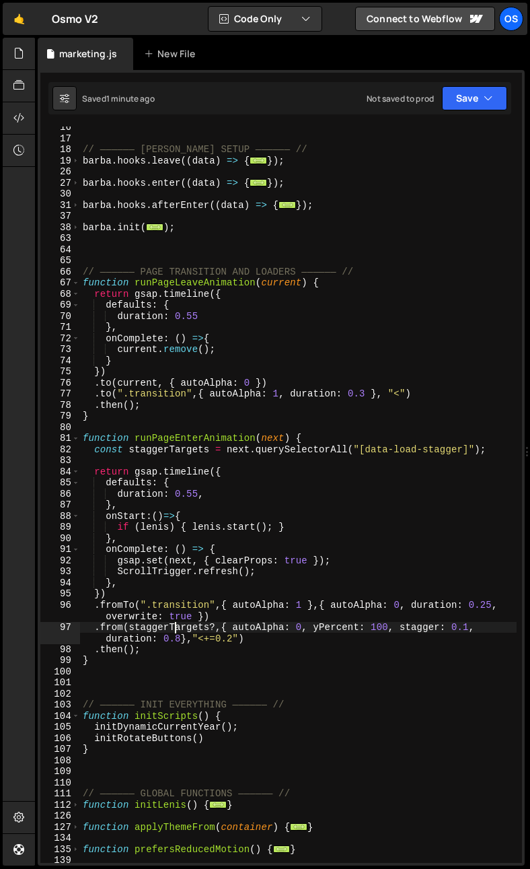
click at [175, 627] on div "// —————— BARBA SETUP —————— // barba . hooks . leave (( data ) => { ... }) ; b…" at bounding box center [298, 501] width 437 height 759
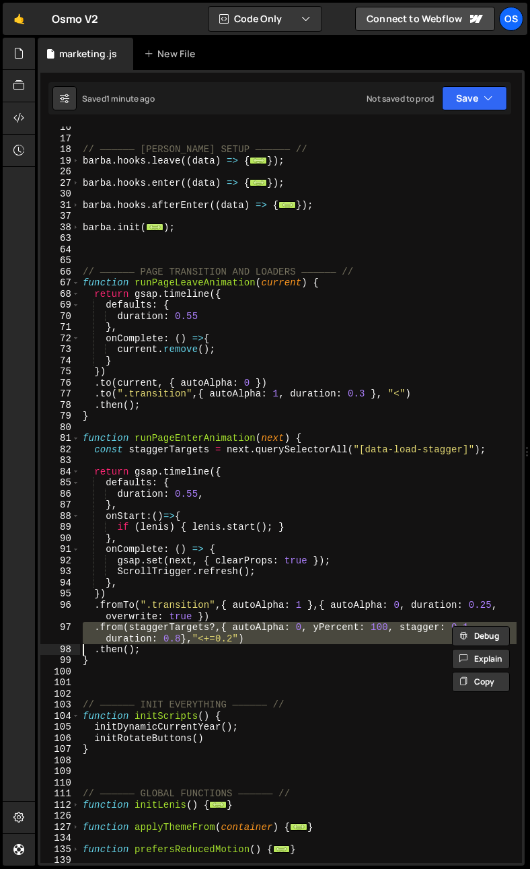
click at [175, 627] on div "// —————— BARBA SETUP —————— // barba . hooks . leave (( data ) => { ... }) ; b…" at bounding box center [298, 501] width 437 height 759
click at [207, 634] on div "// —————— BARBA SETUP —————— // barba . hooks . leave (( data ) => { ... }) ; b…" at bounding box center [298, 495] width 437 height 736
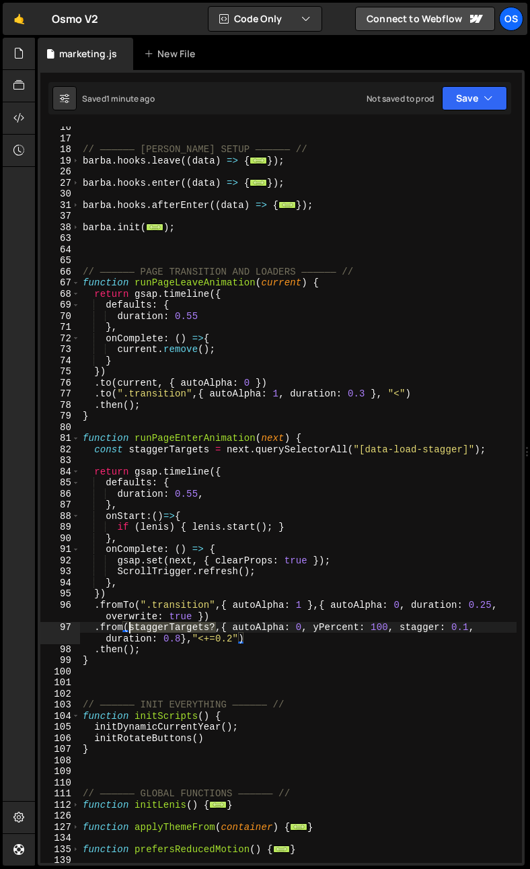
drag, startPoint x: 212, startPoint y: 625, endPoint x: 128, endPoint y: 628, distance: 84.2
click at [128, 628] on div "// —————— BARBA SETUP —————— // barba . hooks . leave (( data ) => { ... }) ; b…" at bounding box center [298, 501] width 437 height 759
paste textarea ".length ? staggerTargets : []"
drag, startPoint x: 144, startPoint y: 503, endPoint x: 149, endPoint y: 517, distance: 14.5
click at [144, 504] on div "// —————— BARBA SETUP —————— // barba . hooks . leave (( data ) => { ... }) ; b…" at bounding box center [298, 501] width 437 height 759
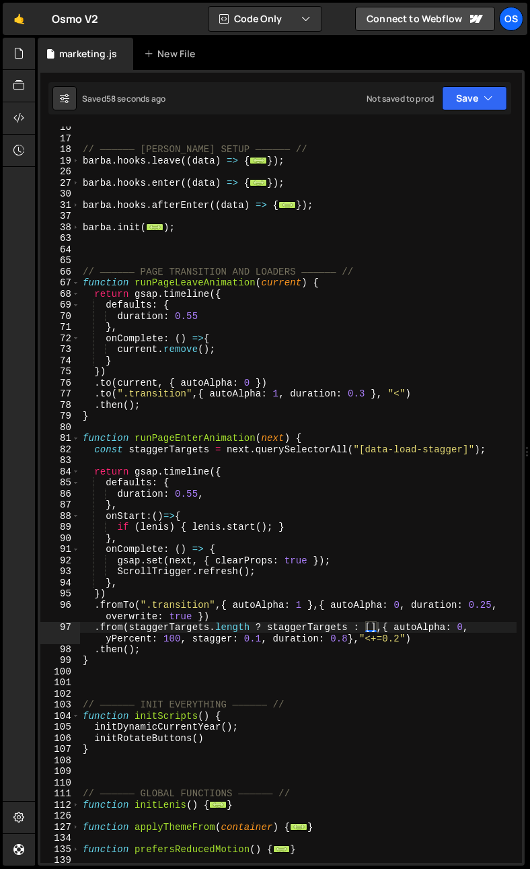
type textarea "},"
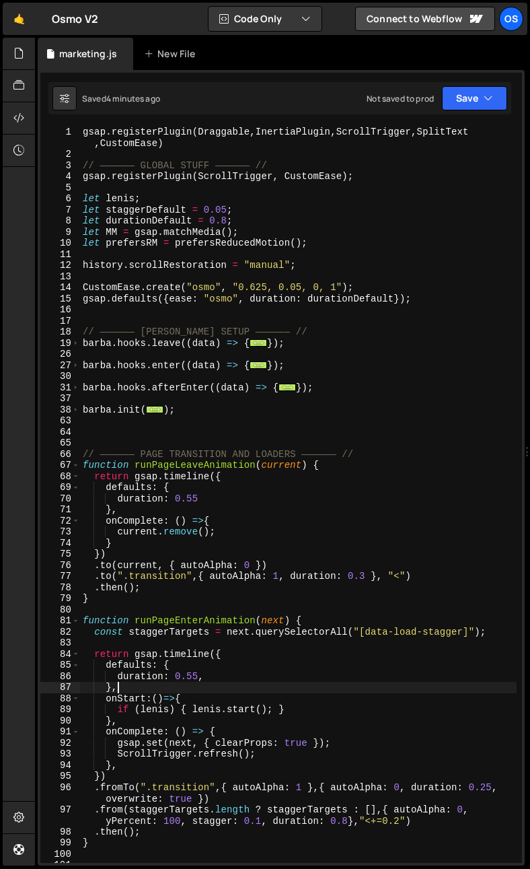
click at [35, 52] on div "Files New File Javascript files 0 list.js 0 0 marketing.js 0 0 marketing-dennis…" at bounding box center [282, 452] width 495 height 829
click at [18, 53] on icon at bounding box center [18, 53] width 11 height 15
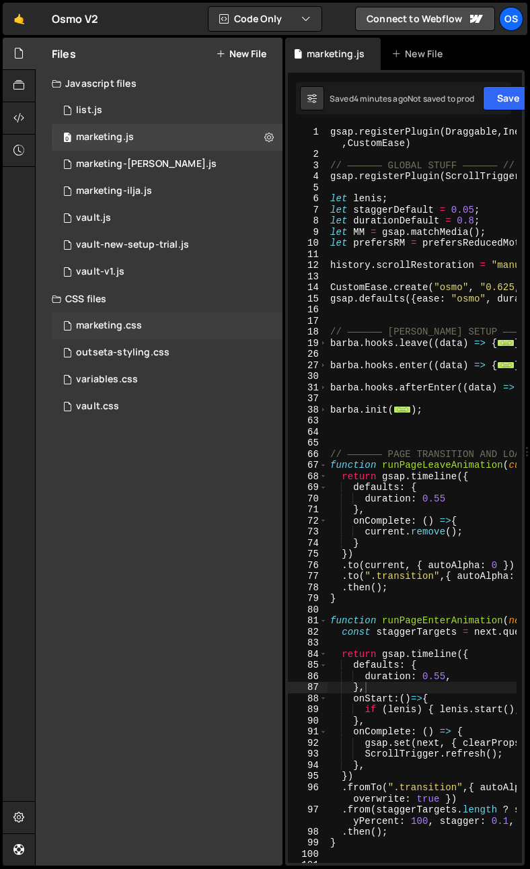
click at [127, 334] on div "marketing.css 0" at bounding box center [167, 325] width 231 height 27
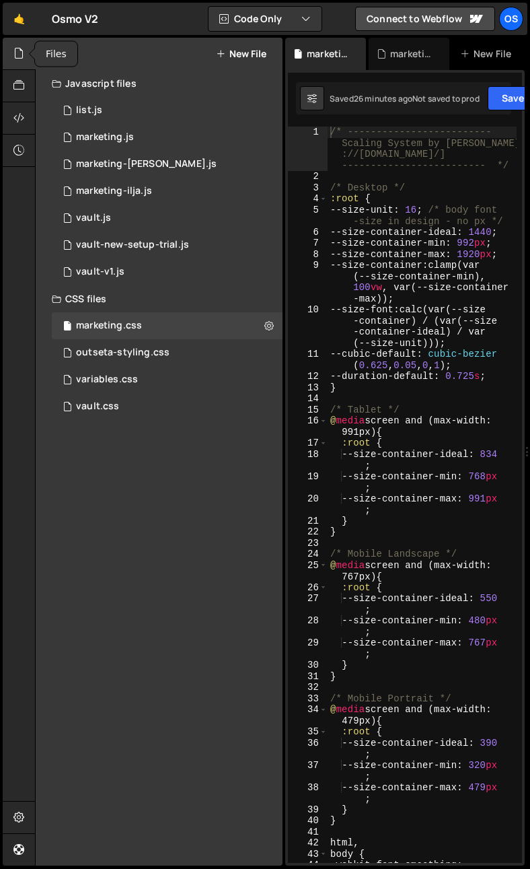
click at [21, 48] on icon at bounding box center [18, 53] width 11 height 15
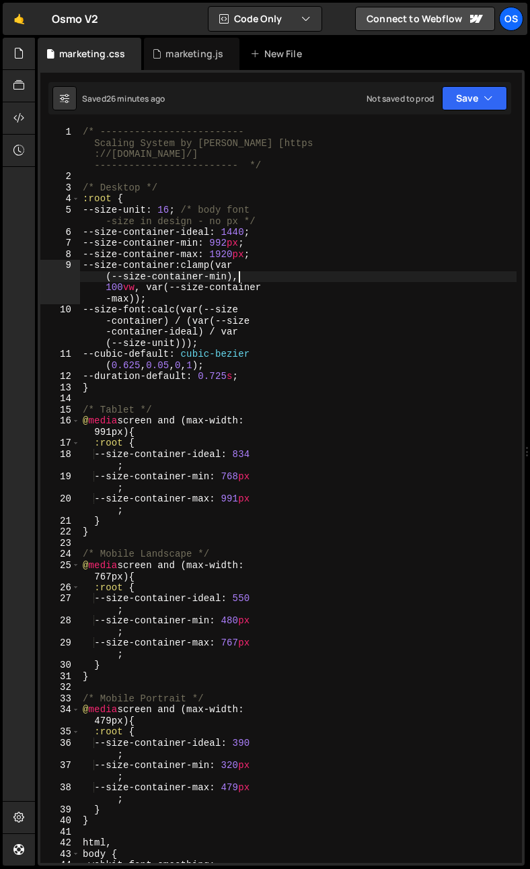
click at [238, 278] on div "/* ------------------------- Scaling System by Osmo [https ://osmo.supply/] ---…" at bounding box center [298, 528] width 437 height 803
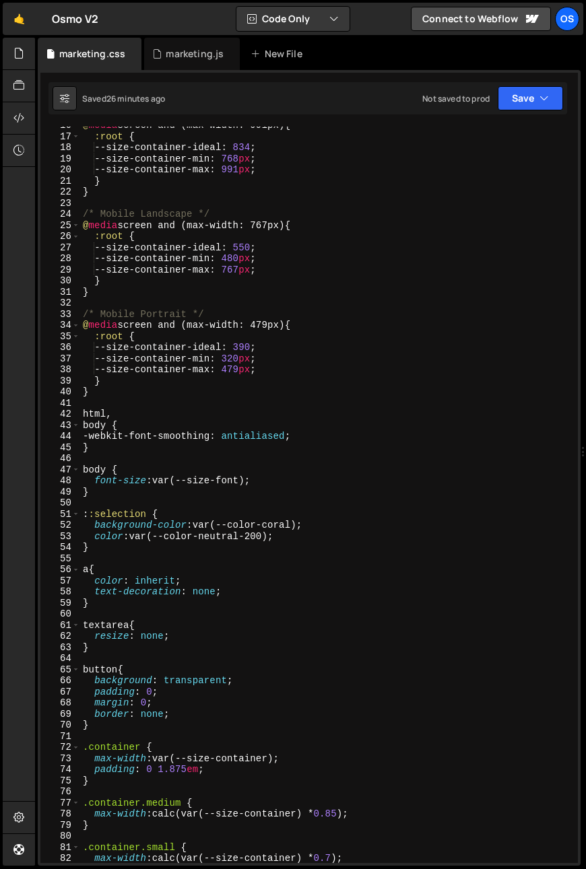
scroll to position [222, 0]
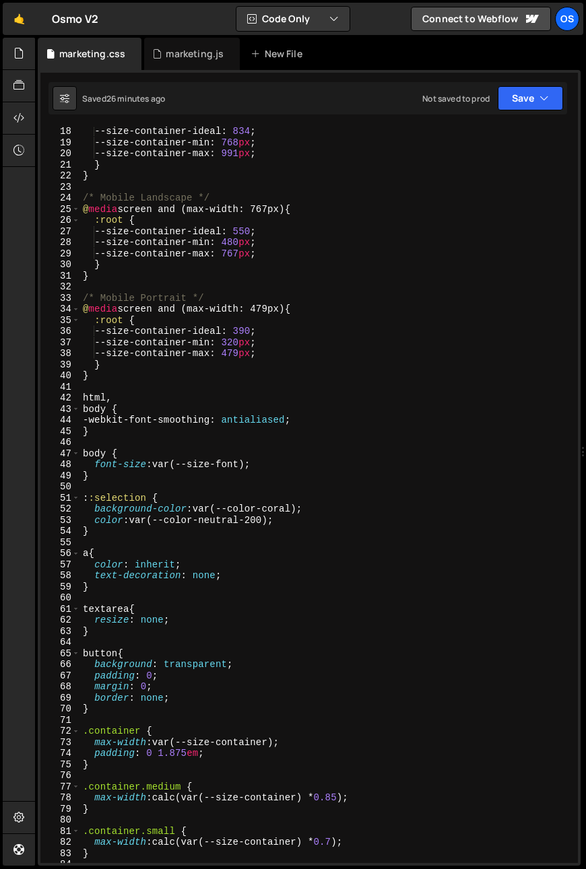
click at [109, 707] on div "--size-container-ideal : 834 ; --size-container-min : 768 px ; --size-container…" at bounding box center [326, 505] width 492 height 759
type textarea "}"
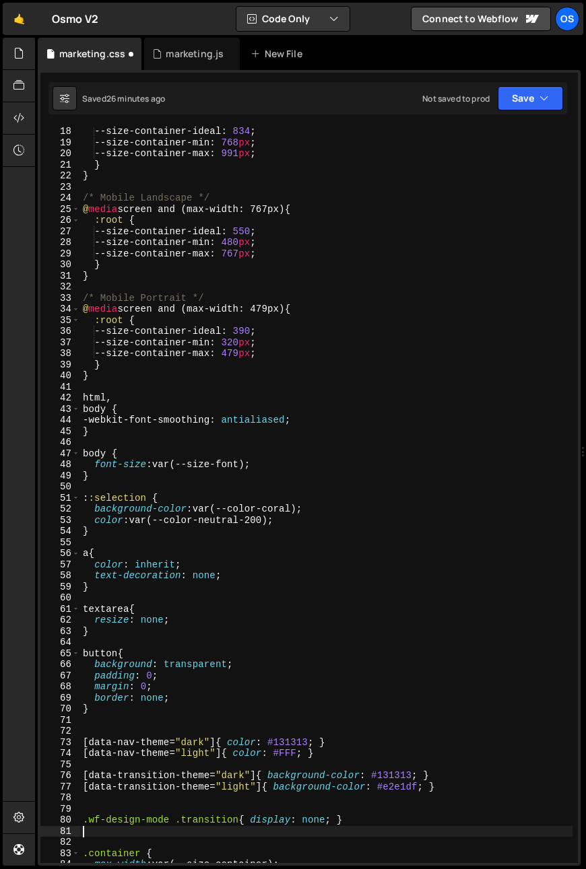
scroll to position [296, 0]
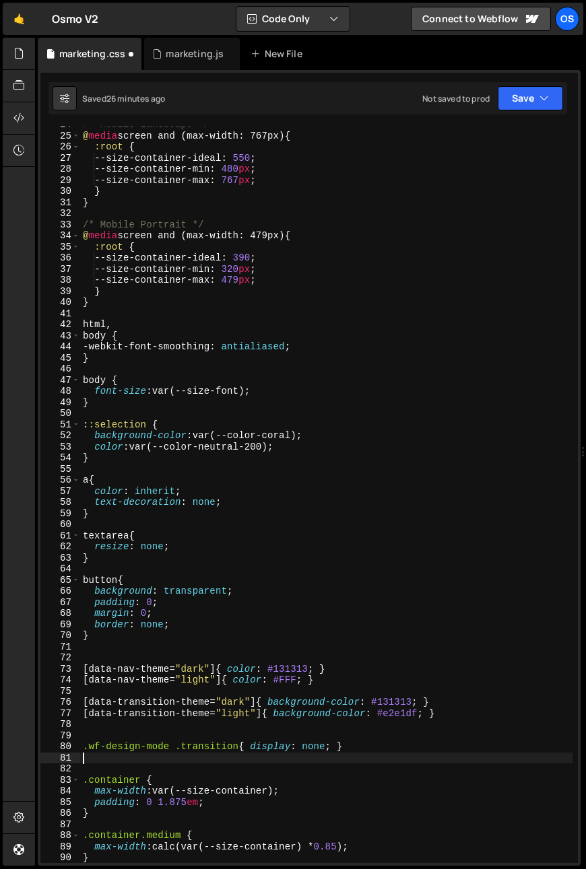
click at [107, 656] on div "/* Mobile Landscape */ @ media screen and (max-width: 767px) { :root { --size-c…" at bounding box center [326, 498] width 492 height 759
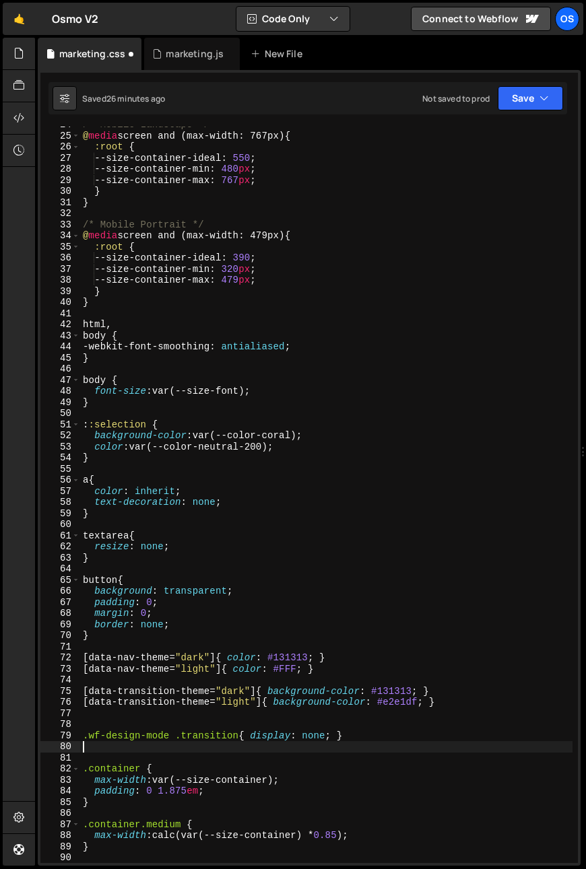
click at [108, 750] on div "/* Mobile Landscape */ @ media screen and (max-width: 767px) { :root { --size-c…" at bounding box center [326, 498] width 492 height 759
type textarea ".wf-design-mode .transition{ display: none; }"
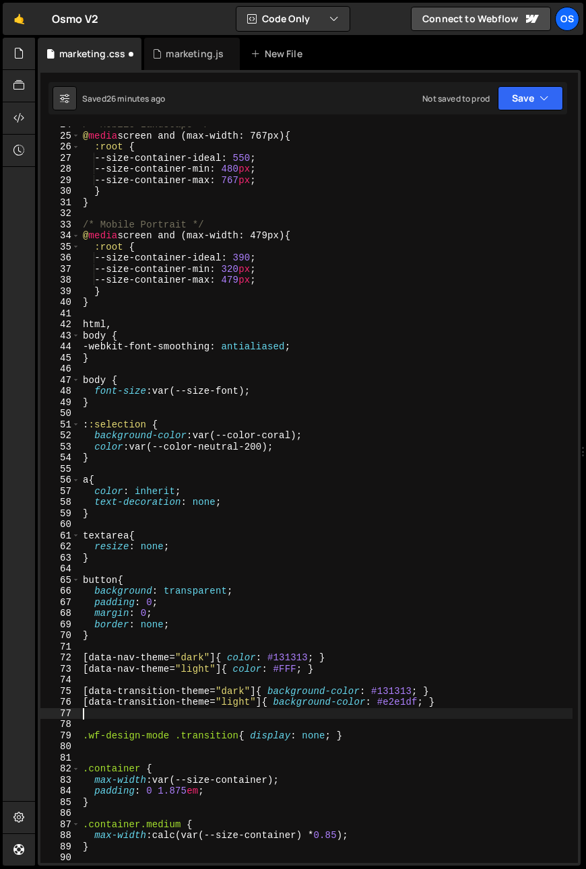
click at [148, 715] on div "/* Mobile Landscape */ @ media screen and (max-width: 767px) { :root { --size-c…" at bounding box center [326, 498] width 492 height 759
type textarea "[data-transition-theme="light"]{ background-color: #e2e1df; }"
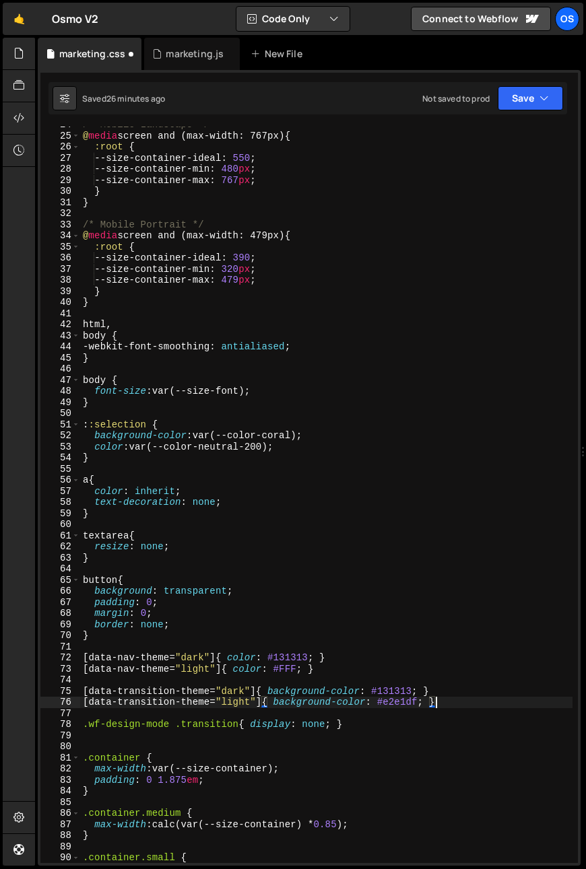
click at [114, 744] on div "/* Mobile Landscape */ @ media screen and (max-width: 767px) { :root { --size-c…" at bounding box center [326, 498] width 492 height 759
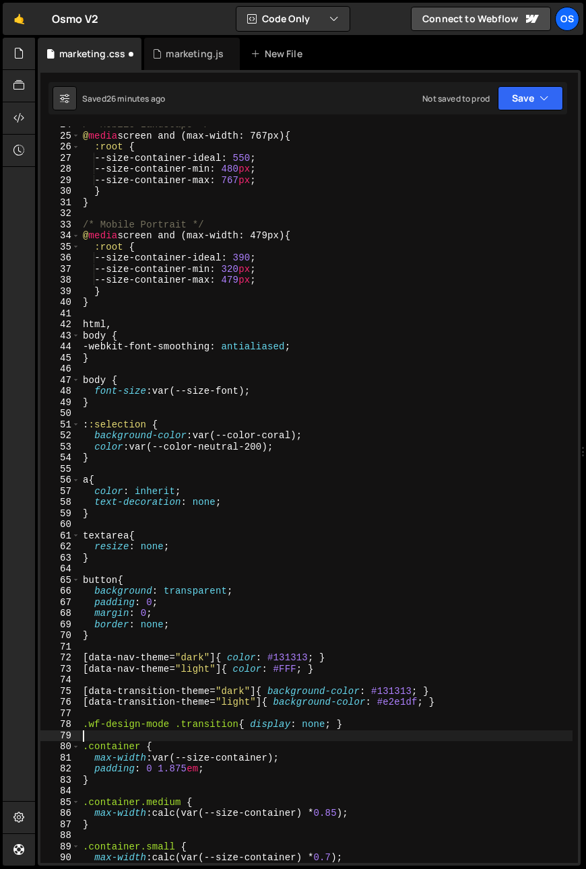
click at [291, 644] on div "/* Mobile Landscape */ @ media screen and (max-width: 767px) { :root { --size-c…" at bounding box center [326, 498] width 492 height 759
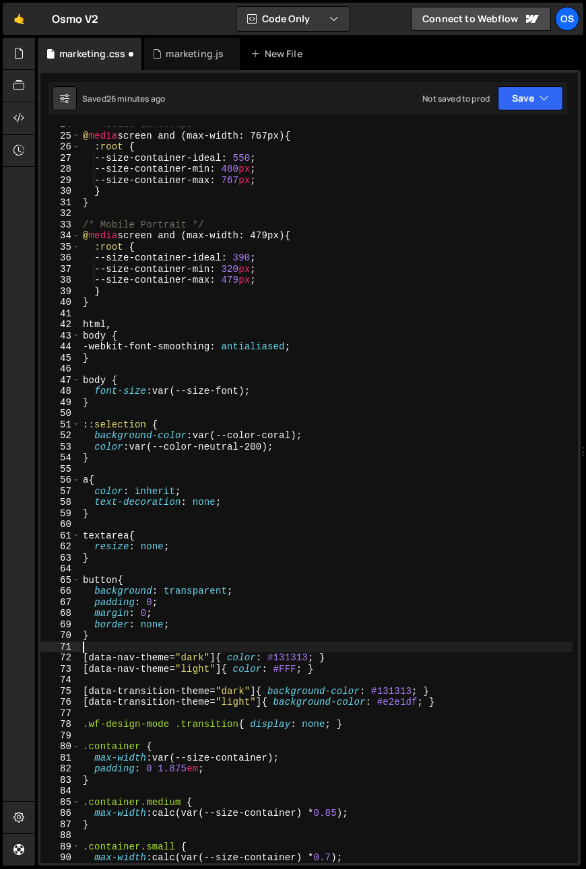
click at [304, 678] on div "/* Mobile Landscape */ @ media screen and (max-width: 767px) { :root { --size-c…" at bounding box center [326, 498] width 492 height 759
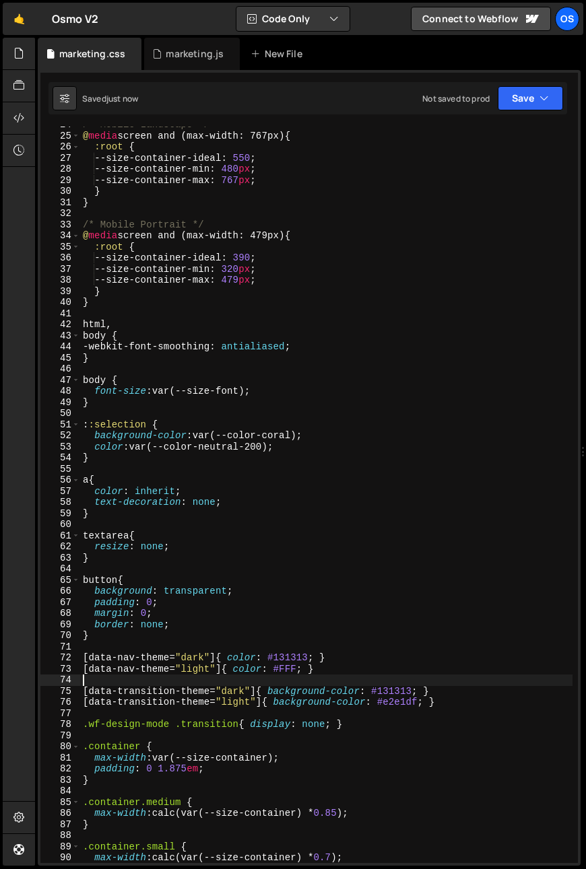
click at [238, 684] on div "/* Mobile Landscape */ @ media screen and (max-width: 767px) { :root { --size-c…" at bounding box center [326, 498] width 492 height 759
click at [248, 396] on div "/* Mobile Landscape */ @ media screen and (max-width: 767px) { :root { --size-c…" at bounding box center [326, 498] width 492 height 759
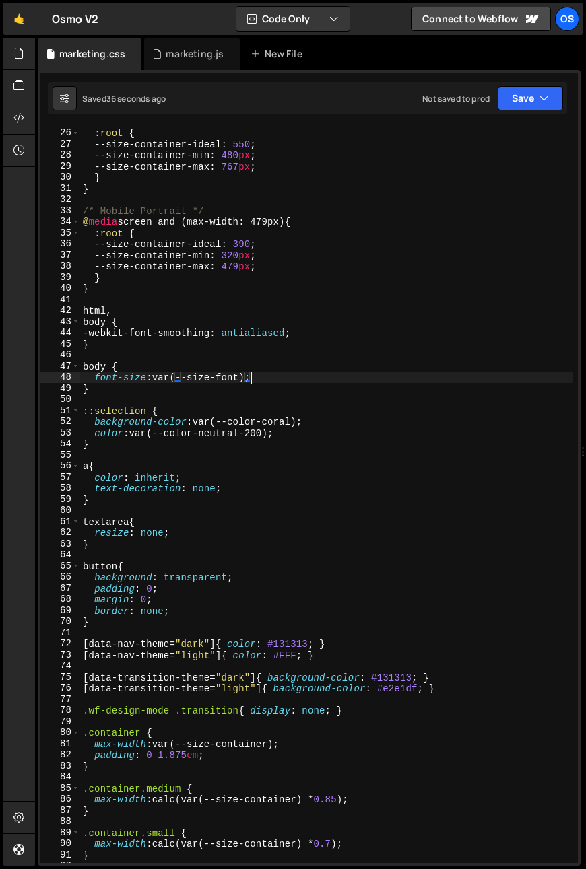
scroll to position [315, 0]
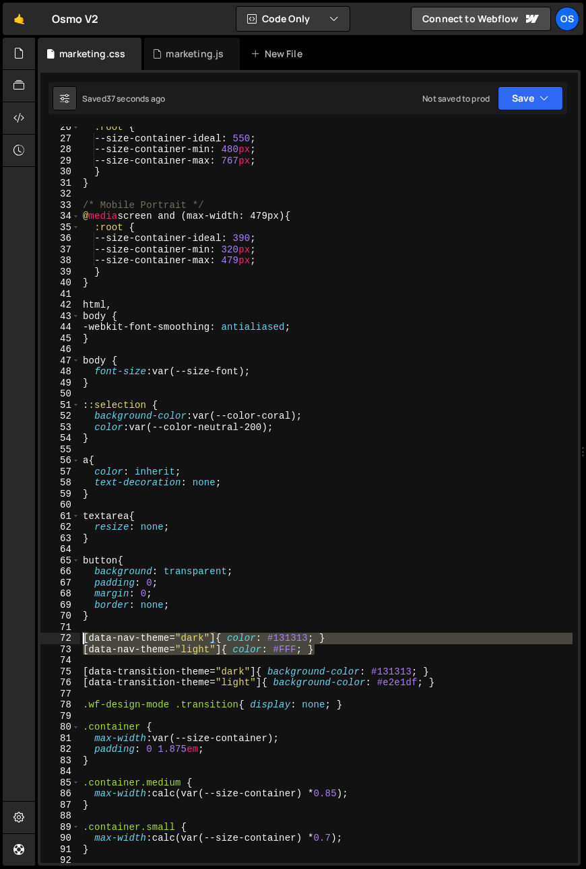
drag, startPoint x: 326, startPoint y: 651, endPoint x: 36, endPoint y: 643, distance: 290.2
click at [36, 643] on div "Files New File Javascript files 0 list.js 0 0 marketing.js 0 0 marketing-dennis…" at bounding box center [310, 452] width 551 height 829
type textarea "[data-nav-theme="dark"]{ color: #131313; } [data-nav-theme="light"]{ color: #FF…"
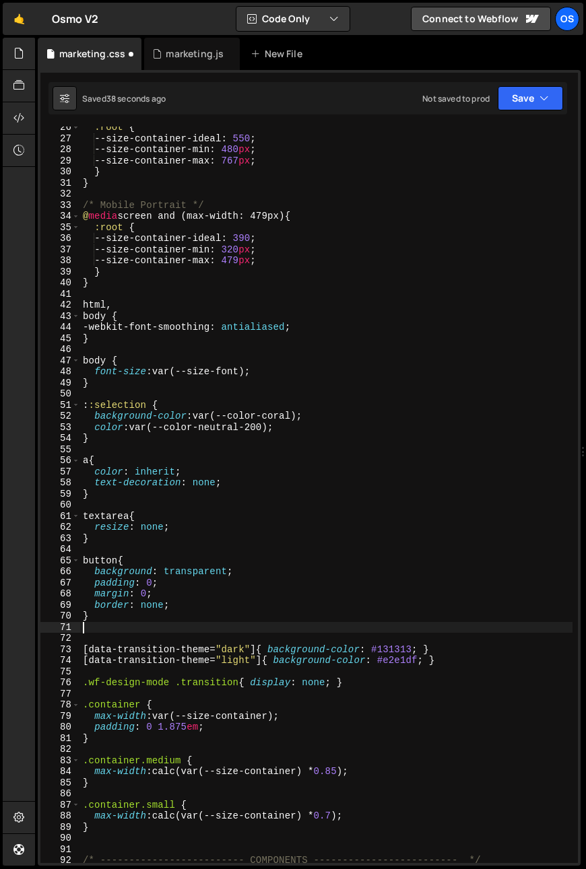
click at [219, 644] on div ":root { --size-container-ideal : 550 ; --size-container-min : 480 px ; --size-c…" at bounding box center [326, 501] width 492 height 759
type textarea "[data-transition-theme="dark"]{ background-color: #131313; }"
click at [220, 637] on div ":root { --size-container-ideal : 550 ; --size-container-min : 480 px ; --size-c…" at bounding box center [326, 501] width 492 height 759
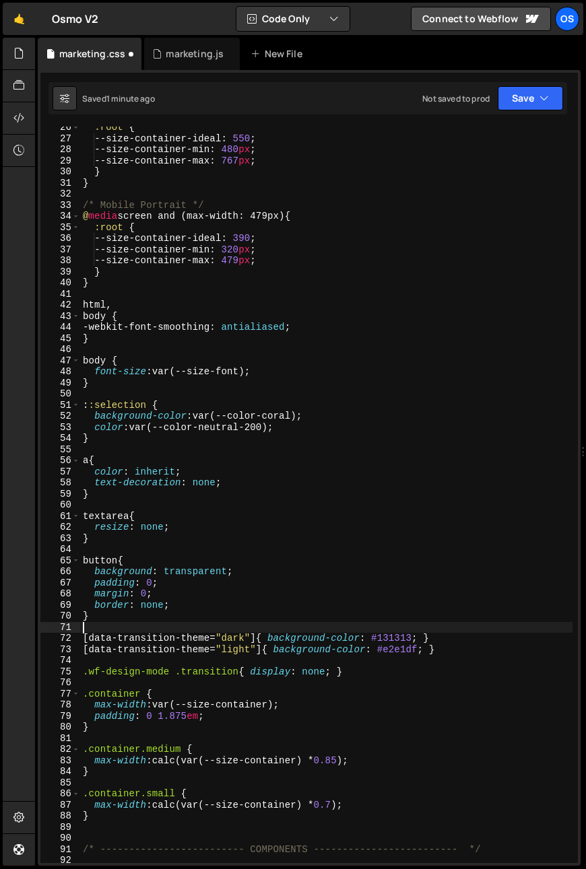
click at [334, 598] on div ":root { --size-container-ideal : 550 ; --size-container-min : 480 px ; --size-c…" at bounding box center [326, 501] width 492 height 759
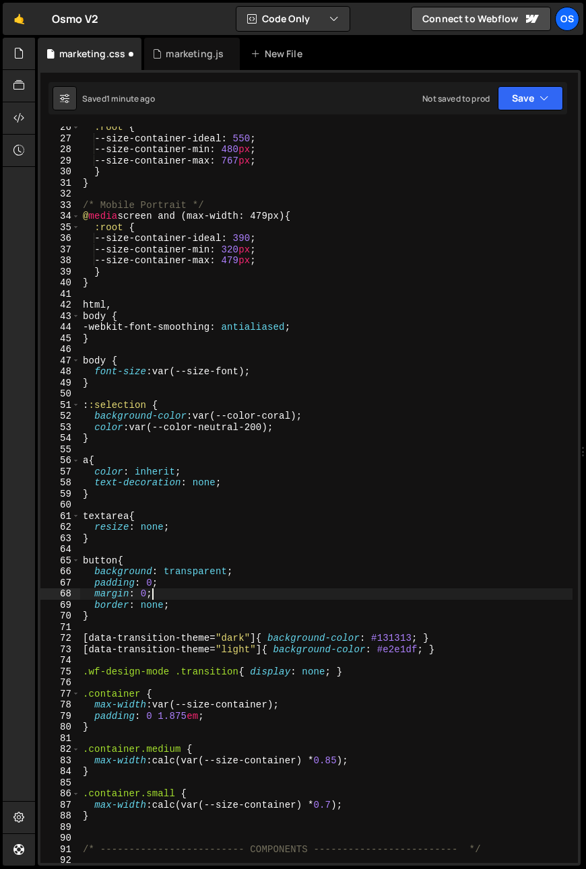
click at [324, 689] on div ":root { --size-container-ideal : 550 ; --size-container-min : 480 px ; --size-c…" at bounding box center [326, 501] width 492 height 759
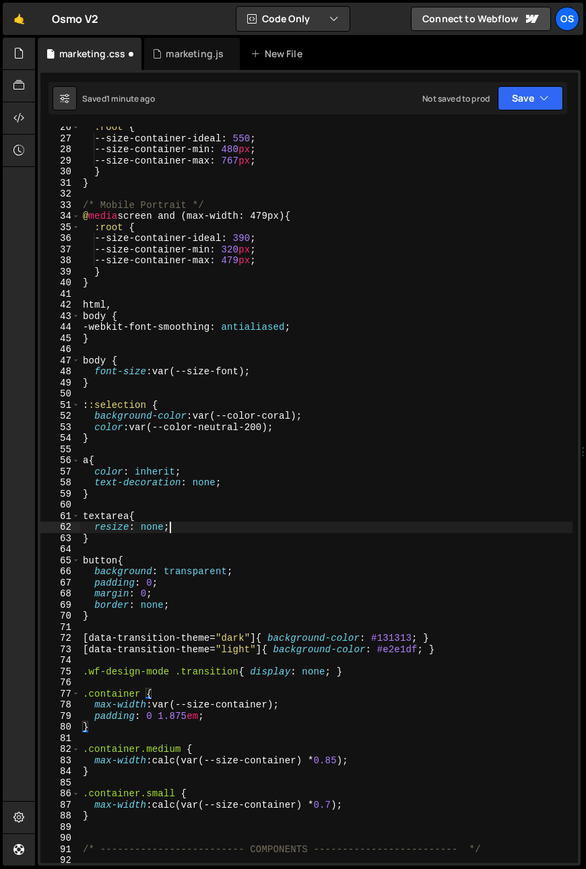
click at [429, 526] on div ":root { --size-container-ideal : 550 ; --size-container-min : 480 px ; --size-c…" at bounding box center [326, 501] width 492 height 759
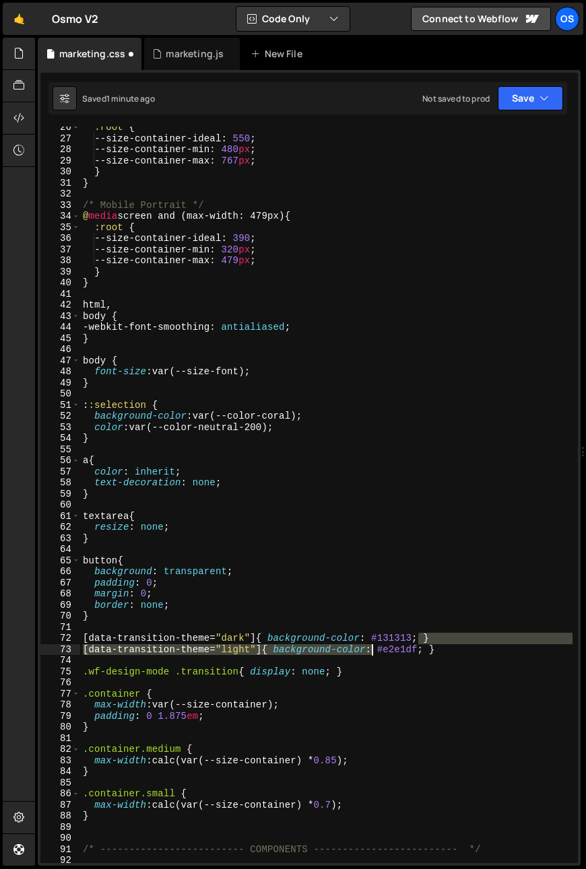
drag, startPoint x: 416, startPoint y: 641, endPoint x: 373, endPoint y: 644, distance: 43.2
click at [371, 643] on div ":root { --size-container-ideal : 550 ; --size-container-min : 480 px ; --size-c…" at bounding box center [326, 501] width 492 height 759
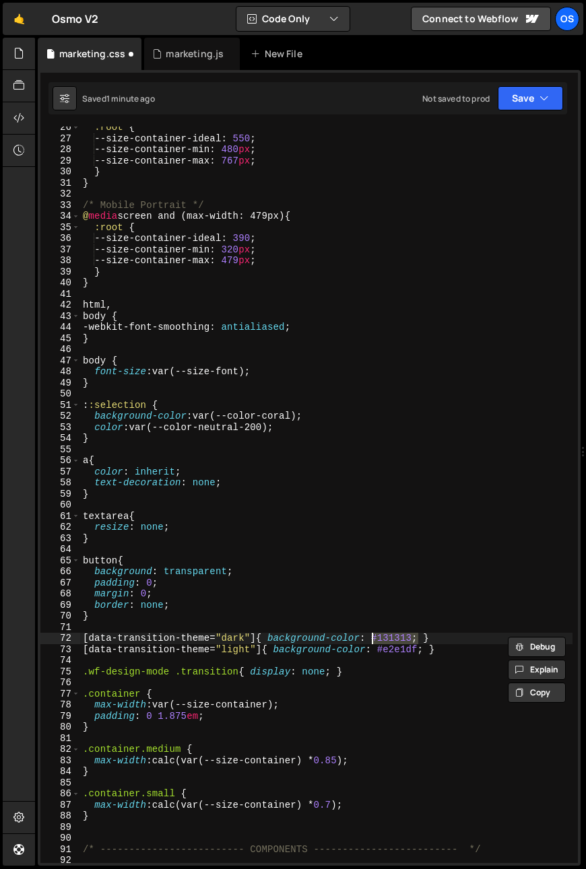
paste textarea "var(--color-neutral-200)"
type textarea "[data-transition-theme="dark"]{ background-color: #131313; }"
click at [404, 658] on div ":root { --size-container-ideal : 550 ; --size-container-min : 480 px ; --size-c…" at bounding box center [326, 501] width 492 height 759
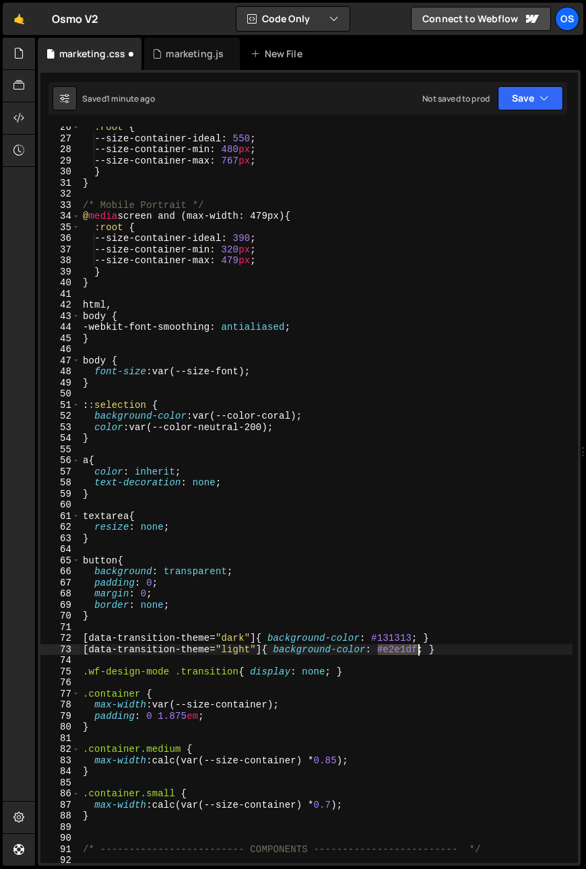
drag, startPoint x: 378, startPoint y: 652, endPoint x: 420, endPoint y: 652, distance: 41.7
click at [420, 652] on div ":root { --size-container-ideal : 550 ; --size-container-min : 480 px ; --size-c…" at bounding box center [326, 501] width 492 height 759
paste textarea "var(--color-neutral-200)"
type textarea "[data-transition-theme="light"]{ background-color: var(--color-neutral-200); }"
click at [423, 660] on div ":root { --size-container-ideal : 550 ; --size-container-min : 480 px ; --size-c…" at bounding box center [326, 501] width 492 height 759
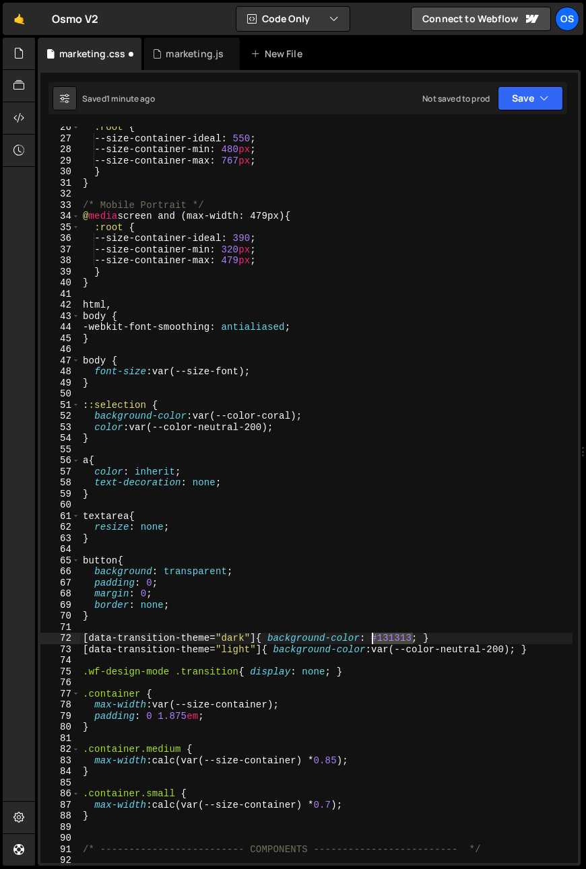
drag, startPoint x: 411, startPoint y: 639, endPoint x: 374, endPoint y: 641, distance: 37.7
click at [374, 641] on div ":root { --size-container-ideal : 550 ; --size-container-min : 480 px ; --size-c…" at bounding box center [326, 501] width 492 height 759
paste textarea "var(--color-neutral-200)"
click at [491, 642] on div ":root { --size-container-ideal : 550 ; --size-container-min : 480 px ; --size-c…" at bounding box center [326, 501] width 492 height 759
click at [495, 564] on div ":root { --size-container-ideal : 550 ; --size-container-min : 480 px ; --size-c…" at bounding box center [326, 501] width 492 height 759
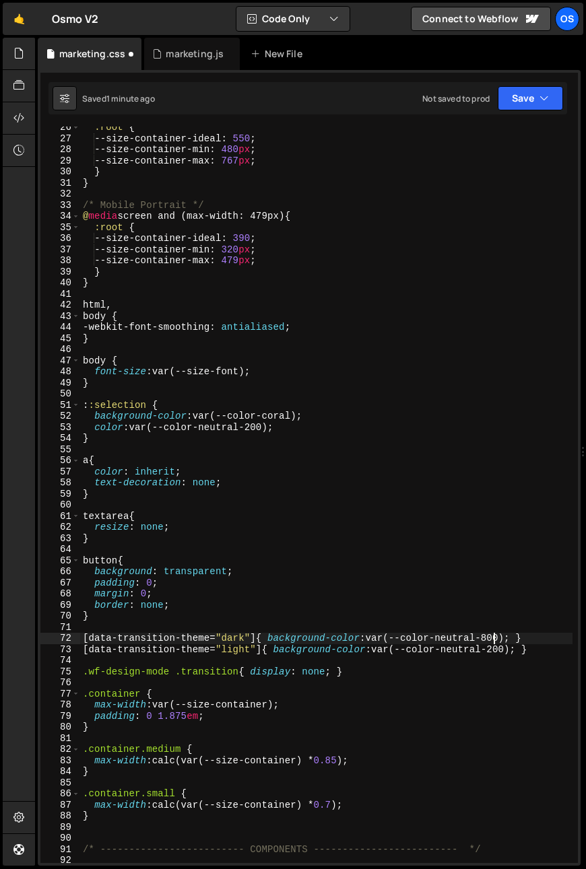
type textarea "button{"
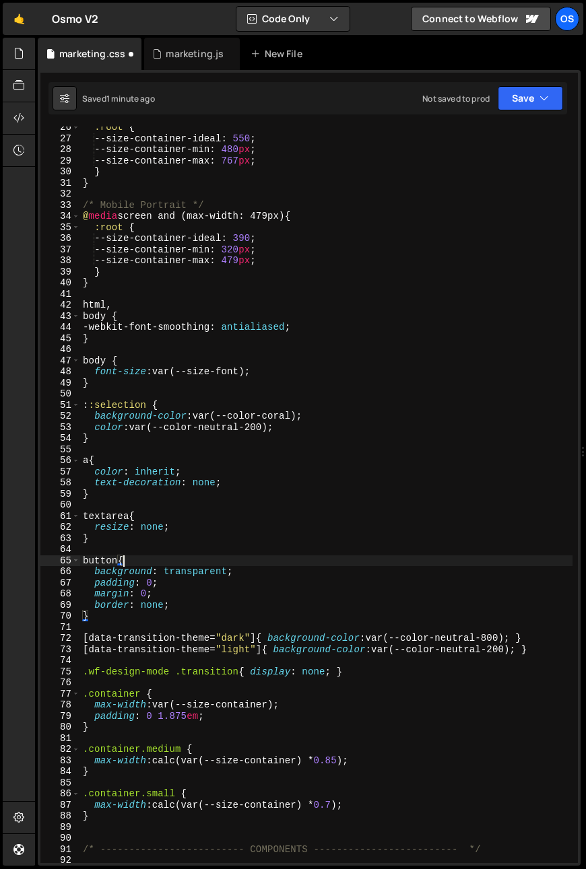
click at [421, 631] on div ":root { --size-container-ideal : 550 ; --size-container-min : 480 px ; --size-c…" at bounding box center [326, 501] width 492 height 759
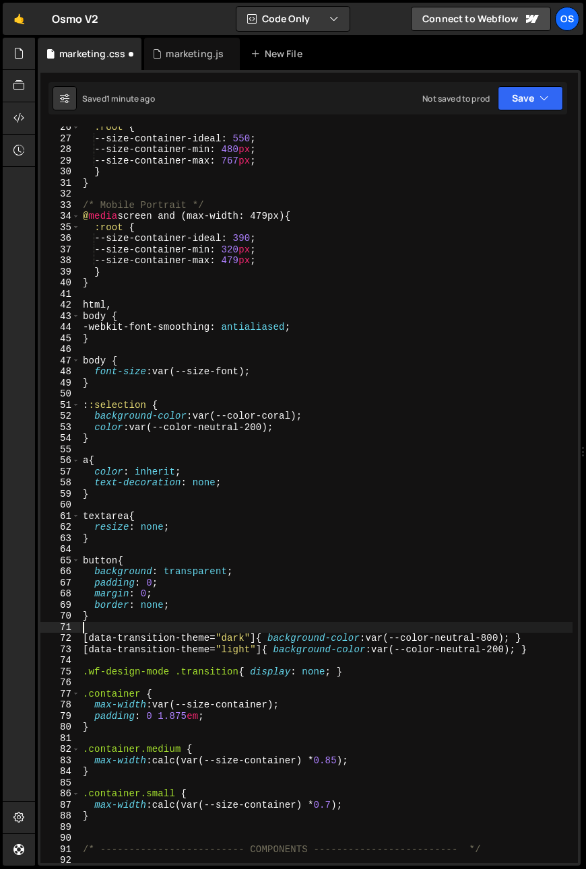
scroll to position [0, 0]
click at [366, 639] on div ":root { --size-container-ideal : 550 ; --size-container-min : 480 px ; --size-c…" at bounding box center [326, 501] width 492 height 759
type textarea "[data-transition-theme="dark"]{ background-color: var(--color-neutral-800); }"
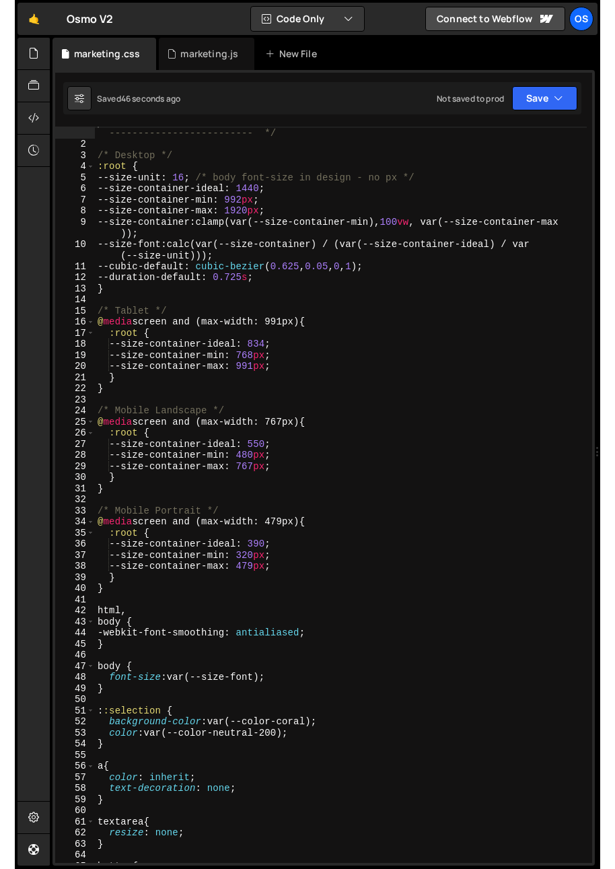
scroll to position [10, 0]
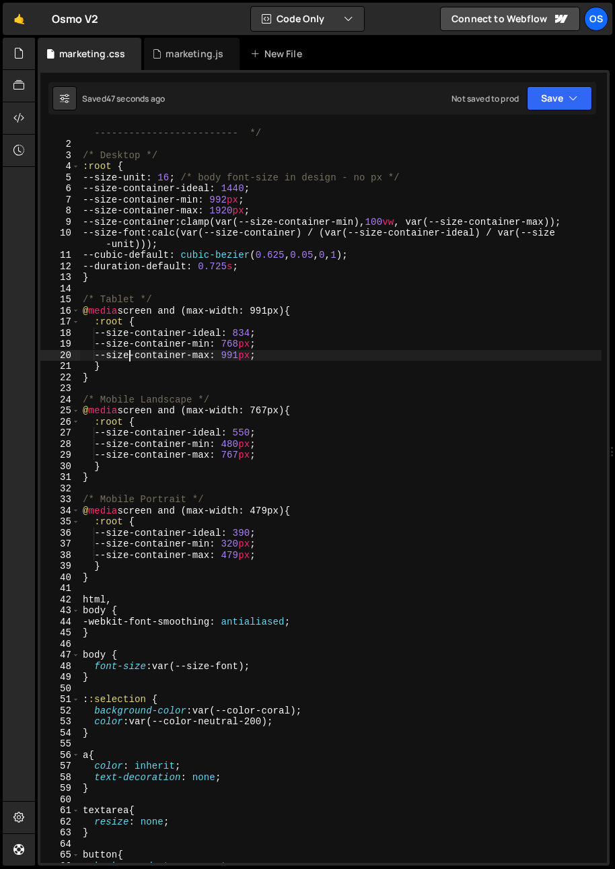
click at [127, 355] on div "/* ------------------------- Scaling System by Osmo [[URL][DOMAIN_NAME]] ------…" at bounding box center [341, 501] width 522 height 770
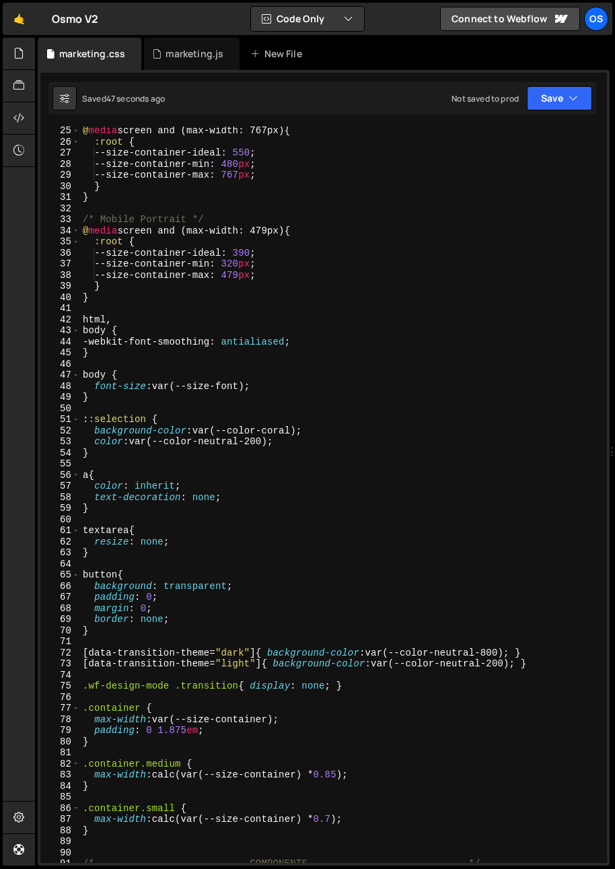
scroll to position [290, 0]
click at [113, 343] on div "@ media screen and (max-width: 767px) { :root { --size-container-ideal : 550 ; …" at bounding box center [341, 504] width 522 height 759
type textarea "-webkit-font-smoothing: antialiased;"
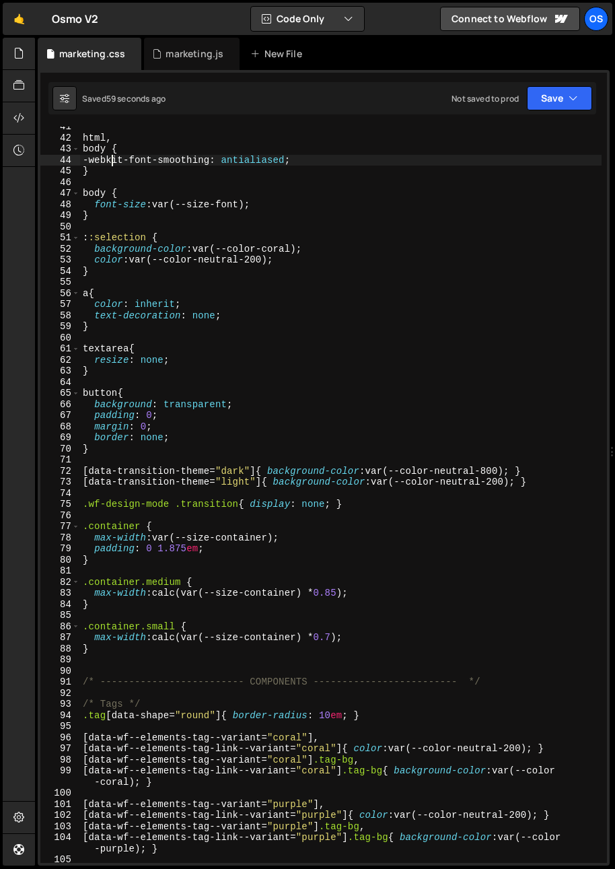
scroll to position [524, 0]
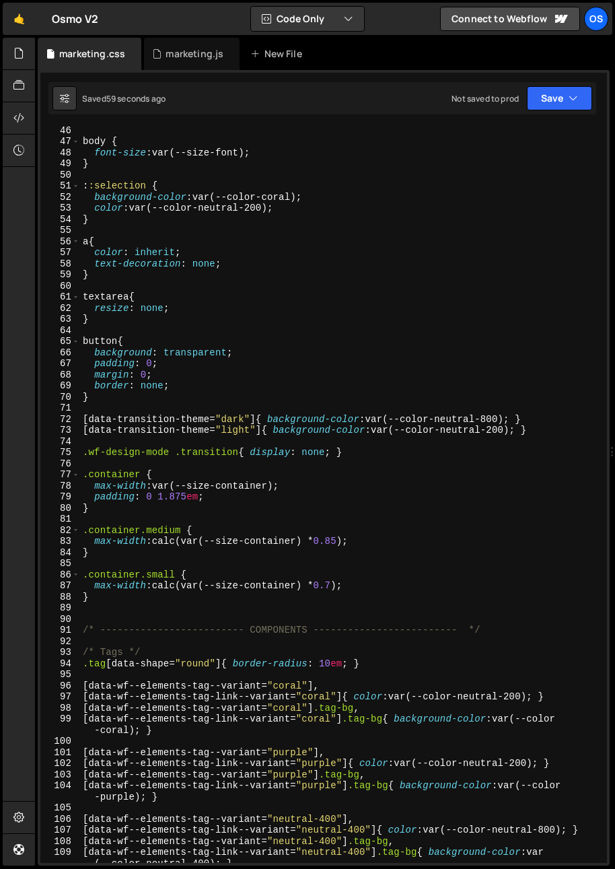
click at [105, 613] on div "body { font-size : var(--size-font) ; } : :selection { background-color : var(-…" at bounding box center [341, 504] width 522 height 759
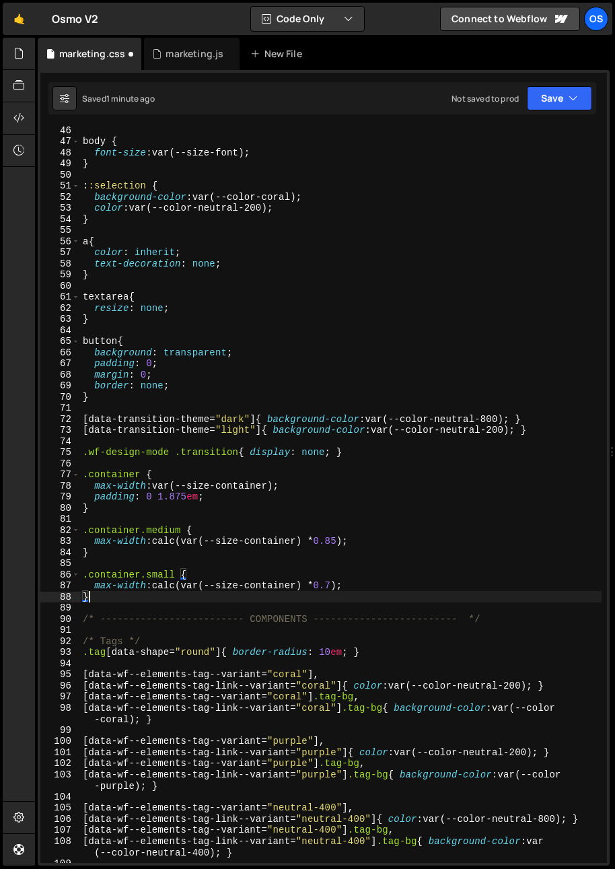
click at [142, 601] on div "body { font-size : var(--size-font) ; } : :selection { background-color : var(-…" at bounding box center [341, 504] width 522 height 759
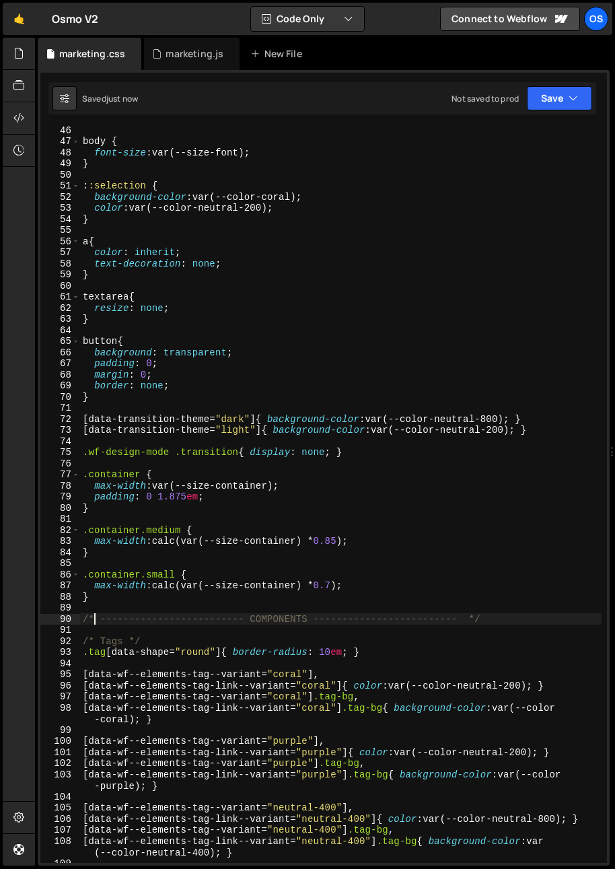
click at [96, 617] on div "body { font-size : var(--size-font) ; } : :selection { background-color : var(-…" at bounding box center [341, 504] width 522 height 759
click at [100, 602] on div "body { font-size : var(--size-font) ; } : :selection { background-color : var(-…" at bounding box center [341, 504] width 522 height 759
type textarea "}"
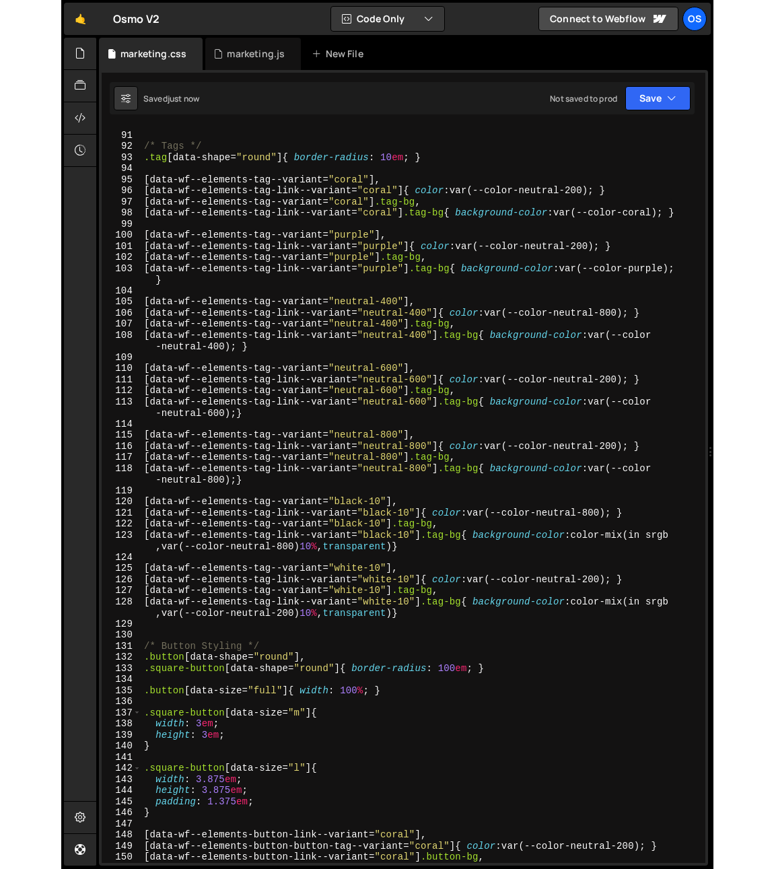
scroll to position [866, 0]
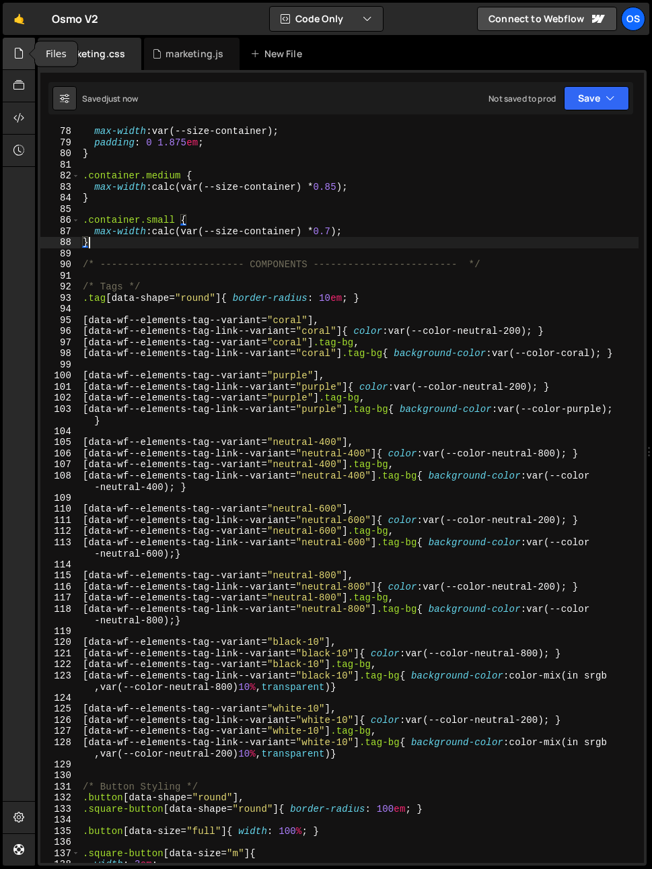
click at [5, 55] on div at bounding box center [19, 54] width 33 height 32
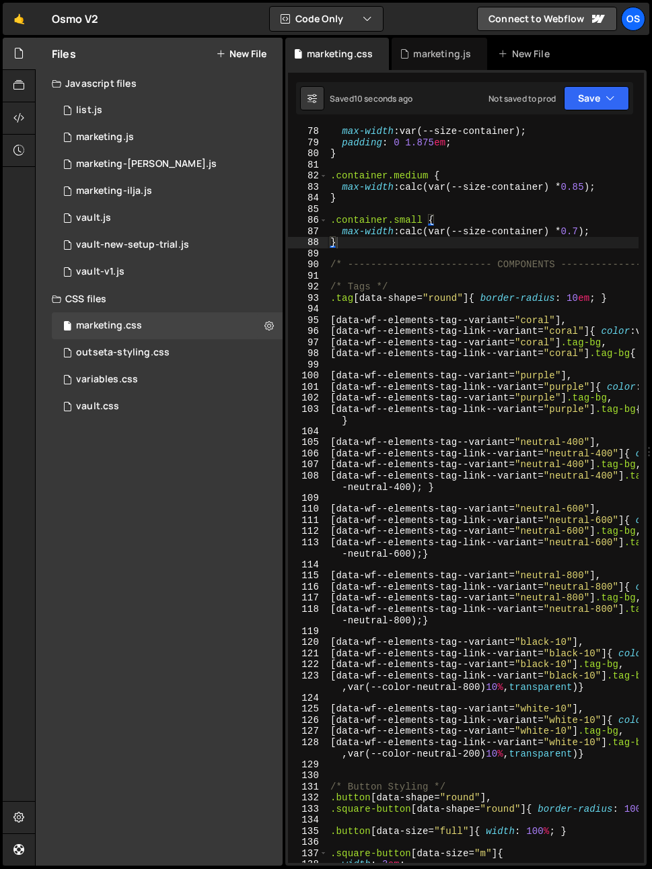
click at [208, 479] on div "Files New File Javascript files 0 list.js 0 0 marketing.js 0 0 marketing-[PERSO…" at bounding box center [159, 452] width 247 height 828
click at [209, 471] on div "Files New File Javascript files 0 list.js 0 0 marketing.js 0 0 marketing-[PERSO…" at bounding box center [159, 452] width 247 height 828
click at [232, 50] on button "New File" at bounding box center [241, 53] width 50 height 11
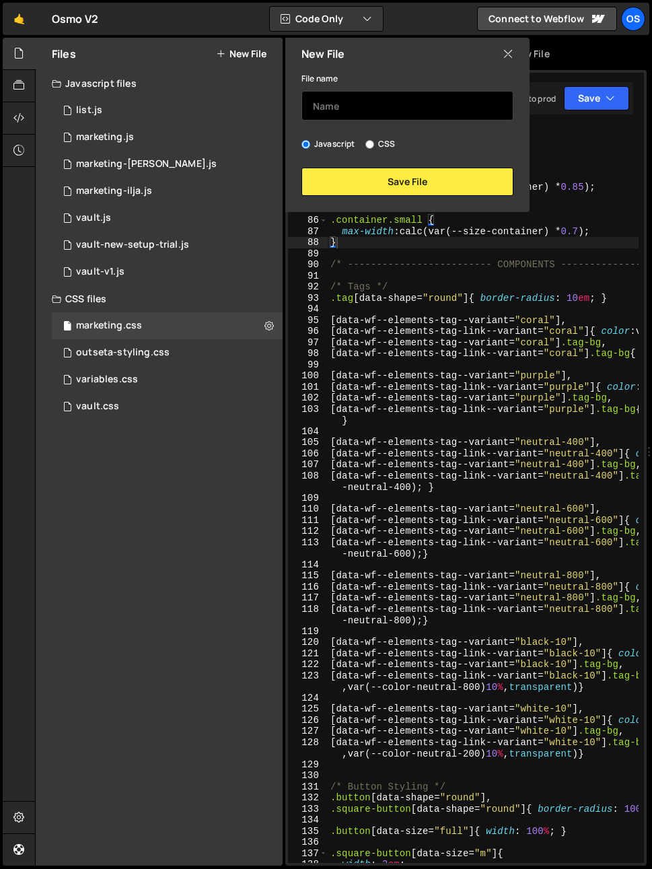
click at [400, 116] on input "text" at bounding box center [408, 106] width 212 height 30
click at [390, 140] on label "CSS" at bounding box center [380, 143] width 30 height 13
click at [374, 140] on input "CSS" at bounding box center [369, 144] width 9 height 9
radio input "true"
click at [386, 113] on input "text" at bounding box center [408, 106] width 212 height 30
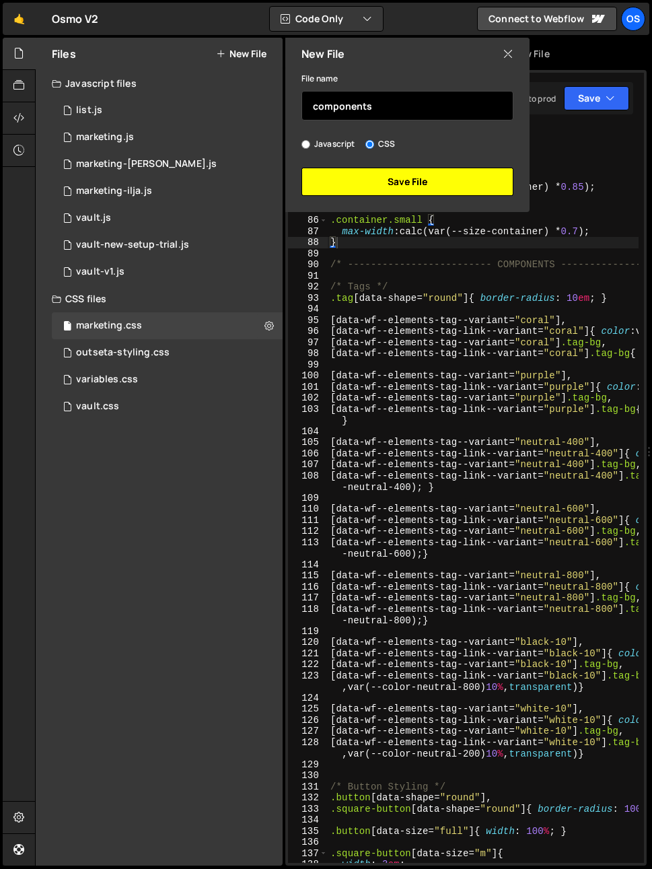
type input "components"
click at [384, 175] on button "Save File" at bounding box center [408, 182] width 212 height 28
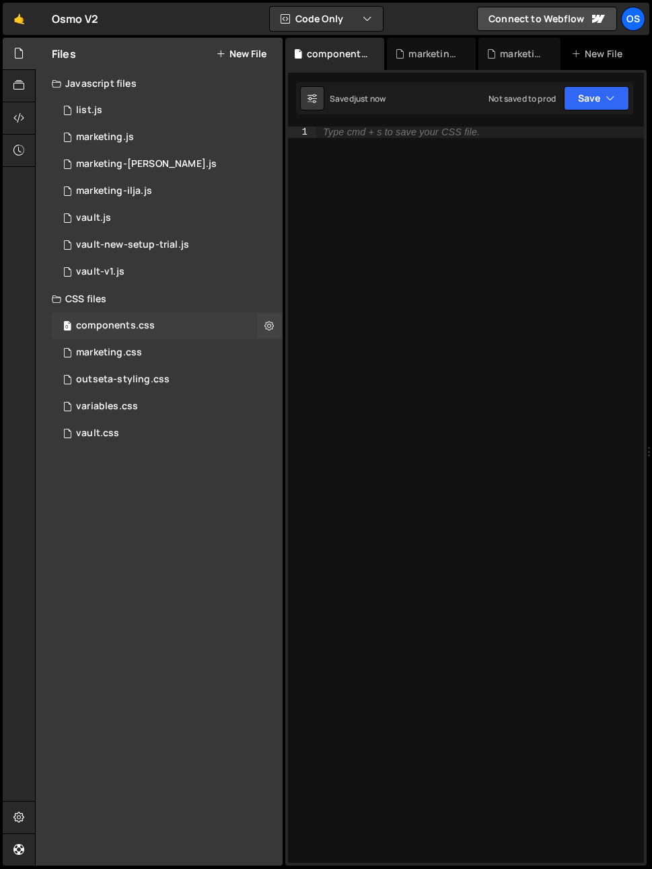
click at [153, 328] on div "0 components.css 0" at bounding box center [167, 325] width 231 height 27
click at [155, 363] on div "marketing.css 0" at bounding box center [167, 352] width 231 height 27
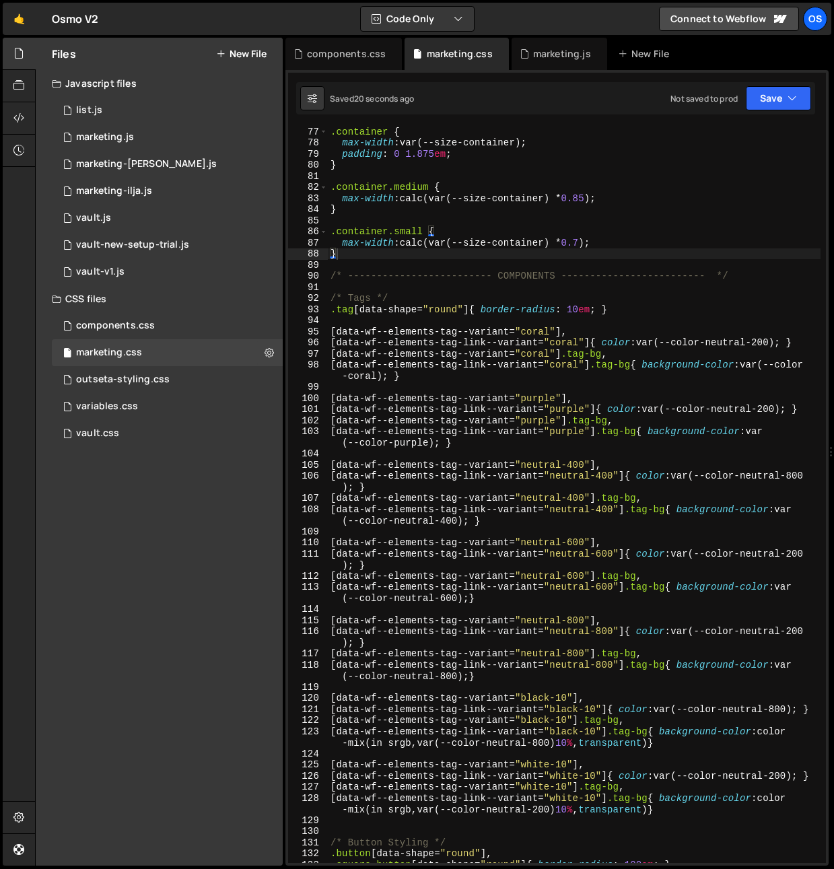
type textarea "[data-wf--elements-tag--variant="purple"] .tag-bg,"
click at [479, 415] on div ".container { max-width : var(--size-container) ; padding : 0 1.875 em ; } .cont…" at bounding box center [574, 505] width 493 height 759
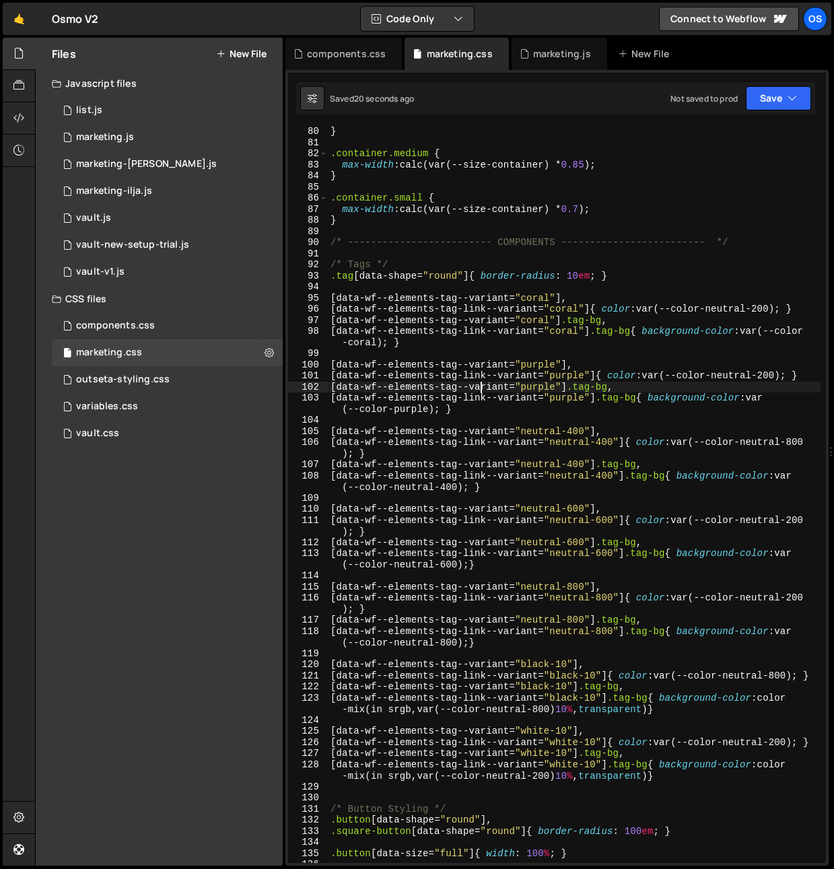
scroll to position [911, 0]
click at [393, 284] on div "} .container.medium { max-width : calc(var(--size-container) * 0.85 ) ; } .cont…" at bounding box center [574, 505] width 493 height 759
click at [585, 241] on div "} .container.medium { max-width : calc(var(--size-container) * 0.85 ) ; } .cont…" at bounding box center [574, 505] width 493 height 759
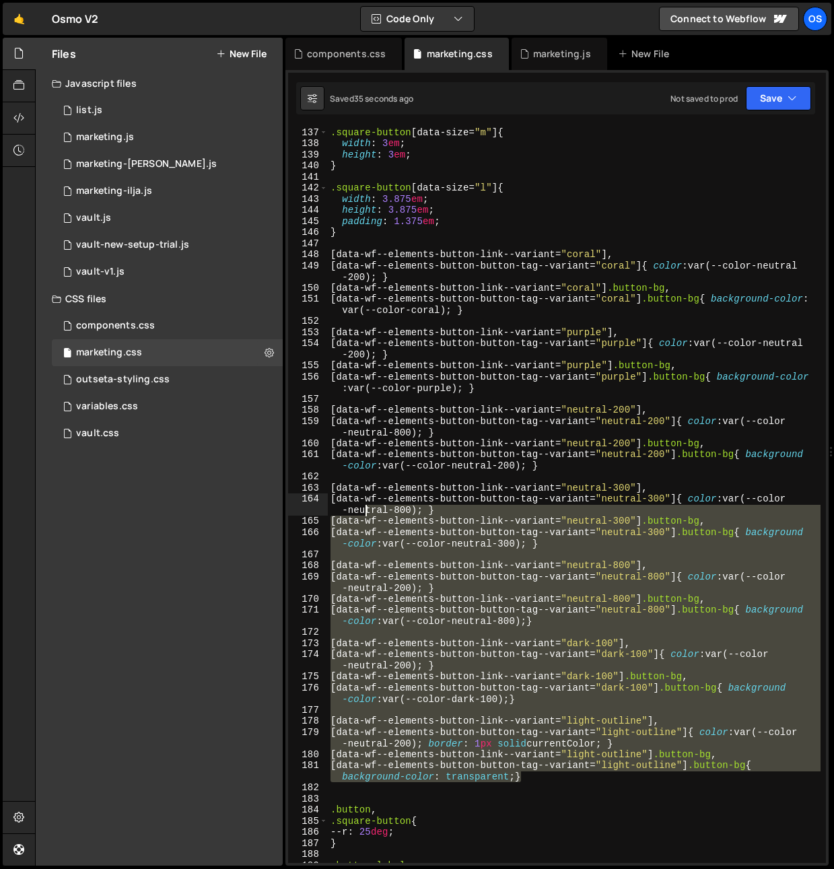
scroll to position [1477, 0]
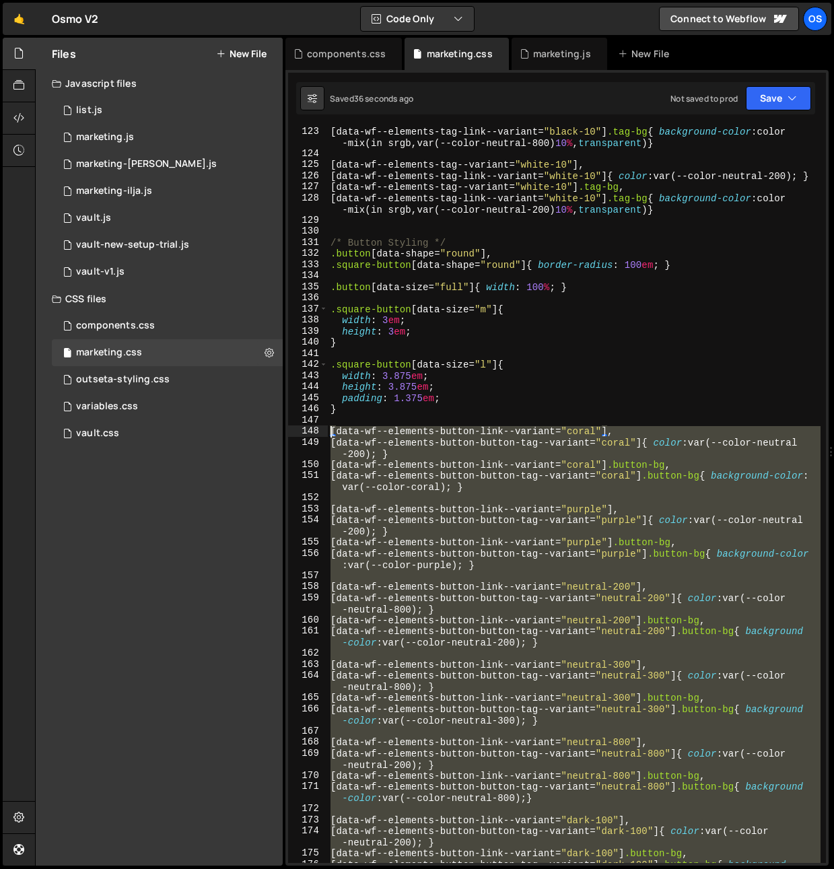
drag, startPoint x: 556, startPoint y: 575, endPoint x: 304, endPoint y: 431, distance: 290.0
click at [304, 431] on div "/* ------------------------- COMPONENTS ------------------------- */ 123 124 12…" at bounding box center [557, 495] width 538 height 736
type textarea "[data-wf--elements-button-link--variant="coral"], [data-wf--elements-button-but…"
click at [127, 322] on div "components.css" at bounding box center [115, 326] width 79 height 12
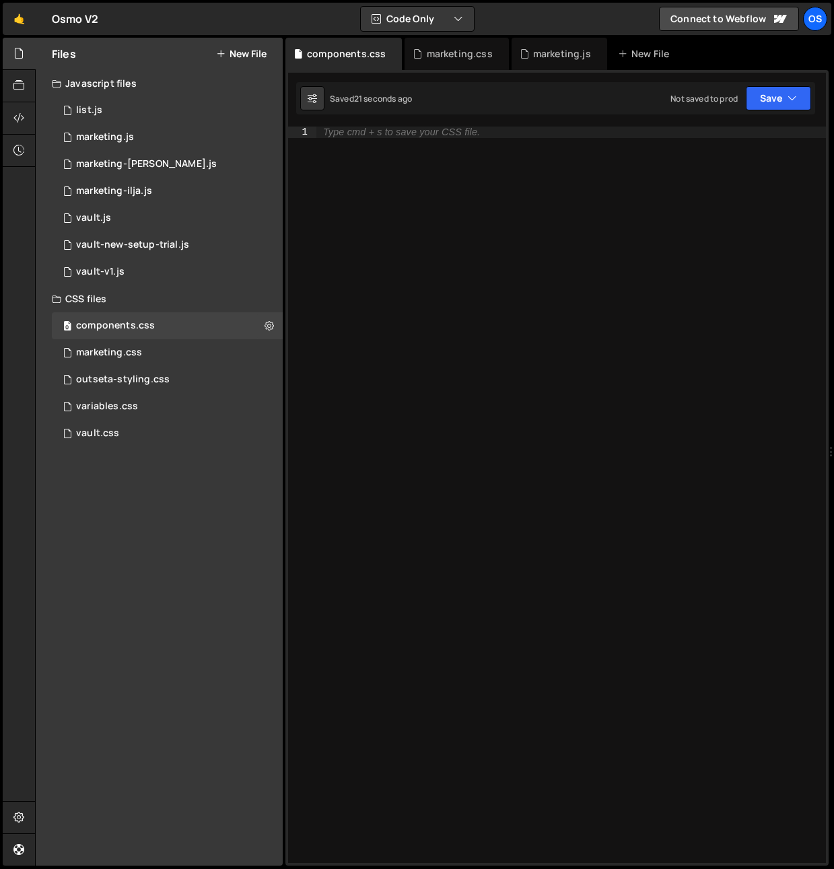
click at [494, 341] on div "Type cmd + s to save your CSS file." at bounding box center [571, 506] width 510 height 759
paste textarea "[data-wf--elements-button-button-tag--variant="light-outline"] .button-bg{ back…"
type textarea "[data-wf--elements-button-button-tag--variant="light-outline"] .button-bg{ back…"
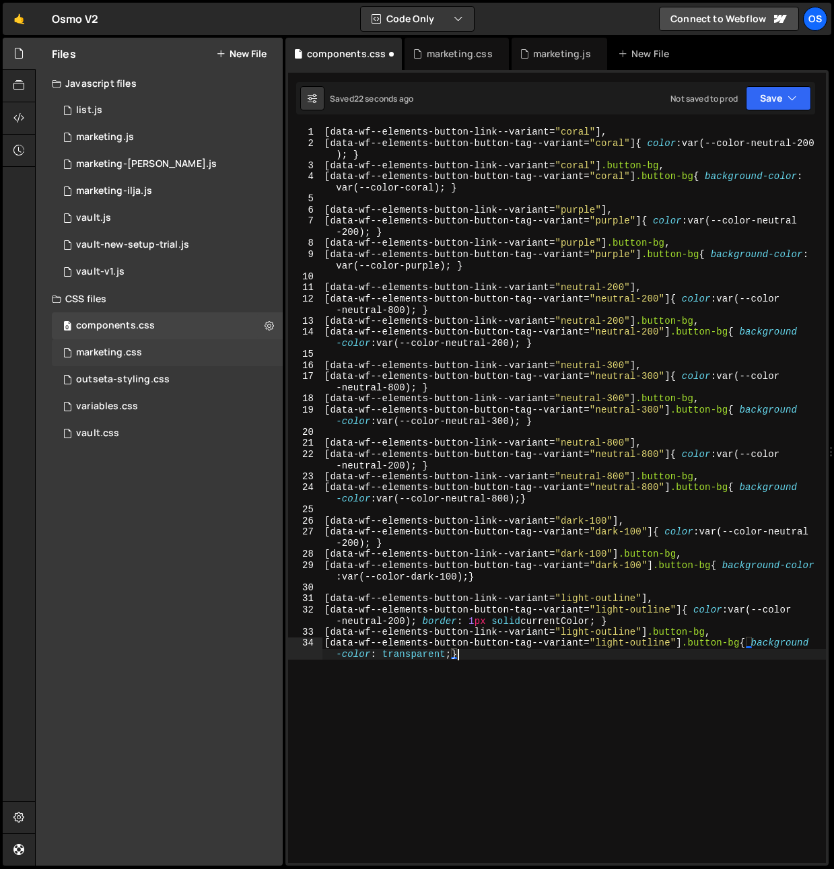
click at [139, 355] on div "marketing.css" at bounding box center [109, 353] width 66 height 12
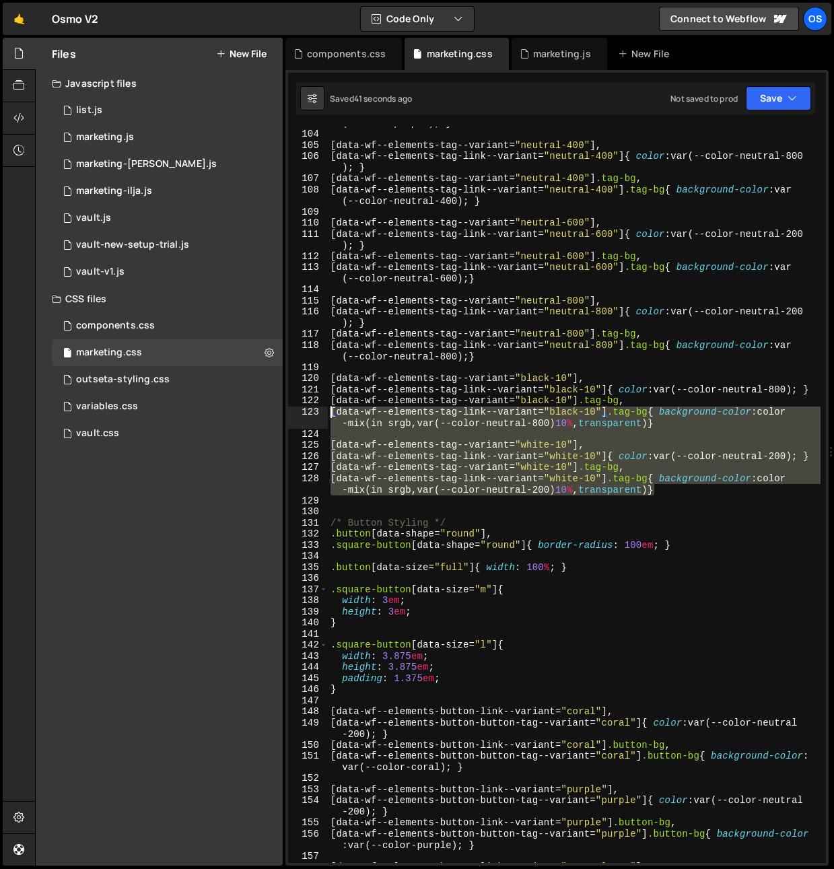
scroll to position [948, 0]
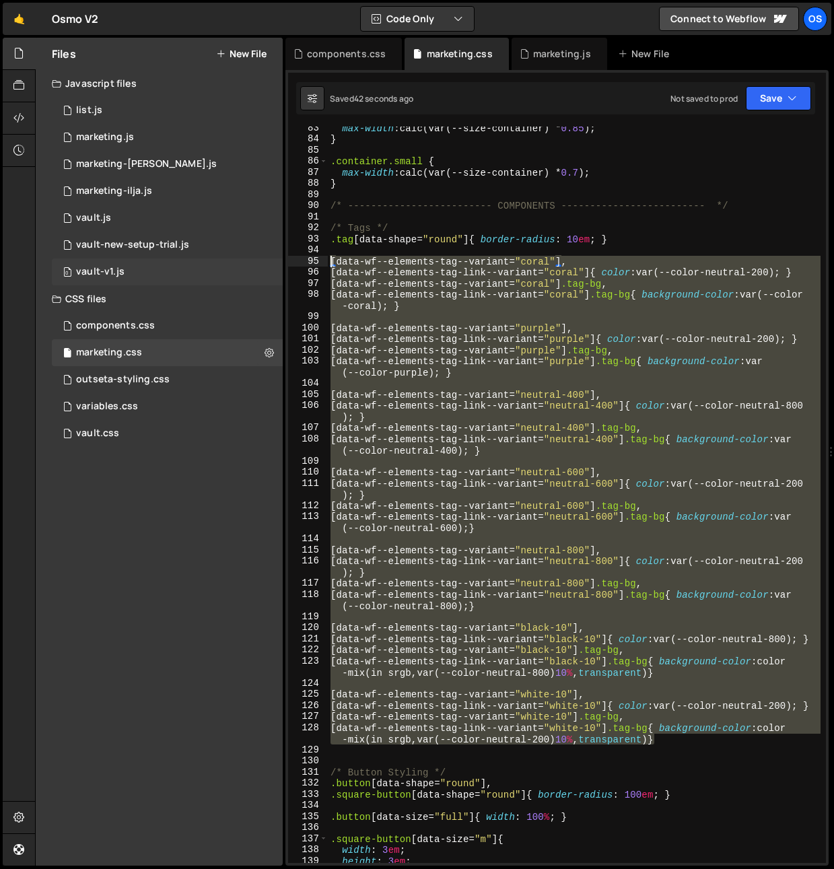
drag, startPoint x: 682, startPoint y: 444, endPoint x: 281, endPoint y: 264, distance: 439.6
click at [281, 264] on div "Files New File Javascript files 0 list.js 0 0 marketing.js 0 0 marketing-[PERSO…" at bounding box center [434, 452] width 799 height 829
type textarea "[data-wf--elements-tag--variant="coral"], [data-wf--elements-tag-link--variant=…"
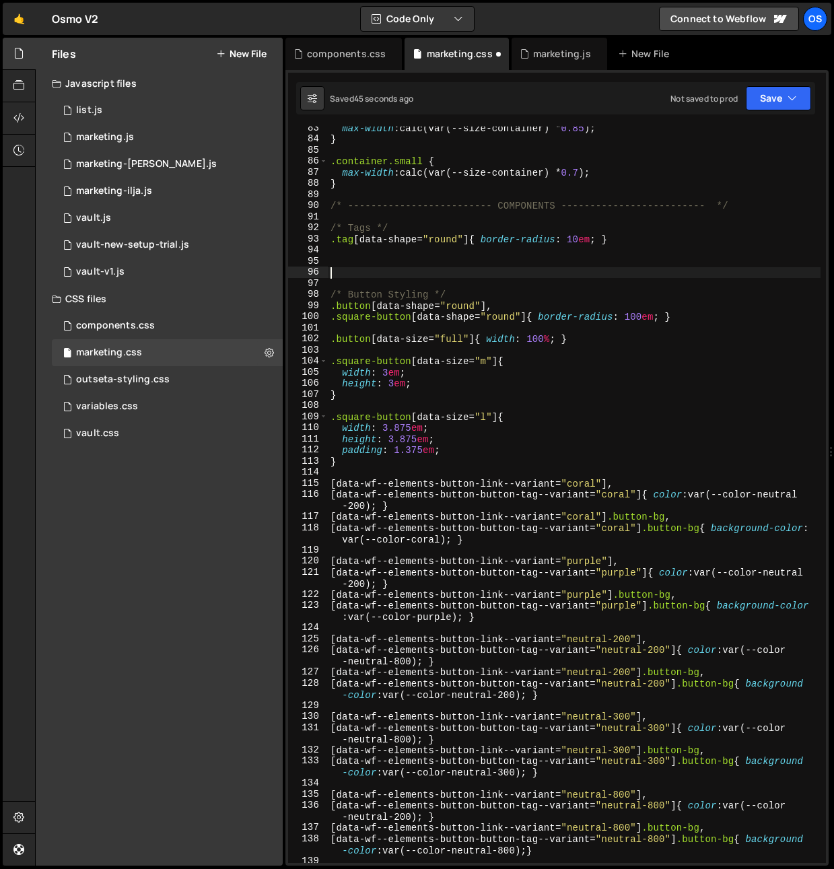
click at [354, 275] on div "max-width : calc(var(--size-container) * 0.85 ) ; } .container.small { max-widt…" at bounding box center [574, 501] width 493 height 759
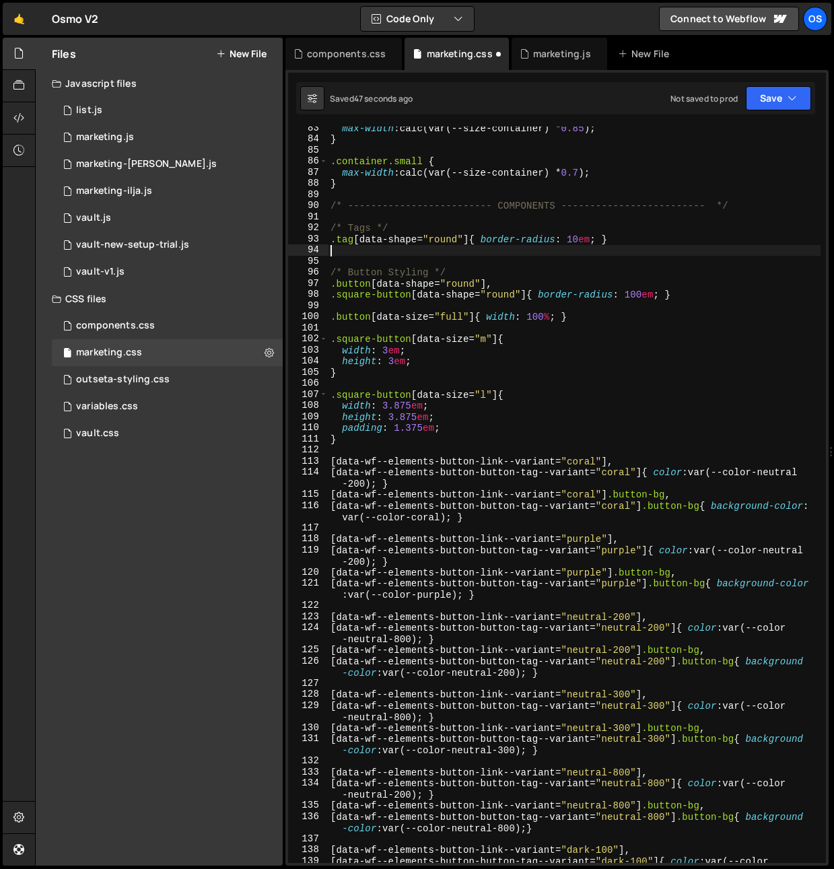
type textarea ".tag[data-shape="round"]{ border-radius: 10em; }"
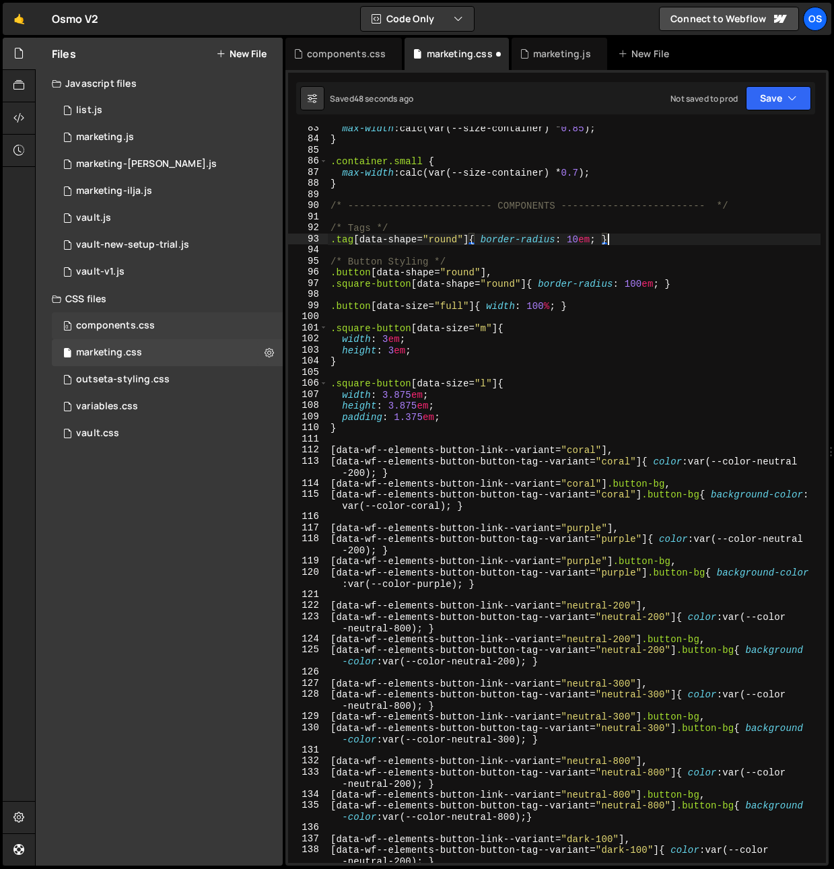
click at [148, 325] on div "components.css" at bounding box center [115, 326] width 79 height 12
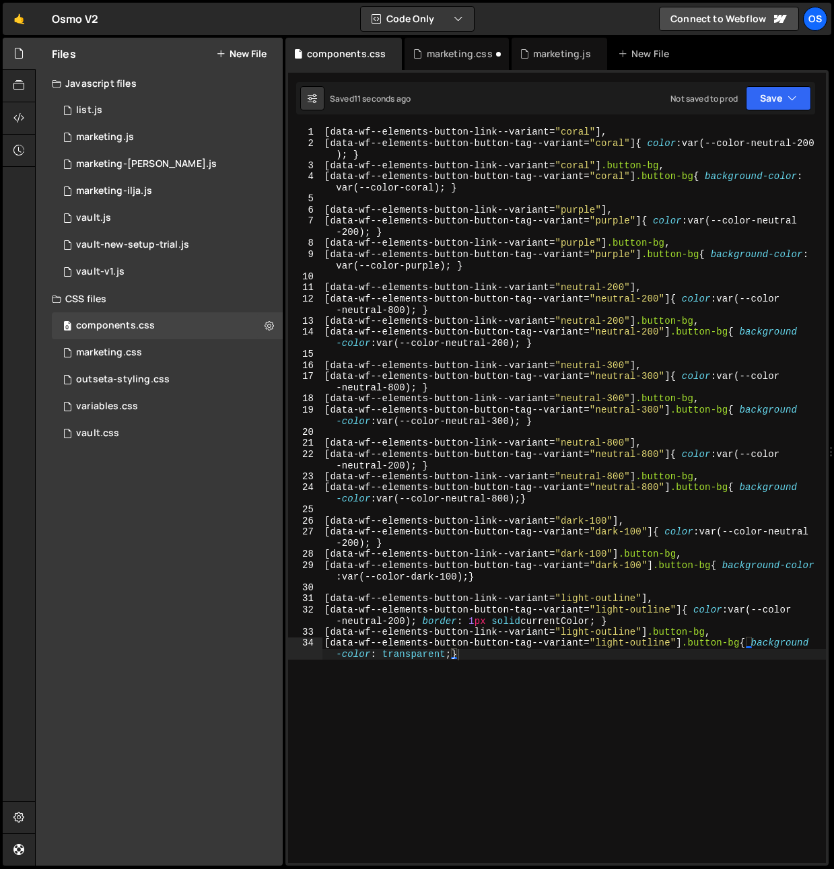
click at [328, 132] on div "[ data-wf--elements-button-link--variant = " coral " ], [ data-wf--elements-but…" at bounding box center [574, 512] width 504 height 770
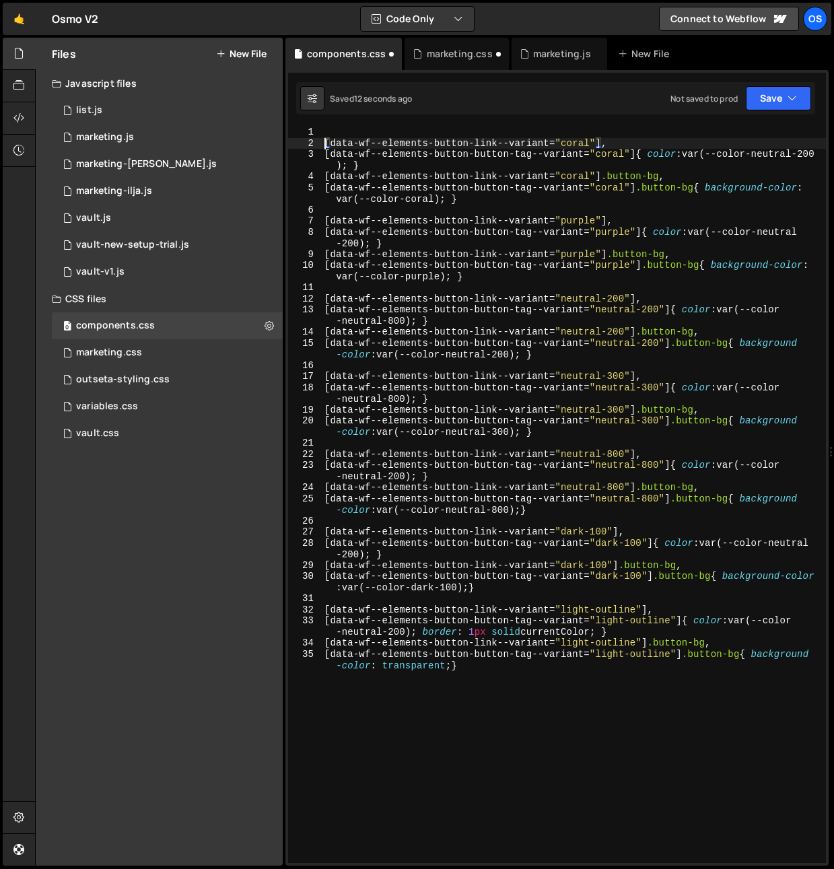
type textarea "[data-wf--elements-button-link--variant="coral"],"
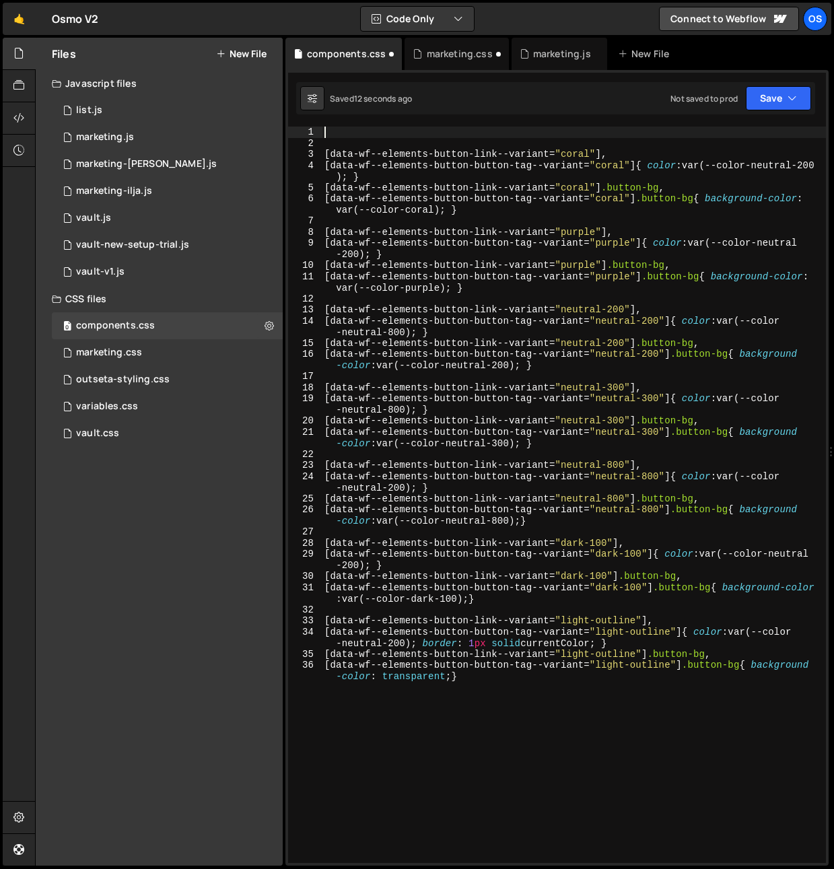
paste textarea "[data-wf--elements-tag-link--variant="white-10"] .tag-bg{ background-color: col…"
type textarea "[data-wf--elements-tag-link--variant="white-10"] .tag-bg{ background-color: col…"
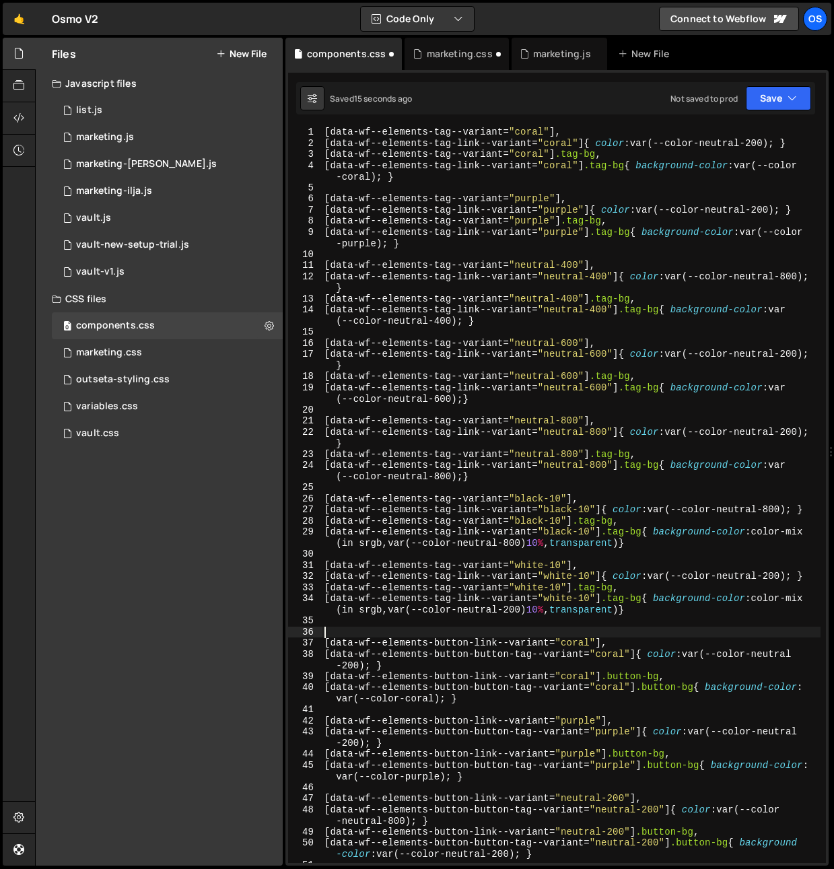
click at [363, 630] on div "[ data-wf--elements-tag--variant = " coral " ], [ data-wf--elements-tag-link--v…" at bounding box center [571, 506] width 499 height 759
click at [324, 131] on div "[ data-wf--elements-tag--variant = " coral " ], [ data-wf--elements-tag-link--v…" at bounding box center [571, 506] width 499 height 759
type textarea "[data-wf--elements-tag--variant="coral"],"
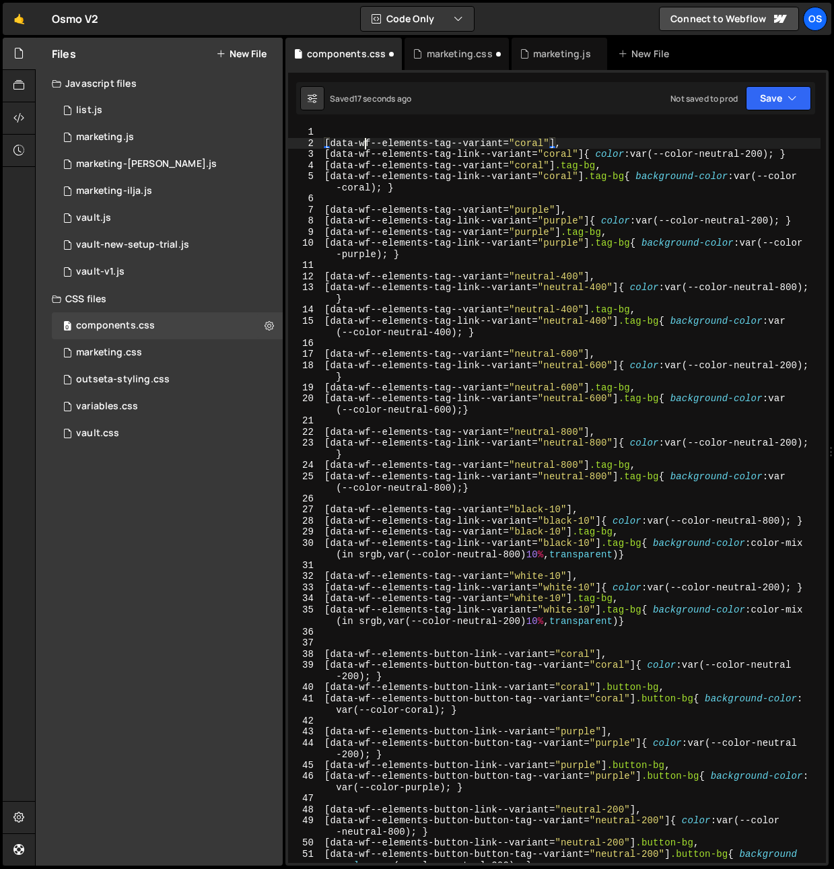
click at [365, 139] on div "[ data-wf--elements-tag--variant = " coral " ], [ data-wf--elements-tag-link--v…" at bounding box center [571, 506] width 499 height 759
click at [367, 133] on div "[ data-wf--elements-tag--variant = " coral " ], [ data-wf--elements-tag-link--v…" at bounding box center [571, 506] width 499 height 759
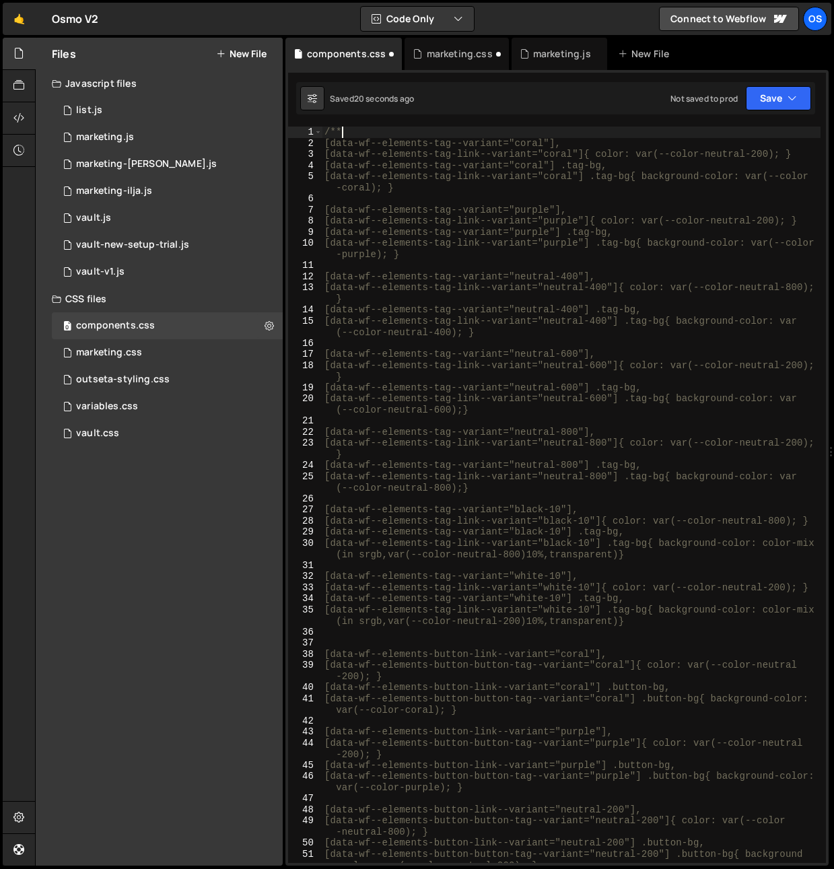
scroll to position [0, 1]
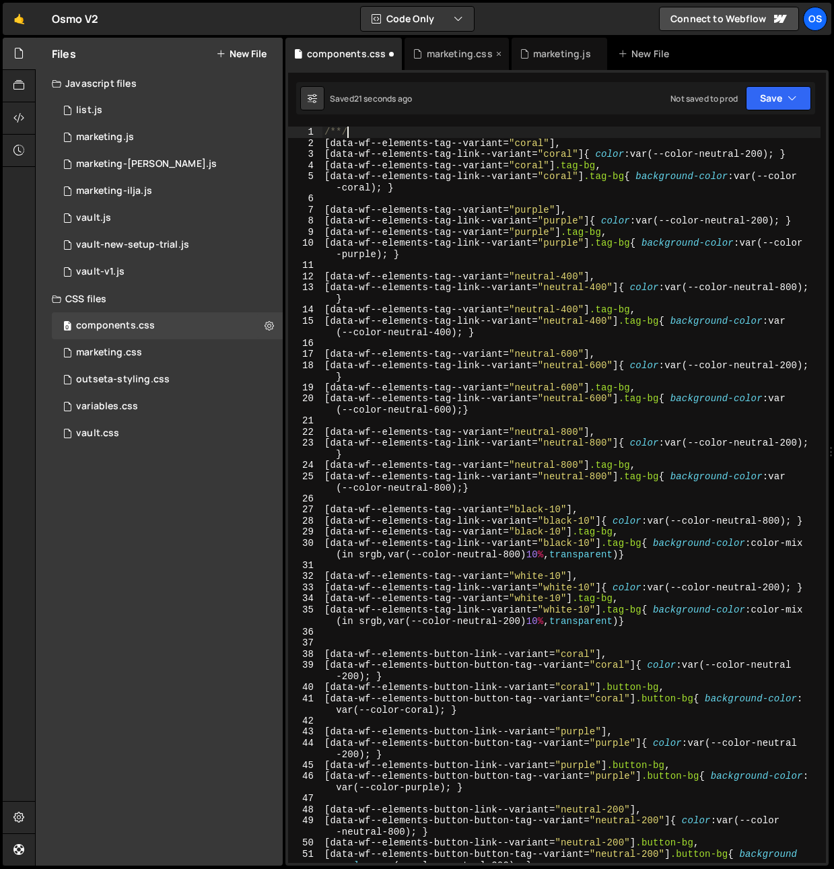
type textarea "/**/"
click at [442, 56] on div "marketing.css" at bounding box center [460, 53] width 66 height 13
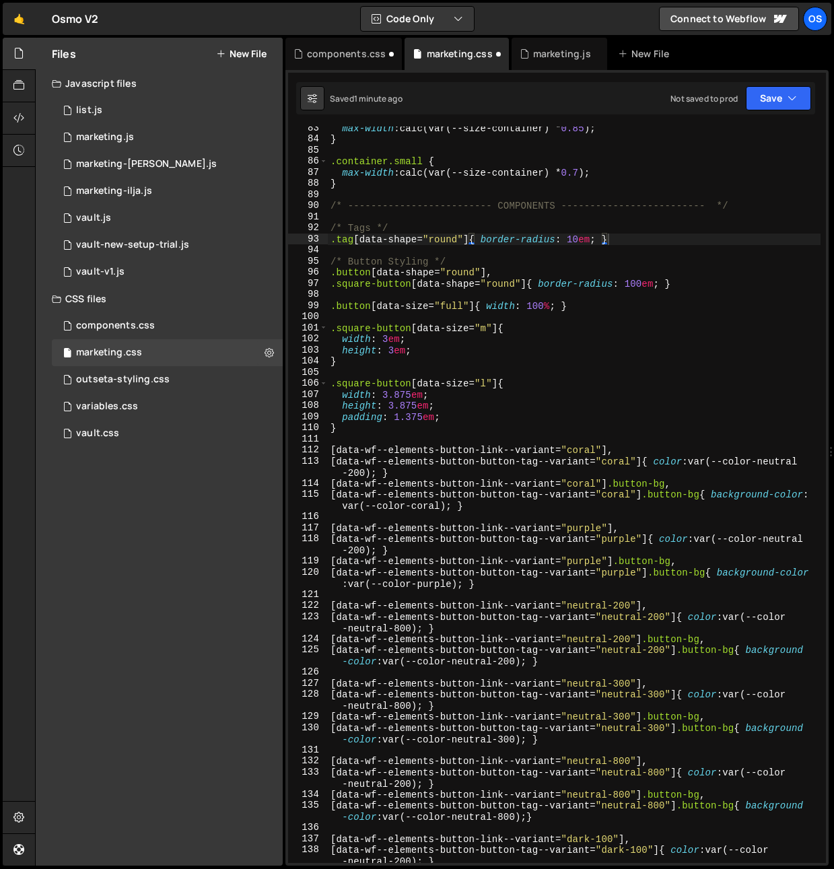
click at [442, 210] on div "max-width : calc(var(--size-container) * 0.85 ) ; } .container.small { max-widt…" at bounding box center [574, 501] width 493 height 759
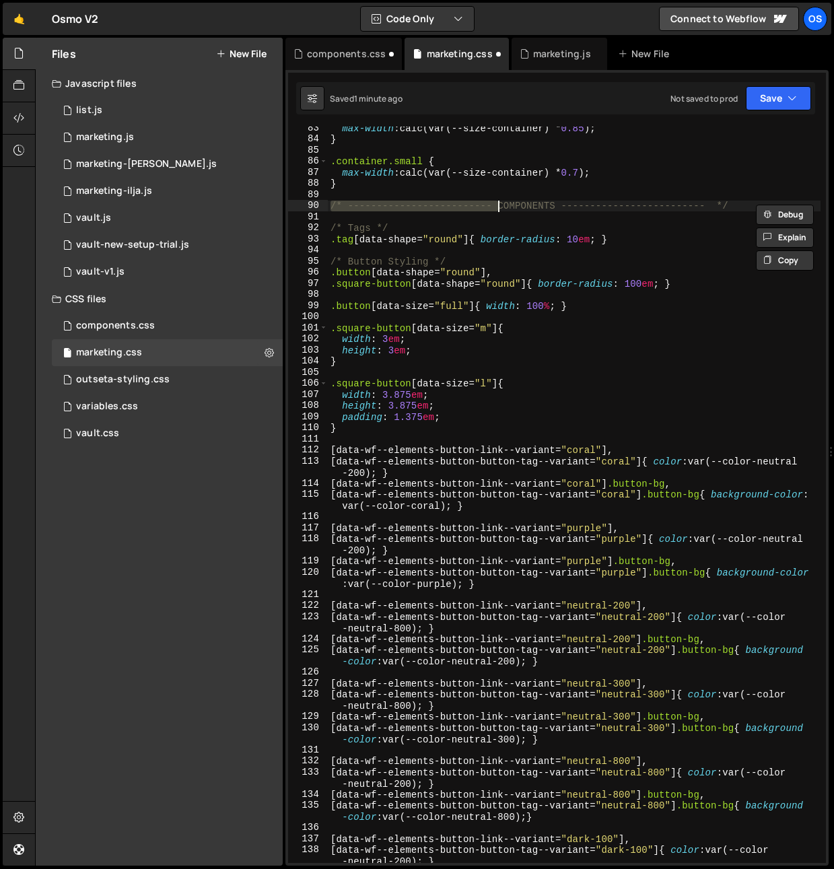
click at [442, 210] on div "max-width : calc(var(--size-container) * 0.85 ) ; } .container.small { max-widt…" at bounding box center [574, 501] width 493 height 759
type textarea "/* ------------------------- COMPONENTS ------------------------- */"
click at [341, 63] on div "components.css" at bounding box center [343, 54] width 116 height 32
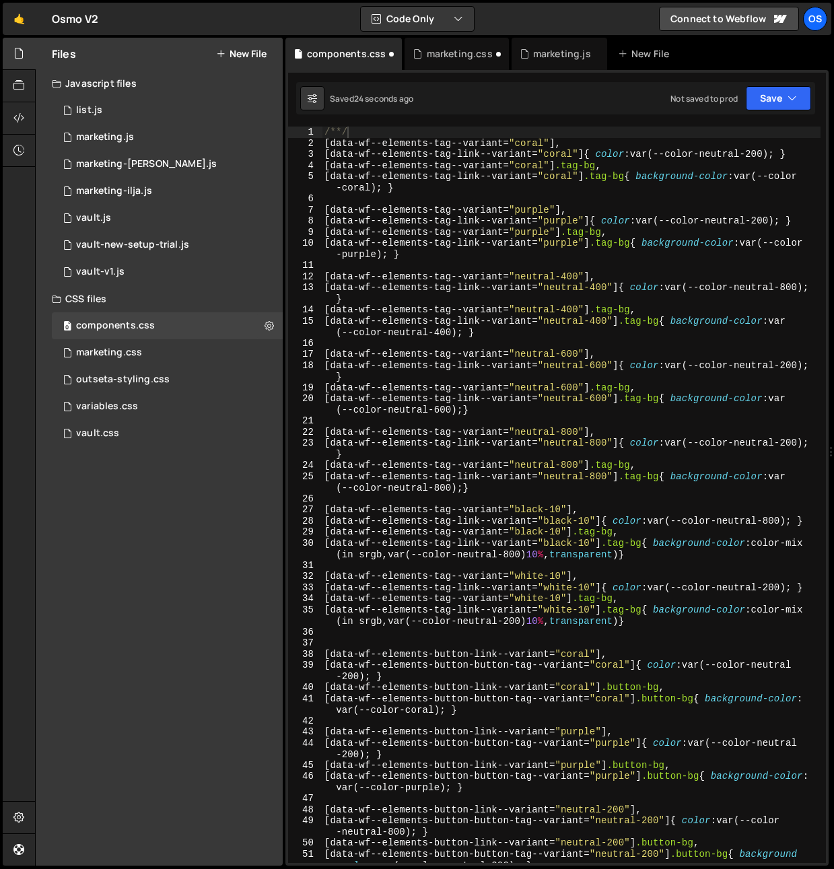
click at [357, 133] on div "/**/ [ data-wf--elements-tag--variant = " coral " ], [ data-wf--elements-tag-li…" at bounding box center [571, 506] width 499 height 759
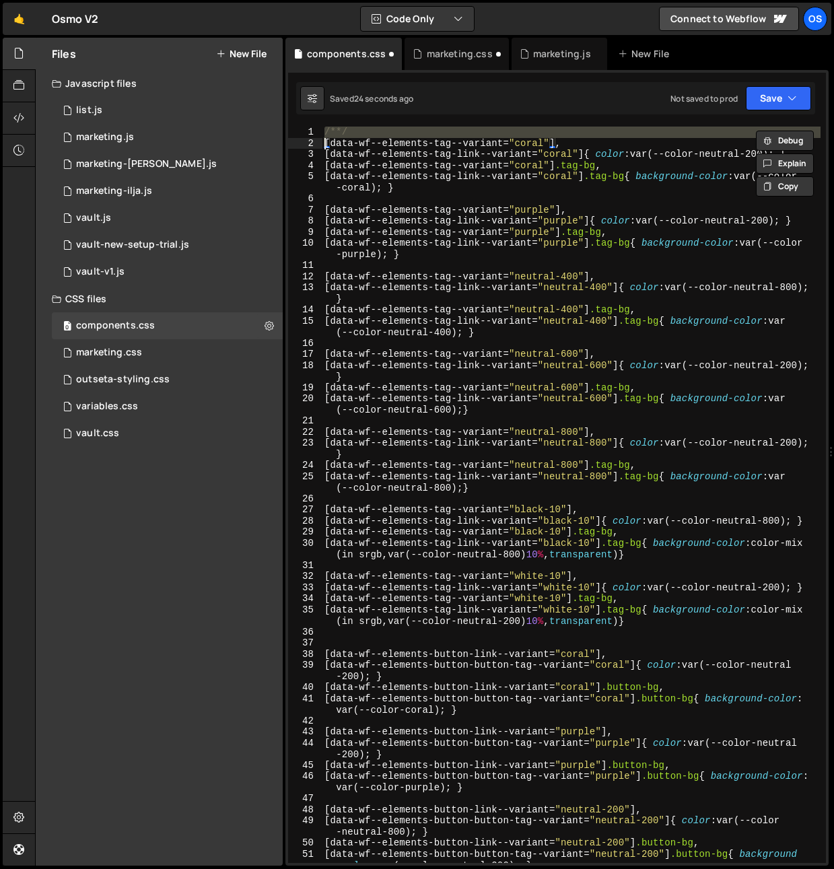
paste textarea
click at [526, 135] on div "/* ------------------------- COMPONENTS ------------------------- */ [ data-wf-…" at bounding box center [571, 506] width 499 height 759
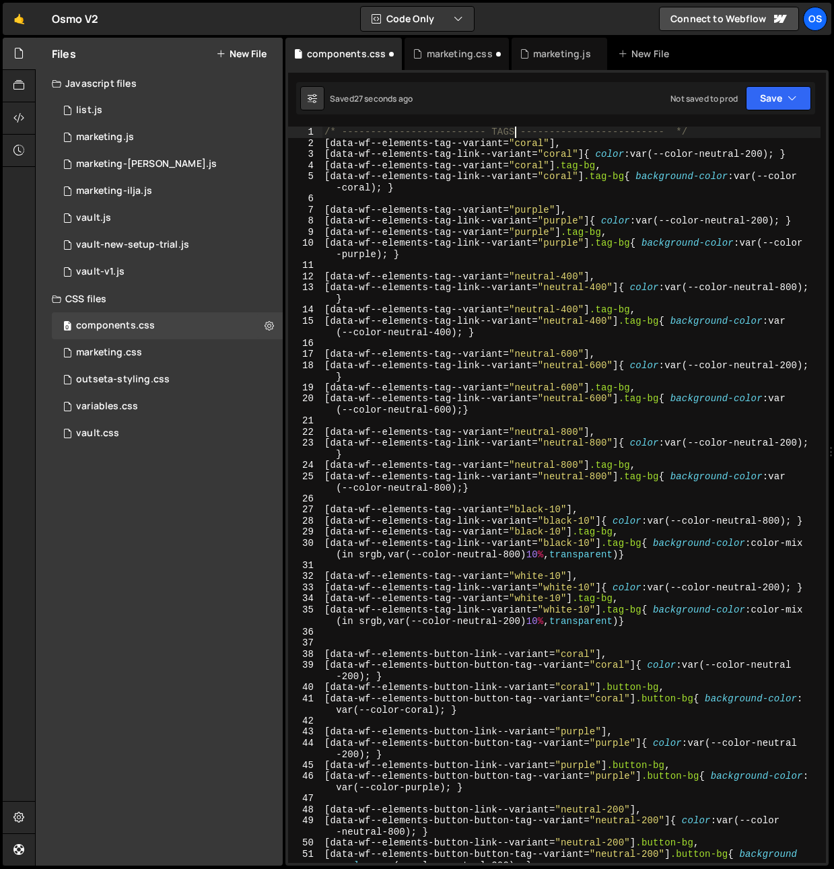
scroll to position [0, 13]
click at [499, 127] on div "/* ------------------------- TAGS ------------------------- */ [ data-wf--eleme…" at bounding box center [571, 506] width 499 height 759
click at [494, 127] on div "/* ------------------------- TAGS ------------------------- */ [ data-wf--eleme…" at bounding box center [571, 506] width 499 height 759
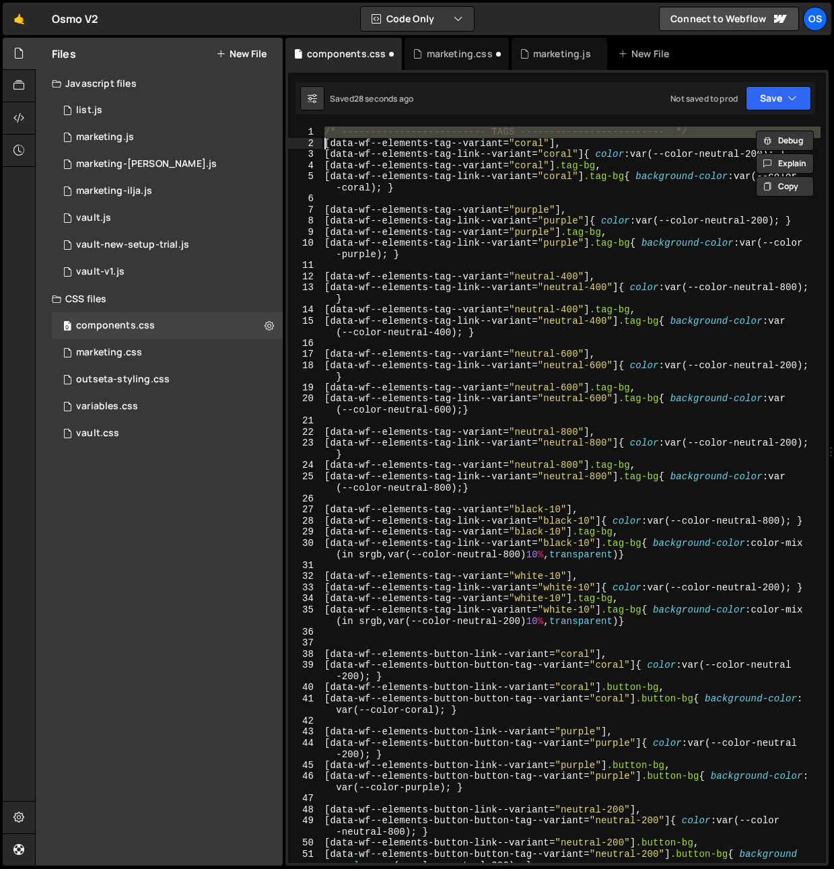
click at [494, 127] on div "/* ------------------------- TAGS ------------------------- */ [ data-wf--eleme…" at bounding box center [571, 506] width 499 height 759
type textarea "/* ------------------------- TAGS ------------------------- */ [data-wf--elemen…"
click at [359, 644] on div "/* ------------------------- TAGS ------------------------- */ [ data-wf--eleme…" at bounding box center [571, 506] width 499 height 759
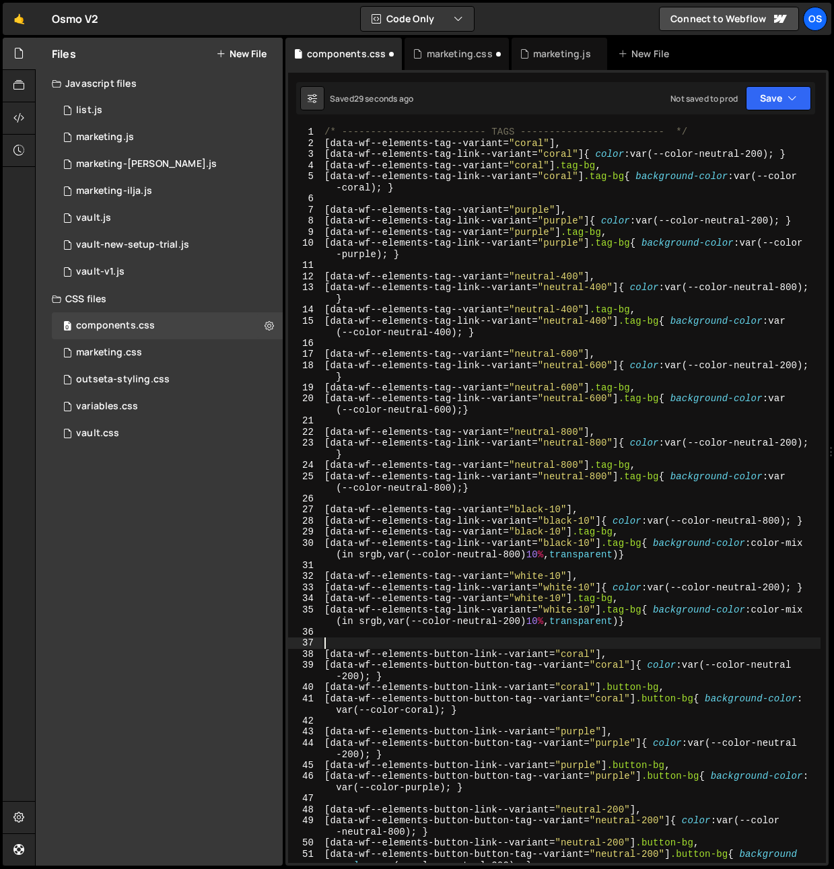
scroll to position [0, 0]
paste textarea "/* ------------------------- TAGS ------------------------- */"
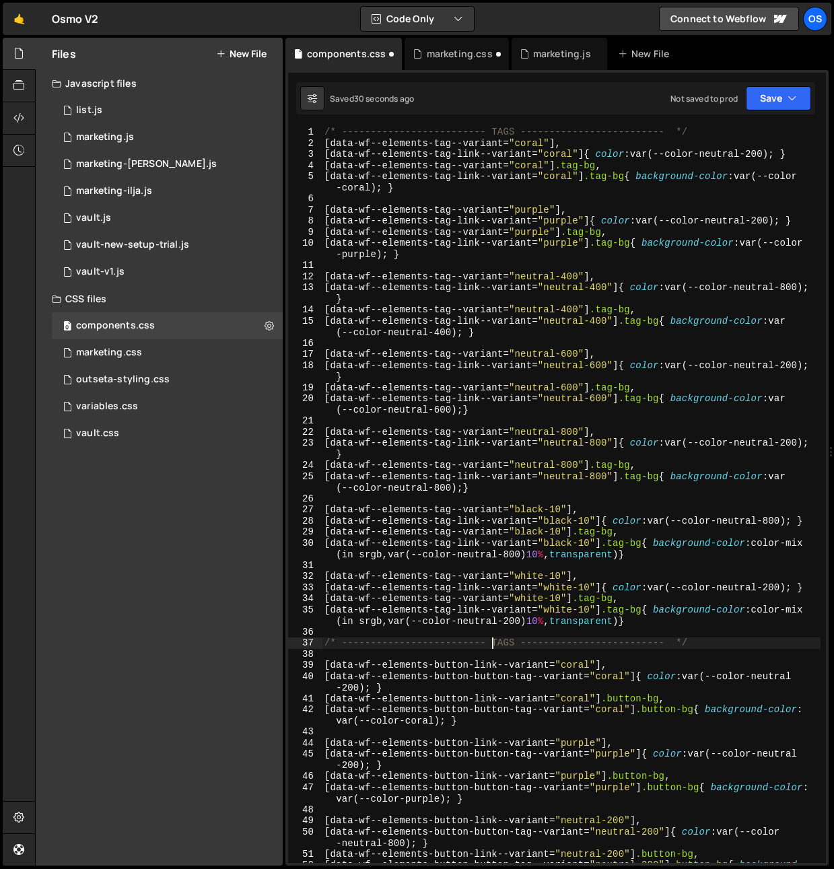
click at [494, 641] on div "/* ------------------------- TAGS ------------------------- */ [ data-wf--eleme…" at bounding box center [571, 512] width 499 height 770
type textarea "/* ------------------------- BUTTONS ------------------------- */"
click at [376, 646] on div "/* ------------------------- TAGS ------------------------- */ [ data-wf--eleme…" at bounding box center [571, 512] width 499 height 770
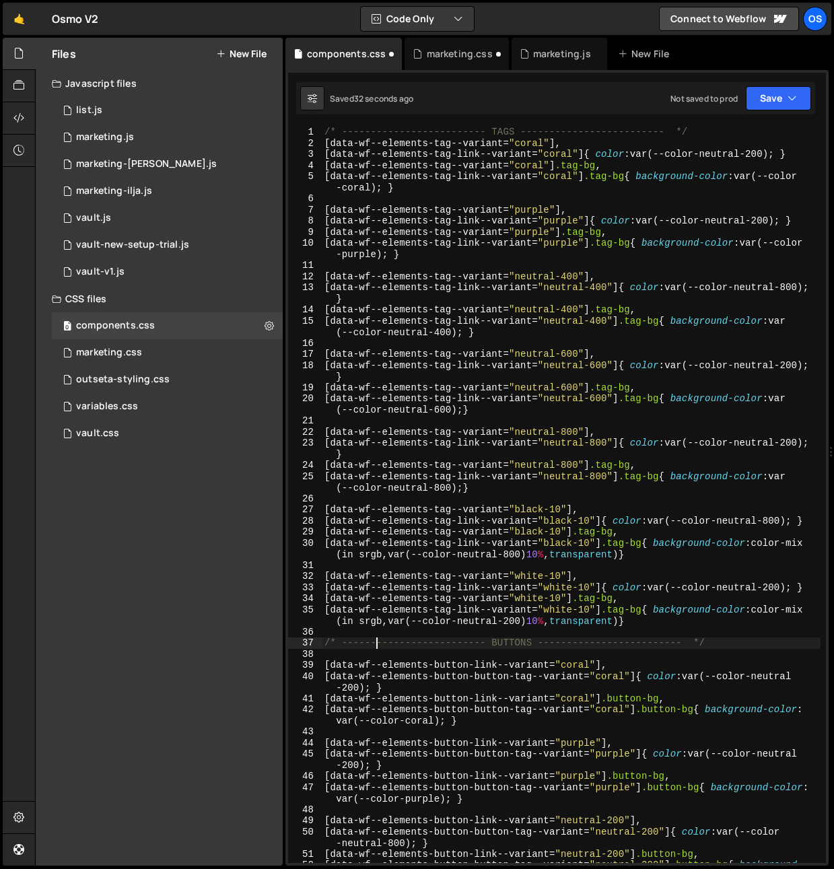
click at [376, 652] on div "/* ------------------------- TAGS ------------------------- */ [ data-wf--eleme…" at bounding box center [571, 512] width 499 height 770
type textarea "/* ------------------------- BUTTONS ------------------------- */"
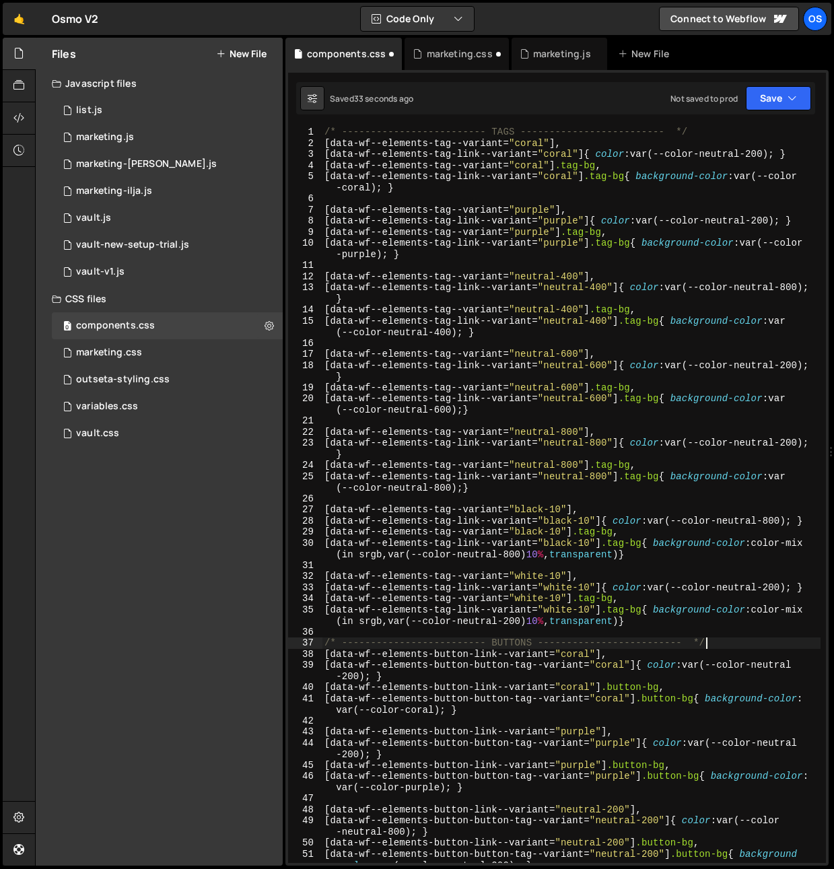
click at [365, 640] on div "/* ------------------------- TAGS ------------------------- */ [ data-wf--eleme…" at bounding box center [571, 506] width 499 height 759
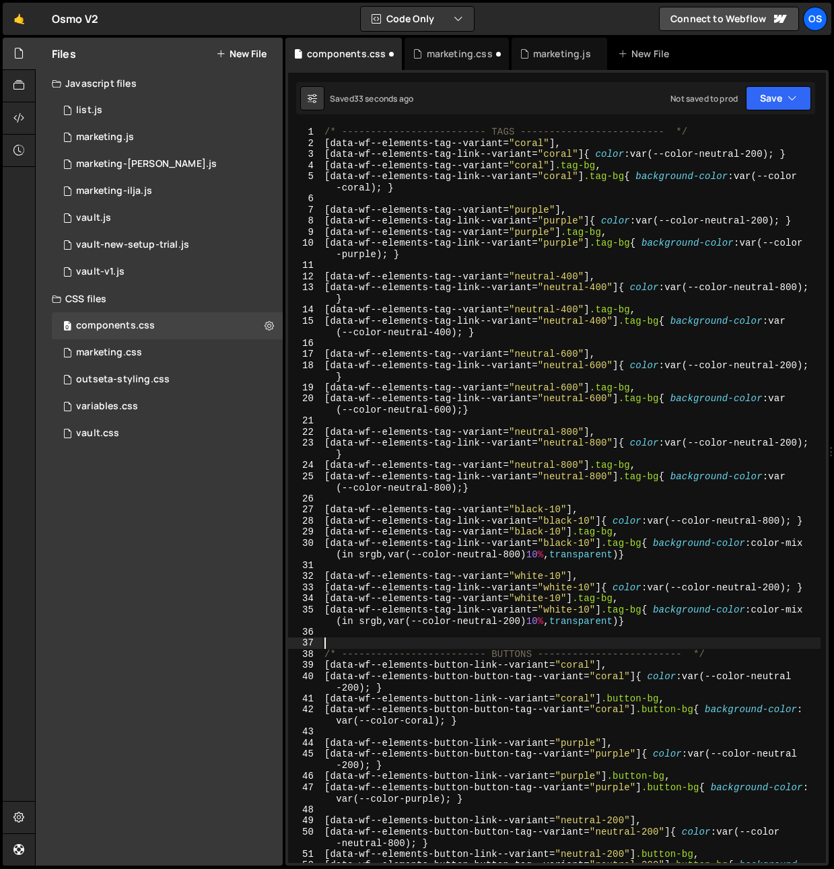
click at [366, 635] on div "/* ------------------------- TAGS ------------------------- */ [ data-wf--eleme…" at bounding box center [571, 512] width 499 height 770
click at [151, 359] on div "marketing.css 0" at bounding box center [167, 352] width 231 height 27
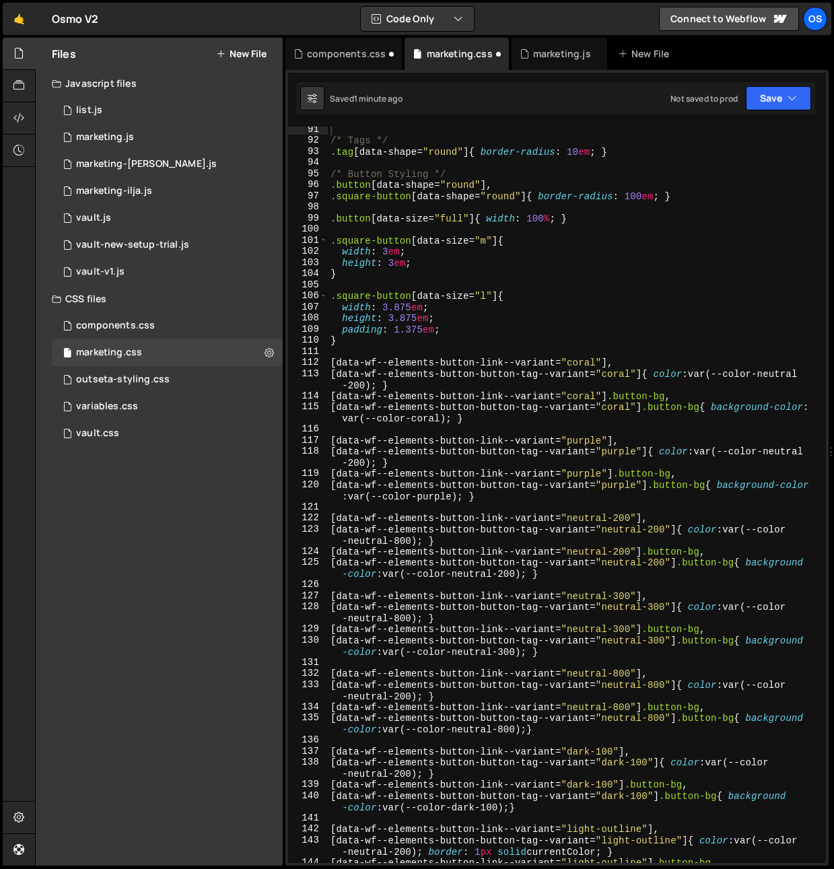
scroll to position [1160, 0]
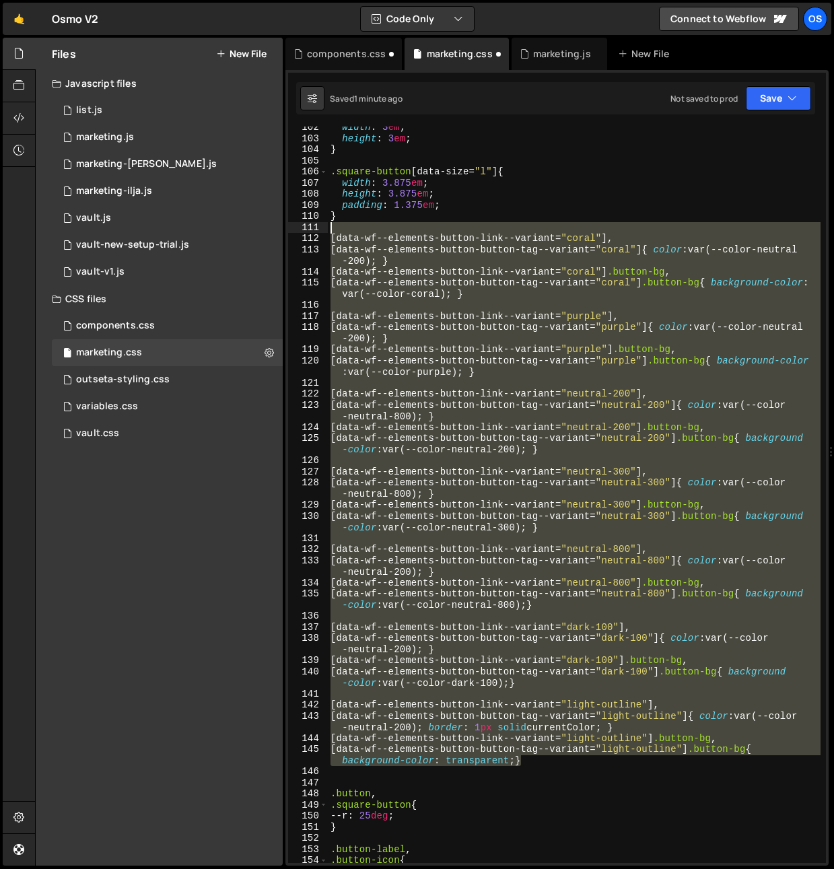
drag, startPoint x: 549, startPoint y: 763, endPoint x: 324, endPoint y: 235, distance: 573.9
click at [322, 230] on div "[data-wf--elements-button-button-tag--variant="light-outline"] .button-bg{ back…" at bounding box center [557, 495] width 538 height 736
type textarea "[data-wf--elements-button-link--variant="coral"],"
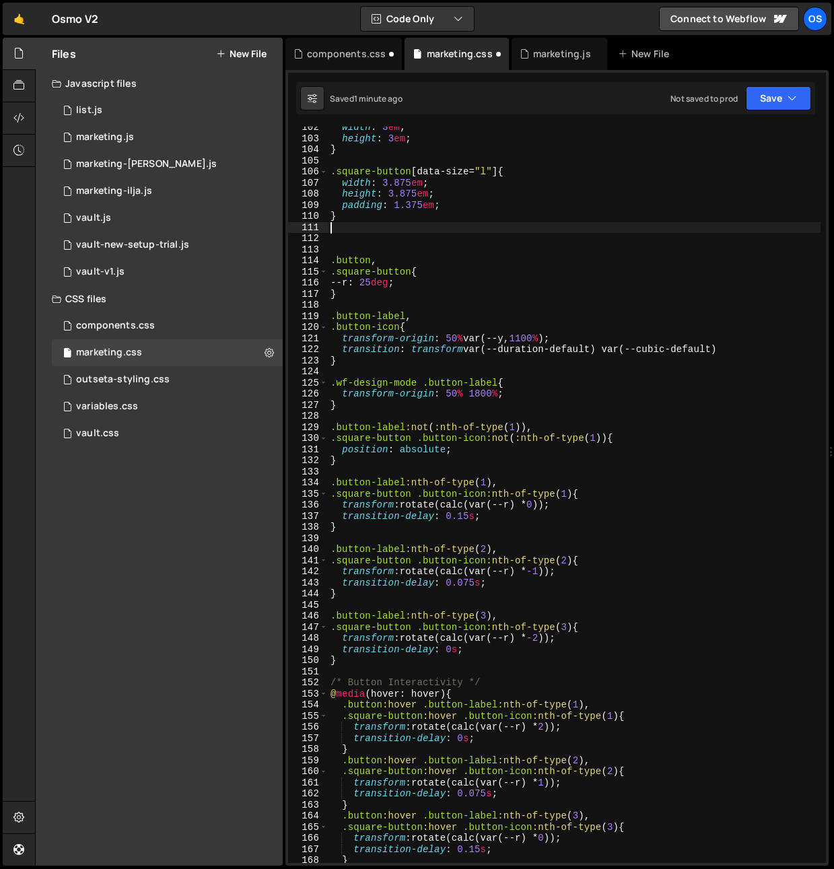
click at [374, 248] on div "width : 3 em ; height : 3 em ; } .square-button [ data-size = " l " ] { width :…" at bounding box center [574, 501] width 493 height 759
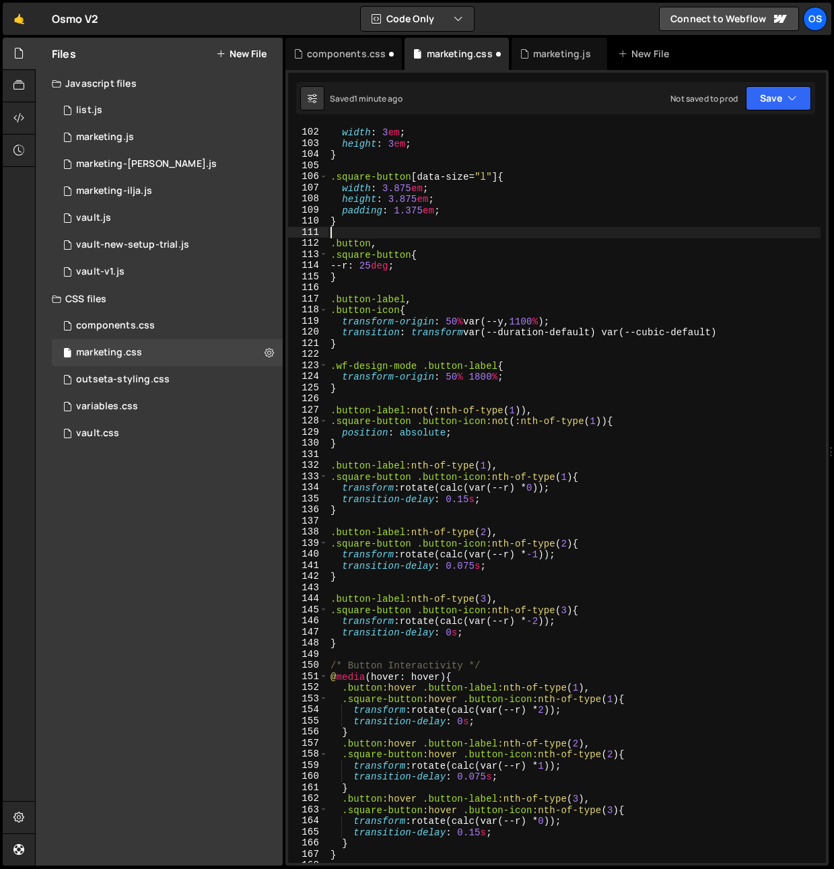
scroll to position [938, 0]
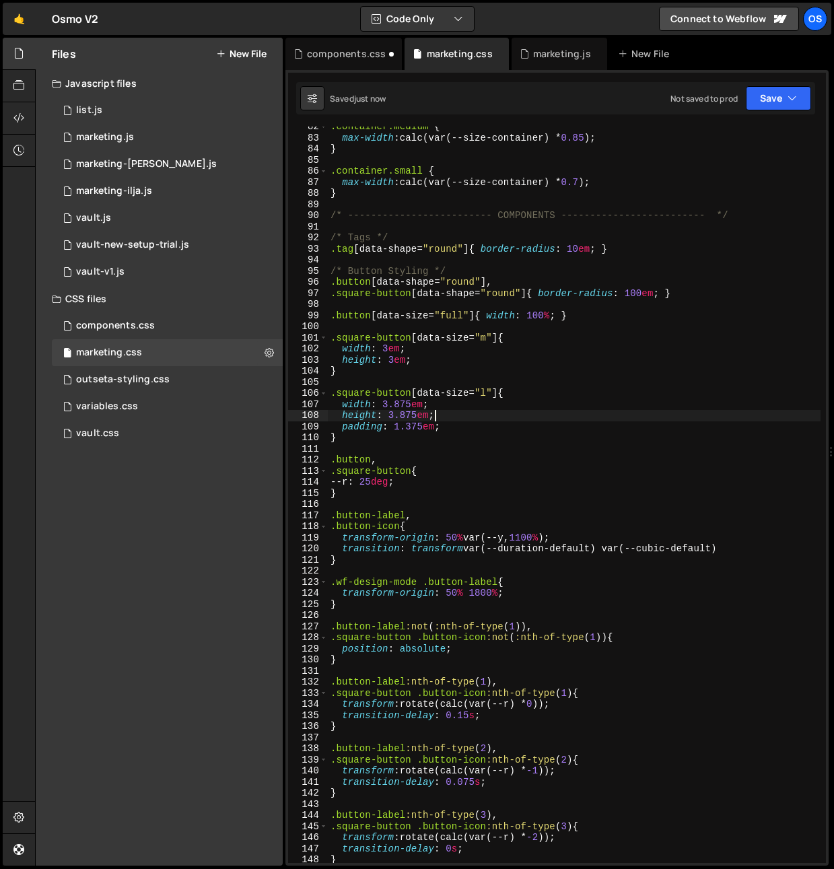
click at [520, 411] on div ".container.medium { max-width : calc(var(--size-container) * 0.85 ) ; } .contai…" at bounding box center [574, 500] width 493 height 759
click at [523, 216] on div ".container.medium { max-width : calc(var(--size-container) * 0.85 ) ; } .contai…" at bounding box center [574, 500] width 493 height 759
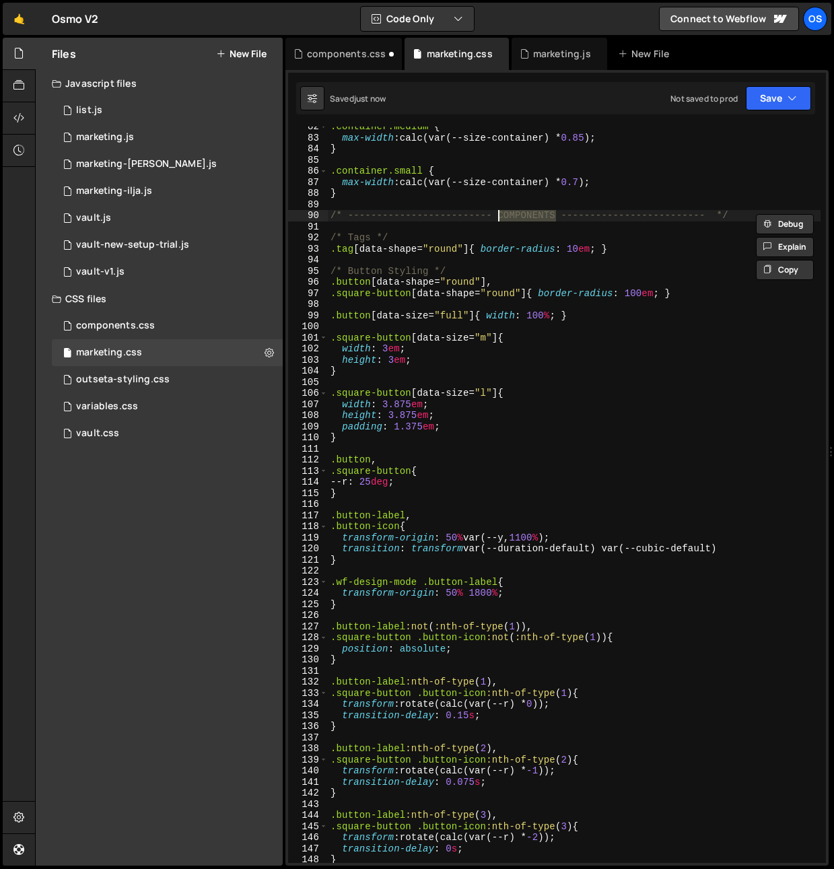
click at [568, 336] on div ".container.medium { max-width : calc(var(--size-container) * 0.85 ) ; } .contai…" at bounding box center [574, 500] width 493 height 759
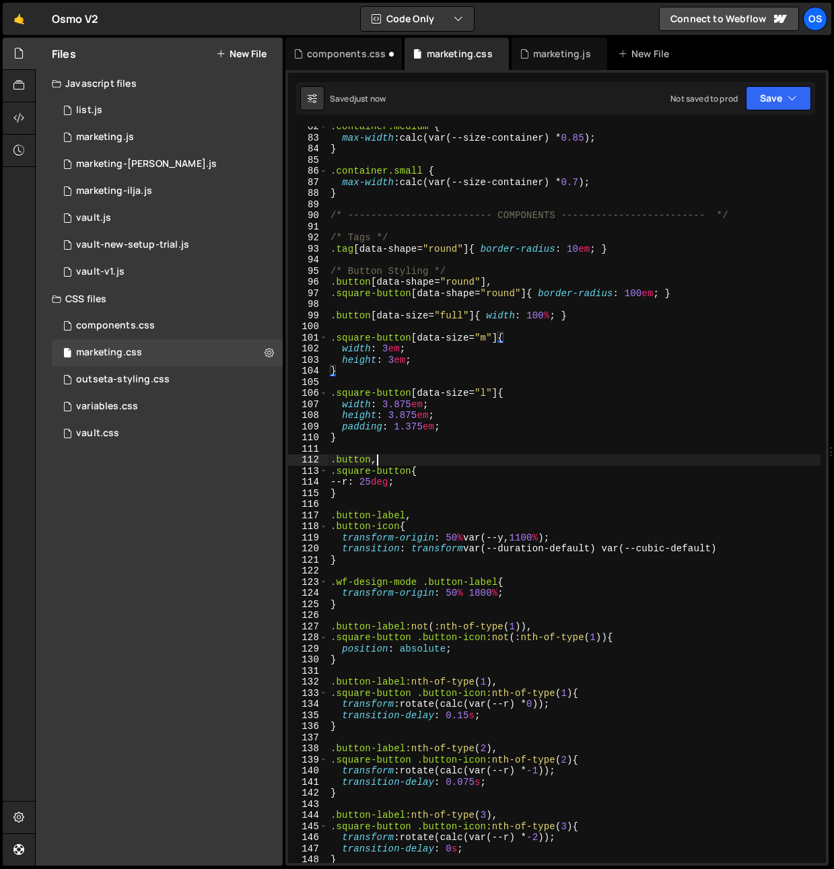
click at [396, 454] on div ".container.medium { max-width : calc(var(--size-container) * 0.85 ) ; } .contai…" at bounding box center [574, 500] width 493 height 759
type textarea ".button,"
click at [396, 449] on div ".container.medium { max-width : calc(var(--size-container) * 0.85 ) ; } .contai…" at bounding box center [574, 500] width 493 height 759
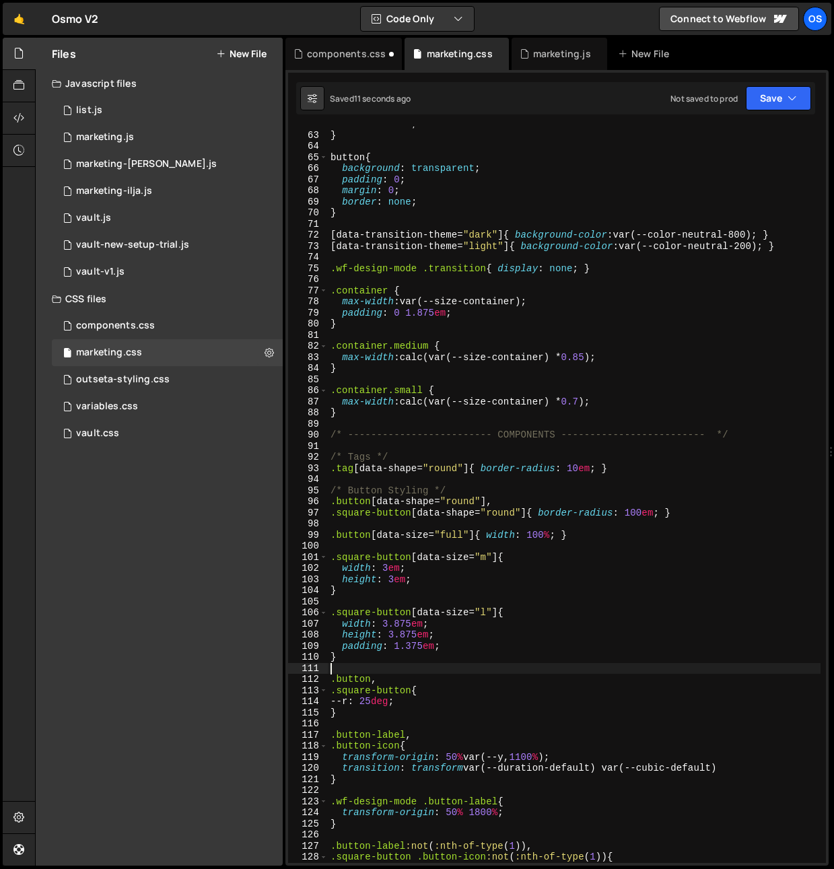
scroll to position [718, 0]
click at [573, 471] on div "resize : none ; } button { background : transparent ; padding : 0 ; margin : 0 …" at bounding box center [574, 497] width 493 height 759
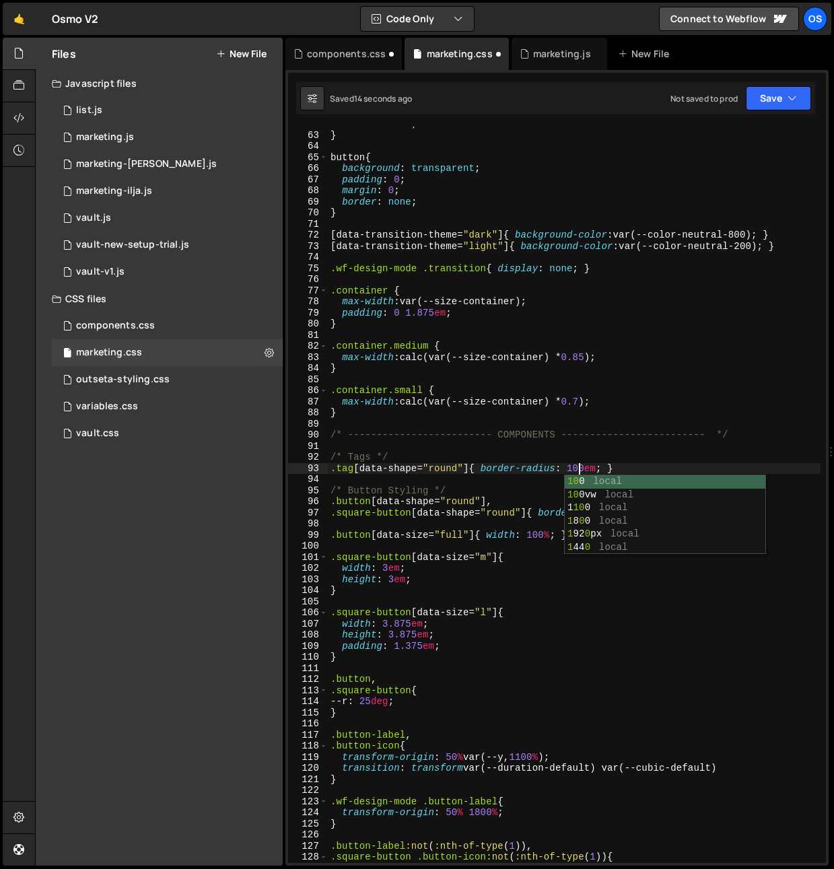
scroll to position [0, 17]
type textarea ".tag[data-shape="round"]{ border-radius: 100em; }"
click at [361, 45] on div "components.css" at bounding box center [343, 54] width 116 height 32
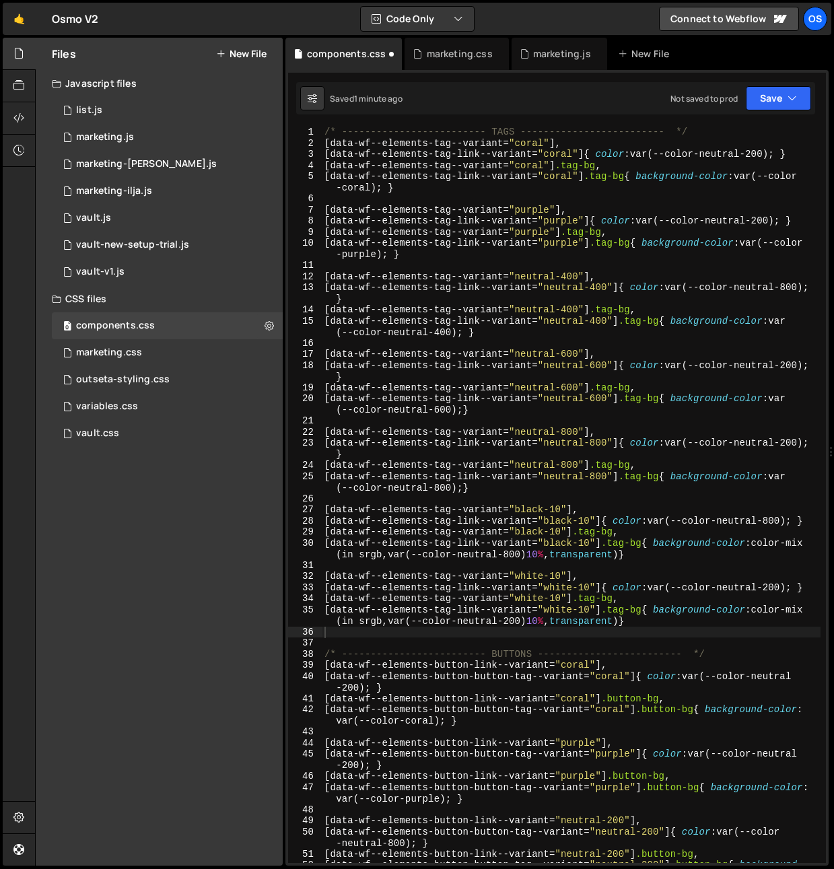
type textarea "[data-wf--elements-tag-link--variant="purple"] .tag-bg{ background-color: var(-…"
click at [439, 255] on div "/* ------------------------- TAGS ------------------------- */ [ data-wf--eleme…" at bounding box center [571, 512] width 499 height 770
click at [436, 51] on div "marketing.css" at bounding box center [460, 53] width 66 height 13
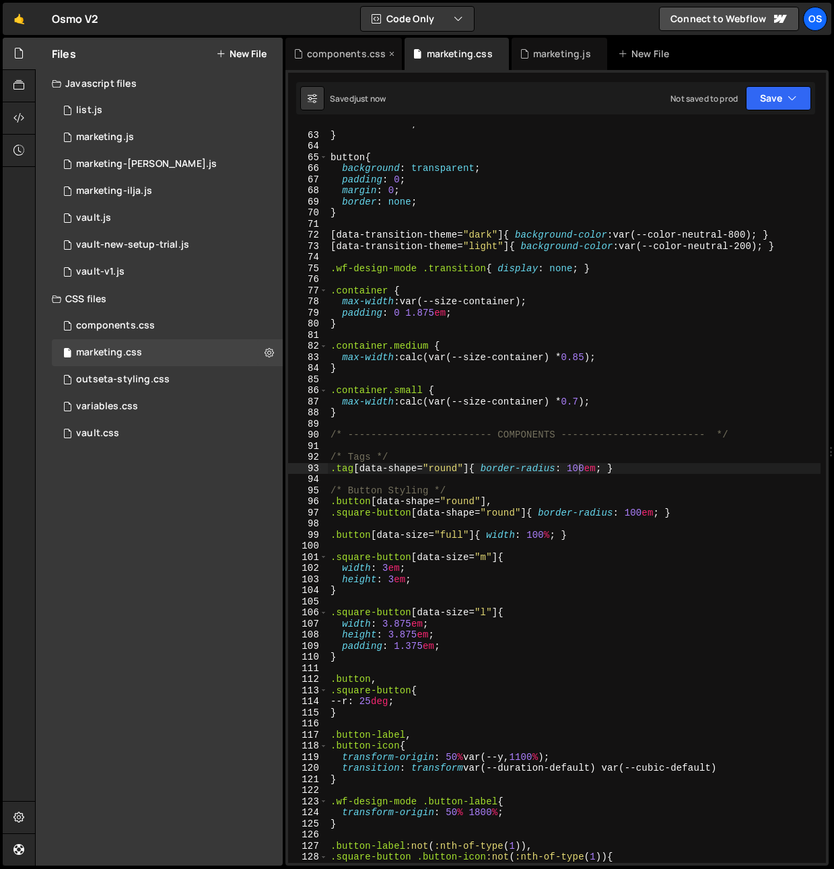
click at [388, 55] on icon at bounding box center [391, 53] width 9 height 13
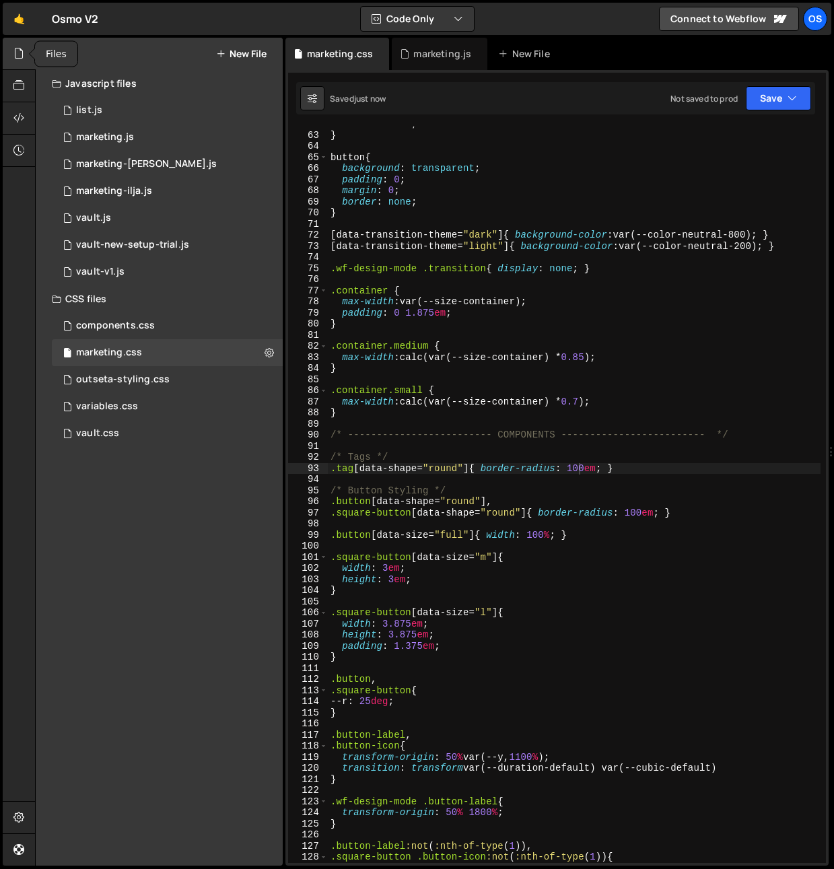
click at [18, 59] on icon at bounding box center [18, 53] width 11 height 15
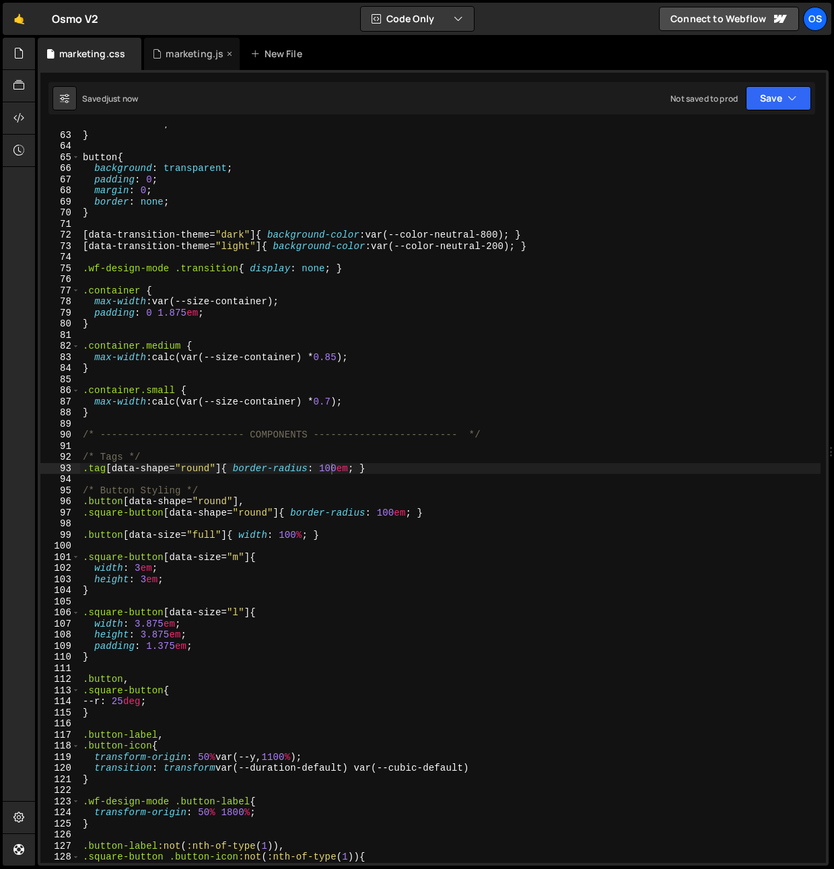
click at [188, 59] on div "marketing.js" at bounding box center [195, 53] width 58 height 13
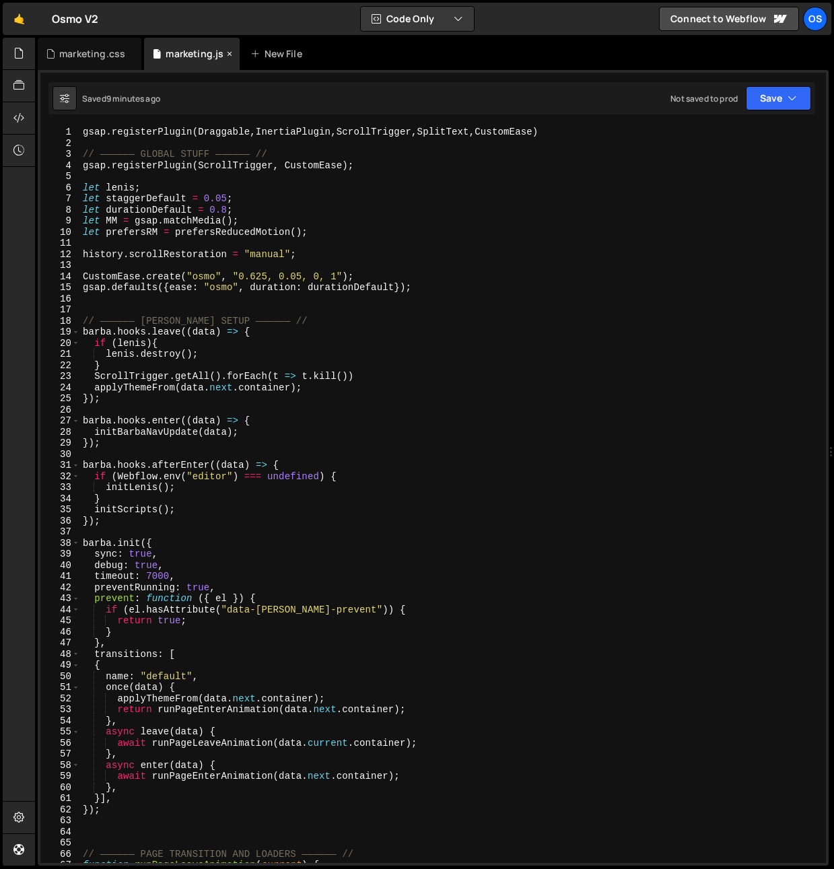
click at [188, 59] on div "marketing.js" at bounding box center [195, 53] width 58 height 13
type textarea "}"
click at [272, 503] on div "gsap . registerPlugin ( Draggable , InertiaPlugin , ScrollTrigger , SplitText ,…" at bounding box center [450, 506] width 740 height 759
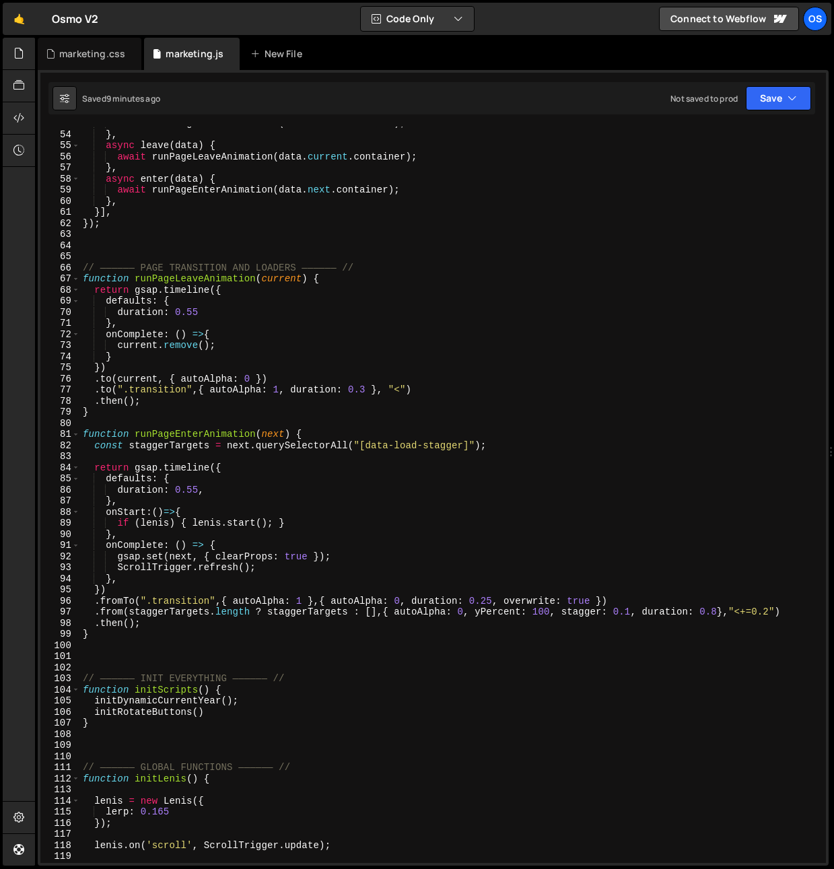
scroll to position [1043, 0]
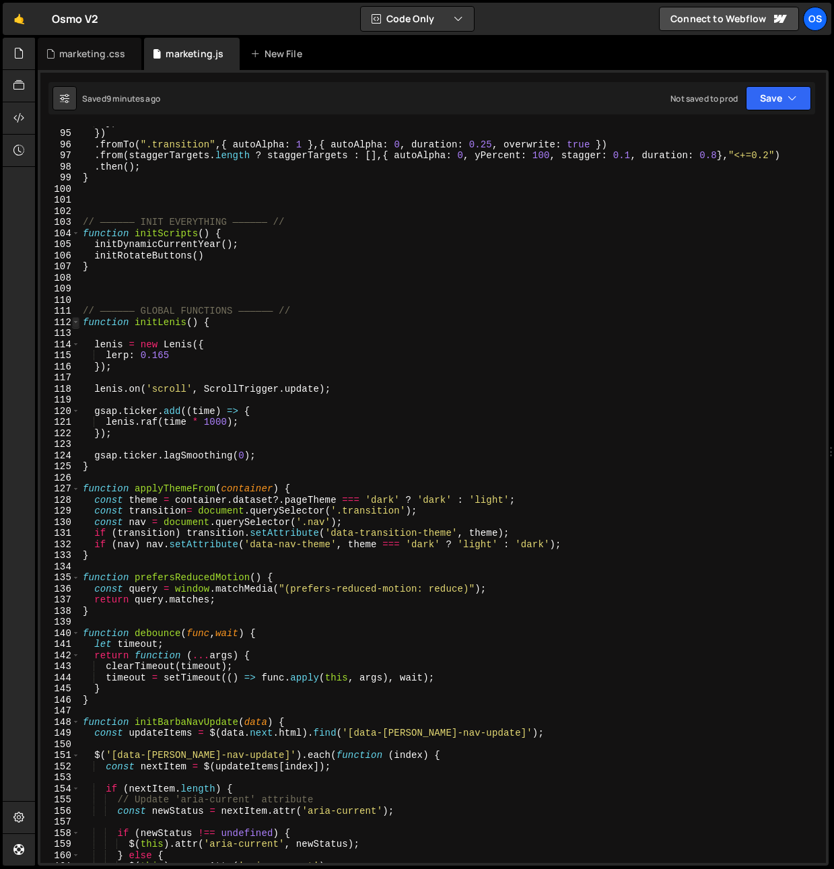
click at [78, 324] on span at bounding box center [75, 322] width 7 height 11
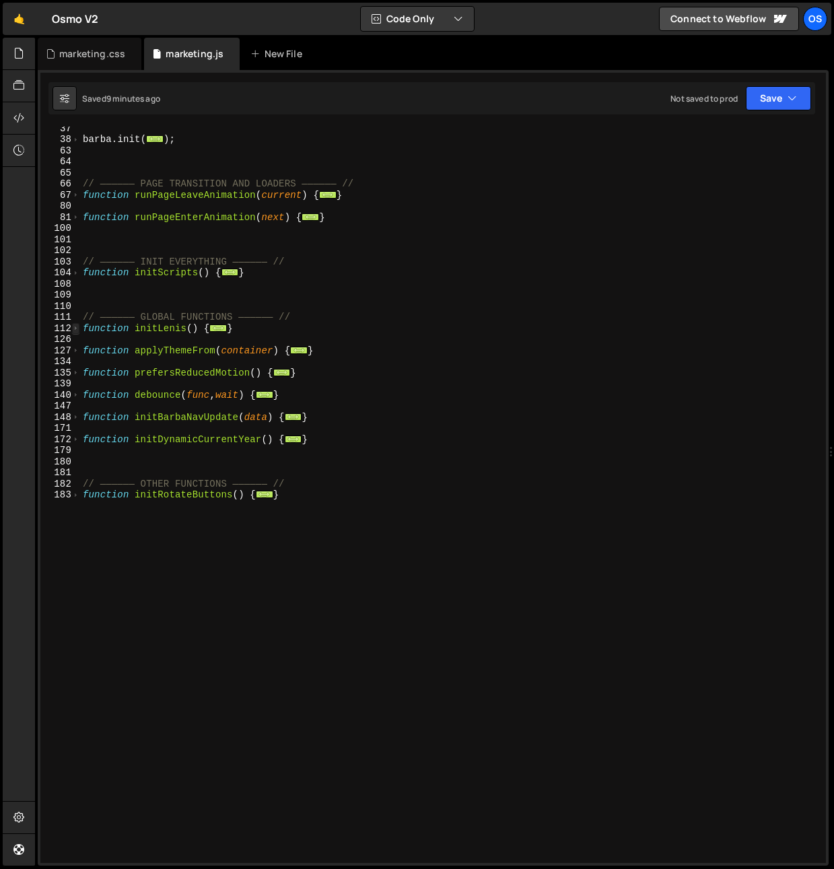
scroll to position [259, 0]
click at [79, 221] on span at bounding box center [75, 217] width 7 height 11
